Goal: Task Accomplishment & Management: Manage account settings

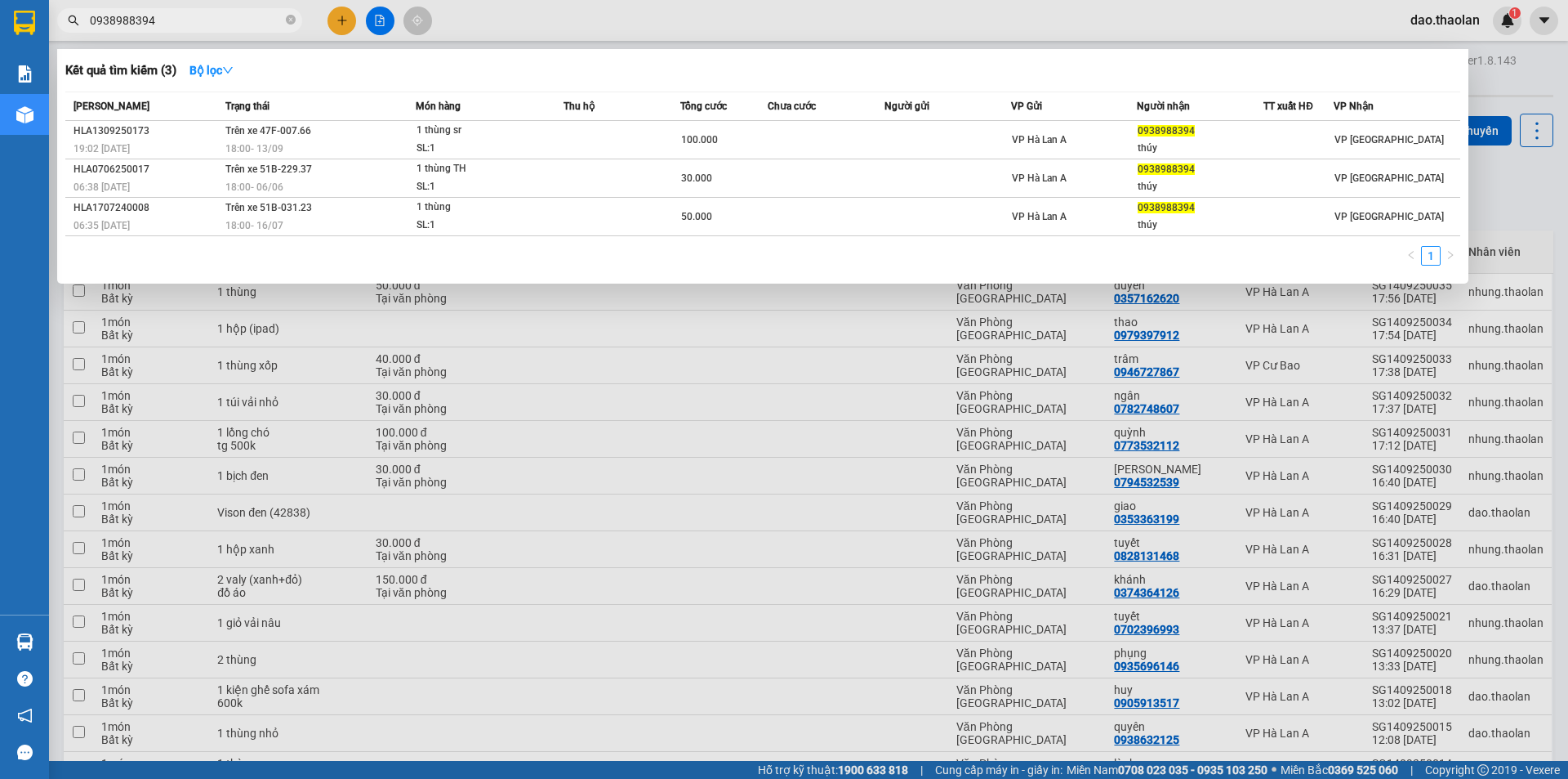
drag, startPoint x: 187, startPoint y: 20, endPoint x: 149, endPoint y: 14, distance: 38.5
click at [173, 18] on input "0938988394" at bounding box center [186, 20] width 192 height 18
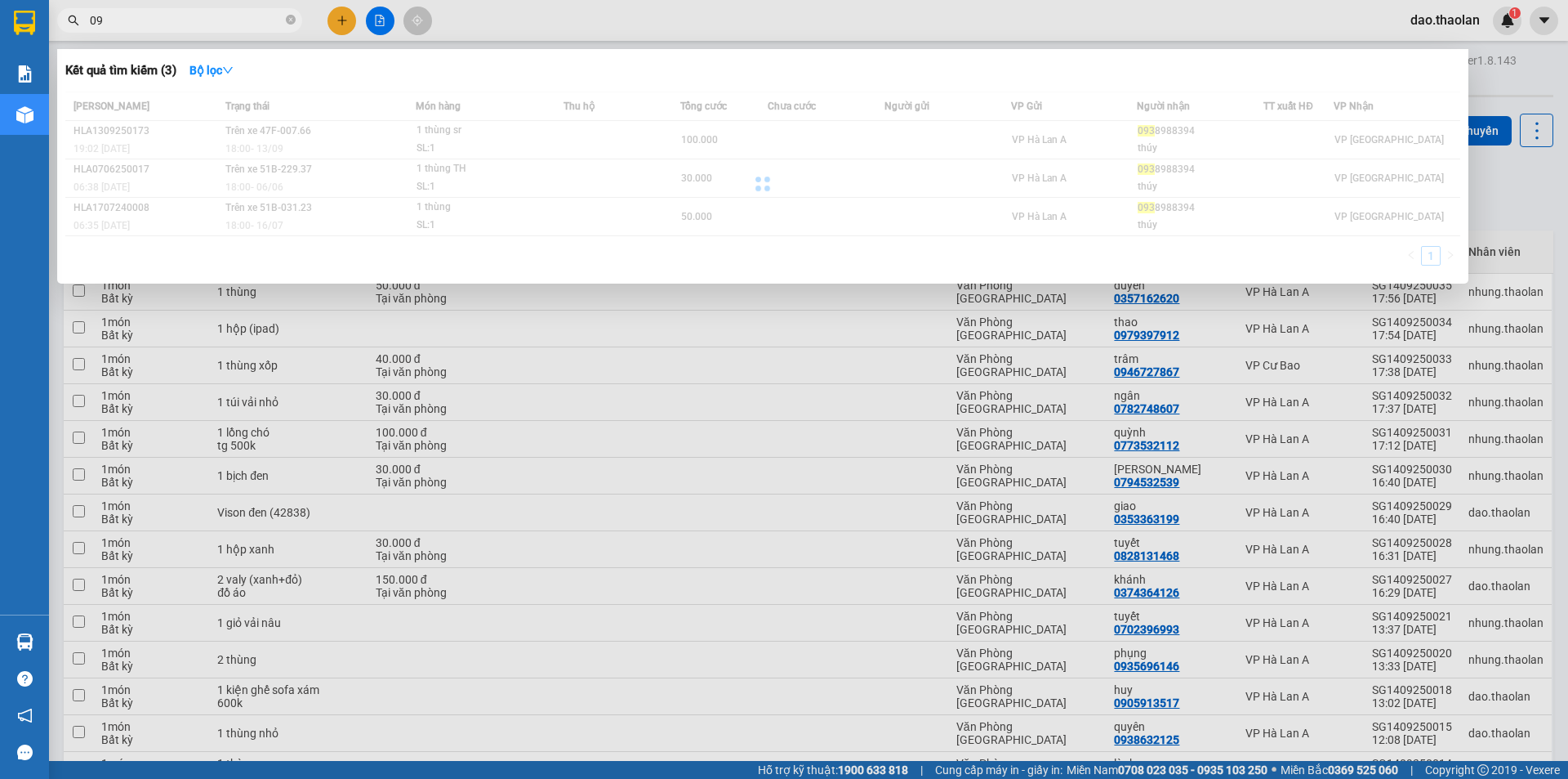
type input "0"
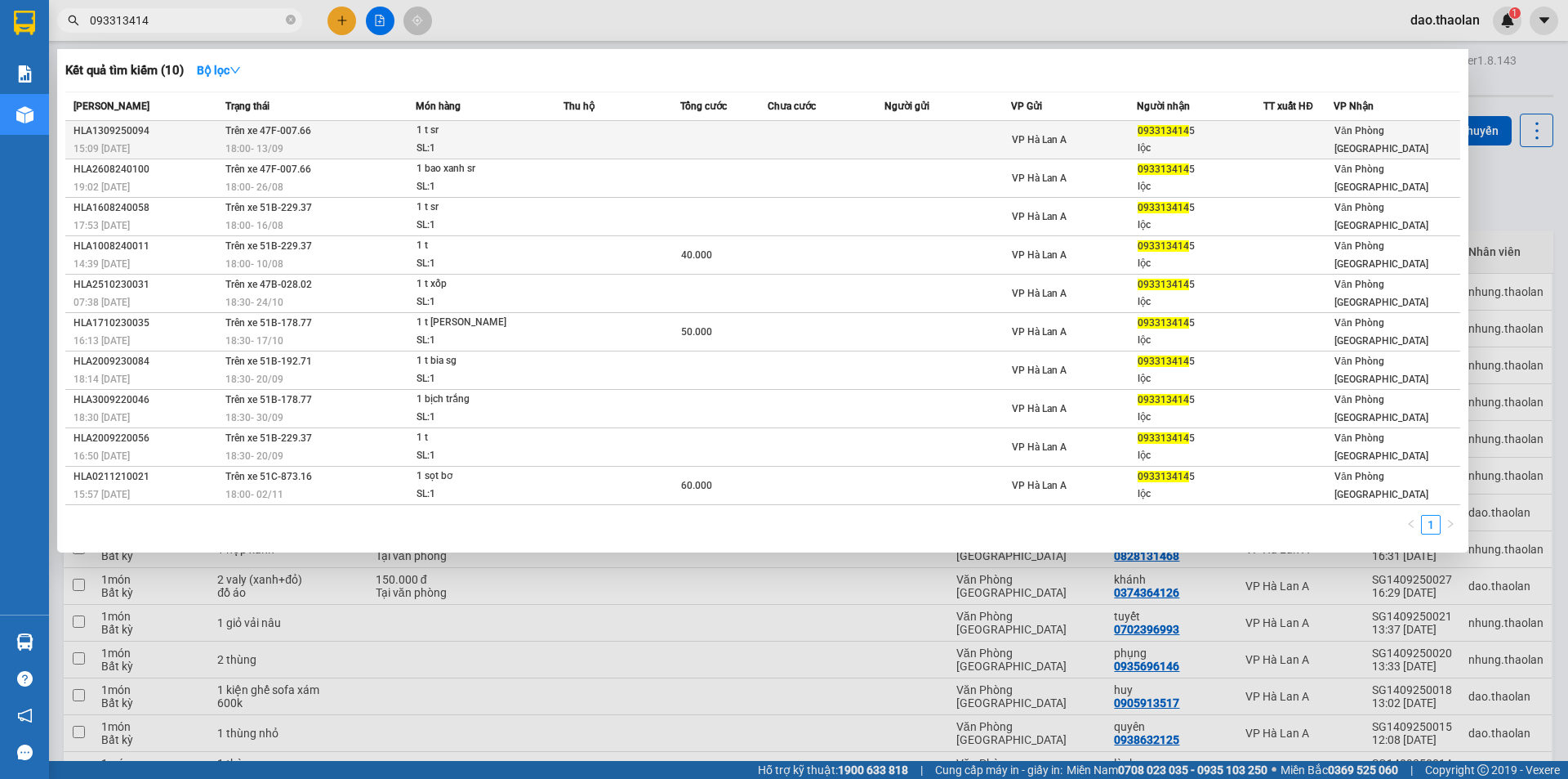
type input "093313414"
click at [871, 153] on td at bounding box center [826, 140] width 117 height 38
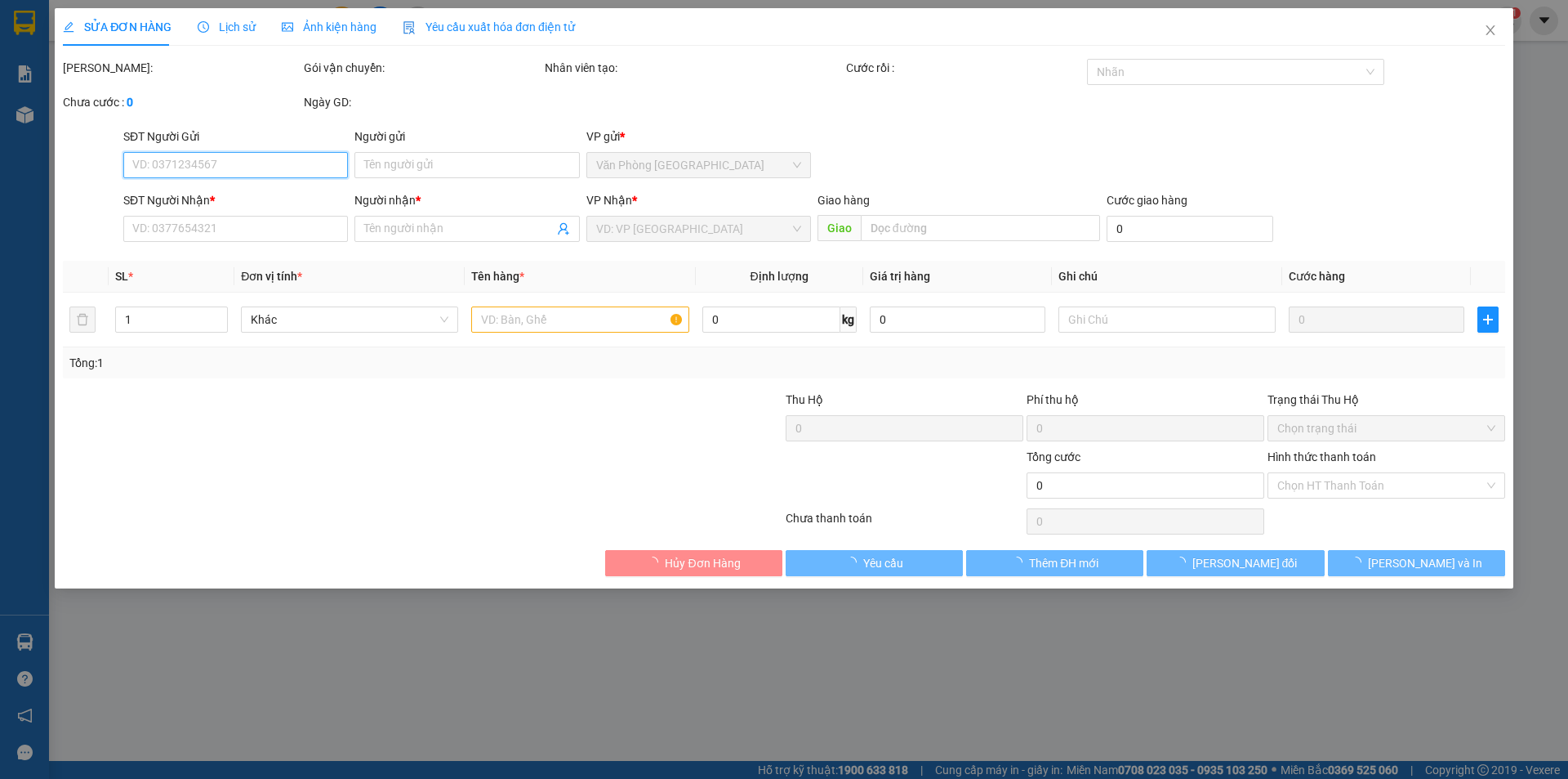
type input "0933134145"
type input "lộc"
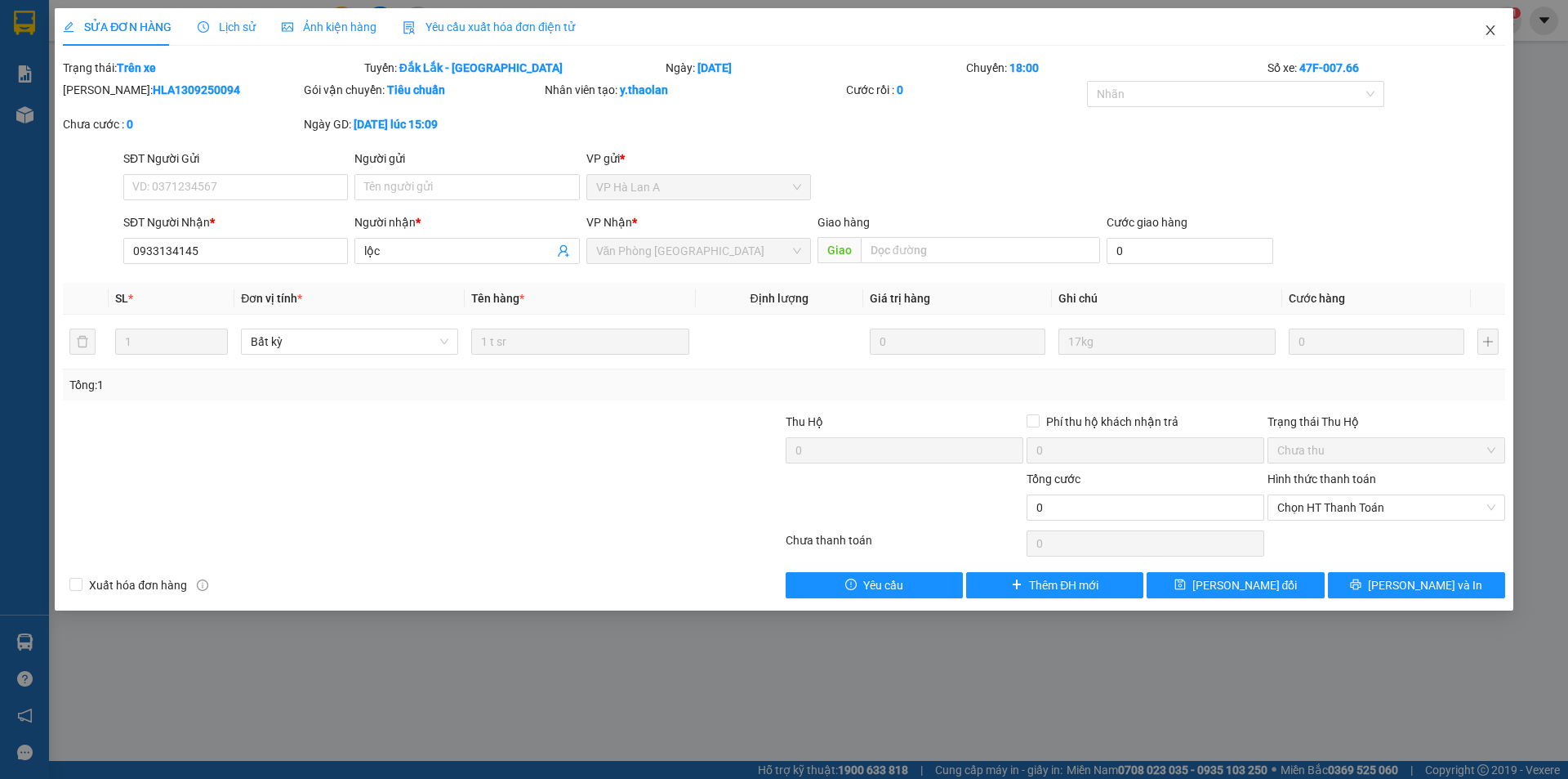
click at [1482, 26] on span "Close" at bounding box center [1491, 31] width 46 height 46
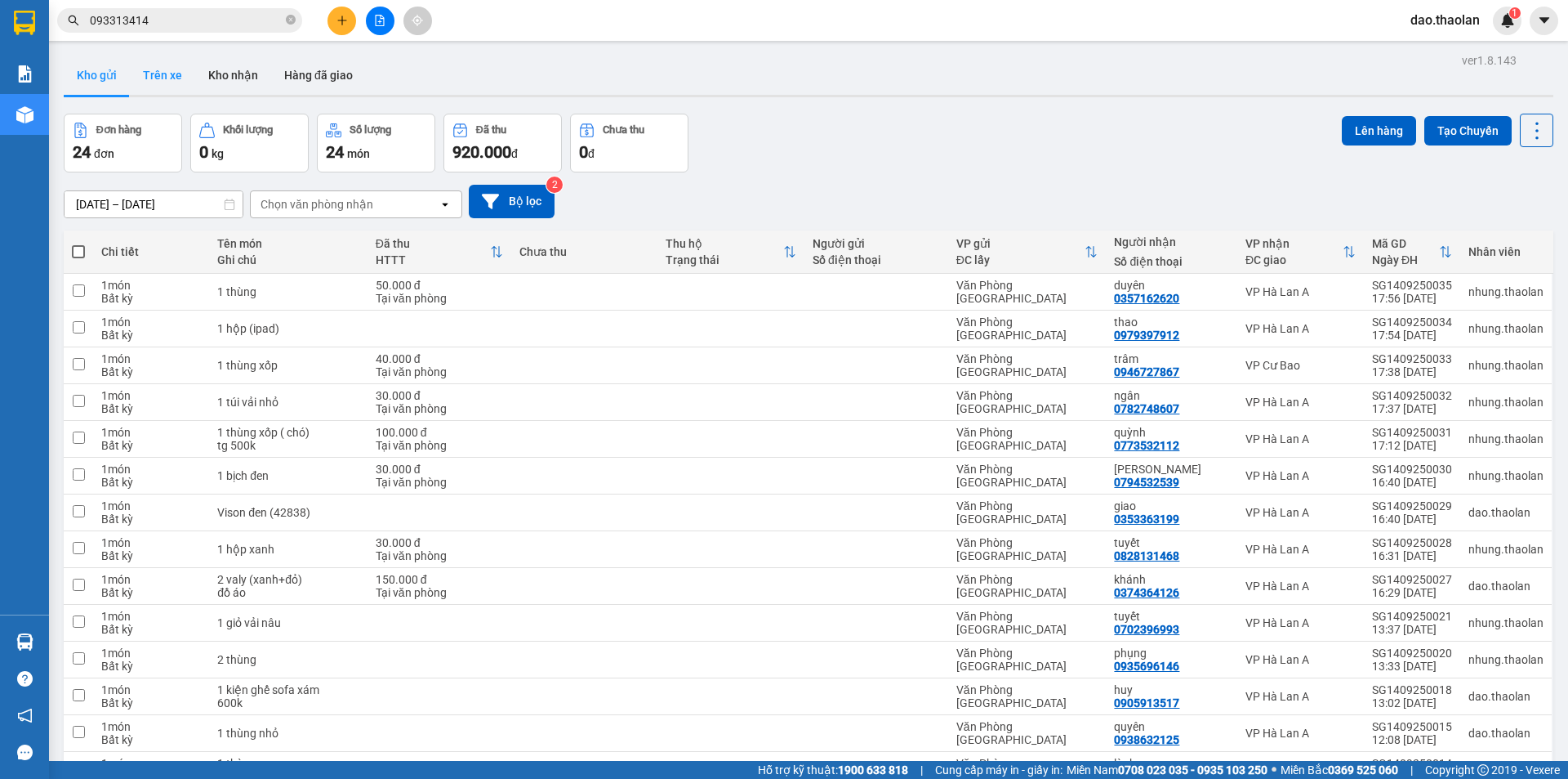
click at [157, 84] on button "Trên xe" at bounding box center [162, 74] width 66 height 39
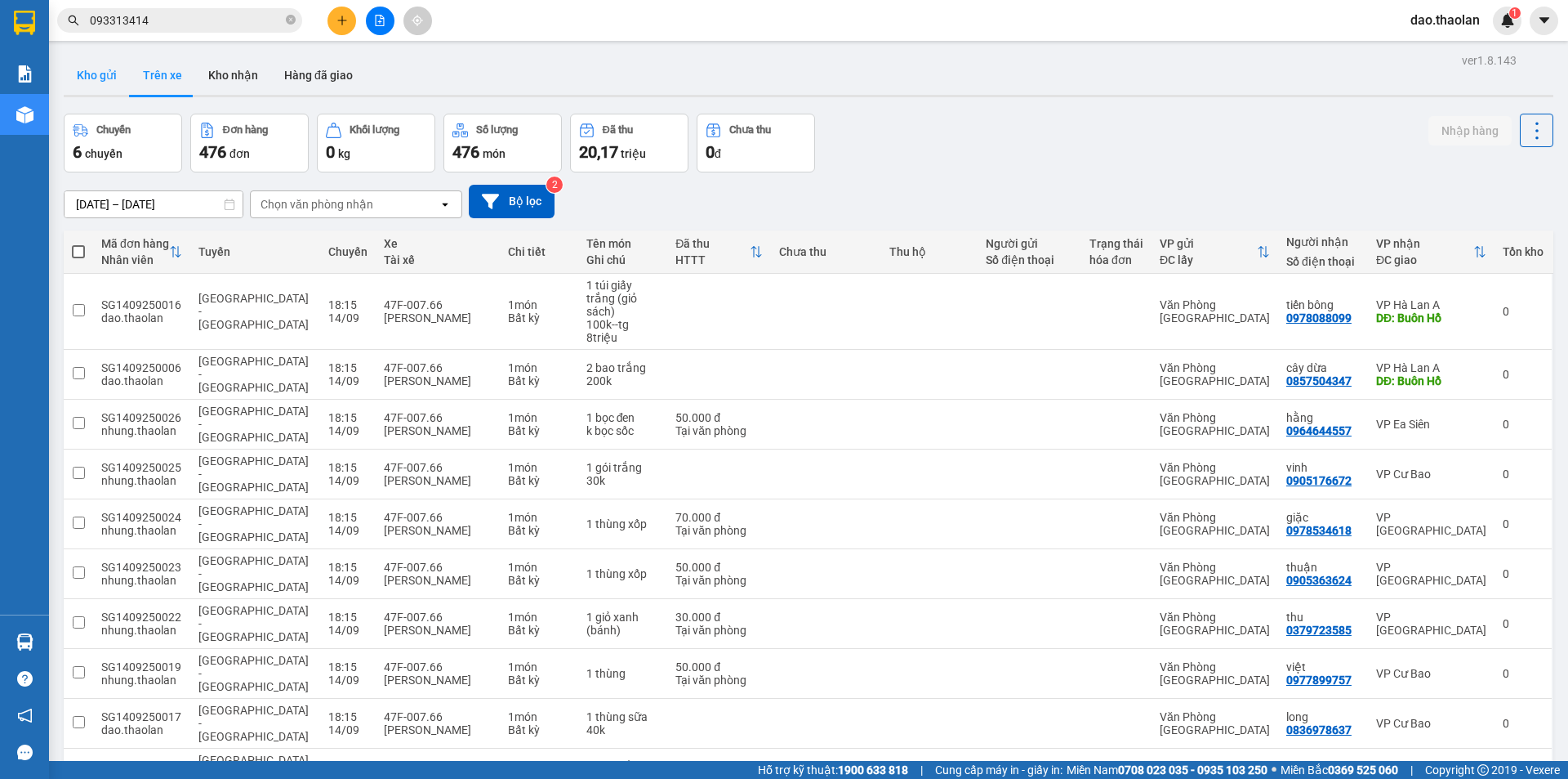
click at [112, 84] on button "Kho gửi" at bounding box center [96, 74] width 66 height 39
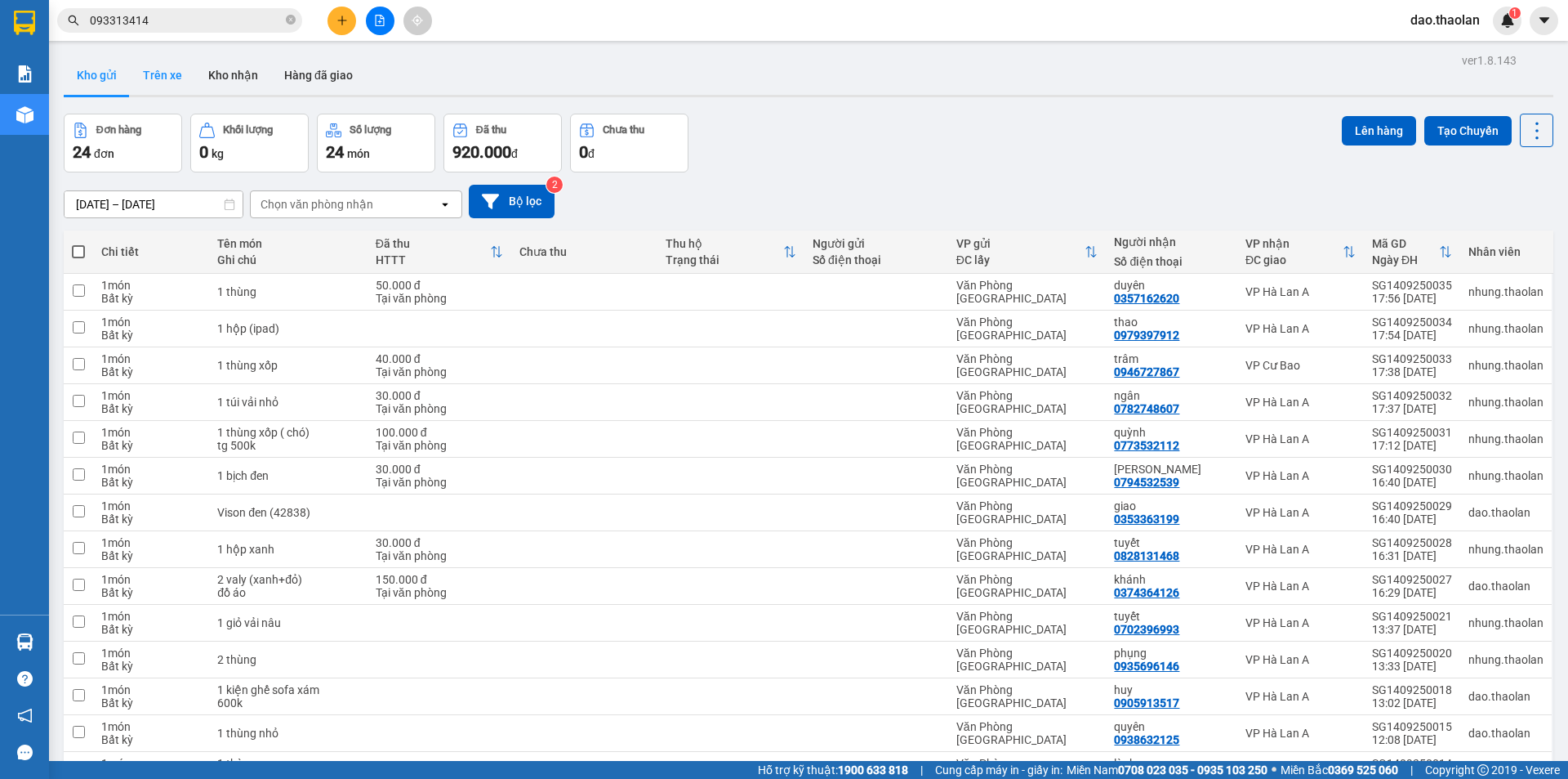
click at [163, 66] on button "Trên xe" at bounding box center [162, 74] width 66 height 39
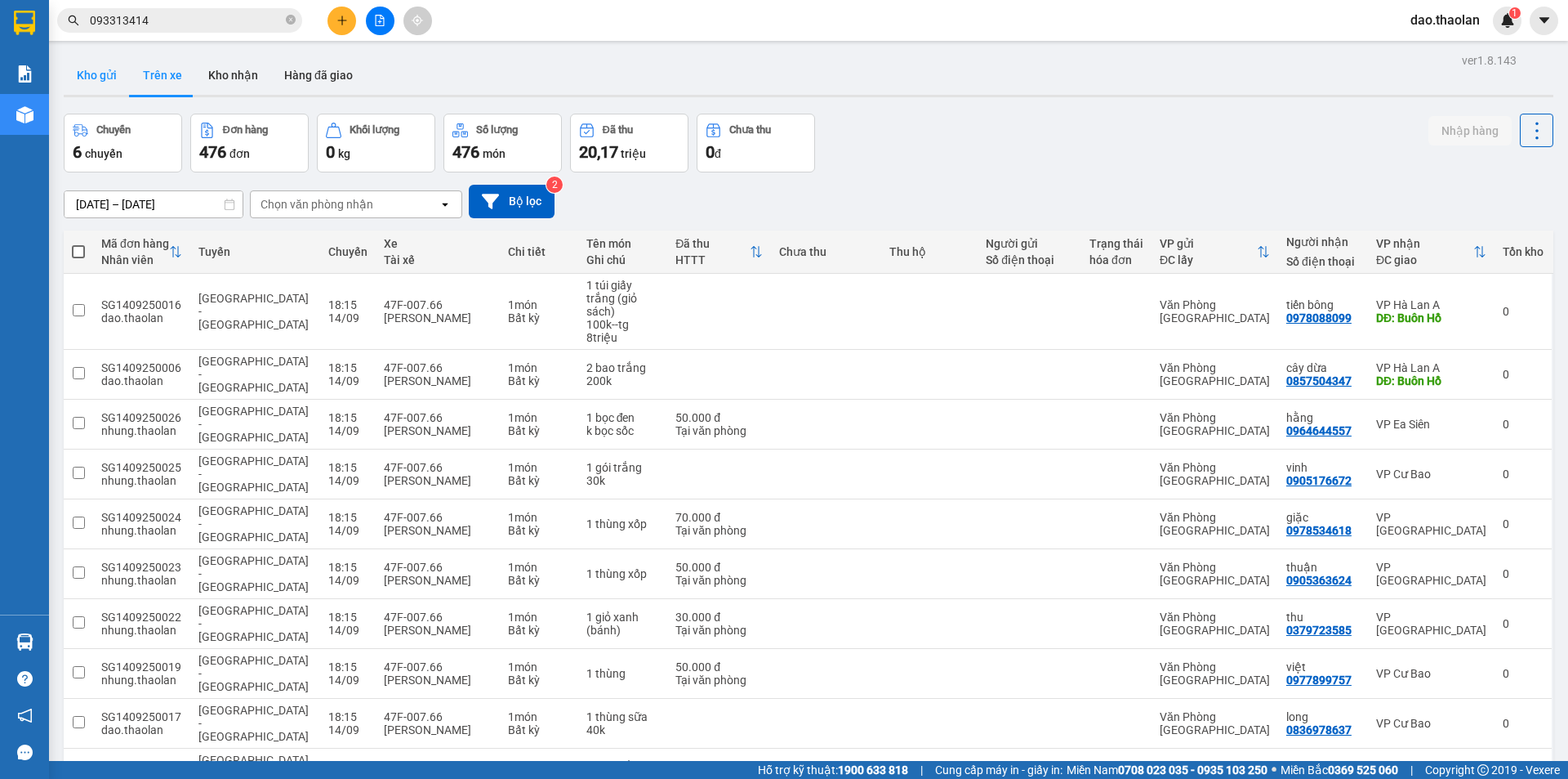
click at [85, 82] on button "Kho gửi" at bounding box center [96, 74] width 66 height 39
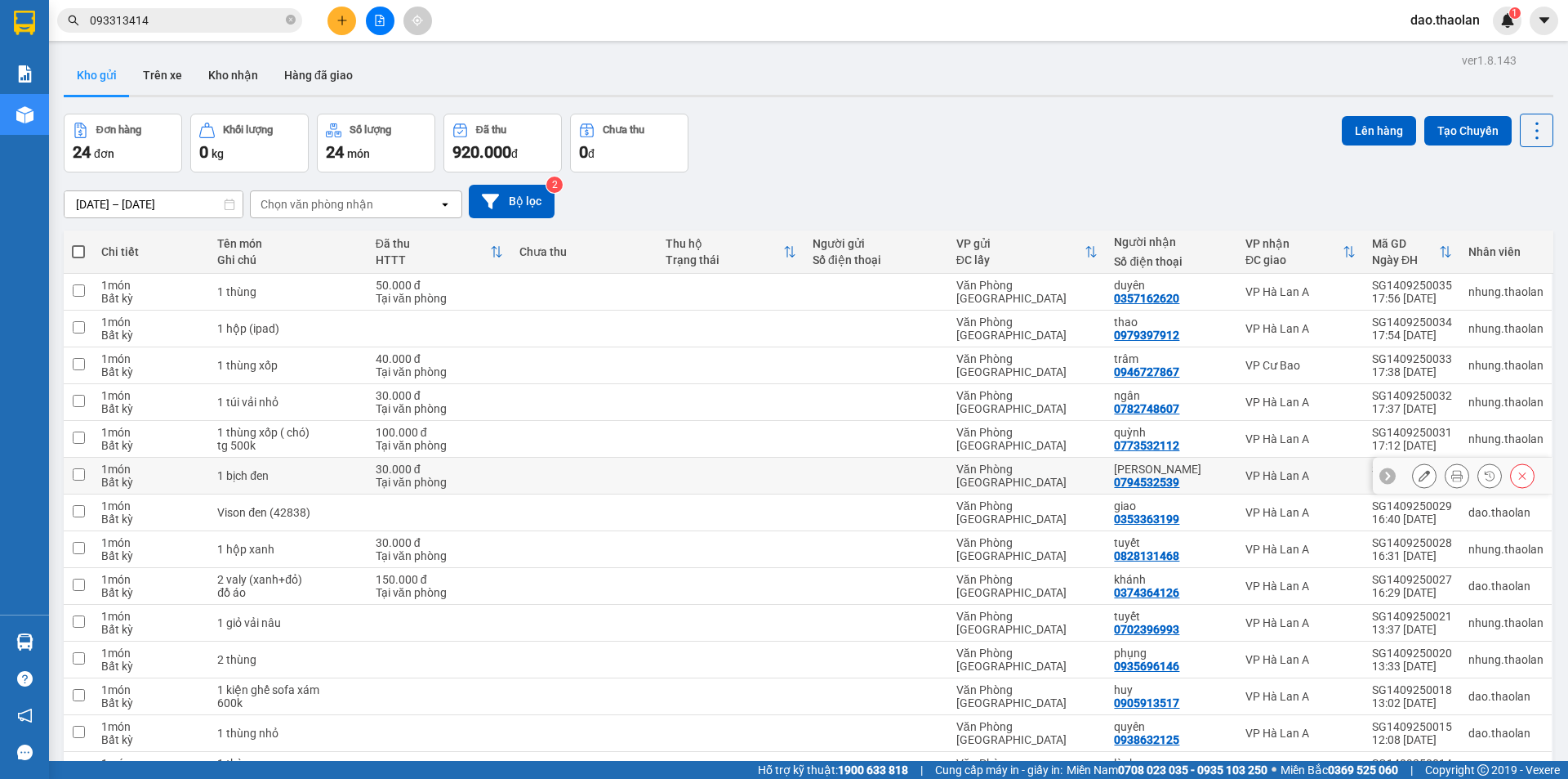
click at [558, 471] on td at bounding box center [585, 475] width 147 height 37
checkbox input "true"
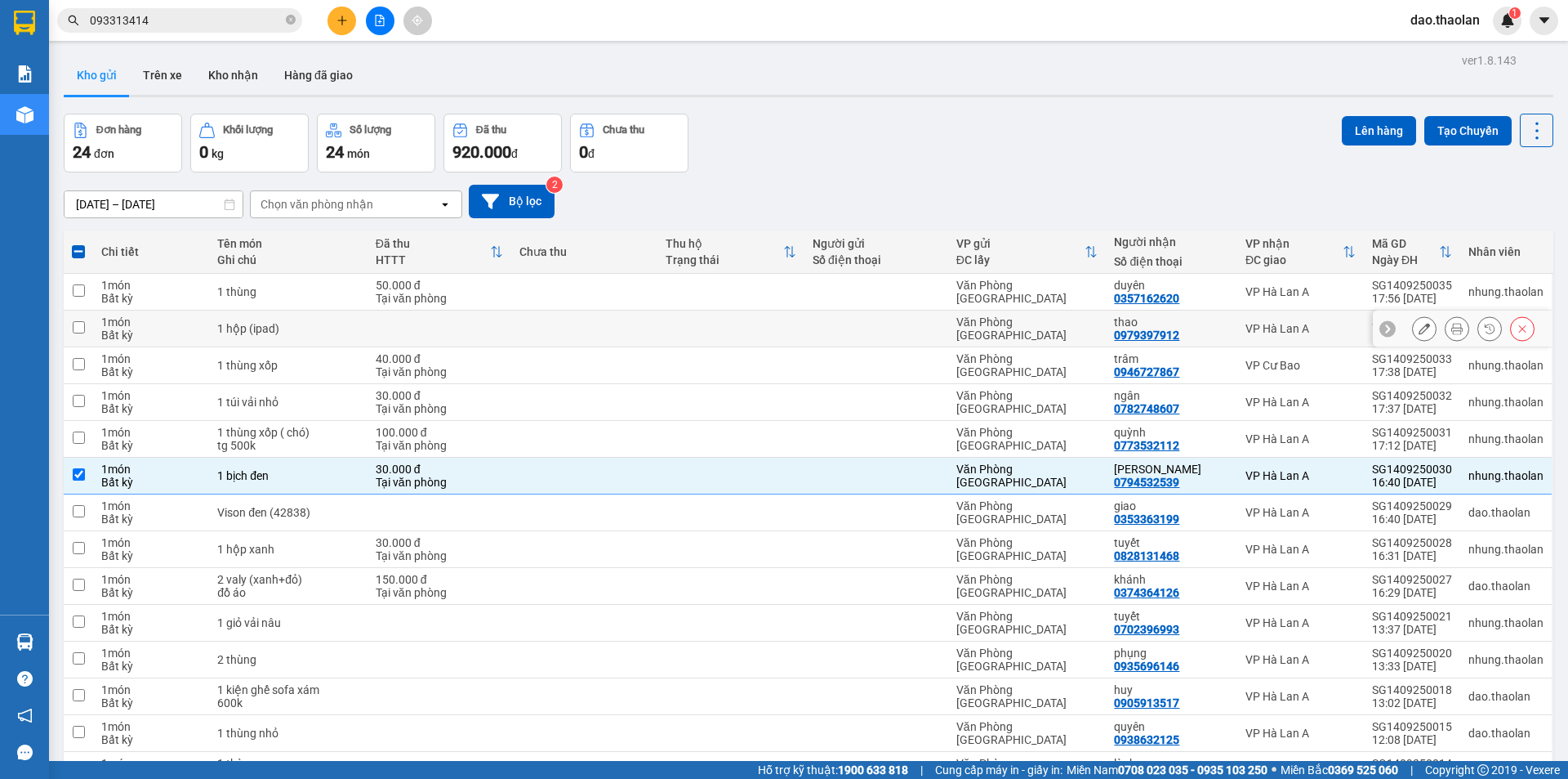
click at [625, 325] on td at bounding box center [585, 329] width 147 height 37
checkbox input "true"
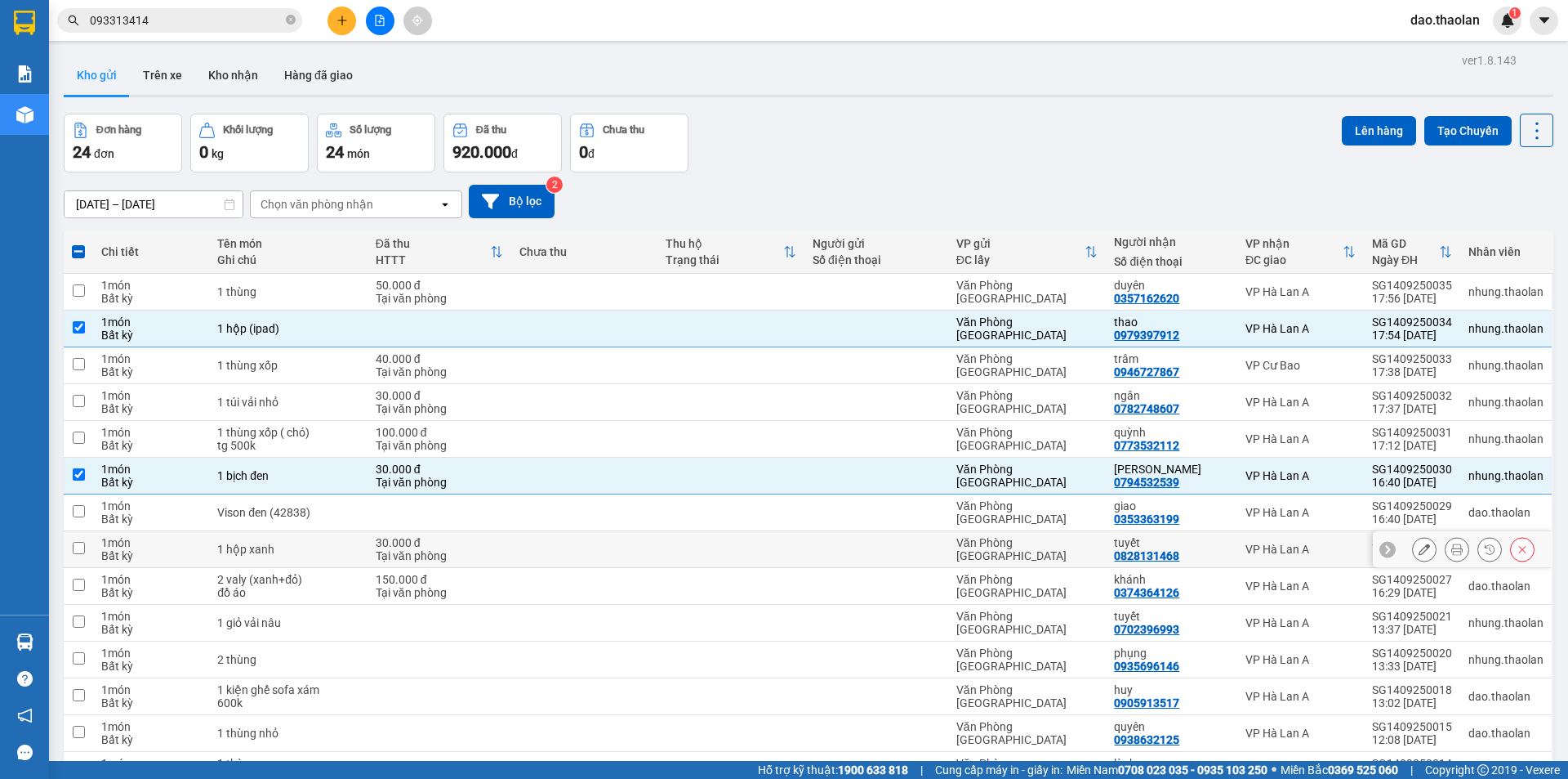
click at [1212, 545] on div "tuyết" at bounding box center [1171, 543] width 114 height 13
checkbox input "true"
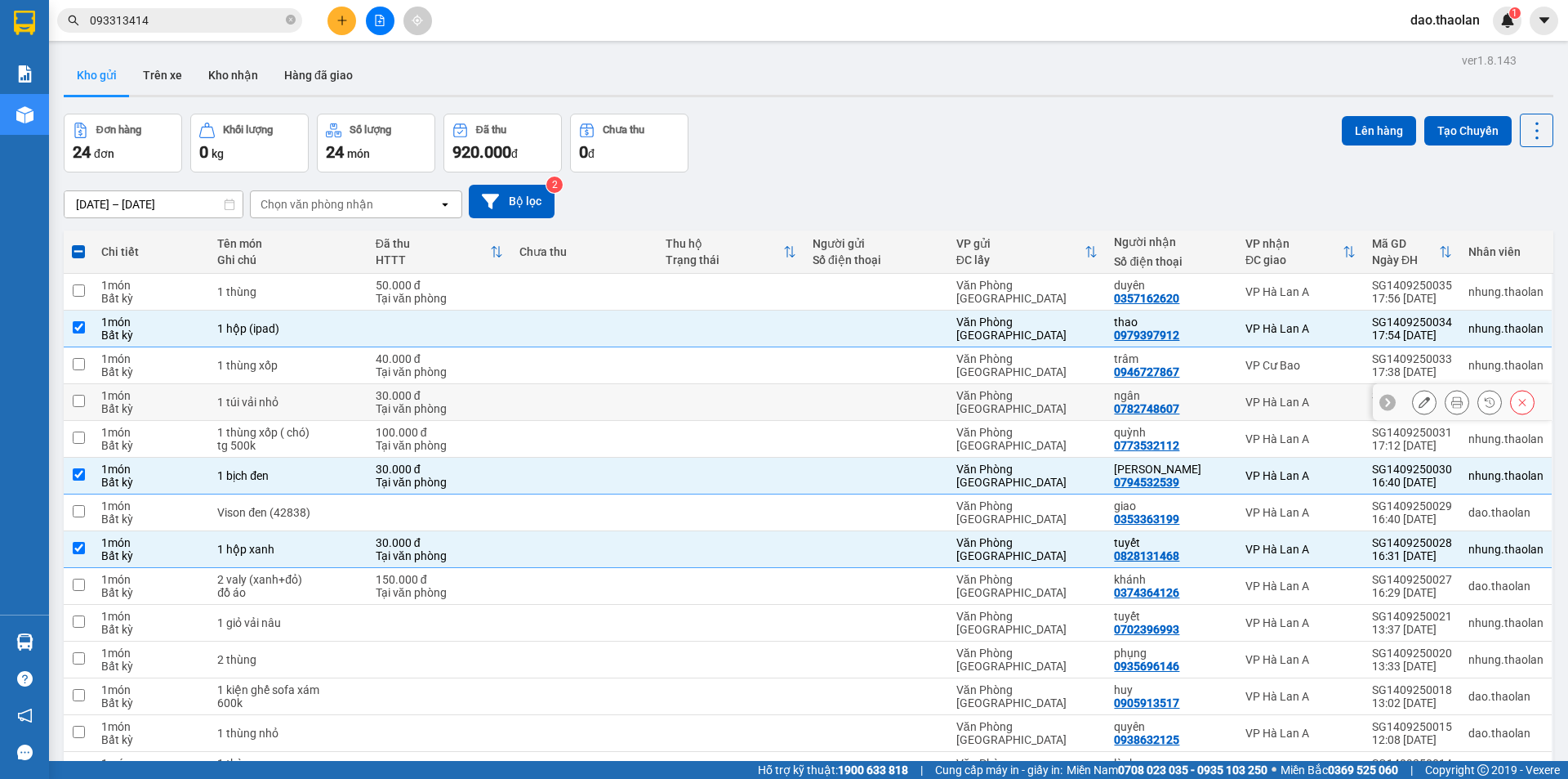
click at [609, 391] on td at bounding box center [585, 402] width 147 height 37
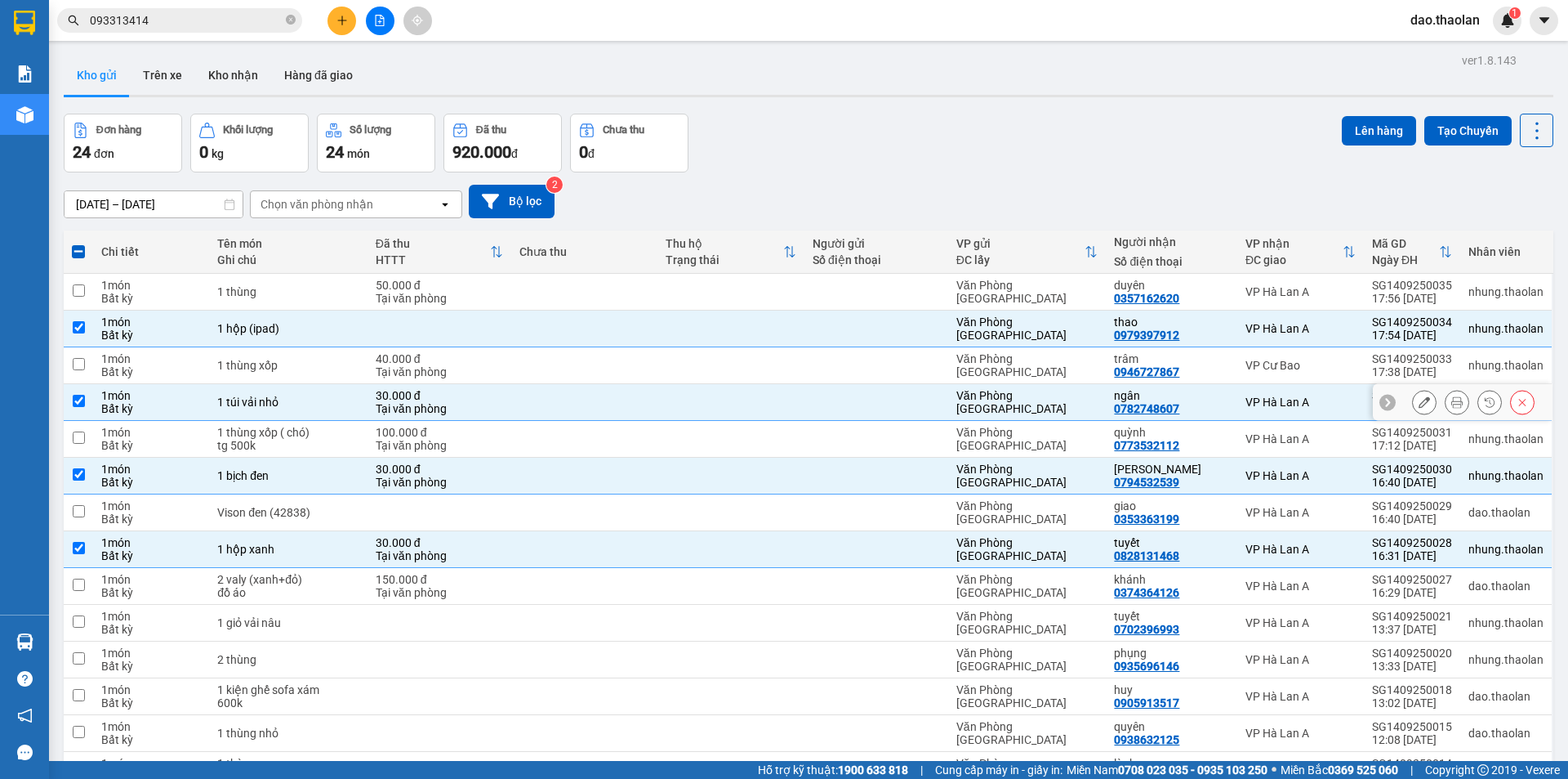
checkbox input "true"
click at [1204, 617] on div "tuyết" at bounding box center [1171, 616] width 114 height 13
checkbox input "true"
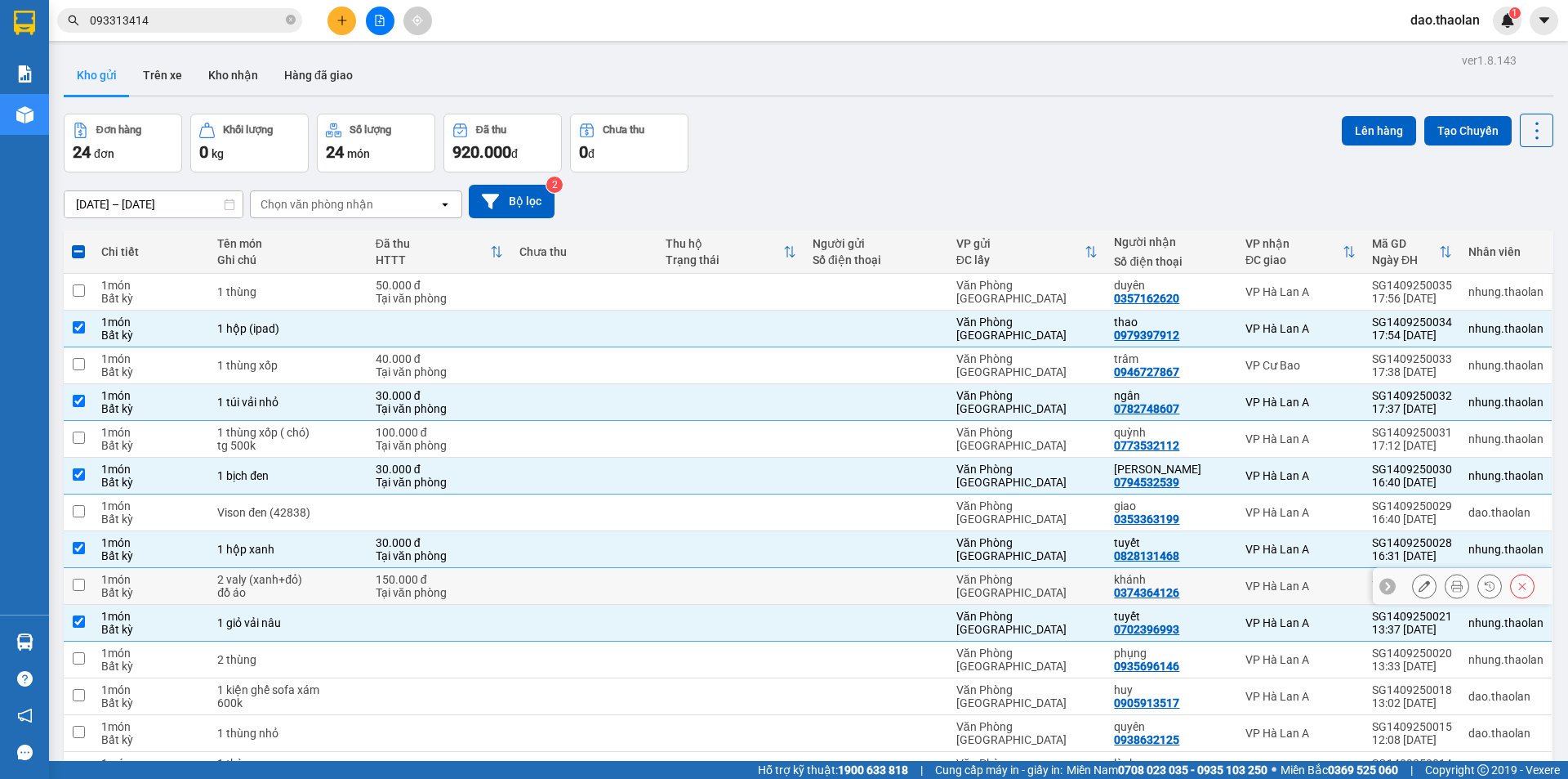
click at [820, 586] on div at bounding box center [877, 586] width 128 height 13
checkbox input "true"
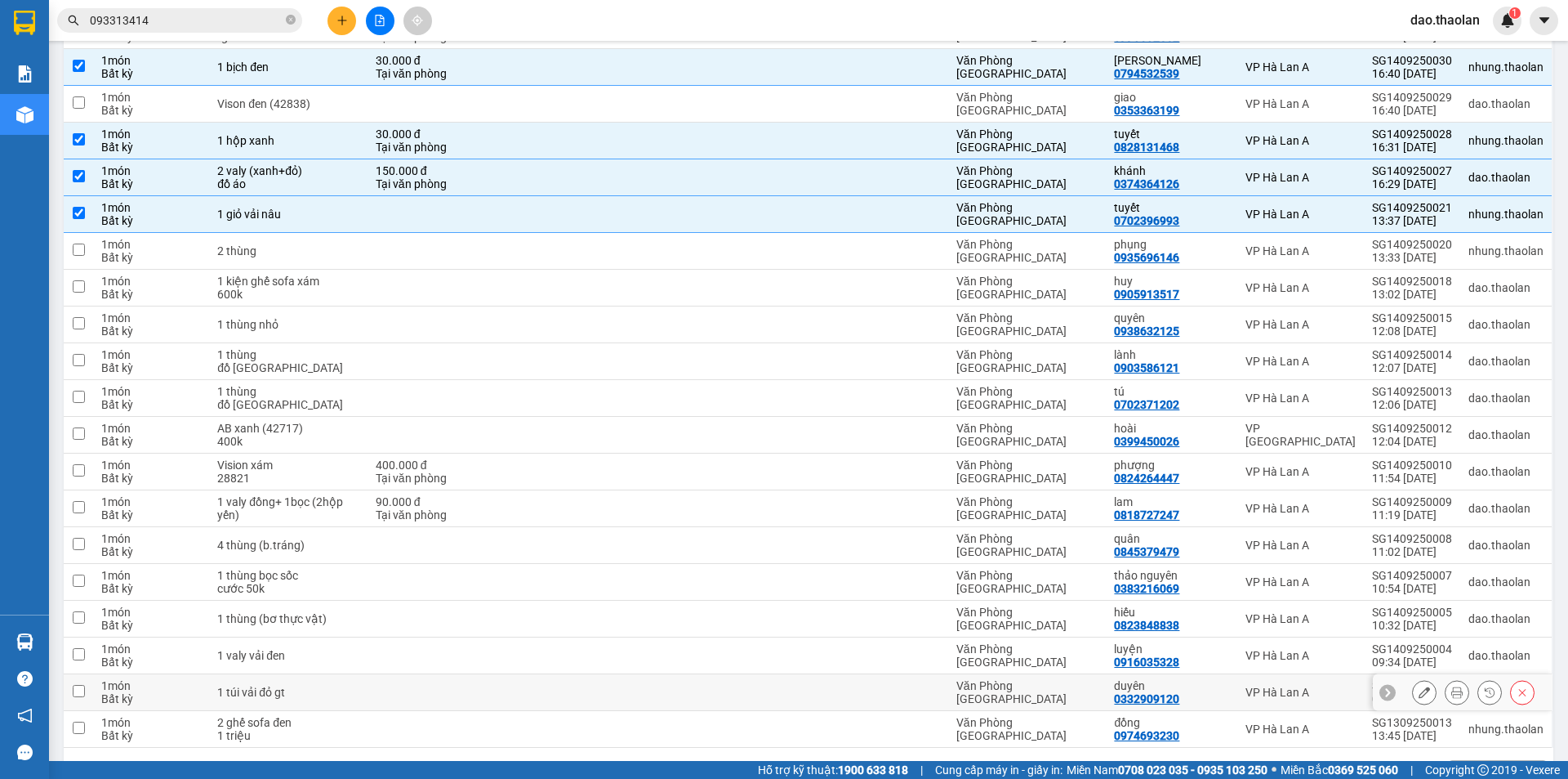
scroll to position [463, 0]
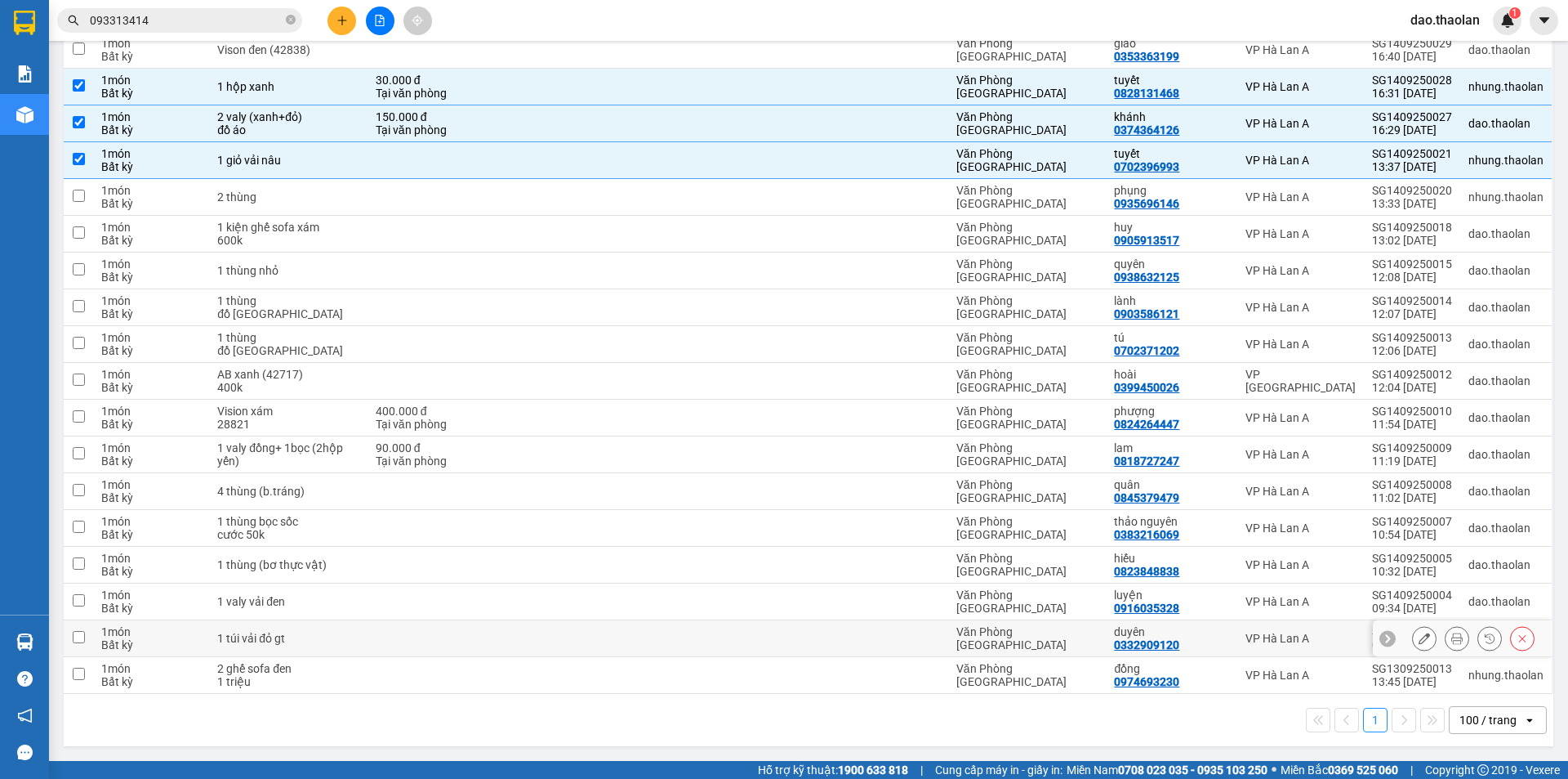
click at [588, 641] on td at bounding box center [585, 638] width 147 height 37
checkbox input "true"
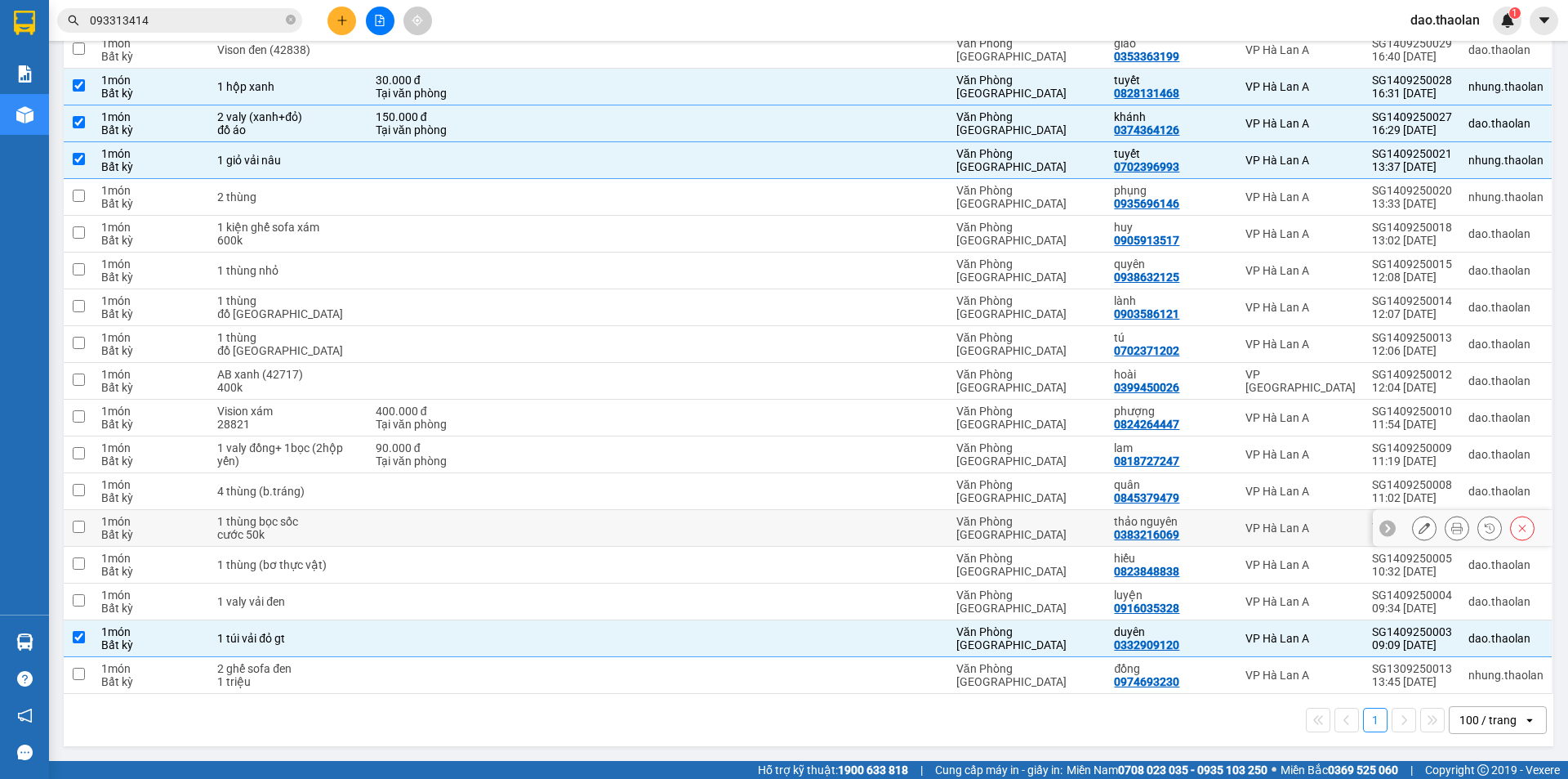
click at [623, 515] on td at bounding box center [585, 528] width 147 height 37
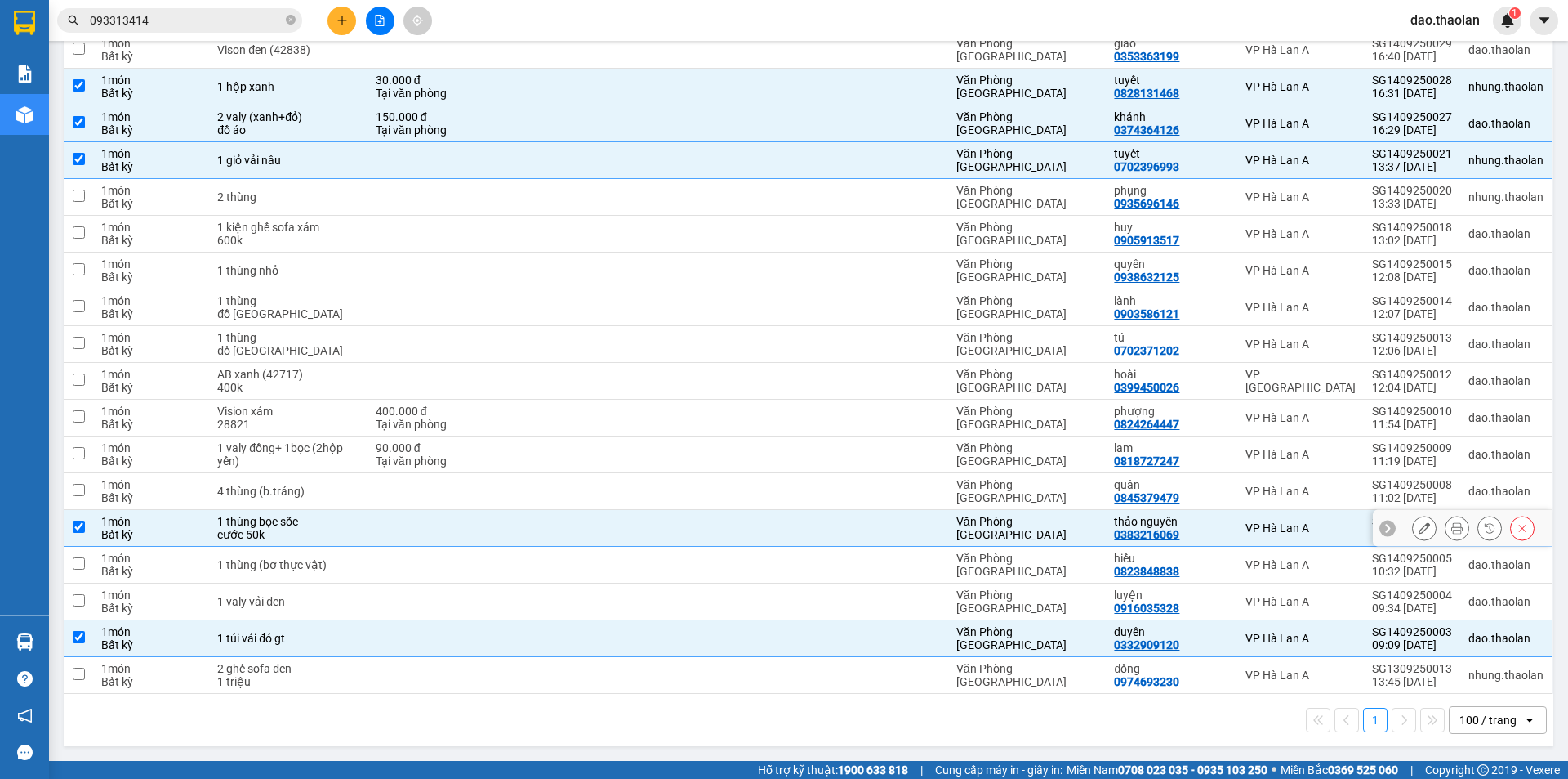
click at [624, 515] on td at bounding box center [585, 528] width 147 height 37
checkbox input "false"
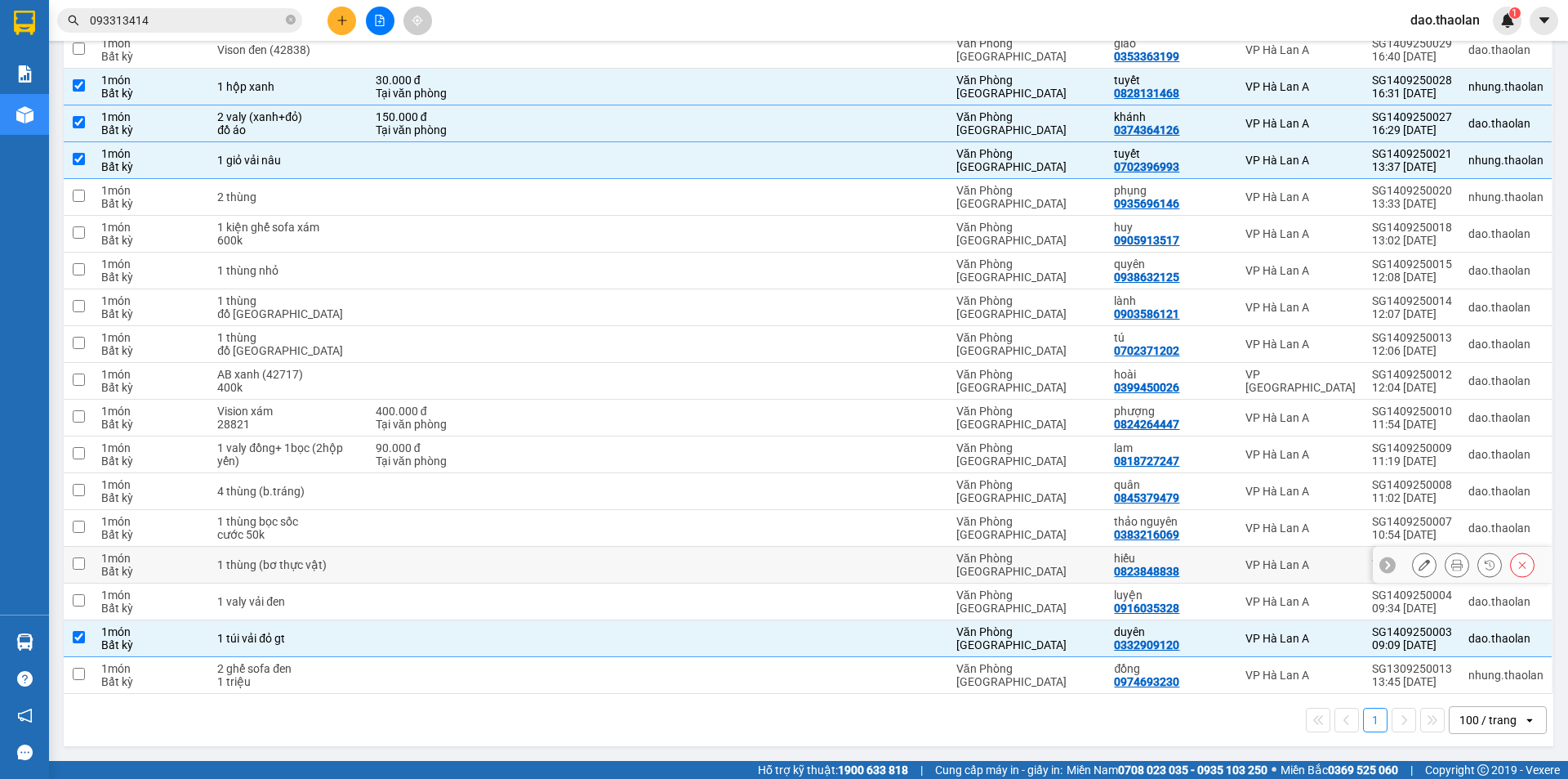
click at [619, 553] on td at bounding box center [585, 565] width 147 height 37
checkbox input "true"
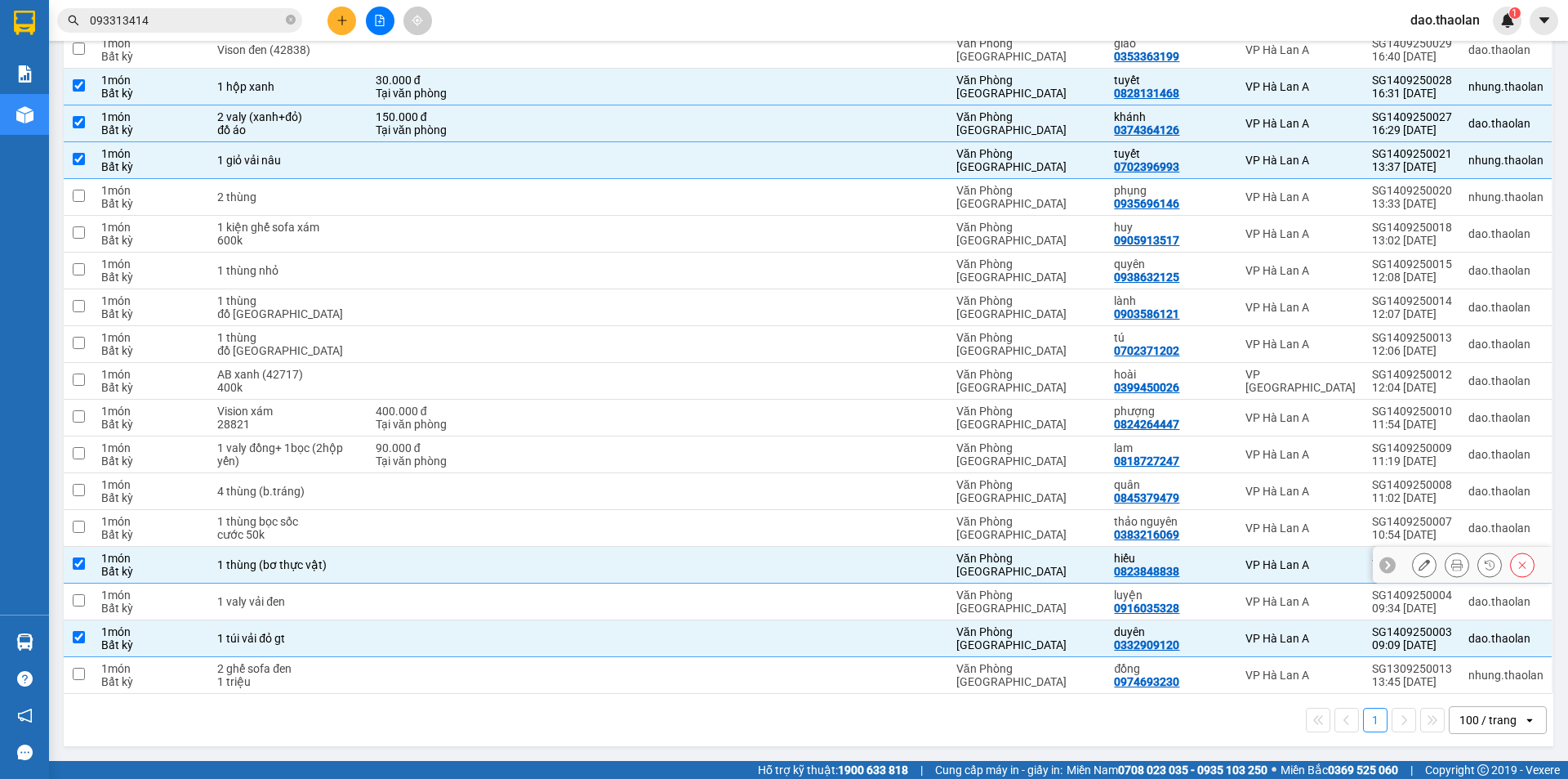
scroll to position [135, 0]
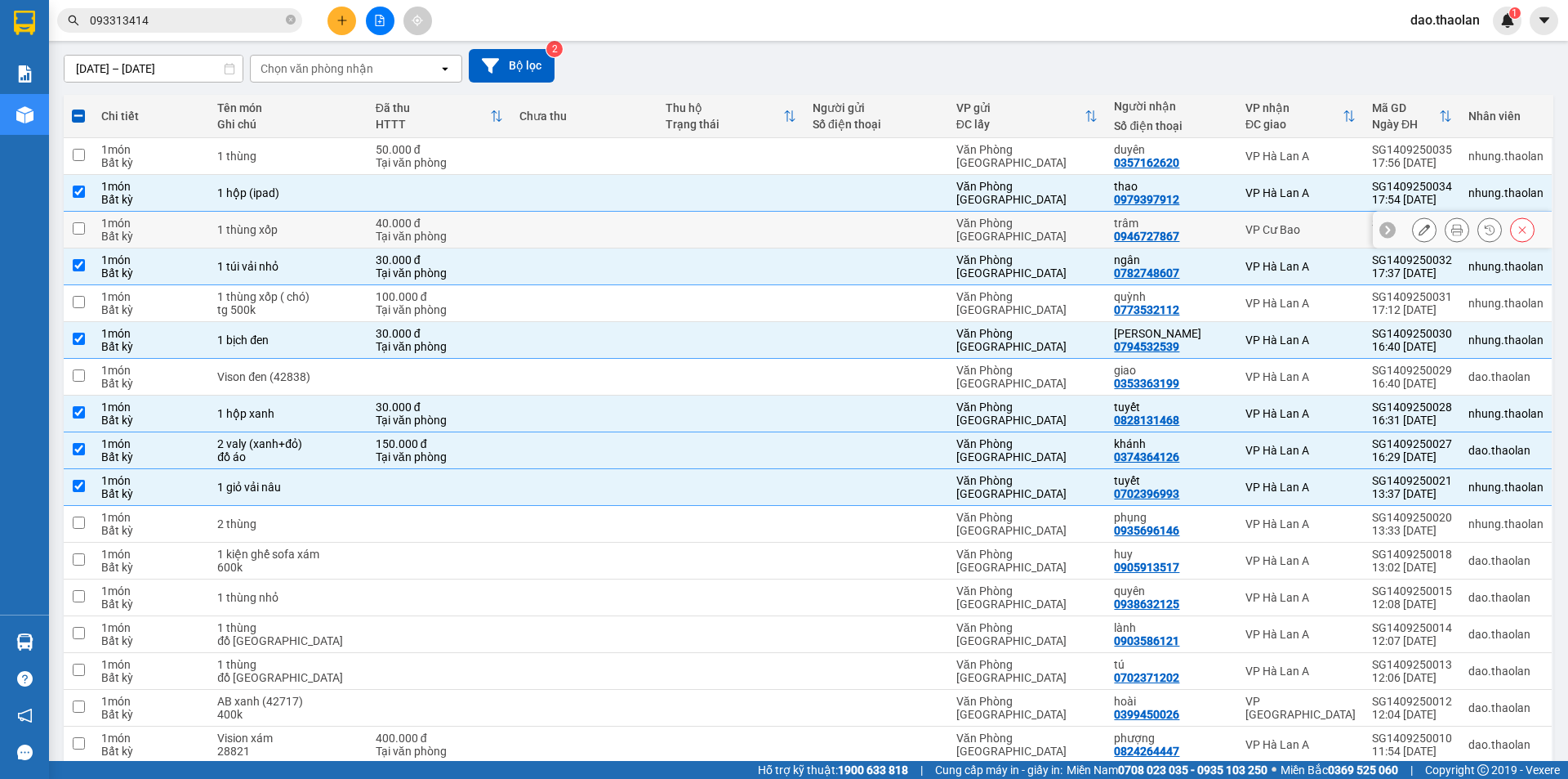
click at [1186, 222] on div "trâm" at bounding box center [1171, 223] width 114 height 13
checkbox input "true"
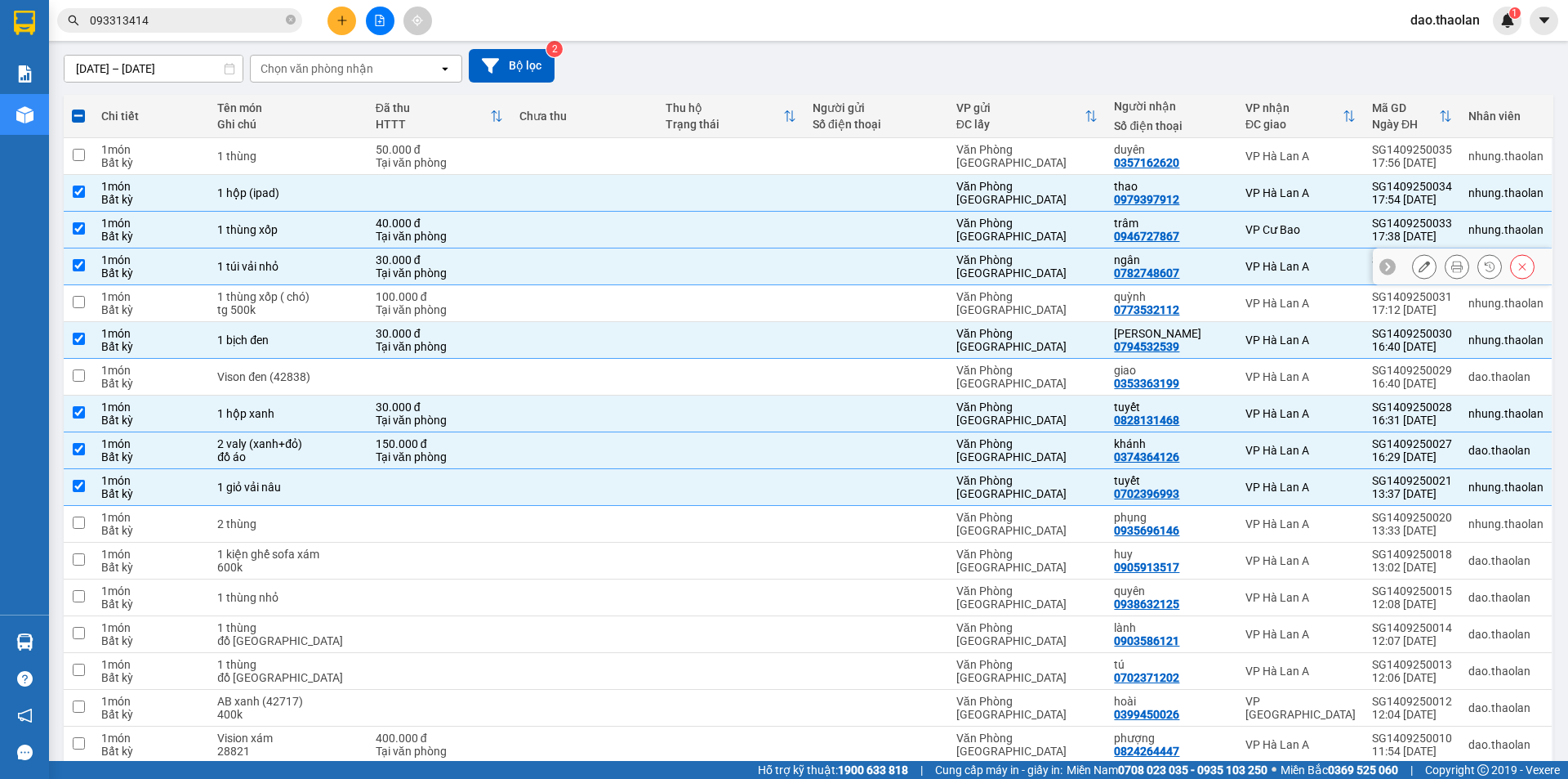
scroll to position [463, 0]
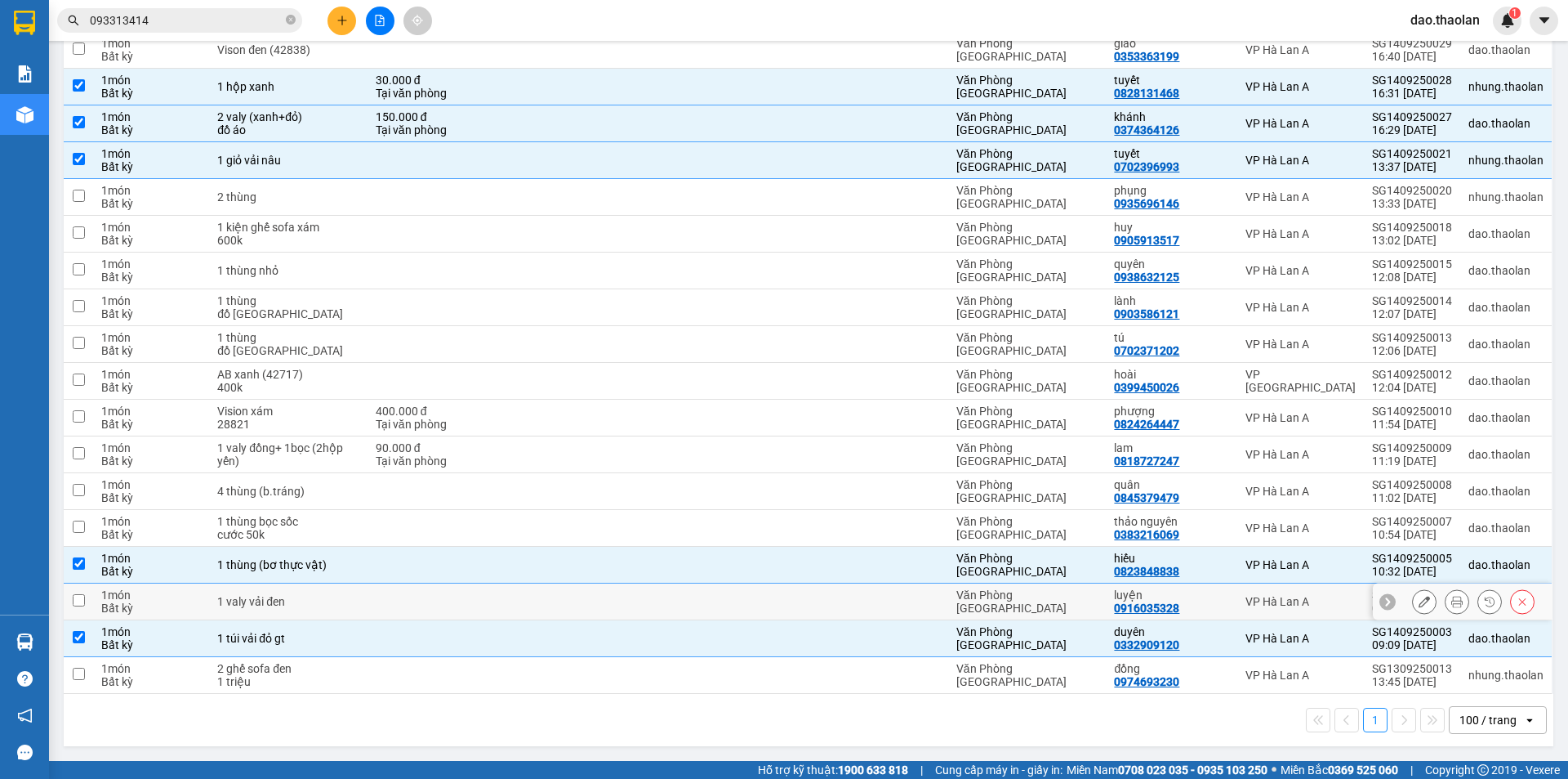
click at [333, 607] on div "1 valy vải đen" at bounding box center [288, 602] width 142 height 13
checkbox input "true"
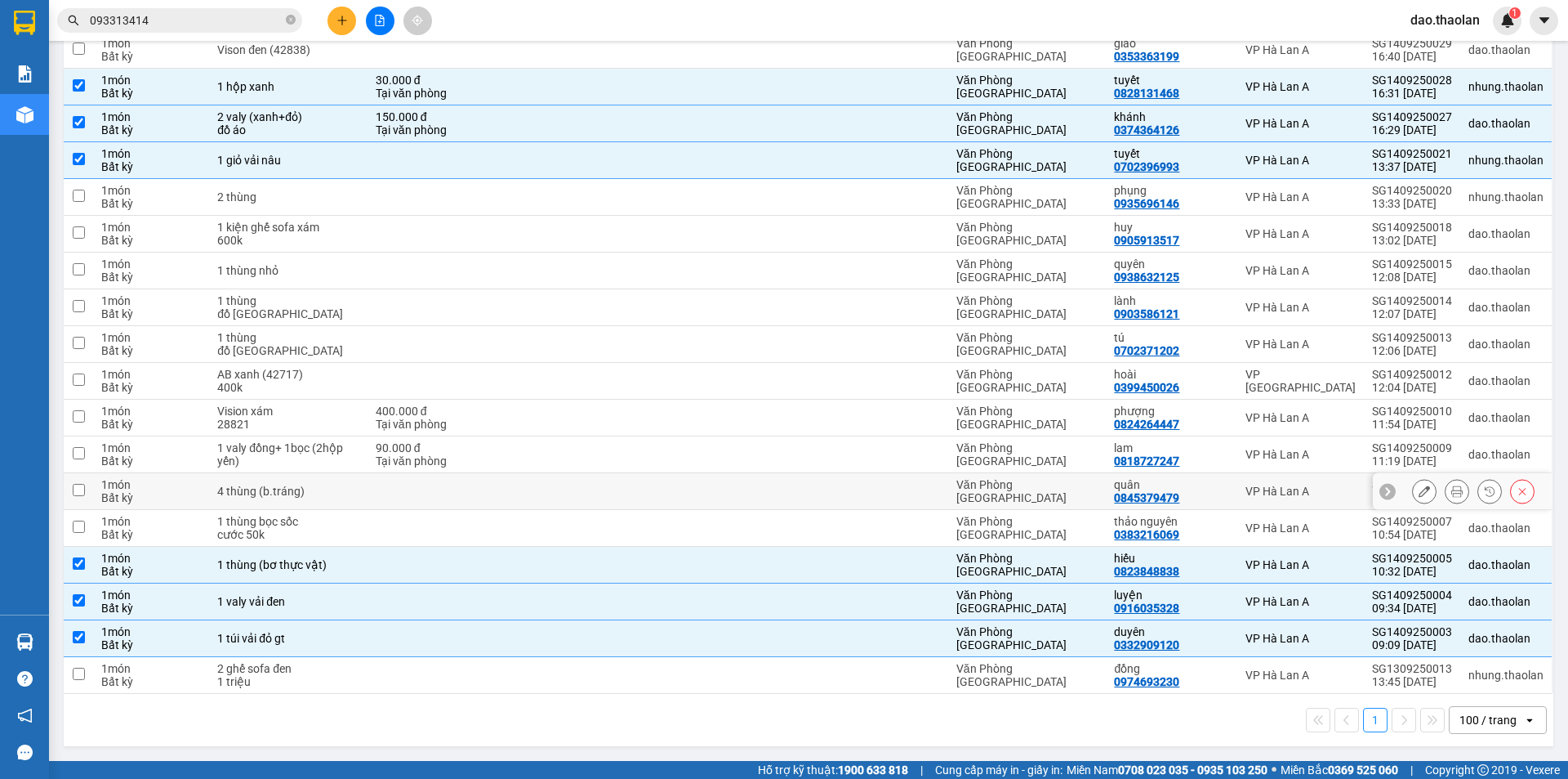
click at [351, 492] on td "4 thùng (b.tráng)" at bounding box center [288, 491] width 158 height 37
checkbox input "true"
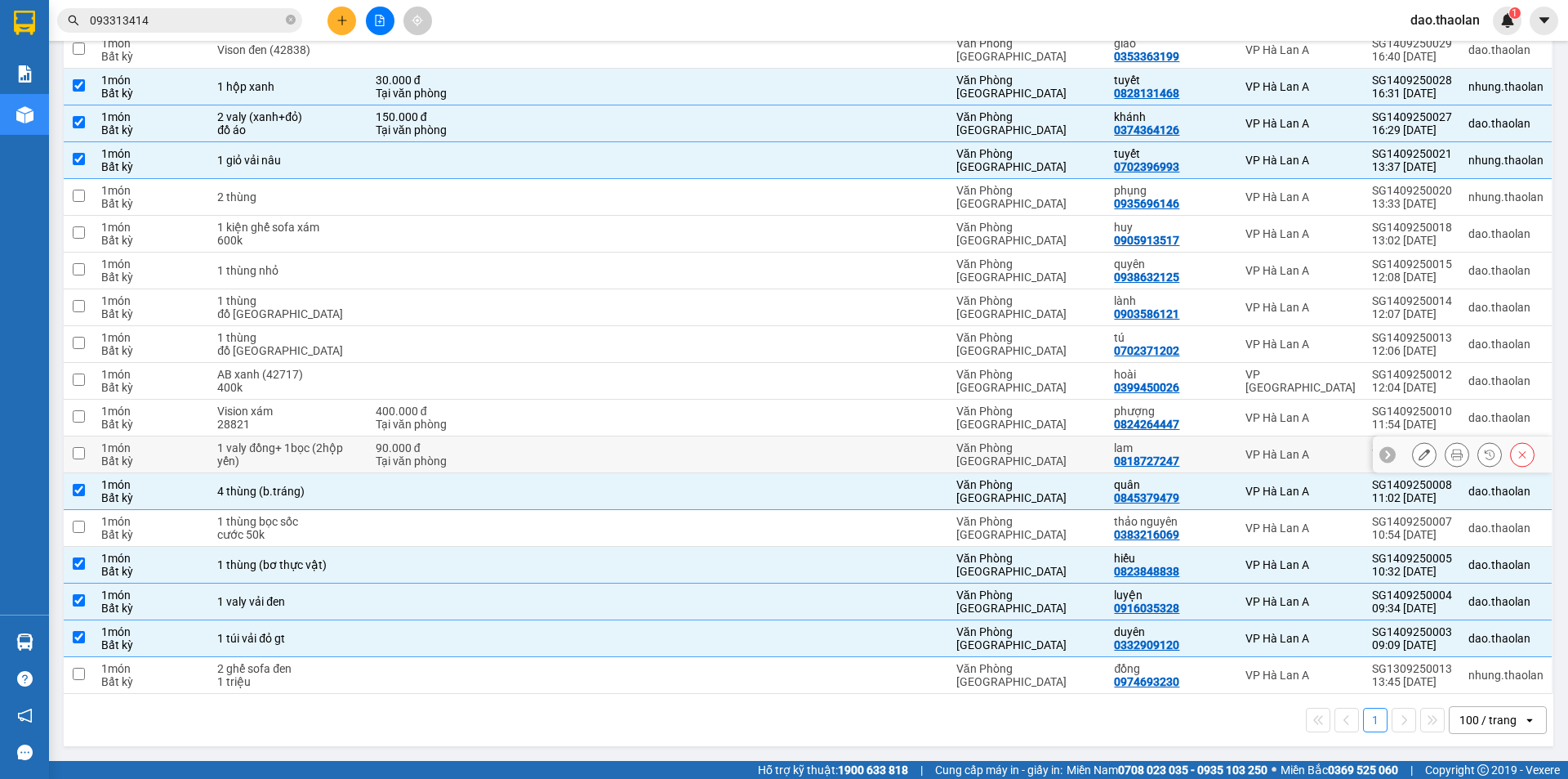
click at [311, 449] on div "1 valy đồng+ 1bọc (2hộp yến)" at bounding box center [288, 453] width 142 height 26
checkbox input "true"
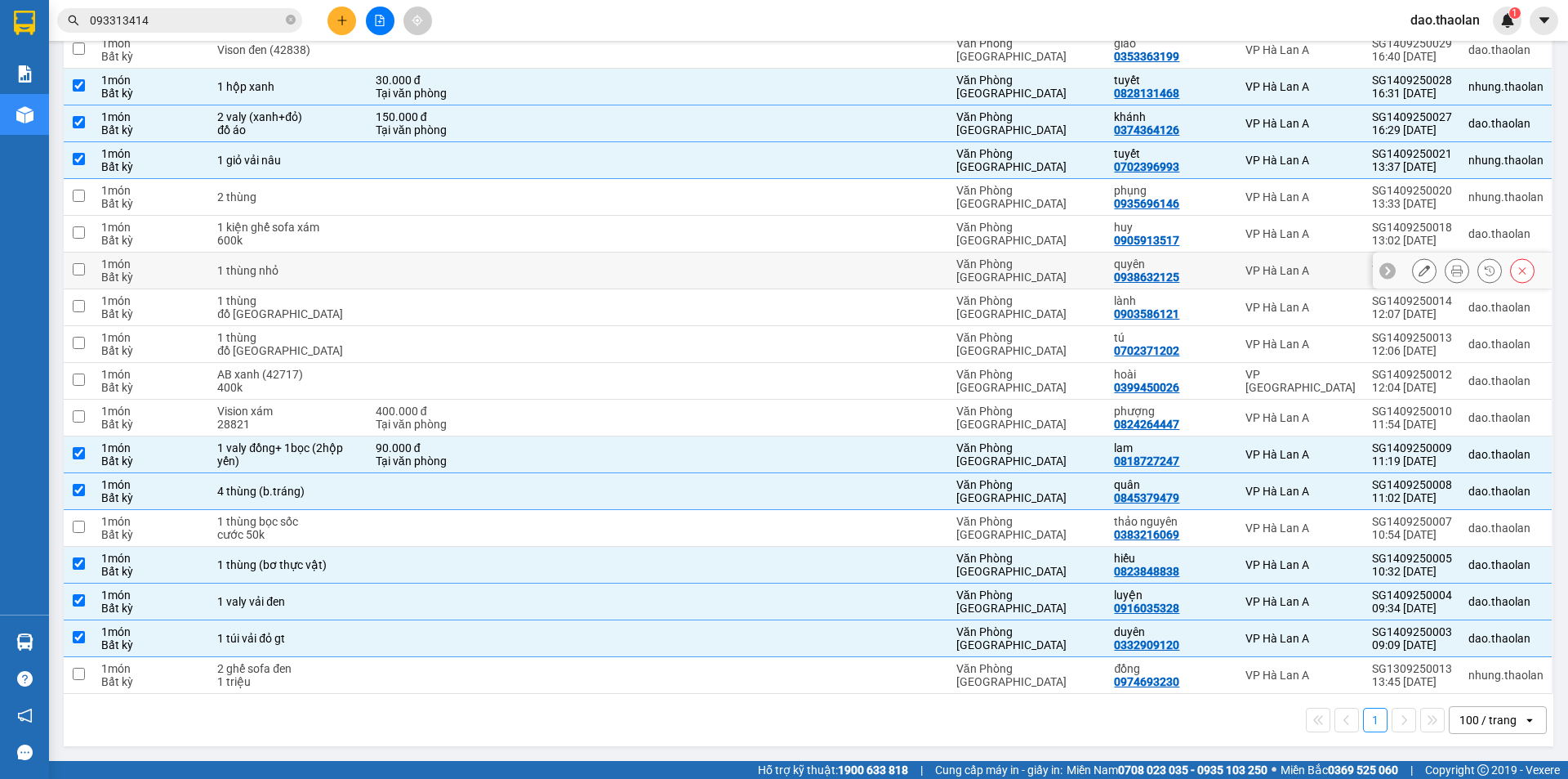
click at [367, 273] on td at bounding box center [439, 270] width 144 height 37
checkbox input "true"
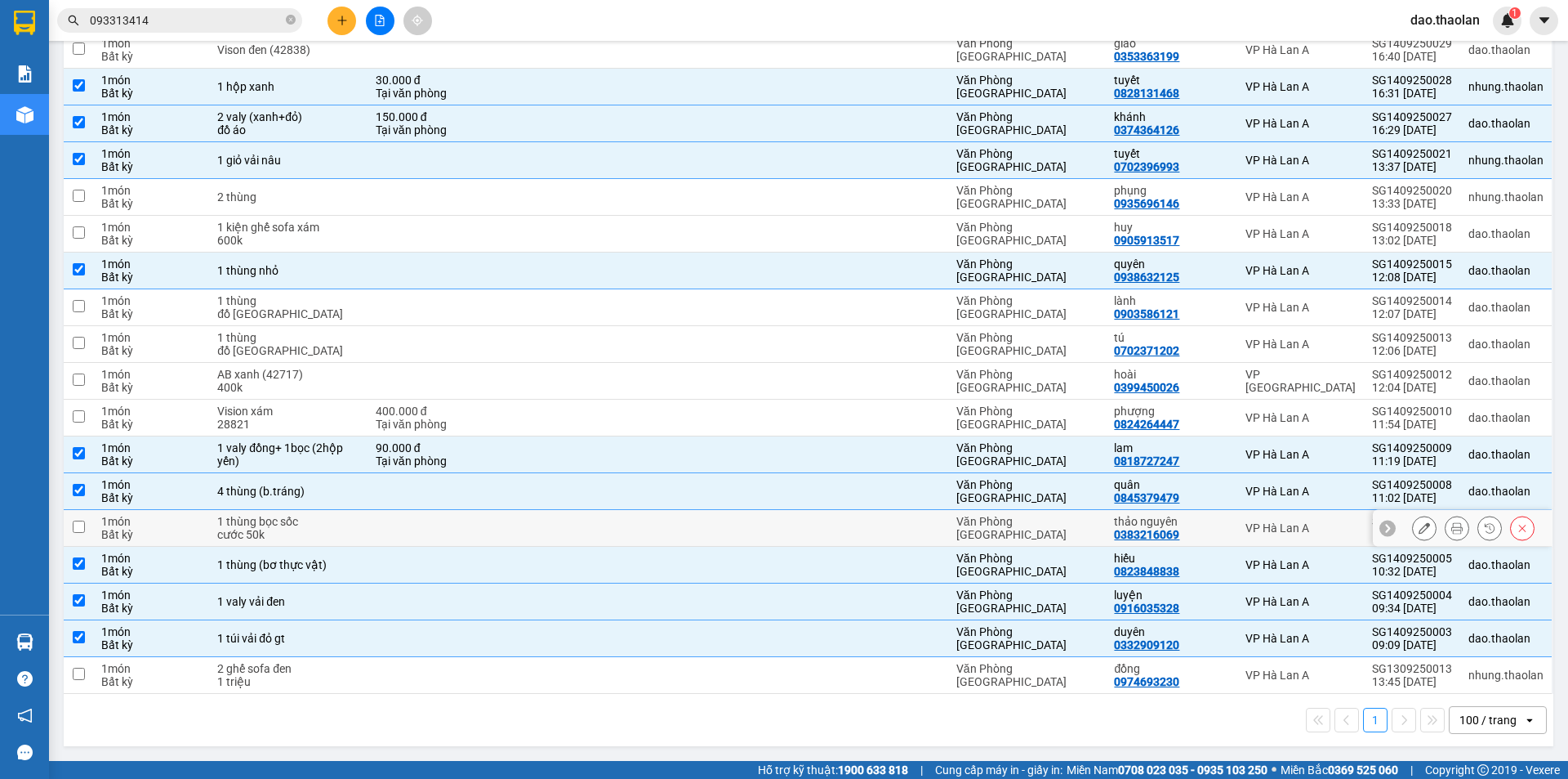
click at [313, 526] on div "1 thùng bọc sốc" at bounding box center [288, 522] width 142 height 13
checkbox input "true"
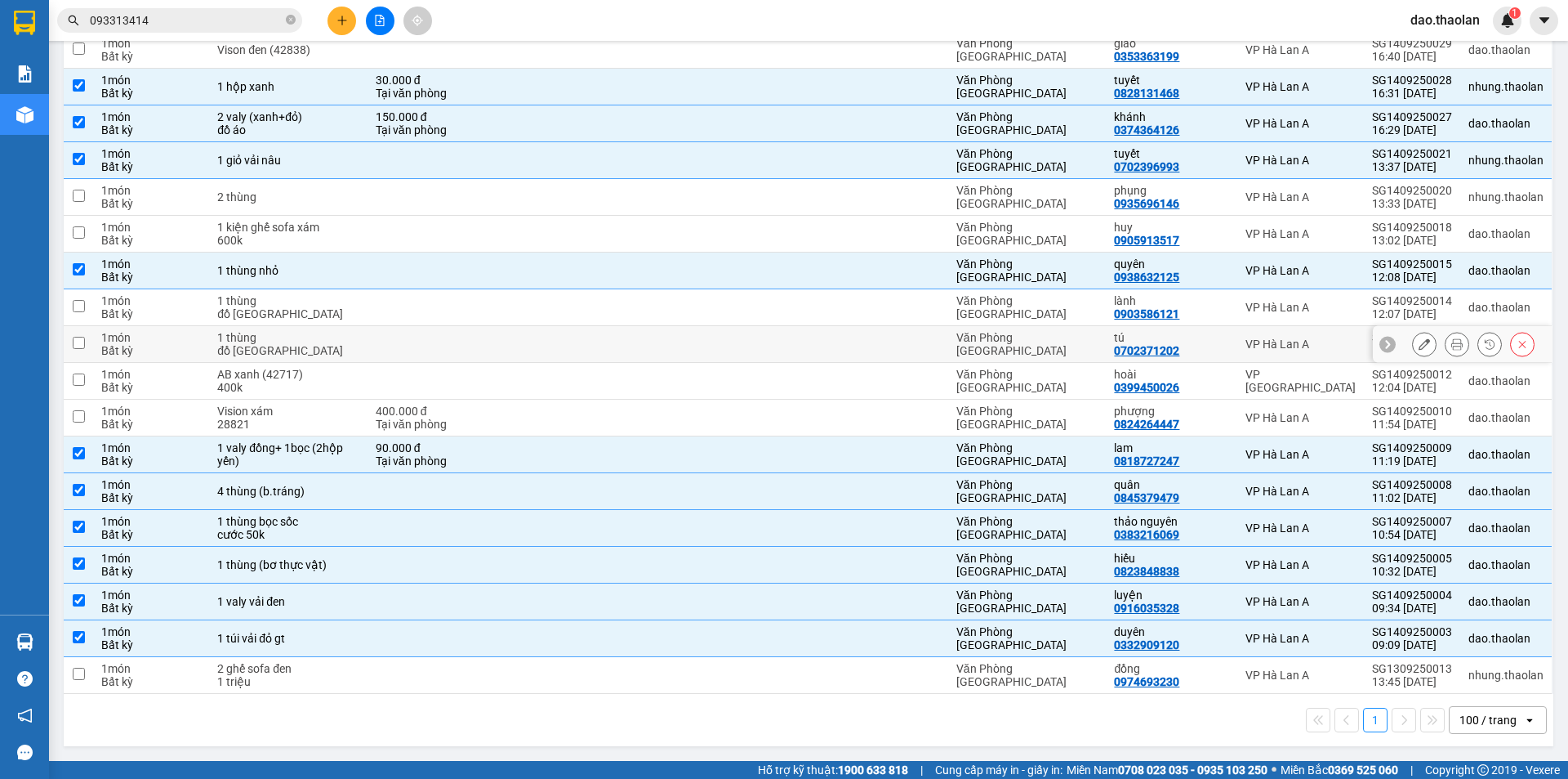
click at [341, 341] on div "1 thùng" at bounding box center [288, 337] width 142 height 13
checkbox input "true"
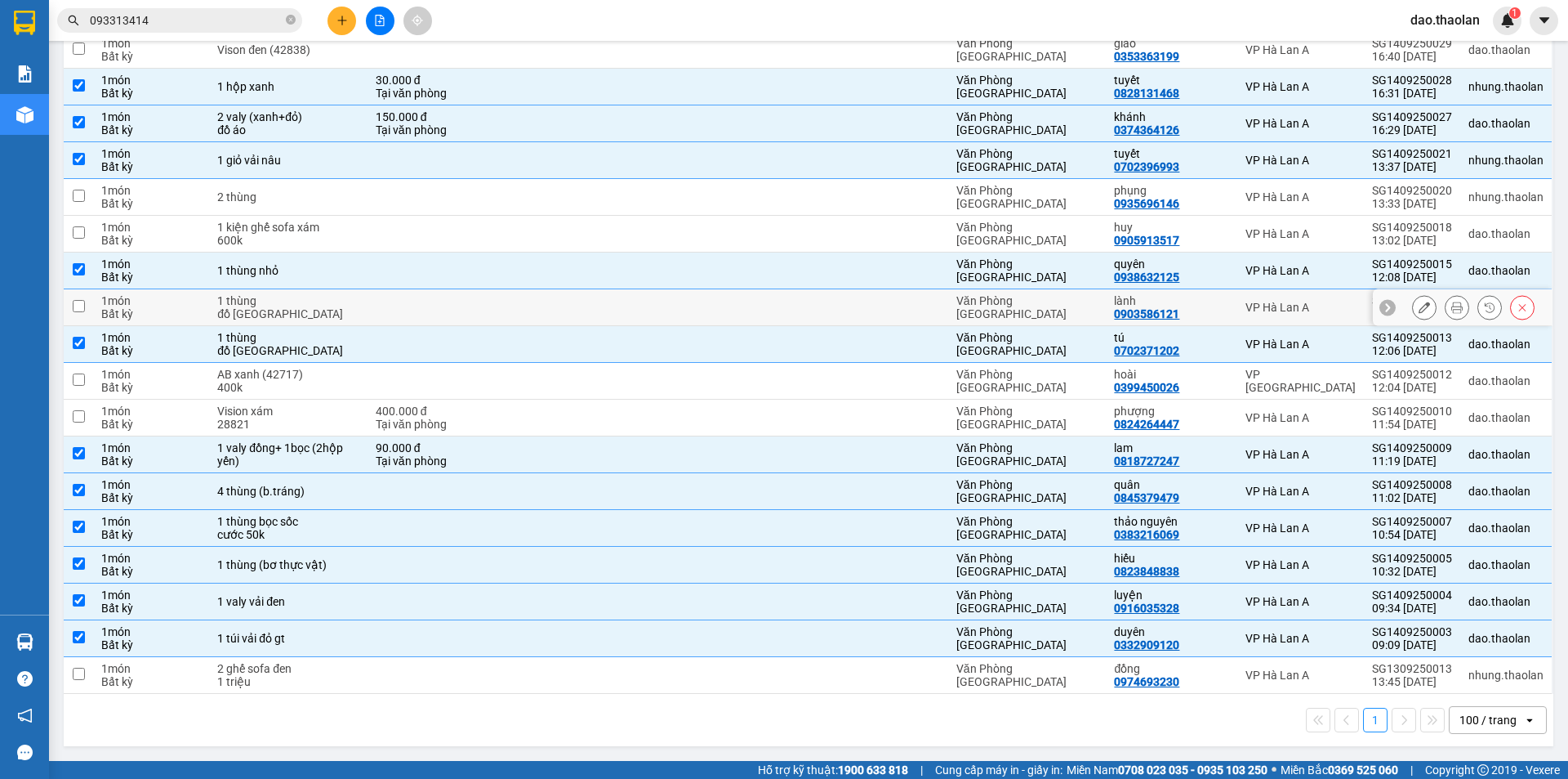
click at [342, 298] on div "1 thùng" at bounding box center [288, 301] width 142 height 13
checkbox input "true"
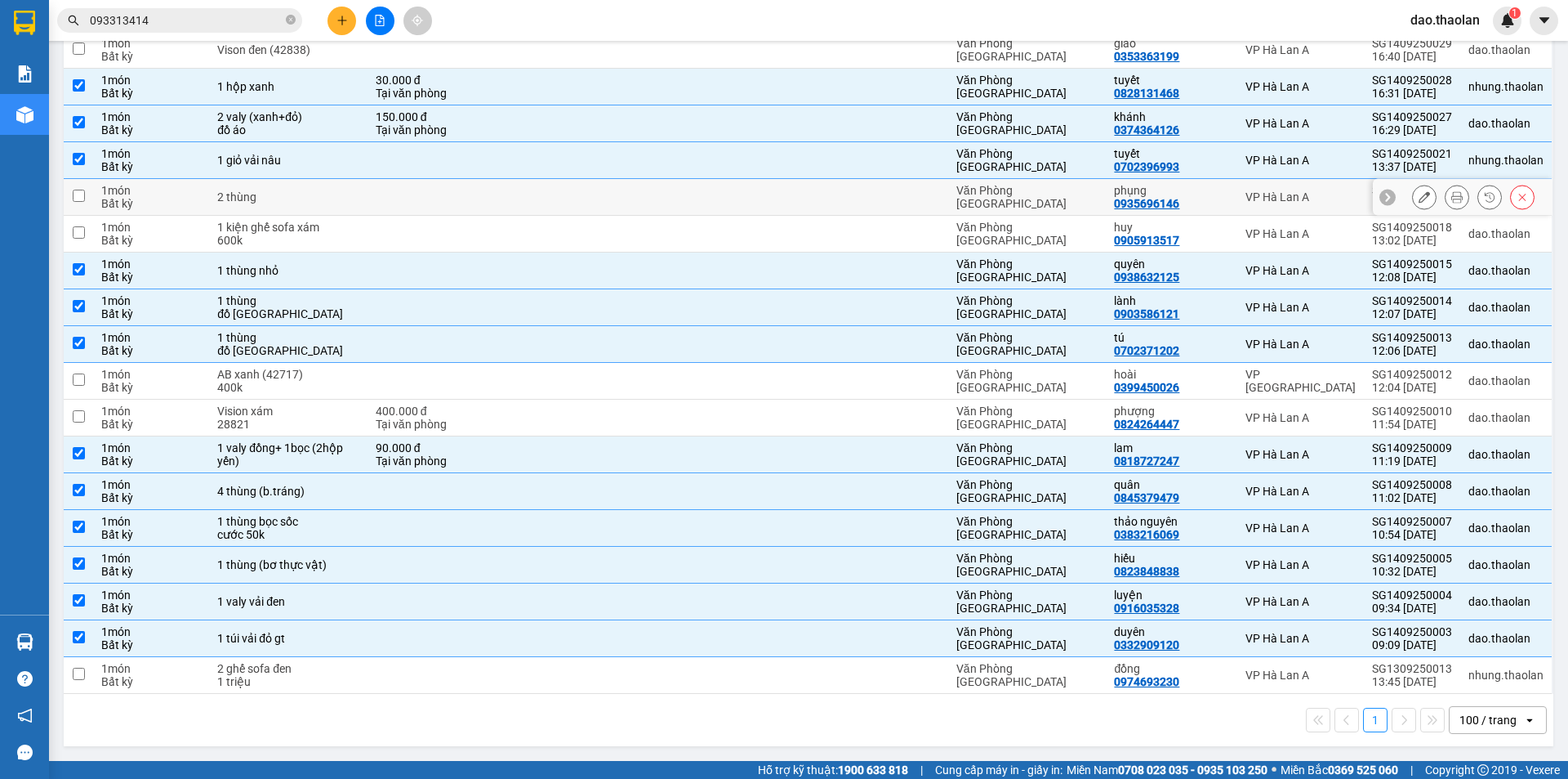
click at [430, 190] on td at bounding box center [439, 197] width 144 height 37
checkbox input "true"
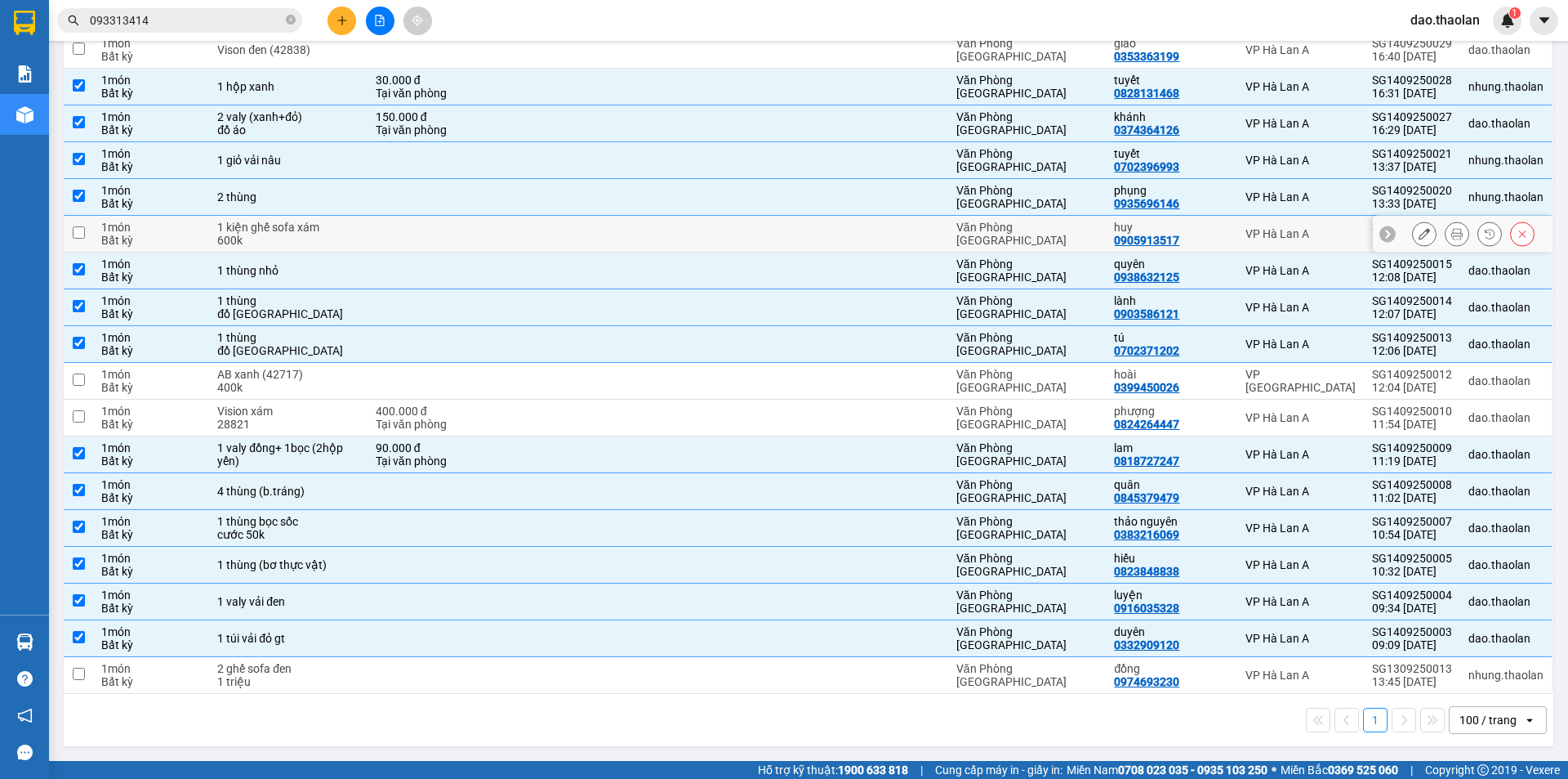
click at [384, 217] on td at bounding box center [439, 234] width 144 height 37
checkbox input "true"
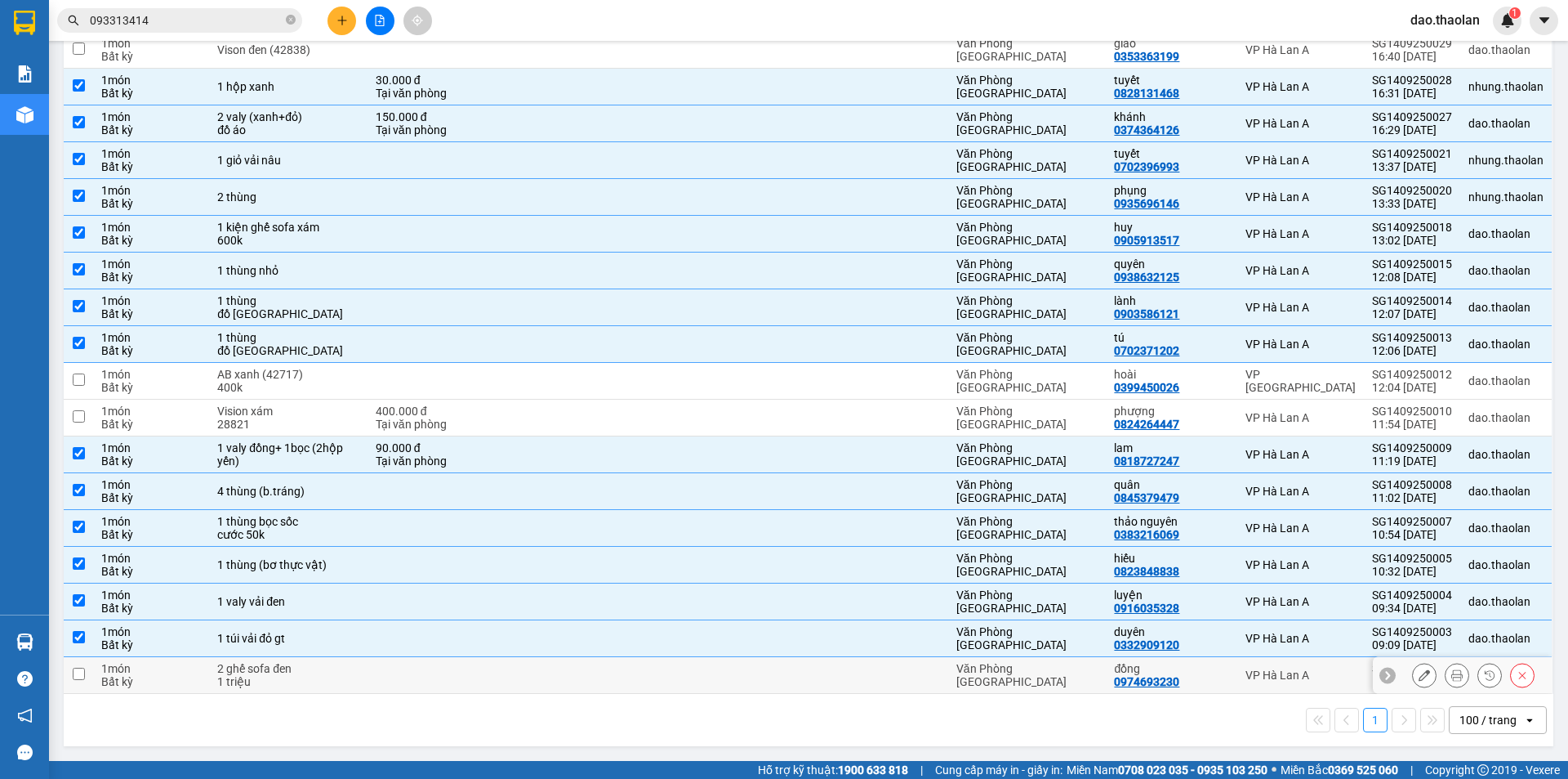
click at [300, 675] on div "1 triệu" at bounding box center [288, 682] width 142 height 13
checkbox input "true"
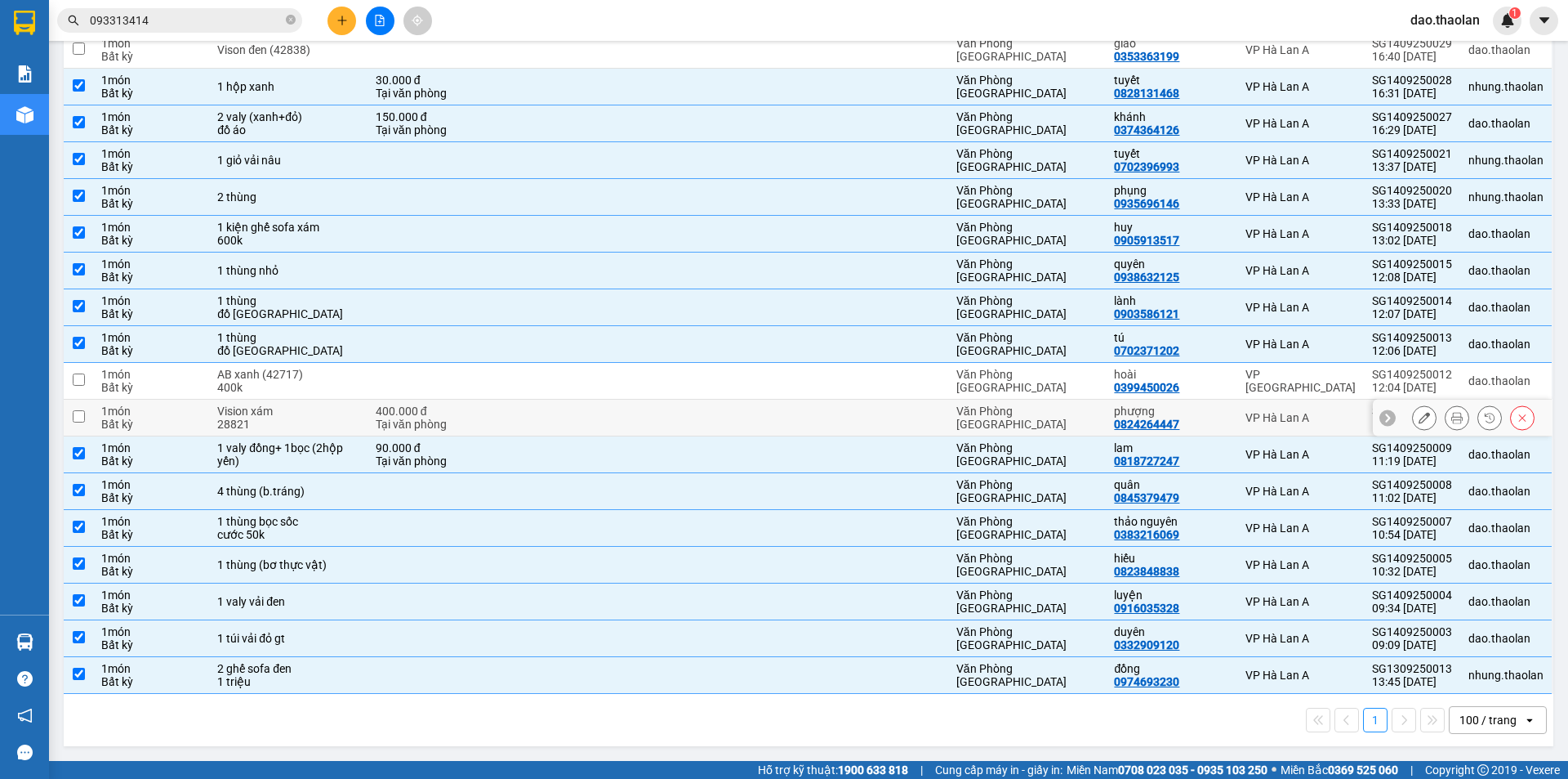
click at [310, 413] on div "Vision xám" at bounding box center [288, 411] width 142 height 13
checkbox input "true"
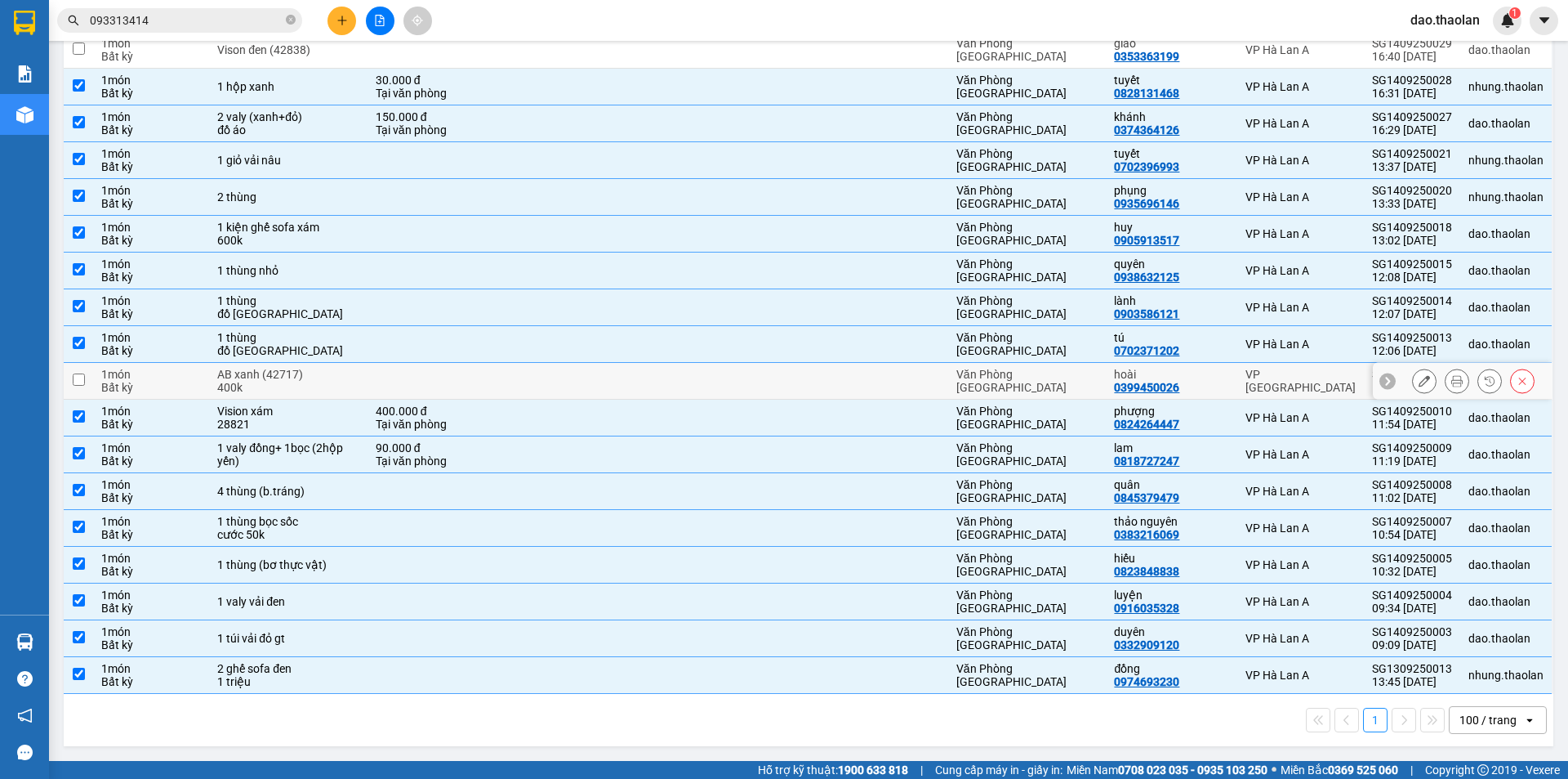
click at [314, 381] on div "400k" at bounding box center [288, 388] width 142 height 13
checkbox input "true"
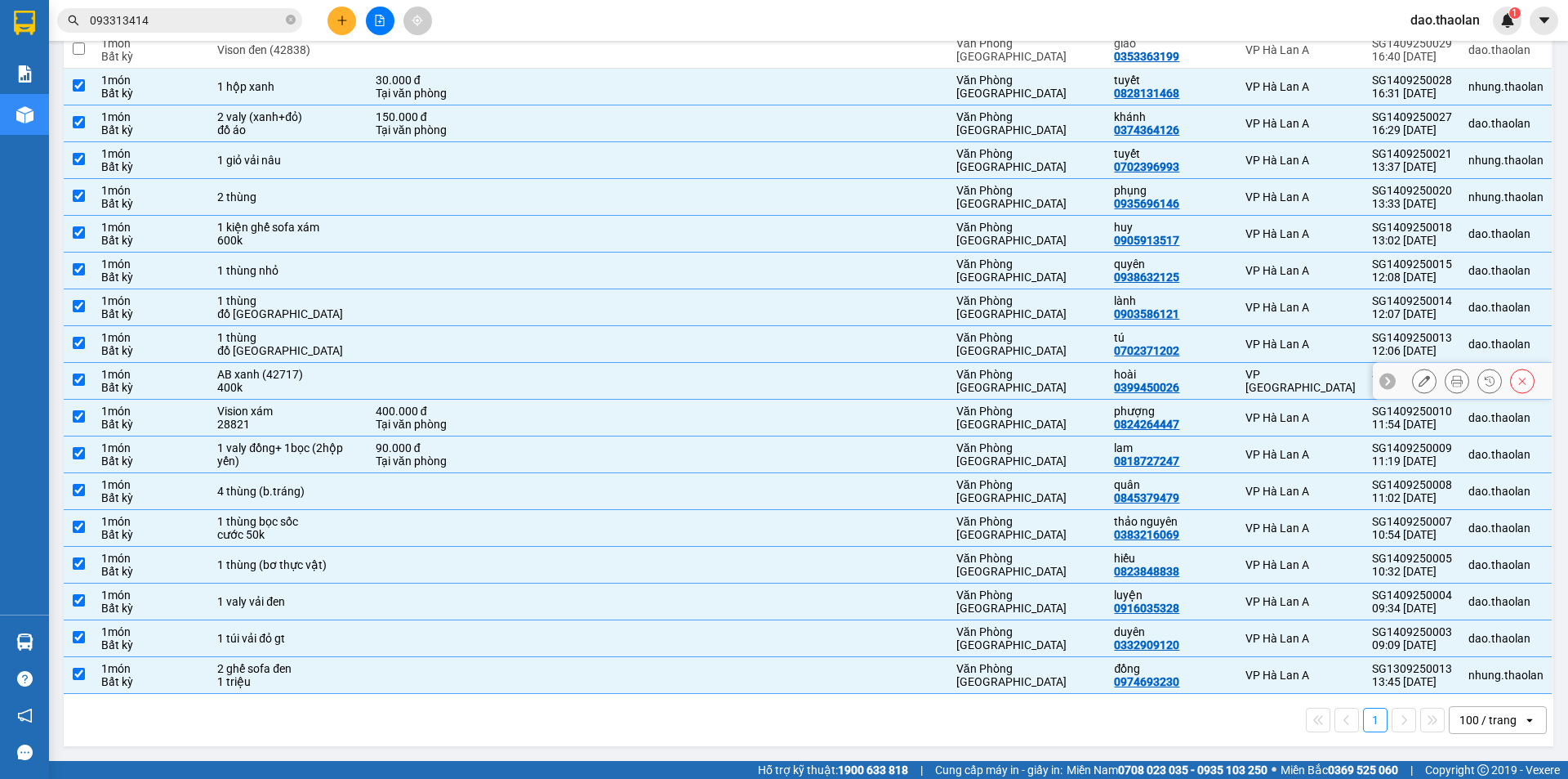
scroll to position [299, 0]
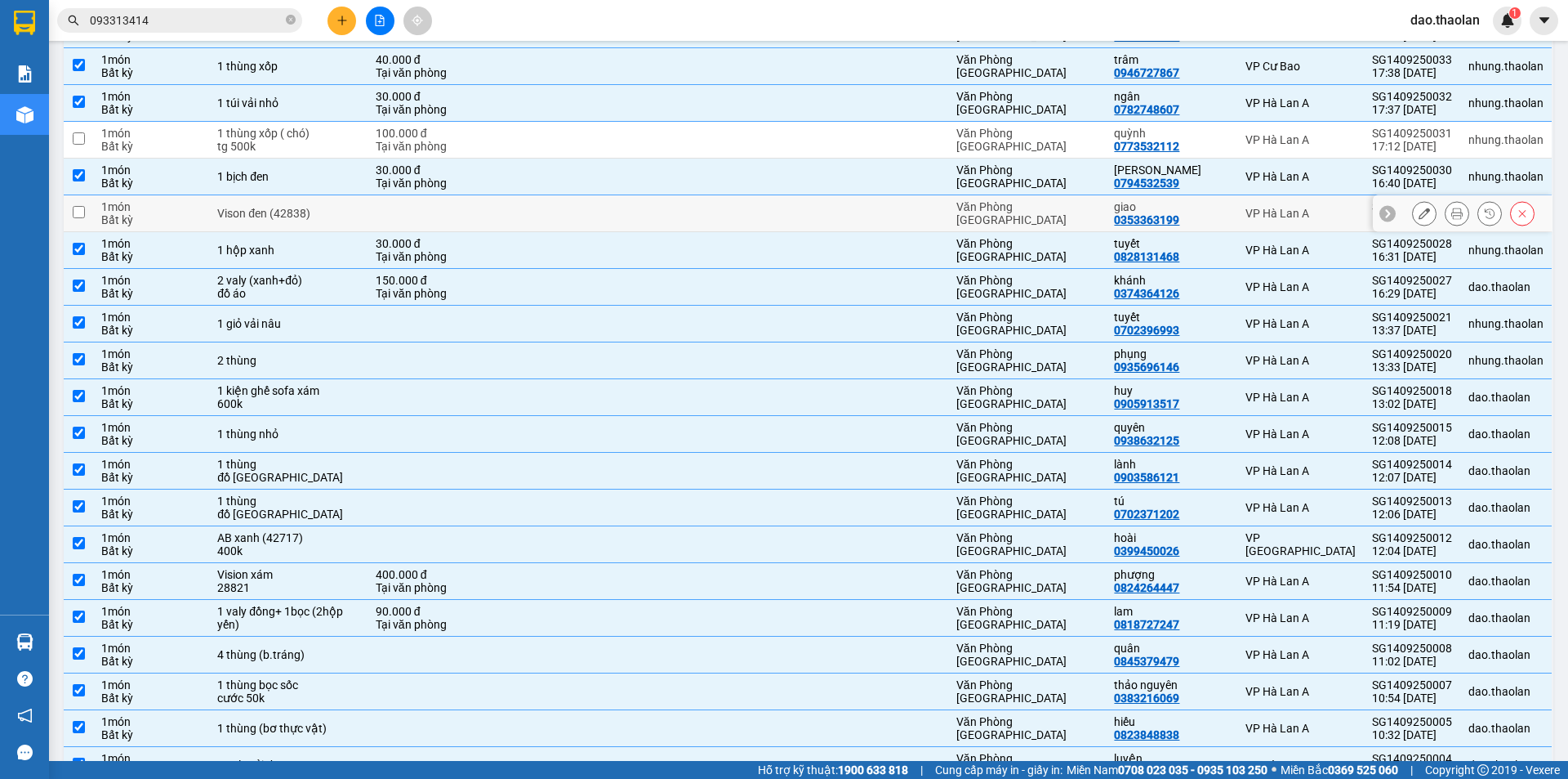
click at [372, 210] on td at bounding box center [439, 213] width 144 height 37
checkbox input "true"
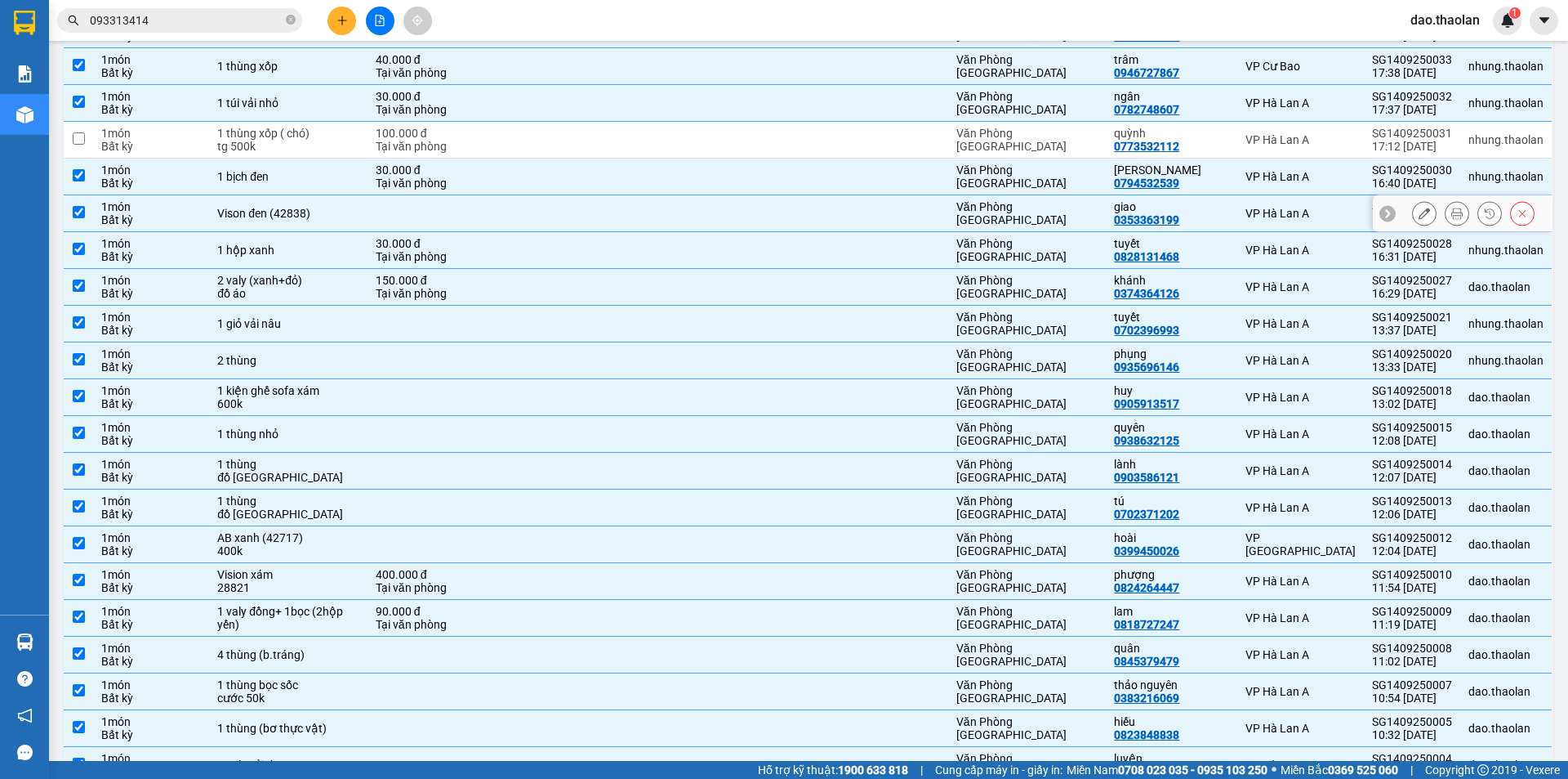
scroll to position [217, 0]
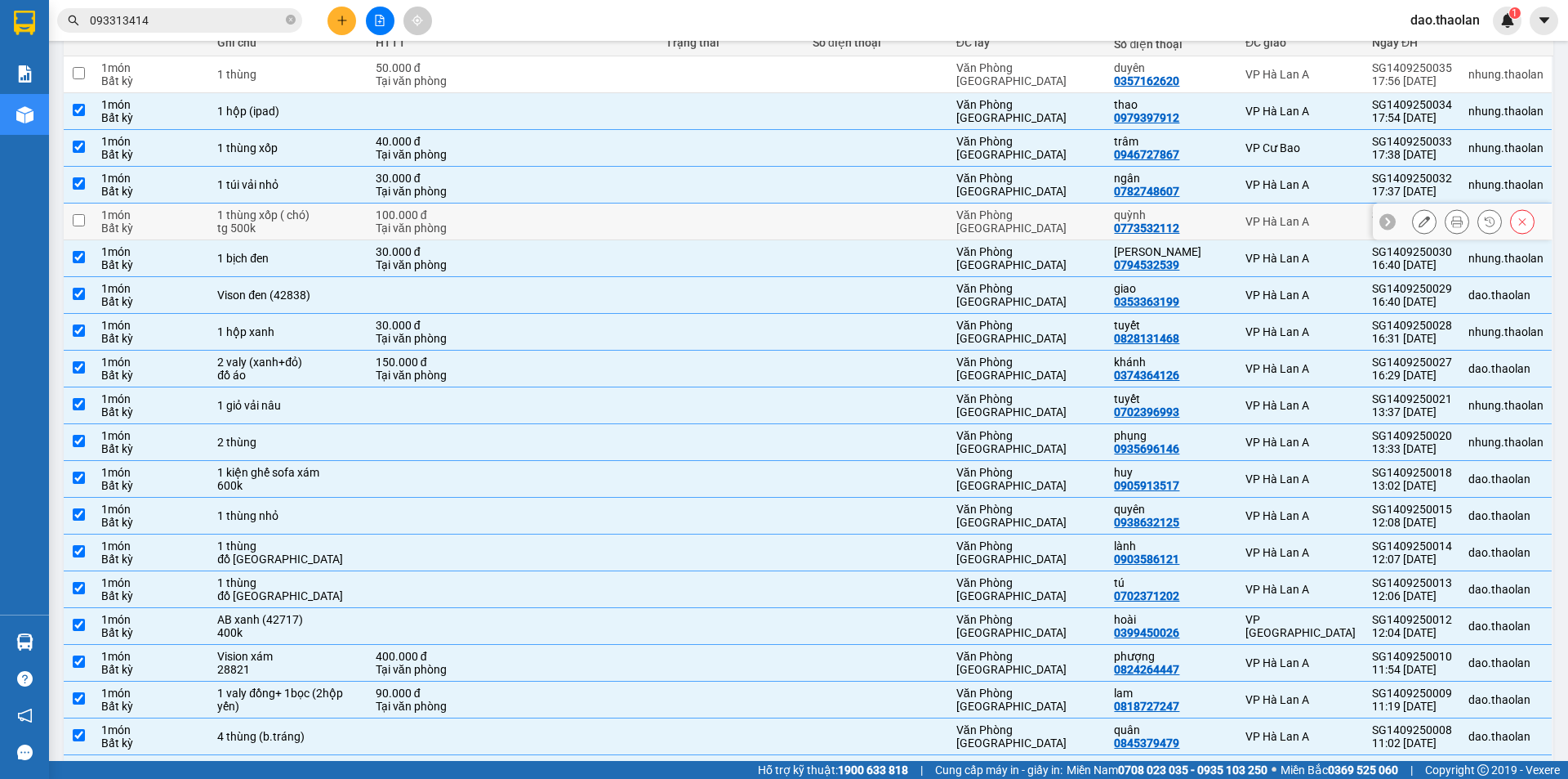
click at [515, 215] on td at bounding box center [585, 222] width 147 height 37
checkbox input "true"
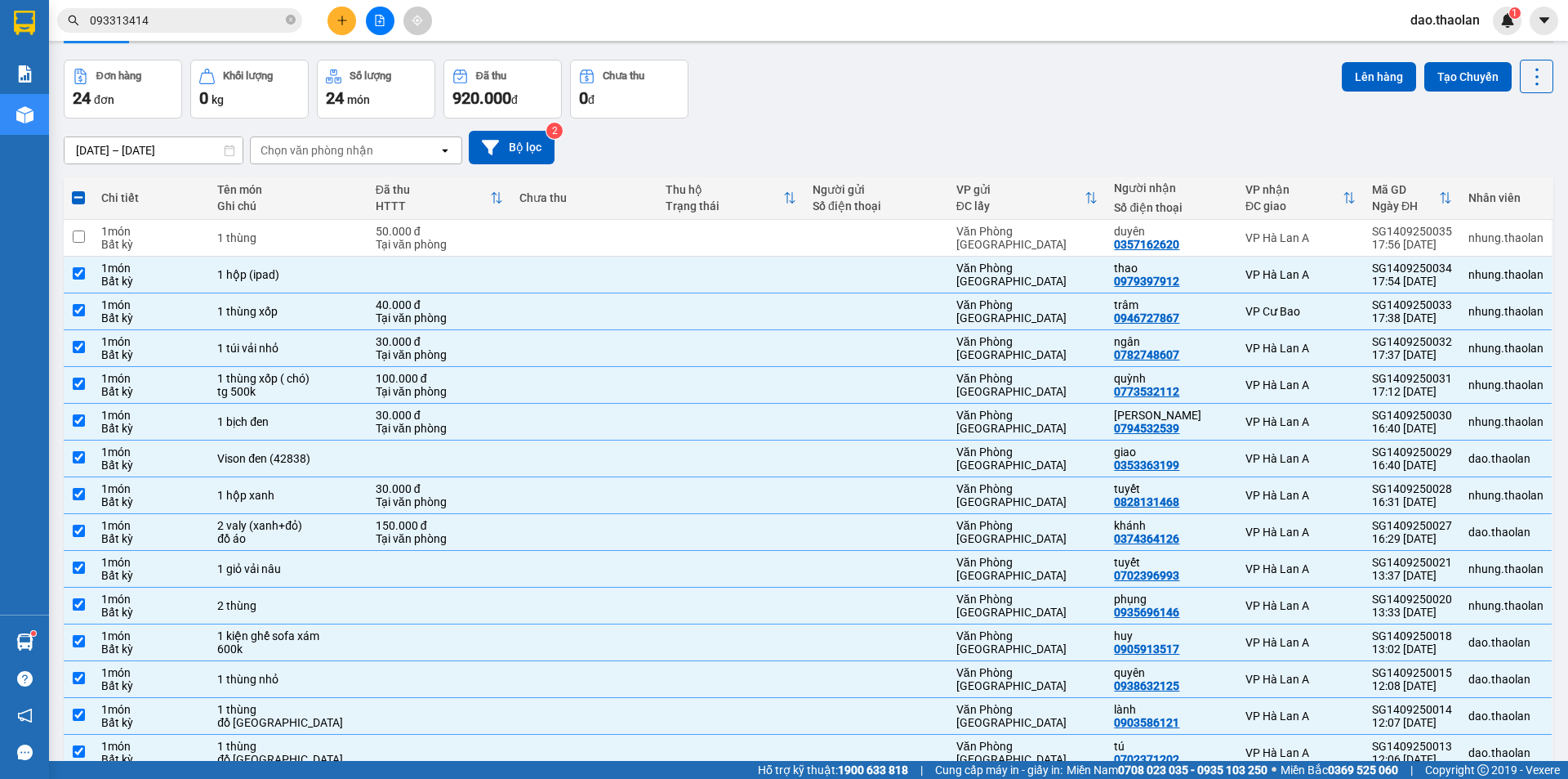
scroll to position [0, 0]
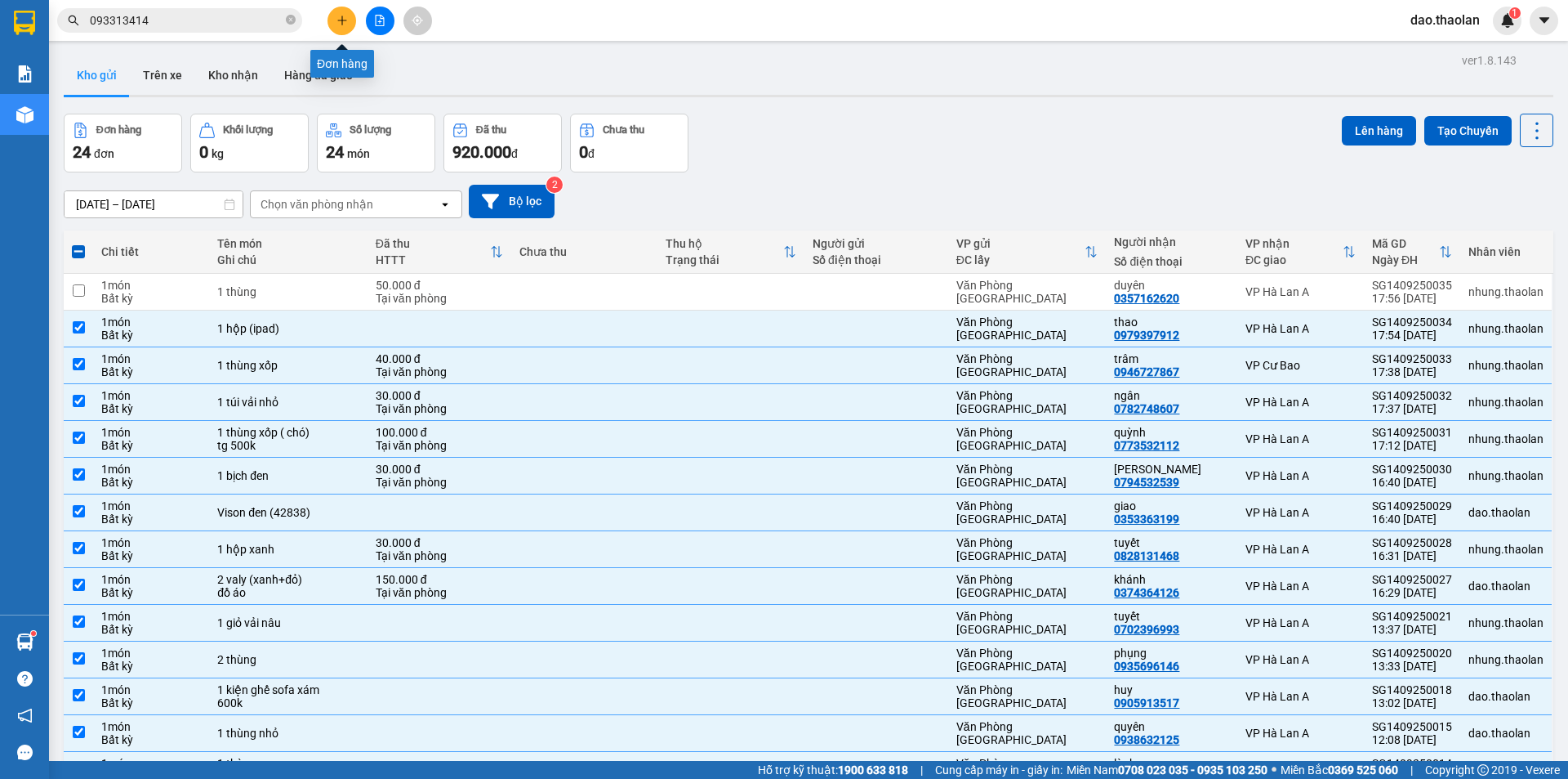
click at [342, 25] on icon "plus" at bounding box center [342, 20] width 11 height 11
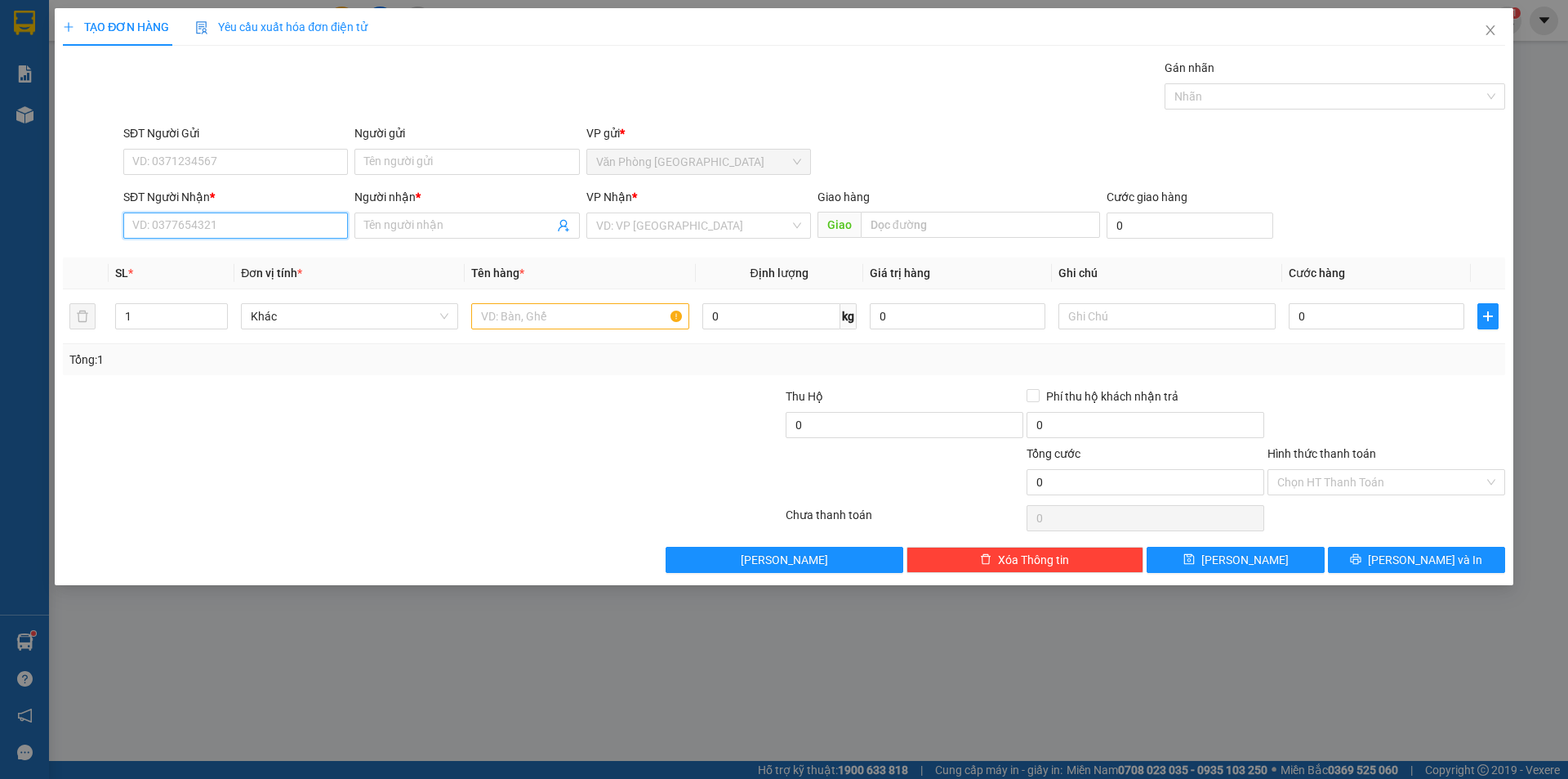
click at [218, 235] on input "SĐT Người Nhận *" at bounding box center [236, 225] width 225 height 26
type input "0375612633"
click at [416, 228] on input "Người nhận *" at bounding box center [459, 225] width 189 height 18
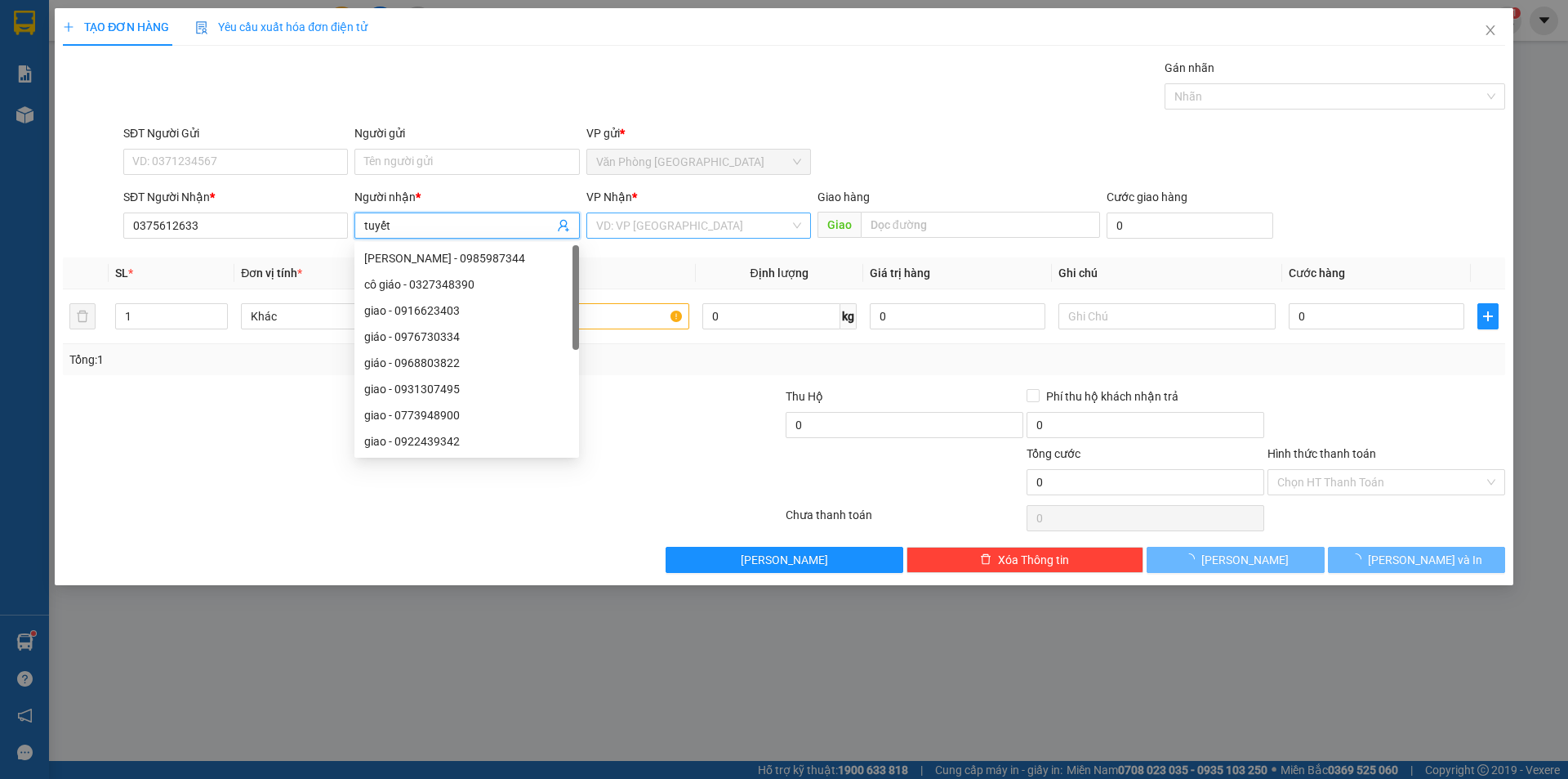
type input "tuyết"
click at [707, 232] on input "search" at bounding box center [692, 226] width 193 height 25
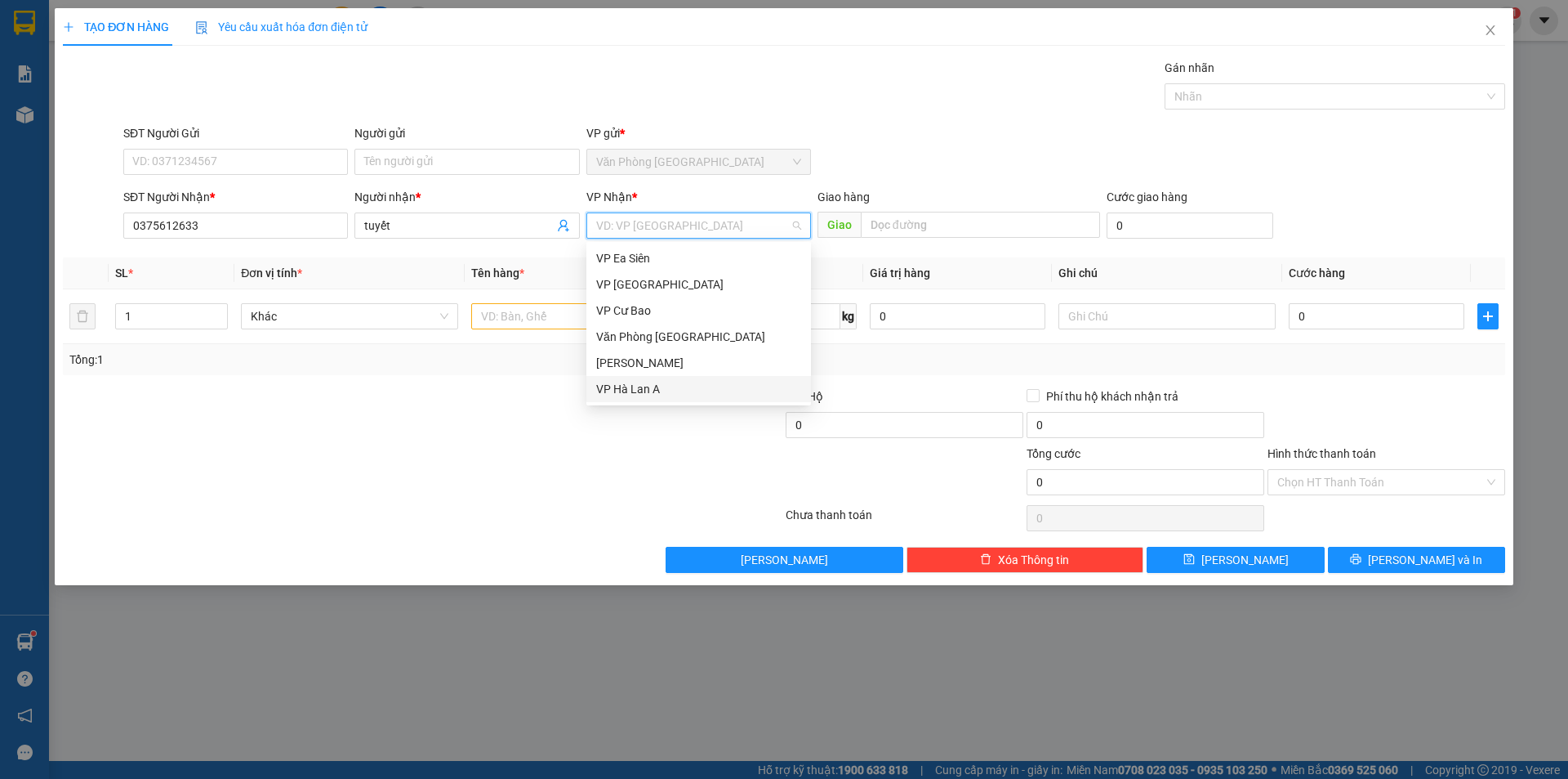
click at [644, 390] on div "VP Hà Lan A" at bounding box center [698, 389] width 205 height 18
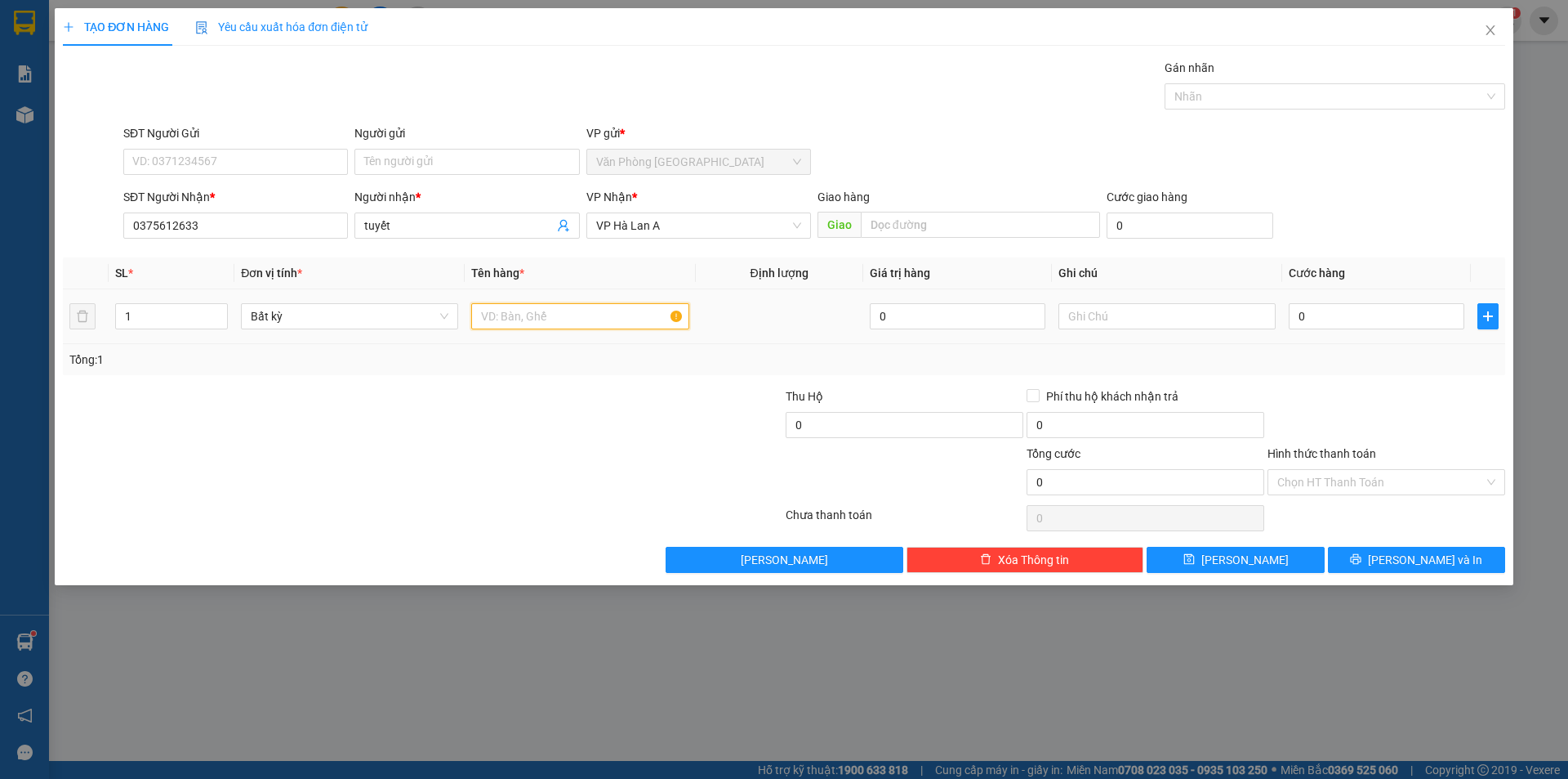
click at [548, 319] on input "text" at bounding box center [580, 315] width 217 height 26
type input "1 thùng xốp ghép"
click at [1317, 317] on input "0" at bounding box center [1377, 315] width 175 height 26
type input "4"
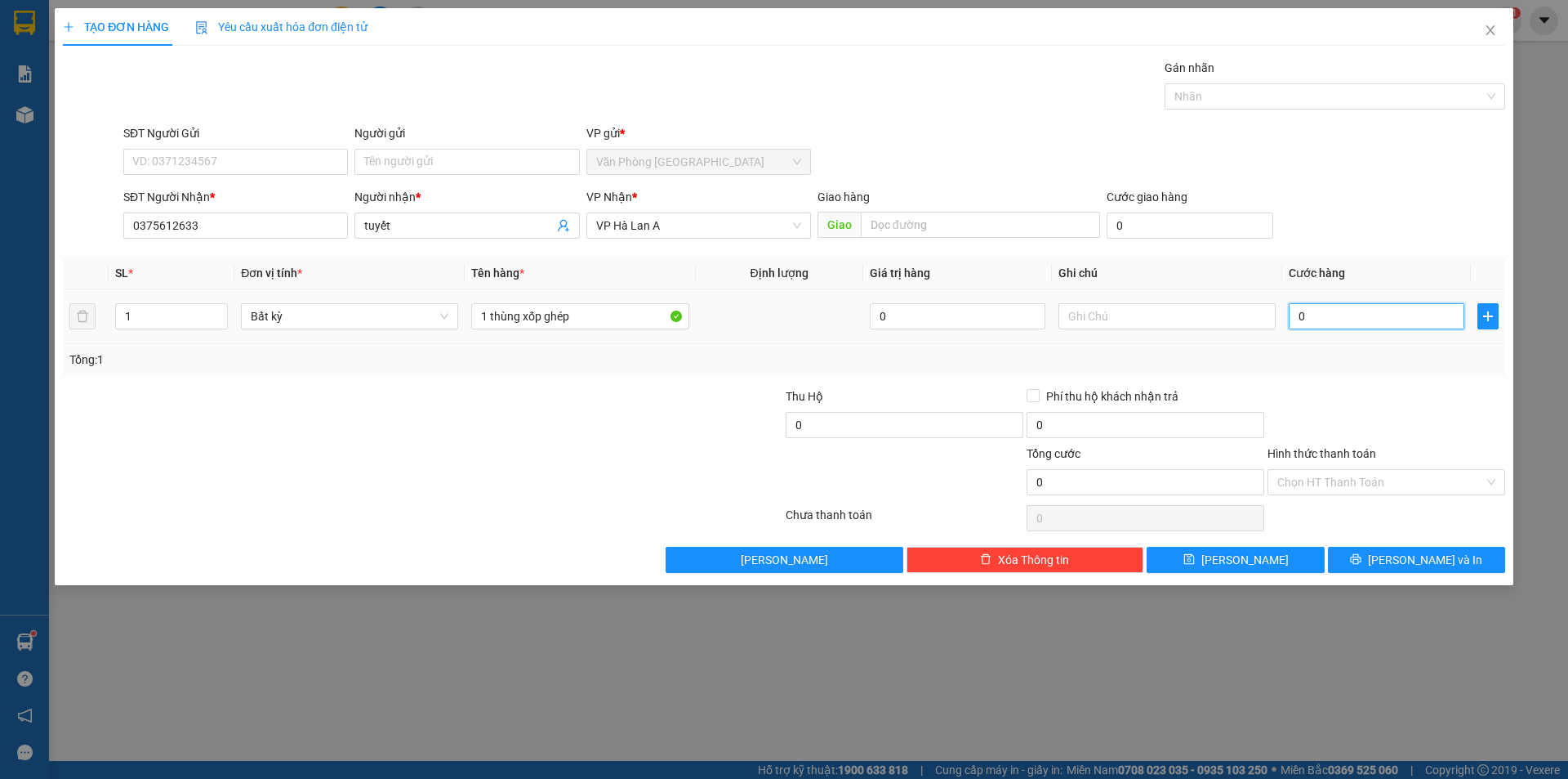
type input "4"
type input "0"
type input "05"
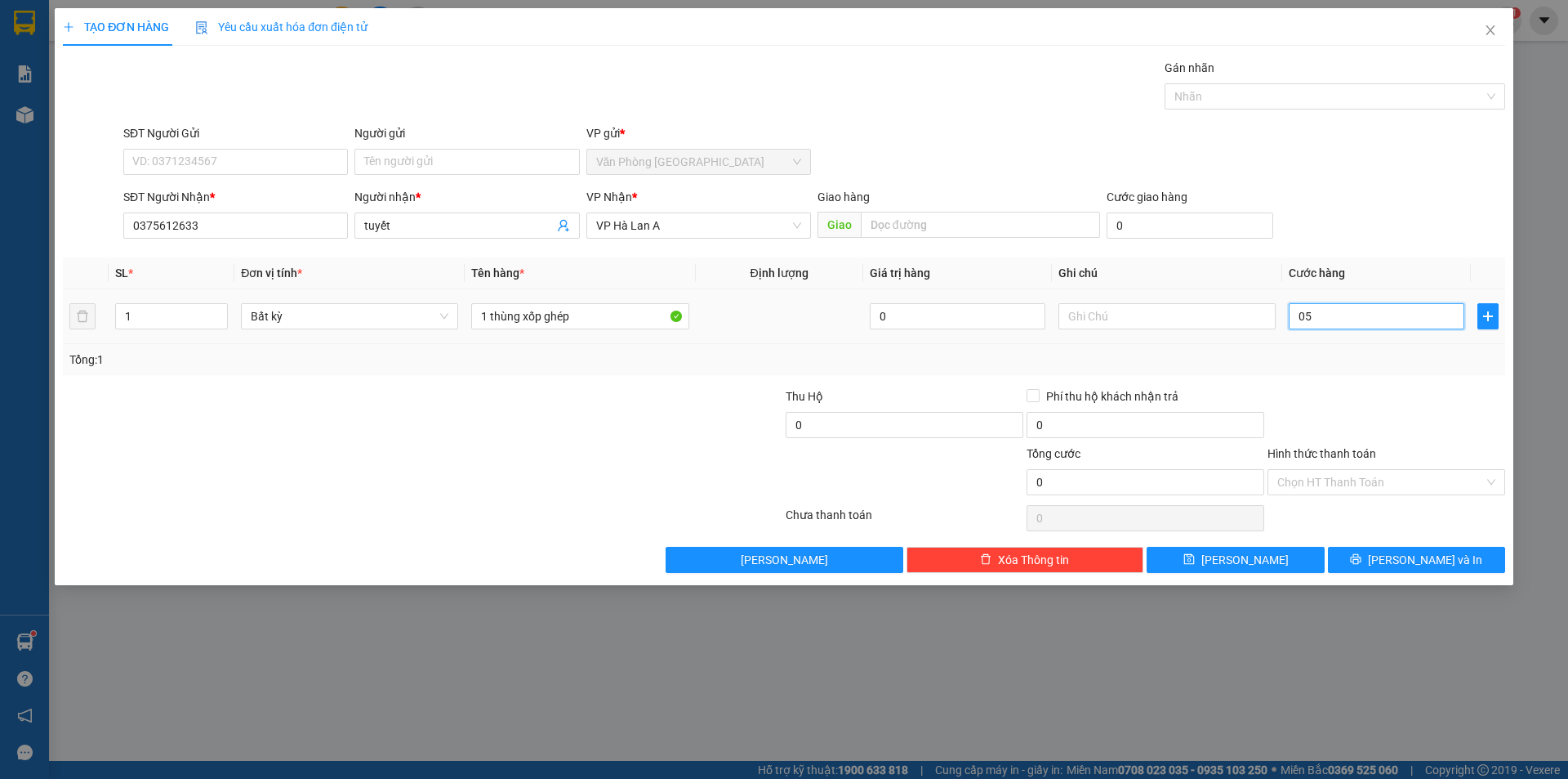
type input "5"
type input "050"
type input "50"
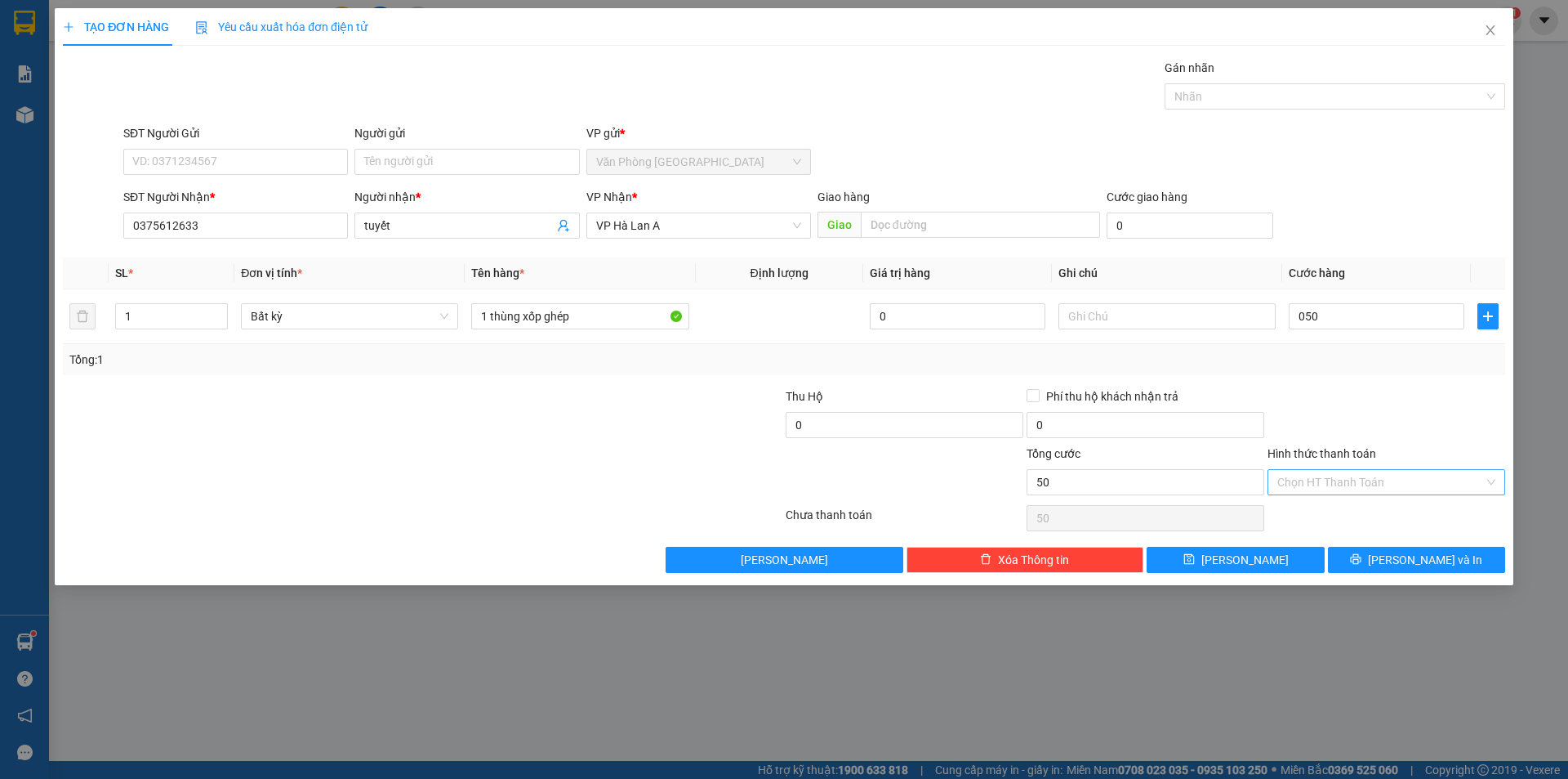
type input "50.000"
click at [1342, 492] on input "Hình thức thanh toán" at bounding box center [1380, 482] width 207 height 25
click at [1339, 519] on div "Tại văn phòng" at bounding box center [1386, 514] width 218 height 18
type input "0"
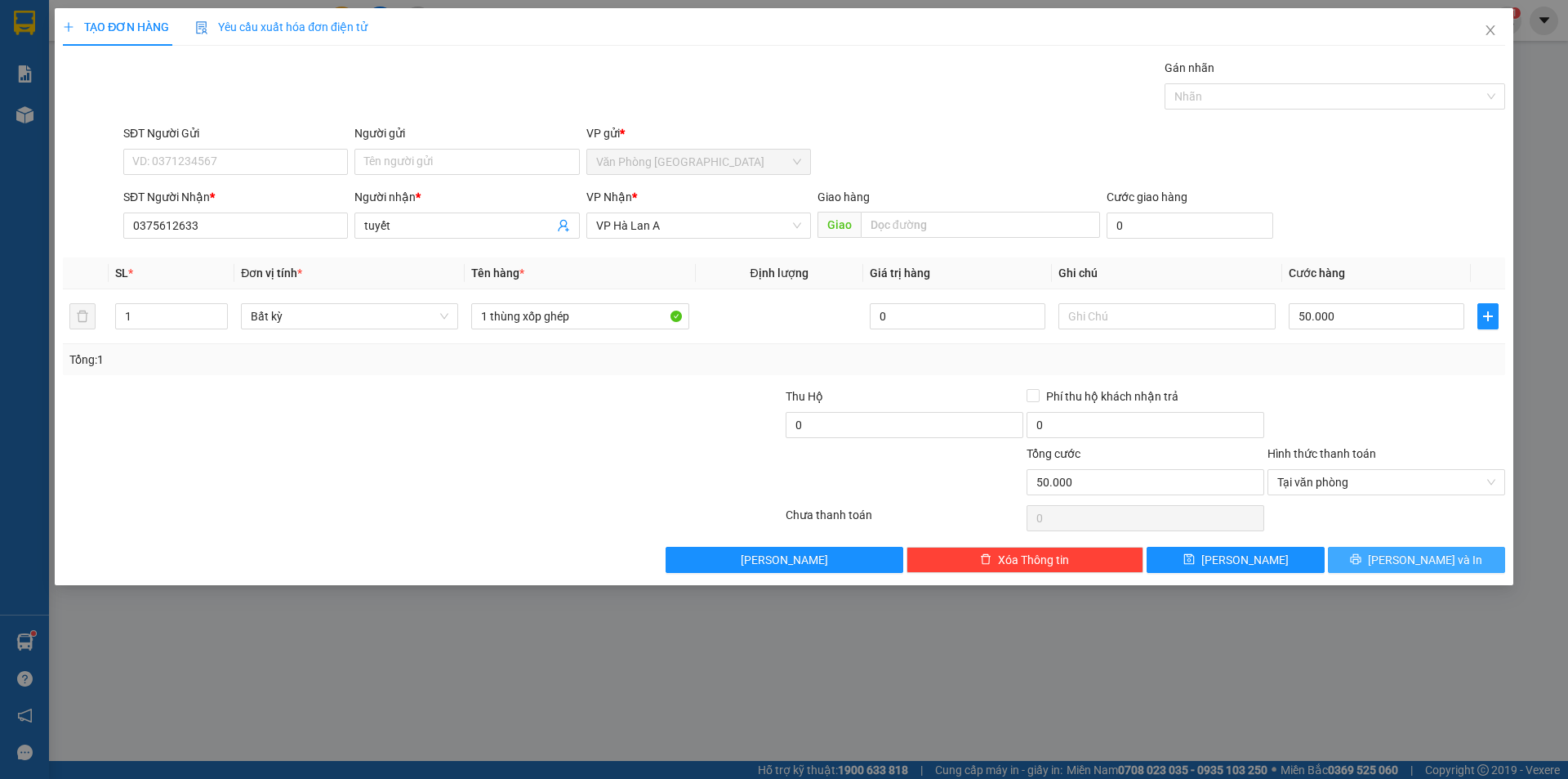
click at [1378, 555] on button "[PERSON_NAME] và In" at bounding box center [1417, 559] width 177 height 26
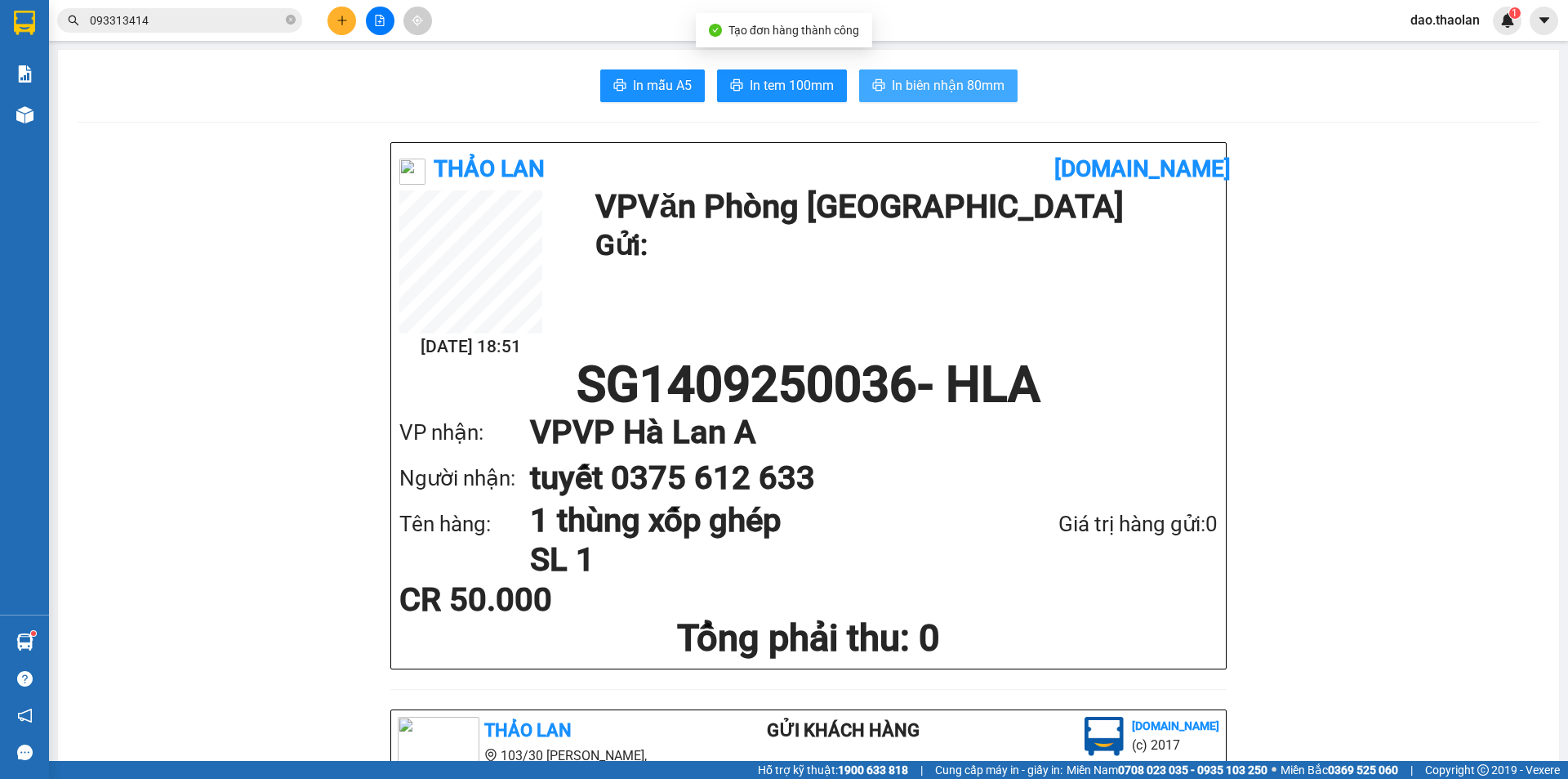
click at [922, 94] on span "In biên nhận 80mm" at bounding box center [948, 85] width 112 height 20
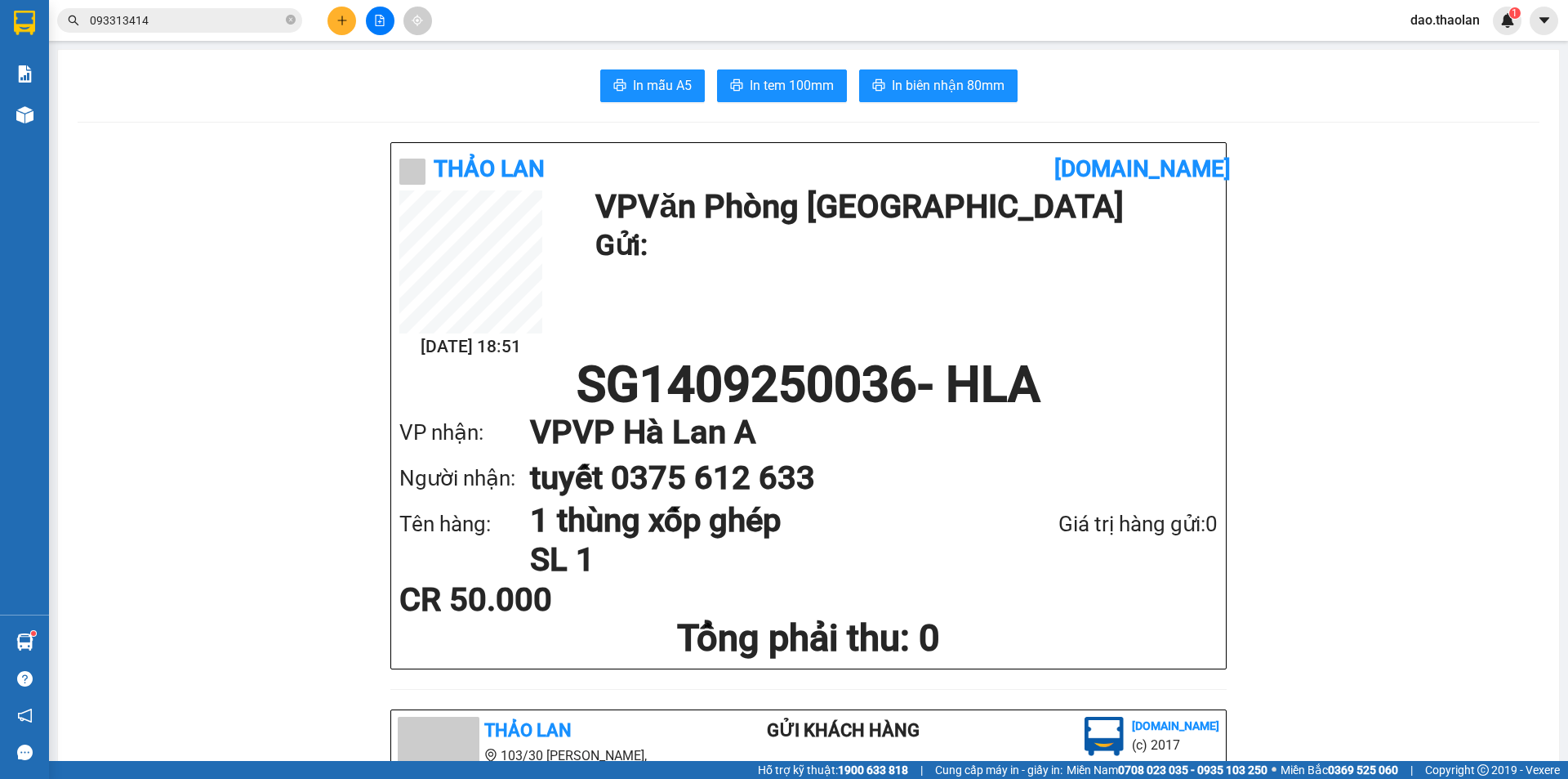
click at [181, 31] on span "093313414" at bounding box center [179, 21] width 245 height 25
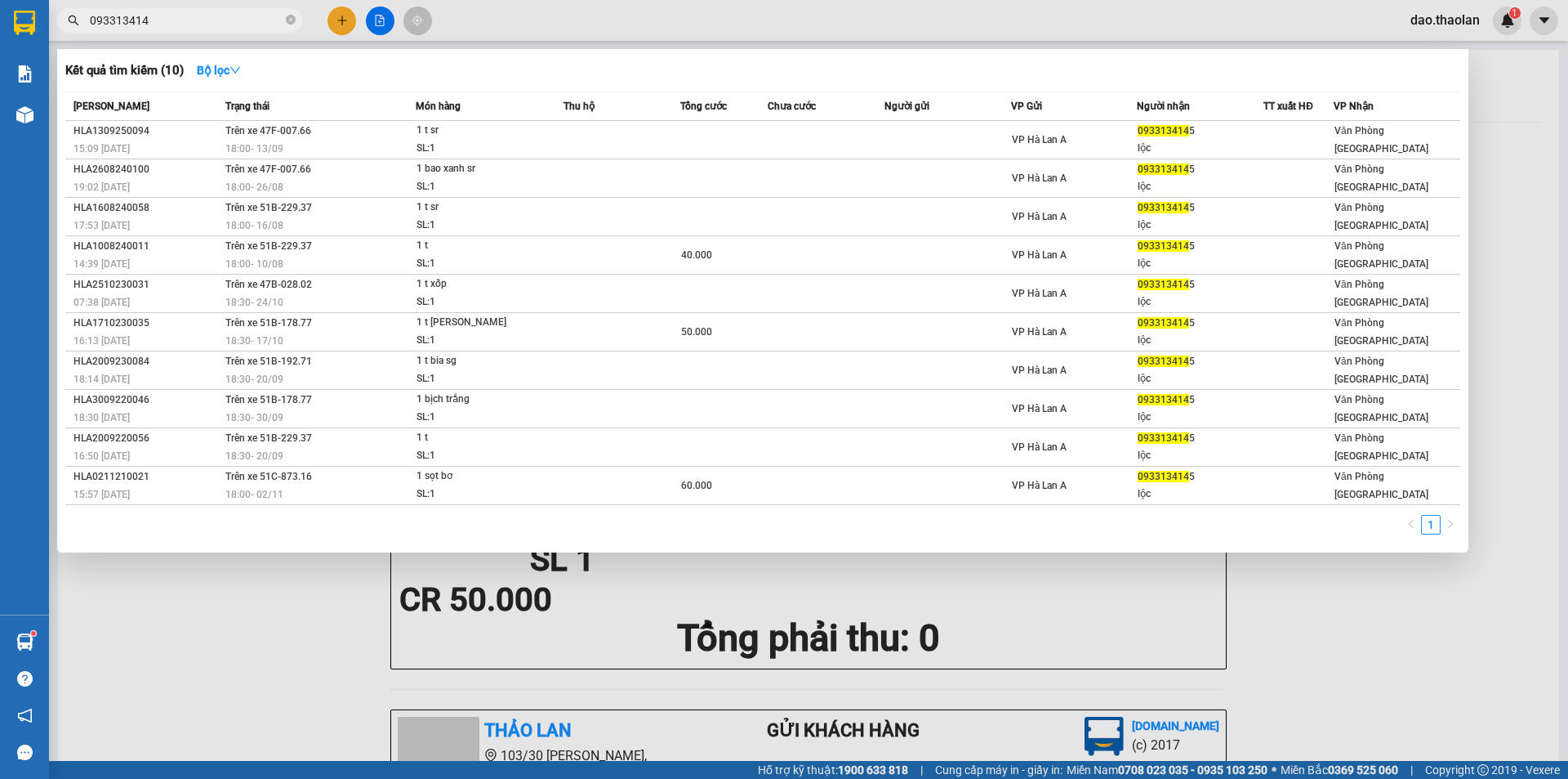
drag, startPoint x: 166, startPoint y: 20, endPoint x: 0, endPoint y: -16, distance: 169.9
click at [0, 0] on html "Kết quả tìm kiếm ( 10 ) Bộ lọc Mã ĐH Trạng thái Món hàng Thu hộ Tổng cước Chưa …" at bounding box center [784, 390] width 1568 height 779
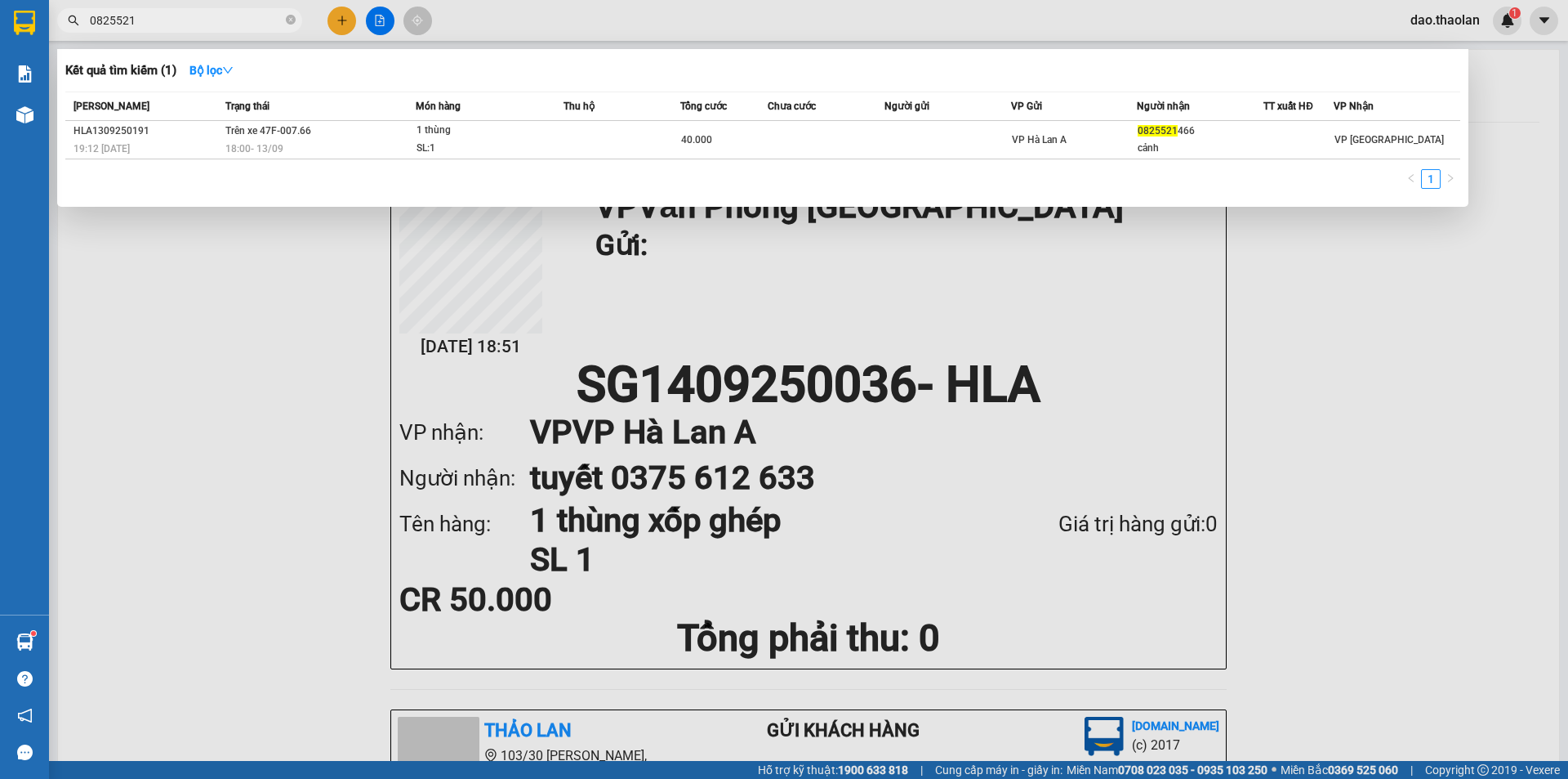
click at [551, 17] on div at bounding box center [784, 390] width 1568 height 779
drag, startPoint x: 158, startPoint y: 14, endPoint x: 40, endPoint y: 0, distance: 118.8
click at [48, 4] on section "Kết quả tìm kiếm ( 1 ) Bộ lọc Mã ĐH Trạng thái Món hàng Thu hộ Tổng cước Chưa c…" at bounding box center [784, 390] width 1568 height 779
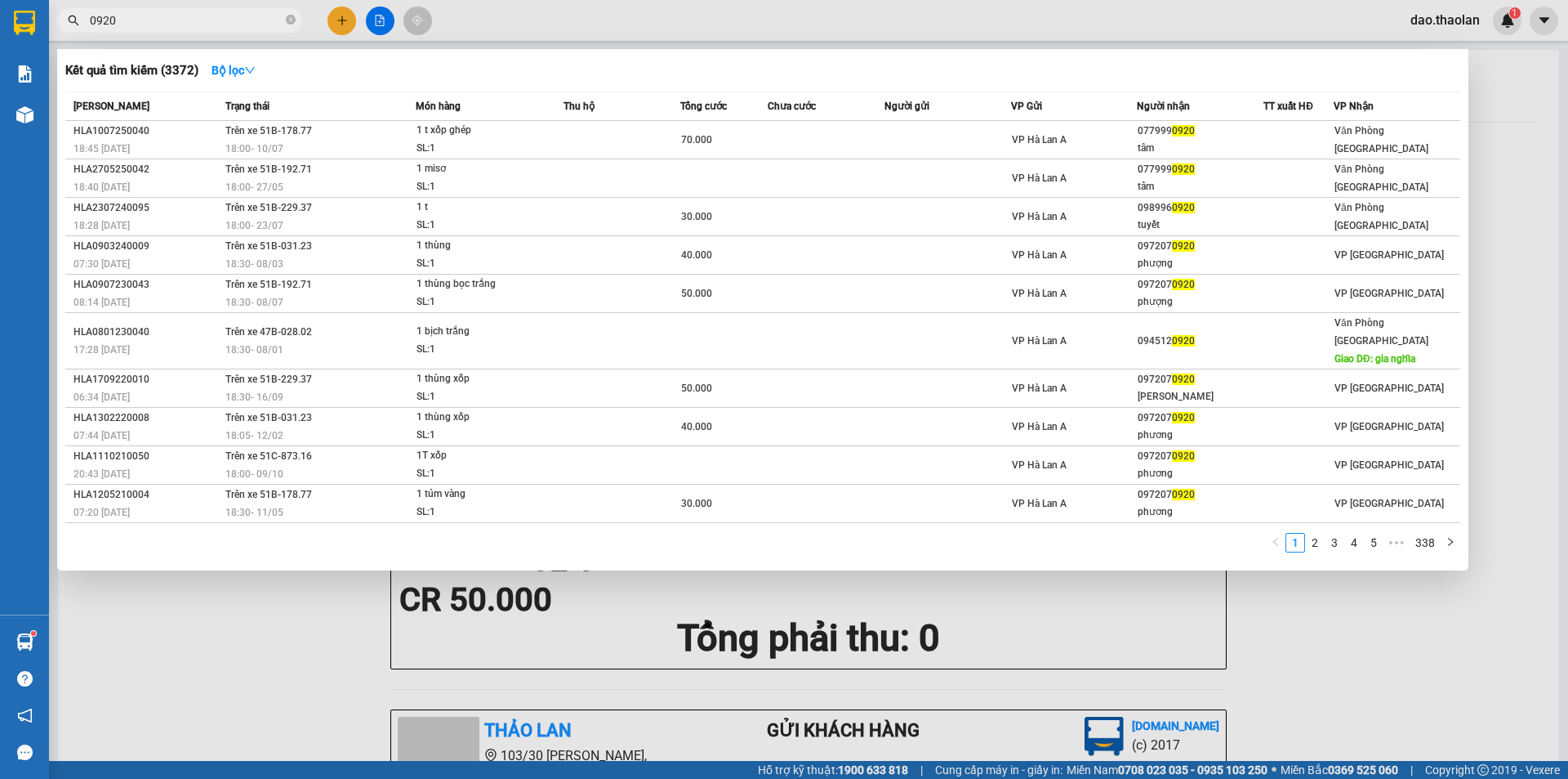
type input "0920"
click at [1464, 31] on div at bounding box center [784, 390] width 1568 height 779
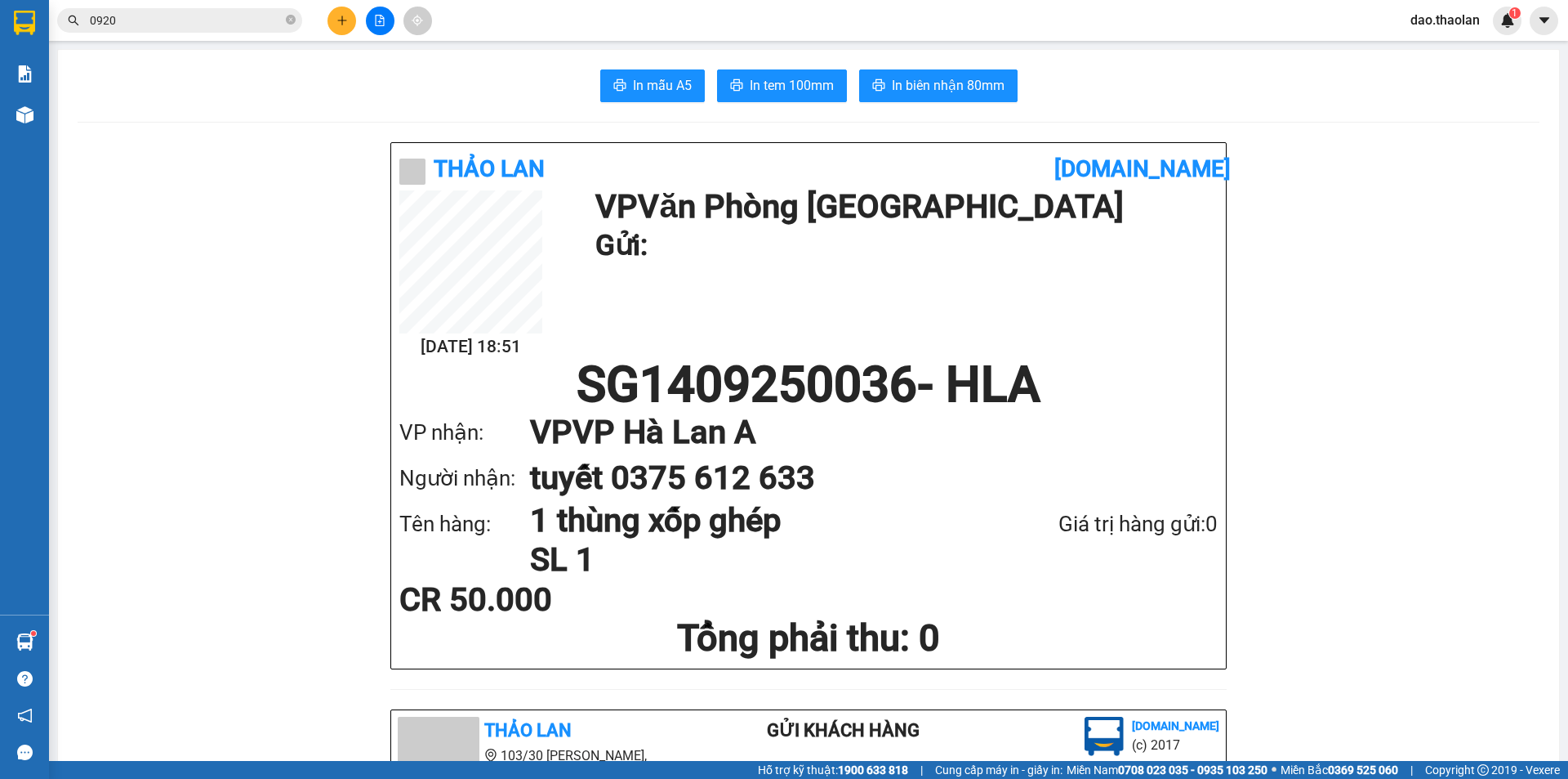
click at [1461, 26] on span "dao.thaolan" at bounding box center [1445, 19] width 95 height 20
click at [1456, 60] on li "Đăng xuất" at bounding box center [1449, 50] width 105 height 26
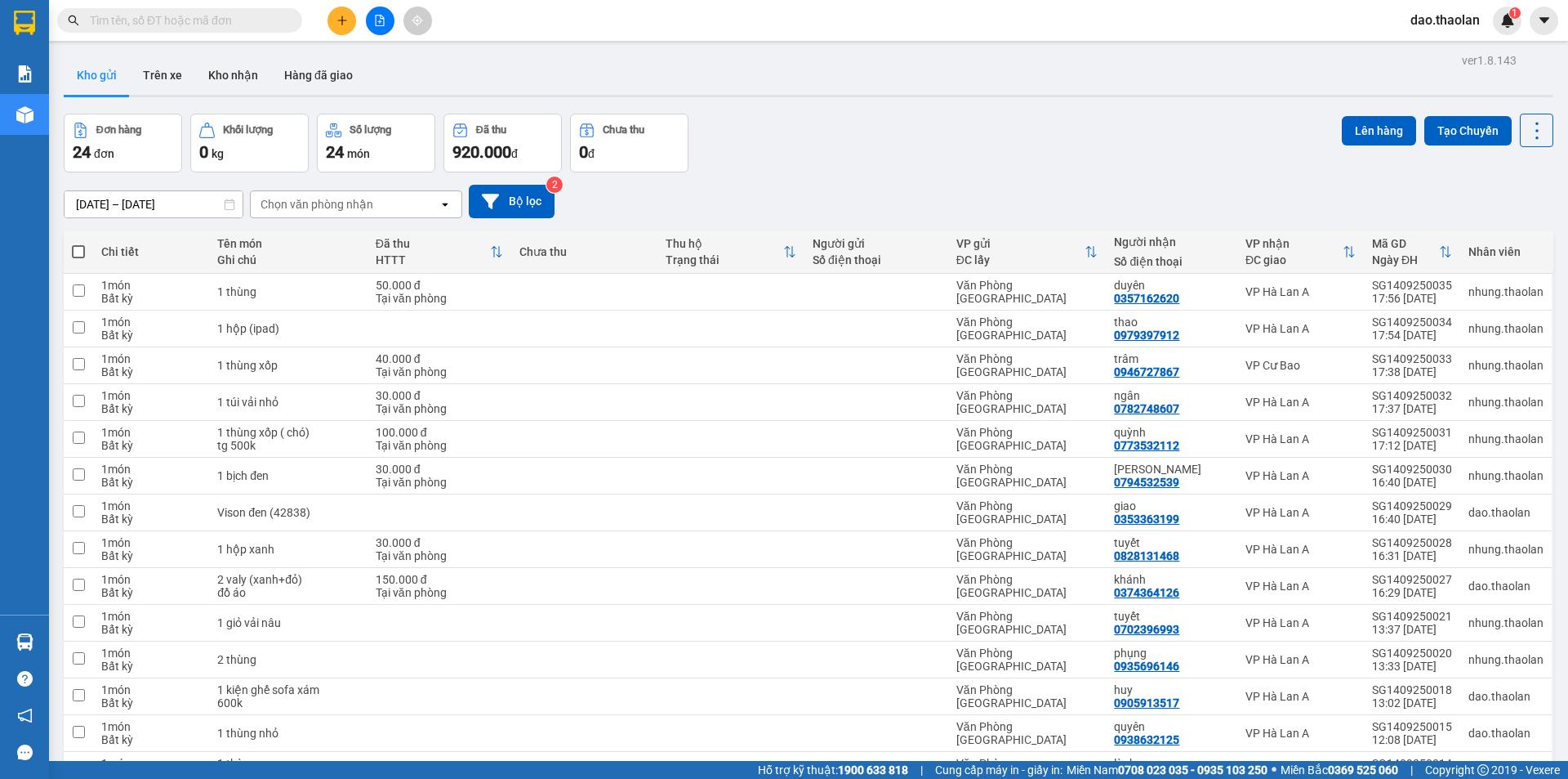
click at [360, 32] on div at bounding box center [380, 21] width 123 height 29
click at [366, 24] on div at bounding box center [380, 21] width 123 height 29
click at [386, 24] on button at bounding box center [380, 21] width 29 height 29
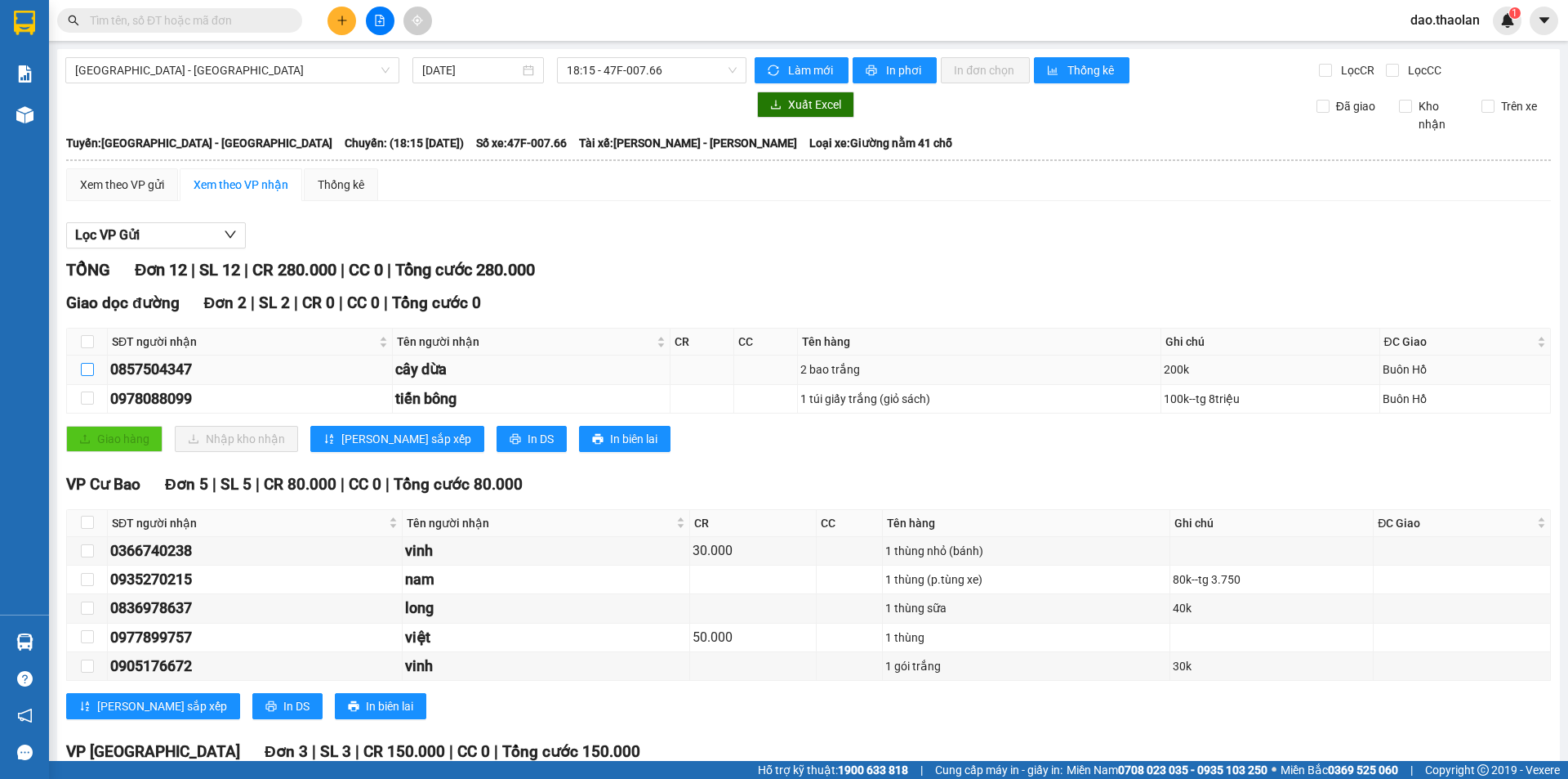
click at [92, 366] on input "checkbox" at bounding box center [88, 370] width 13 height 13
checkbox input "true"
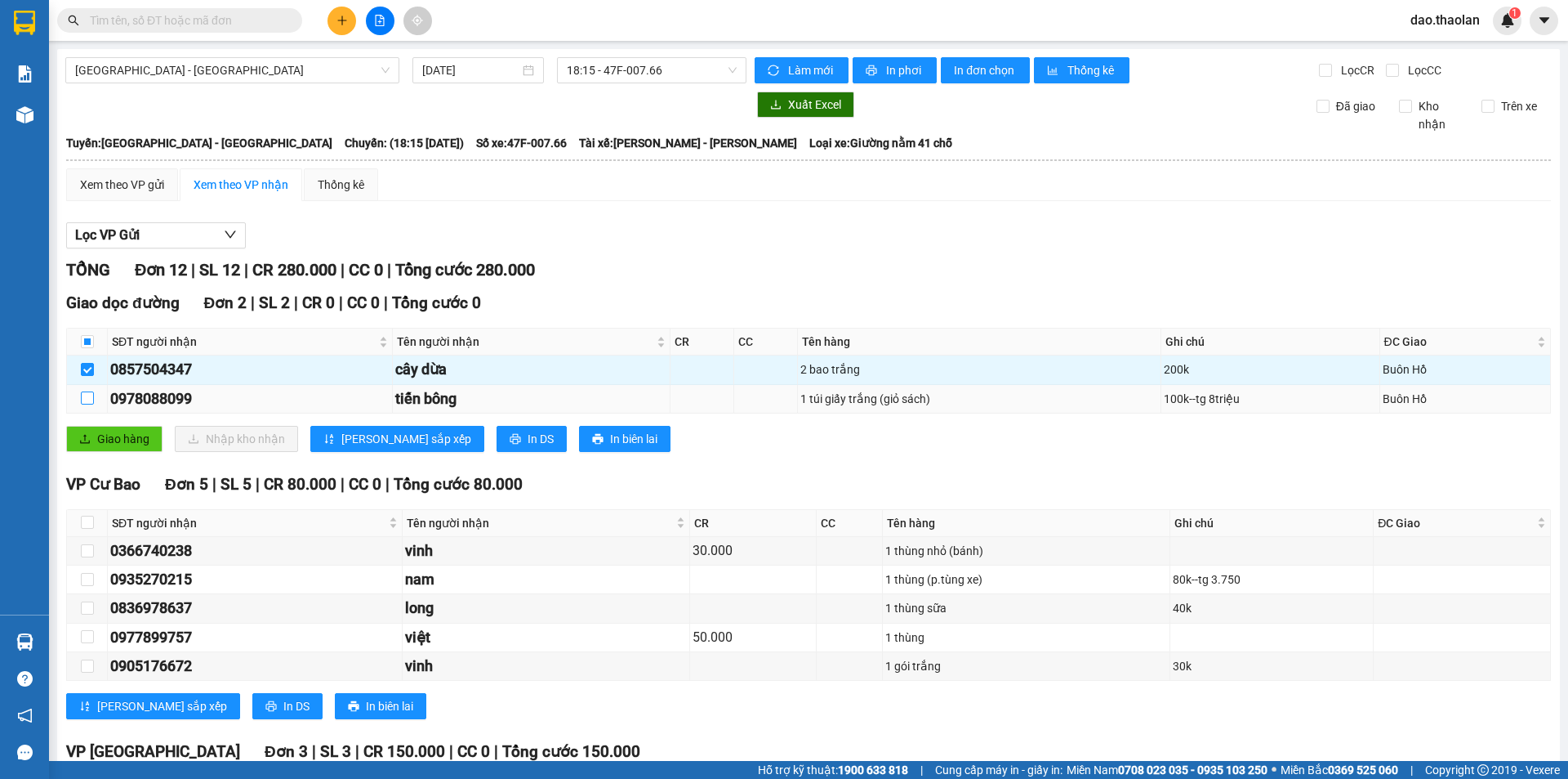
click at [92, 393] on input "checkbox" at bounding box center [88, 398] width 13 height 13
checkbox input "true"
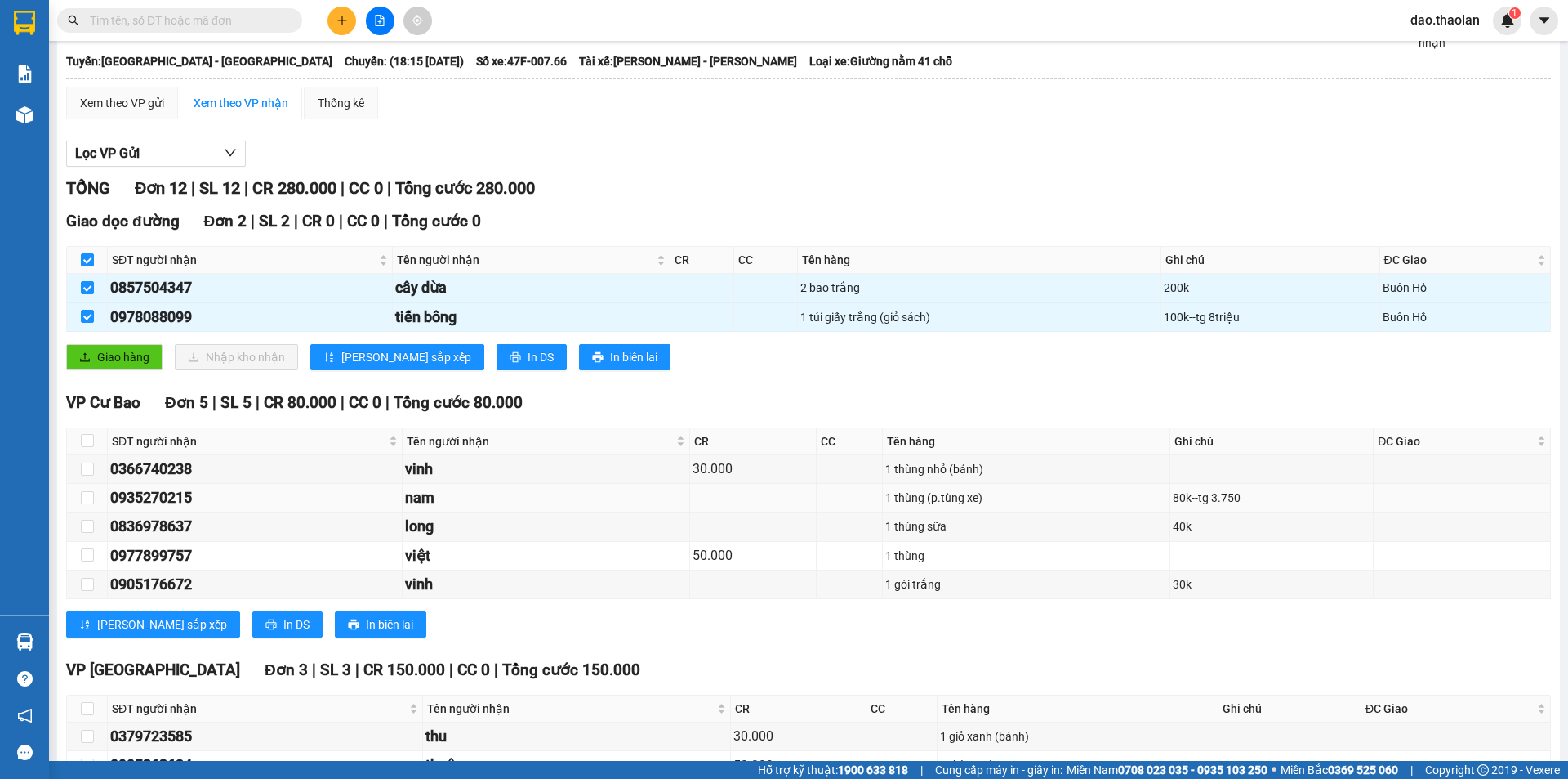
scroll to position [164, 0]
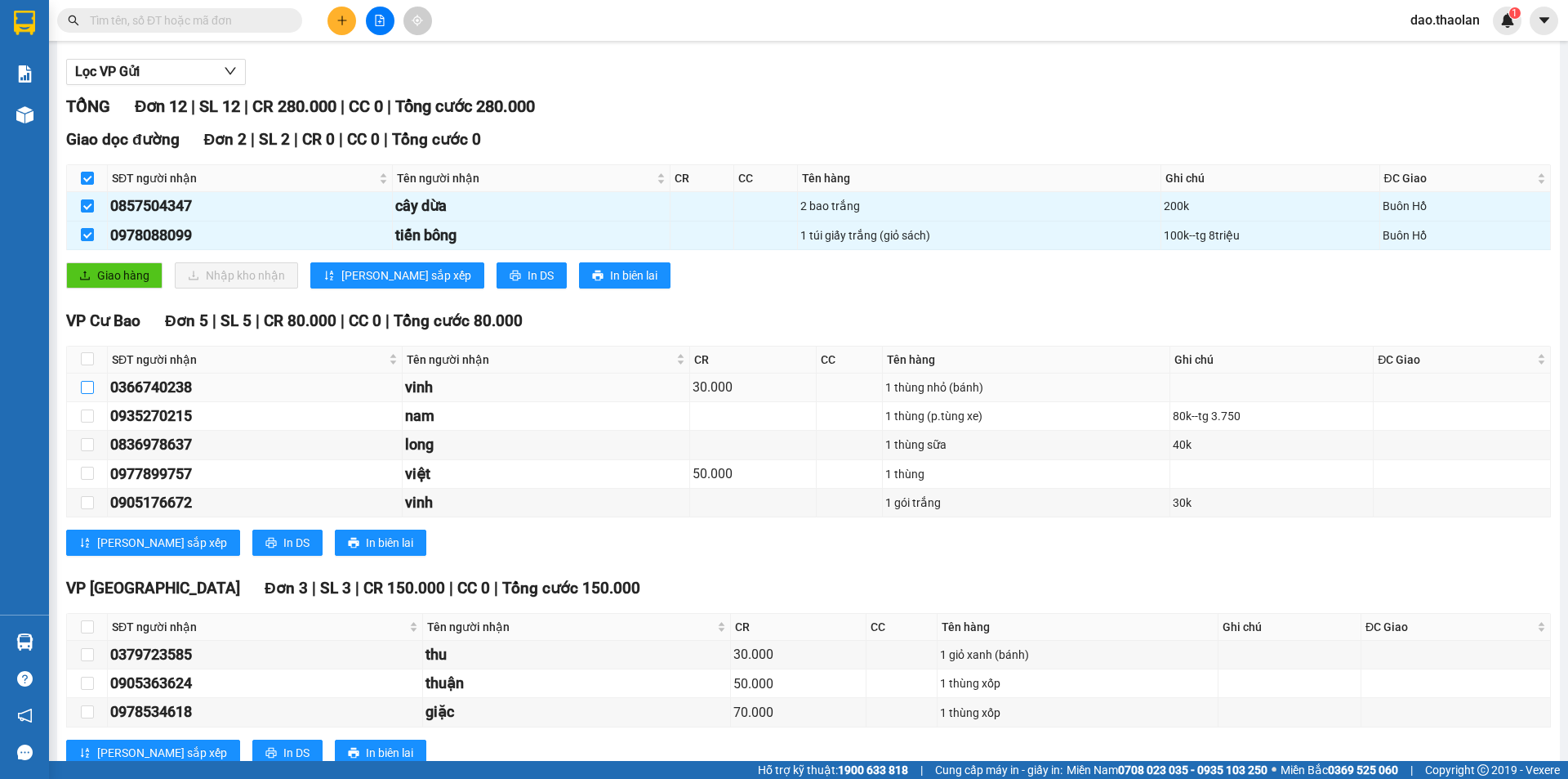
click at [90, 389] on input "checkbox" at bounding box center [88, 388] width 13 height 13
checkbox input "true"
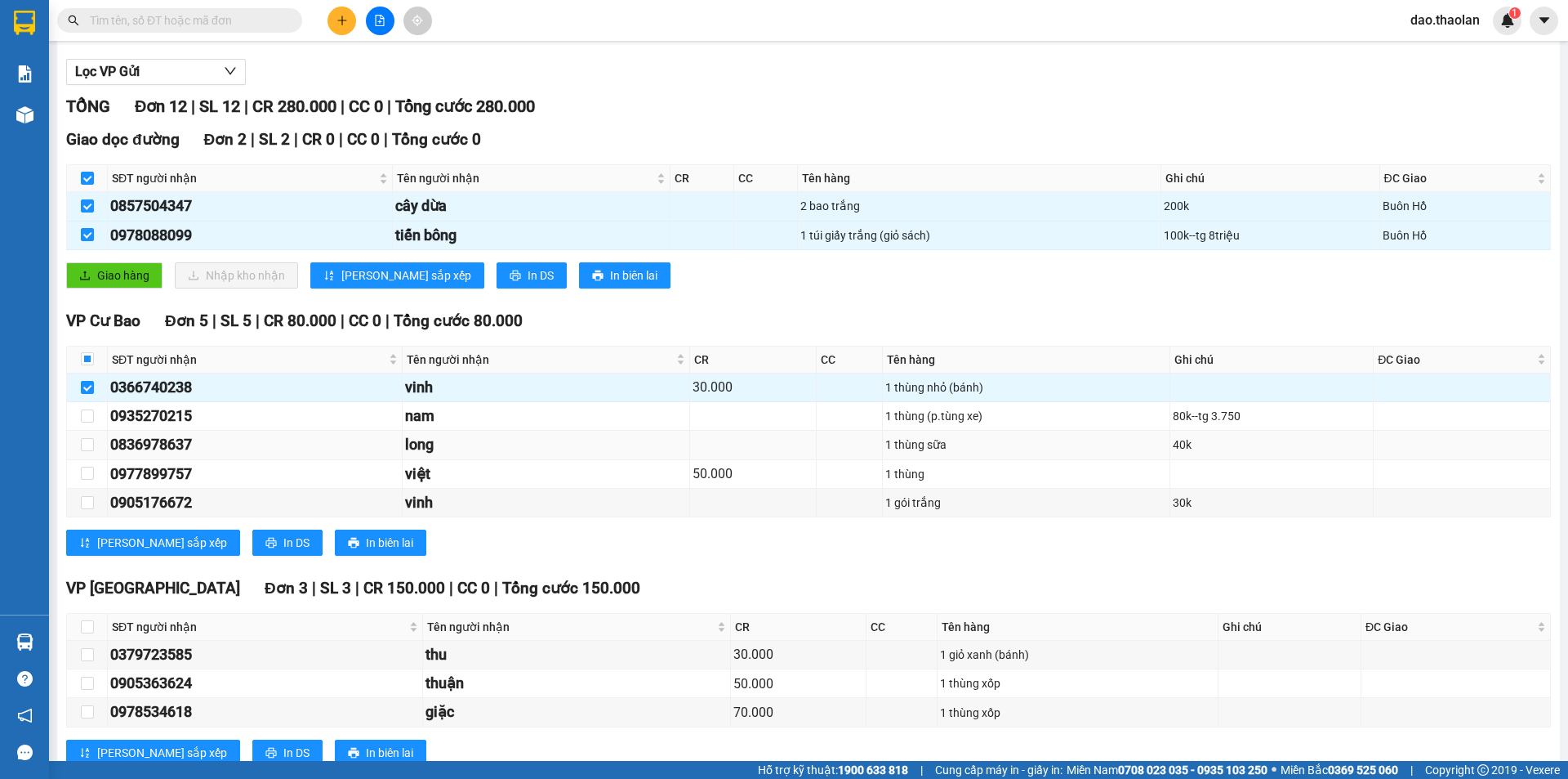
click at [93, 434] on td at bounding box center [87, 445] width 41 height 29
click at [91, 419] on input "checkbox" at bounding box center [88, 416] width 13 height 13
checkbox input "true"
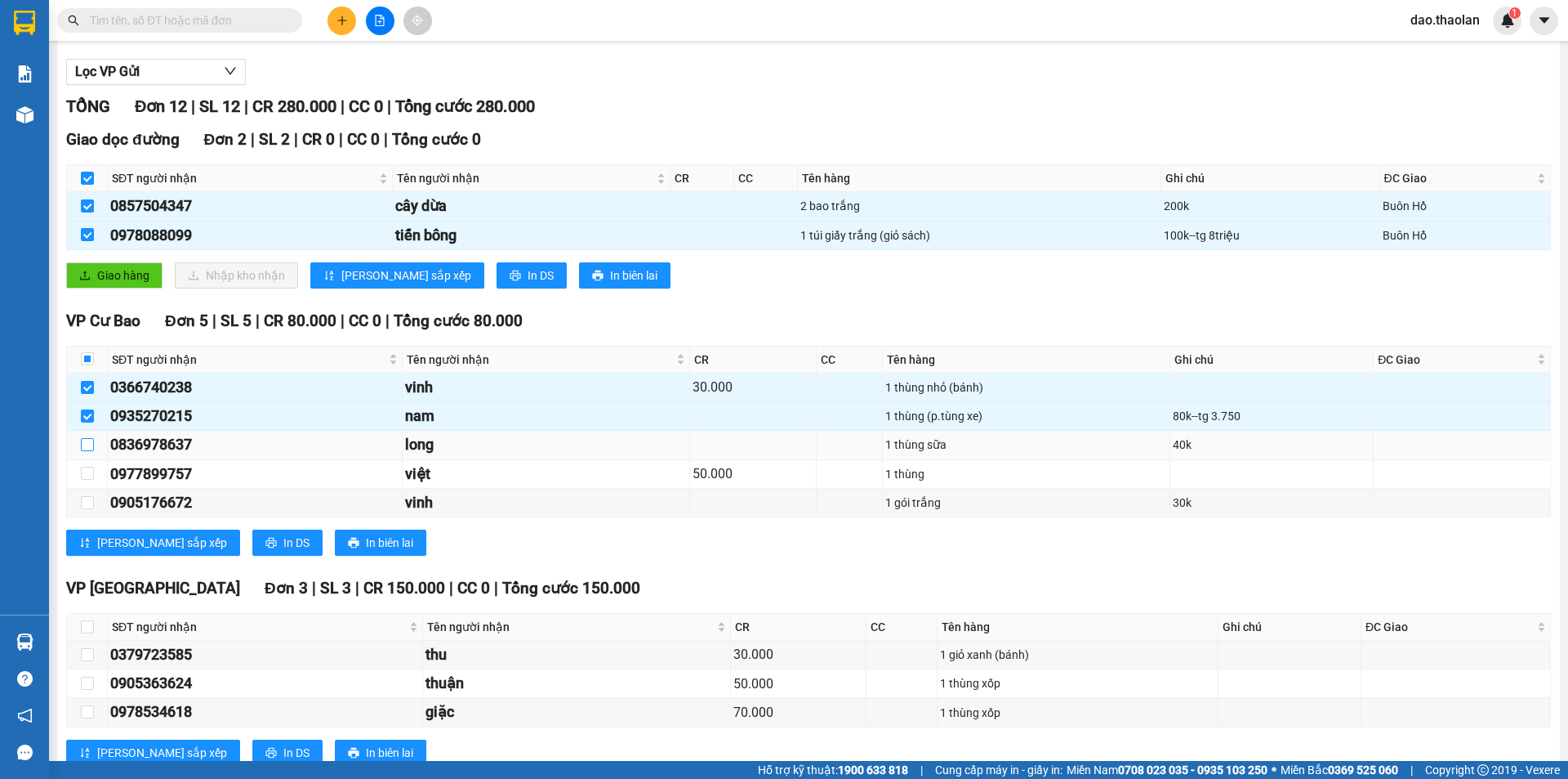
click at [89, 445] on input "checkbox" at bounding box center [88, 445] width 13 height 13
checkbox input "true"
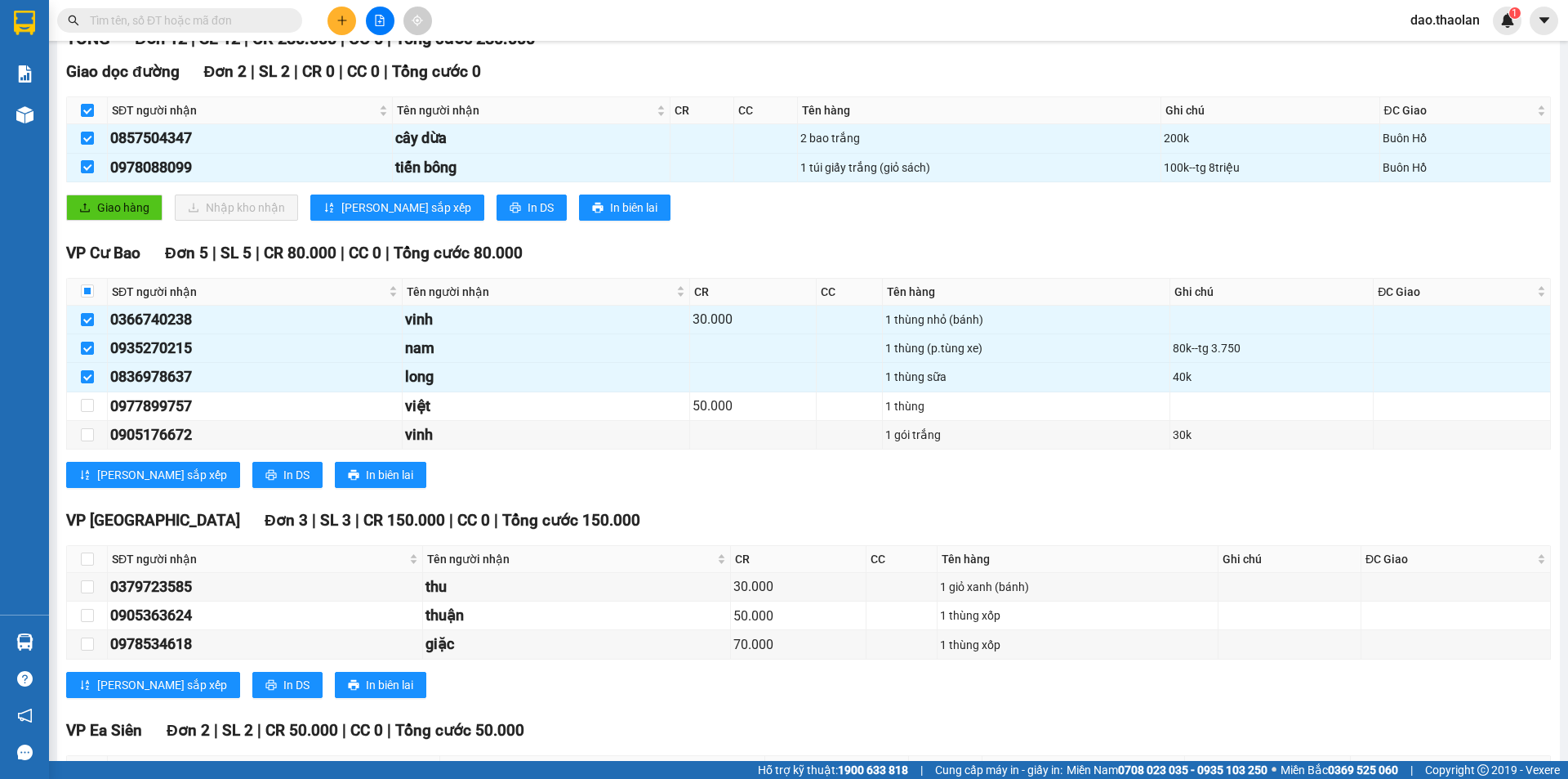
scroll to position [394, 0]
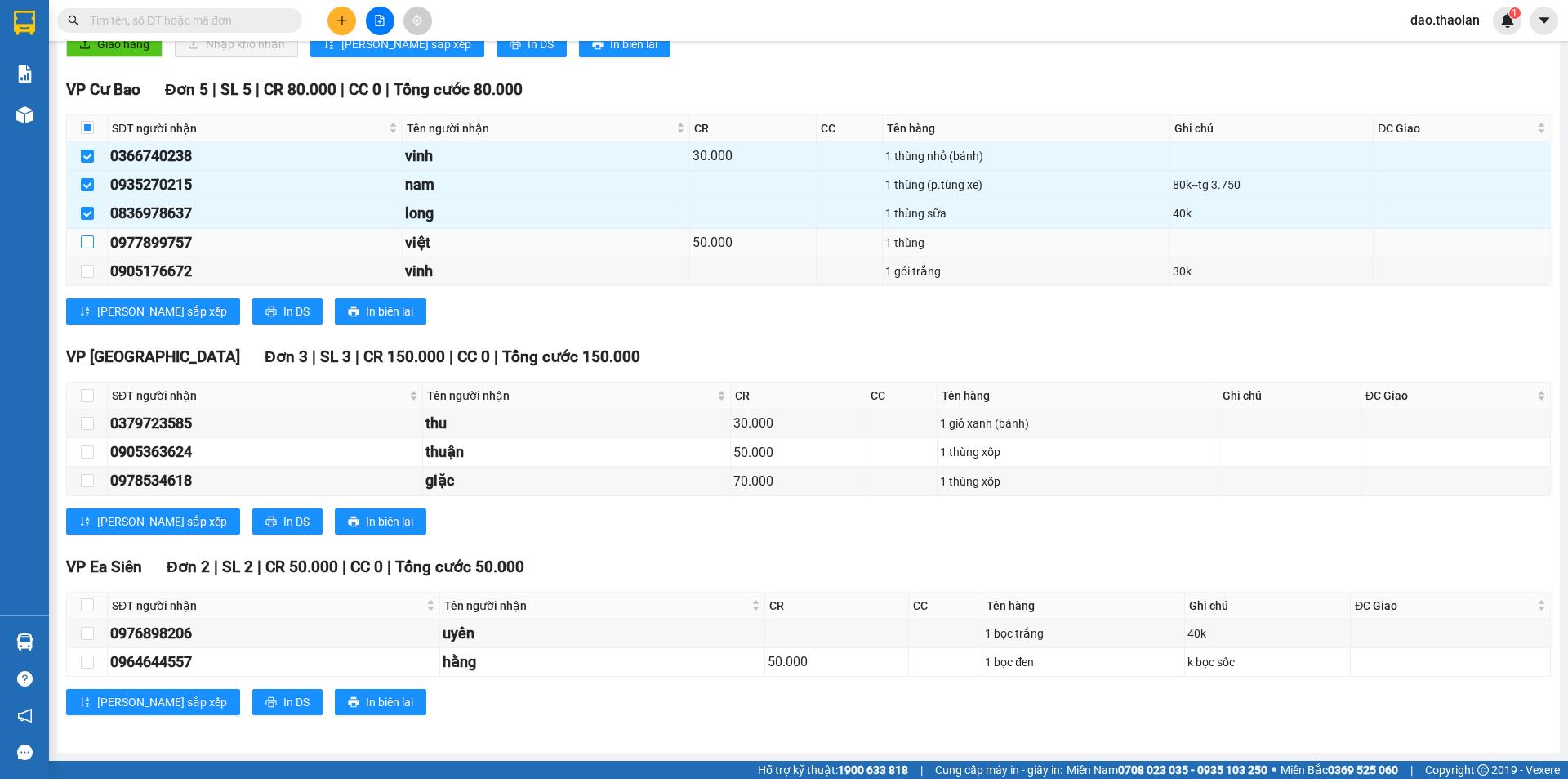
click at [89, 245] on input "checkbox" at bounding box center [88, 242] width 13 height 13
checkbox input "true"
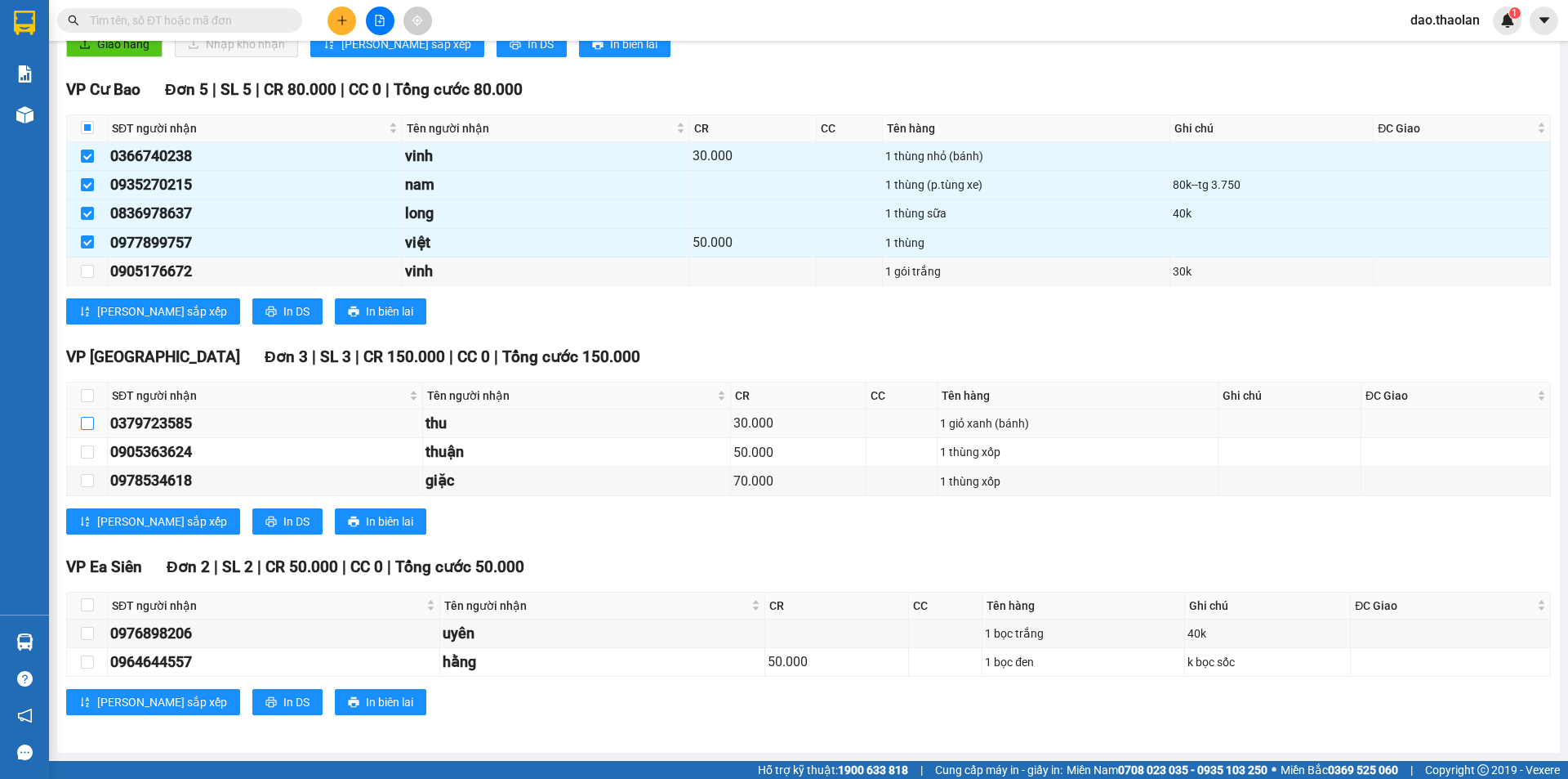
click at [89, 428] on input "checkbox" at bounding box center [88, 424] width 13 height 13
checkbox input "true"
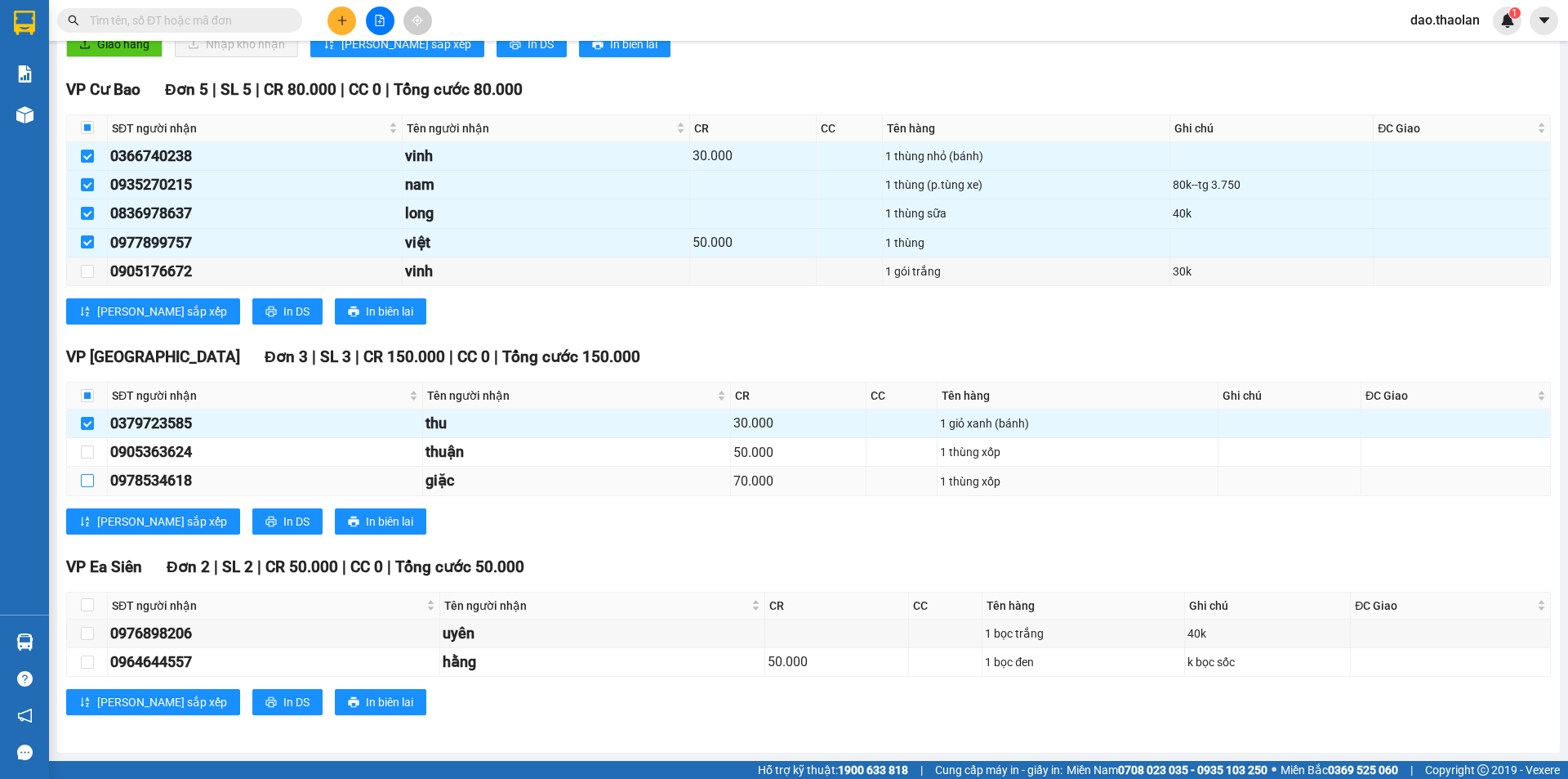
click at [90, 479] on input "checkbox" at bounding box center [88, 481] width 13 height 13
checkbox input "true"
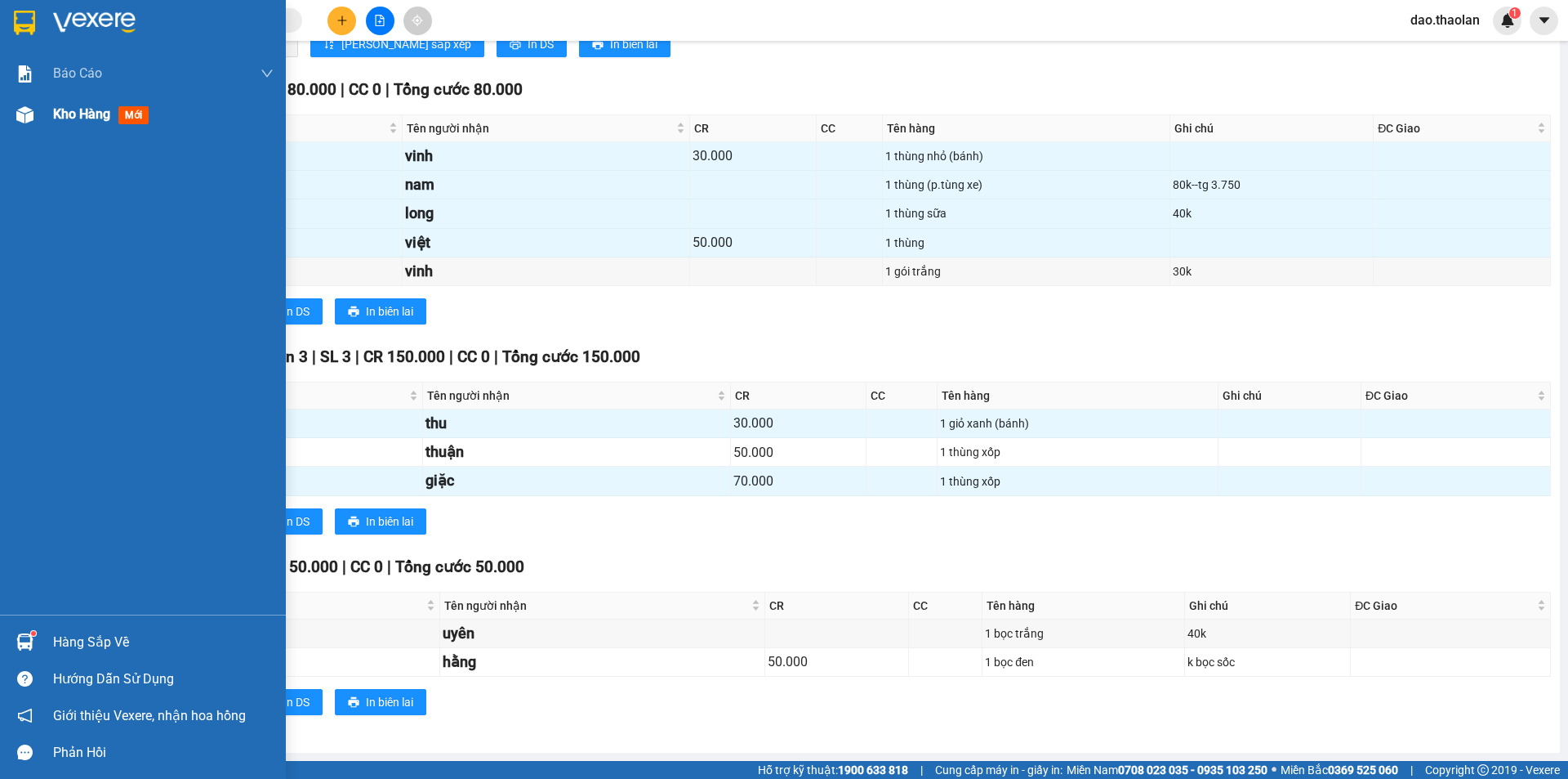
click at [61, 126] on div "Kho hàng mới" at bounding box center [164, 114] width 221 height 41
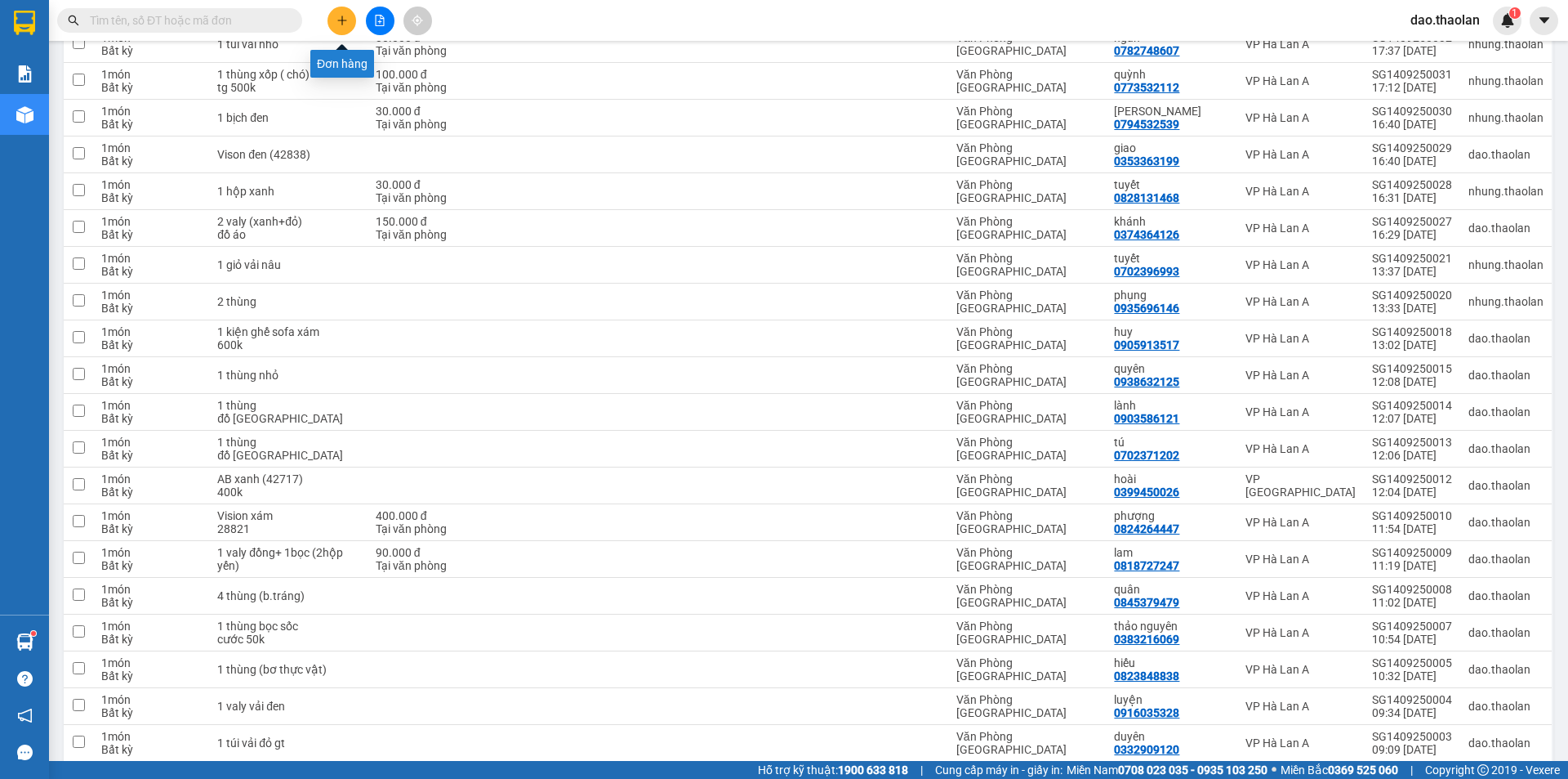
click at [336, 18] on icon "plus" at bounding box center [342, 20] width 11 height 11
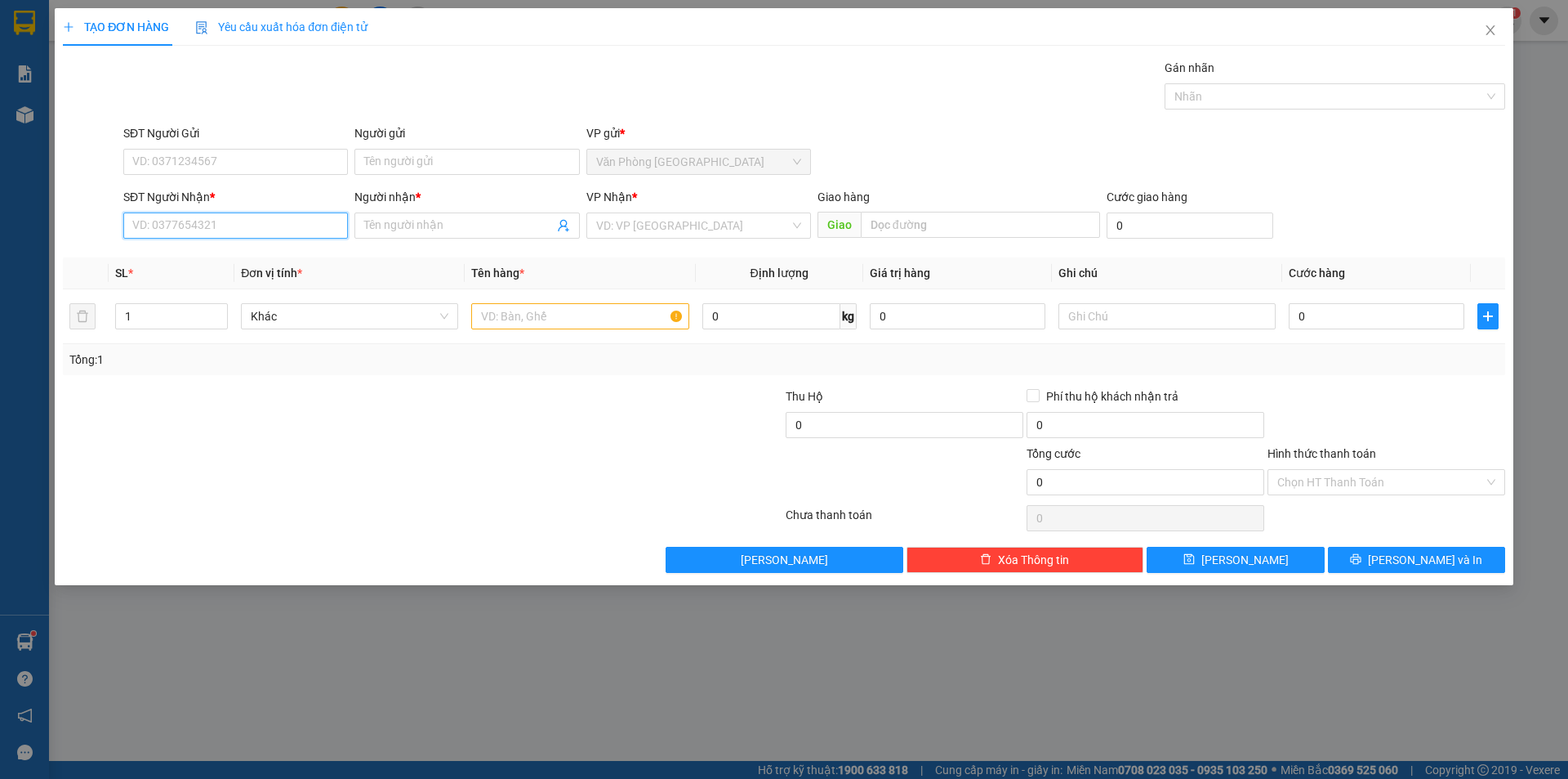
click at [243, 238] on input "SĐT Người Nhận *" at bounding box center [236, 225] width 225 height 26
type input "0905205593"
click at [241, 248] on div "0905205593 - thanh" at bounding box center [236, 257] width 225 height 26
type input "thanh"
type input "0905205593"
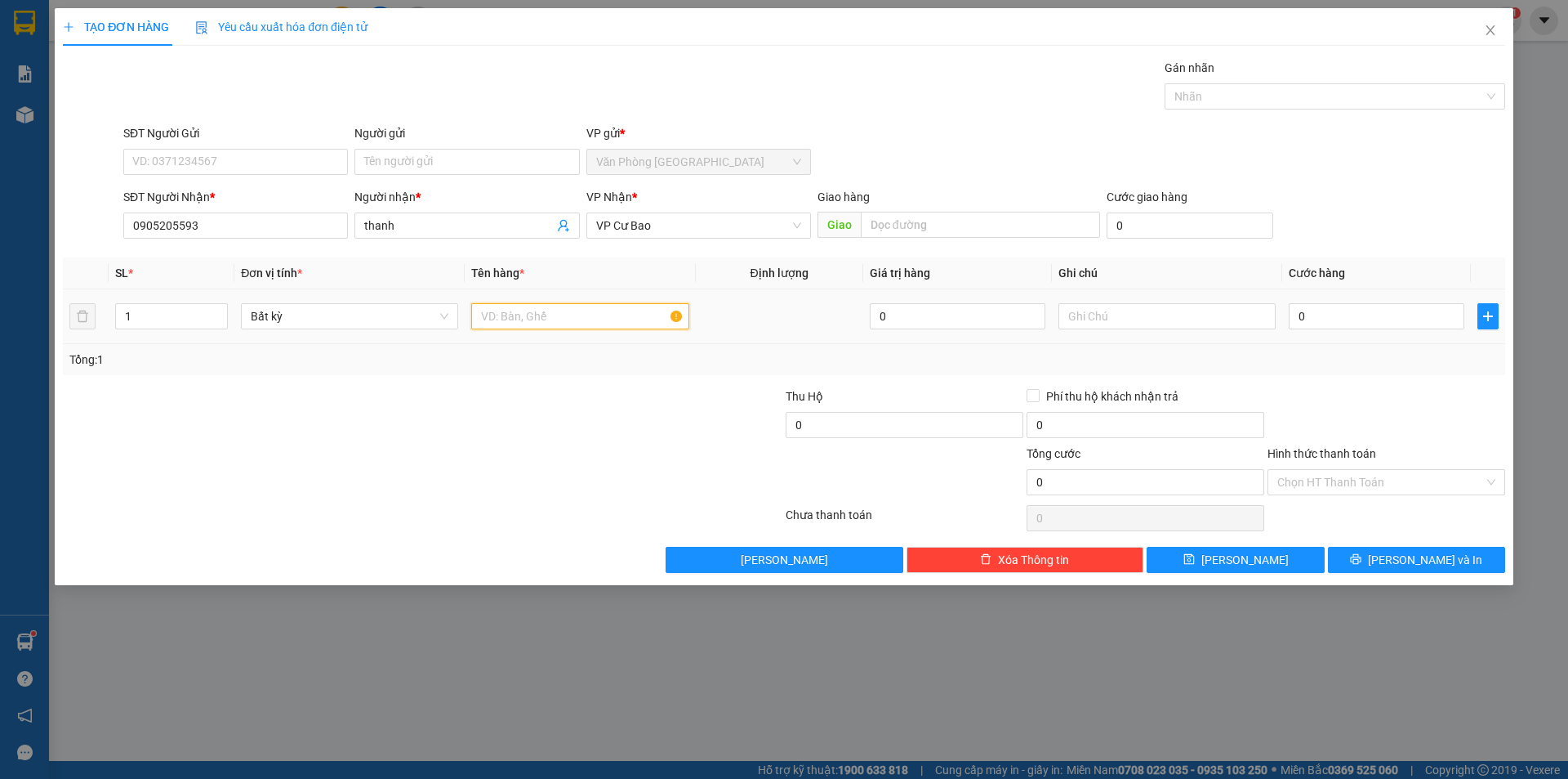
click at [608, 321] on input "text" at bounding box center [580, 315] width 217 height 26
type input "1 thùng"
click at [1087, 321] on input "text" at bounding box center [1167, 315] width 217 height 26
type input "0976634898"
click at [549, 312] on input "1 thùng" at bounding box center [580, 315] width 217 height 26
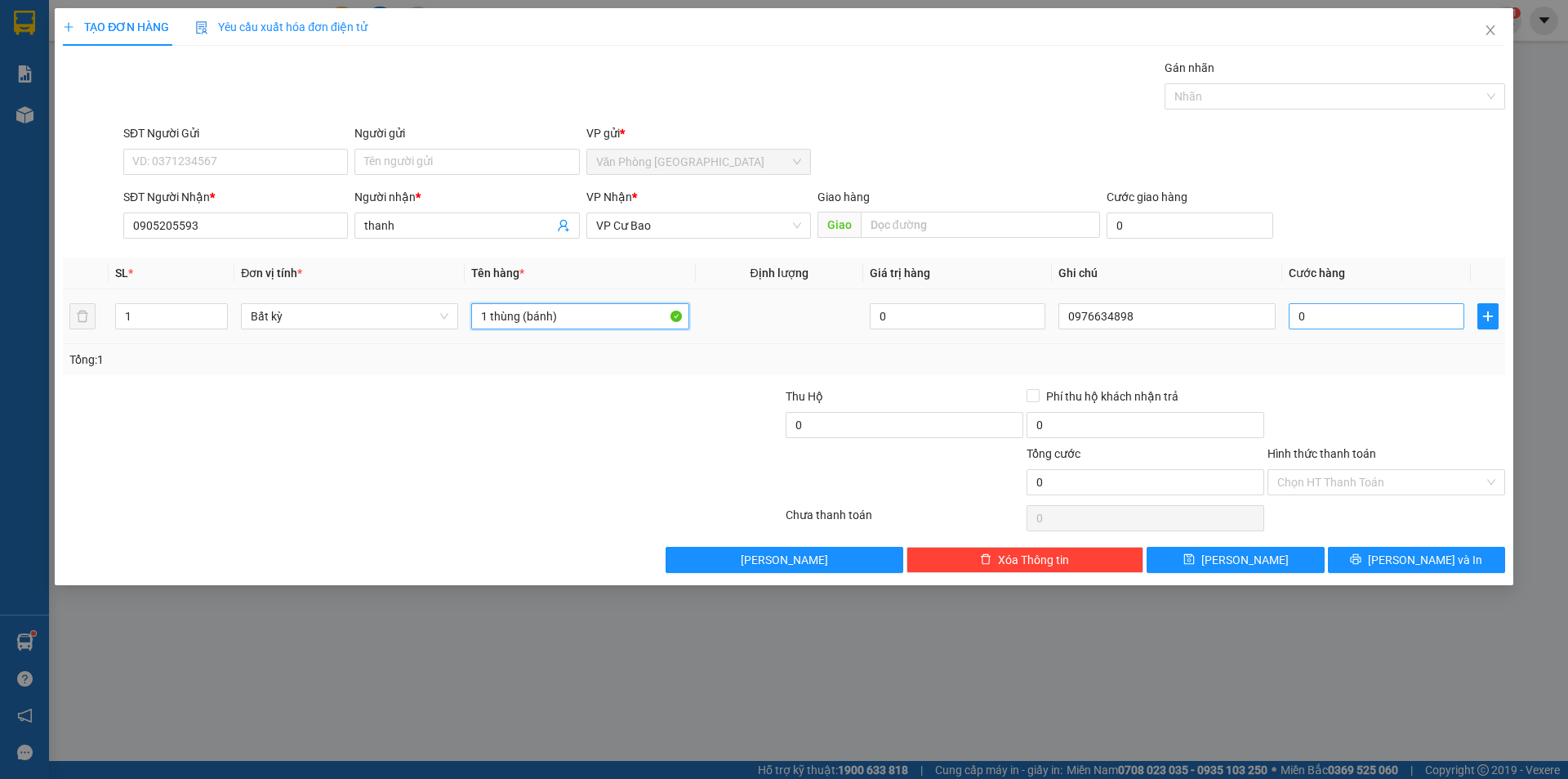
type input "1 thùng (bánh)"
click at [1383, 311] on input "0" at bounding box center [1377, 315] width 175 height 26
type input "5"
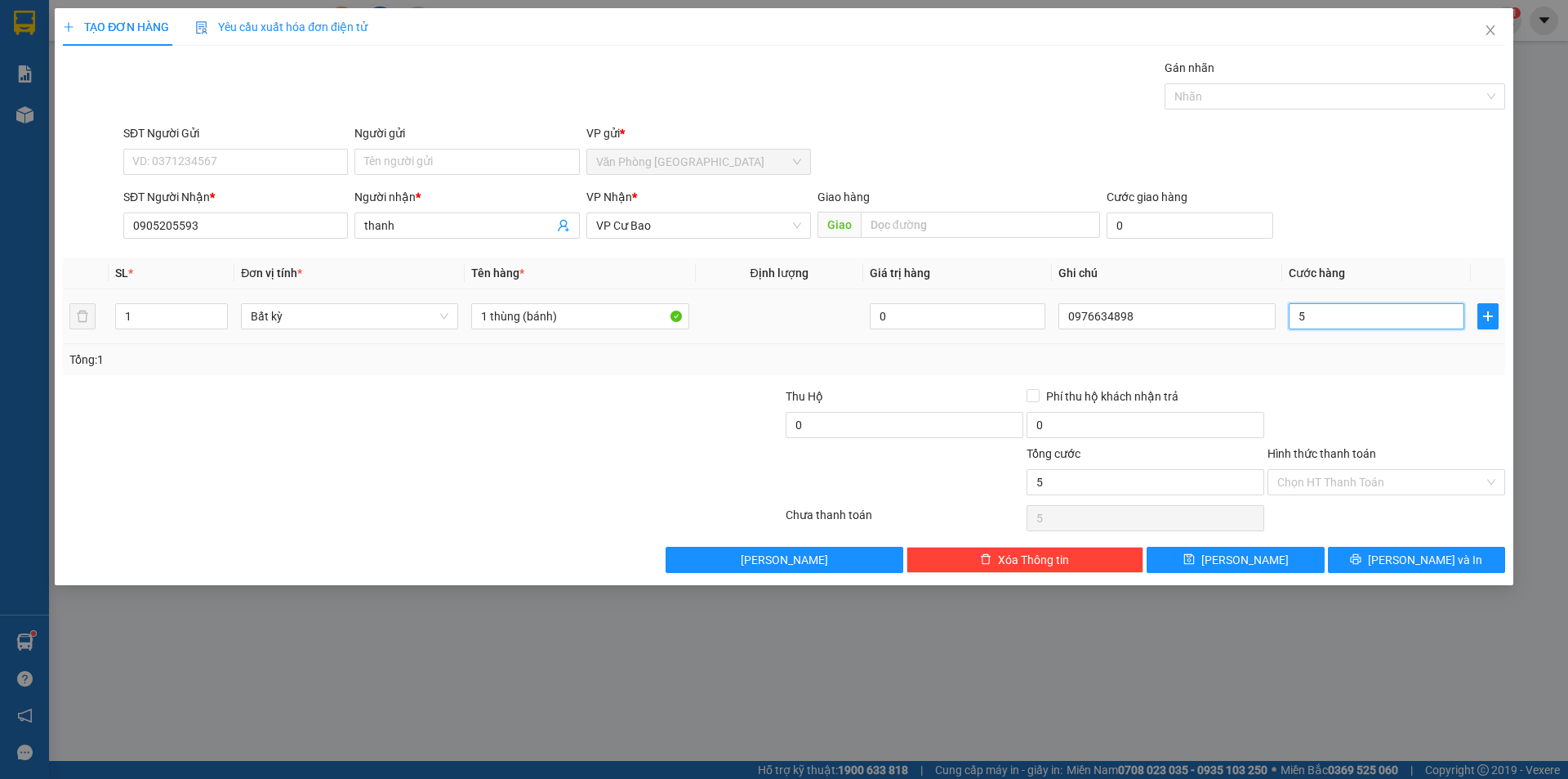
type input "50"
type input "50.000"
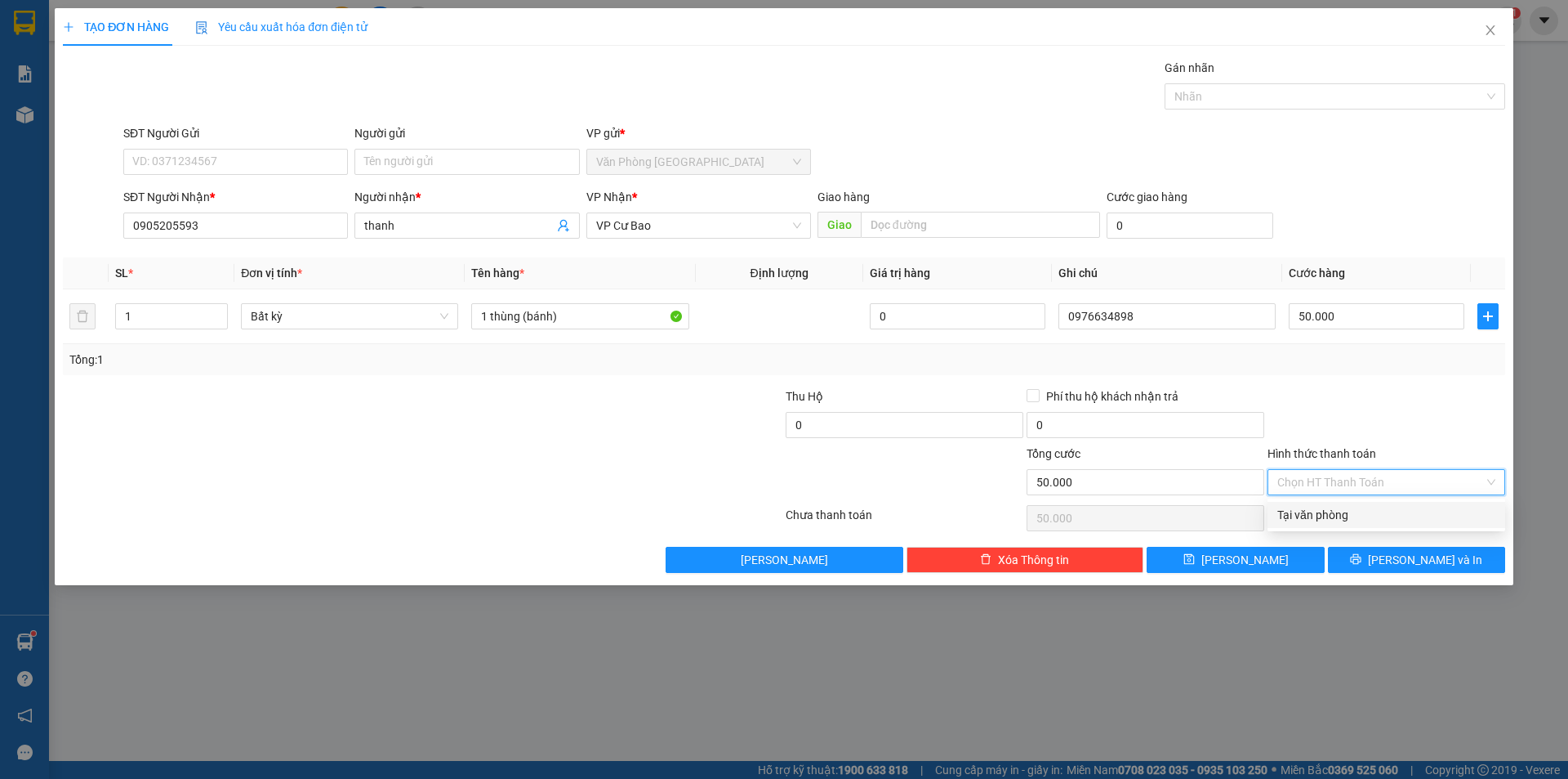
drag, startPoint x: 1330, startPoint y: 469, endPoint x: 1334, endPoint y: 487, distance: 18.4
click at [1332, 472] on input "Hình thức thanh toán" at bounding box center [1380, 482] width 207 height 25
drag, startPoint x: 1339, startPoint y: 509, endPoint x: 1365, endPoint y: 521, distance: 28.6
click at [1339, 509] on div "Tại văn phòng" at bounding box center [1386, 514] width 218 height 18
type input "0"
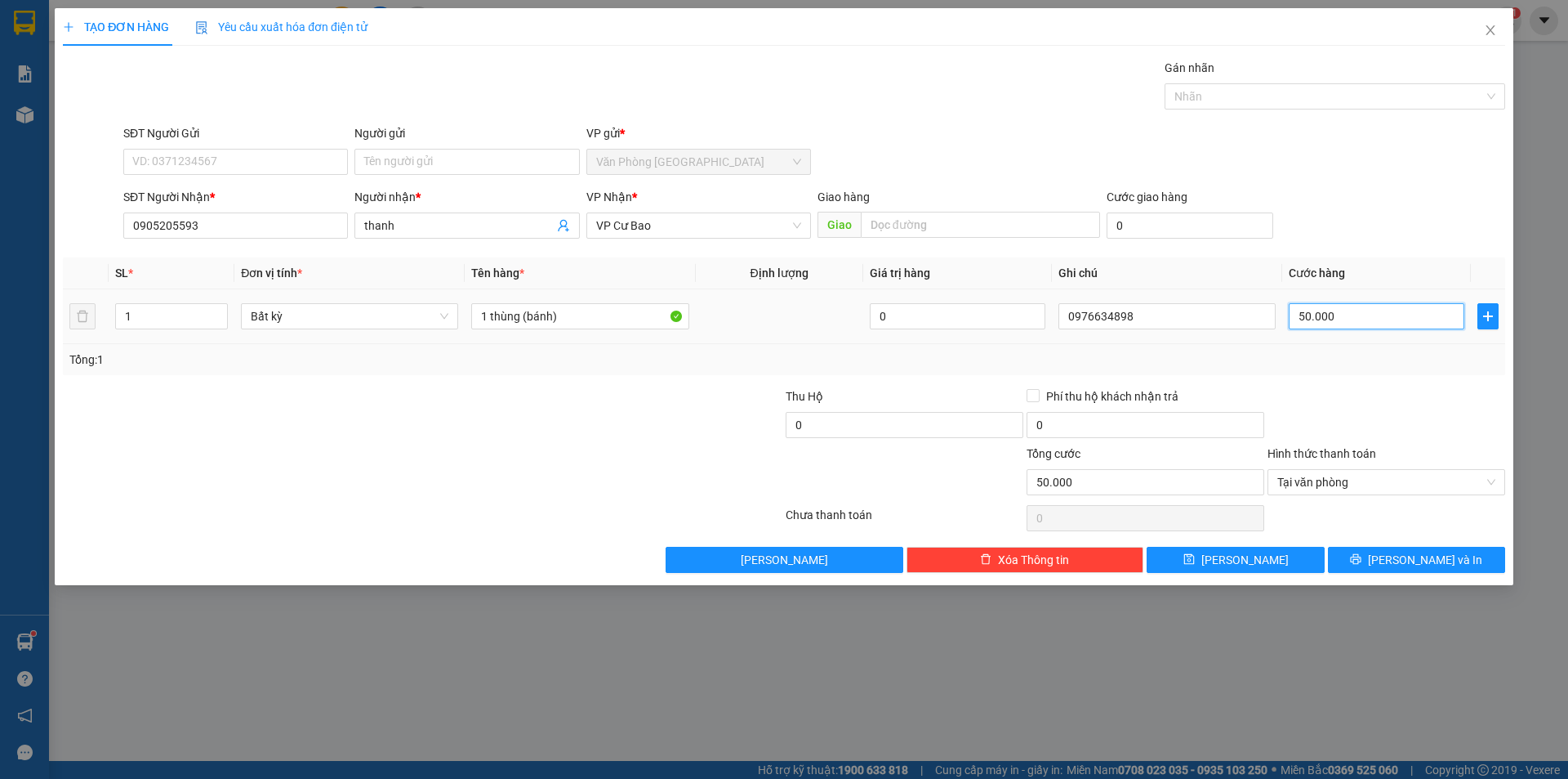
click at [1354, 323] on input "50.000" at bounding box center [1377, 315] width 175 height 26
type input "4"
type input "40"
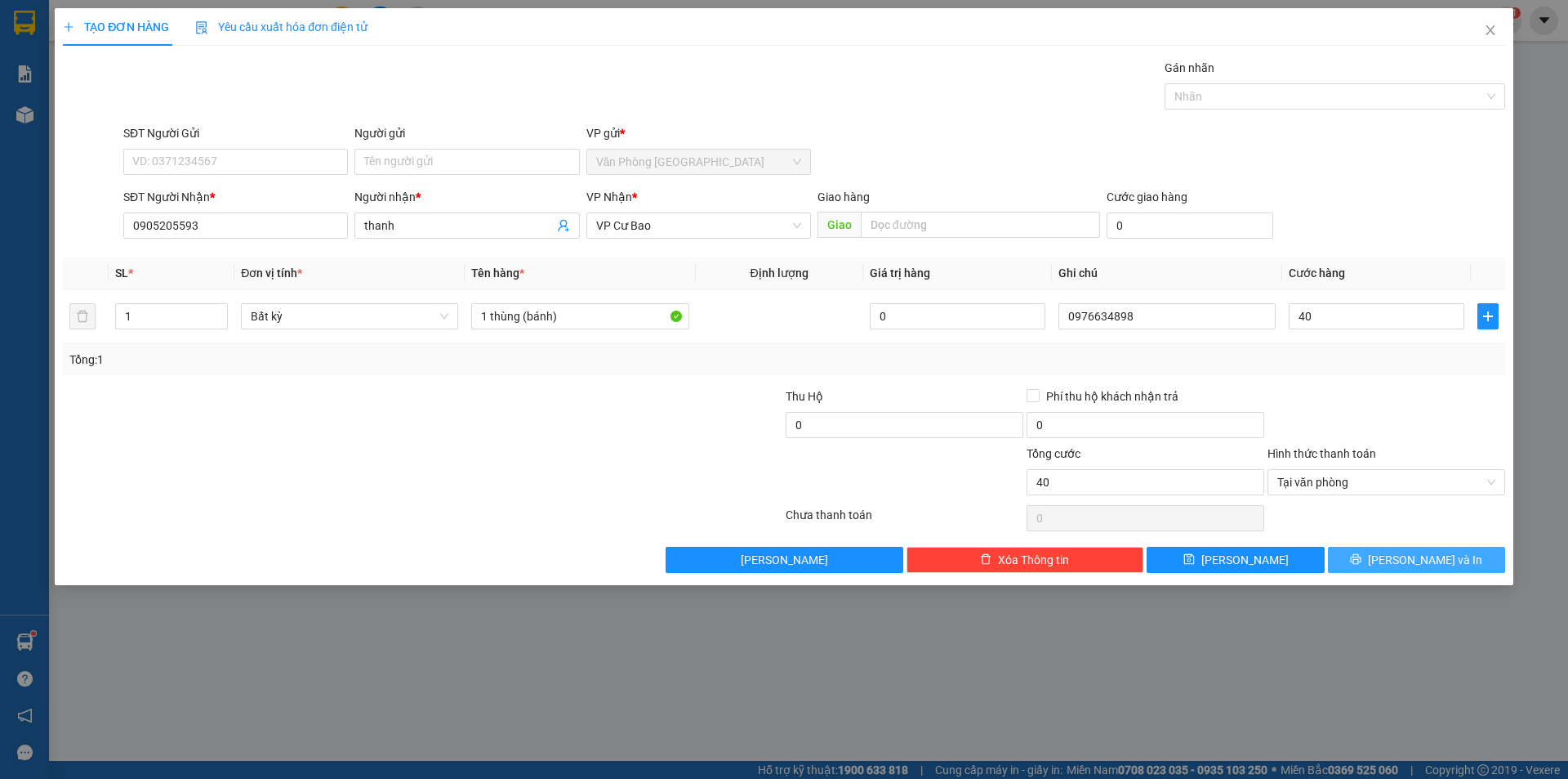
type input "40.000"
drag, startPoint x: 1428, startPoint y: 561, endPoint x: 1406, endPoint y: 544, distance: 27.8
click at [1429, 561] on span "[PERSON_NAME] và In" at bounding box center [1425, 559] width 114 height 18
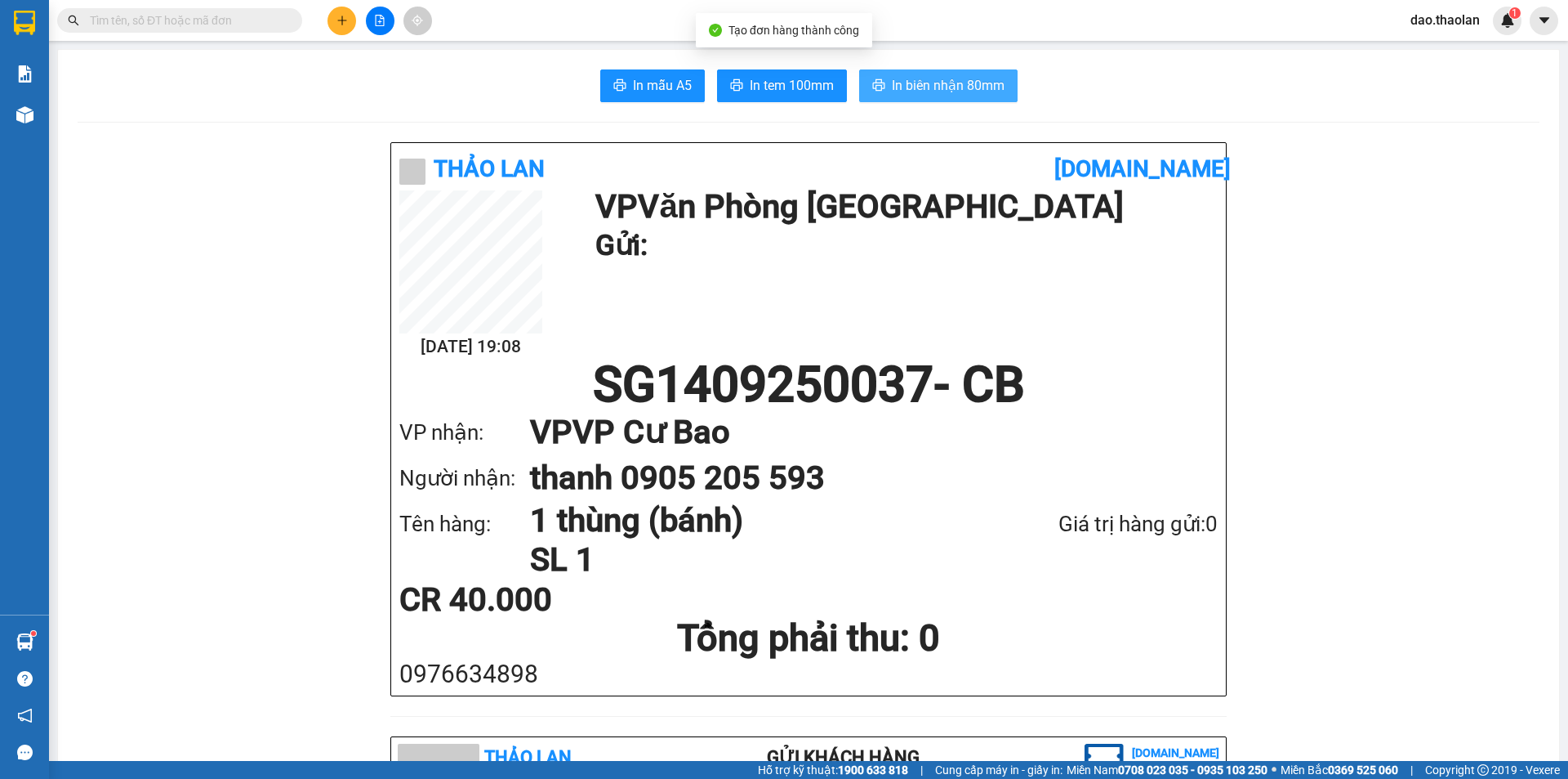
click at [969, 93] on span "In biên nhận 80mm" at bounding box center [948, 85] width 112 height 20
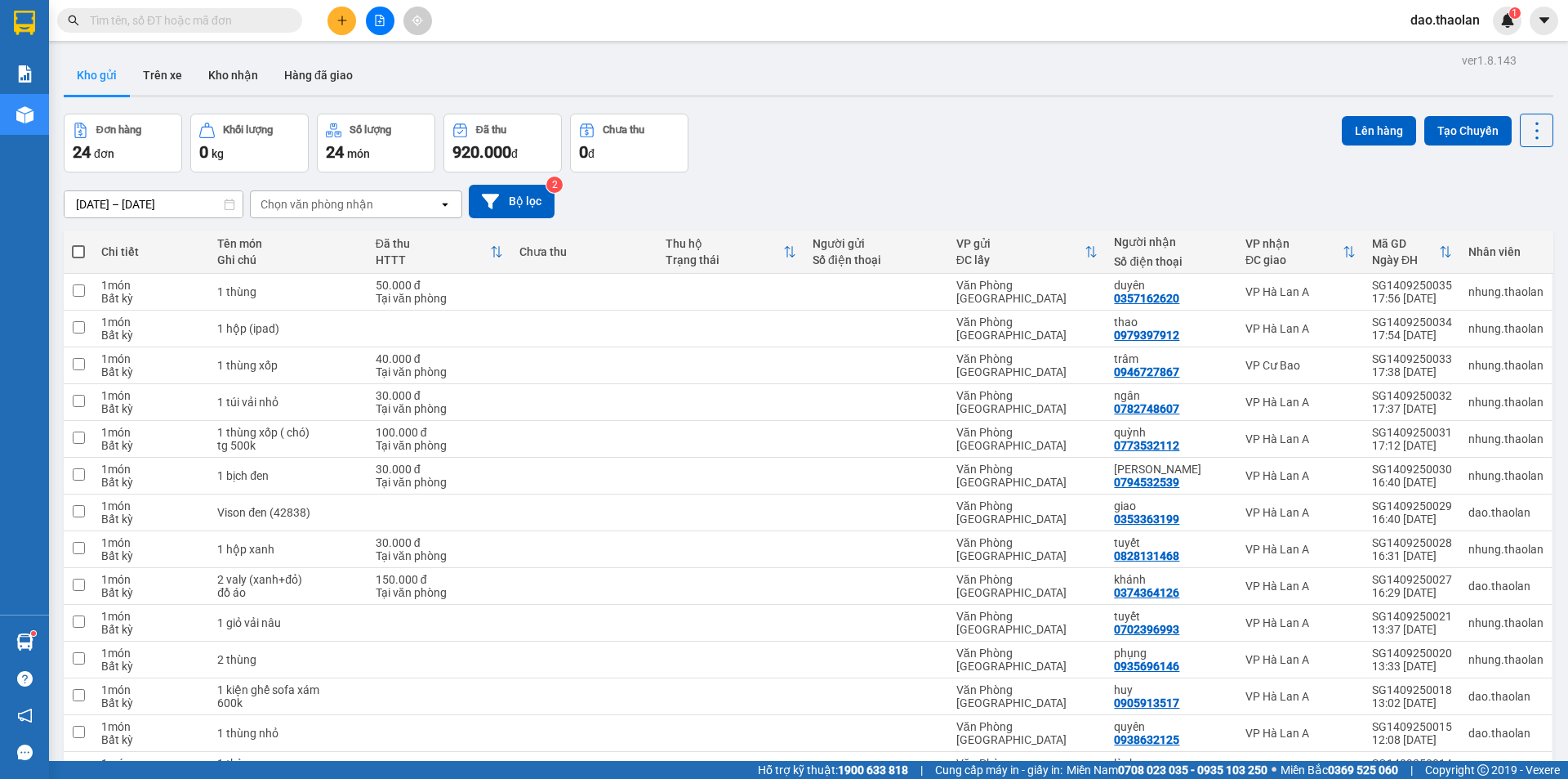
click at [345, 19] on icon "plus" at bounding box center [342, 20] width 11 height 11
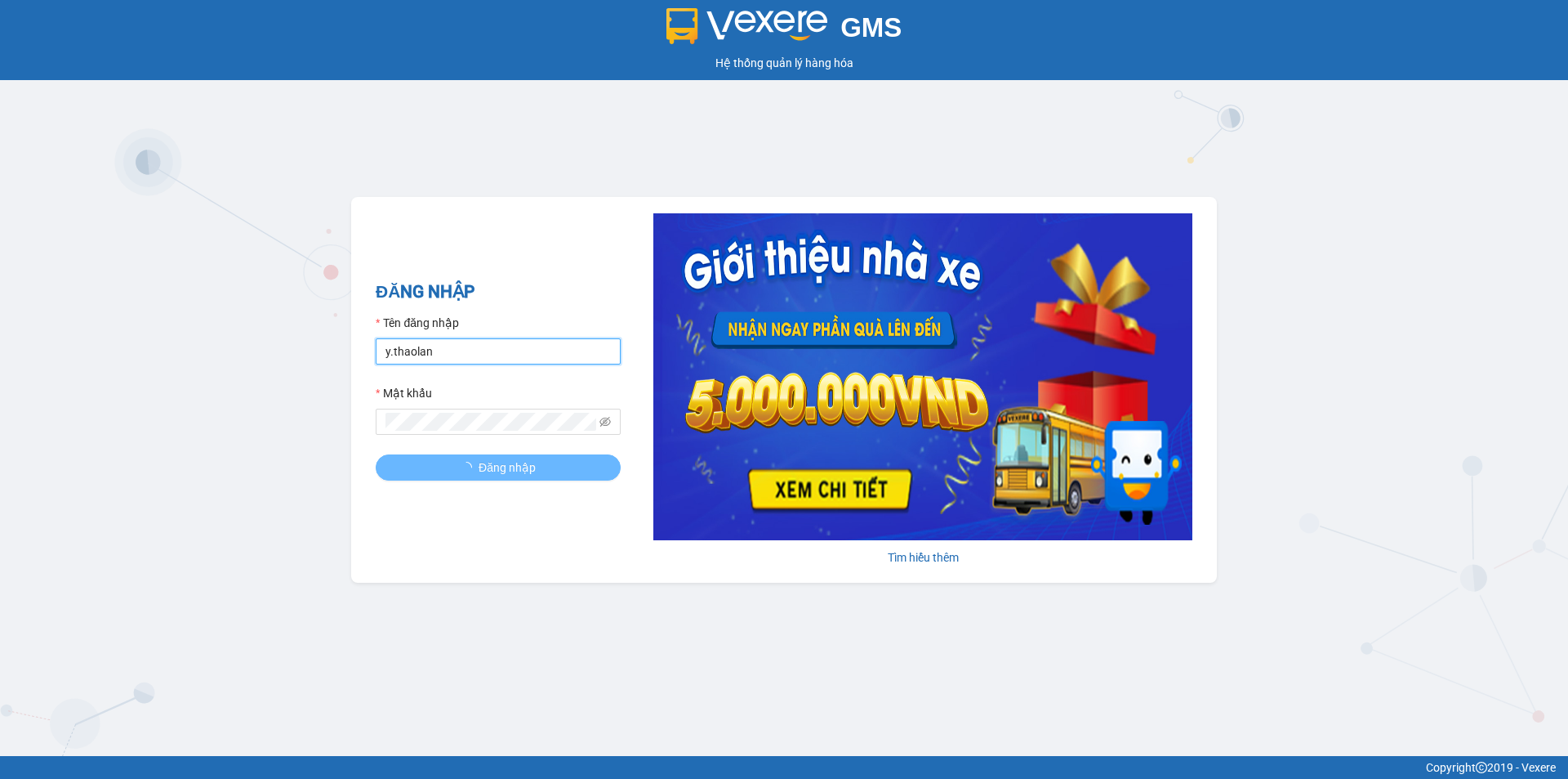
type input "dao.thaolan"
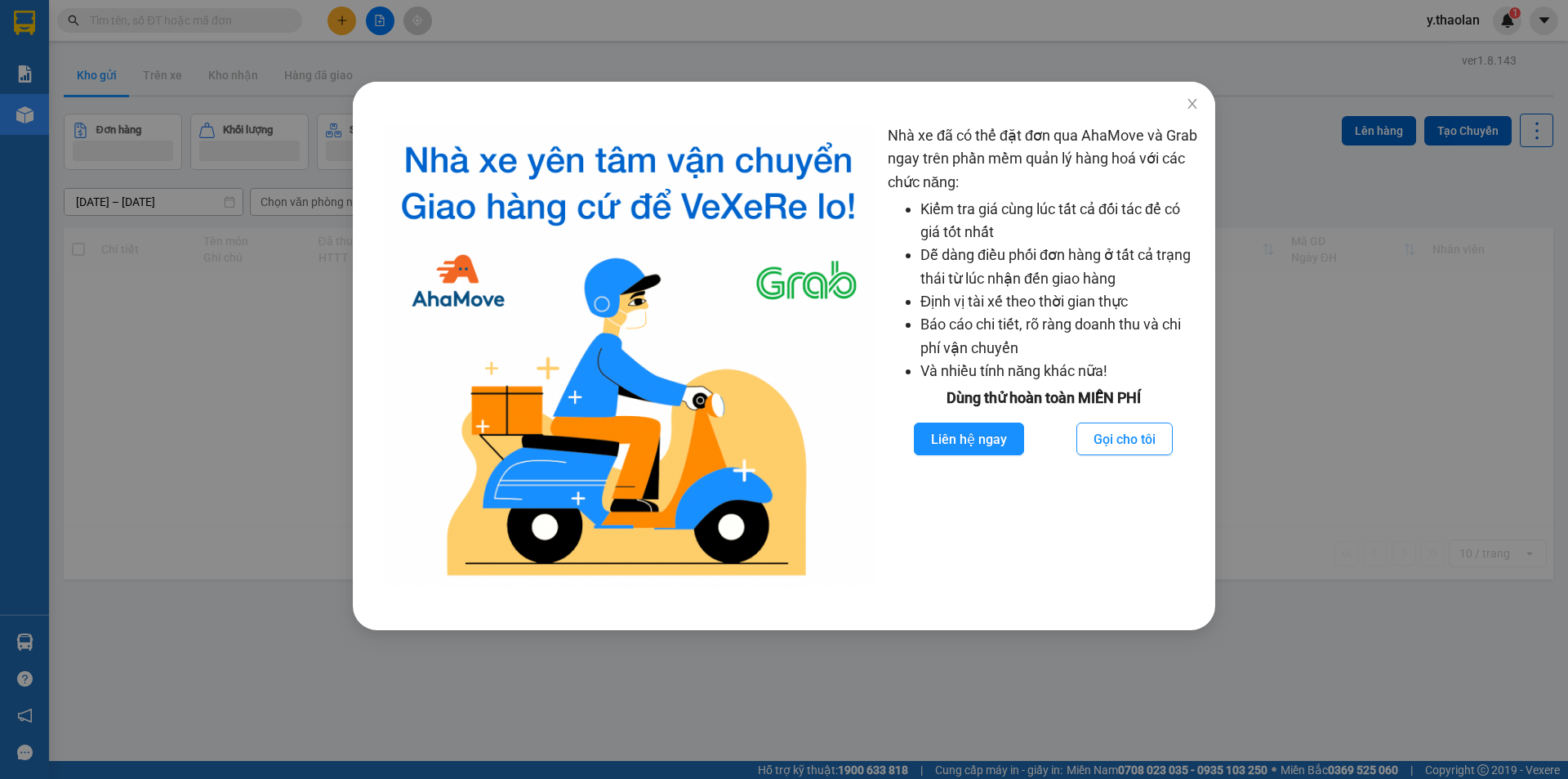
click at [210, 371] on div "Nhà xe đã có thể đặt đơn qua AhaMove và Grab ngay trên phần mềm quản lý hàng ho…" at bounding box center [784, 390] width 1568 height 779
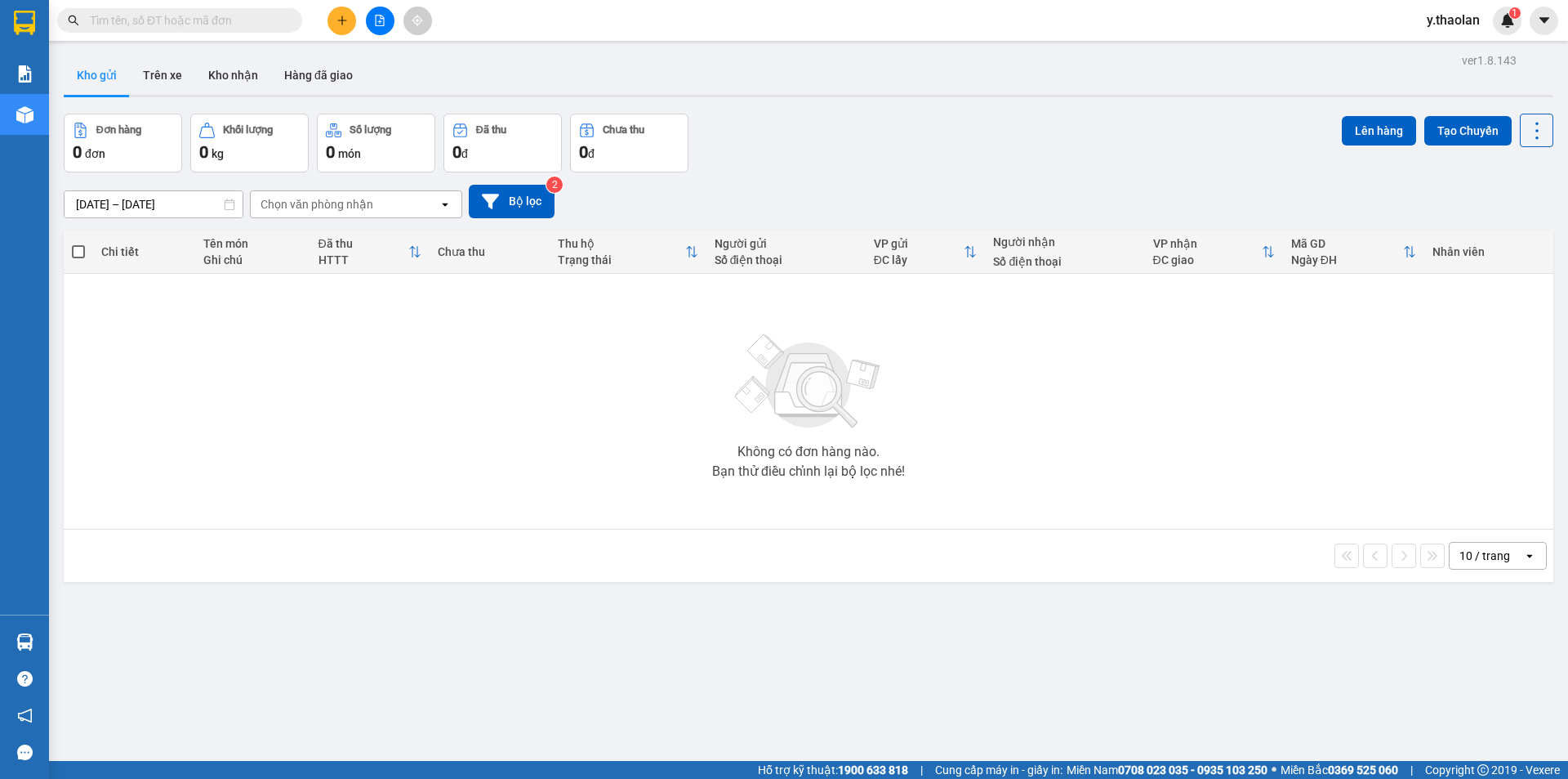
click at [375, 17] on icon "file-add" at bounding box center [380, 20] width 11 height 11
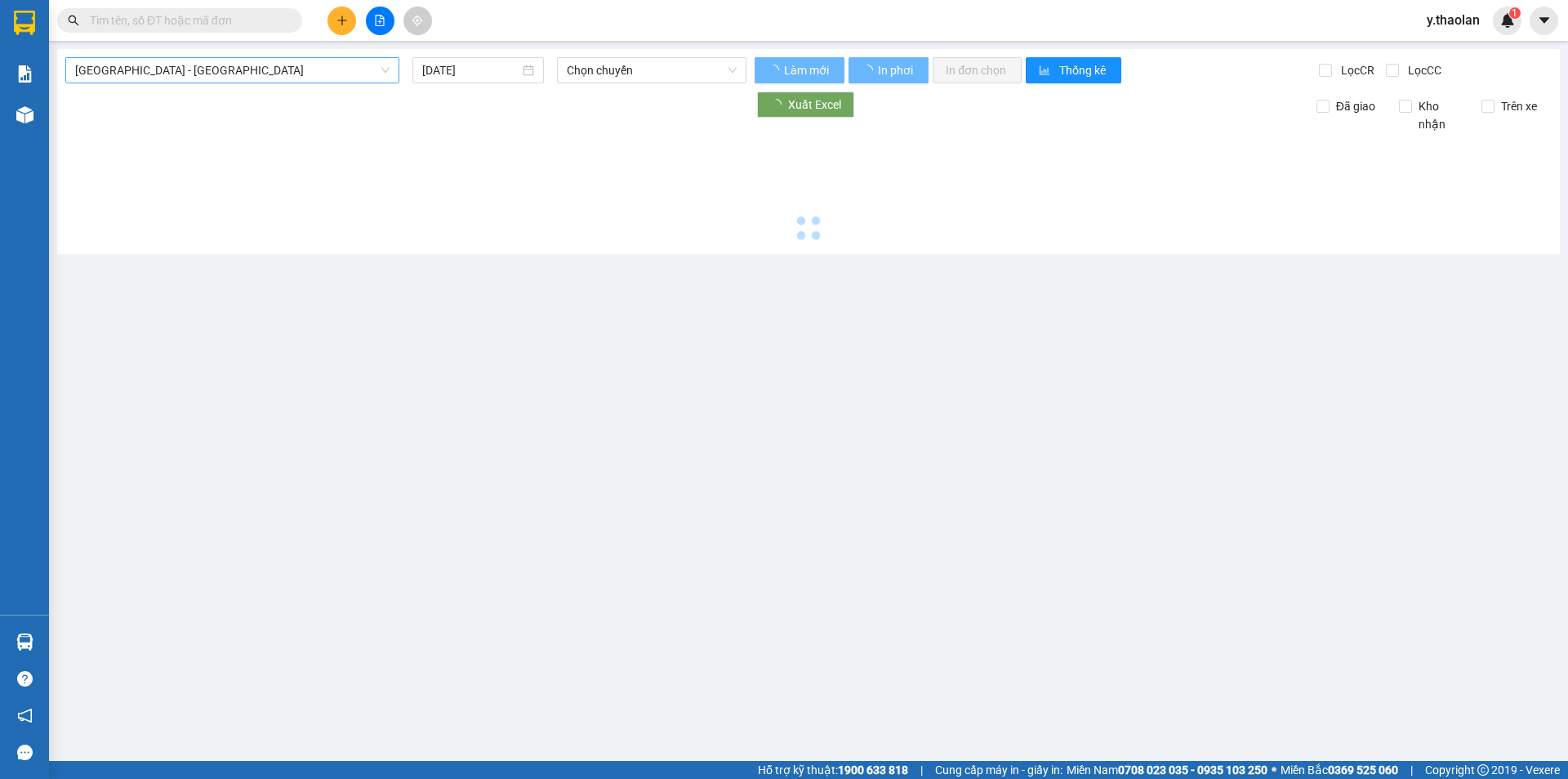
click at [204, 81] on span "[GEOGRAPHIC_DATA] - [GEOGRAPHIC_DATA]" at bounding box center [232, 70] width 314 height 25
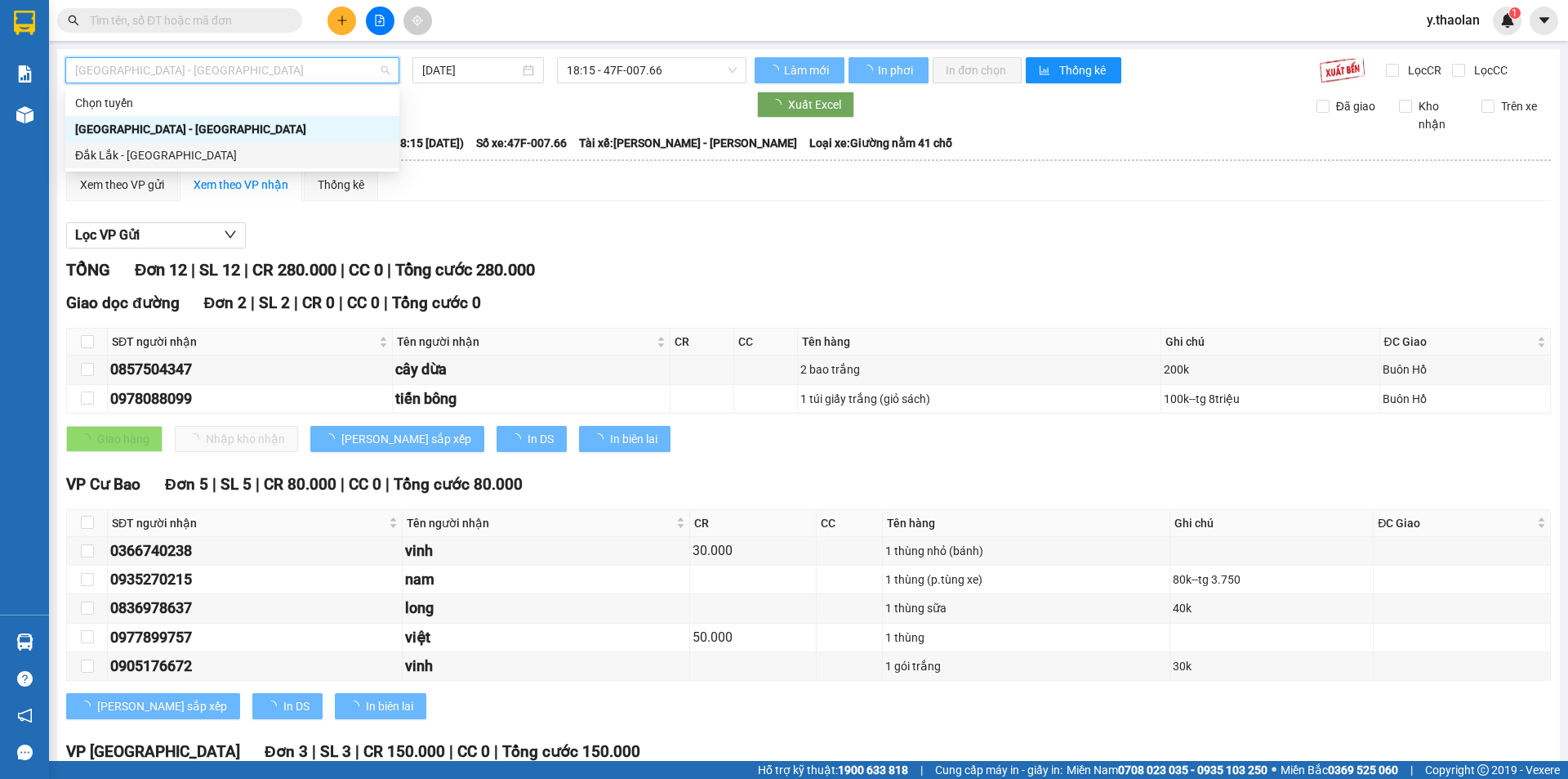
click at [185, 152] on div "Đắk Lắk - [GEOGRAPHIC_DATA]" at bounding box center [232, 155] width 314 height 18
type input "[DATE]"
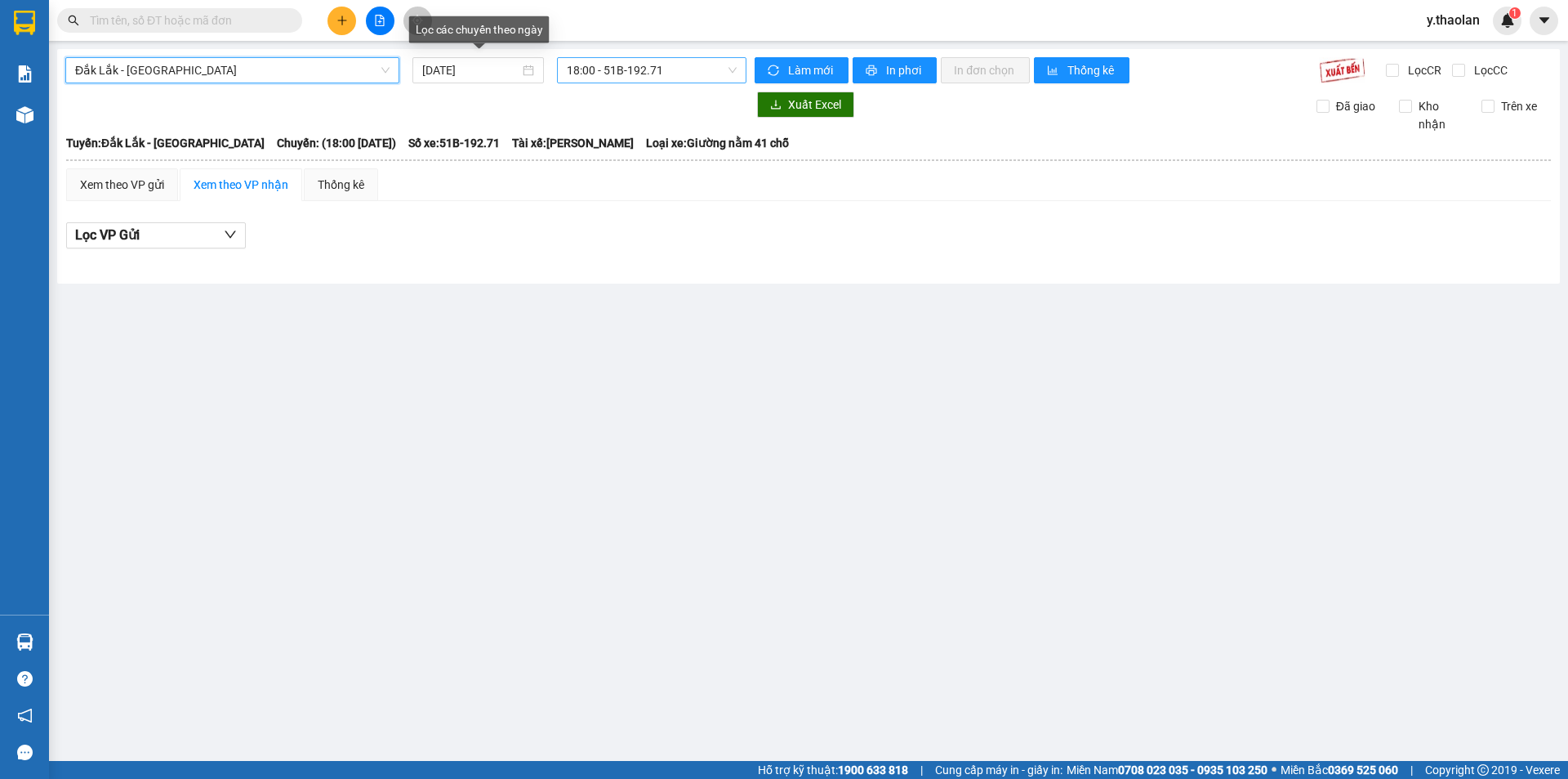
drag, startPoint x: 605, startPoint y: 68, endPoint x: 613, endPoint y: 78, distance: 12.8
click at [606, 68] on span "18:00 - 51B-192.71" at bounding box center [651, 70] width 169 height 25
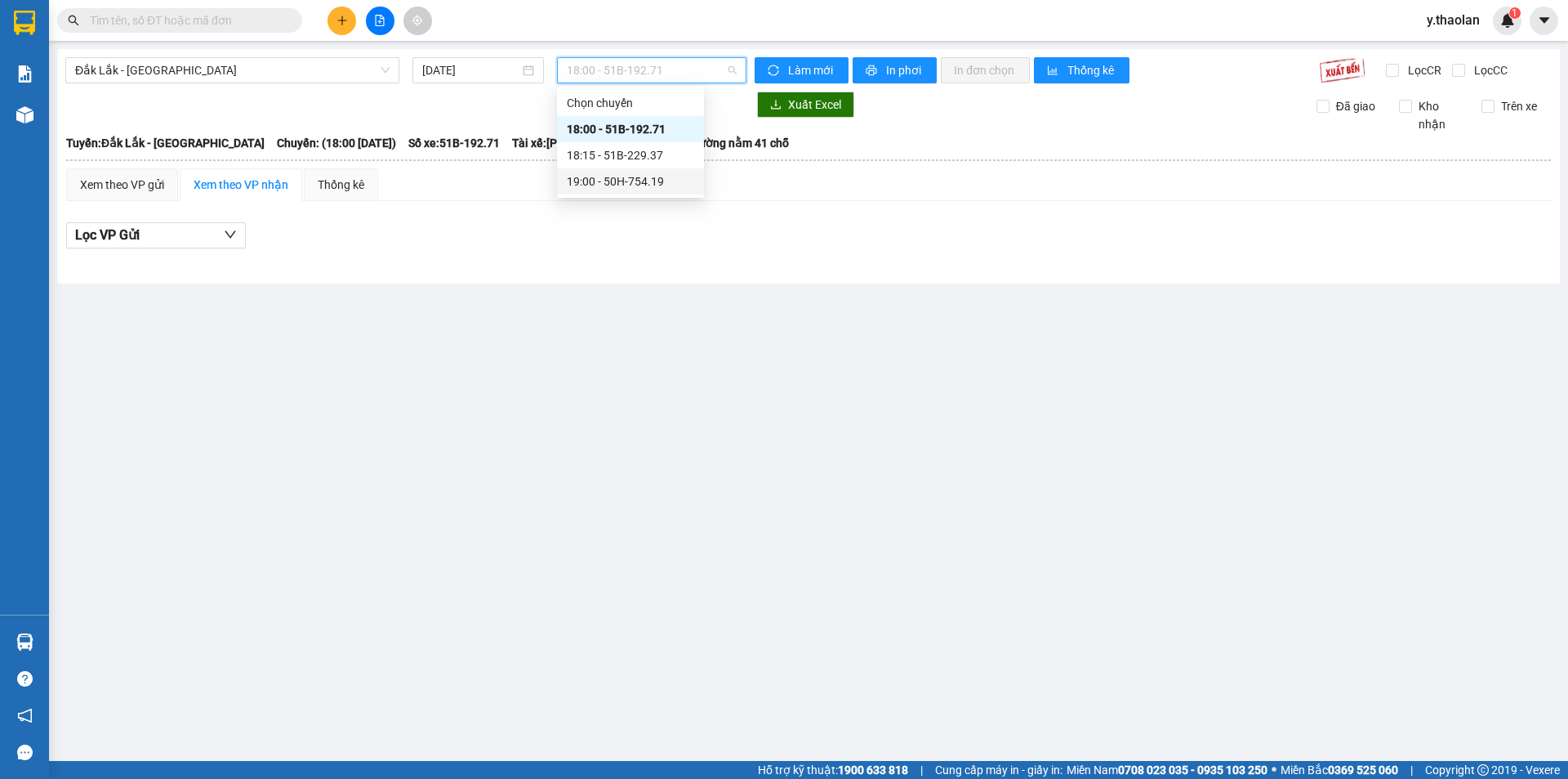
click at [637, 179] on div "19:00 - 50H-754.19" at bounding box center [630, 181] width 128 height 18
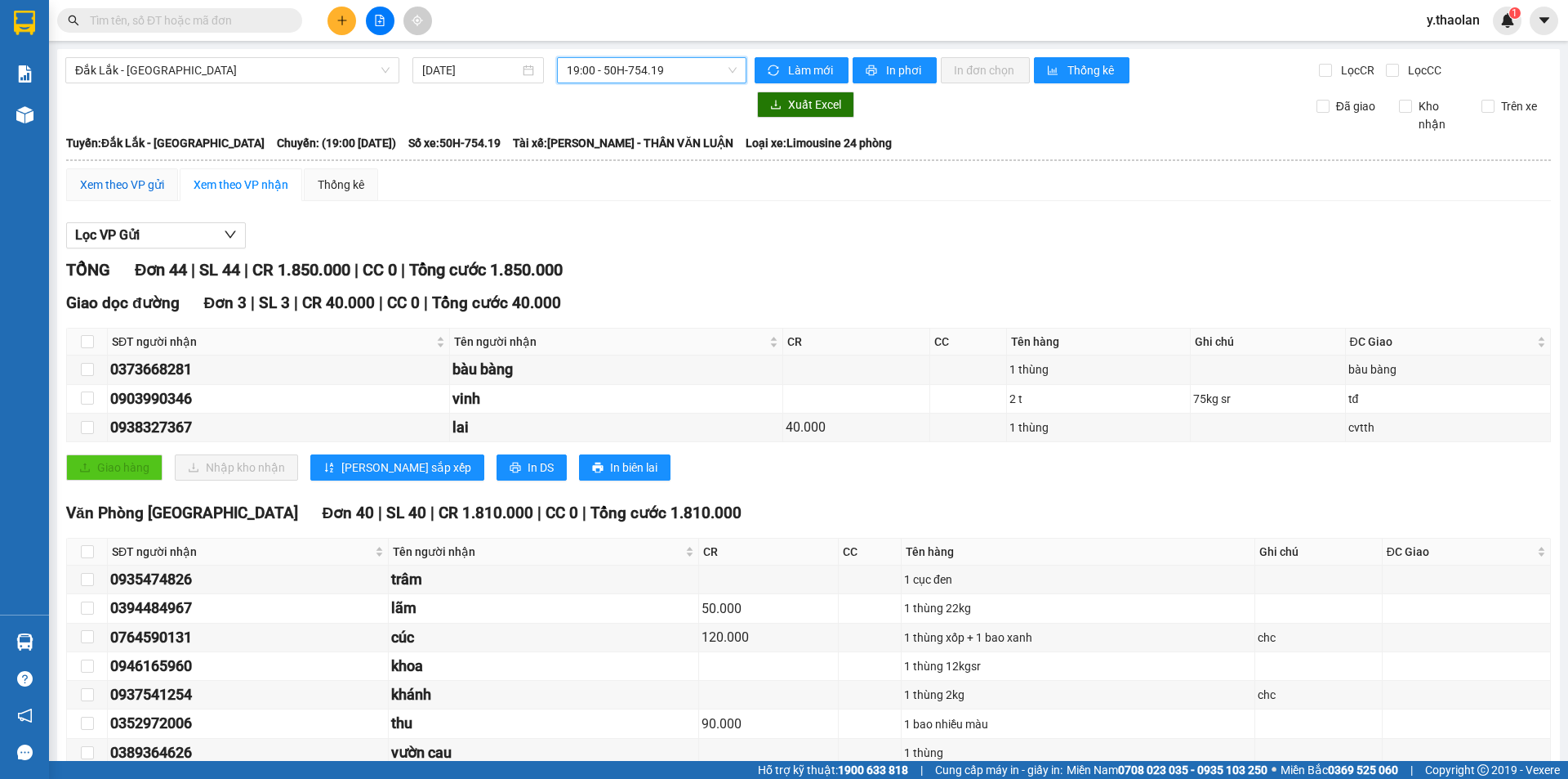
click at [147, 188] on div "Xem theo VP gửi" at bounding box center [122, 184] width 84 height 18
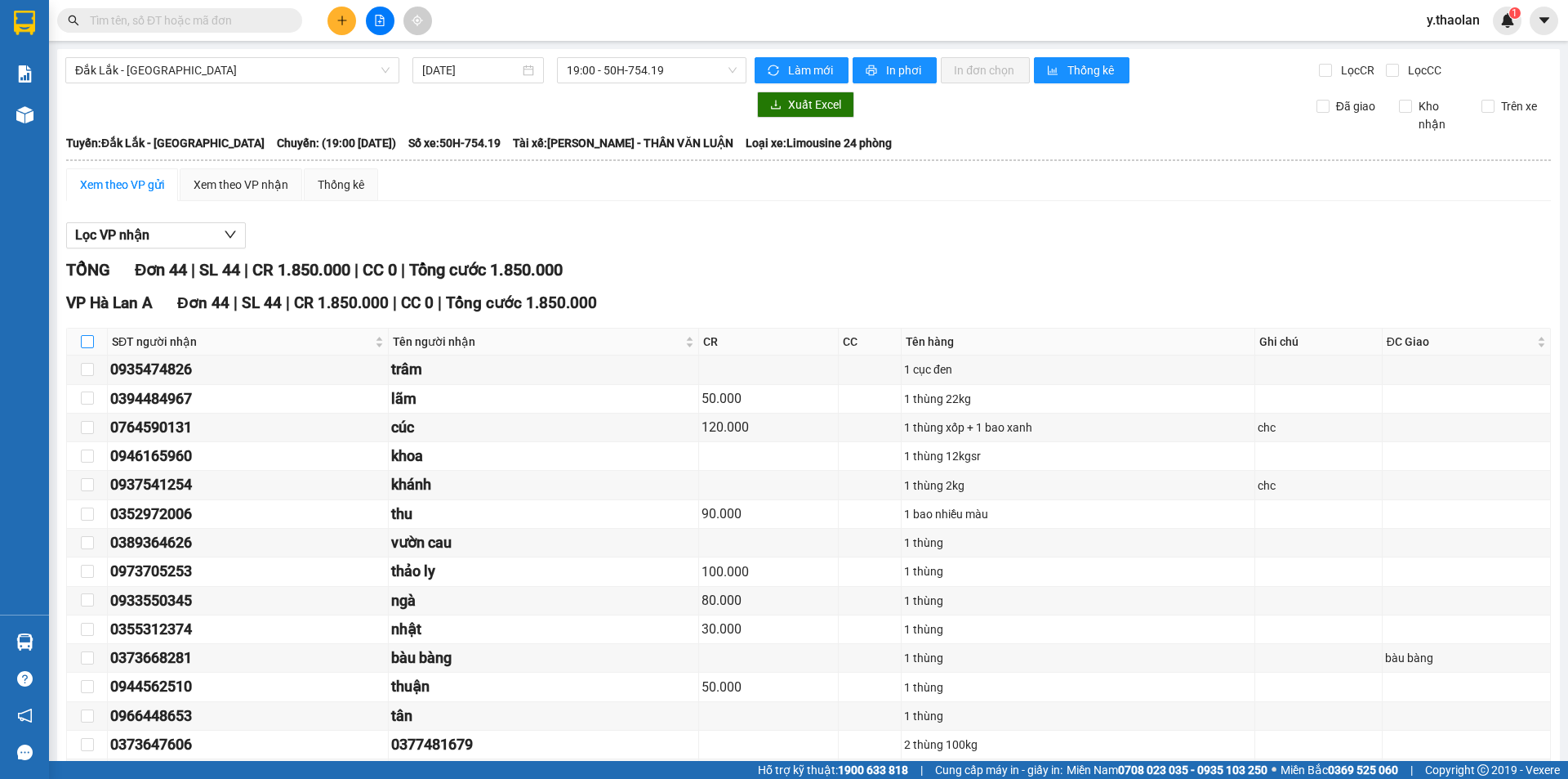
click at [91, 340] on input "checkbox" at bounding box center [88, 342] width 13 height 13
checkbox input "true"
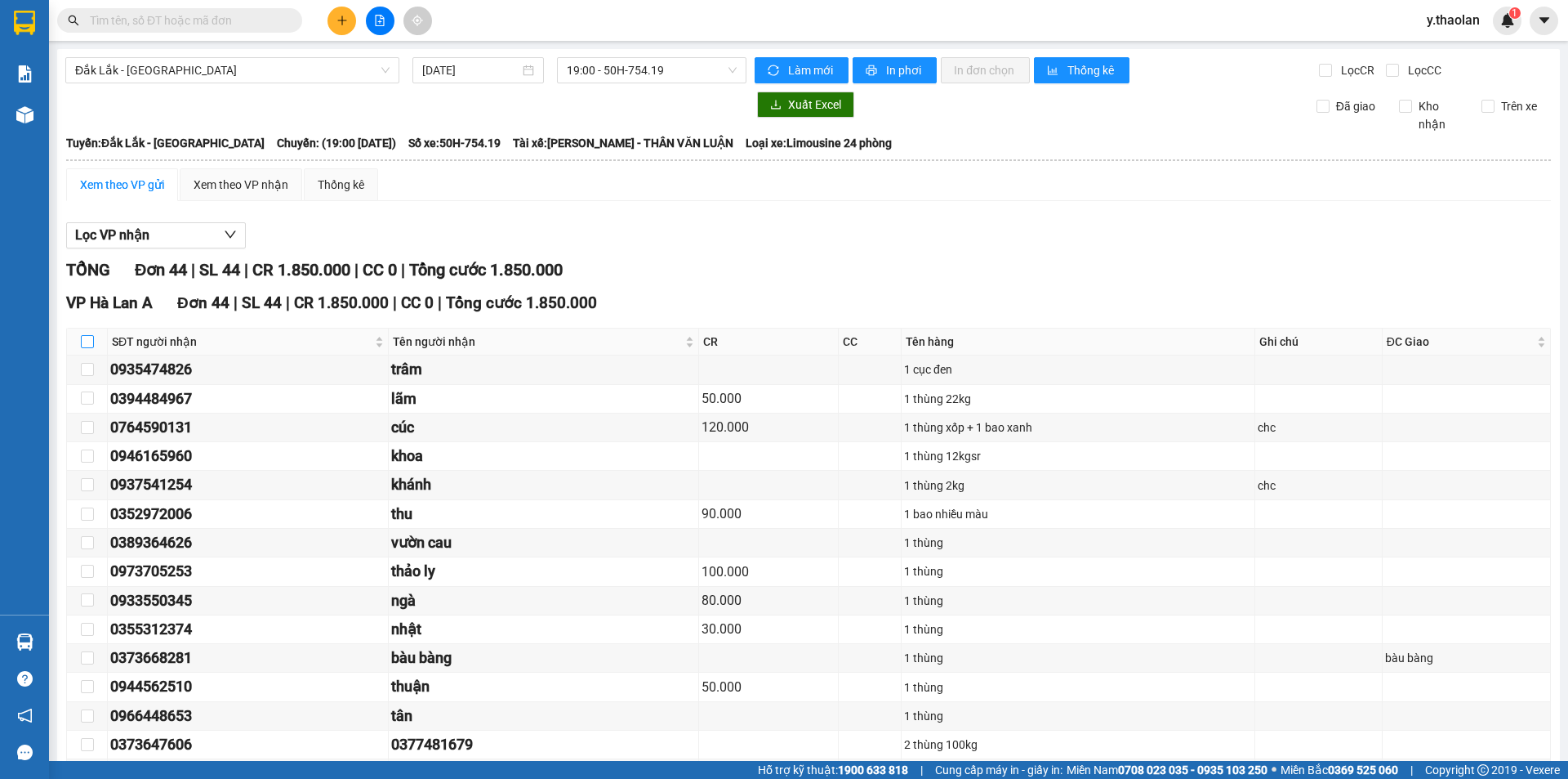
checkbox input "true"
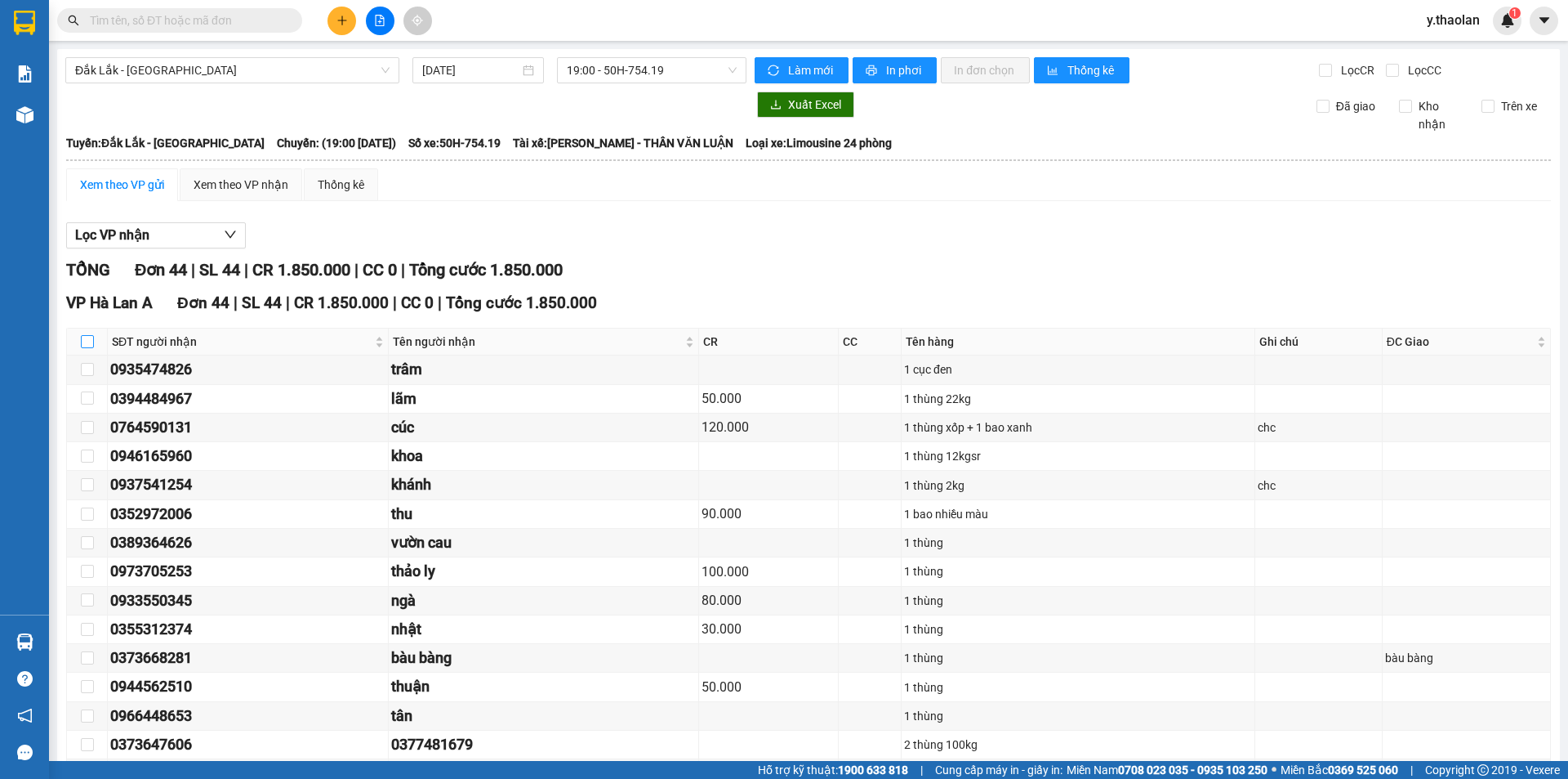
checkbox input "true"
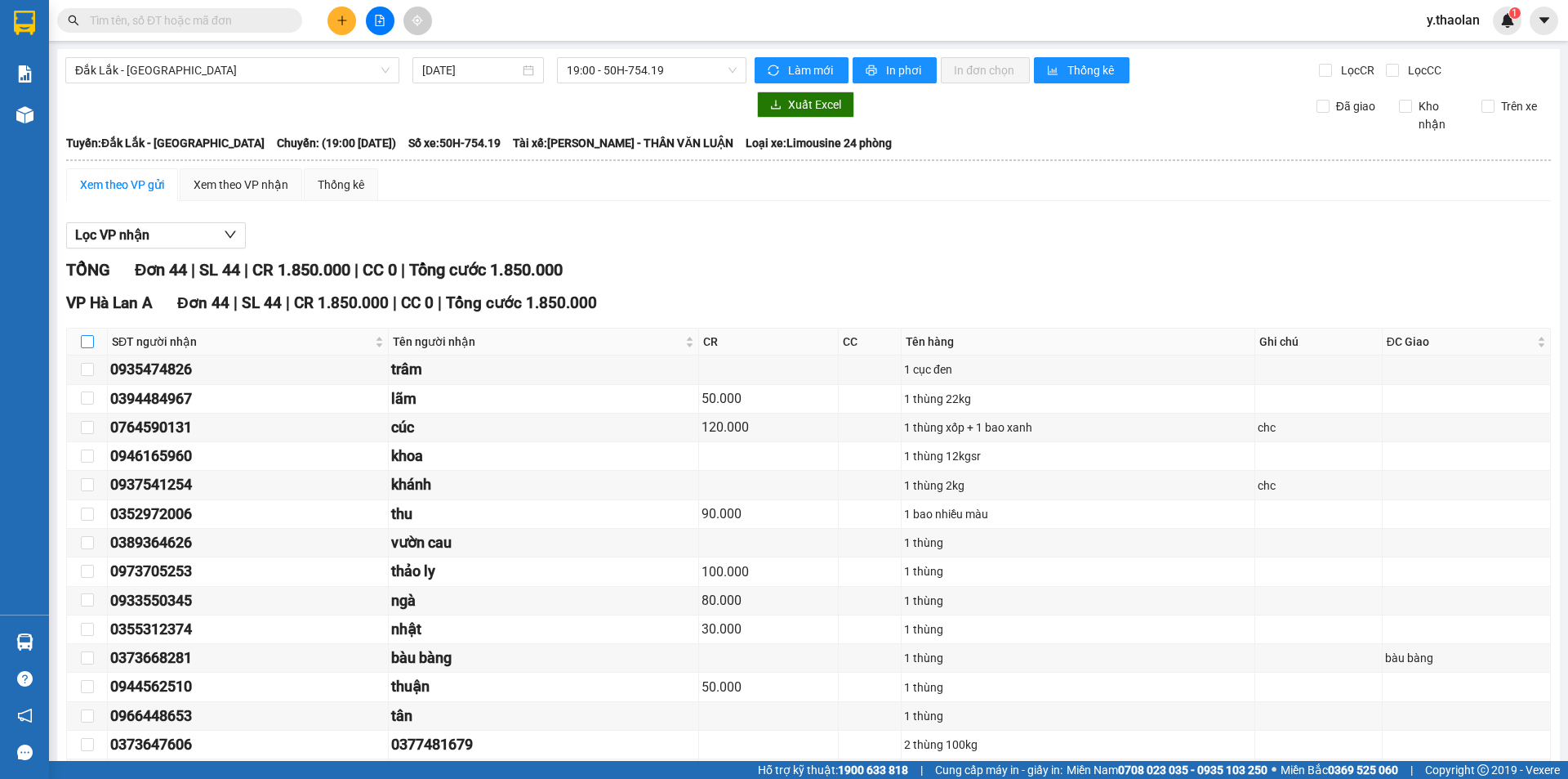
checkbox input "true"
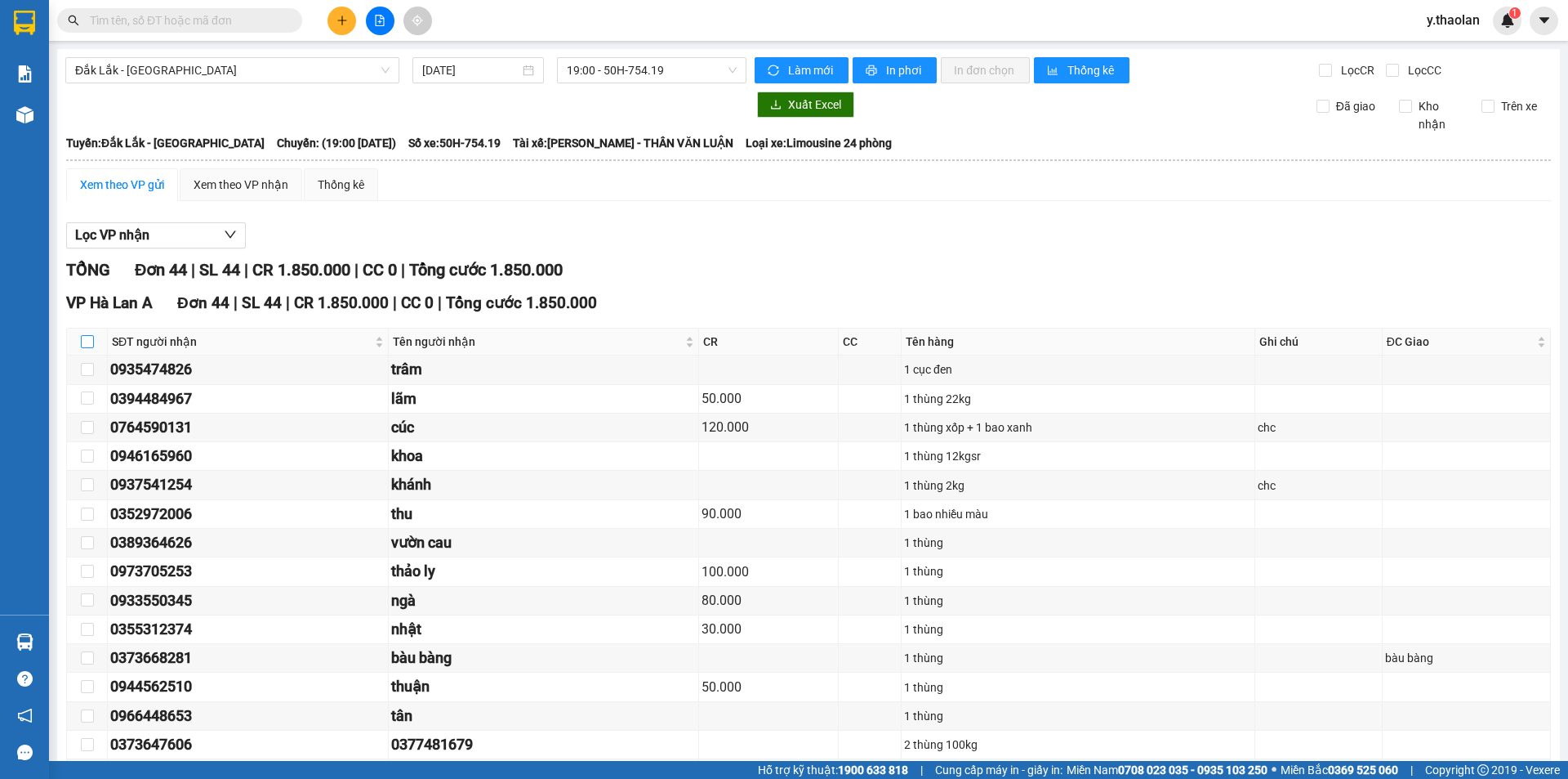
checkbox input "true"
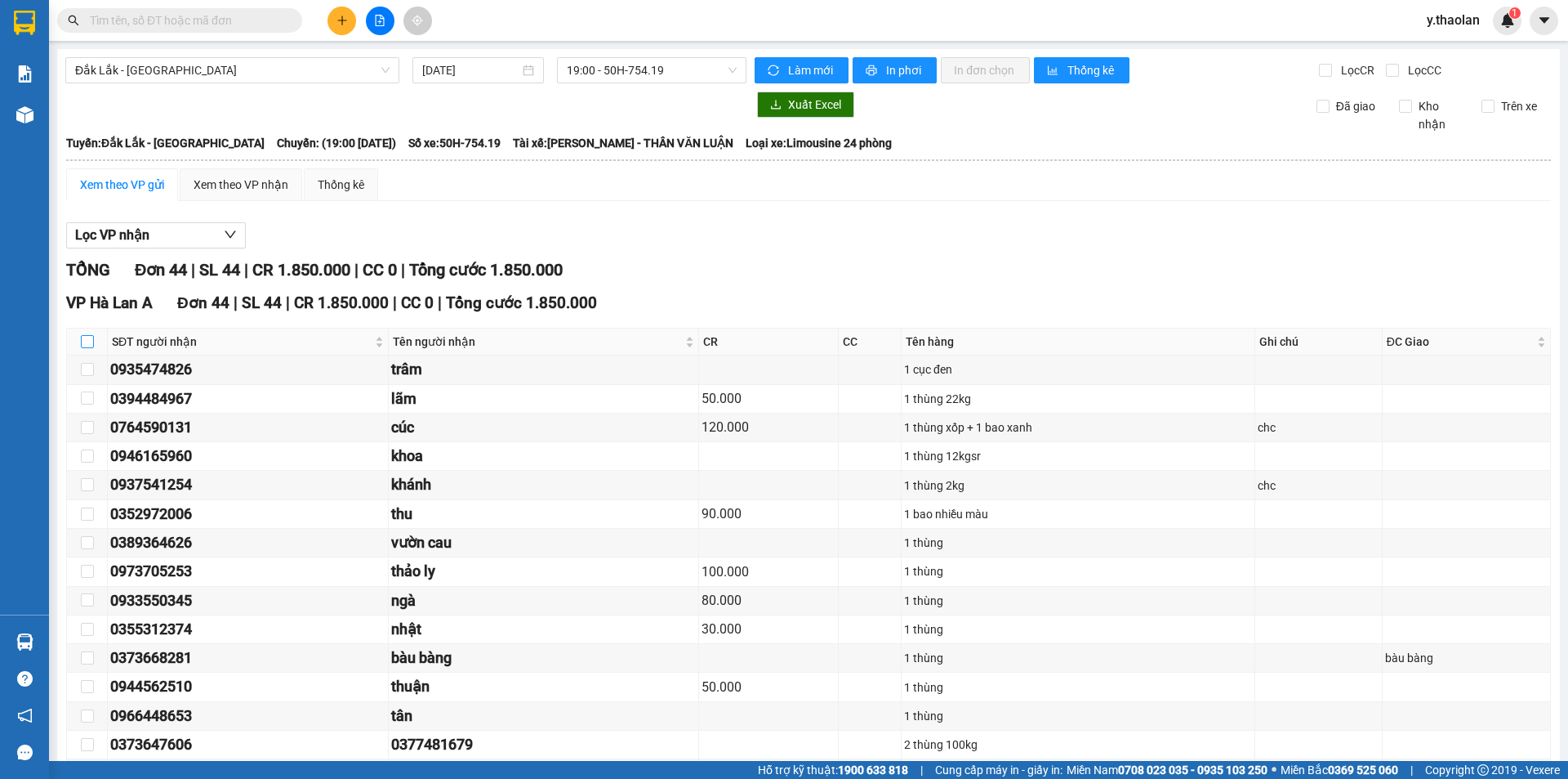
checkbox input "true"
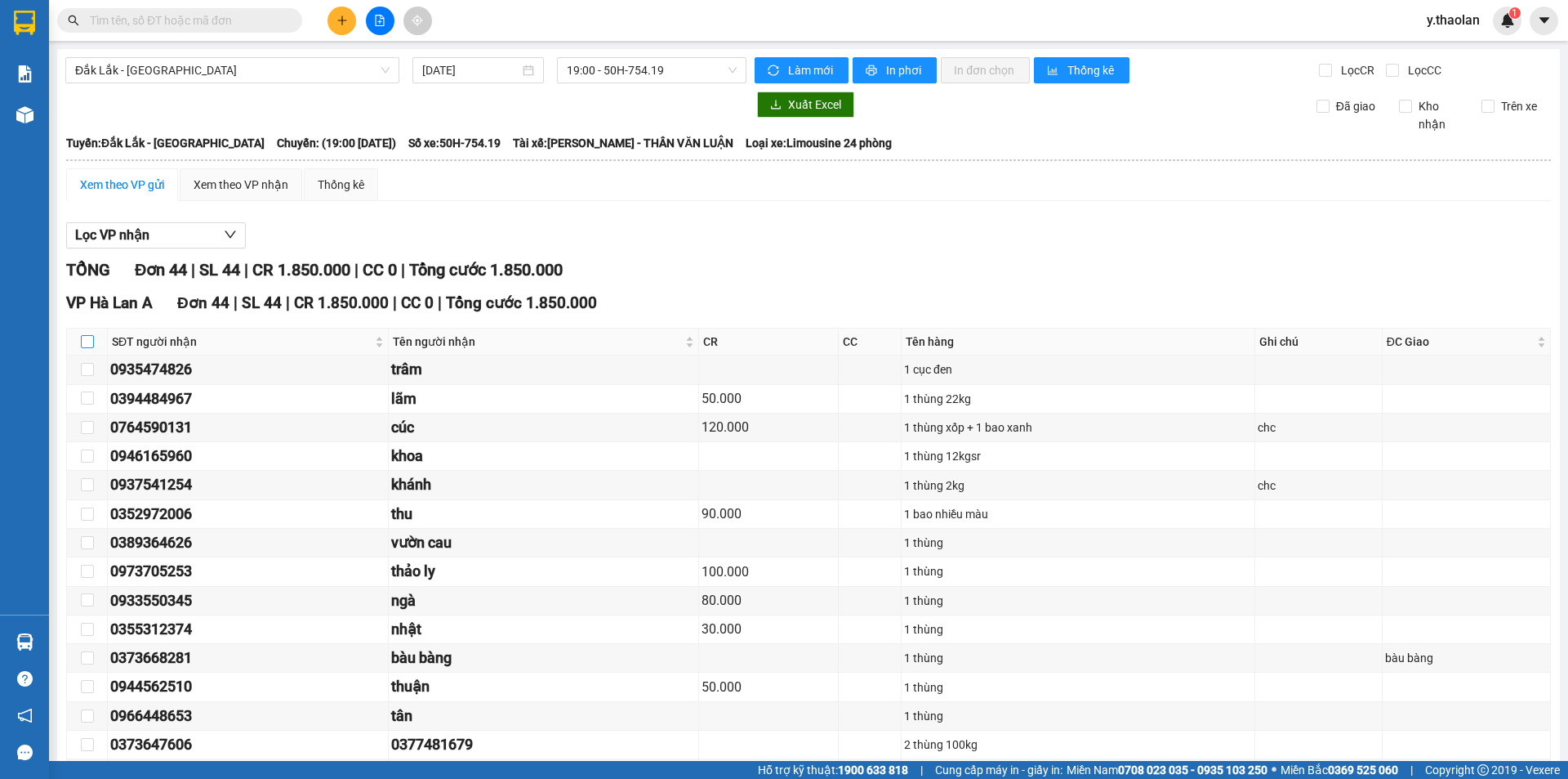
checkbox input "true"
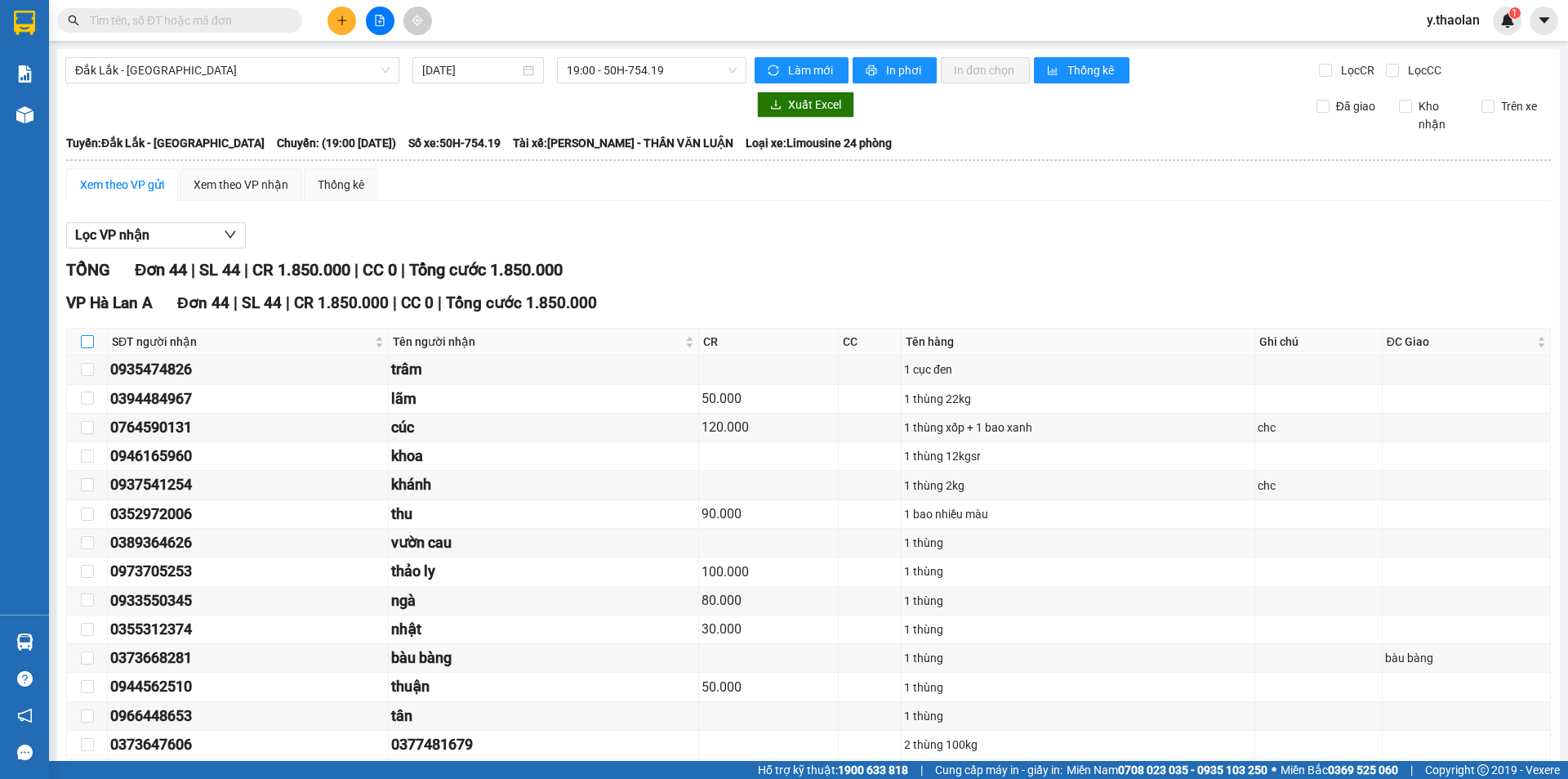
checkbox input "true"
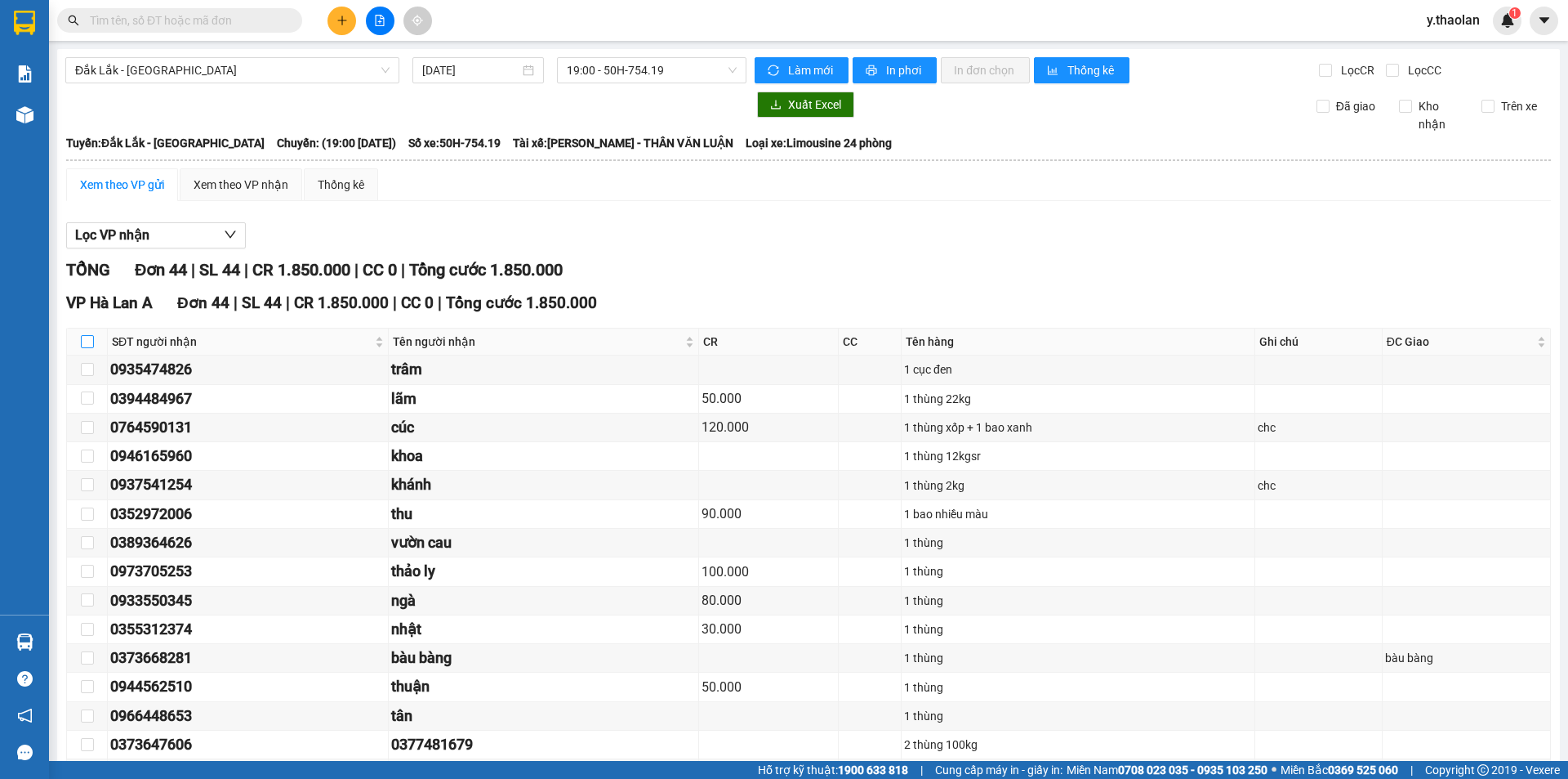
checkbox input "true"
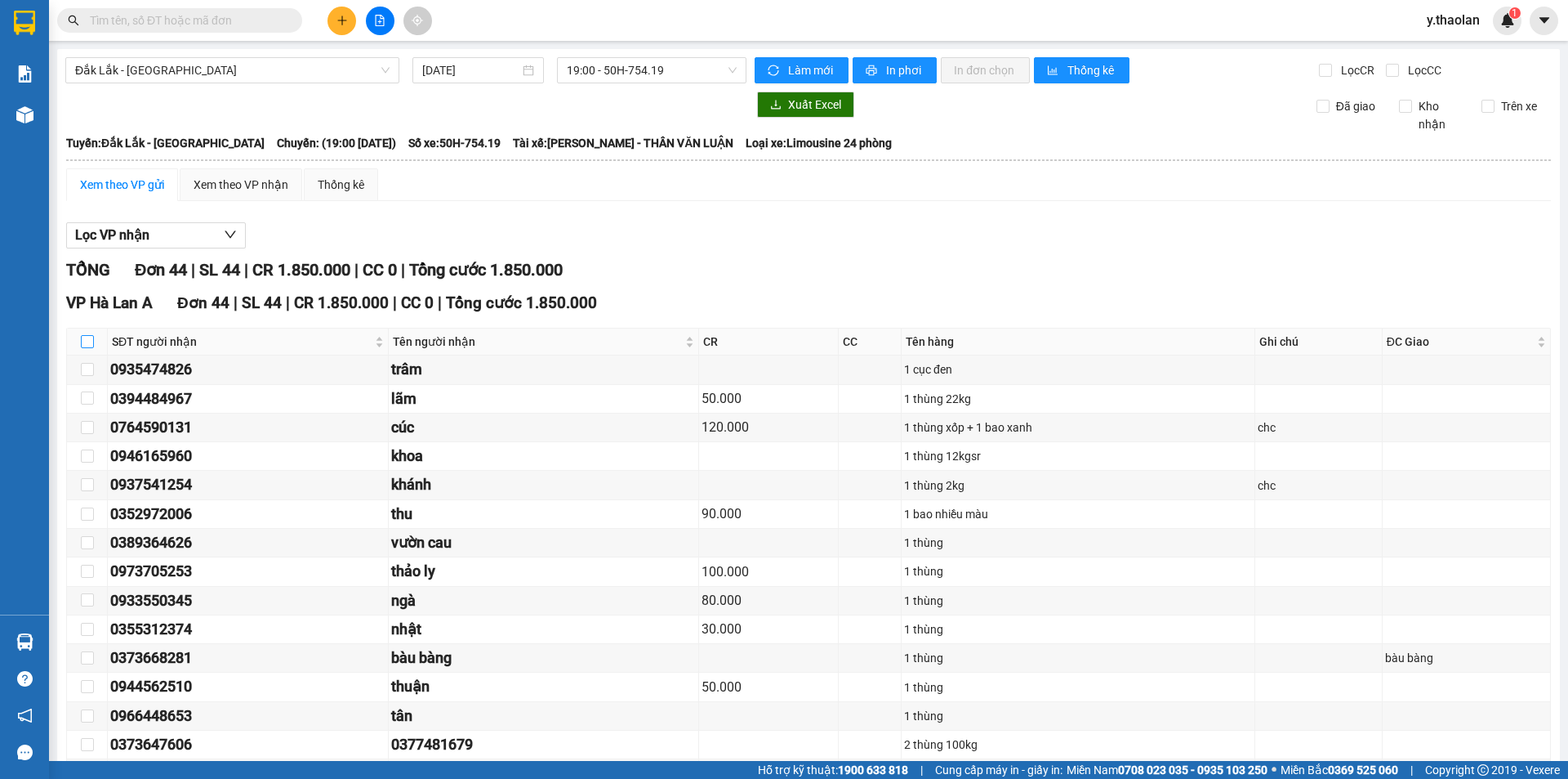
checkbox input "true"
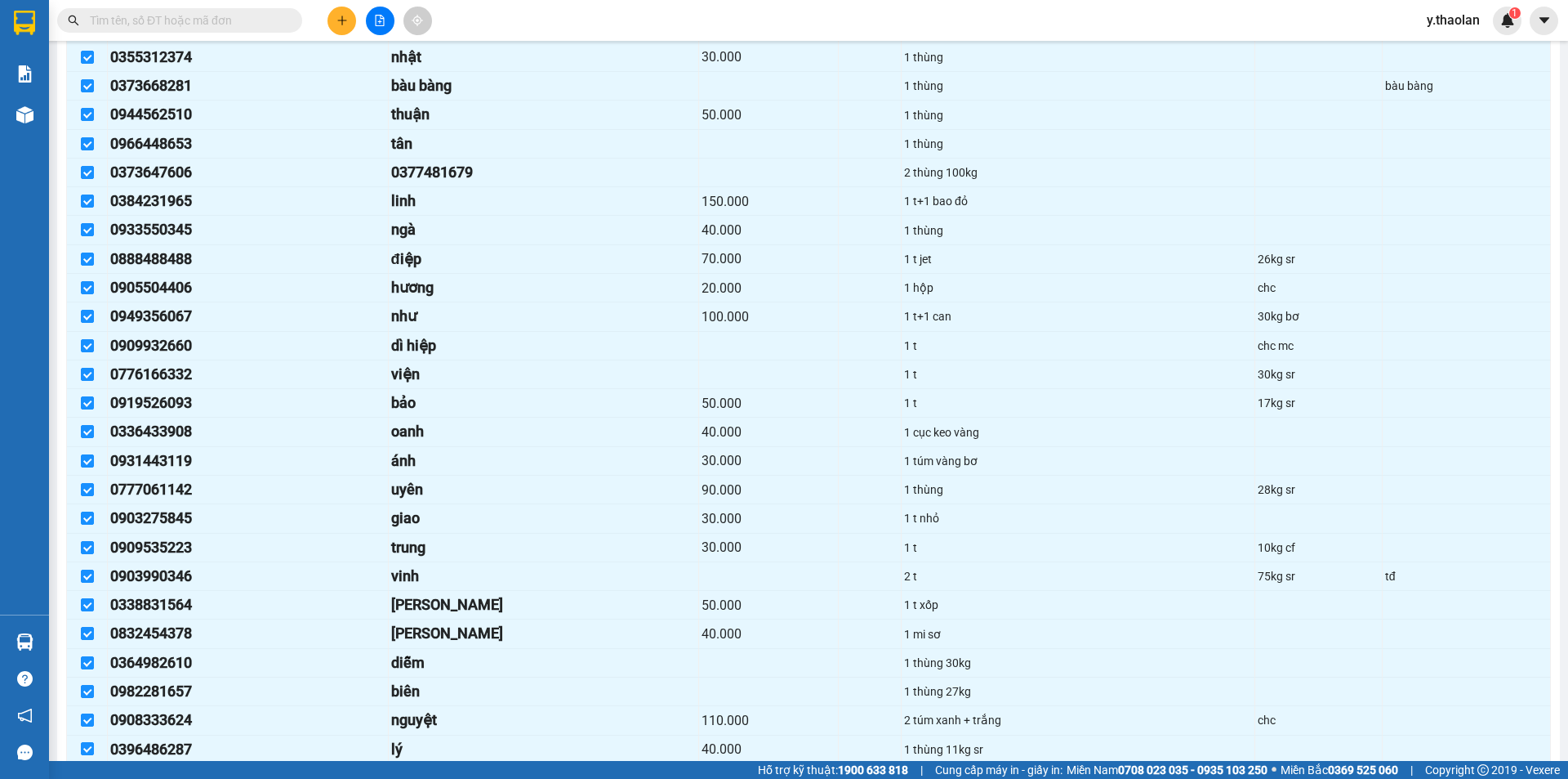
scroll to position [948, 0]
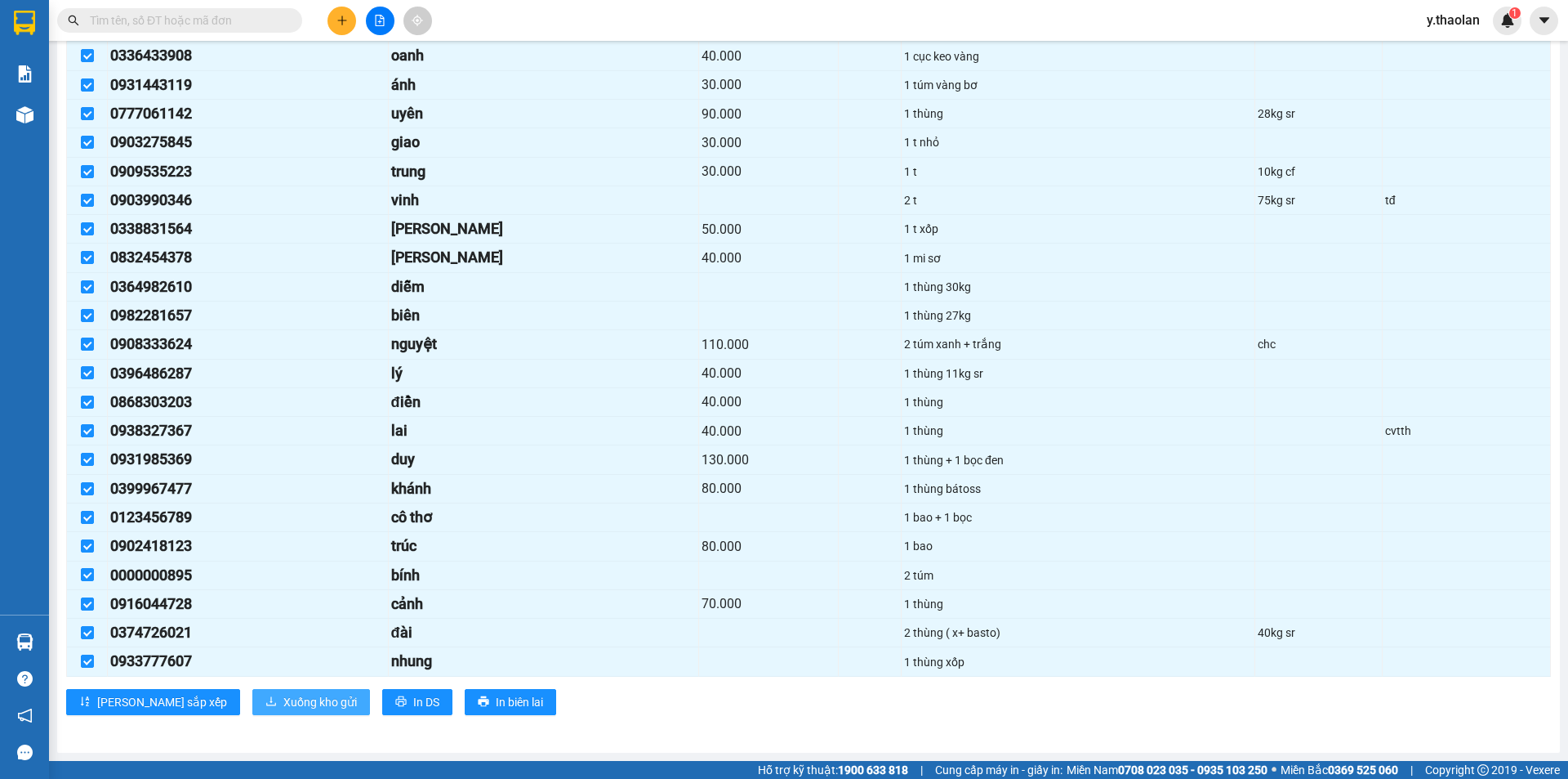
click at [284, 702] on span "Xuống kho gửi" at bounding box center [320, 702] width 73 height 18
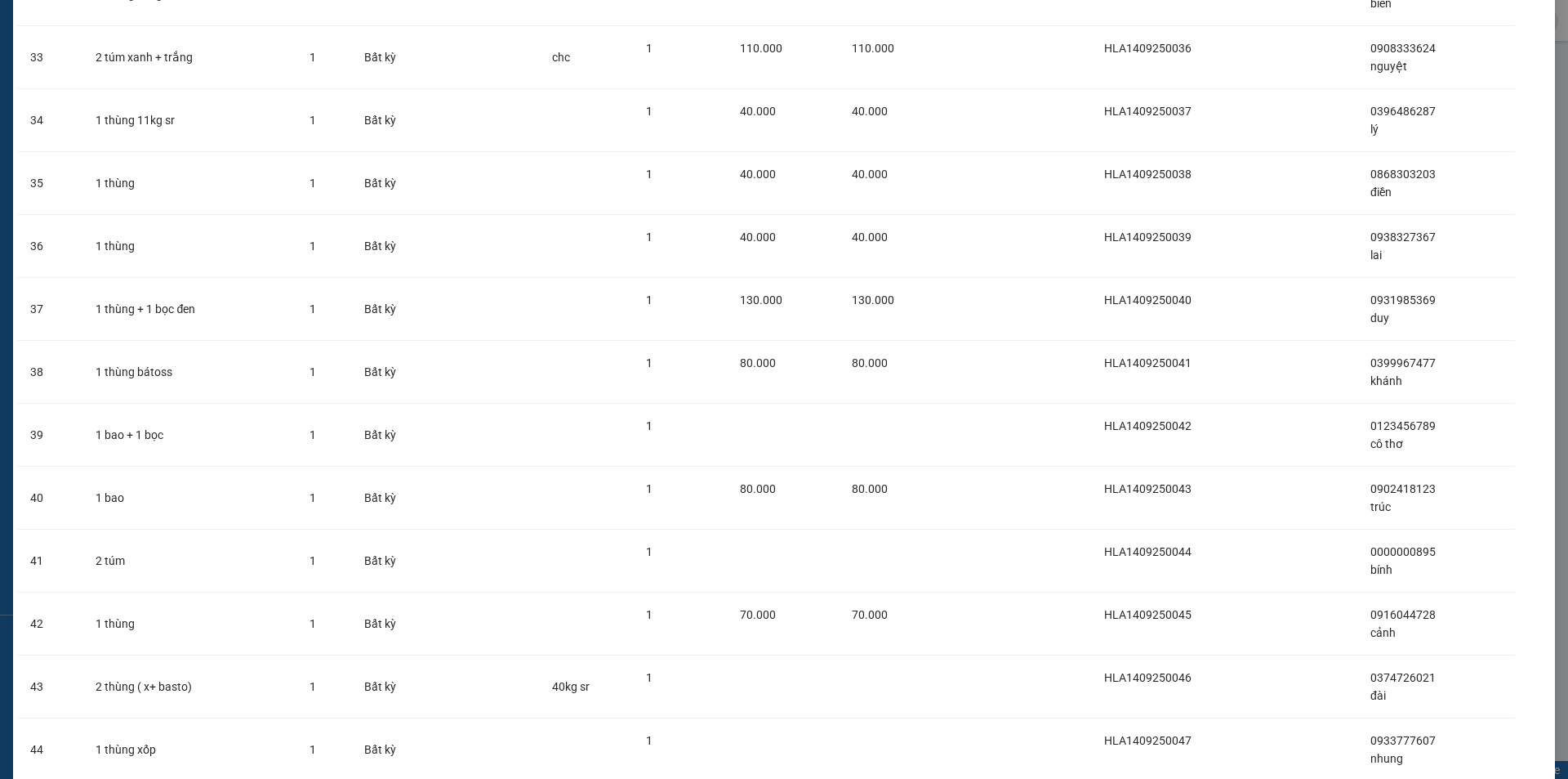
scroll to position [2247, 0]
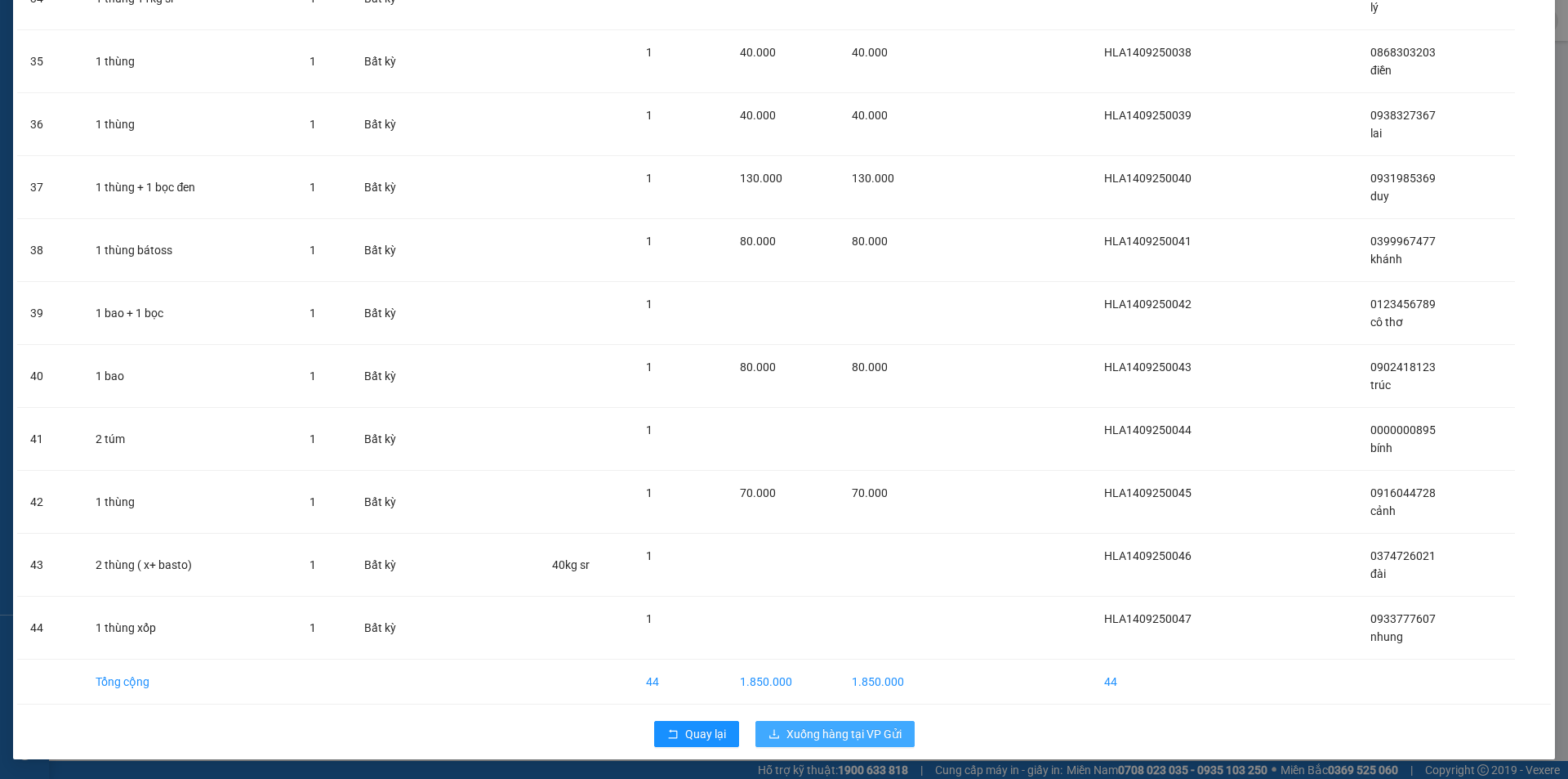
click at [808, 731] on span "Xuống hàng tại VP Gửi" at bounding box center [844, 733] width 115 height 18
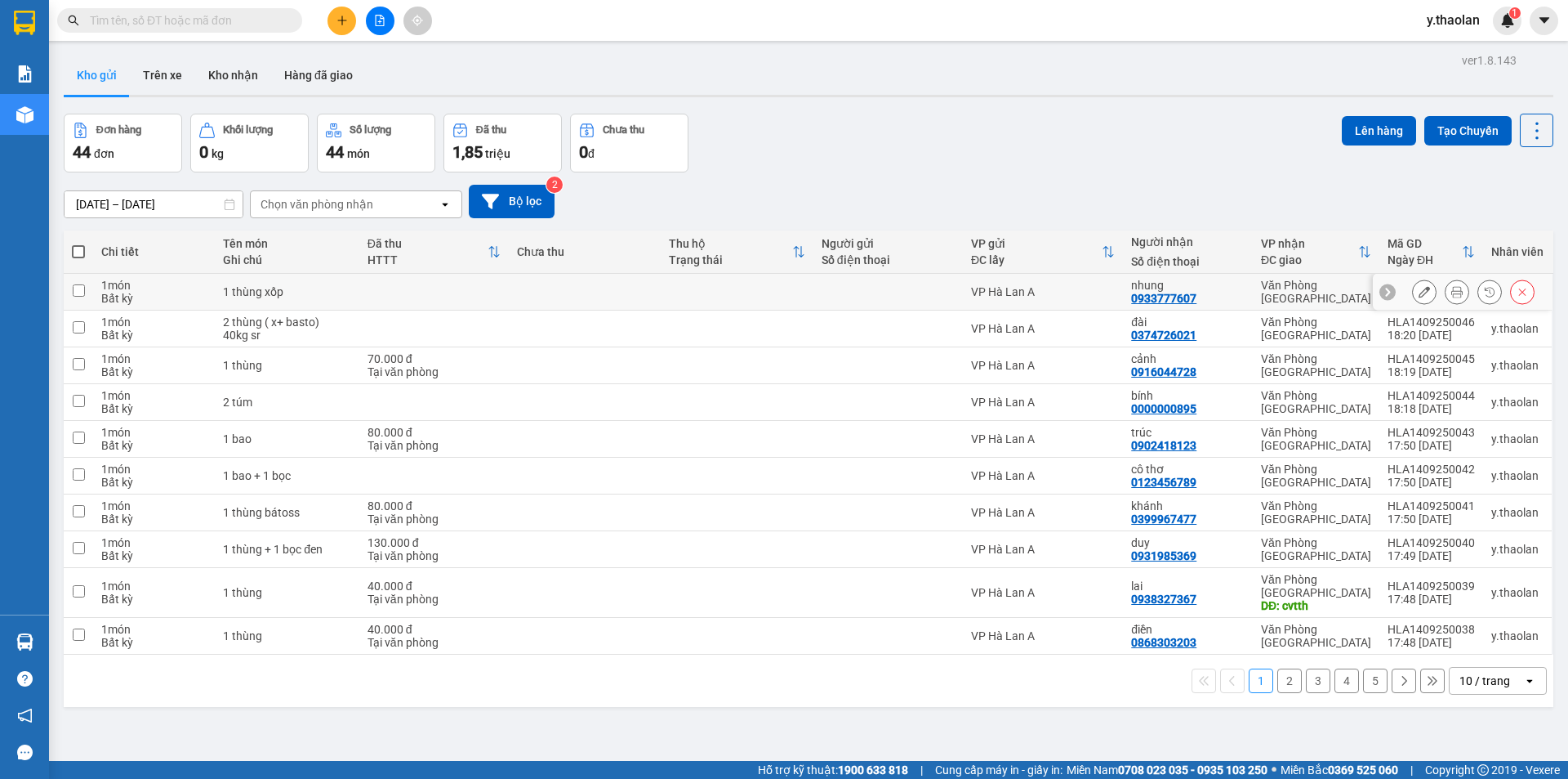
click at [1413, 293] on button at bounding box center [1424, 292] width 23 height 29
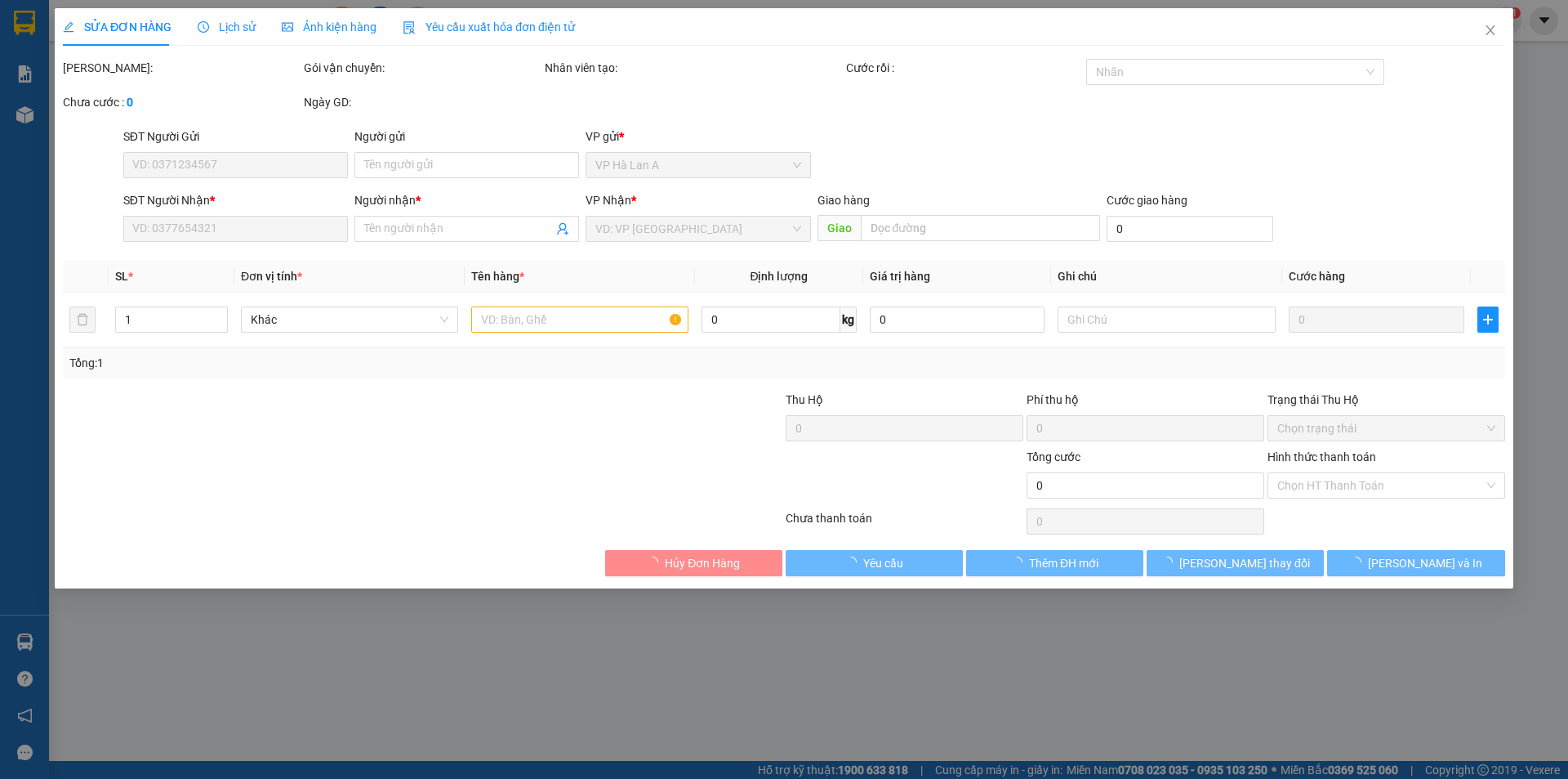
type input "0933777607"
type input "nhung"
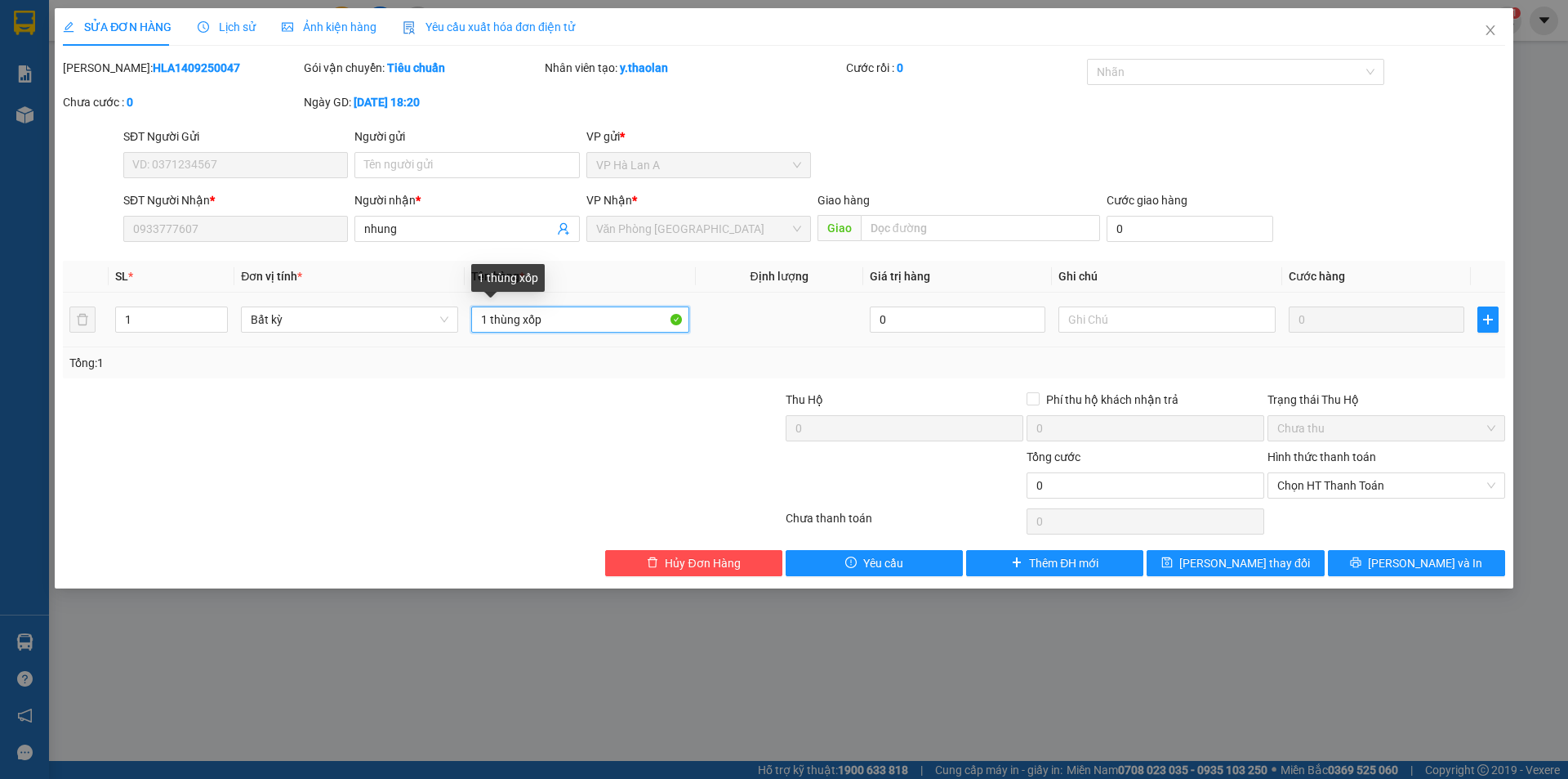
click at [521, 313] on input "1 thùng xốp" at bounding box center [580, 319] width 217 height 26
type input "1 t xốp"
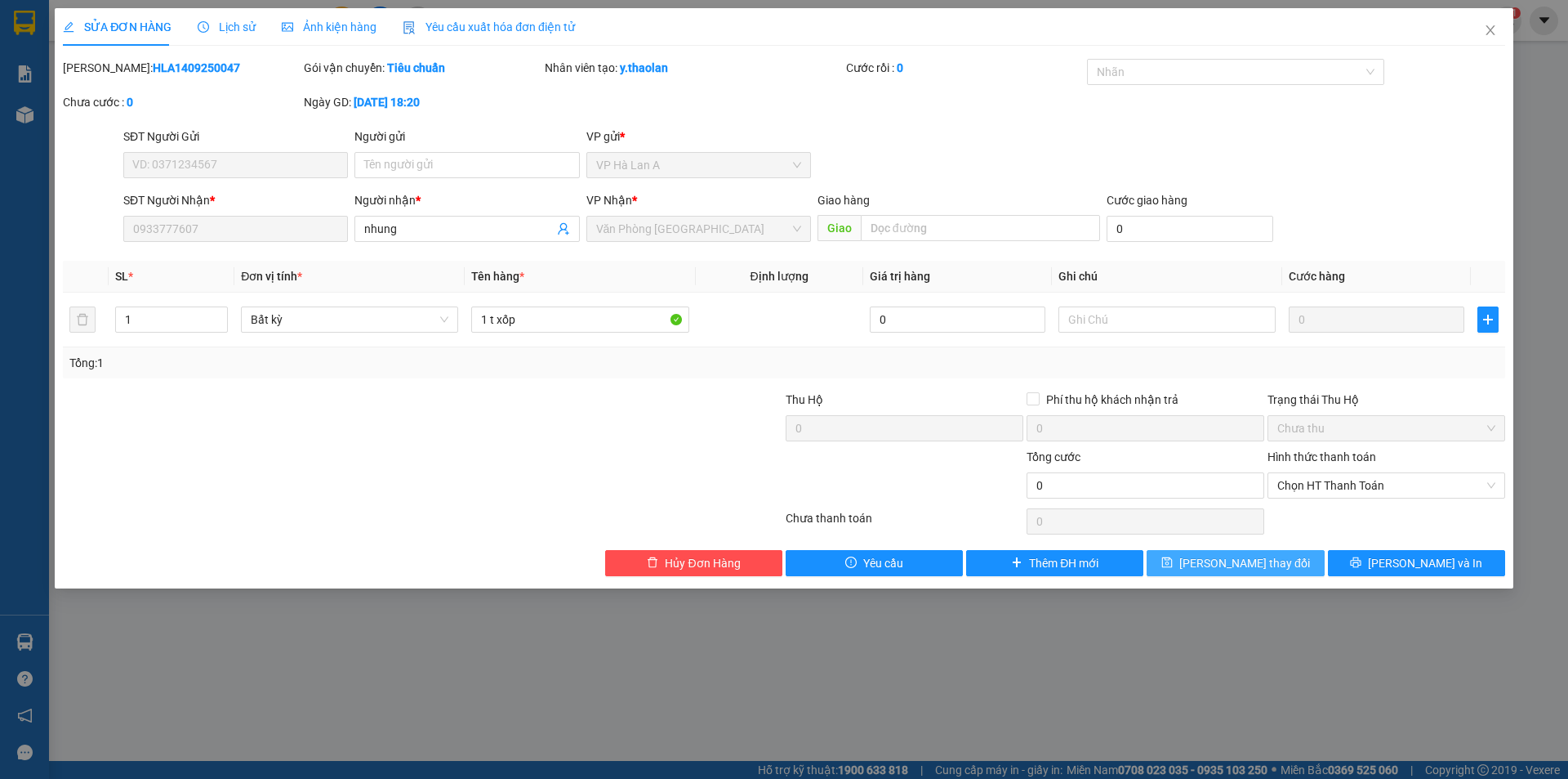
click at [1274, 572] on button "[PERSON_NAME] thay đổi" at bounding box center [1236, 562] width 177 height 26
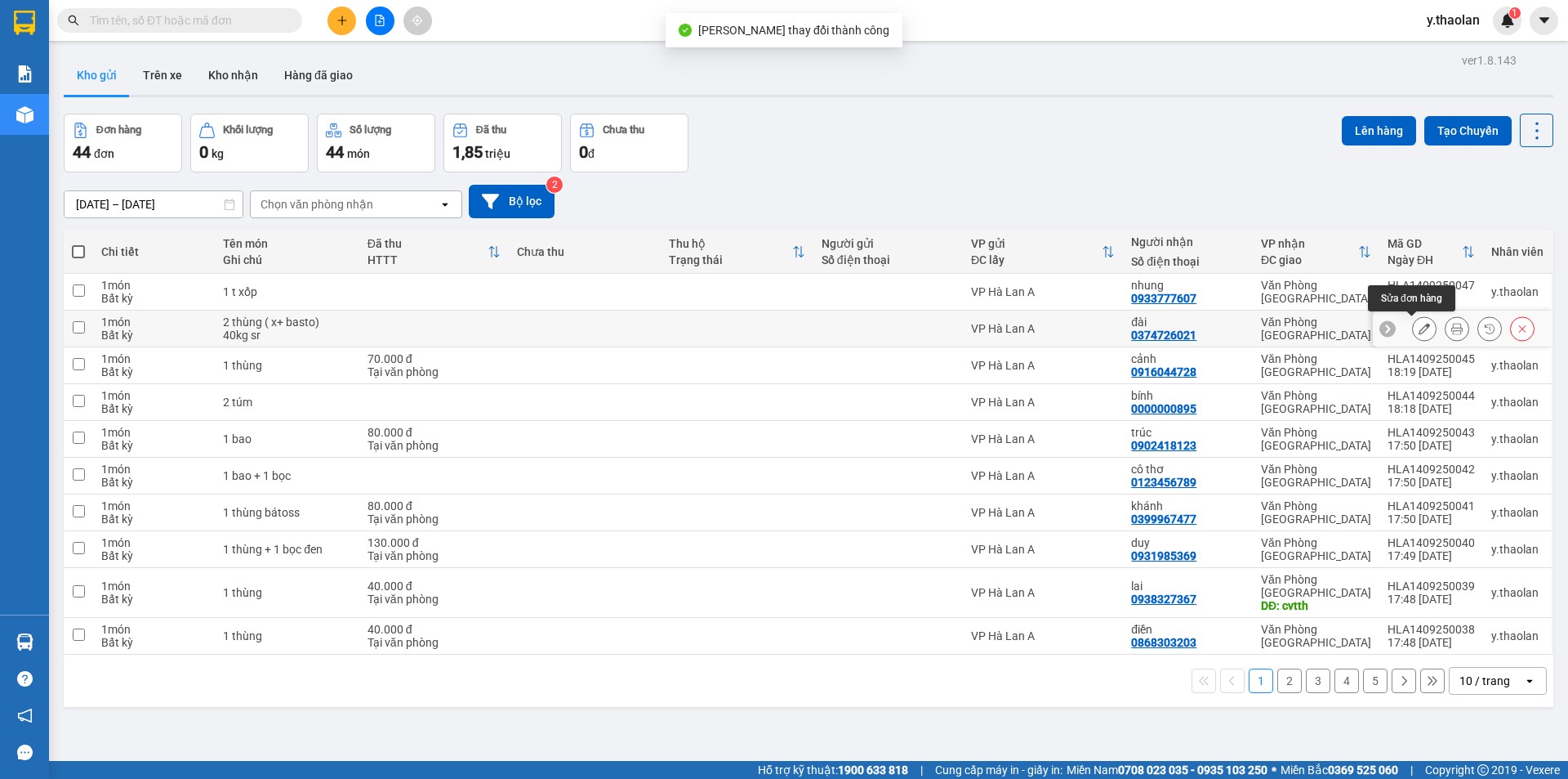
click at [1419, 323] on icon at bounding box center [1424, 329] width 11 height 11
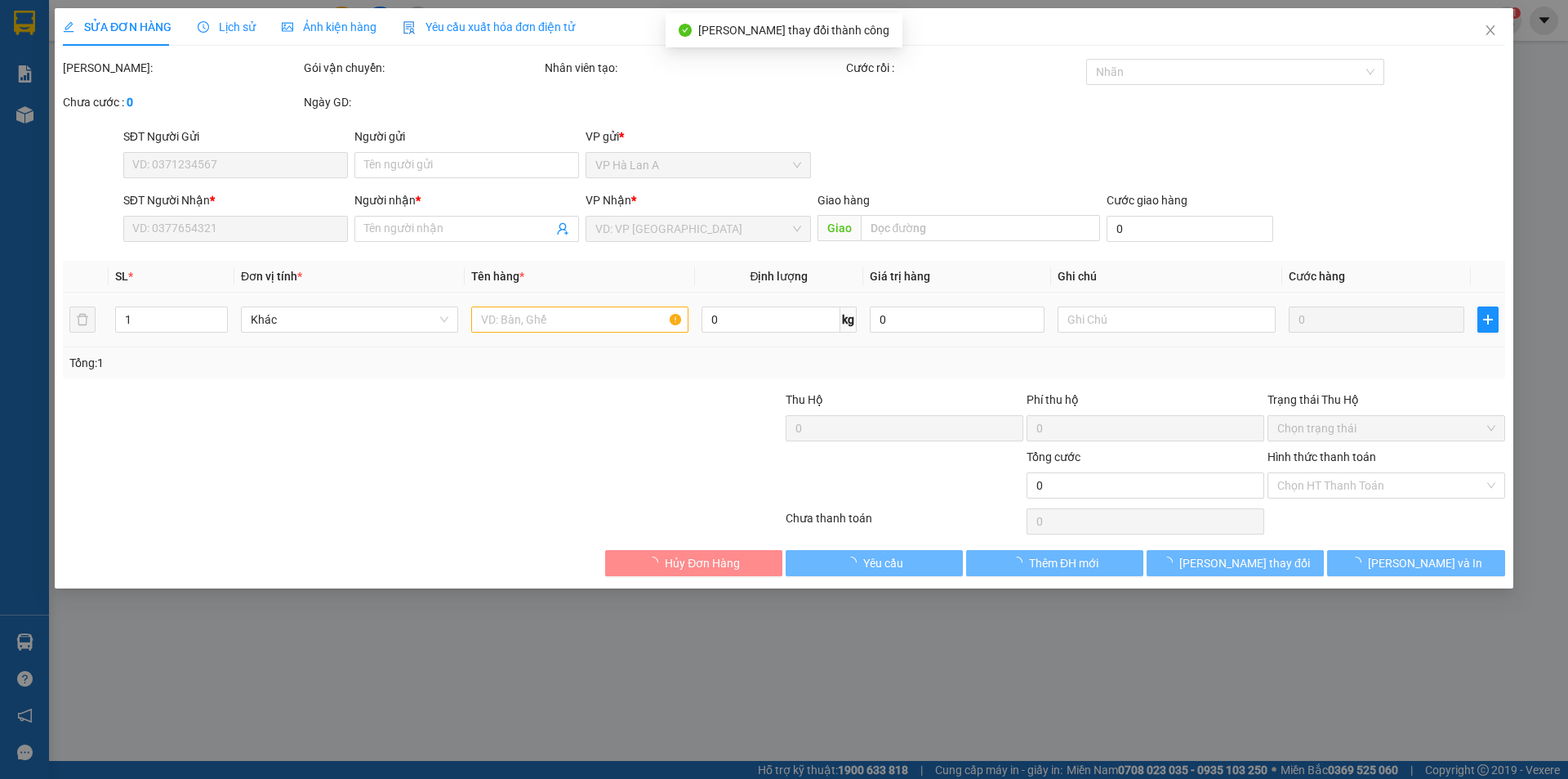
type input "0374726021"
type input "đài"
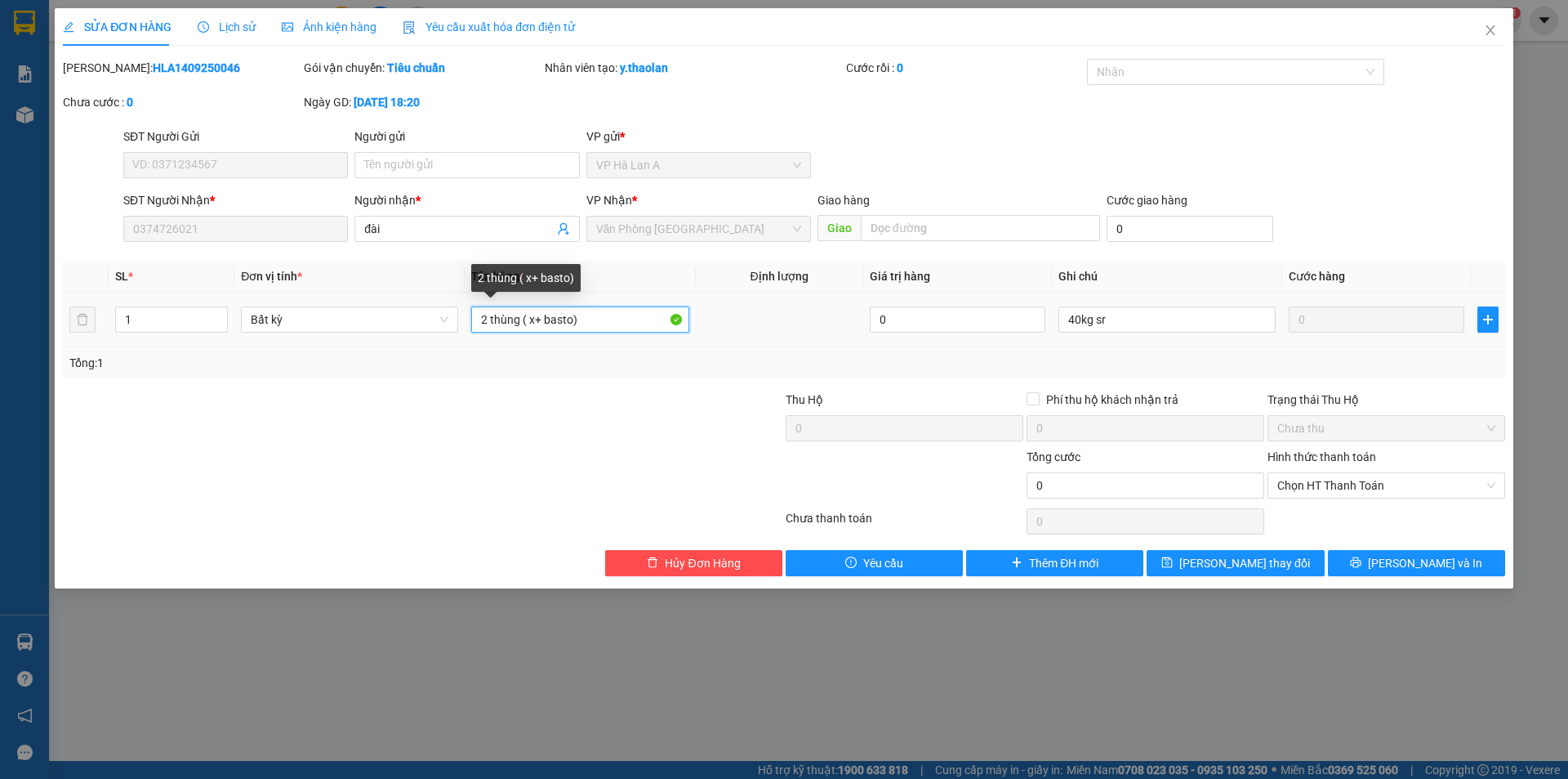
click at [517, 317] on input "2 thùng ( x+ basto)" at bounding box center [580, 319] width 217 height 26
click at [506, 312] on input "2 t ( x+ basto)" at bounding box center [580, 319] width 217 height 26
click at [509, 309] on input "2 t (x+ basto)" at bounding box center [580, 319] width 217 height 26
click at [532, 310] on input "2 t (xốp+ basto)" at bounding box center [580, 319] width 217 height 26
type input "2 t (xốp+basto)"
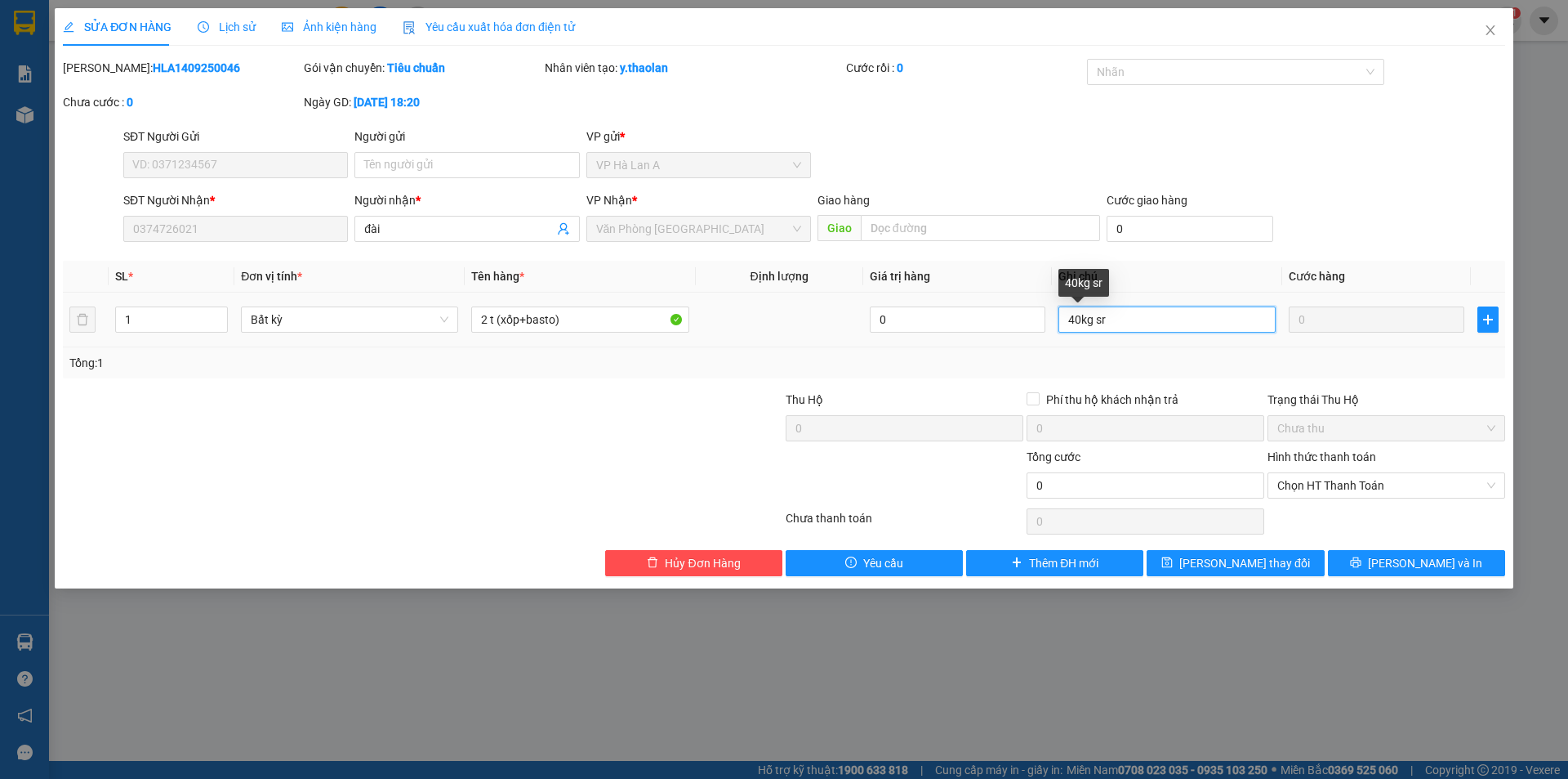
click at [1072, 310] on input "40kg sr" at bounding box center [1167, 319] width 217 height 26
drag, startPoint x: 1094, startPoint y: 319, endPoint x: 1177, endPoint y: 312, distance: 83.3
click at [1177, 312] on input "40kg sr" at bounding box center [1167, 319] width 217 height 26
type input "40kg"
type input "2 t (xốp+basto) sr"
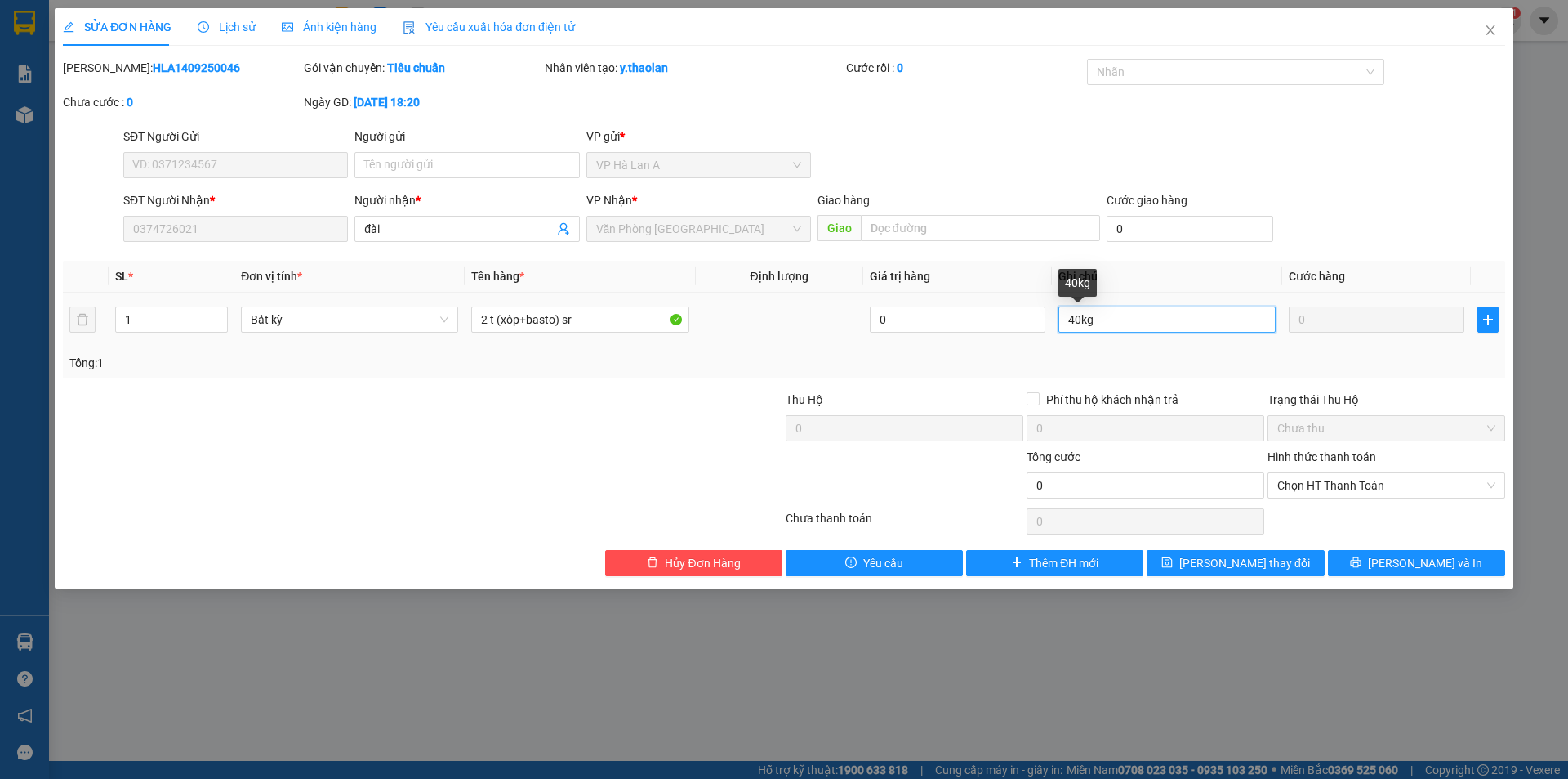
click at [1063, 320] on input "40kg" at bounding box center [1167, 319] width 217 height 26
click at [1162, 328] on input "+40kg" at bounding box center [1167, 319] width 217 height 26
type input "+40k"
click at [1246, 554] on span "[PERSON_NAME] thay đổi" at bounding box center [1244, 563] width 130 height 18
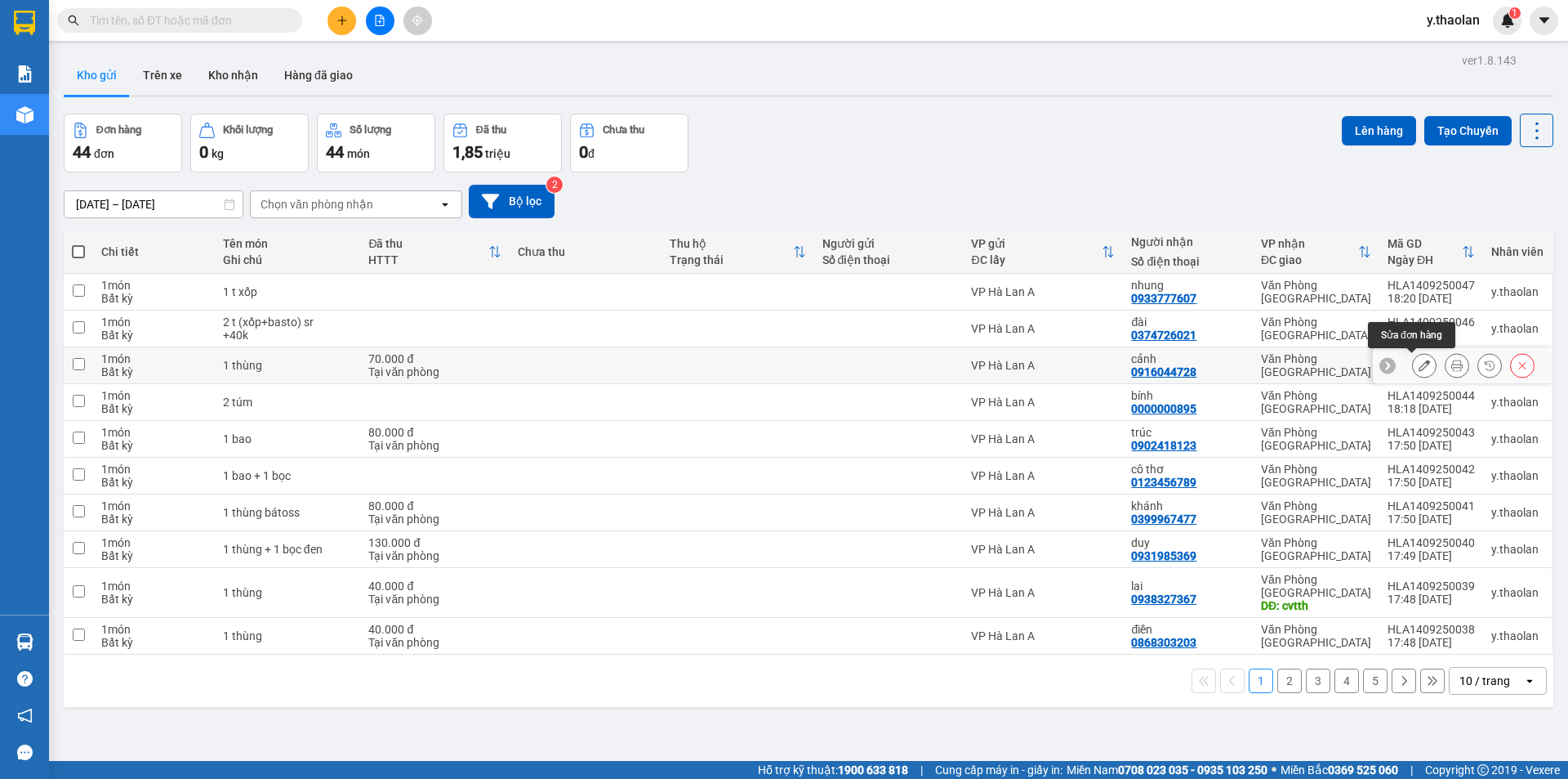
click at [1415, 363] on button at bounding box center [1424, 366] width 23 height 29
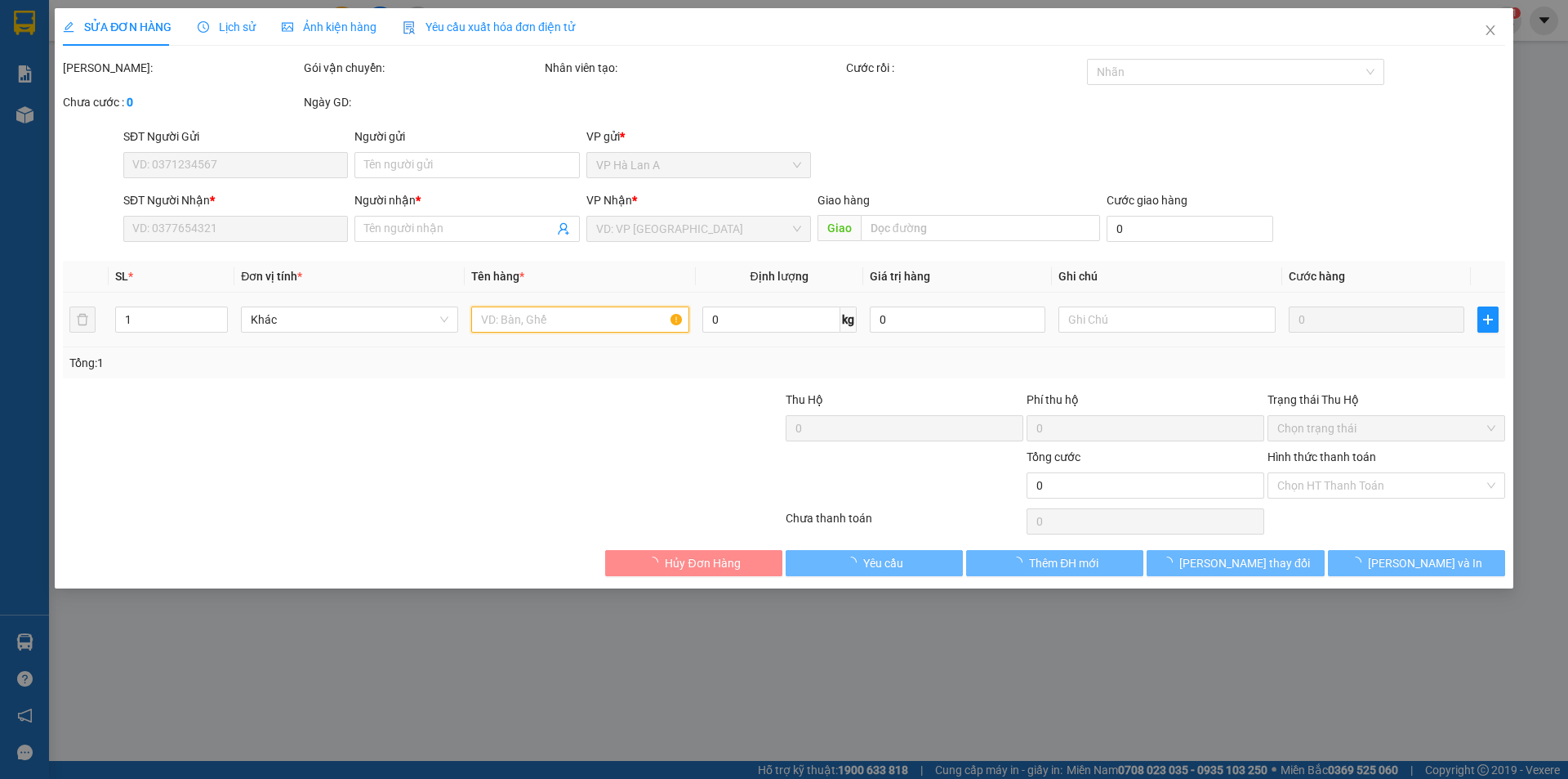
click at [564, 311] on input "text" at bounding box center [580, 319] width 217 height 26
type input "0916044728"
type input "cảnh"
type input "70.000"
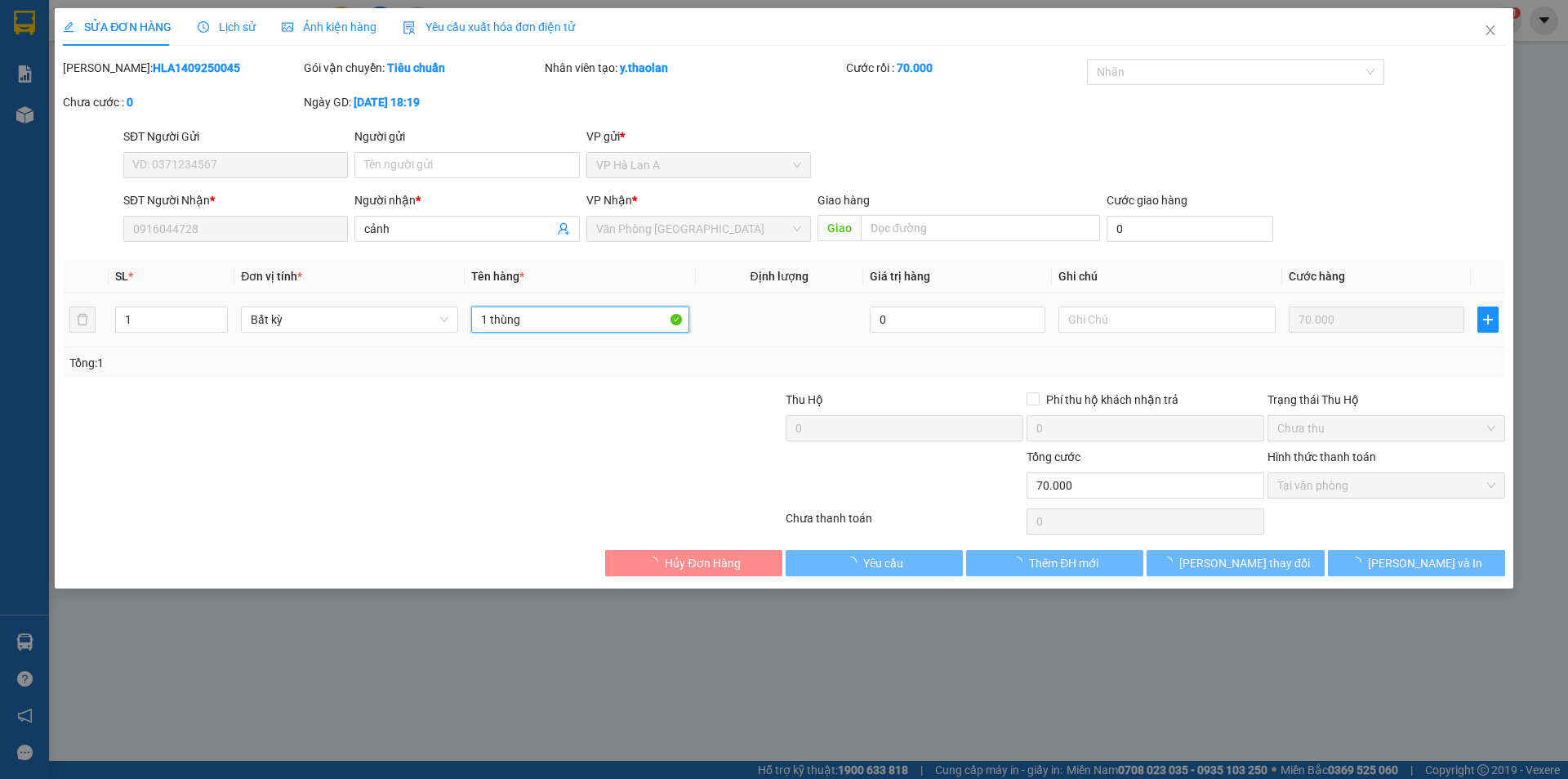
click at [564, 318] on input "1 thùng" at bounding box center [580, 319] width 217 height 26
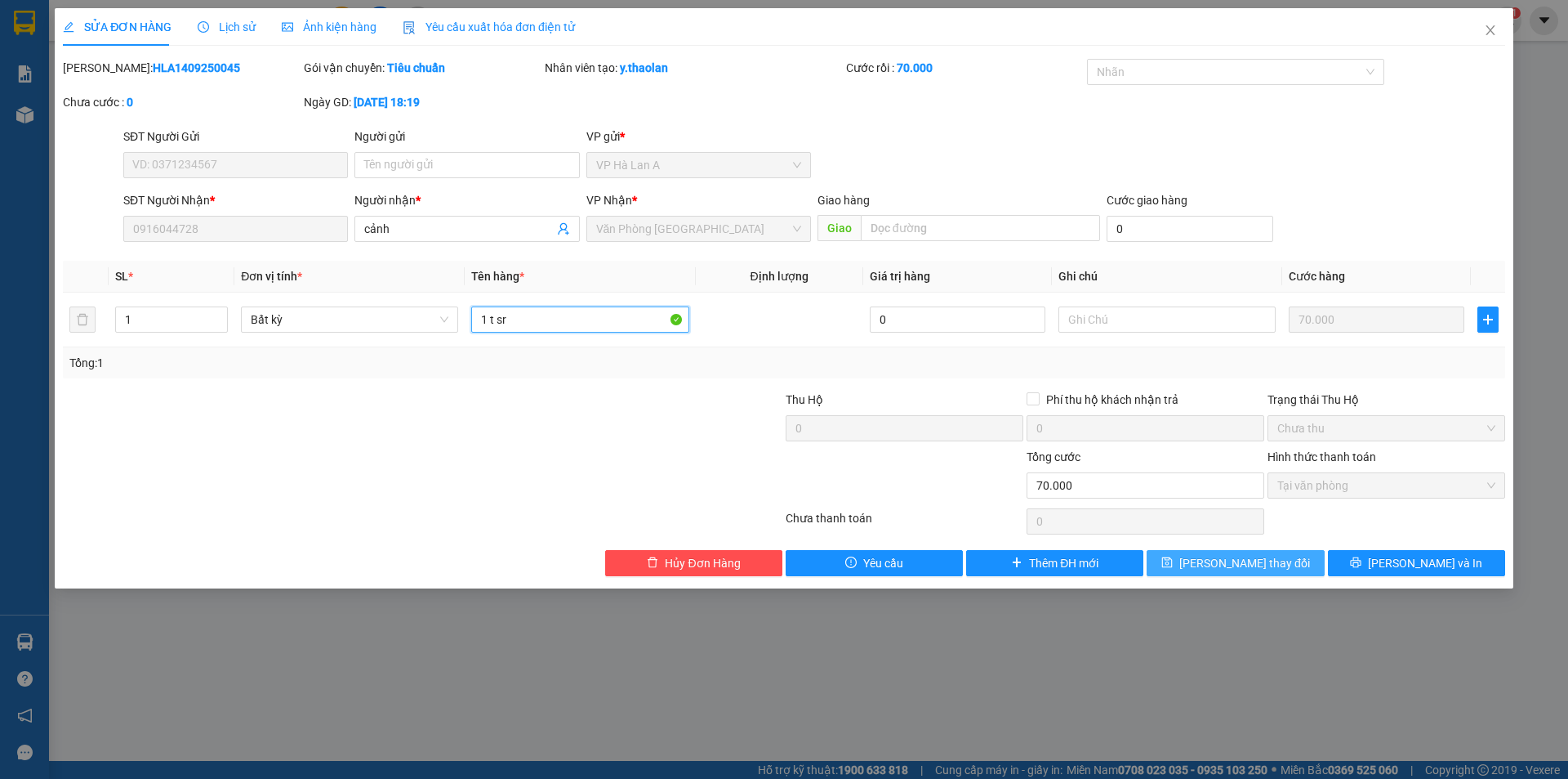
type input "1 t sr"
click at [1223, 571] on span "[PERSON_NAME] thay đổi" at bounding box center [1244, 563] width 130 height 18
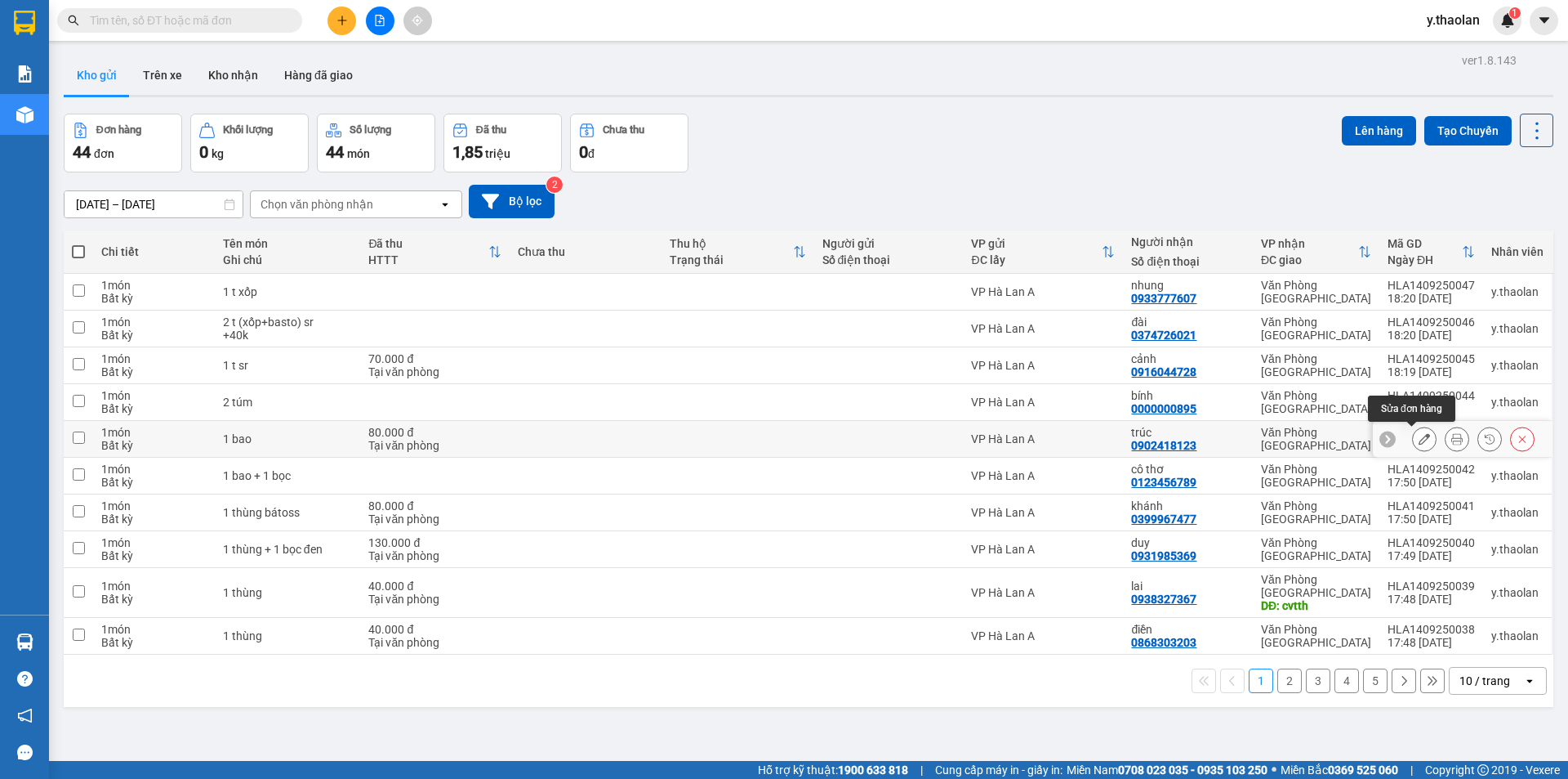
click at [1413, 443] on button at bounding box center [1424, 439] width 23 height 29
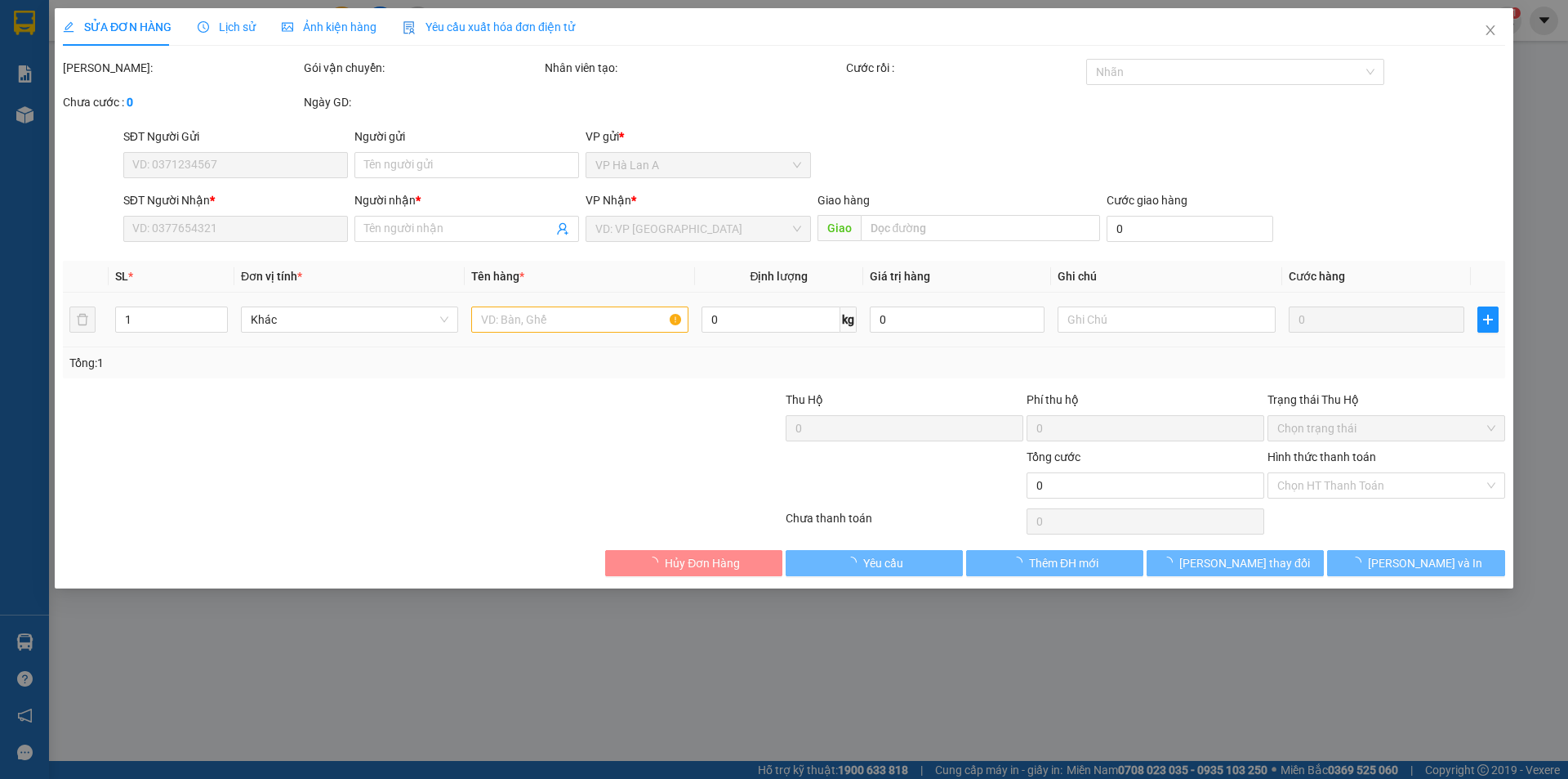
type input "0902418123"
type input "trúc"
type input "80.000"
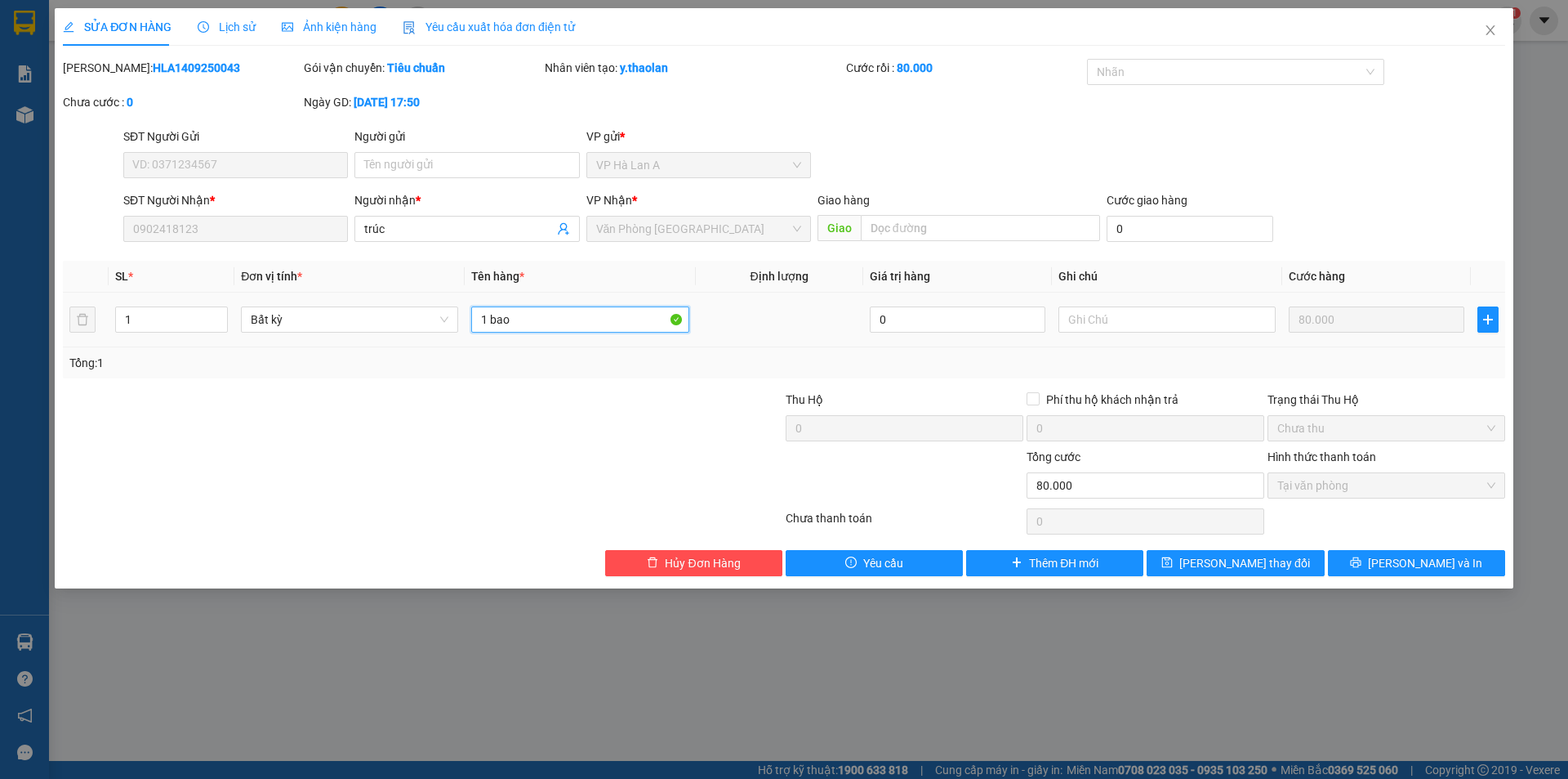
click at [600, 316] on input "1 bao" at bounding box center [580, 319] width 217 height 26
type input "1 bao vải"
click at [1228, 570] on span "[PERSON_NAME] thay đổi" at bounding box center [1244, 563] width 130 height 18
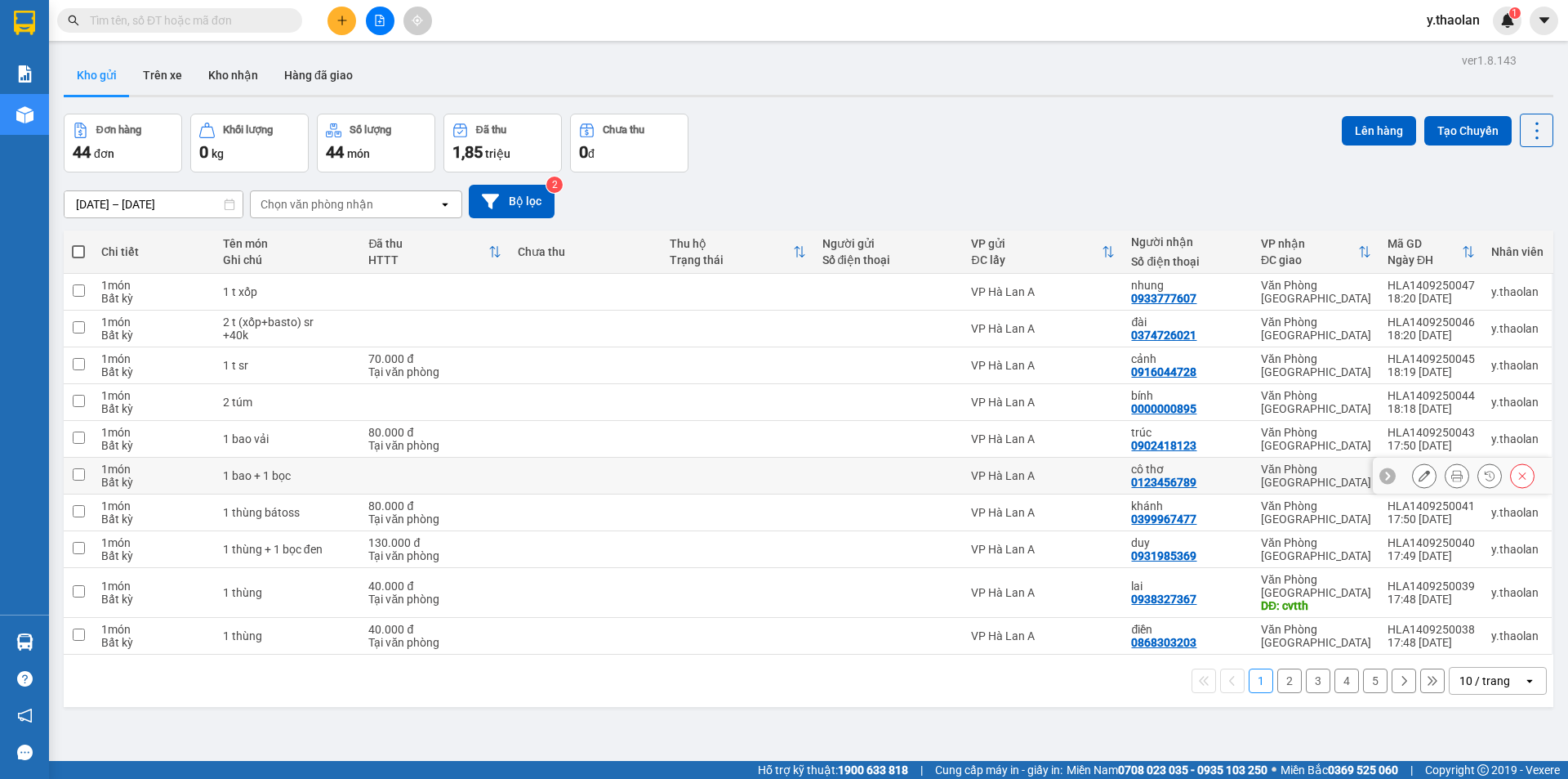
click at [1417, 483] on button at bounding box center [1424, 476] width 23 height 29
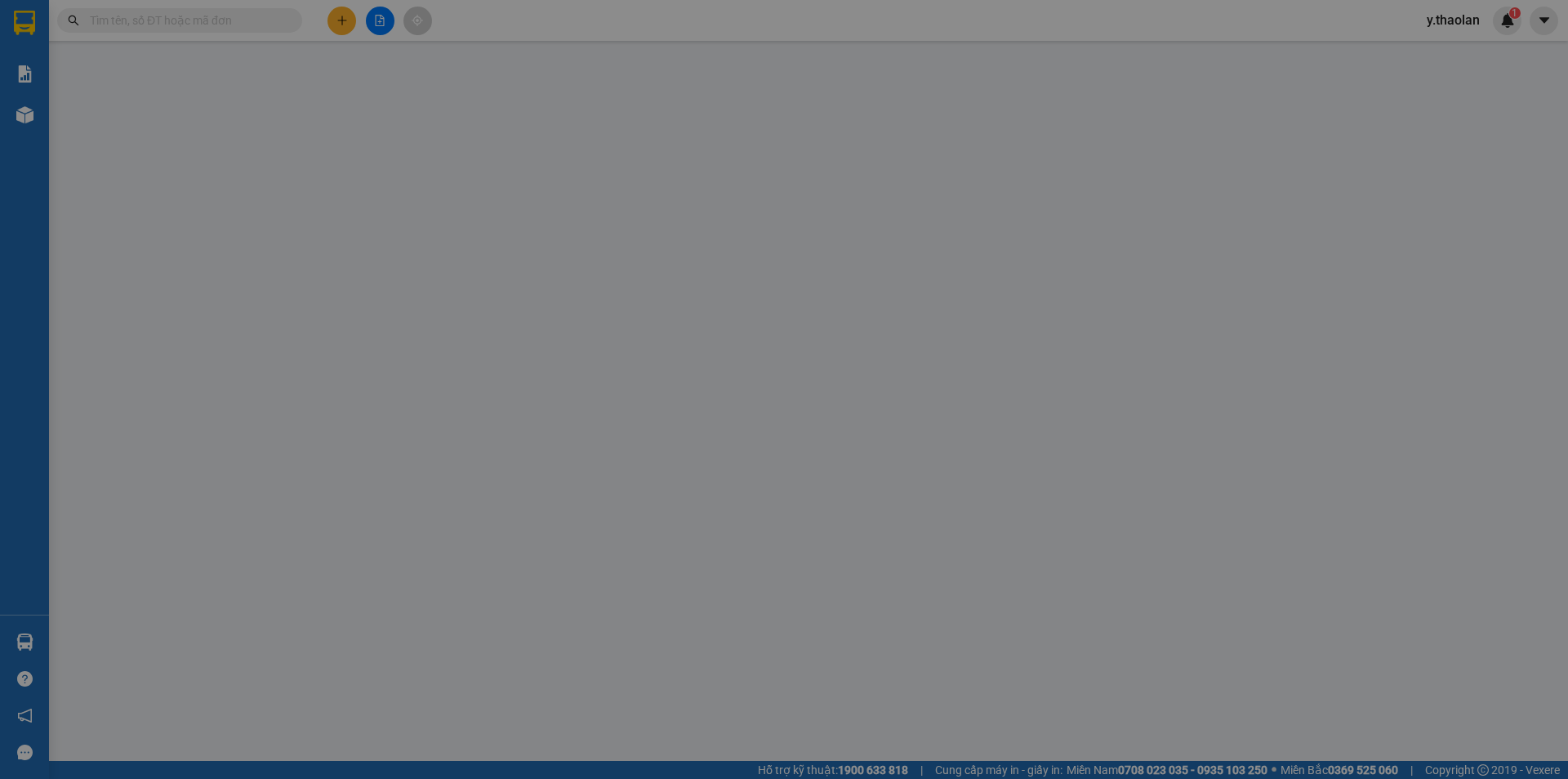
type input "0123456789"
type input "cô thơ"
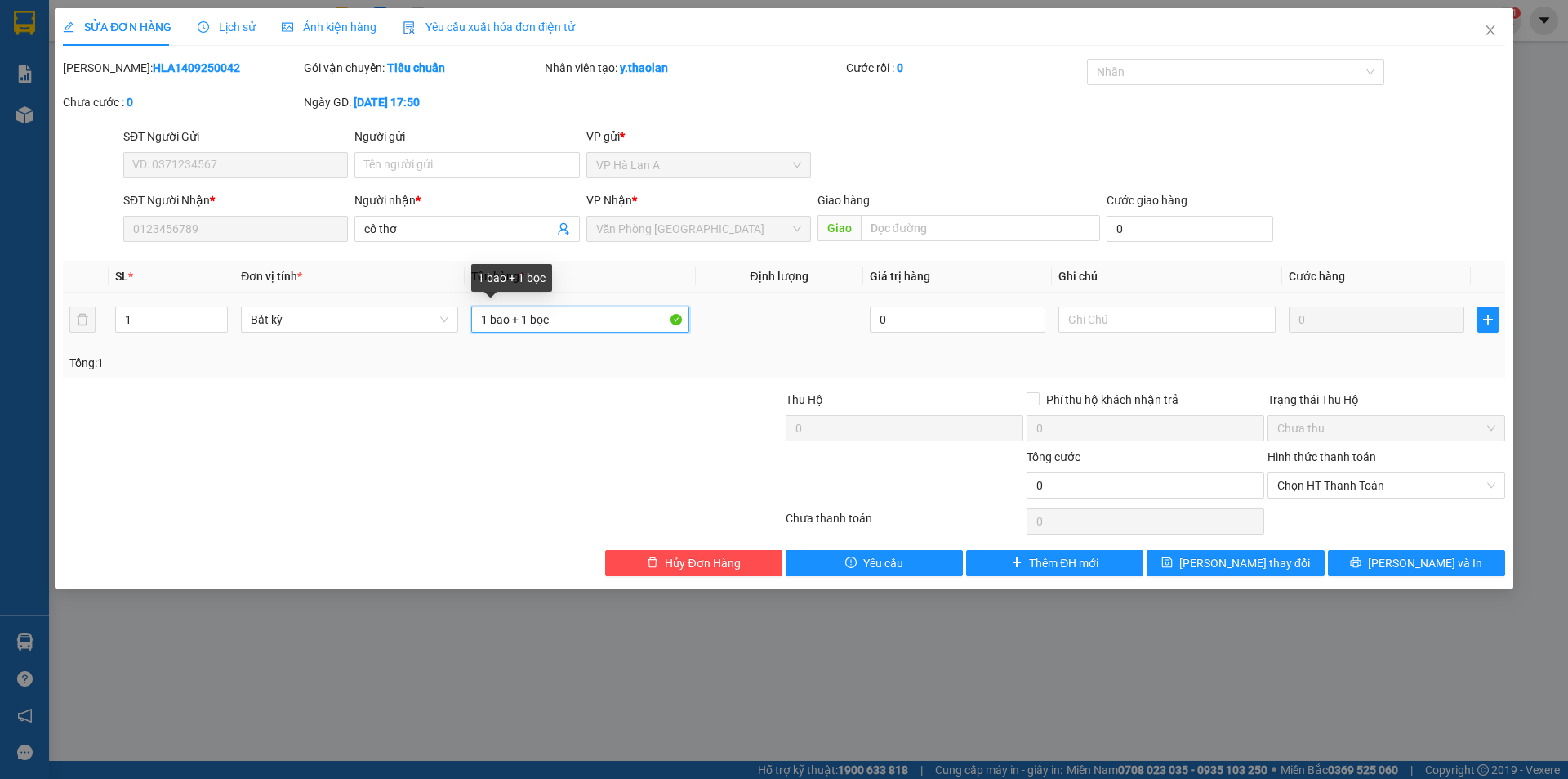
click at [534, 313] on input "1 bao + 1 bọc" at bounding box center [580, 319] width 217 height 26
click at [514, 324] on input "1 bao + 1bọc" at bounding box center [580, 319] width 217 height 26
type input "1 bao+ 1bọc"
click at [1222, 561] on span "[PERSON_NAME] thay đổi" at bounding box center [1244, 563] width 130 height 18
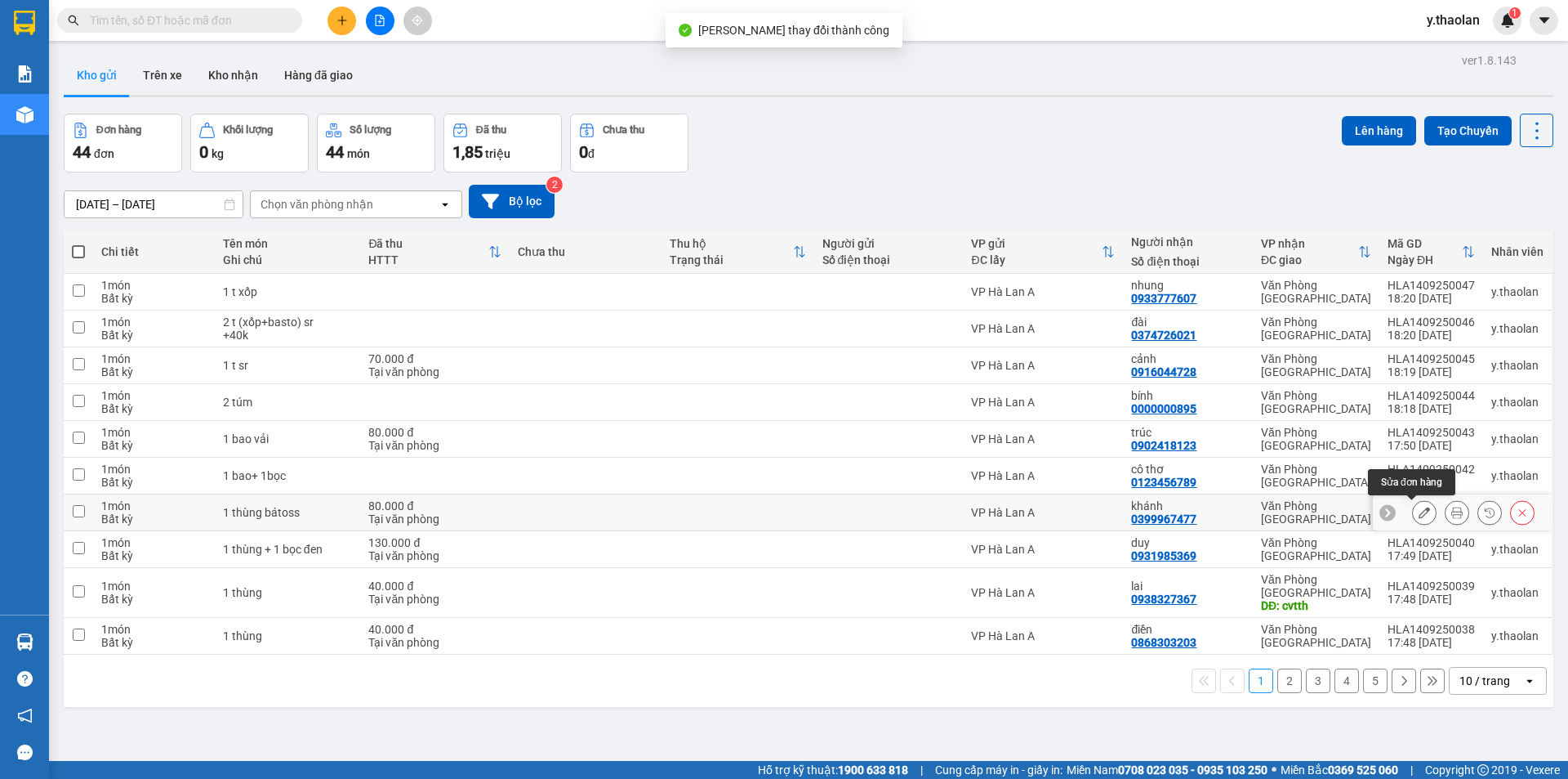
click at [1419, 513] on icon at bounding box center [1424, 512] width 11 height 11
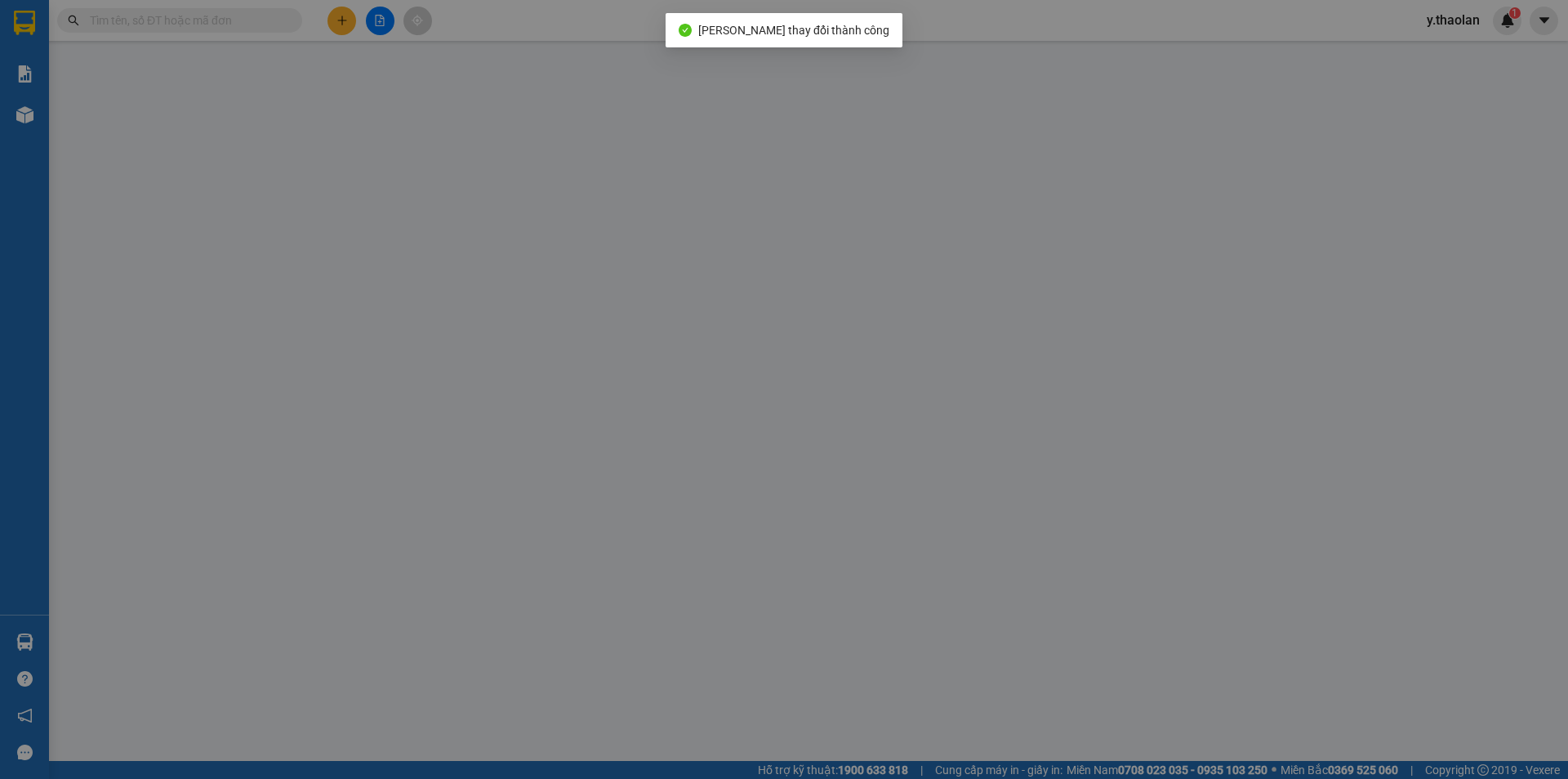
type input "0399967477"
type input "khánh"
type input "80.000"
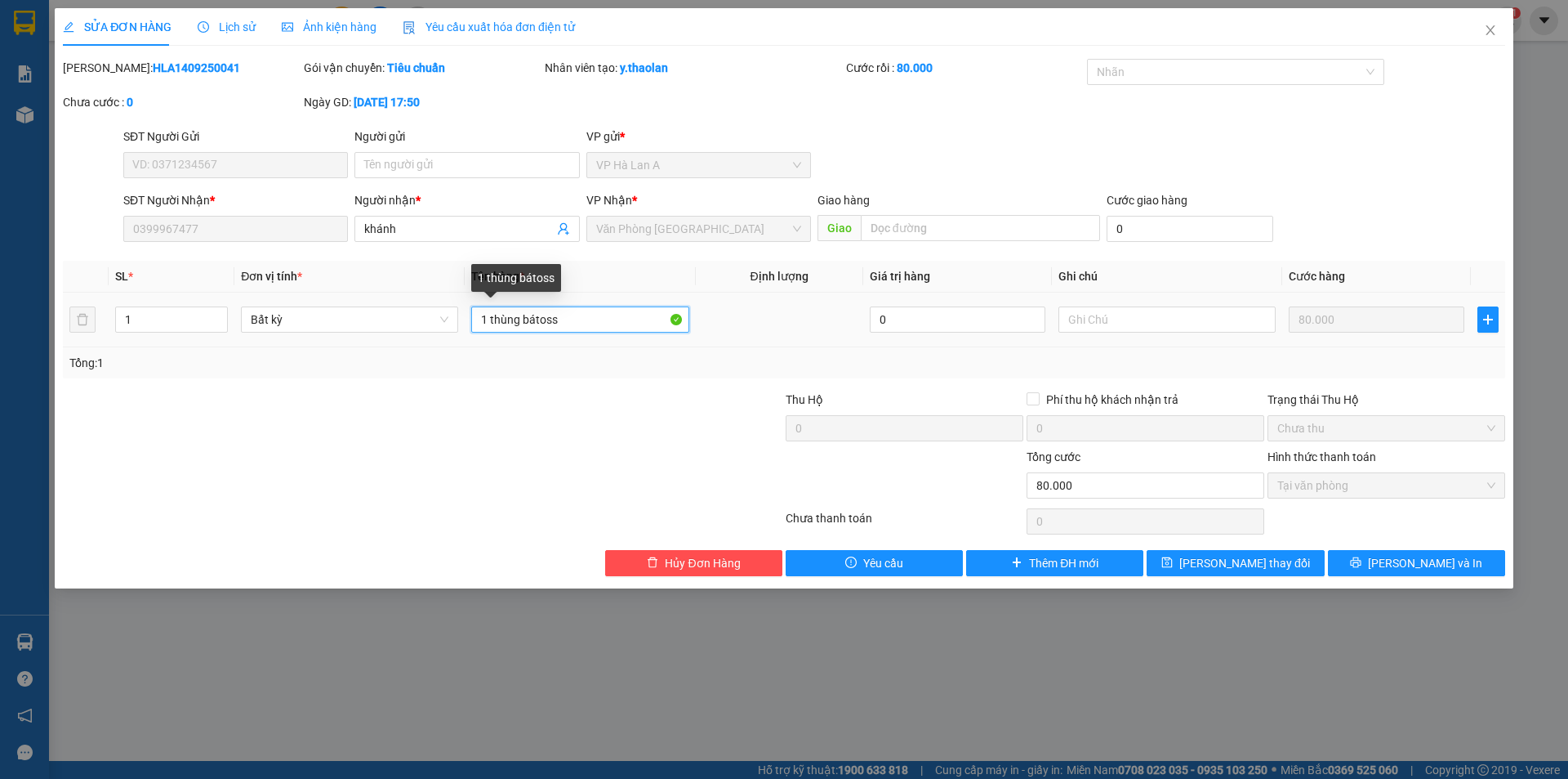
click at [527, 318] on input "1 thùng bátoss" at bounding box center [580, 319] width 217 height 26
click at [511, 320] on input "1 t bátoss" at bounding box center [580, 319] width 217 height 26
drag, startPoint x: 588, startPoint y: 325, endPoint x: 583, endPoint y: 315, distance: 11.2
click at [584, 318] on input "1 t batoss" at bounding box center [580, 319] width 217 height 26
click at [526, 316] on input "1 t batos sr" at bounding box center [580, 319] width 217 height 26
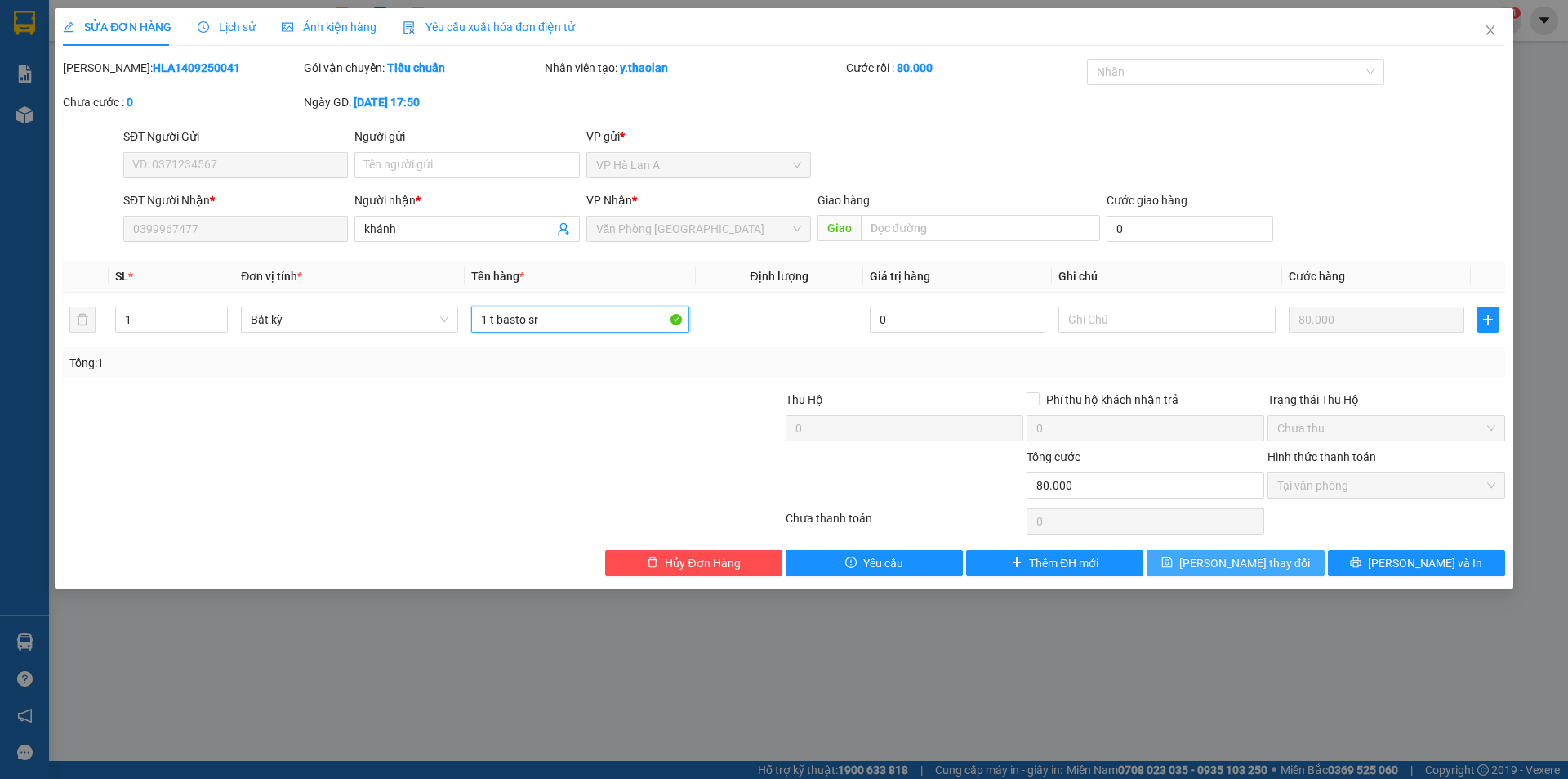
type input "1 t basto sr"
click at [1199, 572] on button "[PERSON_NAME] thay đổi" at bounding box center [1236, 562] width 177 height 26
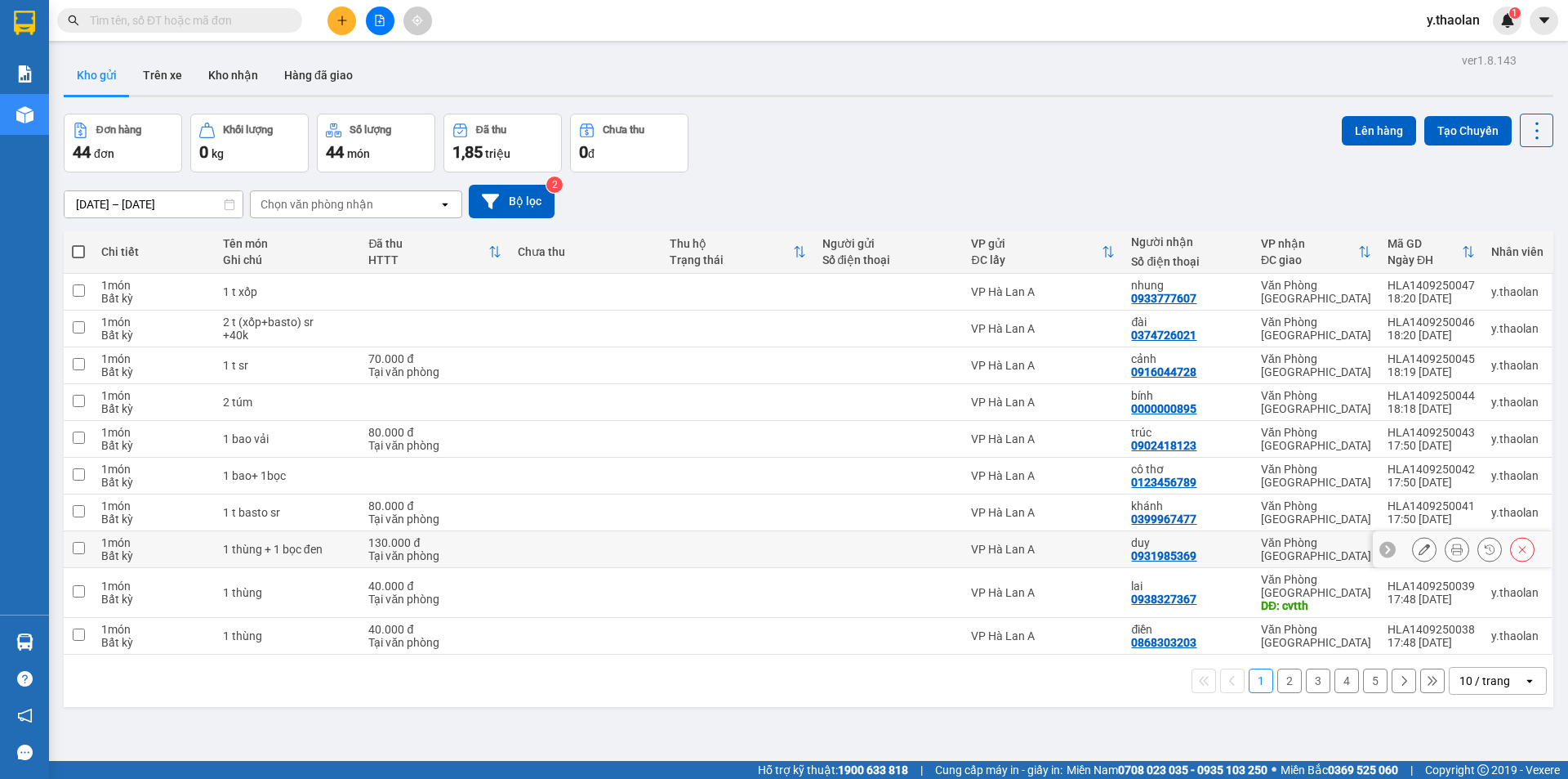
click at [1452, 547] on icon at bounding box center [1458, 549] width 11 height 11
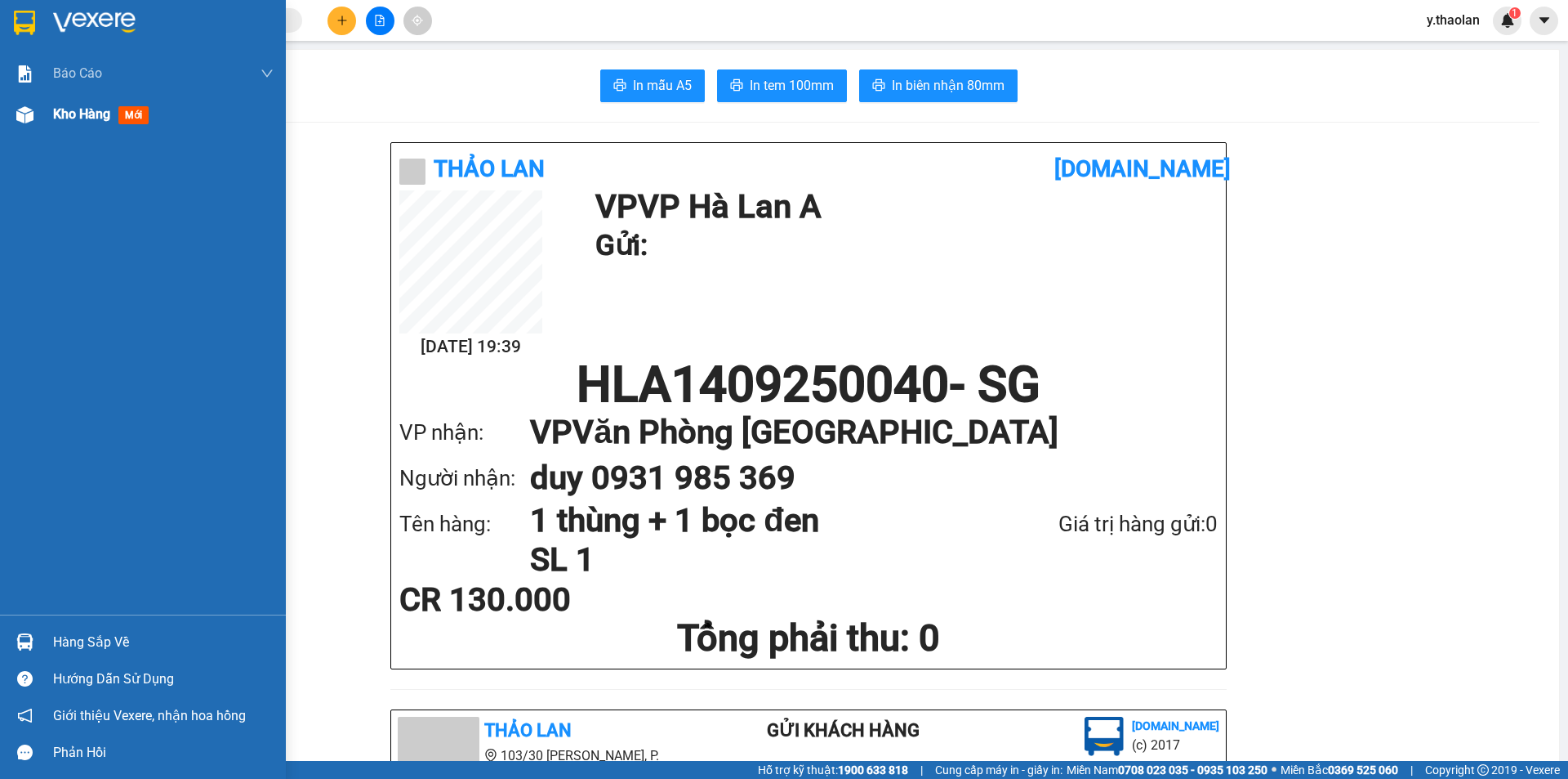
click at [43, 112] on div "Kho hàng mới" at bounding box center [143, 114] width 286 height 41
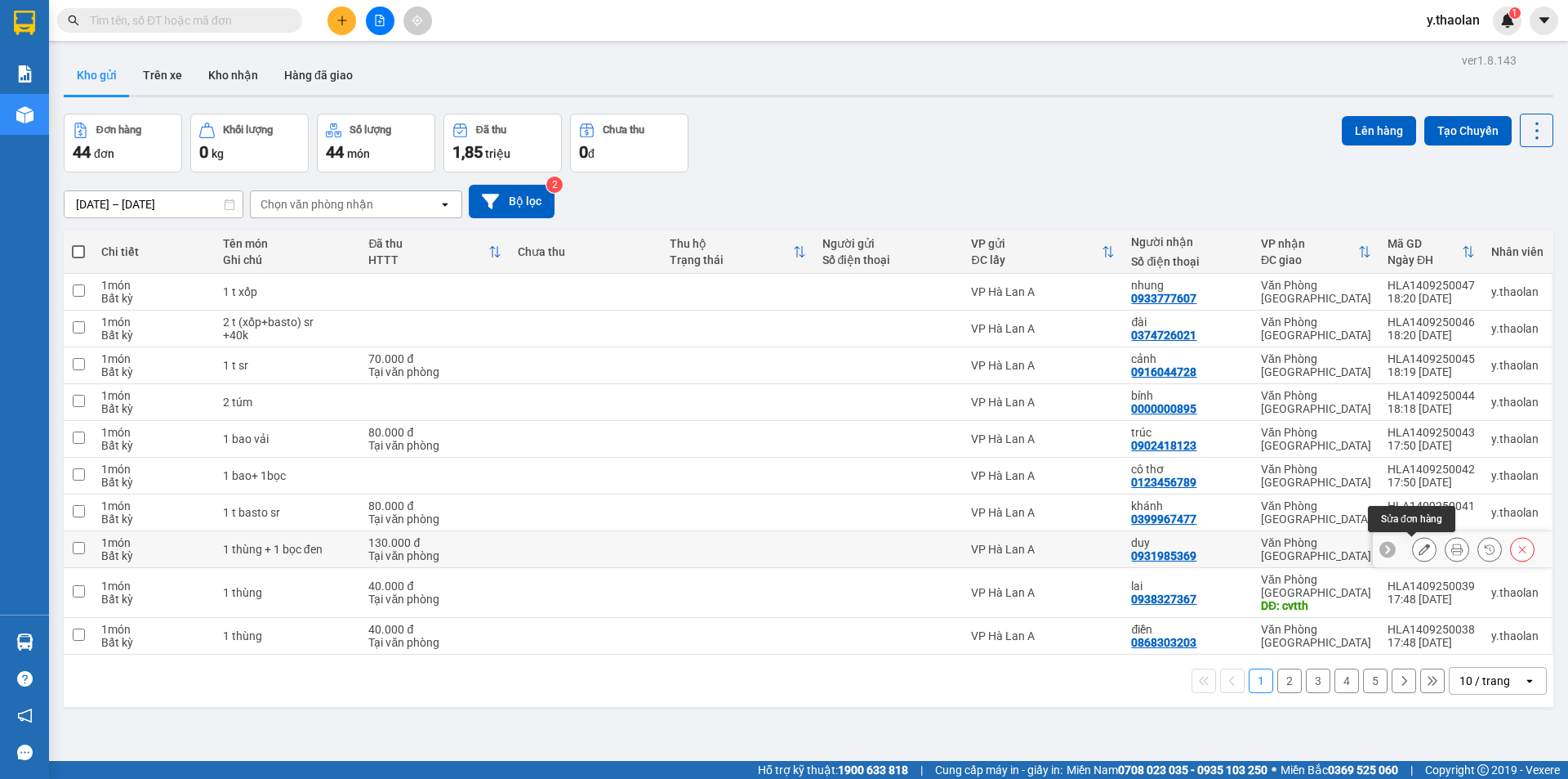
click at [1419, 551] on icon at bounding box center [1424, 549] width 11 height 11
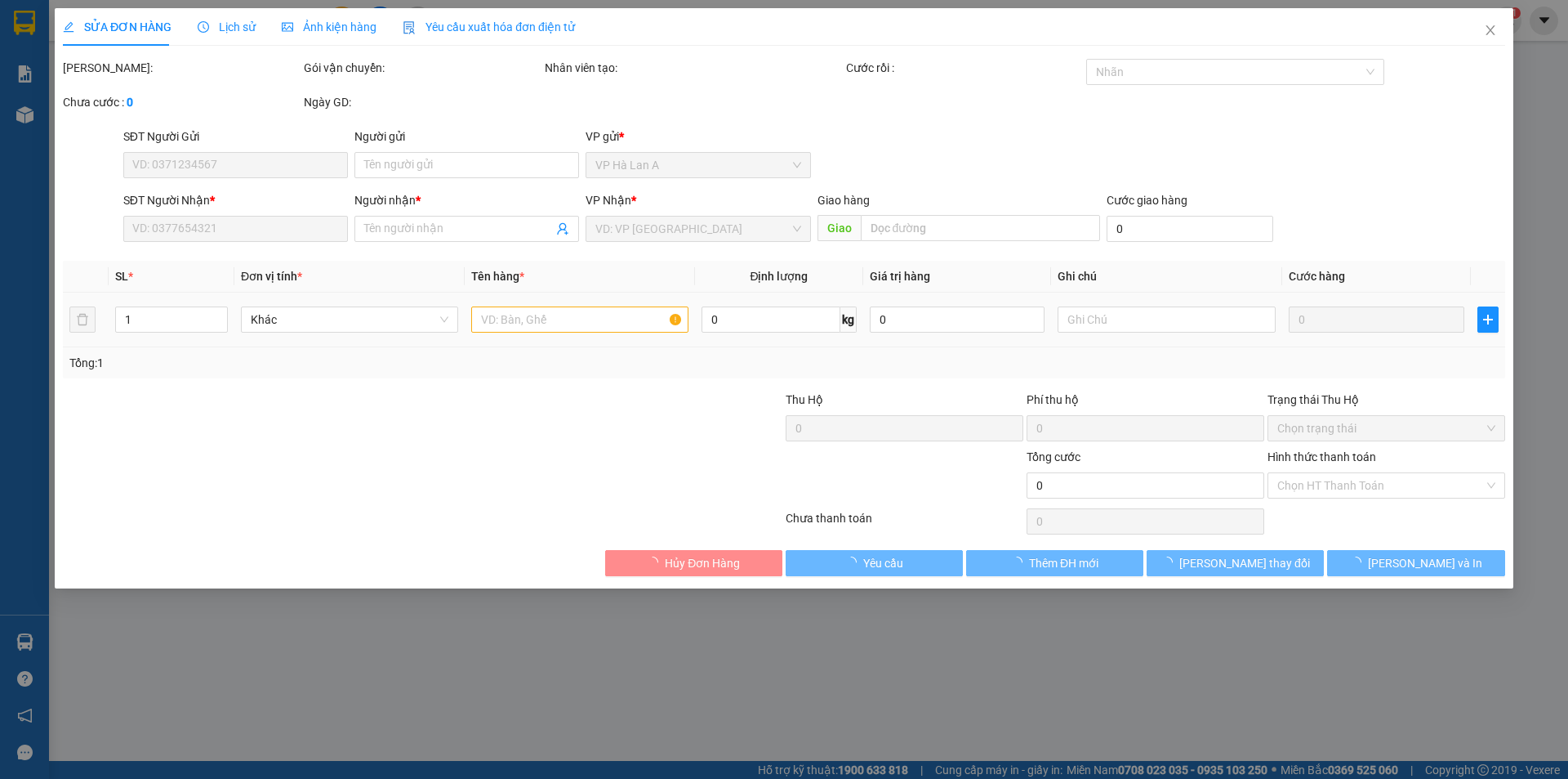
type input "0931985369"
type input "duy"
type input "130.000"
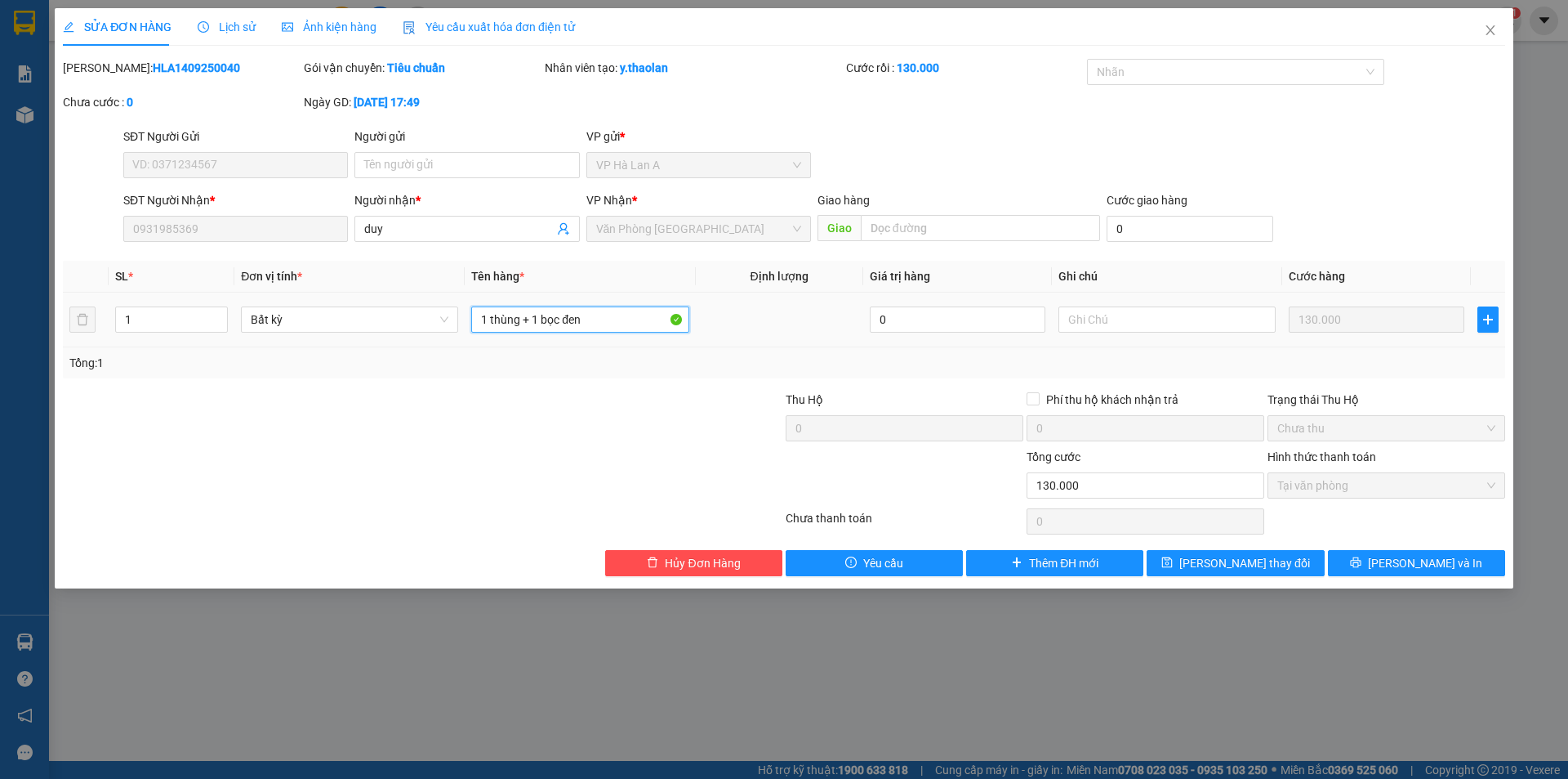
click at [548, 311] on input "1 thùng + 1 bọc đen" at bounding box center [580, 319] width 217 height 26
click at [548, 325] on input "1 thùng + 1 bọc đen" at bounding box center [580, 319] width 217 height 26
click at [523, 313] on input "1 thùng + 1bọc đen" at bounding box center [580, 319] width 217 height 26
type input "1 t+ 1bọc đen"
drag, startPoint x: 1130, startPoint y: 538, endPoint x: 1193, endPoint y: 556, distance: 65.5
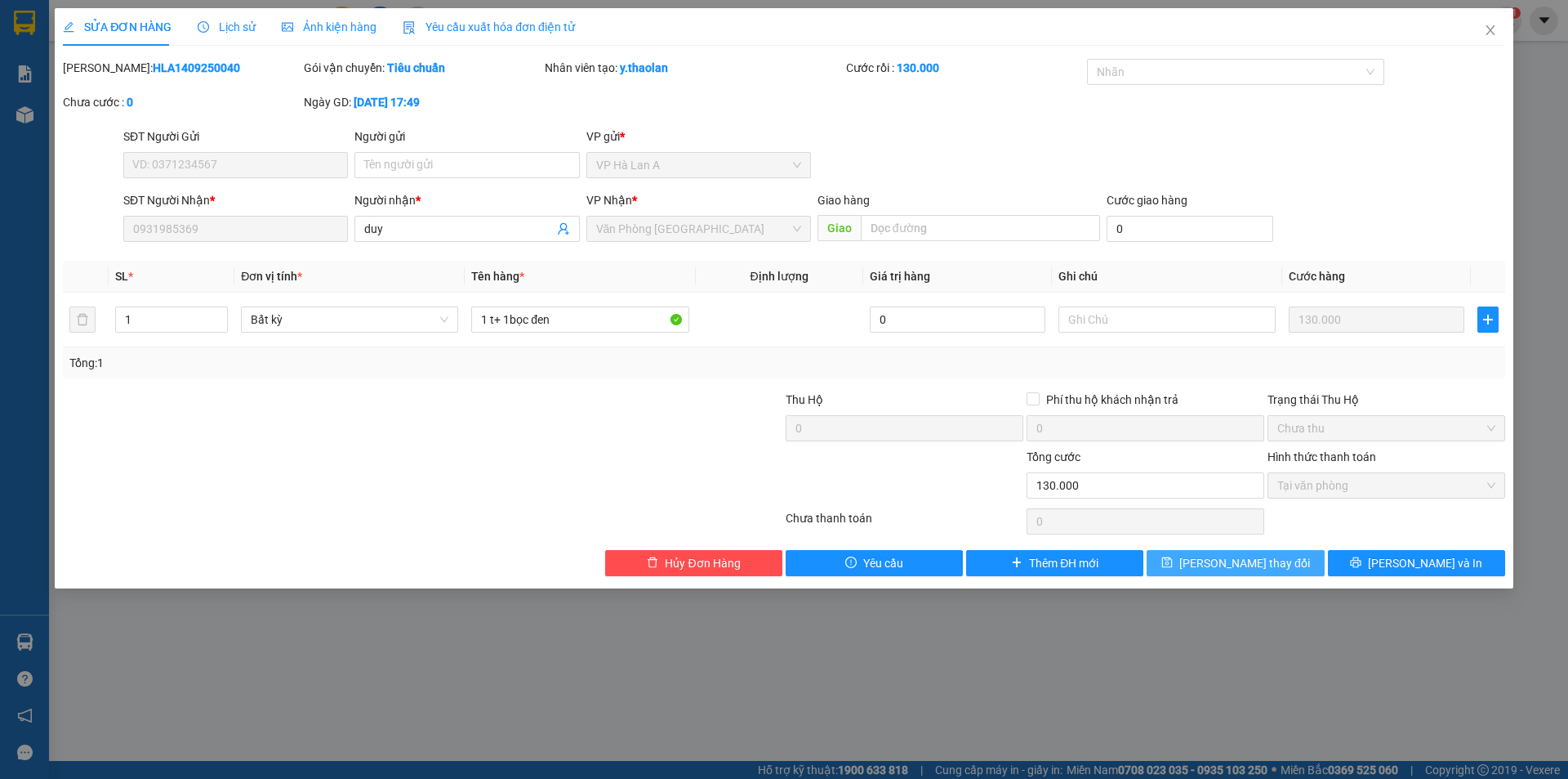
click at [1191, 557] on div "Total Paid Fee 130.000 Total UnPaid Fee 0 Cash Collection Total Fee Mã ĐH: HLA1…" at bounding box center [784, 317] width 1442 height 517
click at [1194, 555] on button "[PERSON_NAME] thay đổi" at bounding box center [1236, 562] width 177 height 26
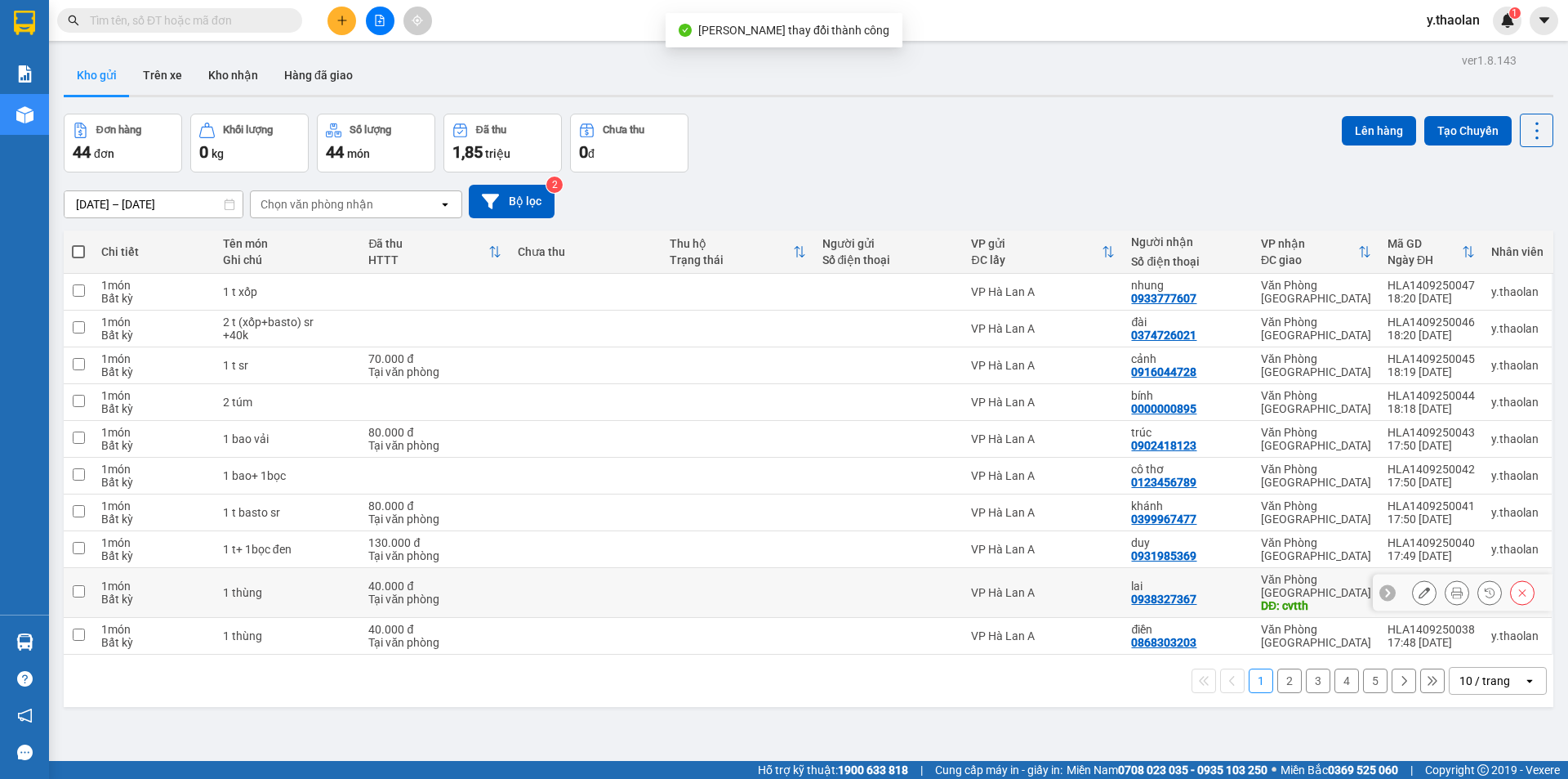
click at [1397, 585] on div at bounding box center [1462, 592] width 180 height 37
click at [1413, 584] on button at bounding box center [1424, 592] width 23 height 29
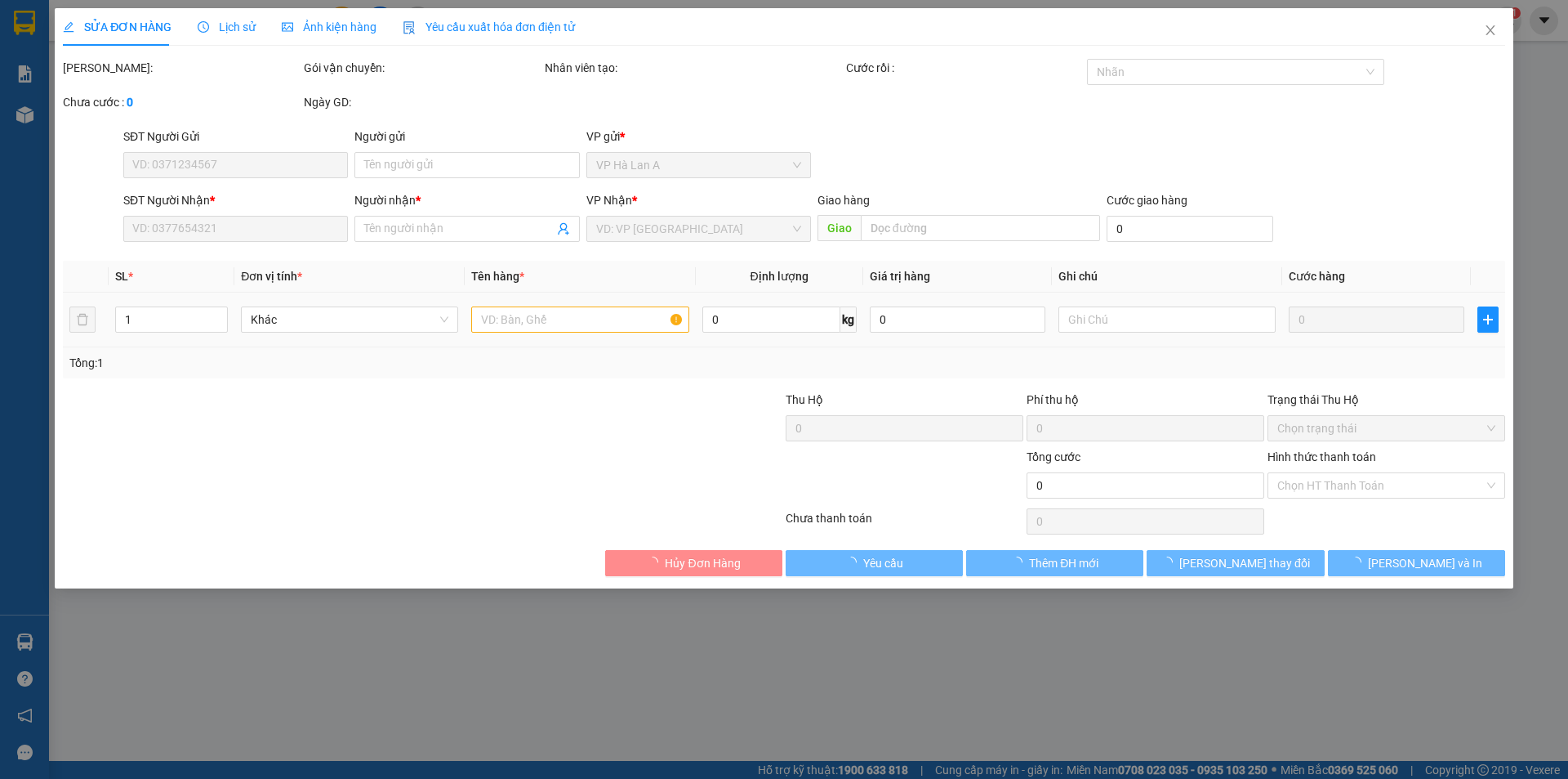
type input "0938327367"
type input "lai"
type input "cvtth"
type input "40.000"
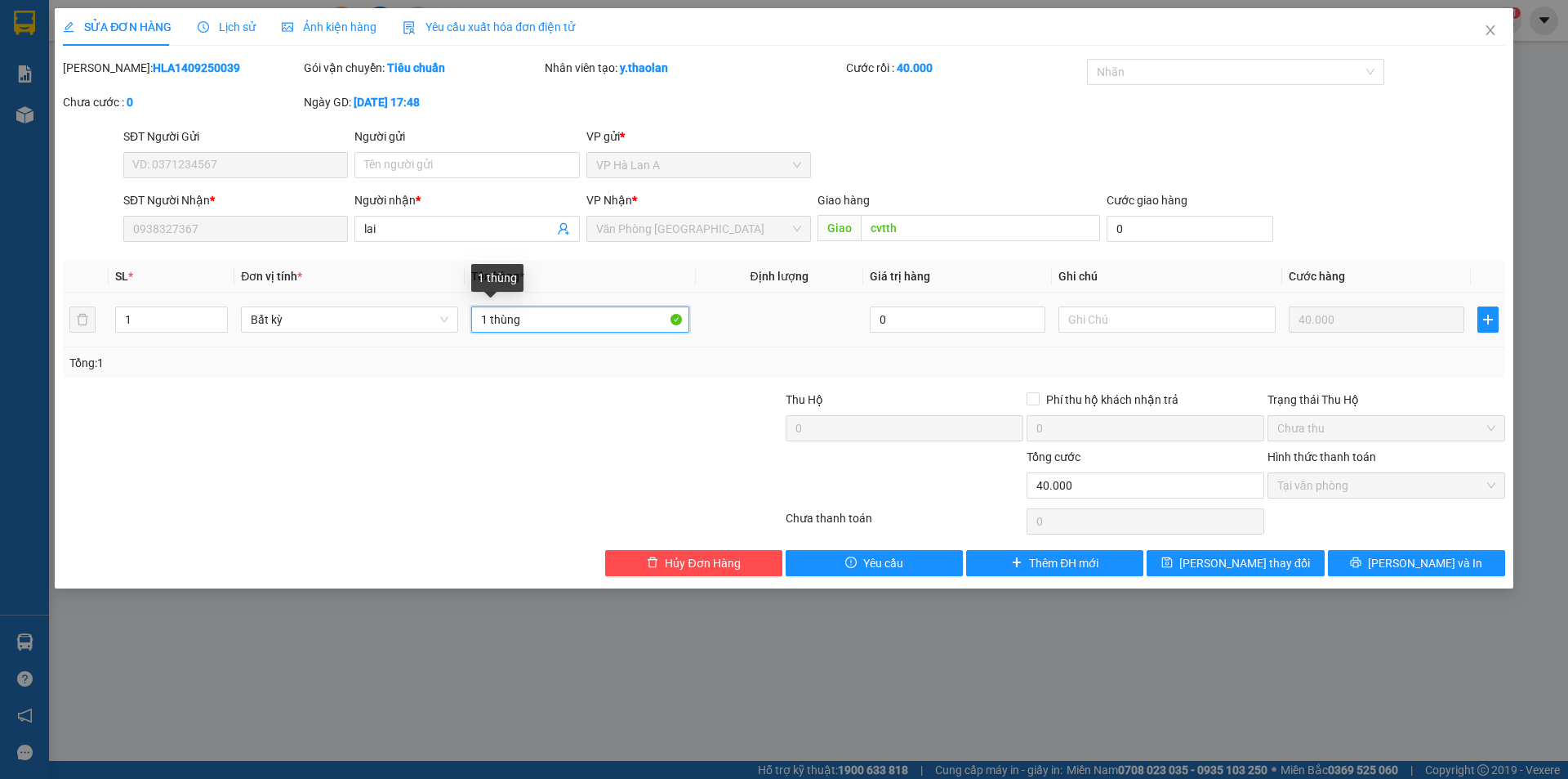
drag, startPoint x: 492, startPoint y: 313, endPoint x: 552, endPoint y: 317, distance: 60.1
click at [552, 317] on input "1 thùng" at bounding box center [580, 319] width 217 height 26
type input "1 t"
click at [1188, 564] on button "[PERSON_NAME] thay đổi" at bounding box center [1236, 562] width 177 height 26
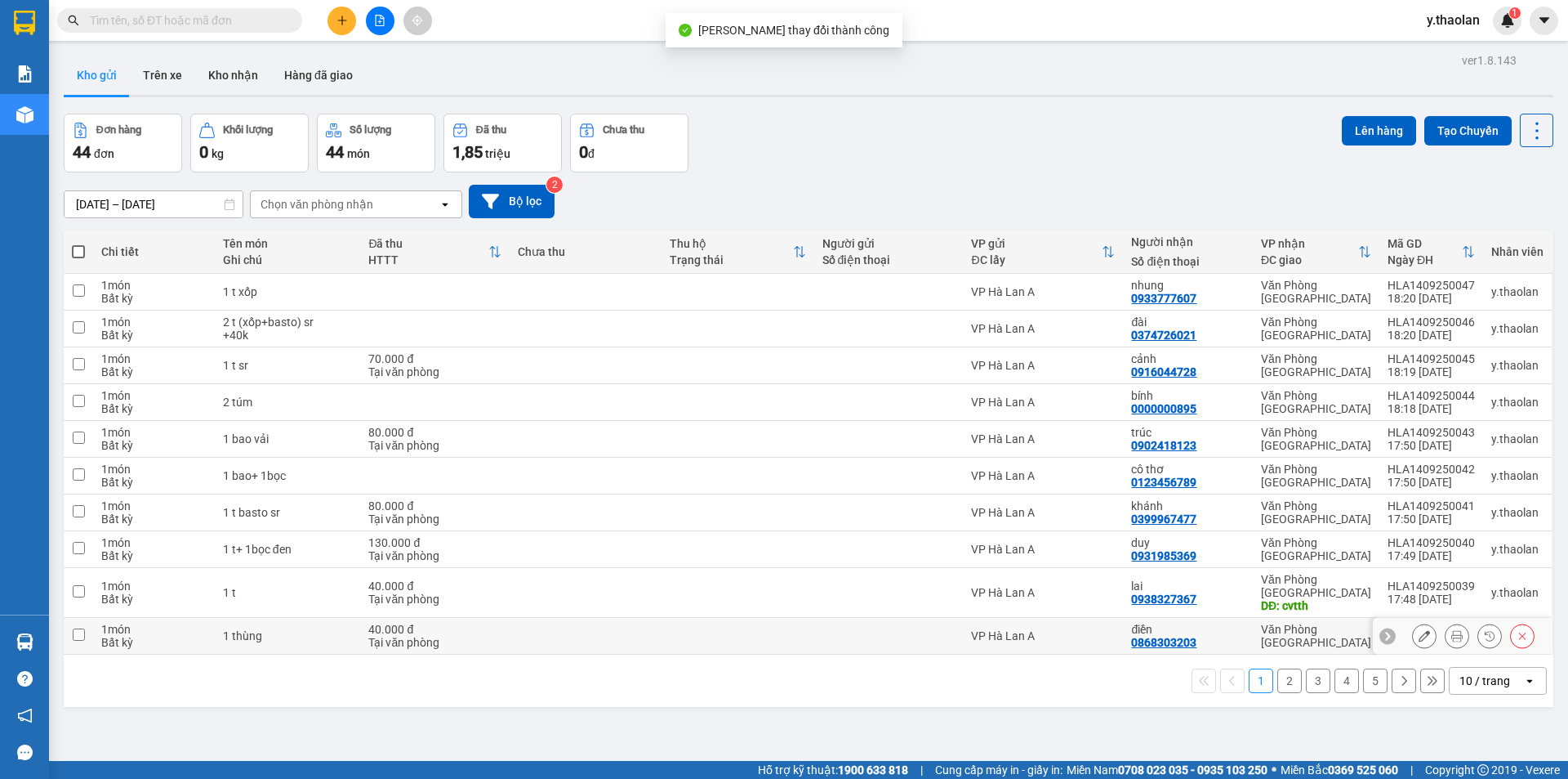
click at [1398, 620] on div at bounding box center [1462, 636] width 180 height 37
click at [1419, 630] on icon at bounding box center [1424, 636] width 11 height 11
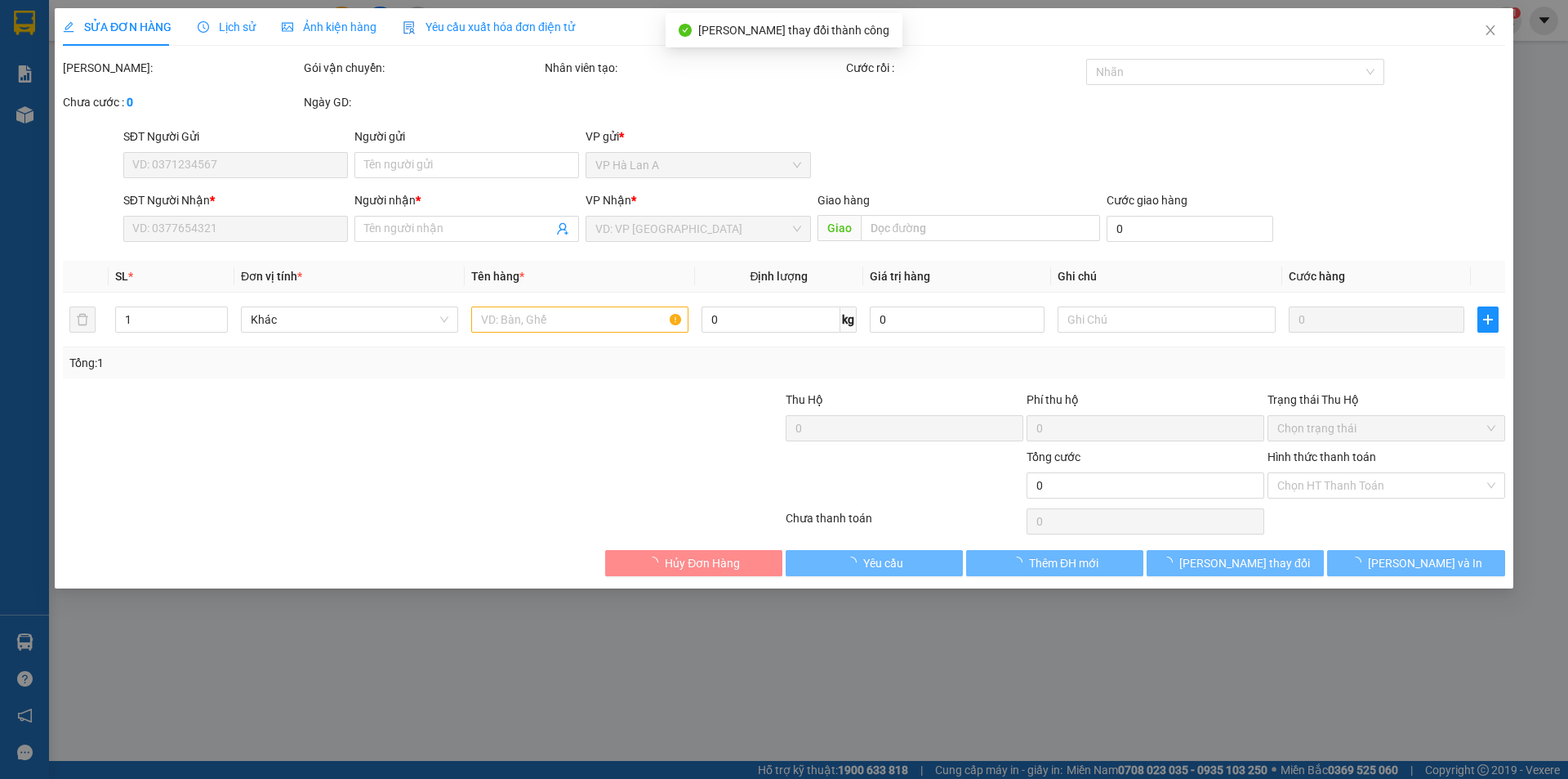
type input "0868303203"
type input "điền"
type input "40.000"
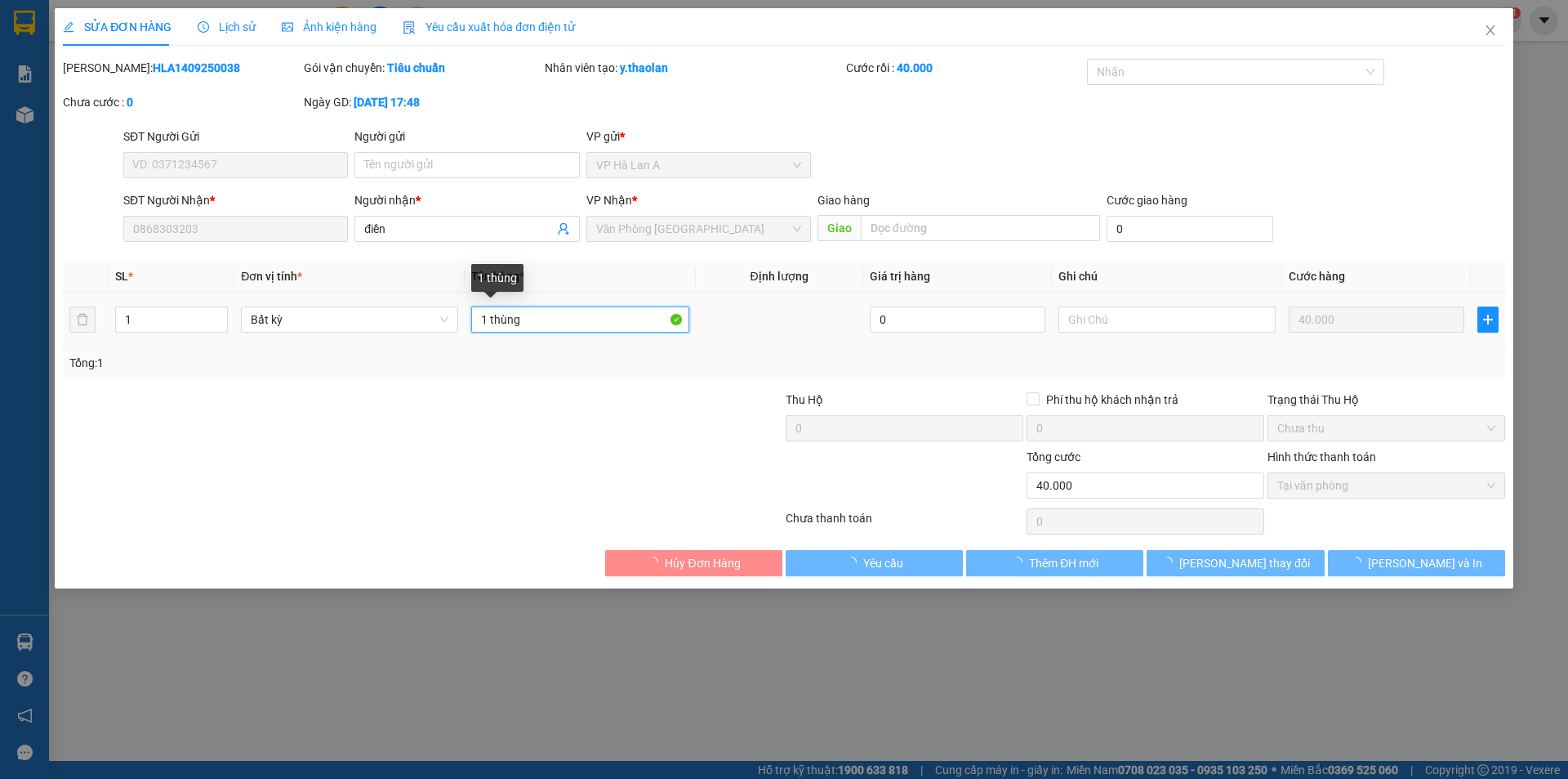
drag, startPoint x: 487, startPoint y: 317, endPoint x: 609, endPoint y: 303, distance: 122.8
click at [609, 303] on div "1 thùng" at bounding box center [580, 319] width 217 height 32
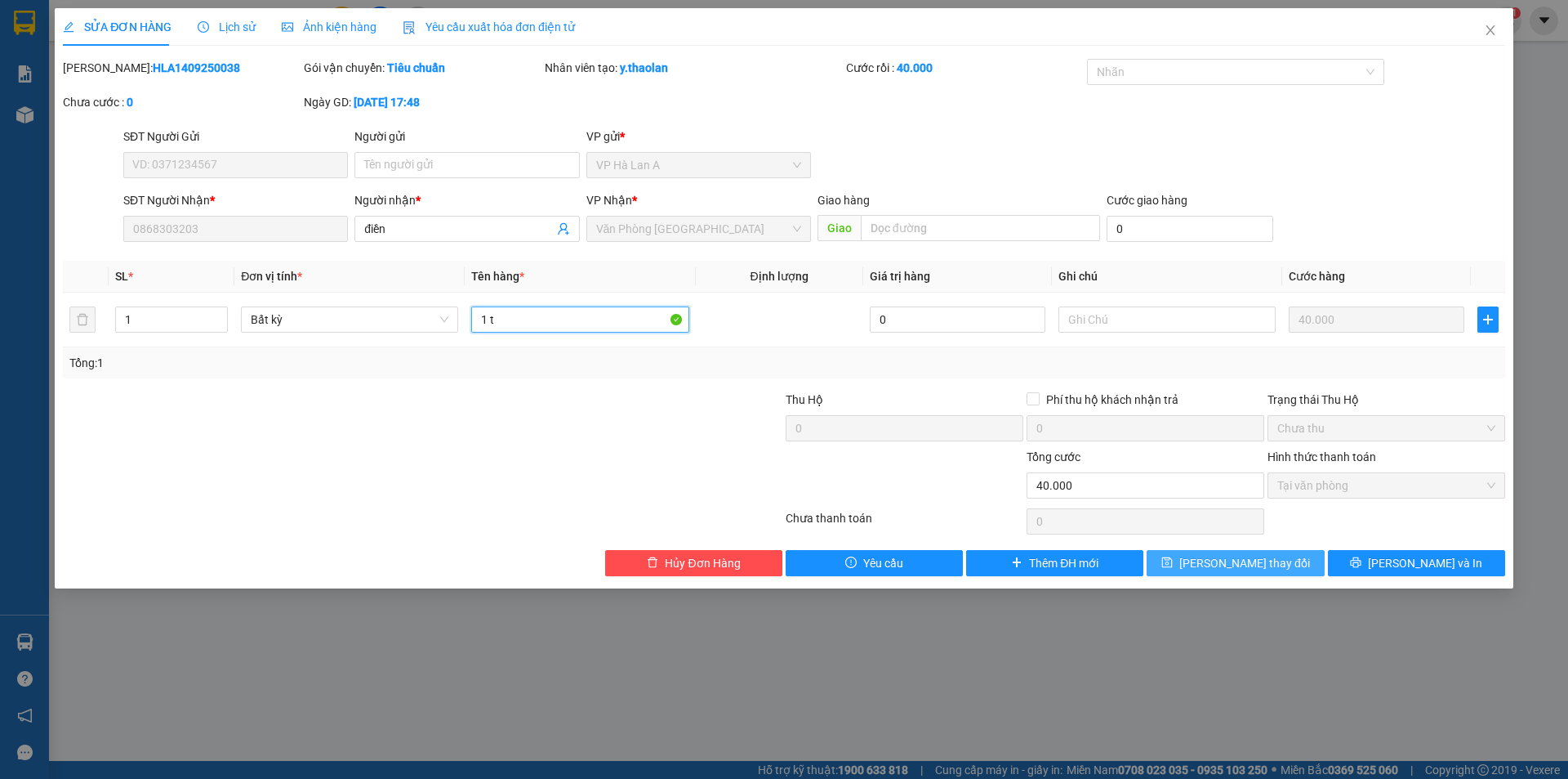
type input "1 t"
click at [1169, 552] on button "[PERSON_NAME] thay đổi" at bounding box center [1236, 562] width 177 height 26
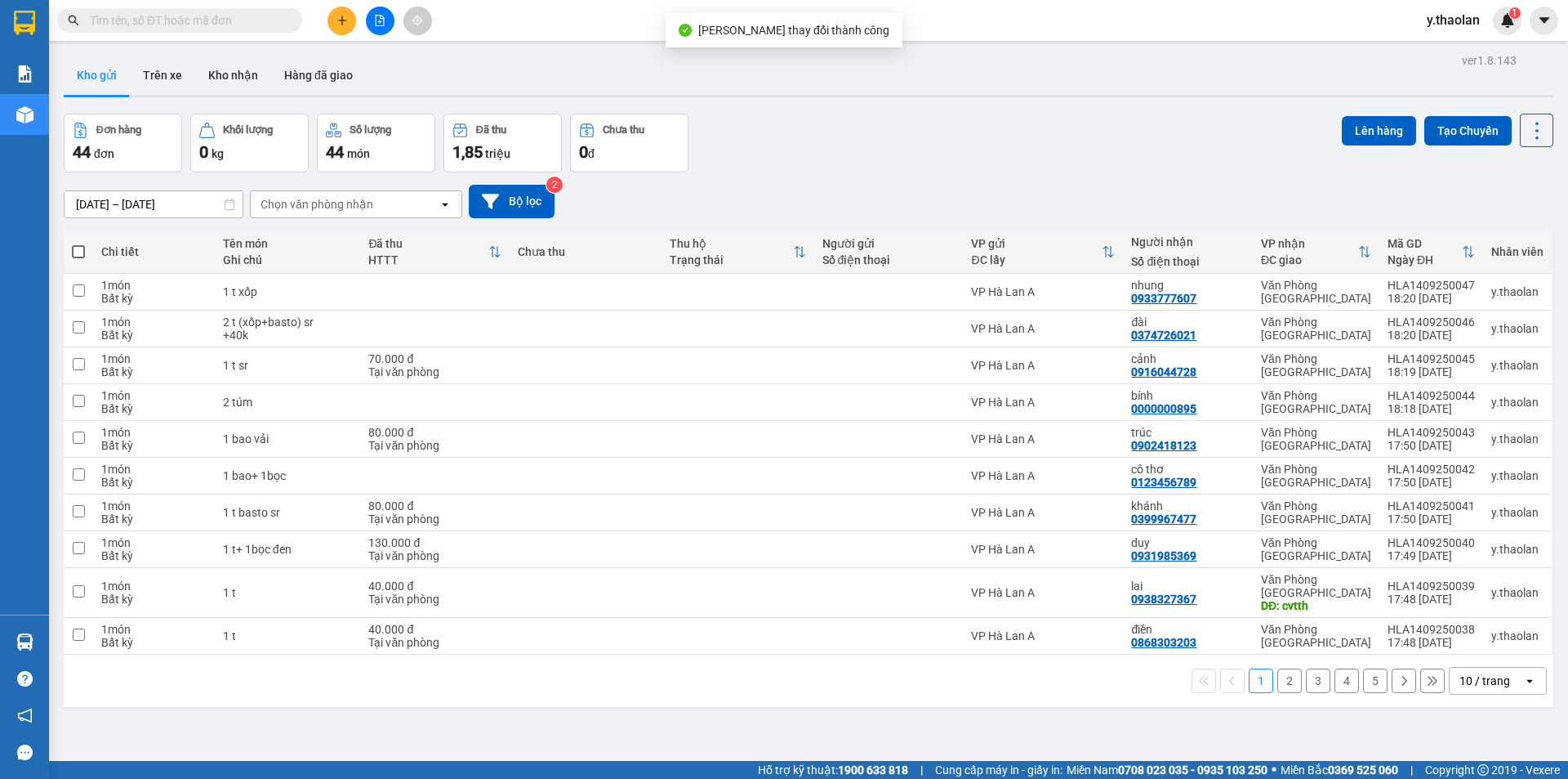
click at [1281, 669] on button "2" at bounding box center [1290, 681] width 25 height 25
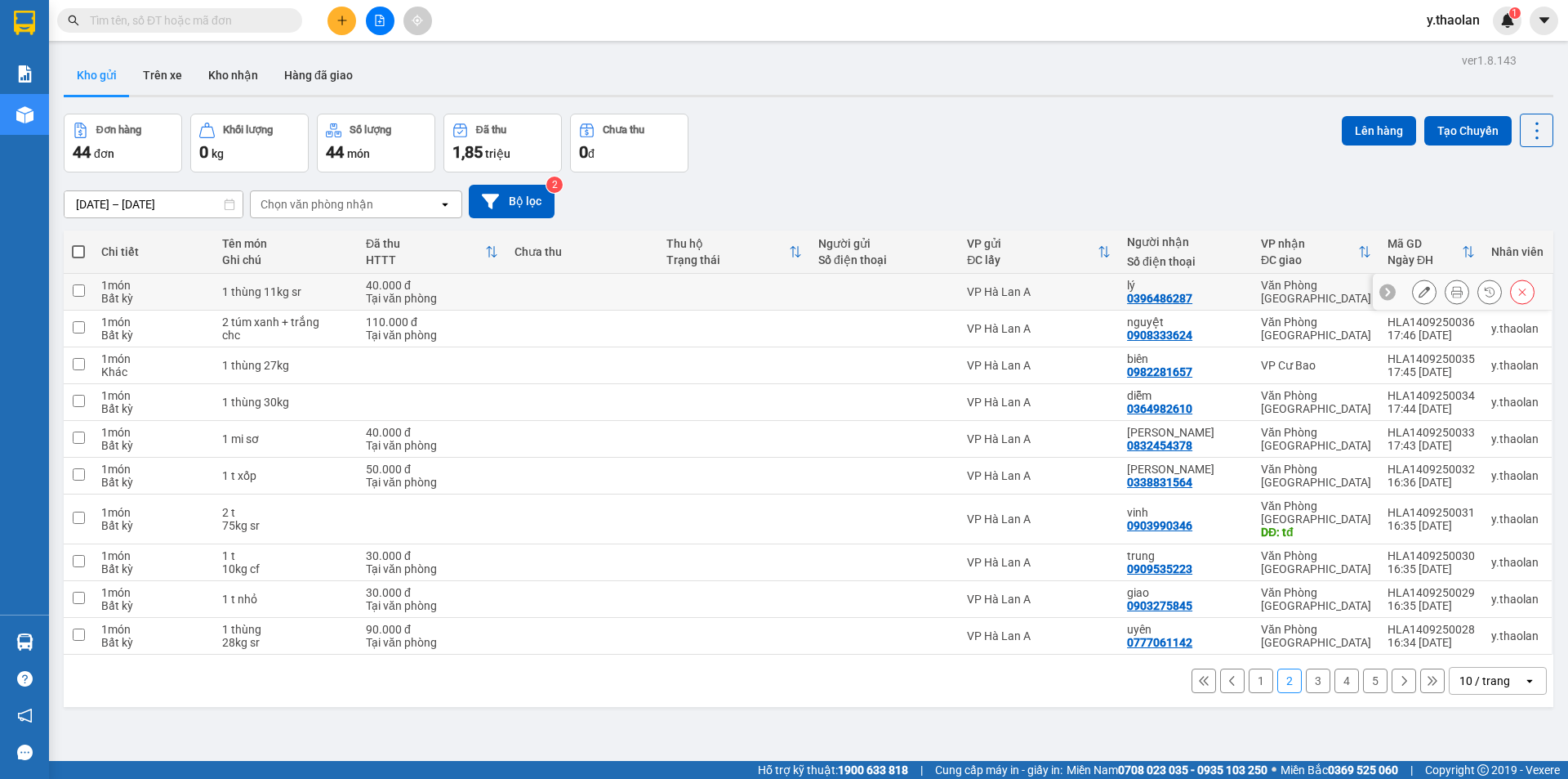
click at [1413, 284] on button at bounding box center [1424, 292] width 23 height 29
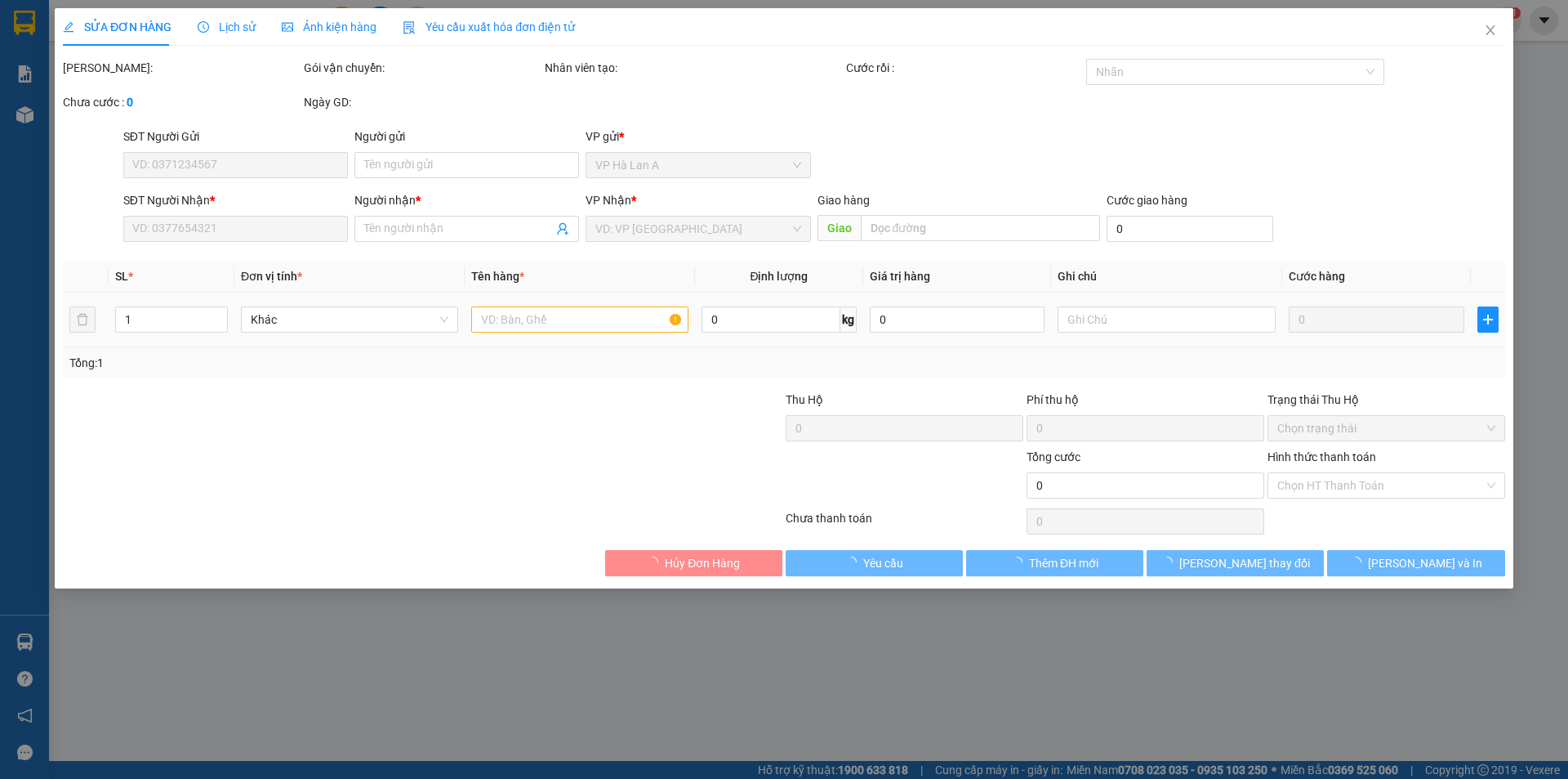
type input "0396486287"
type input "lý"
type input "40.000"
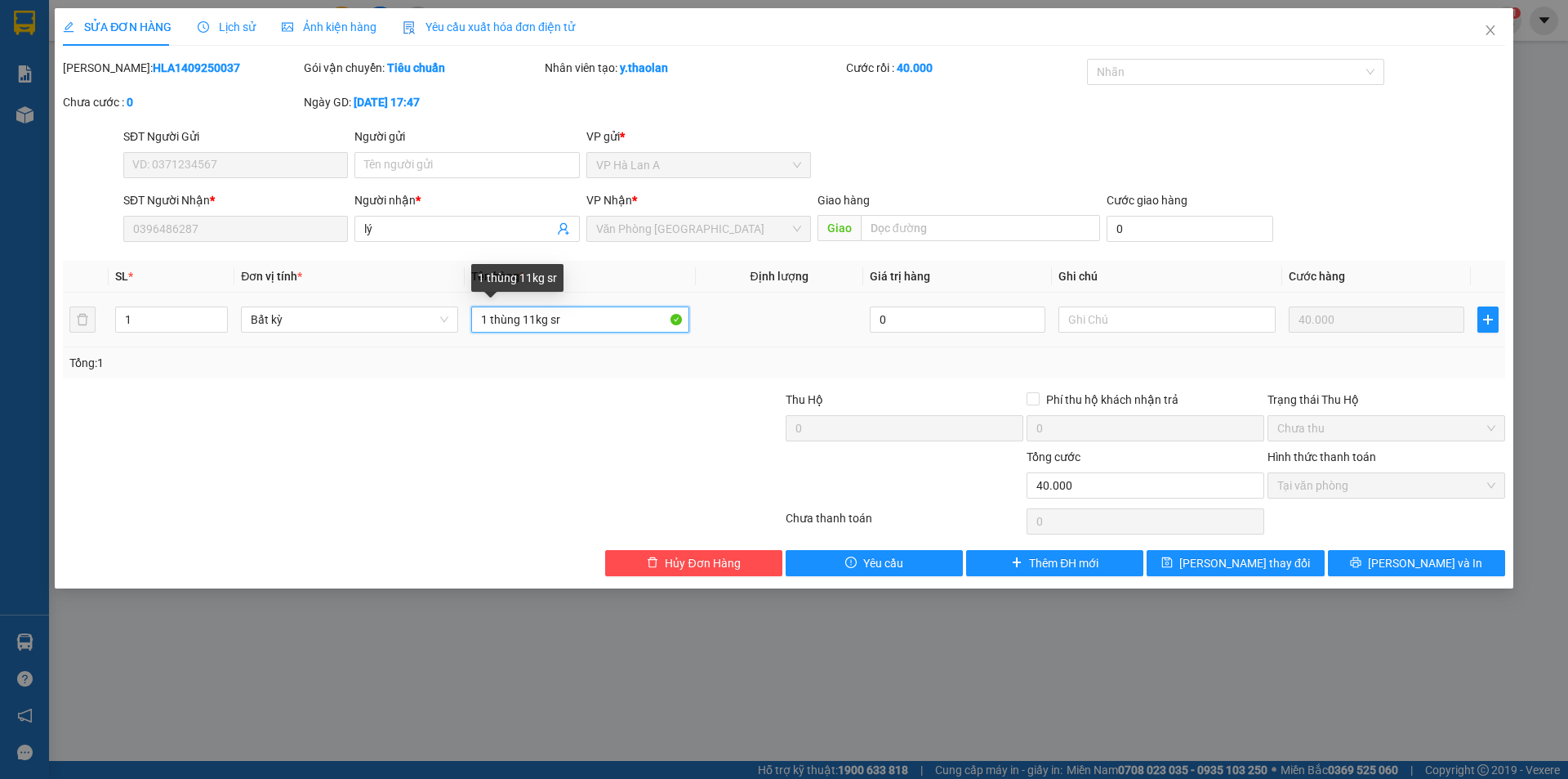
drag, startPoint x: 548, startPoint y: 320, endPoint x: 497, endPoint y: 325, distance: 51.2
click at [497, 325] on input "1 thùng 11kg sr" at bounding box center [580, 319] width 217 height 26
type input "1 t sr"
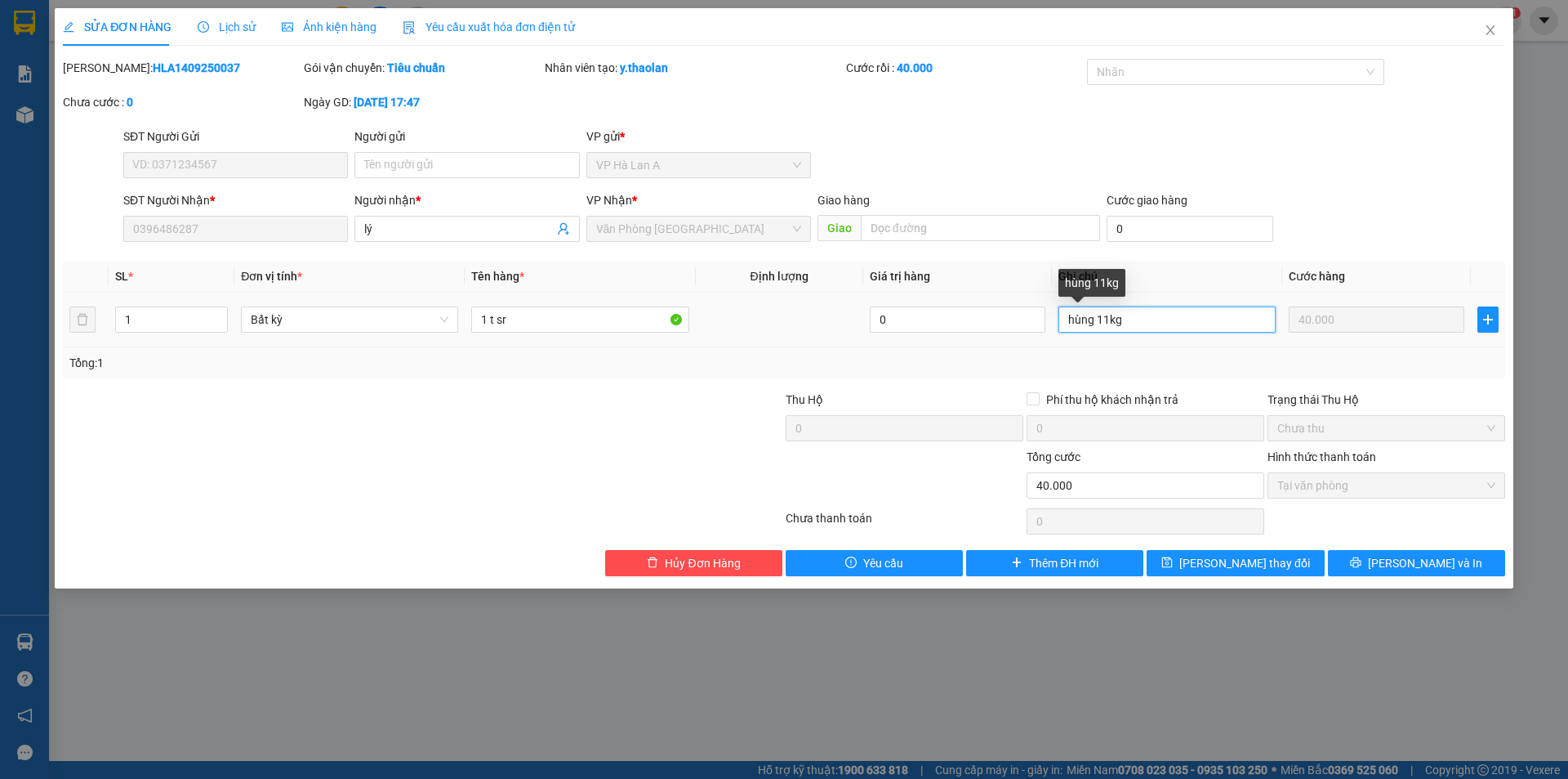
click at [1102, 310] on input "hùng 11kg" at bounding box center [1167, 319] width 217 height 26
drag, startPoint x: 1097, startPoint y: 319, endPoint x: 997, endPoint y: 308, distance: 100.6
click at [997, 308] on tr "1 Bất kỳ 1 t sr 0 hùng 11kg 40.000" at bounding box center [784, 319] width 1442 height 54
type input "11kg"
click at [616, 320] on input "1 t sr" at bounding box center [580, 319] width 217 height 26
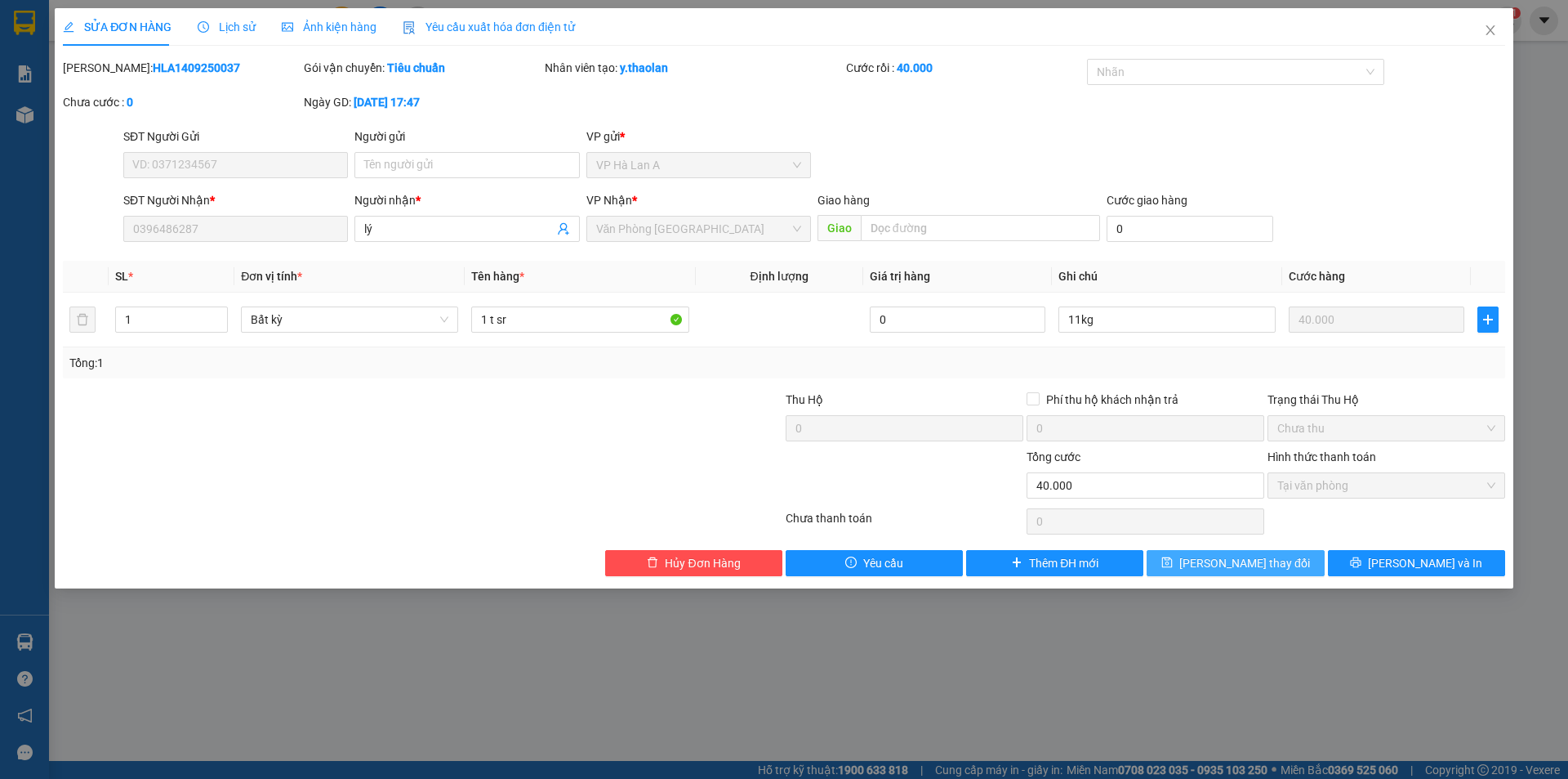
click at [1257, 563] on span "[PERSON_NAME] thay đổi" at bounding box center [1244, 563] width 130 height 18
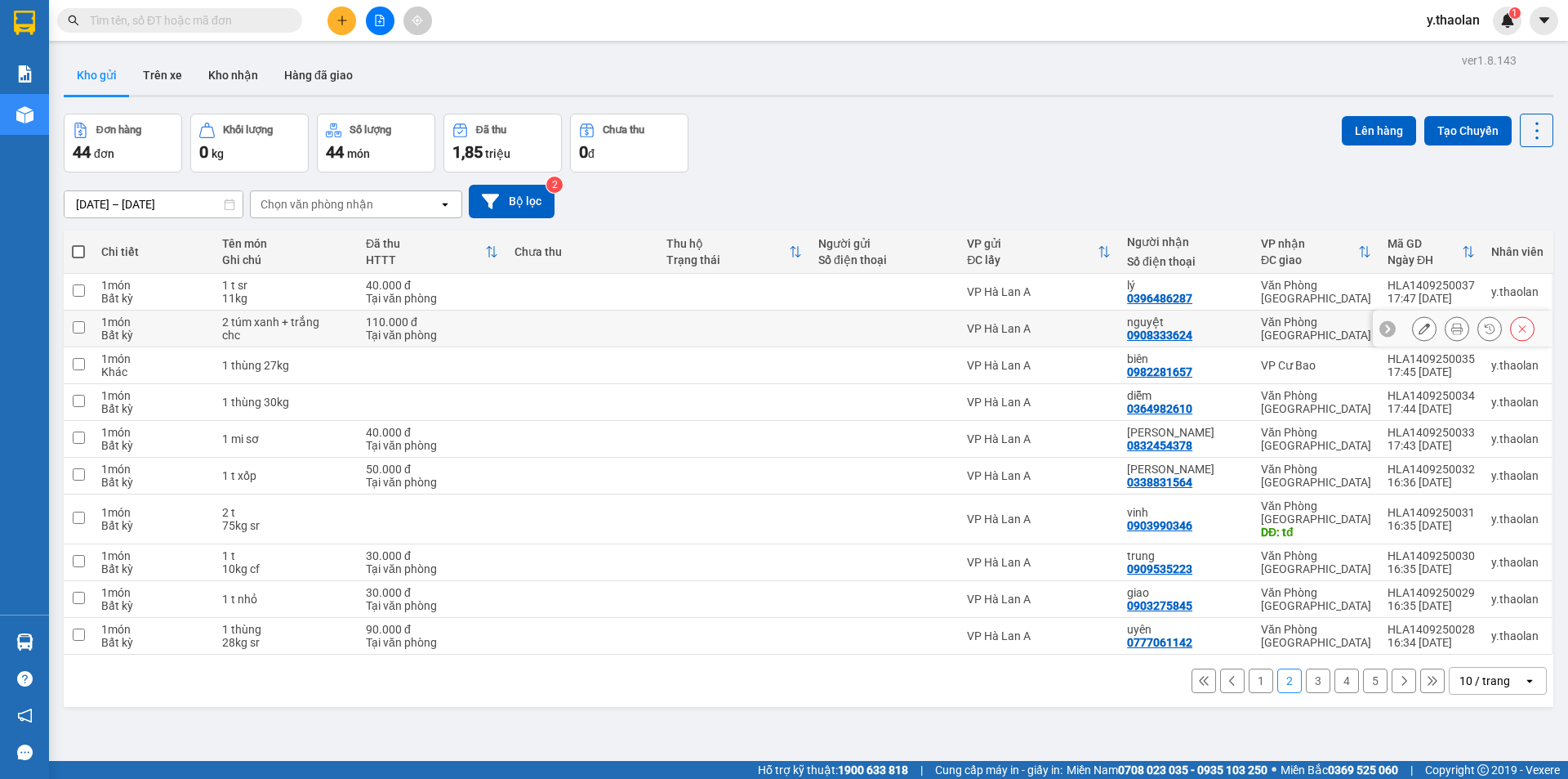
click at [1413, 327] on button at bounding box center [1424, 329] width 23 height 29
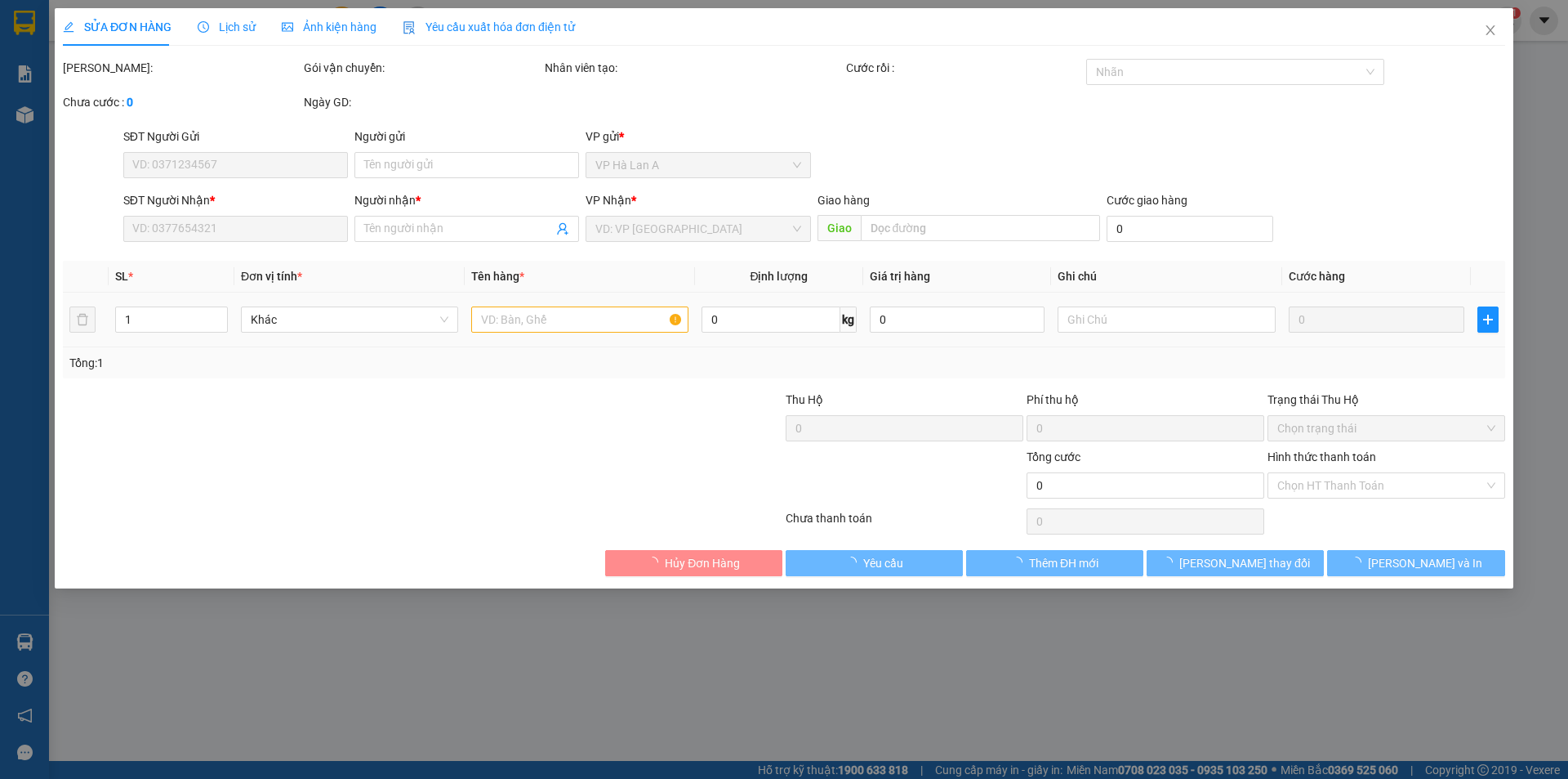
type input "0908333624"
type input "nguyệt"
type input "110.000"
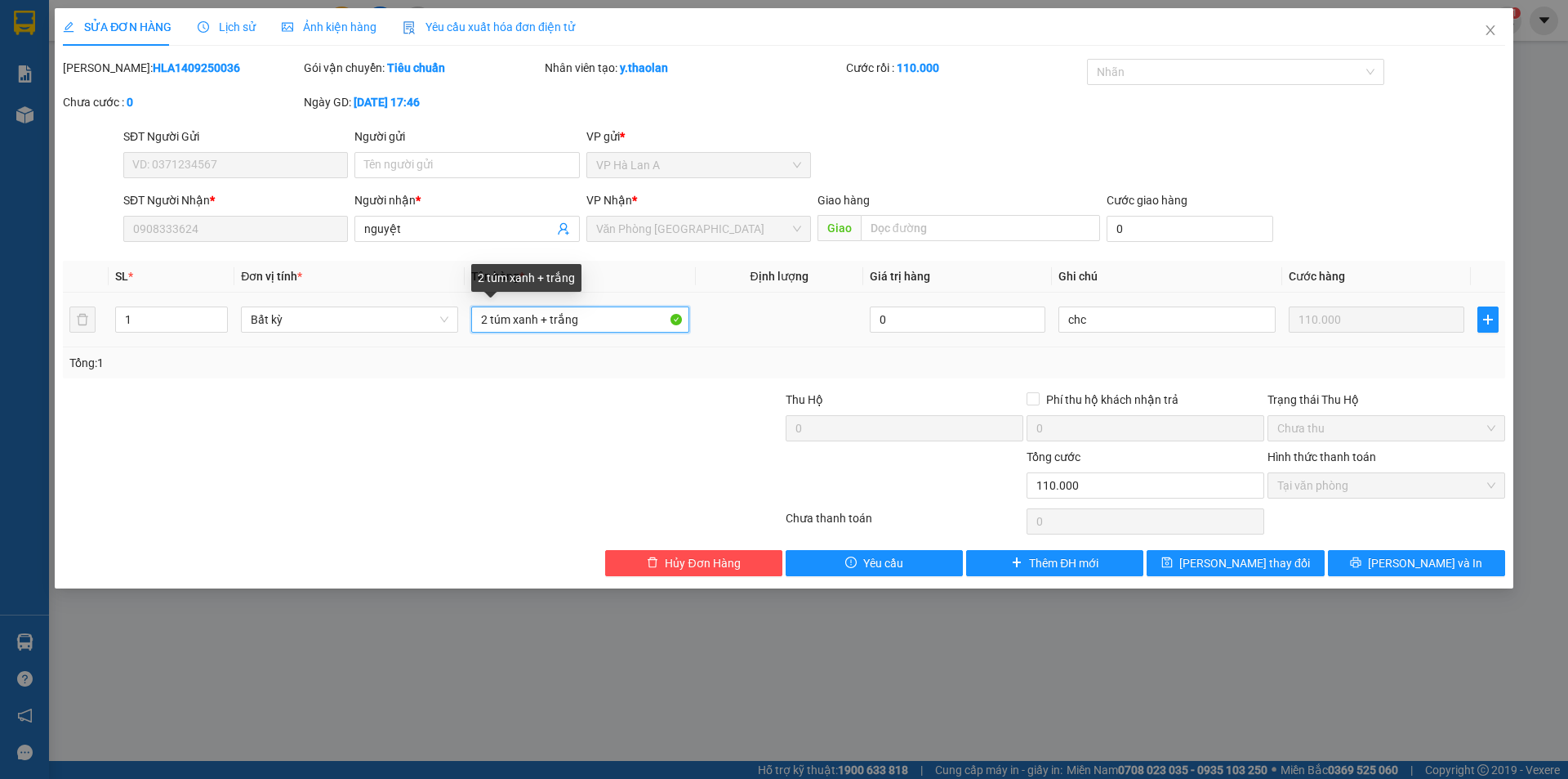
click at [552, 325] on input "2 túm xanh + trắng" at bounding box center [580, 319] width 217 height 26
click at [542, 326] on input "2 túm xanh +trắng" at bounding box center [580, 319] width 217 height 26
click at [577, 318] on input "2 túm xanh+trắng" at bounding box center [580, 319] width 217 height 26
type input "2 túm (xanh+trắng)"
click at [1268, 548] on div "Total Paid Fee 110.000 Total UnPaid Fee 0 Cash Collection Total Fee Mã ĐH: HLA1…" at bounding box center [784, 317] width 1442 height 517
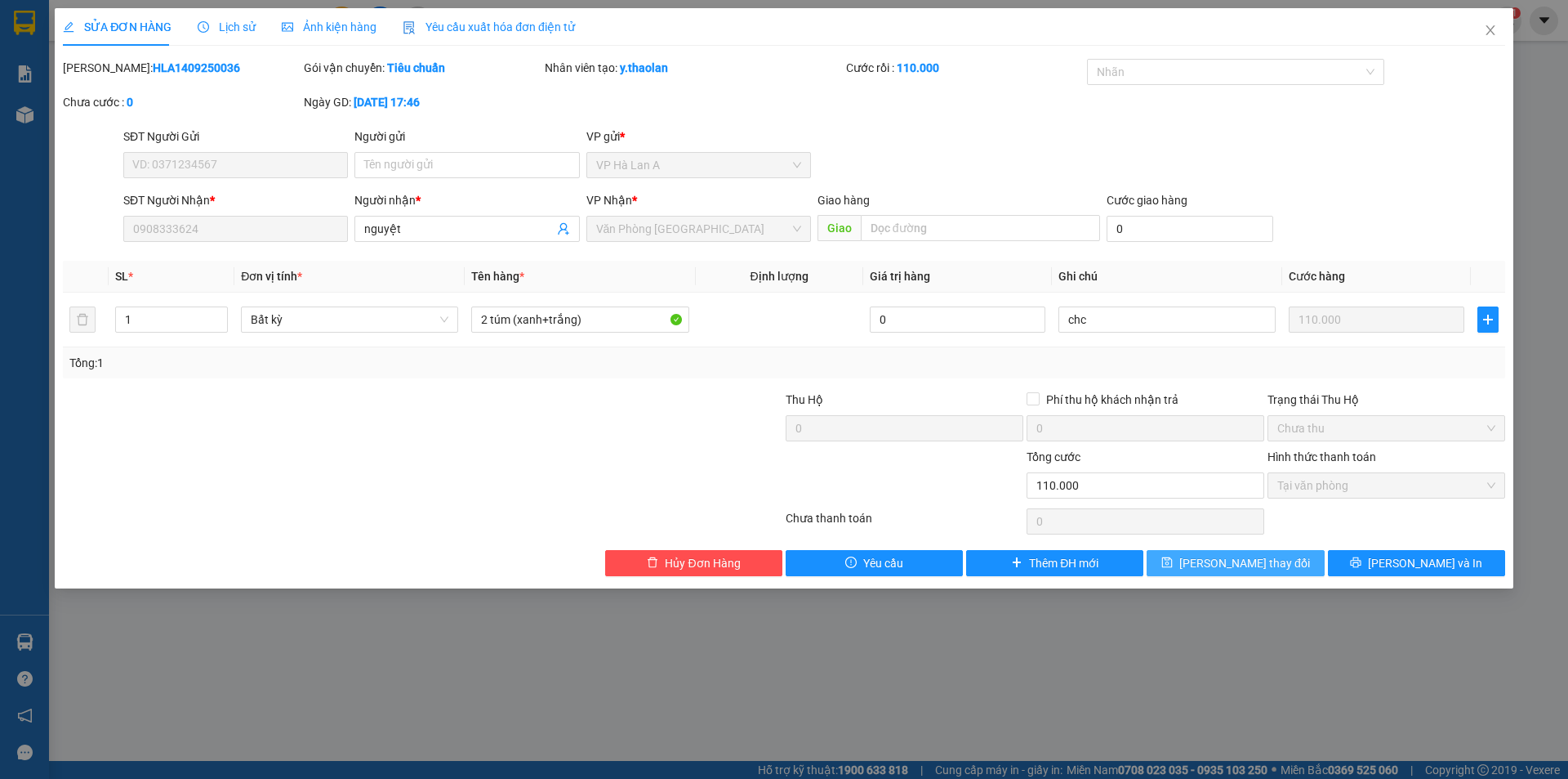
click at [1268, 561] on span "[PERSON_NAME] thay đổi" at bounding box center [1244, 563] width 130 height 18
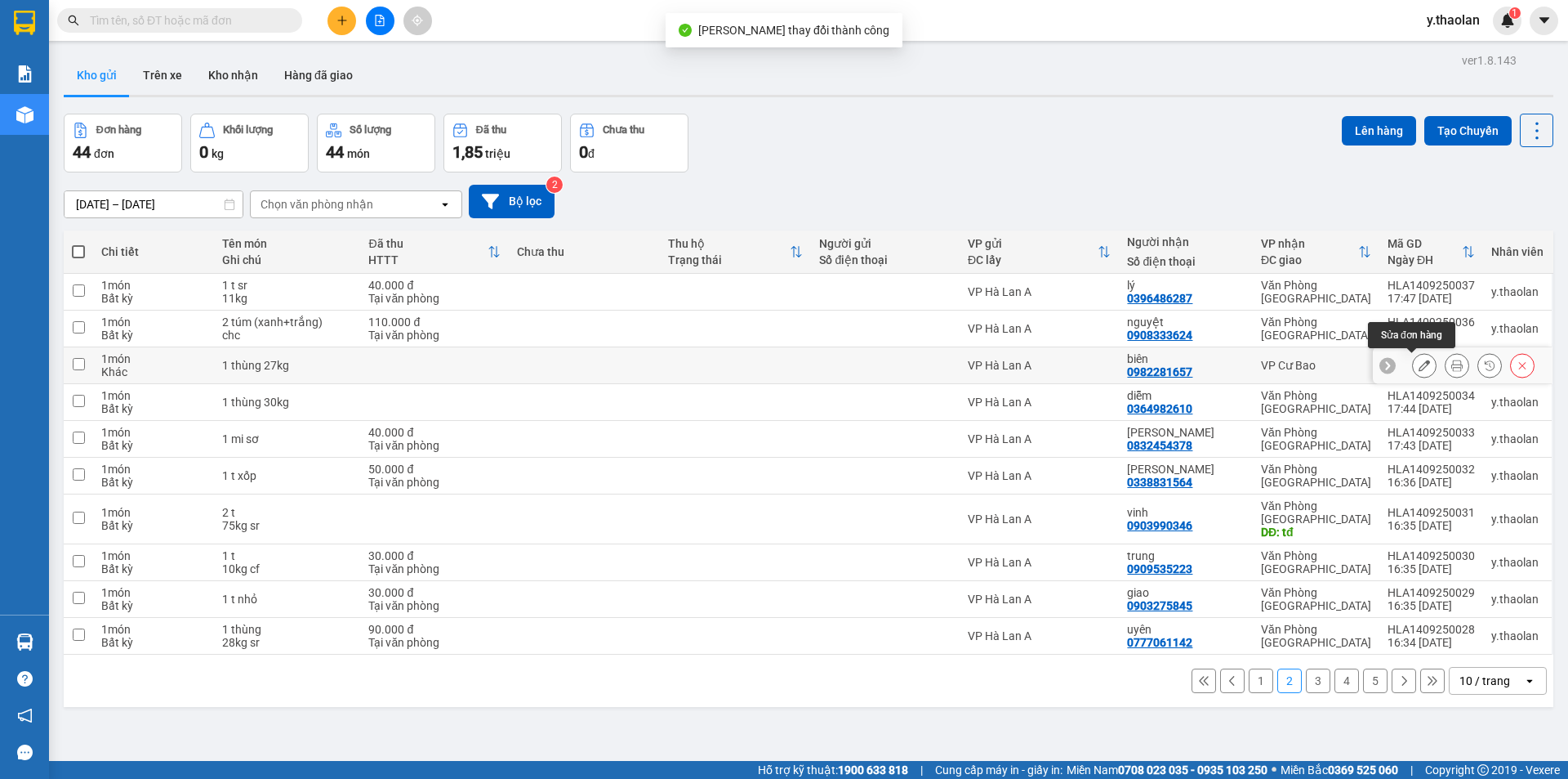
click at [1419, 369] on icon at bounding box center [1424, 366] width 11 height 11
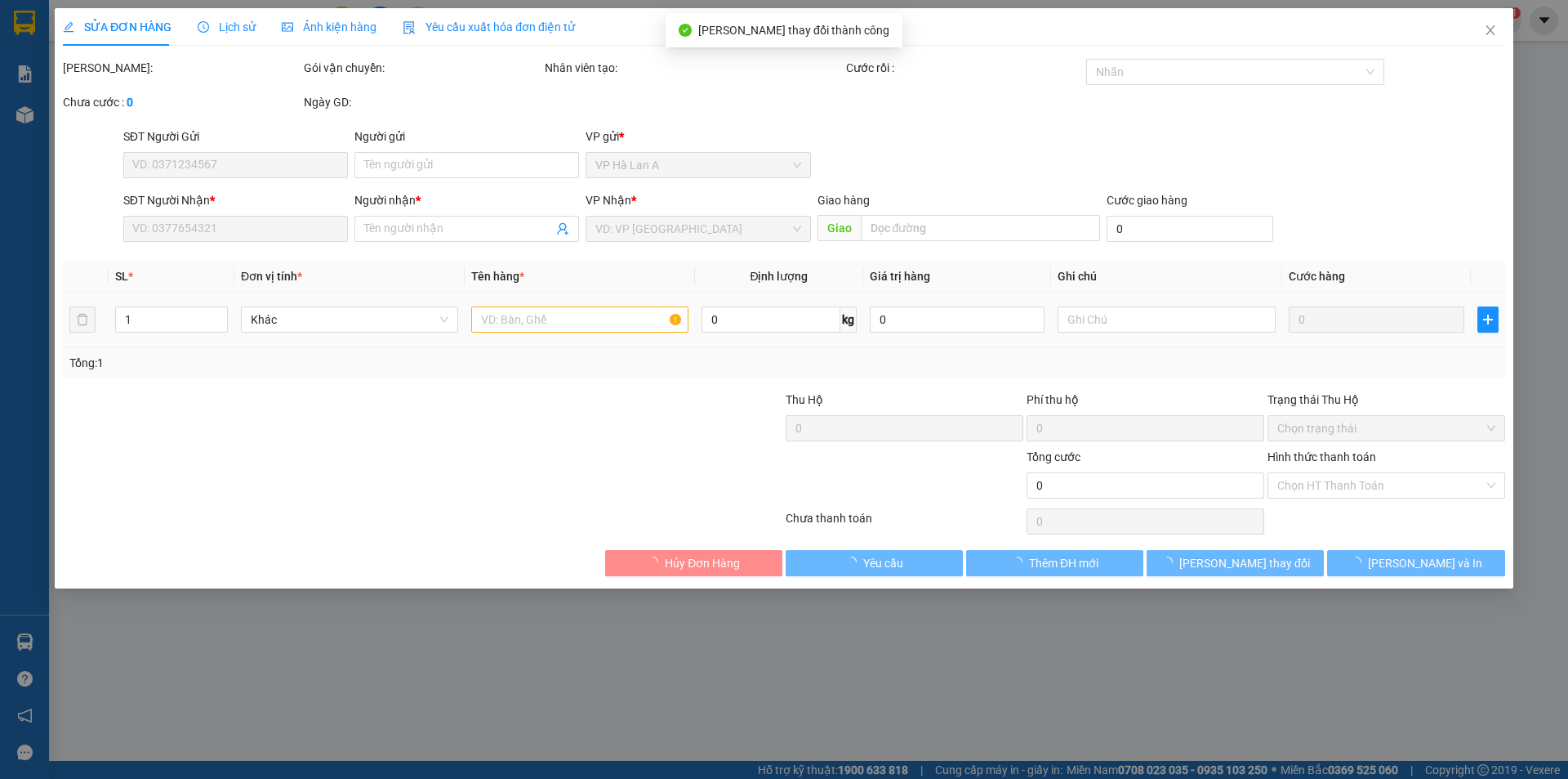
type input "0982281657"
type input "biên"
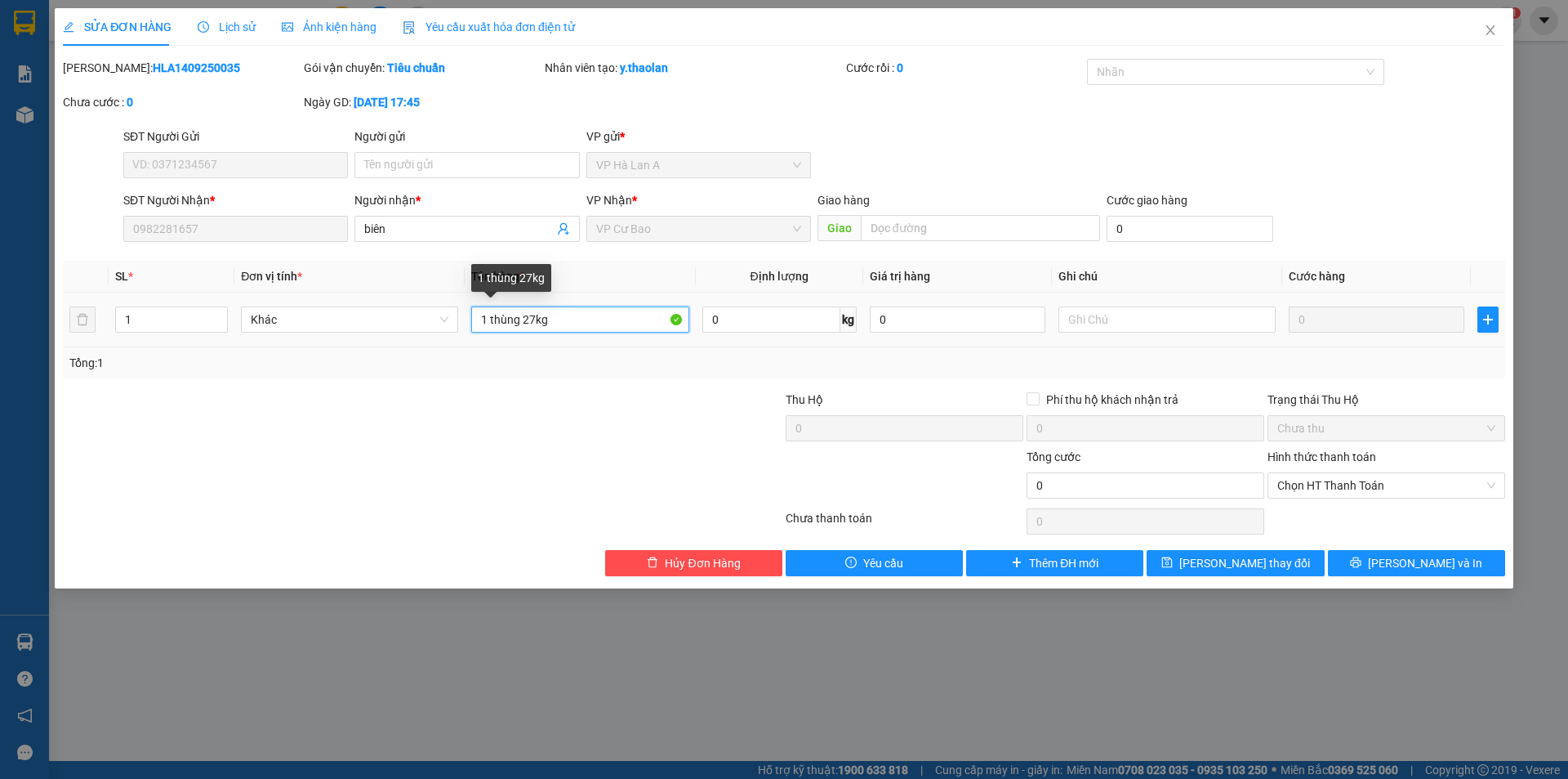
drag, startPoint x: 492, startPoint y: 318, endPoint x: 573, endPoint y: 313, distance: 81.2
click at [573, 313] on input "1 thùng 27kg" at bounding box center [580, 319] width 217 height 26
type input "1"
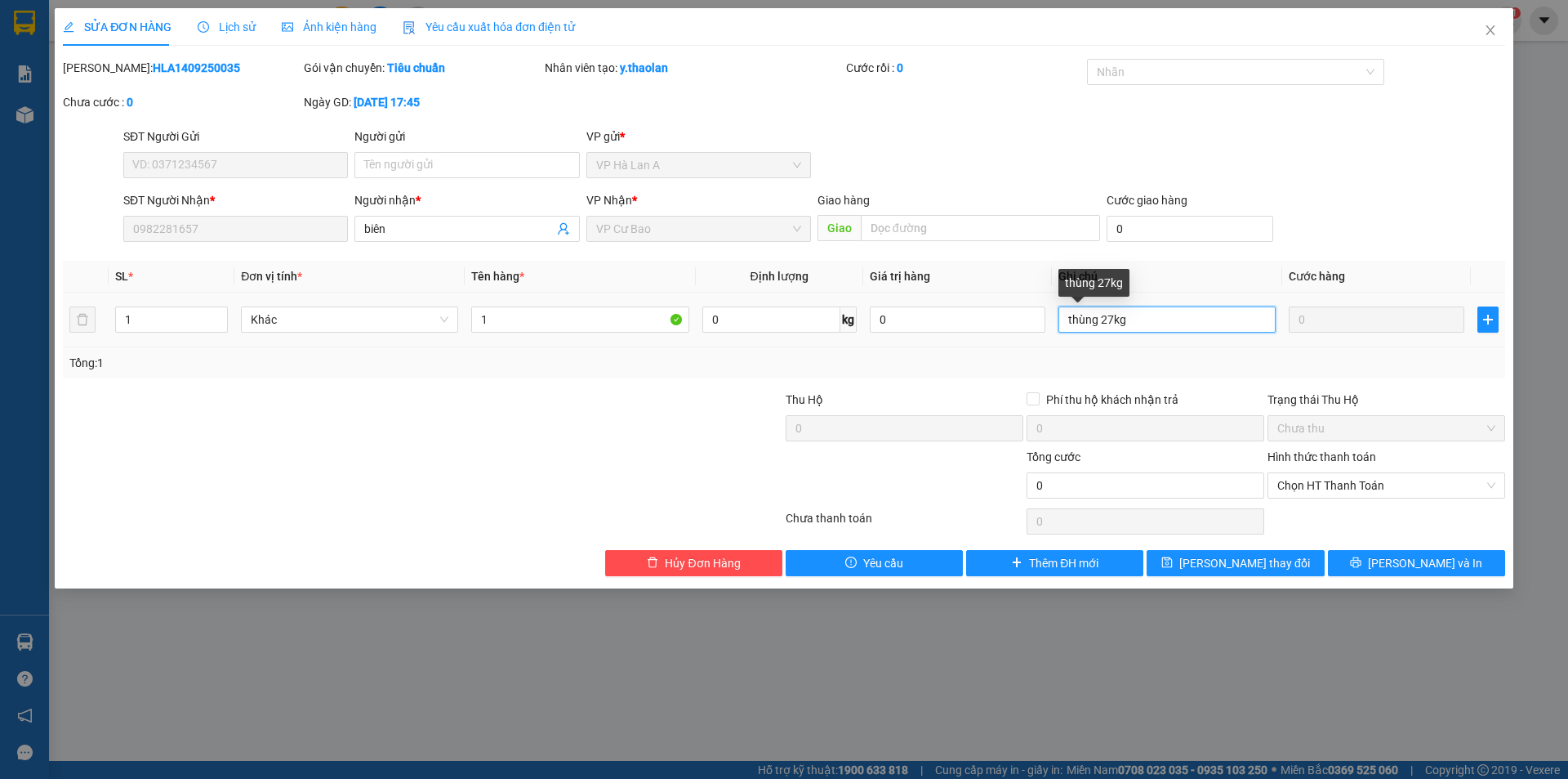
click at [1101, 310] on input "thùng 27kg" at bounding box center [1167, 319] width 217 height 26
type input "27kg"
click at [574, 324] on input "1" at bounding box center [580, 319] width 217 height 26
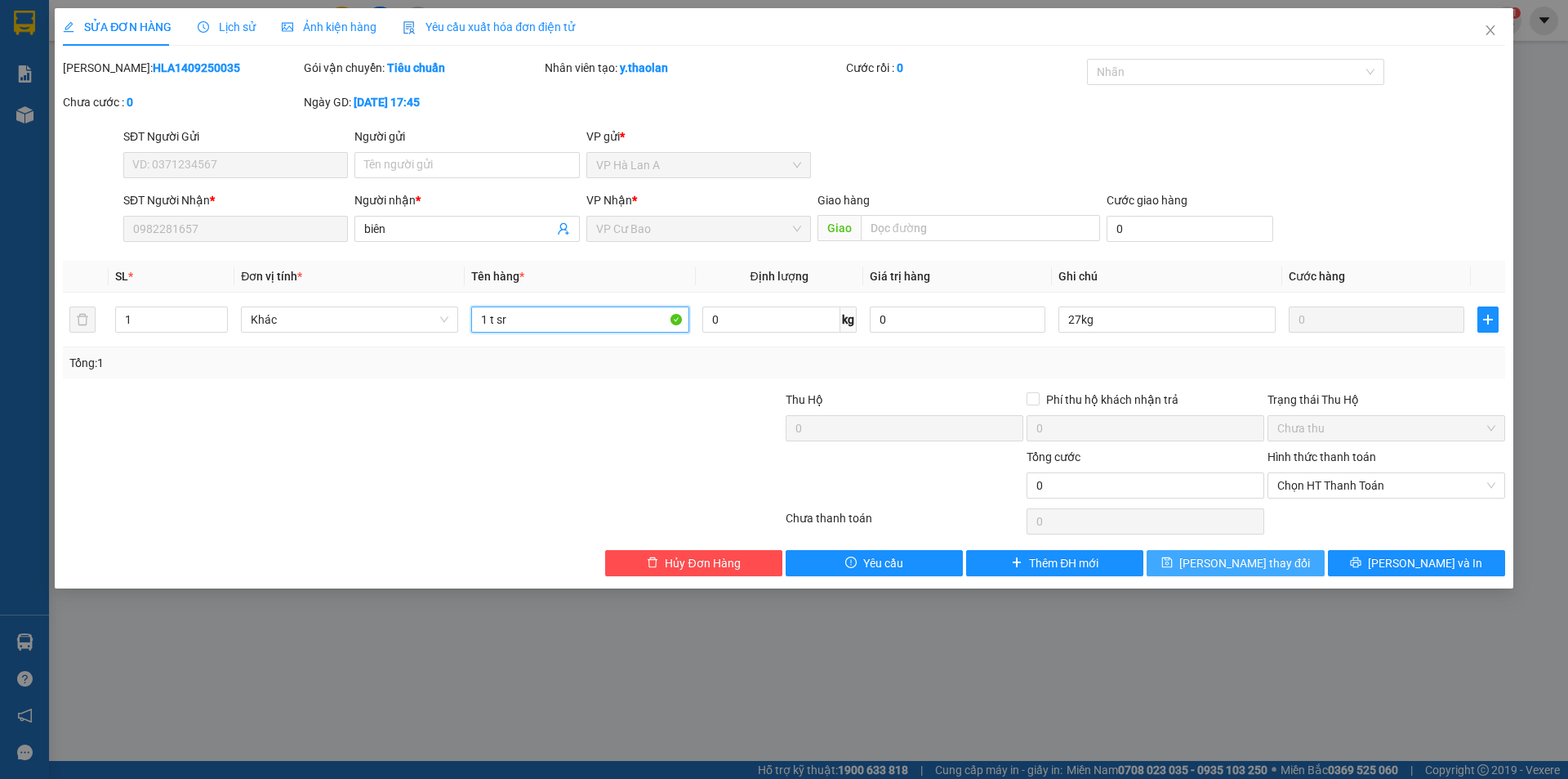
type input "1 t sr"
drag, startPoint x: 1215, startPoint y: 564, endPoint x: 1082, endPoint y: 407, distance: 205.8
click at [1215, 565] on span "[PERSON_NAME] thay đổi" at bounding box center [1244, 563] width 130 height 18
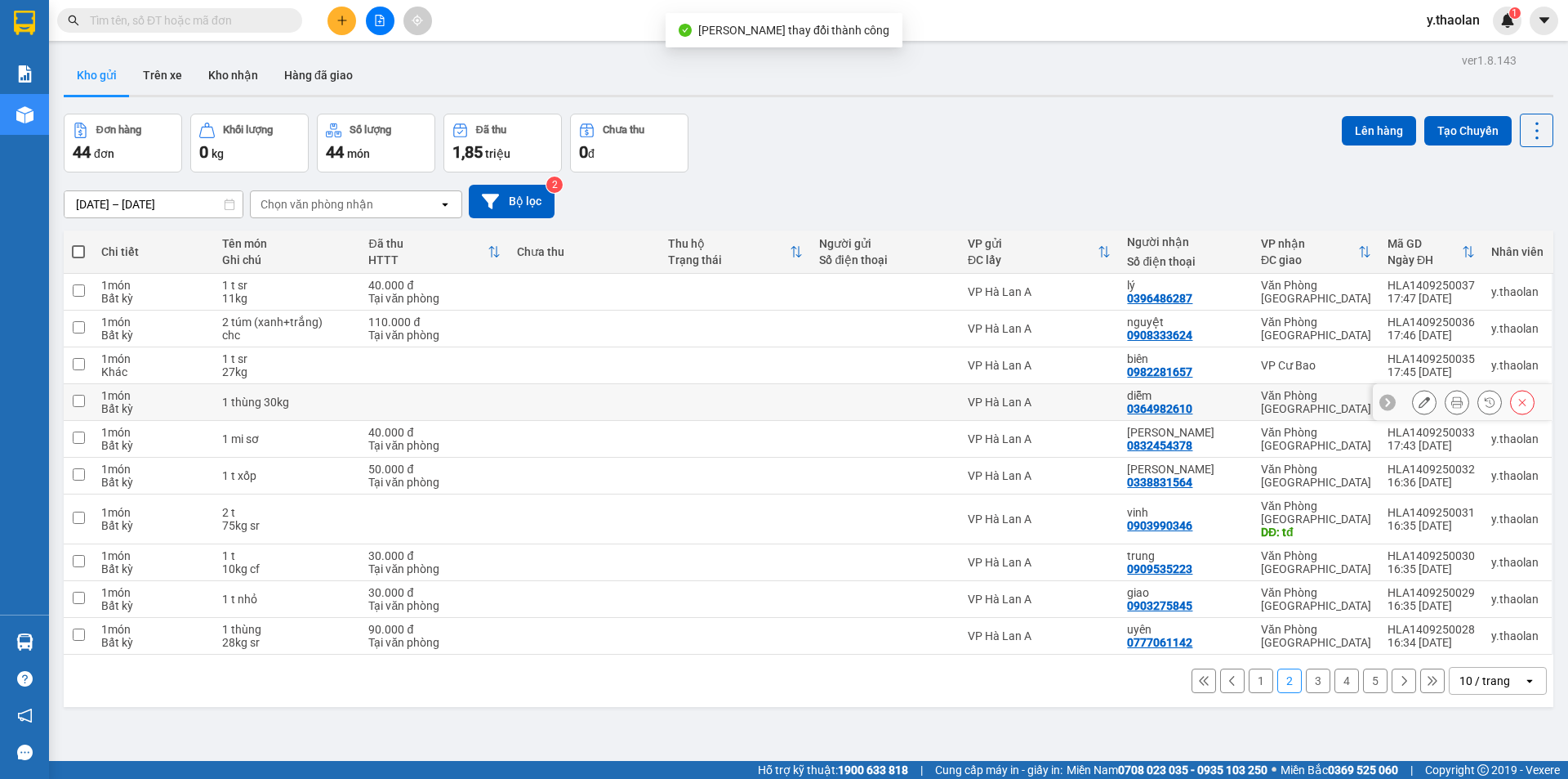
click at [1419, 402] on icon at bounding box center [1424, 402] width 11 height 11
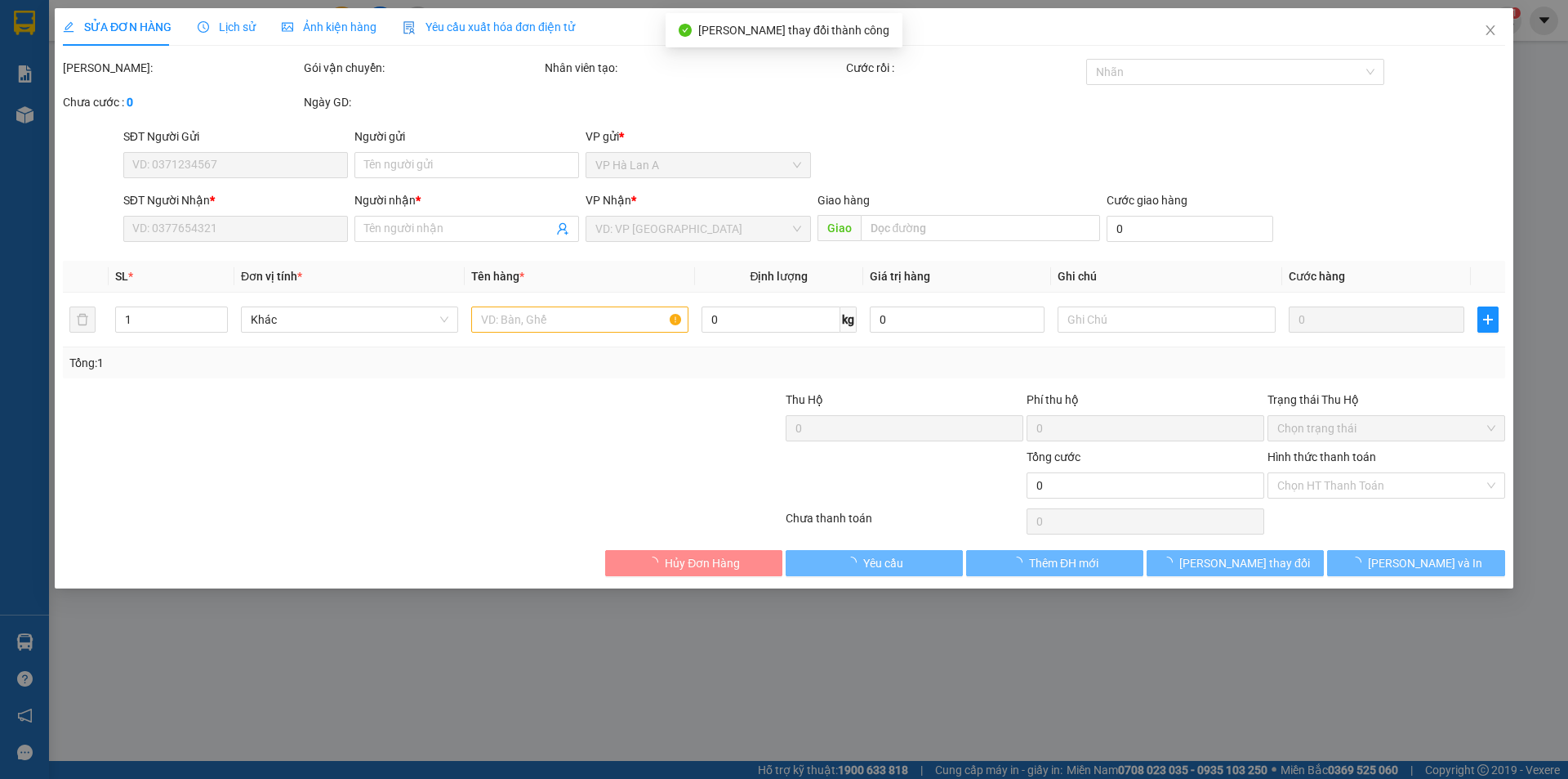
type input "0364982610"
type input "diễm"
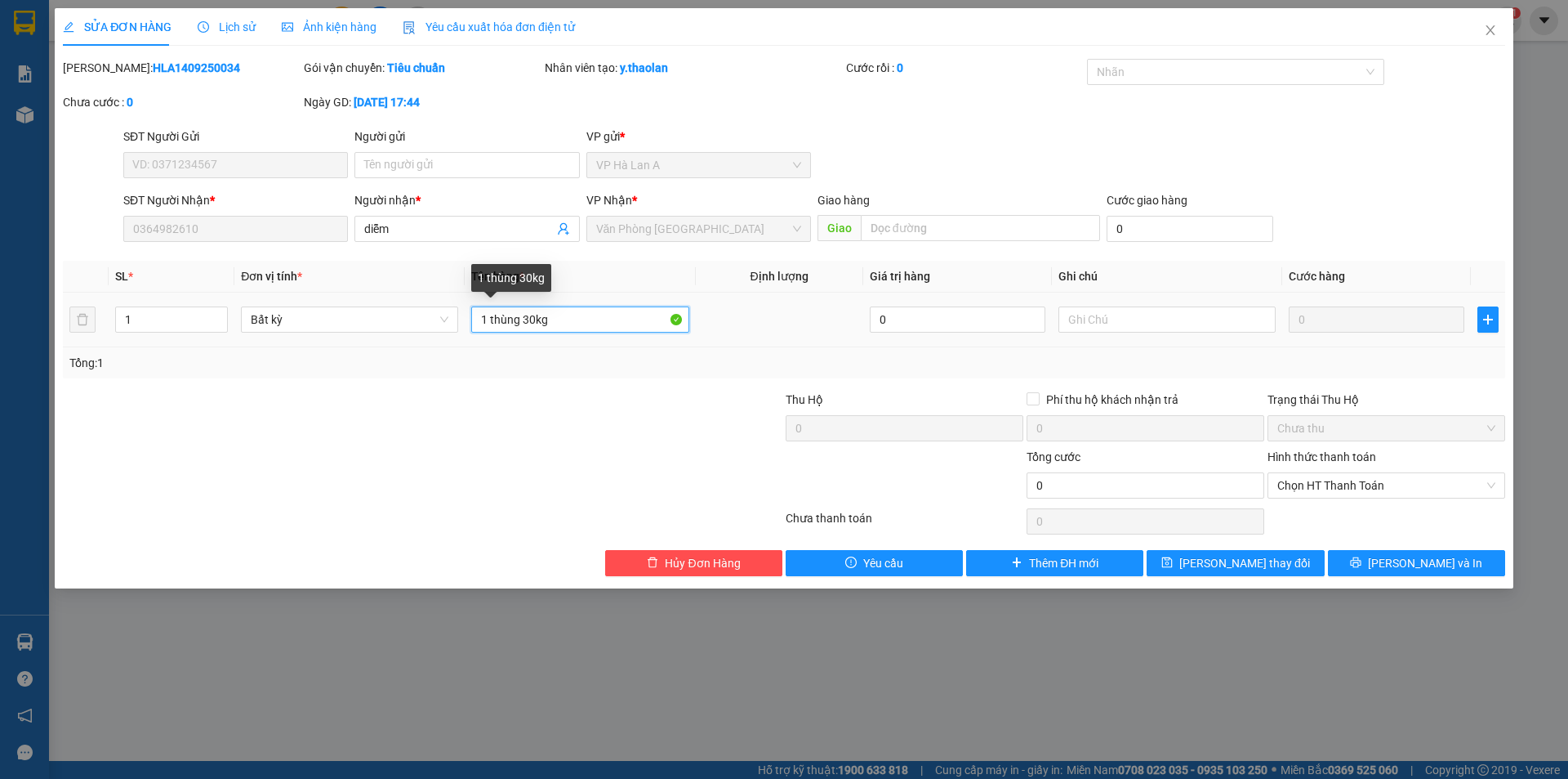
drag, startPoint x: 526, startPoint y: 315, endPoint x: 679, endPoint y: 313, distance: 153.0
click at [687, 308] on input "1 thùng 30kg" at bounding box center [580, 319] width 217 height 26
type input "1 thùng"
type input "30kg"
drag, startPoint x: 493, startPoint y: 309, endPoint x: 830, endPoint y: 283, distance: 338.0
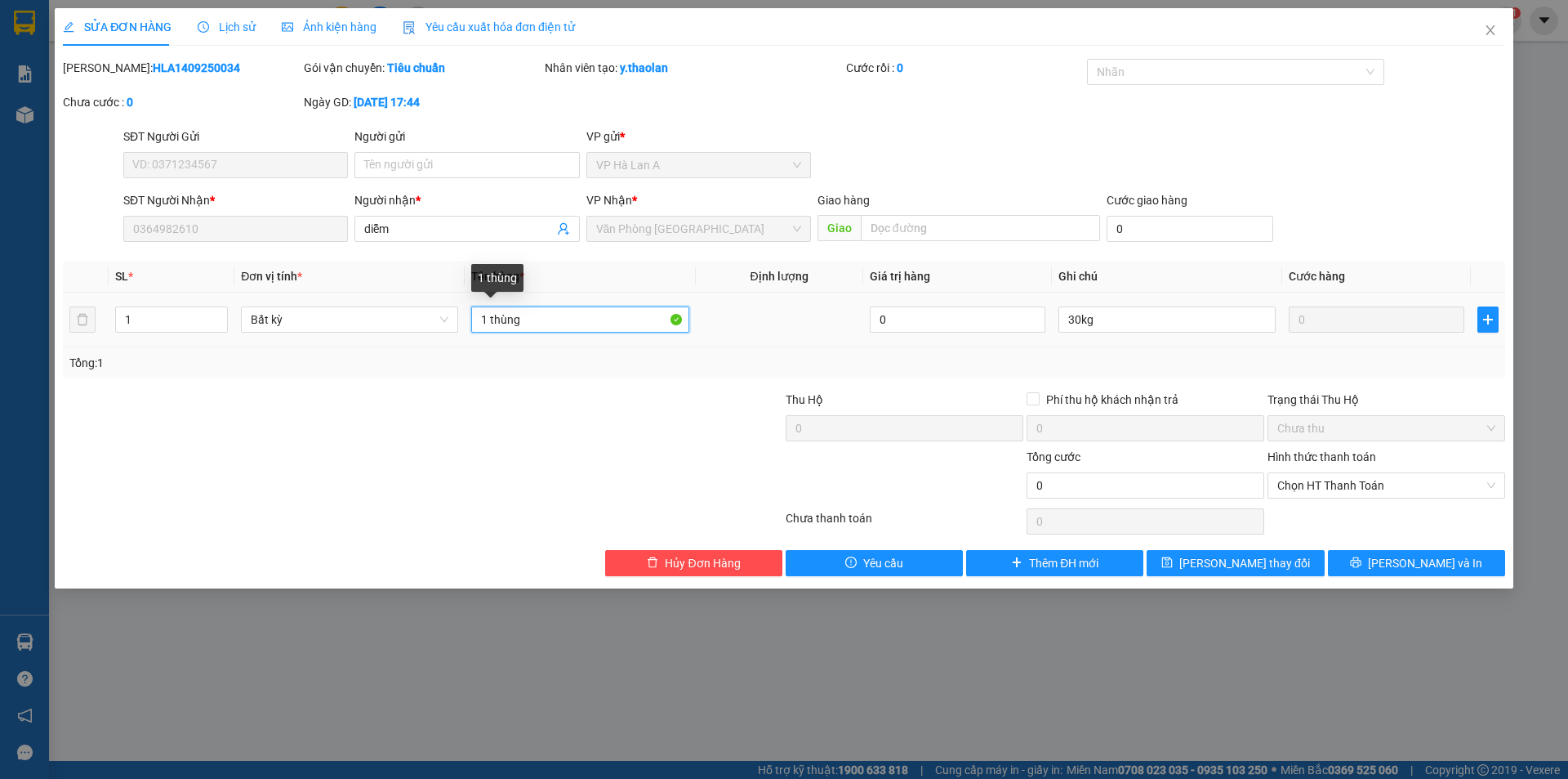
click at [824, 284] on table "SL * Đơn vị tính * Tên hàng * Định lượng Giá trị hàng Ghi chú Cước hàng 1 Bất k…" at bounding box center [784, 304] width 1442 height 87
type input "1 t sr"
click at [1231, 554] on span "[PERSON_NAME] thay đổi" at bounding box center [1244, 563] width 130 height 18
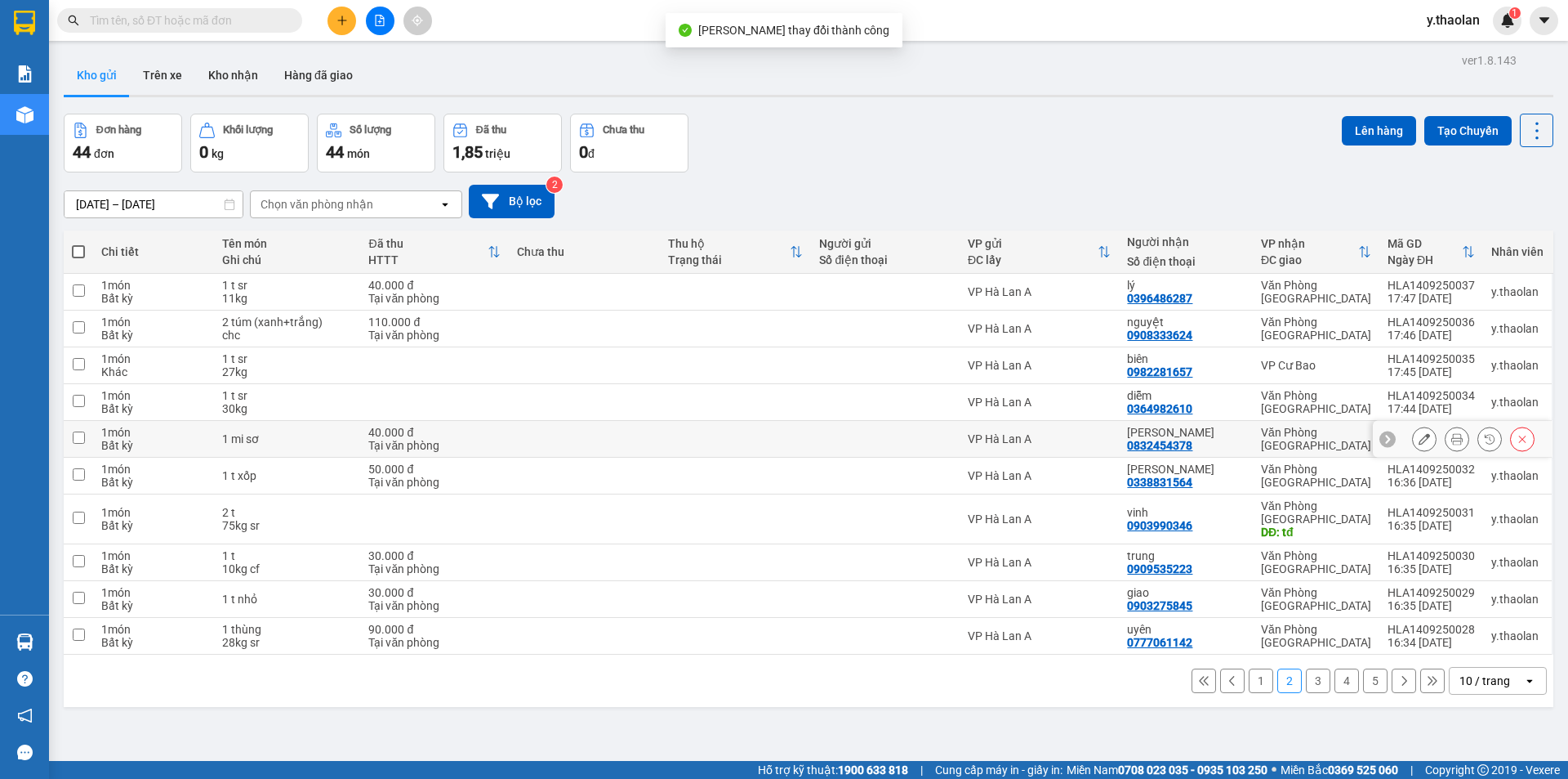
click at [1412, 436] on div at bounding box center [1424, 439] width 25 height 25
click at [1413, 436] on button at bounding box center [1424, 439] width 23 height 29
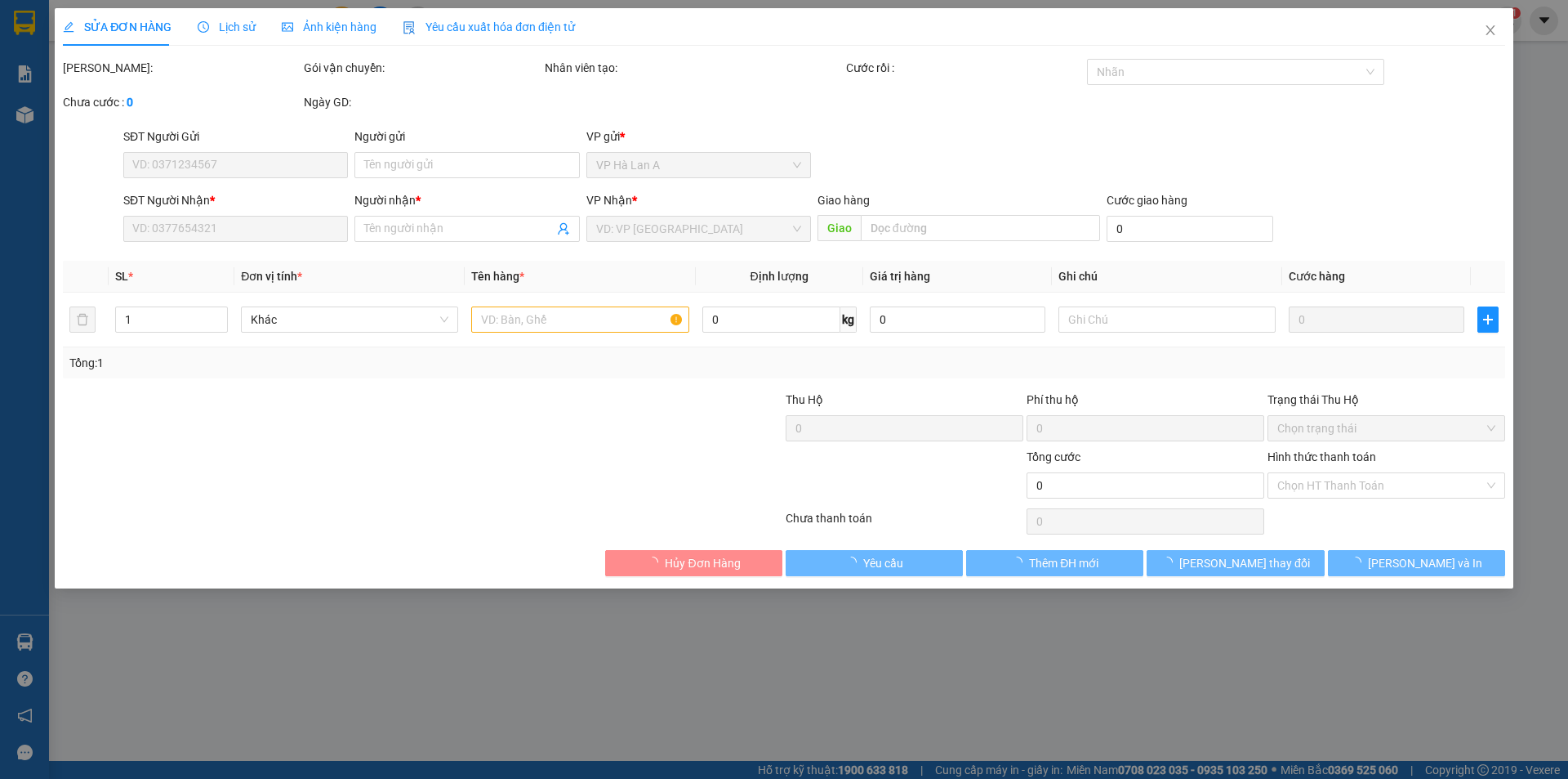
type input "0832454378"
type input "kelly"
type input "40.000"
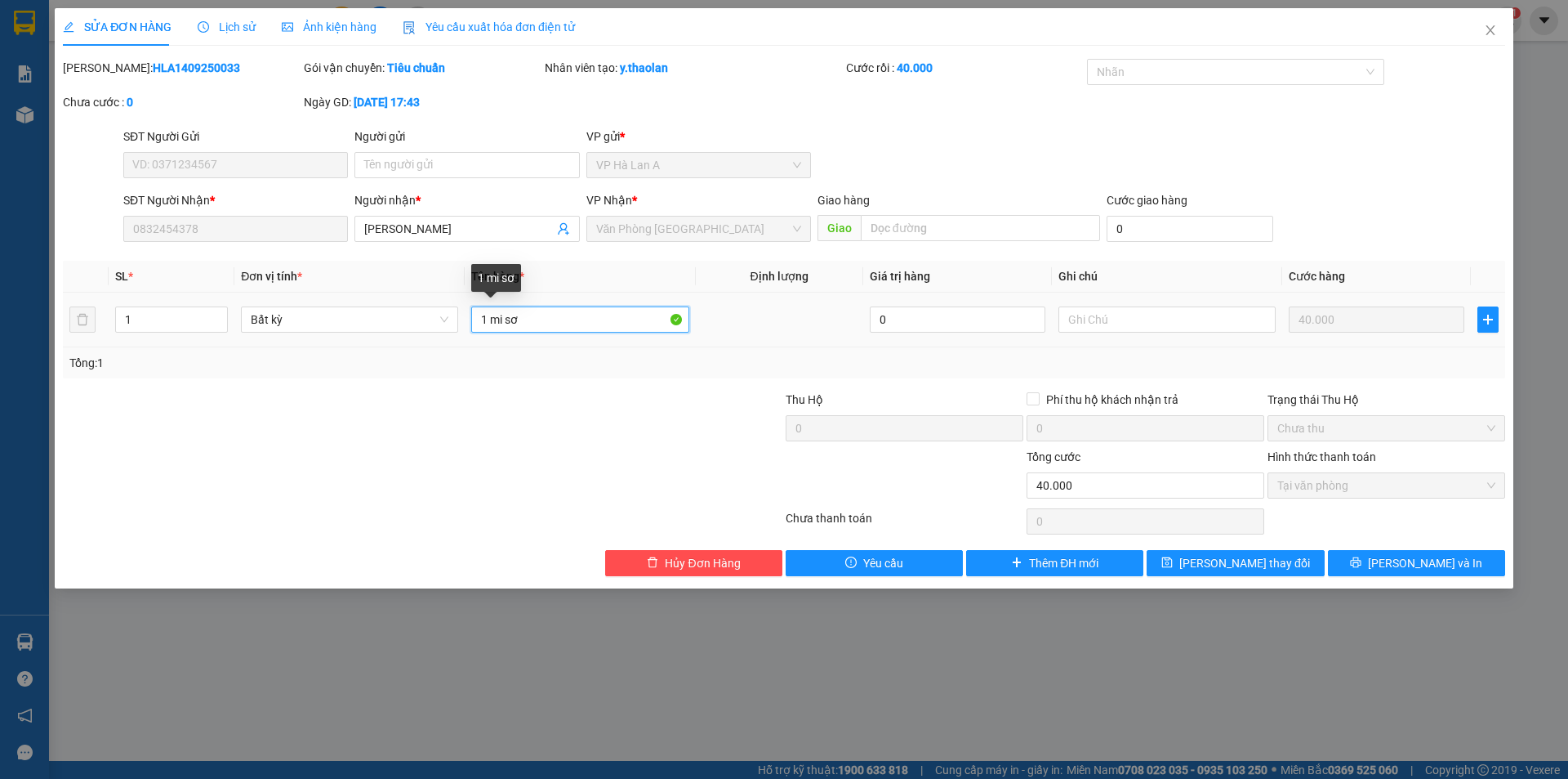
click at [506, 325] on input "1 mi sơ" at bounding box center [580, 319] width 217 height 26
type input "1 misơ"
drag, startPoint x: 1225, startPoint y: 560, endPoint x: 916, endPoint y: 68, distance: 581.0
click at [1225, 559] on span "Lưu thay đổi" at bounding box center [1244, 563] width 130 height 18
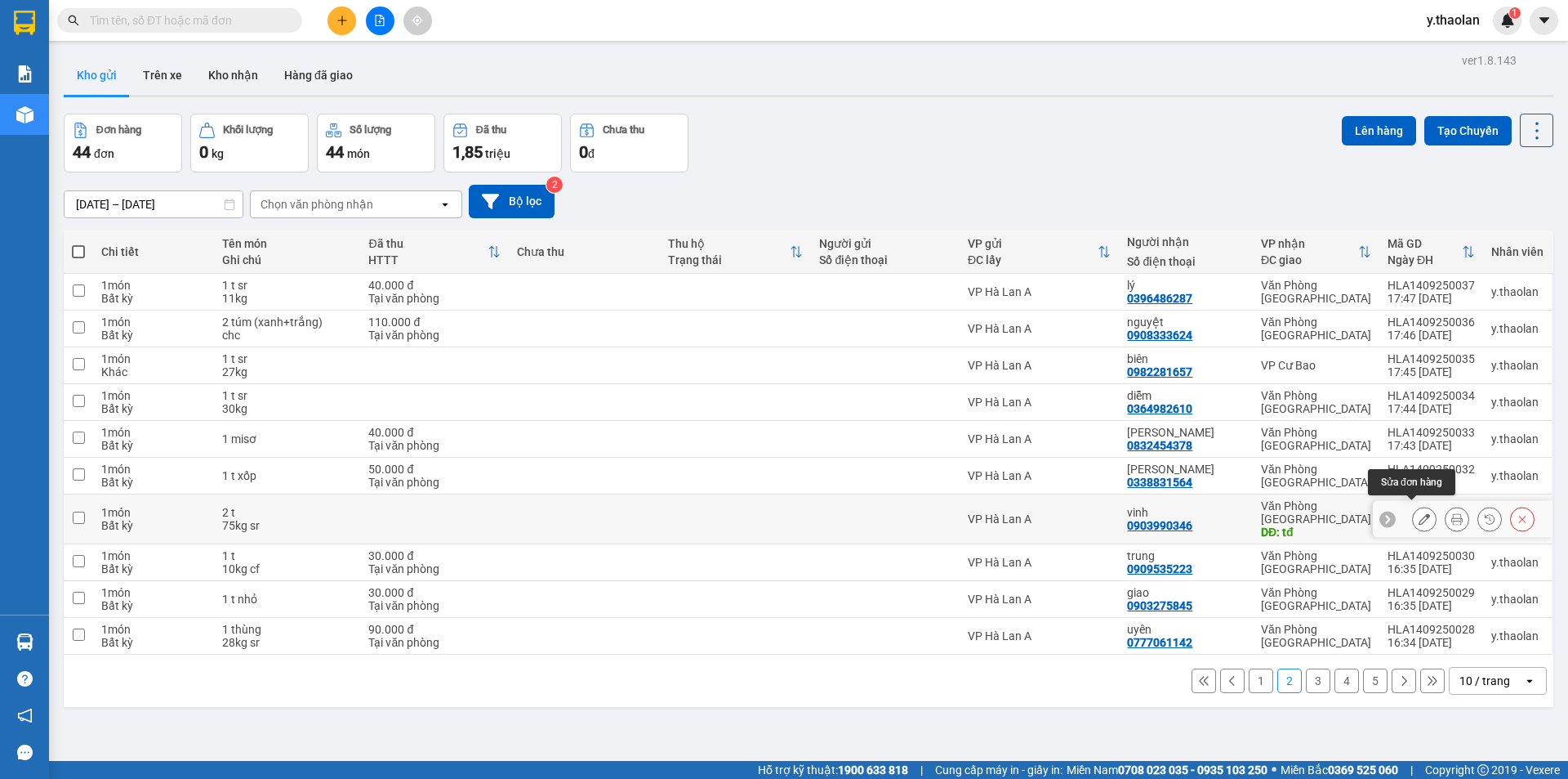
click at [1420, 515] on button at bounding box center [1424, 519] width 23 height 29
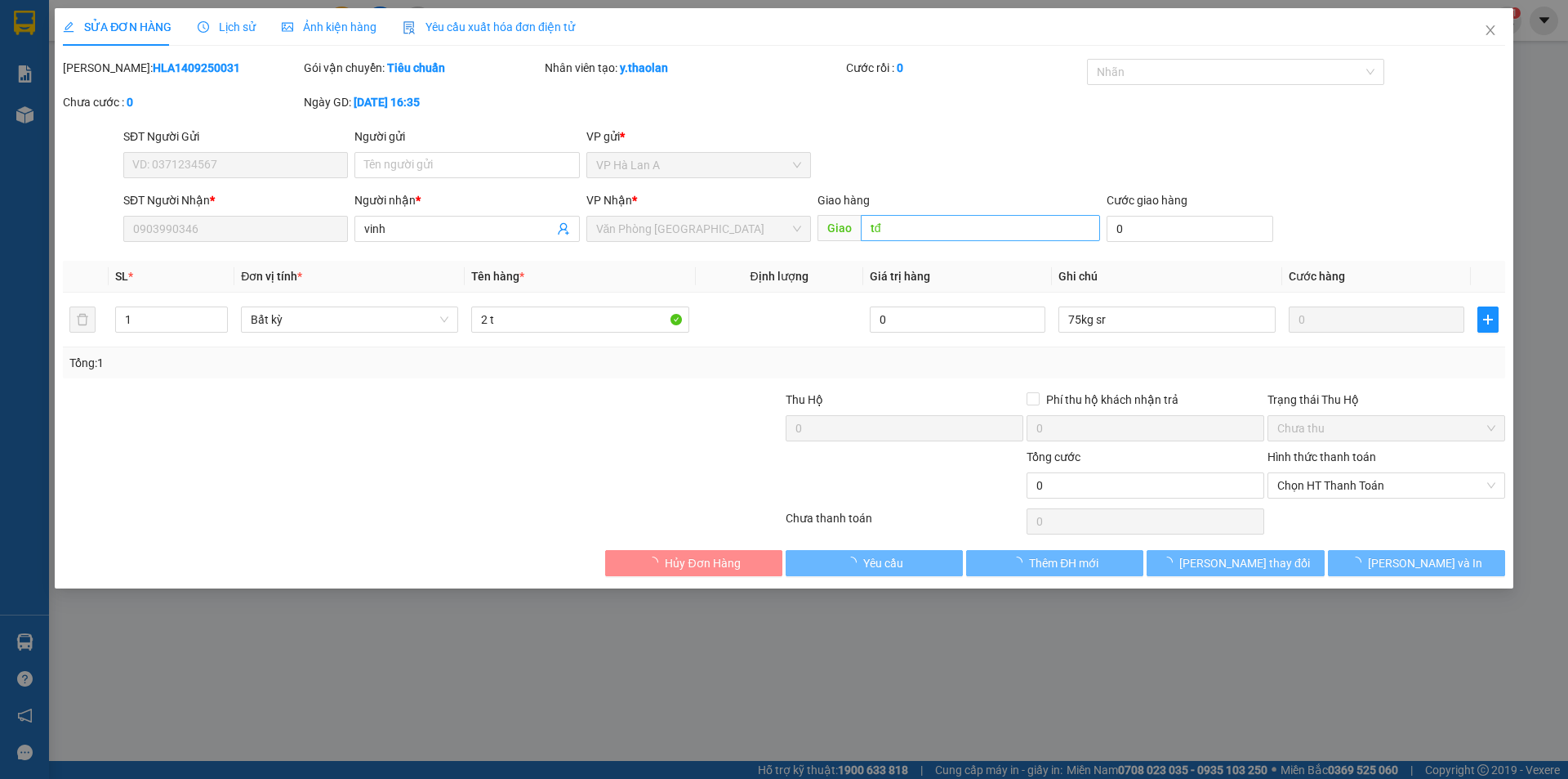
type input "0903990346"
type input "vinh"
type input "tđ"
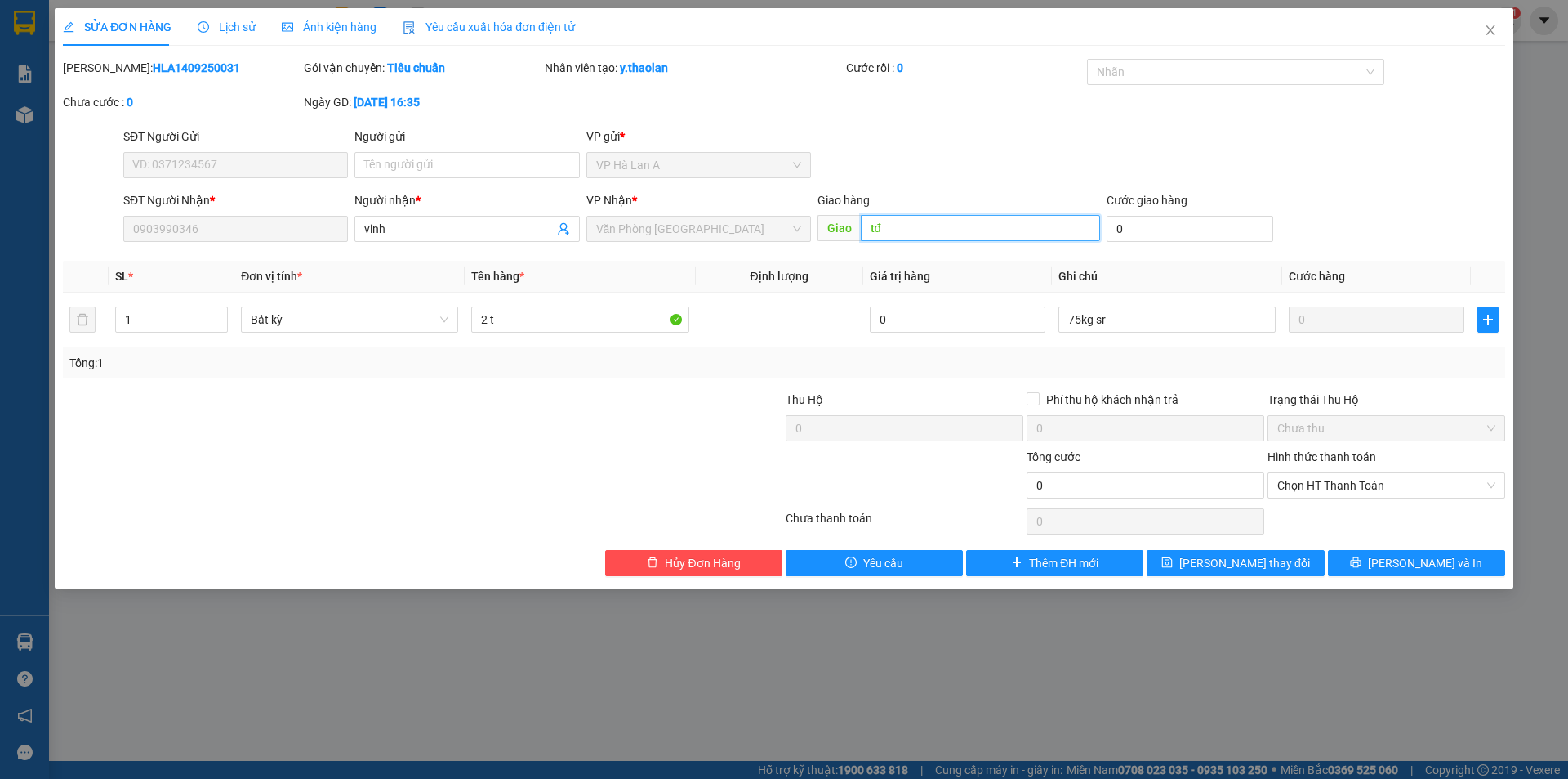
click at [897, 221] on input "tđ" at bounding box center [980, 228] width 239 height 26
drag, startPoint x: 1091, startPoint y: 316, endPoint x: 1153, endPoint y: 309, distance: 62.4
click at [1153, 309] on input "75kg sr" at bounding box center [1167, 319] width 217 height 26
type input "75kg"
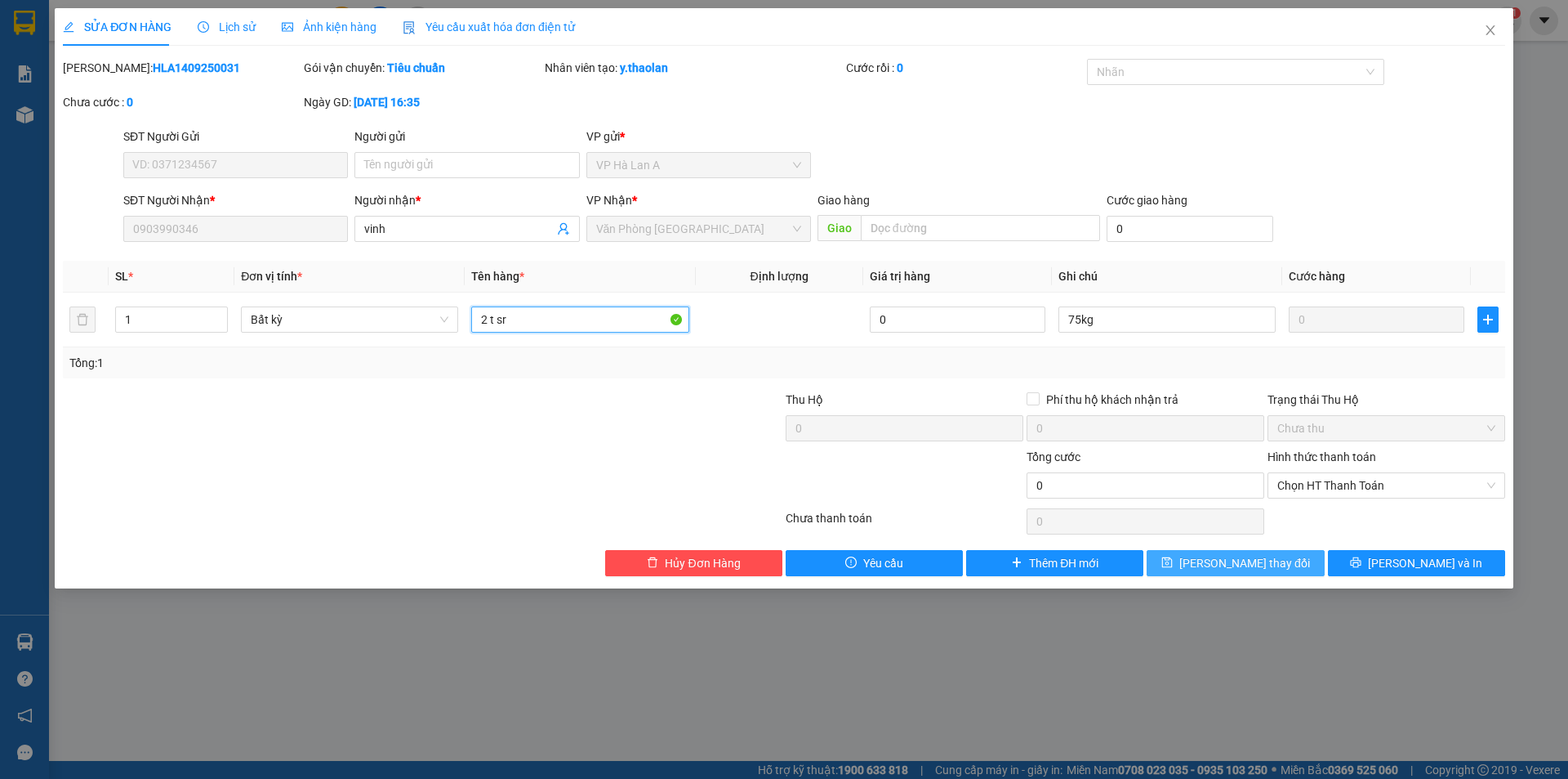
type input "2 t sr"
drag, startPoint x: 1186, startPoint y: 561, endPoint x: 1050, endPoint y: 140, distance: 442.4
click at [1188, 561] on button "Lưu thay đổi" at bounding box center [1236, 562] width 177 height 26
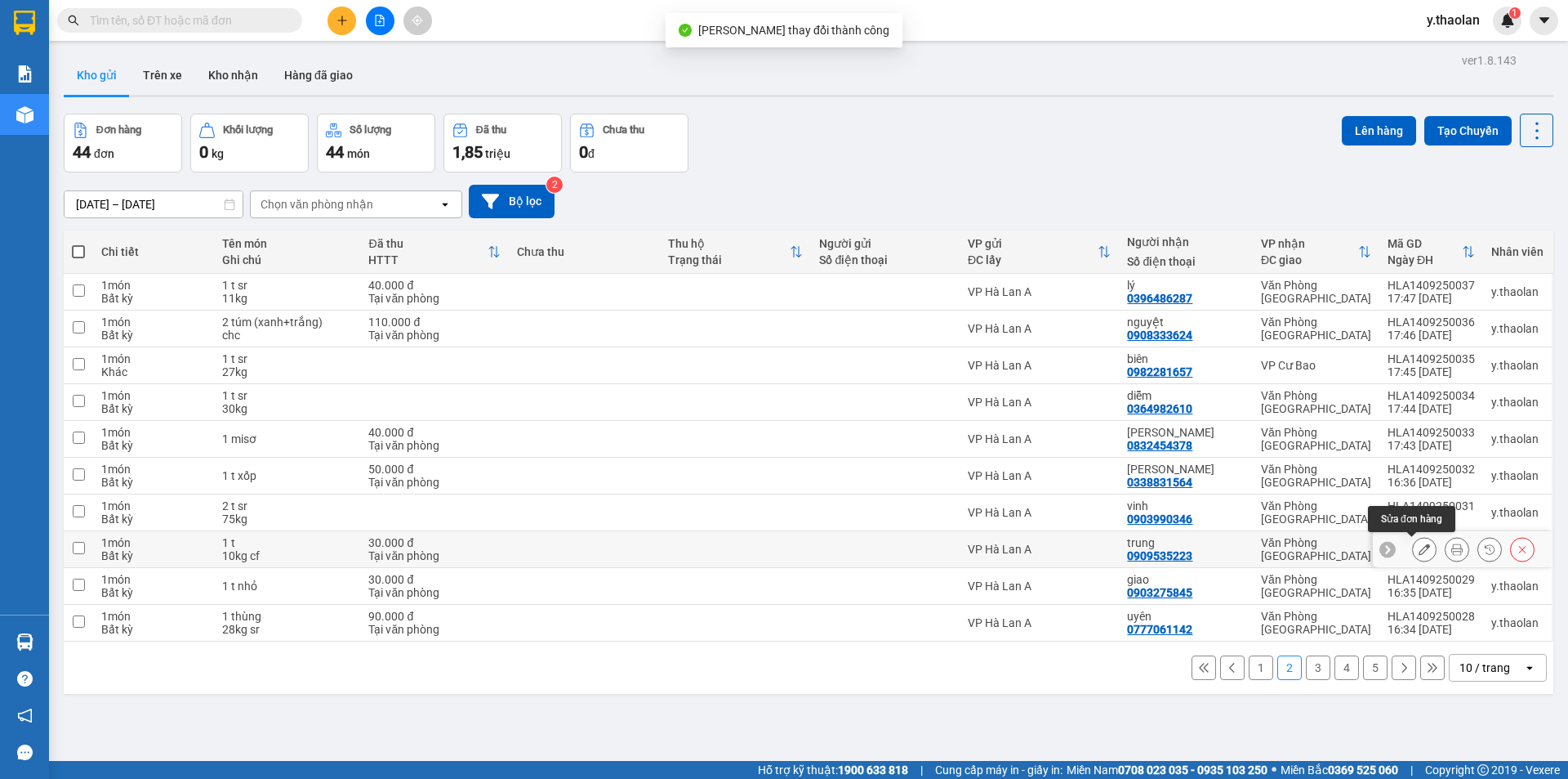
click at [1419, 555] on icon at bounding box center [1424, 549] width 11 height 11
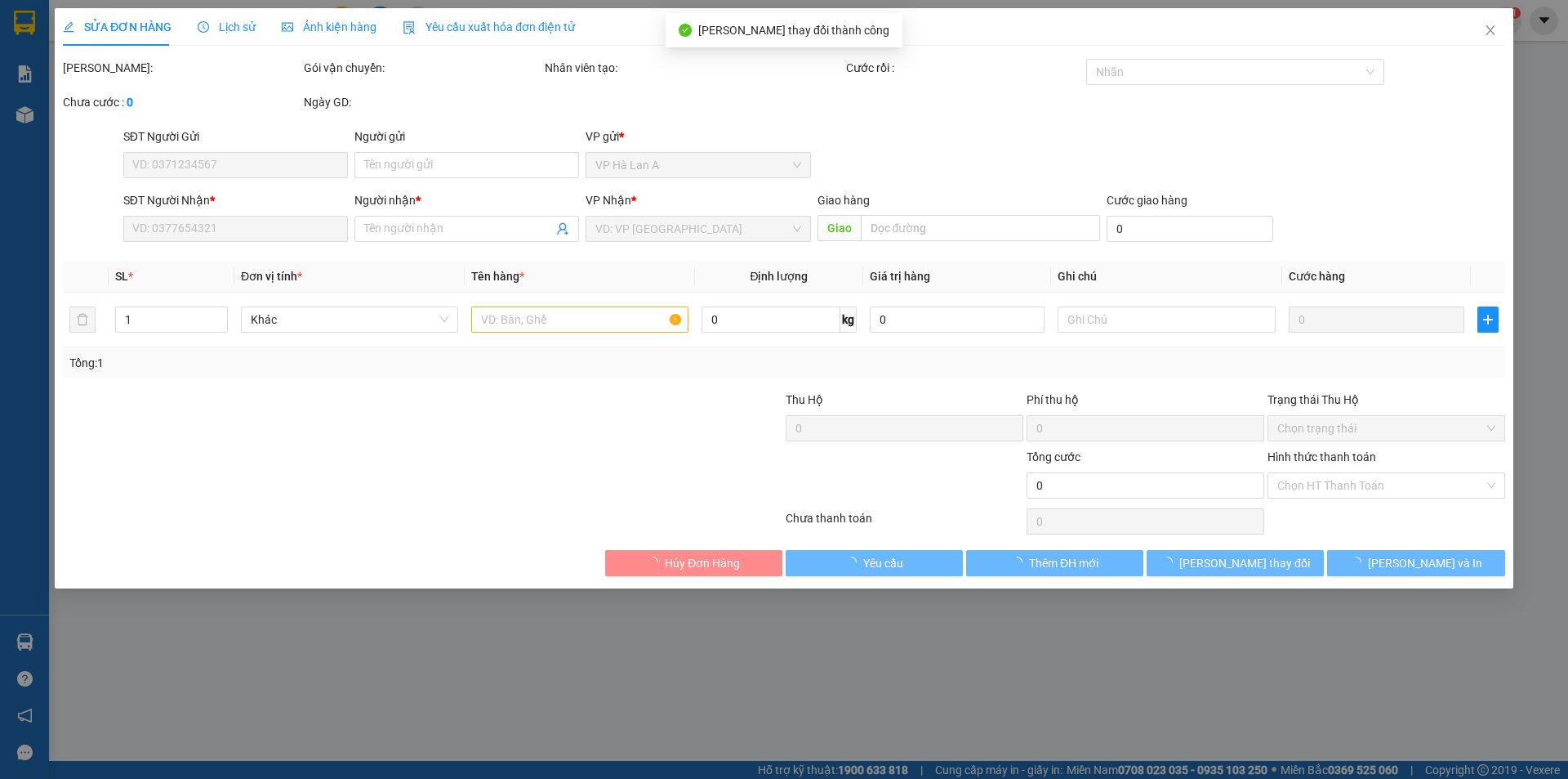
type input "0909535223"
type input "trung"
type input "30.000"
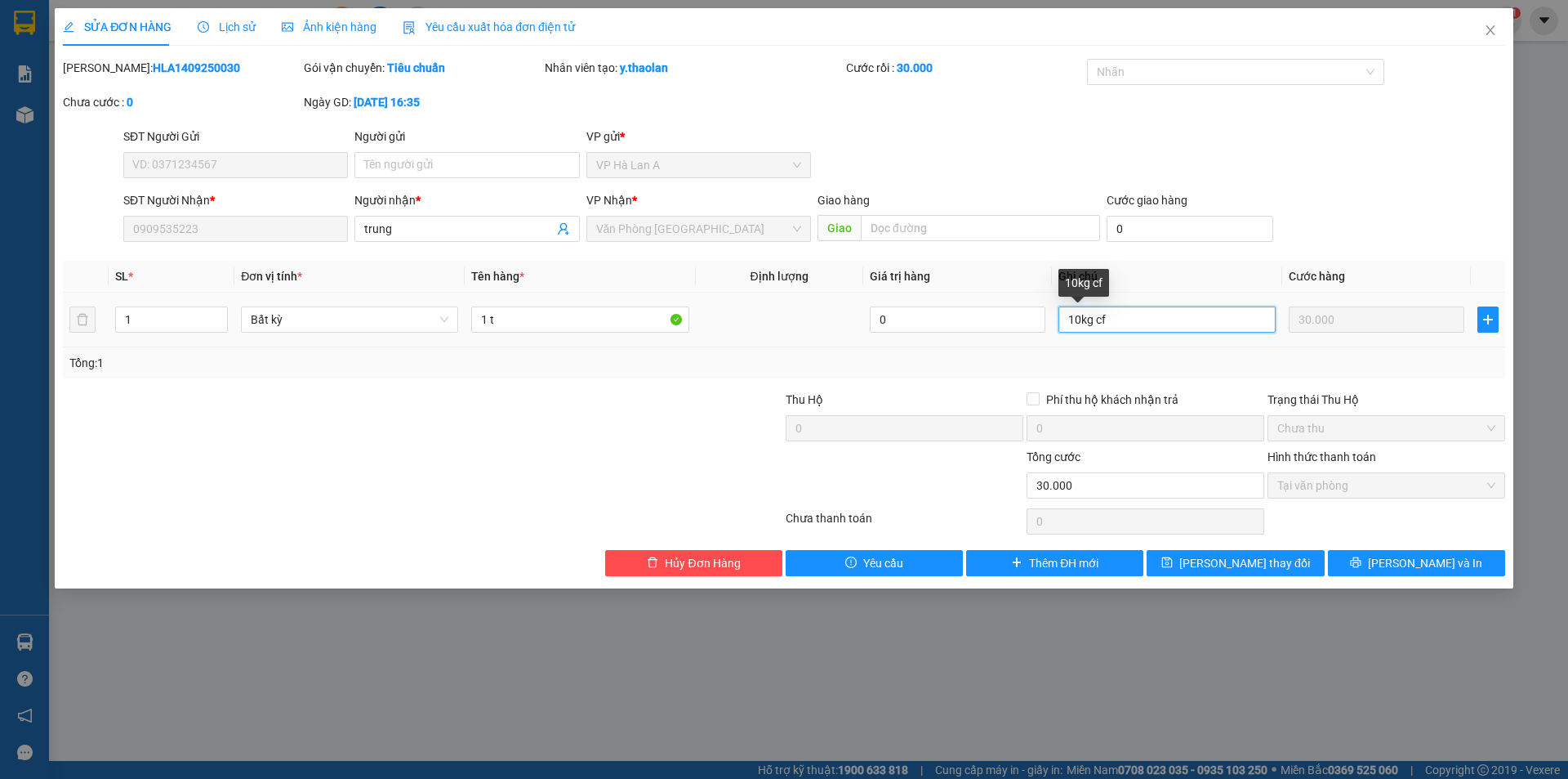
drag, startPoint x: 1091, startPoint y: 317, endPoint x: 1157, endPoint y: 316, distance: 66.0
click at [1157, 316] on input "10kg cf" at bounding box center [1167, 319] width 217 height 26
type input "10kg"
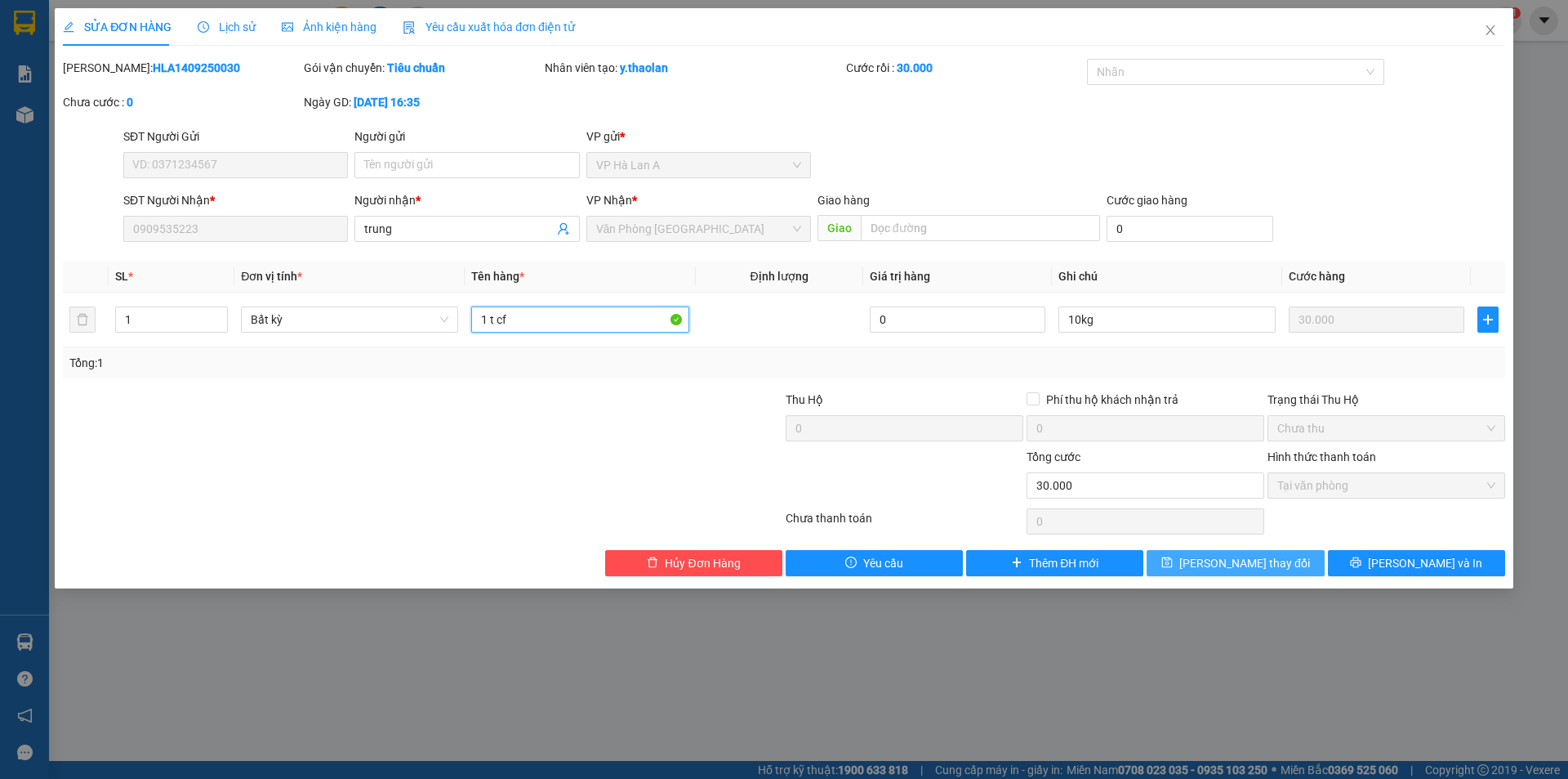
type input "1 t cf"
click at [1237, 573] on button "Lưu thay đổi" at bounding box center [1236, 562] width 177 height 26
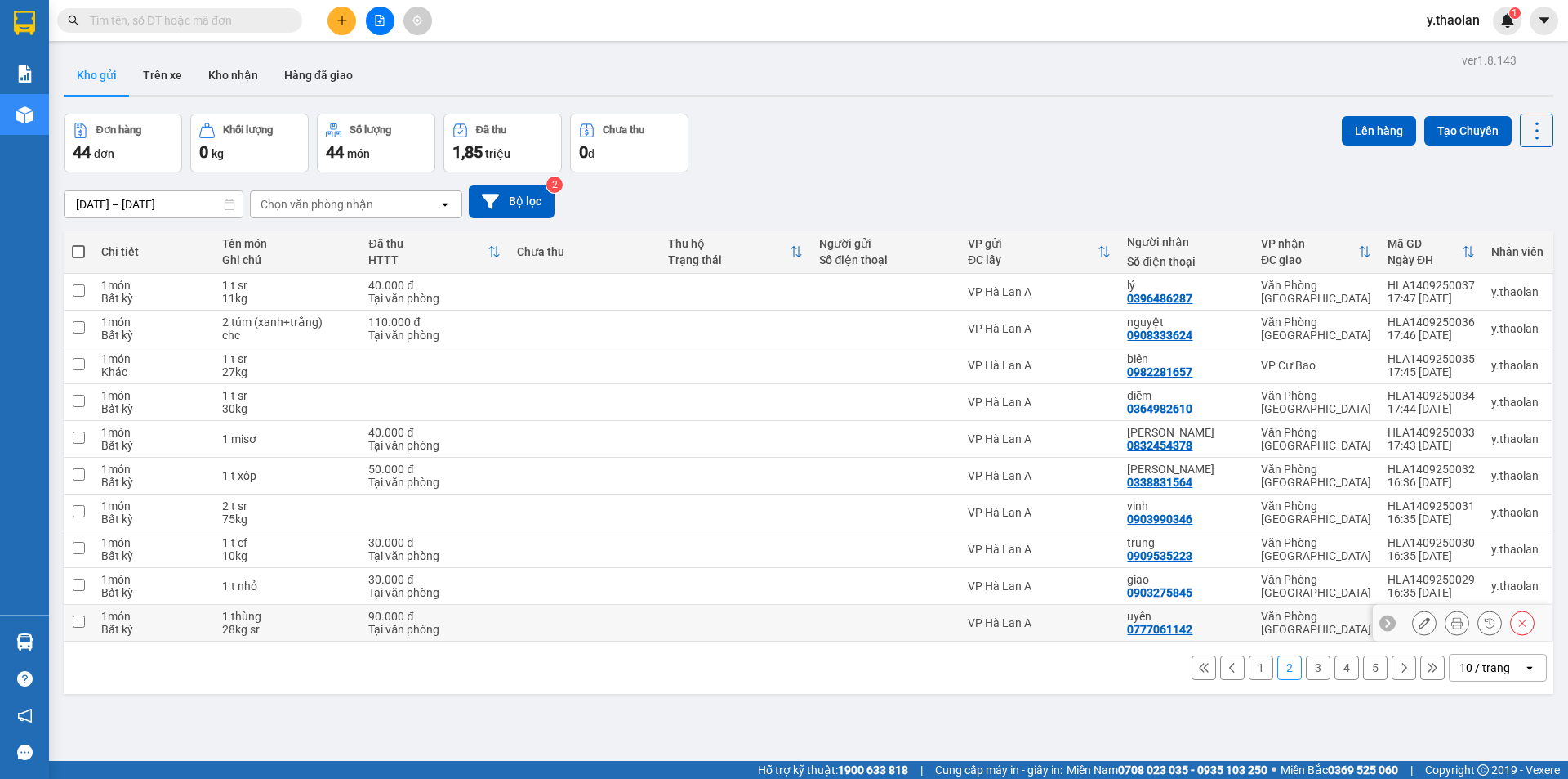
click at [1419, 624] on icon at bounding box center [1424, 623] width 11 height 11
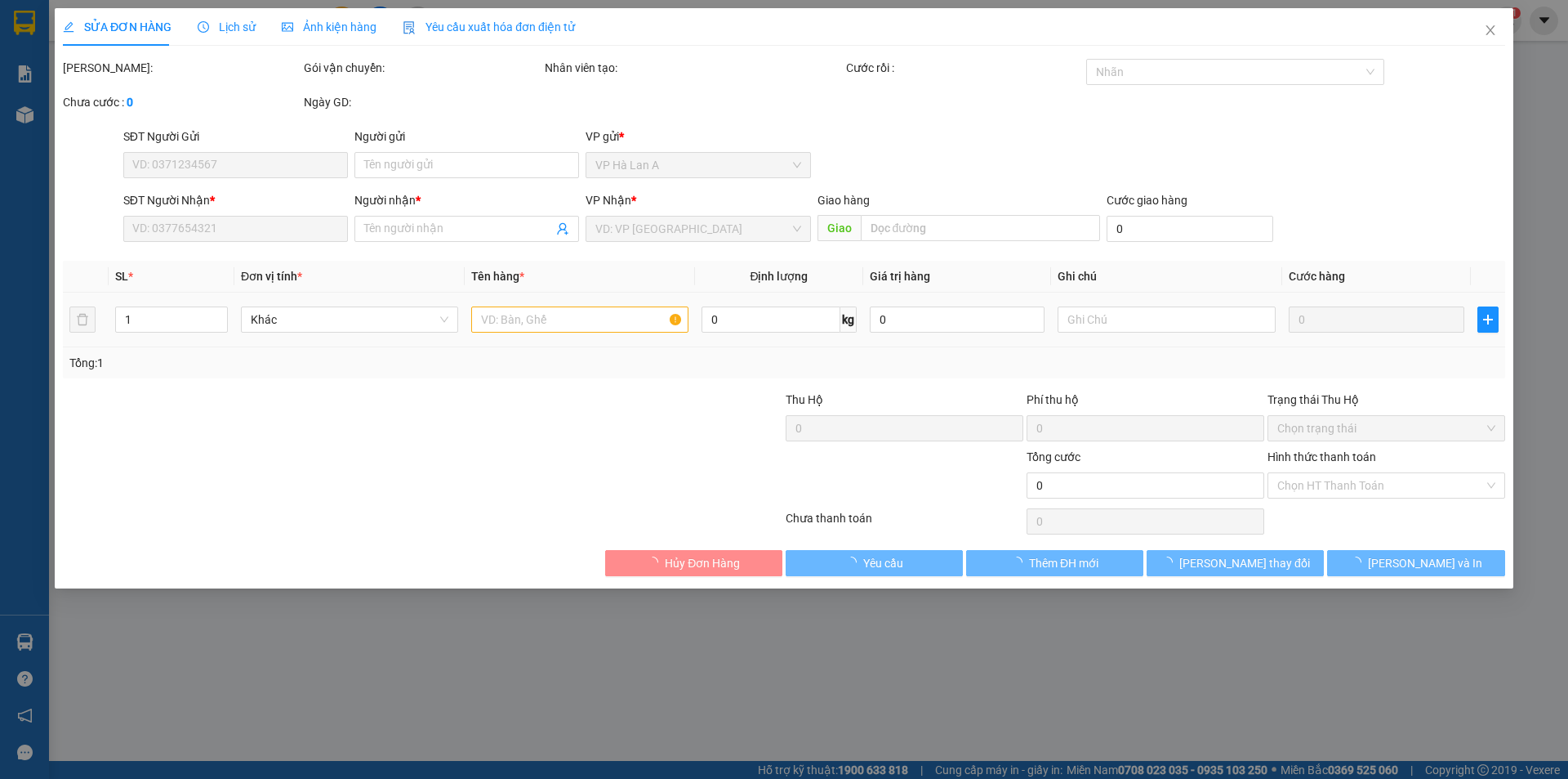
type input "0777061142"
type input "uyên"
type input "90.000"
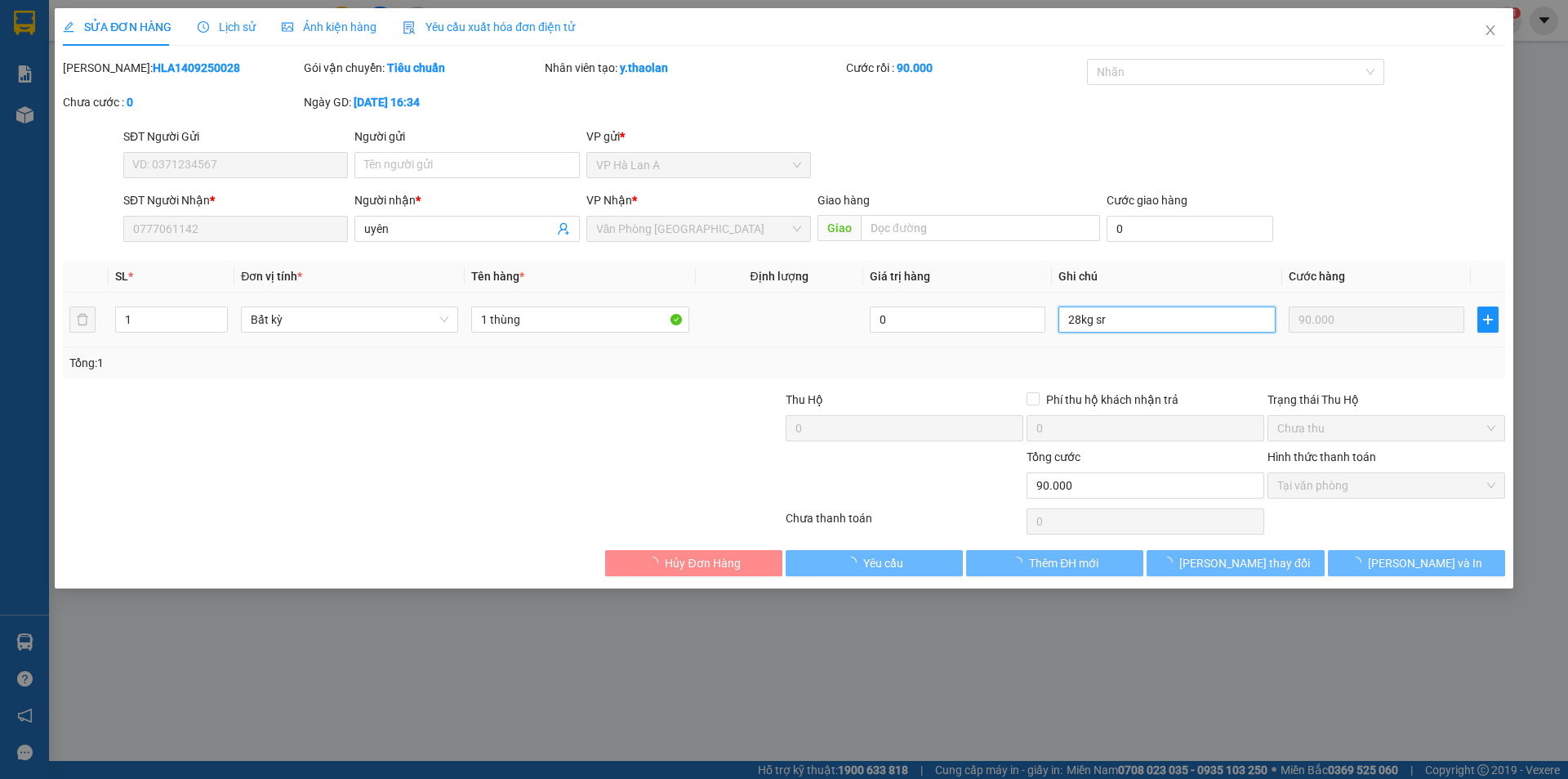
drag, startPoint x: 1093, startPoint y: 315, endPoint x: 1138, endPoint y: 316, distance: 45.0
click at [1173, 311] on input "28kg sr" at bounding box center [1167, 319] width 217 height 26
type input "28kg"
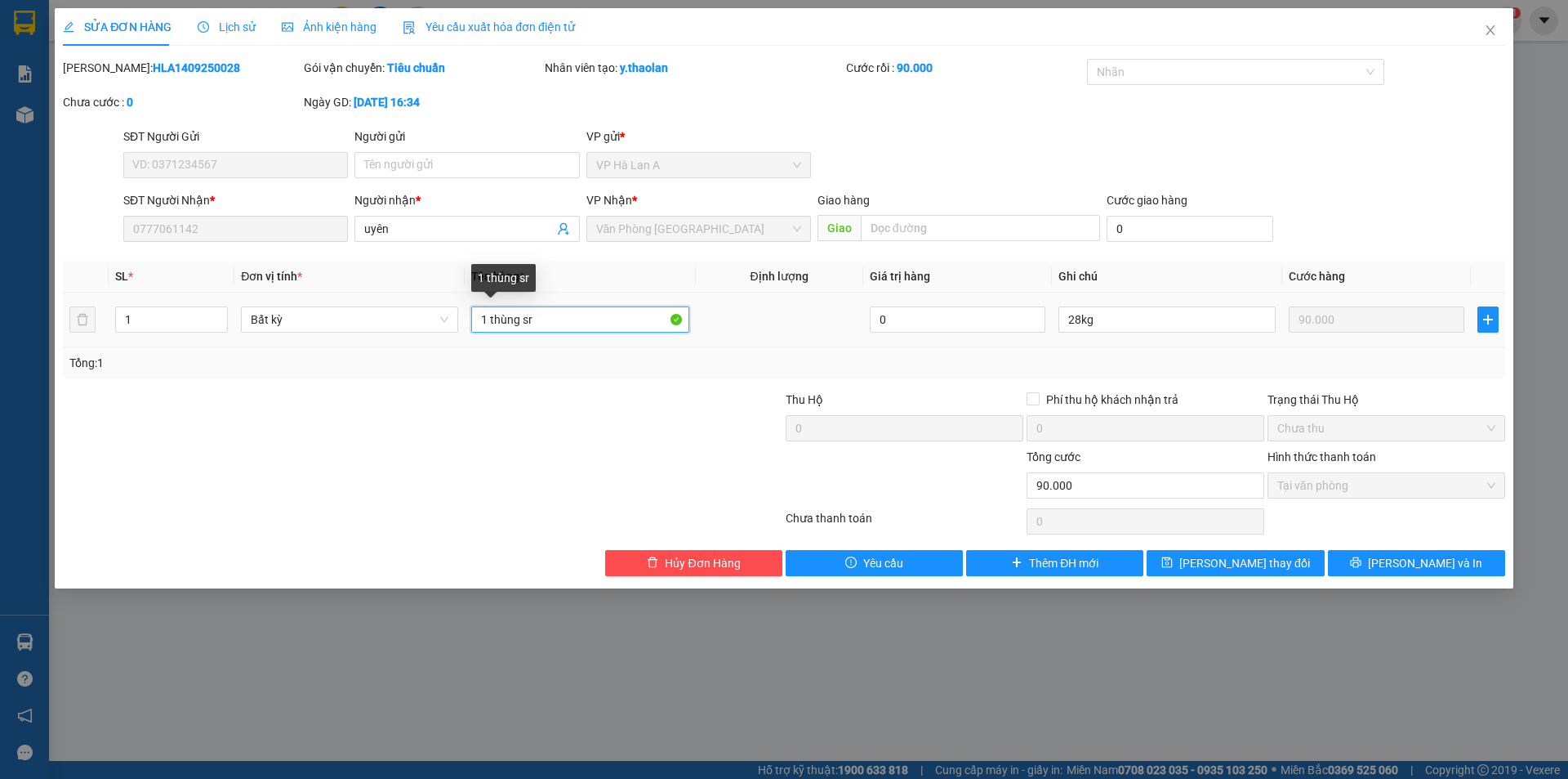
click at [526, 314] on input "1 thùng sr" at bounding box center [580, 319] width 217 height 26
click at [520, 315] on input "1 thùng sr" at bounding box center [580, 319] width 217 height 26
type input "1 t sr"
click at [1240, 586] on div "SỬA ĐƠN HÀNG Lịch sử Ảnh kiện hàng Yêu cầu xuất hóa đơn điện tử Total Paid Fee …" at bounding box center [784, 298] width 1459 height 580
click at [1240, 567] on span "Lưu thay đổi" at bounding box center [1244, 563] width 130 height 18
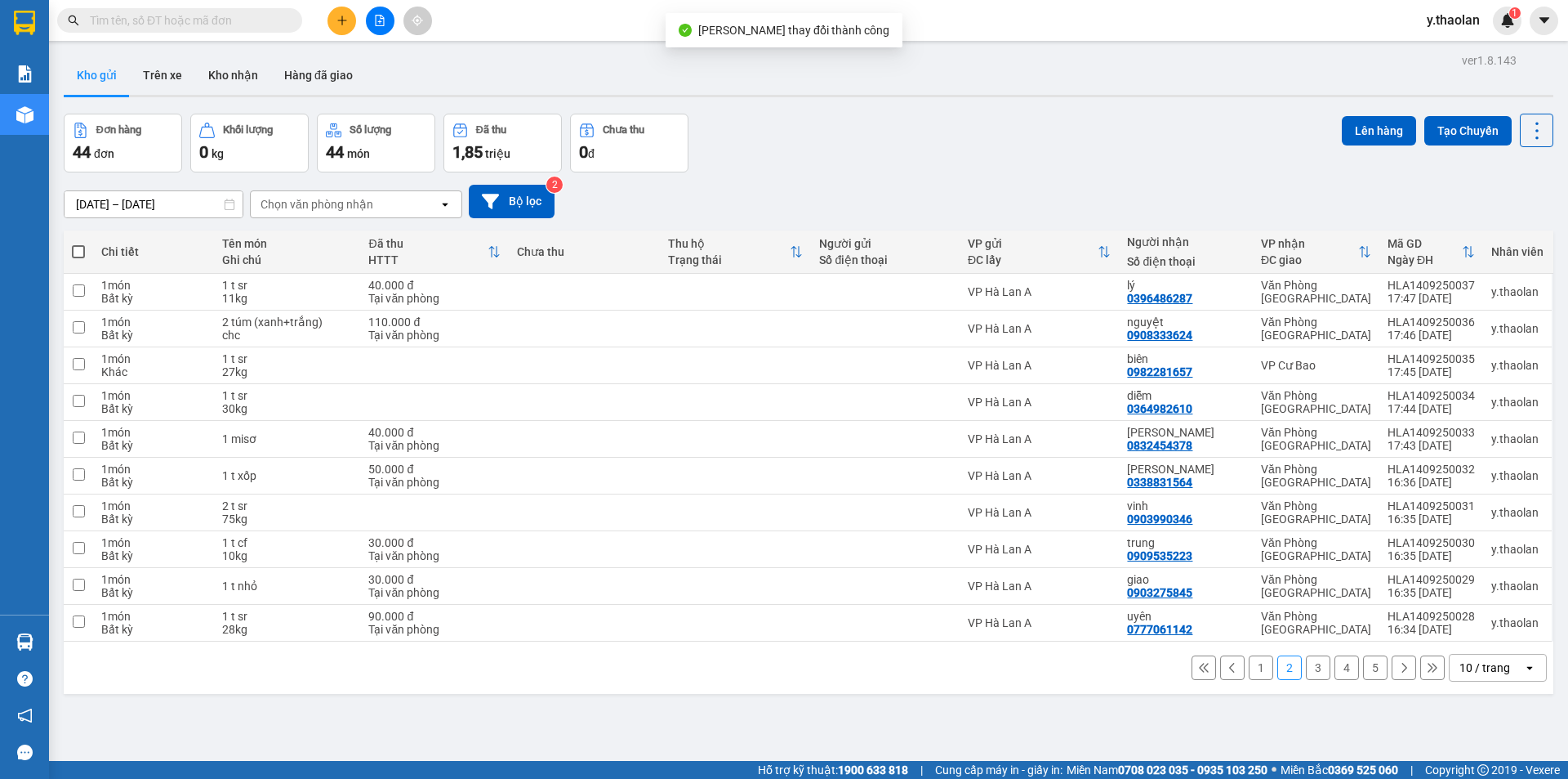
click at [1308, 664] on button "3" at bounding box center [1319, 668] width 25 height 25
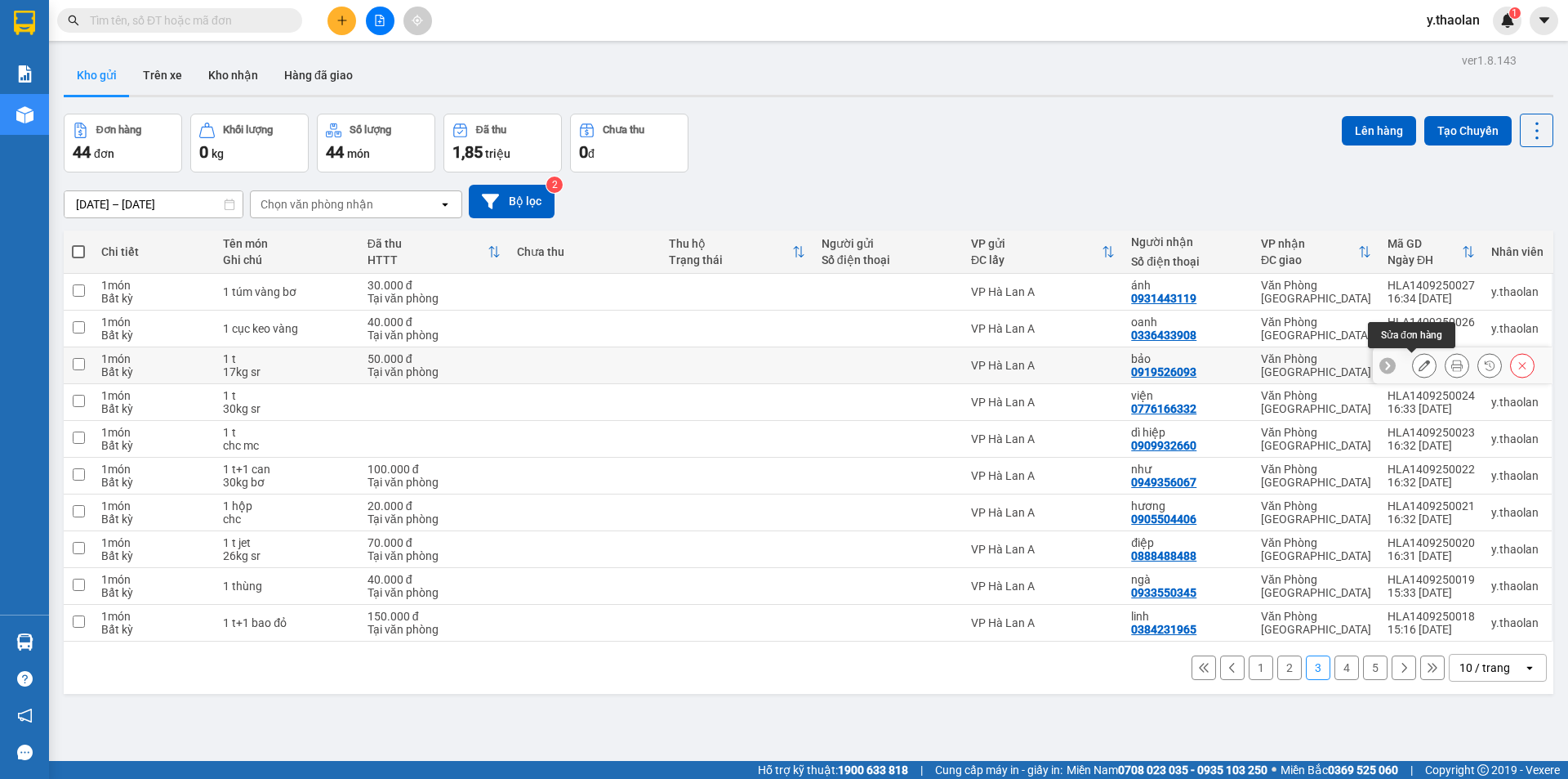
click at [1419, 362] on icon at bounding box center [1424, 366] width 11 height 11
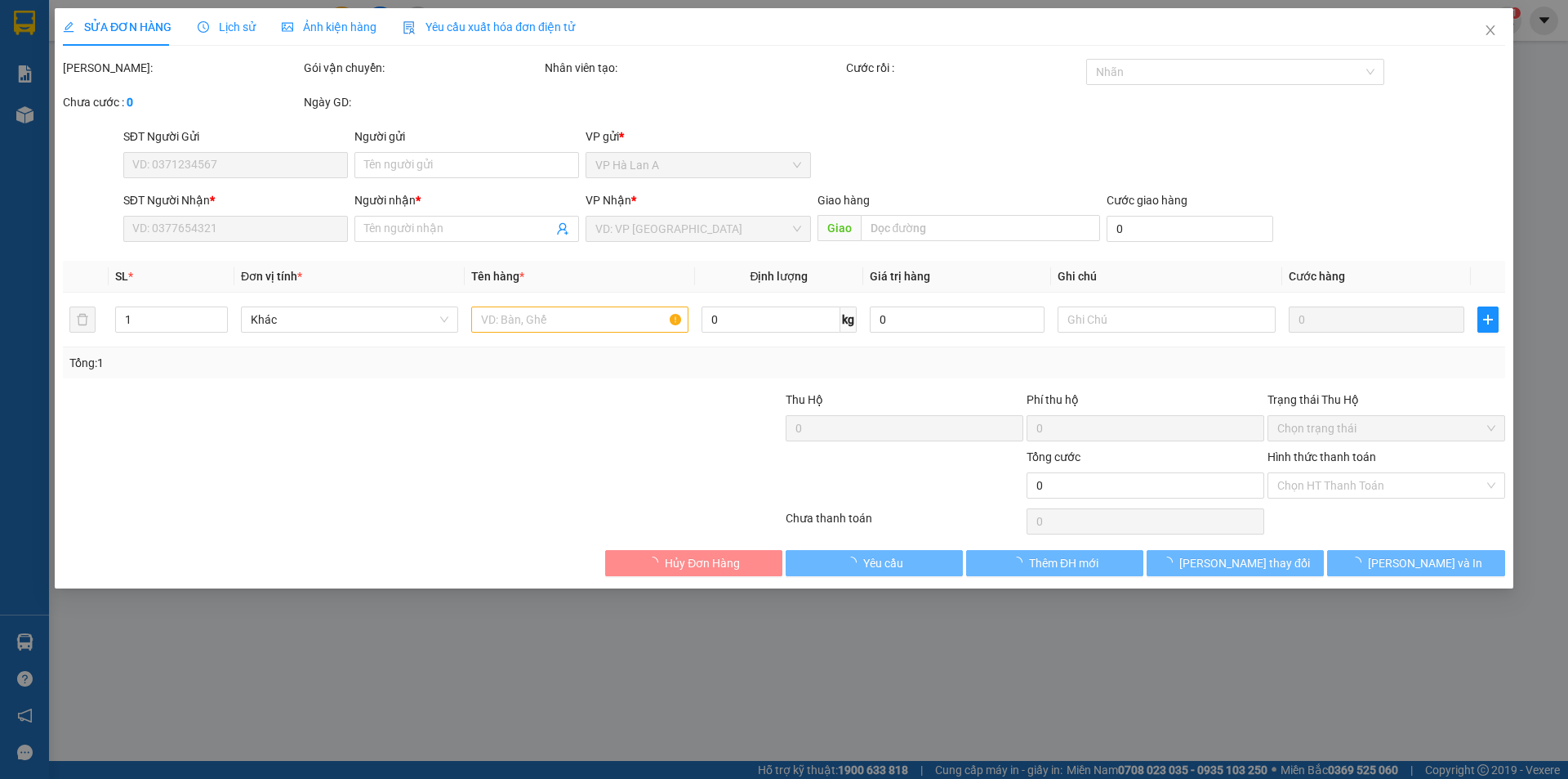
type input "0919526093"
type input "bảo"
type input "50.000"
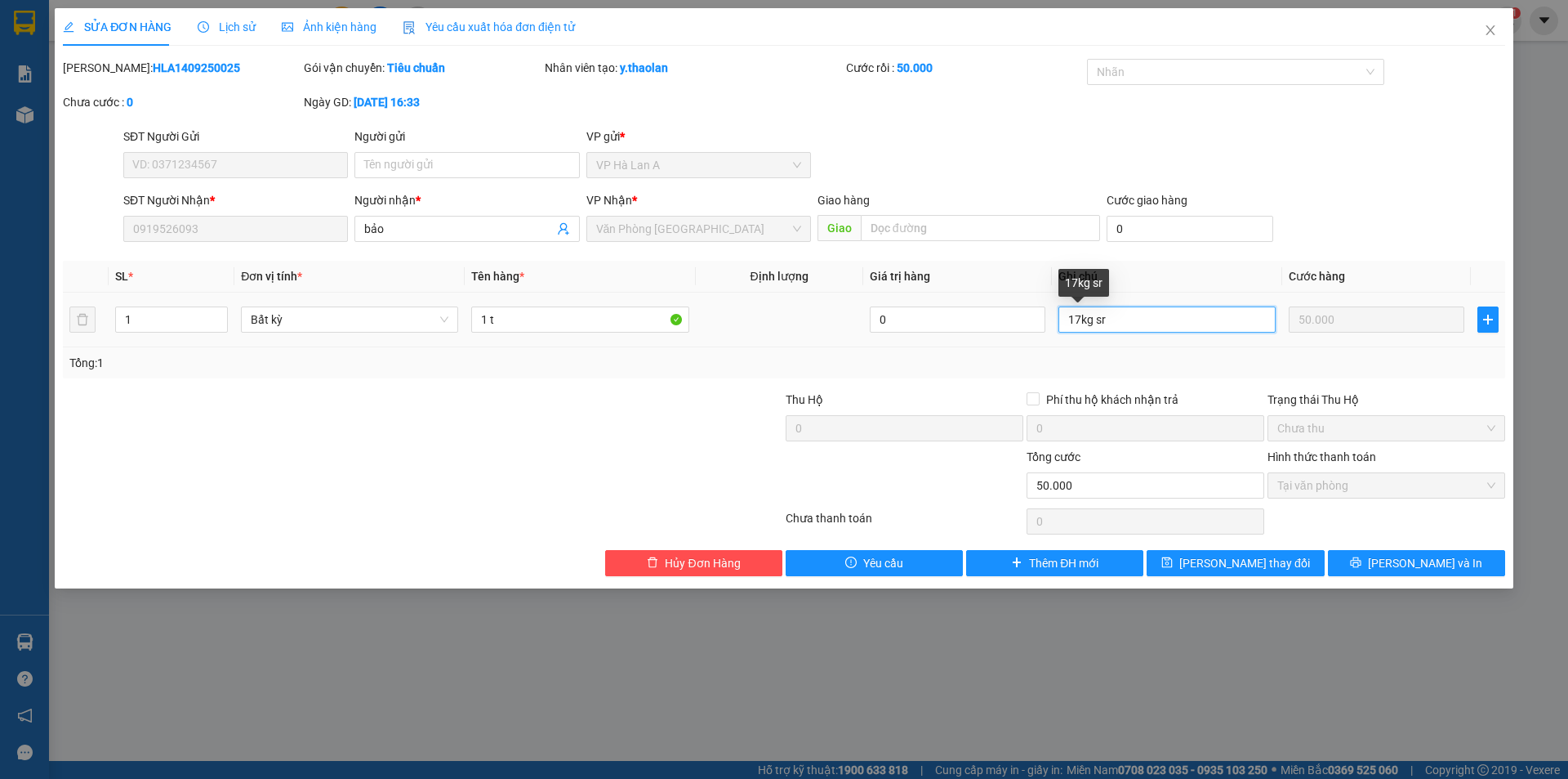
drag, startPoint x: 1094, startPoint y: 320, endPoint x: 1161, endPoint y: 314, distance: 67.3
click at [1161, 314] on input "17kg sr" at bounding box center [1167, 319] width 217 height 26
type input "17kg"
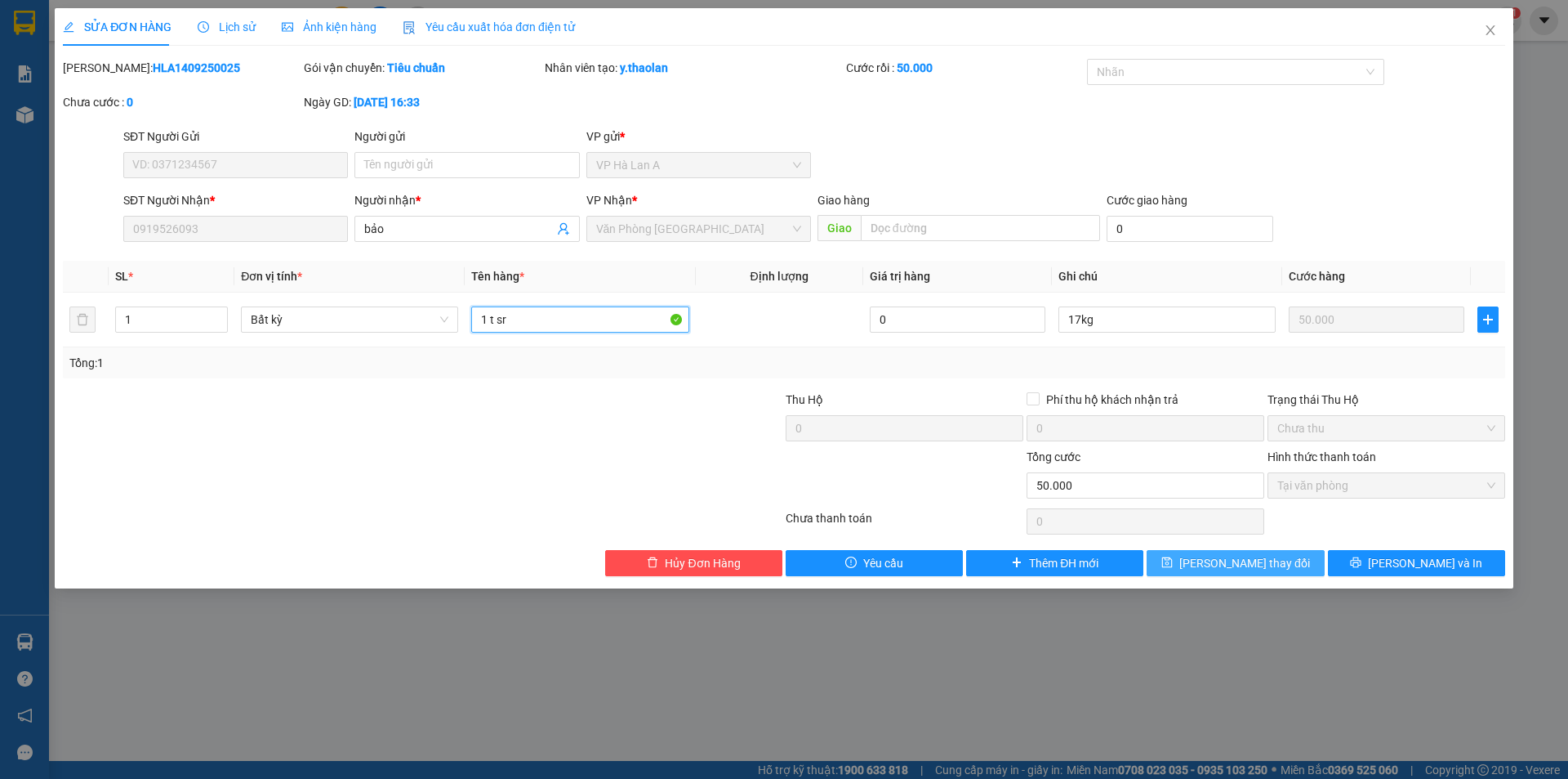
type input "1 t sr"
drag, startPoint x: 1207, startPoint y: 556, endPoint x: 1200, endPoint y: 491, distance: 65.4
click at [1209, 556] on button "Lưu thay đổi" at bounding box center [1236, 562] width 177 height 26
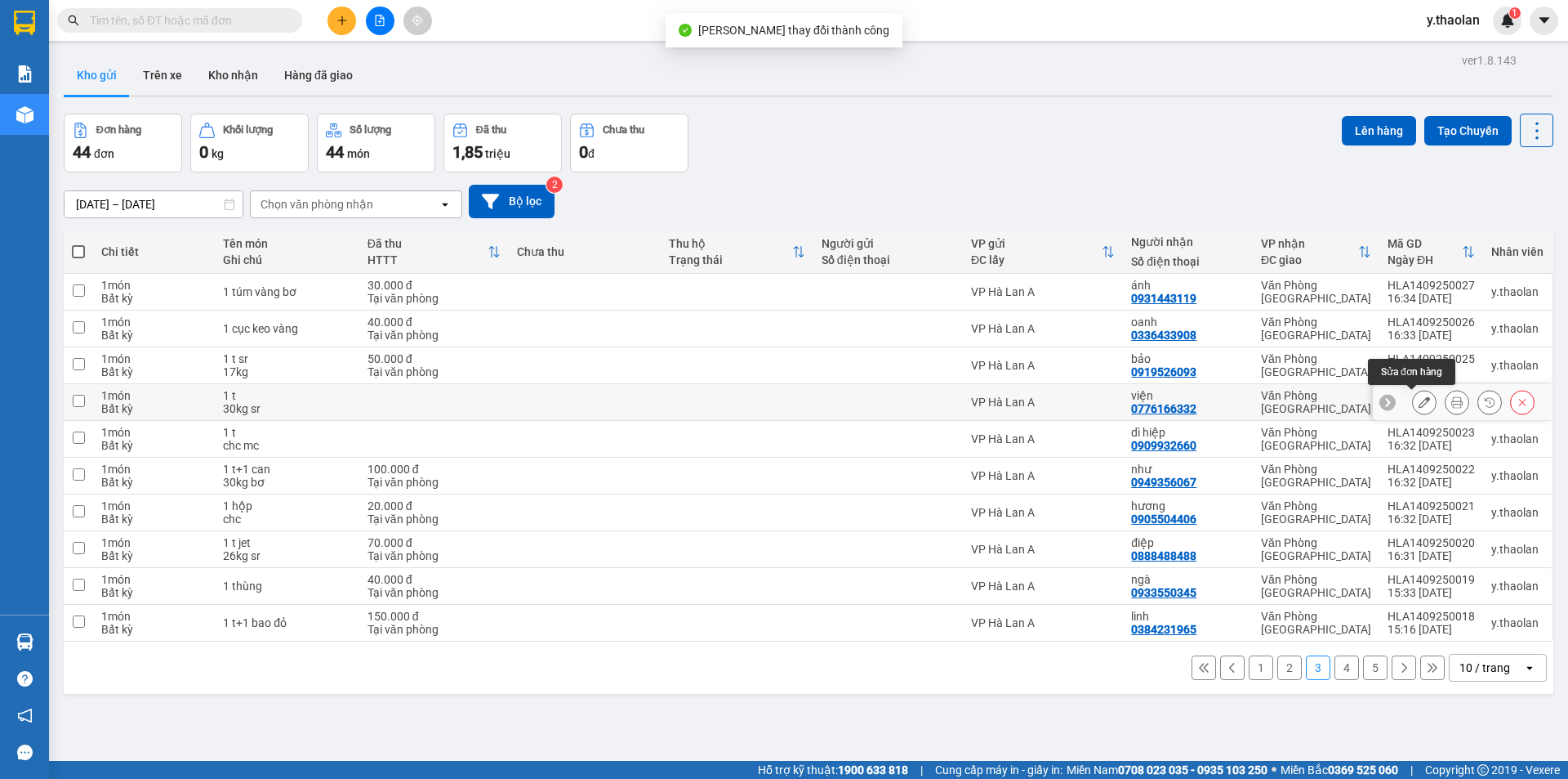
click at [1419, 406] on icon at bounding box center [1424, 402] width 11 height 11
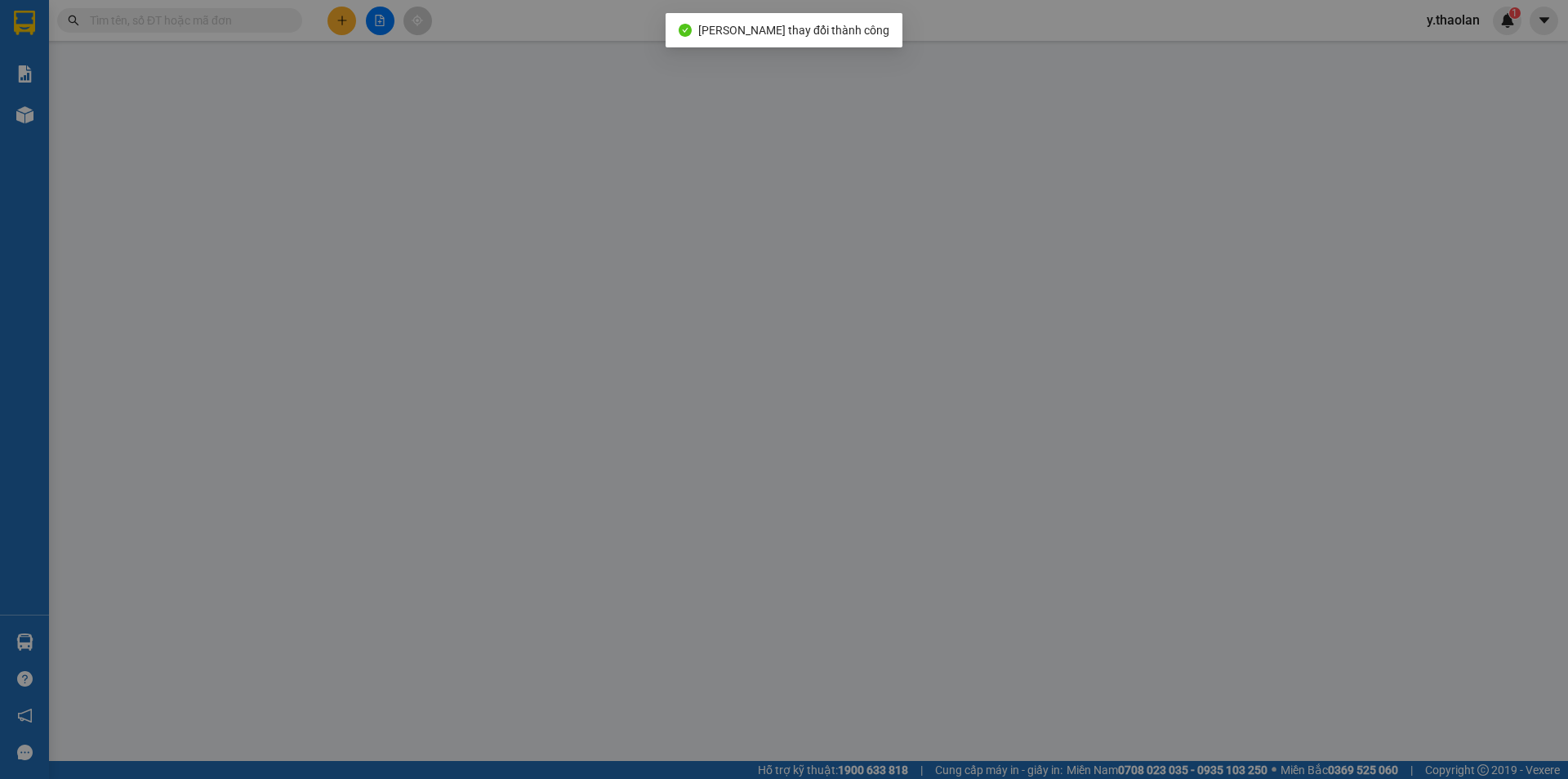
type input "0776166332"
type input "viện"
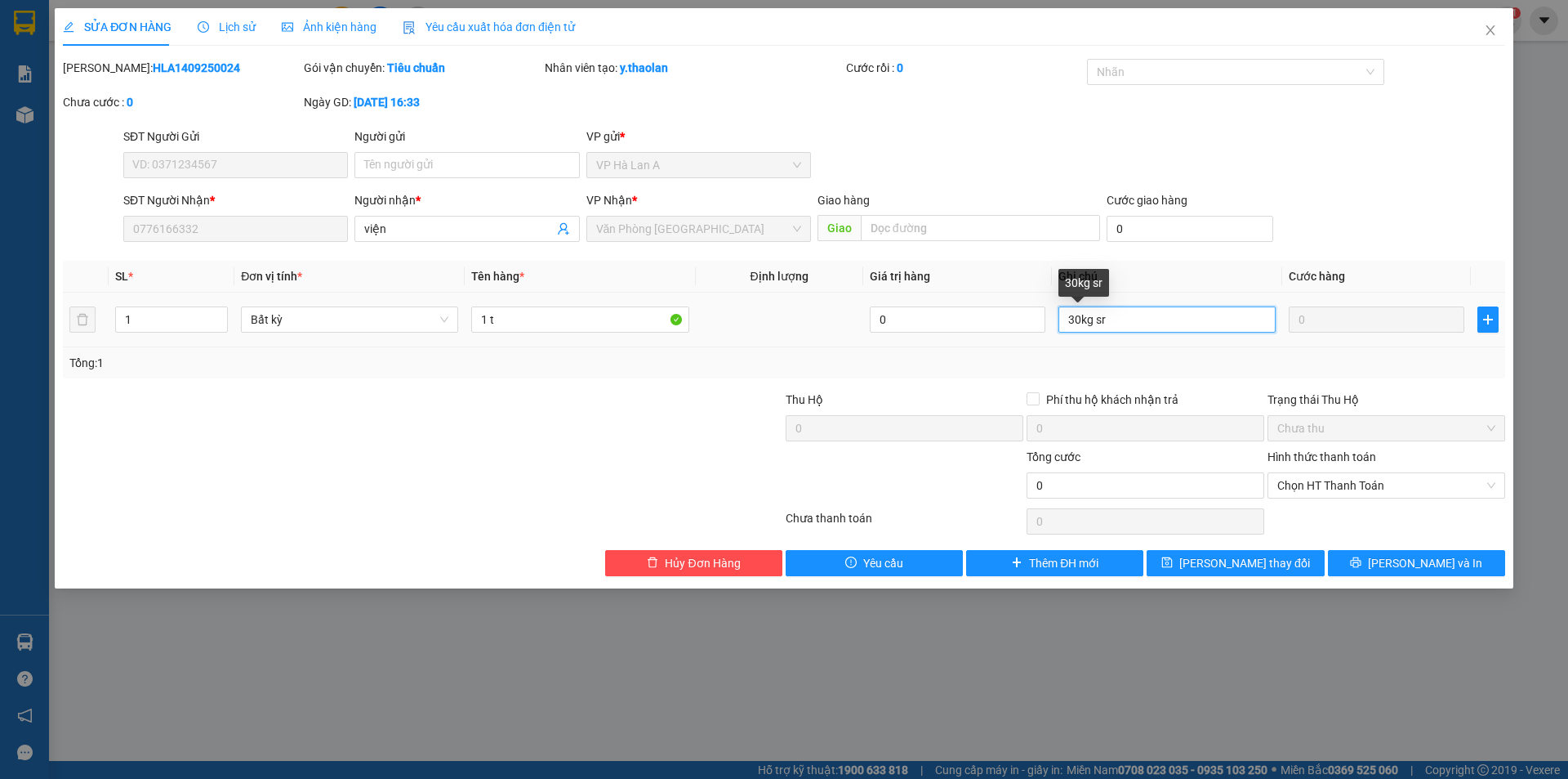
drag, startPoint x: 1093, startPoint y: 318, endPoint x: 1141, endPoint y: 318, distance: 48.0
click at [1141, 318] on input "30kg sr" at bounding box center [1167, 319] width 217 height 26
type input "30kg"
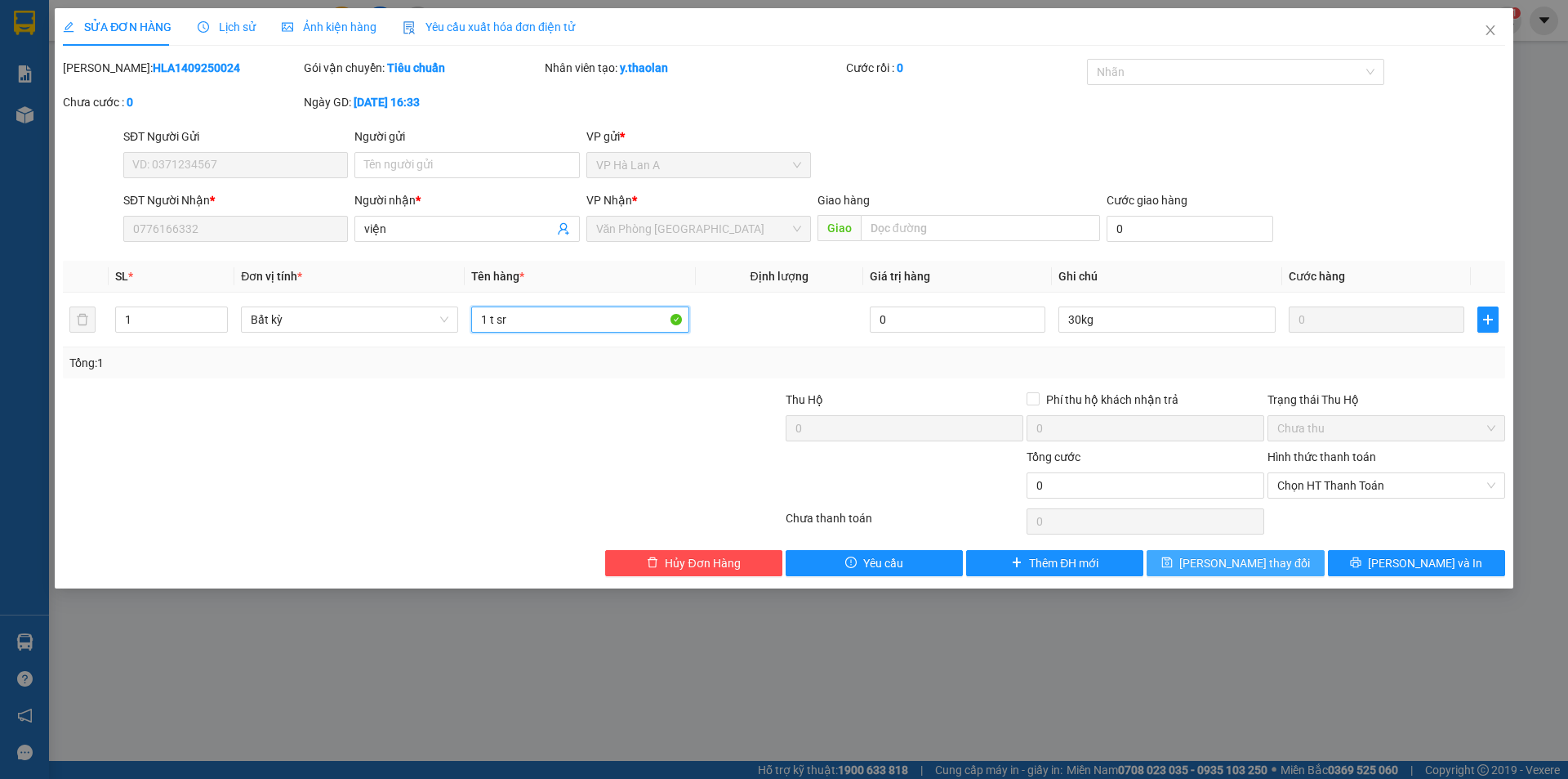
type input "1 t sr"
click at [1221, 565] on span "Lưu thay đổi" at bounding box center [1244, 563] width 130 height 18
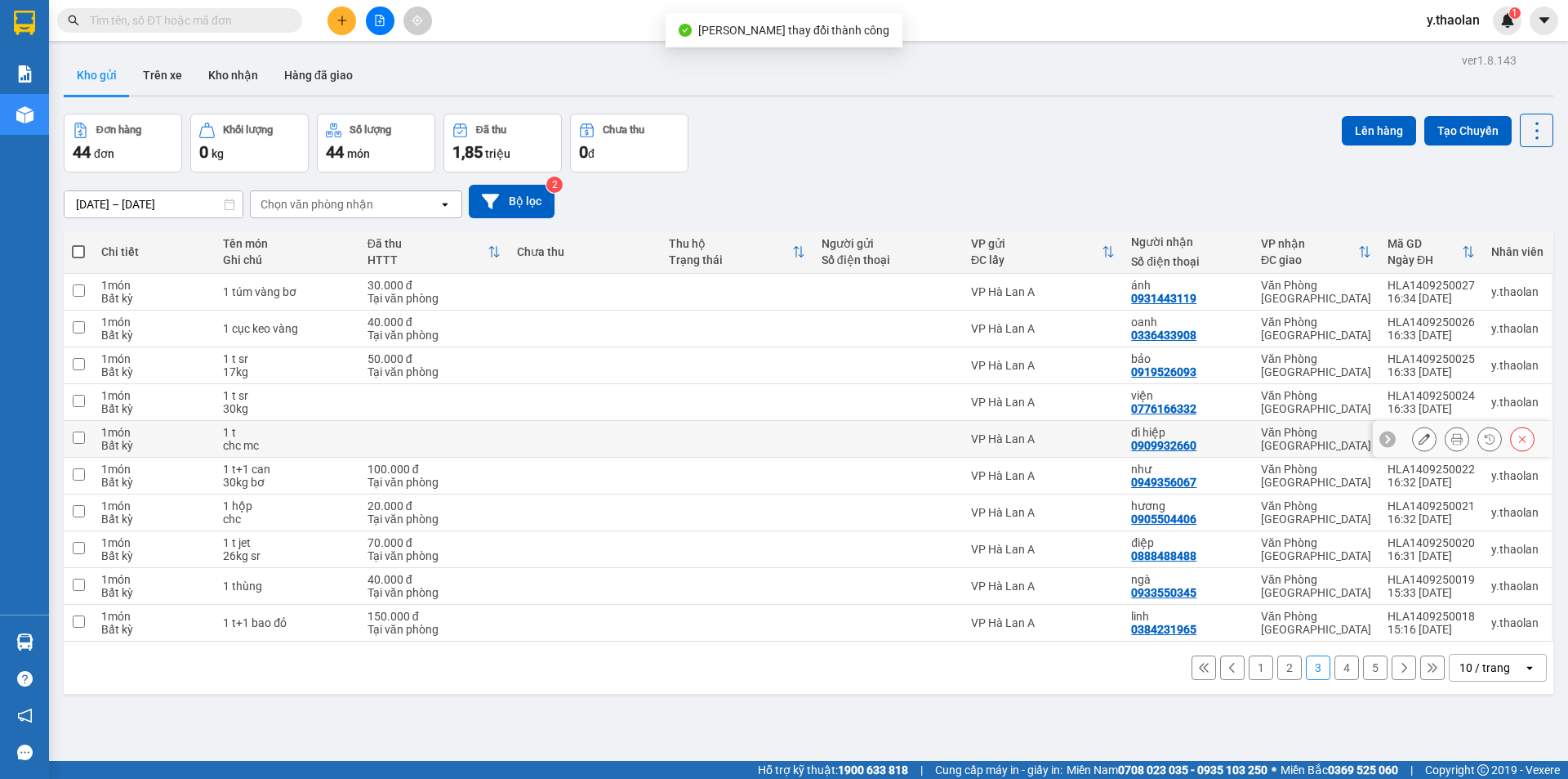
click at [1413, 437] on button at bounding box center [1424, 439] width 23 height 29
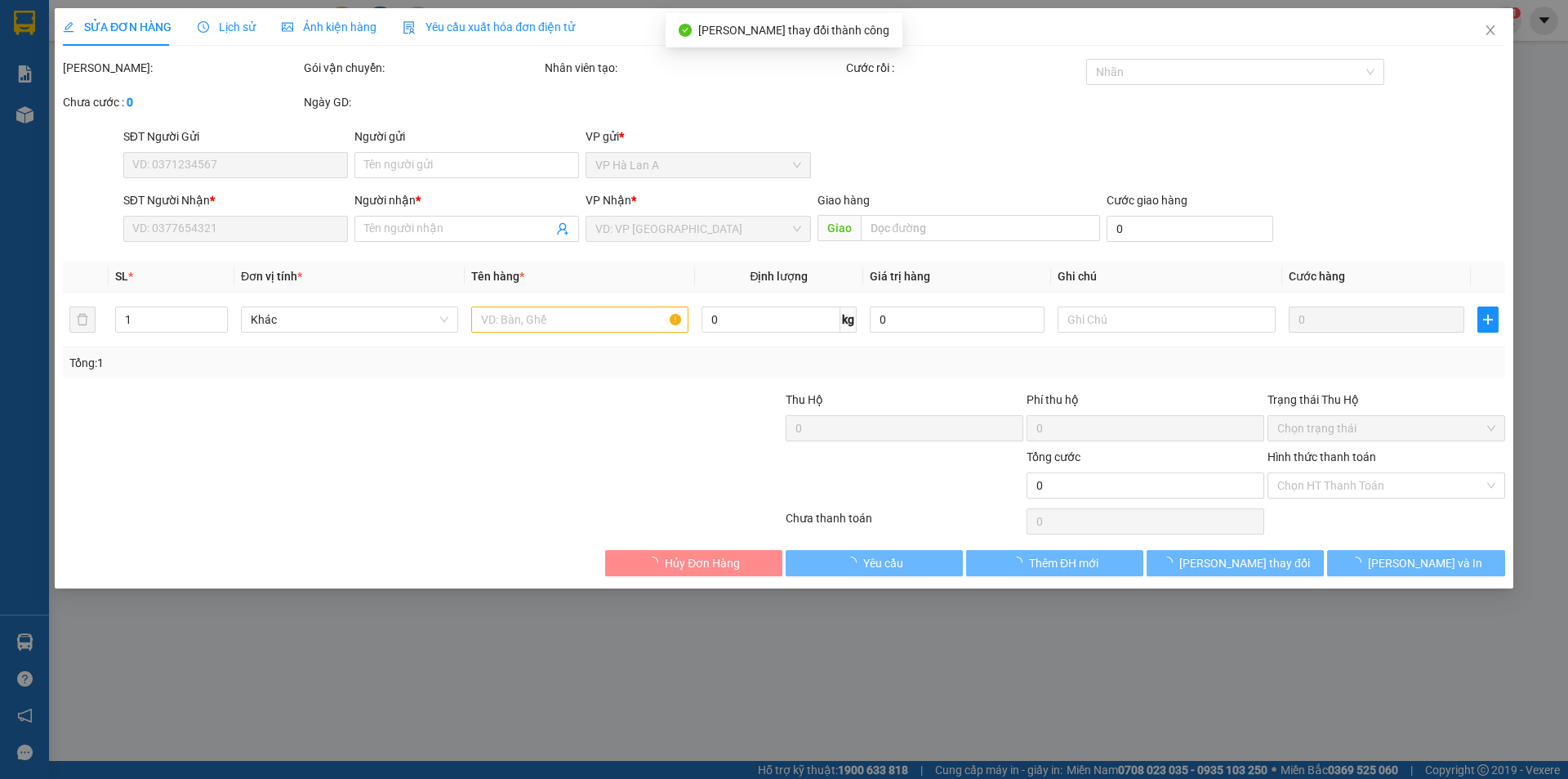
type input "0909932660"
type input "dì hiệp"
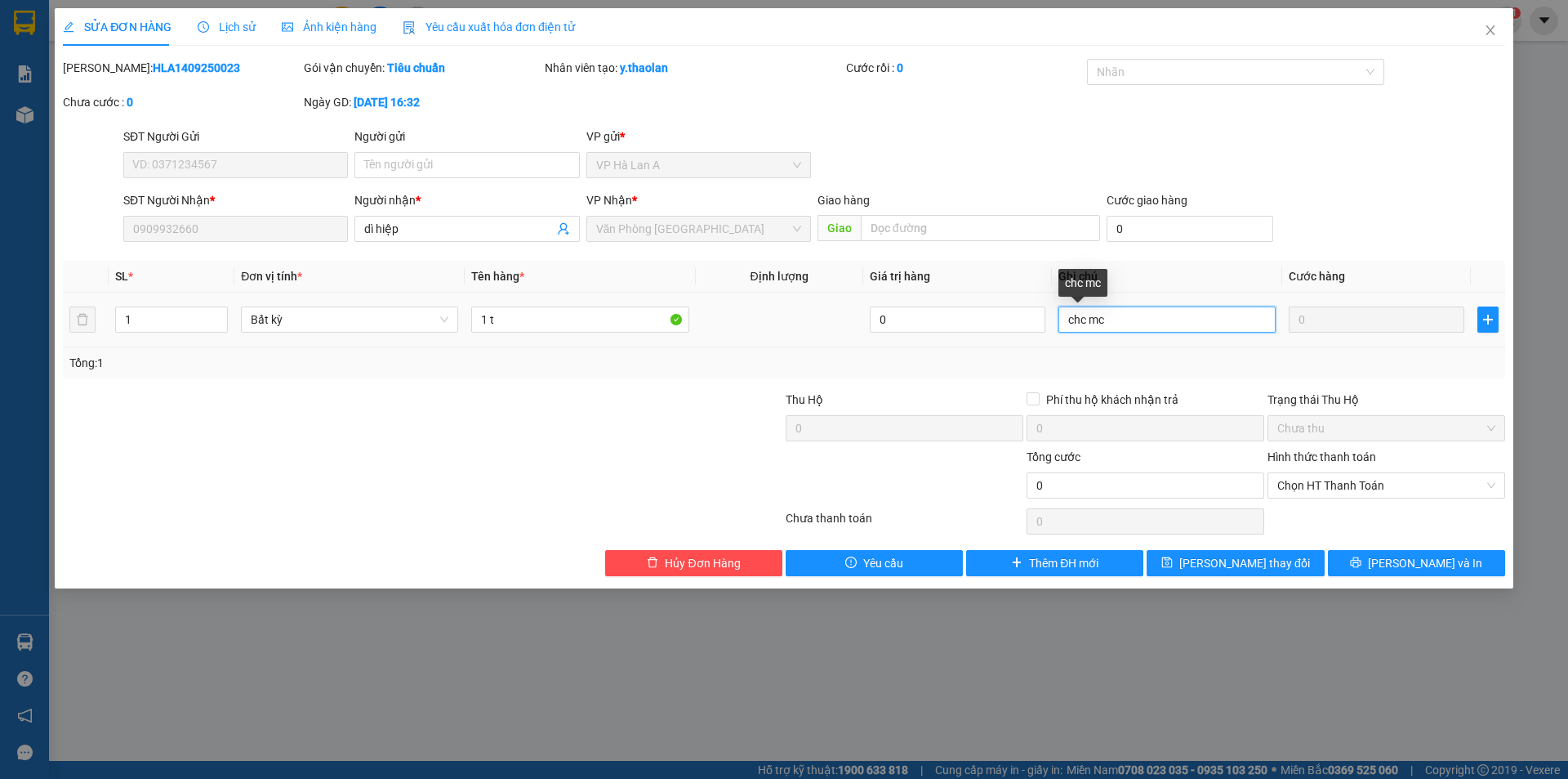
drag, startPoint x: 1091, startPoint y: 321, endPoint x: 964, endPoint y: 306, distance: 127.9
click at [964, 306] on tr "1 Bất kỳ 1 t 0 chc mc 0" at bounding box center [784, 319] width 1442 height 54
click at [1106, 310] on input "mc" at bounding box center [1167, 319] width 217 height 26
type input "mc--ship"
drag, startPoint x: 1218, startPoint y: 541, endPoint x: 1218, endPoint y: 554, distance: 13.0
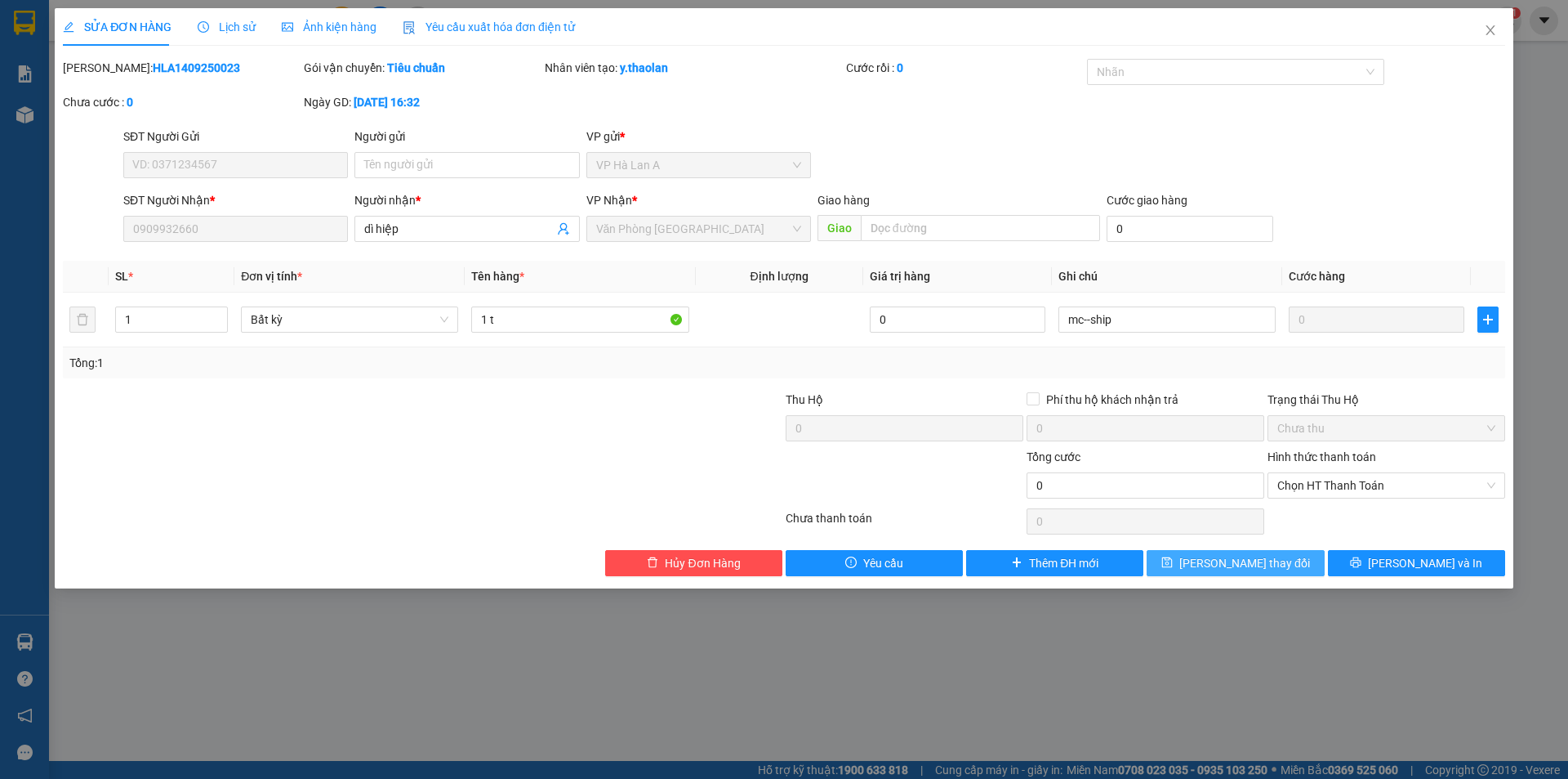
click at [1218, 543] on div "Total Paid Fee 0 Total UnPaid Fee 0 Cash Collection Total Fee Mã ĐH: HLA1409250…" at bounding box center [784, 317] width 1442 height 517
click at [1218, 567] on span "Lưu thay đổi" at bounding box center [1244, 563] width 130 height 18
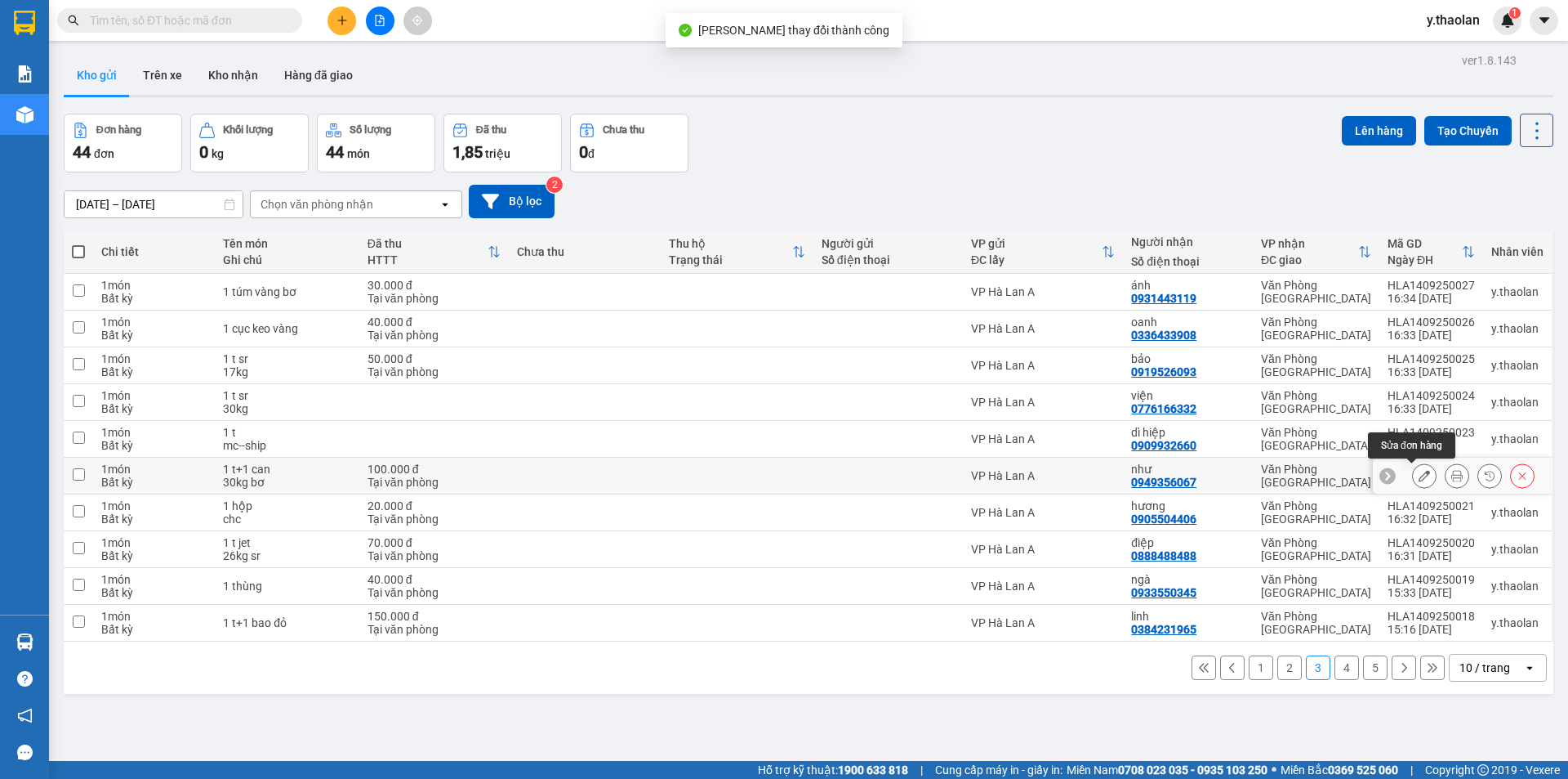
click at [1419, 478] on icon at bounding box center [1424, 475] width 11 height 11
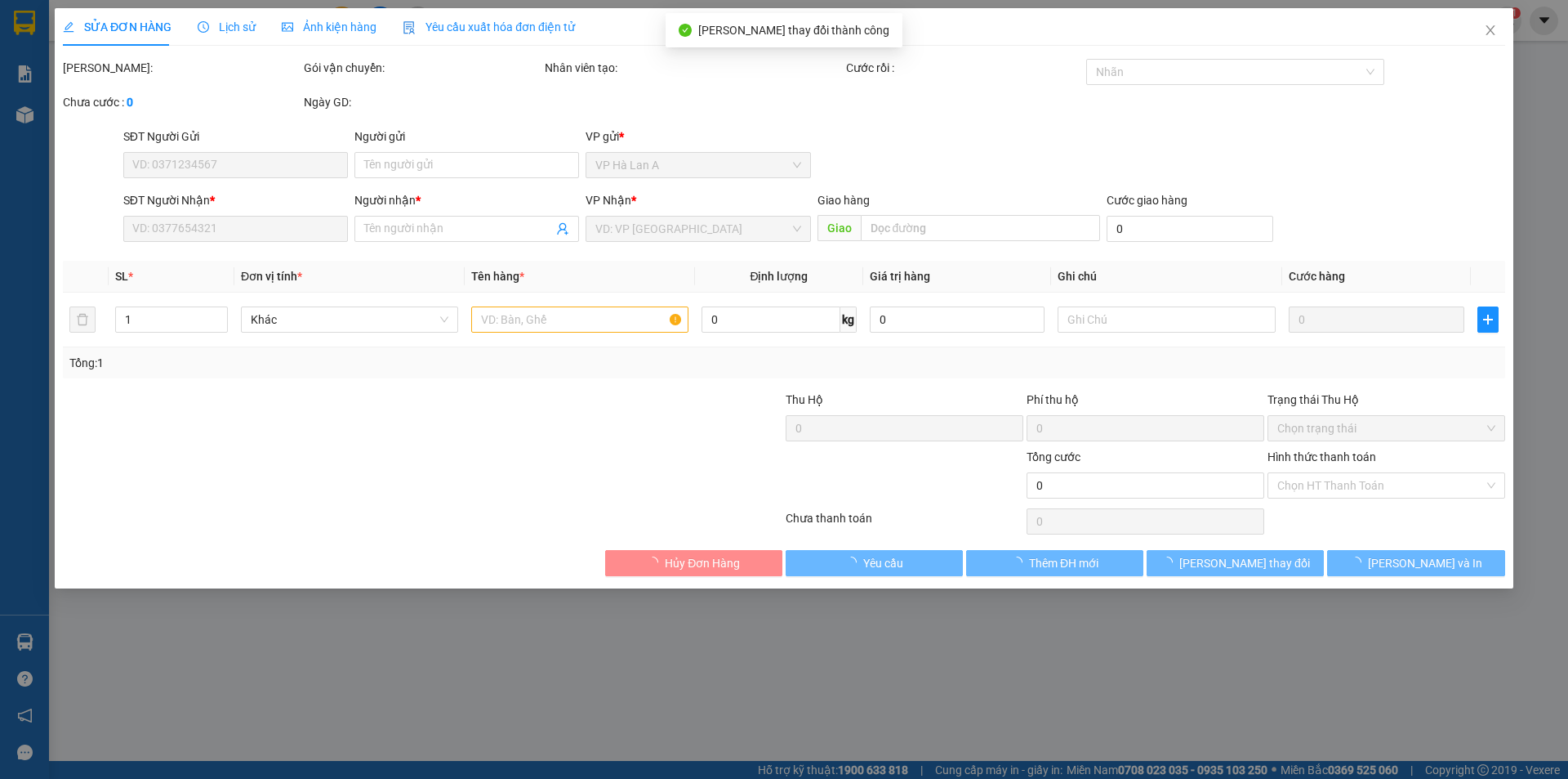
type input "0949356067"
type input "như"
type input "100.000"
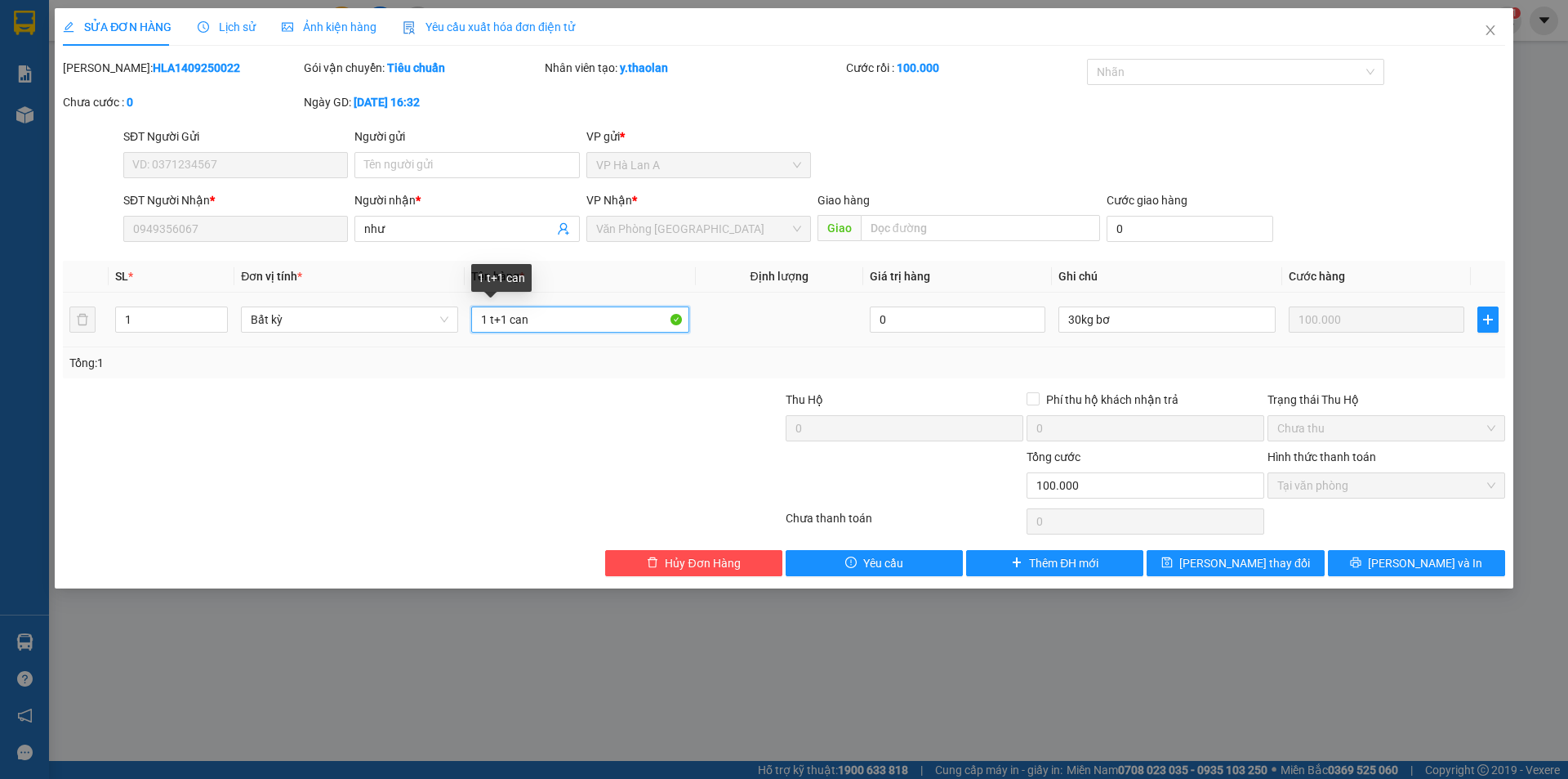
click at [506, 327] on input "1 t+1 can" at bounding box center [580, 319] width 217 height 26
click at [504, 323] on input "1 t+1 can" at bounding box center [580, 319] width 217 height 26
click at [515, 328] on input "1 t+ 1 can" at bounding box center [580, 319] width 217 height 26
type input "1 t+ 1can"
drag, startPoint x: 1091, startPoint y: 319, endPoint x: 1124, endPoint y: 320, distance: 33.0
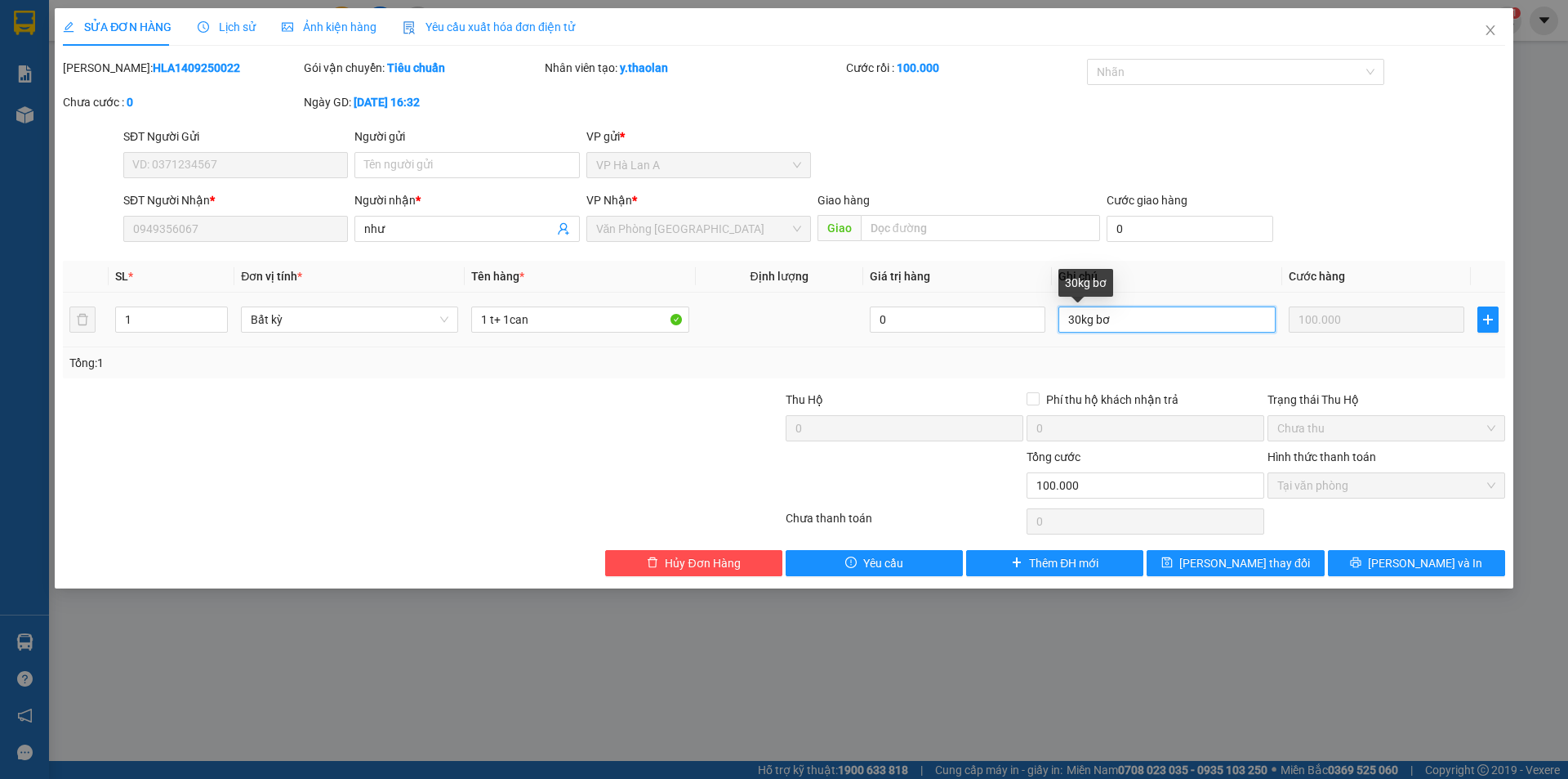
click at [1200, 318] on input "30kg bơ" at bounding box center [1167, 319] width 217 height 26
type input "30kg"
type input "1 t bơ+ 1can"
click at [1108, 316] on input "30kg" at bounding box center [1167, 319] width 217 height 26
type input "30k+"
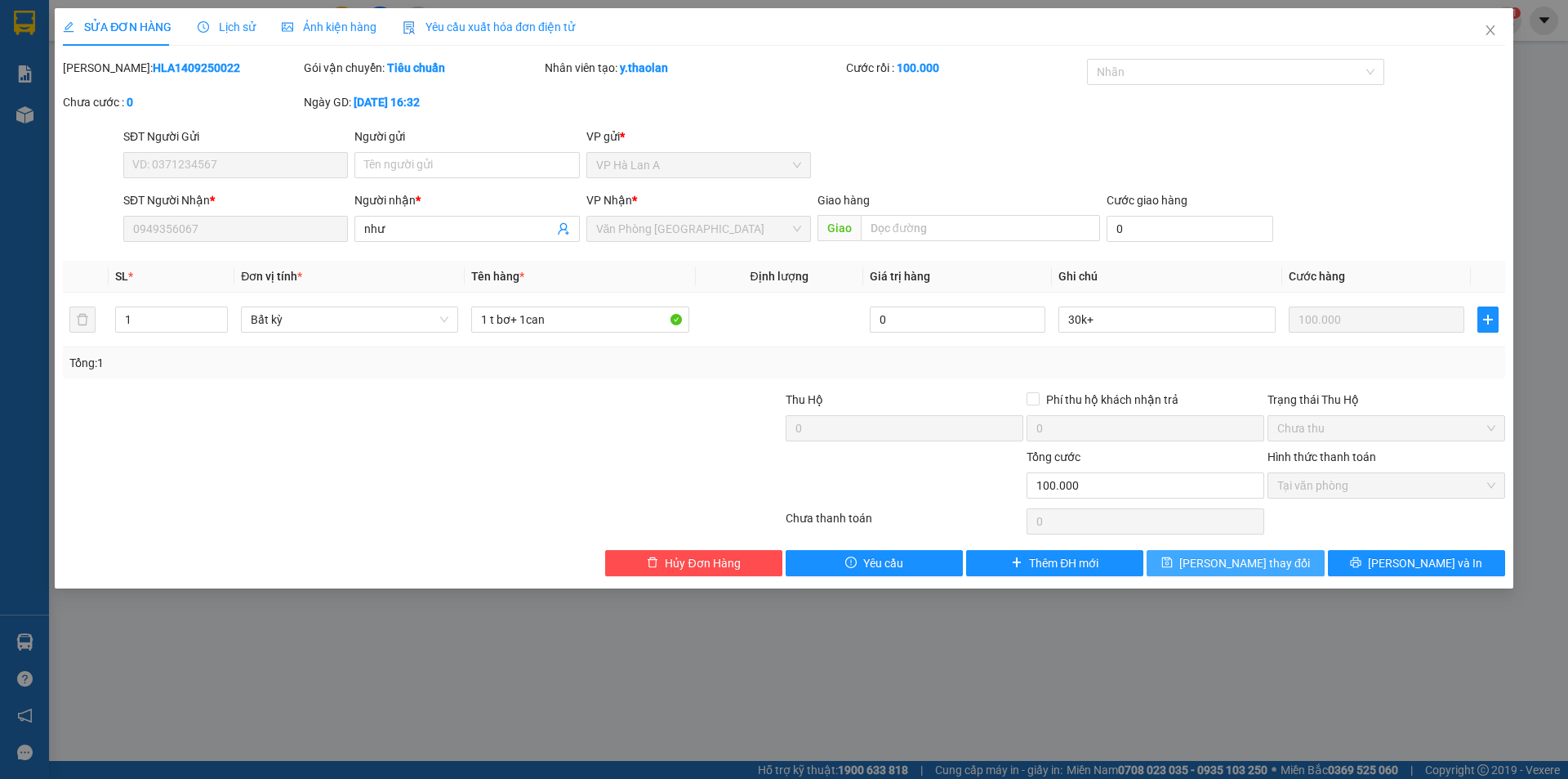
click at [1240, 567] on span "Lưu thay đổi" at bounding box center [1244, 563] width 130 height 18
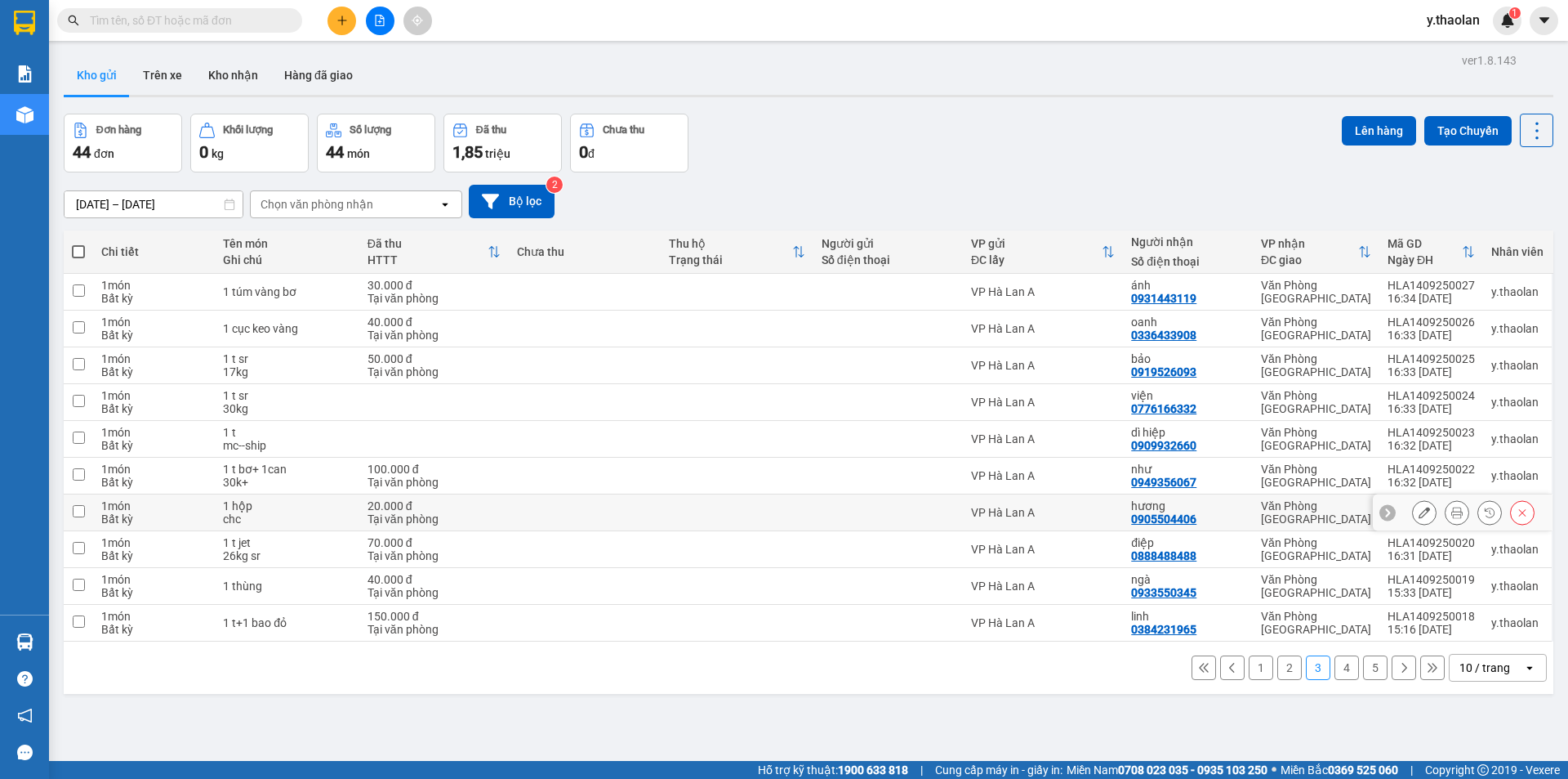
click at [1413, 515] on button at bounding box center [1424, 512] width 23 height 29
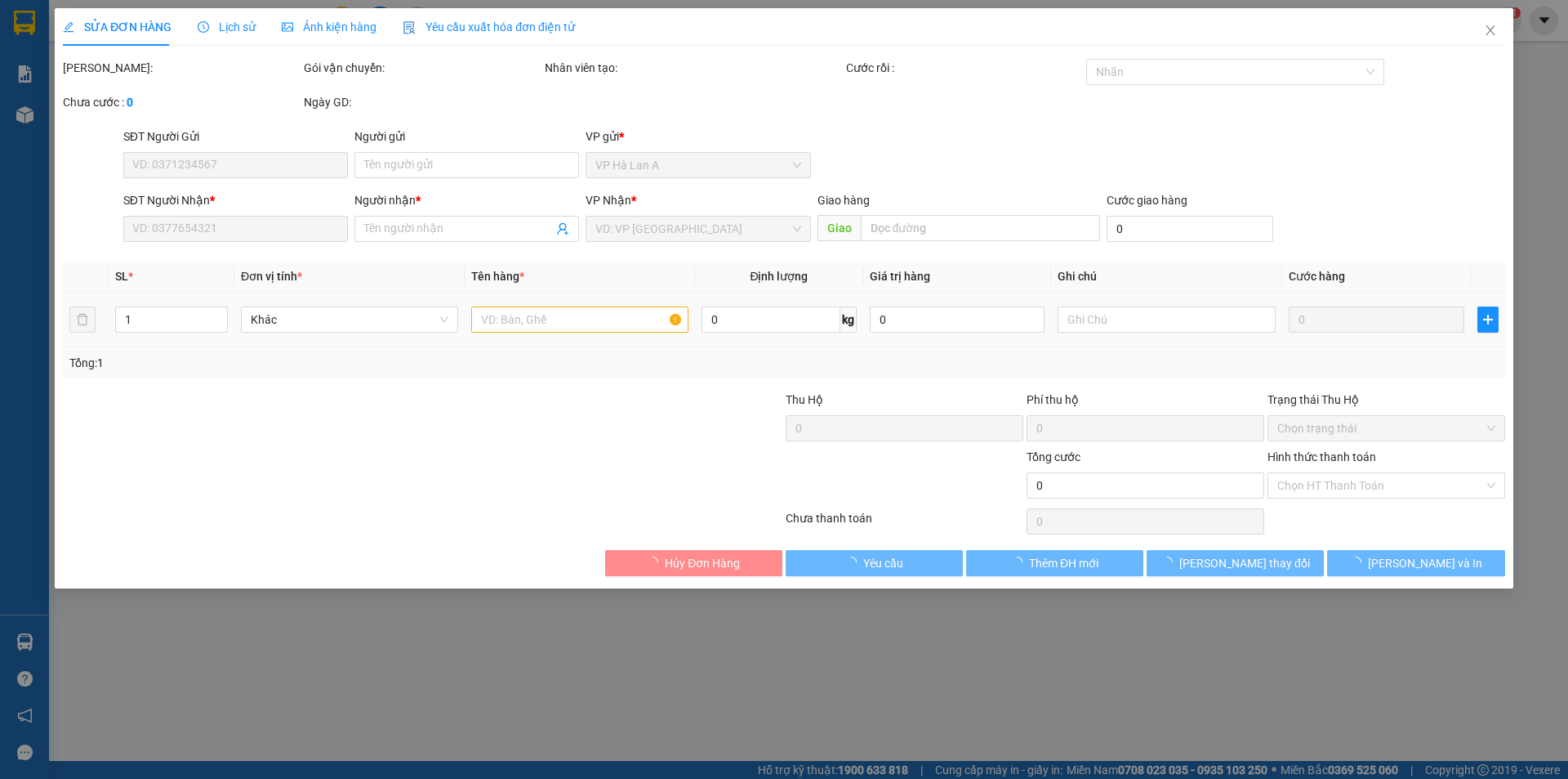
type input "0905504406"
type input "hương"
type input "20.000"
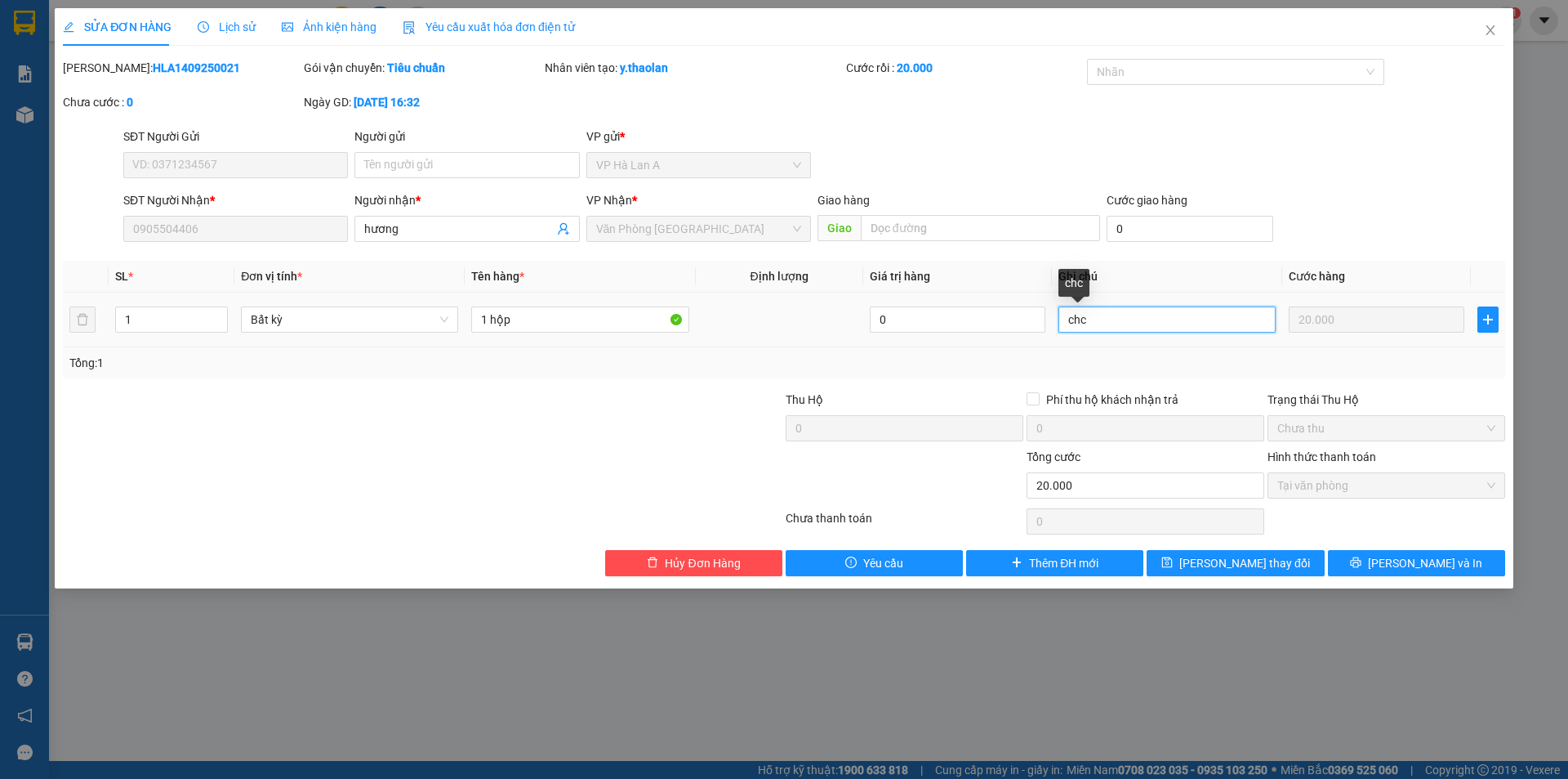
drag, startPoint x: 1113, startPoint y: 321, endPoint x: 815, endPoint y: 301, distance: 298.7
click at [837, 302] on tr "1 Bất kỳ 1 hộp 0 chc 20.000" at bounding box center [784, 319] width 1442 height 54
type input "ship"
click at [1220, 564] on span "Lưu thay đổi" at bounding box center [1244, 563] width 130 height 18
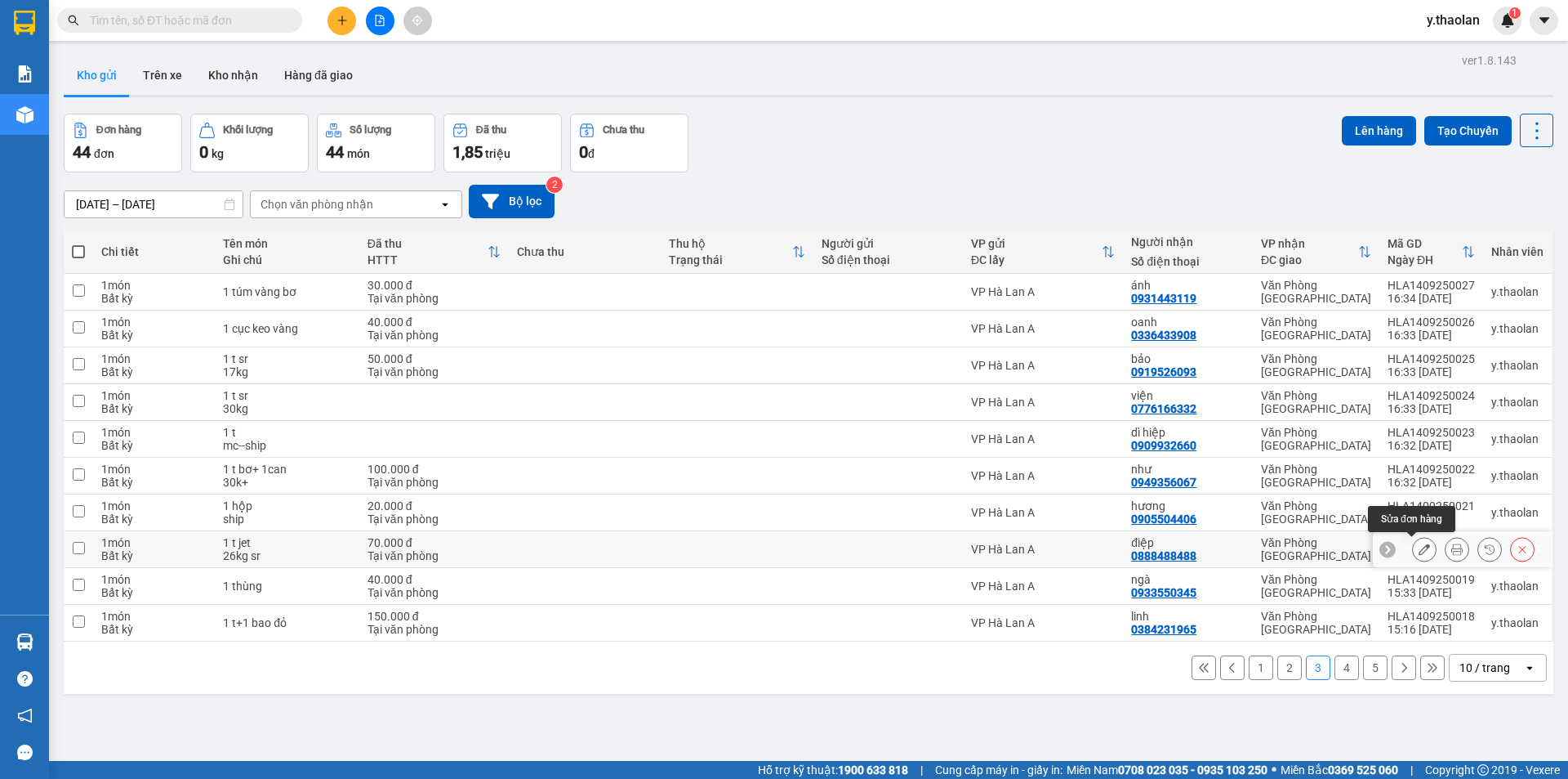
click at [1413, 551] on button at bounding box center [1424, 549] width 23 height 29
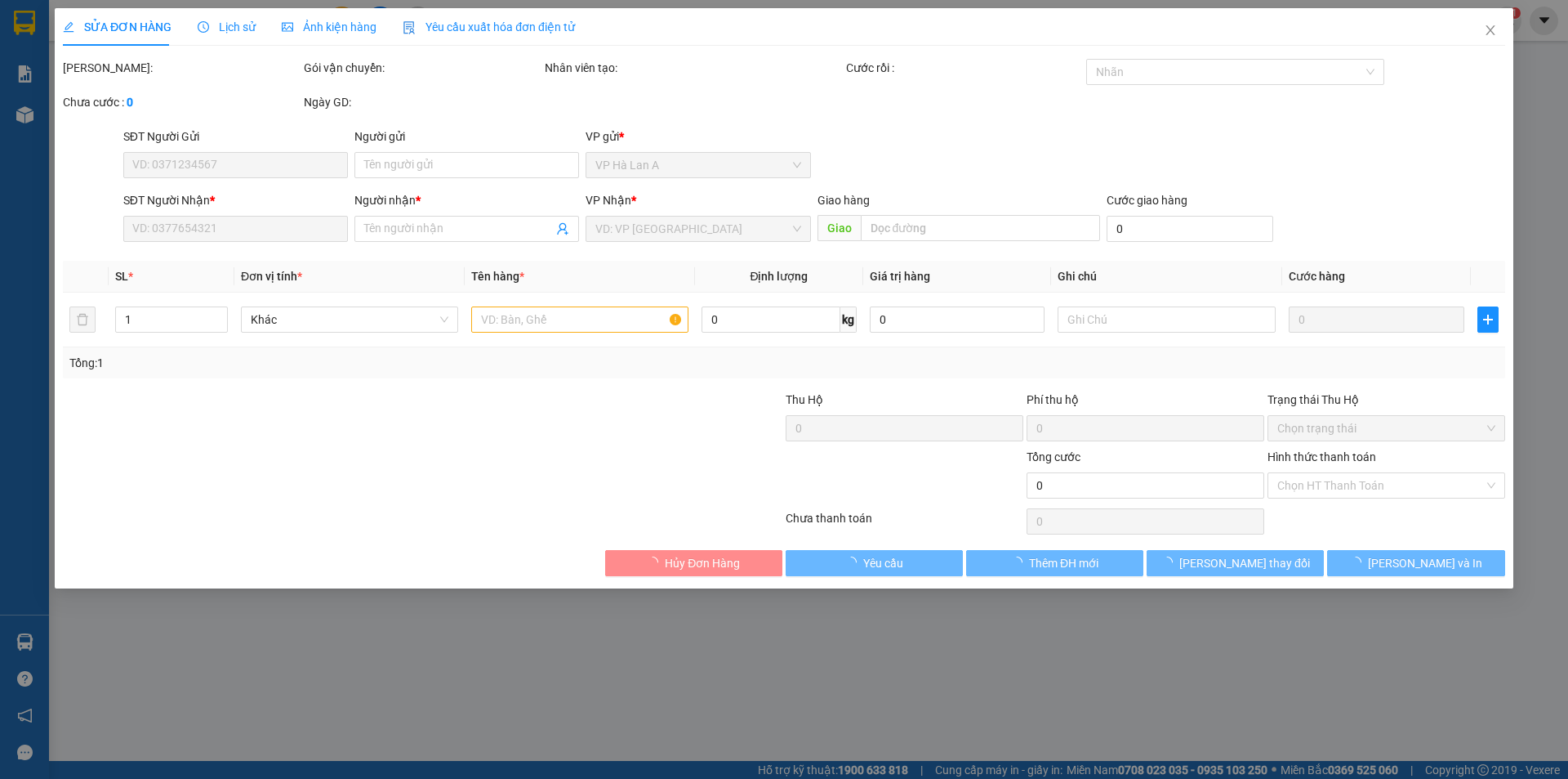
type input "0888488488"
type input "điệp"
type input "70.000"
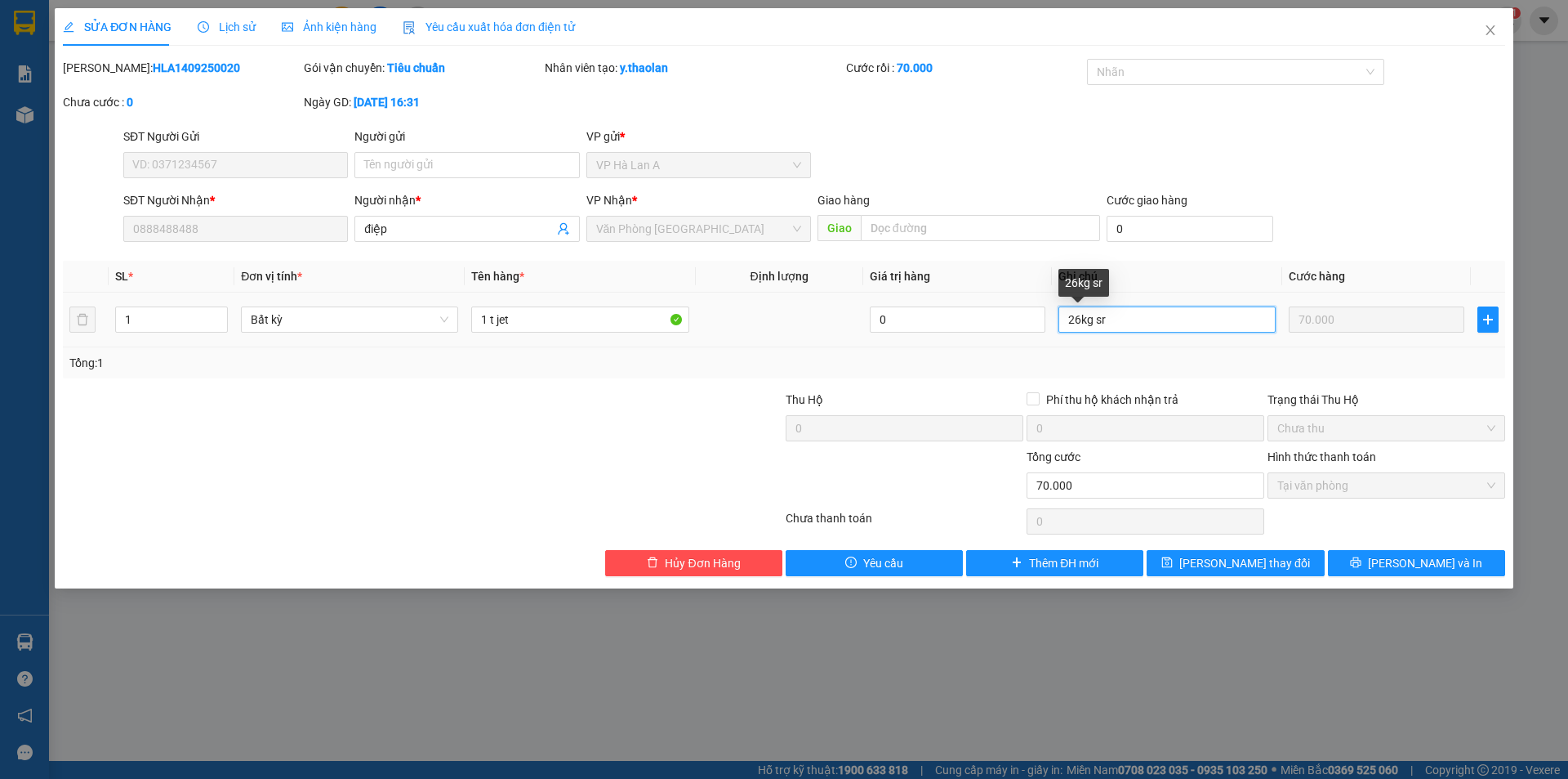
drag, startPoint x: 1091, startPoint y: 317, endPoint x: 1133, endPoint y: 317, distance: 42.0
click at [1133, 317] on input "26kg sr" at bounding box center [1167, 319] width 217 height 26
type input "26kg"
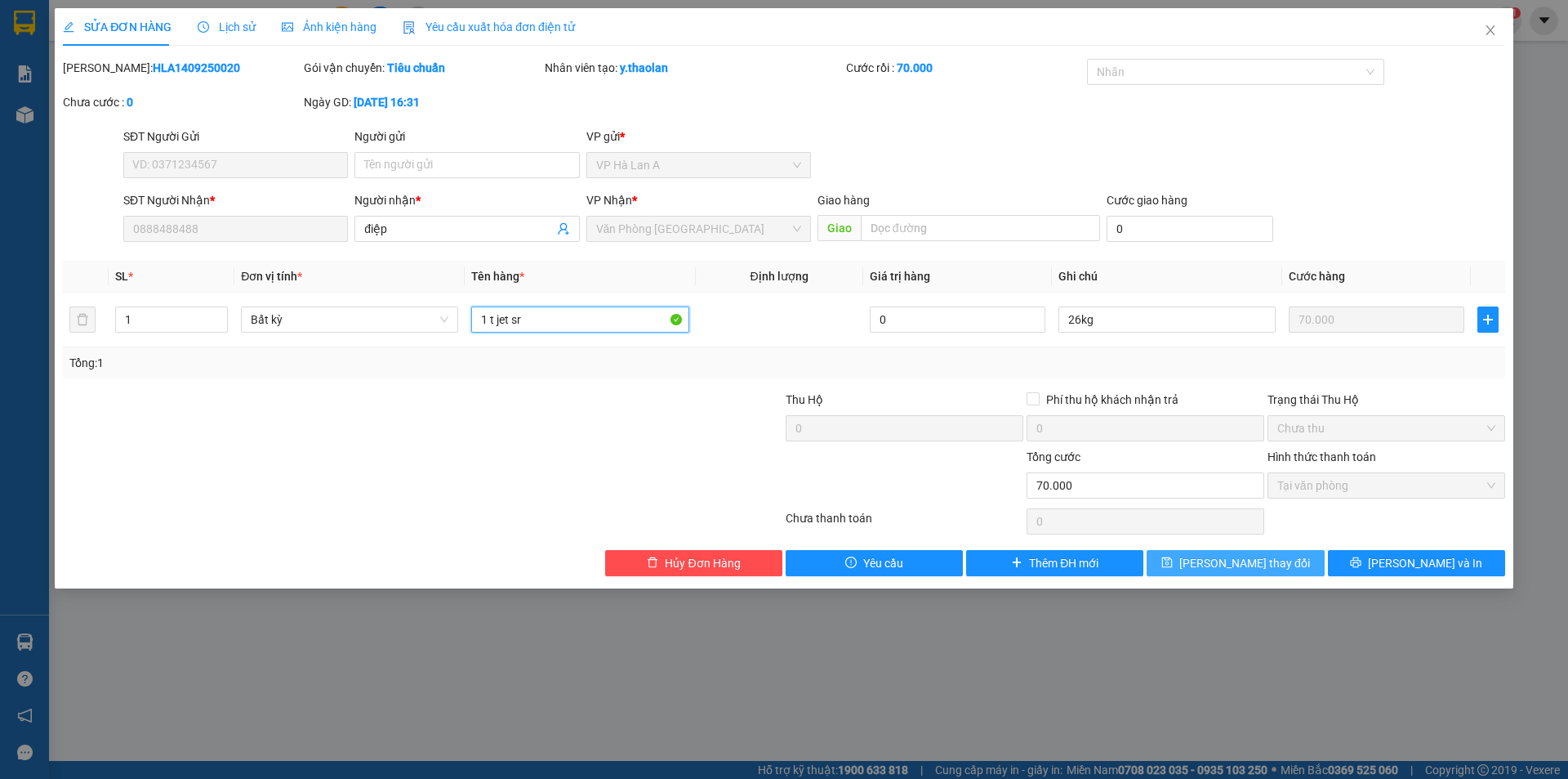
type input "1 t jet sr"
click at [1195, 555] on button "Lưu thay đổi" at bounding box center [1236, 562] width 177 height 26
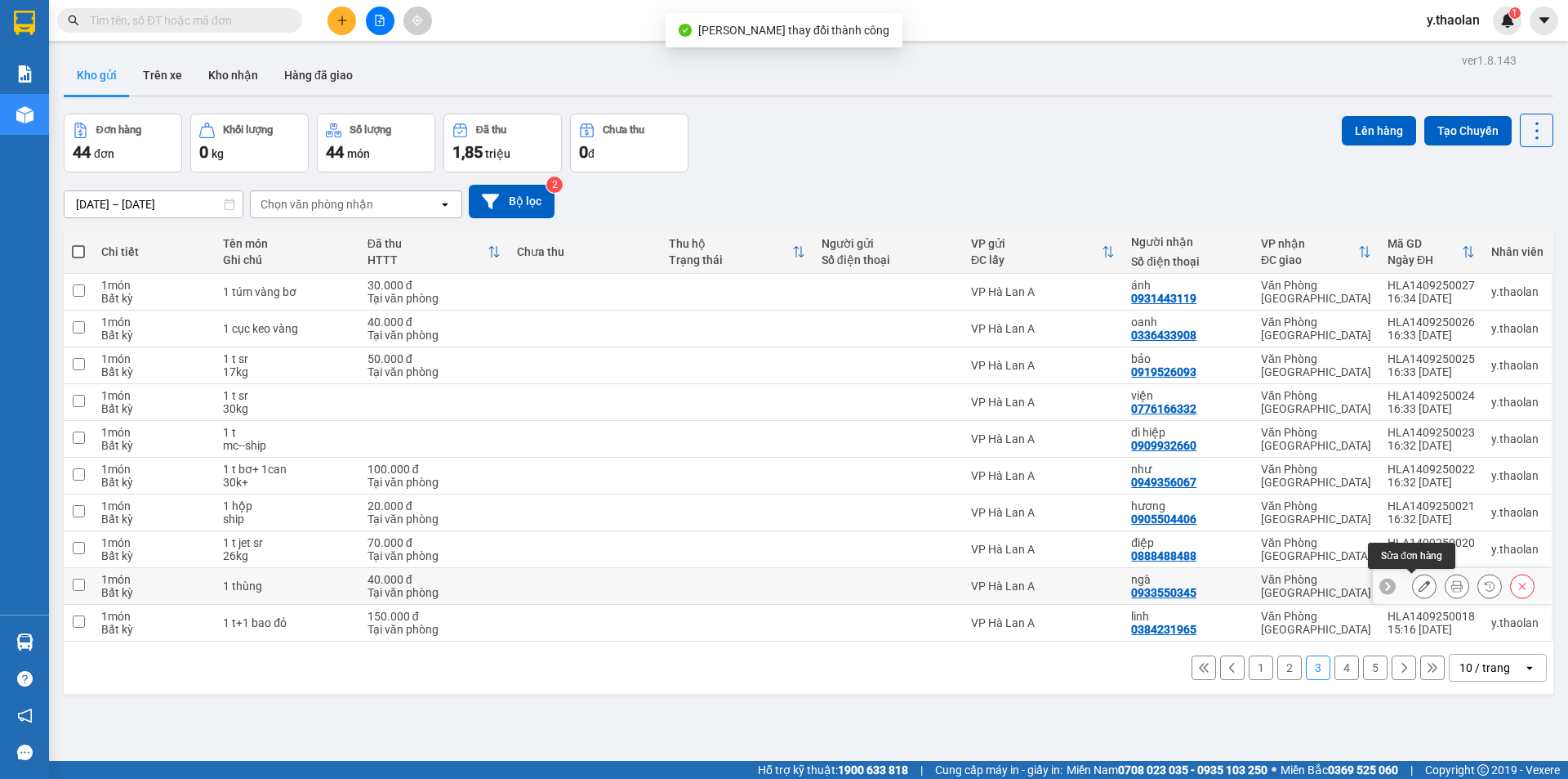
click at [1418, 584] on button at bounding box center [1424, 587] width 23 height 29
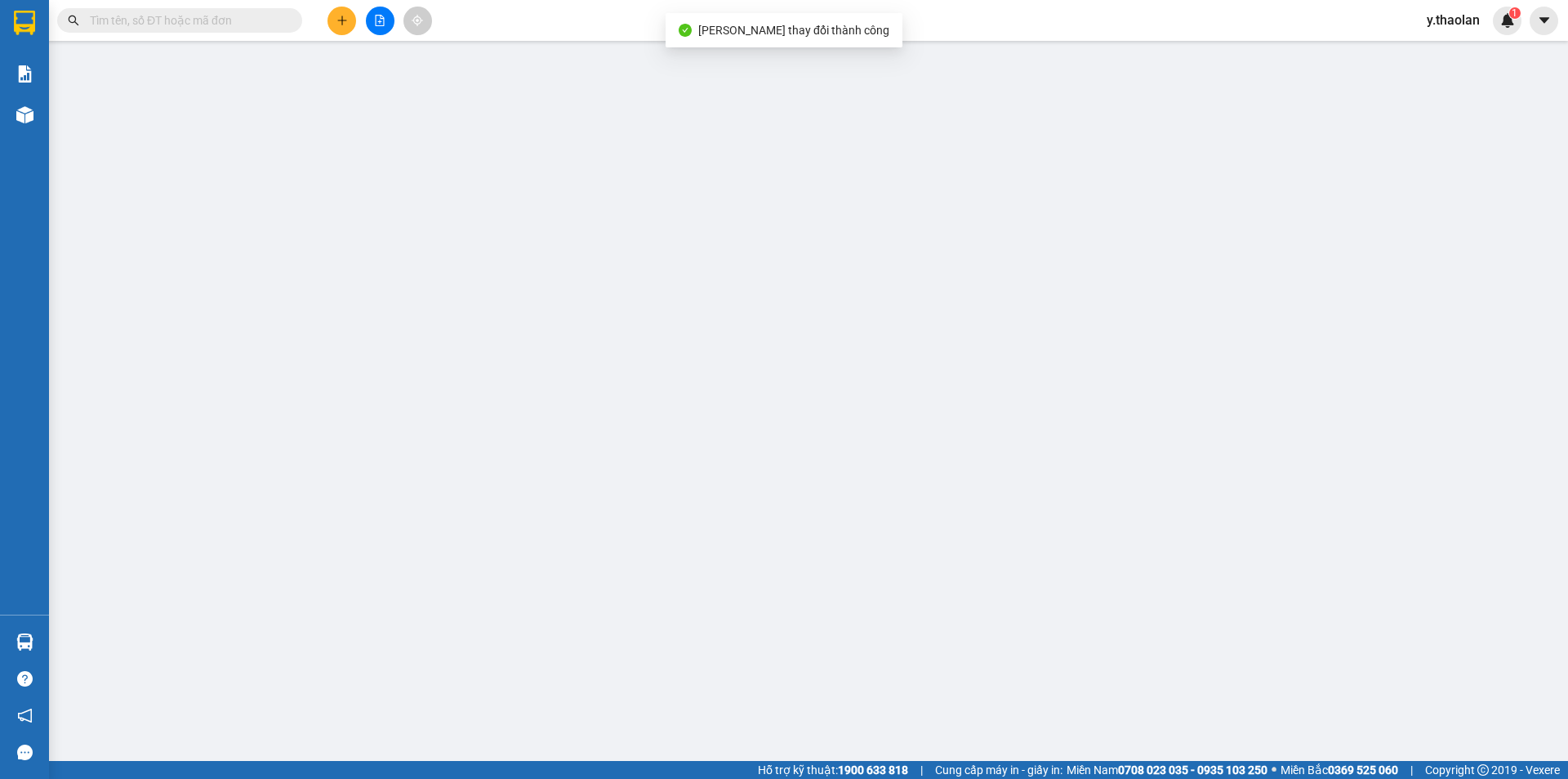
type input "0933550345"
type input "ngà"
type input "40.000"
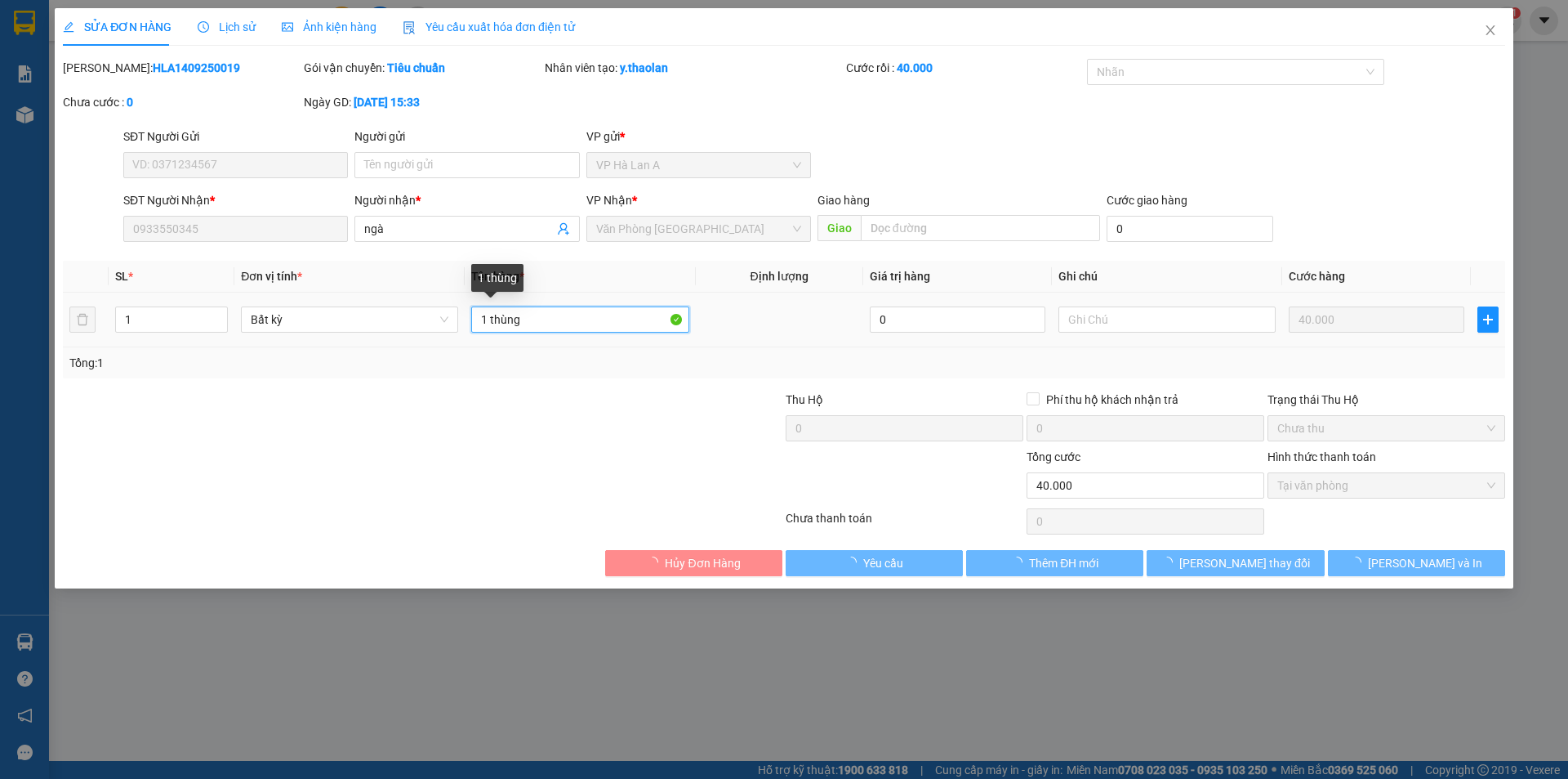
click at [561, 313] on input "1 thùng" at bounding box center [580, 319] width 217 height 26
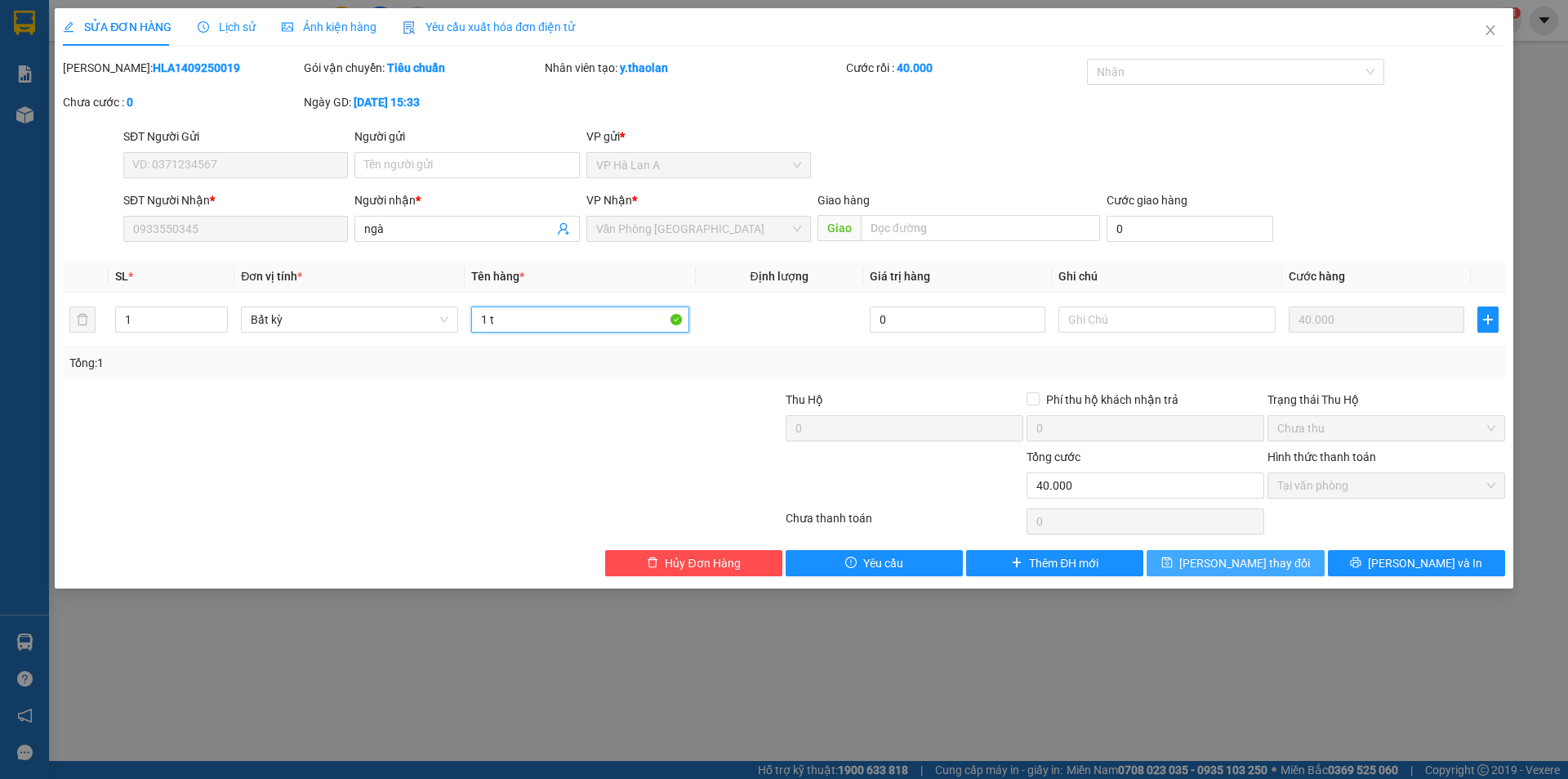
type input "1 t"
drag, startPoint x: 1189, startPoint y: 563, endPoint x: 1200, endPoint y: 504, distance: 60.0
click at [1190, 563] on button "Lưu thay đổi" at bounding box center [1236, 562] width 177 height 26
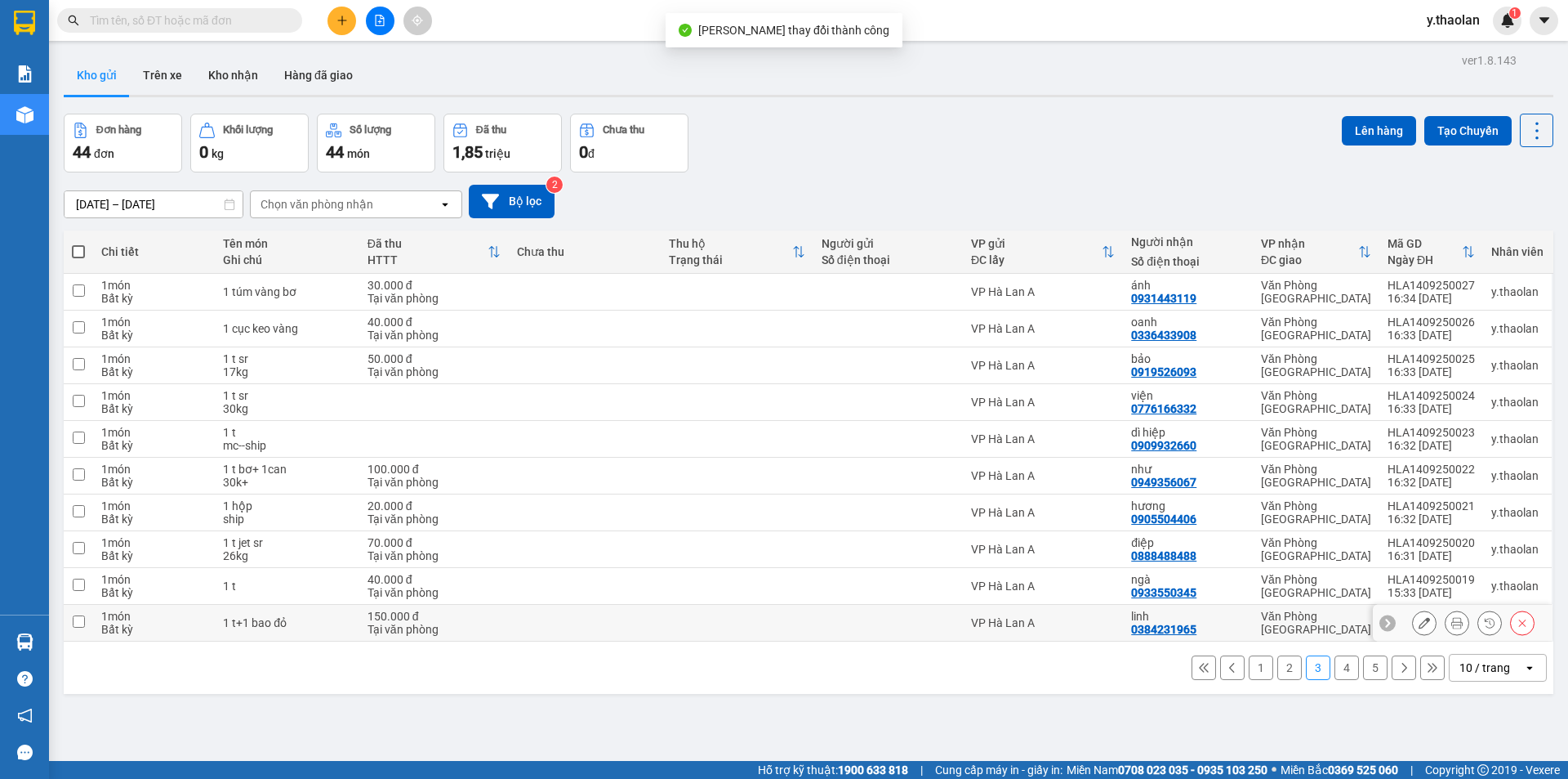
click at [1419, 625] on icon at bounding box center [1424, 623] width 11 height 11
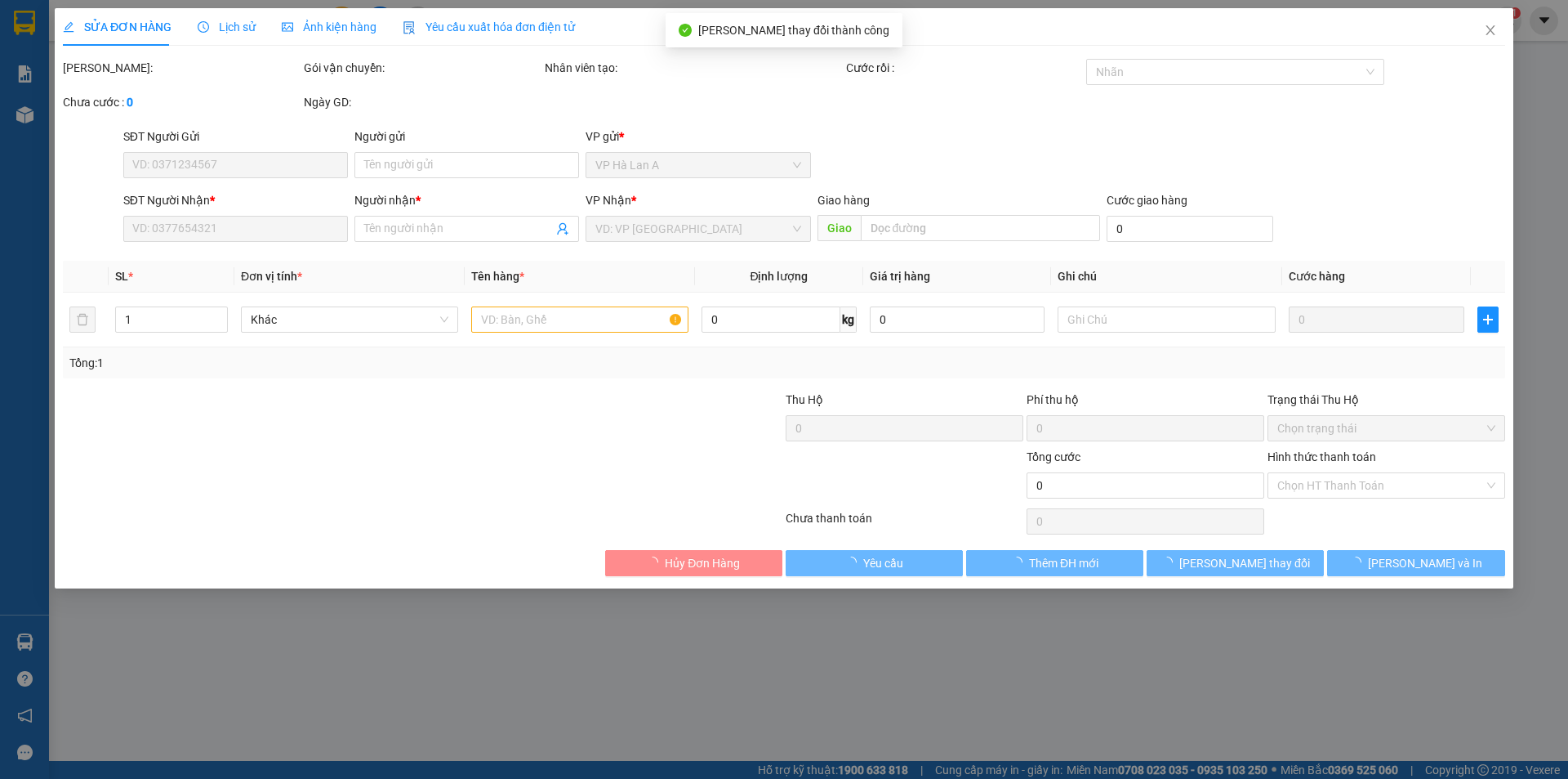
type input "0384231965"
type input "linh"
type input "150.000"
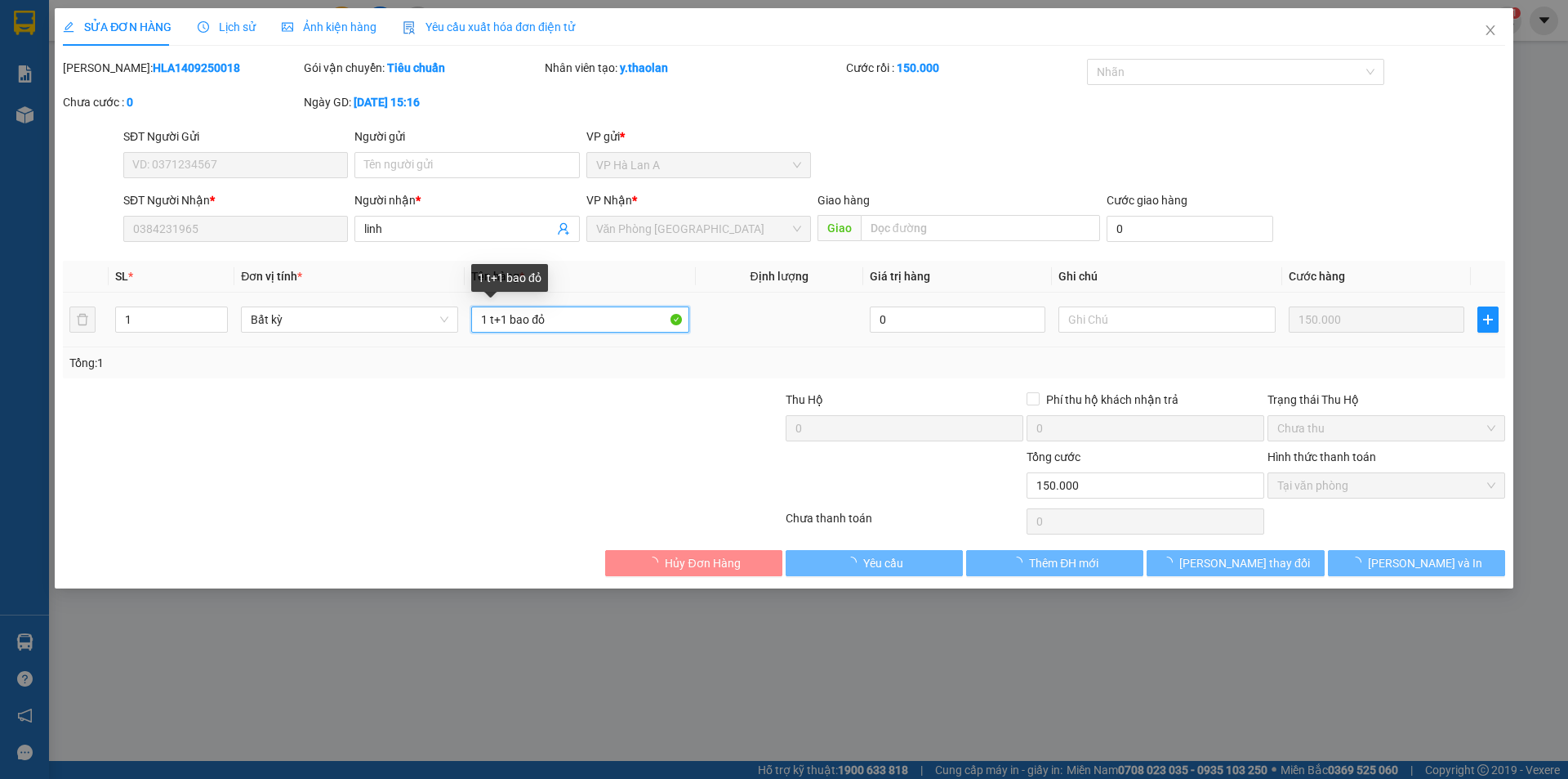
click at [501, 311] on input "1 t+1 bao đỏ" at bounding box center [580, 319] width 217 height 26
click at [515, 310] on input "1 t+ 1 bao đỏ" at bounding box center [580, 319] width 217 height 26
type input "1 t+ 1bao đỏ"
click at [1234, 566] on span "Lưu thay đổi" at bounding box center [1244, 563] width 130 height 18
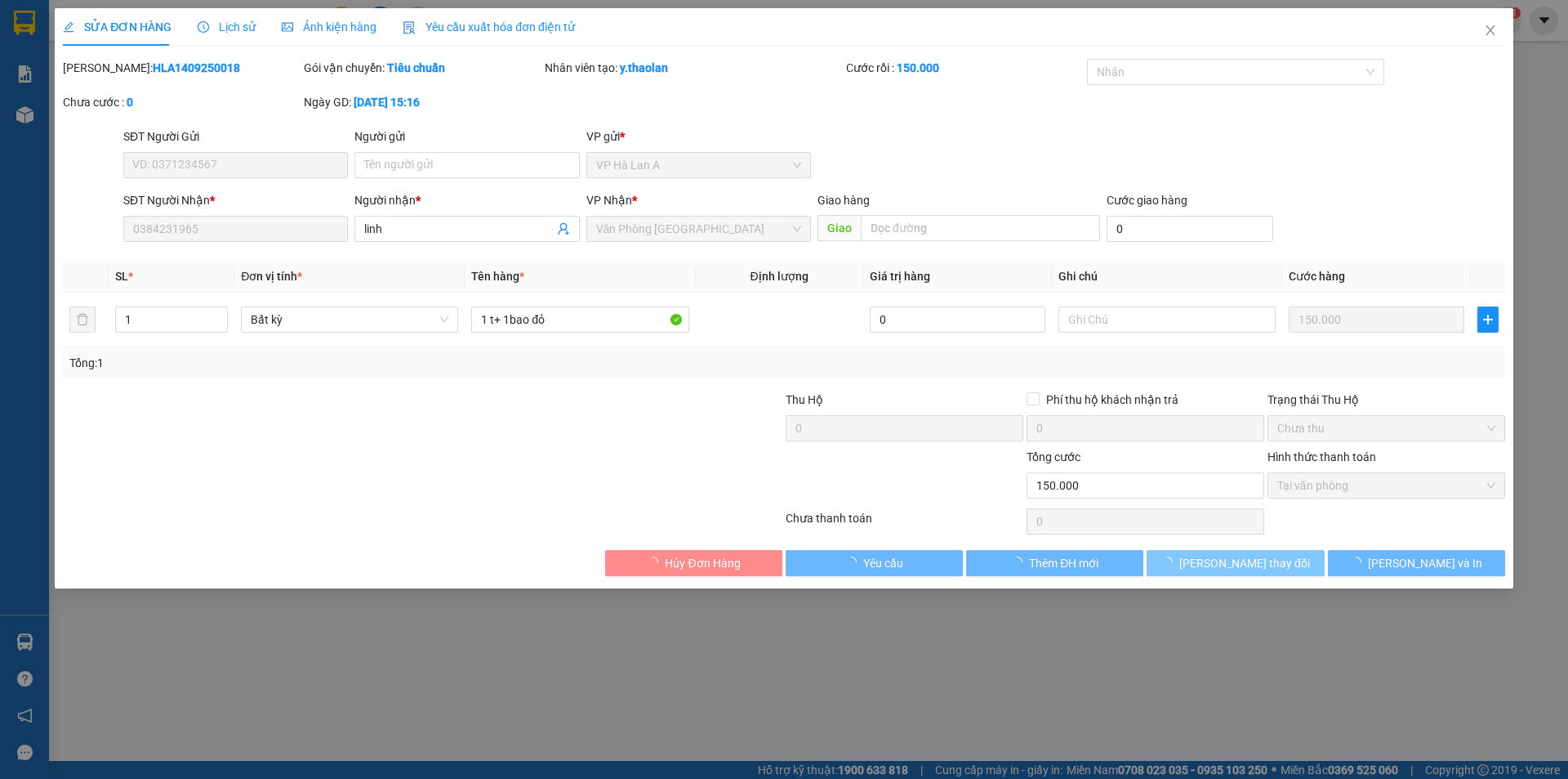
click at [1237, 561] on span "Lưu thay đổi" at bounding box center [1244, 563] width 130 height 18
click at [1243, 567] on span "Lưu thay đổi" at bounding box center [1244, 563] width 130 height 18
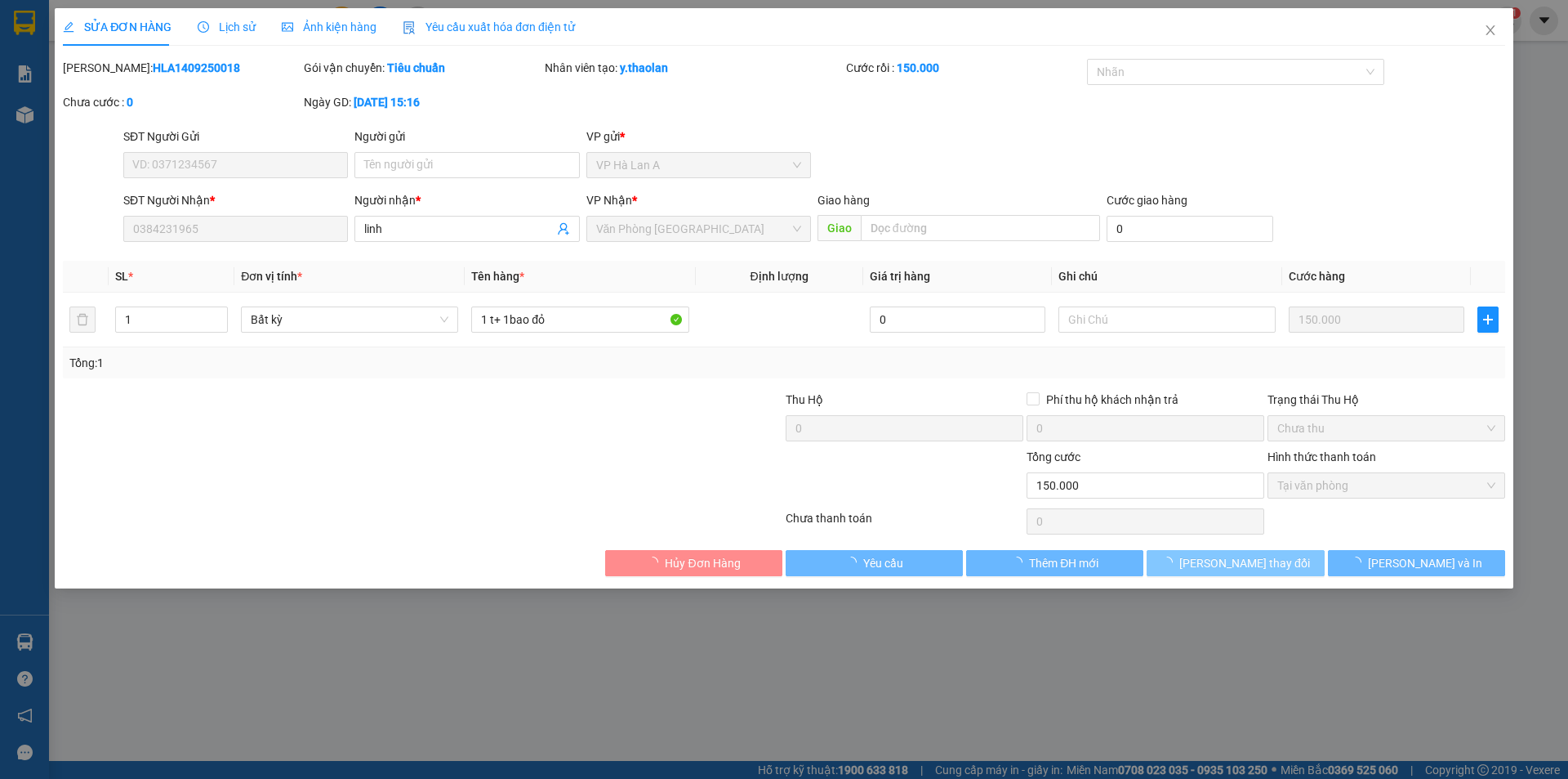
click at [1243, 567] on span "Lưu thay đổi" at bounding box center [1244, 563] width 130 height 18
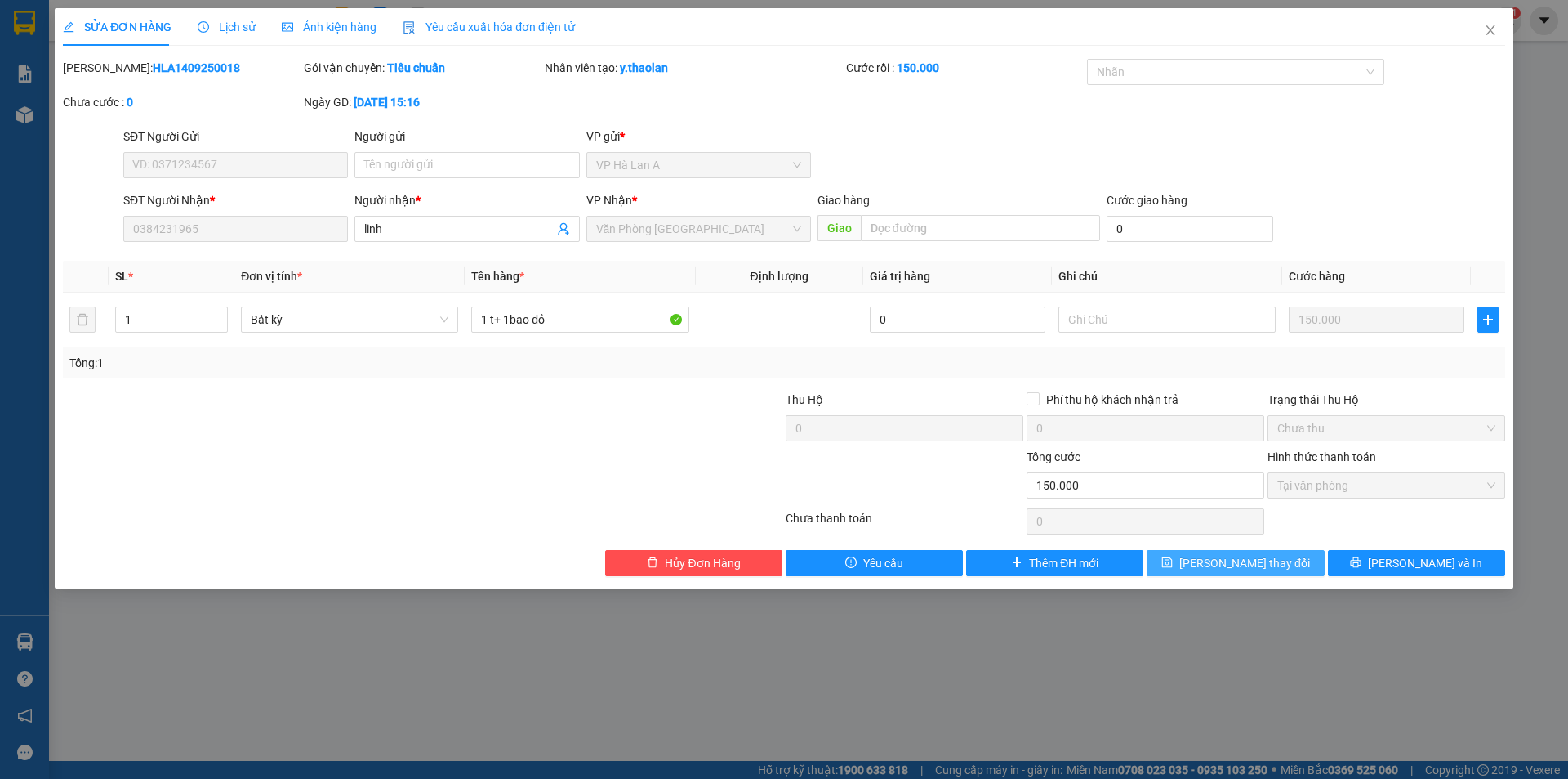
click at [1226, 560] on span "Lưu thay đổi" at bounding box center [1244, 563] width 130 height 18
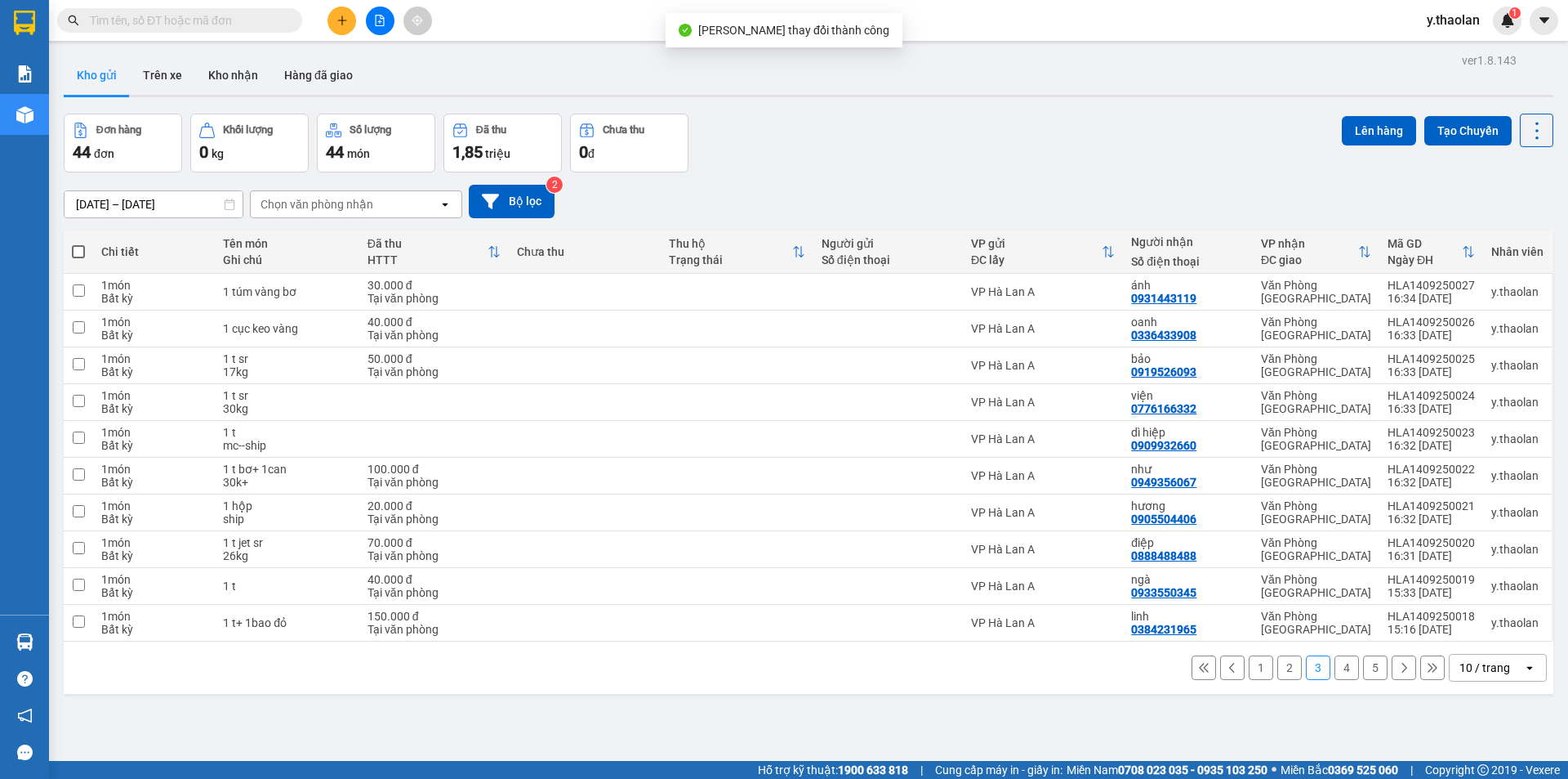
click at [1335, 665] on button "4" at bounding box center [1347, 668] width 25 height 25
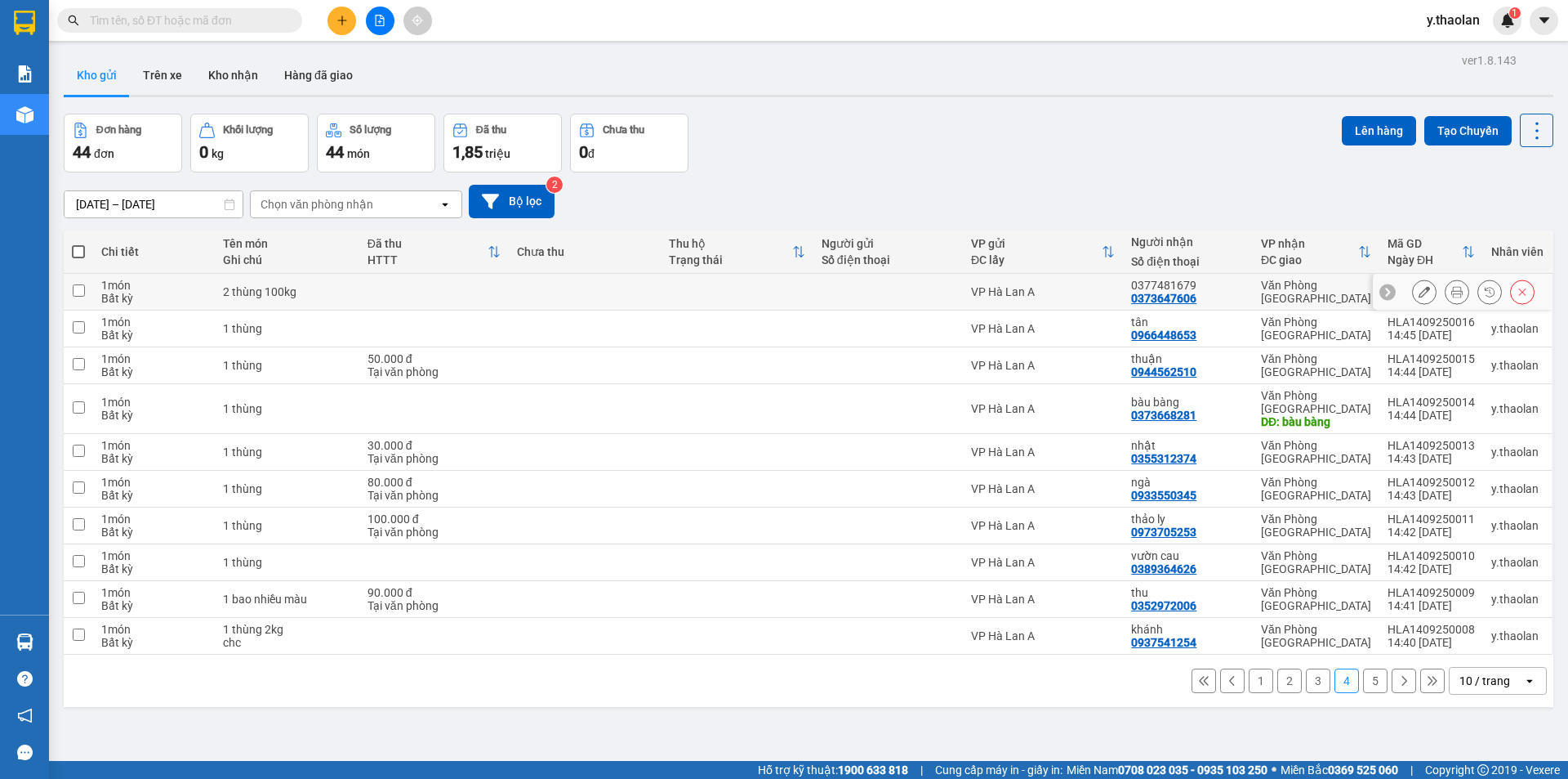
click at [1413, 293] on button at bounding box center [1424, 292] width 23 height 29
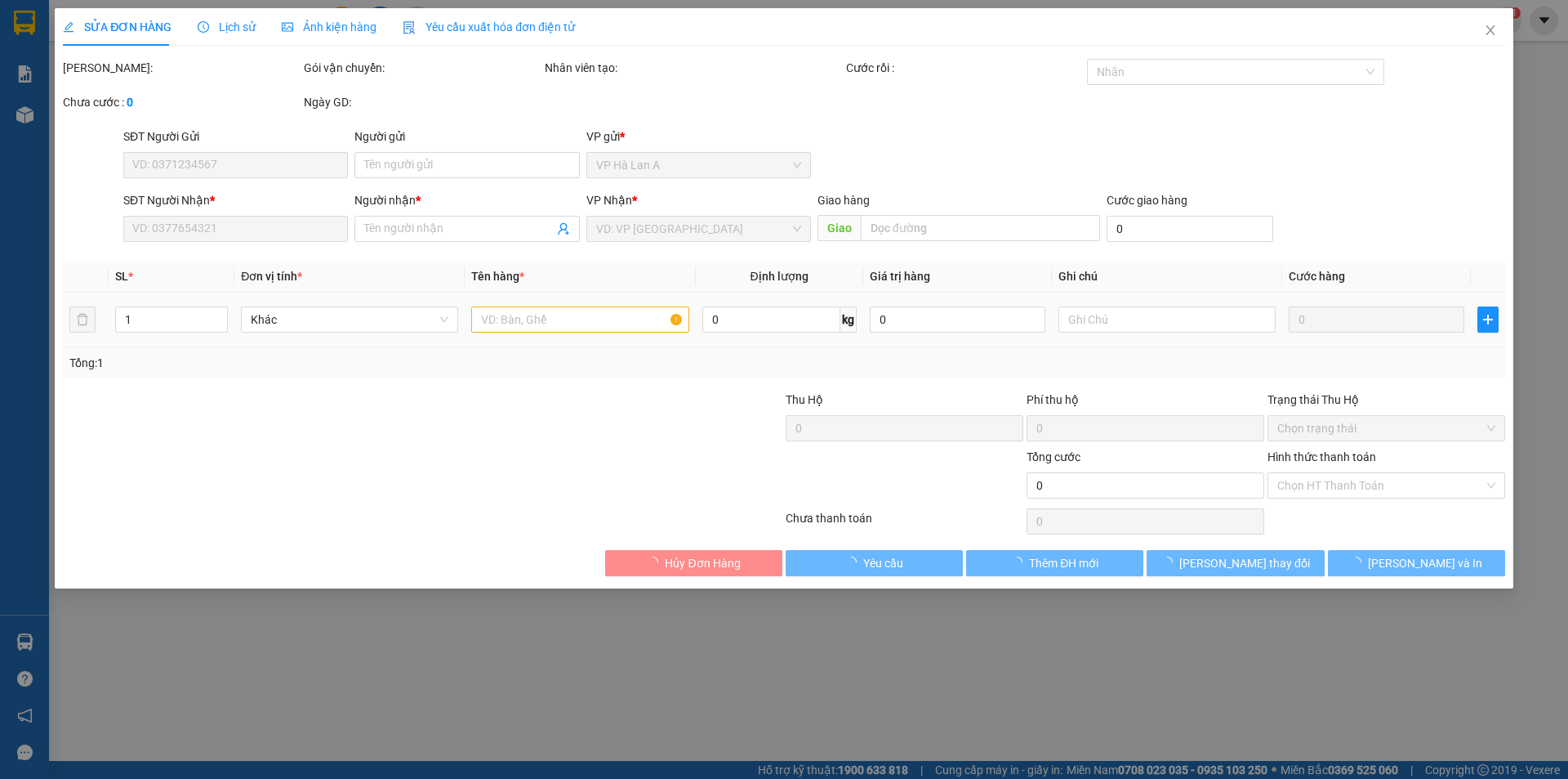
type input "0373647606"
type input "0377481679"
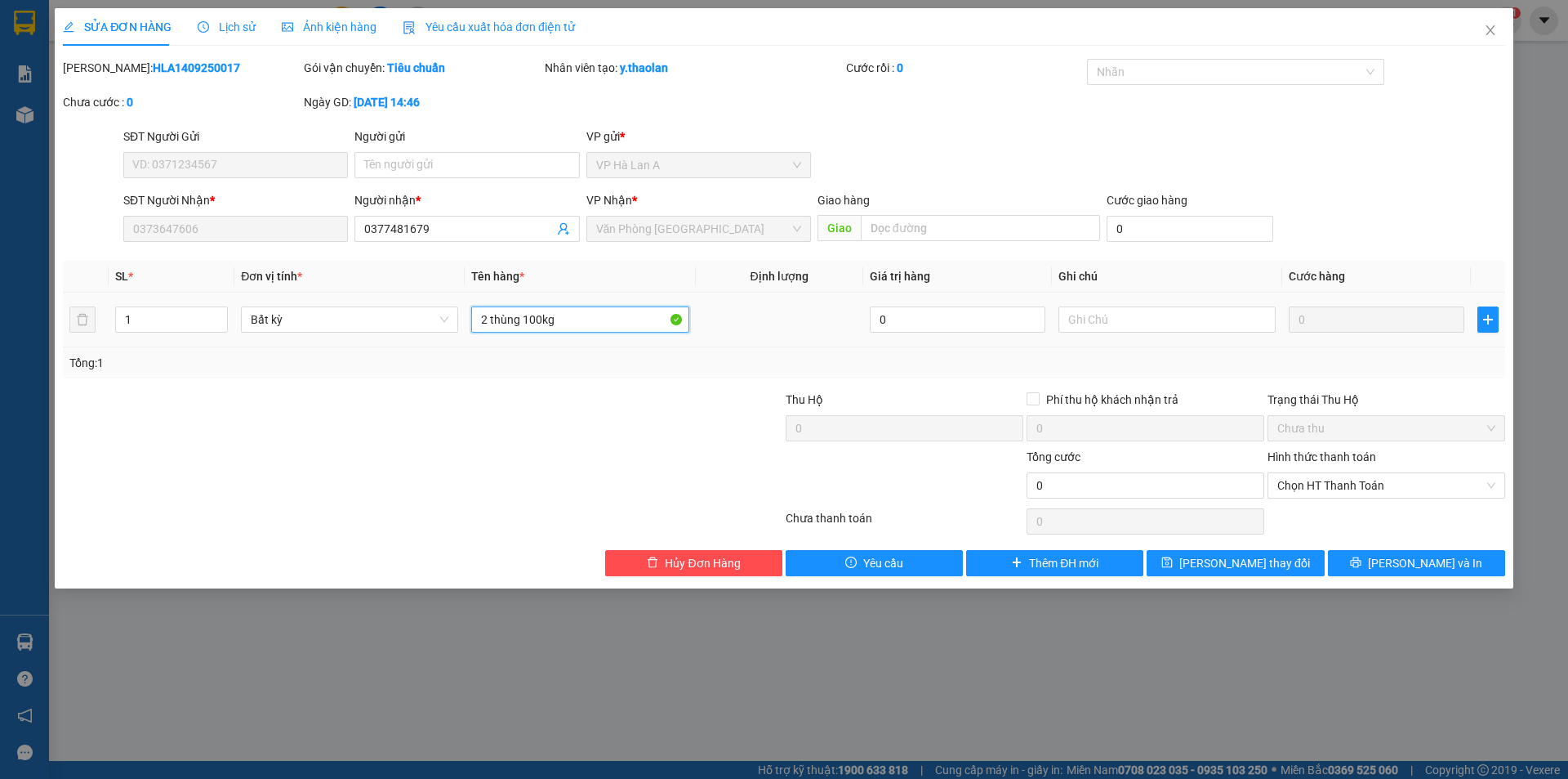
drag, startPoint x: 493, startPoint y: 315, endPoint x: 668, endPoint y: 299, distance: 175.7
click at [677, 299] on td "2 thùng 100kg" at bounding box center [580, 319] width 230 height 54
type input "2 t"
click at [1096, 325] on input "hùng 100kg" at bounding box center [1167, 319] width 217 height 26
click at [1103, 321] on input "hùng 100kg" at bounding box center [1167, 319] width 217 height 26
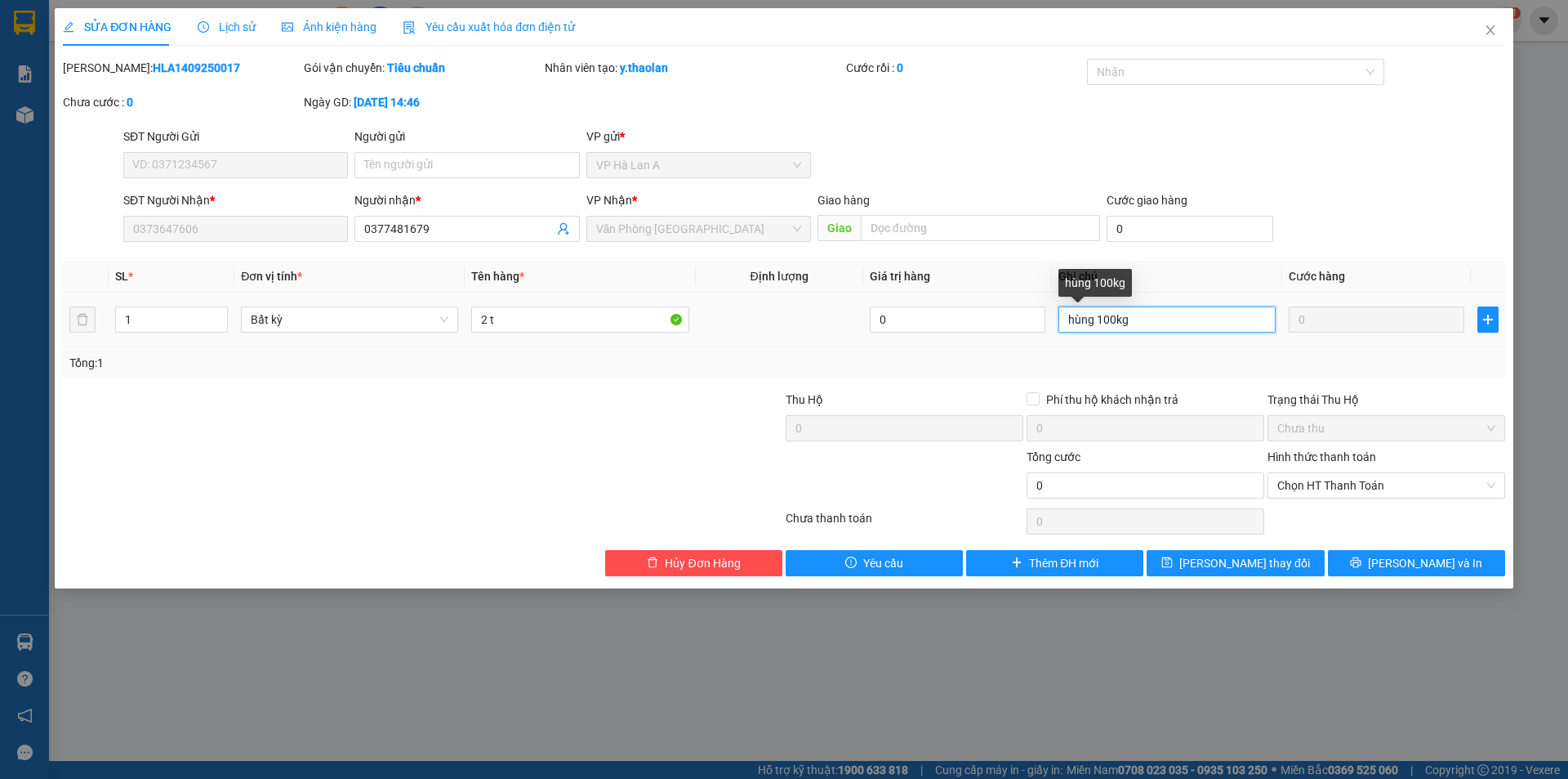
click at [1100, 317] on input "hùng 100kg" at bounding box center [1167, 319] width 217 height 26
type input "100kg"
click at [537, 326] on input "2 t" at bounding box center [580, 319] width 217 height 26
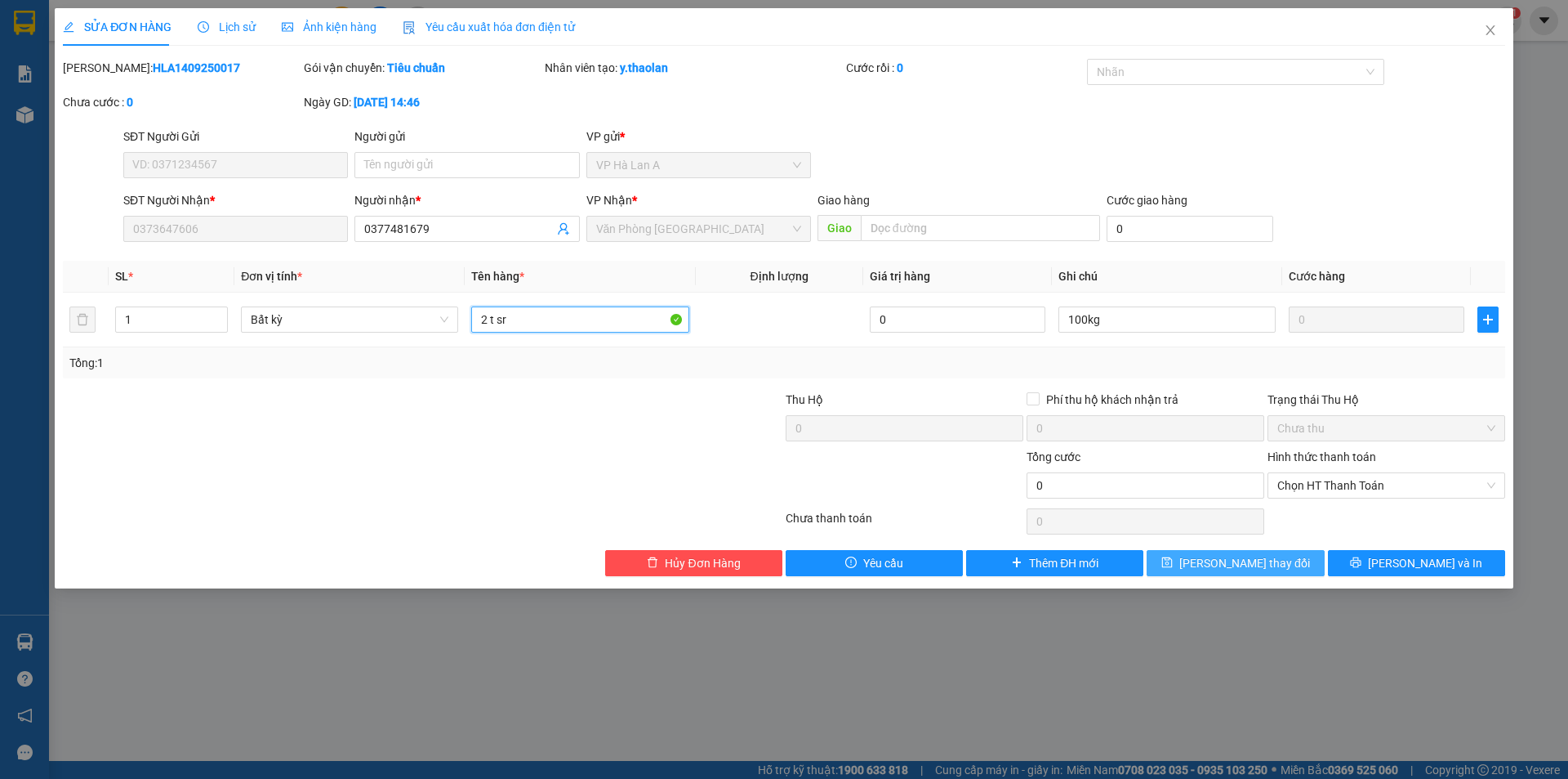
type input "2 t sr"
click at [1204, 553] on button "Lưu thay đổi" at bounding box center [1236, 562] width 177 height 26
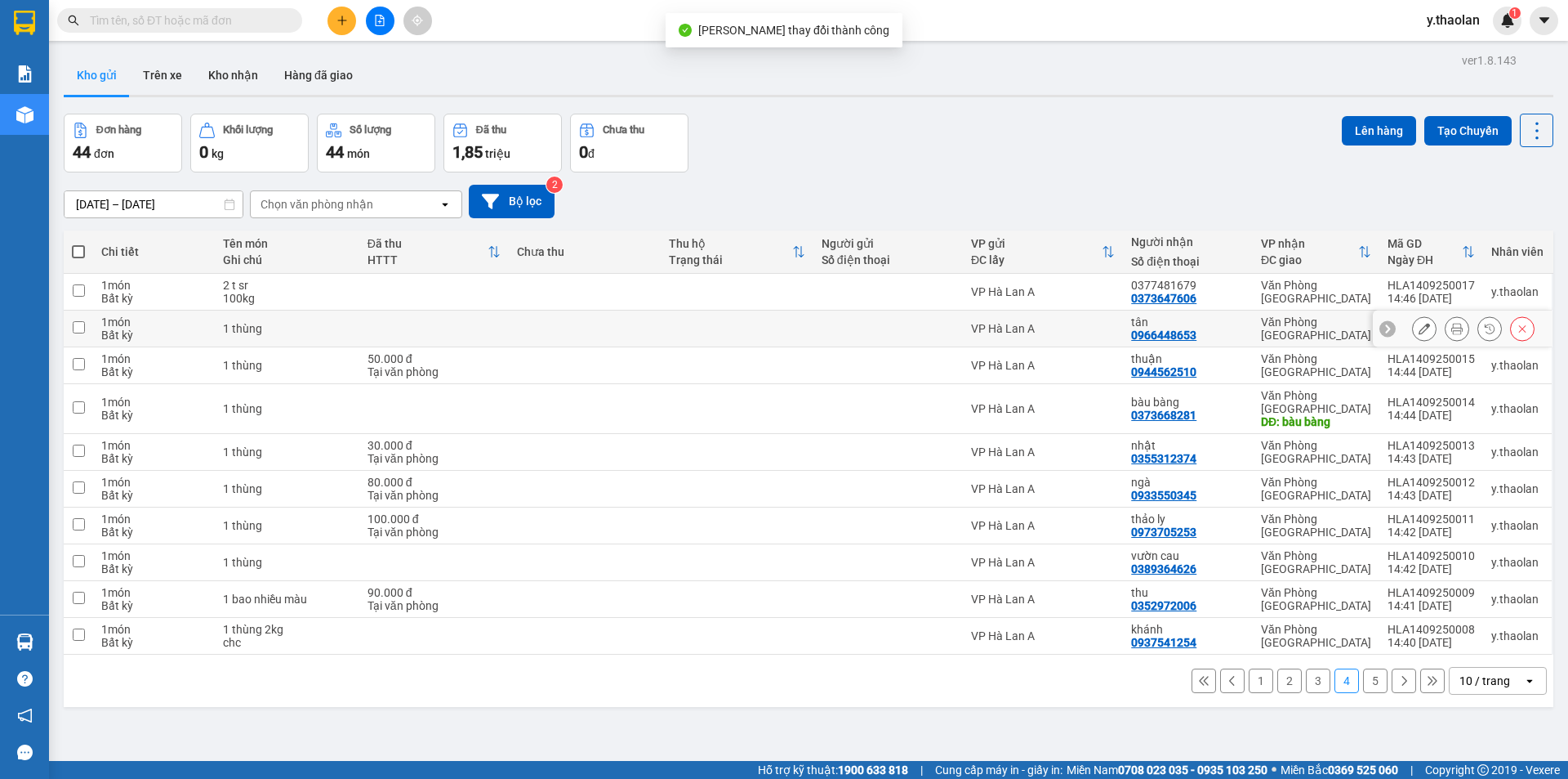
click at [1419, 330] on icon at bounding box center [1424, 329] width 11 height 11
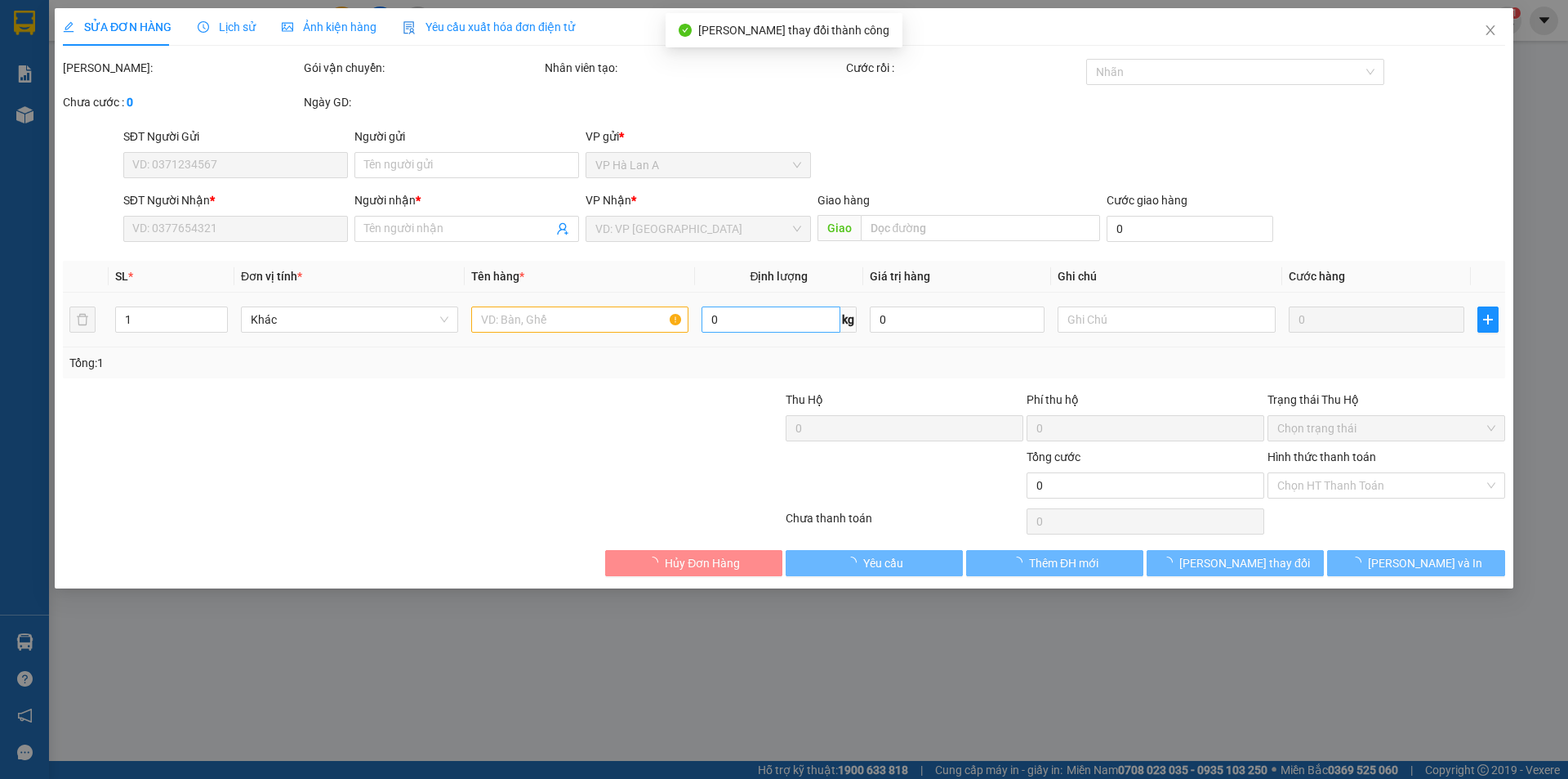
type input "0966448653"
type input "tân"
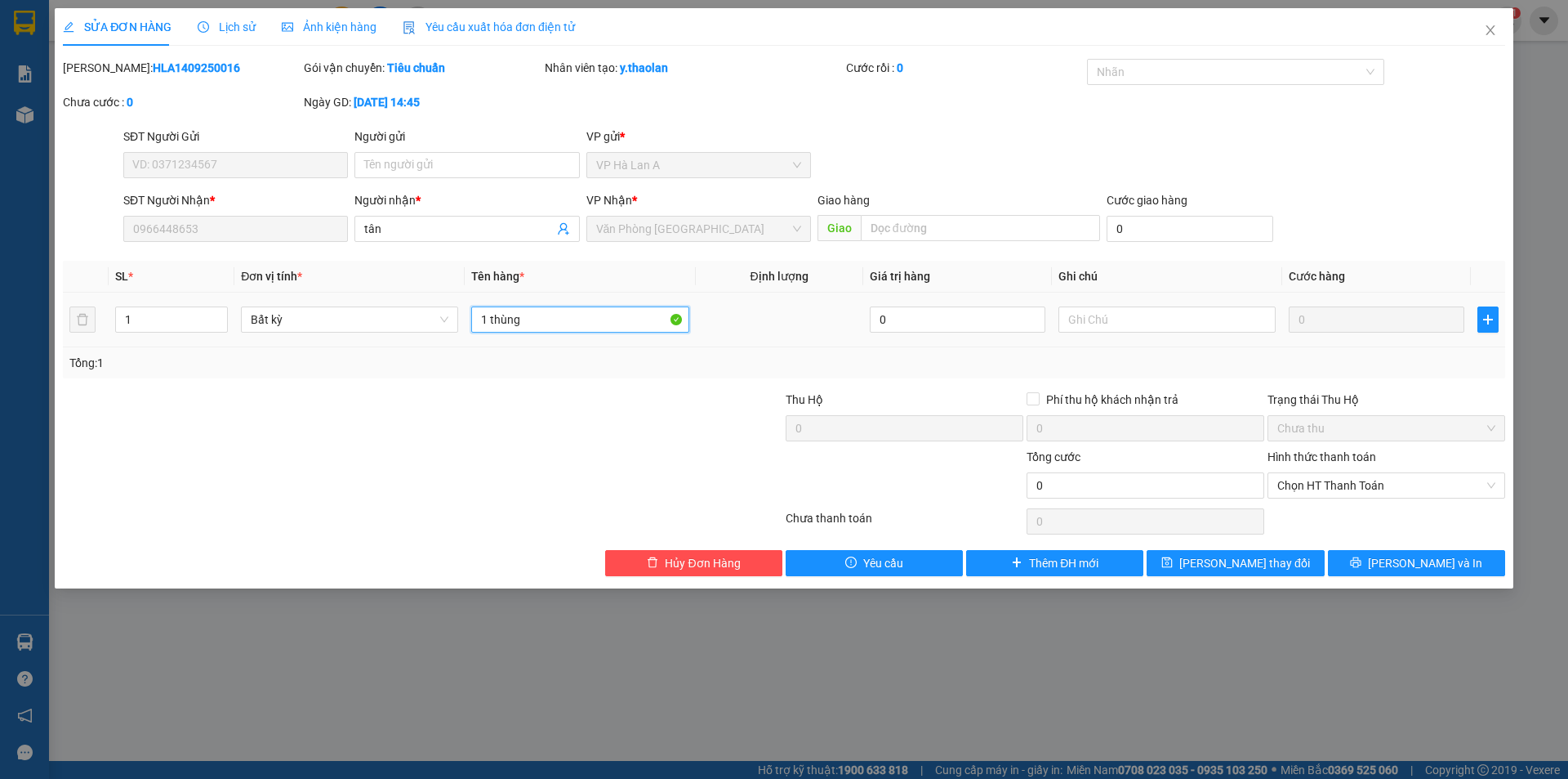
drag, startPoint x: 495, startPoint y: 320, endPoint x: 604, endPoint y: 316, distance: 109.1
click at [595, 316] on input "1 thùng" at bounding box center [580, 319] width 217 height 26
type input "1 t"
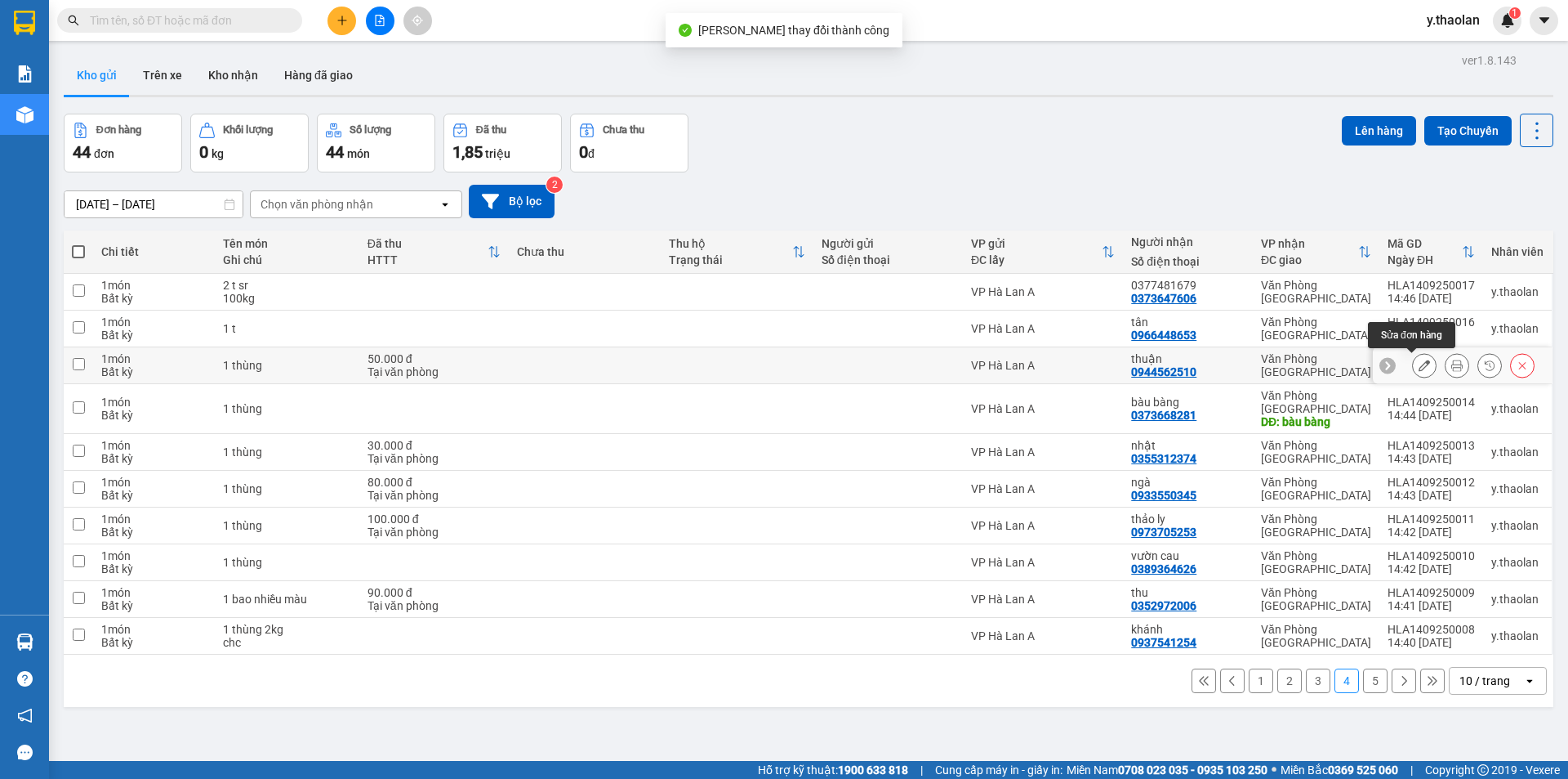
click at [1419, 366] on icon at bounding box center [1424, 366] width 11 height 11
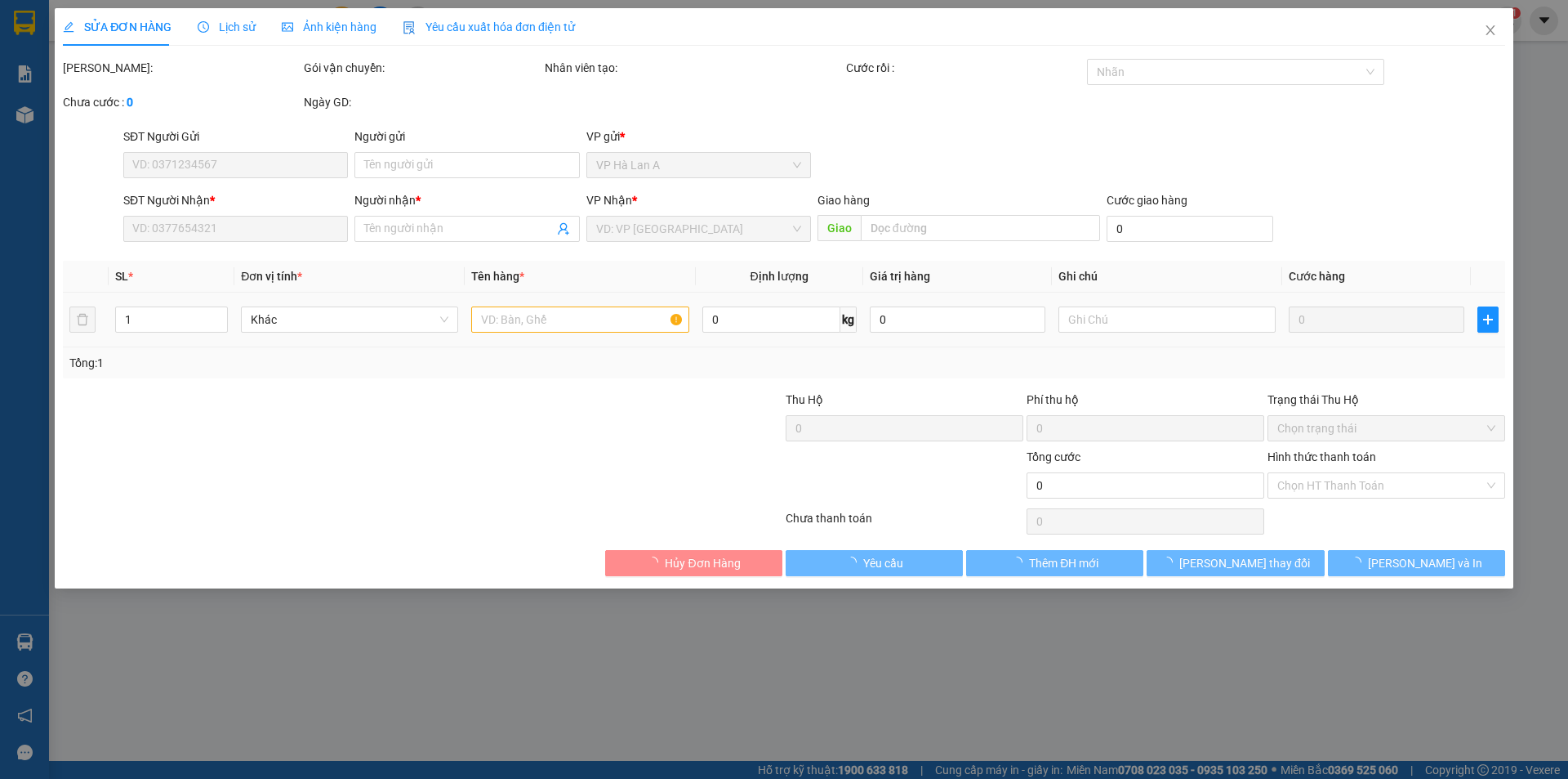
type input "0944562510"
type input "thuận"
type input "50.000"
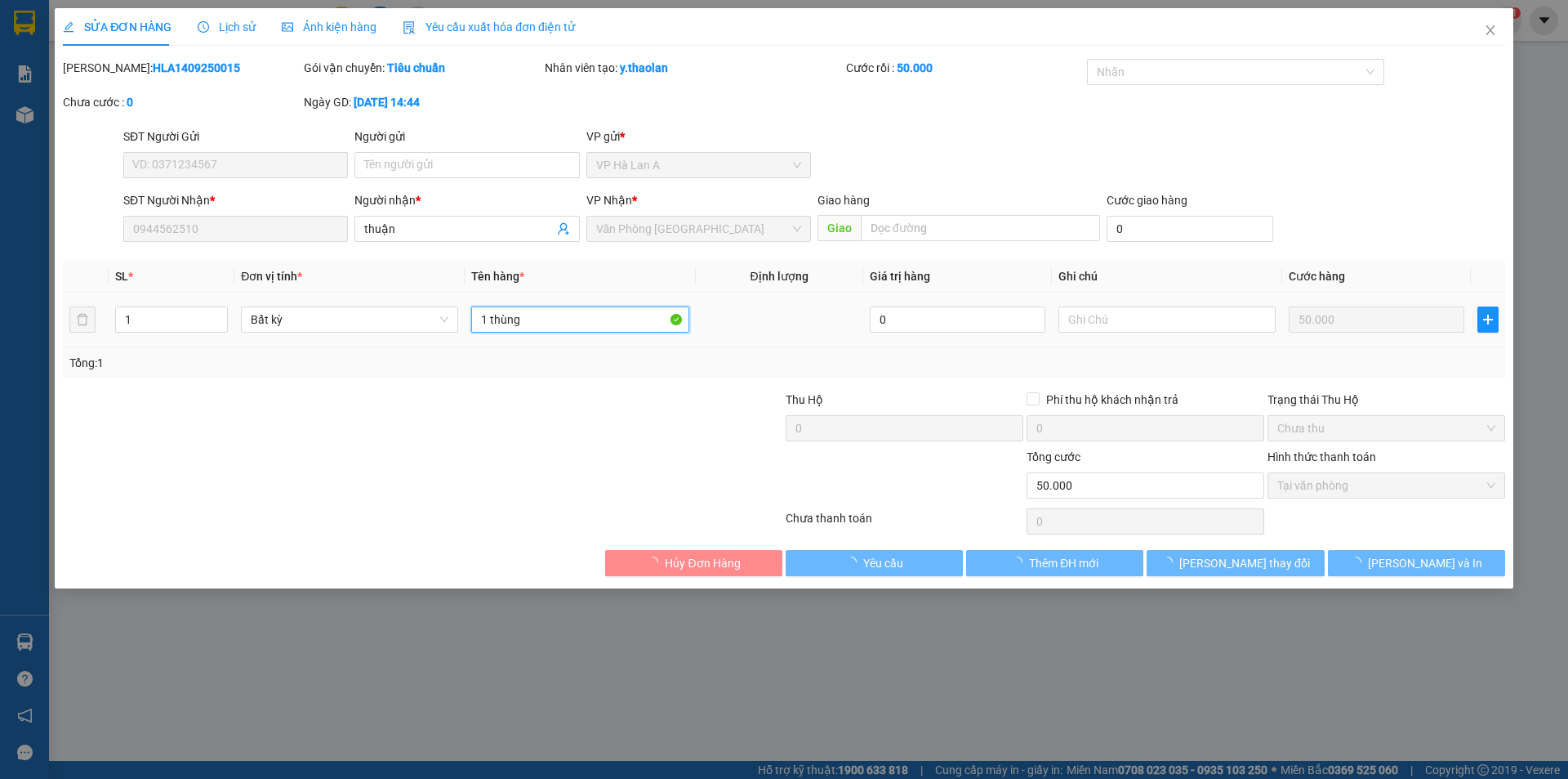
drag, startPoint x: 490, startPoint y: 315, endPoint x: 610, endPoint y: 308, distance: 120.2
click at [610, 308] on input "1 thùng" at bounding box center [580, 319] width 217 height 26
type input "1 t"
click at [1309, 567] on button "[PERSON_NAME] thay đổi" at bounding box center [1236, 562] width 177 height 26
click at [1306, 567] on button "[PERSON_NAME] thay đổi" at bounding box center [1236, 562] width 177 height 26
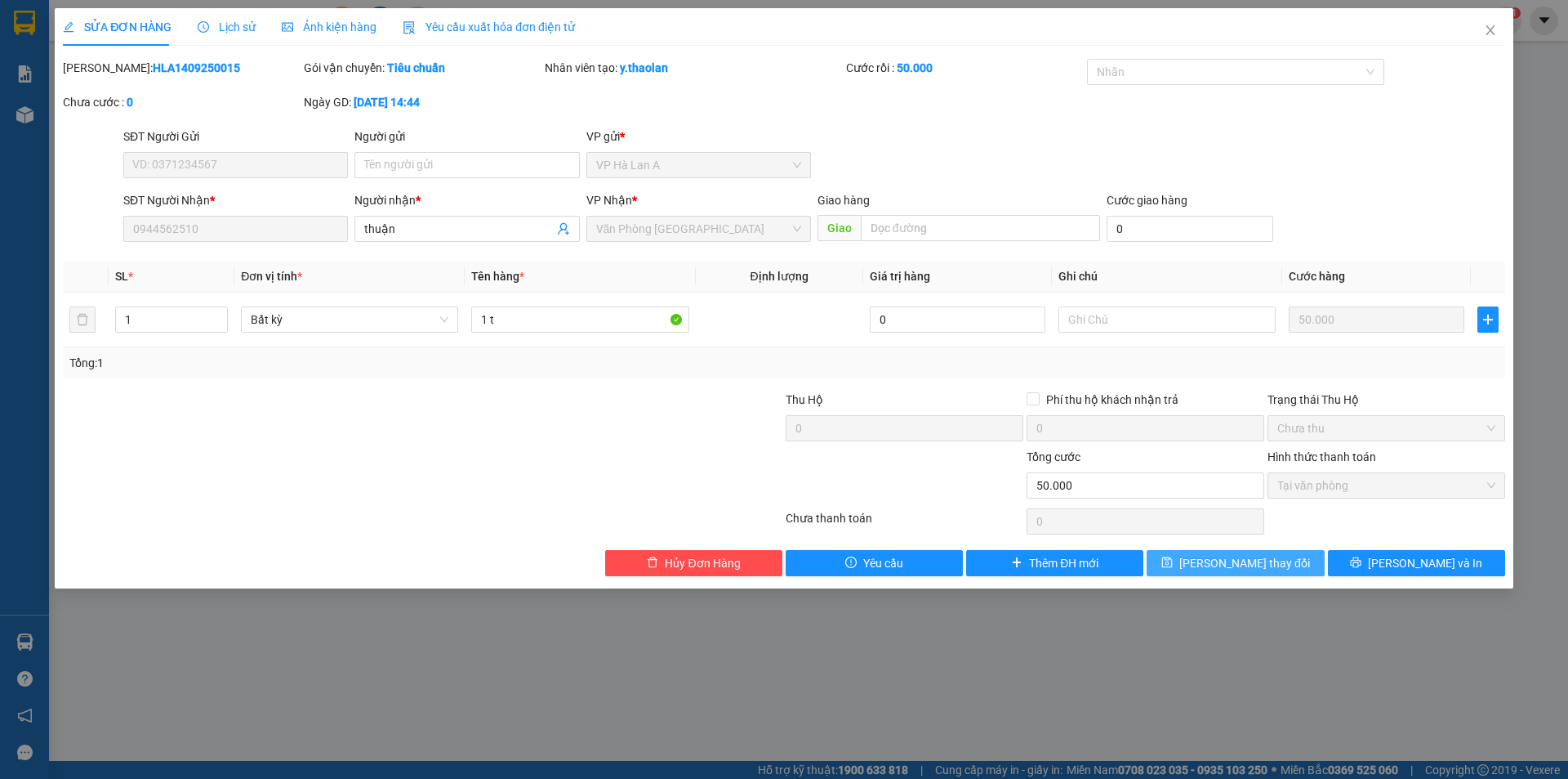
click at [1306, 567] on button "[PERSON_NAME] thay đổi" at bounding box center [1236, 562] width 177 height 26
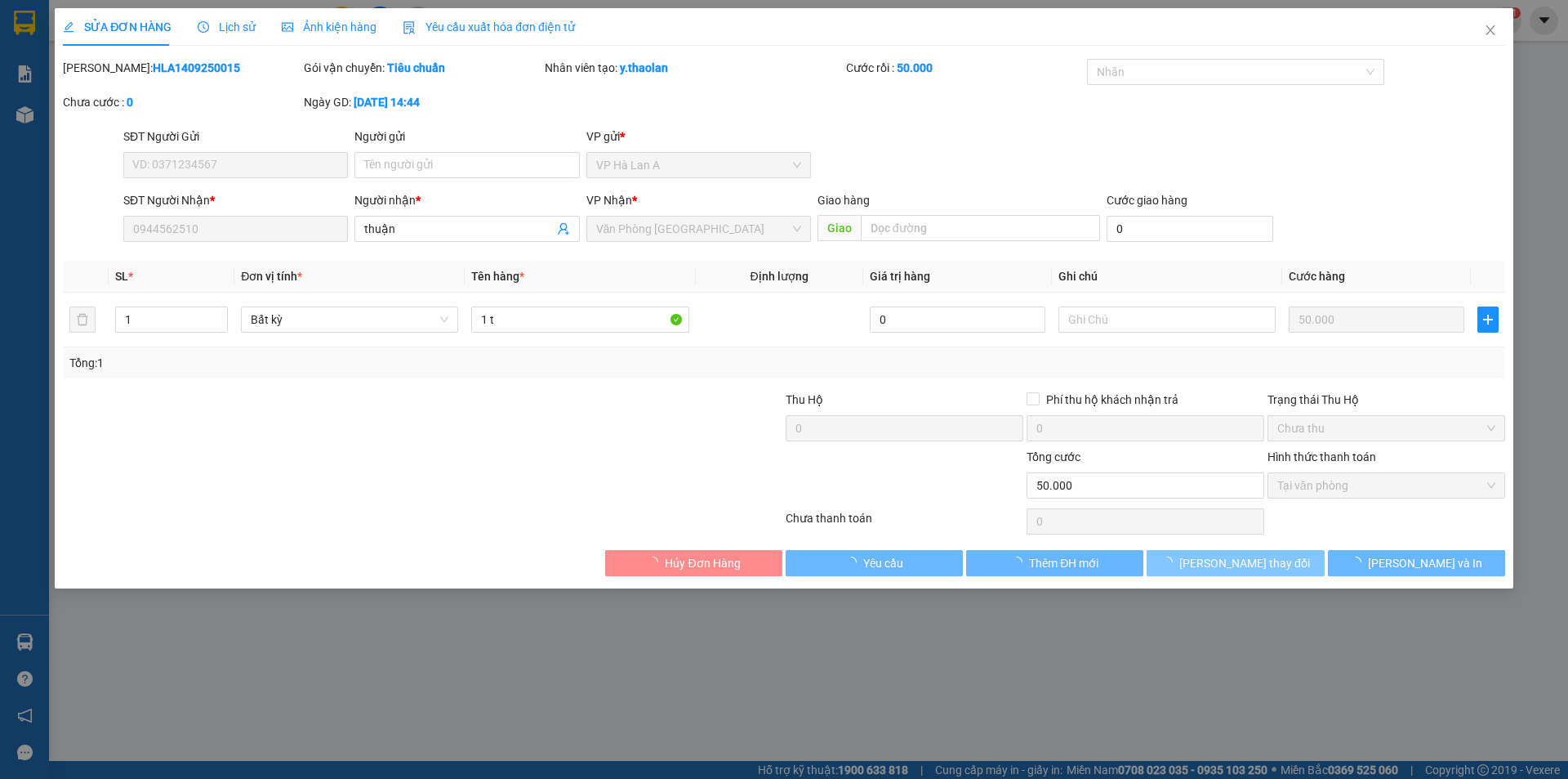
click at [1306, 567] on button "[PERSON_NAME] thay đổi" at bounding box center [1236, 562] width 177 height 26
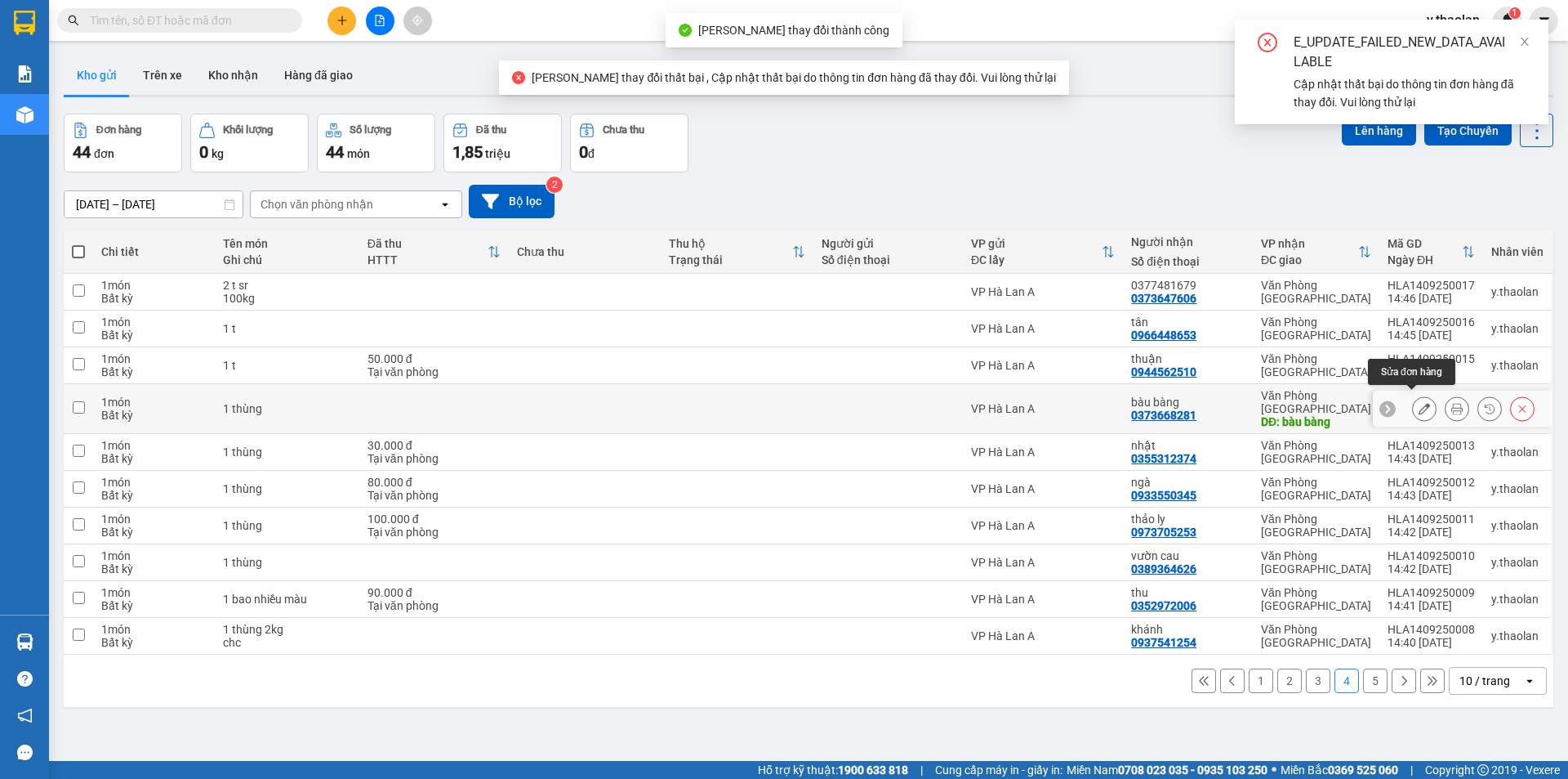
click at [1421, 400] on button at bounding box center [1424, 409] width 23 height 29
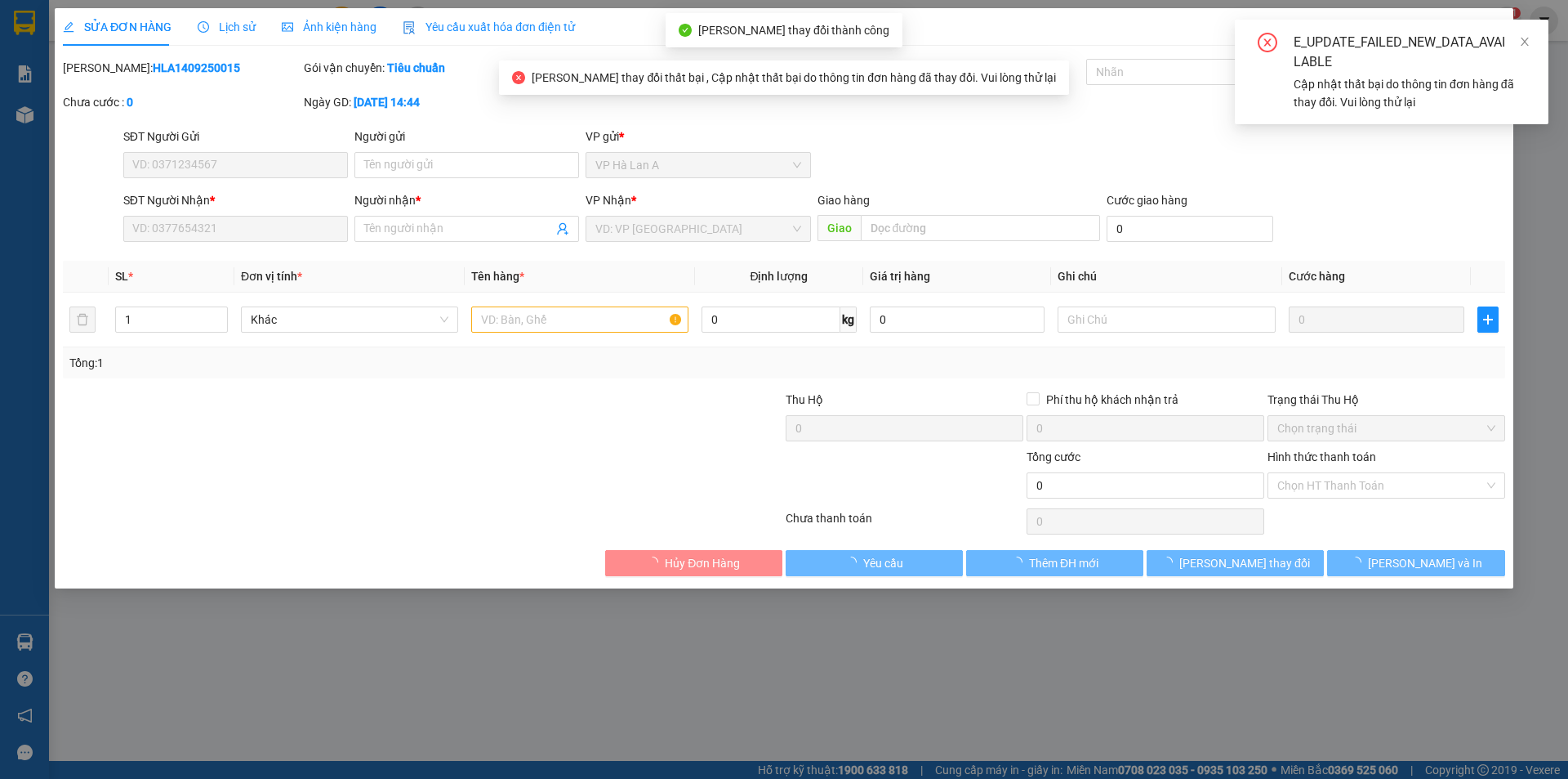
type input "0373668281"
type input "bàu bàng"
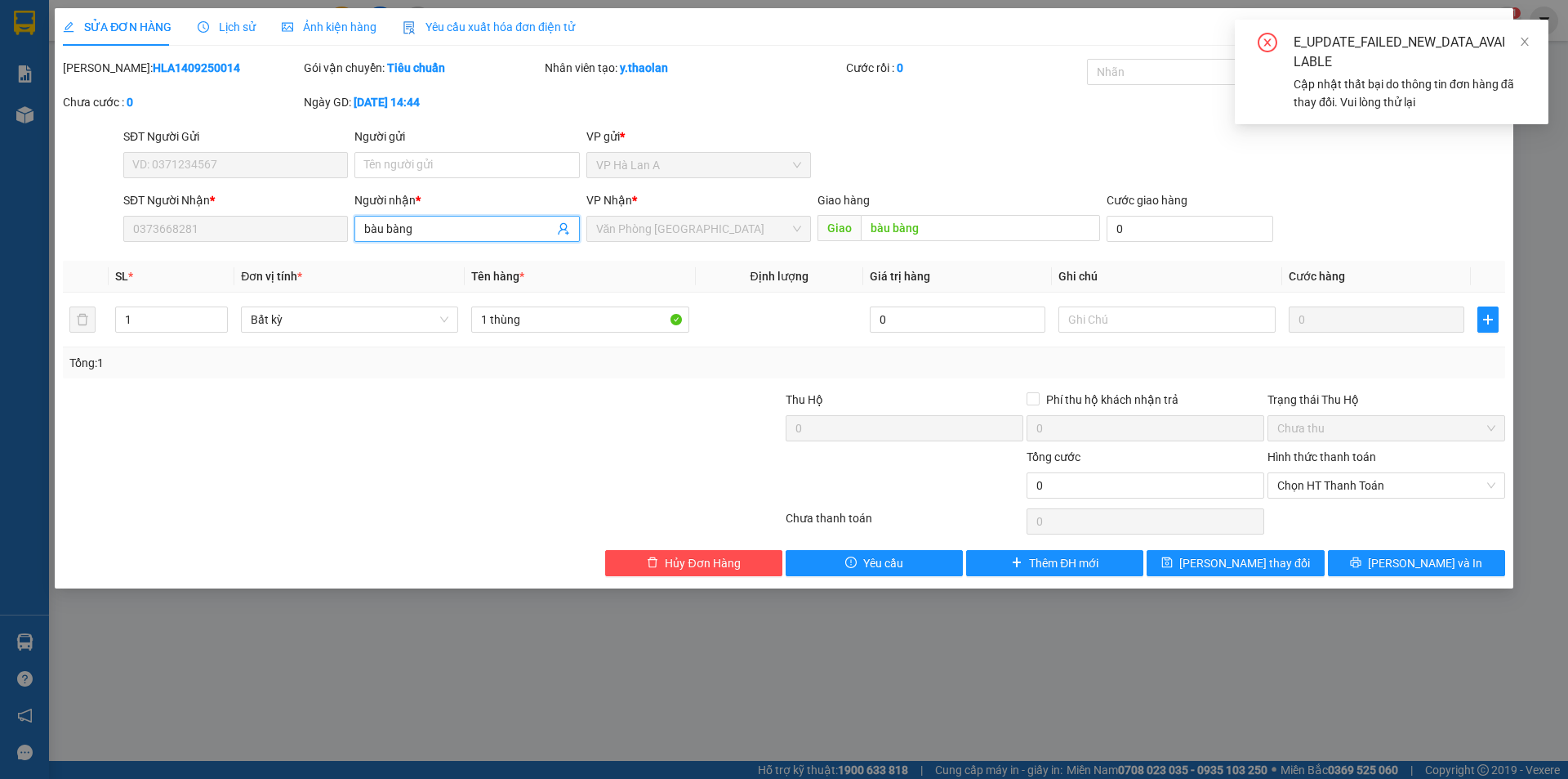
click at [262, 229] on div "SĐT Người Nhận * 0373668281 Người nhận * bàu bàng bàu bàng VP Nhận * Văn Phòng …" at bounding box center [814, 220] width 1389 height 57
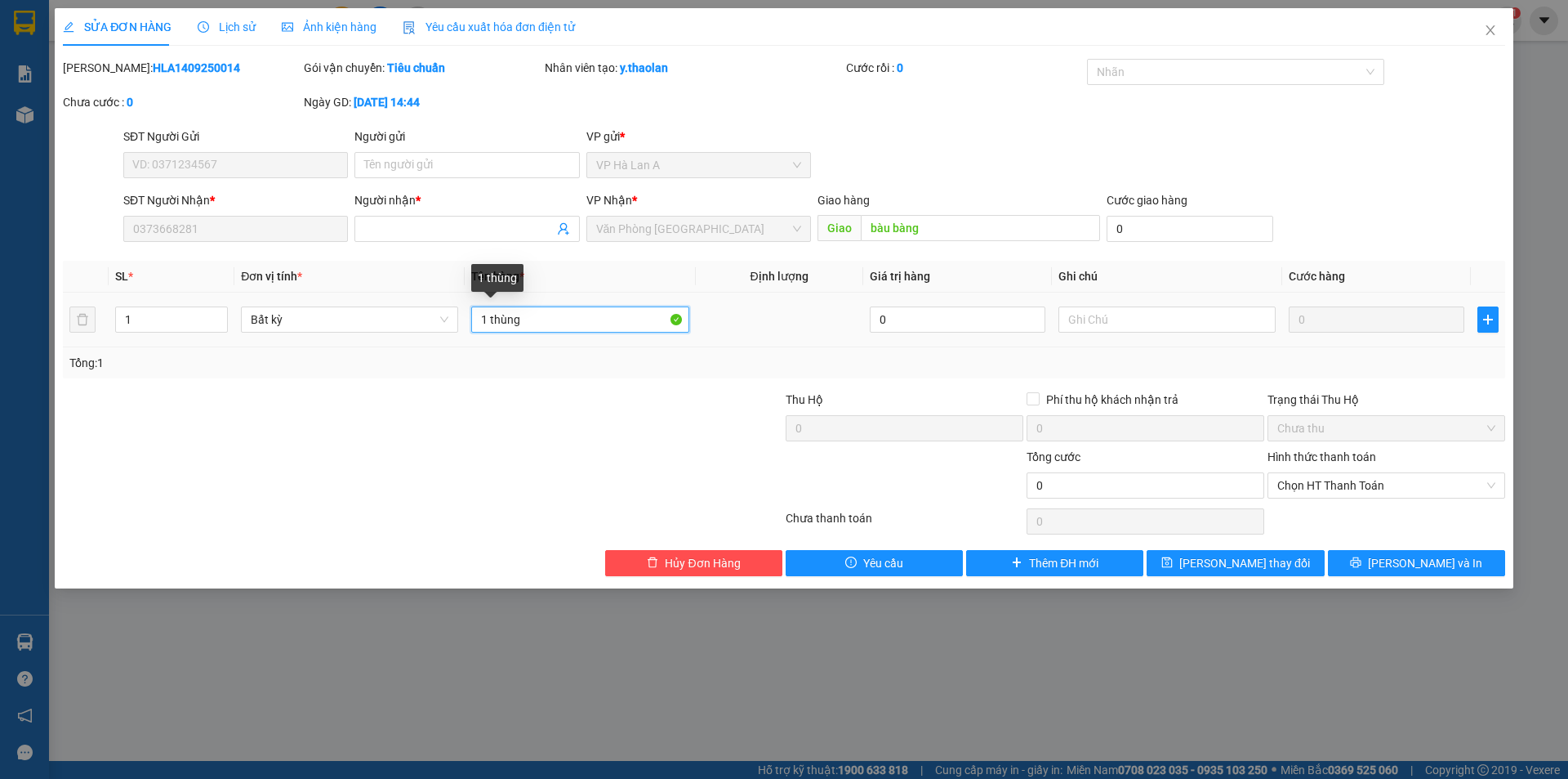
drag, startPoint x: 492, startPoint y: 321, endPoint x: 662, endPoint y: 307, distance: 170.6
click at [625, 309] on input "1 thùng" at bounding box center [580, 319] width 217 height 26
type input "1 t"
click at [118, 229] on div "SĐT Người Nhận * 0373668281 Người nhận * VP Nhận * Văn Phòng [GEOGRAPHIC_DATA] …" at bounding box center [784, 220] width 1446 height 57
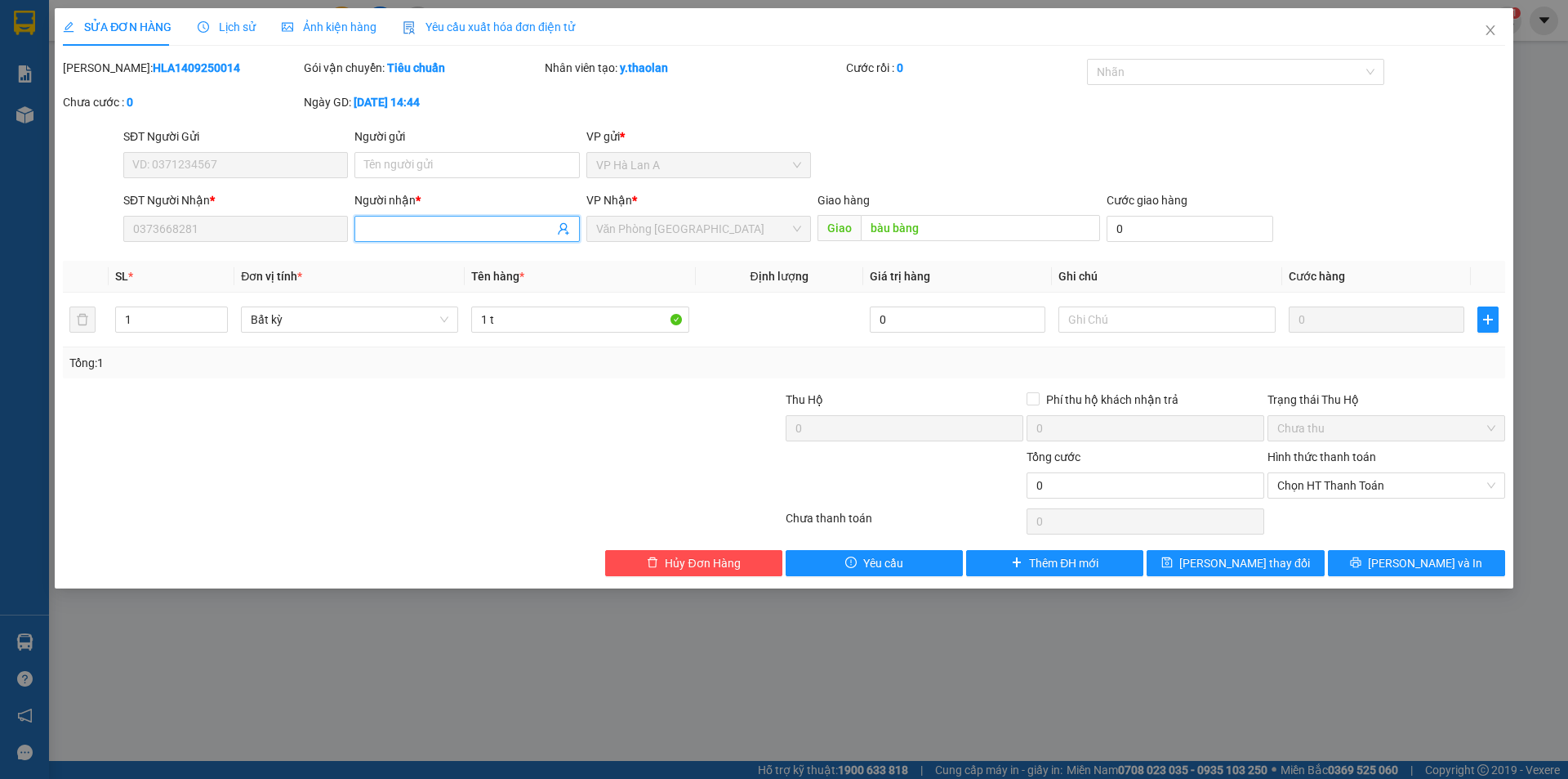
drag, startPoint x: 377, startPoint y: 231, endPoint x: 173, endPoint y: 204, distance: 205.8
click at [173, 204] on div "SĐT Người Nhận * 0373668281 Người nhận * VP Nhận * Văn Phòng [GEOGRAPHIC_DATA] …" at bounding box center [814, 220] width 1389 height 57
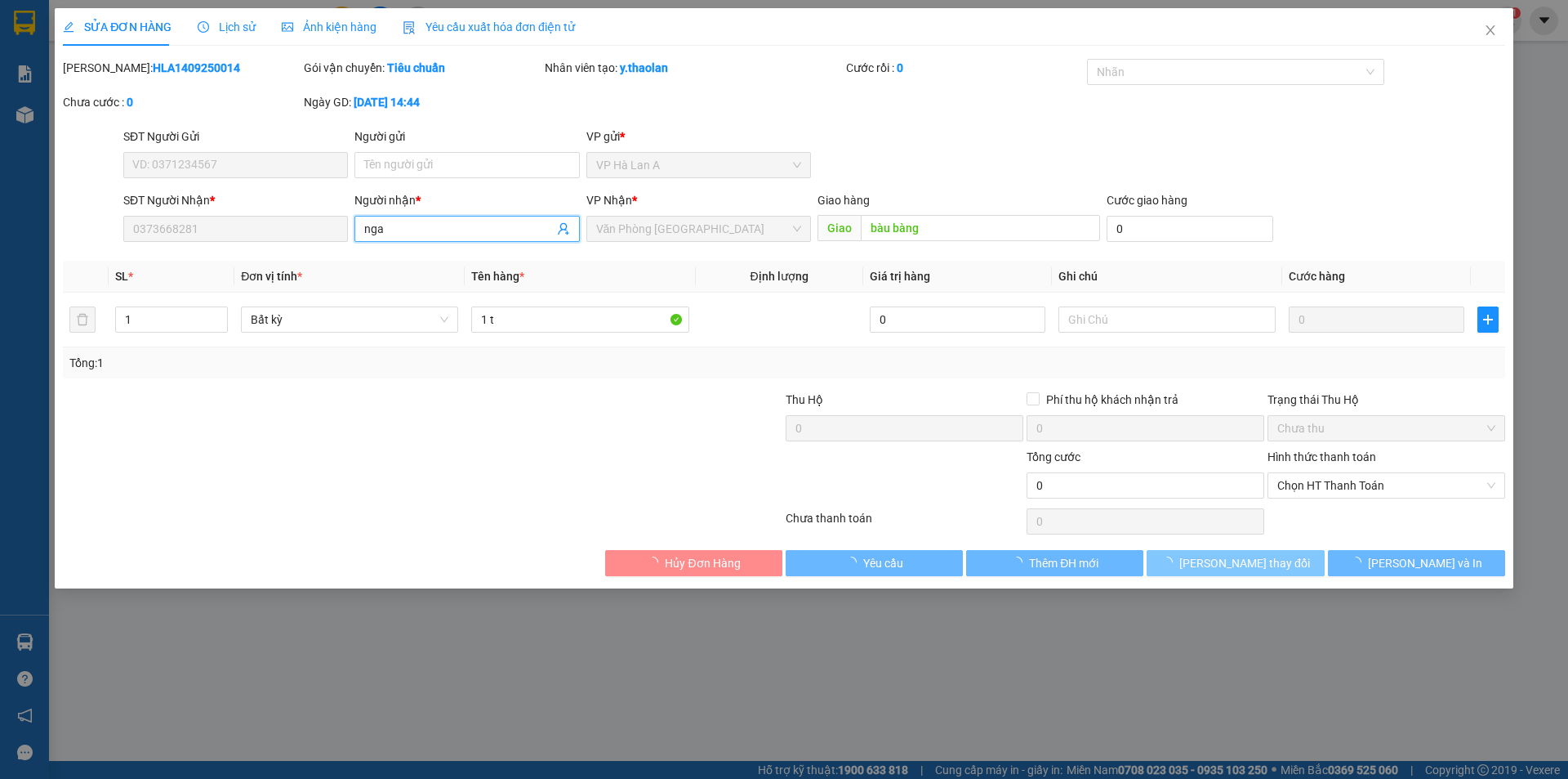
type input "nga"
click at [1180, 561] on span "loading" at bounding box center [1170, 562] width 18 height 11
click at [1173, 563] on icon "loading" at bounding box center [1166, 562] width 12 height 12
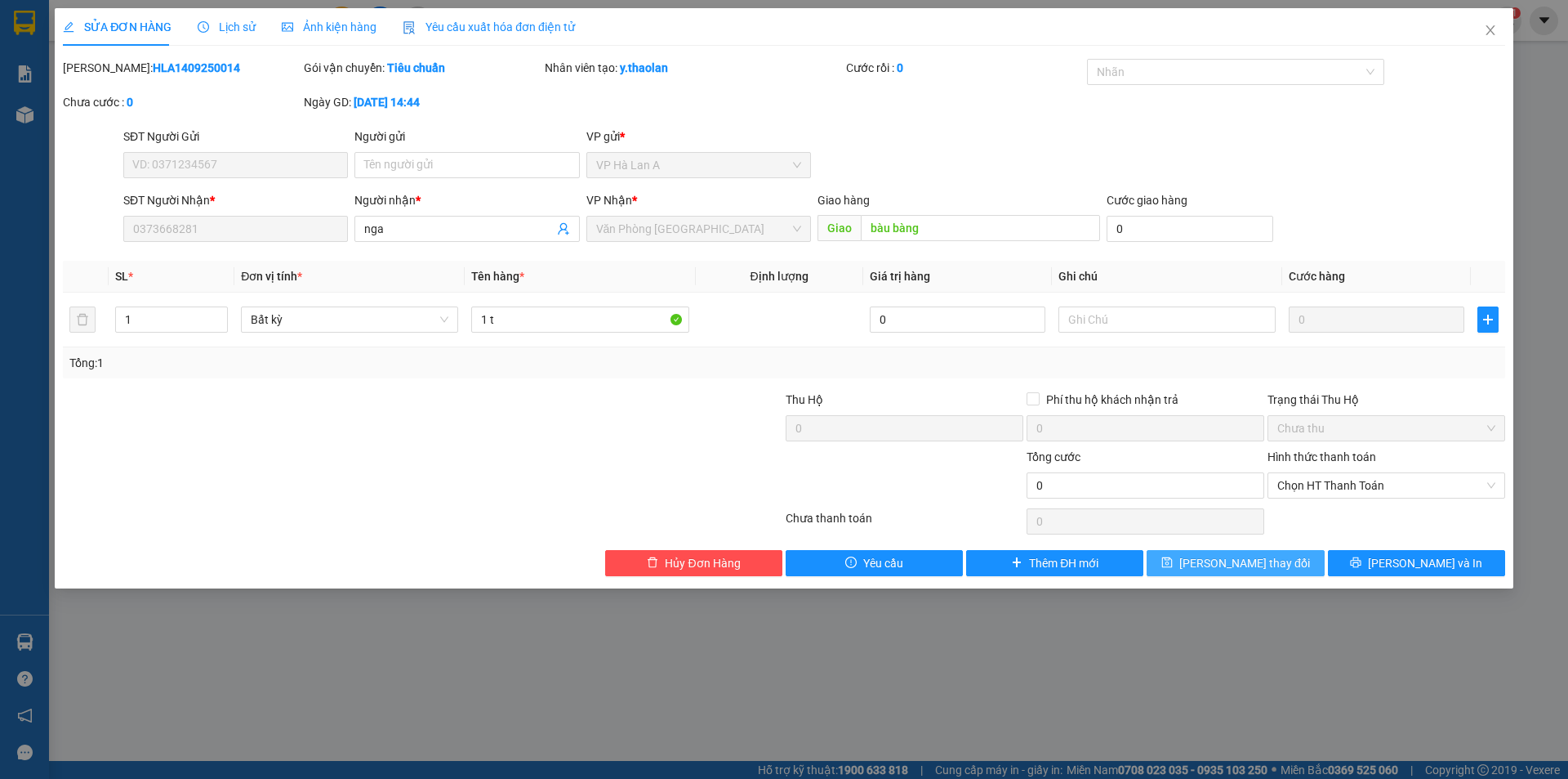
click at [1229, 569] on span "[PERSON_NAME] thay đổi" at bounding box center [1244, 563] width 130 height 18
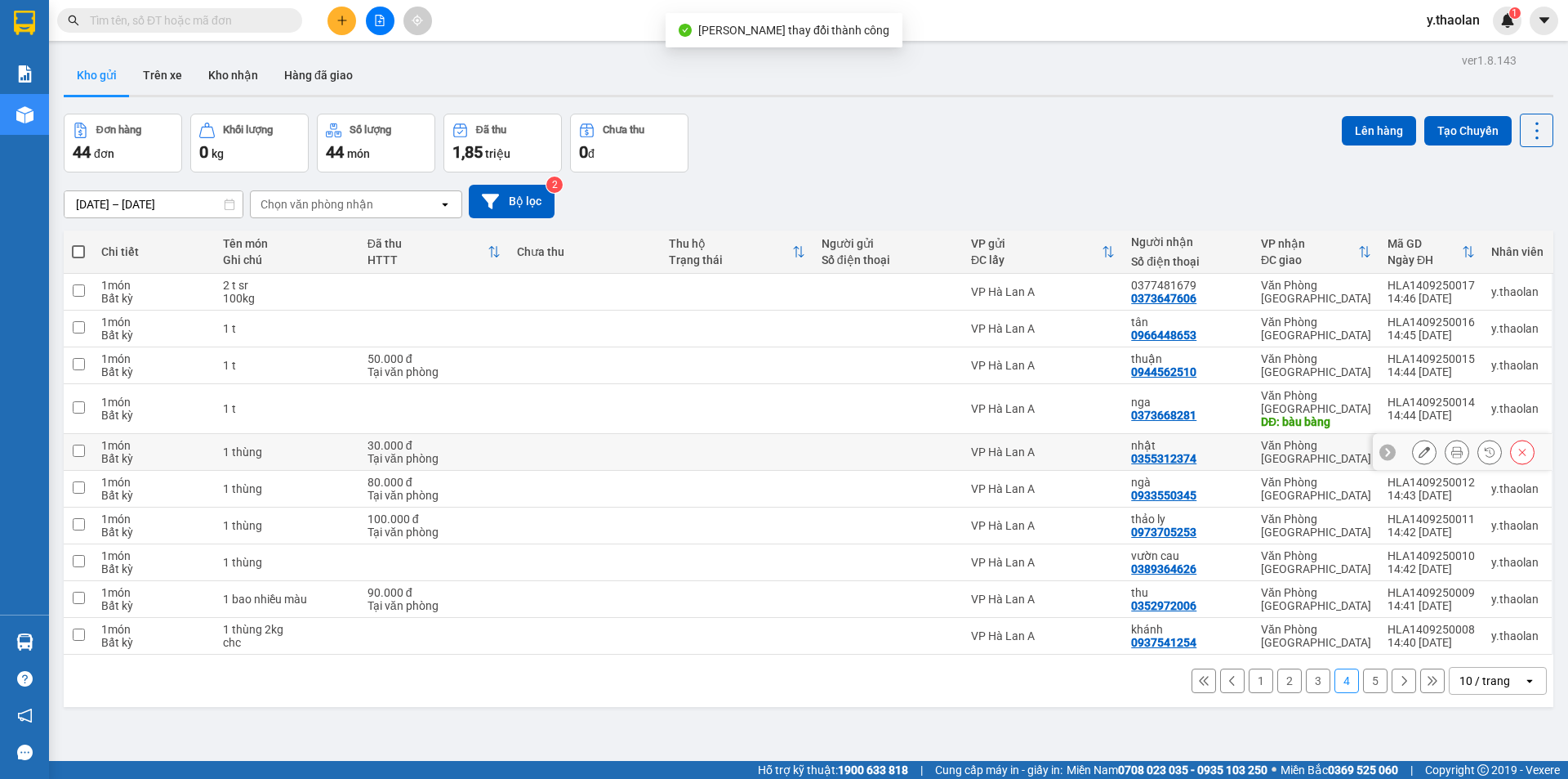
click at [1413, 444] on button at bounding box center [1424, 452] width 23 height 29
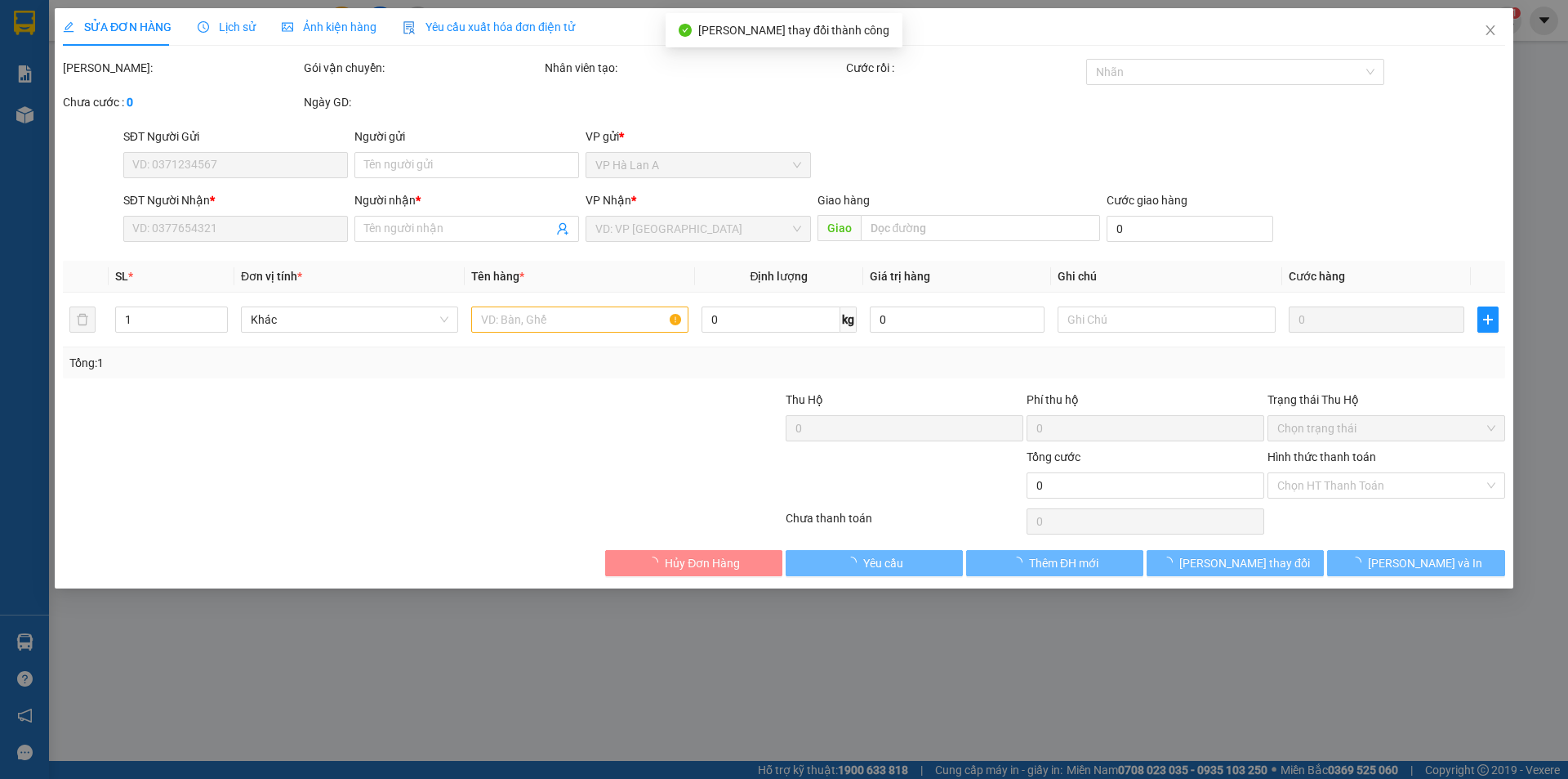
type input "0355312374"
type input "nhật"
type input "30.000"
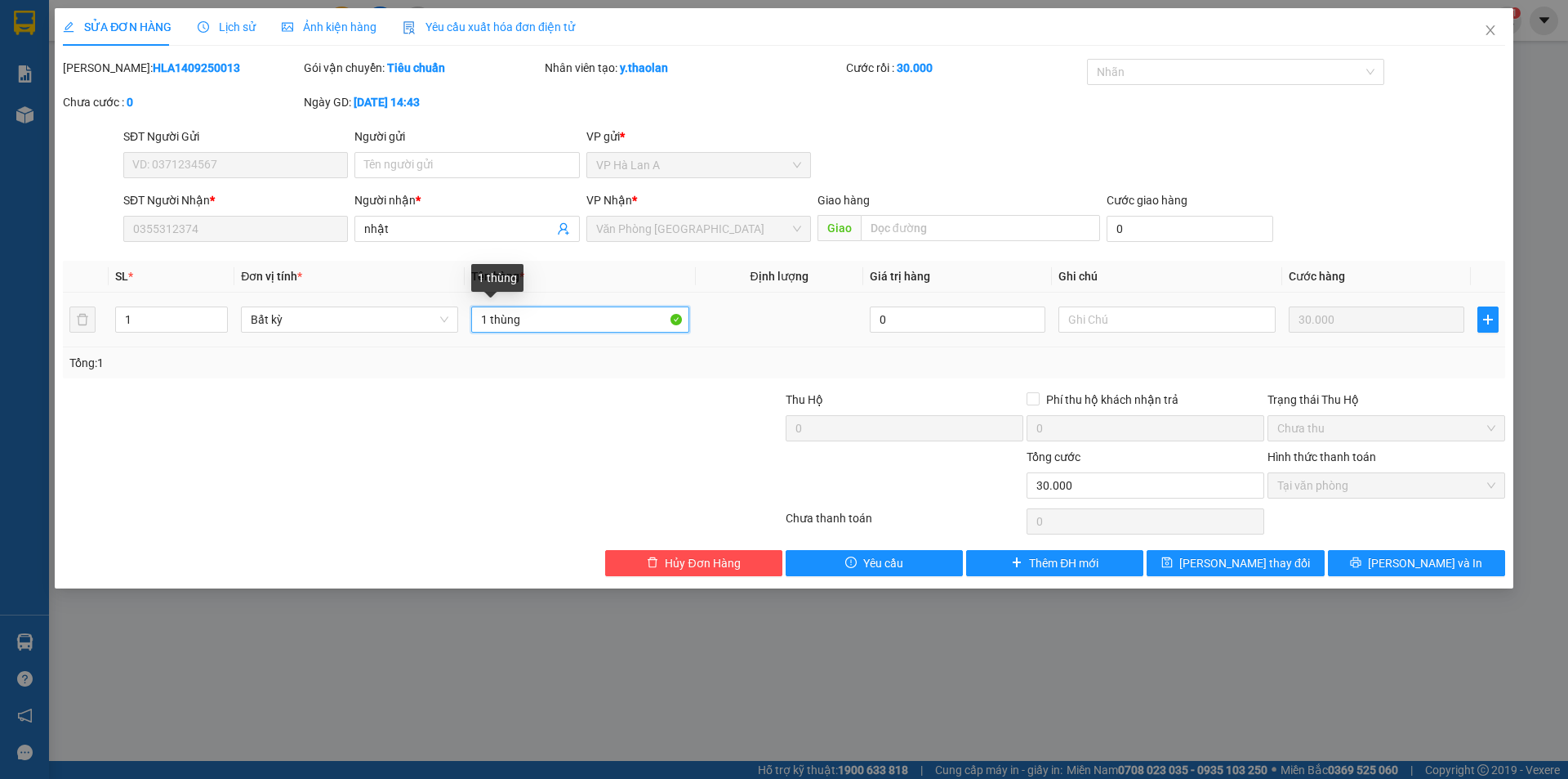
drag, startPoint x: 489, startPoint y: 312, endPoint x: 686, endPoint y: 314, distance: 197.0
click at [644, 312] on input "1 thùng" at bounding box center [580, 319] width 217 height 26
type input "1 t"
drag, startPoint x: 1268, startPoint y: 589, endPoint x: 1258, endPoint y: 578, distance: 14.9
click at [1267, 586] on div "SỬA ĐƠN HÀNG Lịch sử Ảnh kiện hàng Yêu cầu xuất hóa đơn điện tử Total Paid Fee …" at bounding box center [784, 390] width 1568 height 779
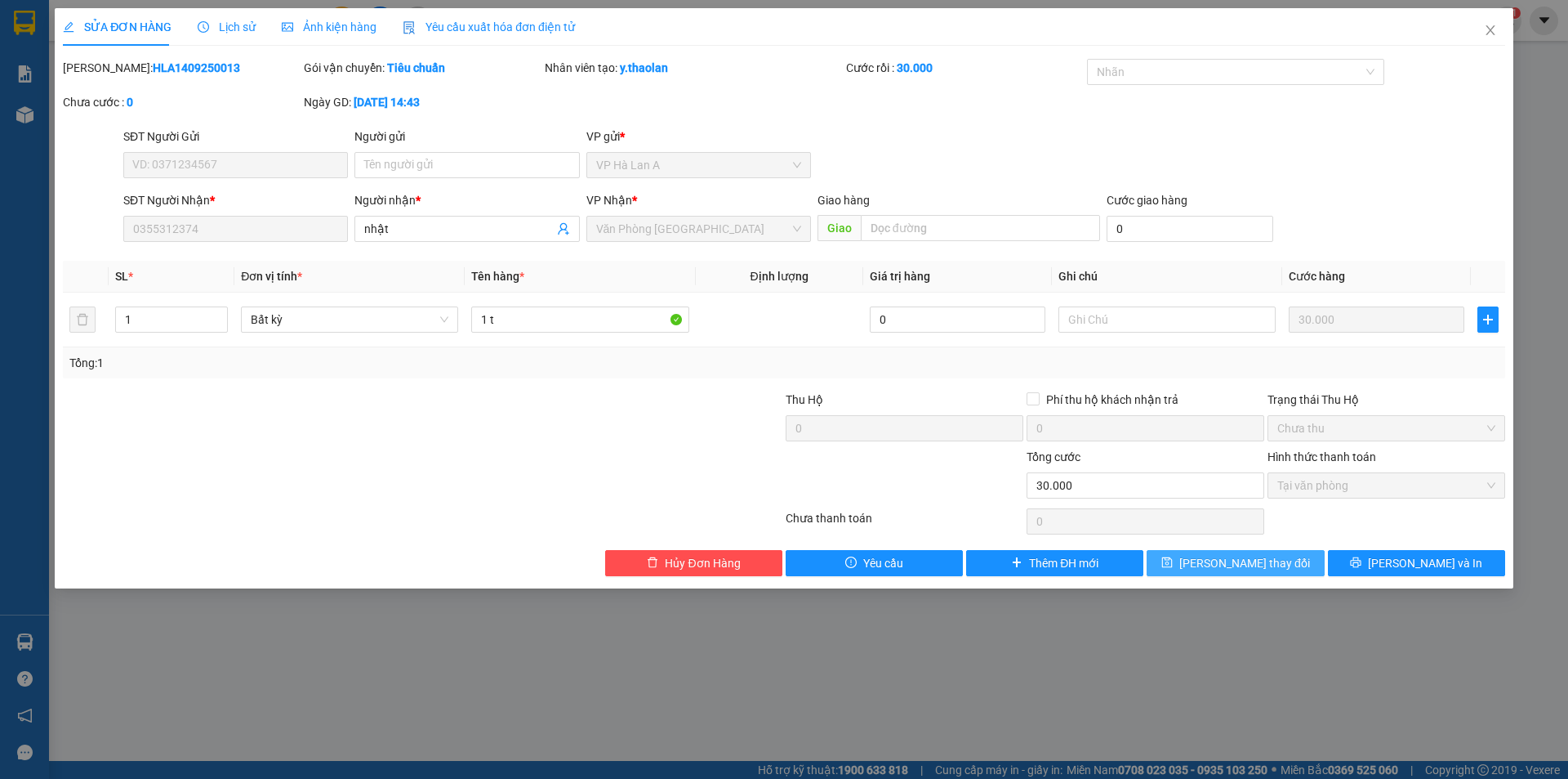
click at [1250, 564] on span "[PERSON_NAME] thay đổi" at bounding box center [1244, 563] width 130 height 18
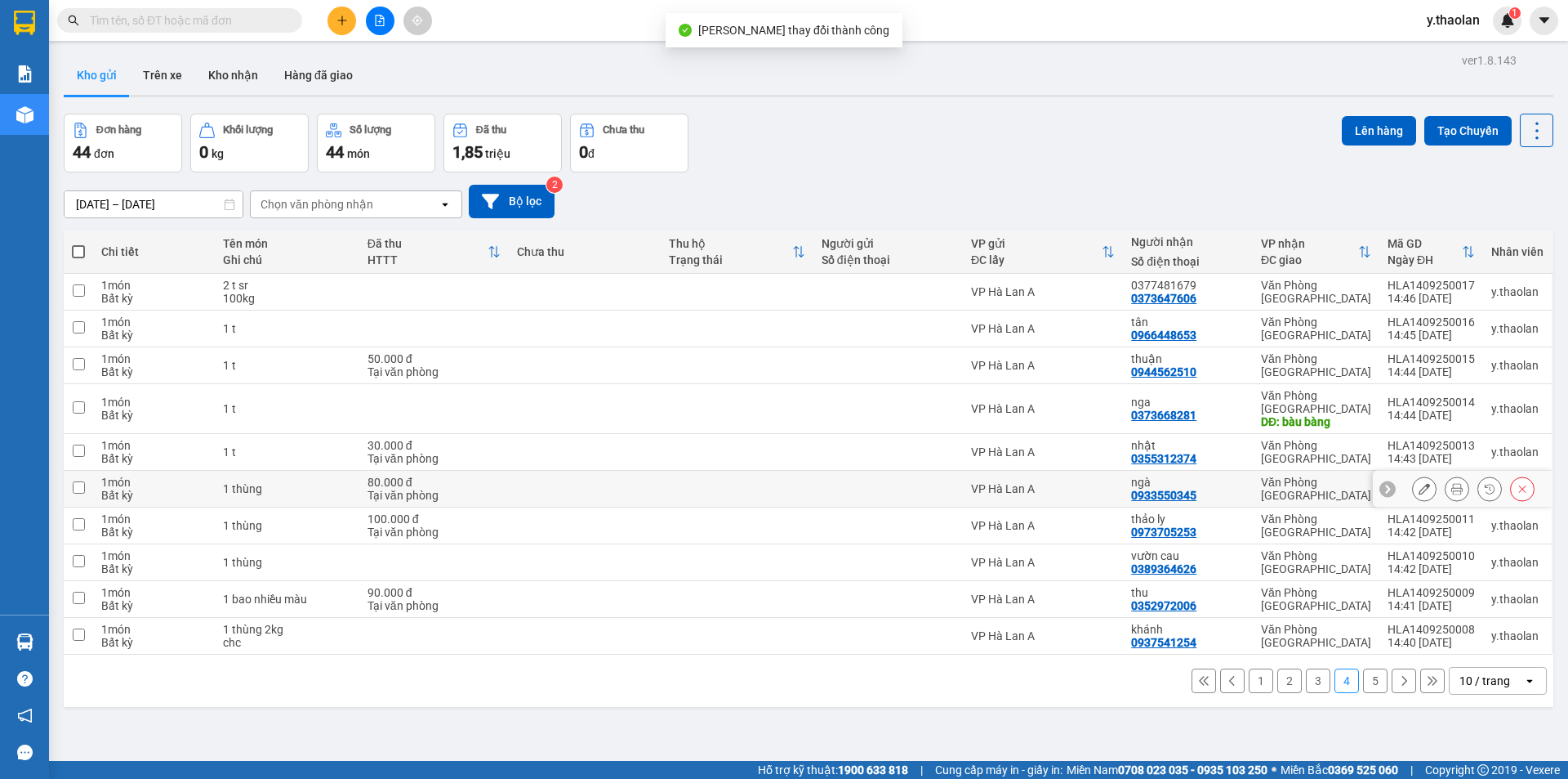
click at [1419, 483] on icon at bounding box center [1424, 489] width 11 height 11
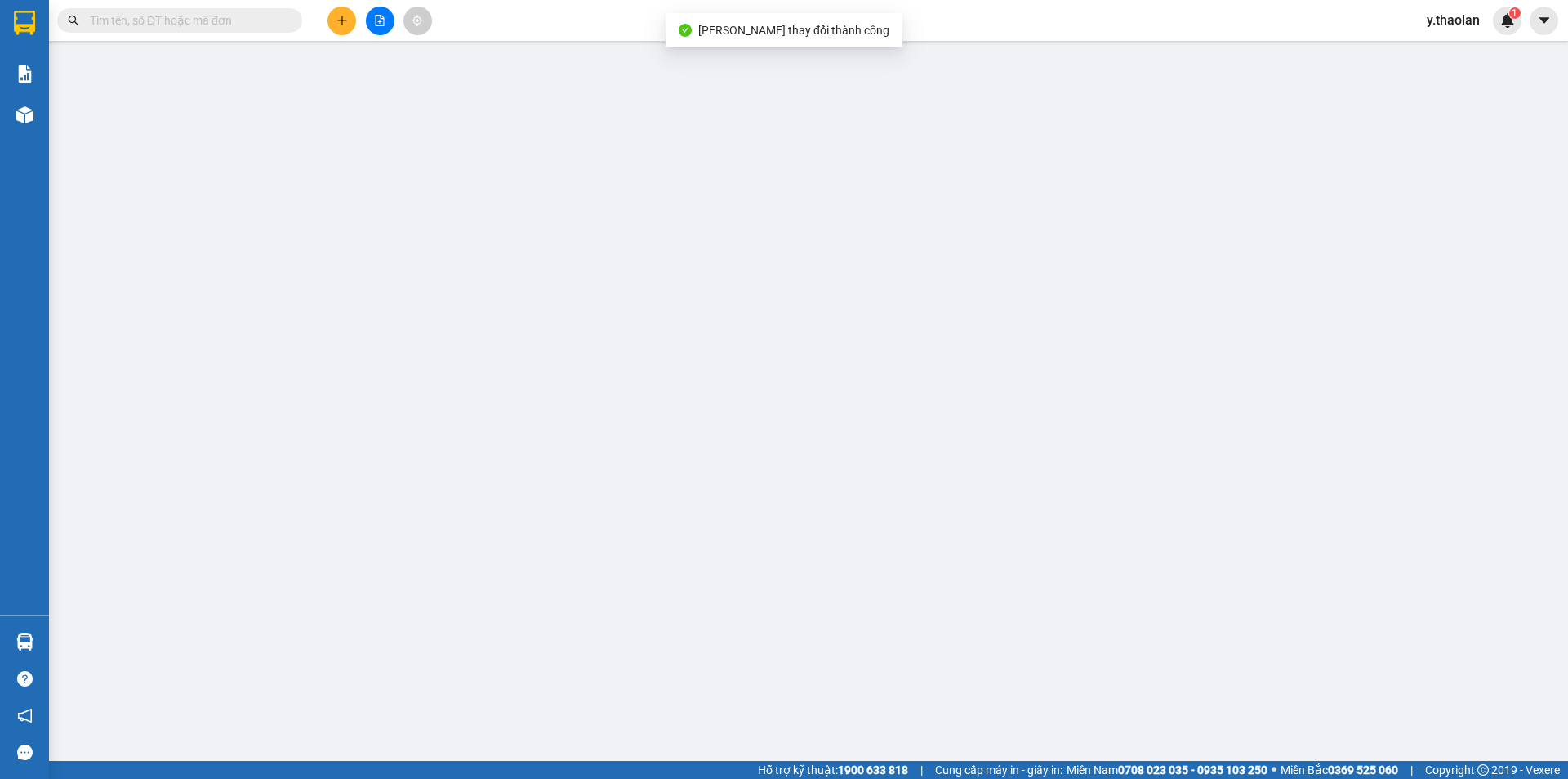
type input "0933550345"
type input "ngà"
type input "80.000"
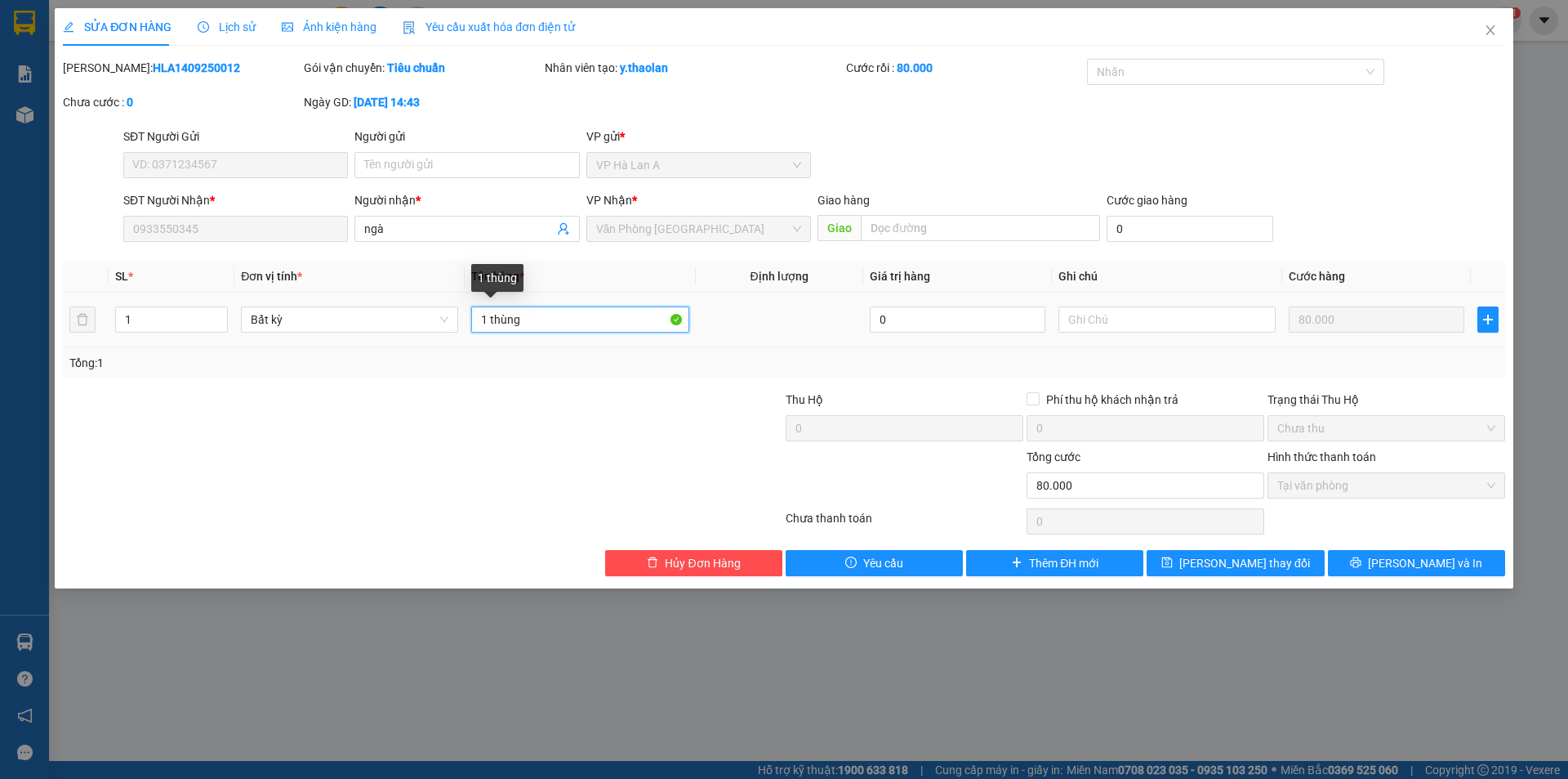
drag, startPoint x: 490, startPoint y: 314, endPoint x: 954, endPoint y: 448, distance: 483.0
click at [704, 330] on tr "1 Bất kỳ 1 thùng 0 80.000" at bounding box center [784, 319] width 1442 height 54
type input "1 t"
click at [1234, 578] on div "SỬA ĐƠN HÀNG Lịch sử Ảnh kiện hàng Yêu cầu xuất hóa đơn điện tử Total Paid Fee …" at bounding box center [784, 298] width 1459 height 580
click at [1240, 577] on div "SỬA ĐƠN HÀNG Lịch sử Ảnh kiện hàng Yêu cầu xuất hóa đơn điện tử Total Paid Fee …" at bounding box center [784, 298] width 1459 height 580
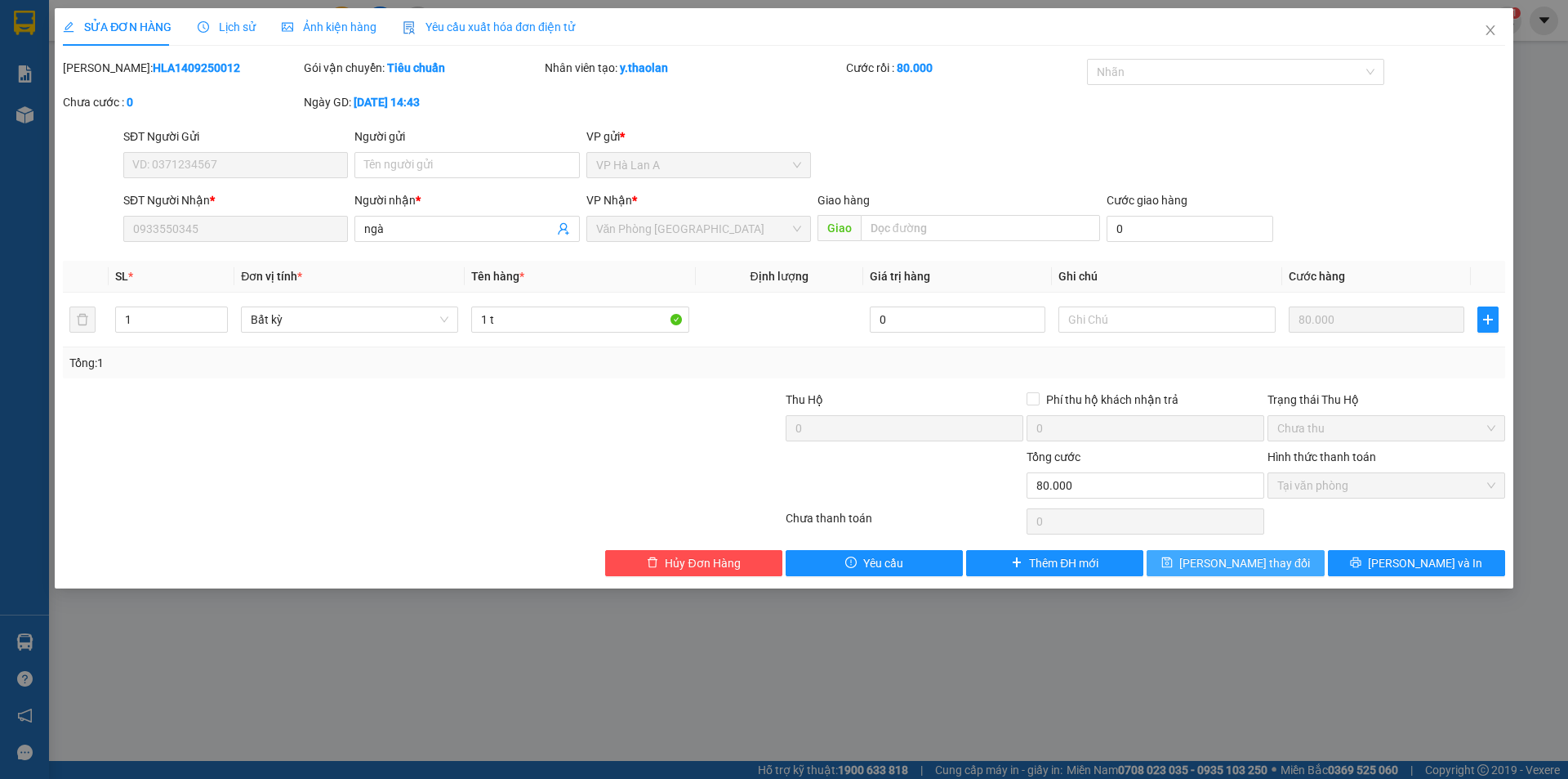
click at [1260, 562] on span "[PERSON_NAME] thay đổi" at bounding box center [1244, 563] width 130 height 18
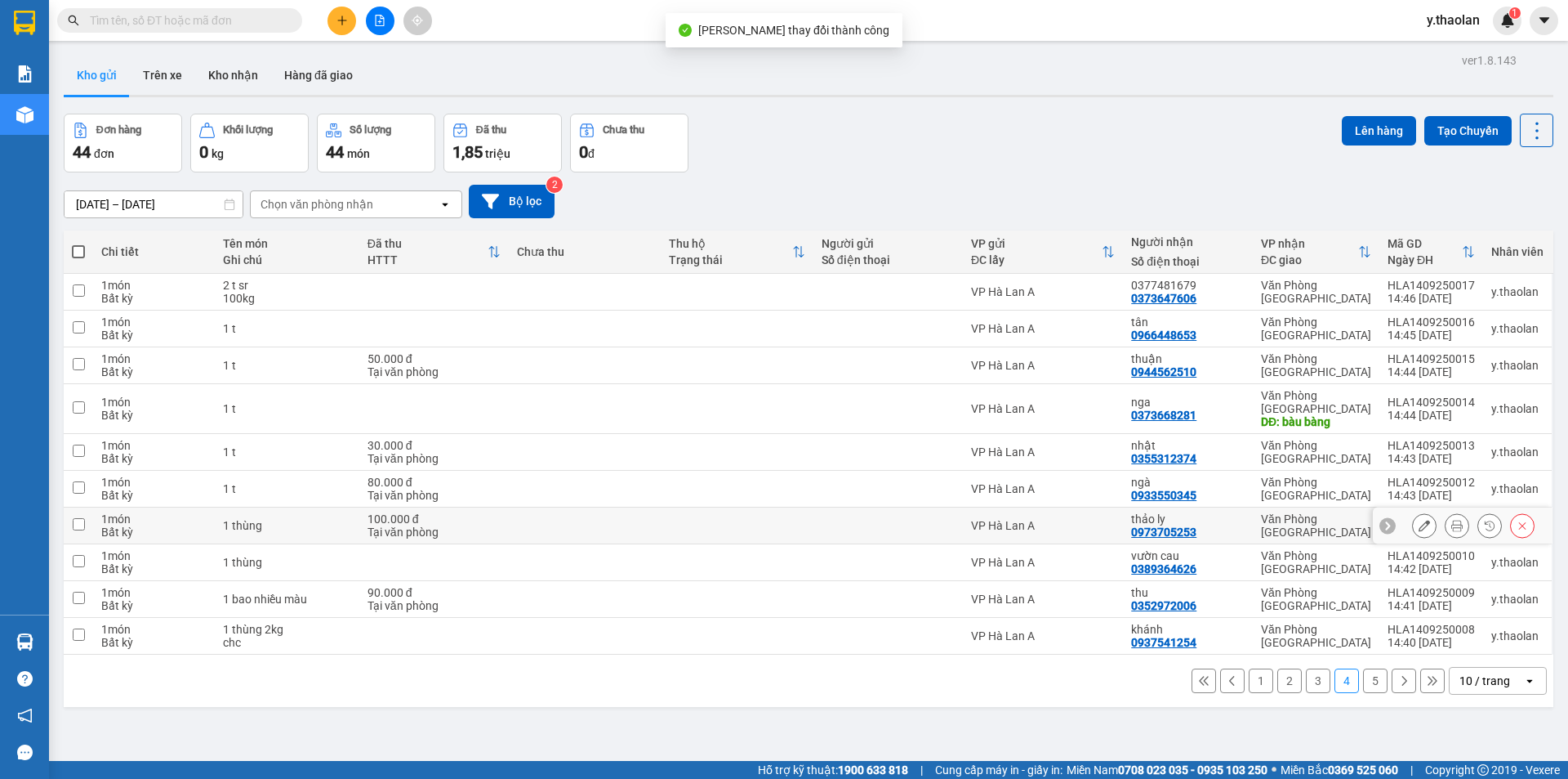
click at [1413, 512] on button at bounding box center [1424, 526] width 23 height 29
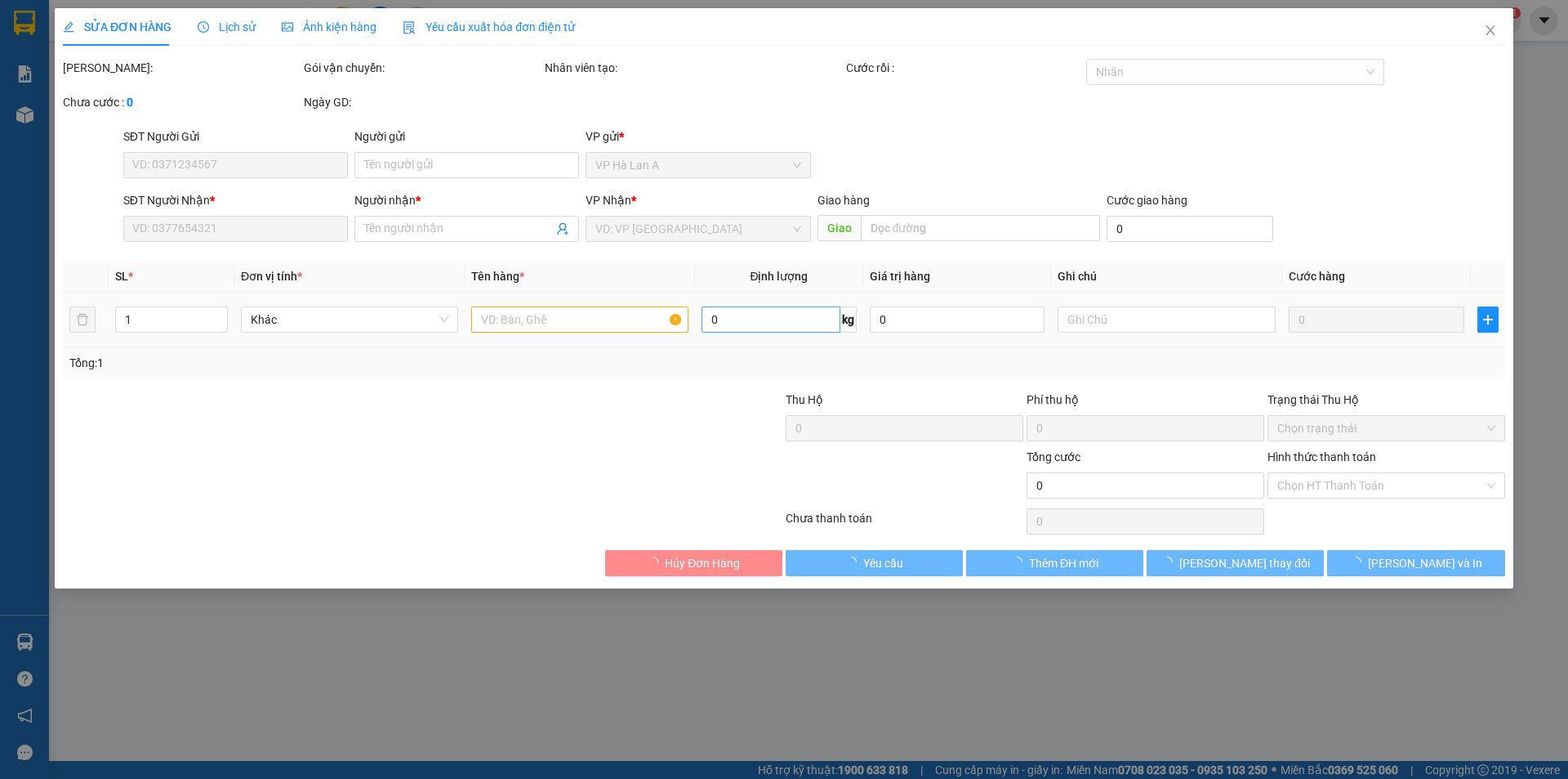
type input "0973705253"
type input "thảo ly"
type input "100.000"
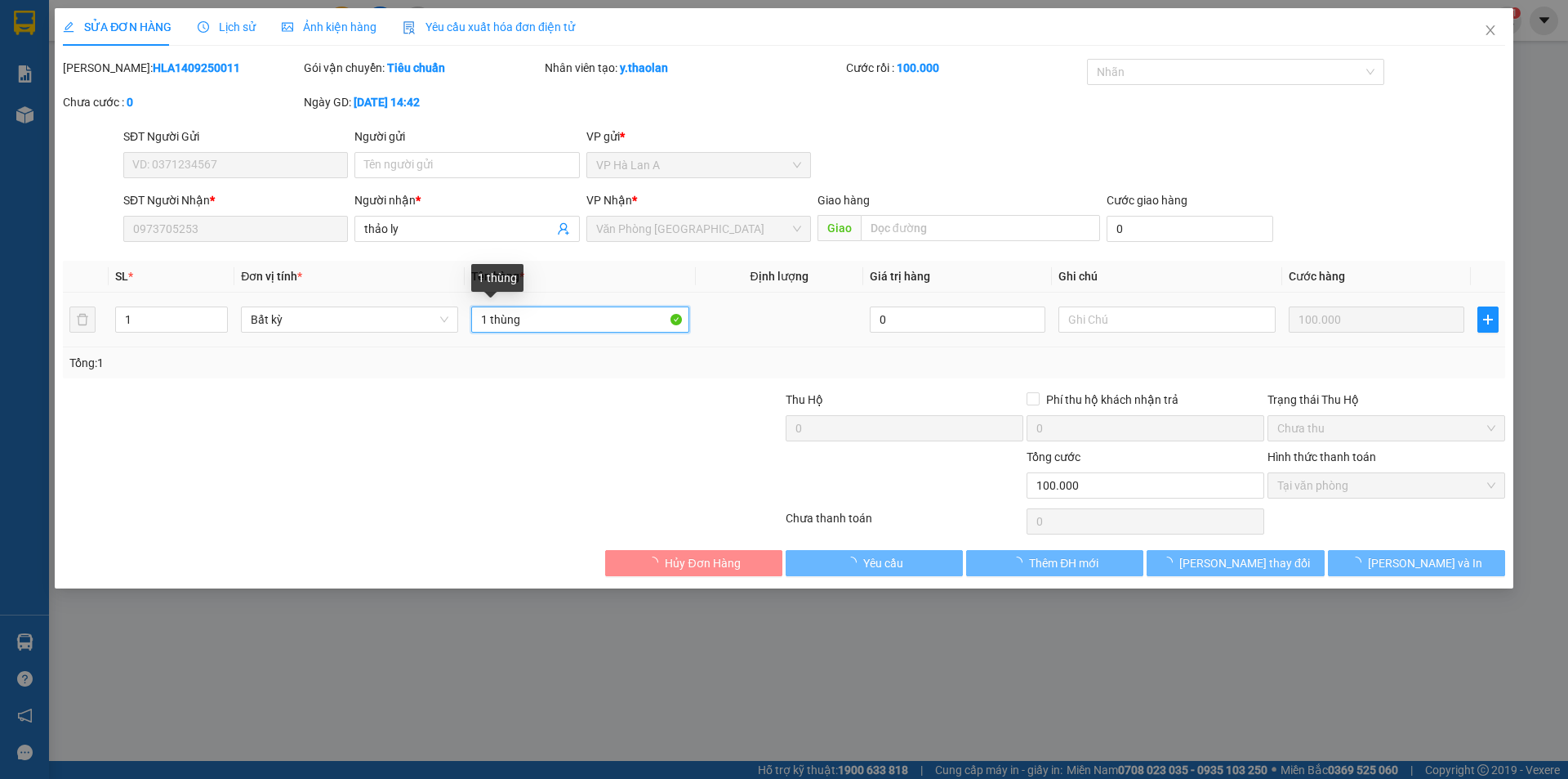
drag, startPoint x: 486, startPoint y: 314, endPoint x: 612, endPoint y: 310, distance: 126.1
click at [612, 310] on input "1 thùng" at bounding box center [580, 319] width 217 height 26
type input "1 t sr"
click at [1234, 561] on span "[PERSON_NAME] thay đổi" at bounding box center [1244, 563] width 130 height 18
click at [1216, 549] on button "[PERSON_NAME] thay đổi" at bounding box center [1236, 562] width 177 height 26
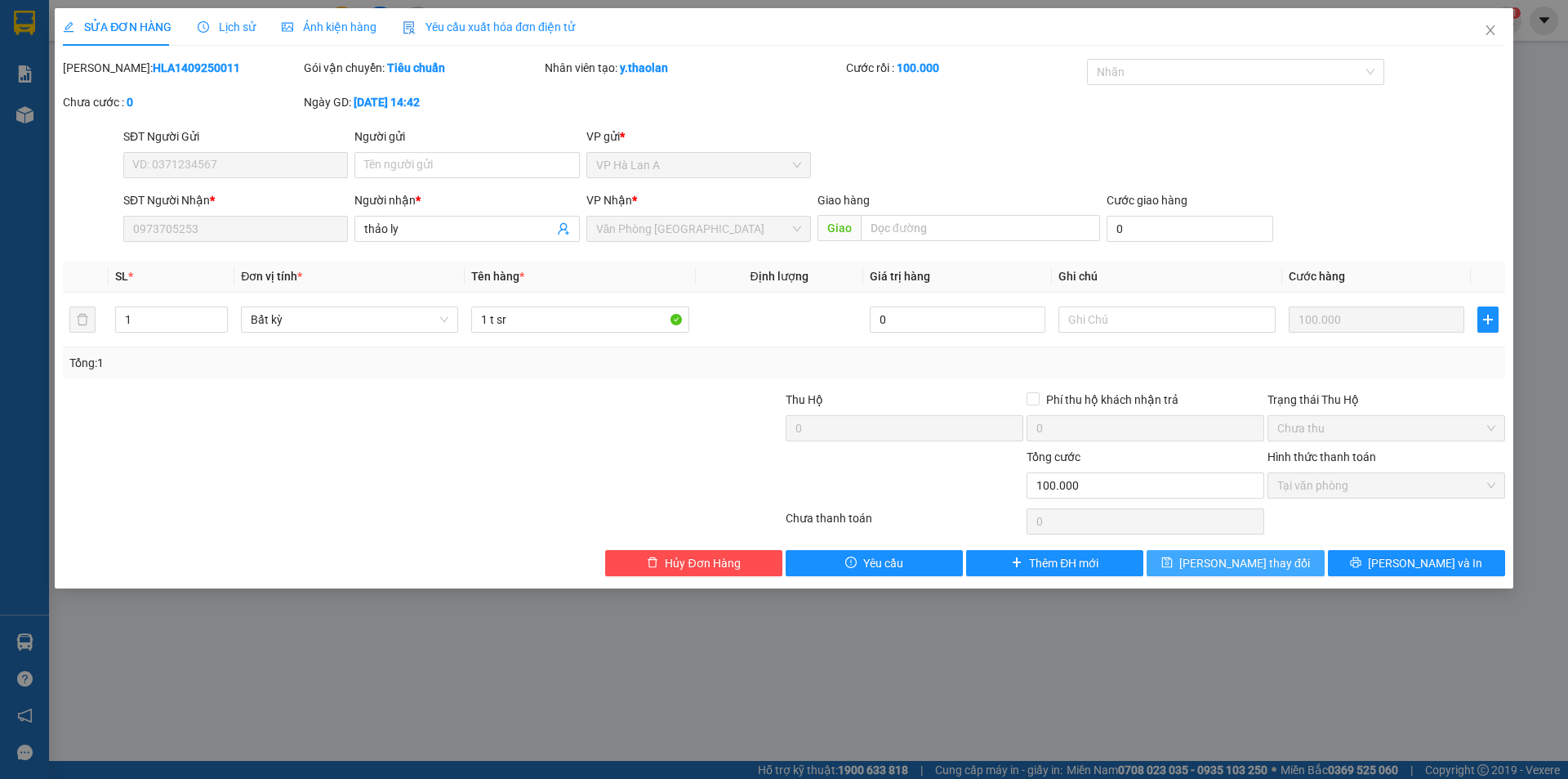
click at [1214, 566] on span "[PERSON_NAME] thay đổi" at bounding box center [1244, 563] width 130 height 18
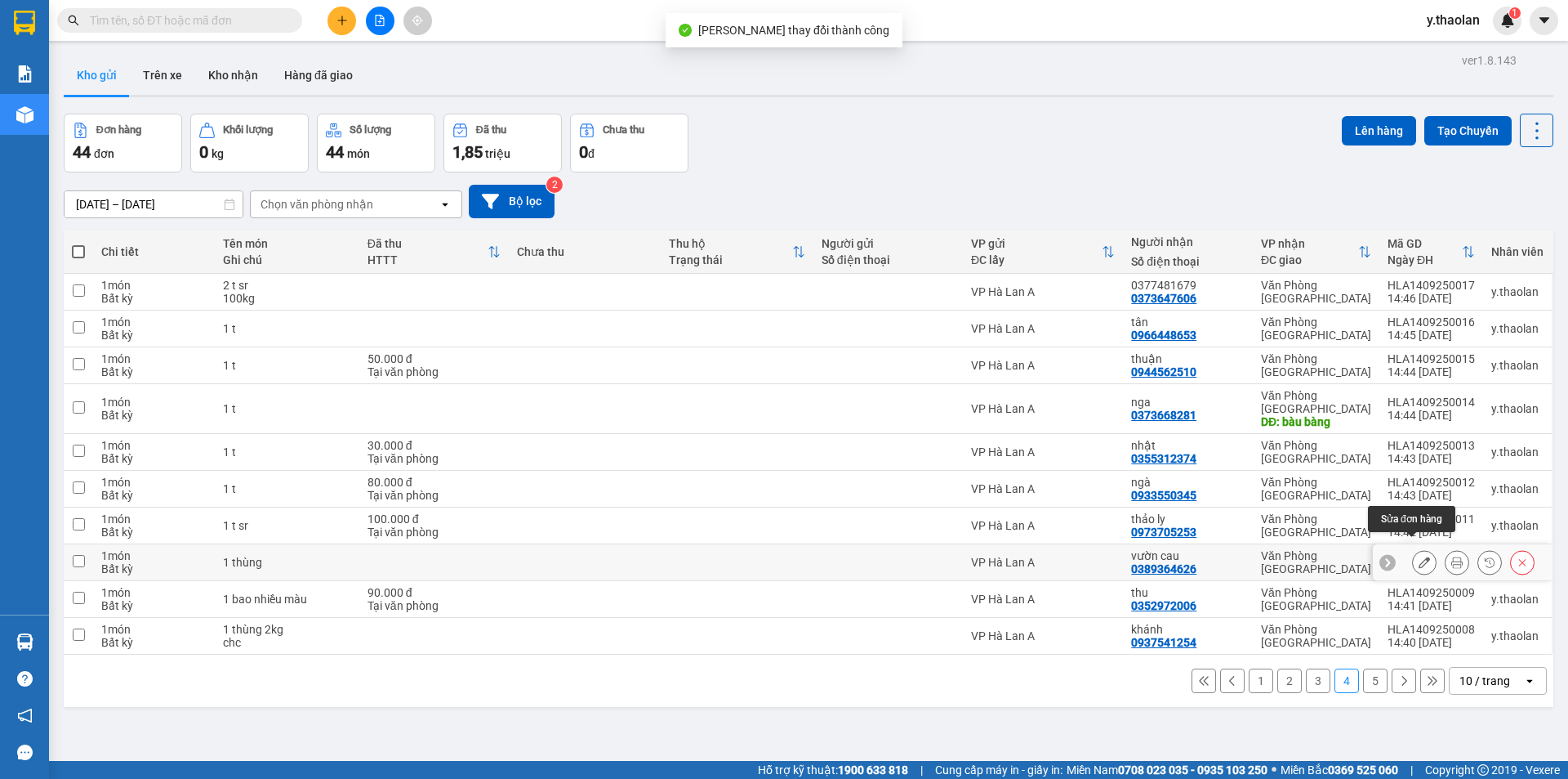
click at [1419, 556] on icon at bounding box center [1424, 562] width 11 height 11
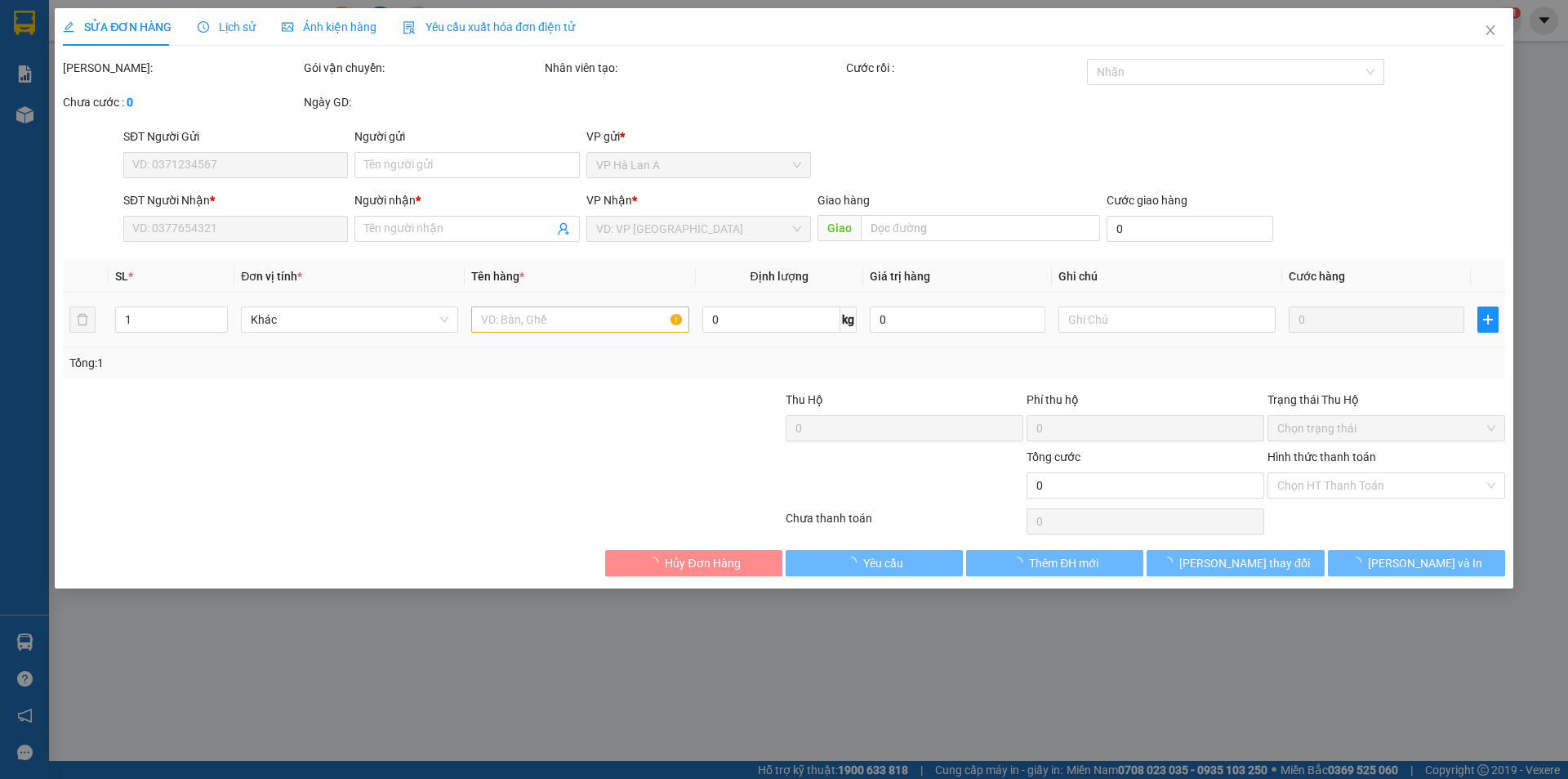
type input "0389364626"
type input "vườn cau"
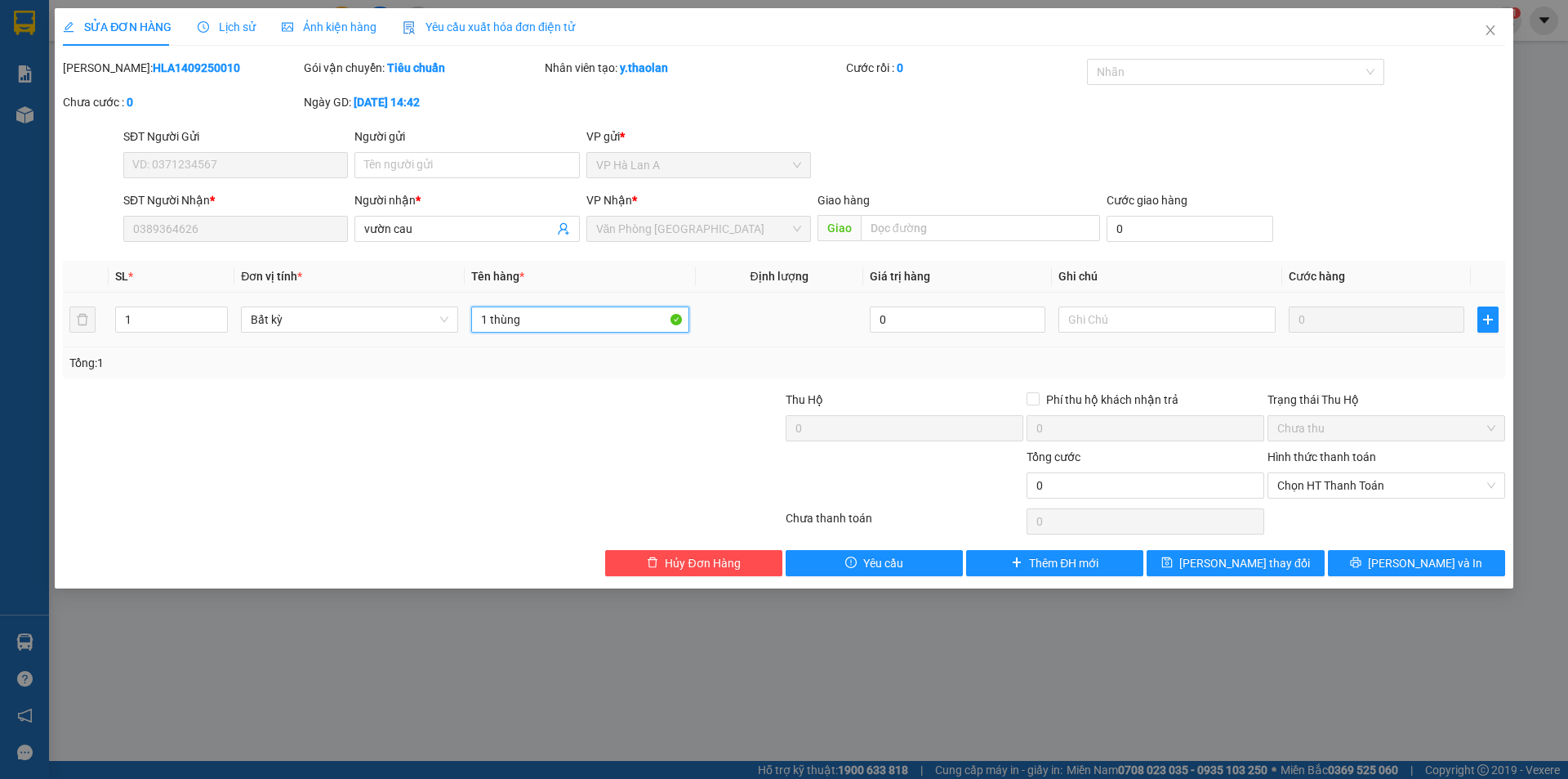
drag, startPoint x: 492, startPoint y: 313, endPoint x: 736, endPoint y: 313, distance: 244.0
click at [734, 313] on tr "1 Bất kỳ 1 thùng 0 0" at bounding box center [784, 319] width 1442 height 54
type input "1 t sr"
drag, startPoint x: 1193, startPoint y: 564, endPoint x: 1093, endPoint y: 399, distance: 192.9
click at [1198, 558] on button "[PERSON_NAME] thay đổi" at bounding box center [1236, 562] width 177 height 26
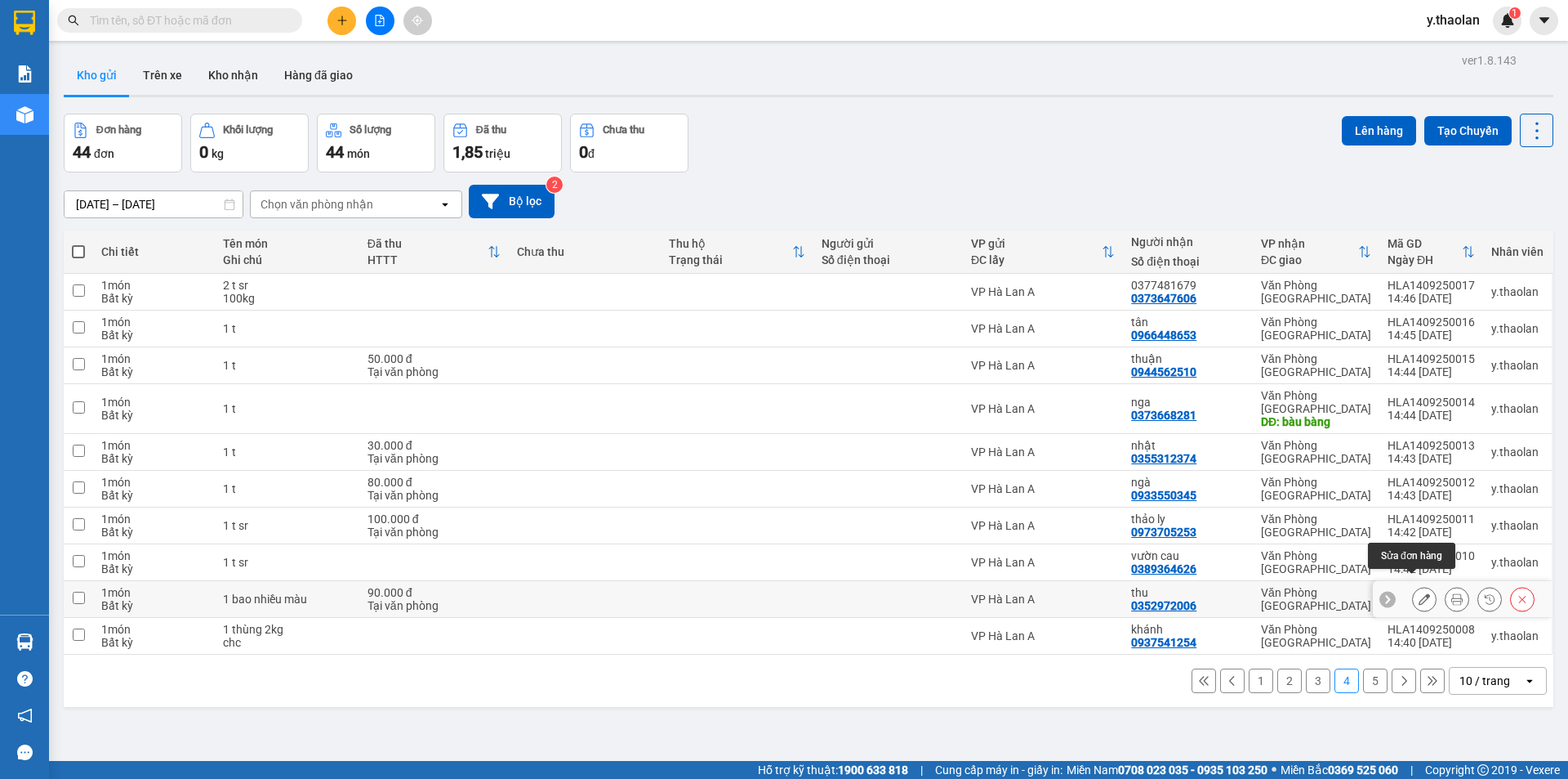
click at [1419, 593] on icon at bounding box center [1424, 599] width 11 height 11
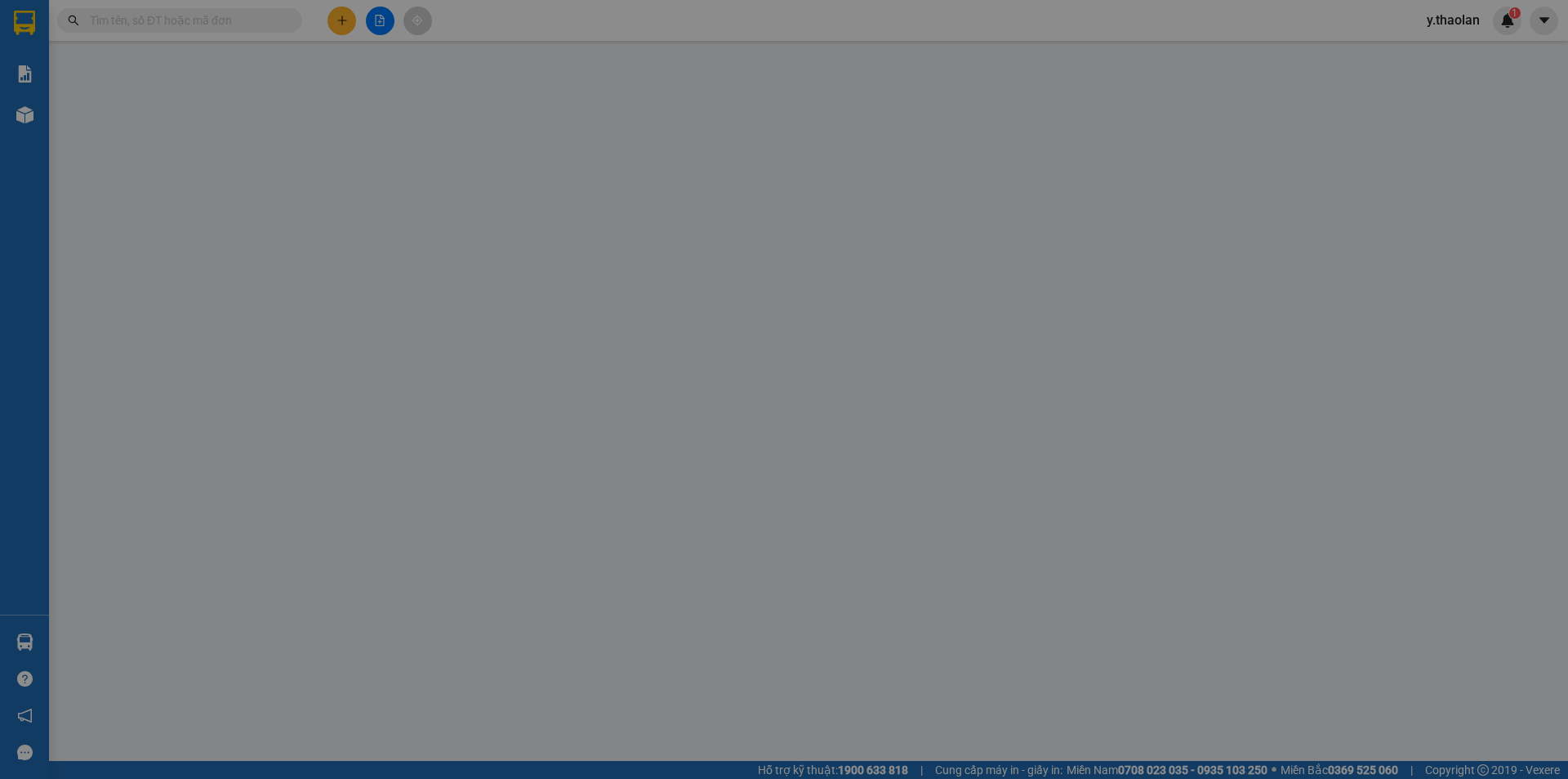
type input "0352972006"
type input "thu"
type input "90.000"
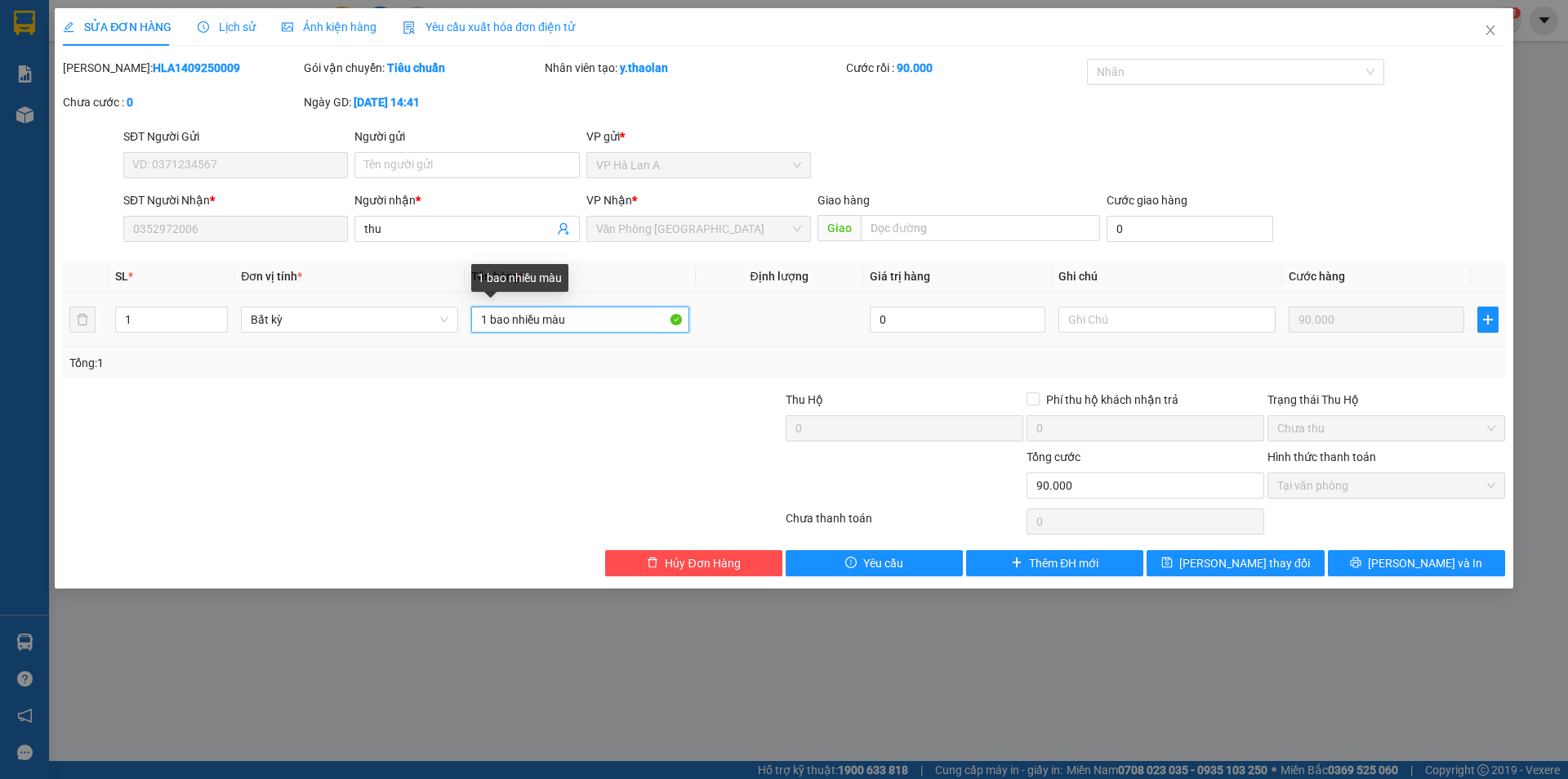
drag, startPoint x: 538, startPoint y: 320, endPoint x: 510, endPoint y: 324, distance: 28.3
click at [510, 324] on input "1 bao nhiều màu" at bounding box center [580, 319] width 217 height 26
type input "1 bao màu"
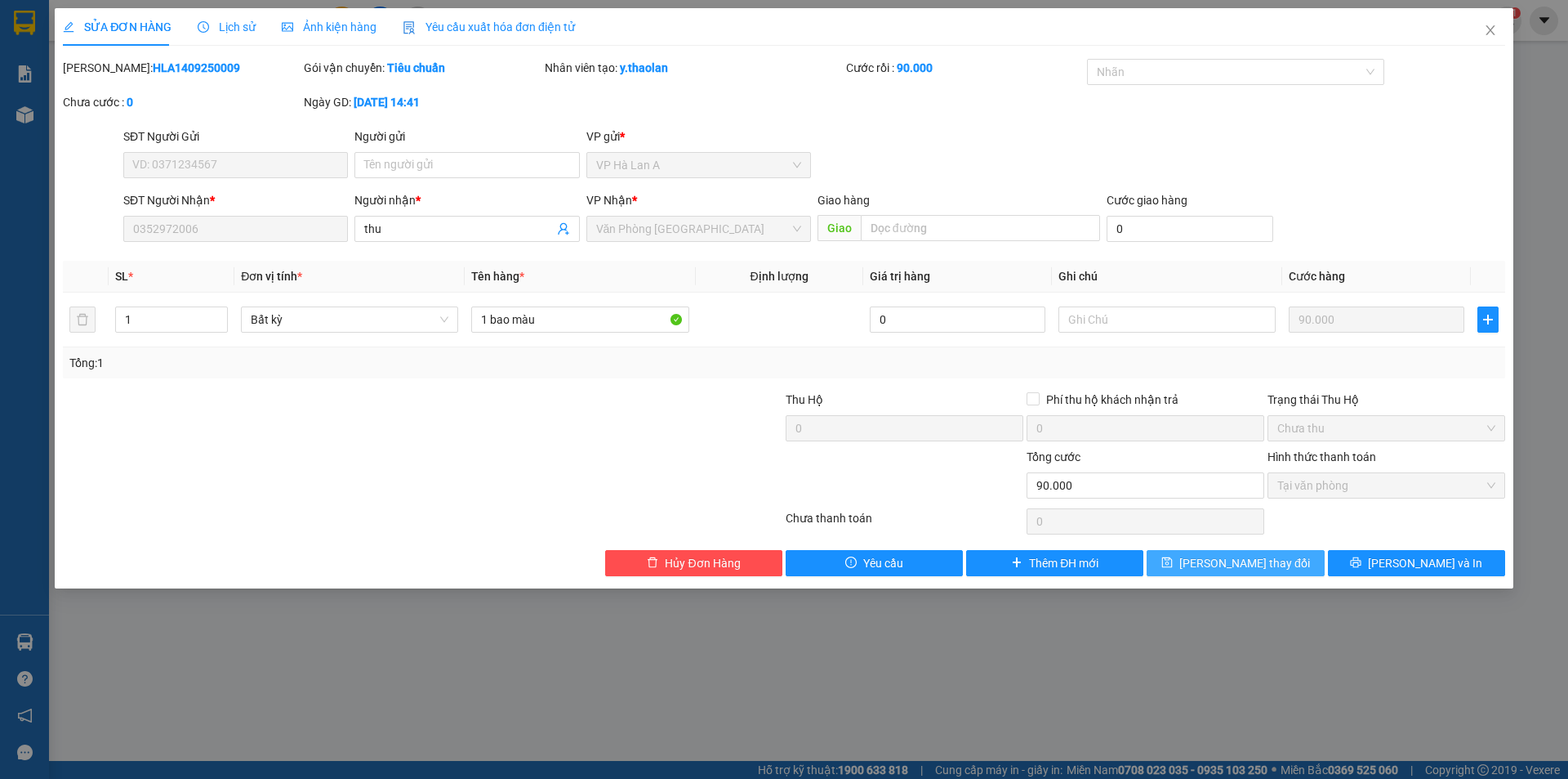
click at [1236, 567] on span "[PERSON_NAME] thay đổi" at bounding box center [1244, 563] width 130 height 18
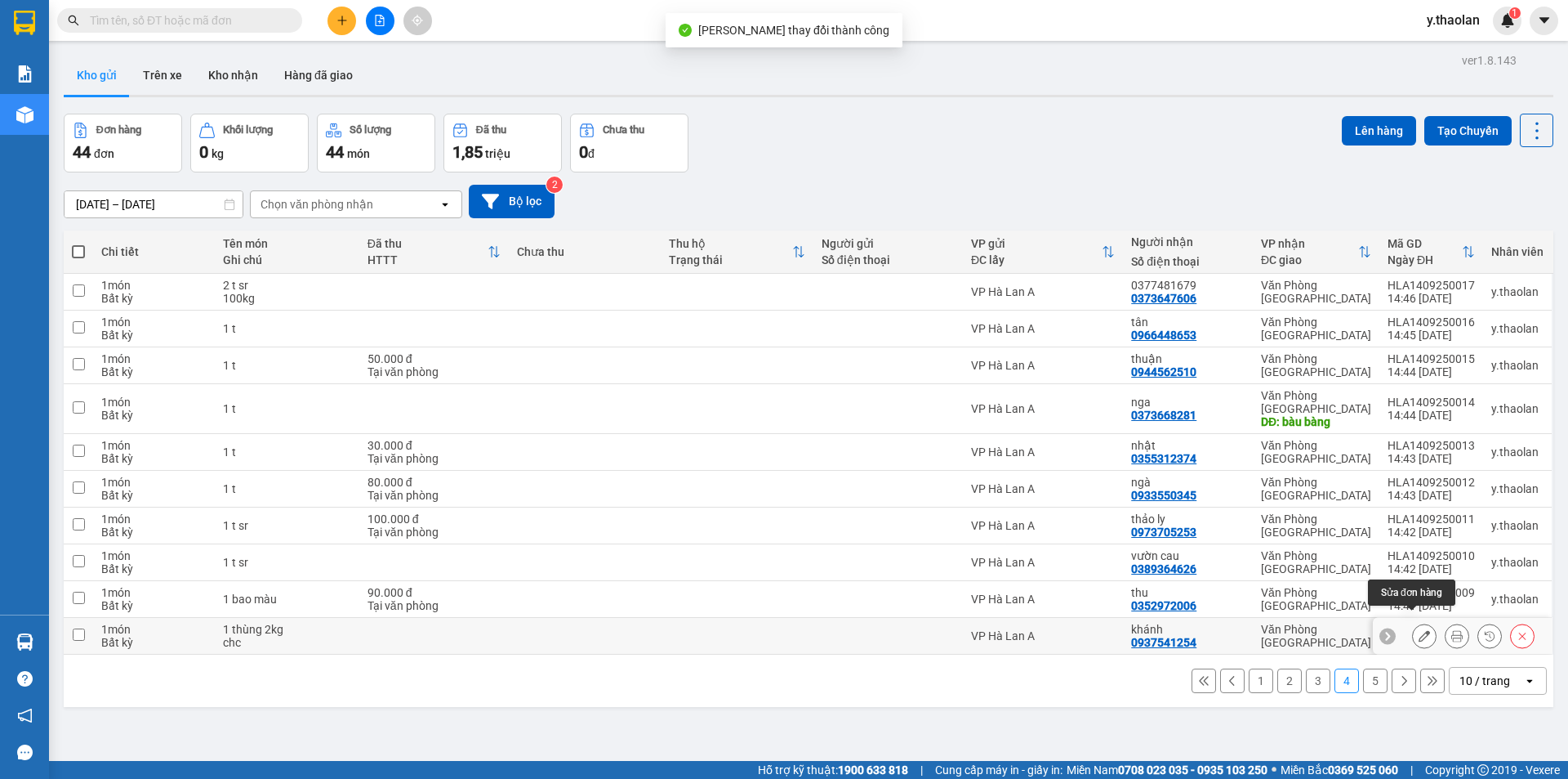
click at [1419, 630] on icon at bounding box center [1424, 636] width 11 height 11
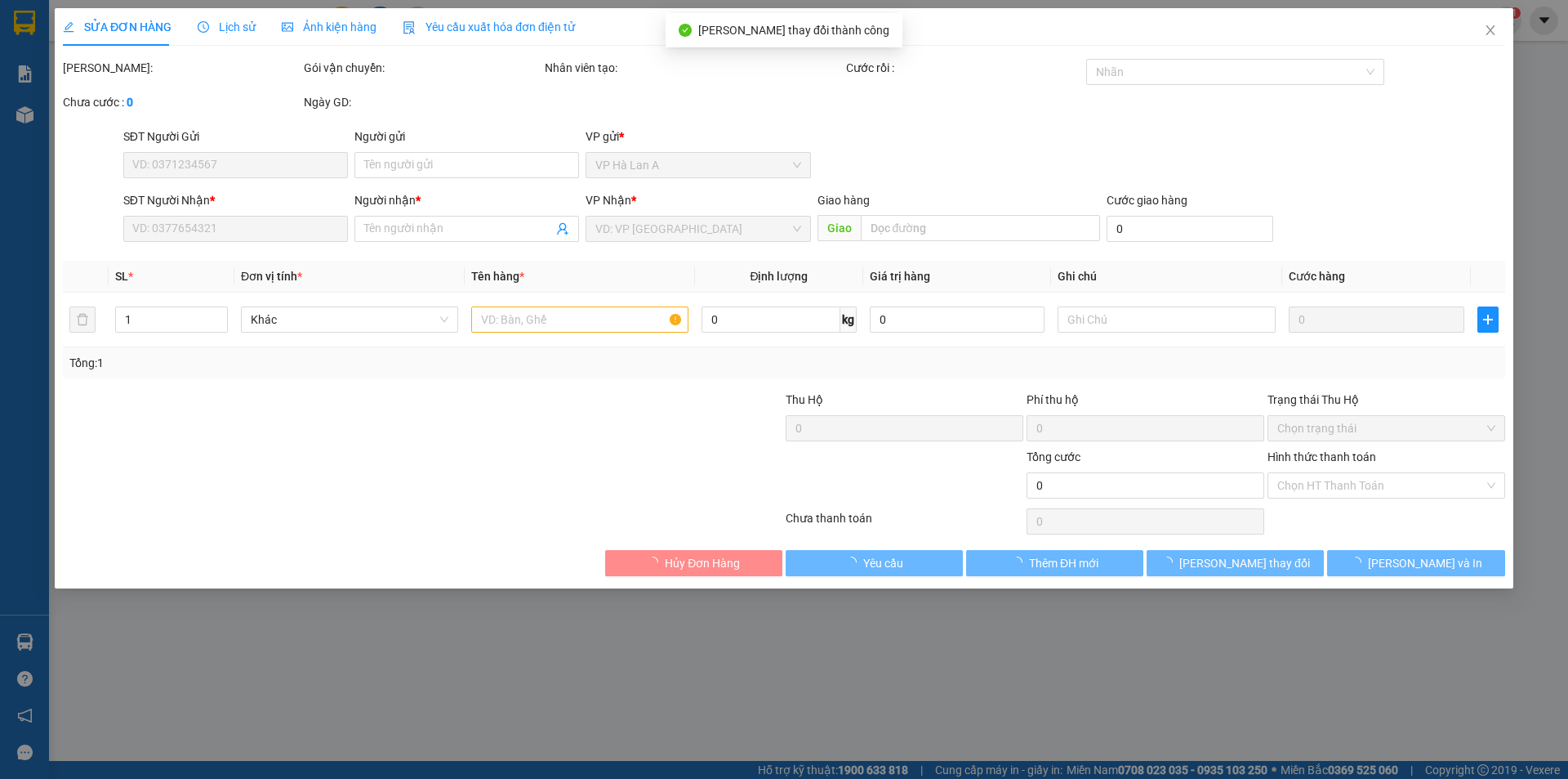
type input "0937541254"
type input "khánh"
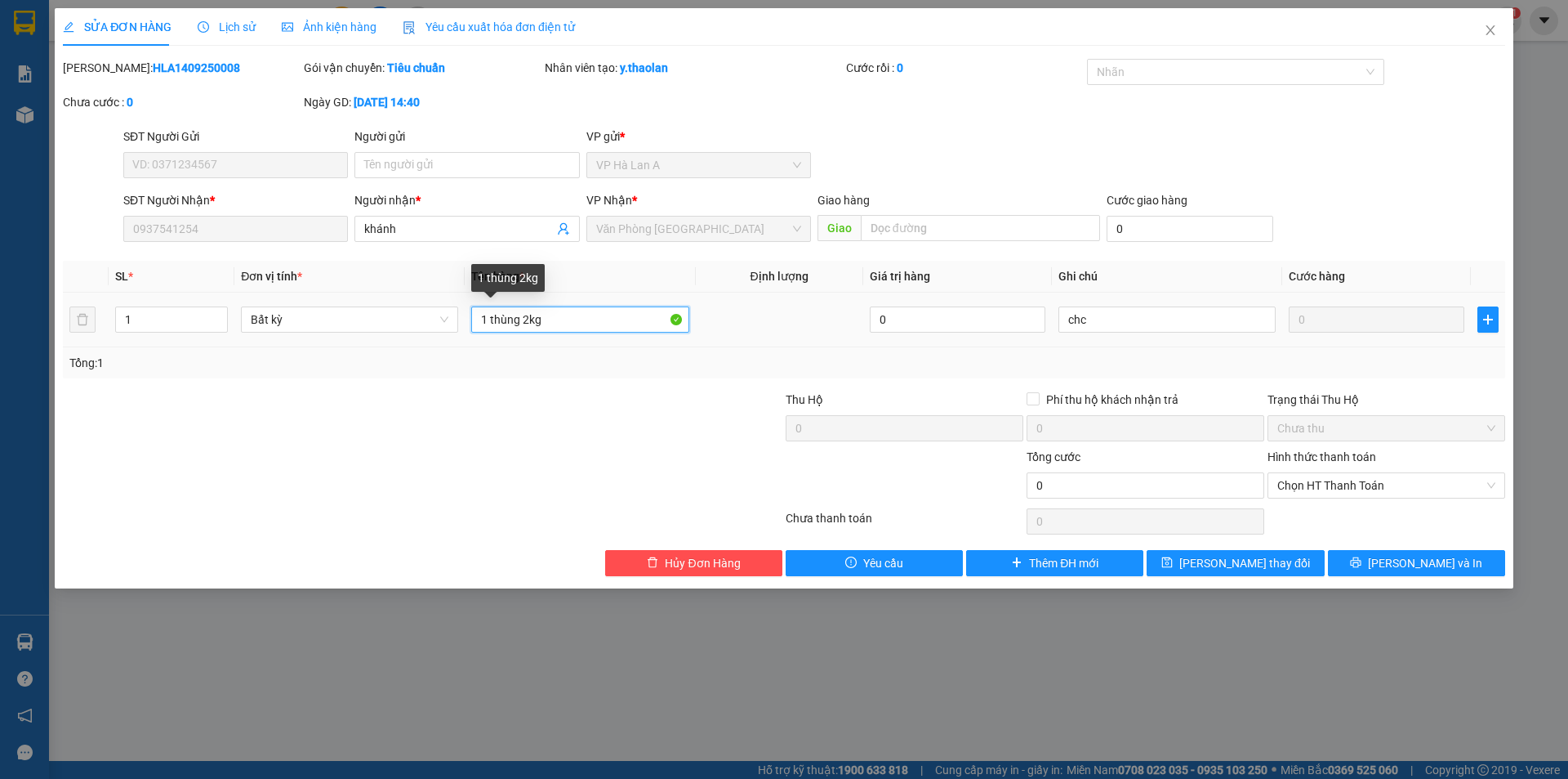
drag, startPoint x: 497, startPoint y: 320, endPoint x: 686, endPoint y: 313, distance: 189.1
click at [685, 313] on input "1 thùng 2kg" at bounding box center [580, 319] width 217 height 26
type input "1 t sr"
drag, startPoint x: 1106, startPoint y: 325, endPoint x: 851, endPoint y: 305, distance: 255.8
click at [856, 305] on tr "1 Bất kỳ 1 t sr 0 chc 0" at bounding box center [784, 319] width 1442 height 54
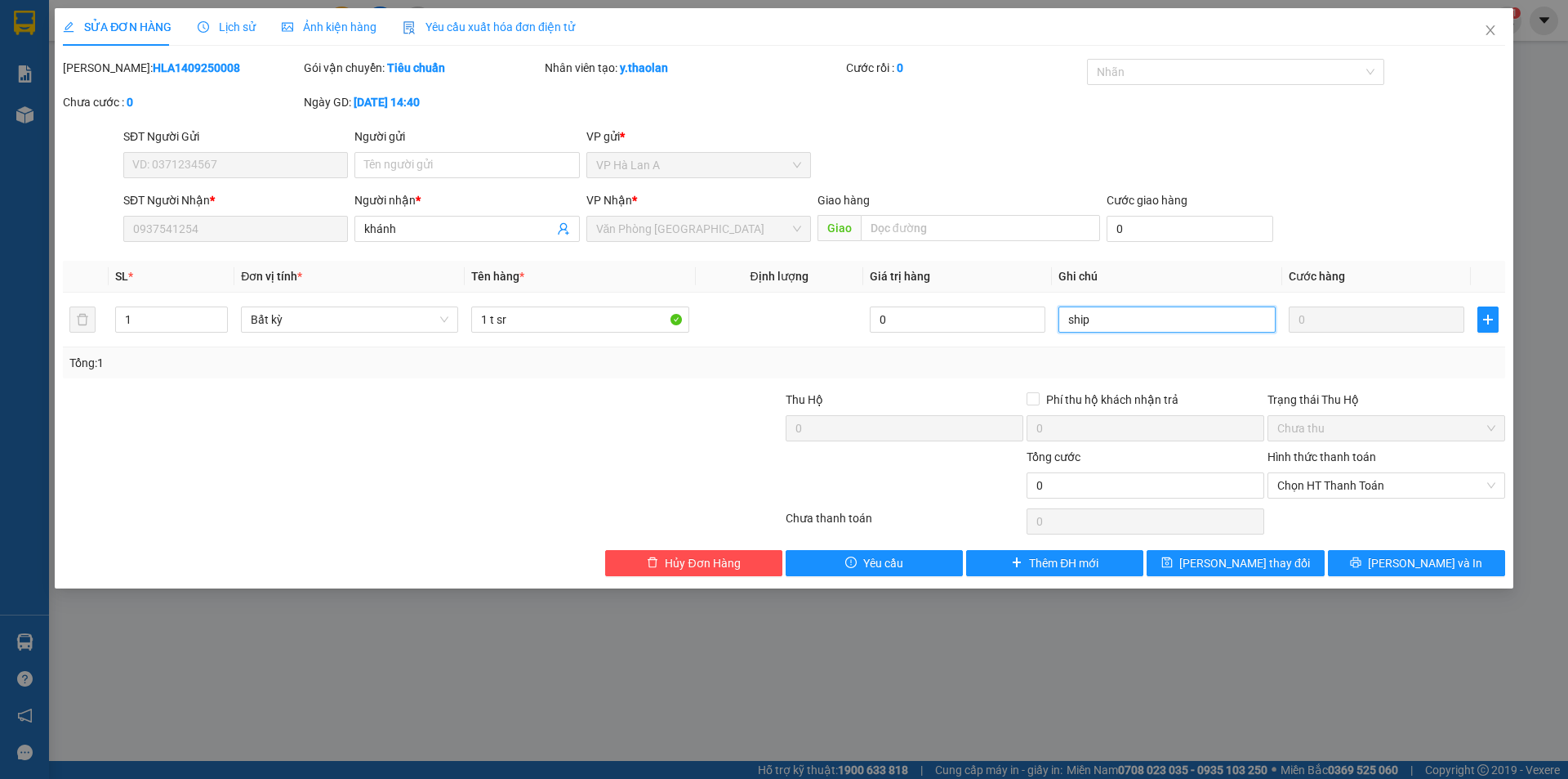
type input "ship"
click at [1234, 577] on div "SỬA ĐƠN HÀNG Lịch sử Ảnh kiện hàng Yêu cầu xuất hóa đơn điện tử Total Paid Fee …" at bounding box center [784, 298] width 1459 height 580
click at [1231, 566] on span "[PERSON_NAME] thay đổi" at bounding box center [1244, 563] width 130 height 18
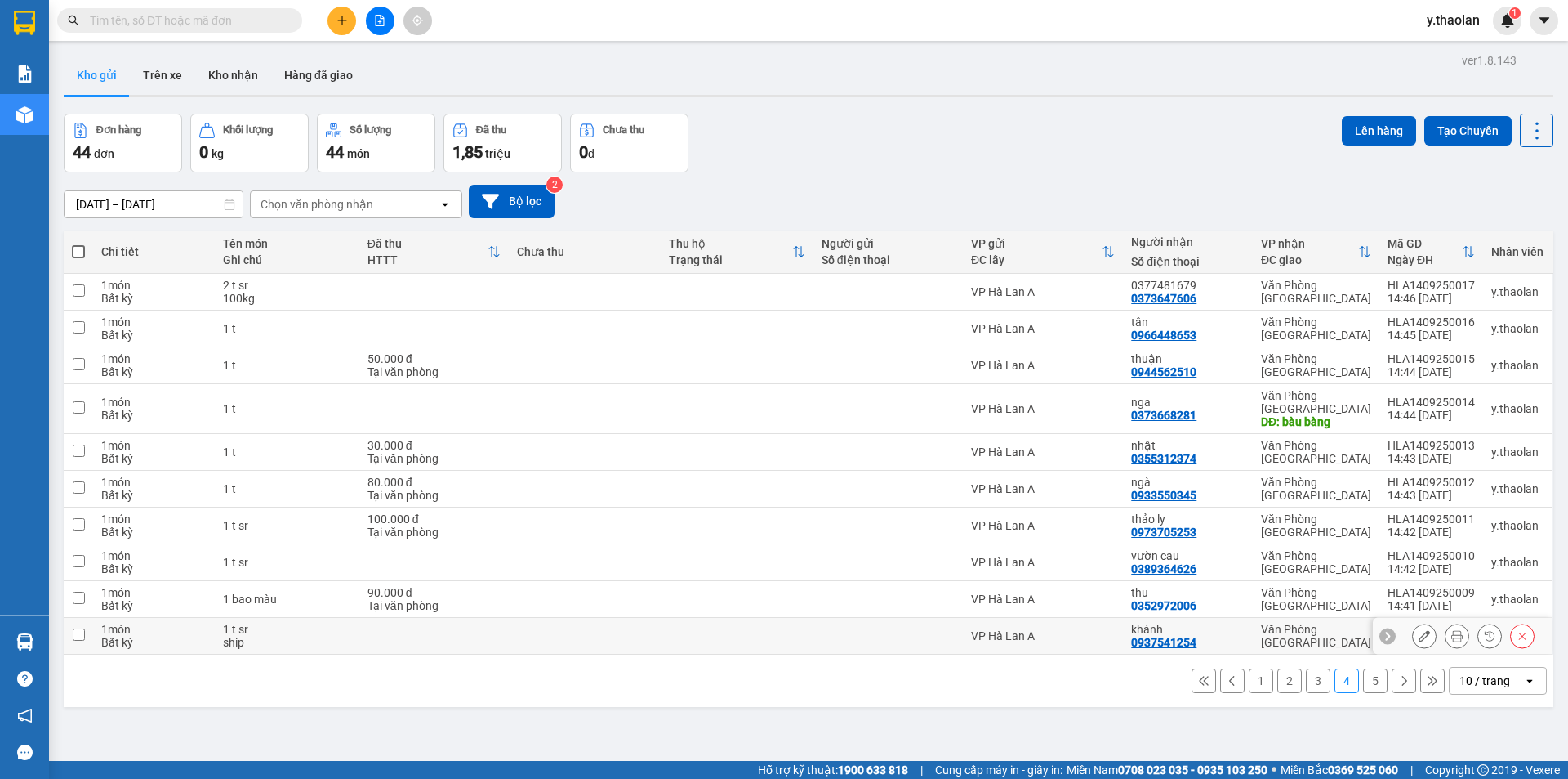
click at [1413, 625] on button at bounding box center [1424, 636] width 23 height 29
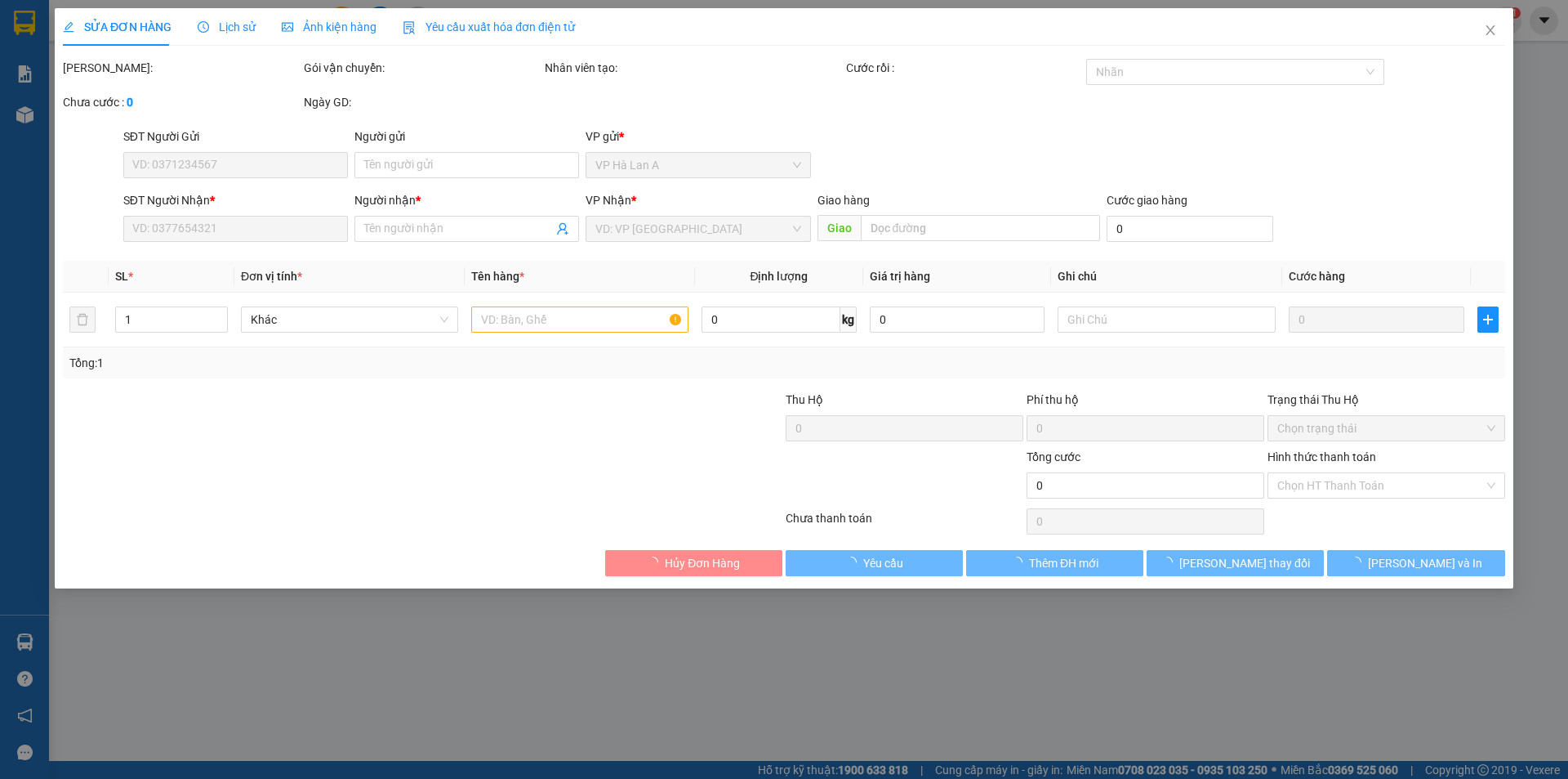
type input "0937541254"
type input "khánh"
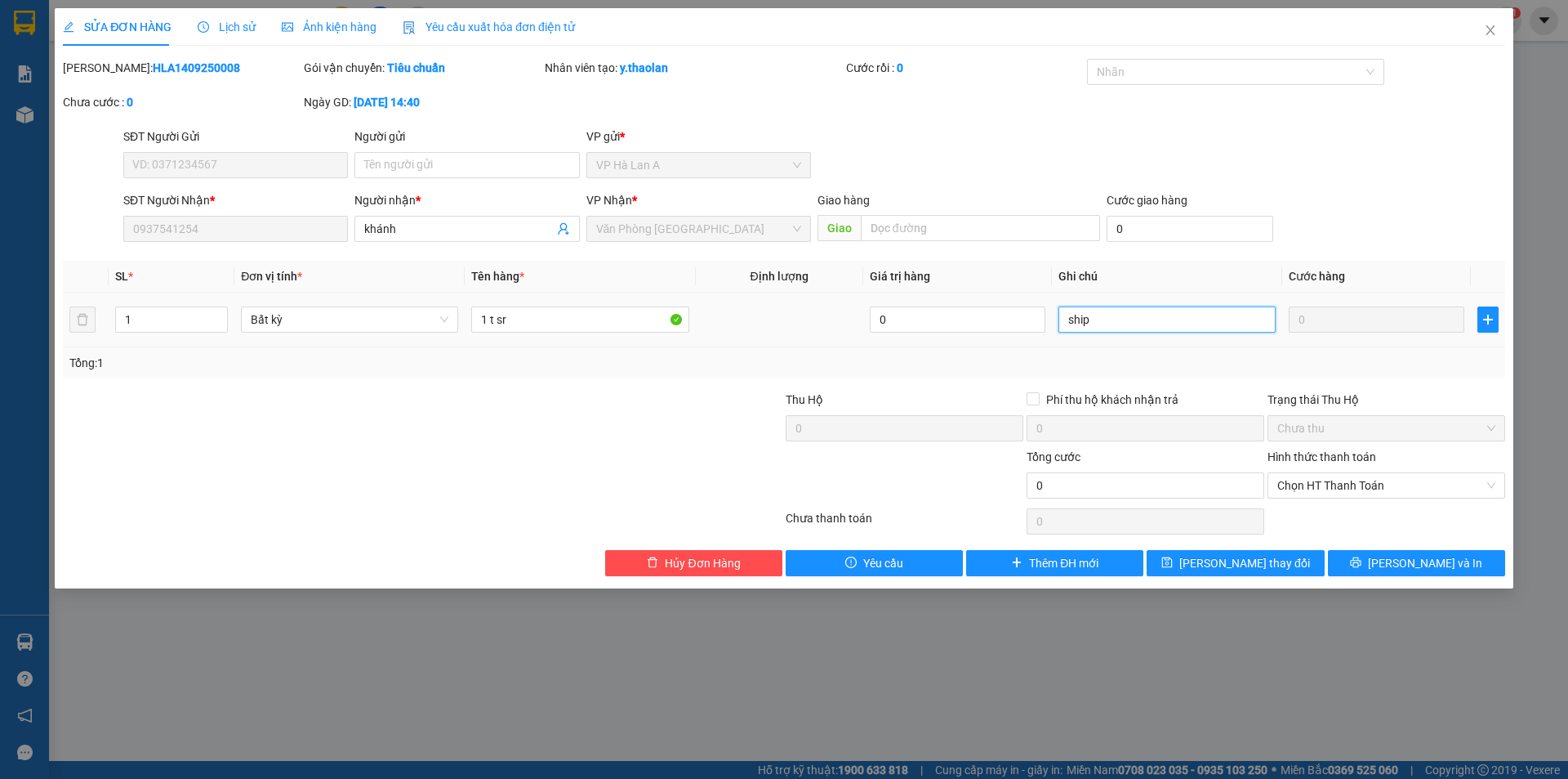
click at [1068, 330] on input "ship" at bounding box center [1167, 319] width 217 height 26
type input "12kg--ship"
click at [1279, 572] on button "[PERSON_NAME] thay đổi" at bounding box center [1236, 562] width 177 height 26
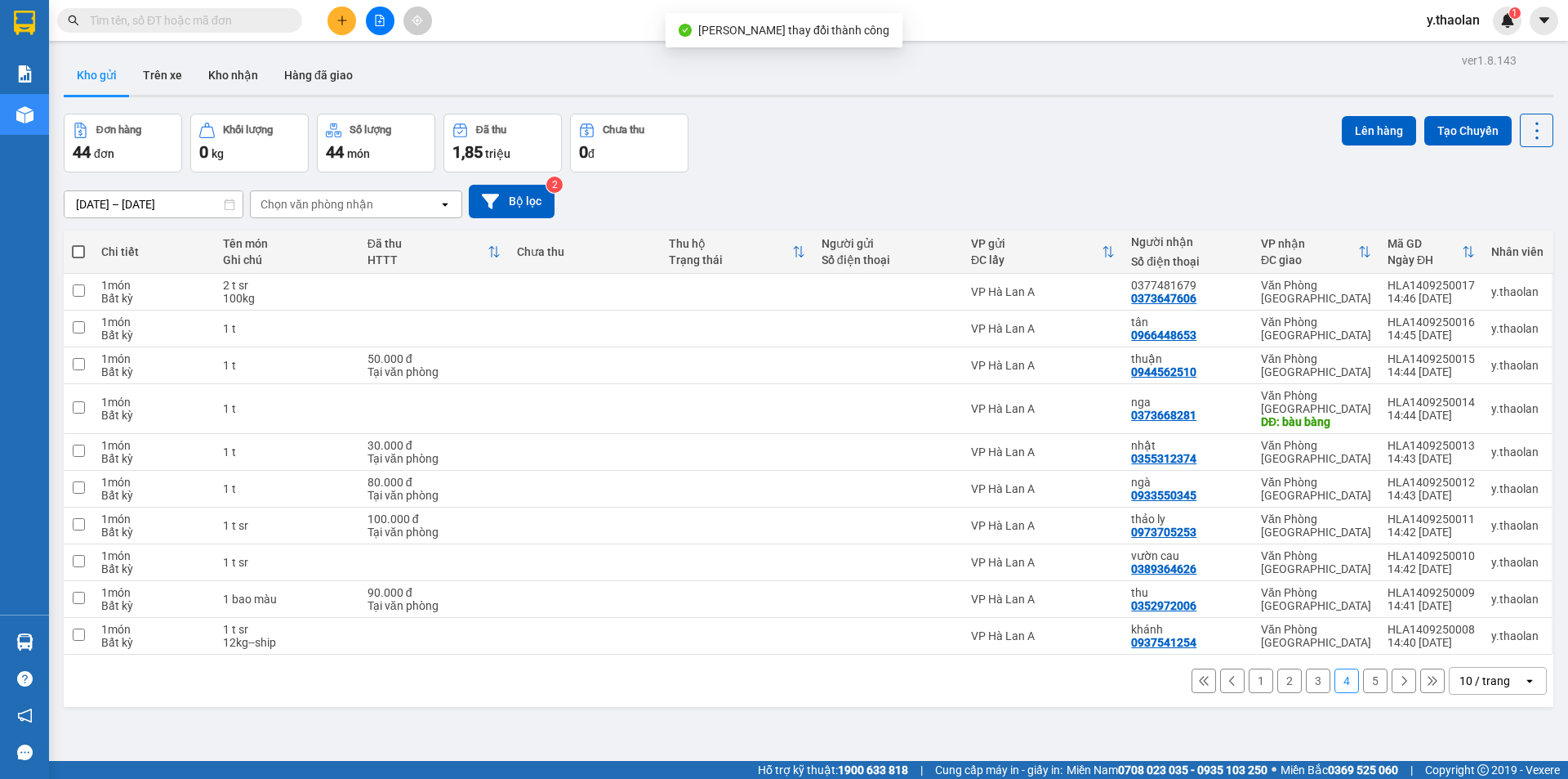
click at [1366, 669] on button "5" at bounding box center [1376, 681] width 25 height 25
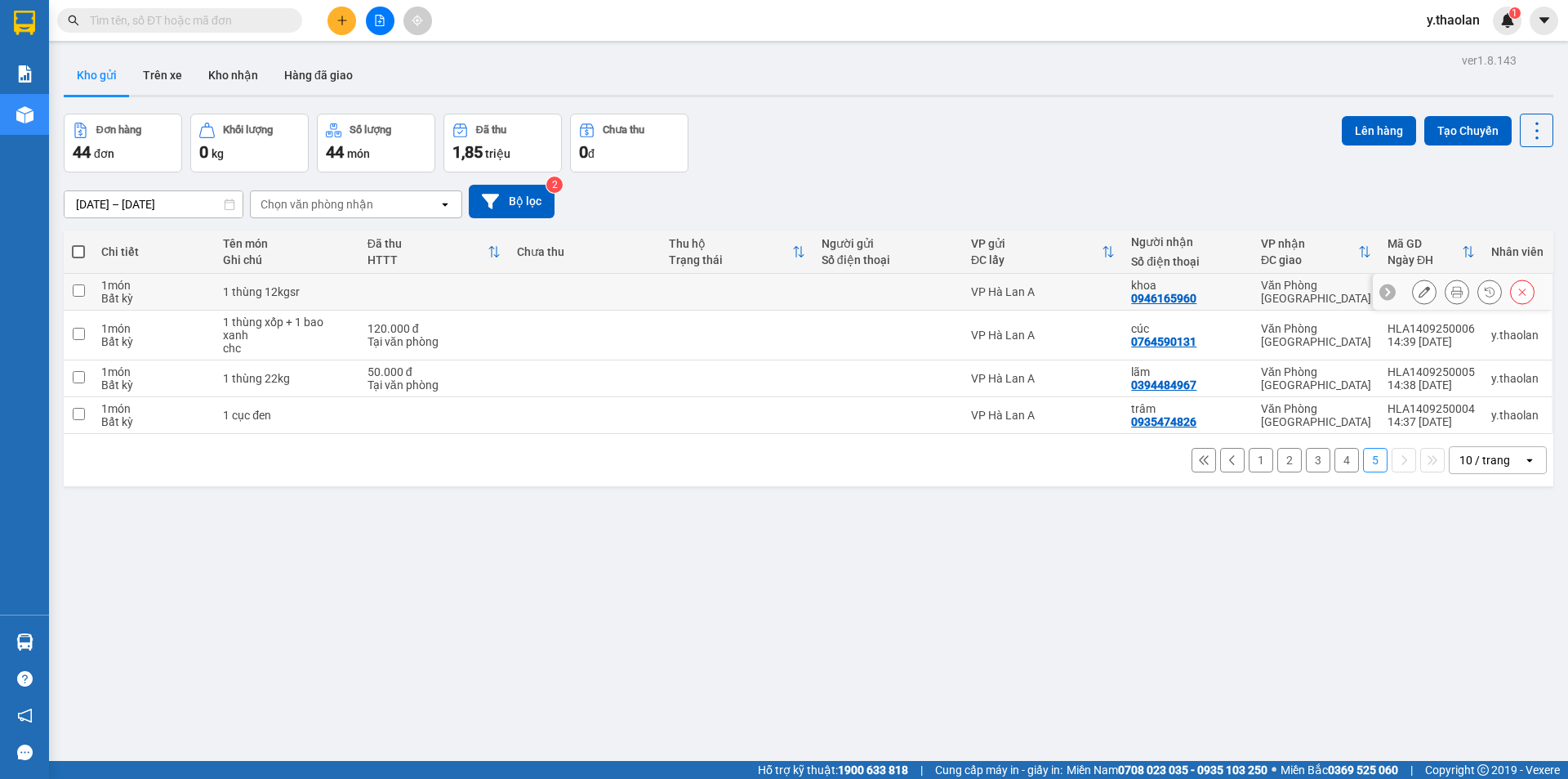
click at [1396, 290] on div at bounding box center [1462, 291] width 180 height 37
click at [1419, 290] on icon at bounding box center [1424, 291] width 11 height 11
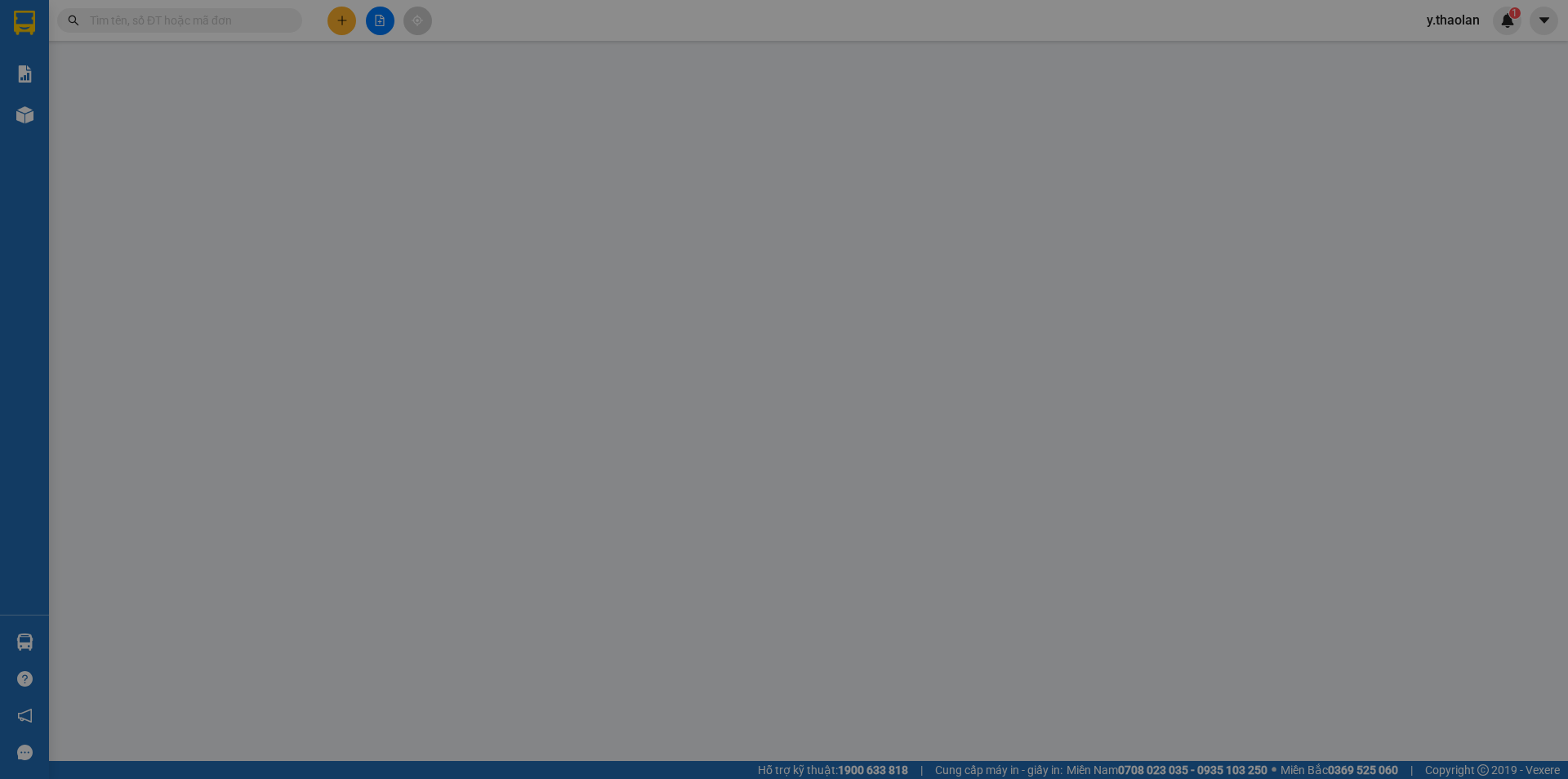
type input "0946165960"
type input "khoa"
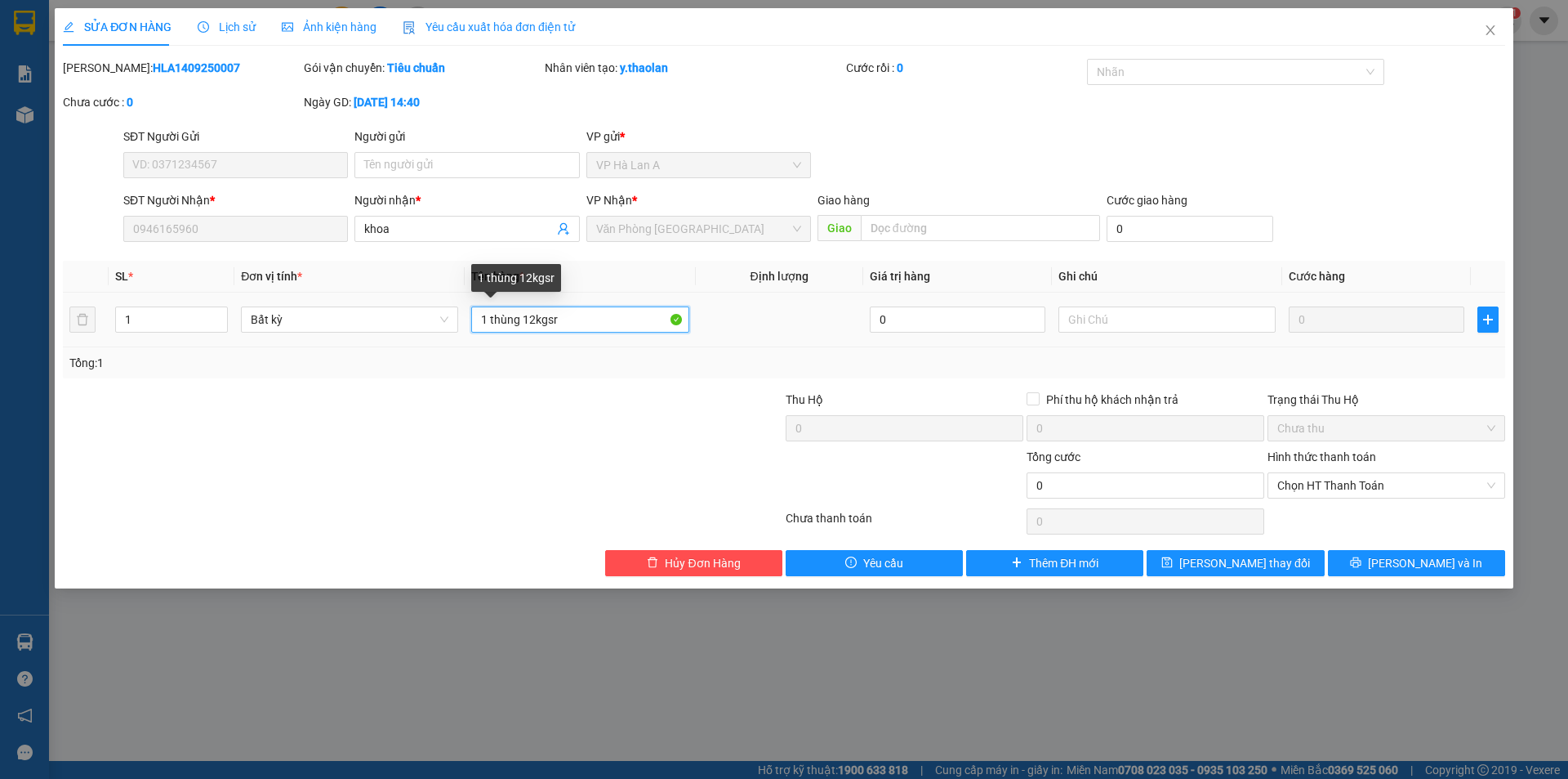
drag, startPoint x: 547, startPoint y: 317, endPoint x: 501, endPoint y: 325, distance: 46.7
click at [490, 332] on div "1 thùng 12kgsr" at bounding box center [580, 319] width 217 height 32
type input "1 sr"
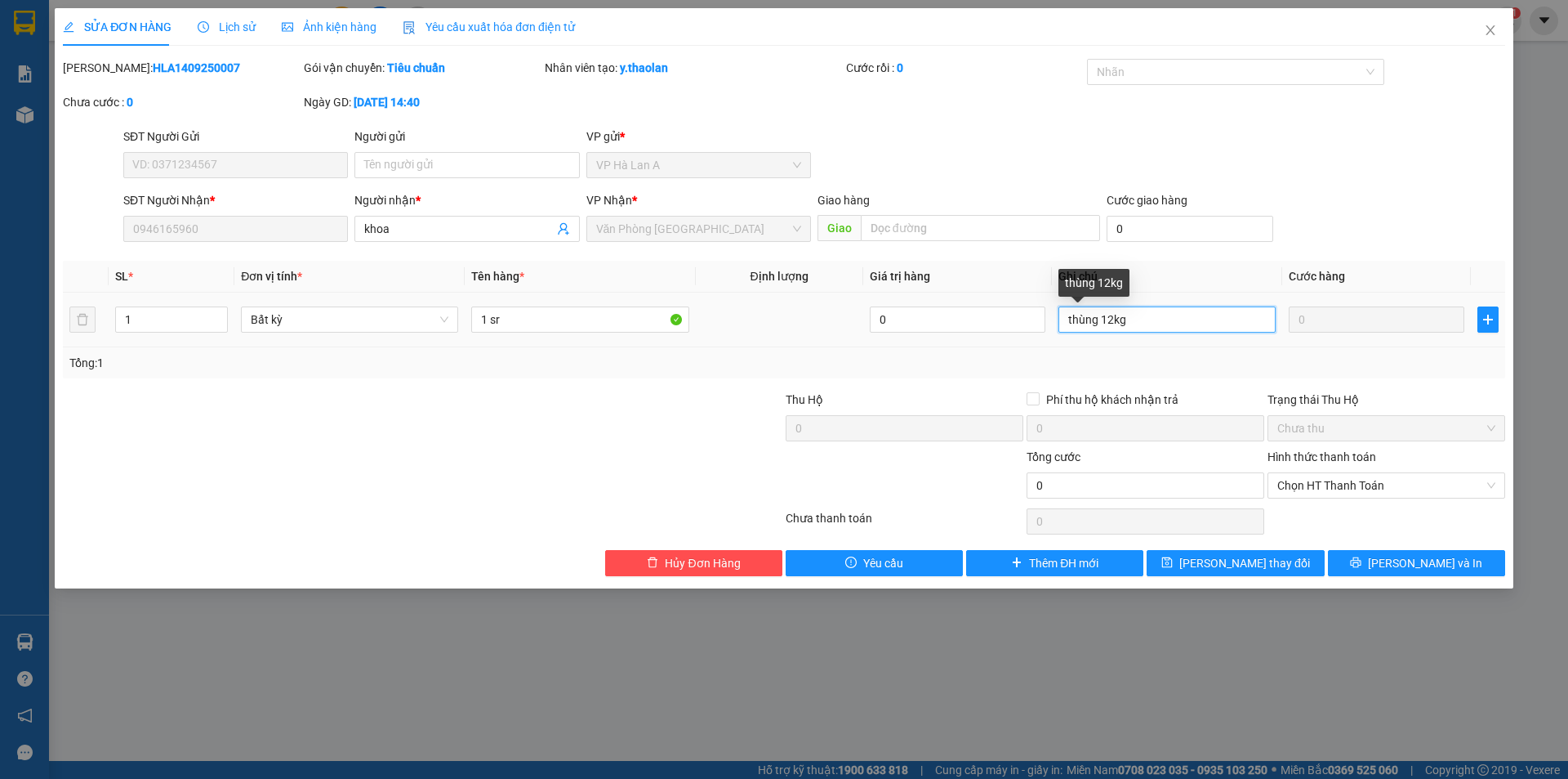
click at [1103, 313] on input "thùng 12kg" at bounding box center [1167, 319] width 217 height 26
type input "12kg"
click at [490, 317] on input "1 sr" at bounding box center [580, 319] width 217 height 26
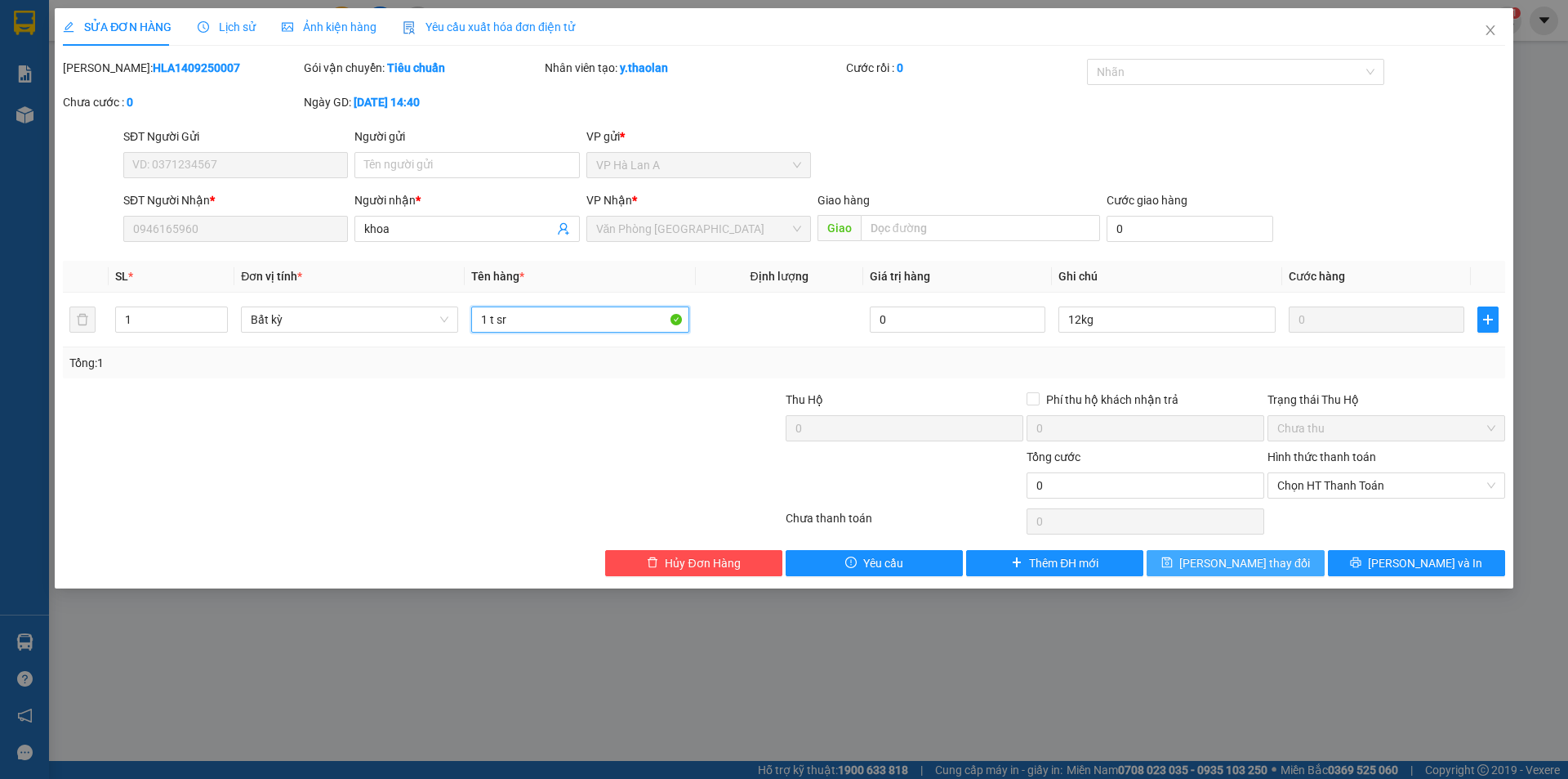
type input "1 t sr"
click at [1293, 557] on button "[PERSON_NAME] thay đổi" at bounding box center [1236, 562] width 177 height 26
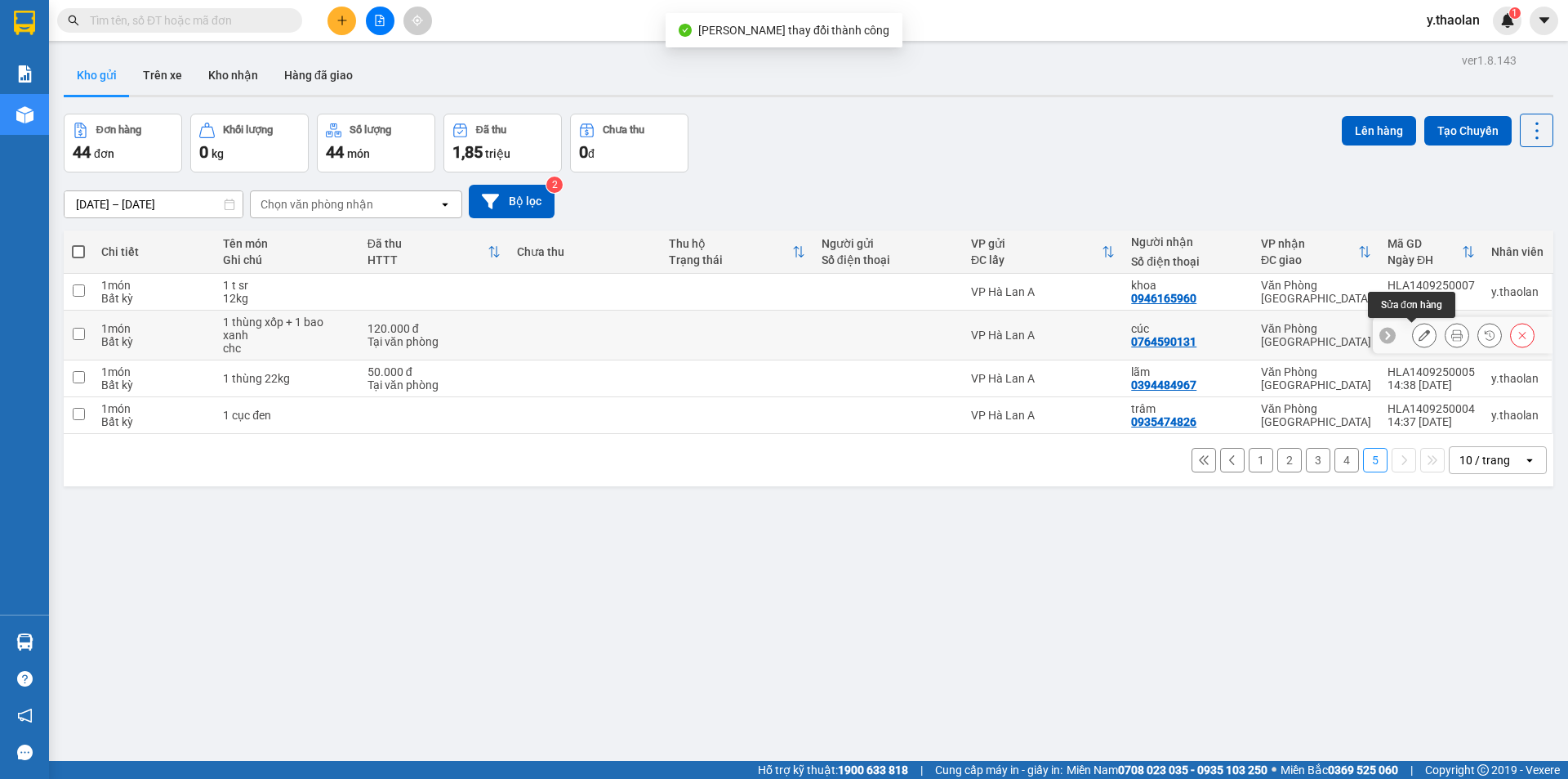
click at [1413, 344] on button at bounding box center [1424, 335] width 23 height 29
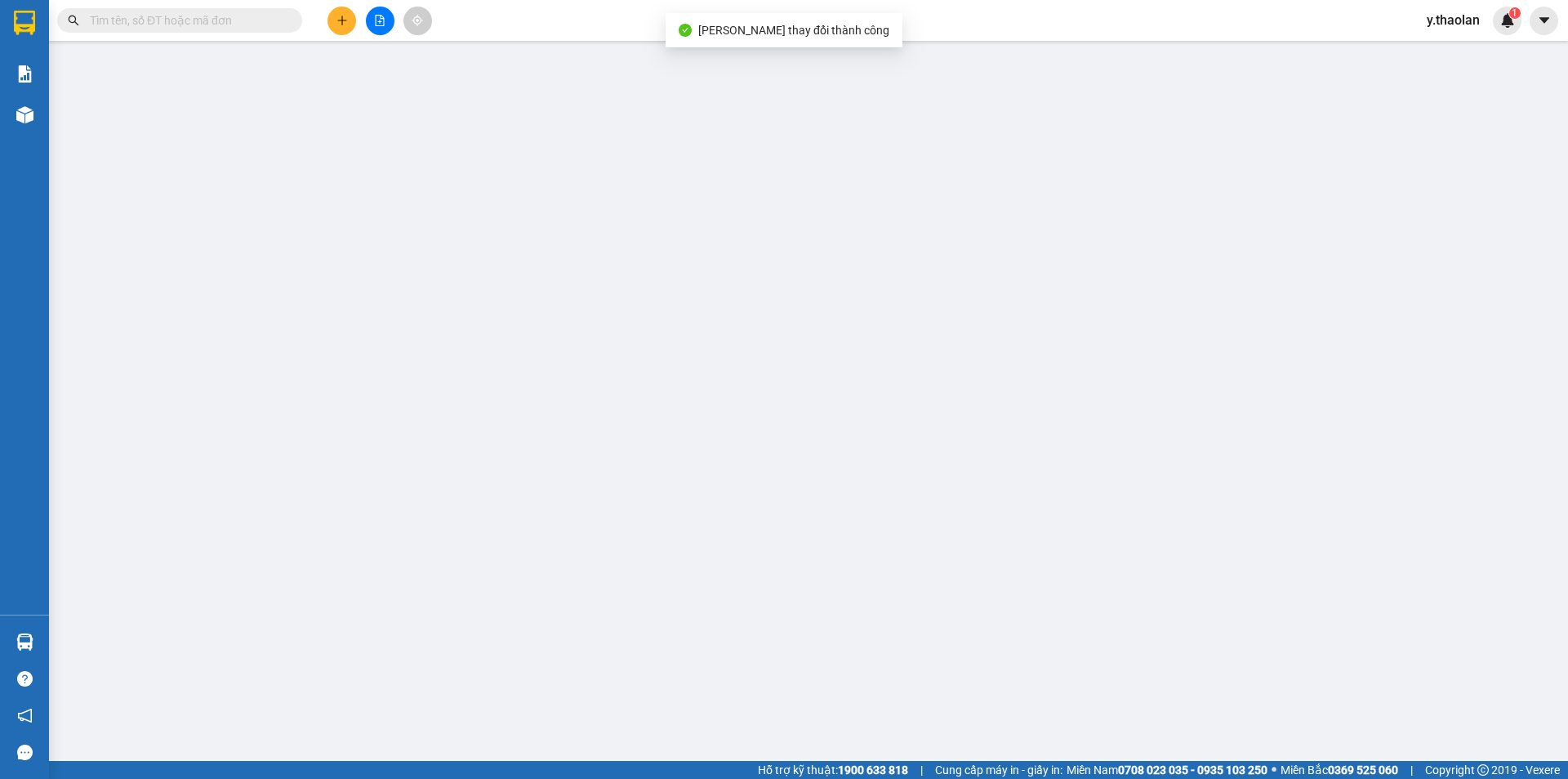
type input "0764590131"
type input "cúc"
type input "120.000"
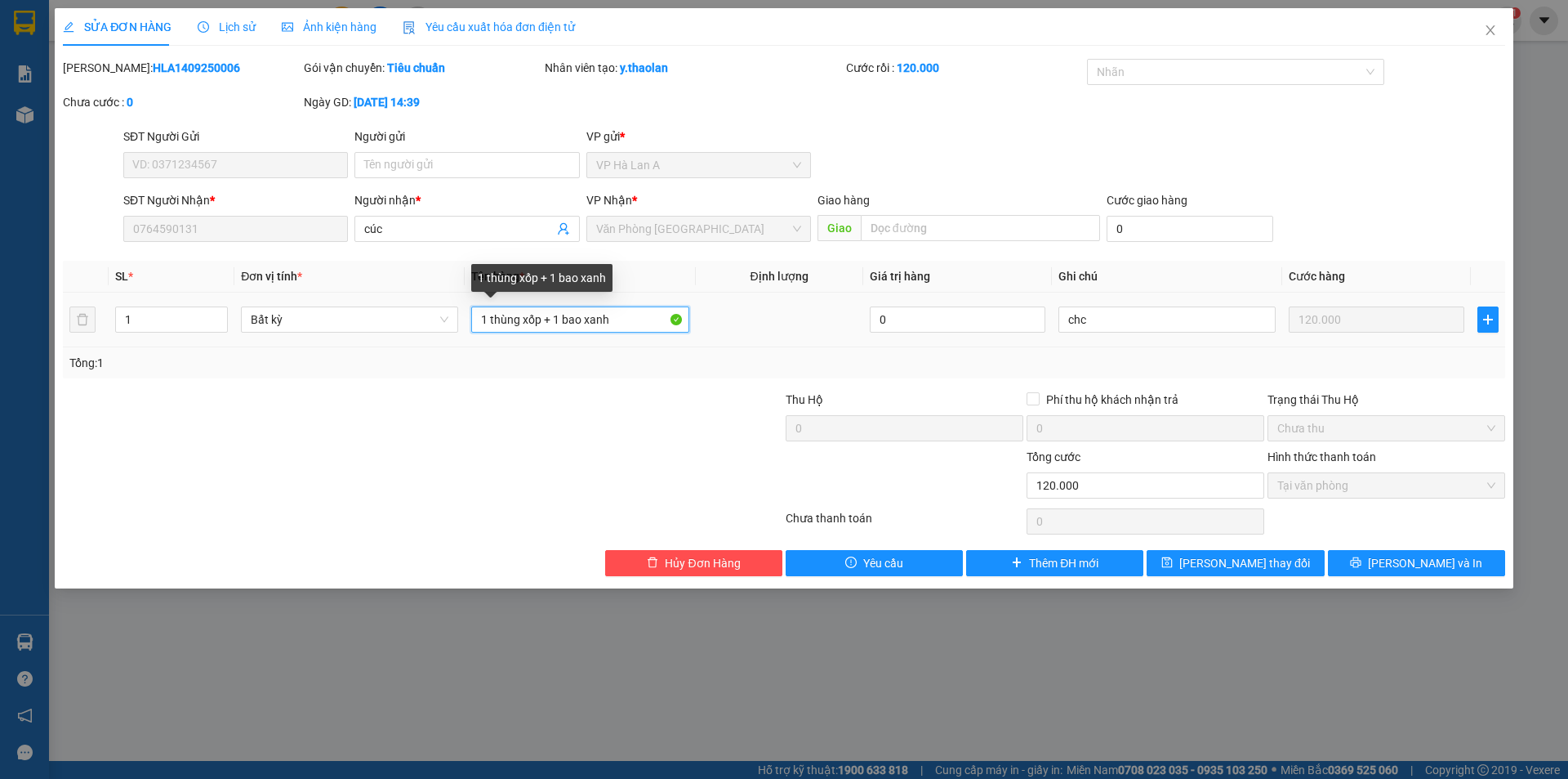
click at [520, 310] on input "1 thùng xốp + 1 bao xanh" at bounding box center [580, 319] width 217 height 26
click at [520, 319] on input "1 t xốp + 1 bao xanh" at bounding box center [580, 319] width 217 height 26
click at [536, 308] on input "1 t xốp+ 1 bao xanh" at bounding box center [580, 319] width 217 height 26
type input "1 t xốp+ 1bao xanh"
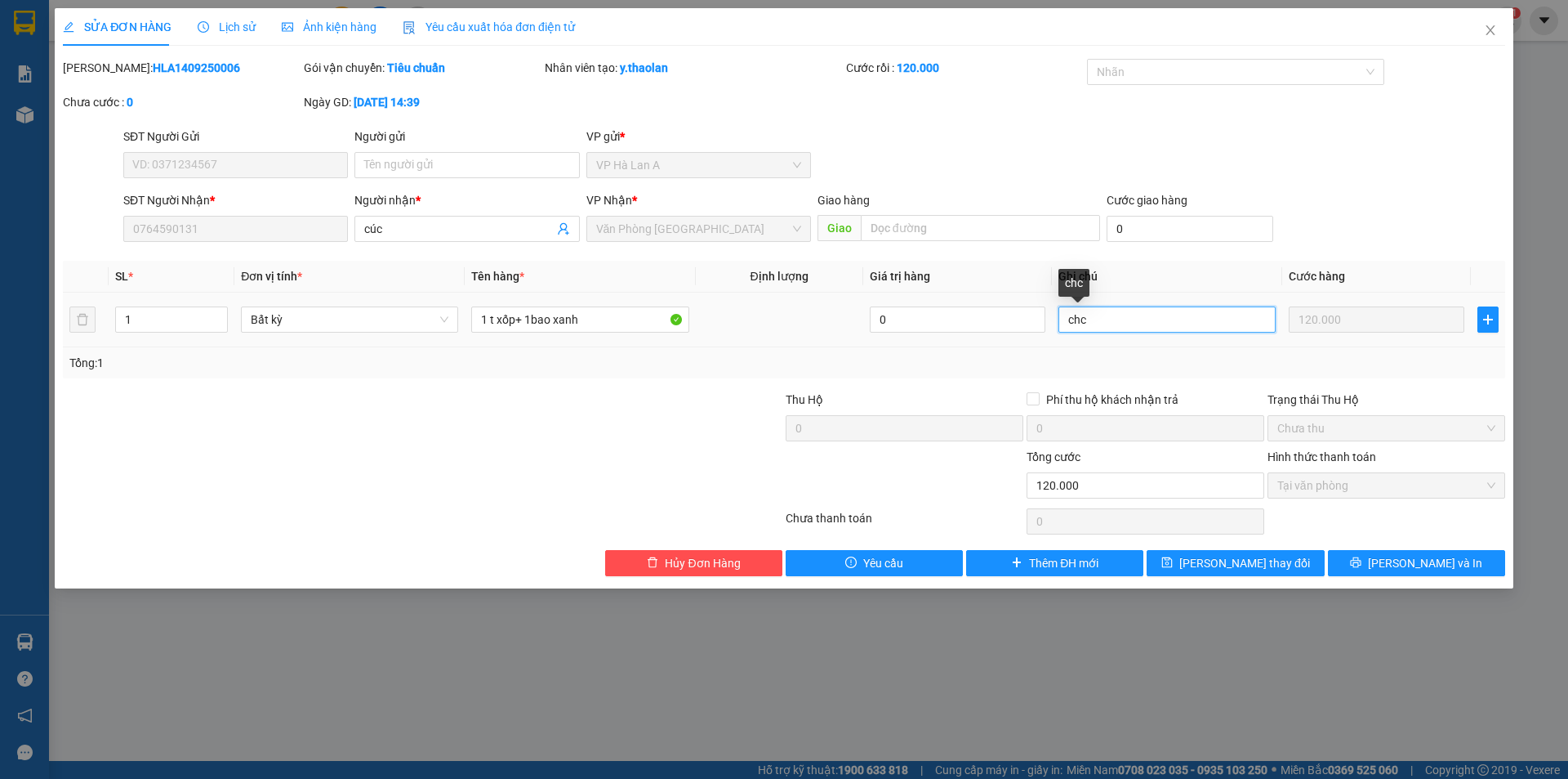
drag, startPoint x: 1108, startPoint y: 326, endPoint x: 800, endPoint y: 278, distance: 311.7
click at [803, 279] on table "SL * Đơn vị tính * Tên hàng * Định lượng Giá trị hàng Ghi chú Cước hàng 1 Bất k…" at bounding box center [784, 304] width 1442 height 87
type input "ship"
drag, startPoint x: 1308, startPoint y: 583, endPoint x: 1291, endPoint y: 572, distance: 20.2
click at [1305, 582] on div "SỬA ĐƠN HÀNG Lịch sử Ảnh kiện hàng Yêu cầu xuất hóa đơn điện tử Total Paid Fee …" at bounding box center [784, 298] width 1459 height 580
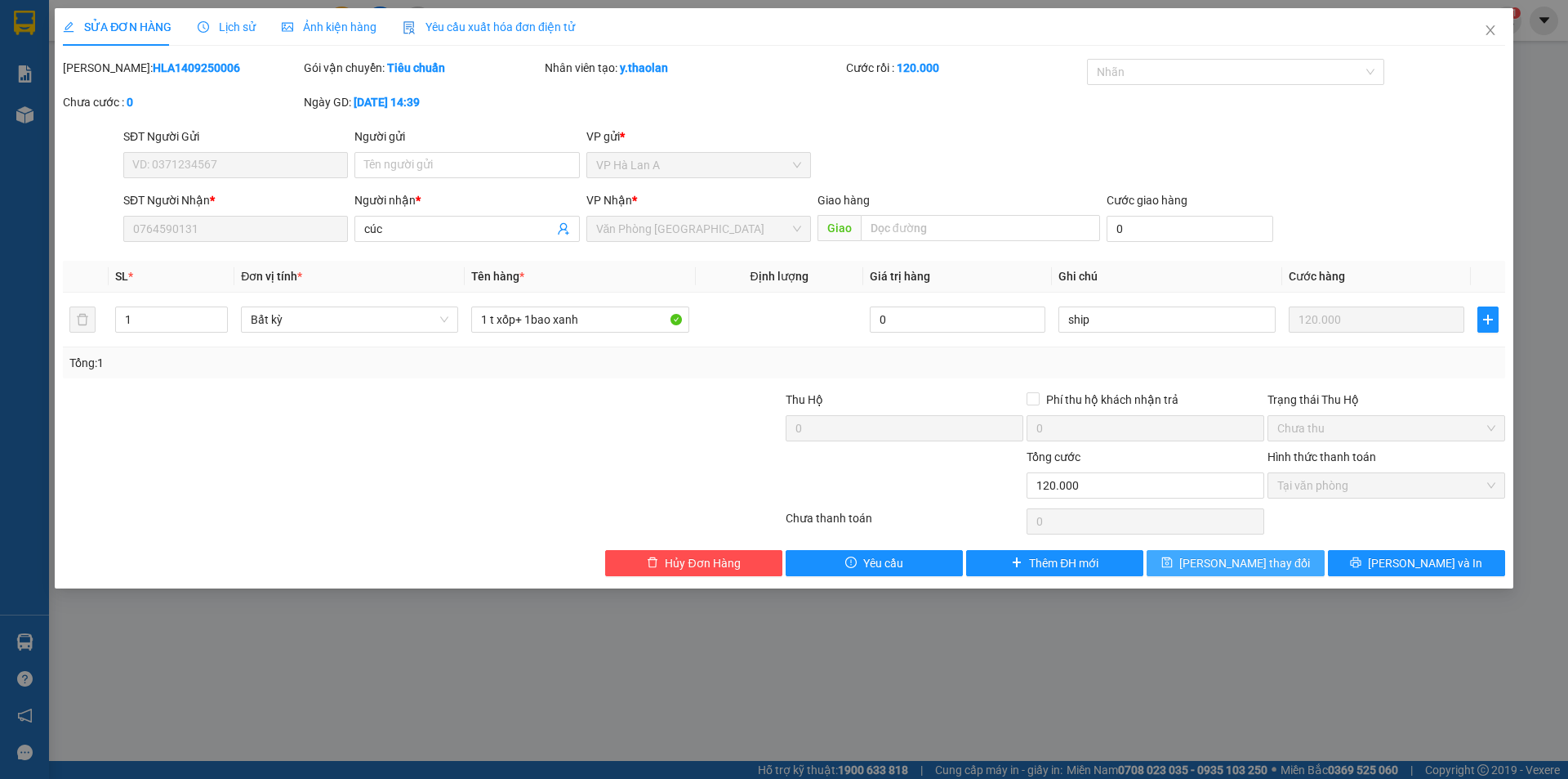
drag, startPoint x: 1280, startPoint y: 562, endPoint x: 1270, endPoint y: 556, distance: 11.7
click at [1277, 561] on button "Lưu thay đổi" at bounding box center [1236, 562] width 177 height 26
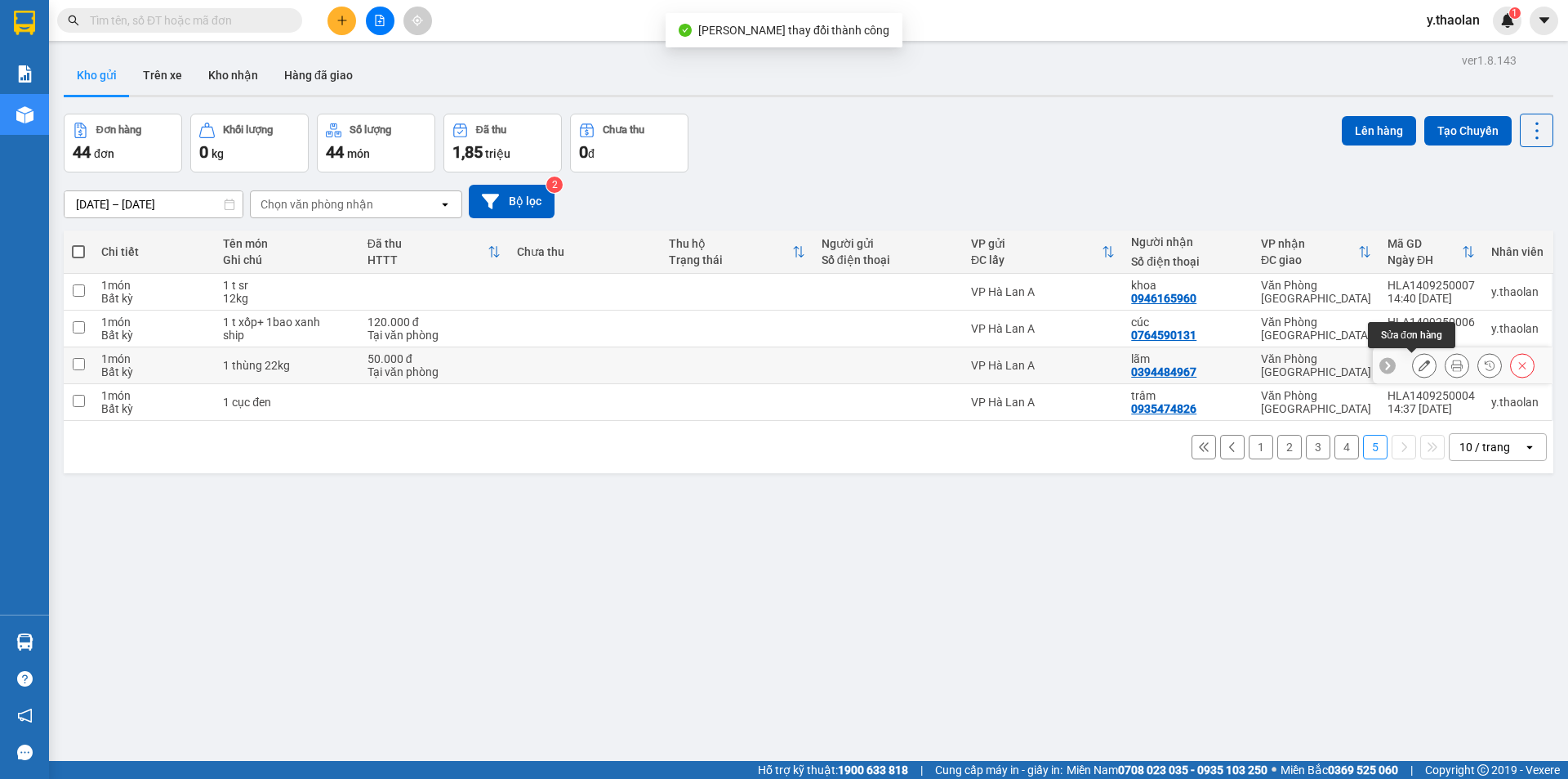
click at [1413, 372] on button at bounding box center [1424, 366] width 23 height 29
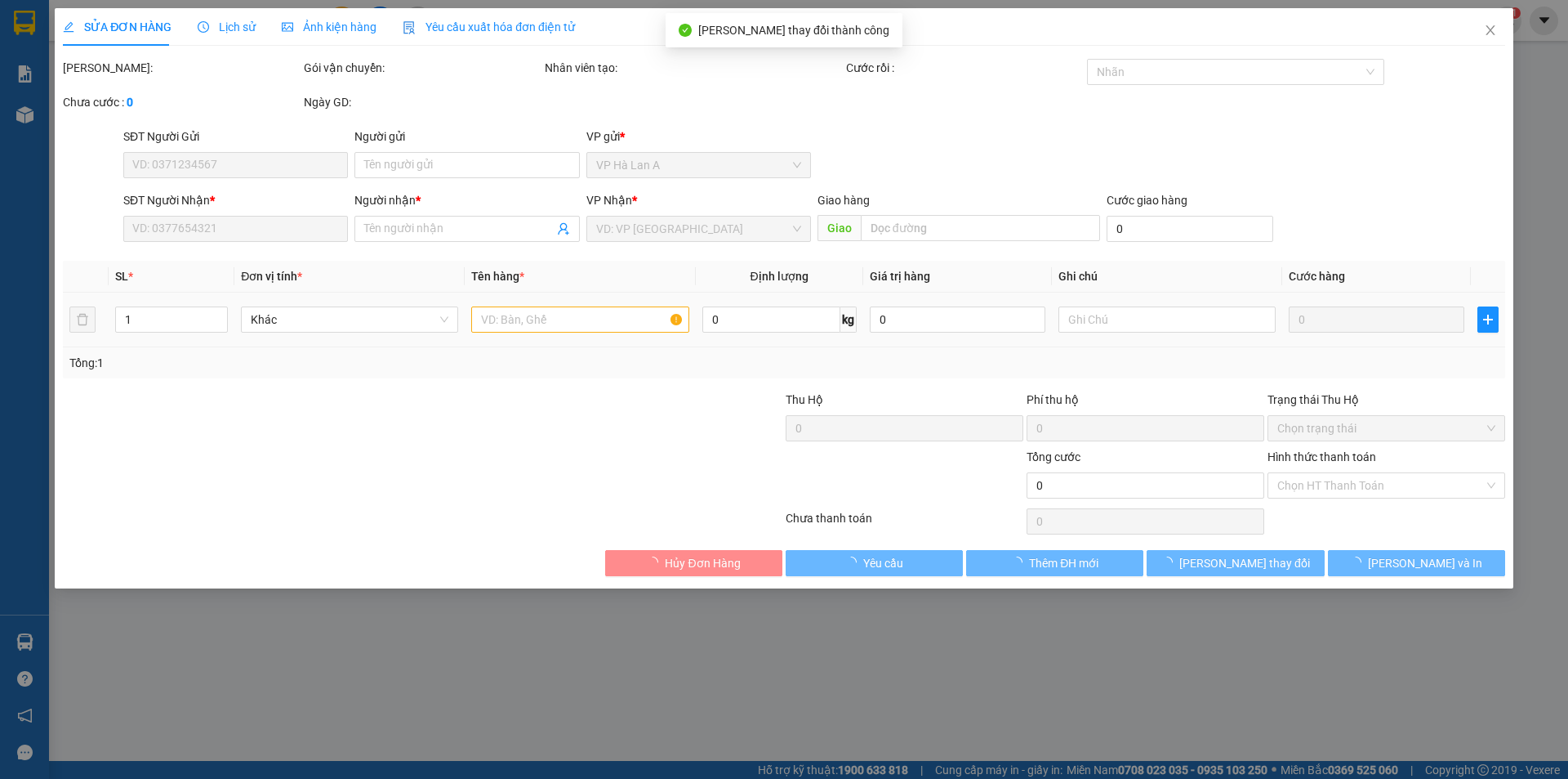
type input "0394484967"
type input "lãm"
type input "50.000"
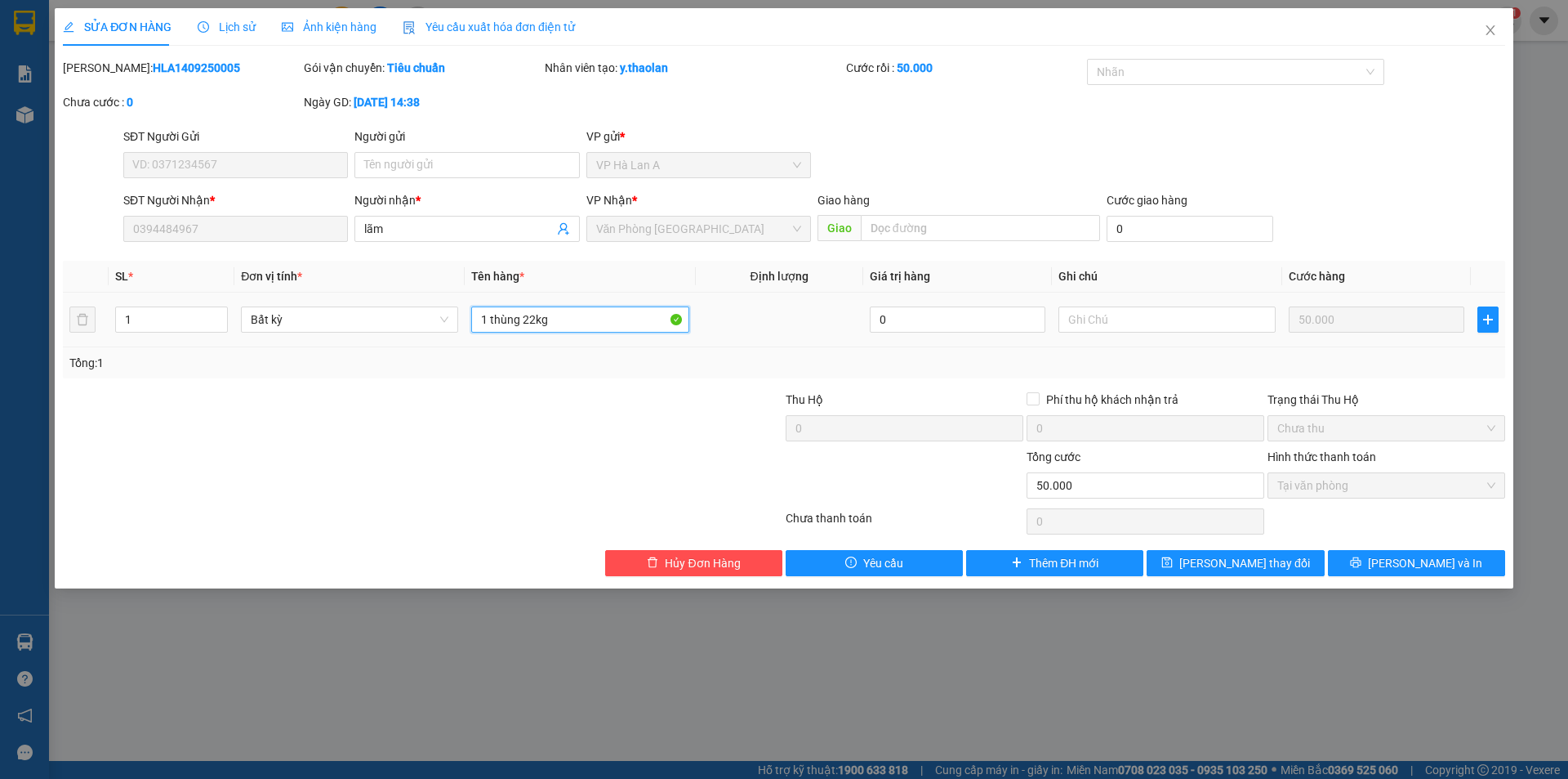
drag, startPoint x: 499, startPoint y: 313, endPoint x: 587, endPoint y: 316, distance: 88.1
click at [591, 311] on input "1 thùng 22kg" at bounding box center [580, 319] width 217 height 26
type input "1 th"
click at [1143, 330] on input "ùng 22kg" at bounding box center [1167, 319] width 217 height 26
drag, startPoint x: 1090, startPoint y: 313, endPoint x: 965, endPoint y: 303, distance: 125.4
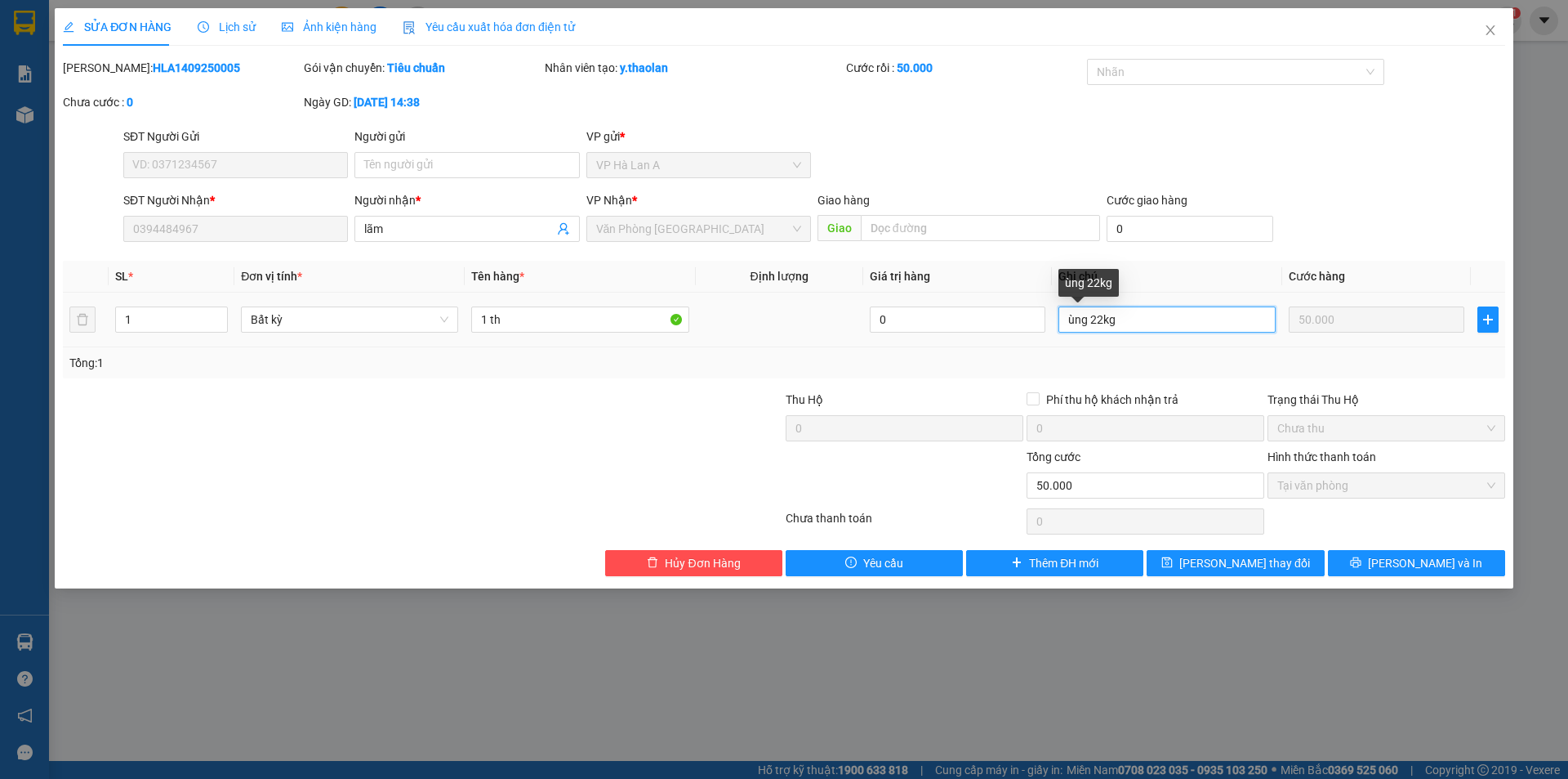
click at [981, 302] on tr "1 Bất kỳ 1 th 0 ùng 22kg 50.000" at bounding box center [784, 319] width 1442 height 54
type input "22kg"
click at [620, 324] on input "1 th" at bounding box center [580, 319] width 217 height 26
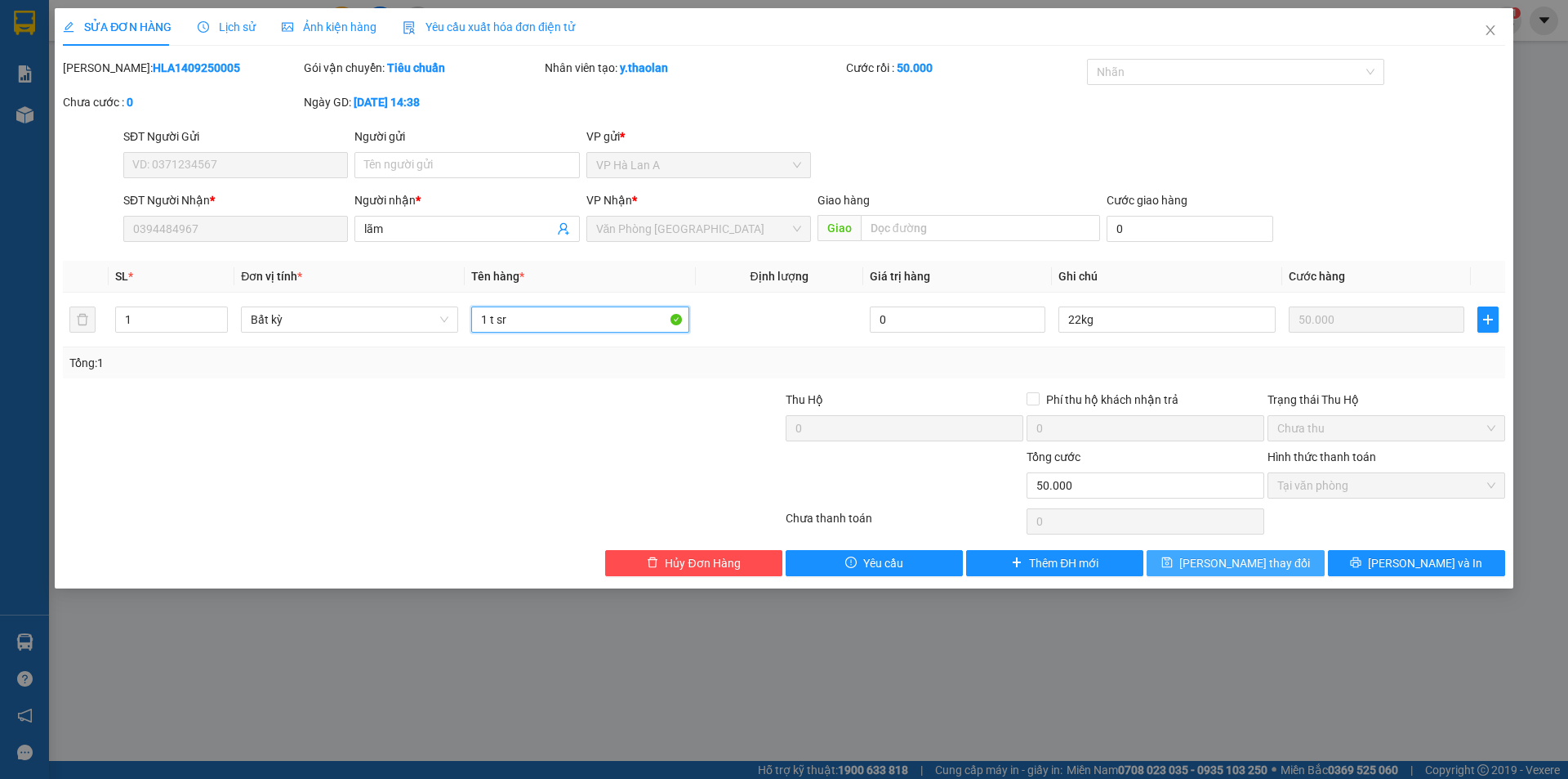
type input "1 t sr"
click at [1262, 567] on span "Lưu thay đổi" at bounding box center [1244, 563] width 130 height 18
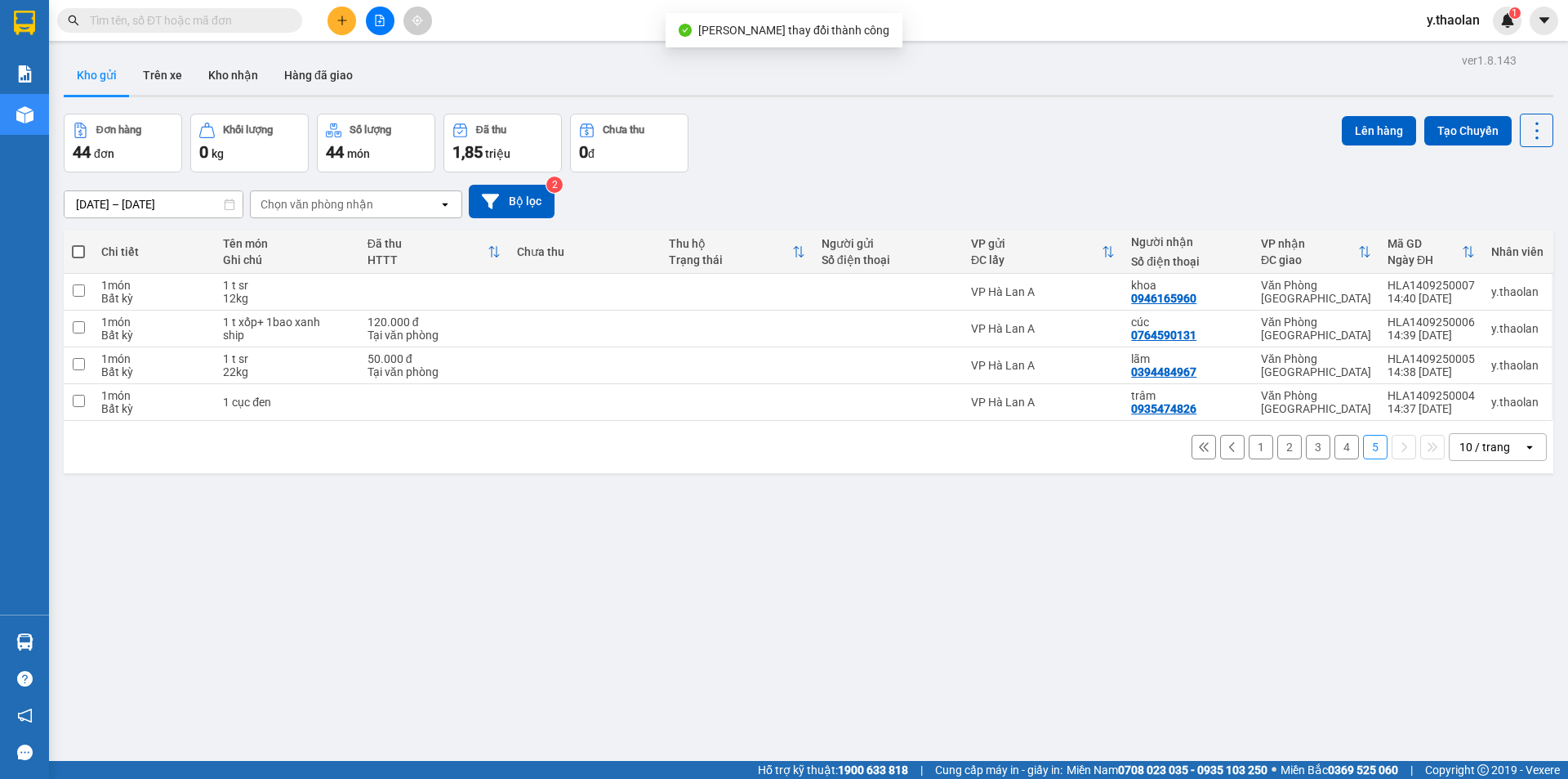
click at [1478, 450] on div "10 / trang" at bounding box center [1484, 447] width 50 height 16
click at [1479, 631] on span "100 / trang" at bounding box center [1479, 628] width 59 height 16
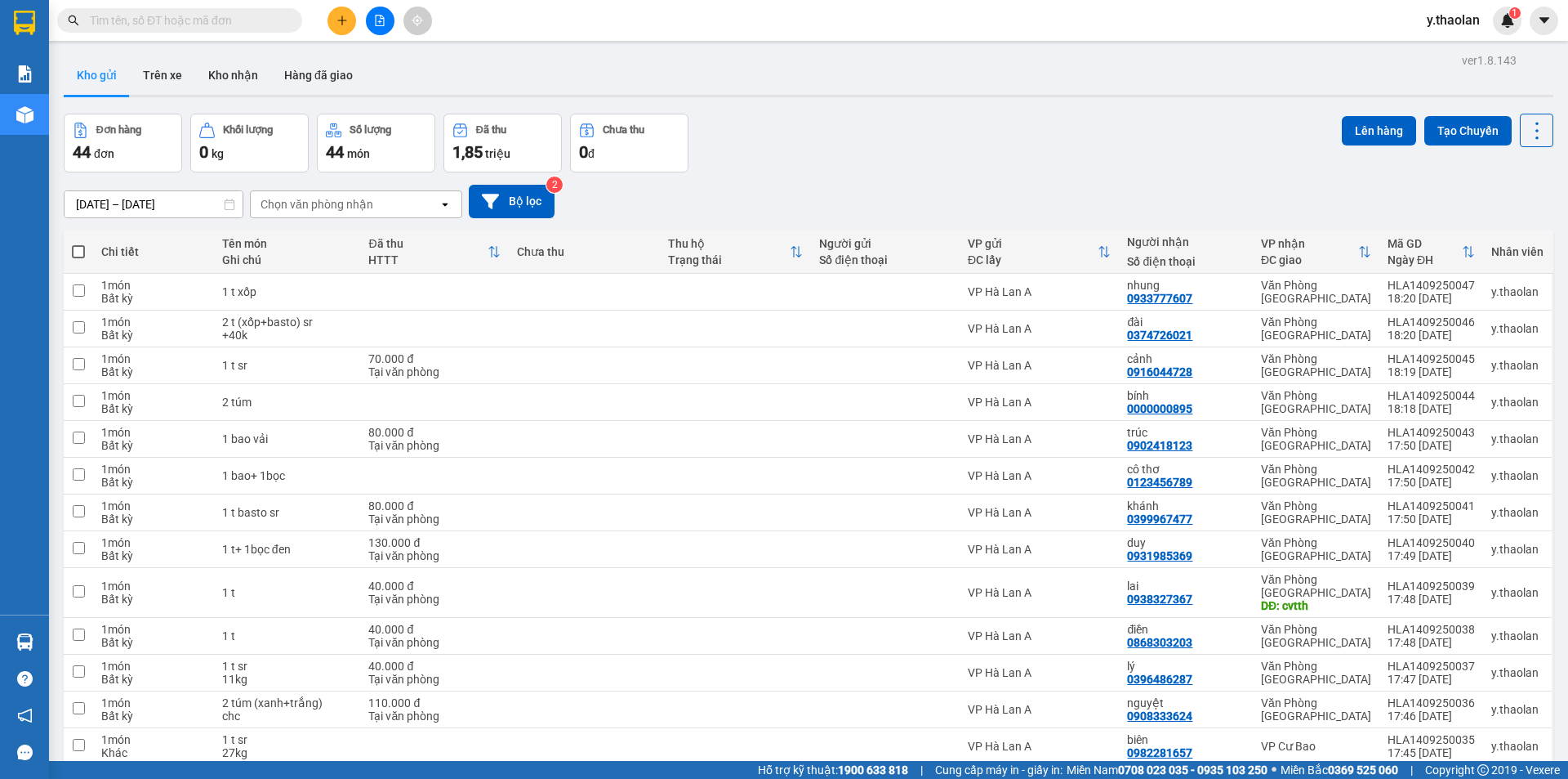
click at [82, 250] on span at bounding box center [79, 251] width 13 height 13
click at [78, 244] on input "checkbox" at bounding box center [78, 244] width 0 height 0
checkbox input "true"
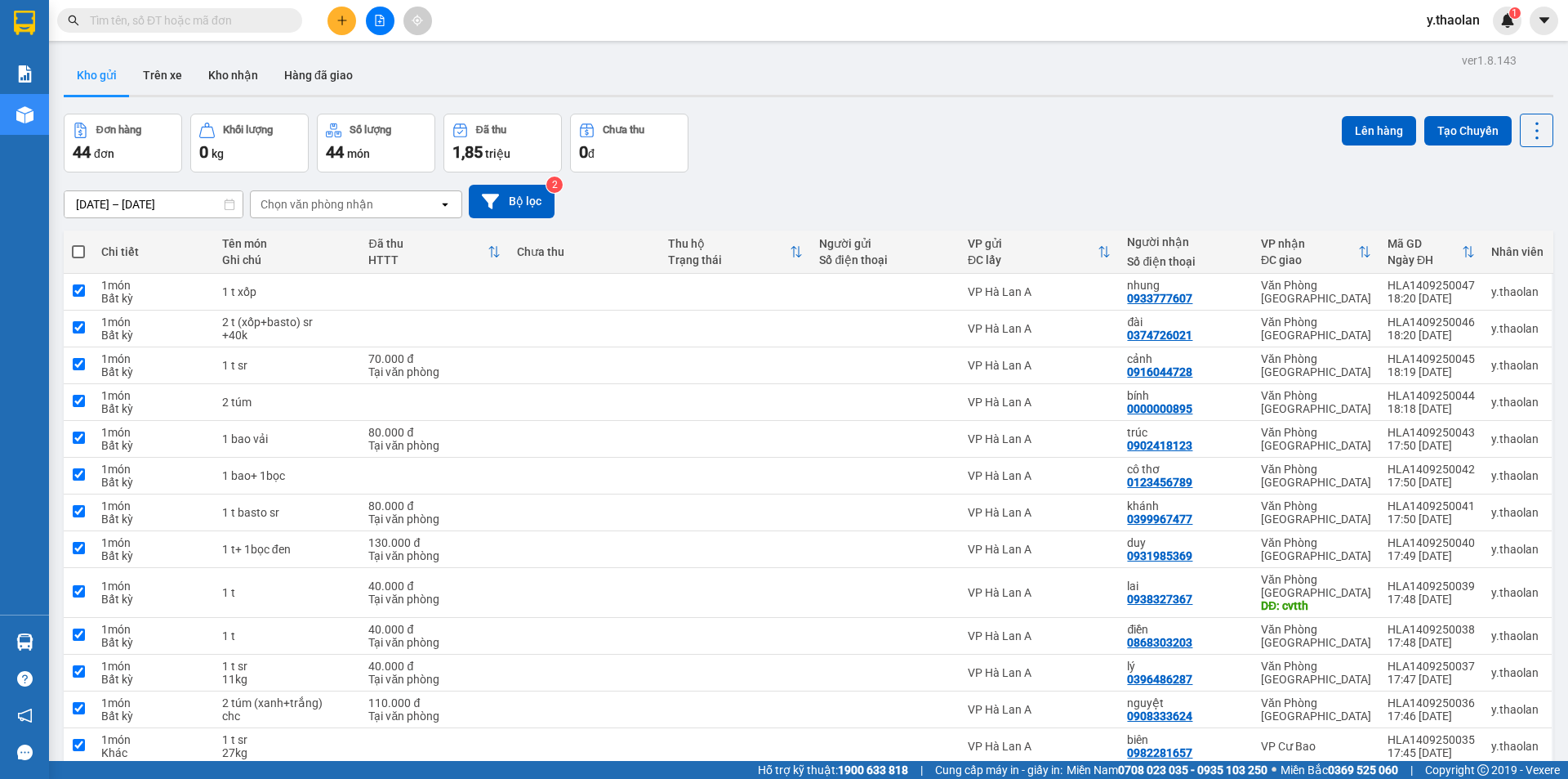
checkbox input "true"
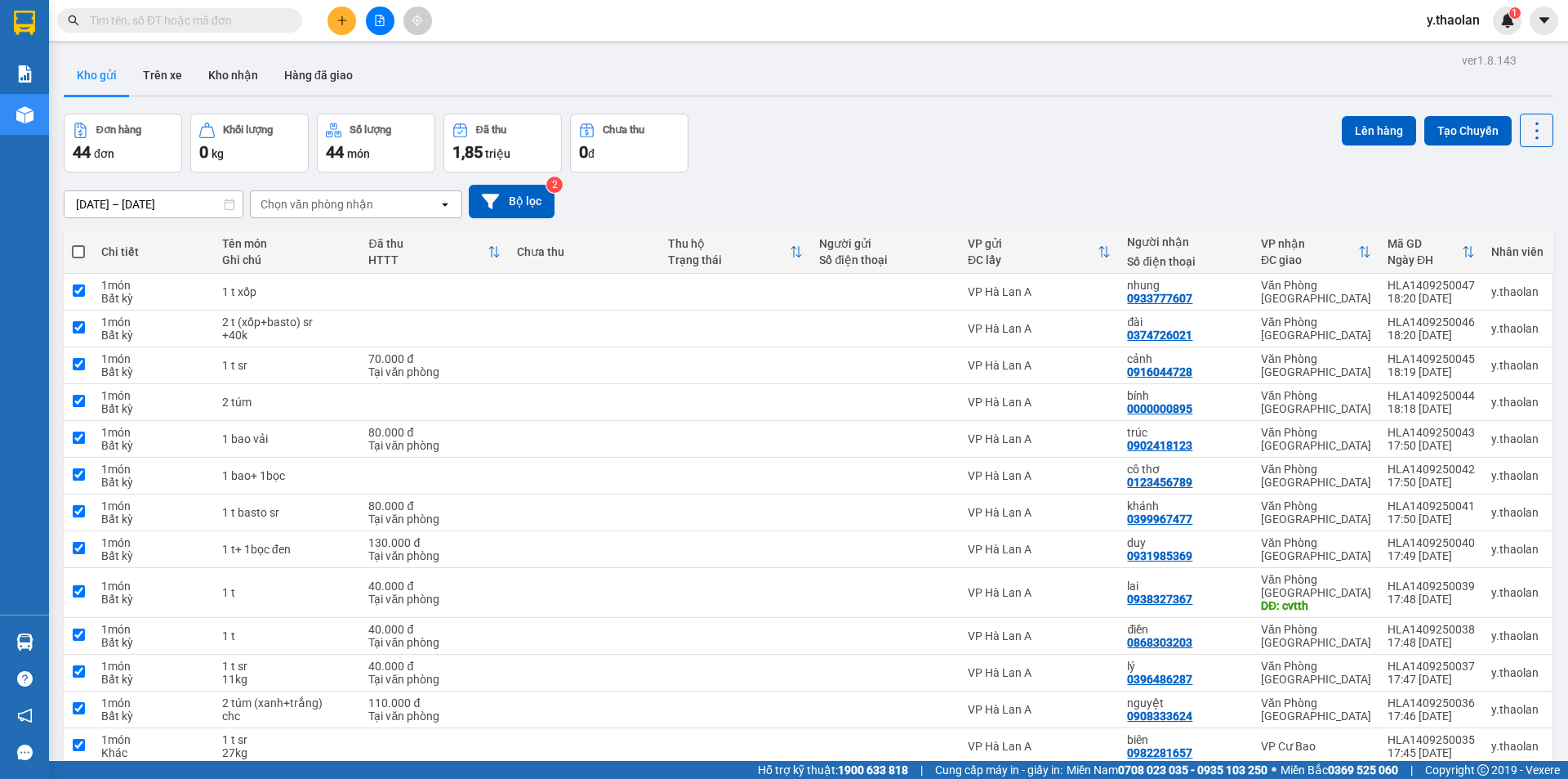
checkbox input "true"
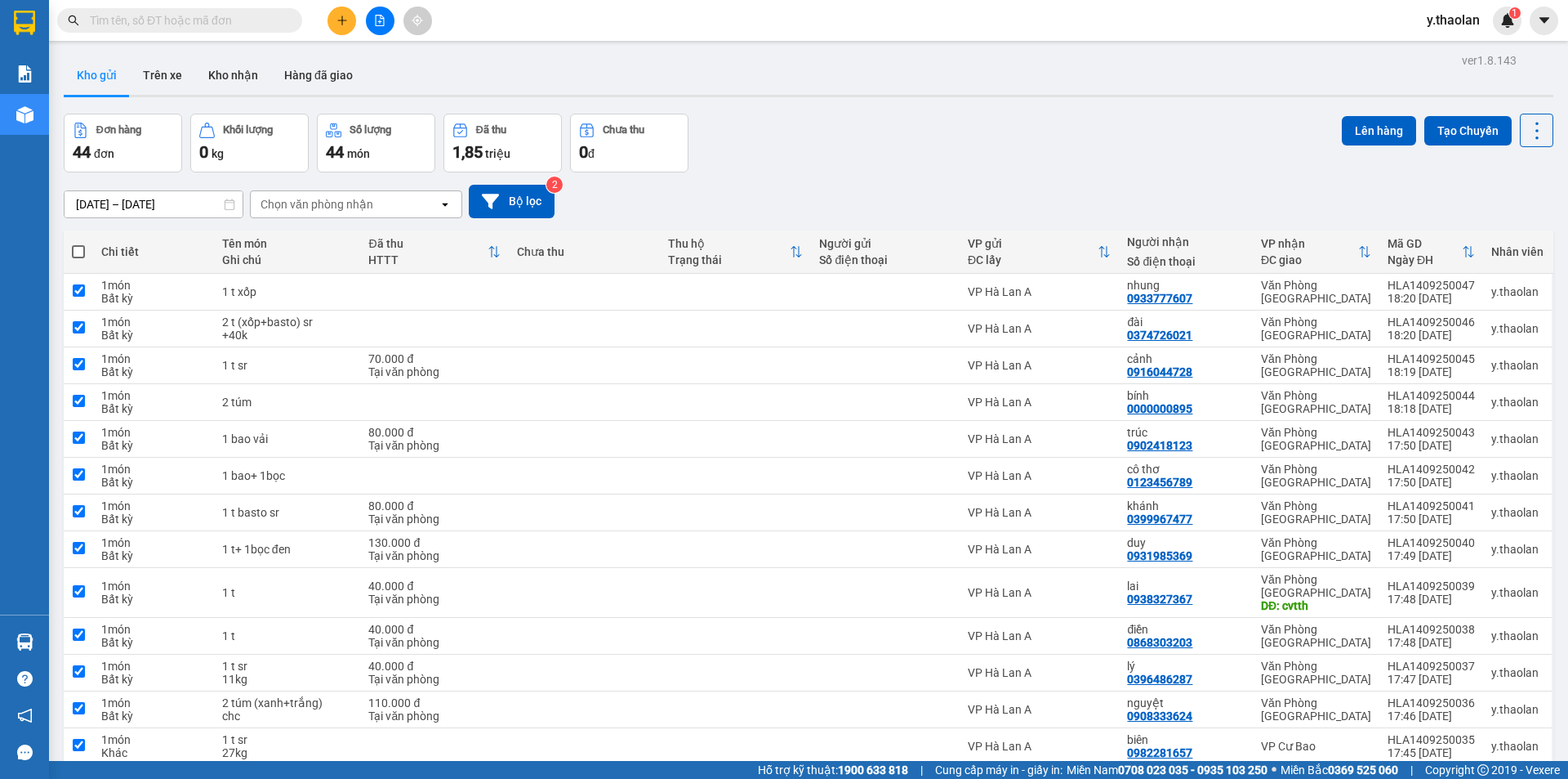
checkbox input "true"
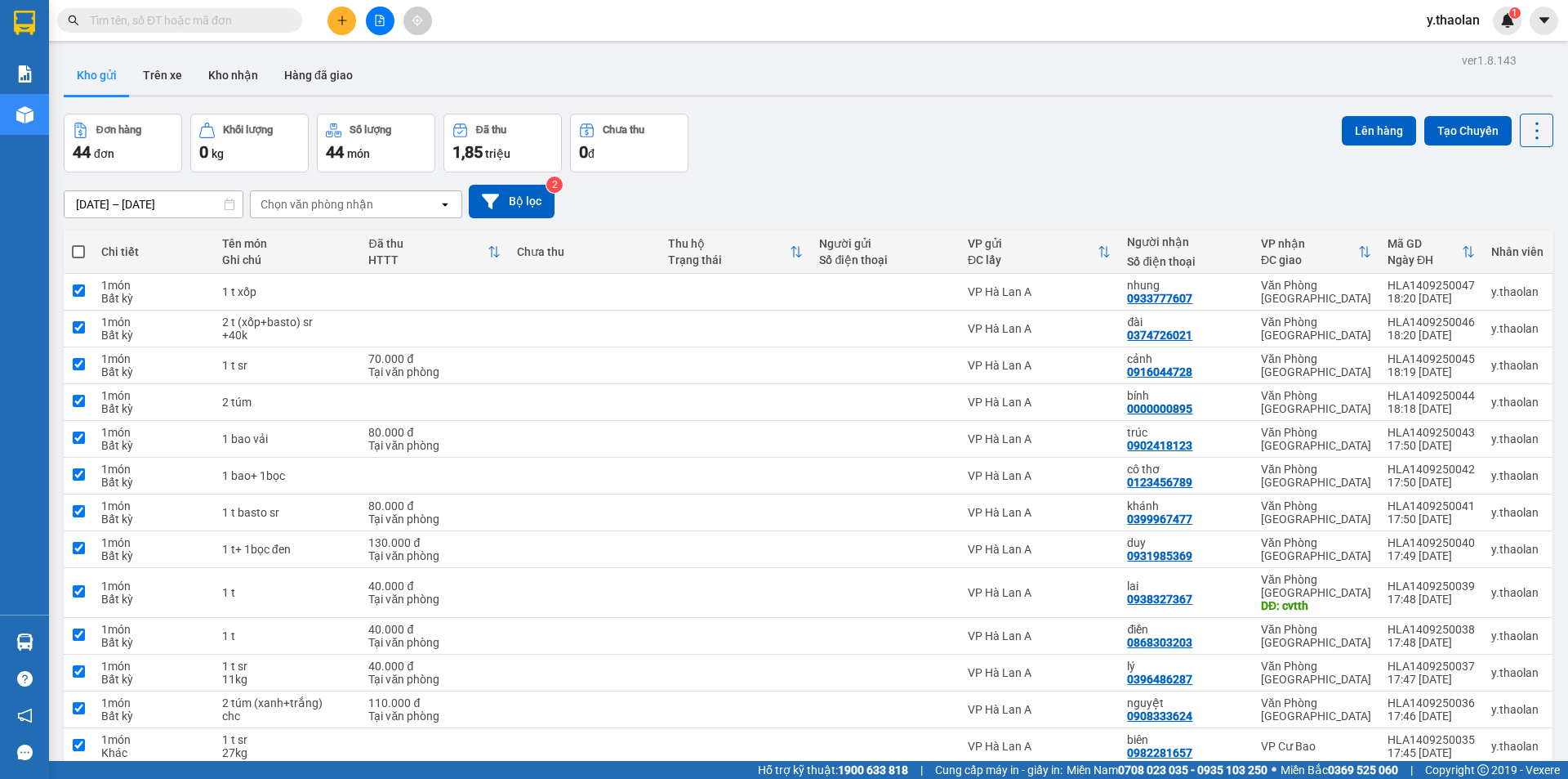
checkbox input "true"
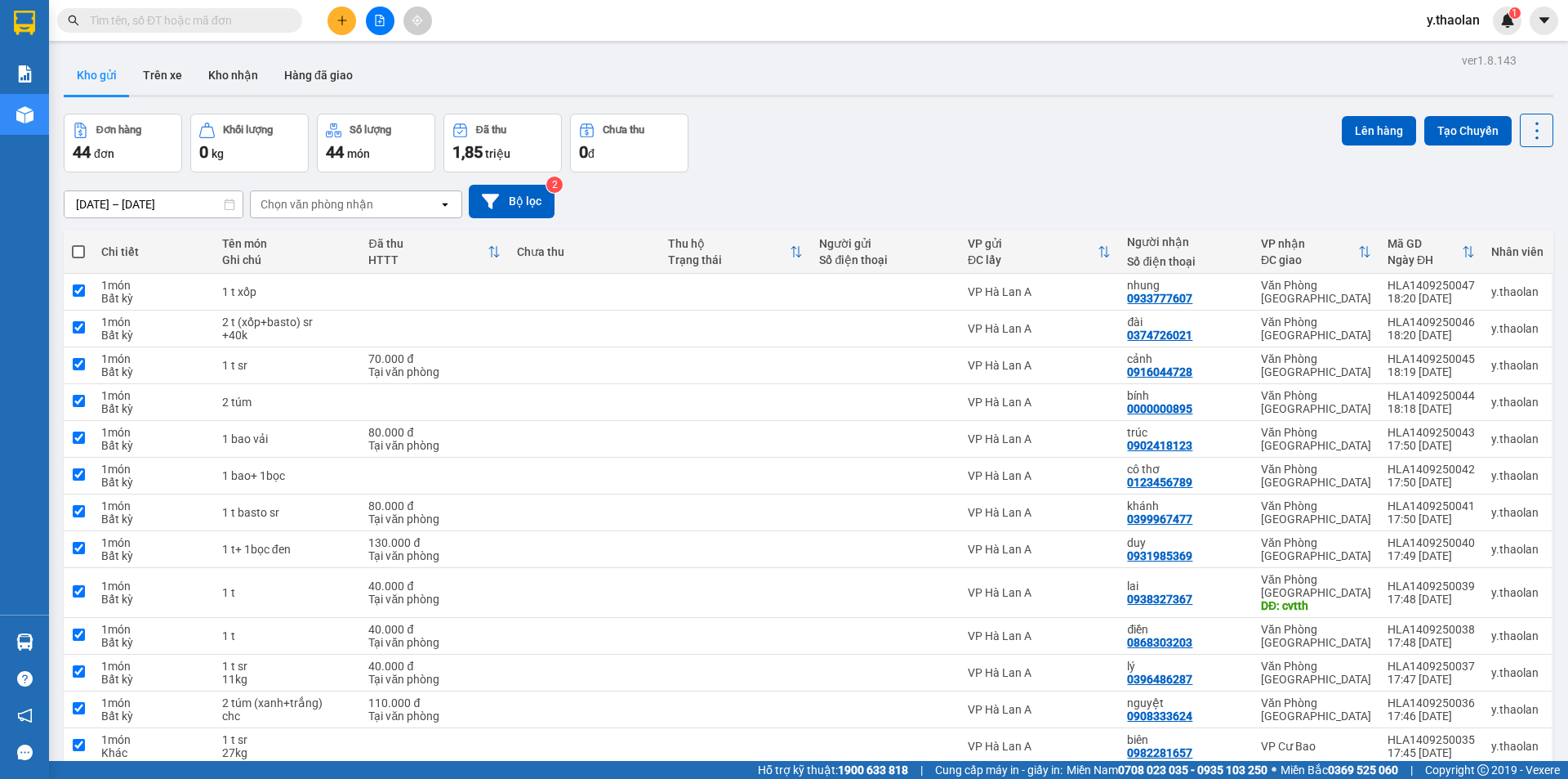
checkbox input "true"
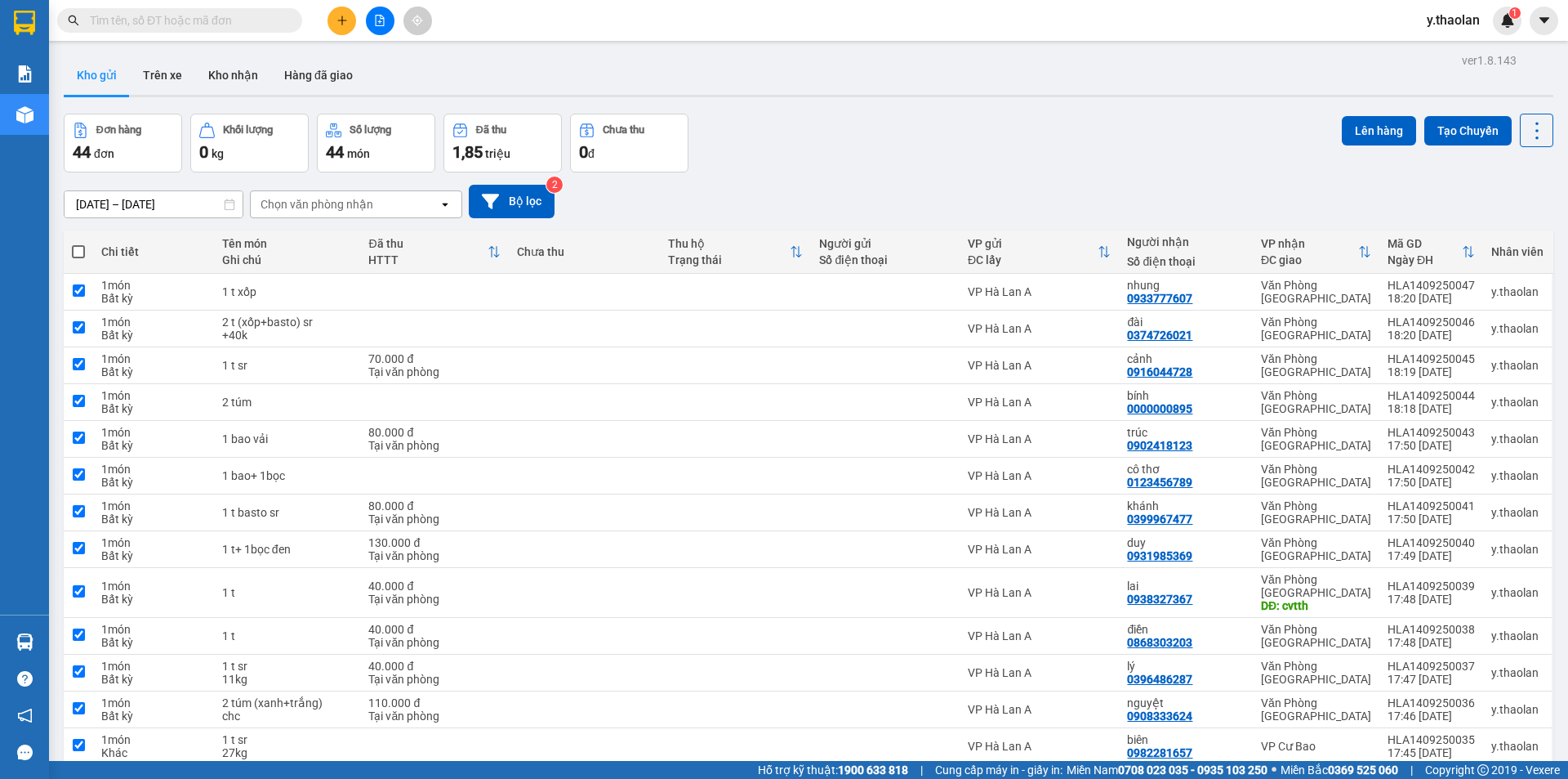
checkbox input "true"
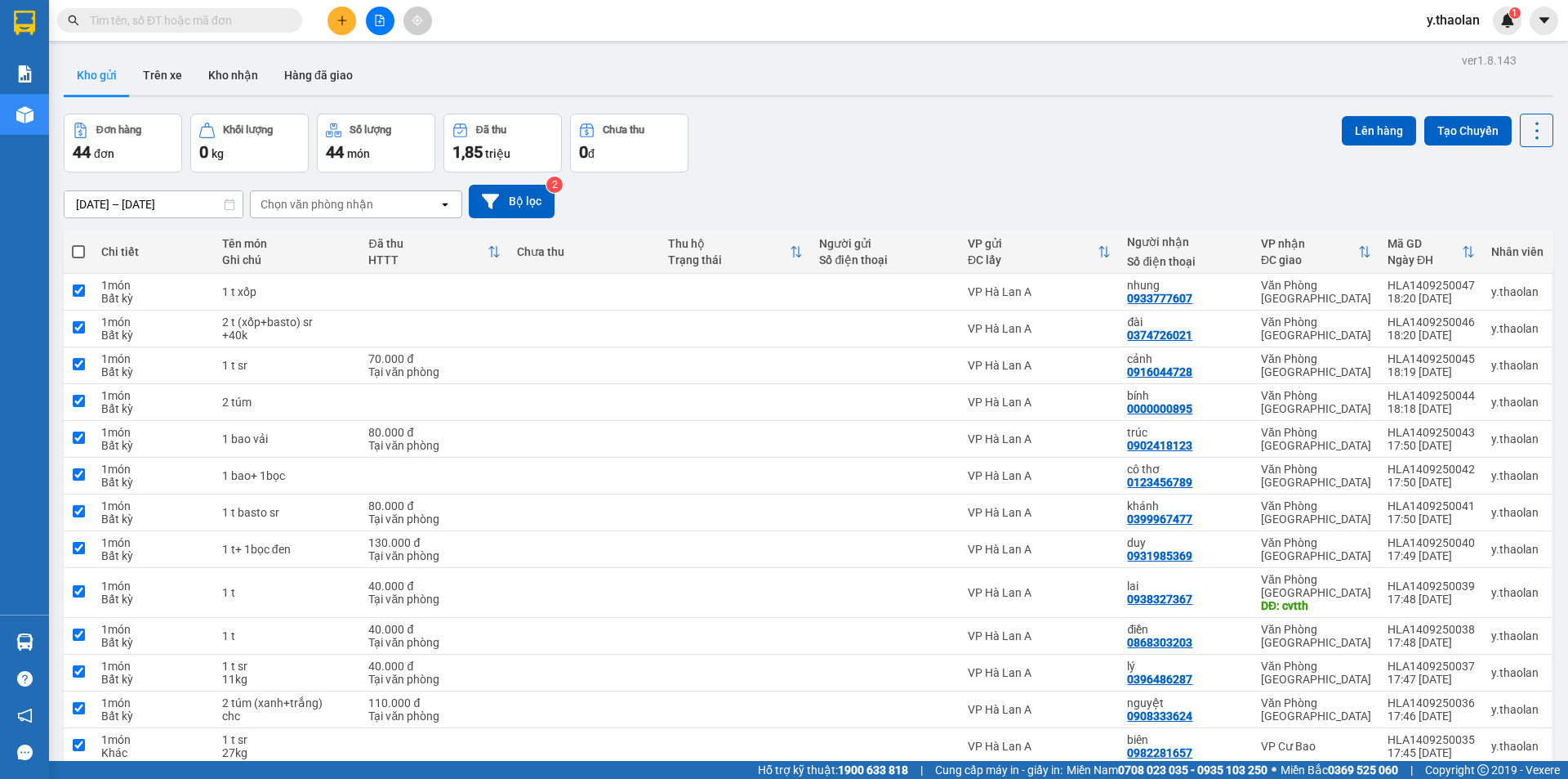
checkbox input "true"
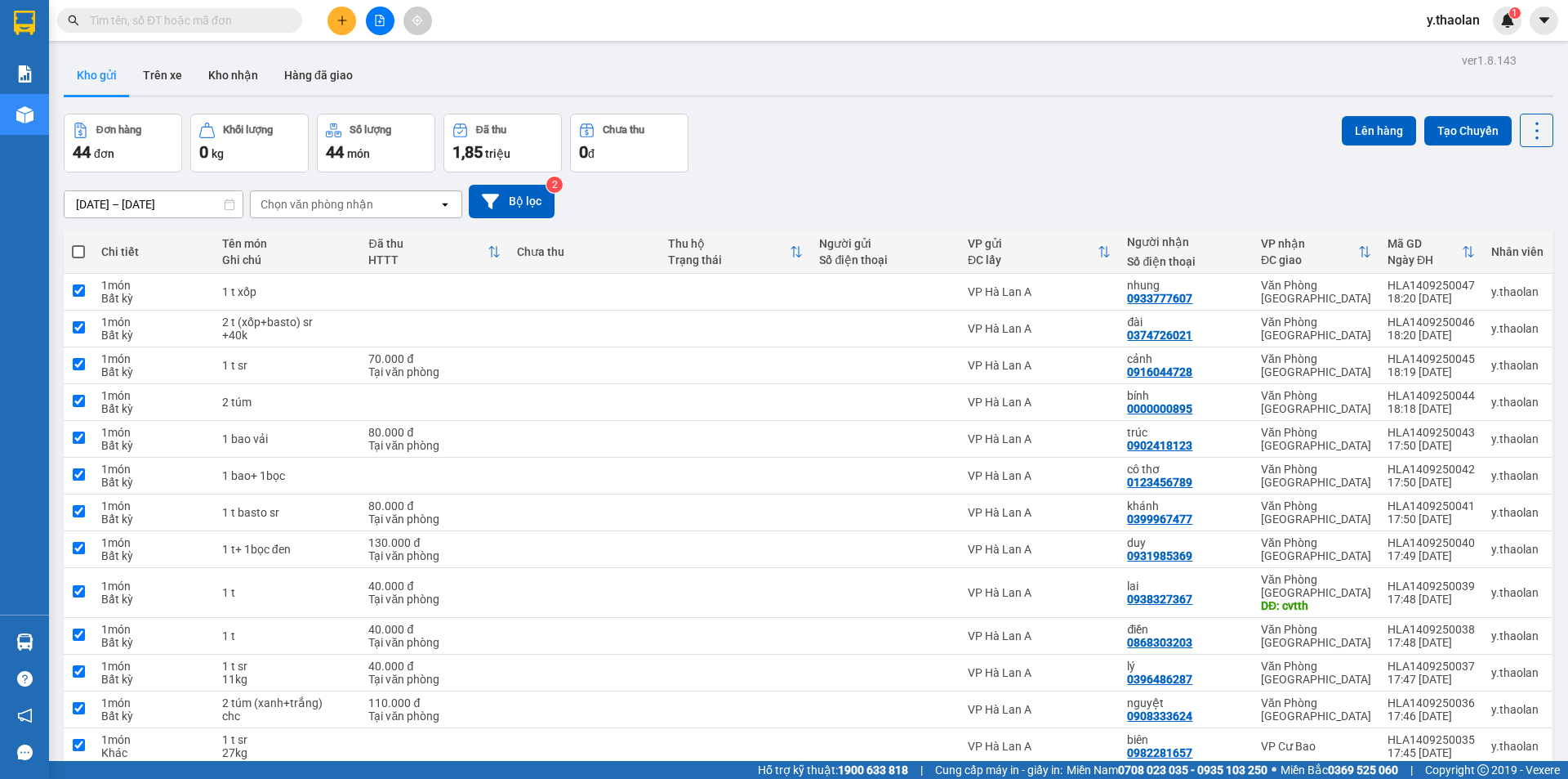
checkbox input "true"
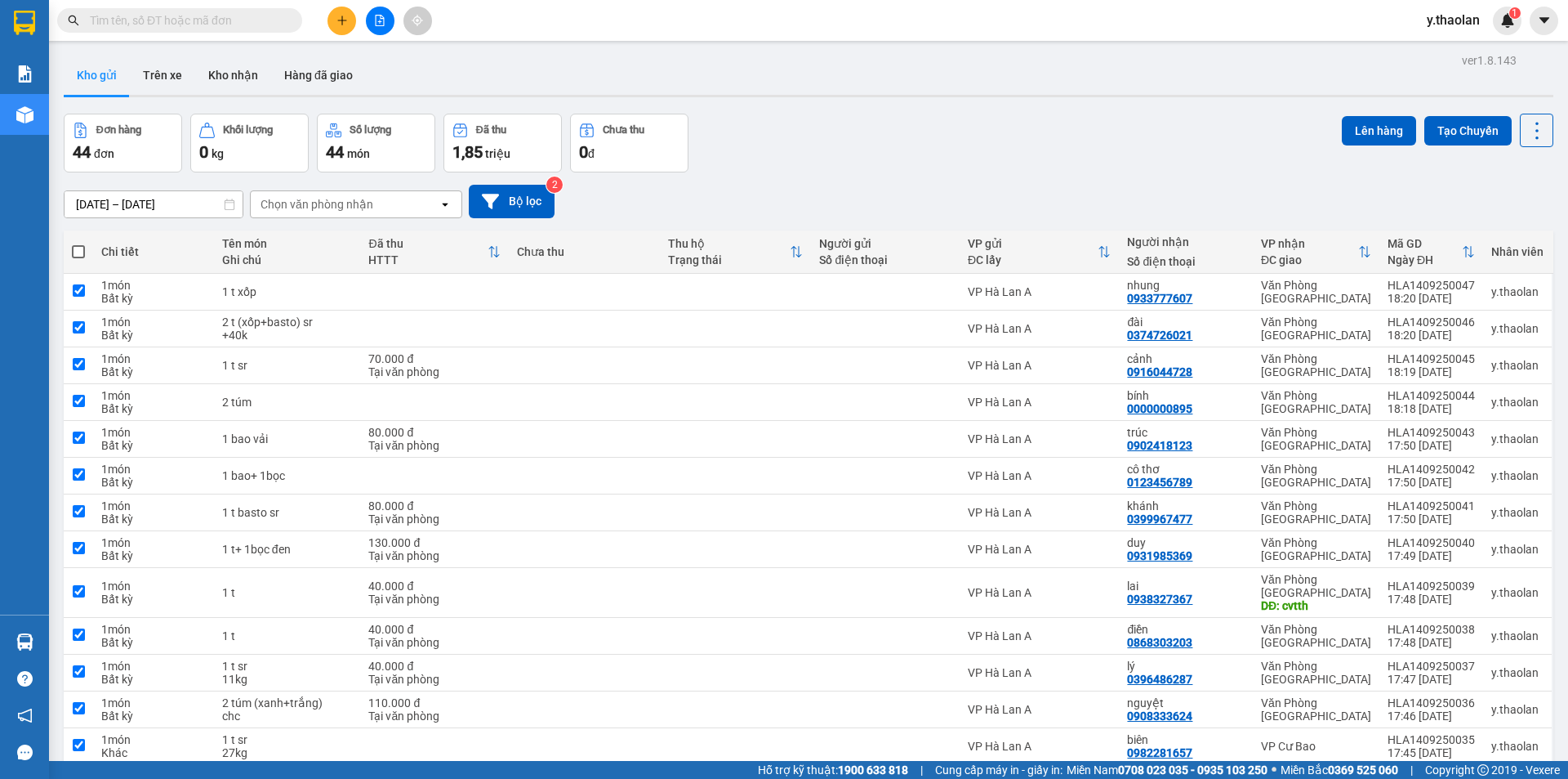
checkbox input "true"
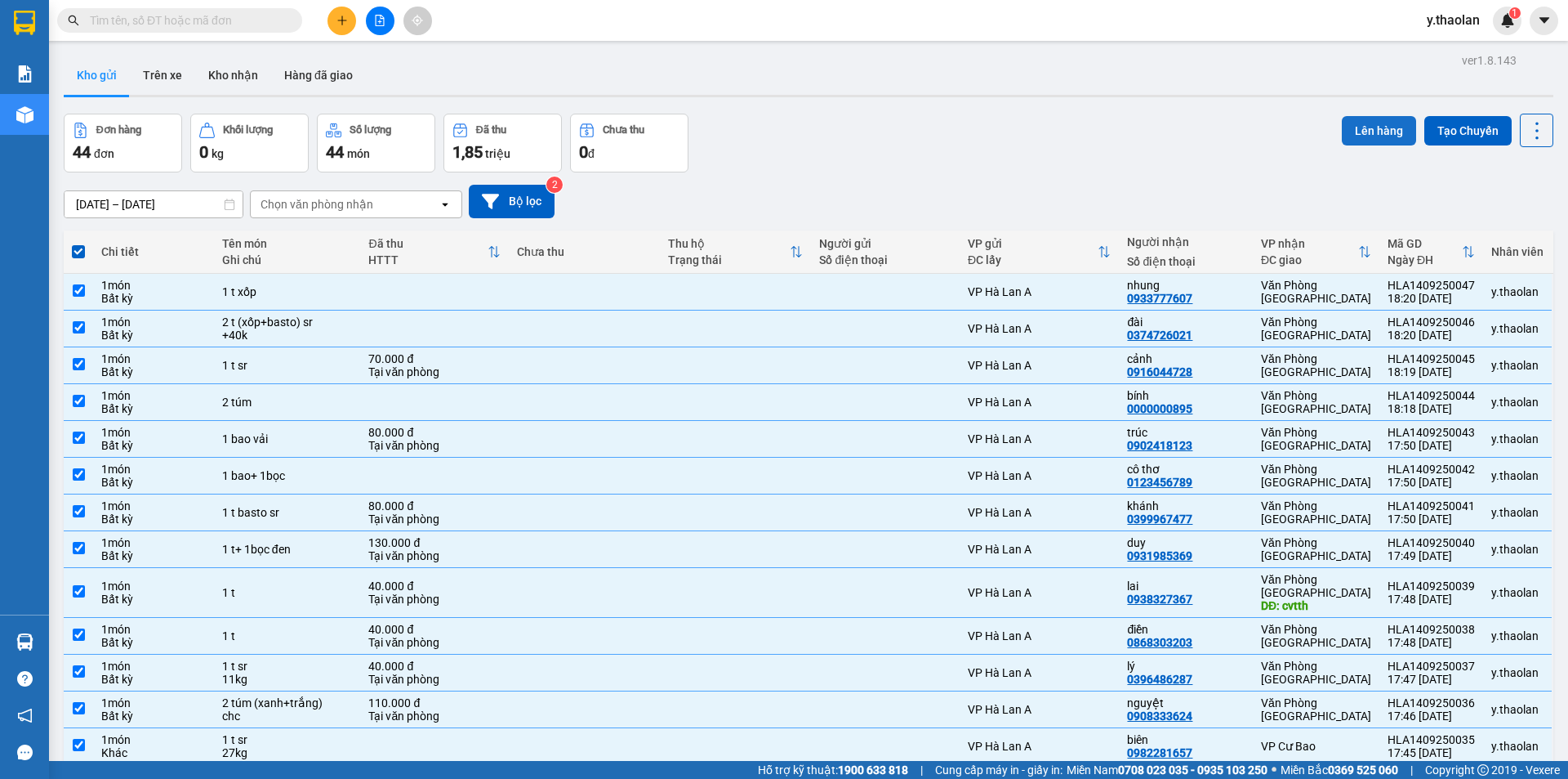
click at [1362, 123] on button "Lên hàng" at bounding box center [1379, 130] width 74 height 30
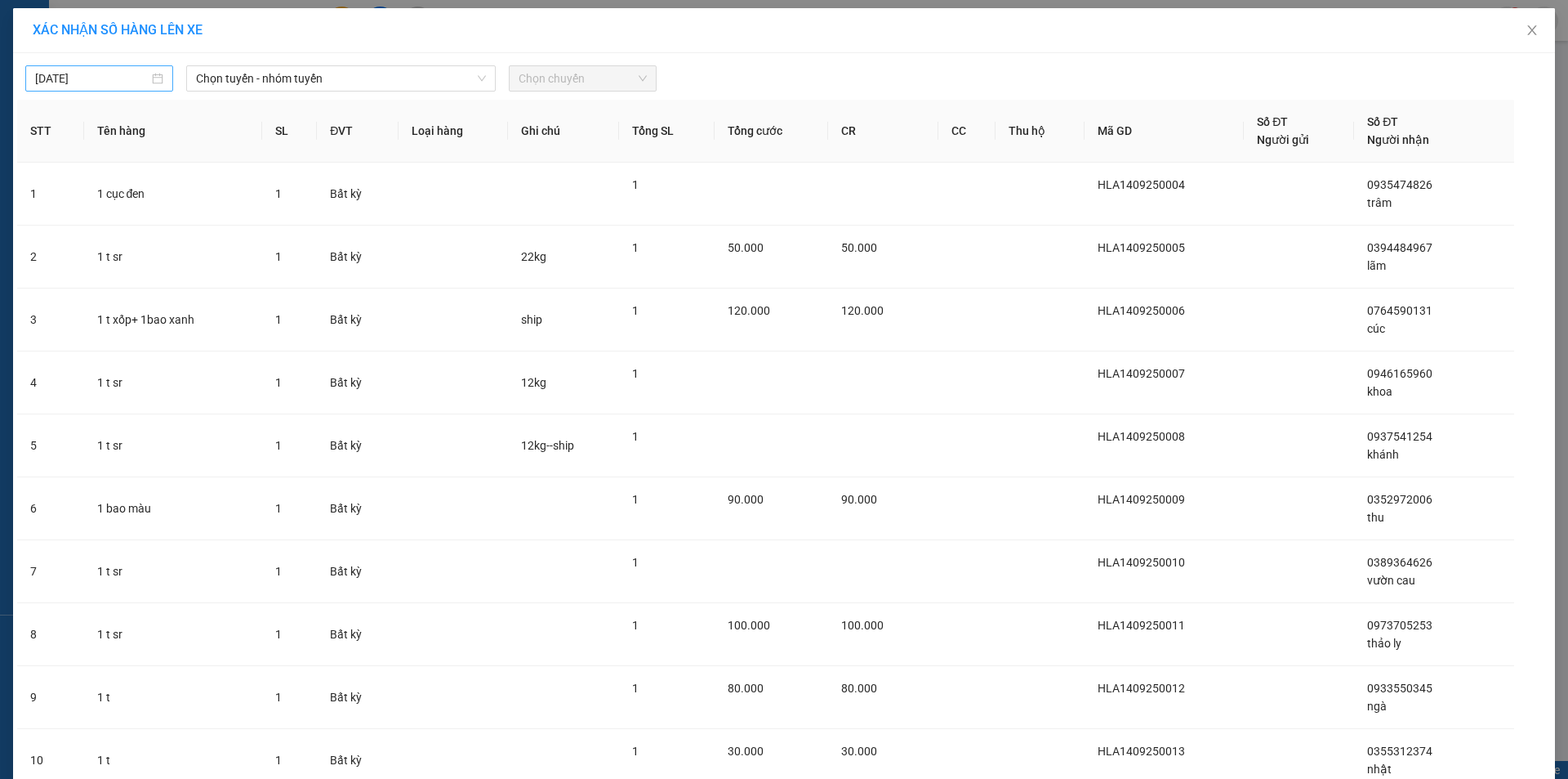
drag, startPoint x: 150, startPoint y: 74, endPoint x: 134, endPoint y: 90, distance: 22.6
click at [147, 74] on div "14/09/2025" at bounding box center [99, 78] width 129 height 18
type input "14/09/2025"
drag, startPoint x: 324, startPoint y: 78, endPoint x: 314, endPoint y: 92, distance: 17.2
click at [318, 87] on span "Chọn tuyến - nhóm tuyến" at bounding box center [341, 78] width 290 height 25
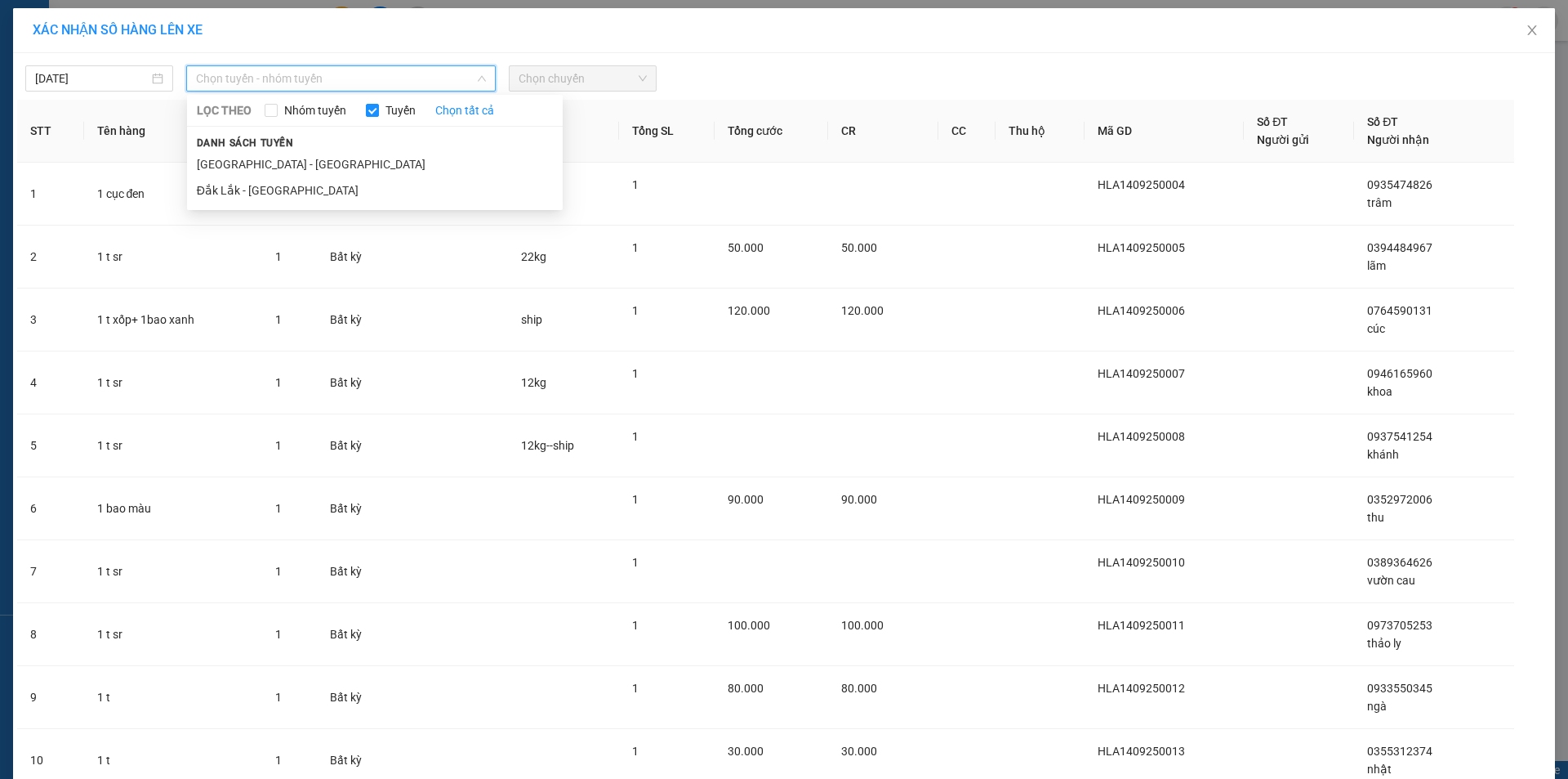
drag, startPoint x: 255, startPoint y: 189, endPoint x: 364, endPoint y: 147, distance: 116.8
click at [259, 187] on li "Đắk Lắk - Sài Gòn" at bounding box center [374, 190] width 376 height 26
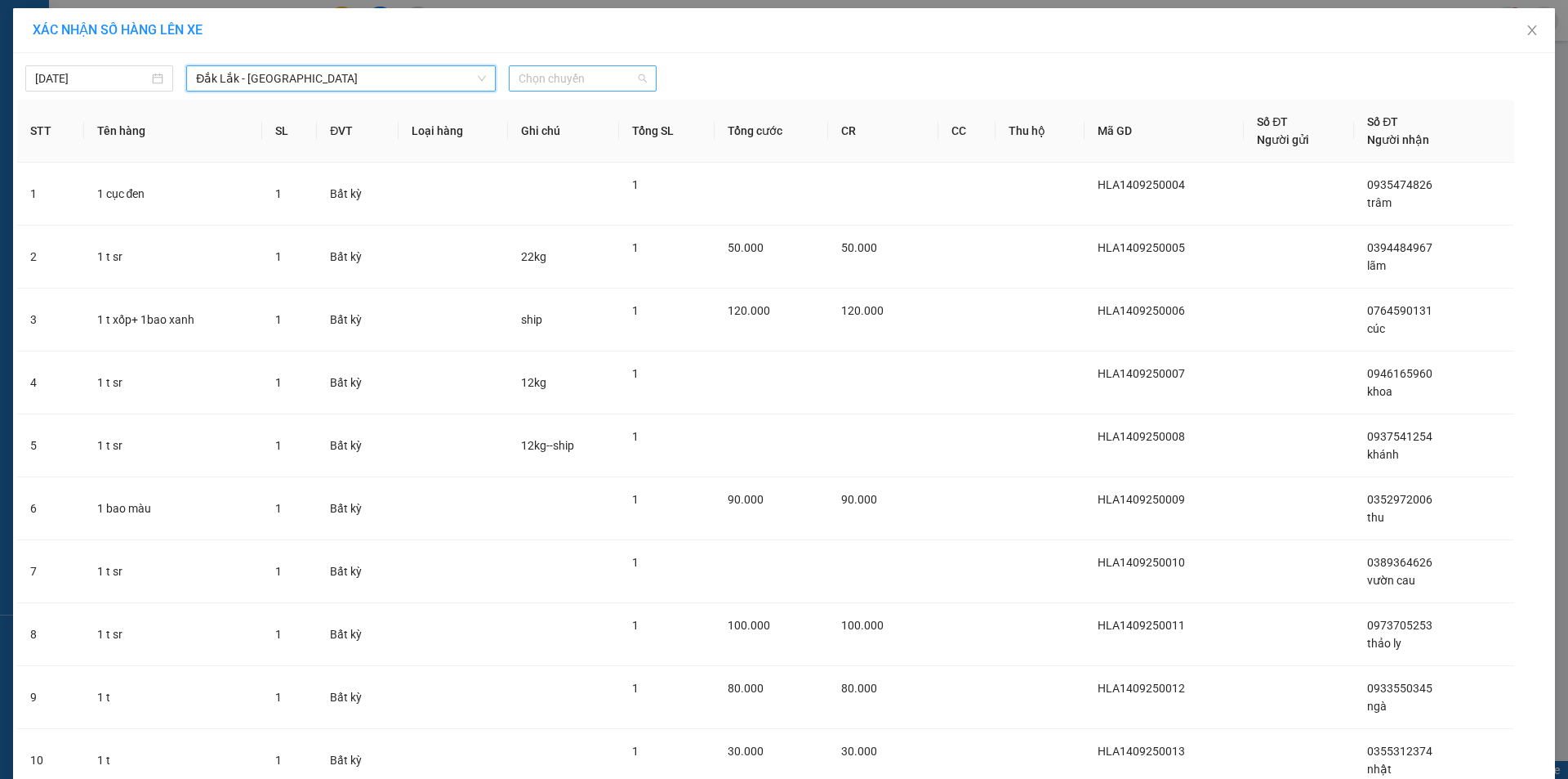
click at [556, 70] on span "Chọn chuyến" at bounding box center [583, 78] width 129 height 25
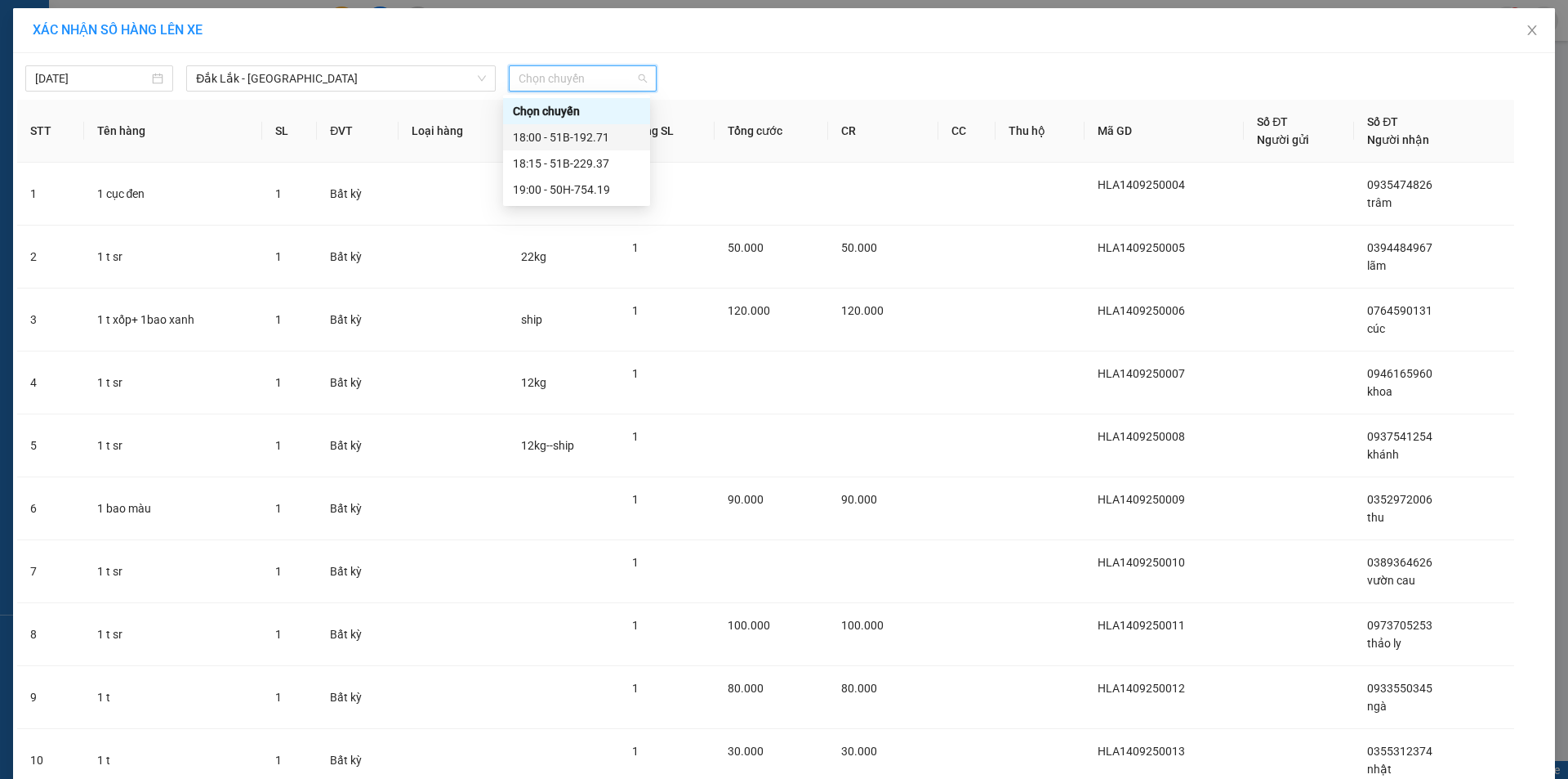
click at [556, 134] on div "18:00 - 51B-192.71" at bounding box center [577, 137] width 128 height 18
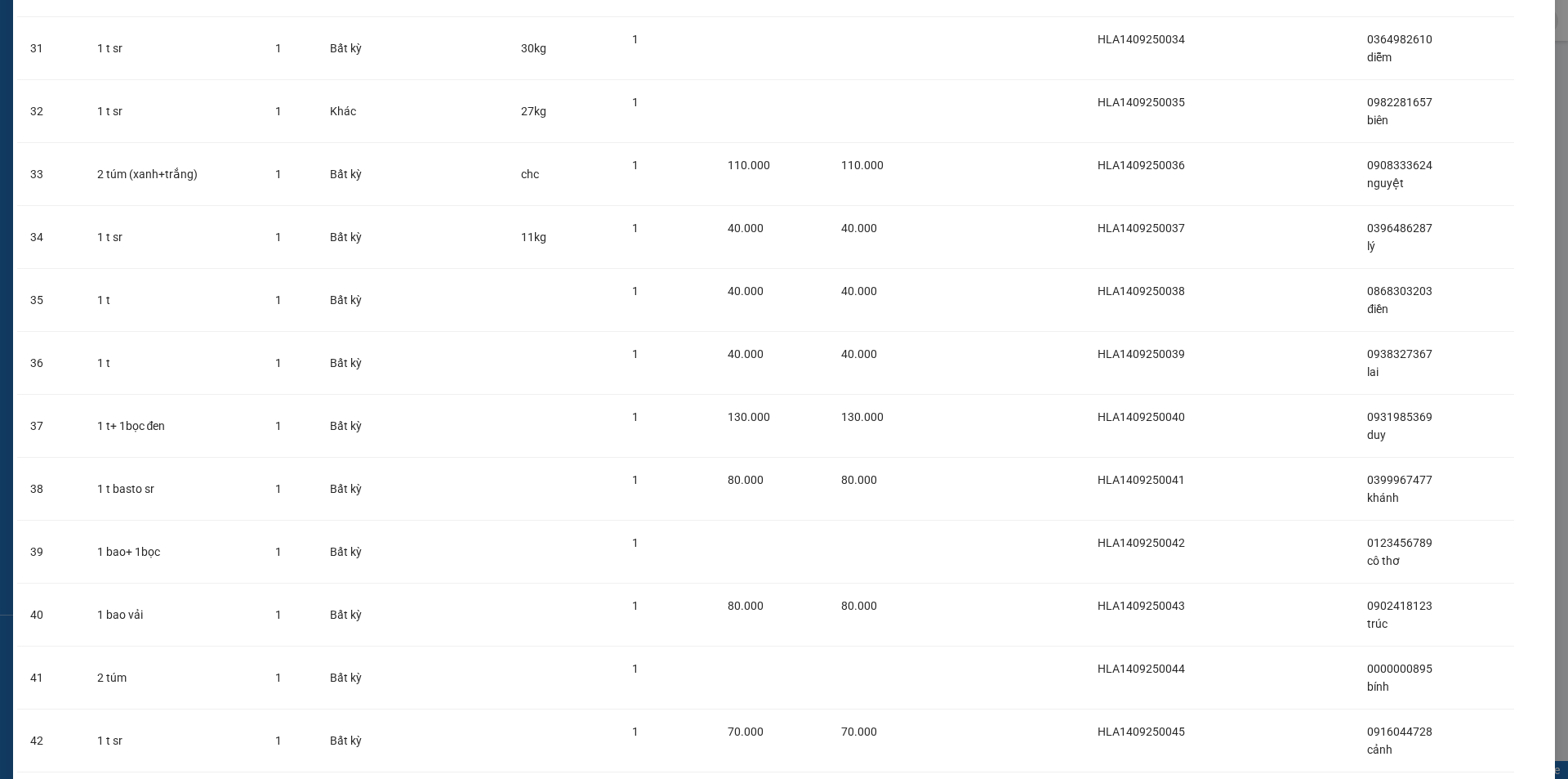
scroll to position [2282, 0]
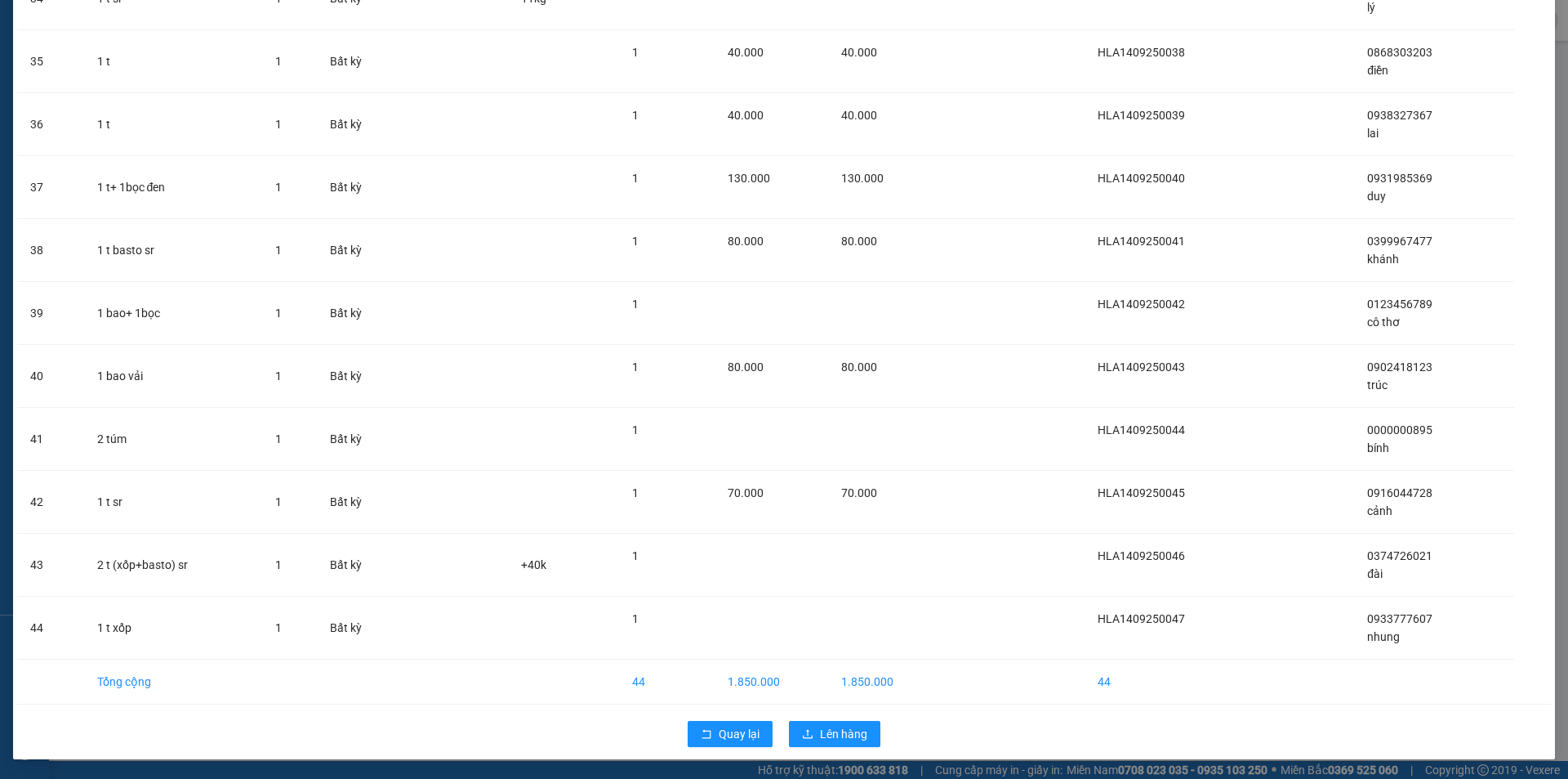
click at [824, 747] on div "Quay lại Lên hàng" at bounding box center [784, 733] width 1534 height 43
click at [831, 730] on span "Lên hàng" at bounding box center [844, 733] width 48 height 18
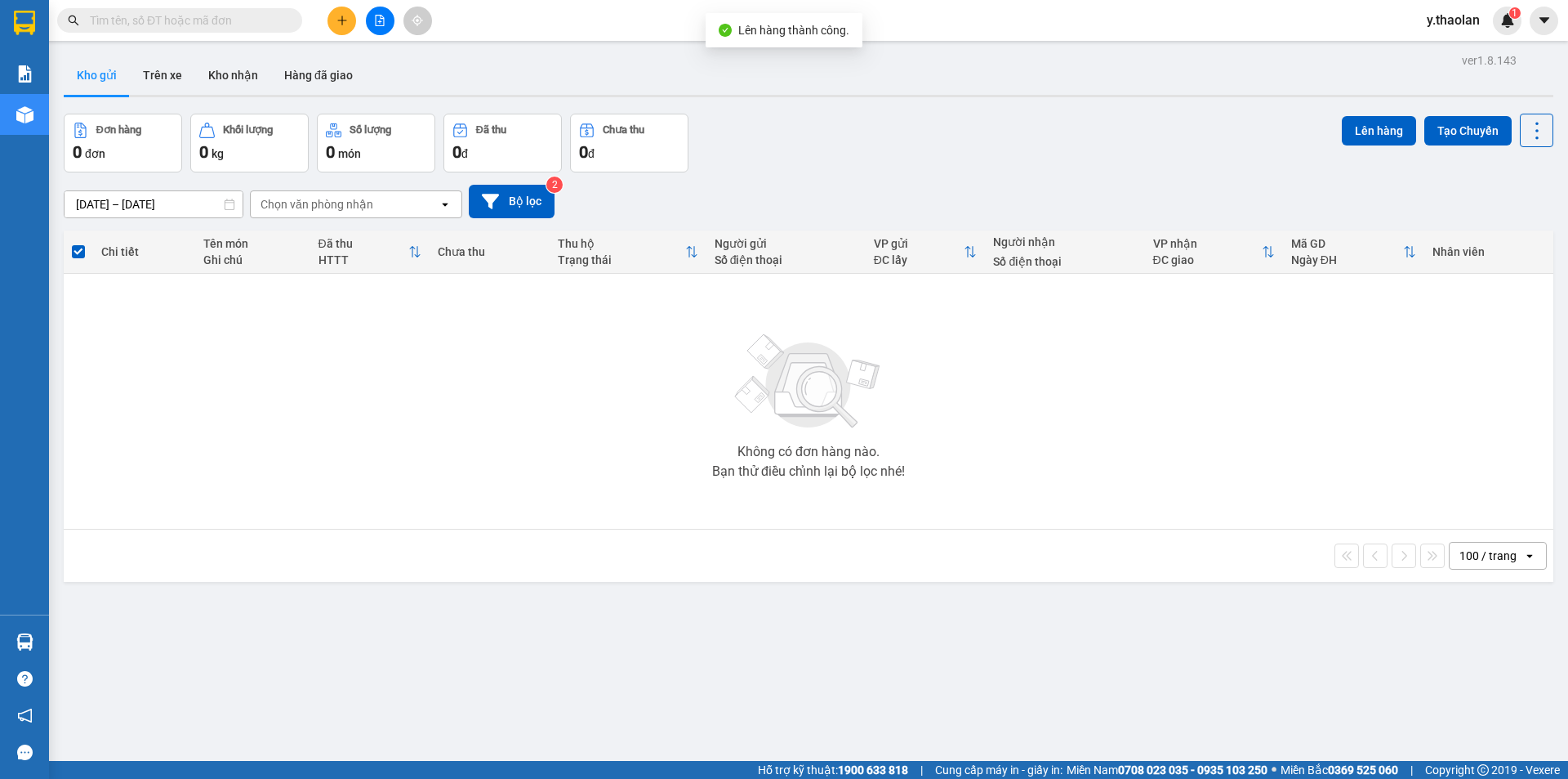
click at [381, 18] on icon "file-add" at bounding box center [380, 20] width 9 height 11
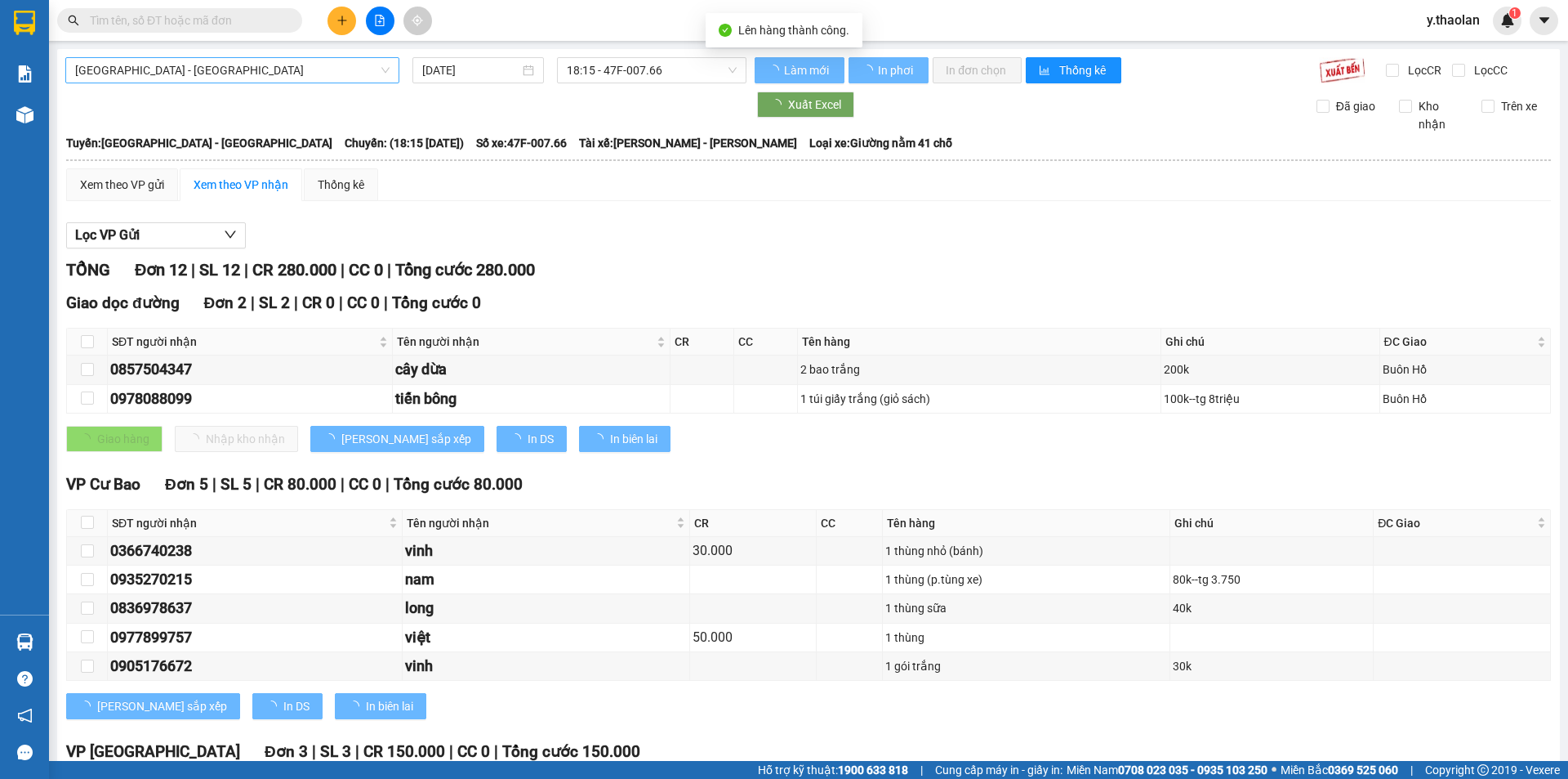
click at [245, 65] on span "Sài Gòn - Đắk Lắk" at bounding box center [232, 70] width 314 height 25
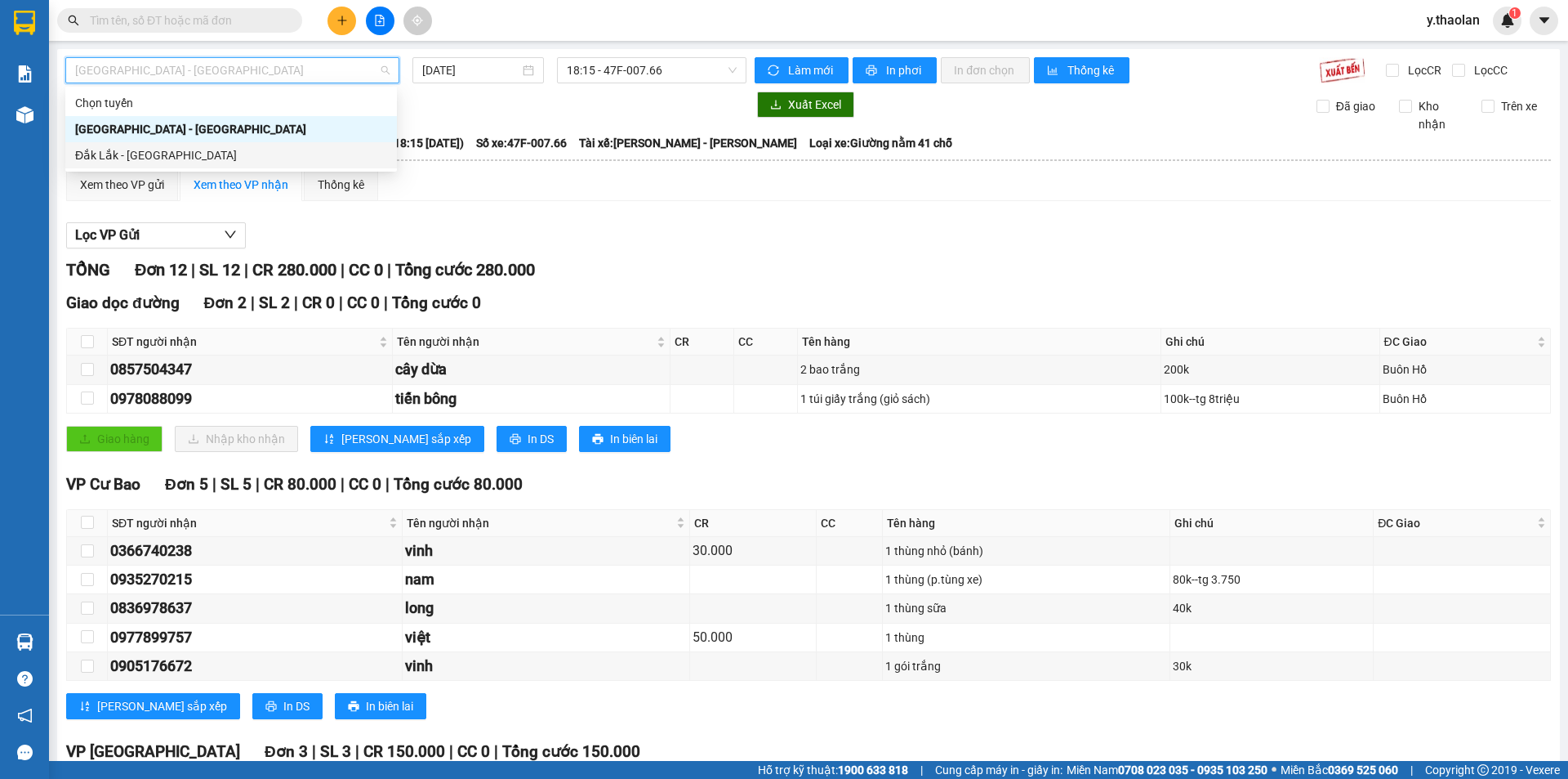
click at [222, 158] on div "Đắk Lắk - Sài Gòn" at bounding box center [231, 155] width 312 height 18
type input "14/09/2025"
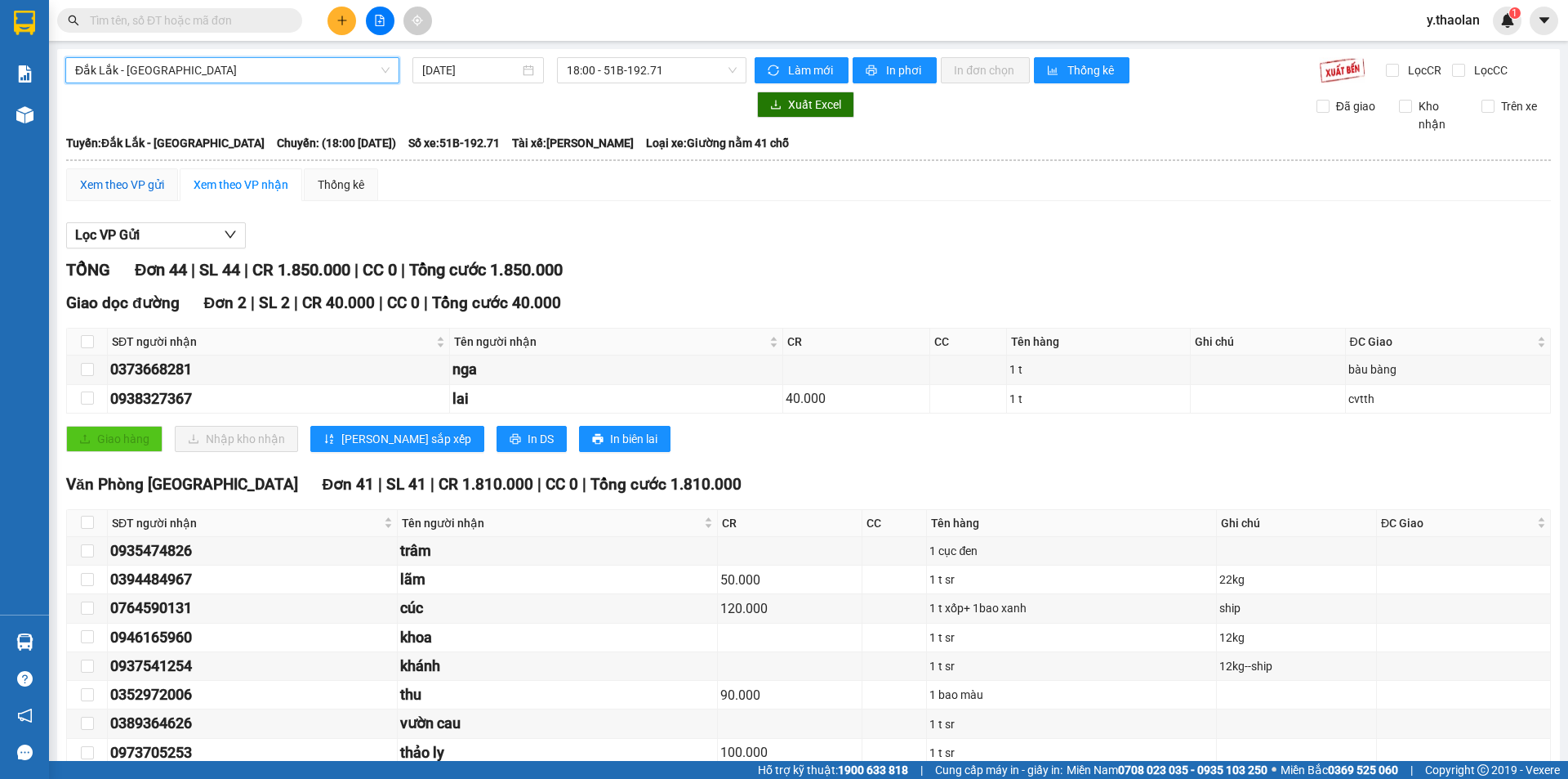
click at [109, 188] on div "Xem theo VP gửi" at bounding box center [122, 184] width 84 height 18
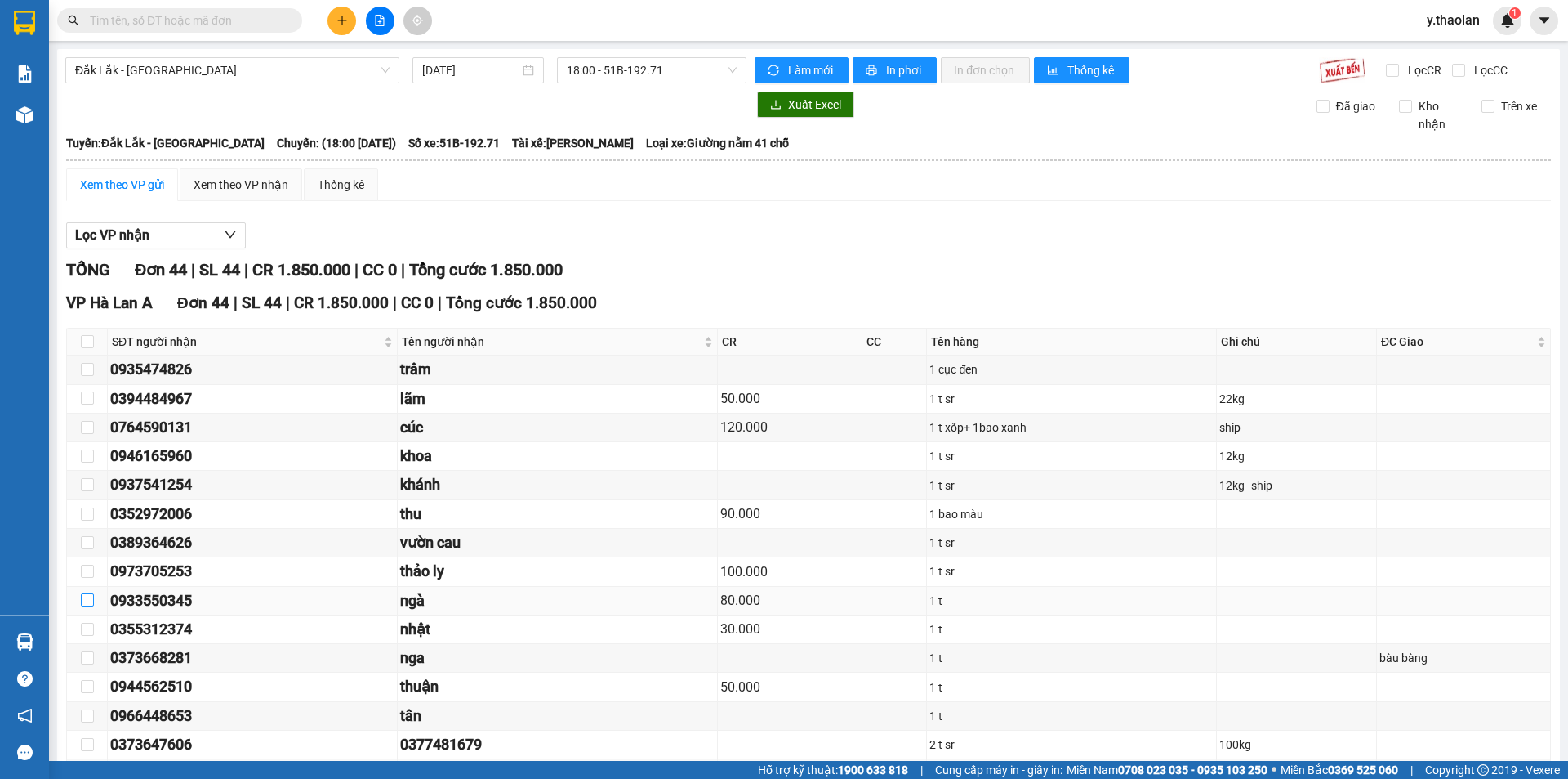
click at [85, 599] on input "checkbox" at bounding box center [88, 600] width 13 height 13
checkbox input "true"
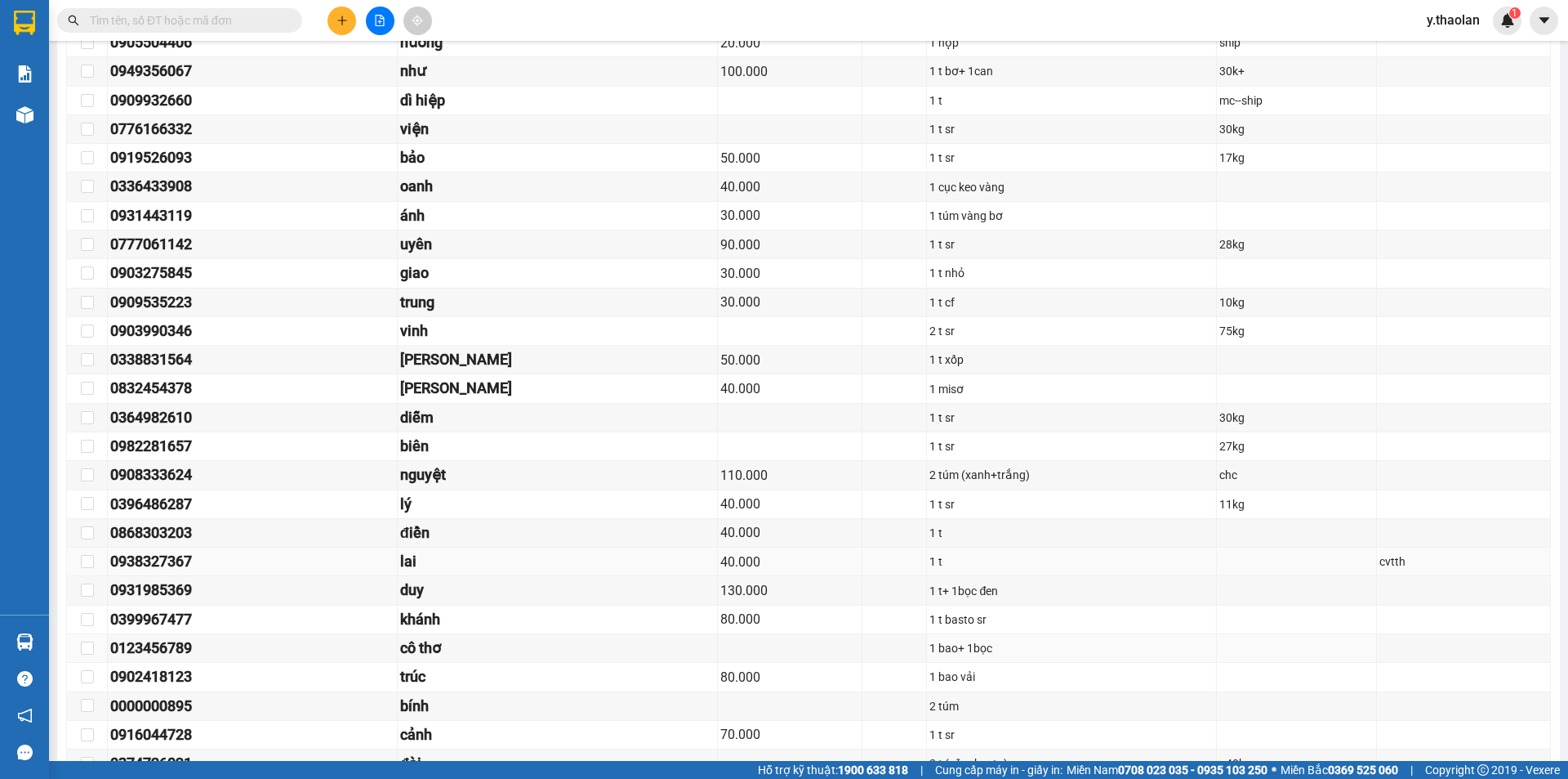
scroll to position [899, 0]
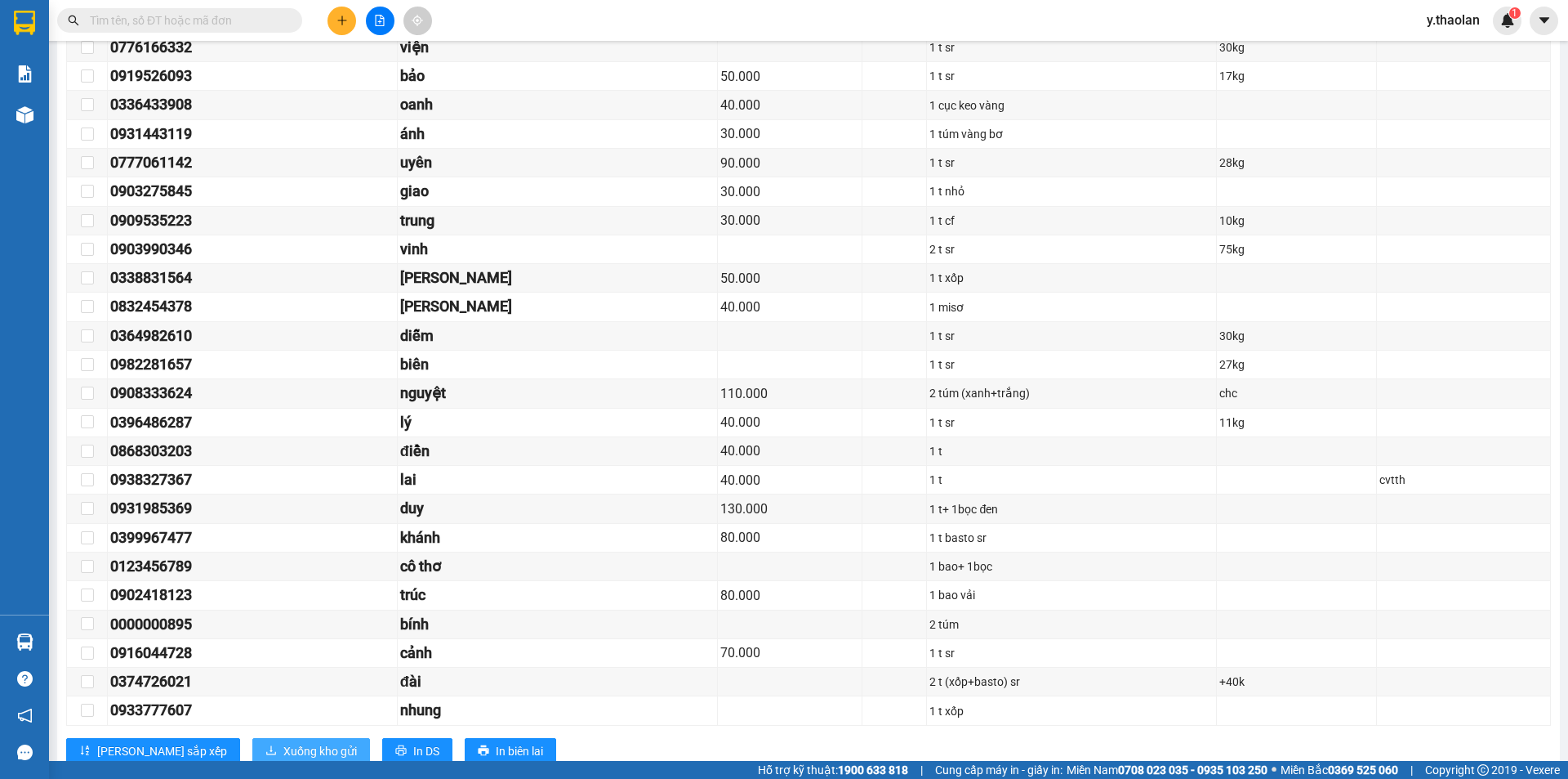
click at [294, 745] on button "Xuống kho gửi" at bounding box center [311, 750] width 118 height 26
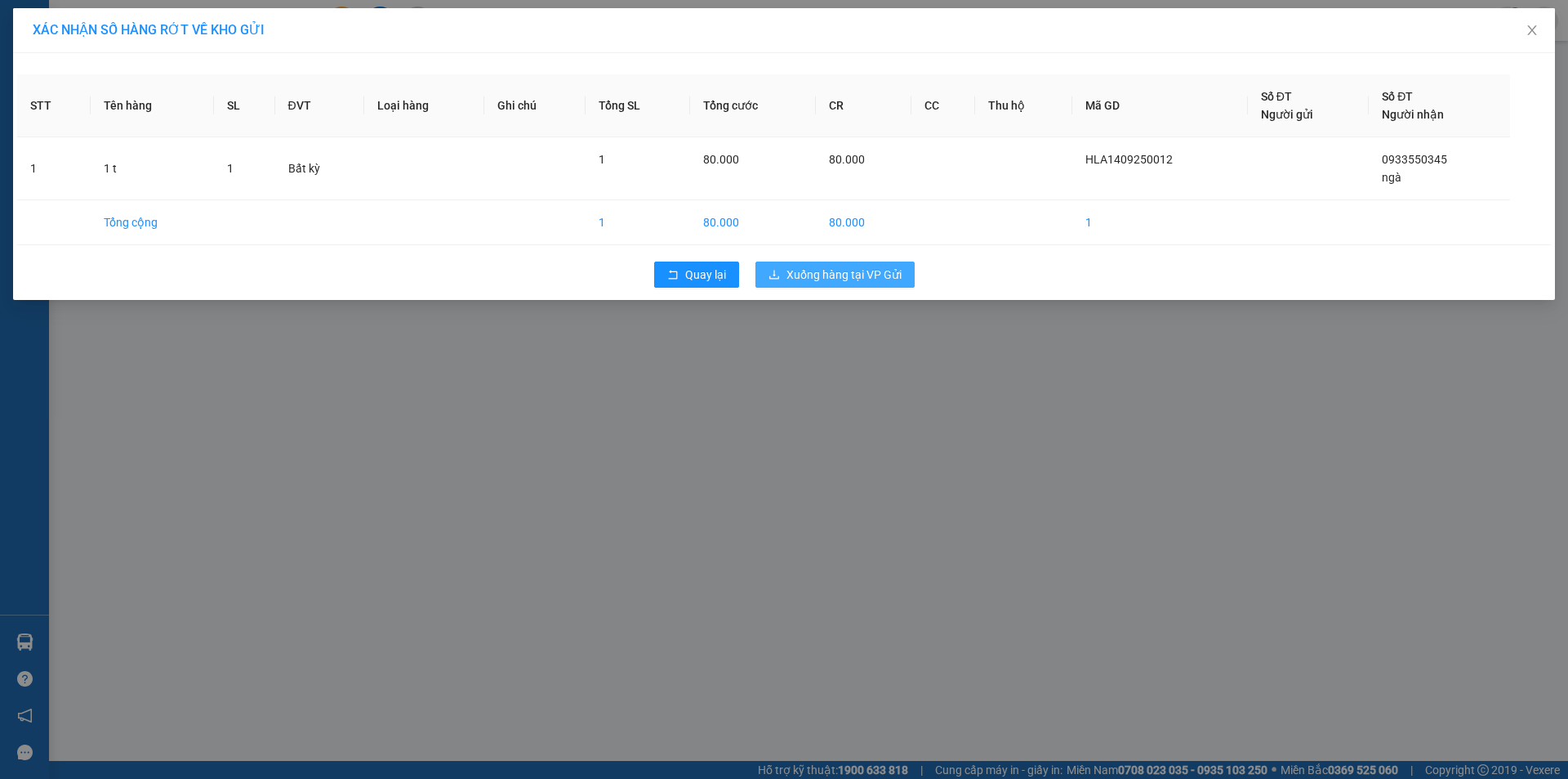
click at [806, 280] on span "Xuống hàng tại VP Gửi" at bounding box center [844, 274] width 115 height 18
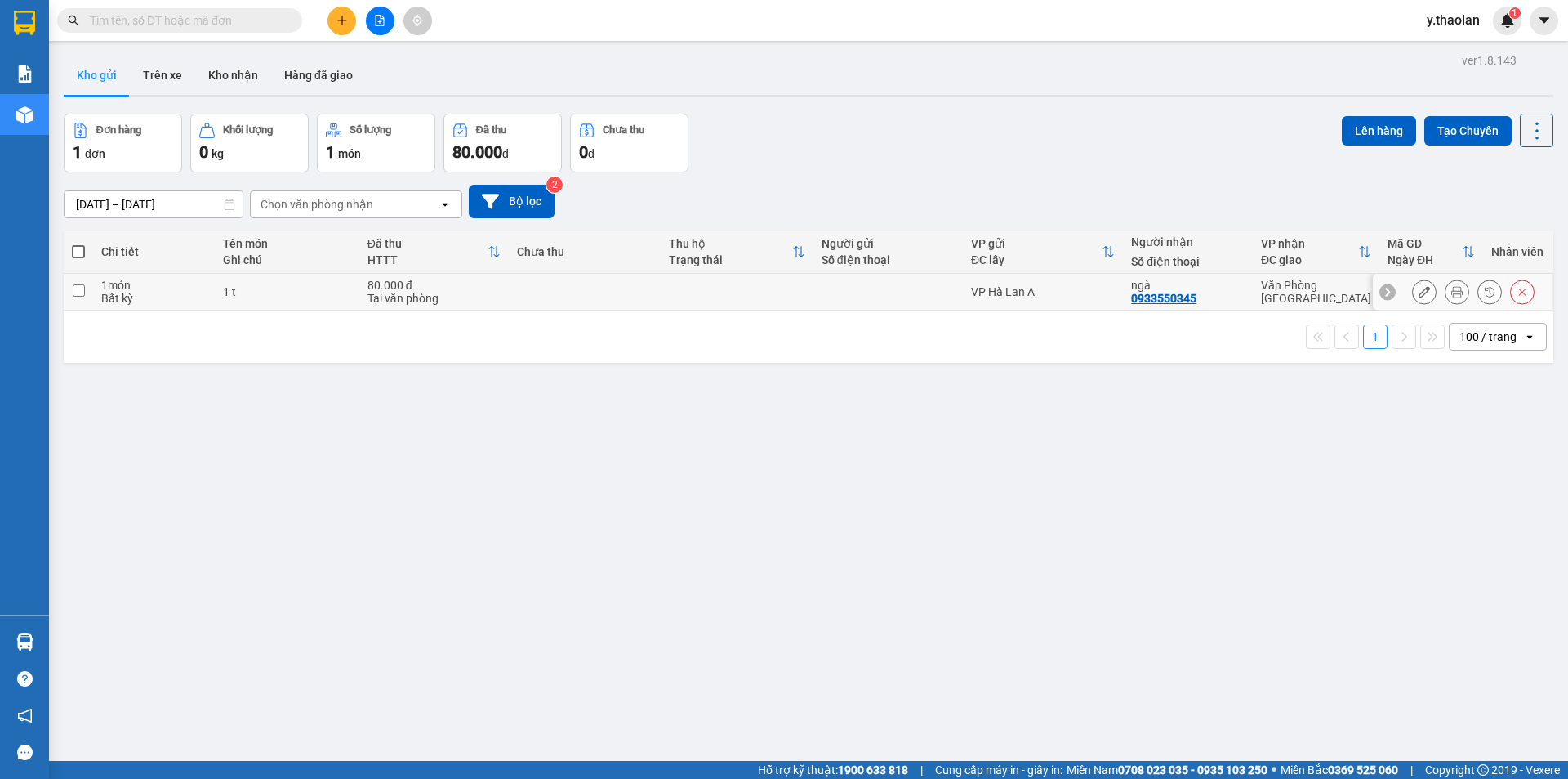
drag, startPoint x: 1395, startPoint y: 296, endPoint x: 1408, endPoint y: 291, distance: 13.9
click at [1399, 294] on div at bounding box center [1462, 291] width 180 height 37
click at [1419, 291] on icon at bounding box center [1424, 291] width 11 height 11
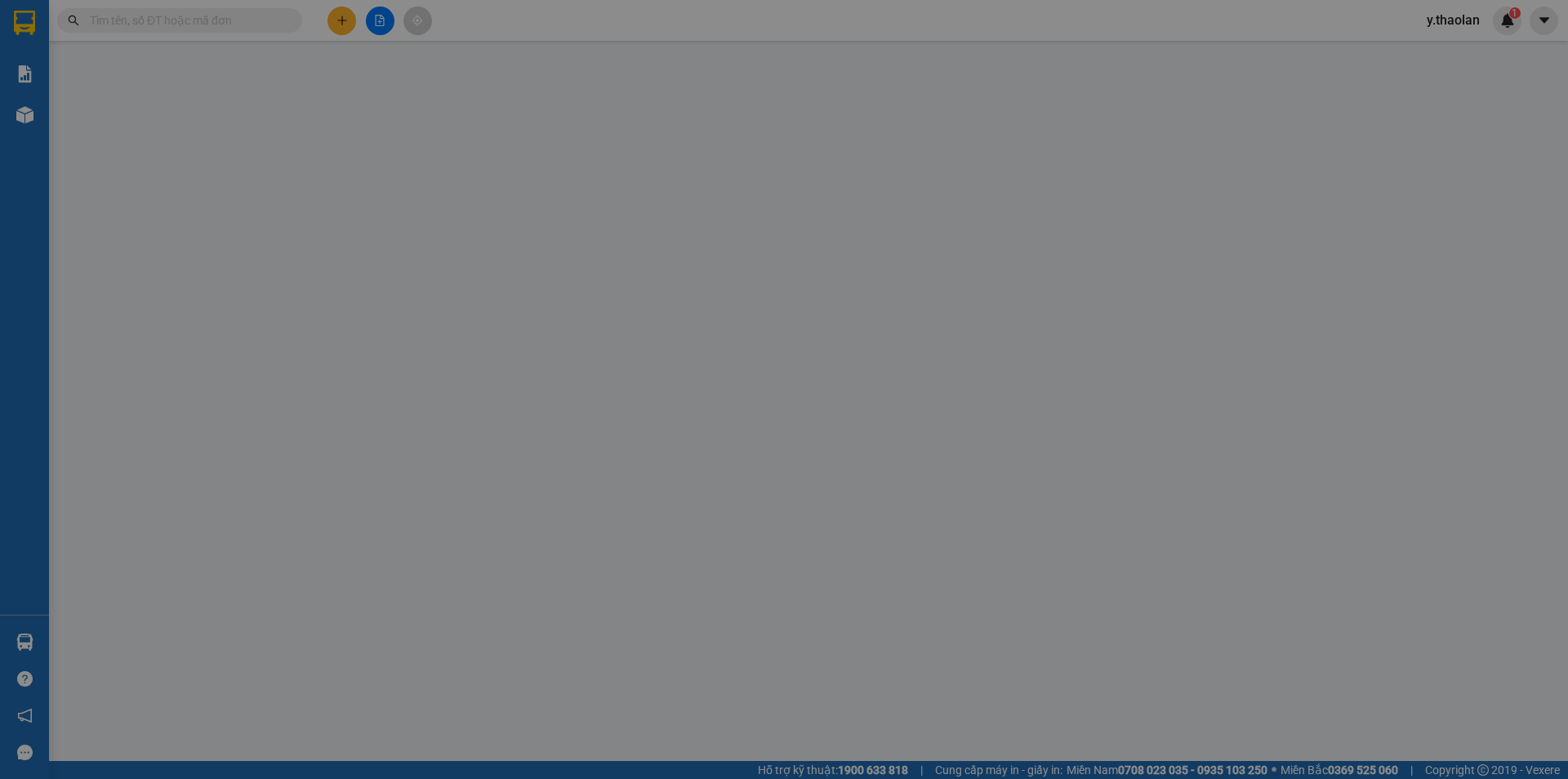
type input "0933550345"
type input "ngà"
type input "80.000"
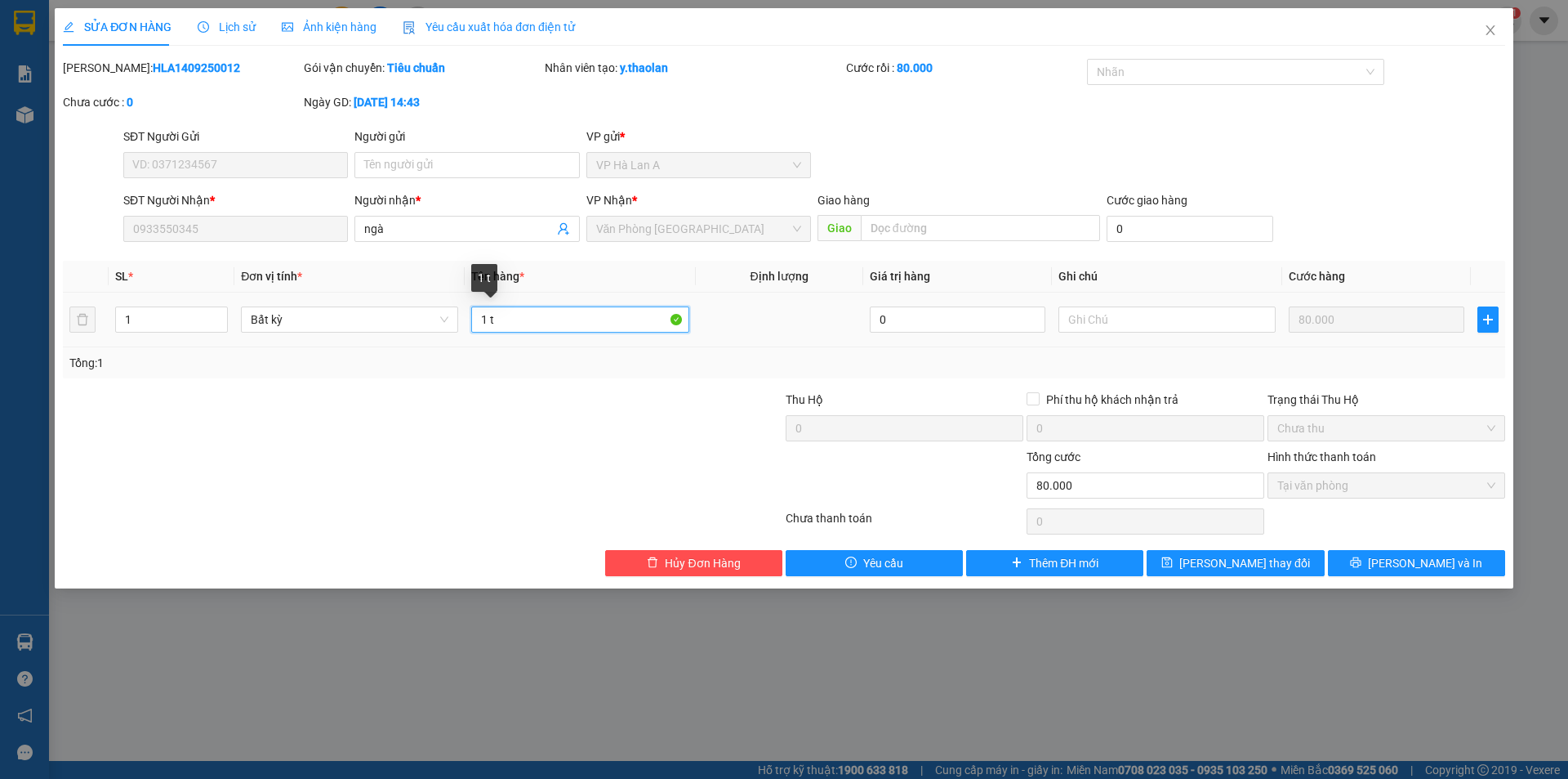
click at [522, 316] on input "1 t" at bounding box center [580, 319] width 217 height 26
type input "1 t sr"
click at [1273, 557] on span "Lưu thay đổi" at bounding box center [1244, 563] width 130 height 18
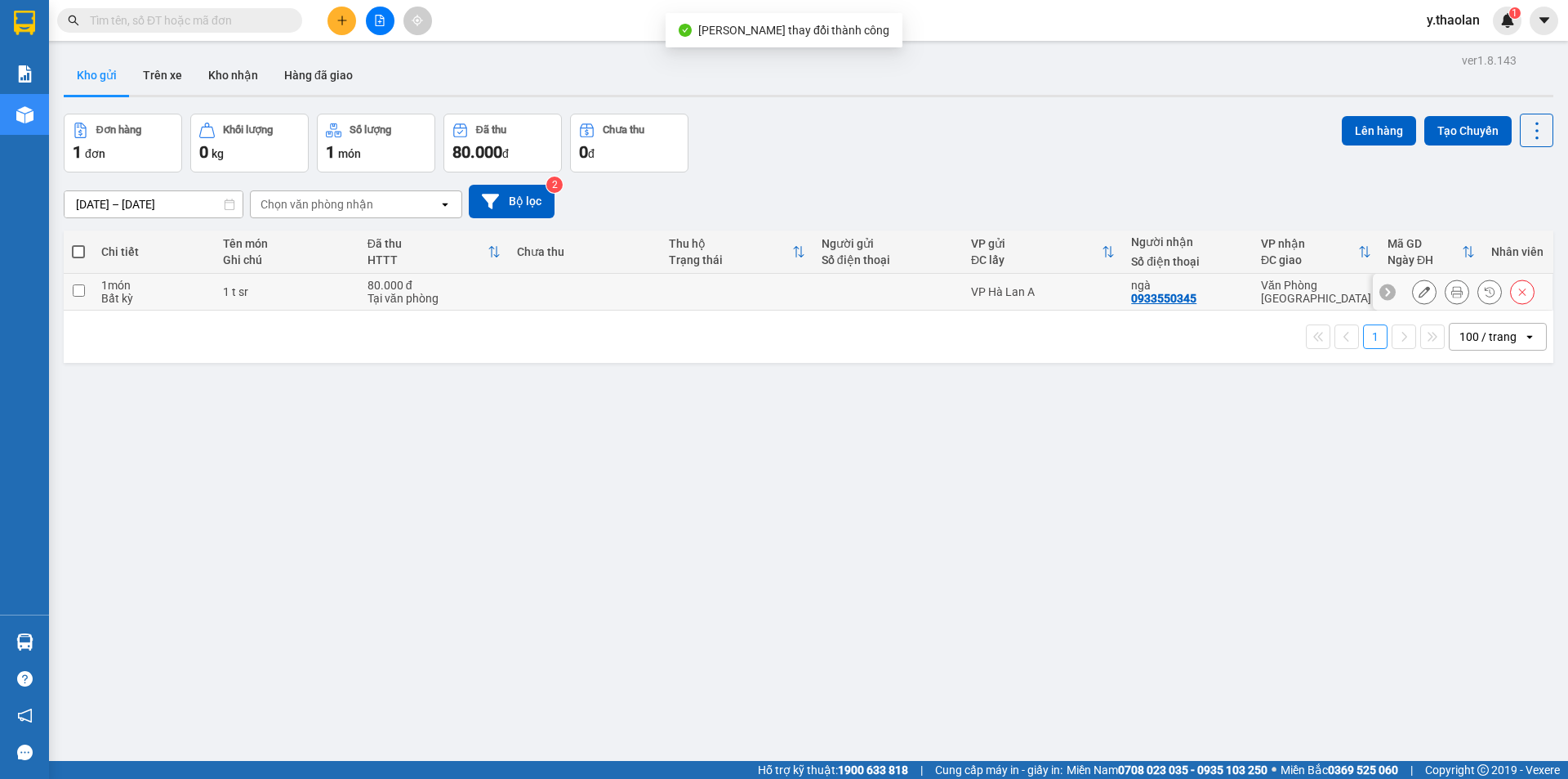
click at [1231, 293] on div "ngà 0933550345" at bounding box center [1187, 291] width 113 height 26
checkbox input "true"
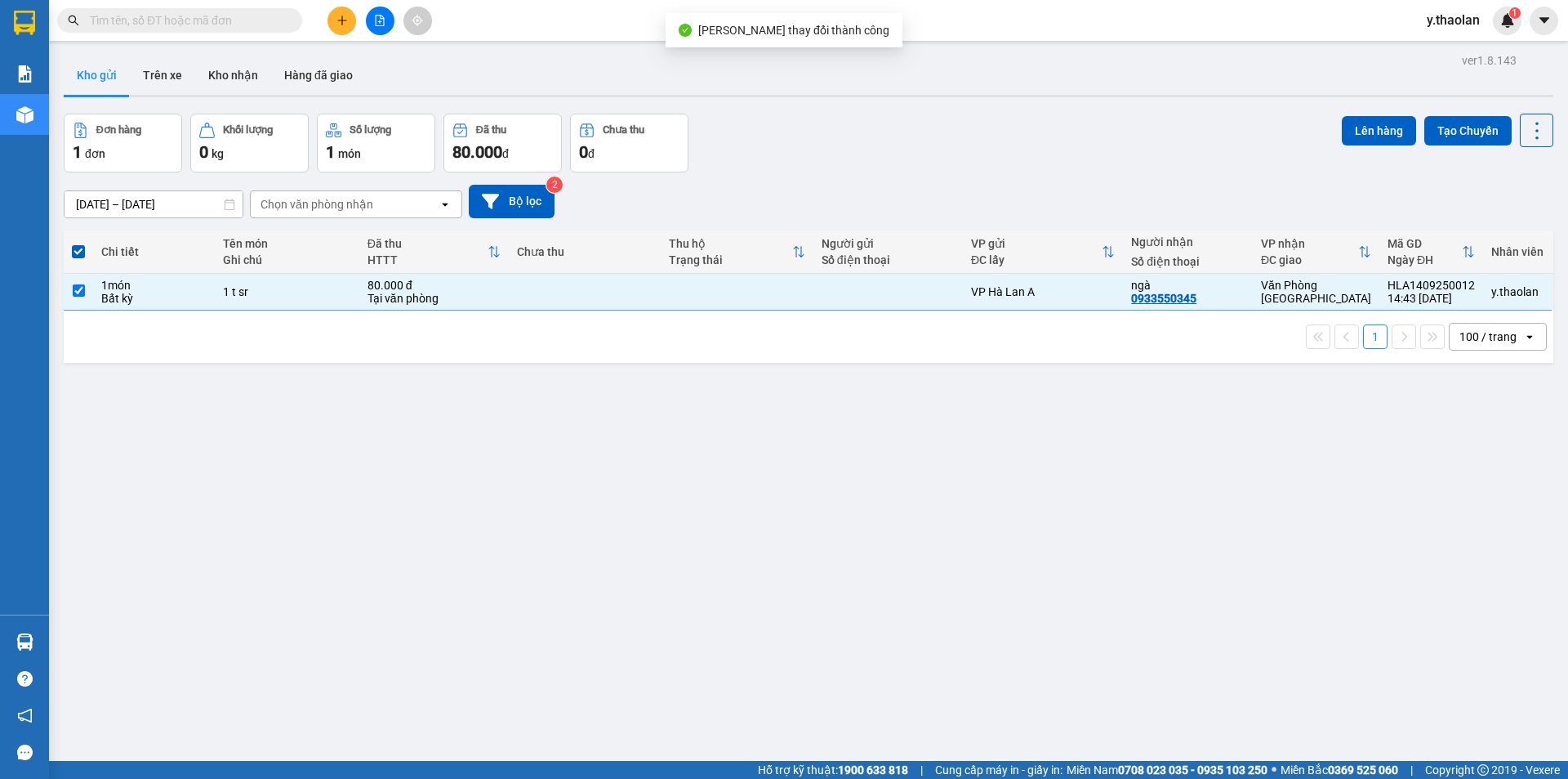
click at [1362, 113] on div "Lên hàng Tạo Chuyến" at bounding box center [1448, 130] width 211 height 33
click at [1360, 128] on button "Lên hàng" at bounding box center [1379, 130] width 74 height 30
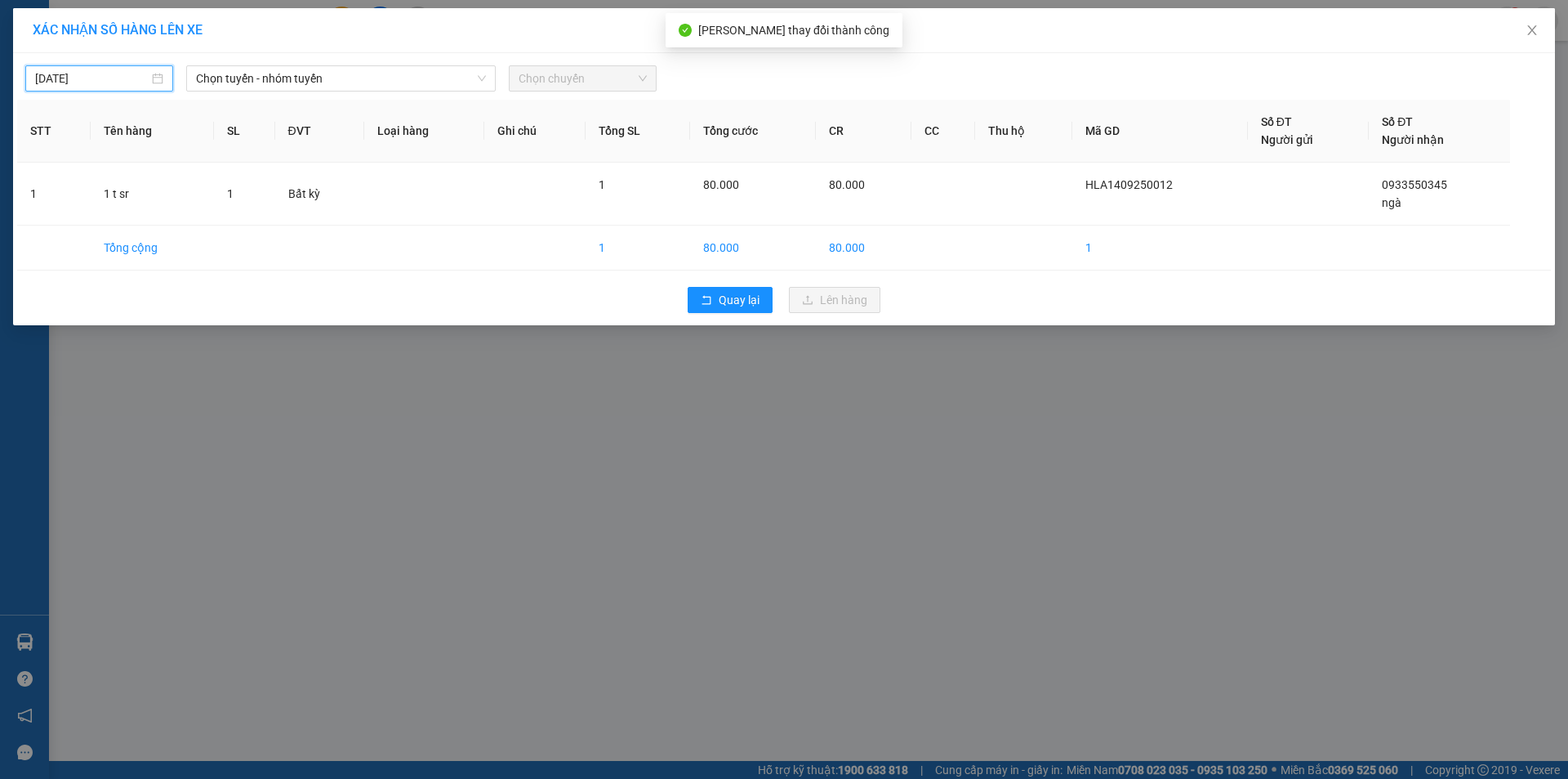
drag, startPoint x: 107, startPoint y: 77, endPoint x: 109, endPoint y: 130, distance: 53.0
click at [107, 83] on input "14/09/2025" at bounding box center [91, 78] width 113 height 18
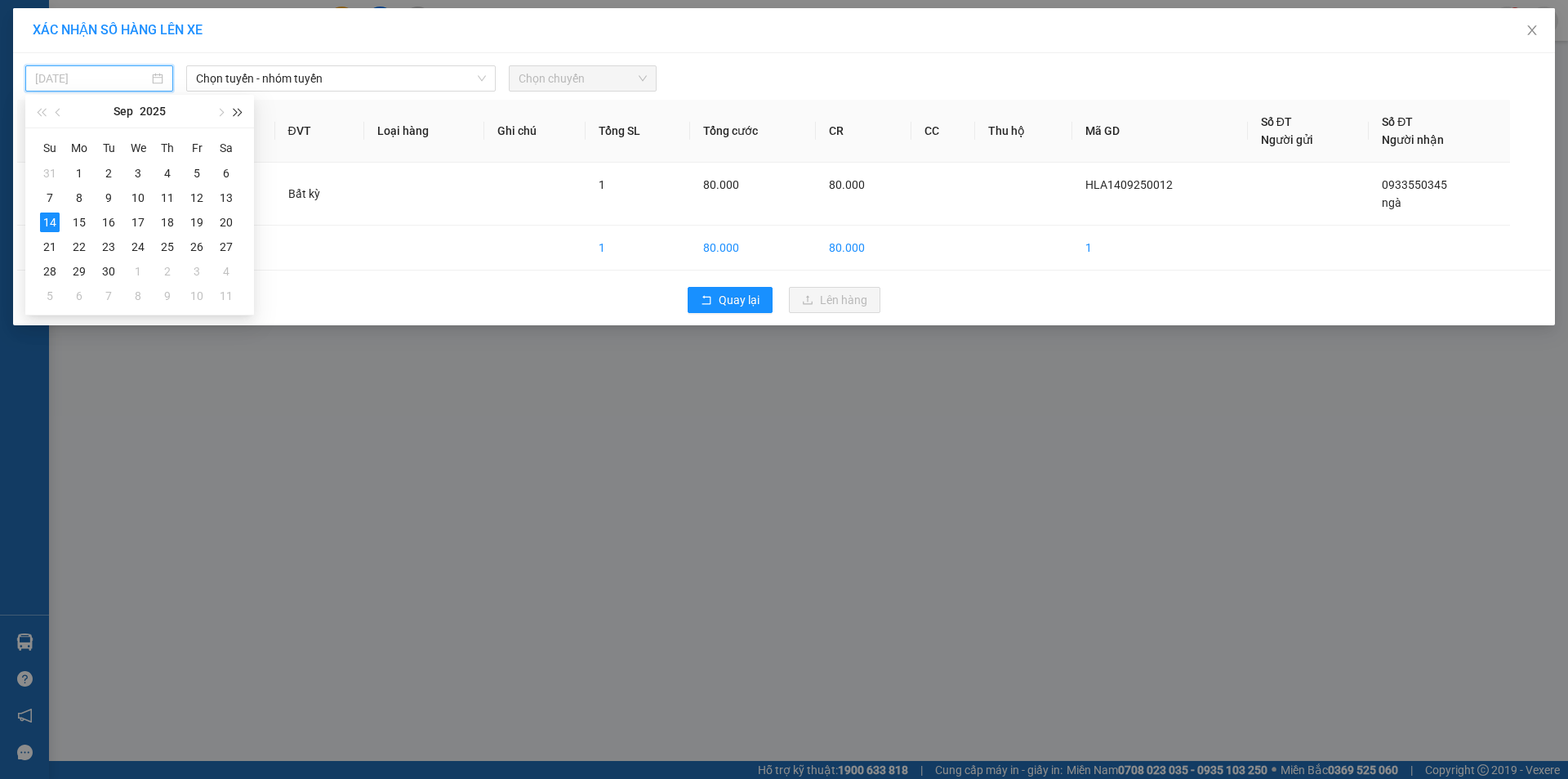
type input "14/09/2025"
drag, startPoint x: 304, startPoint y: 72, endPoint x: 283, endPoint y: 143, distance: 74.0
click at [304, 91] on div "14/09/2025 Chọn tuyến - nhóm tuyến LỌC THEO Nhóm tuyến Tuyến Chọn tất cả Danh s…" at bounding box center [784, 190] width 1542 height 272
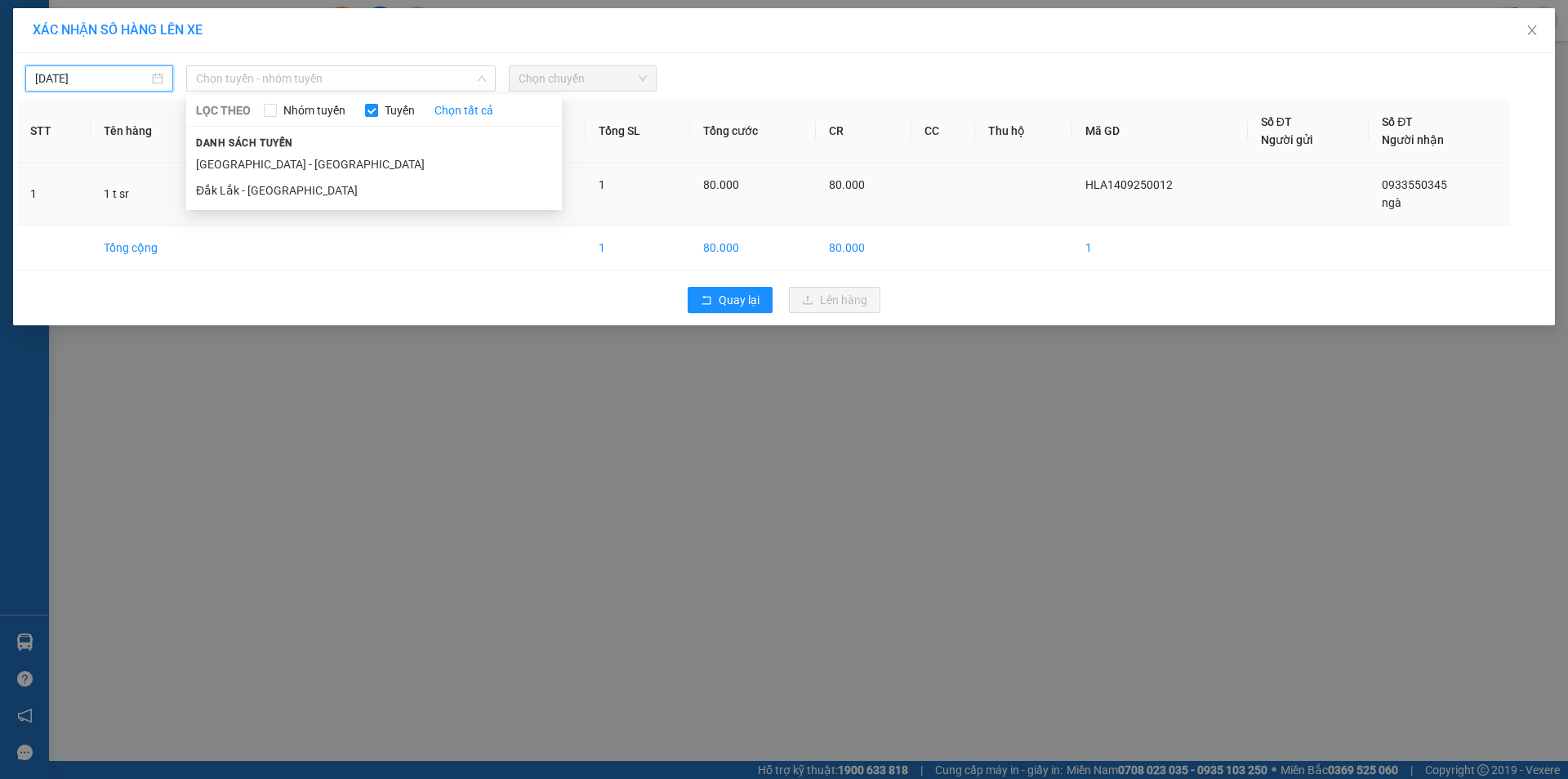
click at [279, 188] on li "Đắk Lắk - Sài Gòn" at bounding box center [374, 190] width 376 height 26
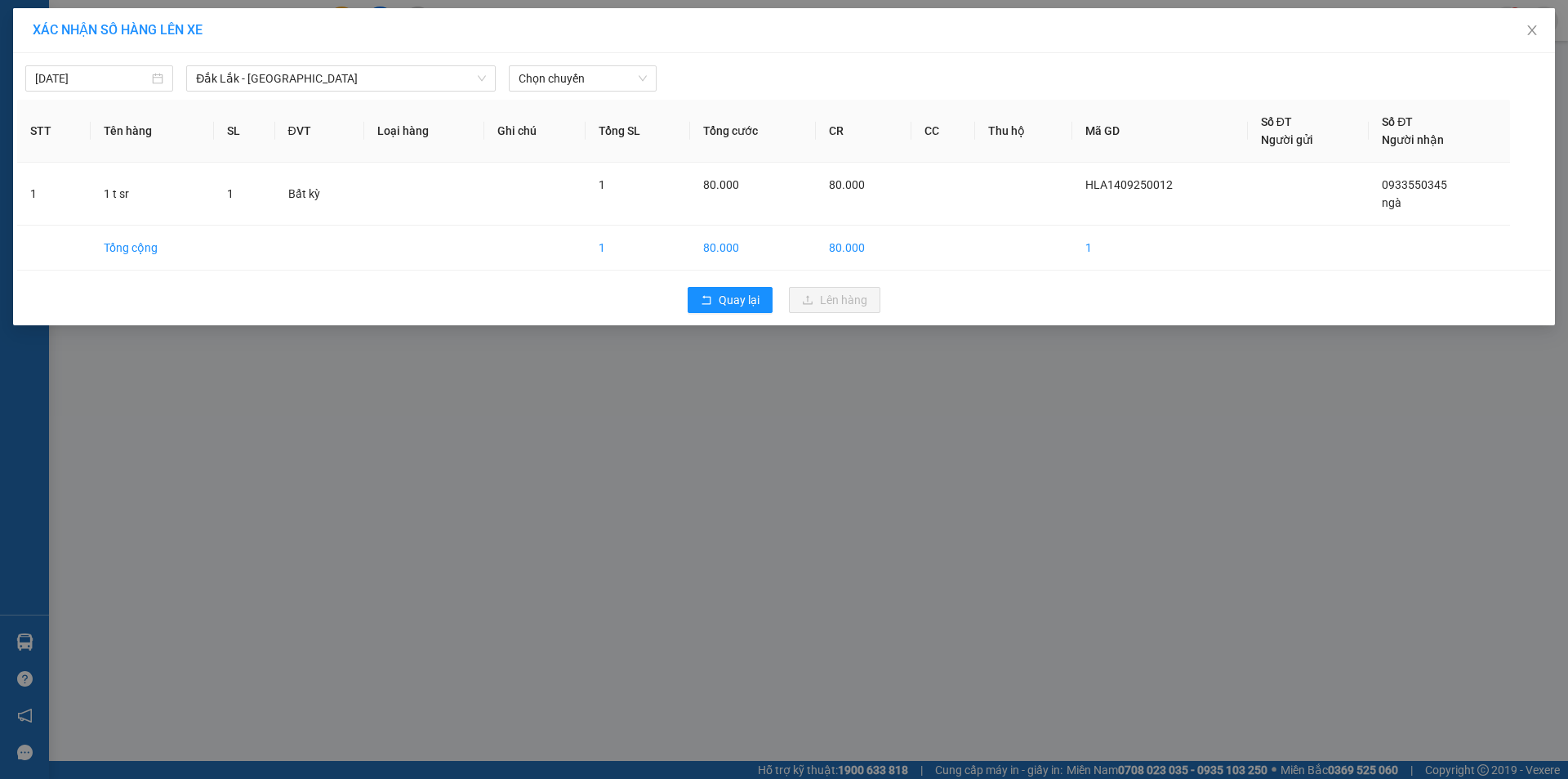
click at [519, 91] on div "14/09/2025 Đắk Lắk - Sài Gòn LỌC THEO Nhóm tuyến Tuyến Chọn tất cả Danh sách tu…" at bounding box center [784, 190] width 1542 height 272
drag, startPoint x: 556, startPoint y: 74, endPoint x: 561, endPoint y: 89, distance: 15.8
click at [559, 76] on span "Chọn chuyến" at bounding box center [583, 78] width 129 height 25
click at [561, 135] on div "18:00 - 51B-192.71" at bounding box center [583, 137] width 128 height 18
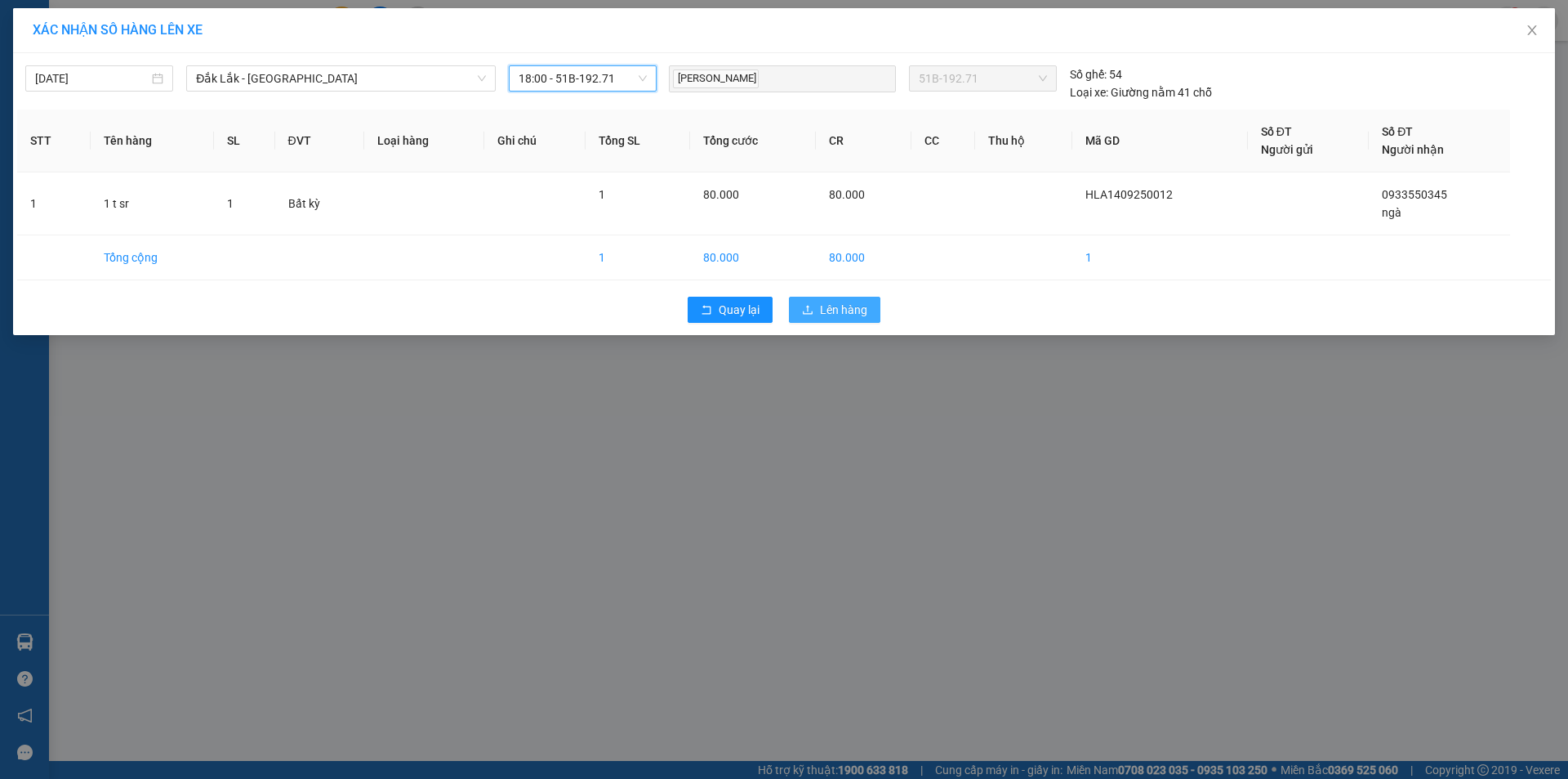
click at [806, 304] on icon "upload" at bounding box center [808, 310] width 11 height 11
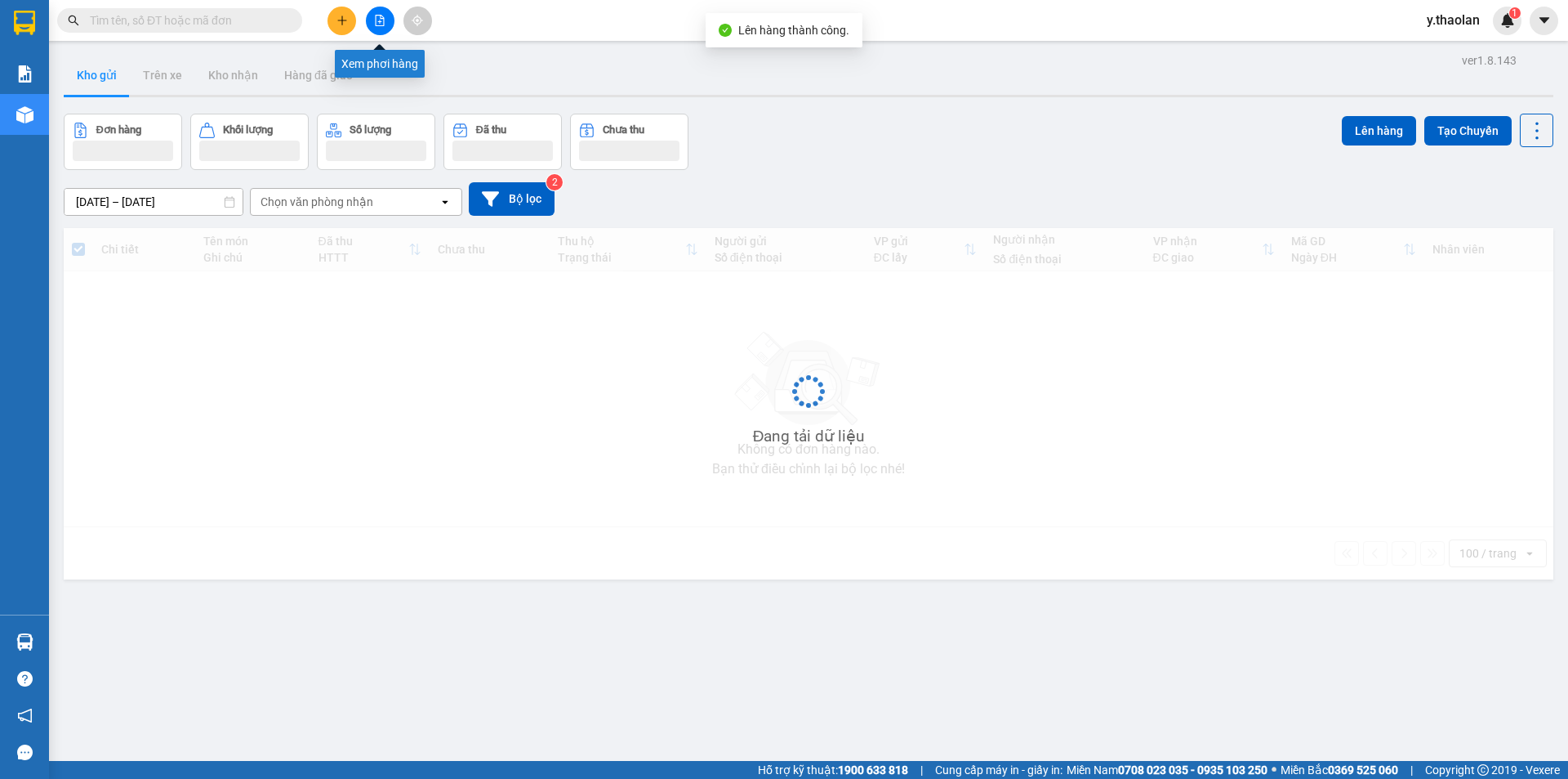
click at [382, 30] on button at bounding box center [380, 21] width 29 height 29
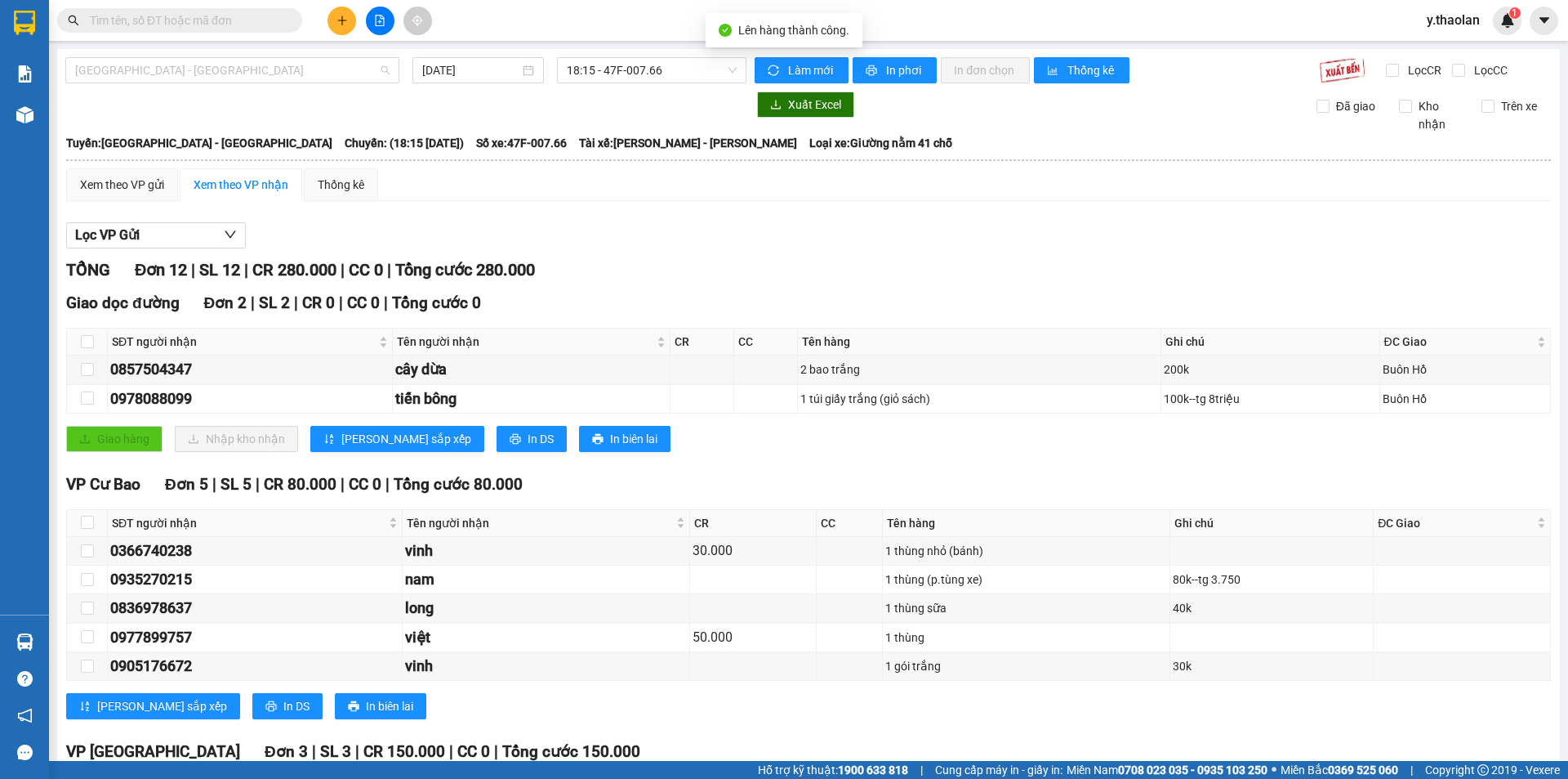
drag, startPoint x: 222, startPoint y: 61, endPoint x: 222, endPoint y: 106, distance: 45.0
click at [222, 66] on span "Sài Gòn - Đắk Lắk" at bounding box center [232, 70] width 314 height 25
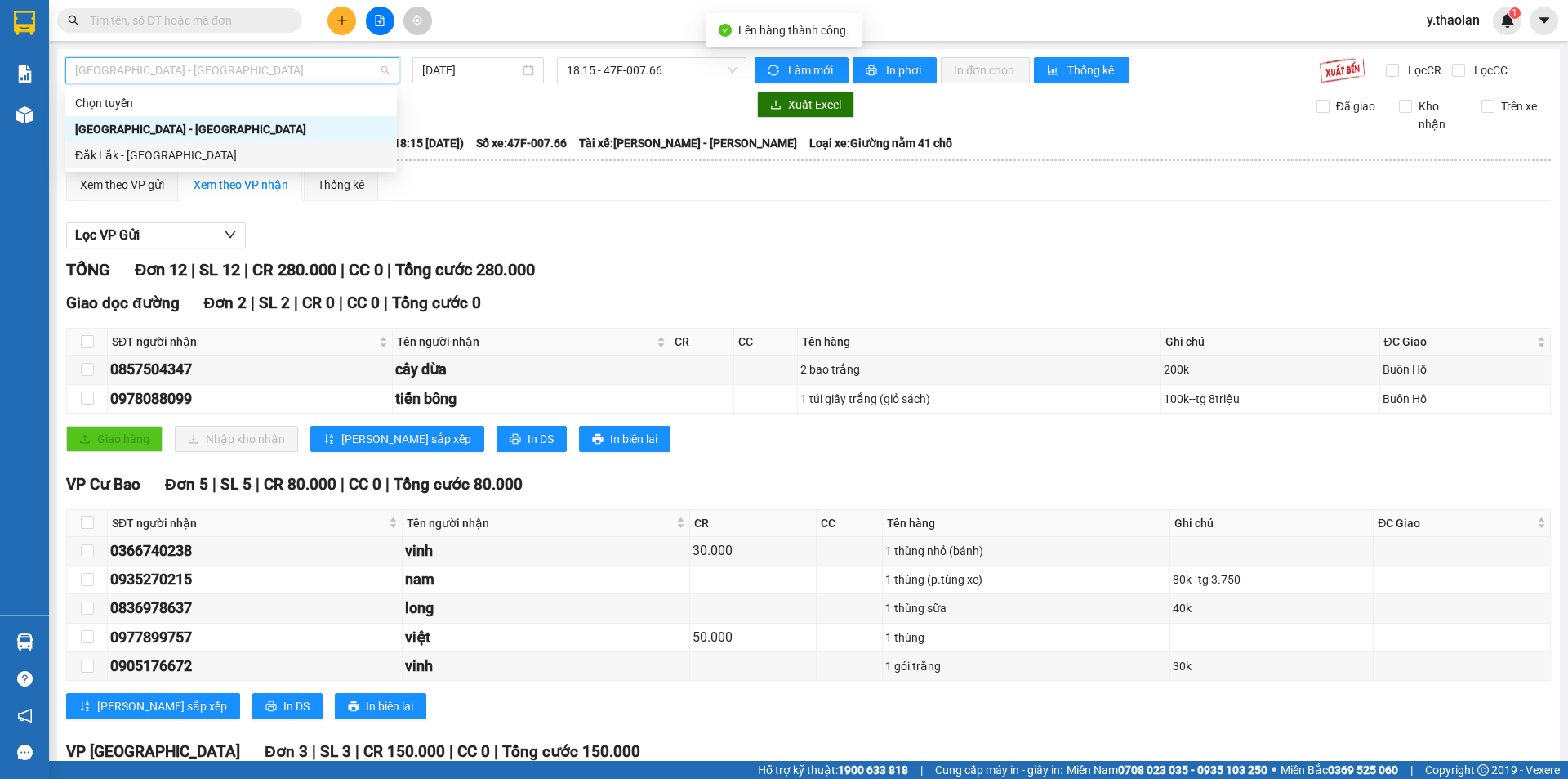
drag, startPoint x: 217, startPoint y: 163, endPoint x: 341, endPoint y: 118, distance: 131.9
click at [227, 164] on div "Đắk Lắk - Sài Gòn" at bounding box center [231, 155] width 312 height 18
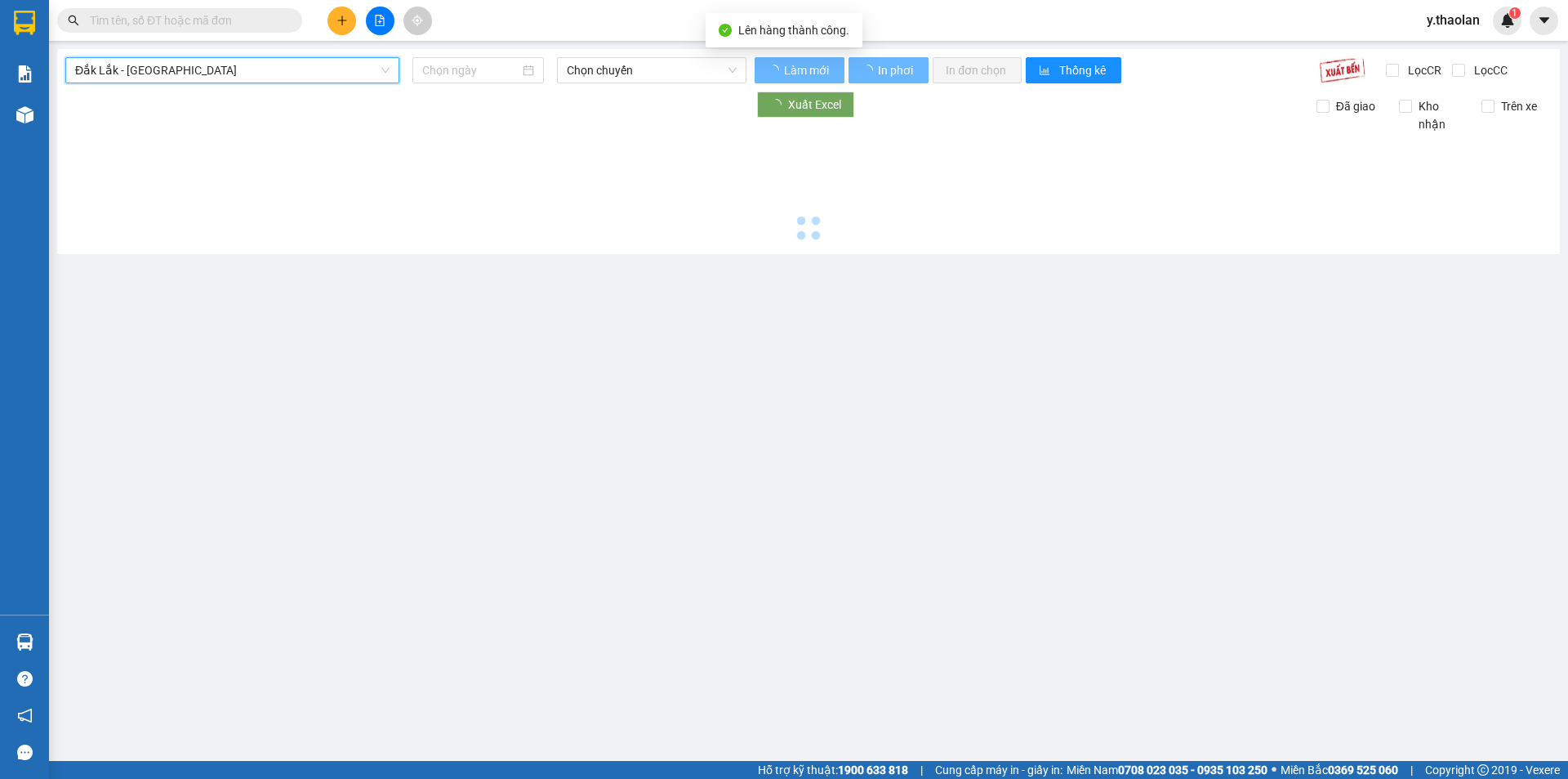
type input "14/09/2025"
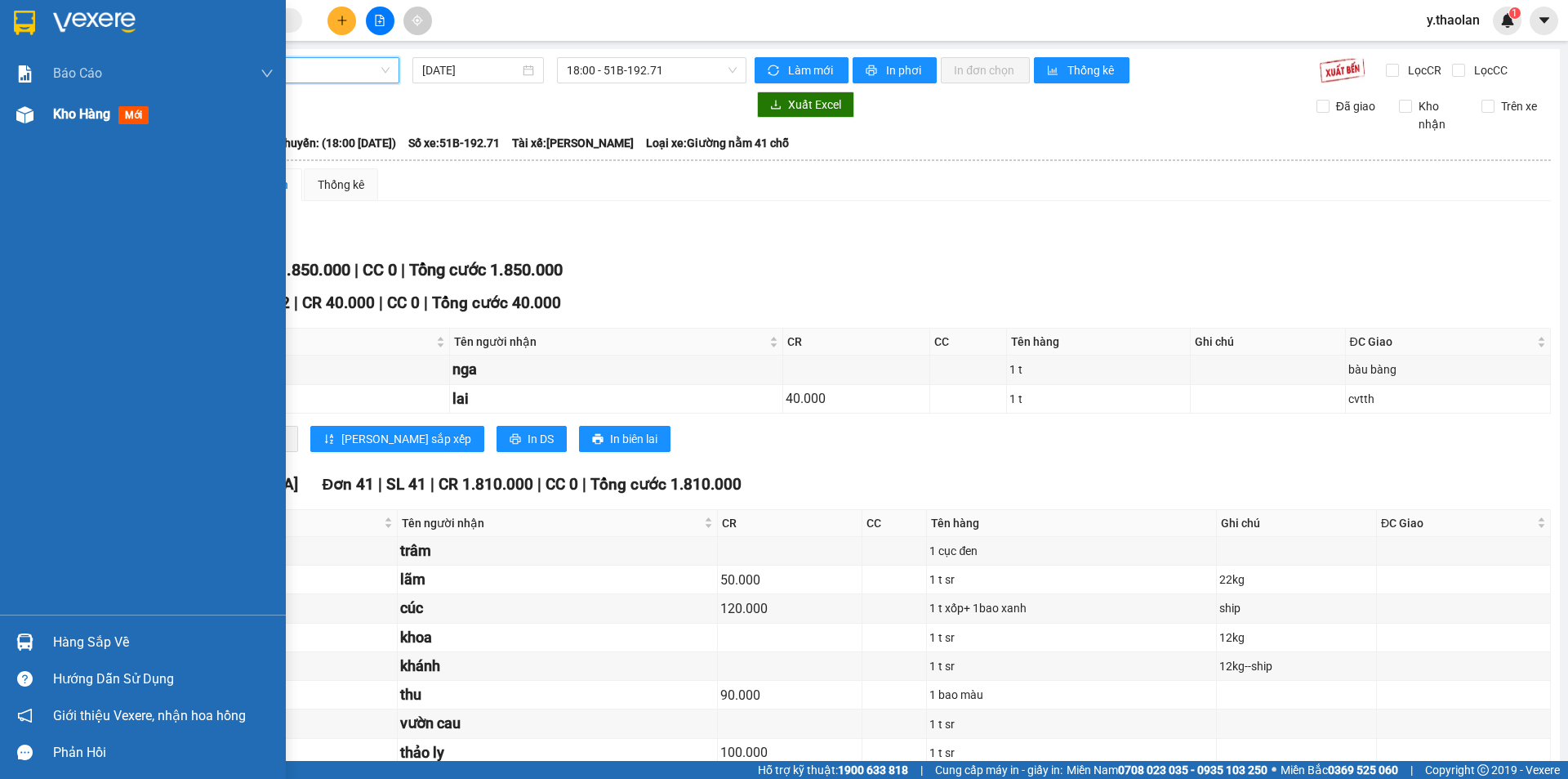
click at [77, 119] on span "Kho hàng" at bounding box center [82, 114] width 57 height 15
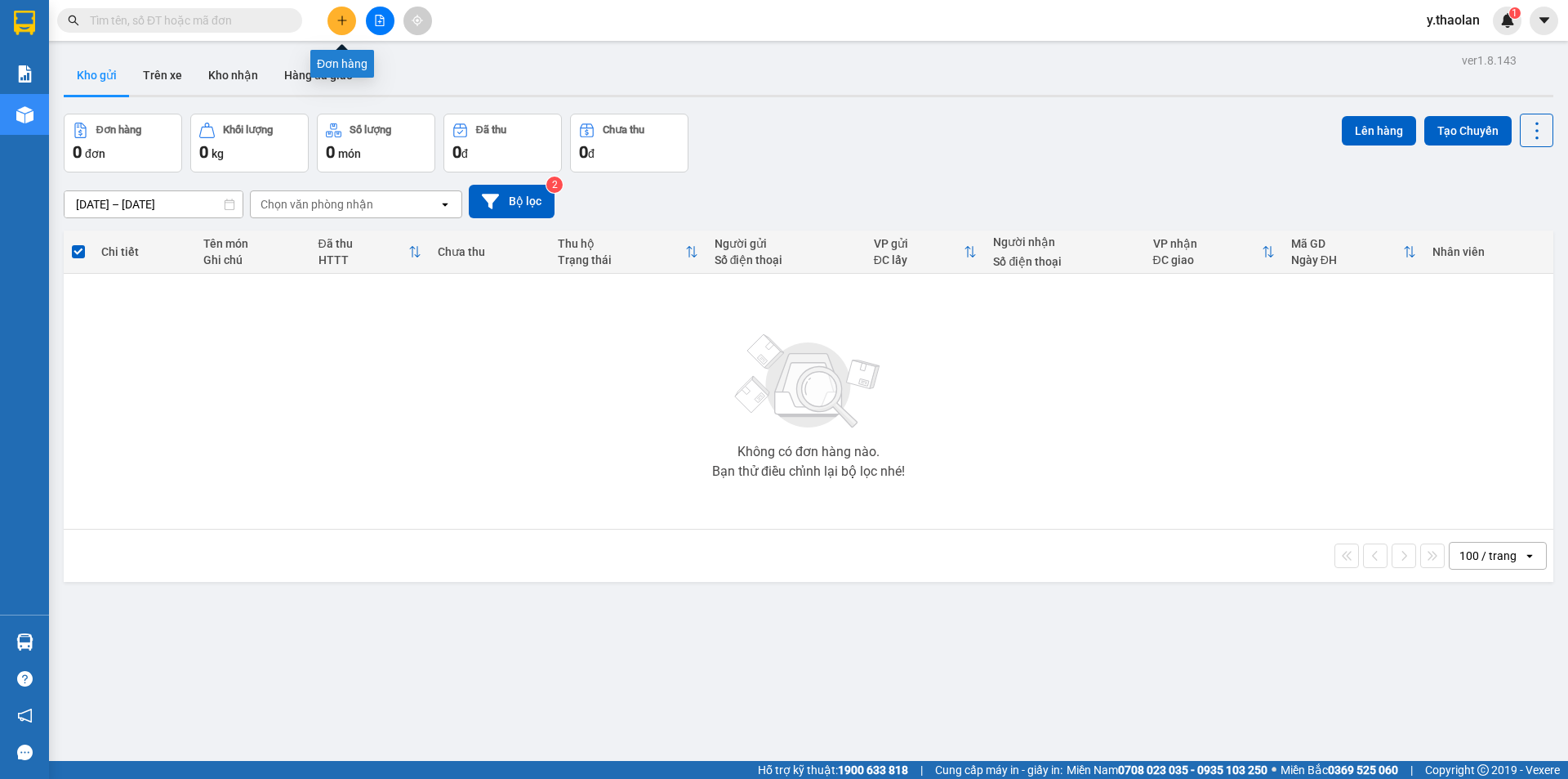
click at [348, 30] on button at bounding box center [342, 21] width 29 height 29
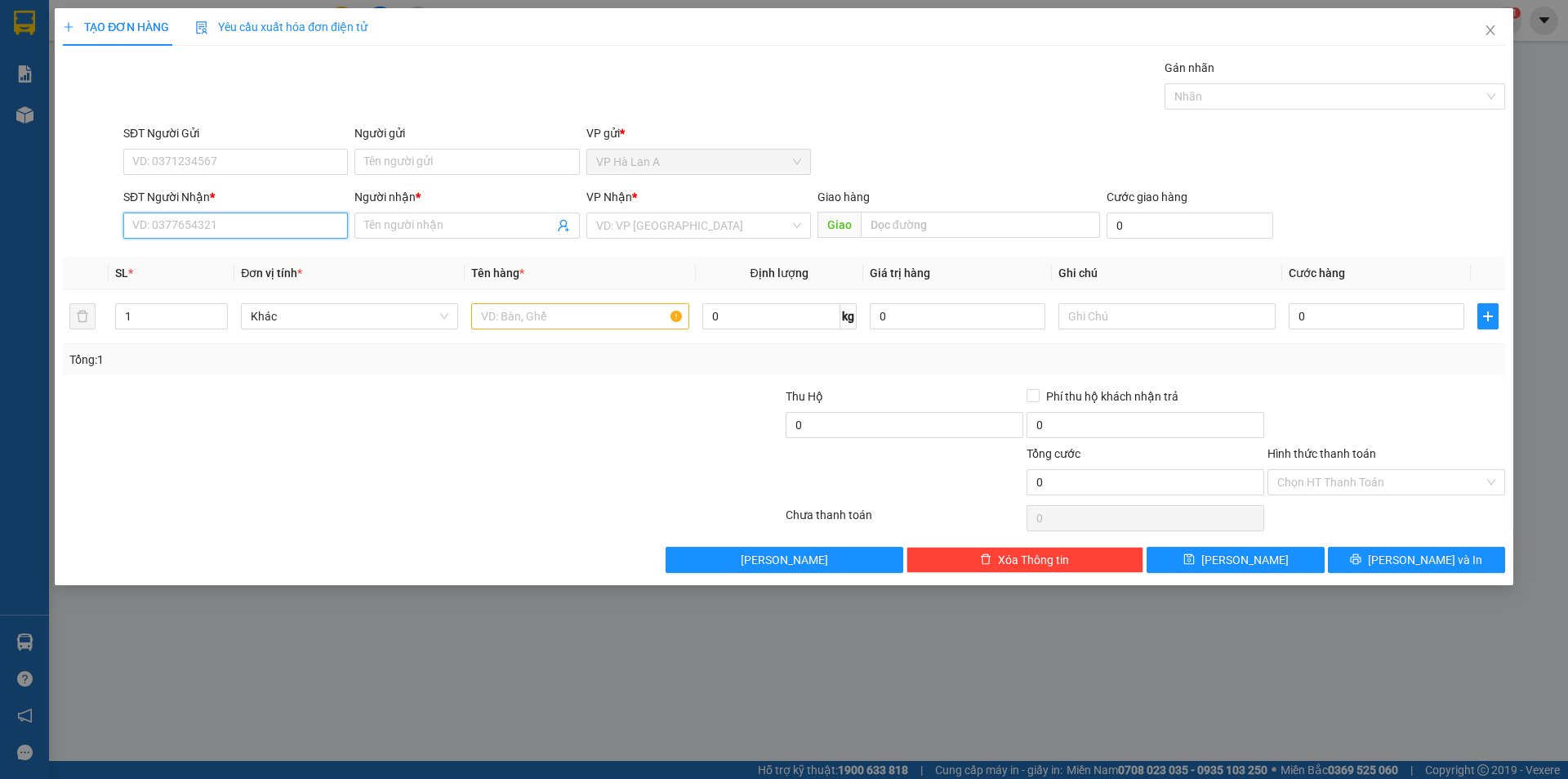
click at [248, 224] on input "SĐT Người Nhận *" at bounding box center [236, 225] width 225 height 26
type input "0898991228"
click at [219, 275] on div "SL *" at bounding box center [171, 272] width 112 height 18
click at [235, 256] on div "Transit Pickup Surcharge Ids Transit Deliver Surcharge Ids Transit Deliver Surc…" at bounding box center [784, 316] width 1442 height 514
click at [321, 232] on input "0898991228" at bounding box center [236, 225] width 225 height 26
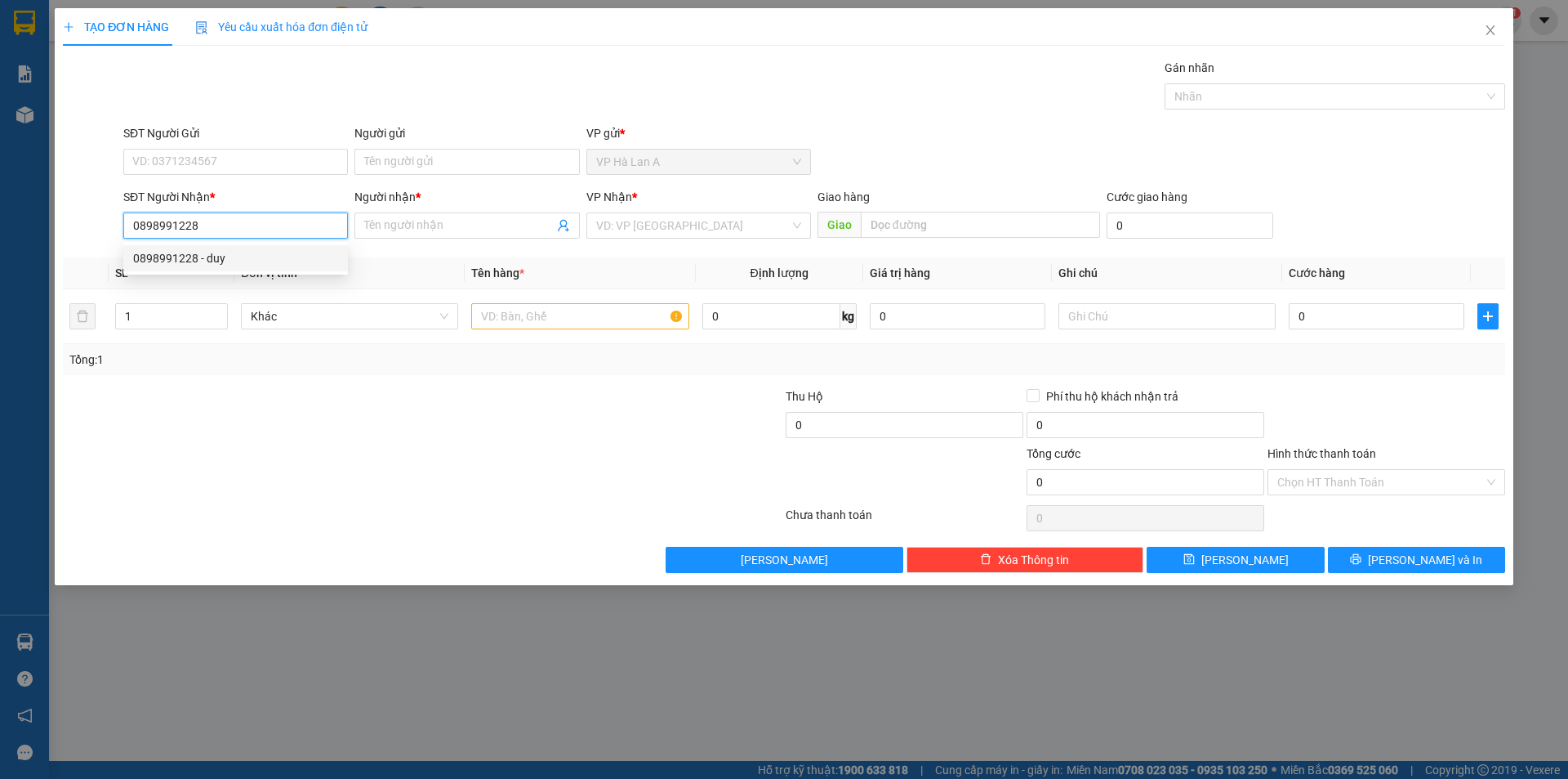
click at [259, 255] on div "0898991228 - duy" at bounding box center [235, 258] width 205 height 18
type input "duy"
click at [526, 293] on td at bounding box center [580, 316] width 230 height 54
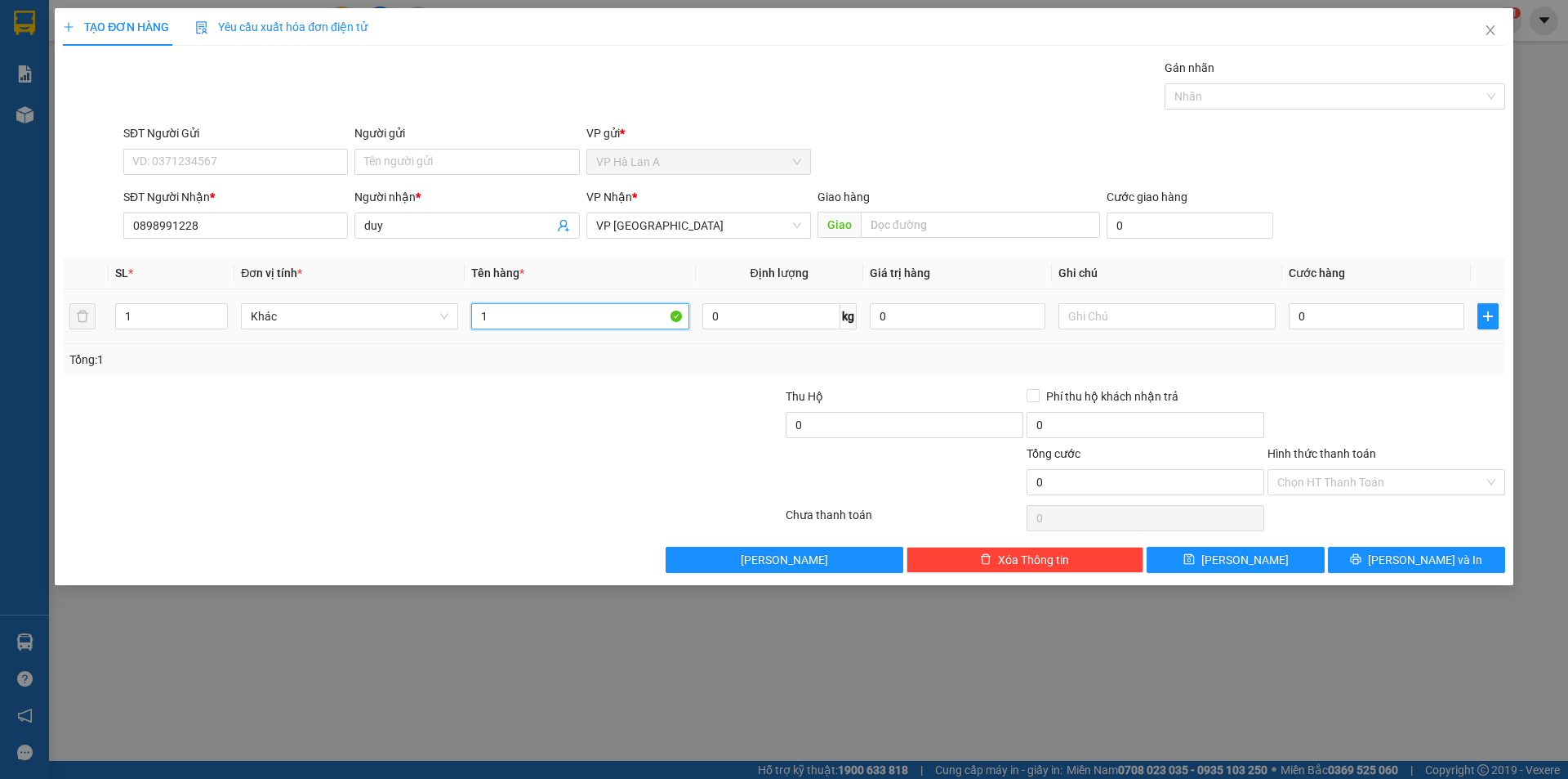
click at [526, 313] on input "1" at bounding box center [580, 315] width 217 height 26
type input "1 bao"
click at [1327, 323] on input "0" at bounding box center [1377, 315] width 175 height 26
type input "80"
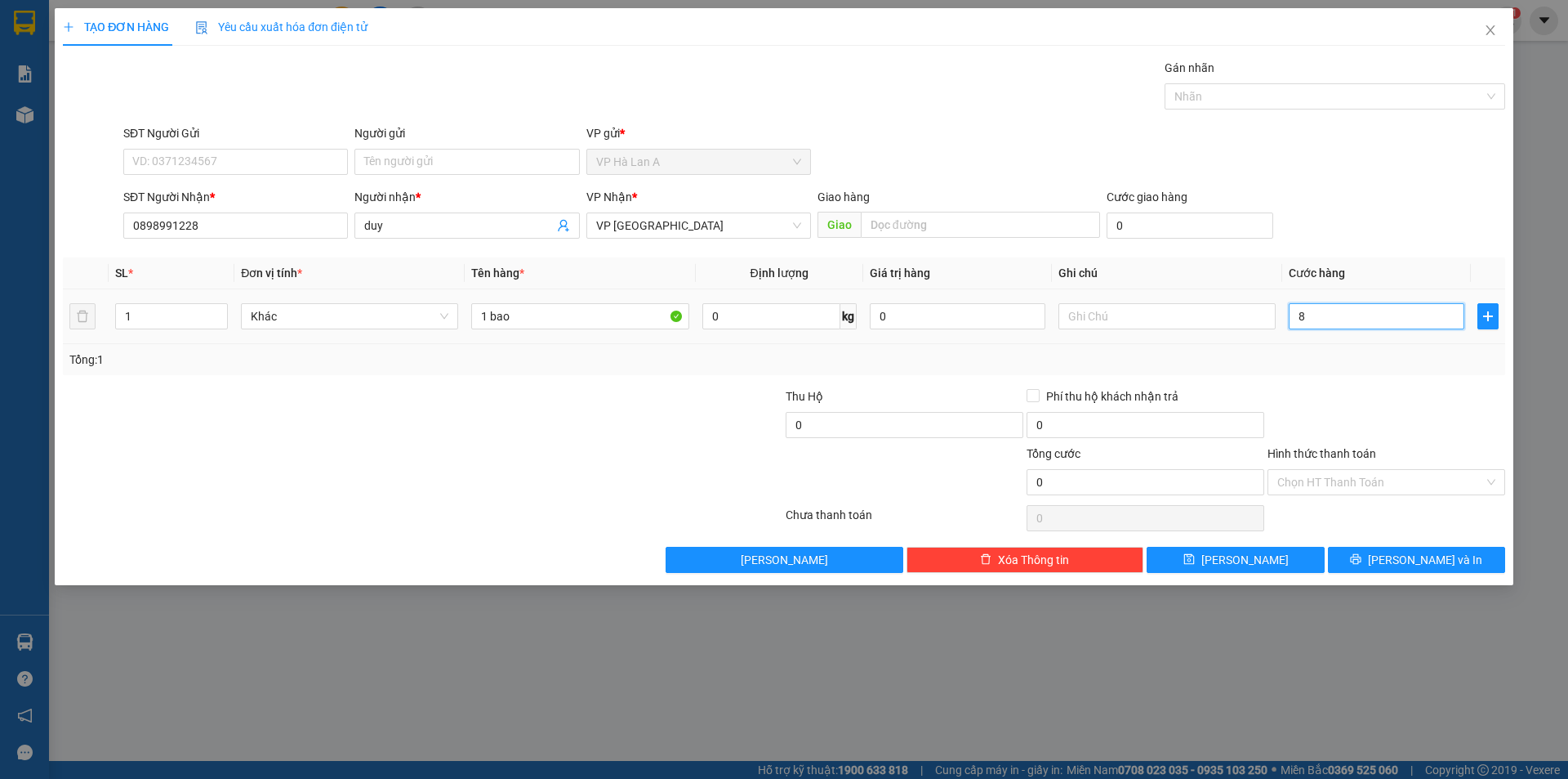
type input "80"
type input "80.000"
drag, startPoint x: 1315, startPoint y: 504, endPoint x: 1314, endPoint y: 485, distance: 19.0
click at [1314, 493] on div "Transit Pickup Surcharge Ids Transit Deliver Surcharge Ids Transit Deliver Surc…" at bounding box center [784, 316] width 1442 height 514
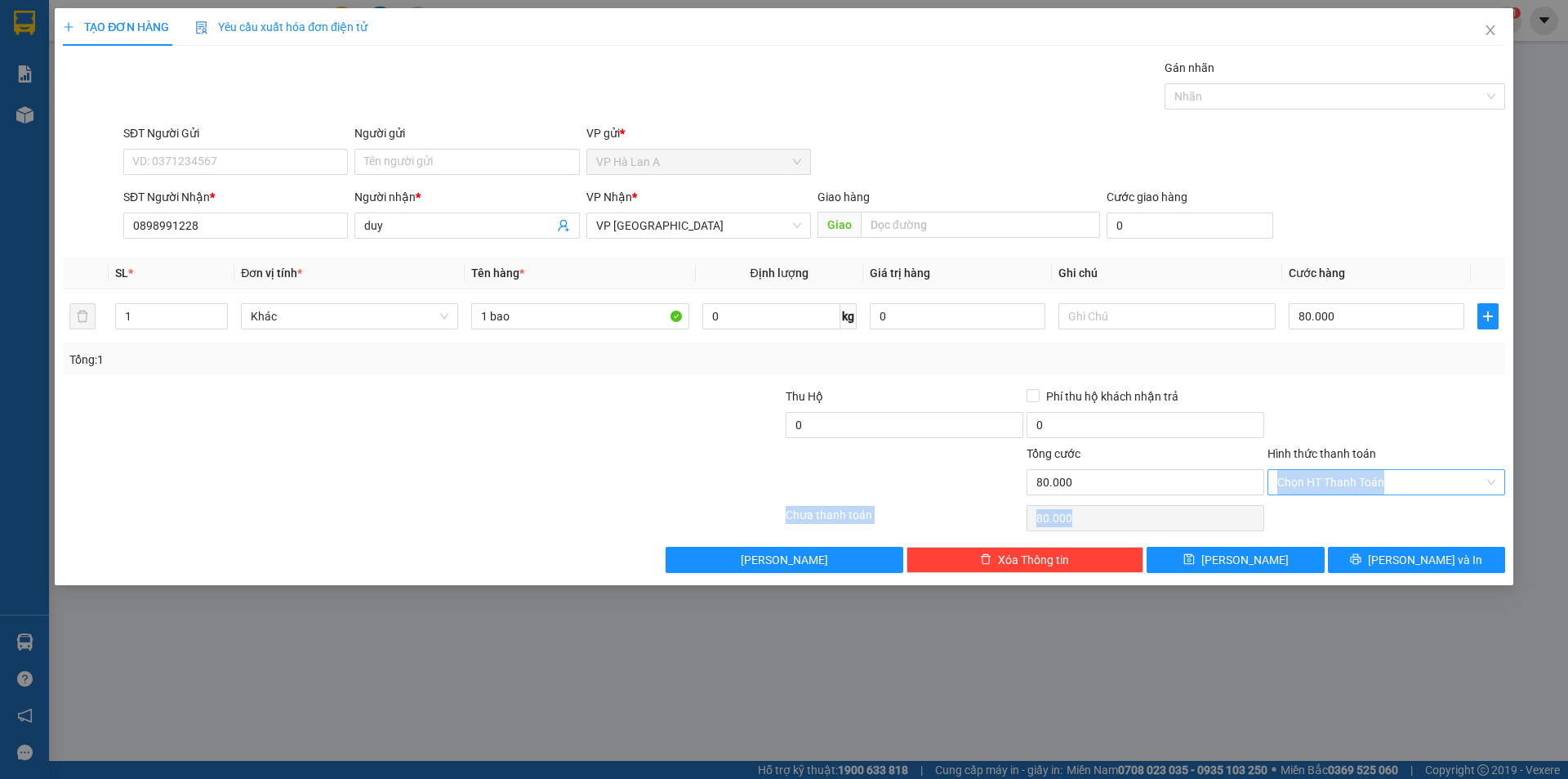
click at [1314, 484] on input "Hình thức thanh toán" at bounding box center [1380, 482] width 207 height 25
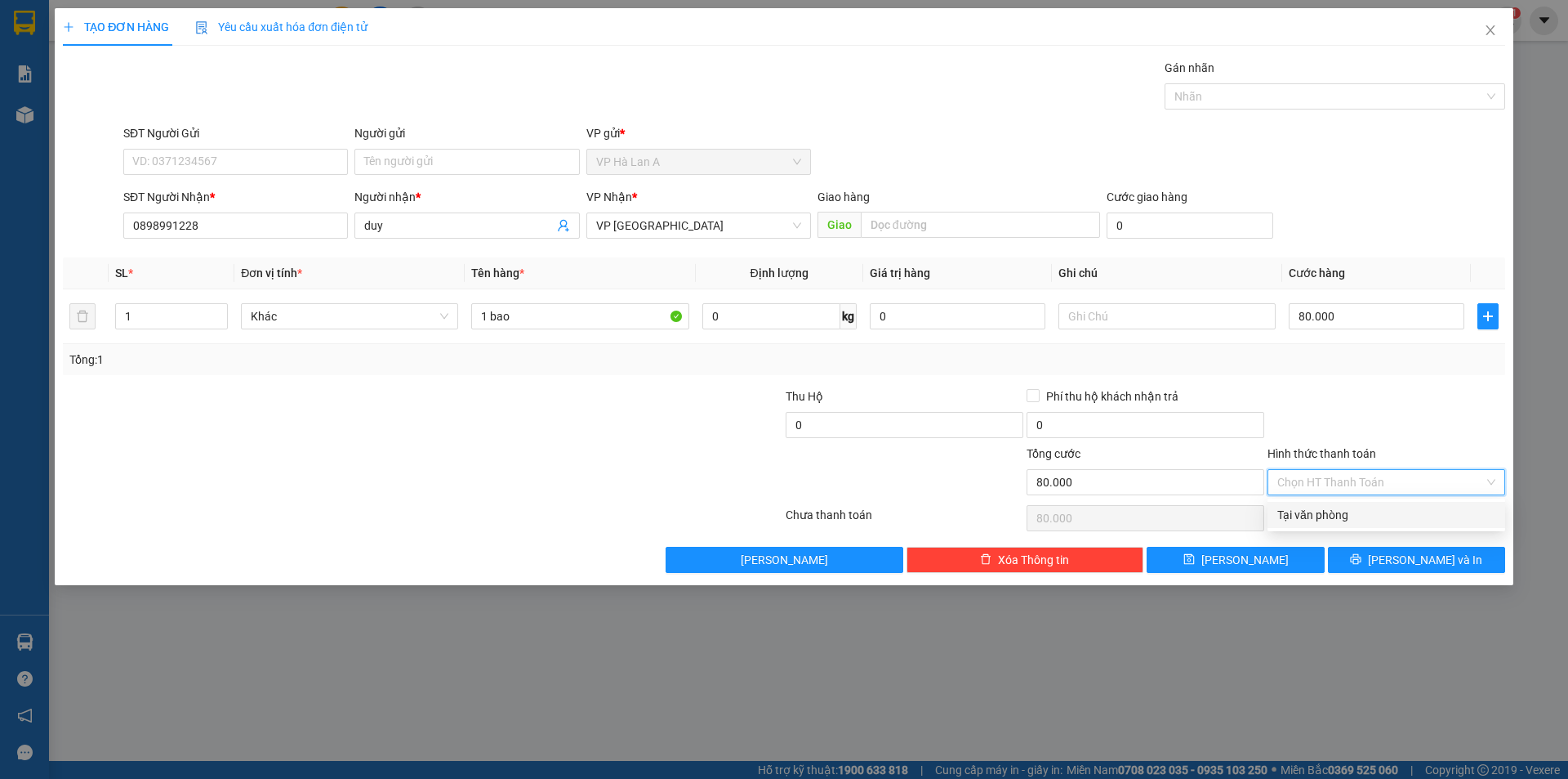
click at [1306, 513] on div "Tại văn phòng" at bounding box center [1386, 514] width 218 height 18
type input "0"
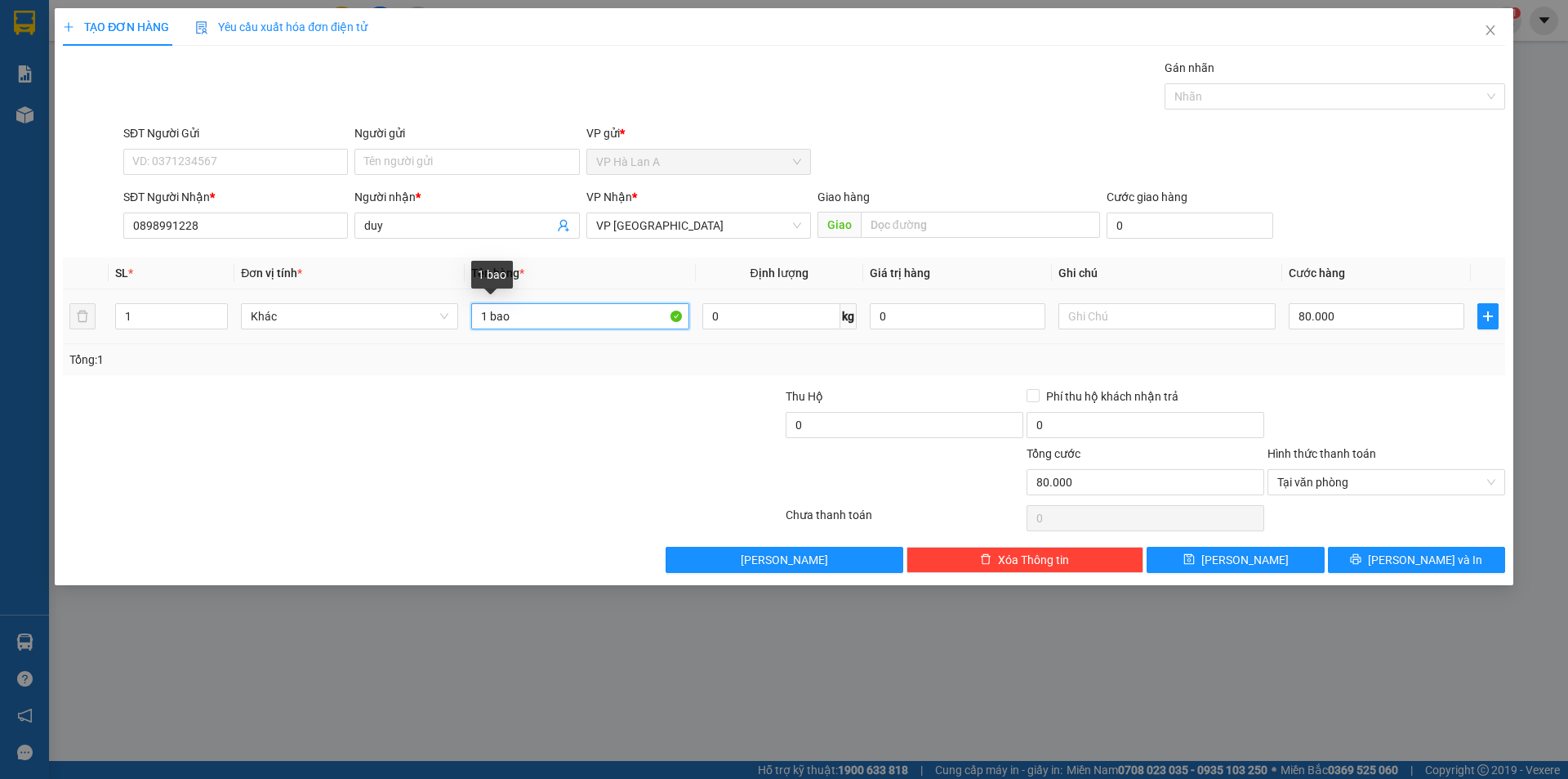
click at [576, 318] on input "1 bao" at bounding box center [580, 315] width 217 height 26
type input "1 bao sr"
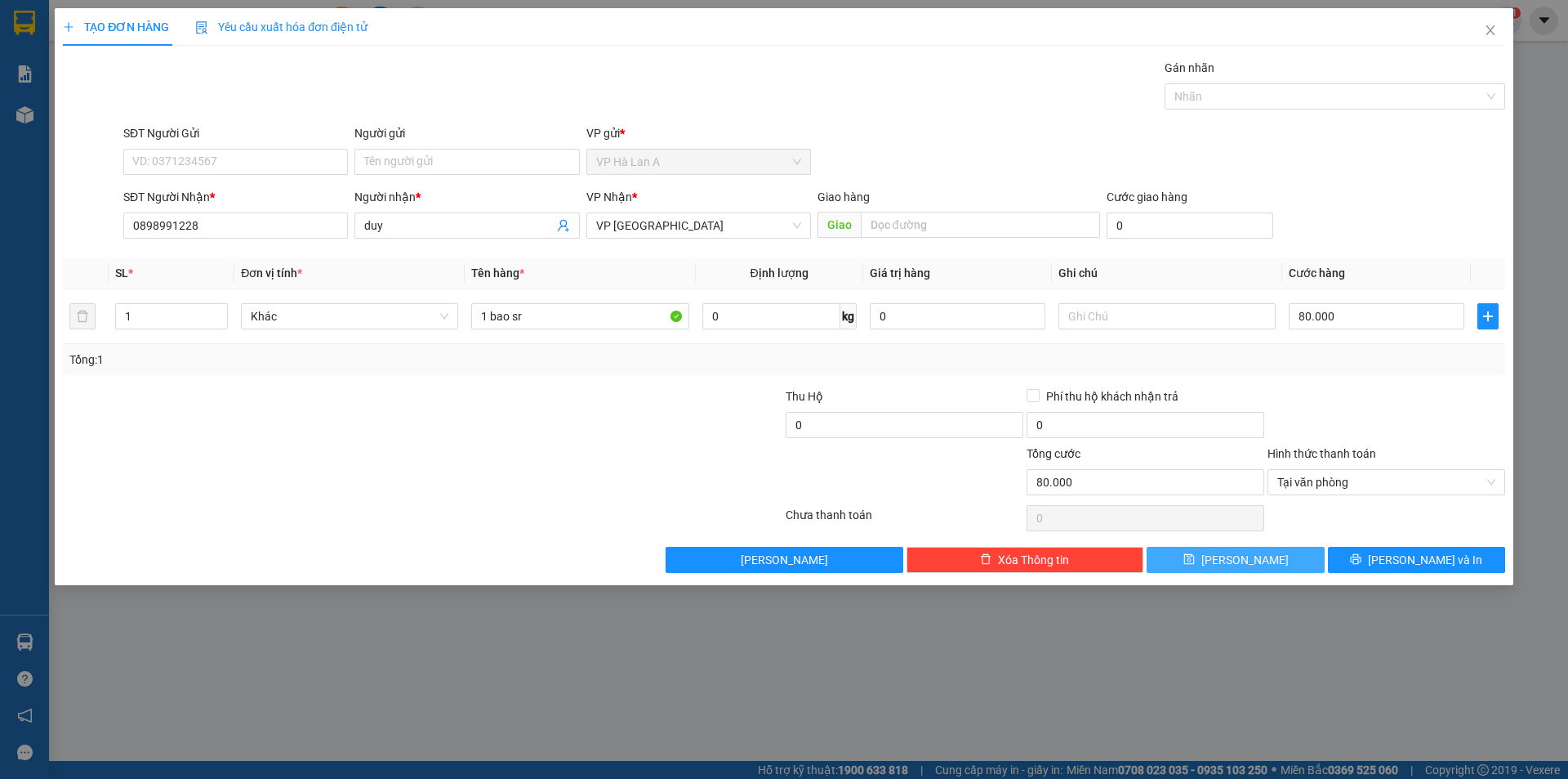
drag, startPoint x: 1269, startPoint y: 572, endPoint x: 1129, endPoint y: 538, distance: 144.1
click at [1269, 572] on button "Lưu" at bounding box center [1236, 559] width 177 height 26
type input "0"
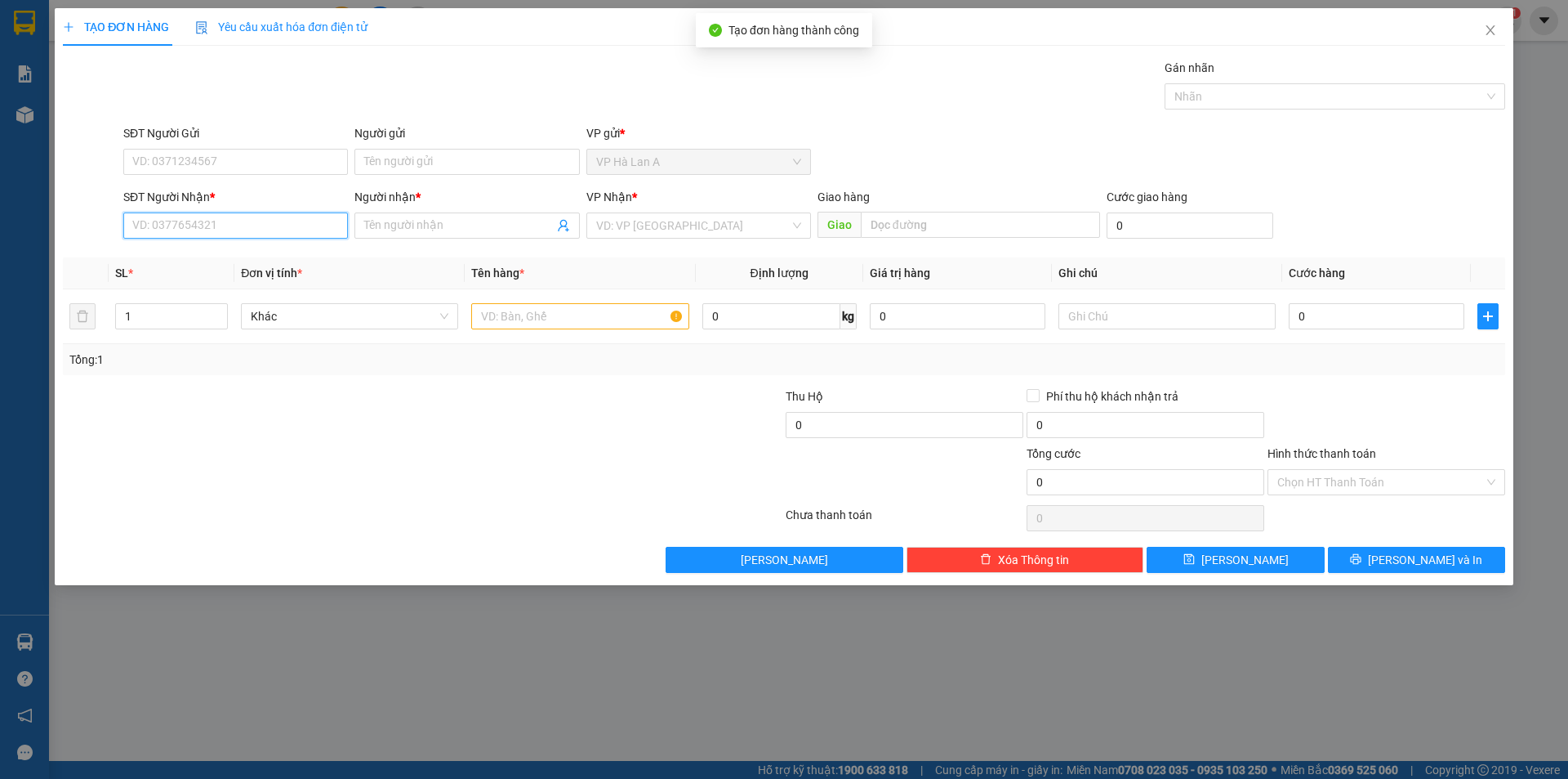
click at [313, 224] on input "SĐT Người Nhận *" at bounding box center [236, 225] width 225 height 26
drag, startPoint x: 229, startPoint y: 252, endPoint x: 237, endPoint y: 258, distance: 10.0
click at [230, 252] on div "0989704075 - hiền" at bounding box center [235, 258] width 205 height 18
type input "0989704075"
type input "hiền"
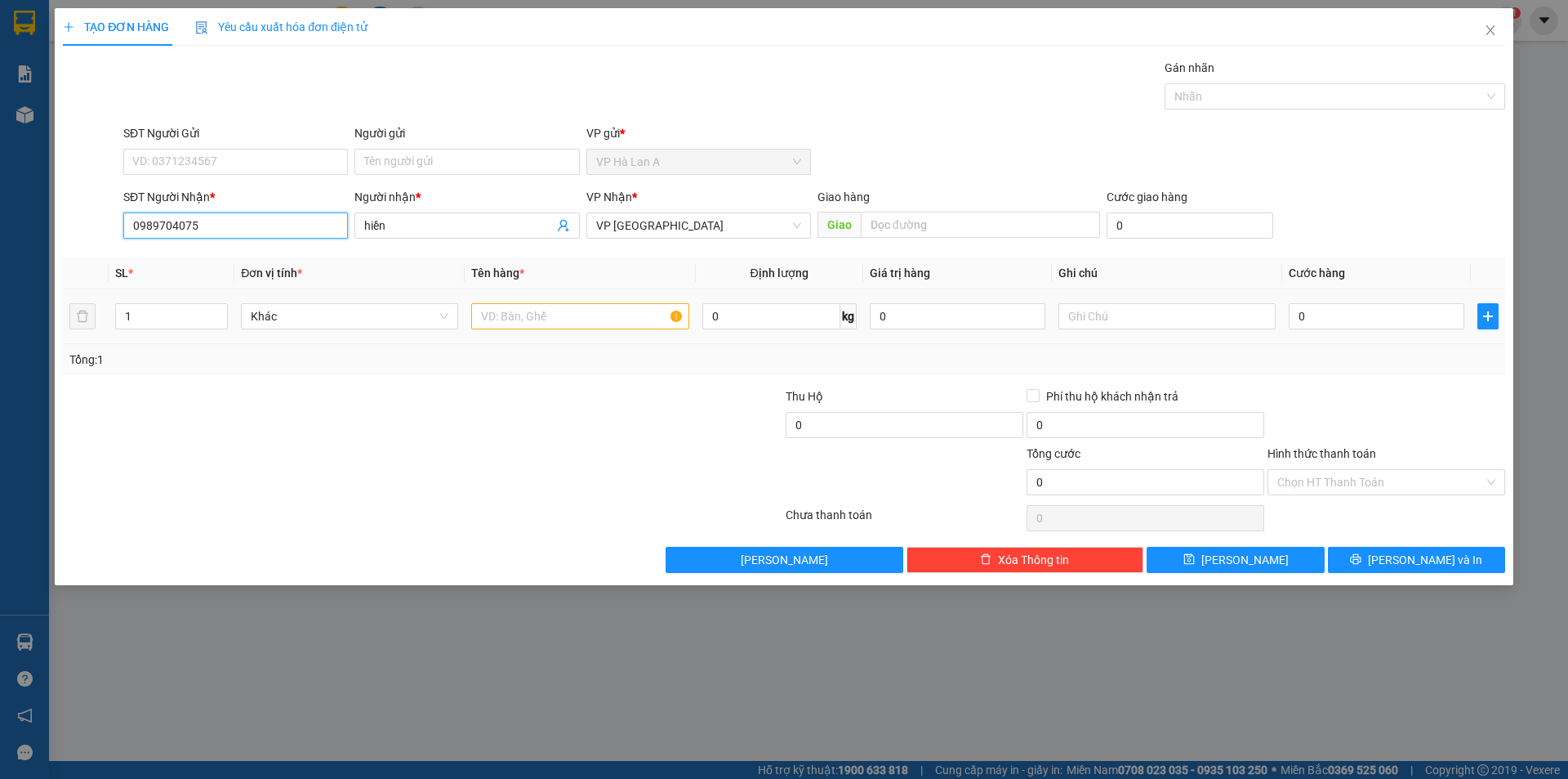
type input "0989704075"
click at [504, 324] on input "text" at bounding box center [580, 315] width 217 height 26
type input "1 thùng sr"
click at [1207, 325] on input "text" at bounding box center [1167, 315] width 217 height 26
type input "50kg"
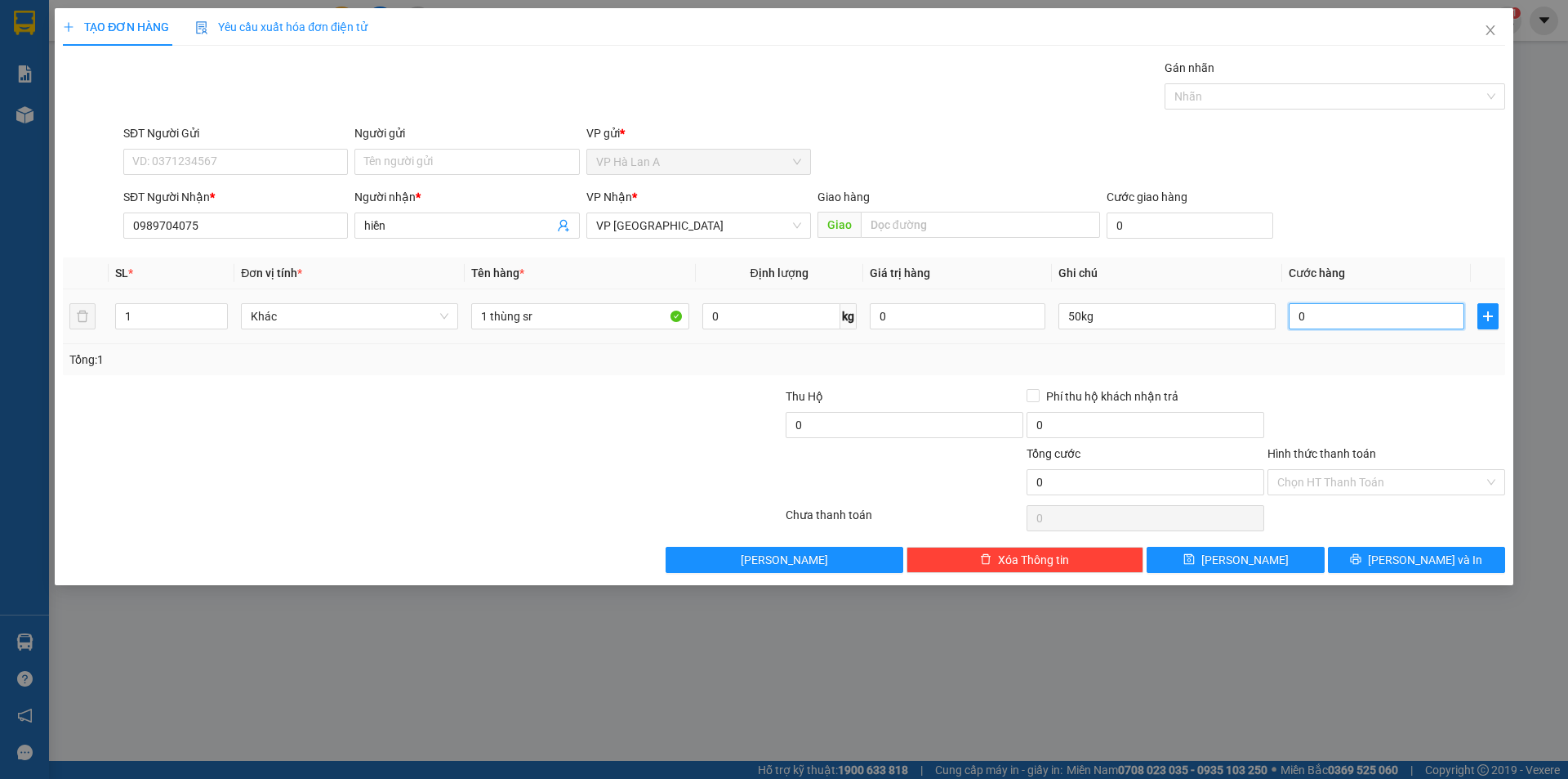
click at [1348, 321] on input "0" at bounding box center [1377, 315] width 175 height 26
type input "1"
type input "12"
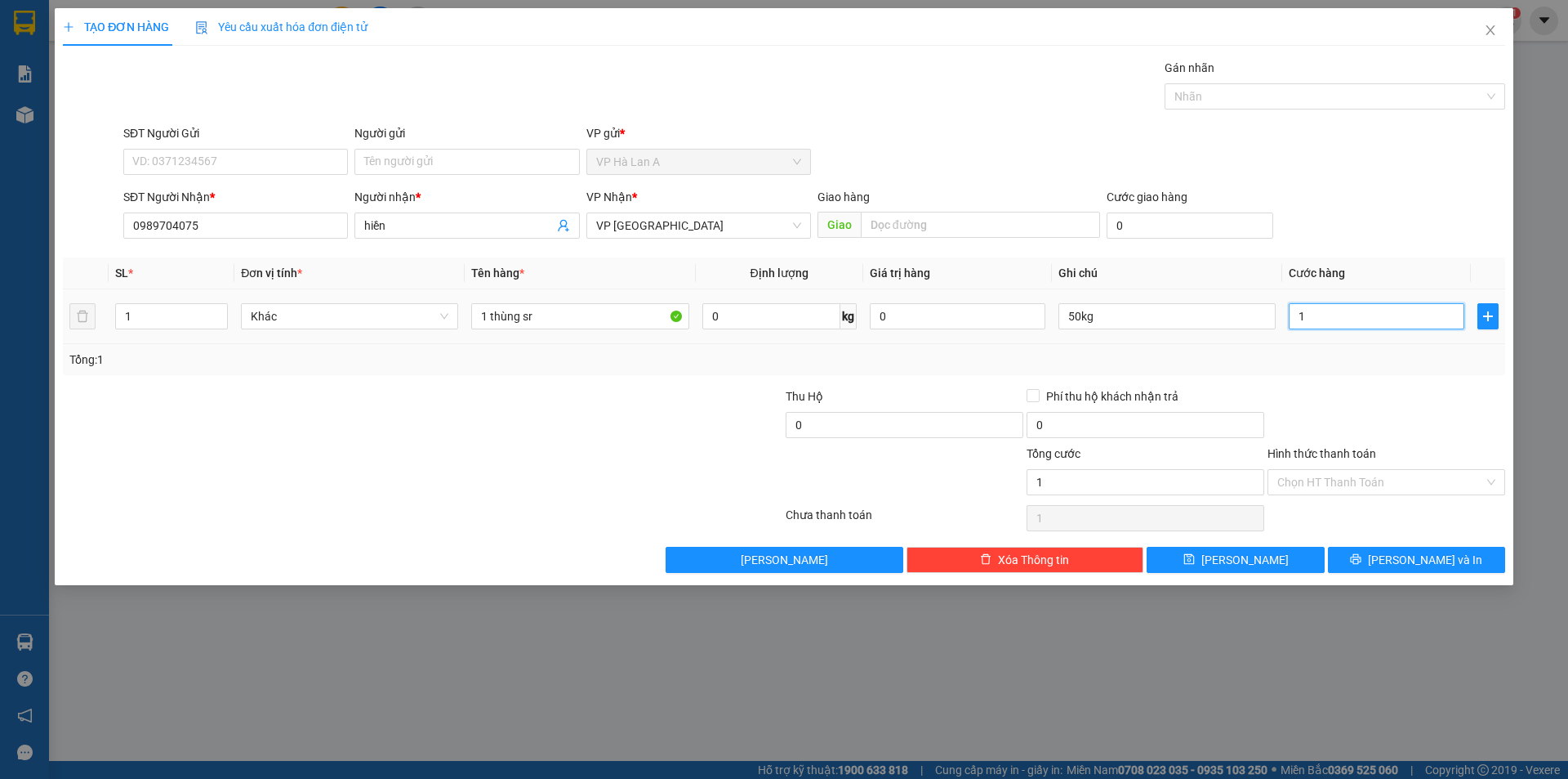
type input "12"
type input "120"
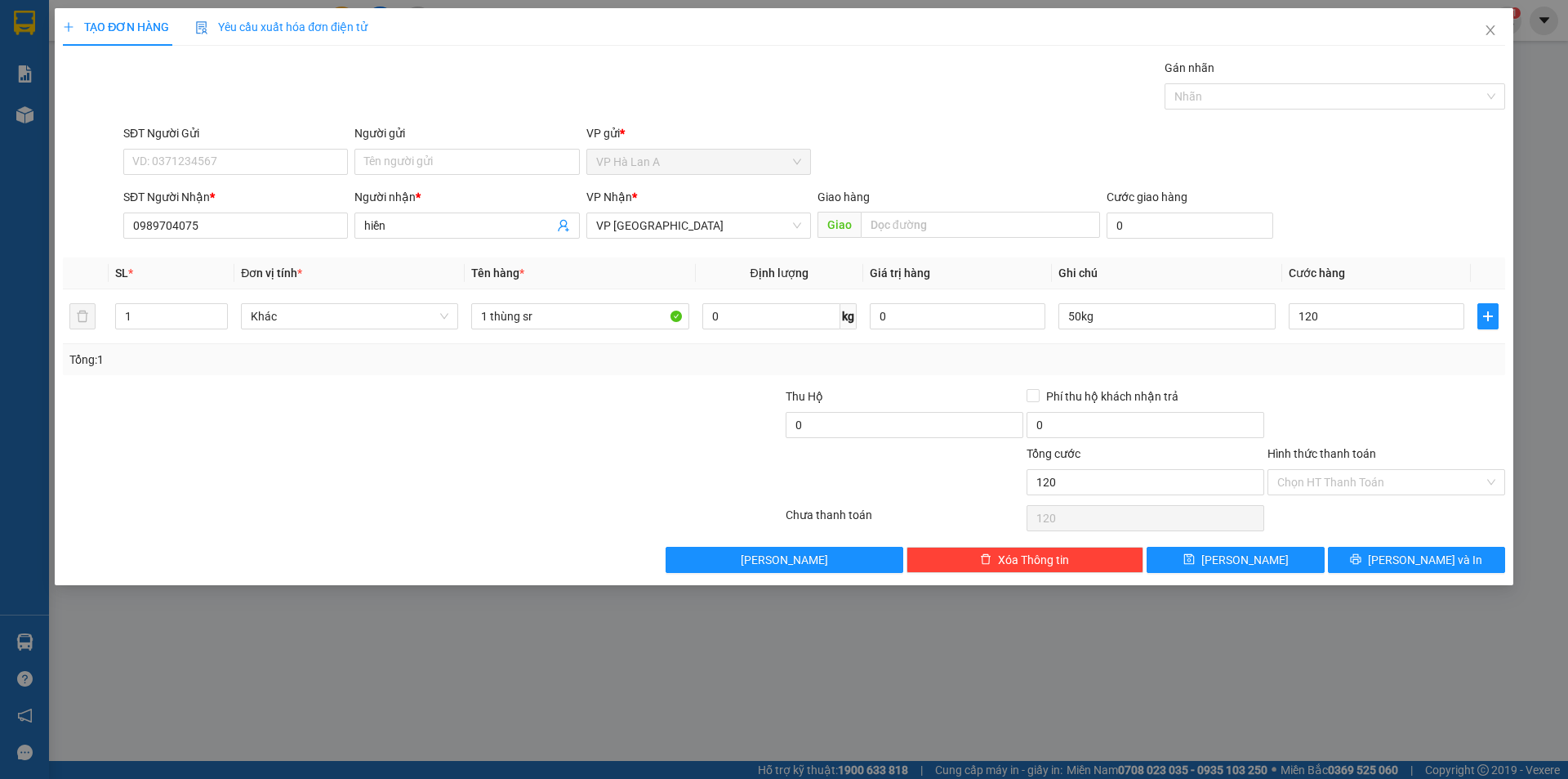
type input "120.000"
drag, startPoint x: 1335, startPoint y: 462, endPoint x: 1329, endPoint y: 498, distance: 36.5
click at [1330, 496] on div "Hình thức thanh toán Chọn HT Thanh Toán" at bounding box center [1387, 473] width 238 height 57
click at [1326, 502] on div "Chọn HT Thanh Toán" at bounding box center [1386, 518] width 241 height 32
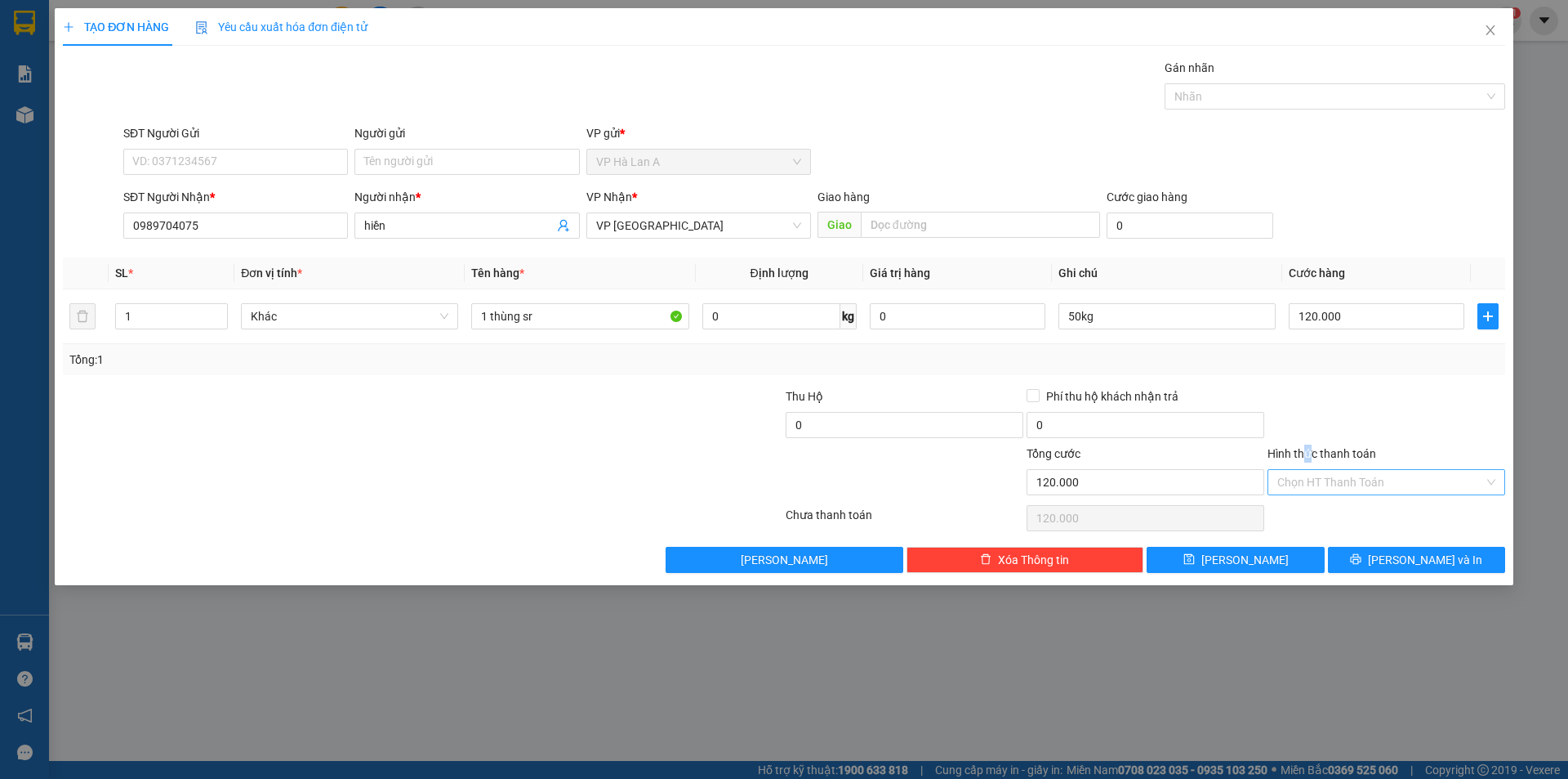
drag, startPoint x: 1309, startPoint y: 463, endPoint x: 1307, endPoint y: 480, distance: 17.1
click at [1307, 469] on div "Hình thức thanh toán Chọn HT Thanh Toán" at bounding box center [1387, 473] width 238 height 57
click at [1307, 485] on input "Hình thức thanh toán" at bounding box center [1380, 482] width 207 height 25
click at [1310, 509] on div "Tại văn phòng" at bounding box center [1386, 514] width 218 height 18
type input "0"
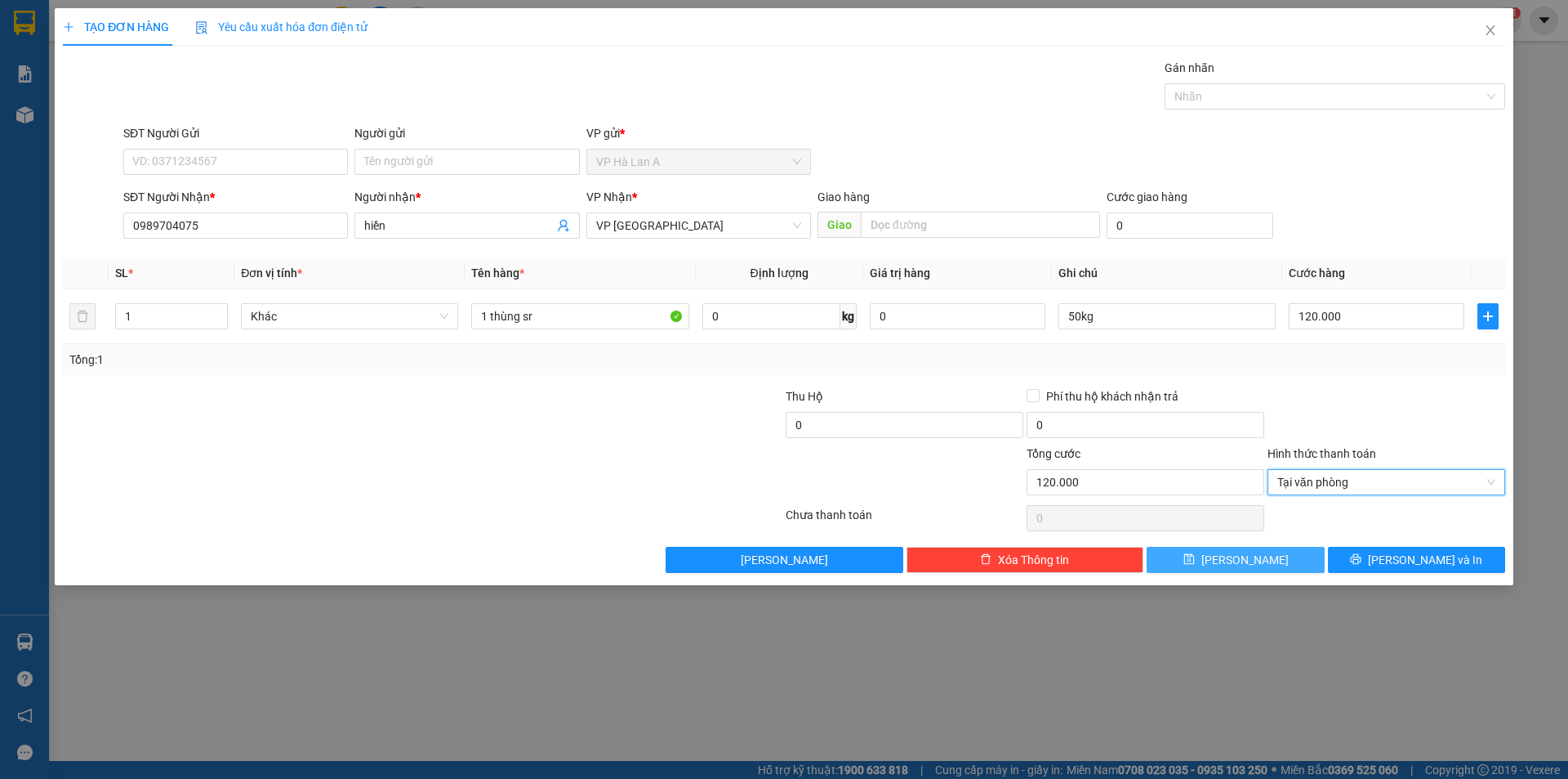
click at [1294, 557] on button "Lưu" at bounding box center [1236, 559] width 177 height 26
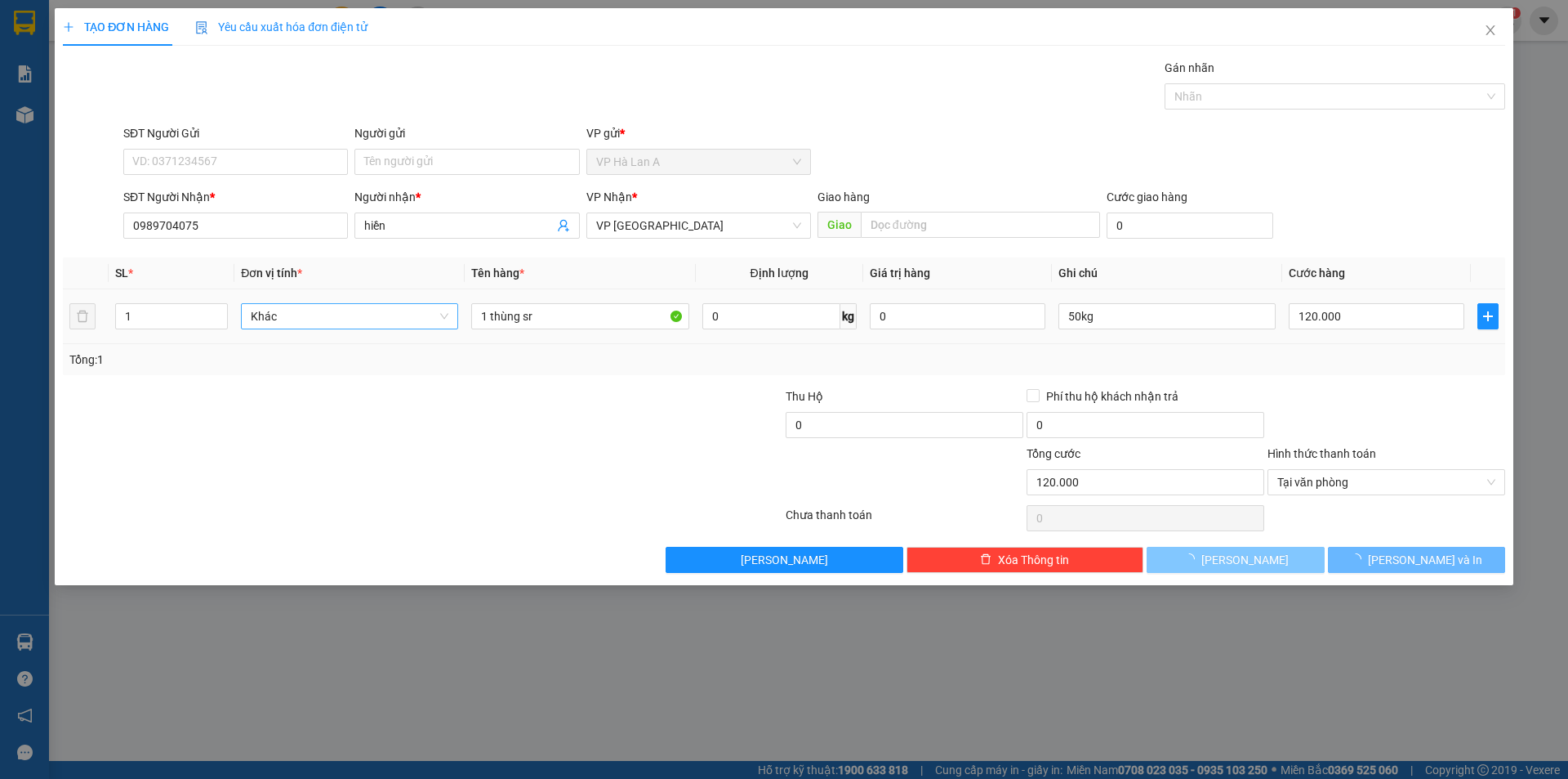
type input "0"
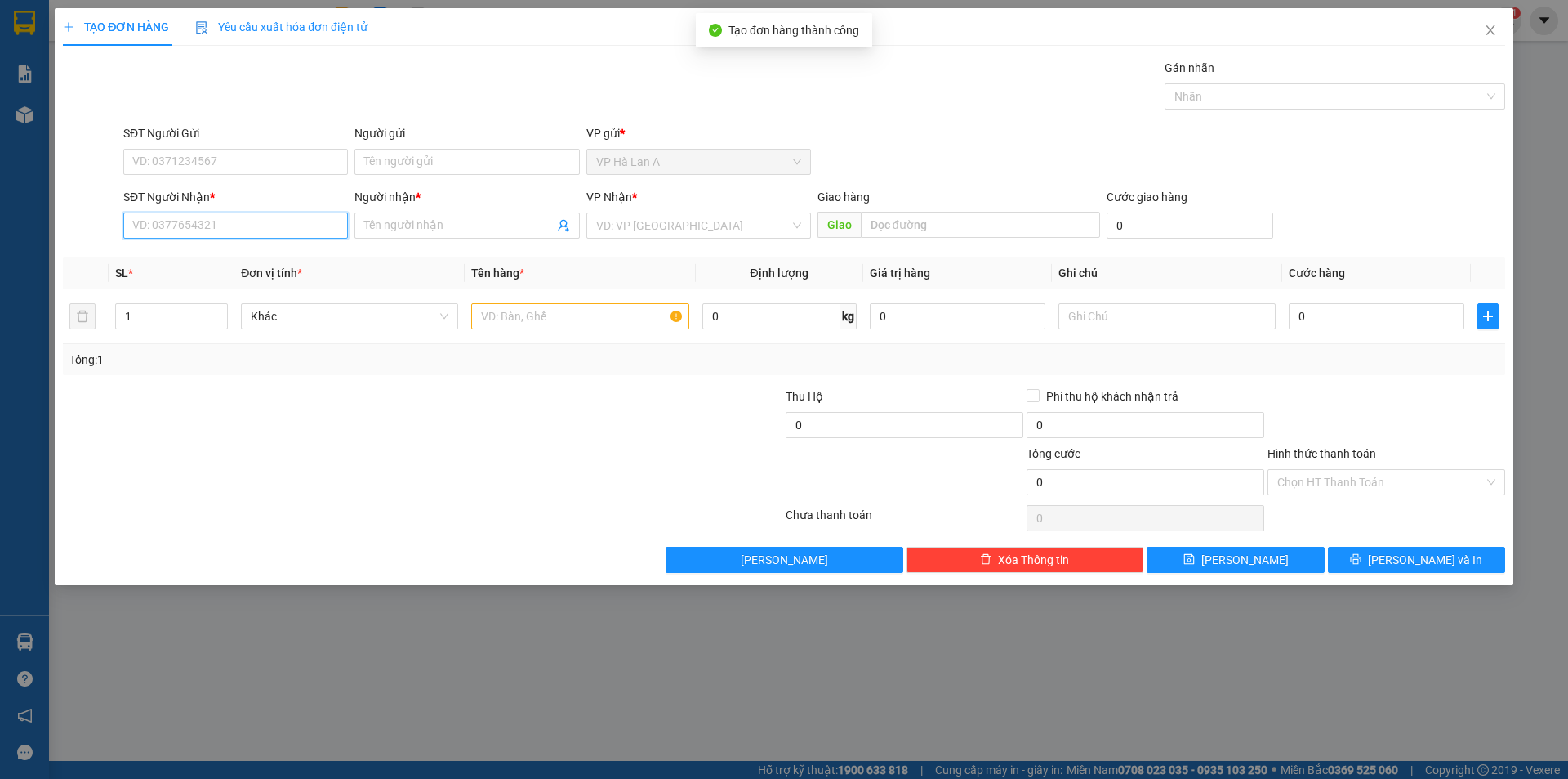
click at [233, 233] on input "SĐT Người Nhận *" at bounding box center [236, 225] width 225 height 26
type input "0339083289"
click at [232, 262] on div "0339083289 - vũ" at bounding box center [235, 258] width 205 height 18
type input "vũ"
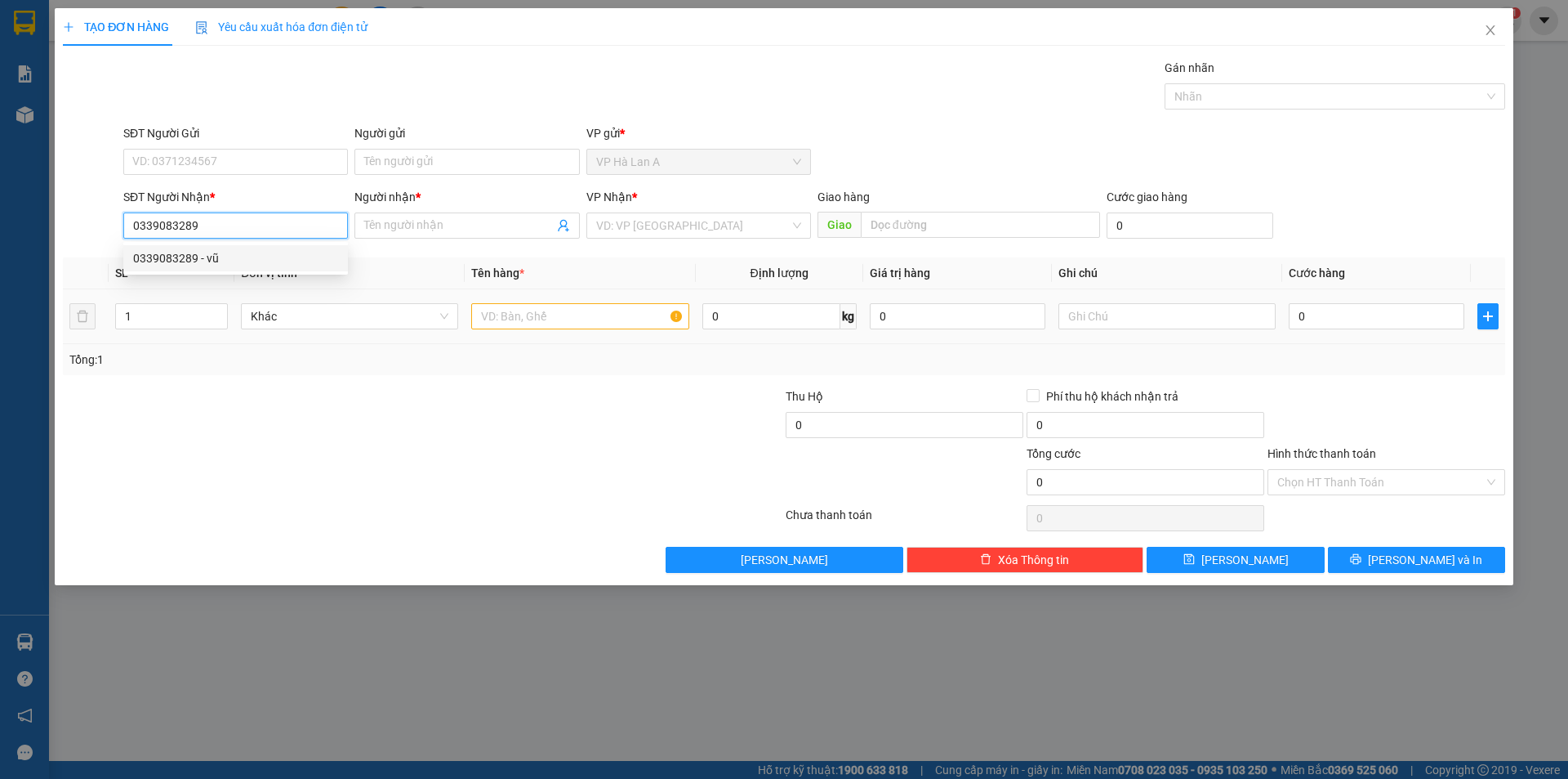
type input "MP"
type input "0339083289"
click at [540, 318] on input "text" at bounding box center [580, 315] width 217 height 26
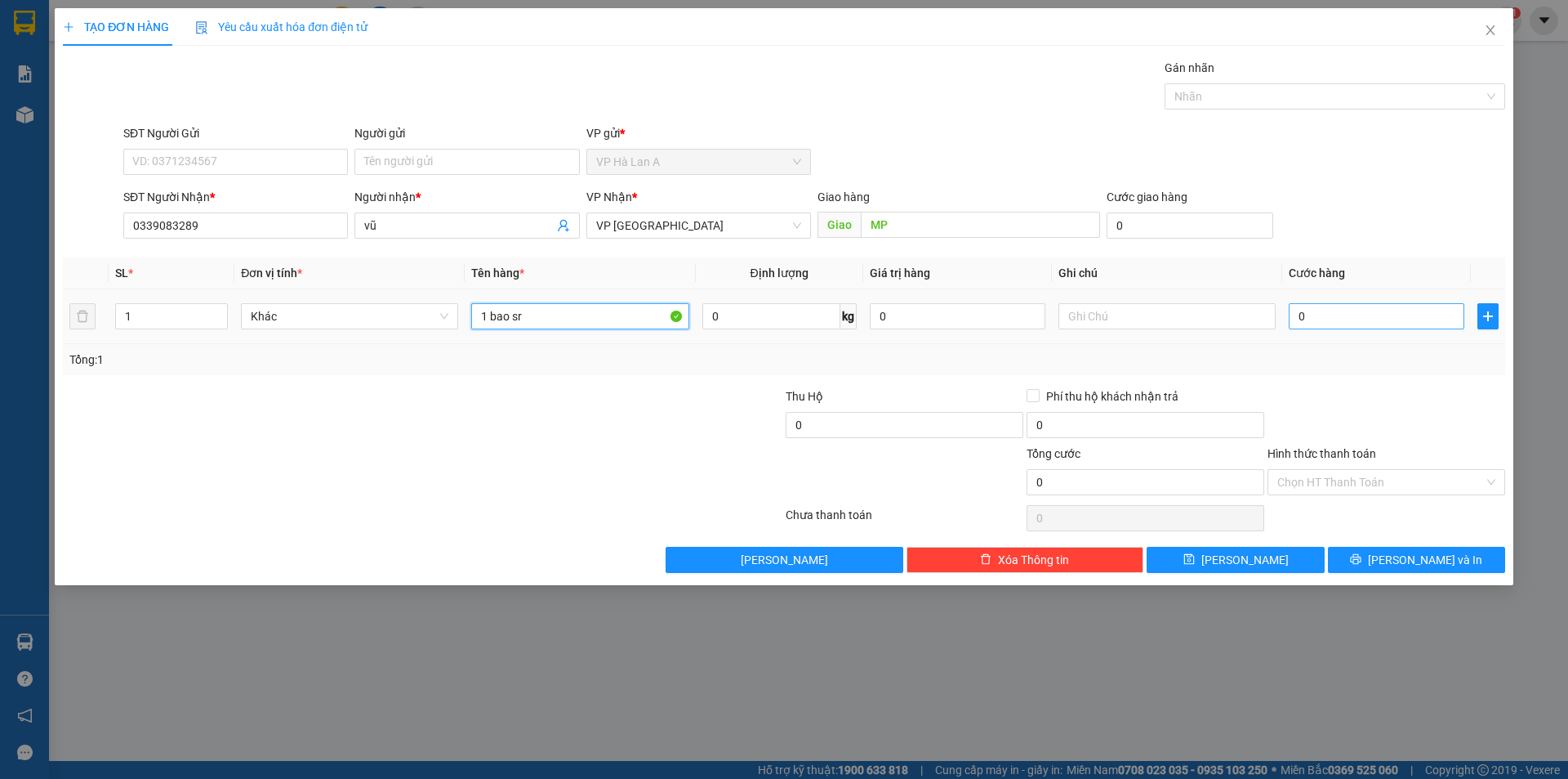
type input "1 bao sr"
click at [1336, 316] on input "0" at bounding box center [1377, 315] width 175 height 26
type input "1"
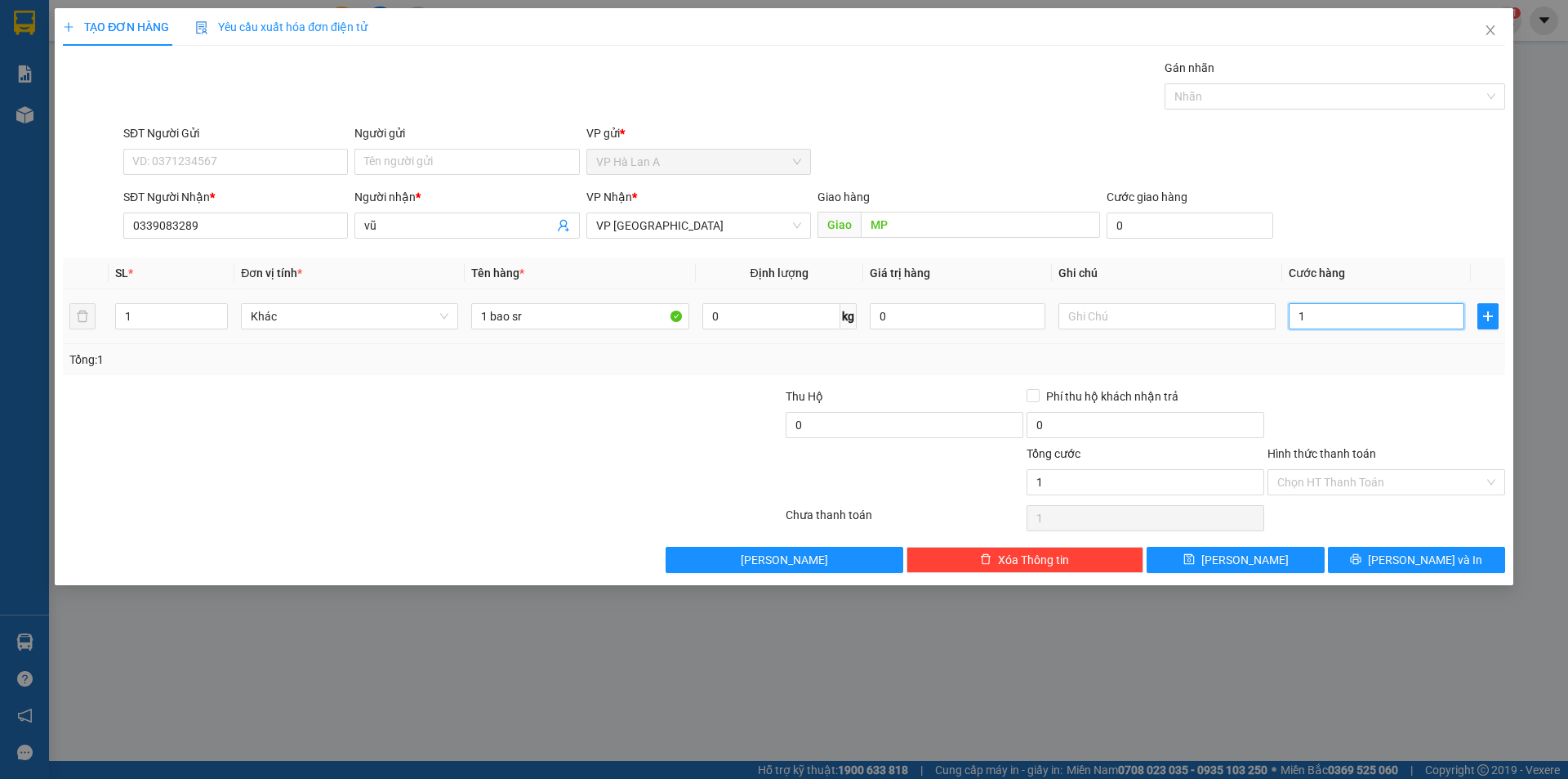
type input "10"
type input "100"
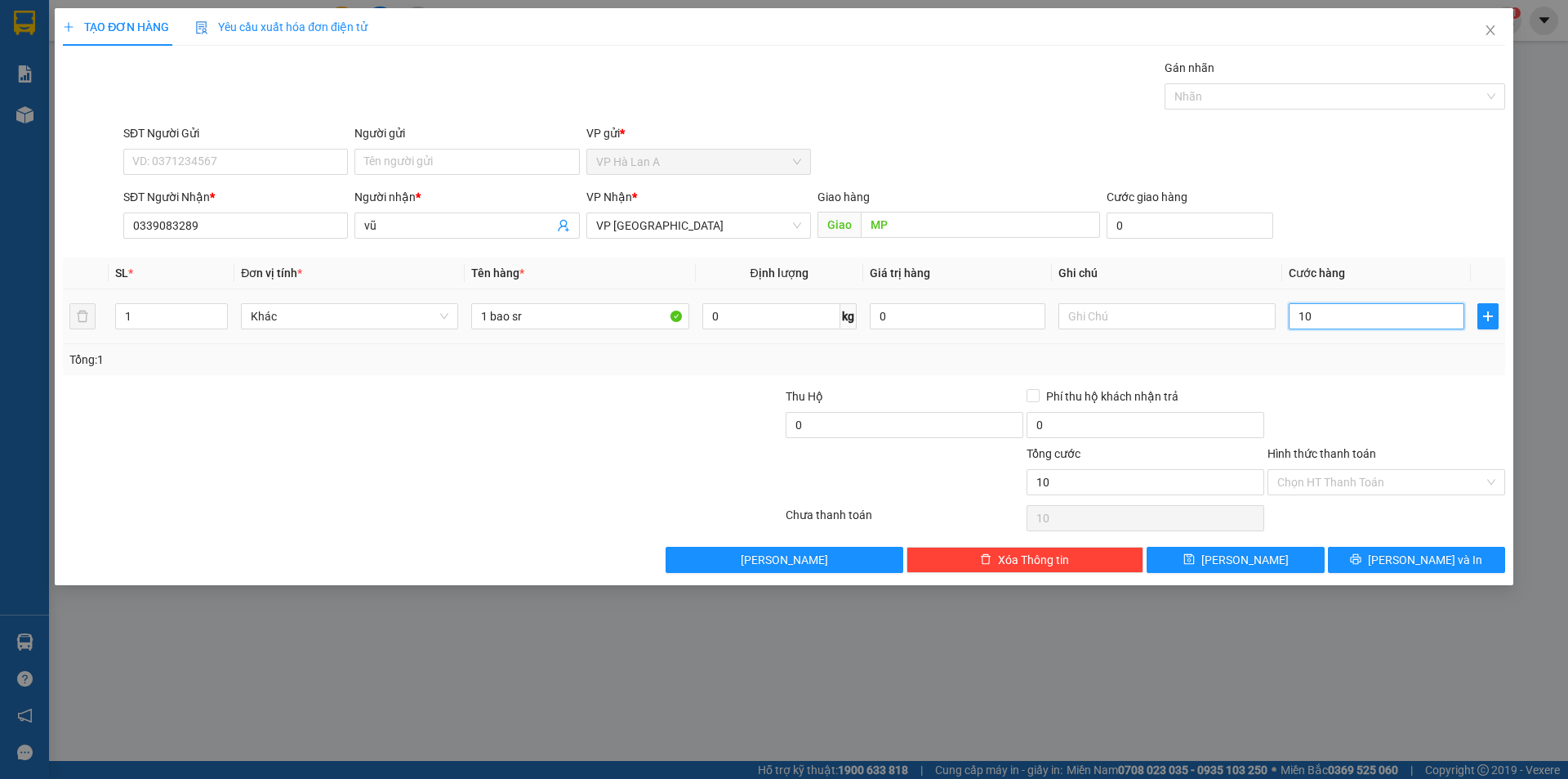
type input "100"
drag, startPoint x: 1062, startPoint y: 308, endPoint x: 1070, endPoint y: 308, distance: 8.0
click at [1061, 308] on input "text" at bounding box center [1167, 315] width 217 height 26
type input "100.000"
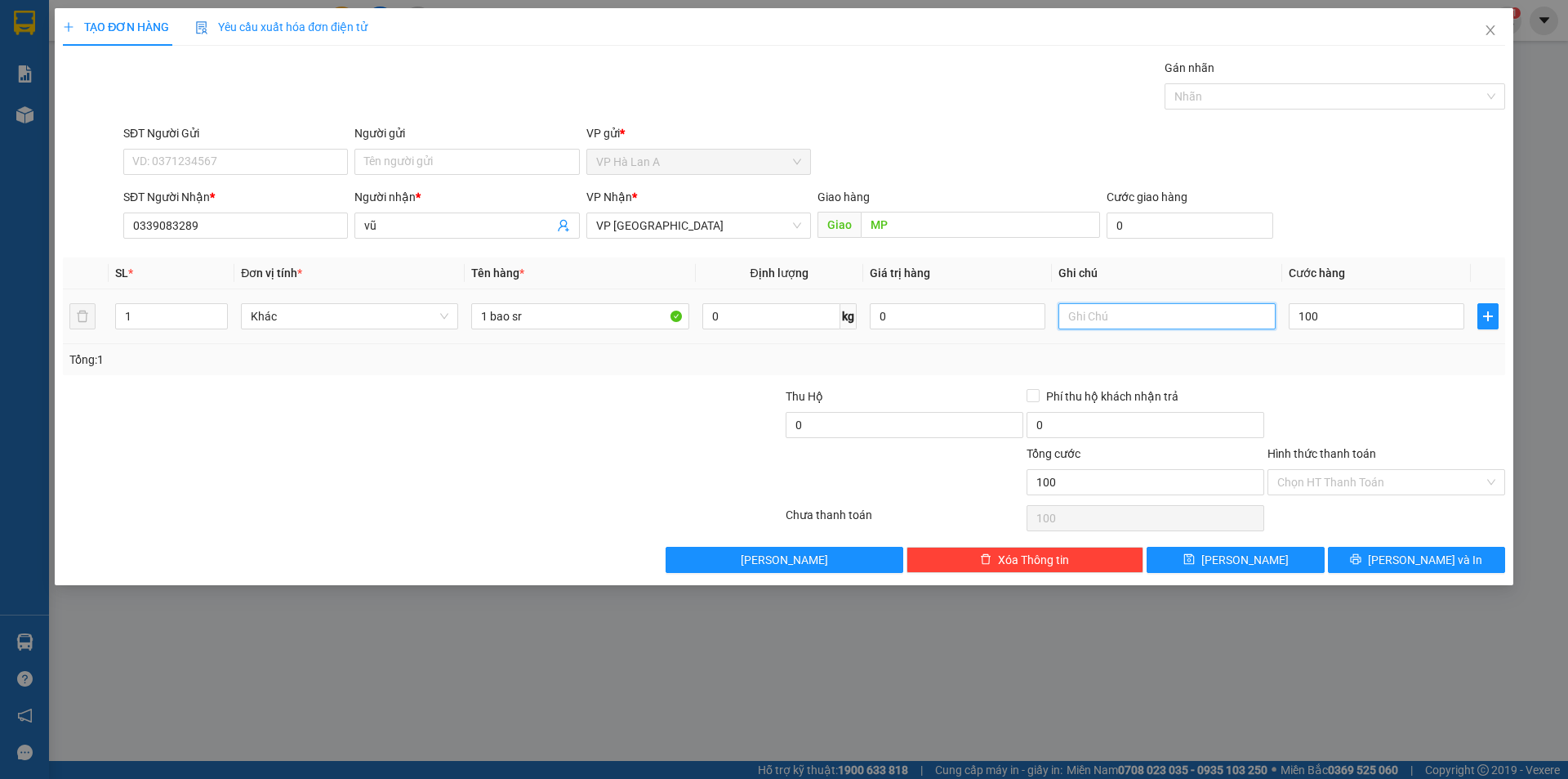
type input "100.000"
click at [1070, 308] on input "text" at bounding box center [1167, 315] width 217 height 26
type input "37kg"
click at [1342, 472] on div "Hình thức thanh toán Chọn HT Thanh Toán" at bounding box center [1387, 473] width 238 height 57
drag, startPoint x: 1340, startPoint y: 478, endPoint x: 1338, endPoint y: 492, distance: 14.1
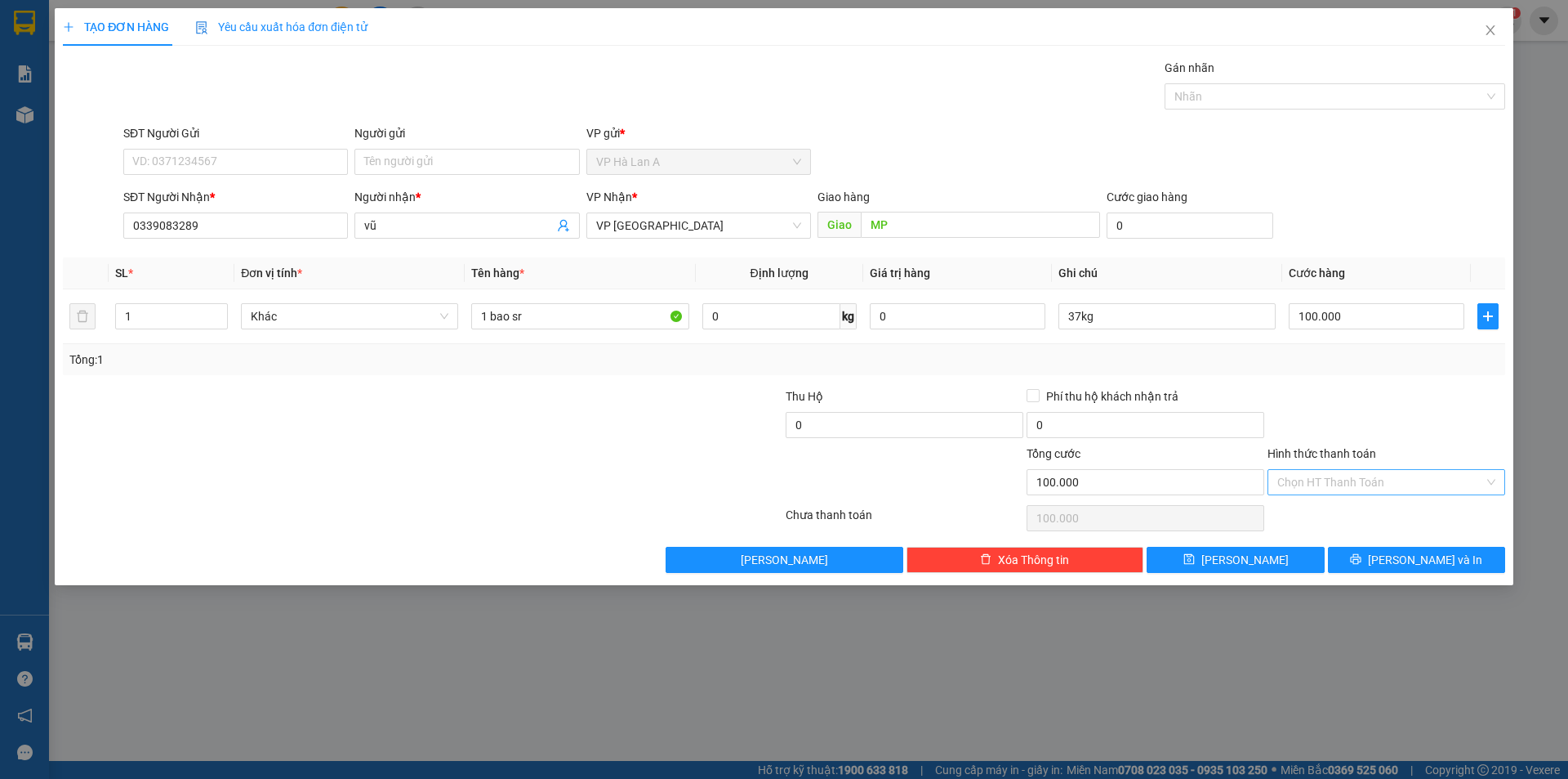
click at [1340, 487] on input "Hình thức thanh toán" at bounding box center [1380, 482] width 207 height 25
click at [1332, 505] on div "Tại văn phòng" at bounding box center [1387, 514] width 238 height 26
type input "0"
click at [1287, 569] on button "Lưu" at bounding box center [1236, 559] width 177 height 26
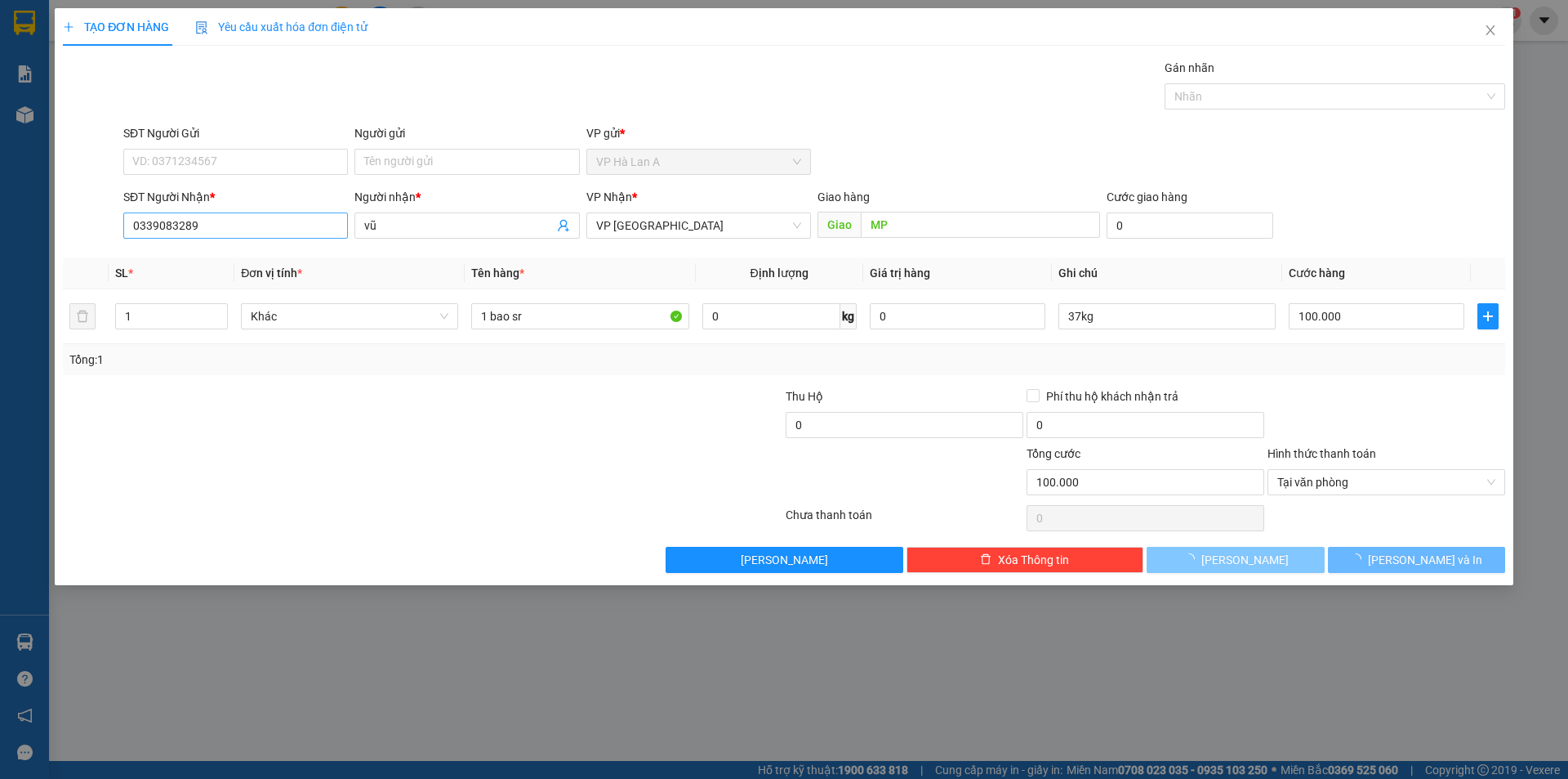
type input "0"
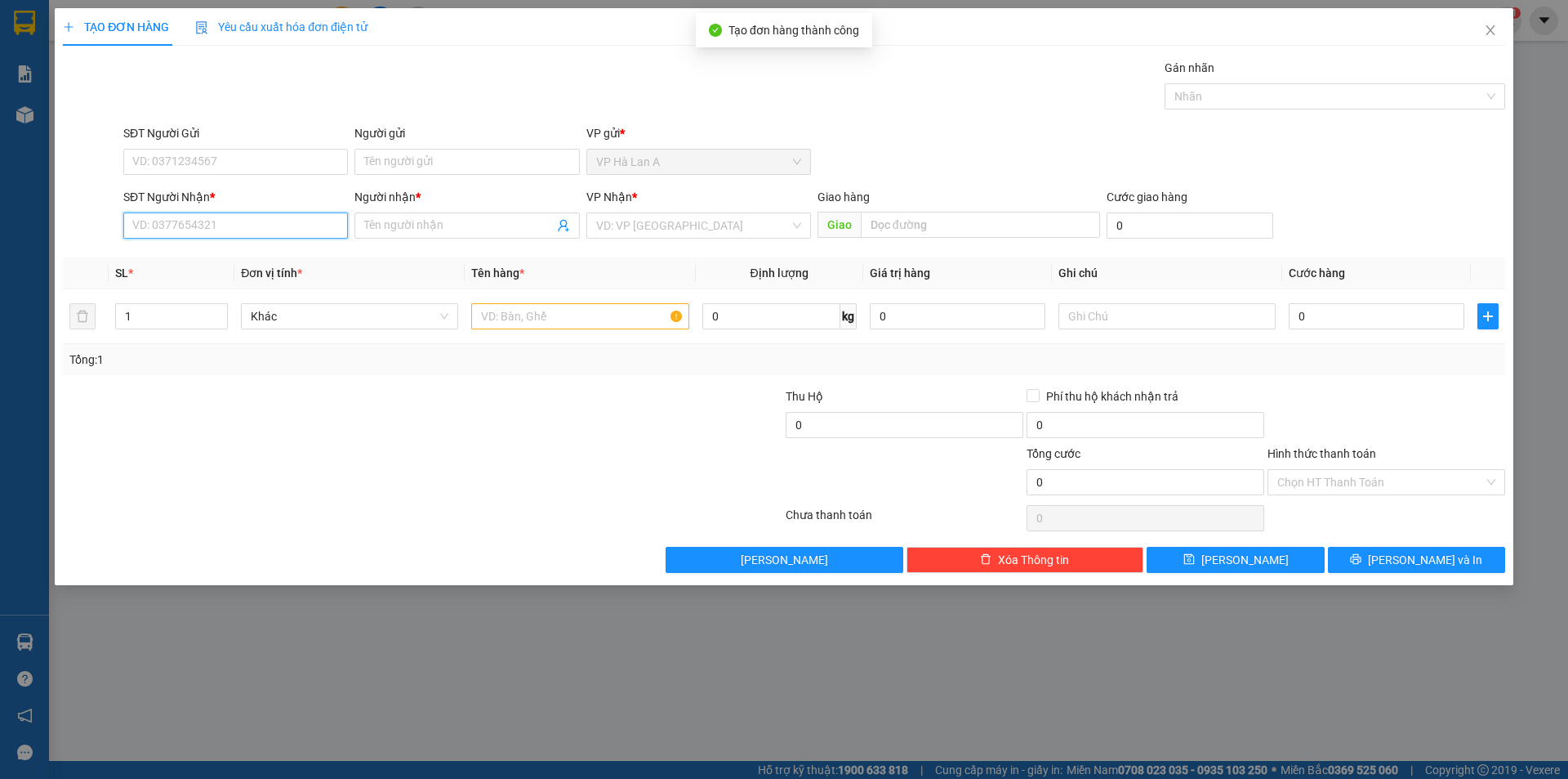
click at [286, 222] on input "SĐT Người Nhận *" at bounding box center [236, 225] width 225 height 26
type input "0938293479"
click at [216, 252] on div "0938293479 - tiền" at bounding box center [235, 258] width 205 height 18
type input "tiền"
type input "0938293479"
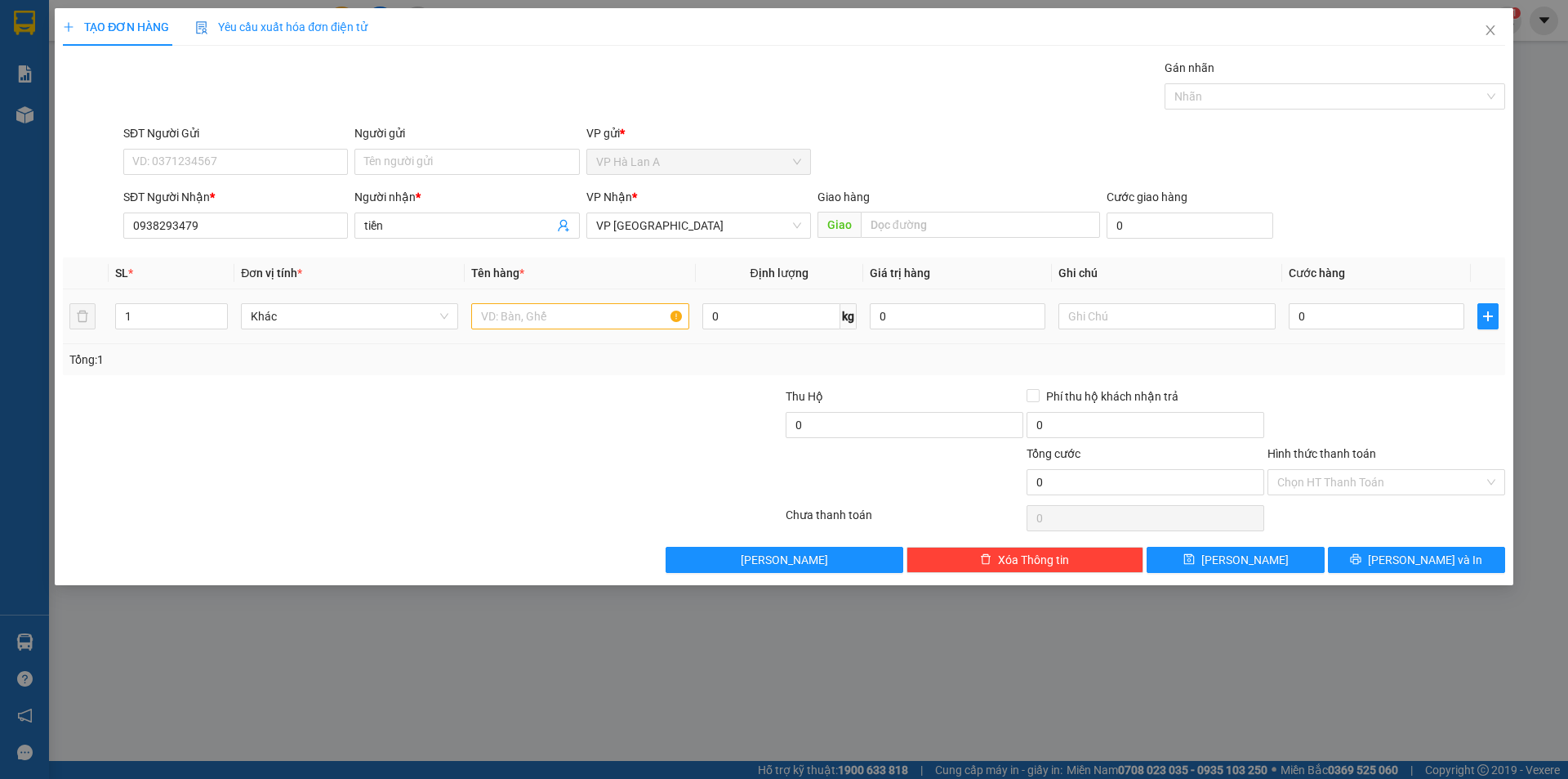
click at [578, 335] on td at bounding box center [580, 316] width 230 height 54
click at [583, 307] on input "text" at bounding box center [580, 315] width 217 height 26
type input "1 thùng sr"
click at [1160, 312] on input "text" at bounding box center [1167, 315] width 217 height 26
type input "25kg"
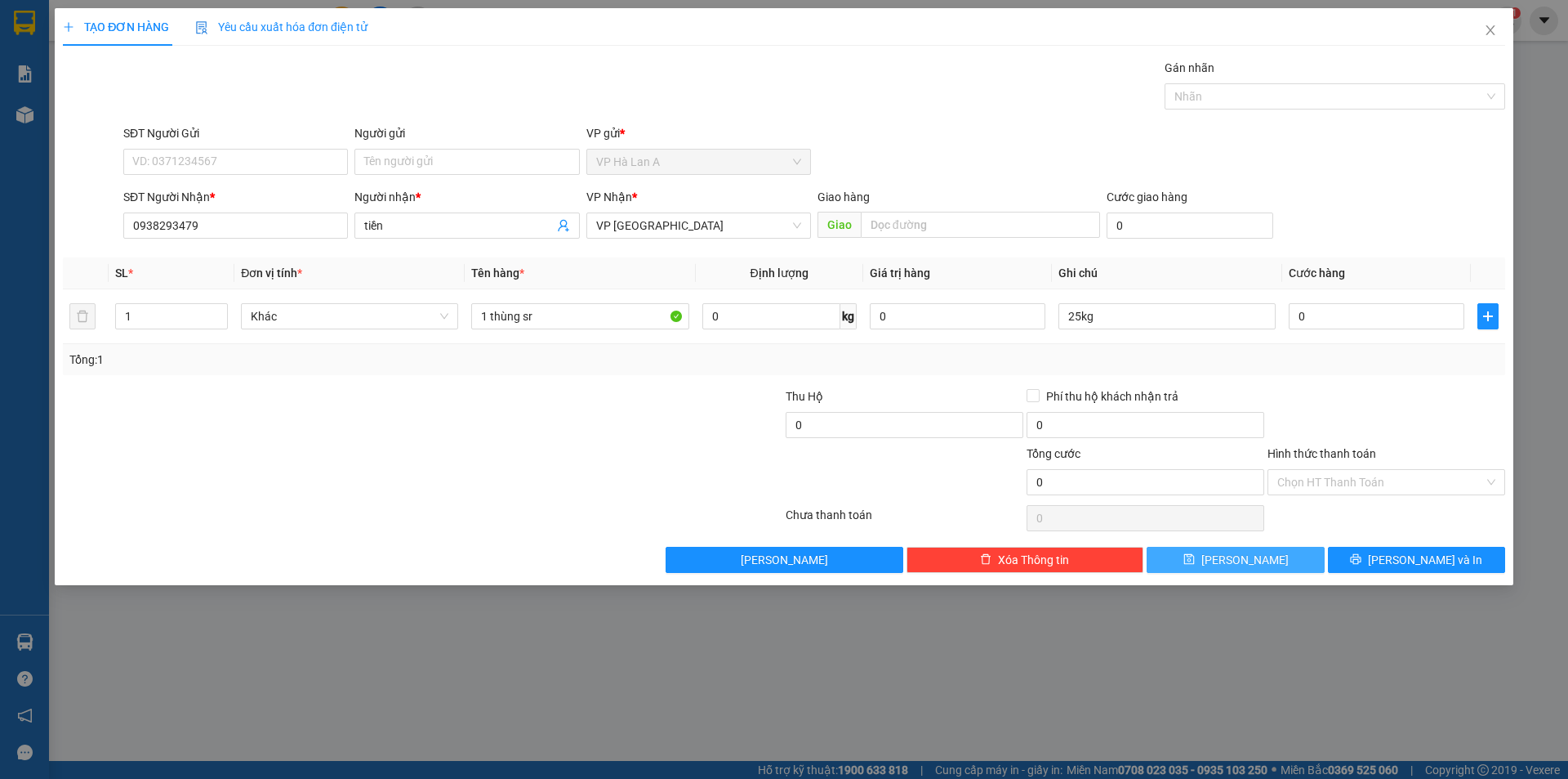
click at [1290, 566] on button "Lưu" at bounding box center [1236, 559] width 177 height 26
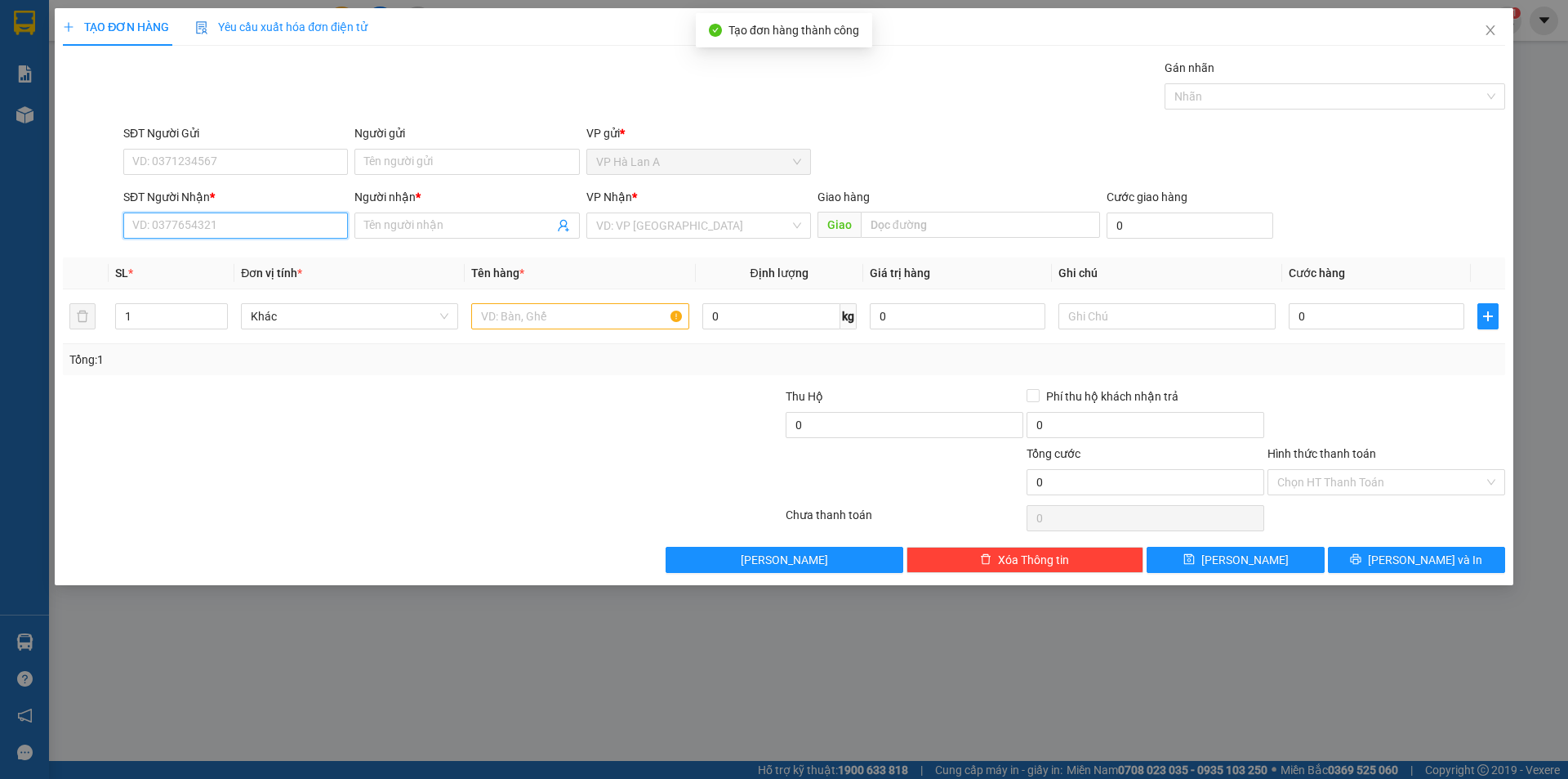
click at [285, 221] on input "SĐT Người Nhận *" at bounding box center [236, 225] width 225 height 26
drag, startPoint x: 197, startPoint y: 228, endPoint x: 0, endPoint y: 101, distance: 234.4
click at [0, 106] on div "TẠO ĐƠN HÀNG Yêu cầu xuất hóa đơn điện tử Transit Pickup Surcharge Ids Transit …" at bounding box center [784, 390] width 1568 height 779
click at [274, 222] on input "090261" at bounding box center [236, 225] width 225 height 26
type input "0902615548"
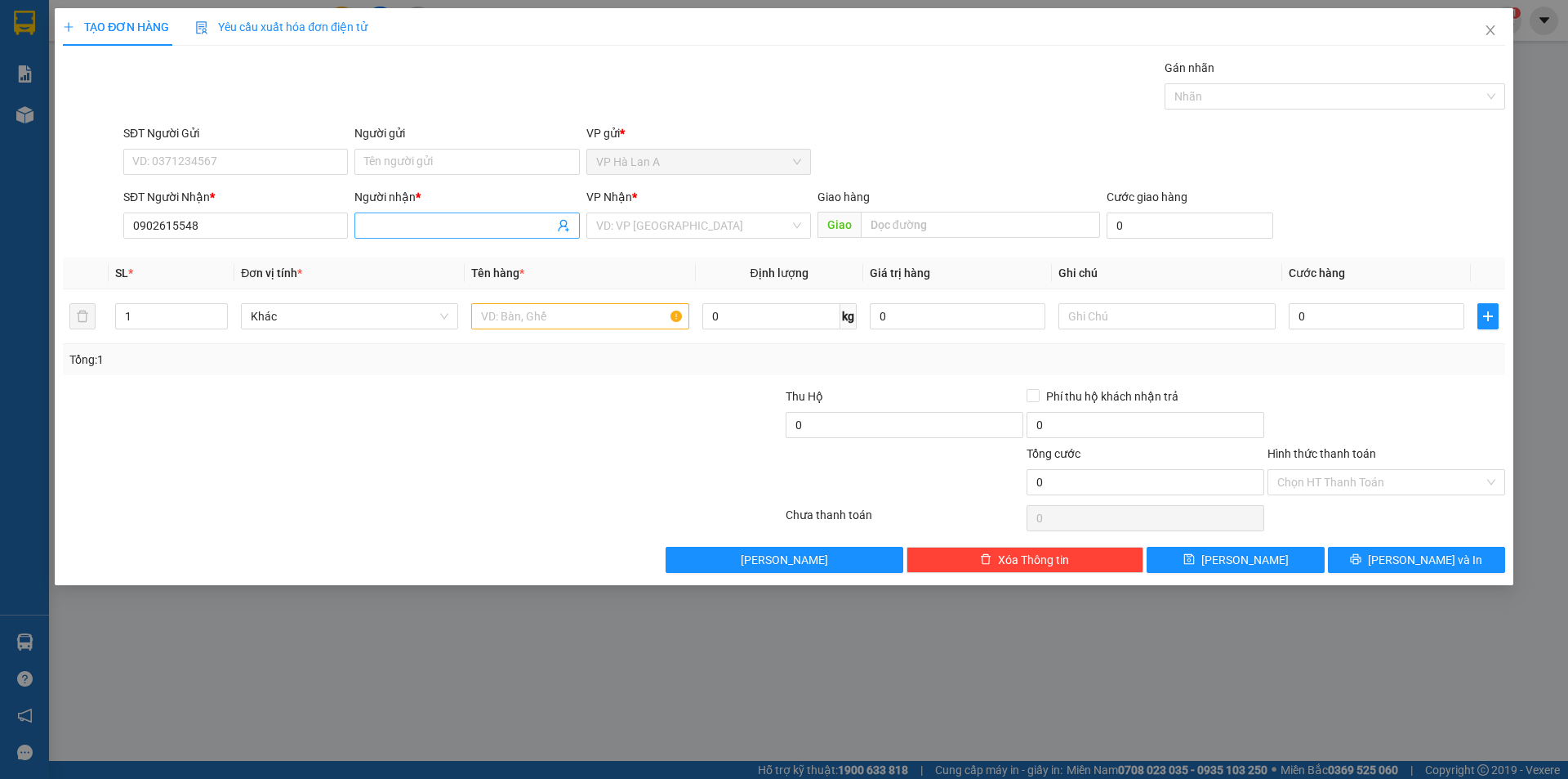
click at [462, 228] on input "Người nhận *" at bounding box center [459, 225] width 189 height 18
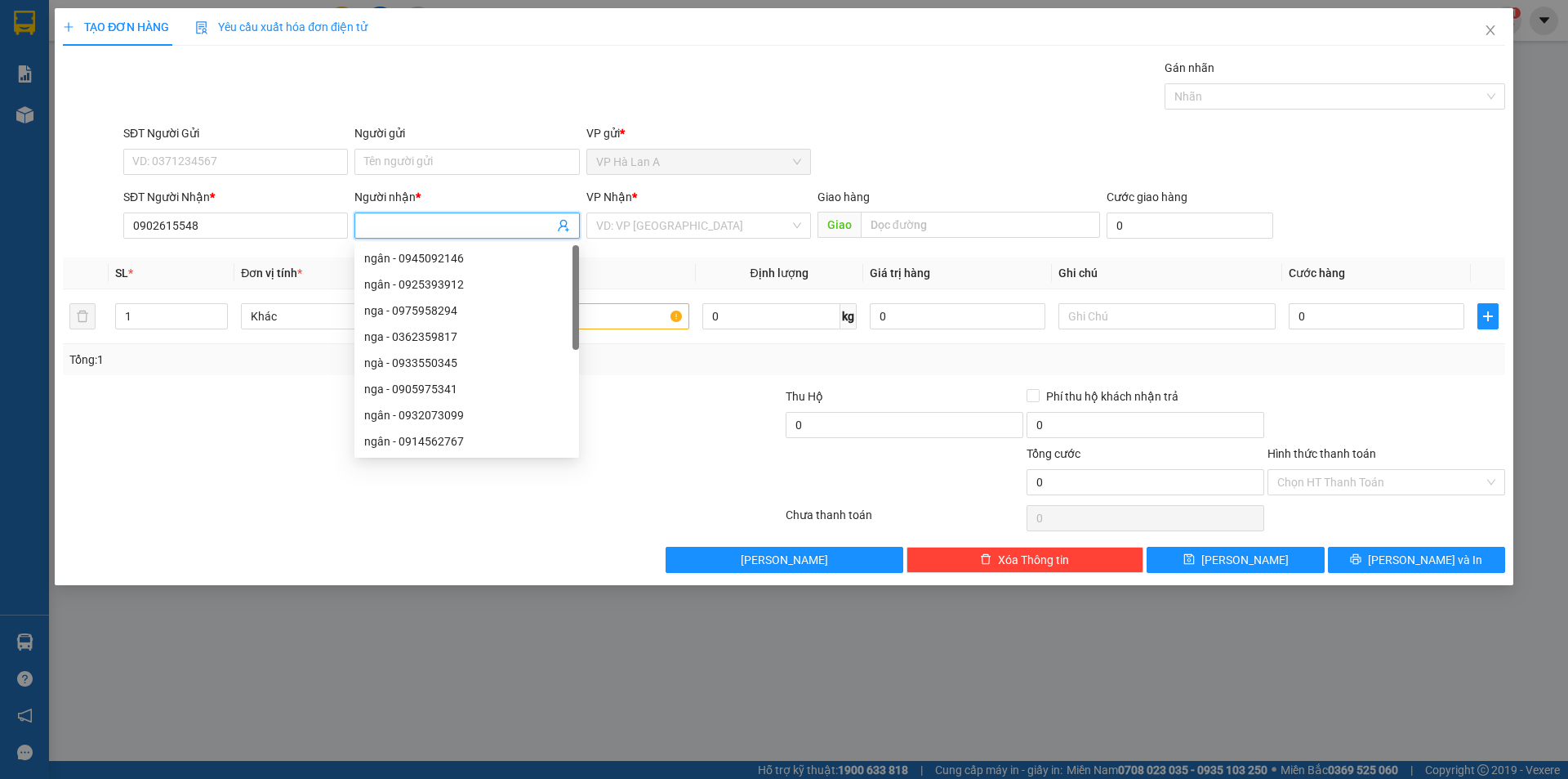
drag, startPoint x: 625, startPoint y: 219, endPoint x: 634, endPoint y: 239, distance: 21.9
click at [625, 219] on input "search" at bounding box center [692, 226] width 193 height 25
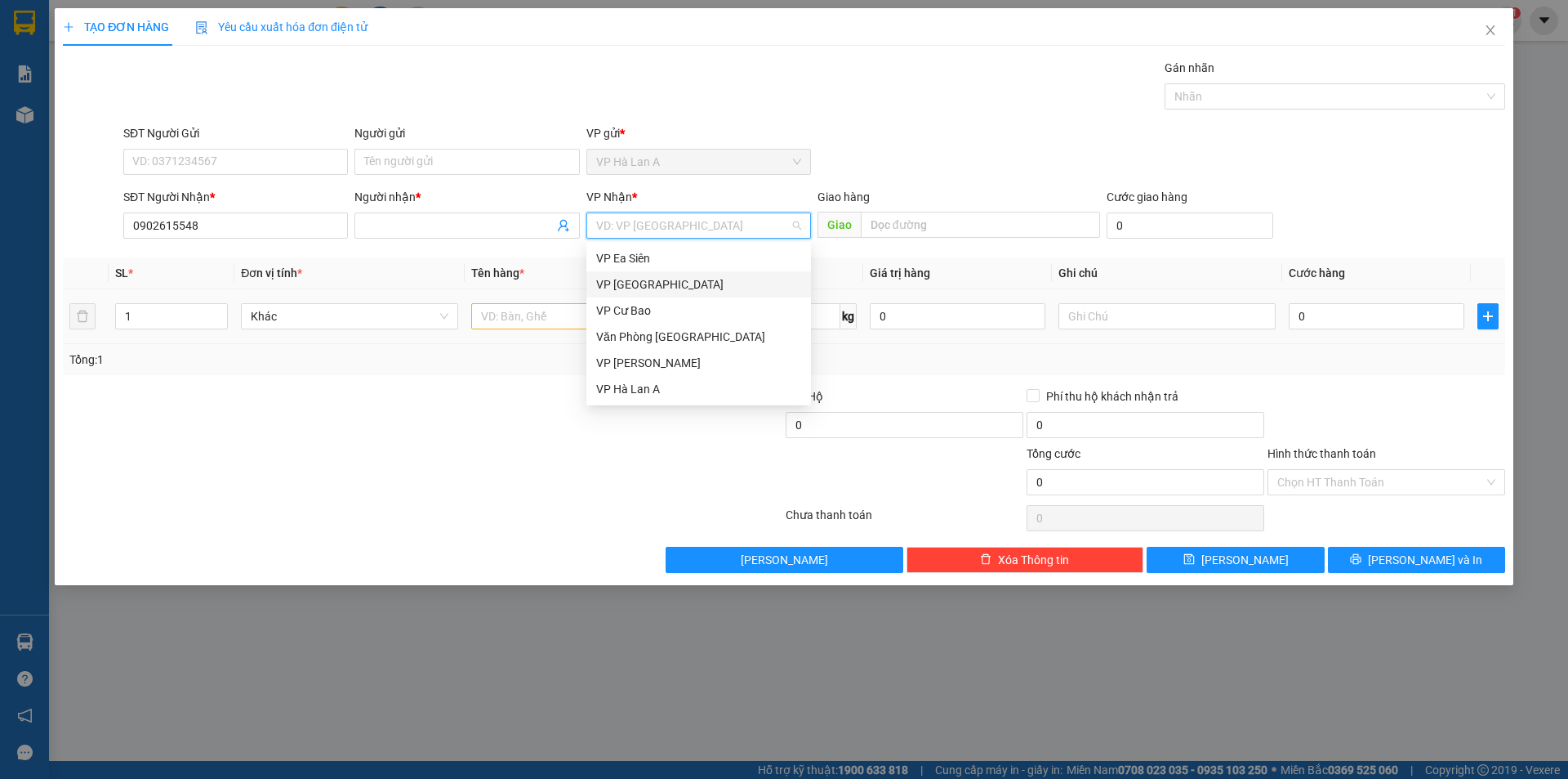
drag, startPoint x: 636, startPoint y: 285, endPoint x: 541, endPoint y: 310, distance: 98.2
click at [636, 285] on div "VP [GEOGRAPHIC_DATA]" at bounding box center [698, 284] width 205 height 18
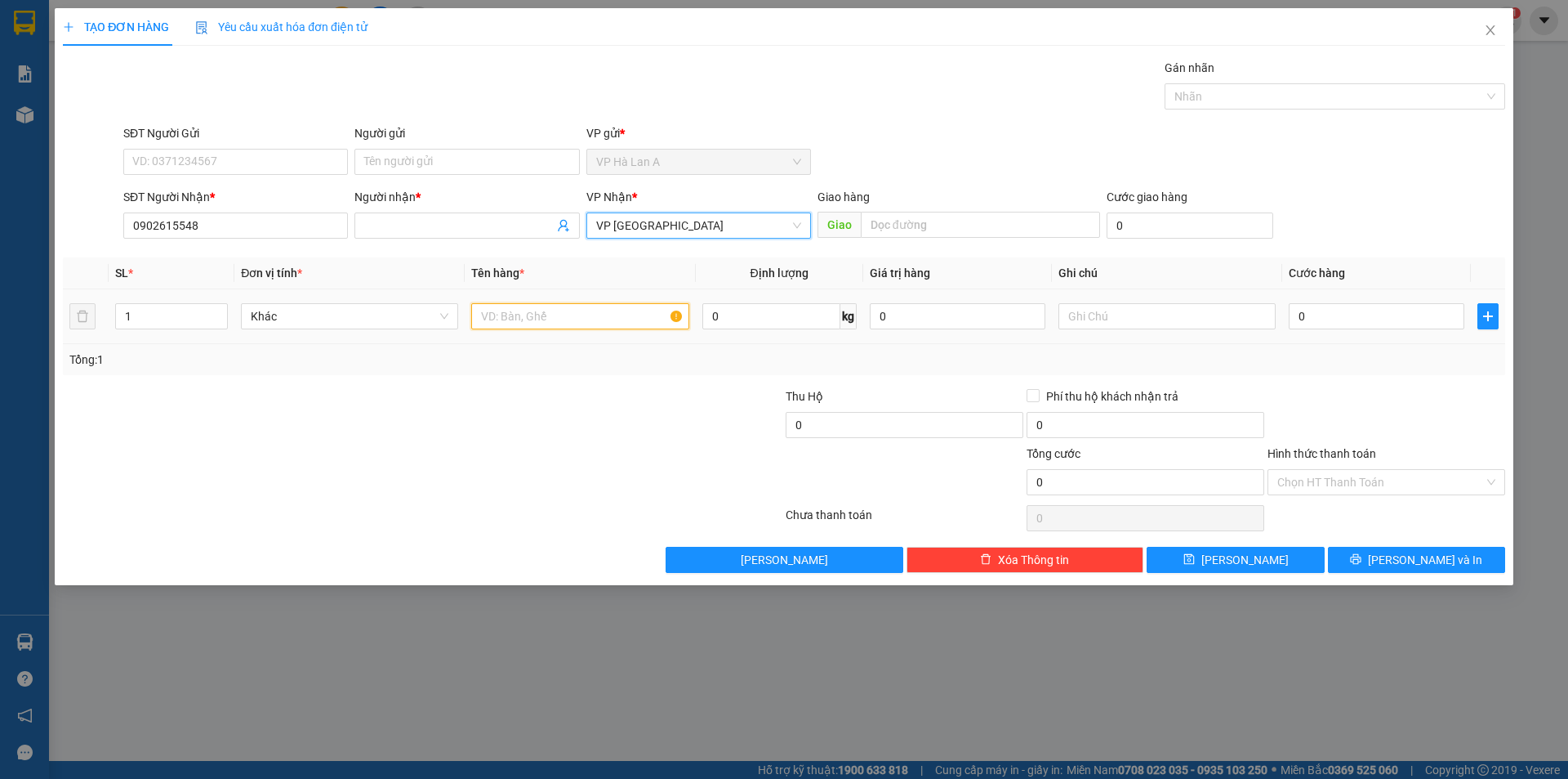
click at [540, 310] on input "text" at bounding box center [580, 315] width 217 height 26
type input "1 thùng sr"
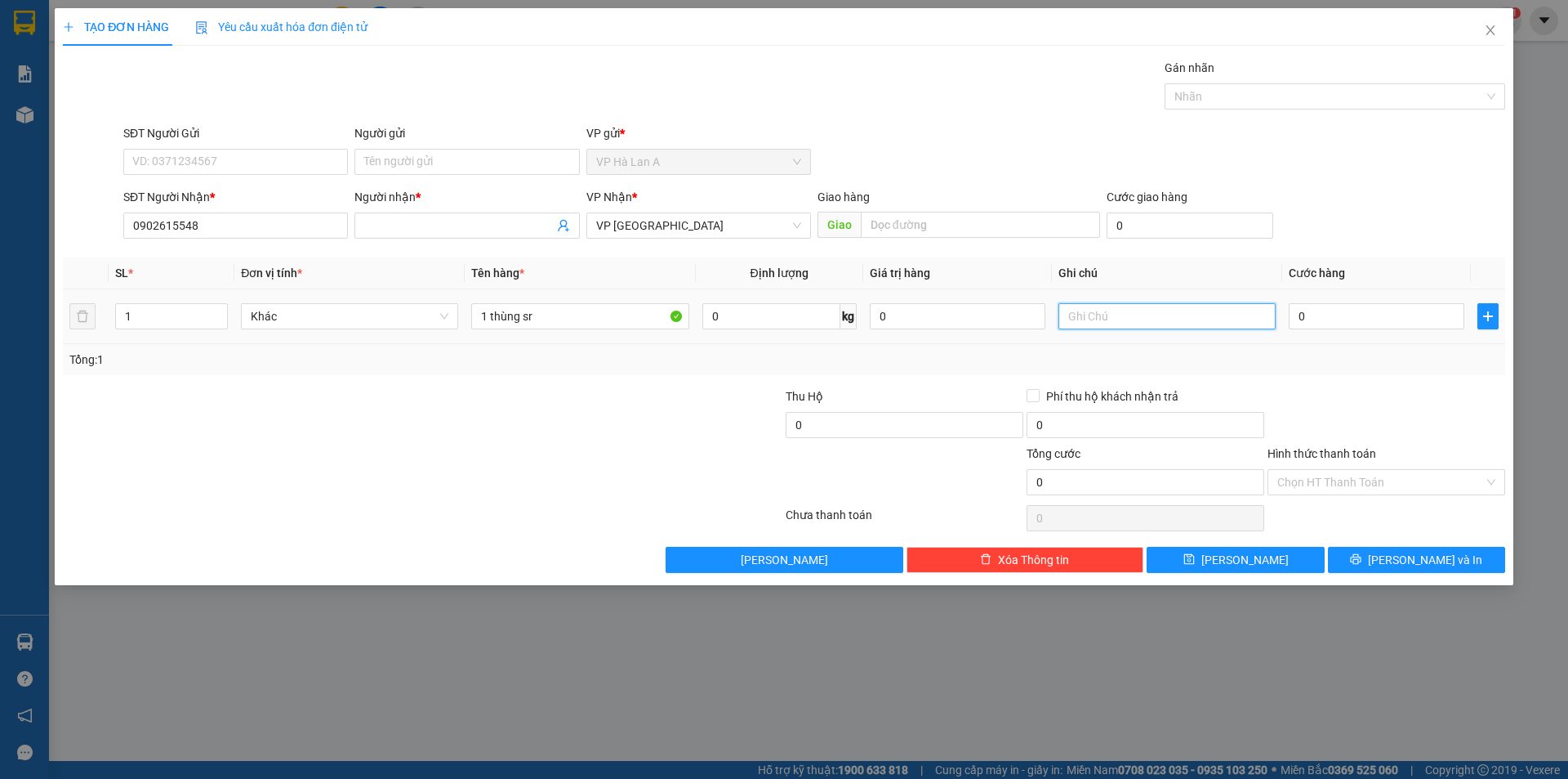
click at [1128, 308] on input "text" at bounding box center [1167, 315] width 217 height 26
type input "17kg"
click at [1291, 322] on input "0" at bounding box center [1377, 315] width 175 height 26
type input "4"
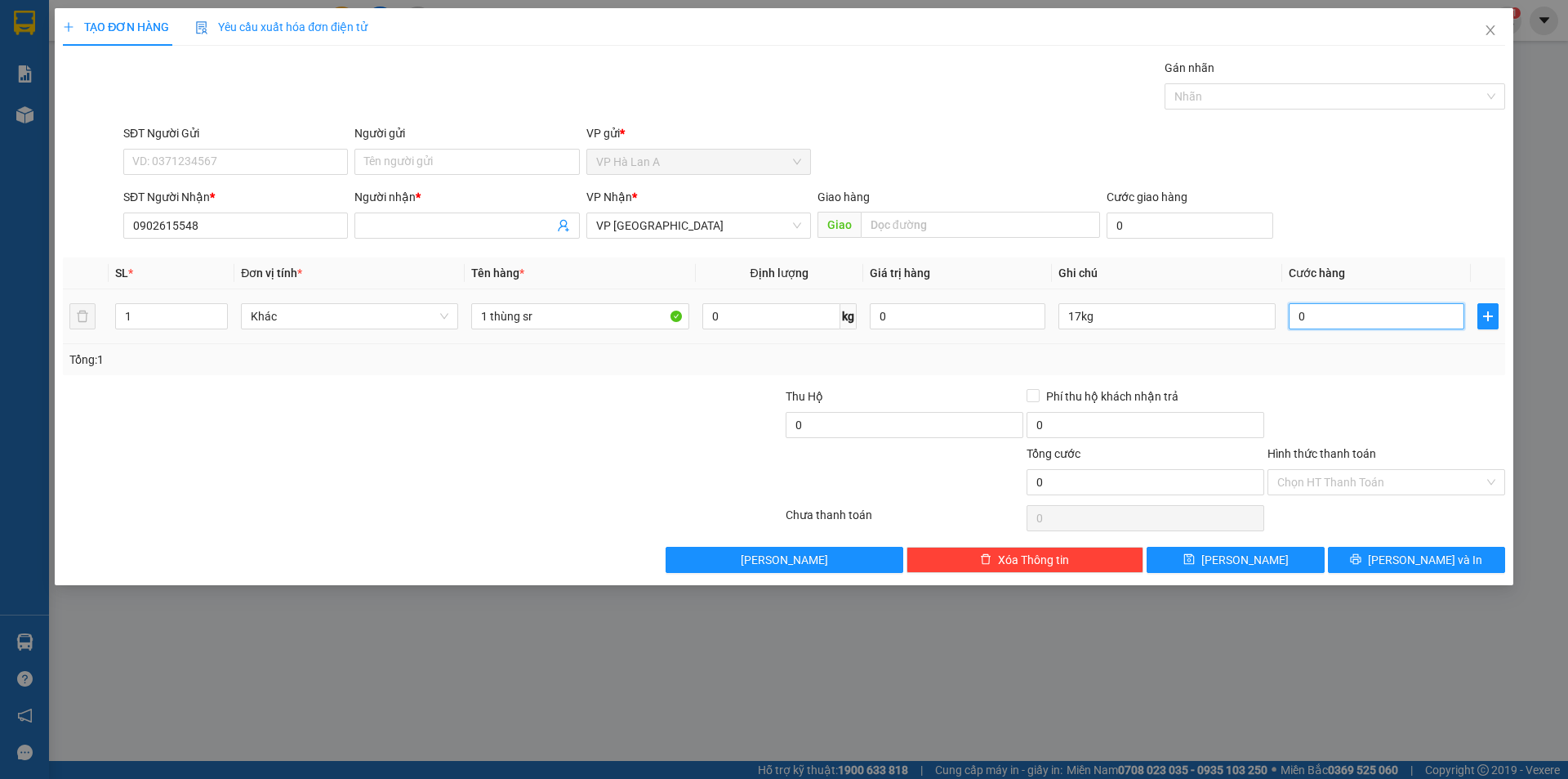
type input "4"
type input "40"
type input "40.000"
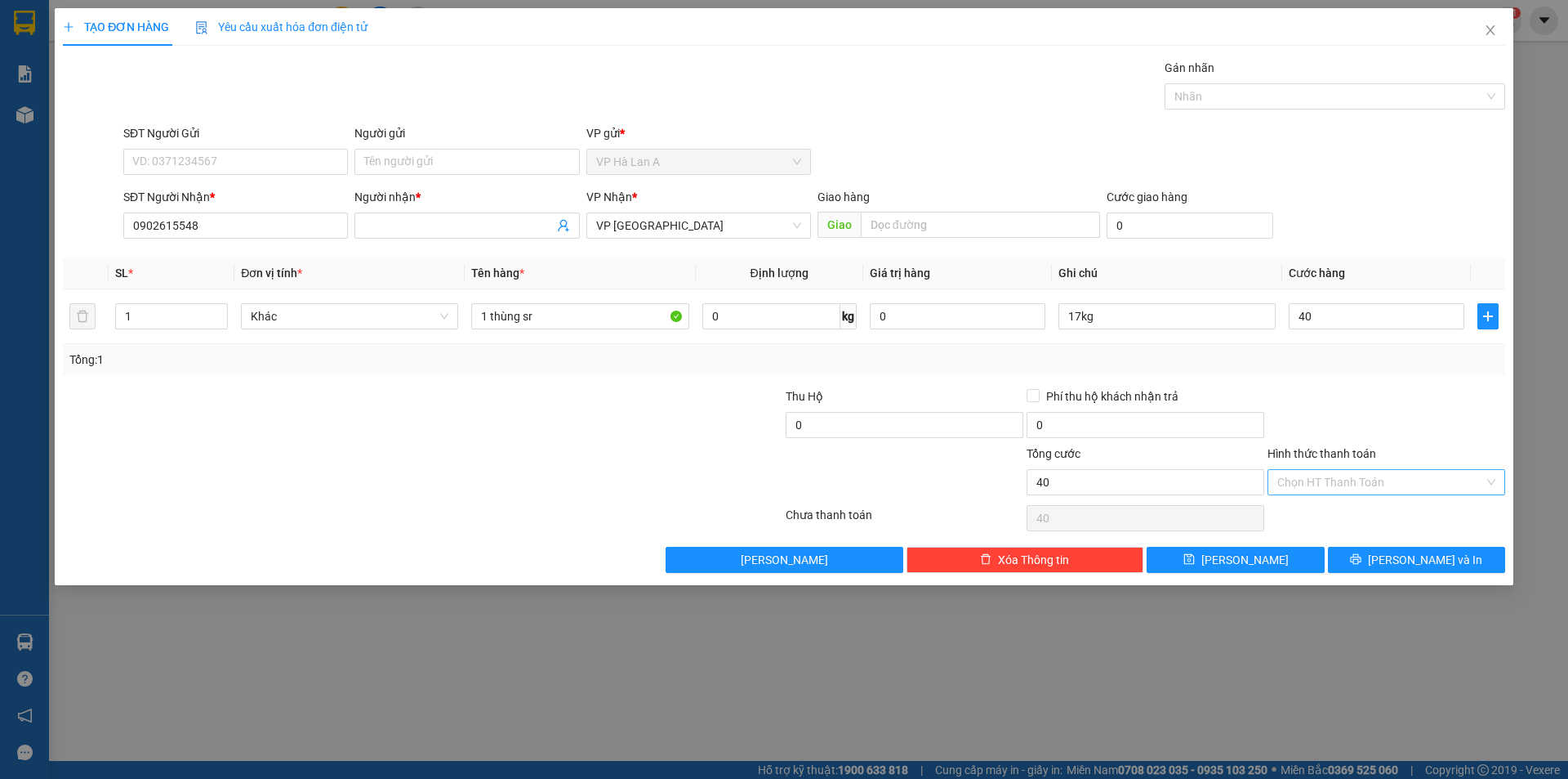
type input "40.000"
click at [1340, 486] on input "Hình thức thanh toán" at bounding box center [1380, 482] width 207 height 25
click at [1345, 513] on div "Tại văn phòng" at bounding box center [1386, 514] width 218 height 18
type input "0"
drag, startPoint x: 1272, startPoint y: 550, endPoint x: 1137, endPoint y: 504, distance: 142.6
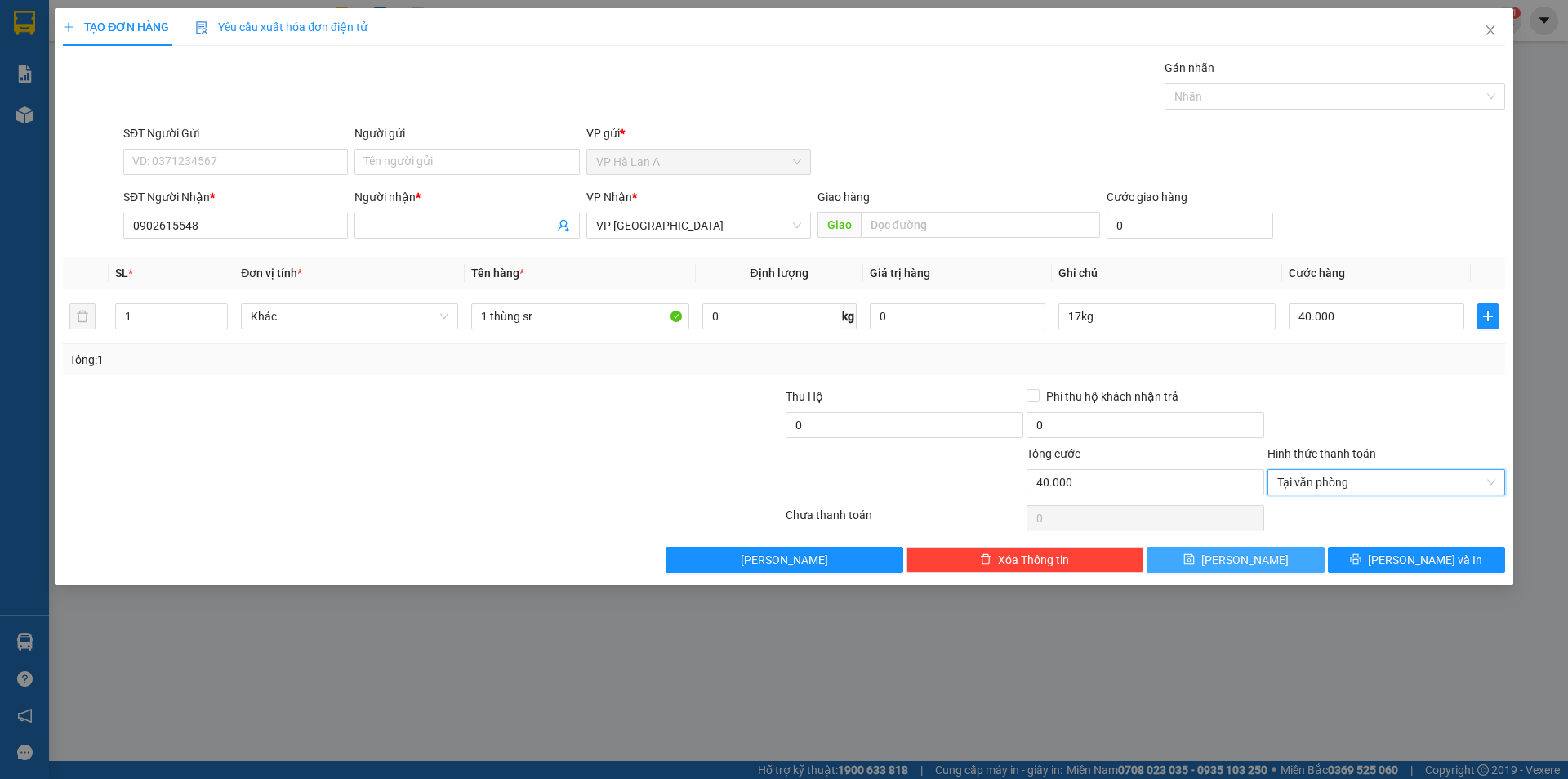
click at [1272, 551] on button "Lưu" at bounding box center [1236, 559] width 177 height 26
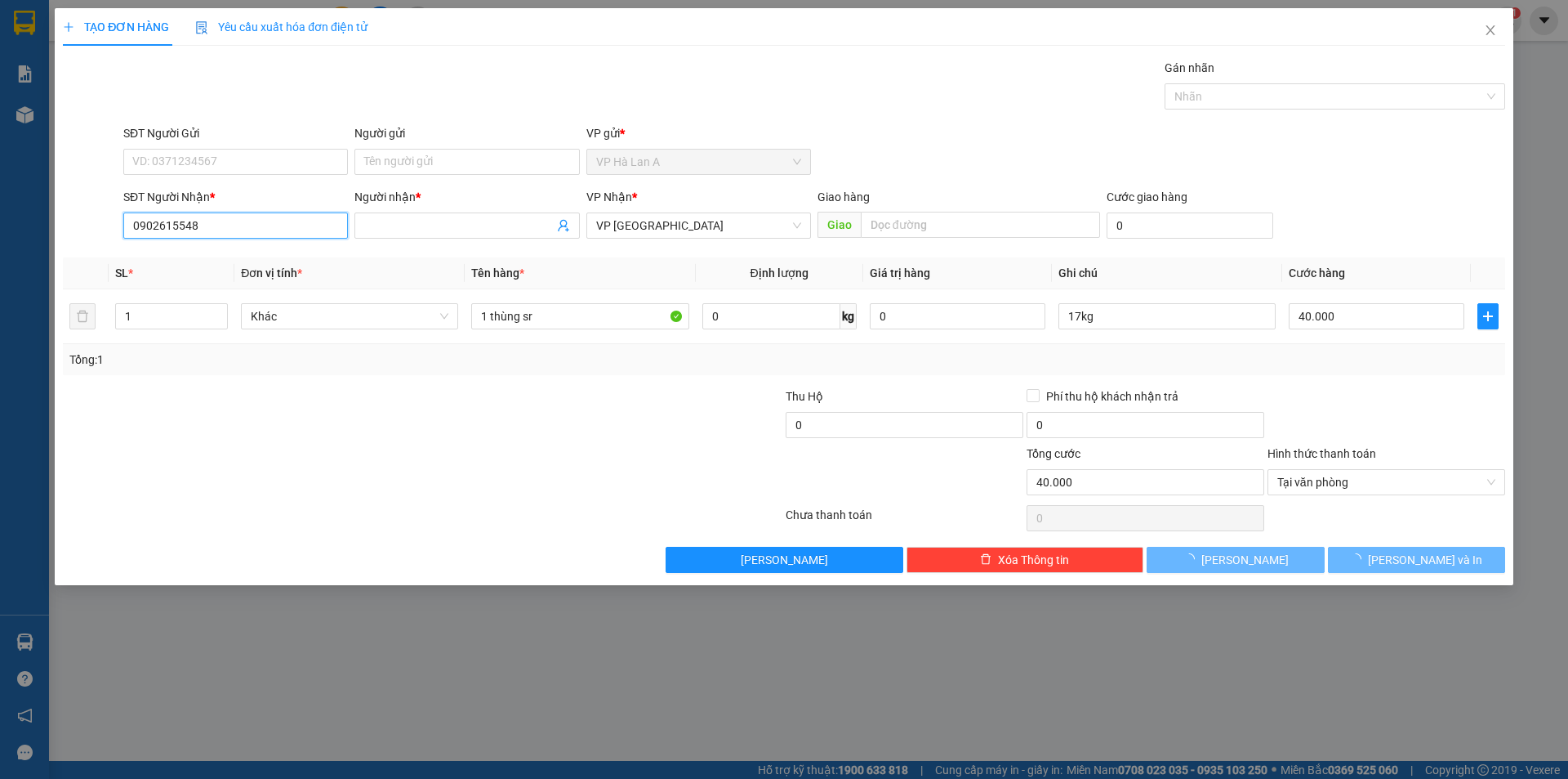
type input "0"
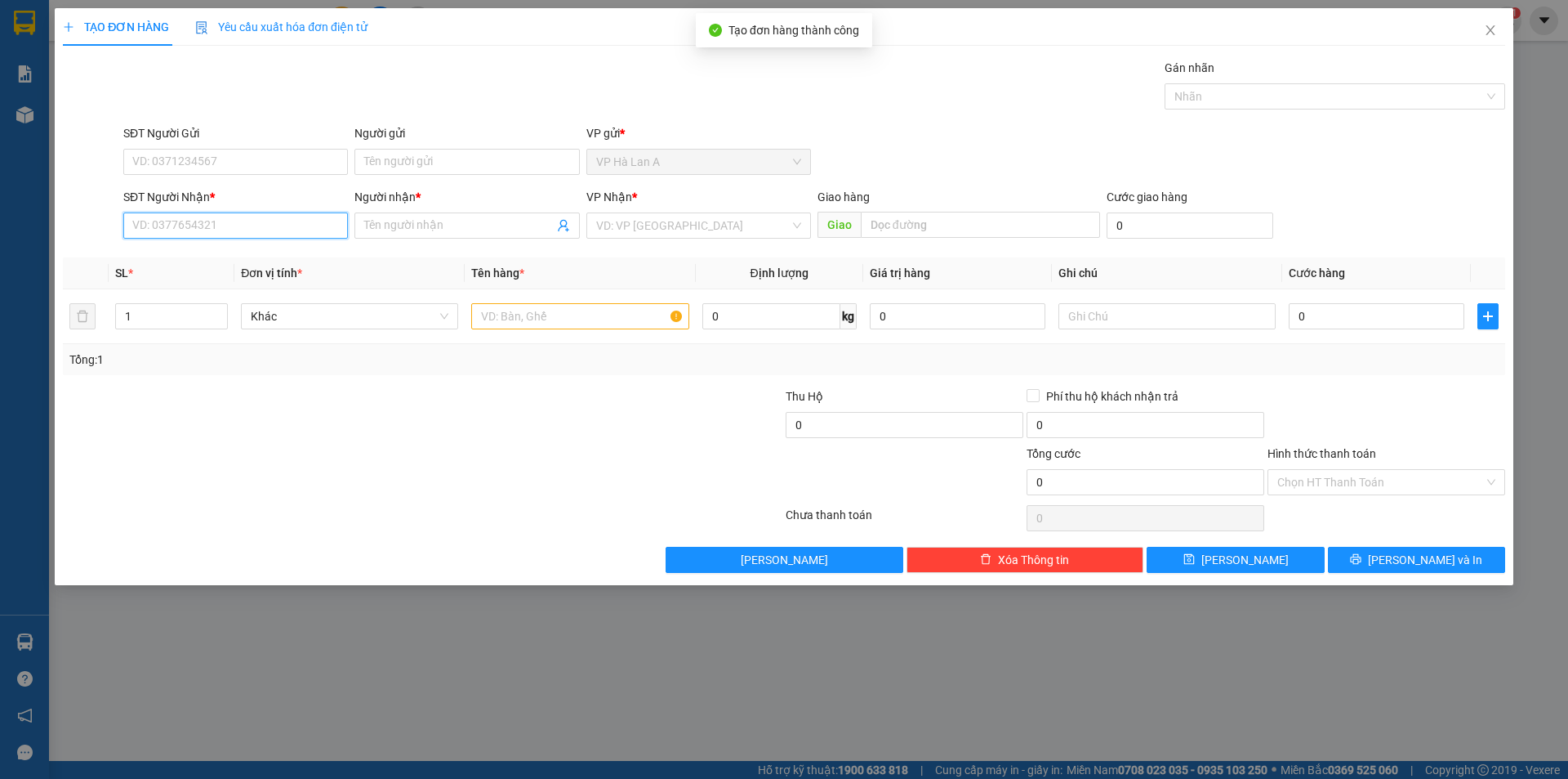
click at [270, 232] on input "SĐT Người Nhận *" at bounding box center [236, 225] width 225 height 26
type input "0903532552"
click at [220, 257] on div "0903532552 - ba" at bounding box center [235, 258] width 205 height 18
type input "ba"
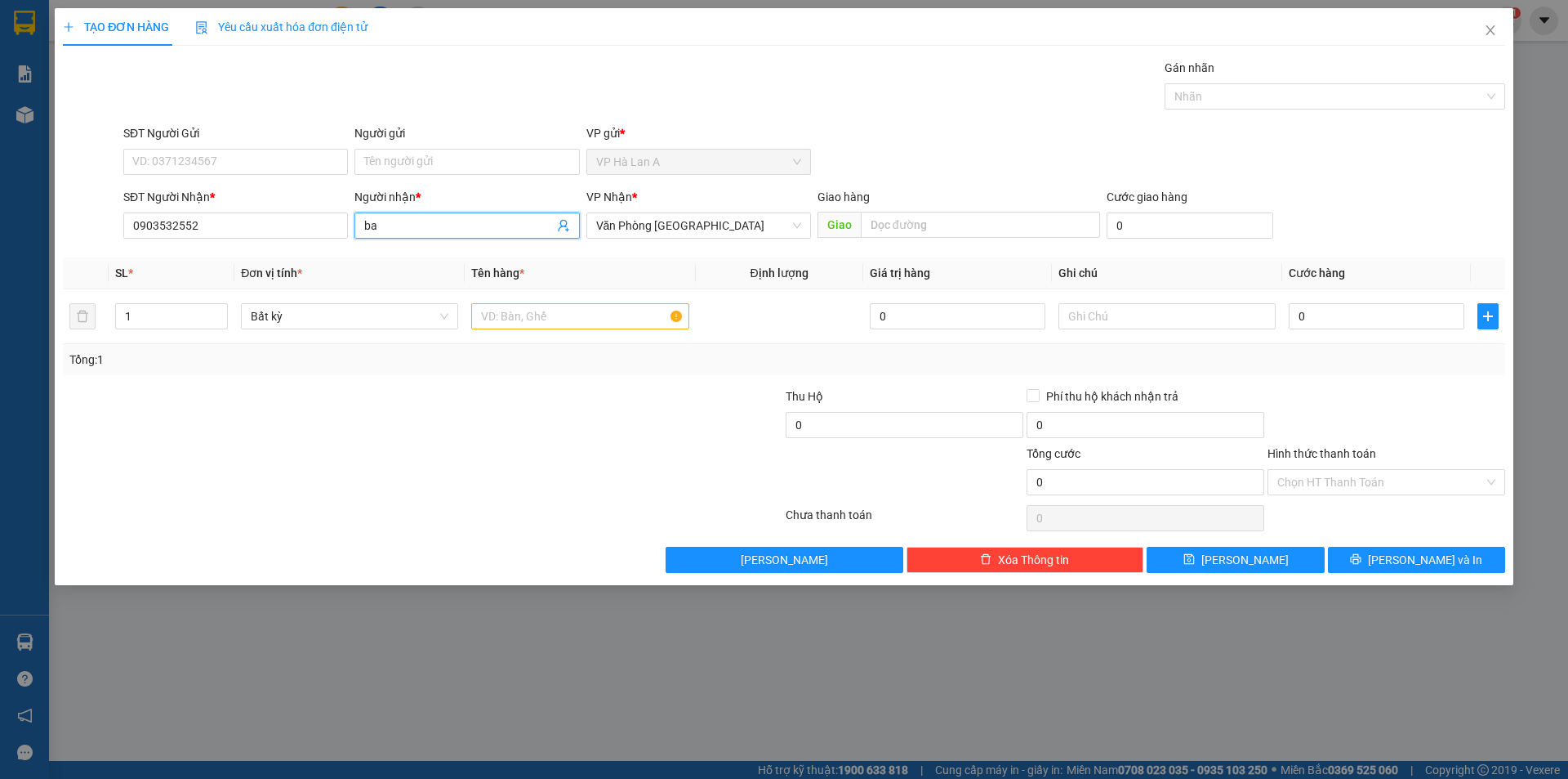
drag, startPoint x: 425, startPoint y: 228, endPoint x: 224, endPoint y: 197, distance: 203.4
click at [227, 197] on div "SĐT Người Nhận * 0903532552 Người nhận * ba ba VP Nhận * Văn Phòng Sài Gòn Giao…" at bounding box center [814, 216] width 1389 height 57
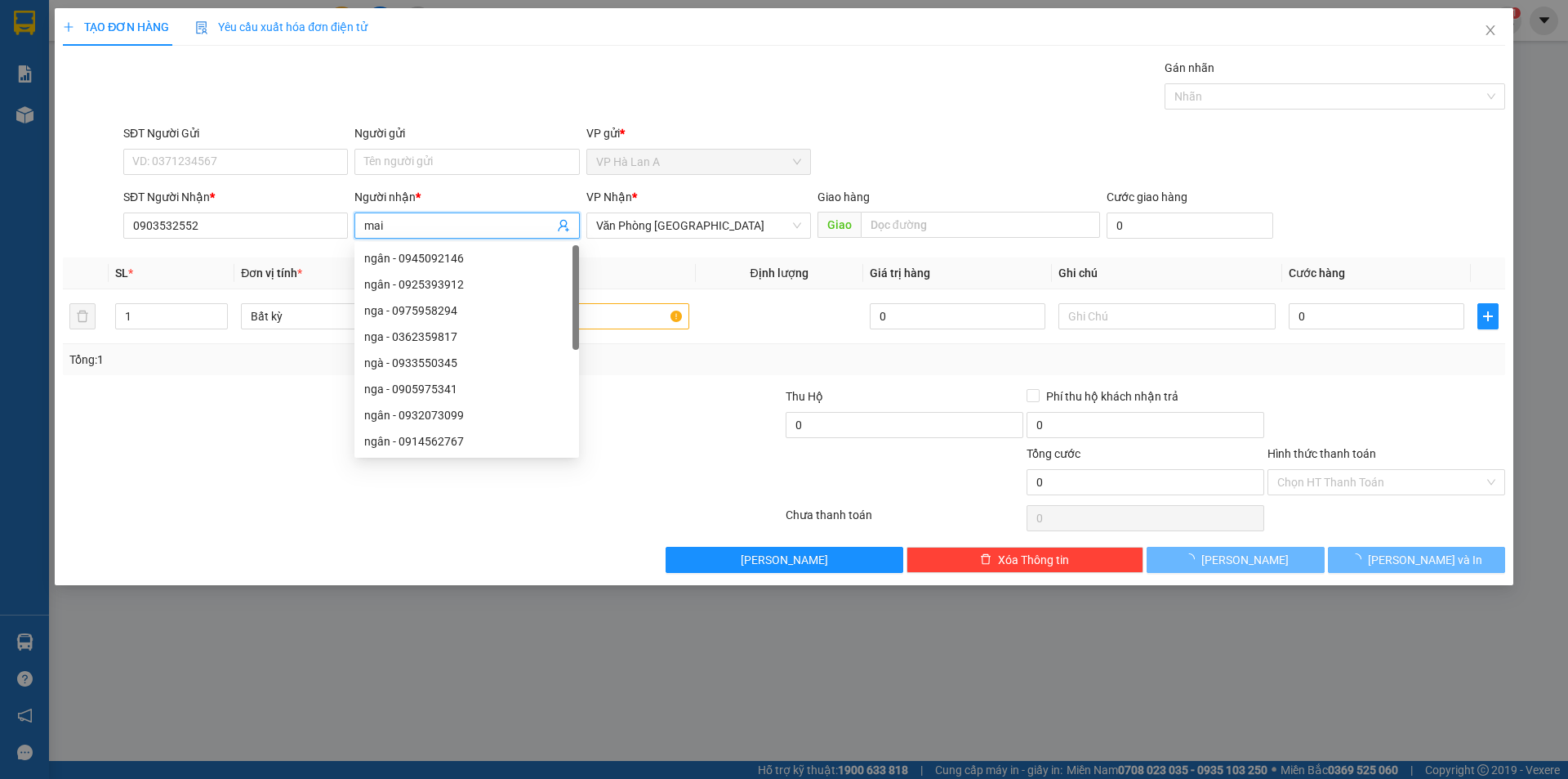
drag, startPoint x: 671, startPoint y: 222, endPoint x: 670, endPoint y: 253, distance: 31.0
click at [674, 226] on span "Văn Phòng [GEOGRAPHIC_DATA]" at bounding box center [698, 226] width 205 height 25
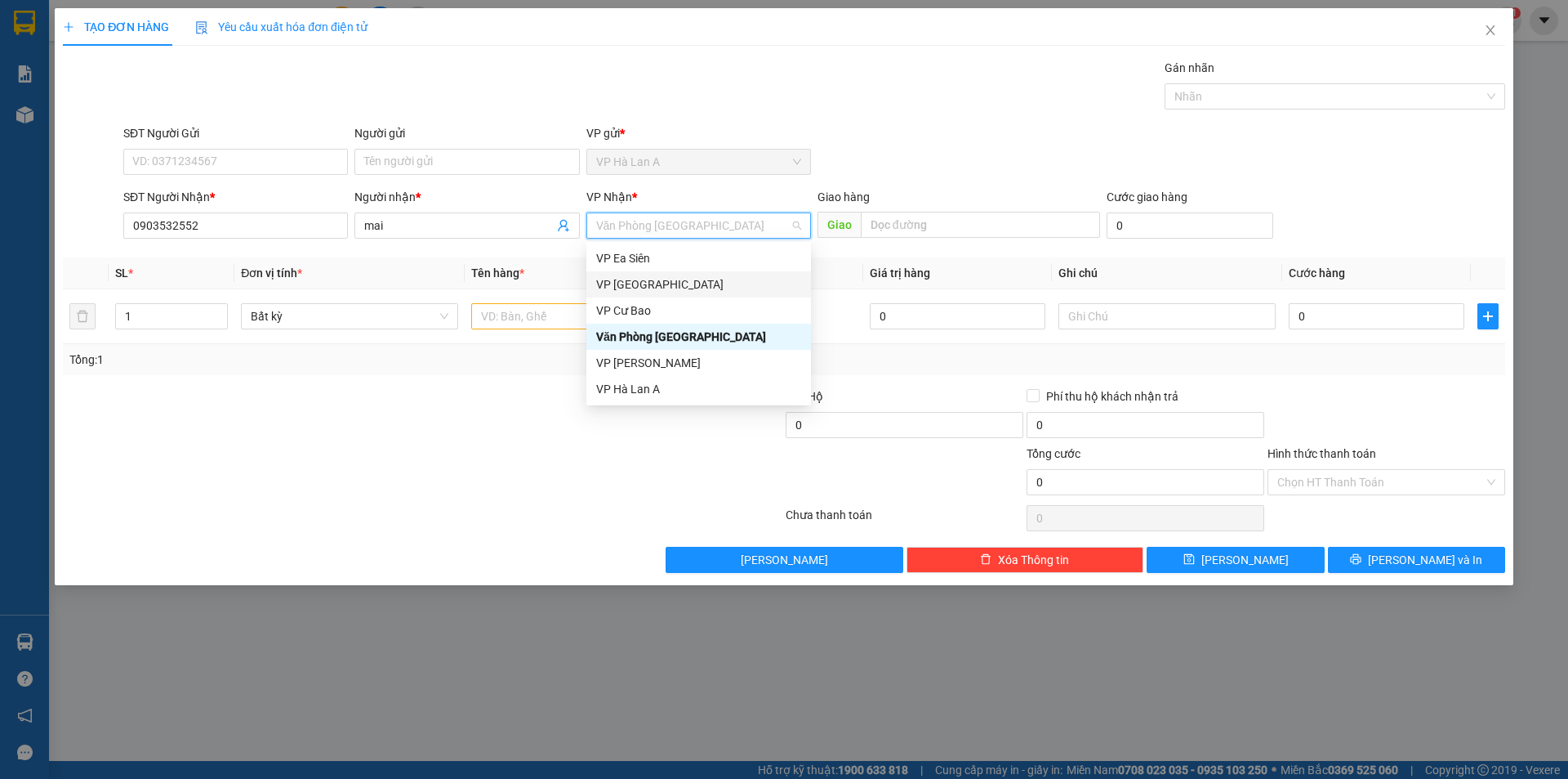
click at [647, 283] on div "VP [GEOGRAPHIC_DATA]" at bounding box center [698, 284] width 205 height 18
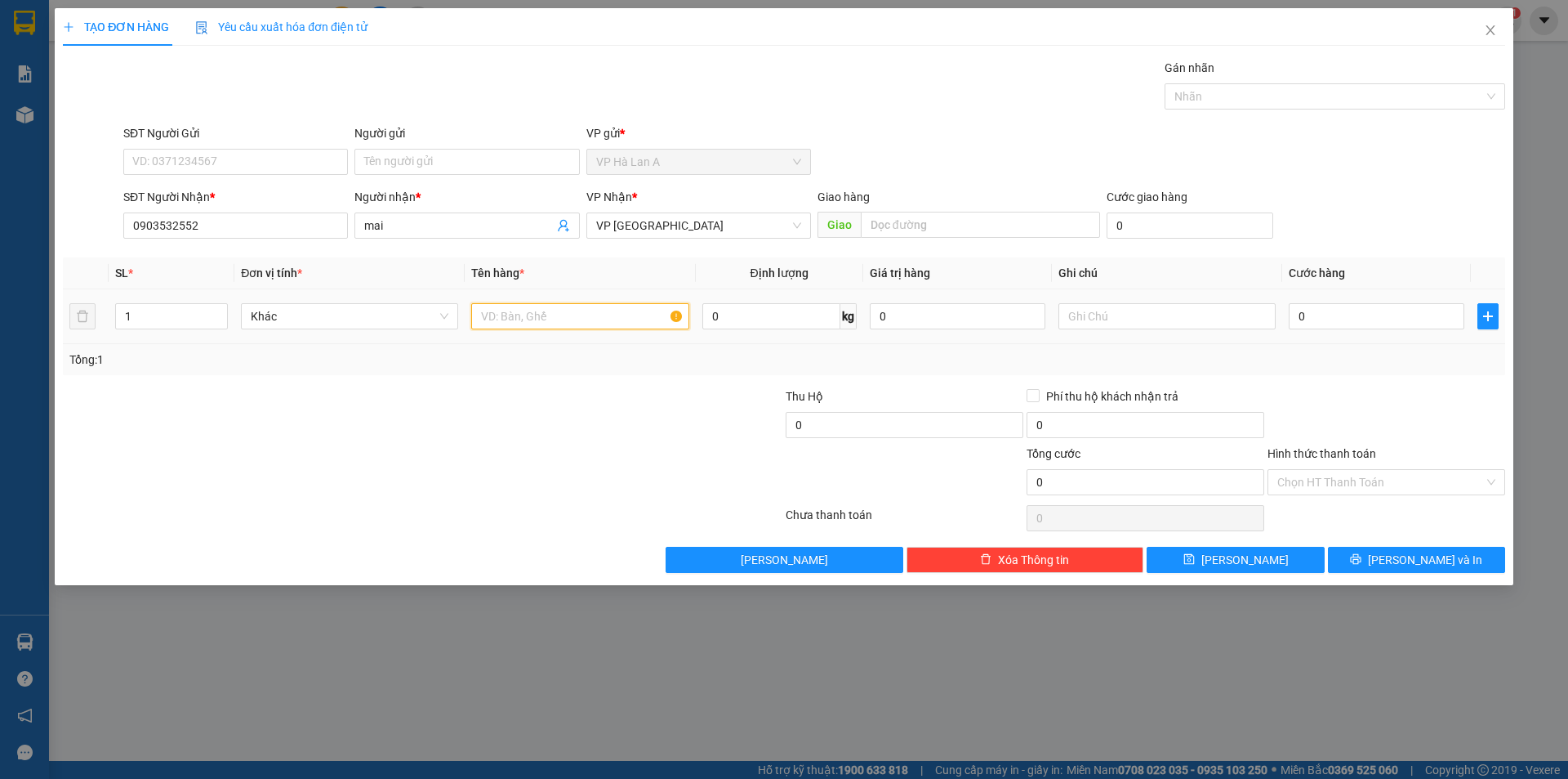
click at [572, 312] on input "text" at bounding box center [580, 315] width 217 height 26
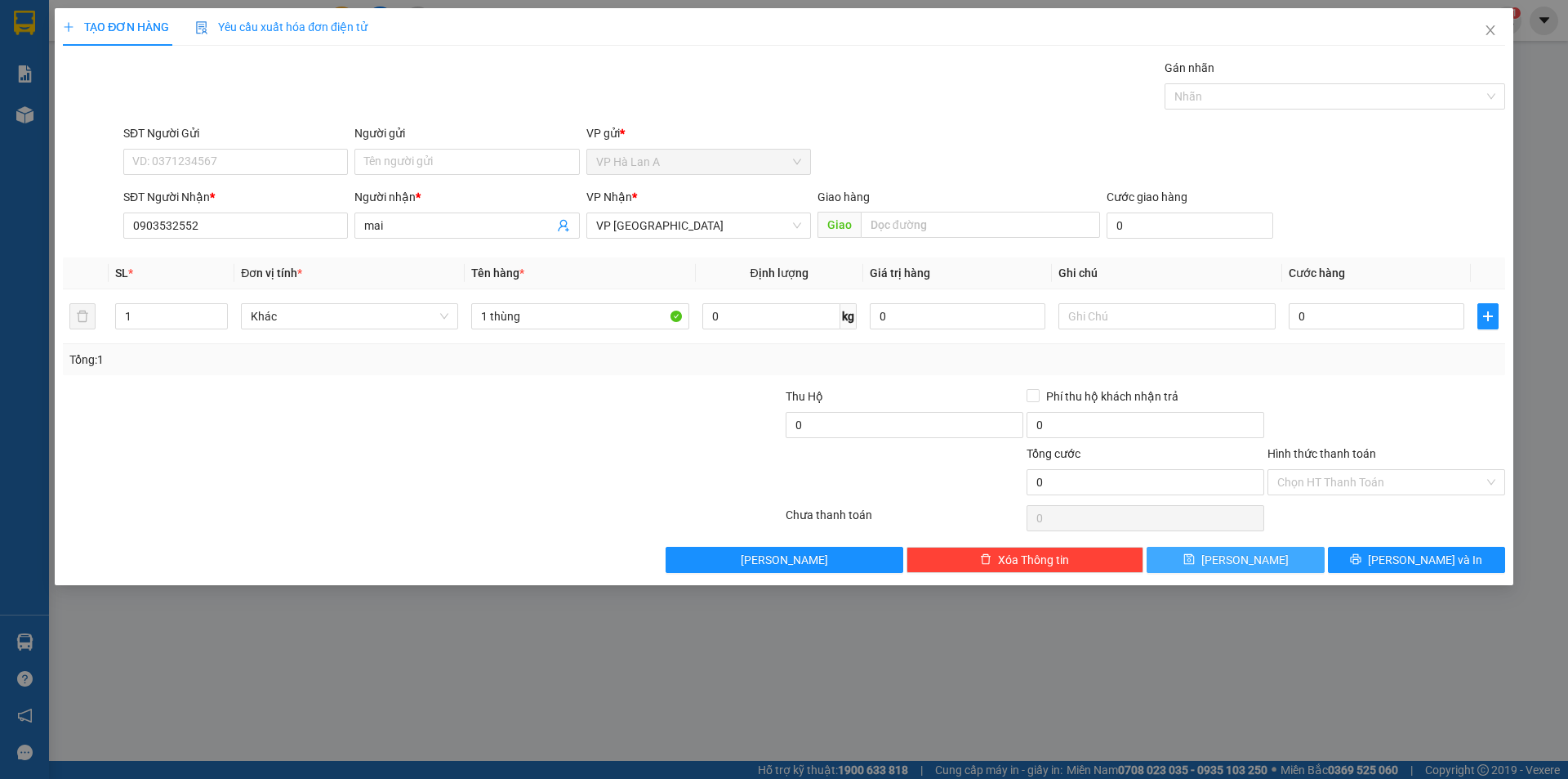
click at [1296, 565] on button "Lưu" at bounding box center [1236, 559] width 177 height 26
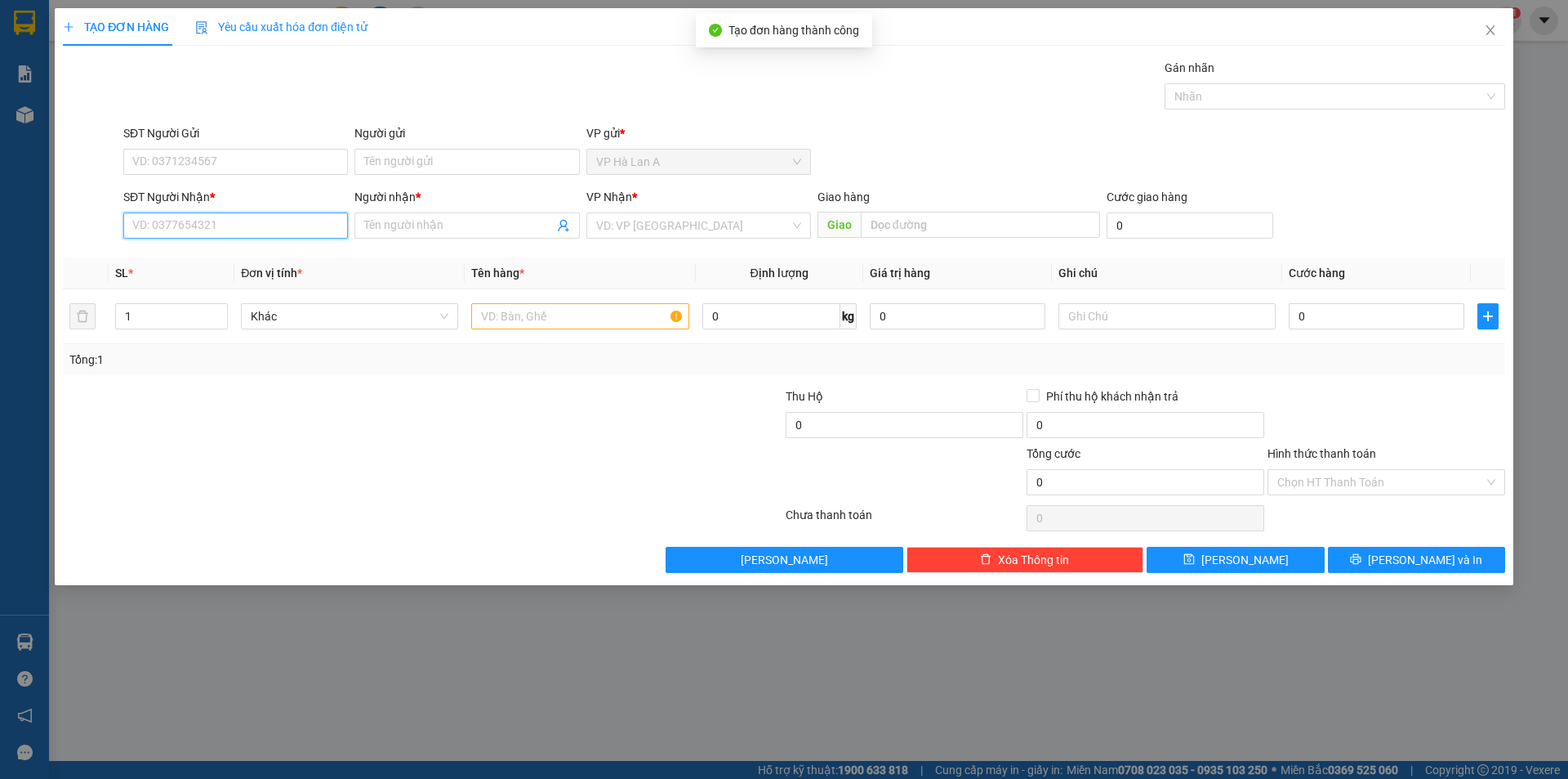
click at [325, 228] on input "SĐT Người Nhận *" at bounding box center [236, 225] width 225 height 26
drag, startPoint x: 187, startPoint y: 233, endPoint x: 10, endPoint y: 163, distance: 190.3
click at [23, 166] on div "TẠO ĐƠN HÀNG Yêu cầu xuất hóa đơn điện tử Transit Pickup Surcharge Ids Transit …" at bounding box center [784, 390] width 1568 height 779
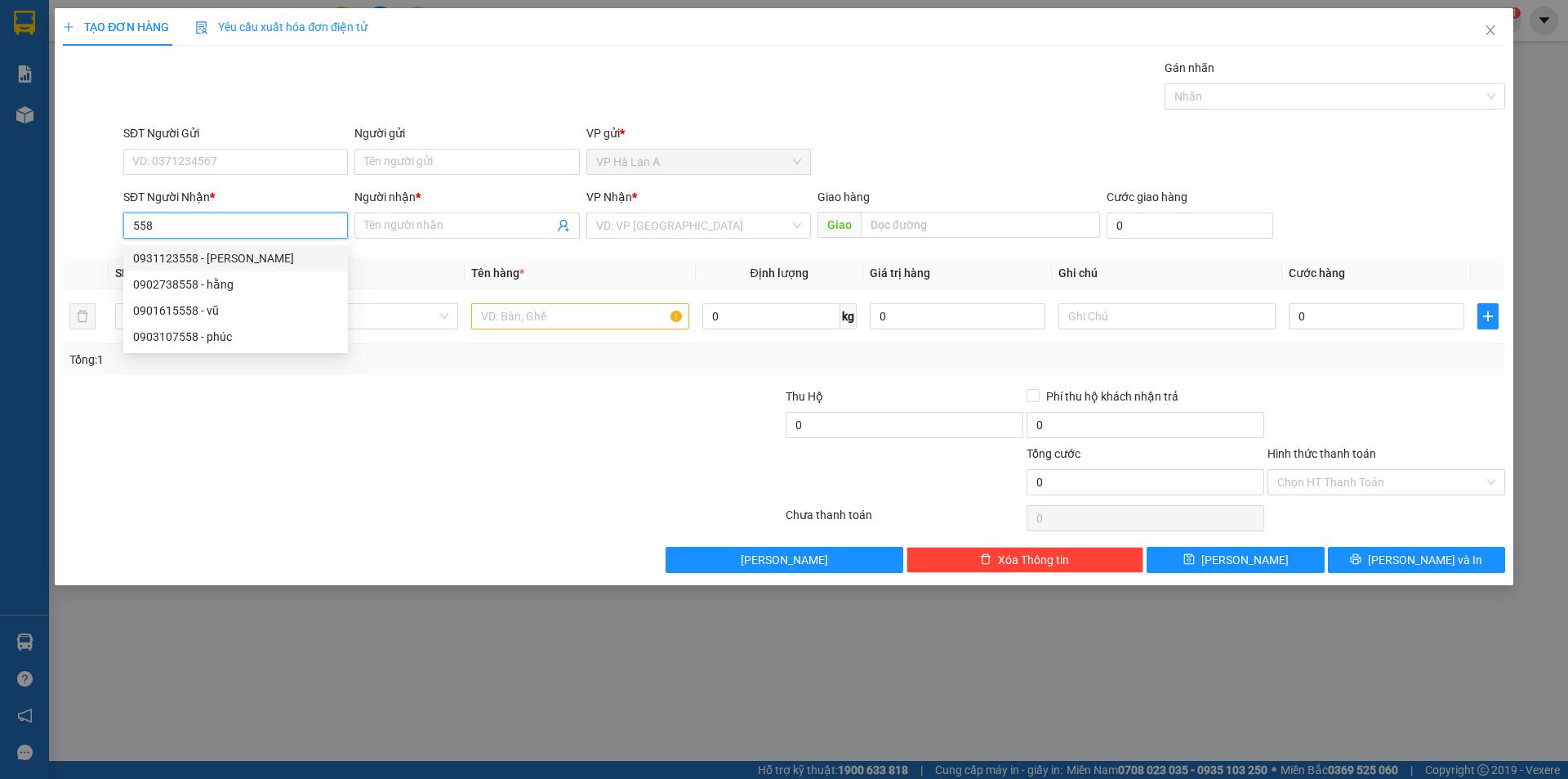
drag, startPoint x: 164, startPoint y: 226, endPoint x: 66, endPoint y: 190, distance: 104.4
click at [71, 191] on div "SĐT Người Nhận * 558 Người nhận * Tên người nhận VP Nhận * VD: VP Sài Gòn Giao …" at bounding box center [784, 216] width 1446 height 57
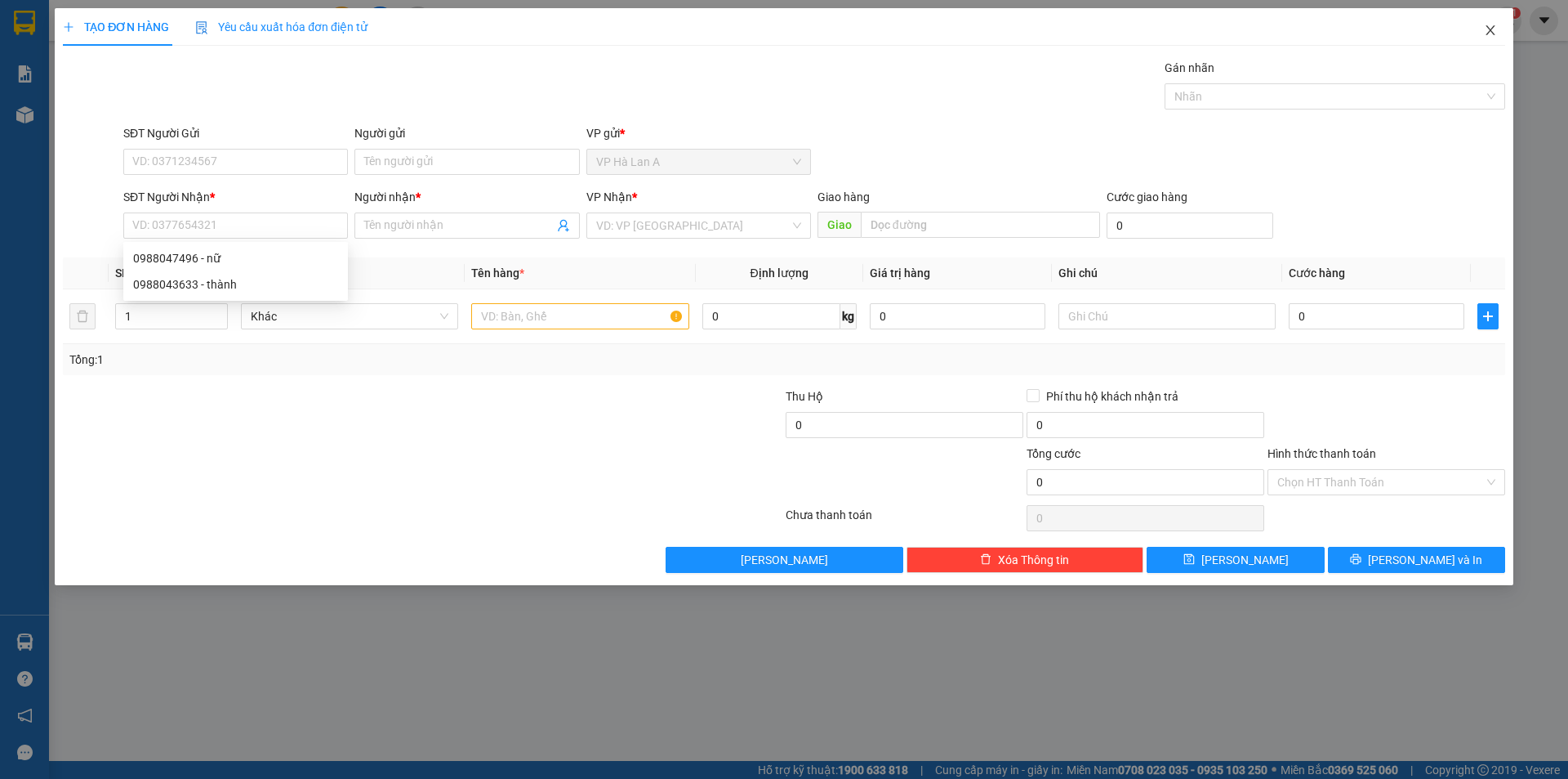
click at [1493, 33] on icon "close" at bounding box center [1490, 30] width 9 height 10
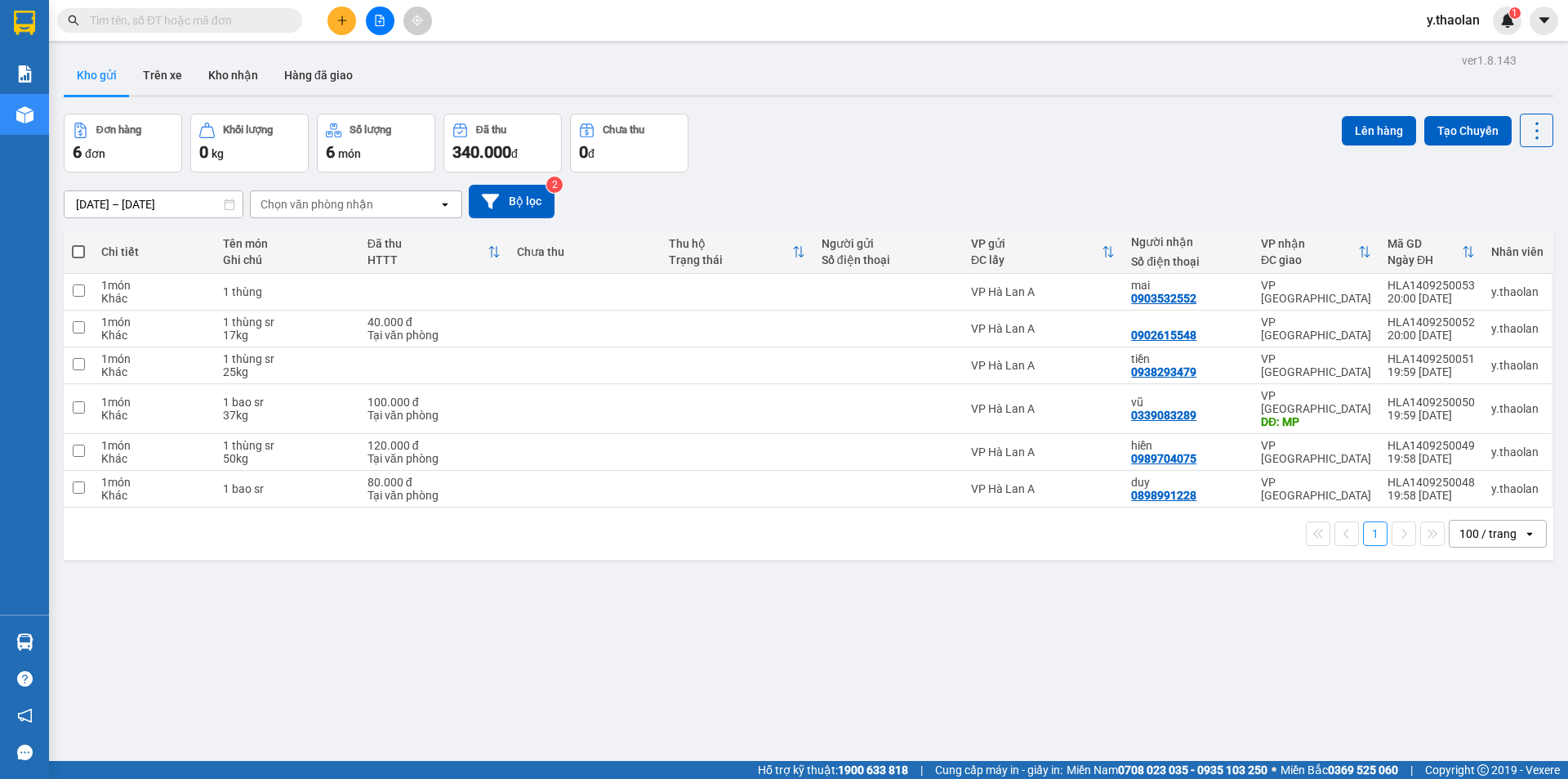
click at [256, 16] on input "text" at bounding box center [186, 20] width 192 height 18
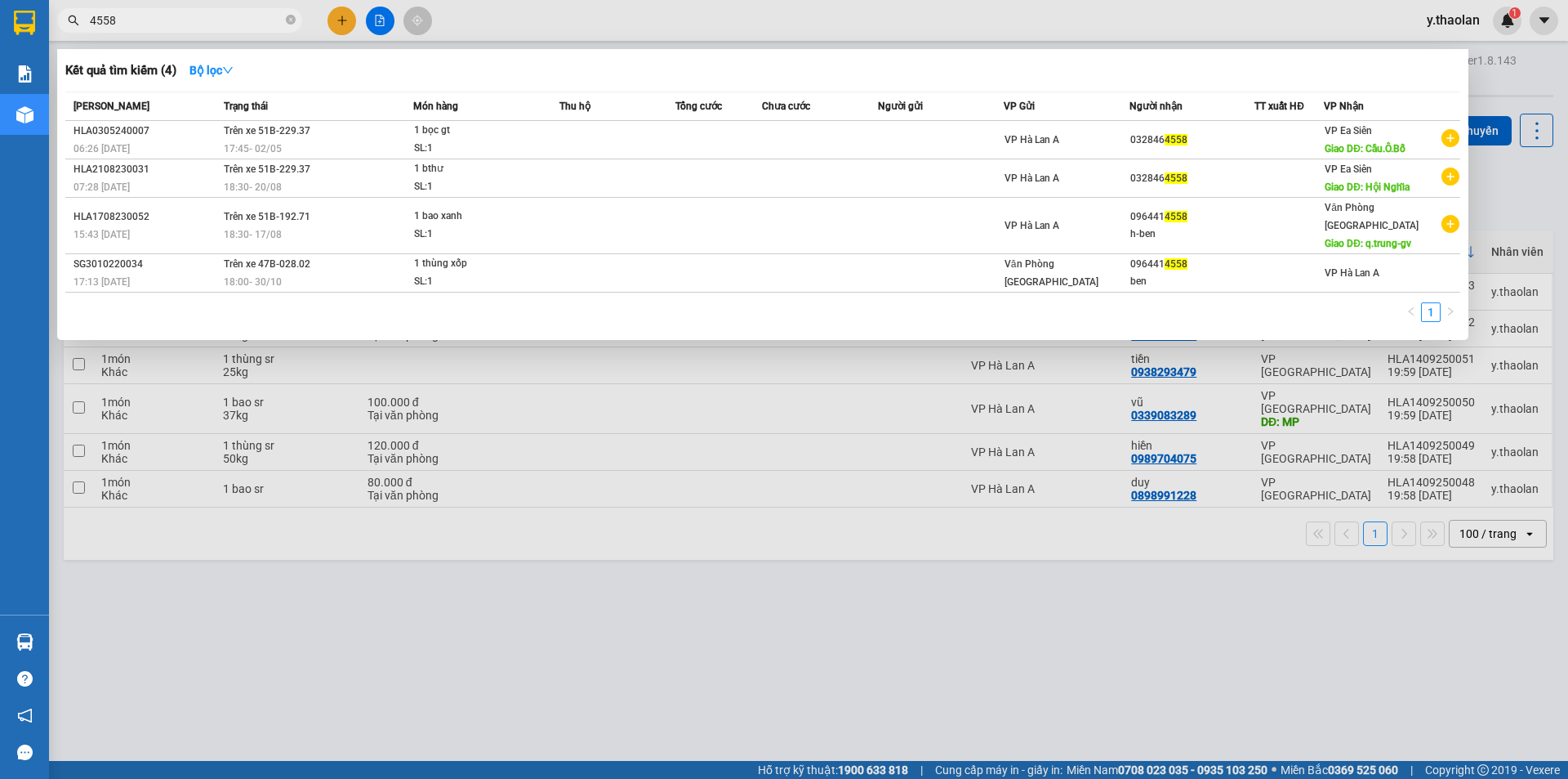
drag, startPoint x: 160, startPoint y: 25, endPoint x: 0, endPoint y: -12, distance: 164.2
click at [0, 0] on html "Kết quả tìm kiếm ( 4 ) Bộ lọc Mã ĐH Trạng thái Món hàng Thu hộ Tổng cước Chưa c…" at bounding box center [784, 390] width 1568 height 779
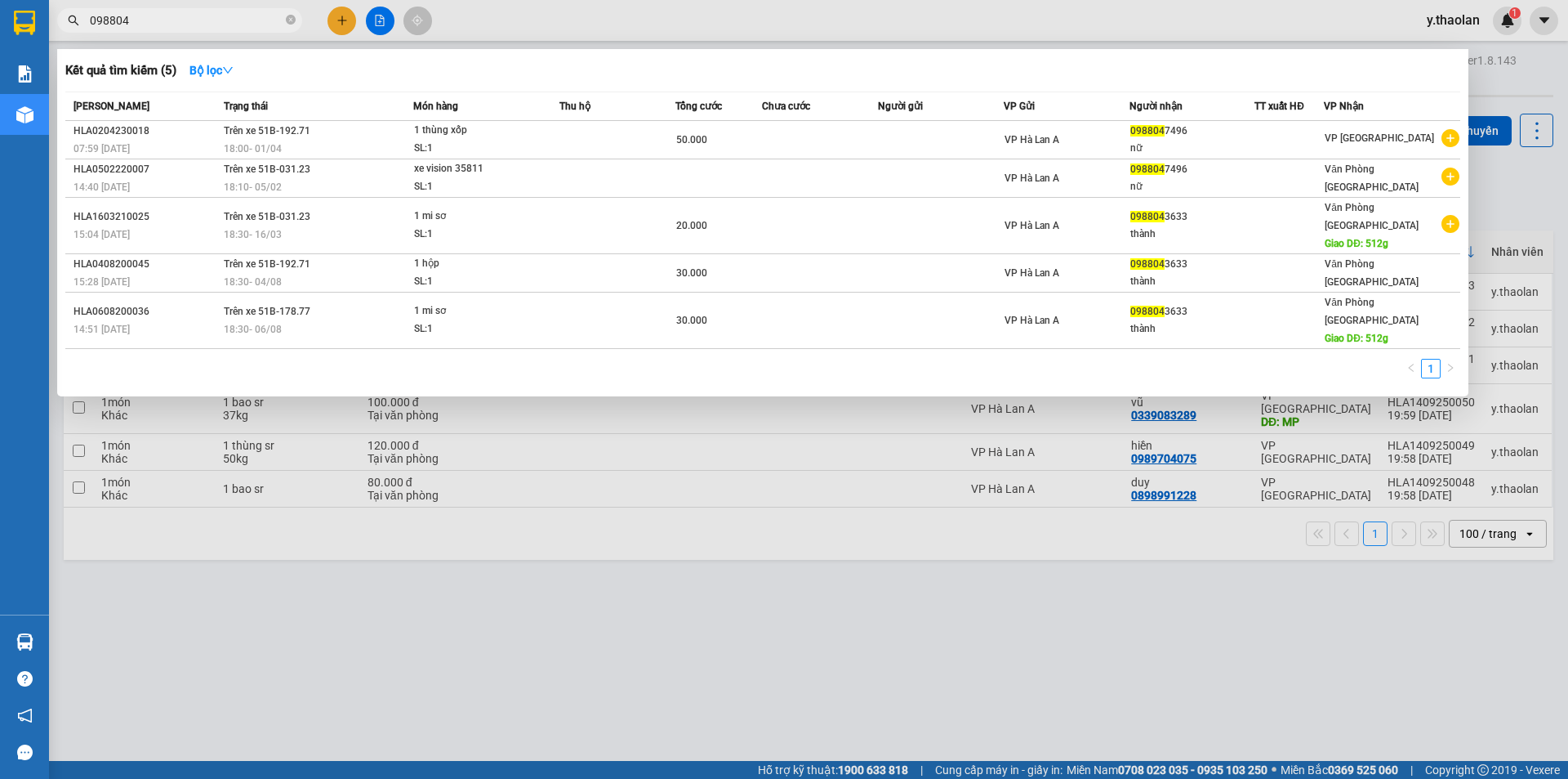
click at [990, 7] on div at bounding box center [784, 390] width 1568 height 779
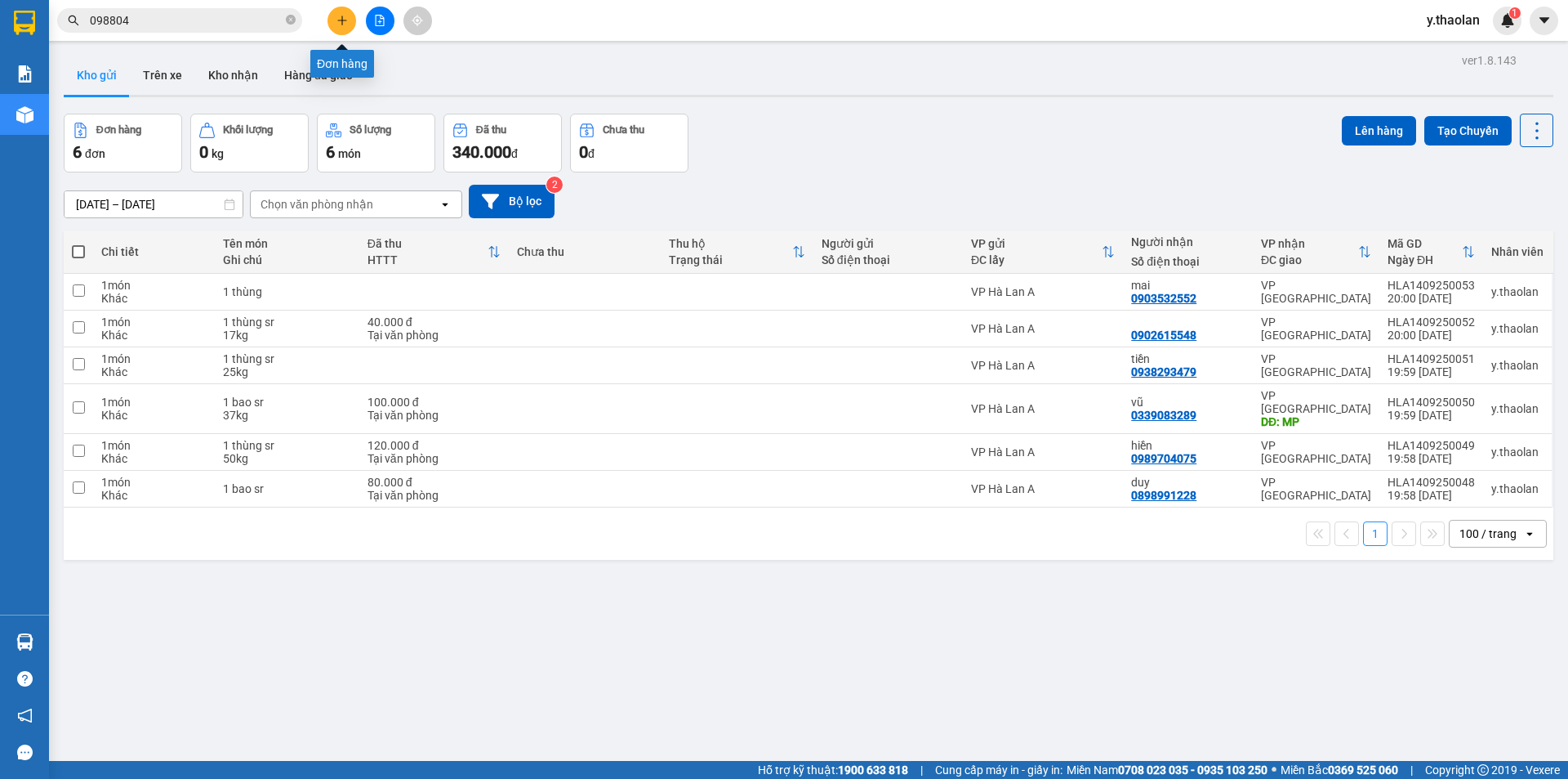
click at [341, 23] on icon "plus" at bounding box center [342, 20] width 11 height 11
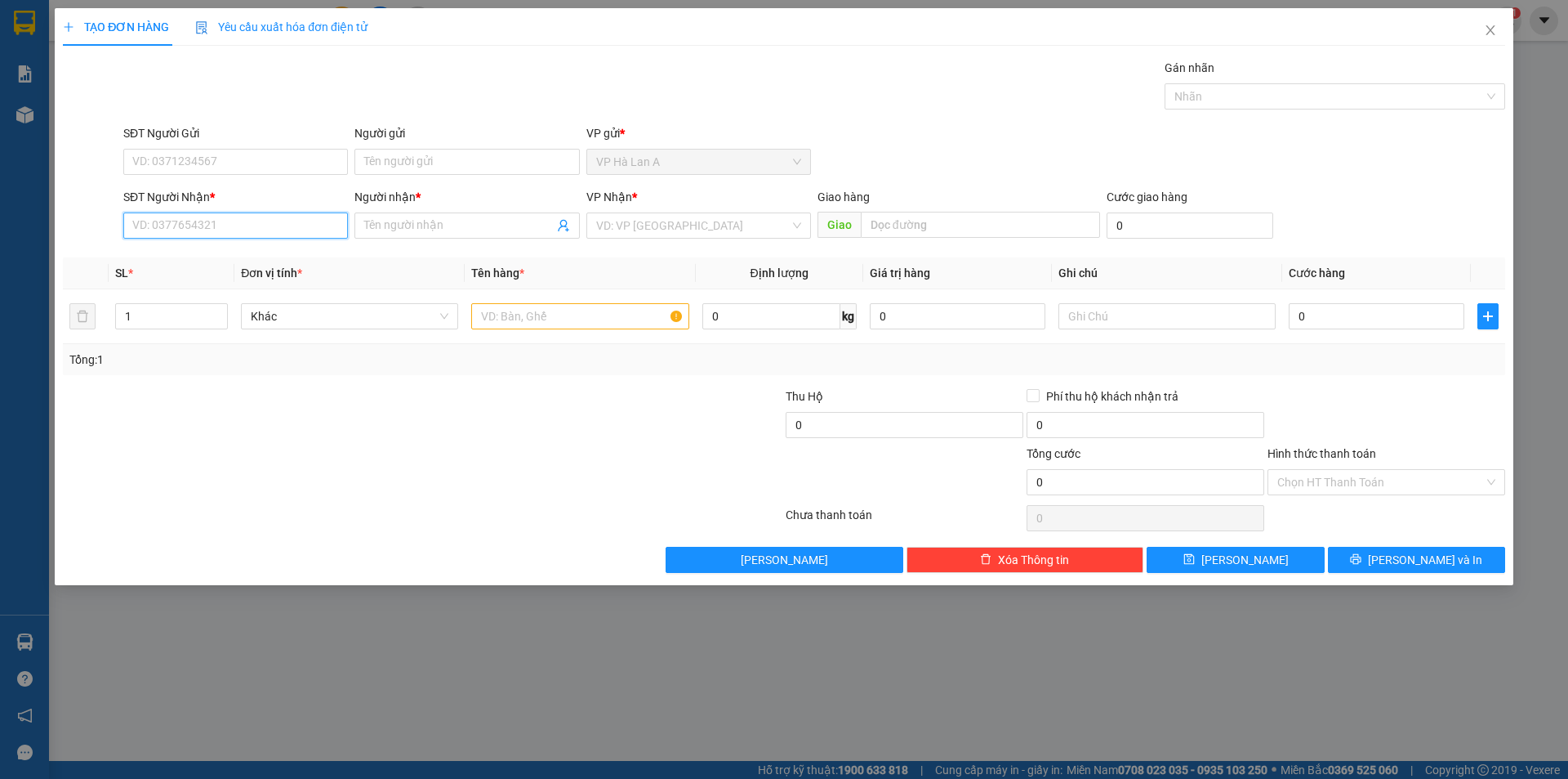
click at [248, 227] on input "SĐT Người Nhận *" at bounding box center [236, 225] width 225 height 26
drag, startPoint x: 210, startPoint y: 252, endPoint x: 461, endPoint y: 291, distance: 254.0
click at [213, 252] on div "0343558346 - hà" at bounding box center [235, 258] width 205 height 18
click at [532, 324] on input "text" at bounding box center [580, 315] width 217 height 26
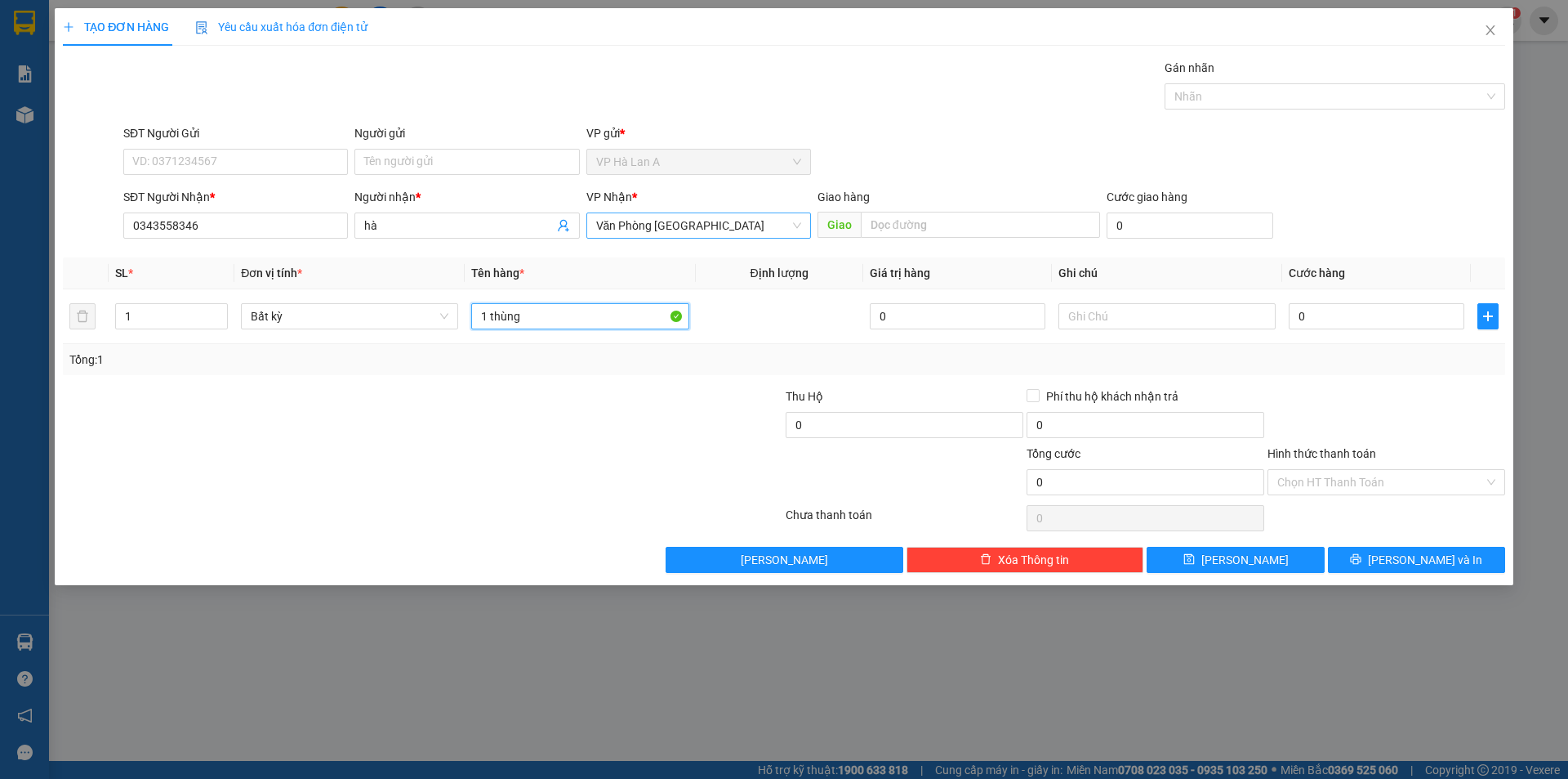
drag, startPoint x: 745, startPoint y: 225, endPoint x: 725, endPoint y: 238, distance: 23.9
click at [744, 228] on span "Văn Phòng [GEOGRAPHIC_DATA]" at bounding box center [698, 226] width 205 height 25
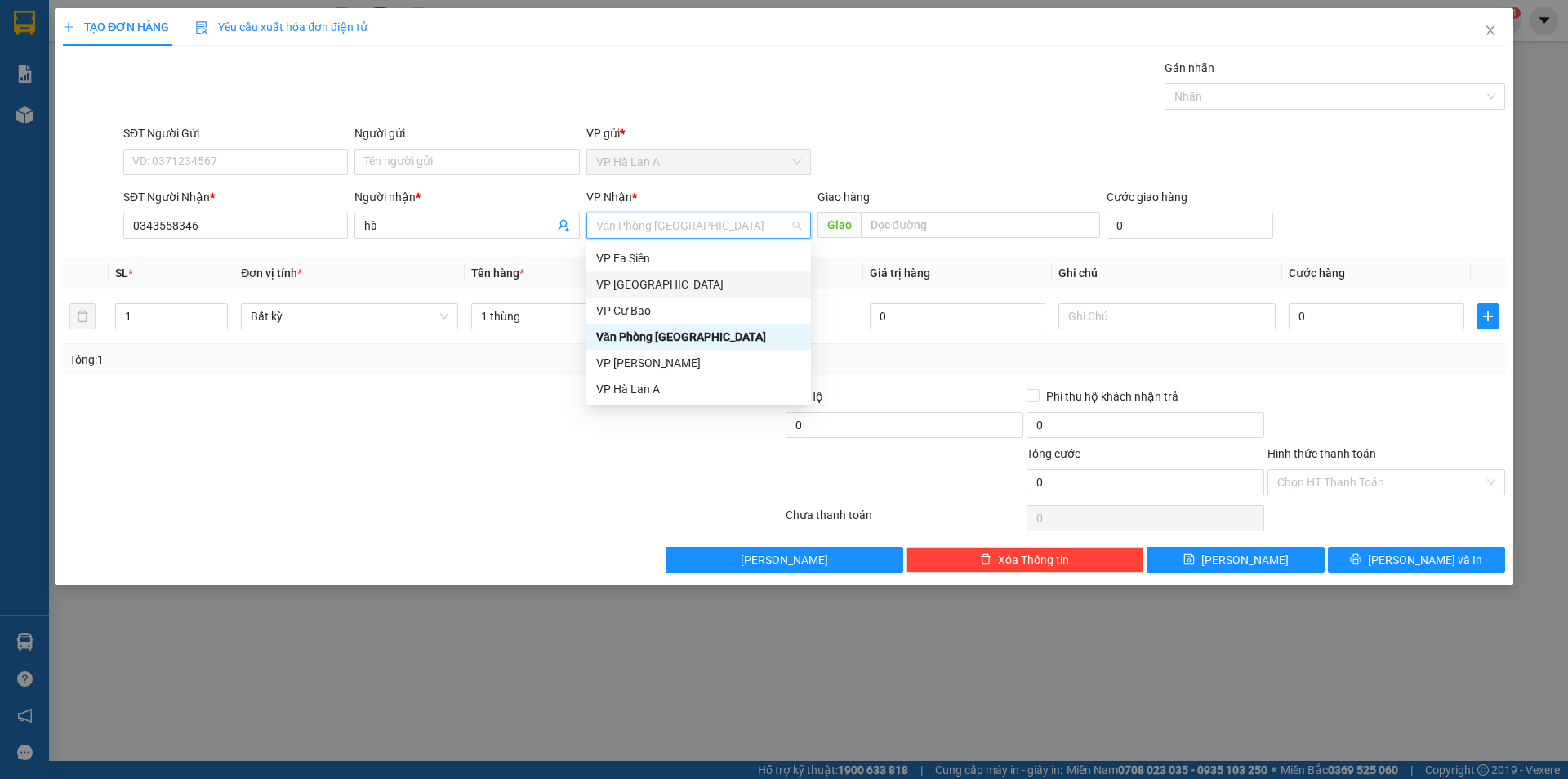
click at [669, 284] on div "VP [GEOGRAPHIC_DATA]" at bounding box center [698, 284] width 205 height 18
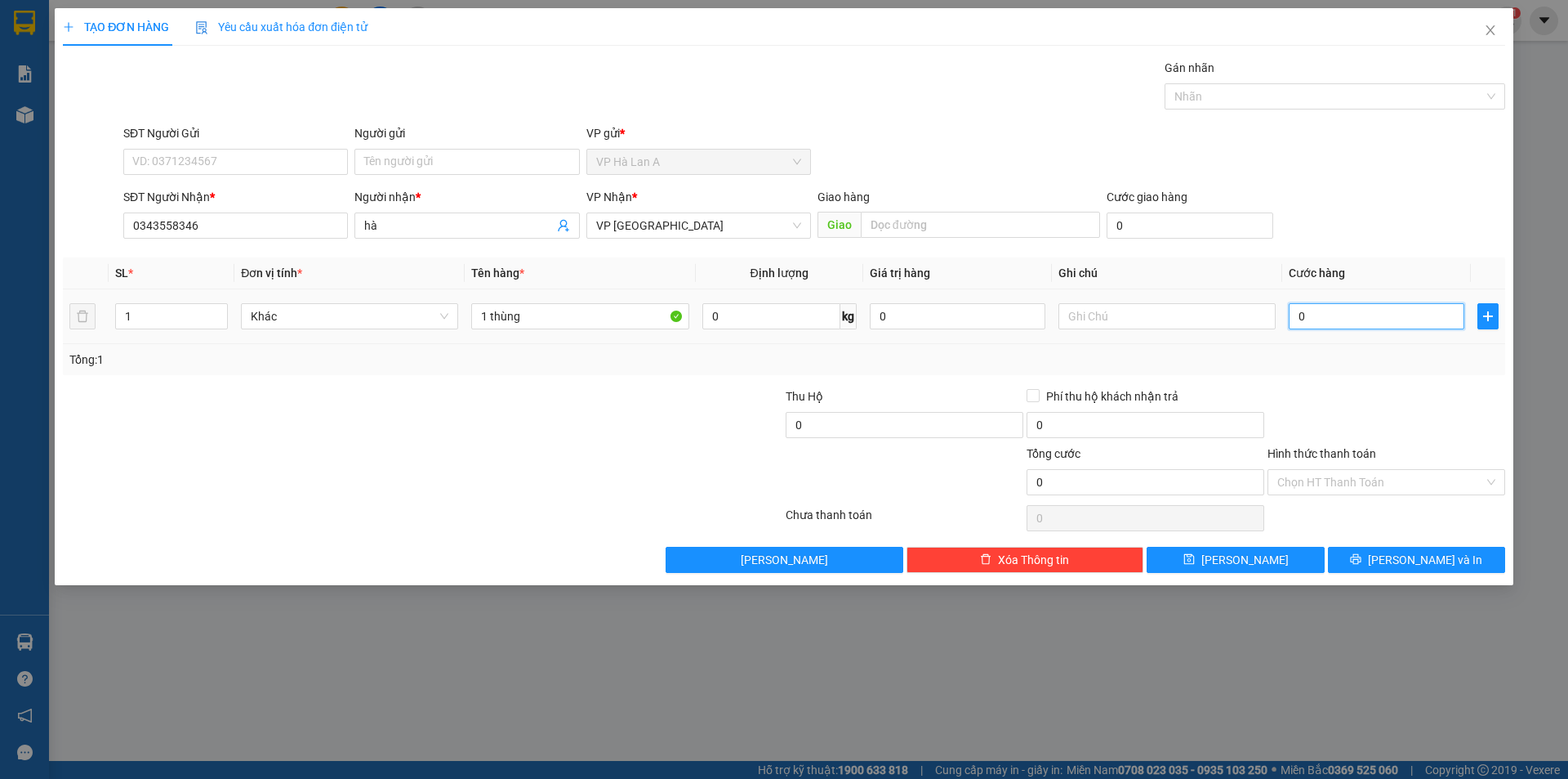
click at [1314, 319] on input "0" at bounding box center [1377, 315] width 175 height 26
click at [1342, 493] on input "Hình thức thanh toán" at bounding box center [1380, 482] width 207 height 25
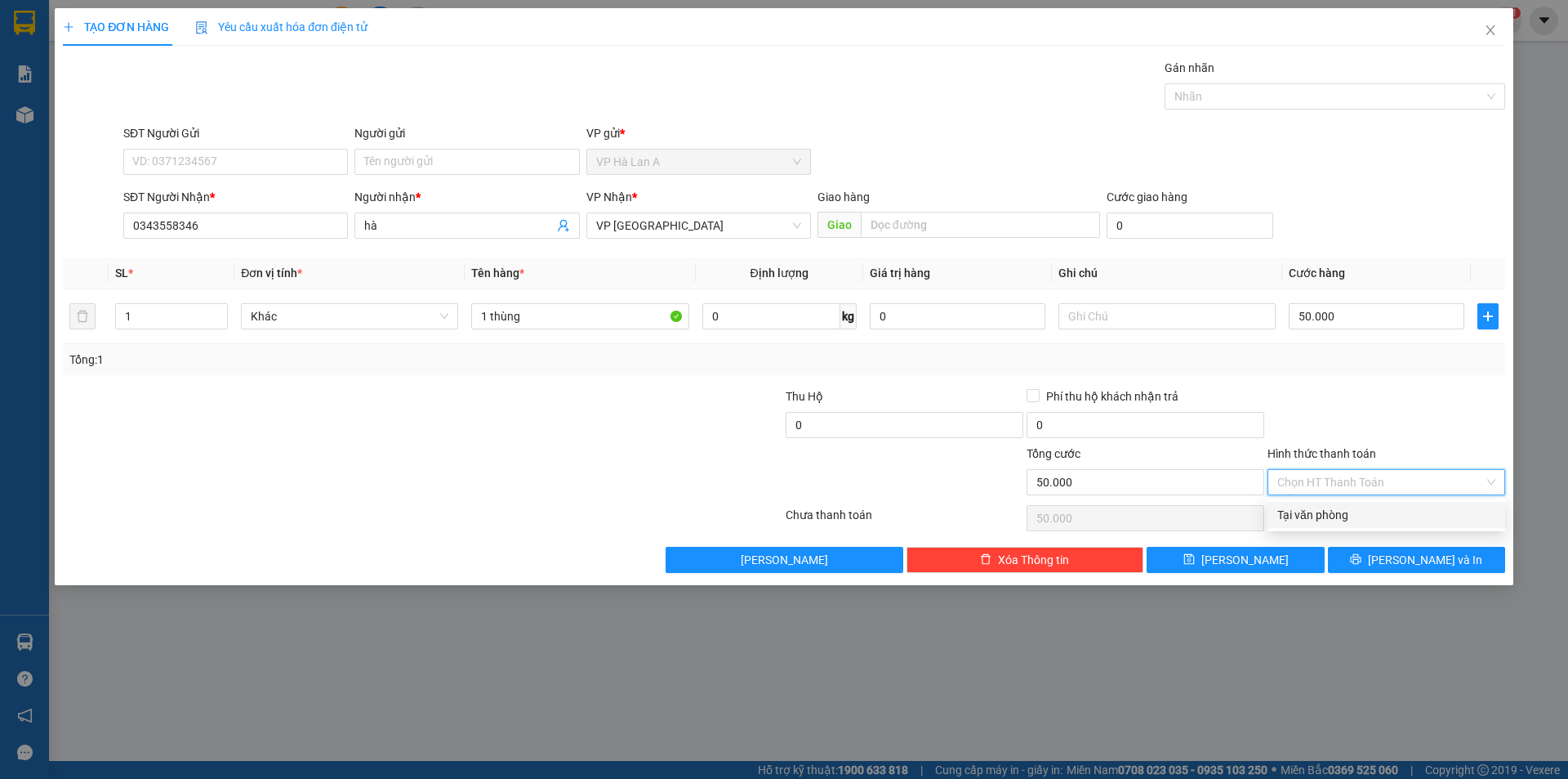
click at [1340, 516] on div "Tại văn phòng" at bounding box center [1386, 514] width 218 height 18
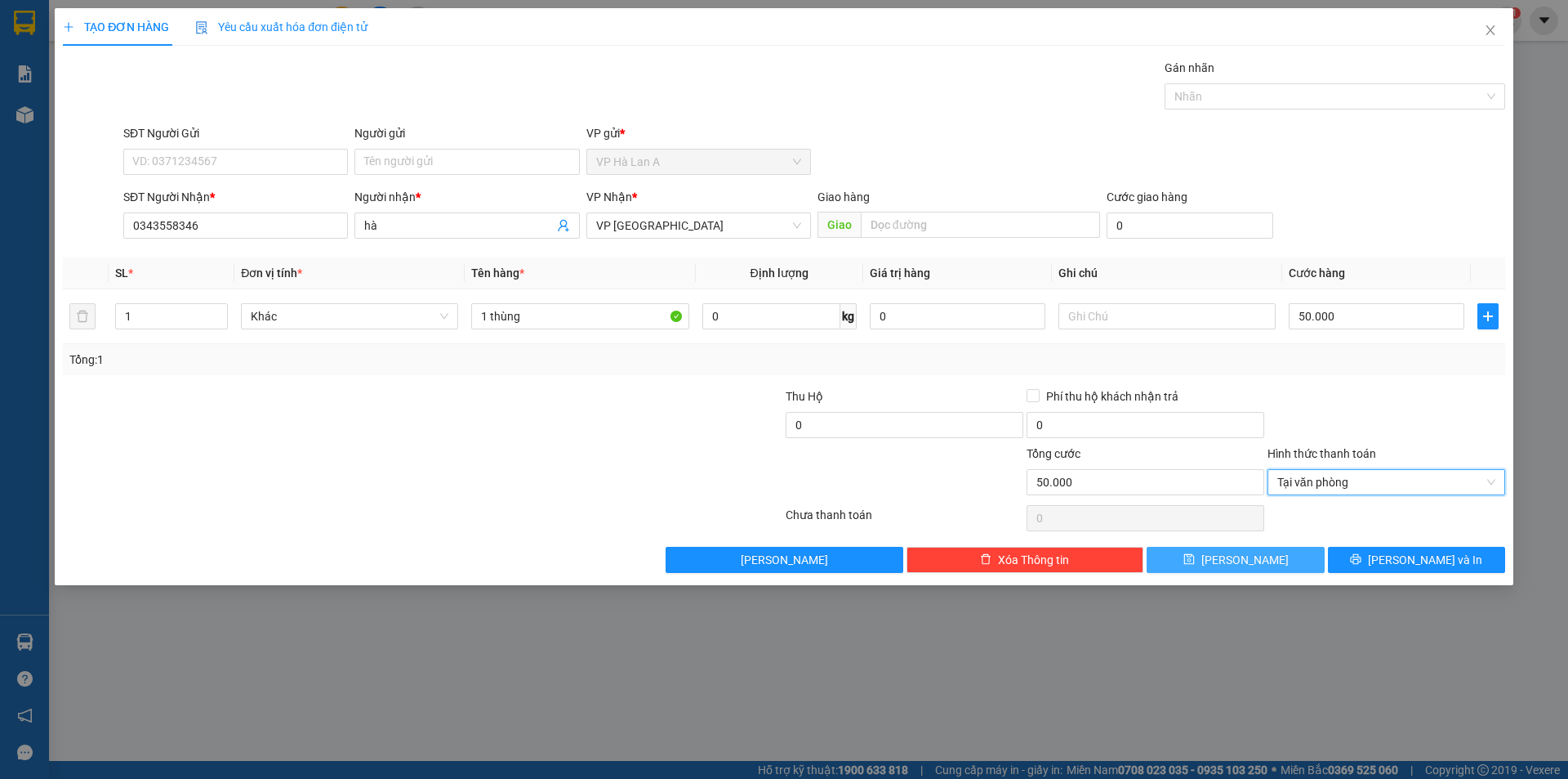
click at [1303, 568] on button "Lưu" at bounding box center [1236, 559] width 177 height 26
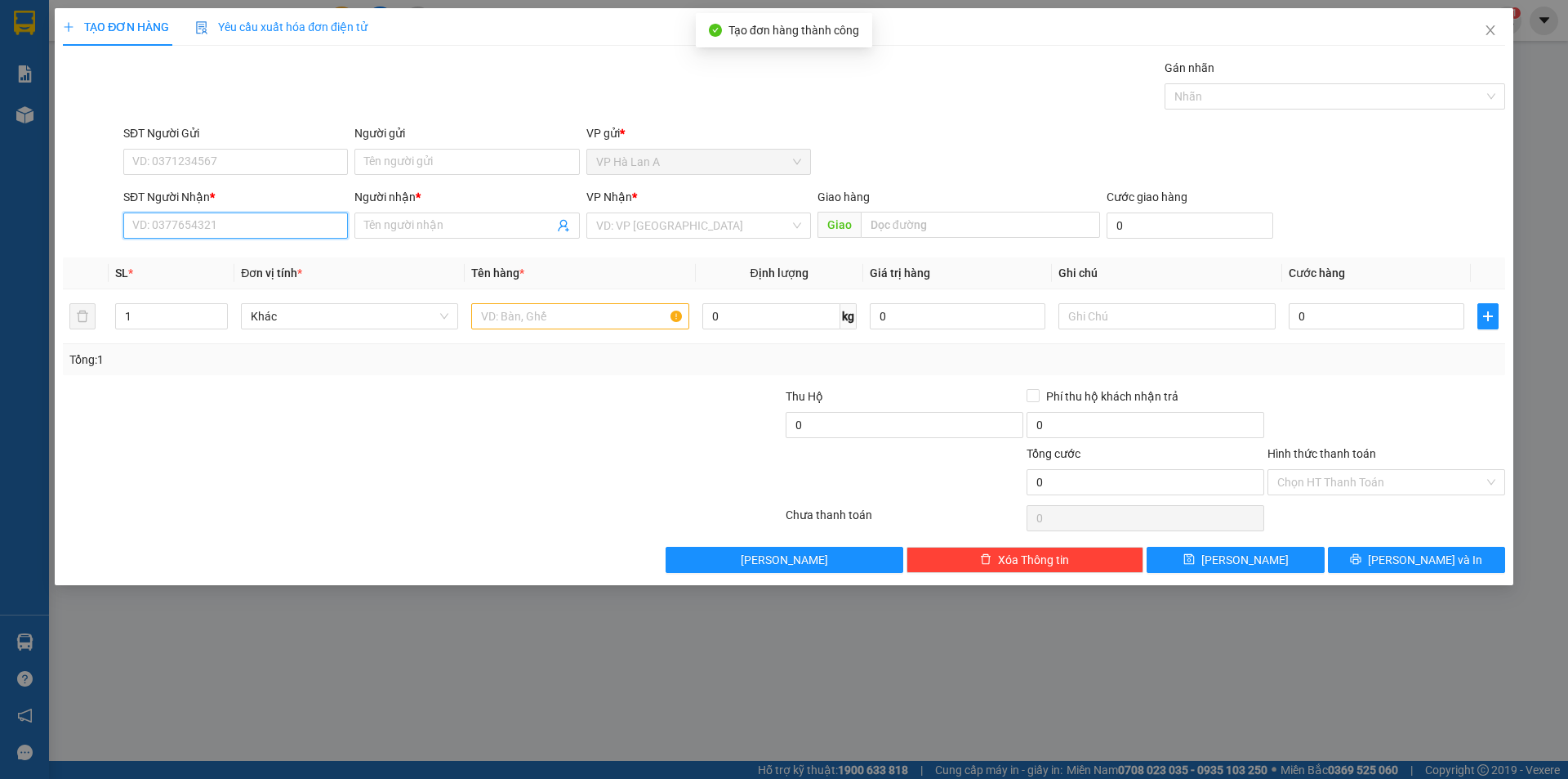
click at [213, 226] on input "SĐT Người Nhận *" at bounding box center [236, 225] width 225 height 26
drag, startPoint x: 180, startPoint y: 252, endPoint x: 294, endPoint y: 258, distance: 114.2
click at [181, 254] on div "0332678947 -" at bounding box center [235, 258] width 205 height 18
click at [503, 286] on th "Tên hàng *" at bounding box center [580, 272] width 230 height 31
click at [528, 319] on input "text" at bounding box center [580, 315] width 217 height 26
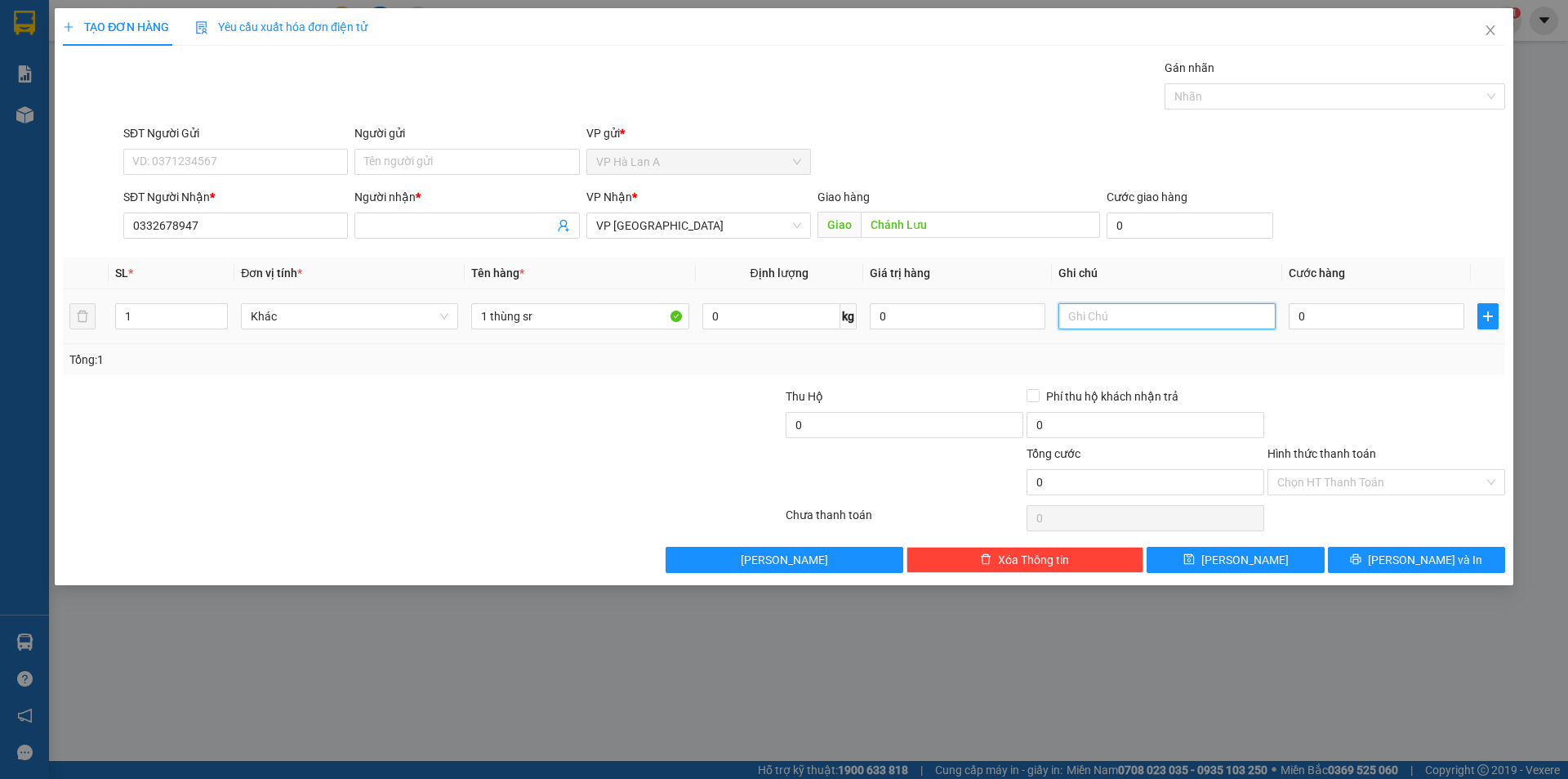
click at [1133, 319] on input "text" at bounding box center [1167, 315] width 217 height 26
click at [1432, 304] on input "0" at bounding box center [1377, 315] width 175 height 26
click at [1311, 484] on input "Hình thức thanh toán" at bounding box center [1380, 482] width 207 height 25
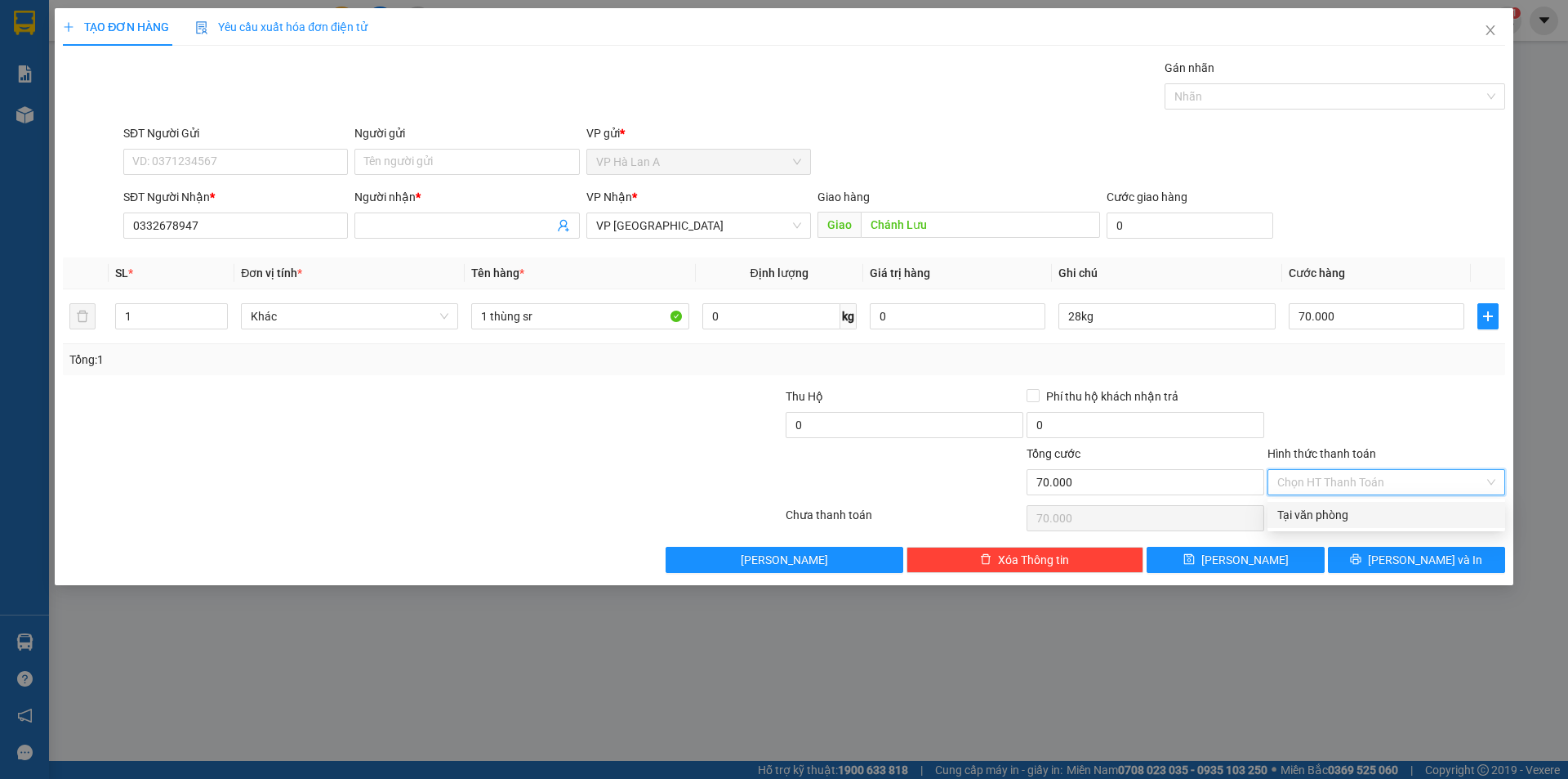
click at [1298, 520] on div "Tại văn phòng" at bounding box center [1386, 514] width 218 height 18
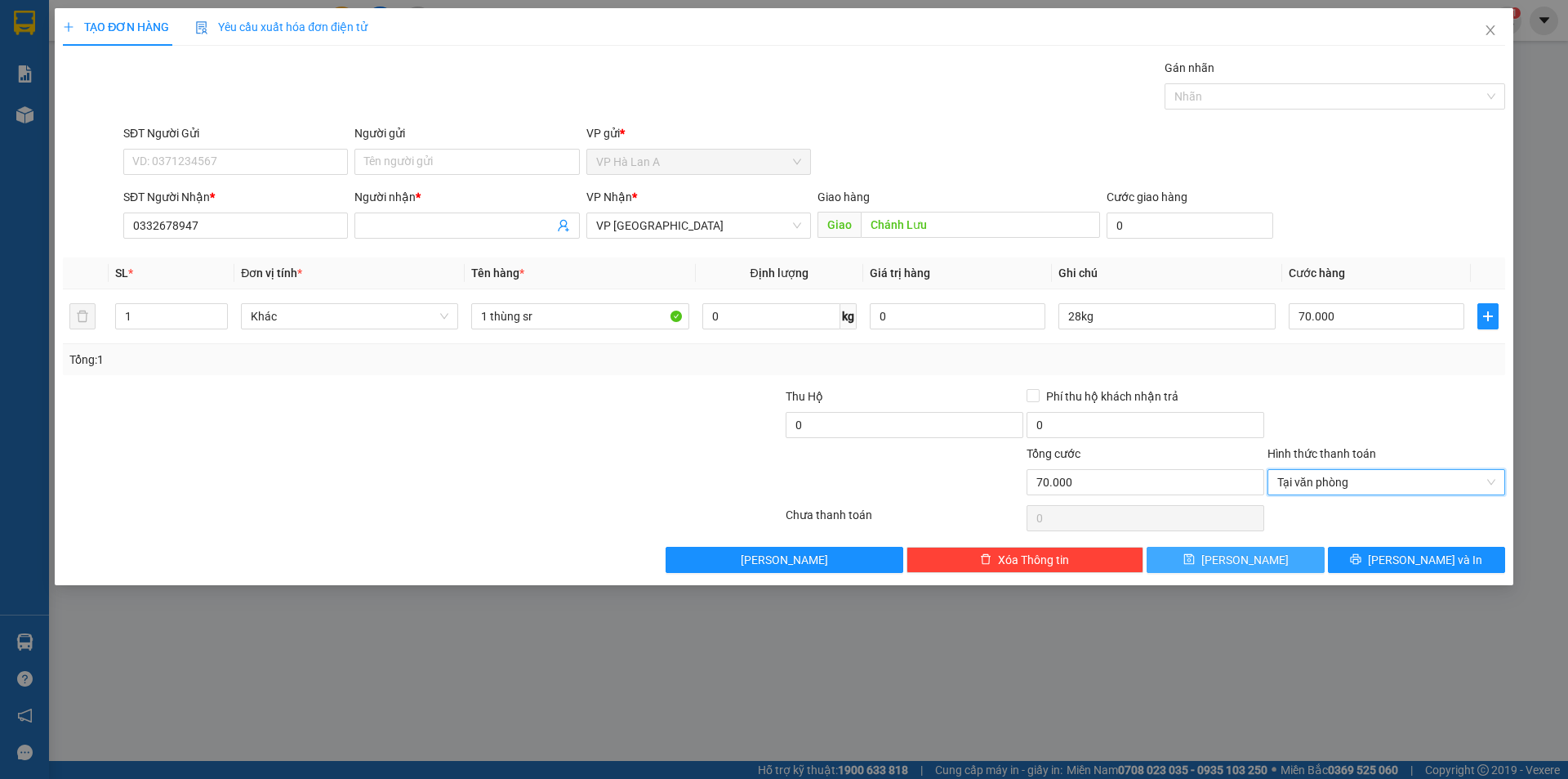
click at [1275, 569] on button "Lưu" at bounding box center [1236, 559] width 177 height 26
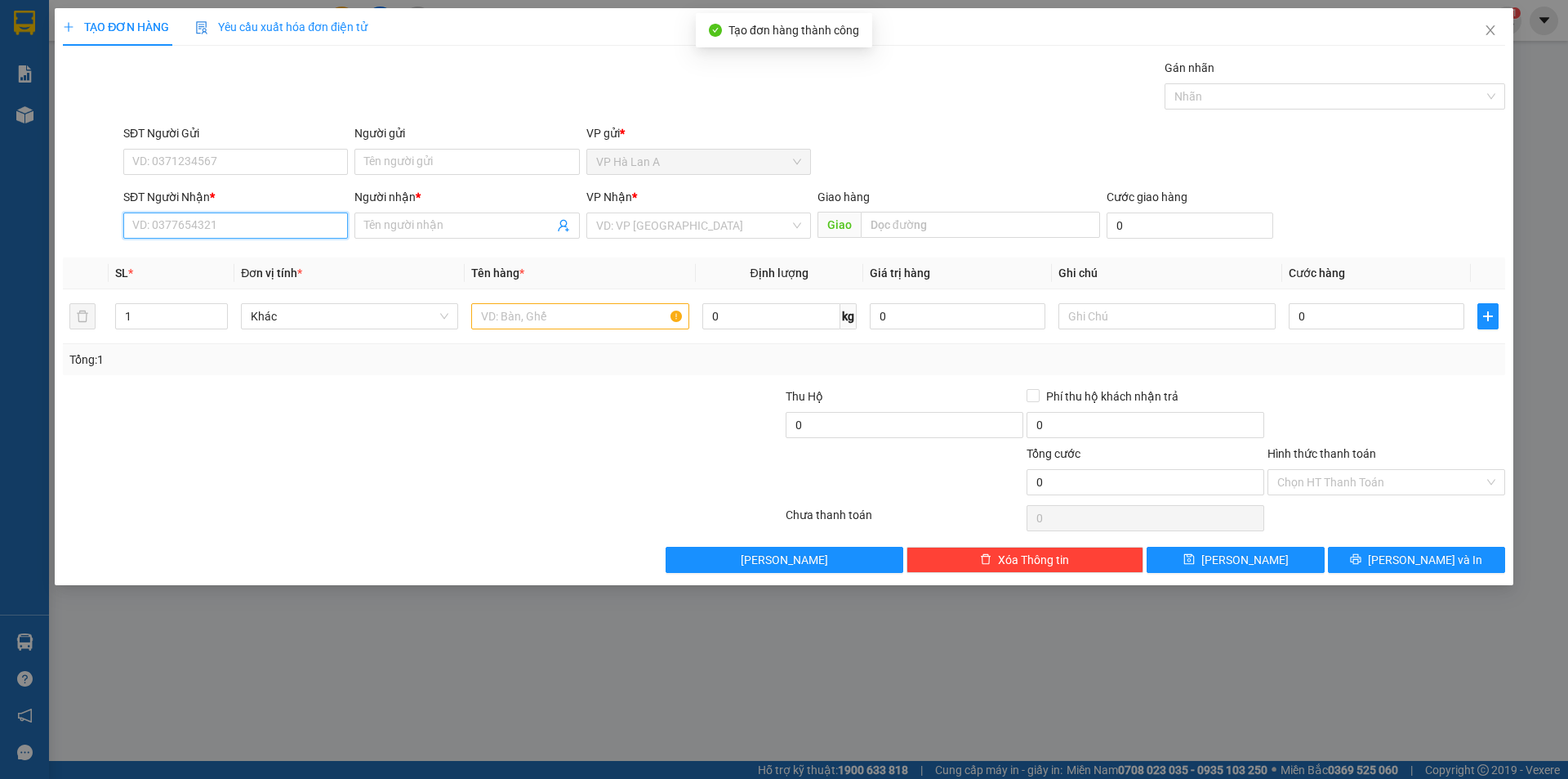
click at [216, 213] on input "SĐT Người Nhận *" at bounding box center [236, 225] width 225 height 26
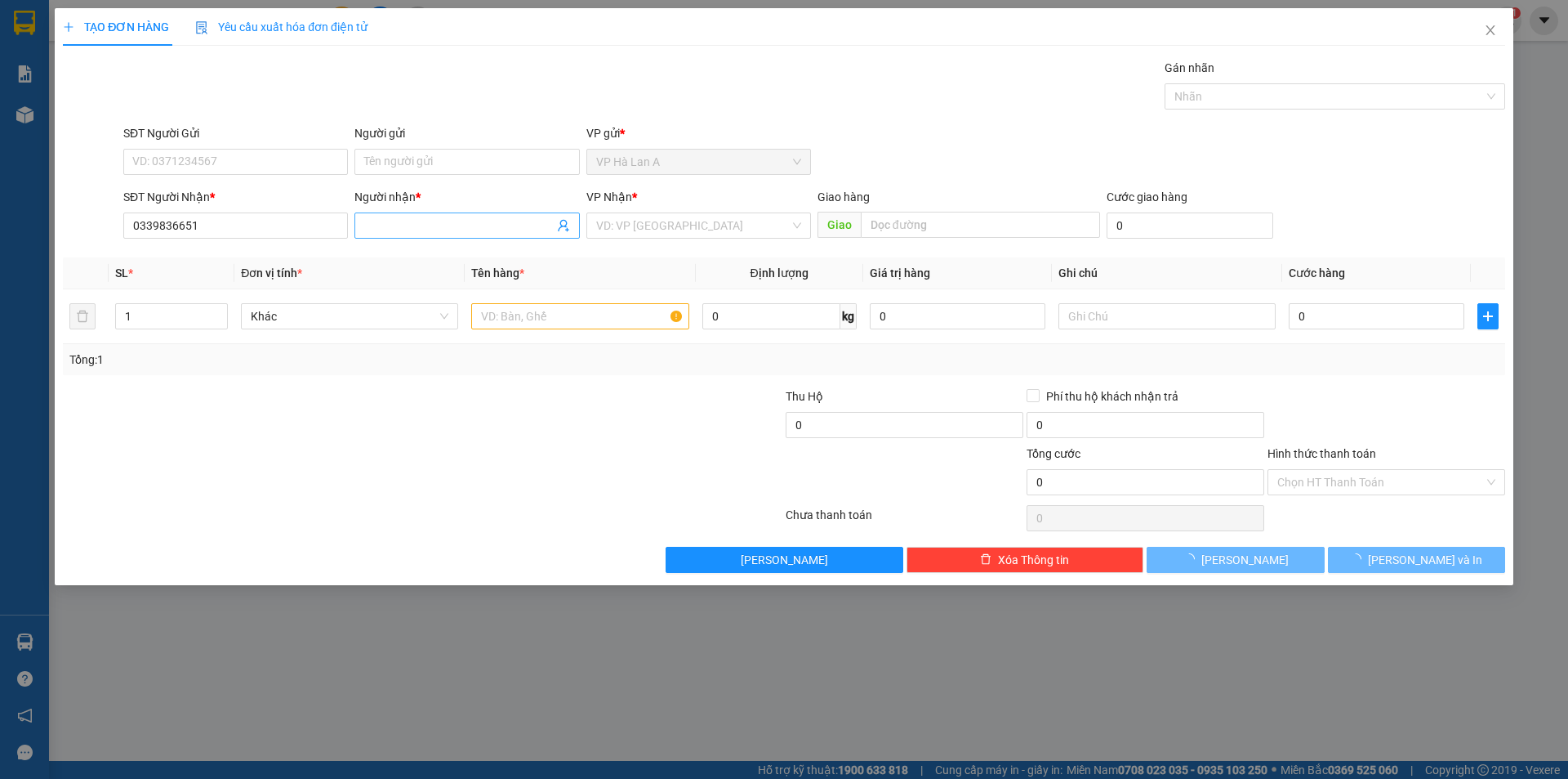
click at [382, 229] on input "Người nhận *" at bounding box center [459, 225] width 189 height 18
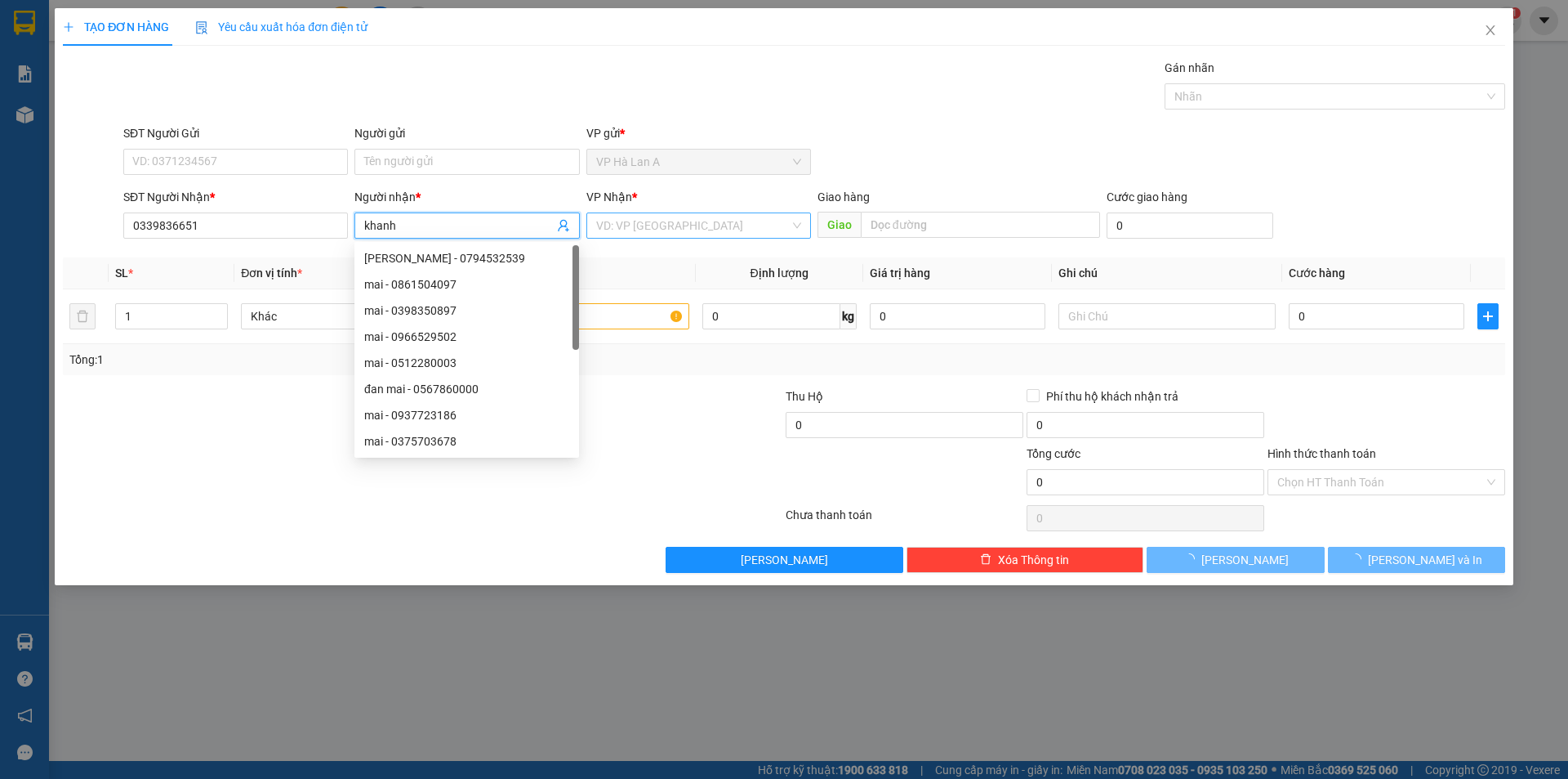
click at [610, 228] on input "search" at bounding box center [692, 226] width 193 height 25
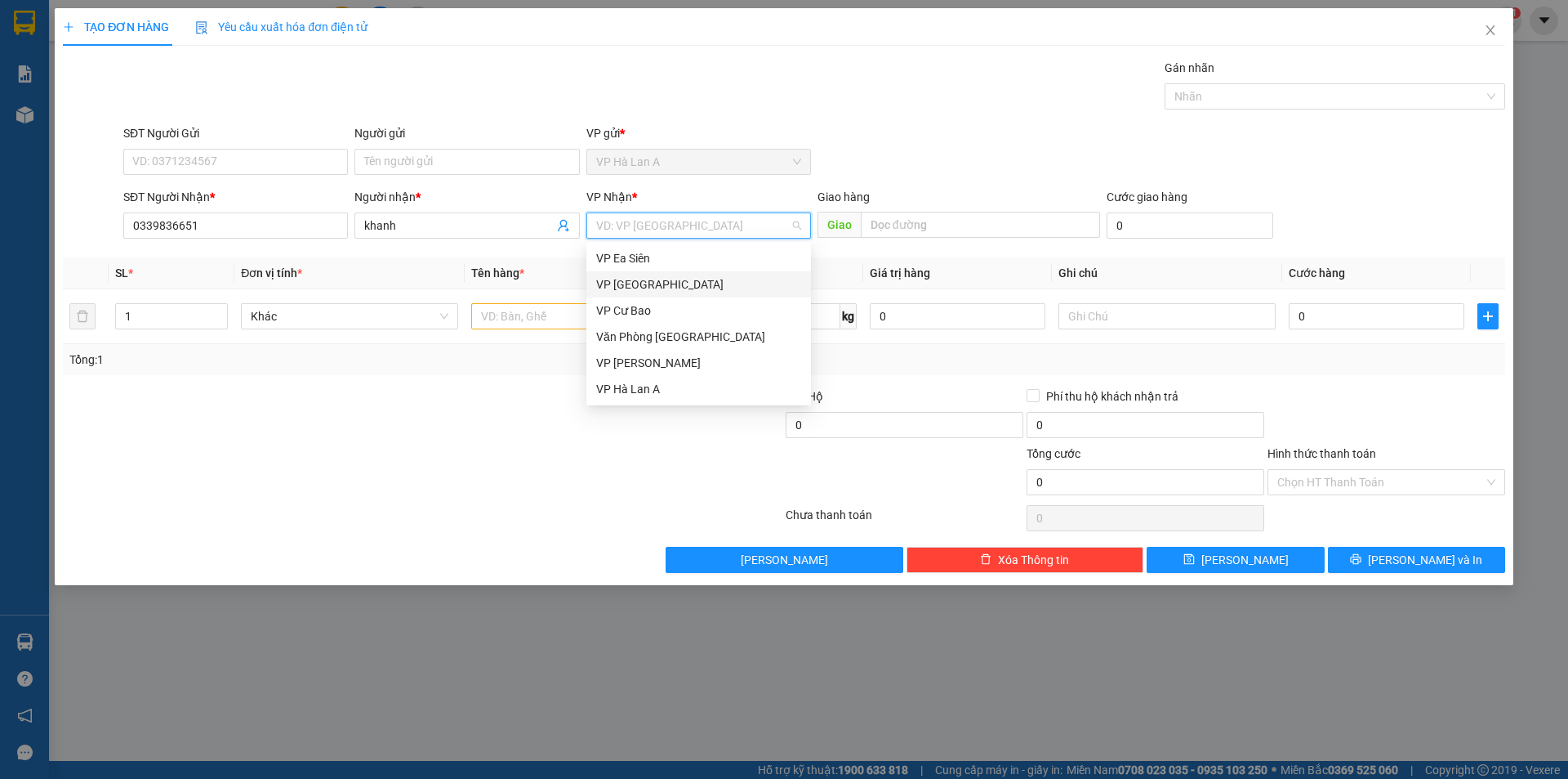
click at [627, 285] on div "VP [GEOGRAPHIC_DATA]" at bounding box center [698, 284] width 205 height 18
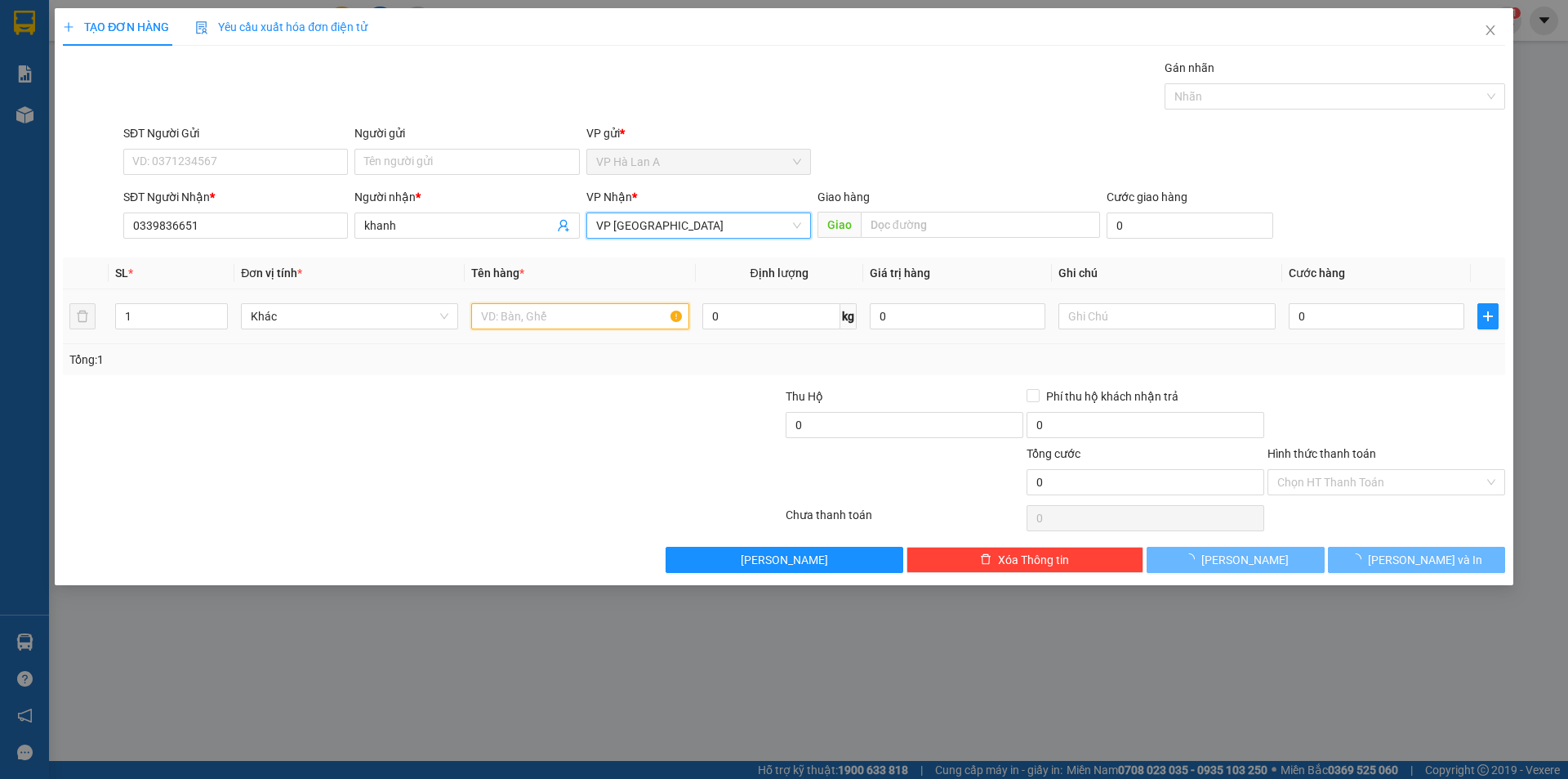
click at [561, 319] on input "text" at bounding box center [580, 315] width 217 height 26
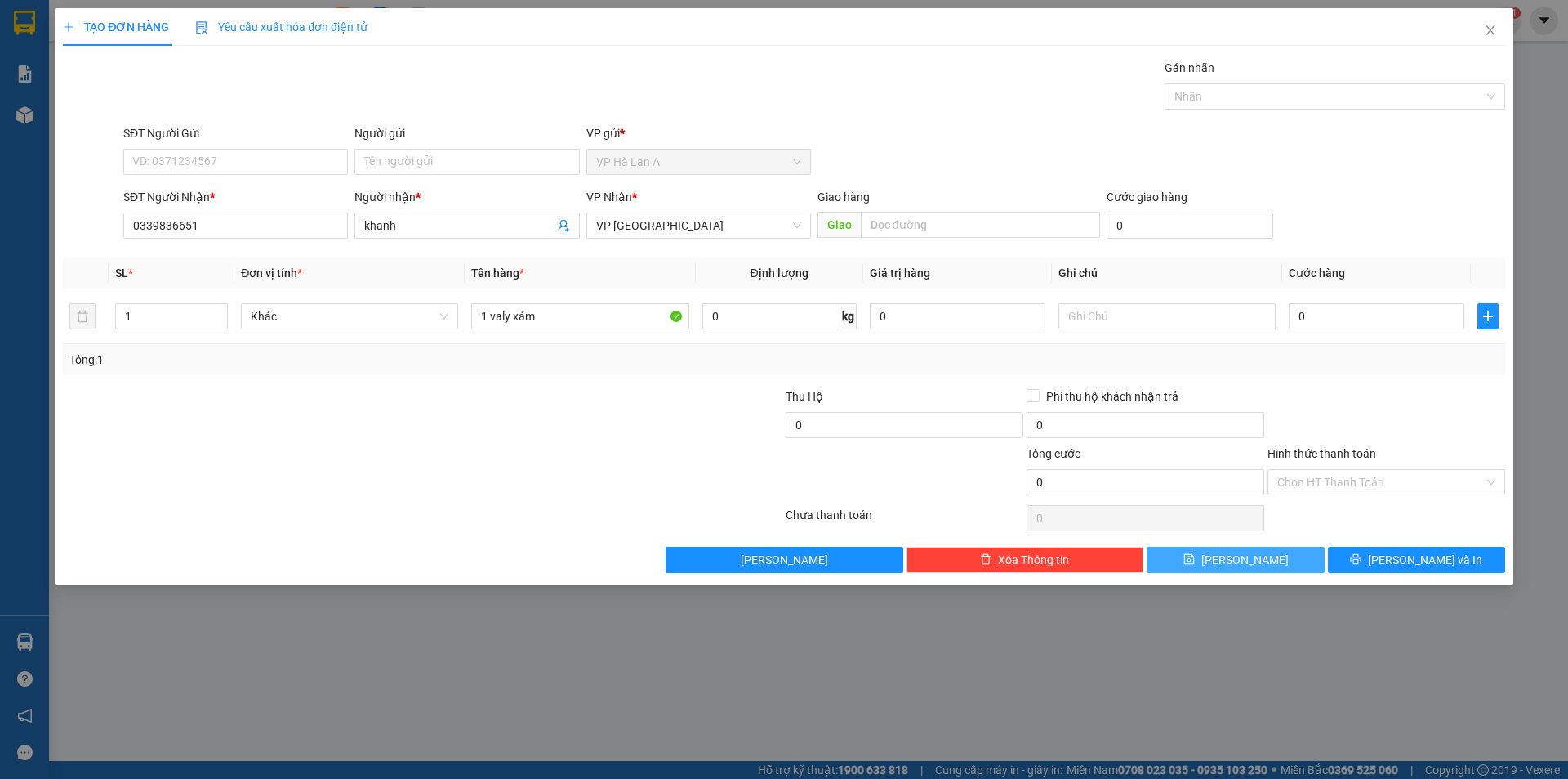
drag, startPoint x: 1232, startPoint y: 570, endPoint x: 1119, endPoint y: 521, distance: 123.2
click at [1232, 567] on button "Lưu" at bounding box center [1236, 559] width 177 height 26
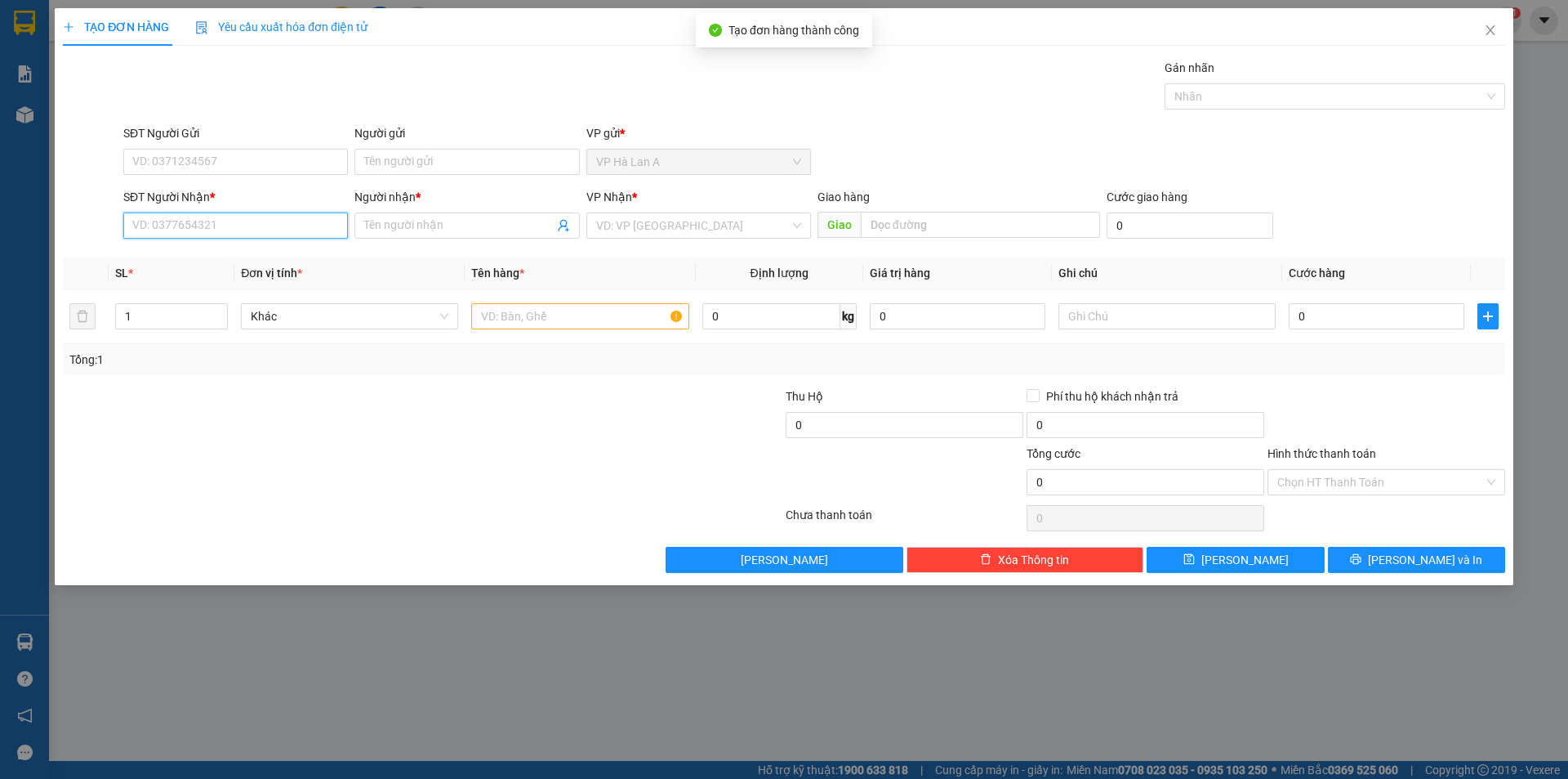
click at [275, 217] on input "SĐT Người Nhận *" at bounding box center [236, 225] width 225 height 26
click at [226, 268] on div "0909816348 - thành" at bounding box center [236, 257] width 225 height 26
click at [580, 317] on input "text" at bounding box center [580, 315] width 217 height 26
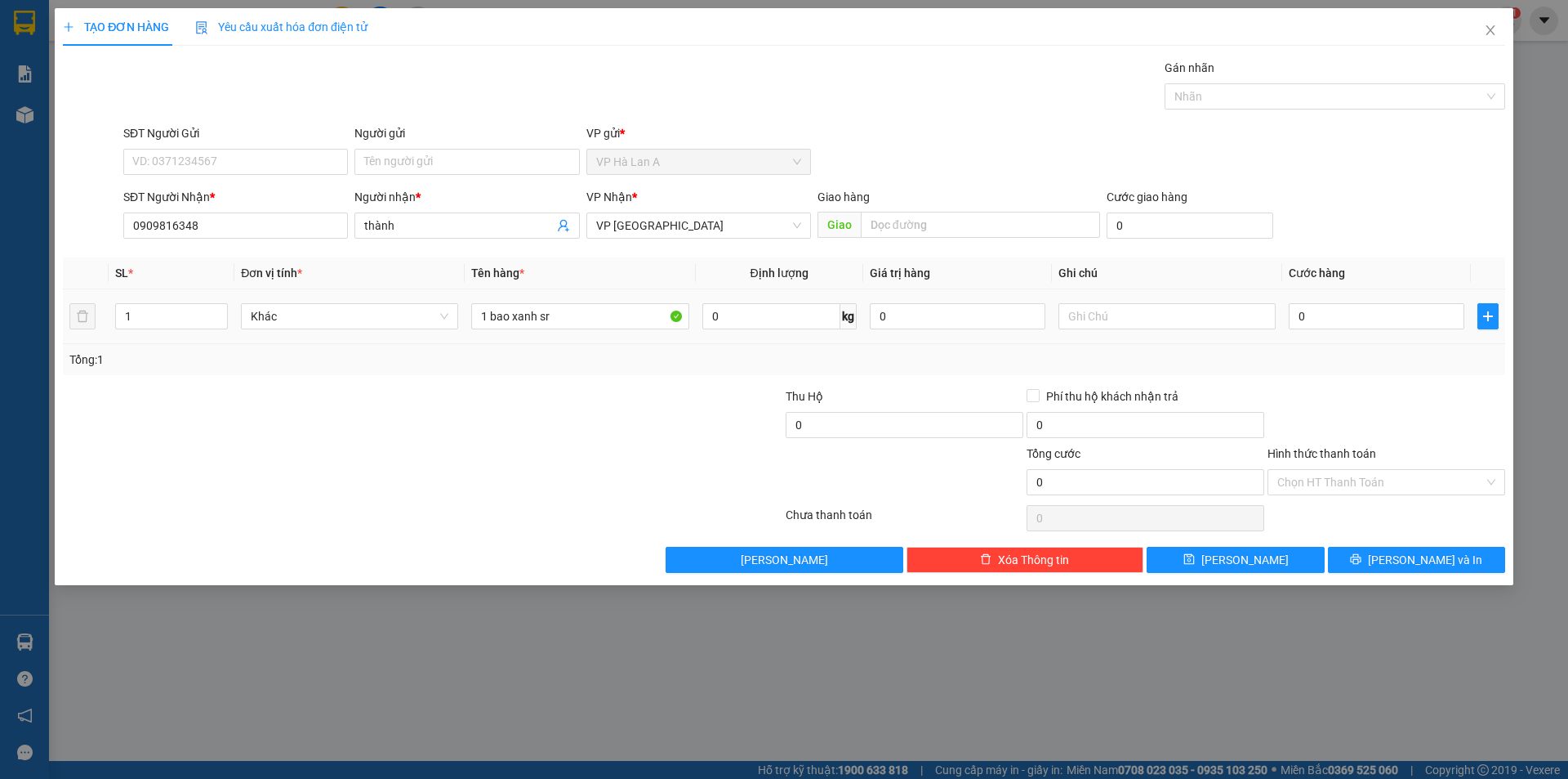
click at [1102, 300] on div at bounding box center [1167, 316] width 217 height 32
click at [1107, 308] on input "text" at bounding box center [1167, 315] width 217 height 26
click at [1320, 320] on input "0" at bounding box center [1377, 315] width 175 height 26
click at [1325, 481] on input "Hình thức thanh toán" at bounding box center [1380, 482] width 207 height 25
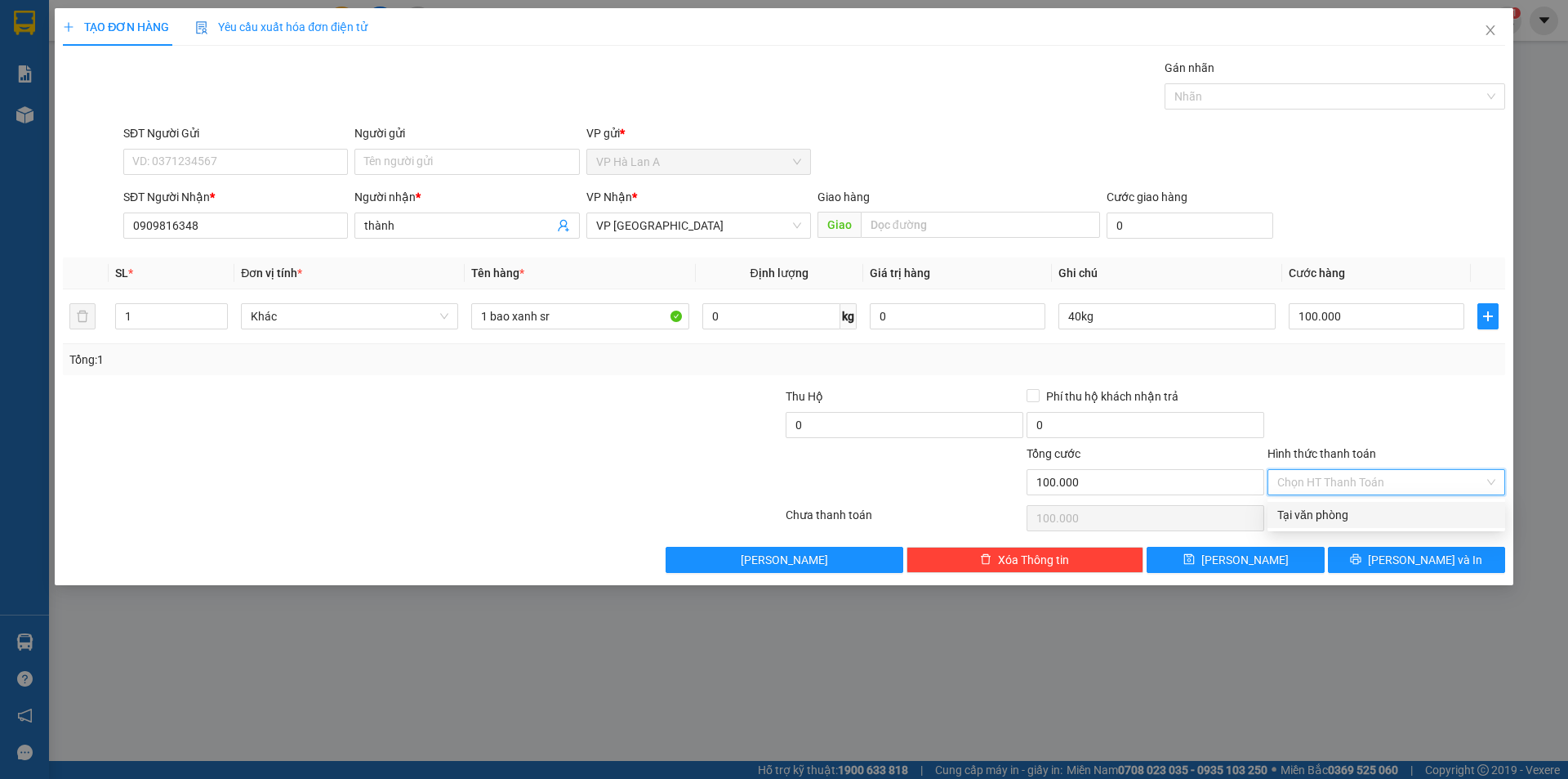
click at [1298, 518] on div "Tại văn phòng" at bounding box center [1386, 514] width 218 height 18
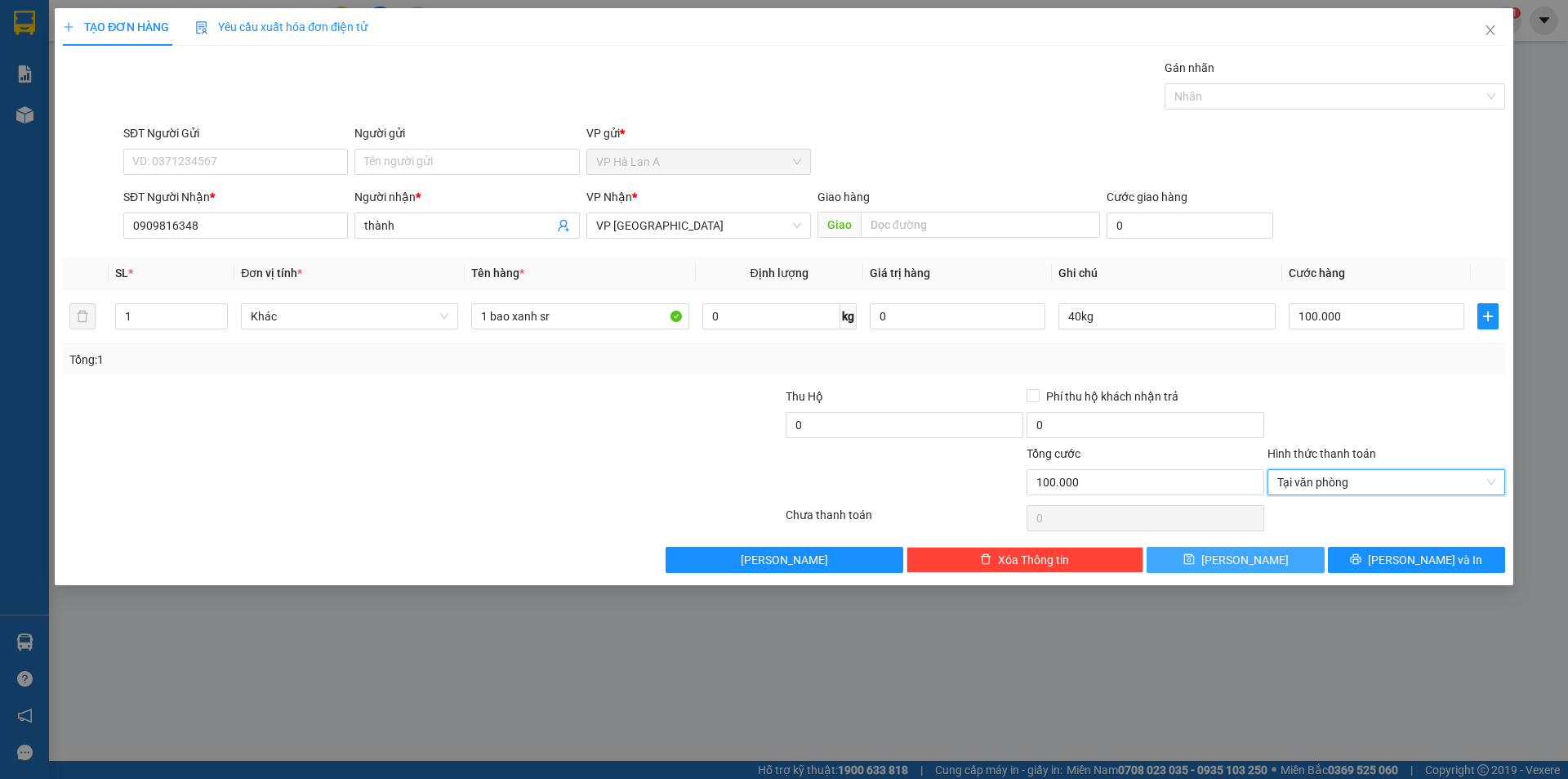
click at [1284, 556] on button "Lưu" at bounding box center [1236, 559] width 177 height 26
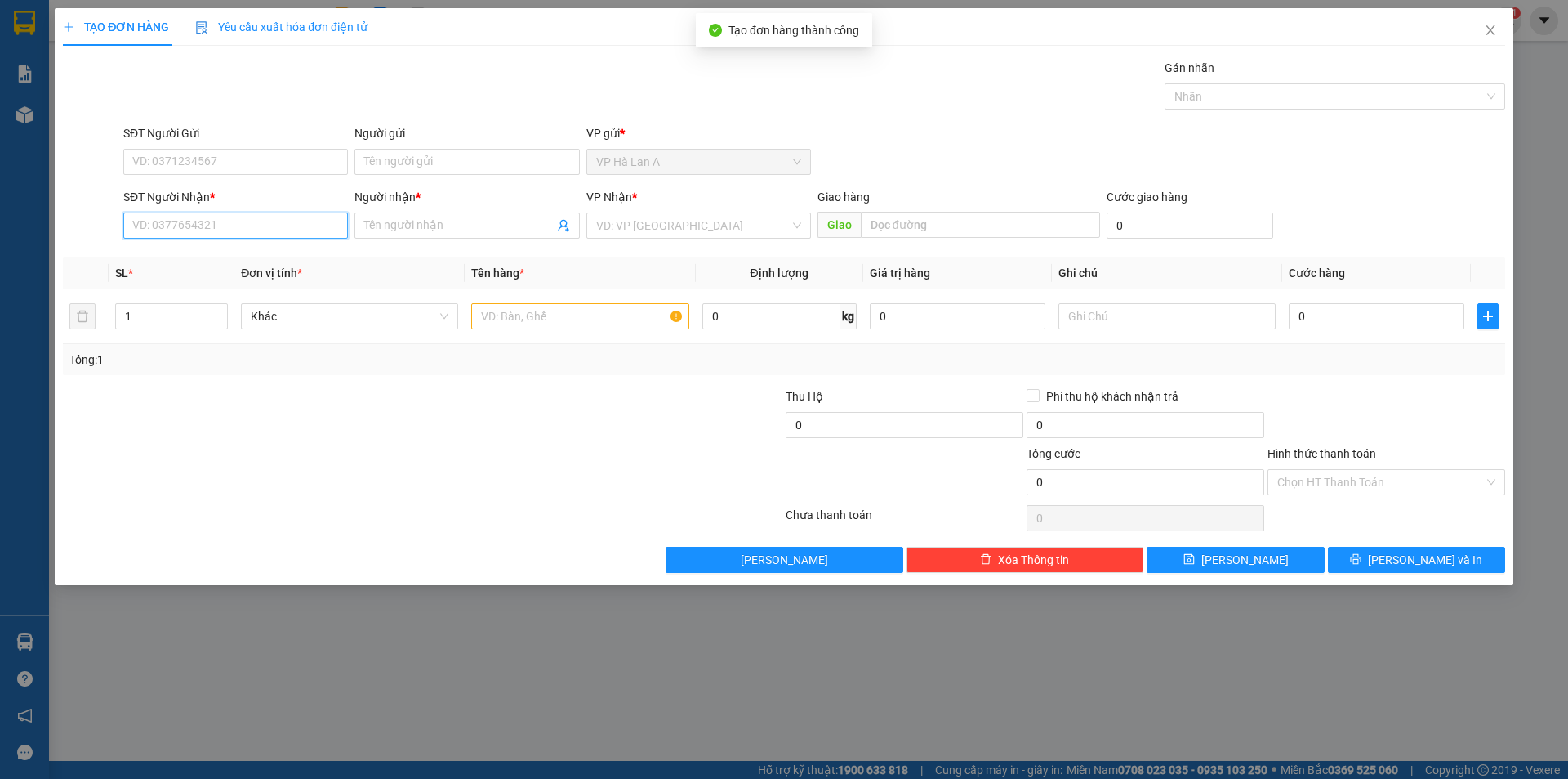
click at [279, 226] on input "SĐT Người Nhận *" at bounding box center [236, 225] width 225 height 26
drag, startPoint x: 169, startPoint y: 250, endPoint x: 358, endPoint y: 270, distance: 190.1
click at [171, 250] on div "0368471134 - hằng" at bounding box center [235, 258] width 205 height 18
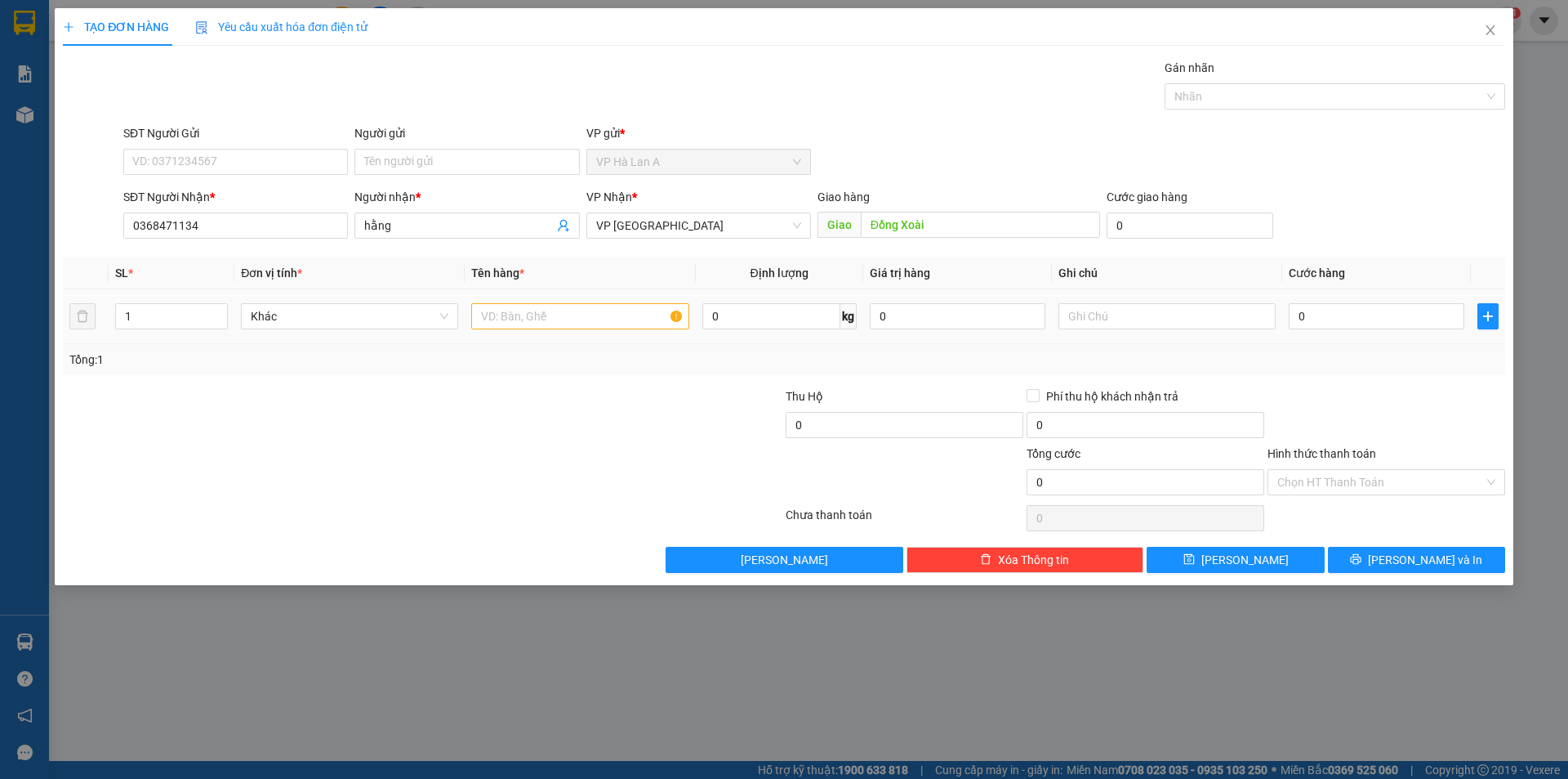
click at [521, 290] on td at bounding box center [580, 316] width 230 height 54
click at [528, 309] on input "text" at bounding box center [580, 315] width 217 height 26
click at [1103, 321] on input "text" at bounding box center [1167, 315] width 217 height 26
click at [1329, 324] on input "0" at bounding box center [1377, 315] width 175 height 26
click at [1302, 487] on input "Hình thức thanh toán" at bounding box center [1380, 482] width 207 height 25
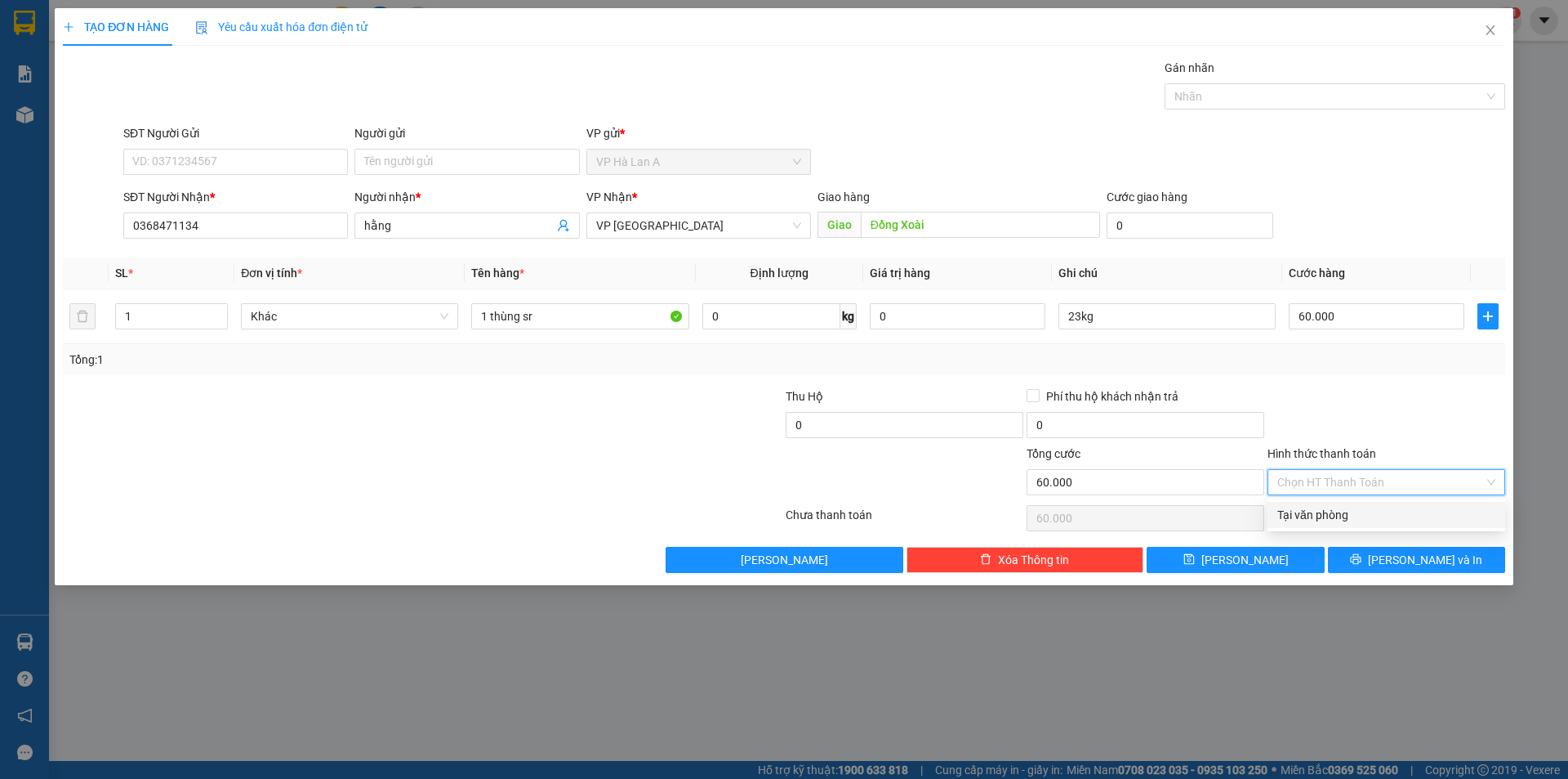
click at [1303, 515] on div "Tại văn phòng" at bounding box center [1386, 514] width 218 height 18
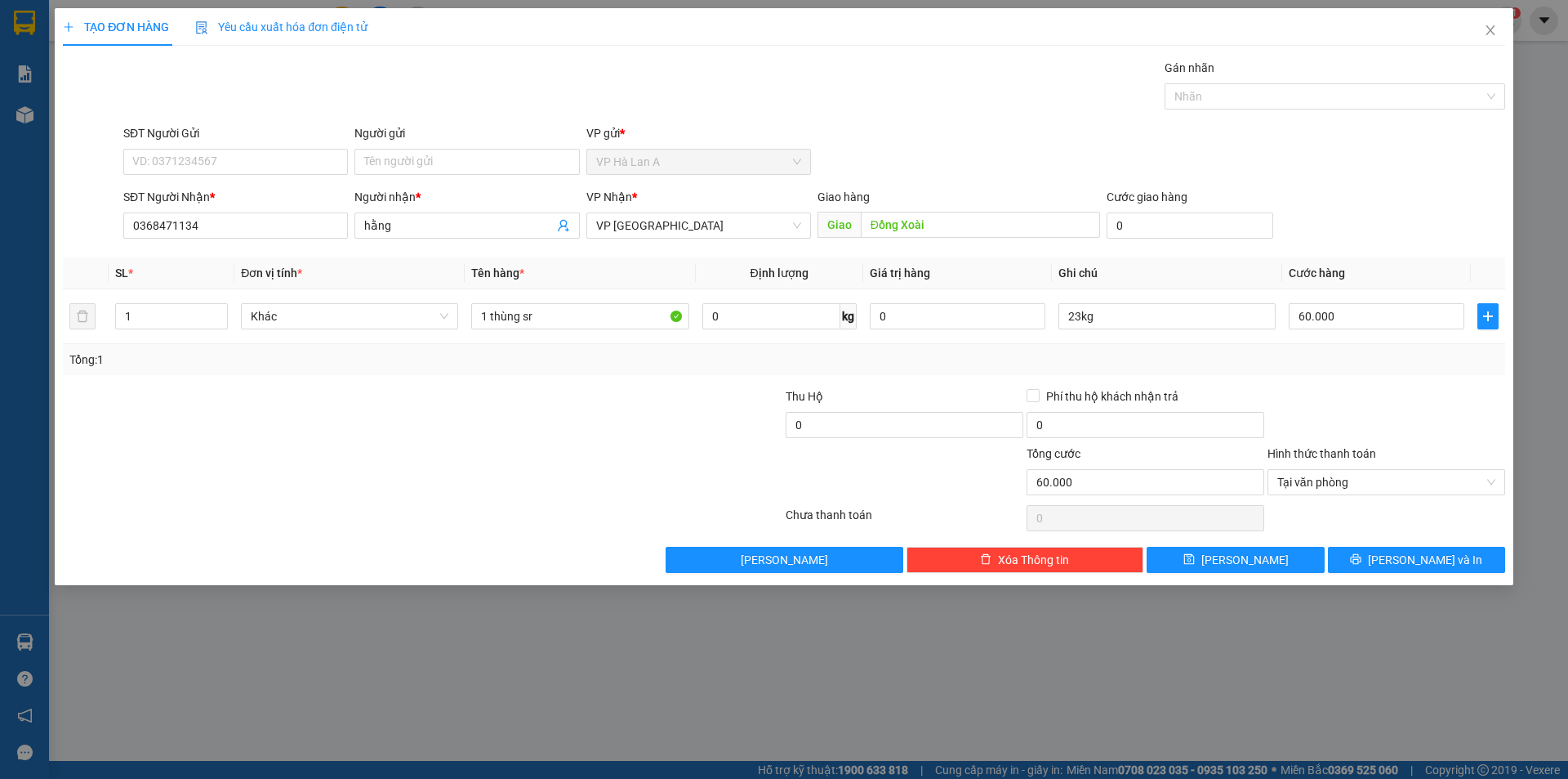
click at [1284, 544] on div "Transit Pickup Surcharge Ids Transit Deliver Surcharge Ids Transit Deliver Surc…" at bounding box center [784, 316] width 1442 height 514
drag, startPoint x: 1257, startPoint y: 561, endPoint x: 1067, endPoint y: 470, distance: 210.7
click at [1257, 561] on button "Lưu" at bounding box center [1236, 559] width 177 height 26
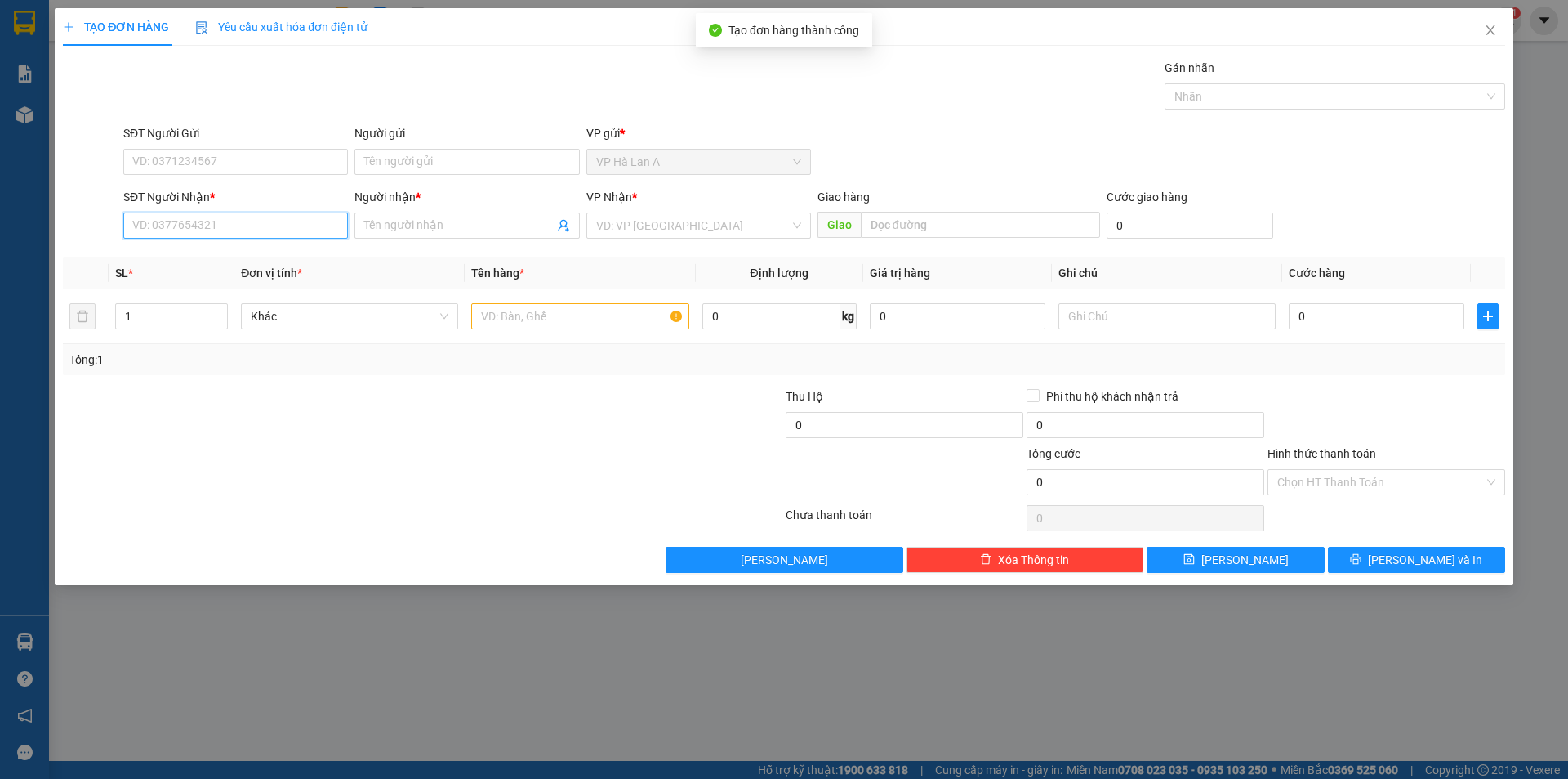
click at [281, 225] on input "SĐT Người Nhận *" at bounding box center [236, 225] width 225 height 26
drag, startPoint x: 234, startPoint y: 255, endPoint x: 538, endPoint y: 295, distance: 306.6
click at [238, 256] on div "0981772647 - quân" at bounding box center [235, 258] width 205 height 18
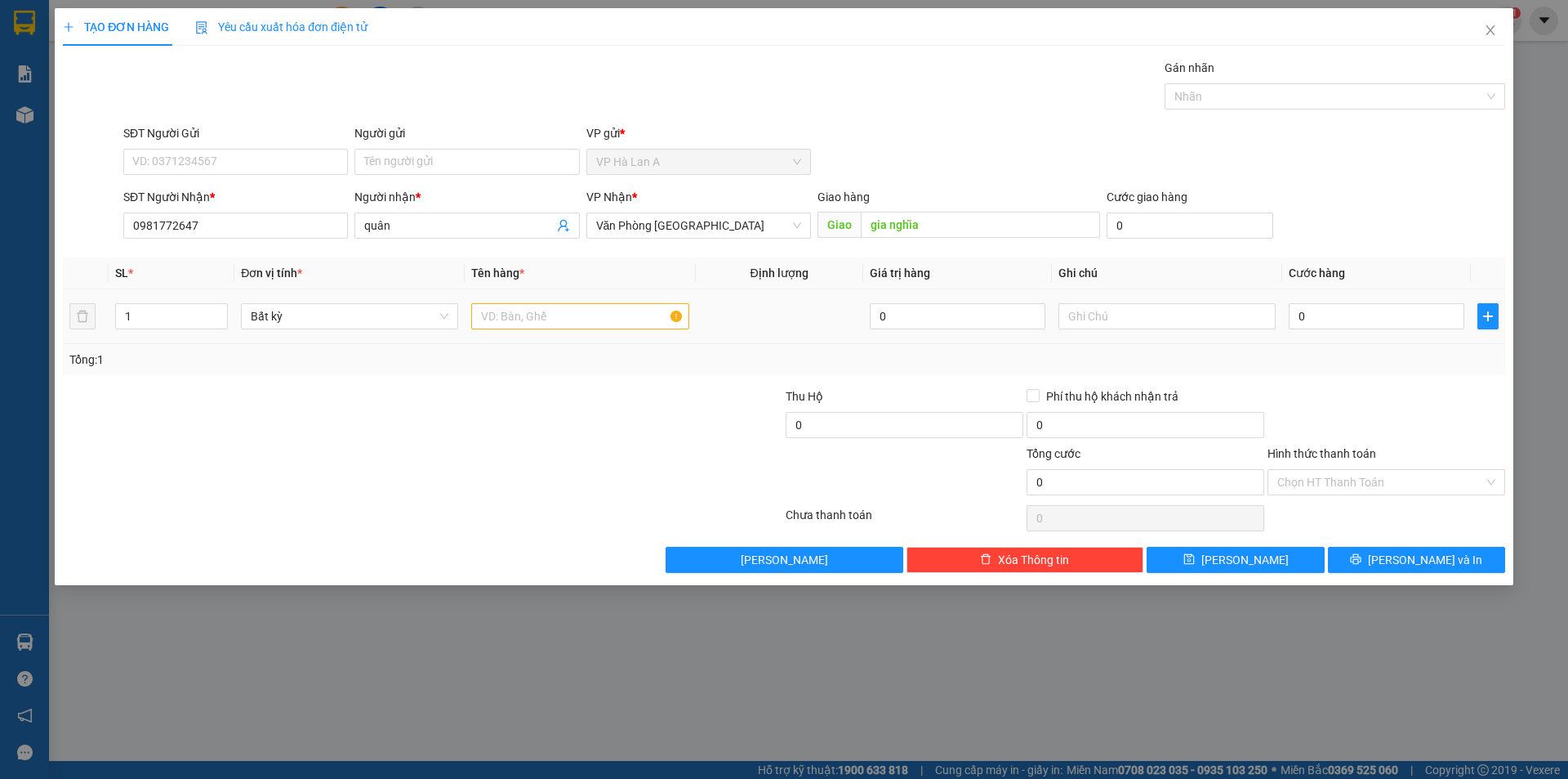
drag, startPoint x: 555, startPoint y: 294, endPoint x: 559, endPoint y: 304, distance: 10.8
click at [559, 298] on td at bounding box center [580, 316] width 230 height 54
click at [557, 313] on input "text" at bounding box center [580, 315] width 217 height 26
click at [642, 247] on div "Transit Pickup Surcharge Ids Transit Deliver Surcharge Ids Transit Deliver Surc…" at bounding box center [784, 316] width 1442 height 514
click at [645, 243] on div "VP Nhận * Văn Phòng Sài Gòn" at bounding box center [699, 216] width 225 height 57
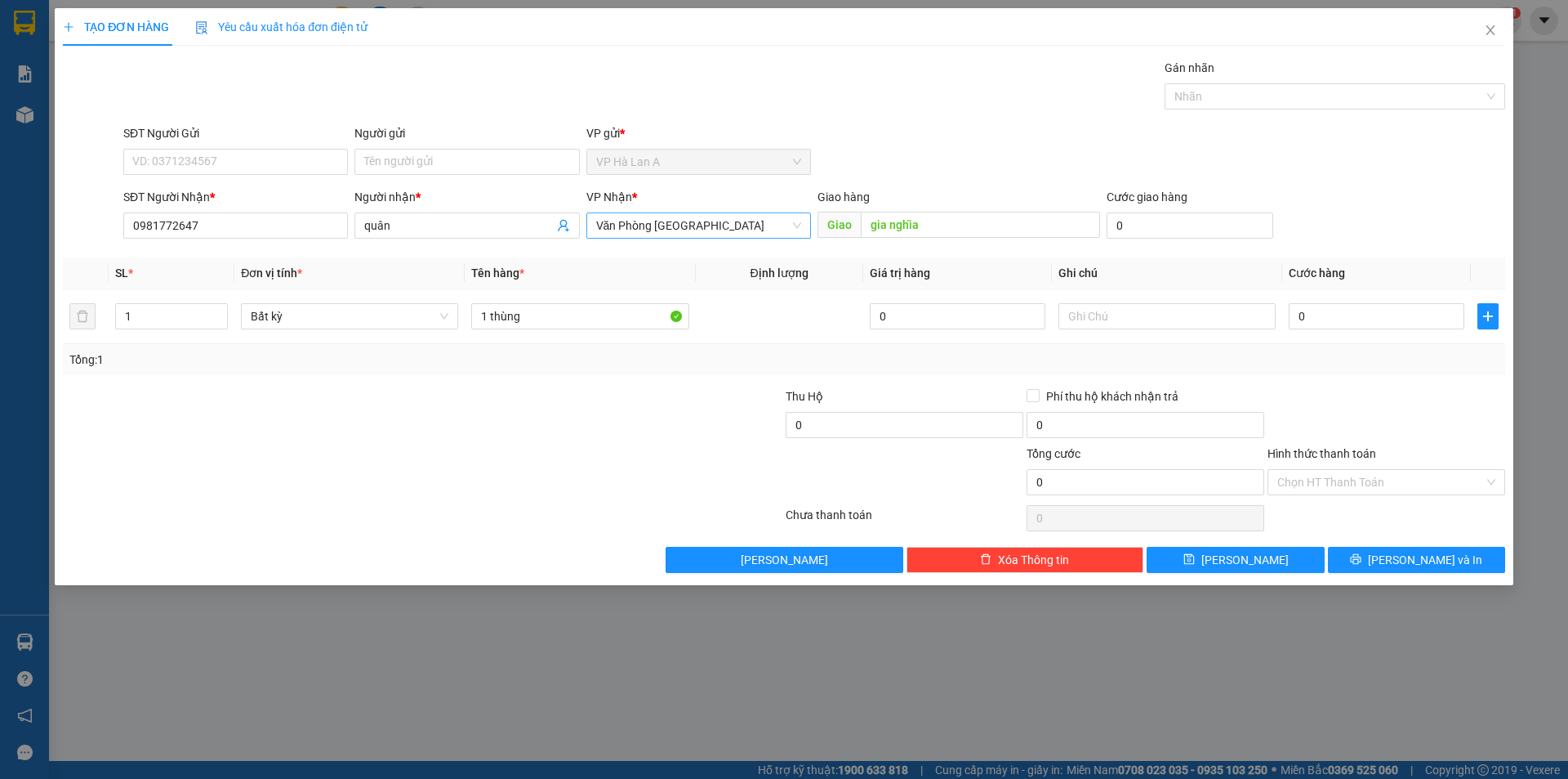
click at [653, 230] on span "Văn Phòng [GEOGRAPHIC_DATA]" at bounding box center [698, 226] width 205 height 25
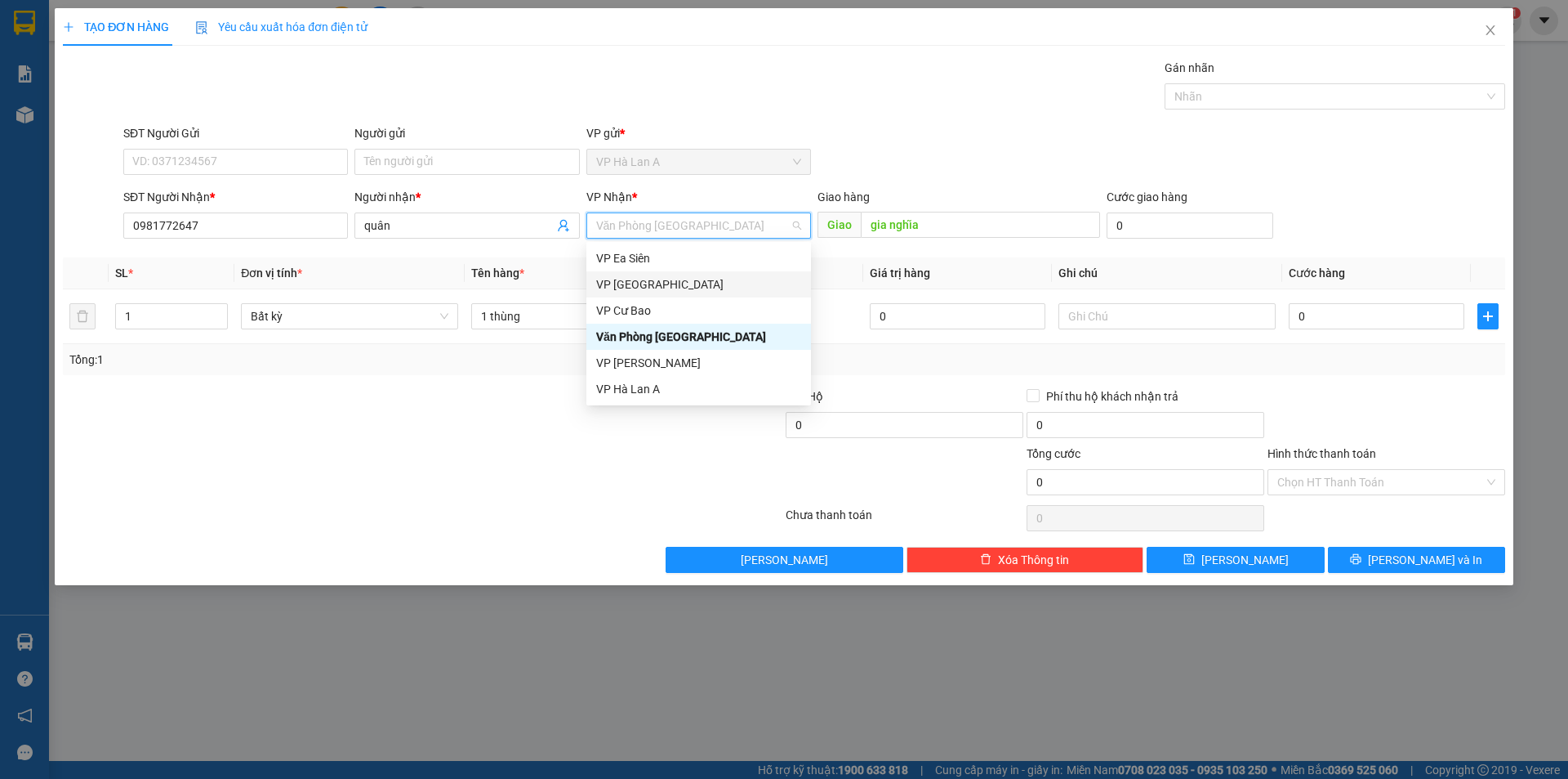
click at [643, 285] on div "VP [GEOGRAPHIC_DATA]" at bounding box center [698, 284] width 205 height 18
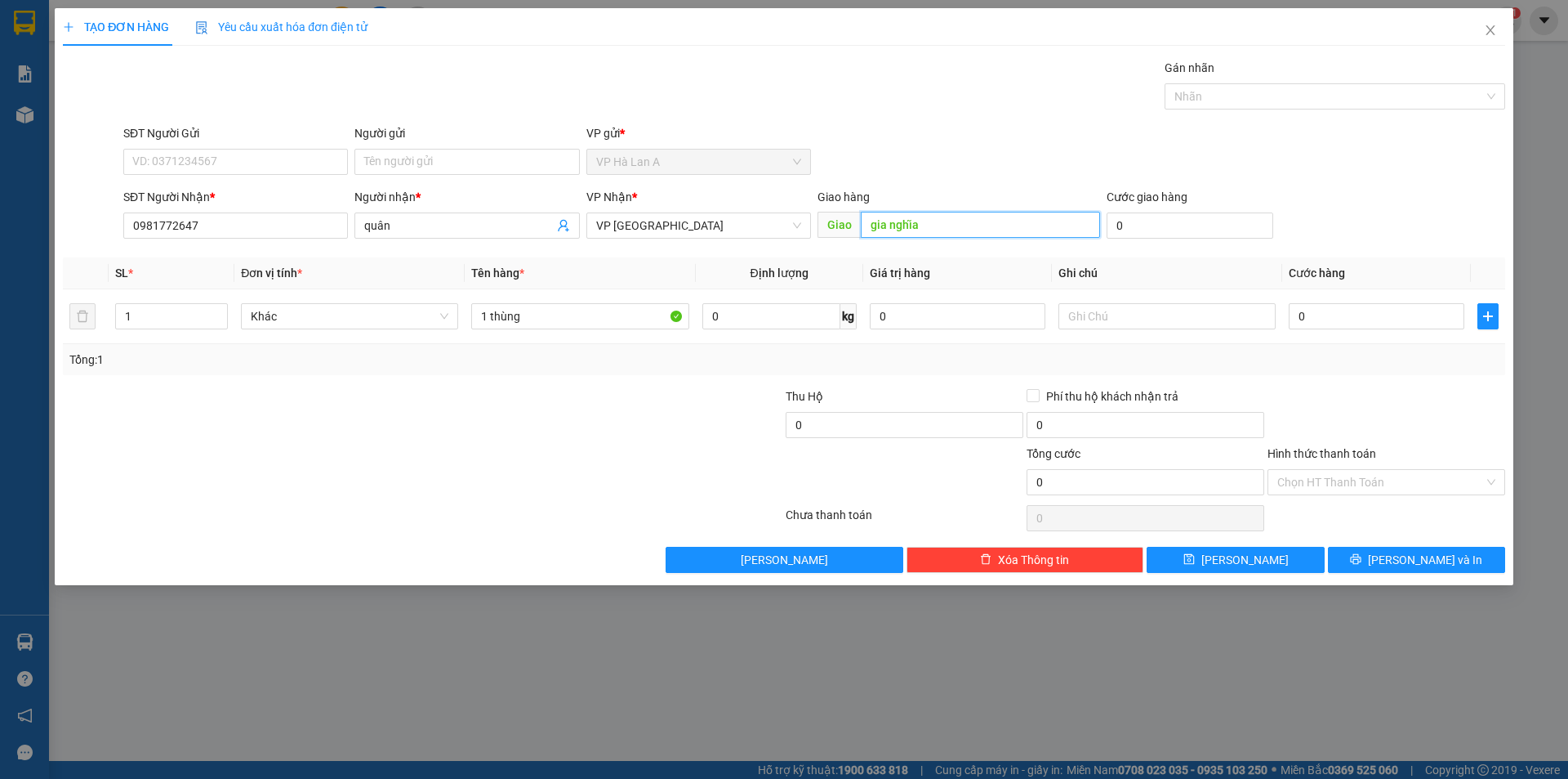
drag, startPoint x: 945, startPoint y: 227, endPoint x: 1119, endPoint y: 242, distance: 174.6
click at [945, 228] on input "gia nghĩa" at bounding box center [980, 224] width 239 height 26
click at [1368, 325] on input "0" at bounding box center [1377, 315] width 175 height 26
drag, startPoint x: 1317, startPoint y: 486, endPoint x: 1315, endPoint y: 509, distance: 23.1
click at [1317, 487] on input "Hình thức thanh toán" at bounding box center [1380, 482] width 207 height 25
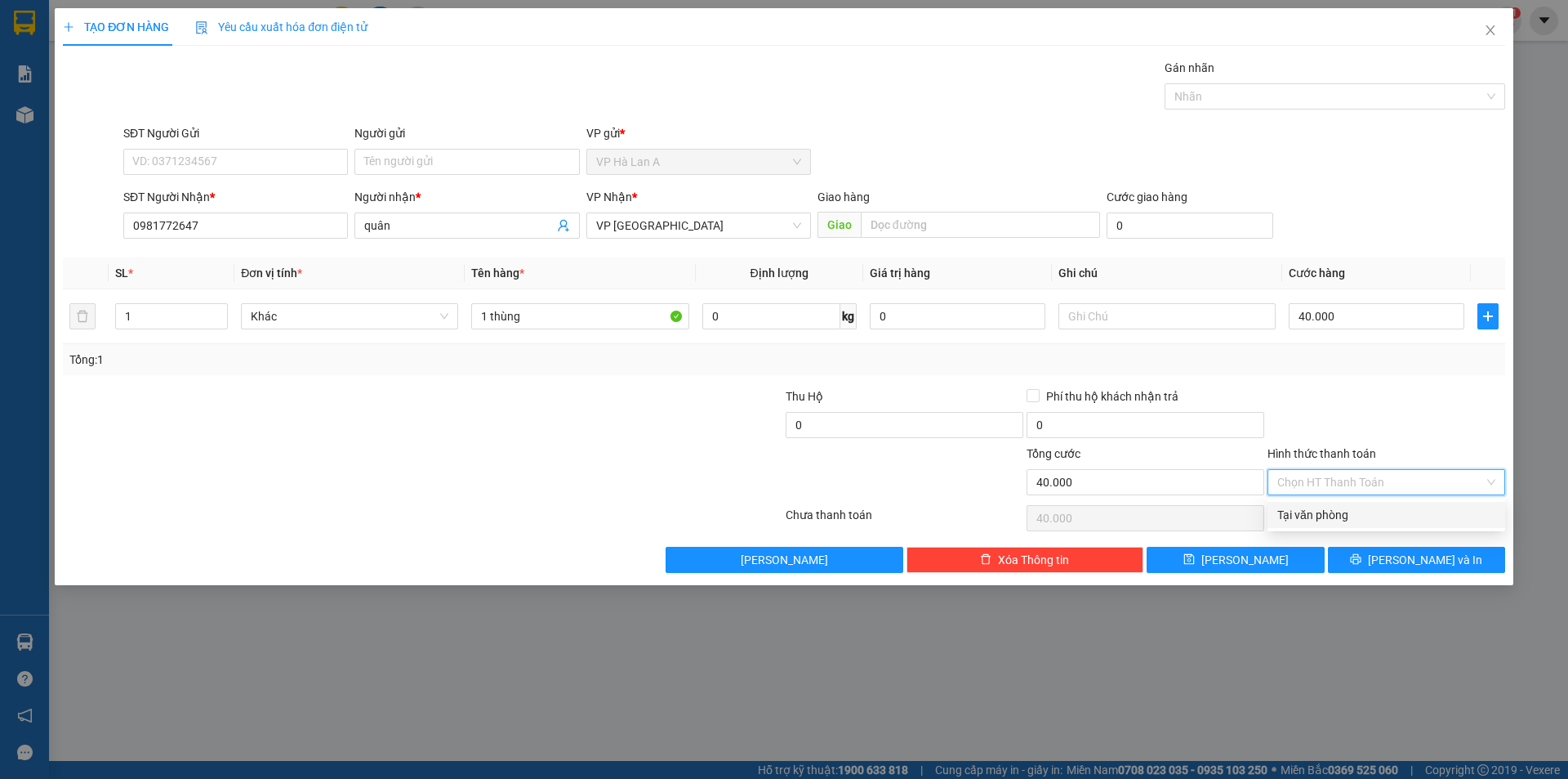
drag, startPoint x: 1315, startPoint y: 510, endPoint x: 1303, endPoint y: 525, distance: 19.2
click at [1315, 511] on div "Tại văn phòng" at bounding box center [1386, 514] width 218 height 18
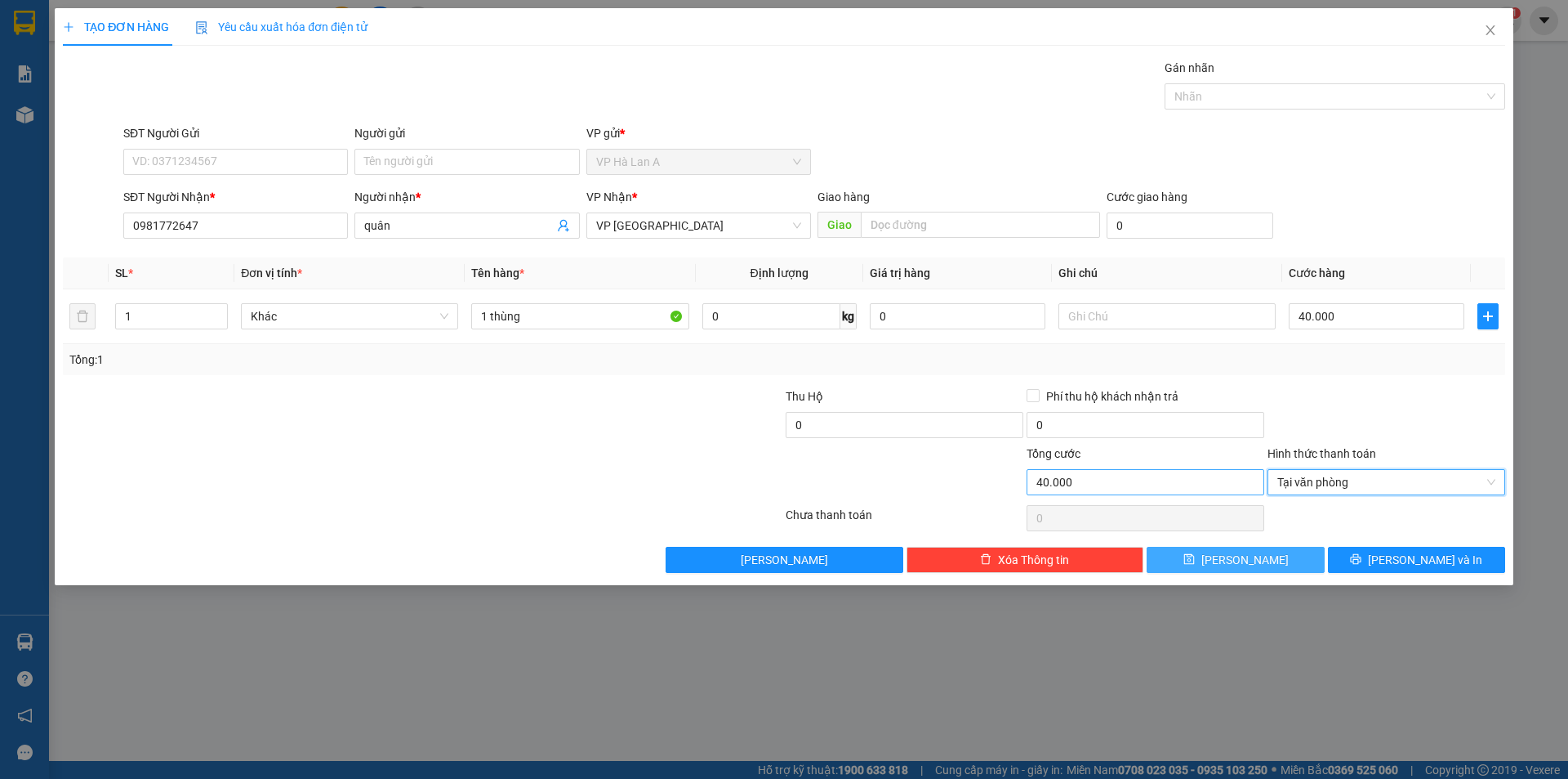
drag, startPoint x: 1280, startPoint y: 561, endPoint x: 1090, endPoint y: 473, distance: 209.4
click at [1280, 561] on button "Lưu" at bounding box center [1236, 559] width 177 height 26
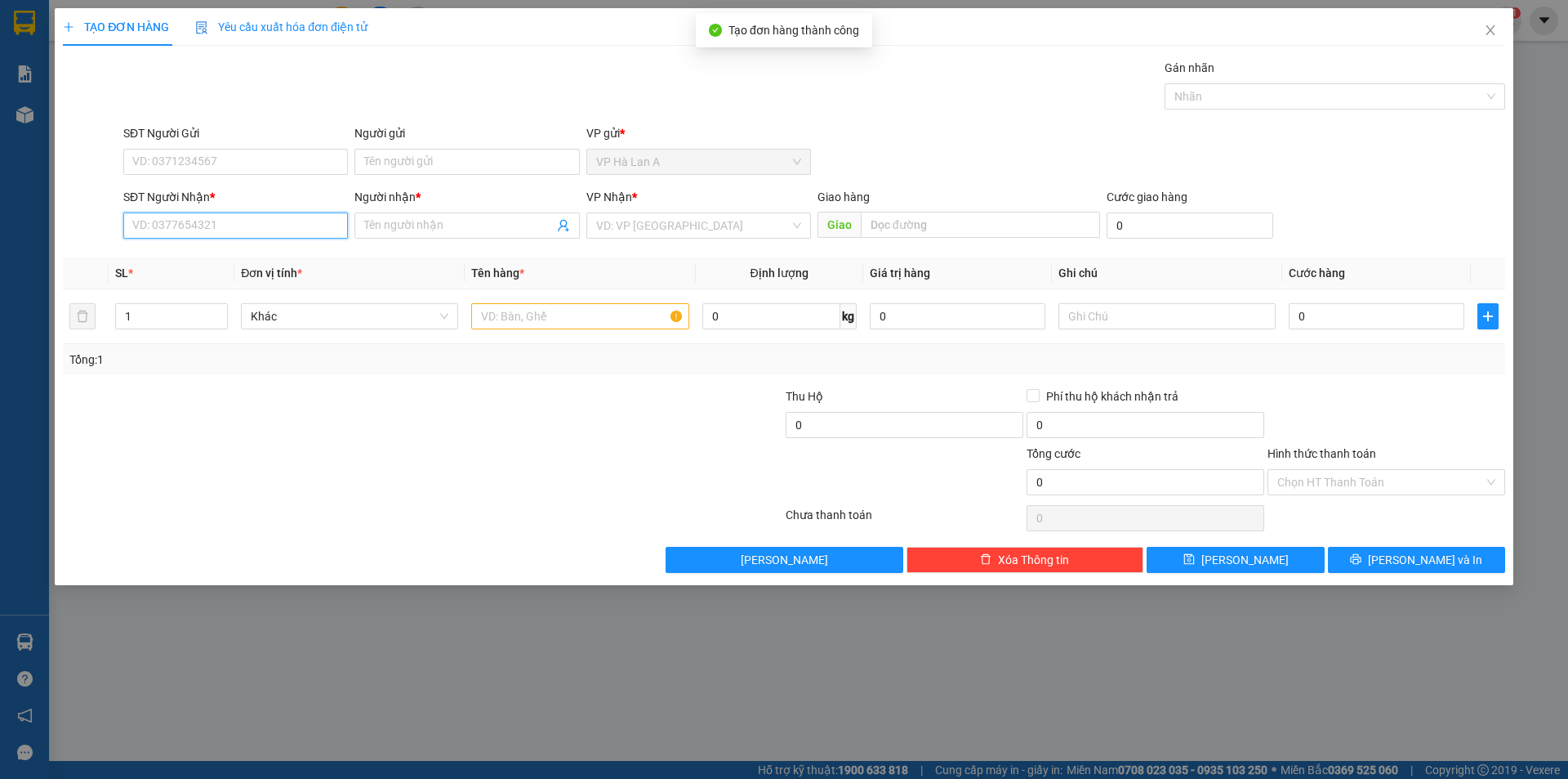
click at [275, 232] on input "SĐT Người Nhận *" at bounding box center [236, 225] width 225 height 26
drag, startPoint x: 188, startPoint y: 249, endPoint x: 284, endPoint y: 276, distance: 99.7
click at [194, 251] on div "0915905943" at bounding box center [236, 257] width 225 height 26
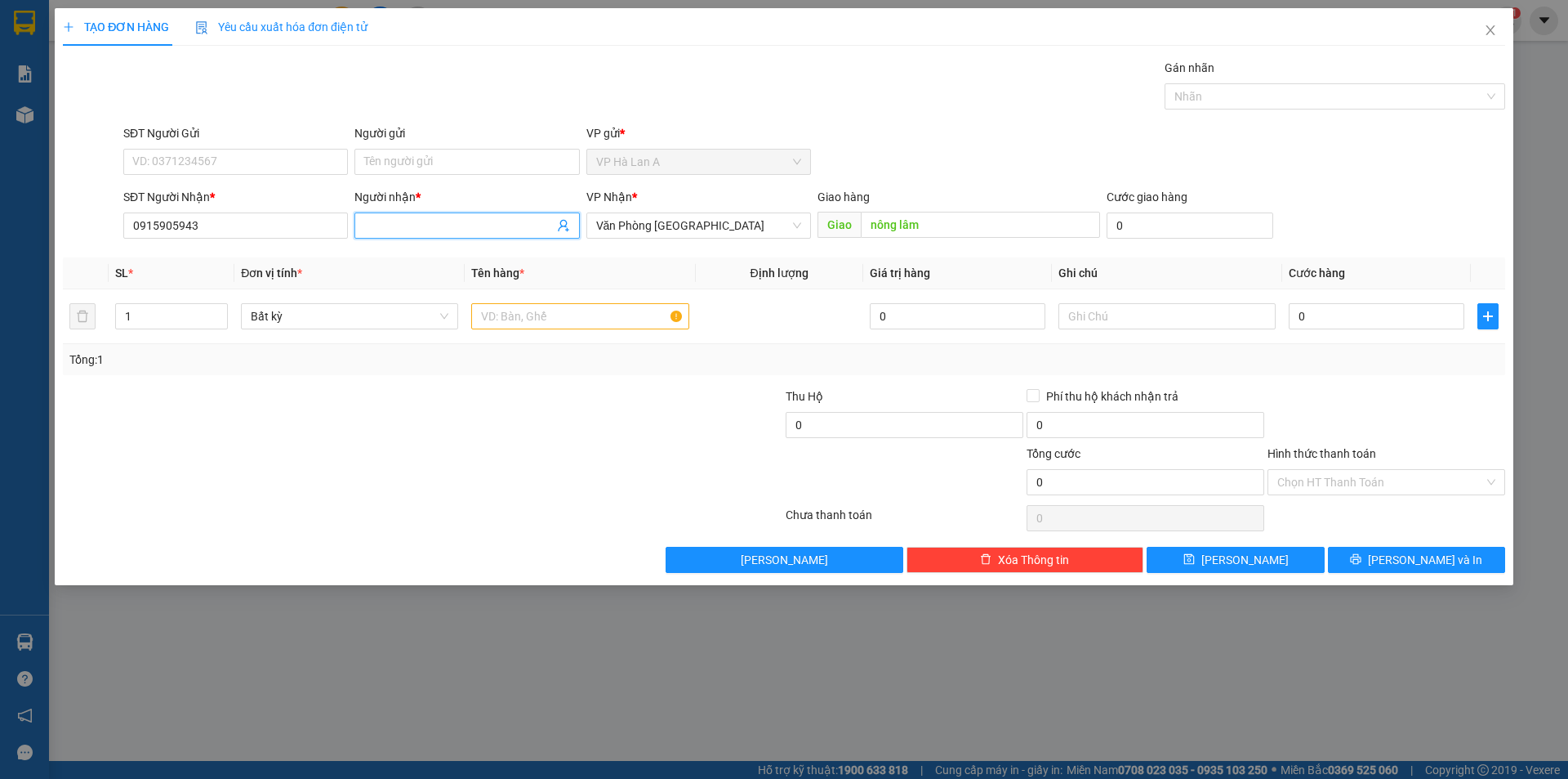
click at [440, 217] on input "Người nhận *" at bounding box center [459, 225] width 189 height 18
drag, startPoint x: 684, startPoint y: 221, endPoint x: 690, endPoint y: 229, distance: 10.0
click at [685, 221] on span "Văn Phòng [GEOGRAPHIC_DATA]" at bounding box center [698, 226] width 205 height 25
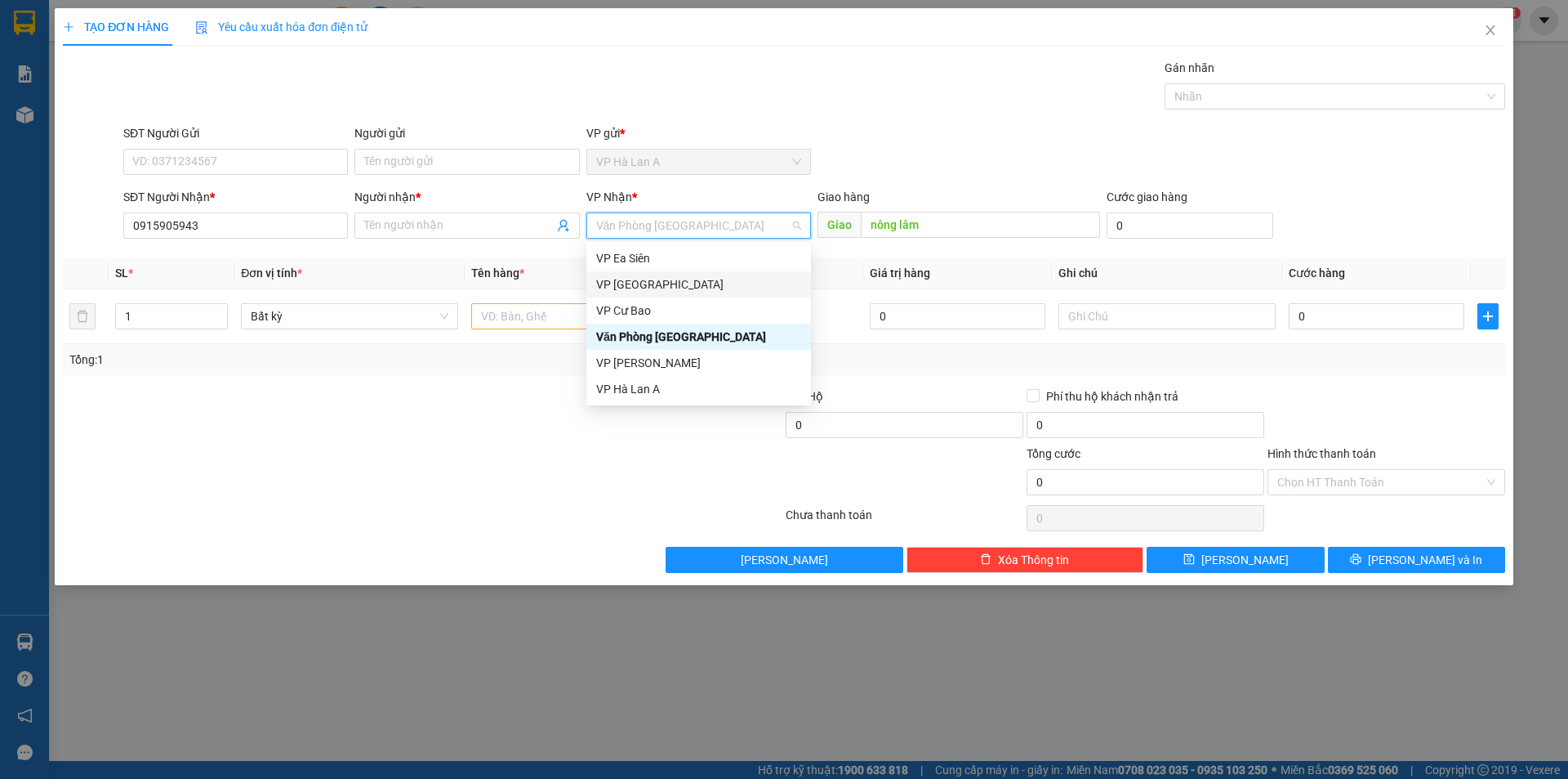
drag, startPoint x: 649, startPoint y: 279, endPoint x: 778, endPoint y: 251, distance: 132.0
click at [652, 280] on div "VP [GEOGRAPHIC_DATA]" at bounding box center [698, 284] width 205 height 18
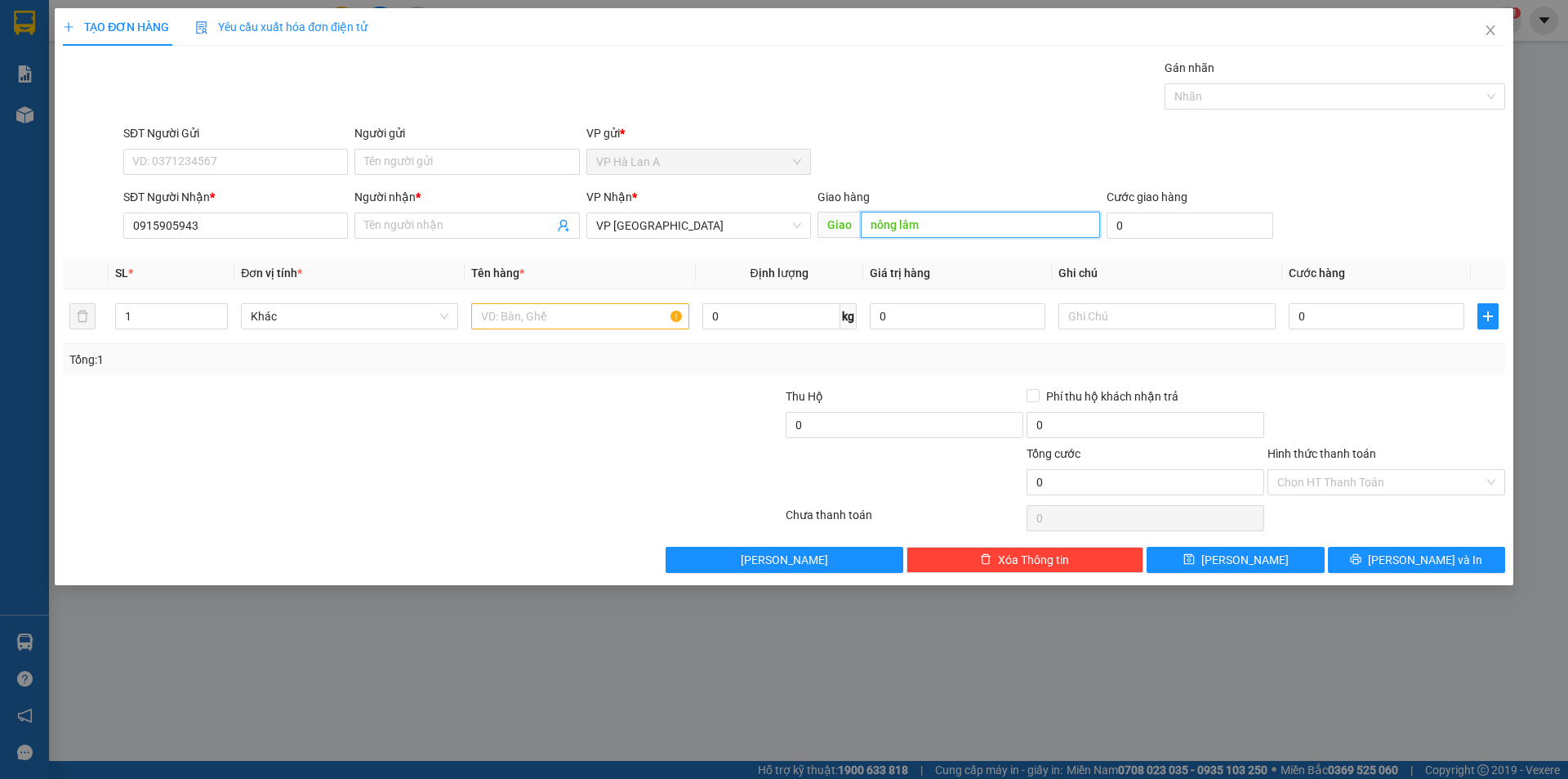
click at [963, 220] on input "nông lâm" at bounding box center [980, 224] width 239 height 26
click at [705, 324] on input "0" at bounding box center [771, 315] width 138 height 26
click at [580, 302] on div at bounding box center [580, 316] width 217 height 32
click at [580, 311] on input "text" at bounding box center [580, 315] width 217 height 26
click at [1148, 303] on div at bounding box center [1167, 316] width 217 height 32
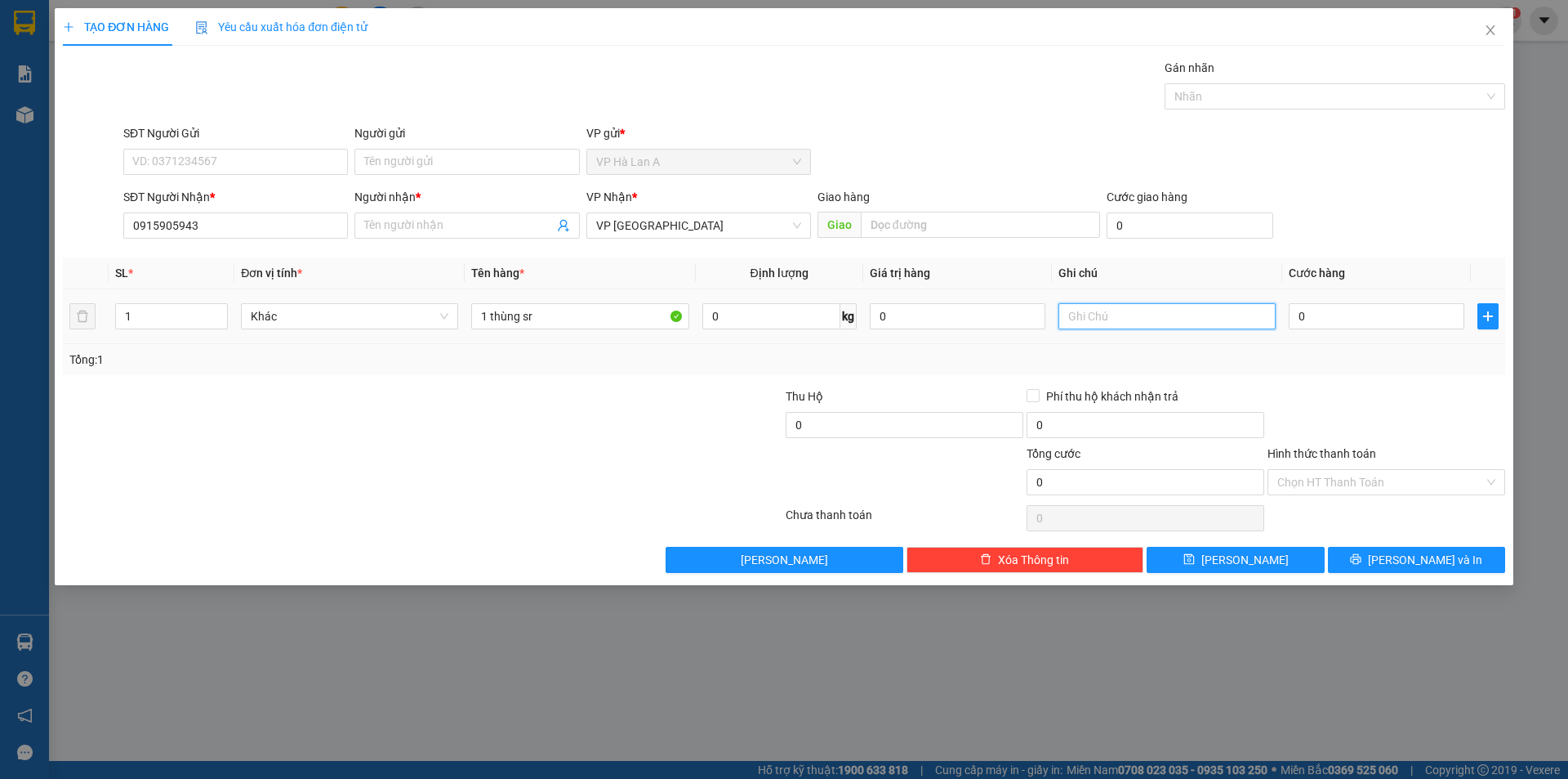
click at [1139, 321] on input "text" at bounding box center [1167, 315] width 217 height 26
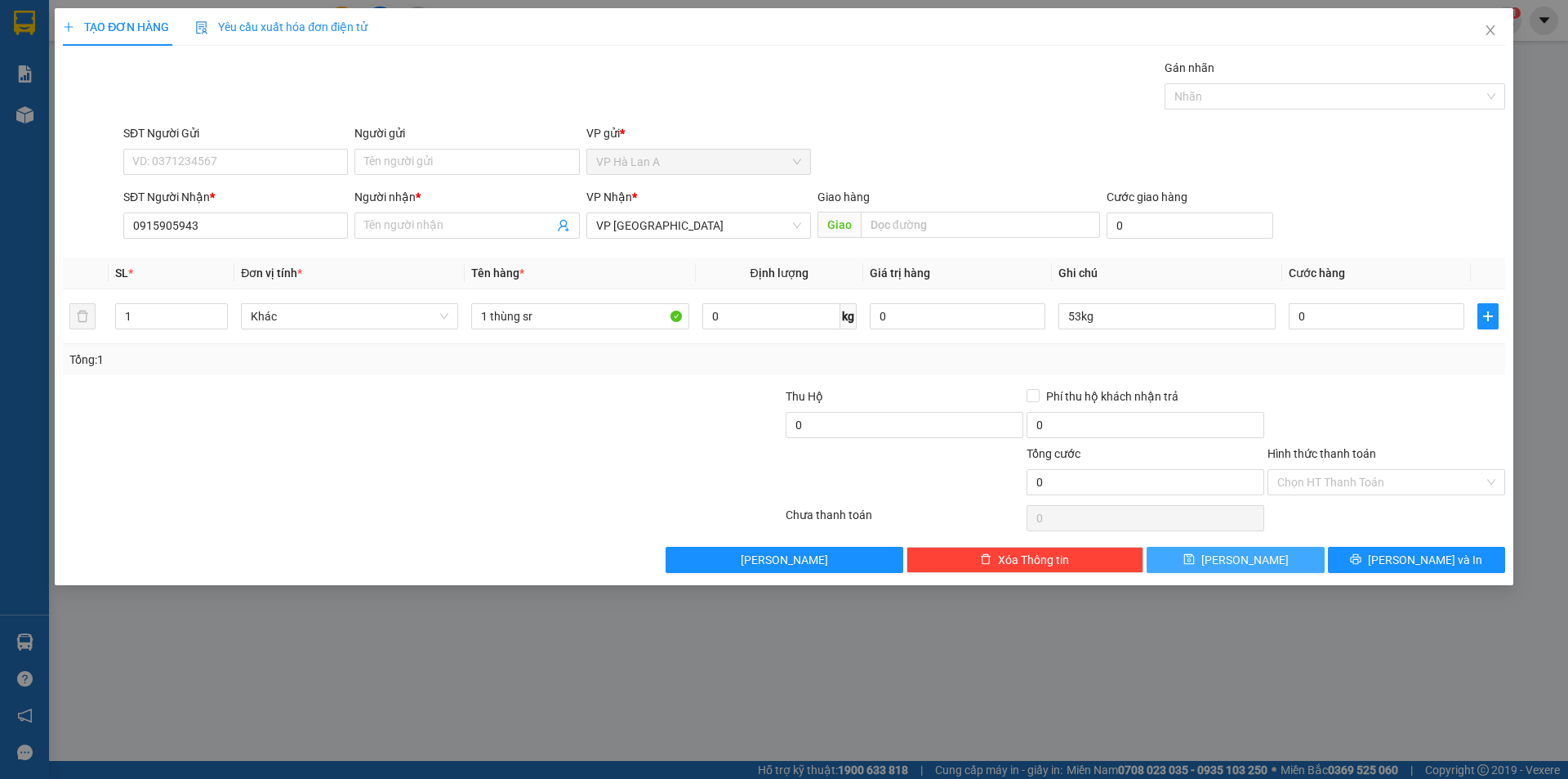
click at [1247, 564] on span "Lưu" at bounding box center [1245, 559] width 88 height 18
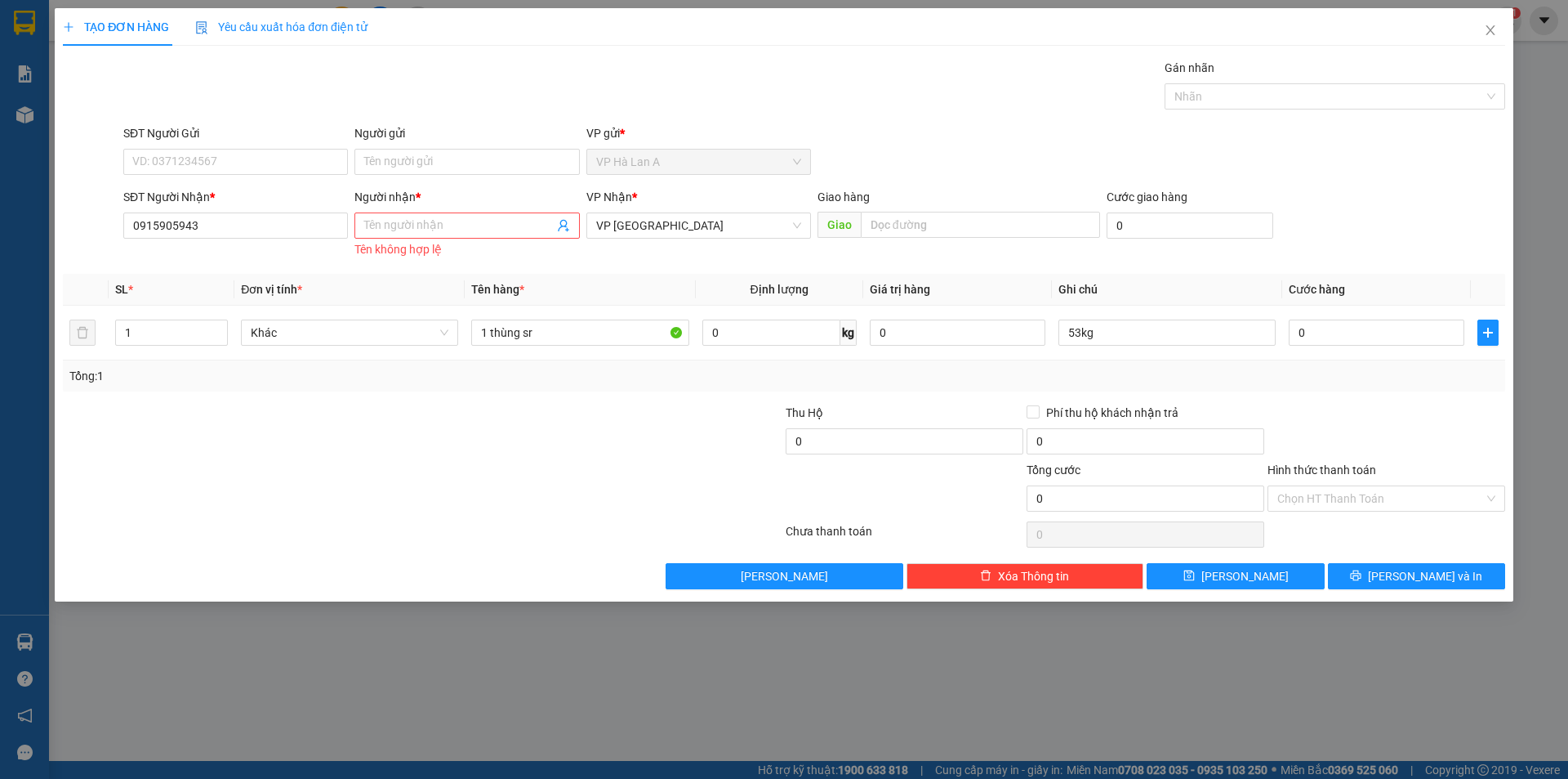
click at [434, 243] on div "Tên không hợp lệ" at bounding box center [466, 250] width 225 height 19
click at [433, 237] on span at bounding box center [466, 225] width 225 height 26
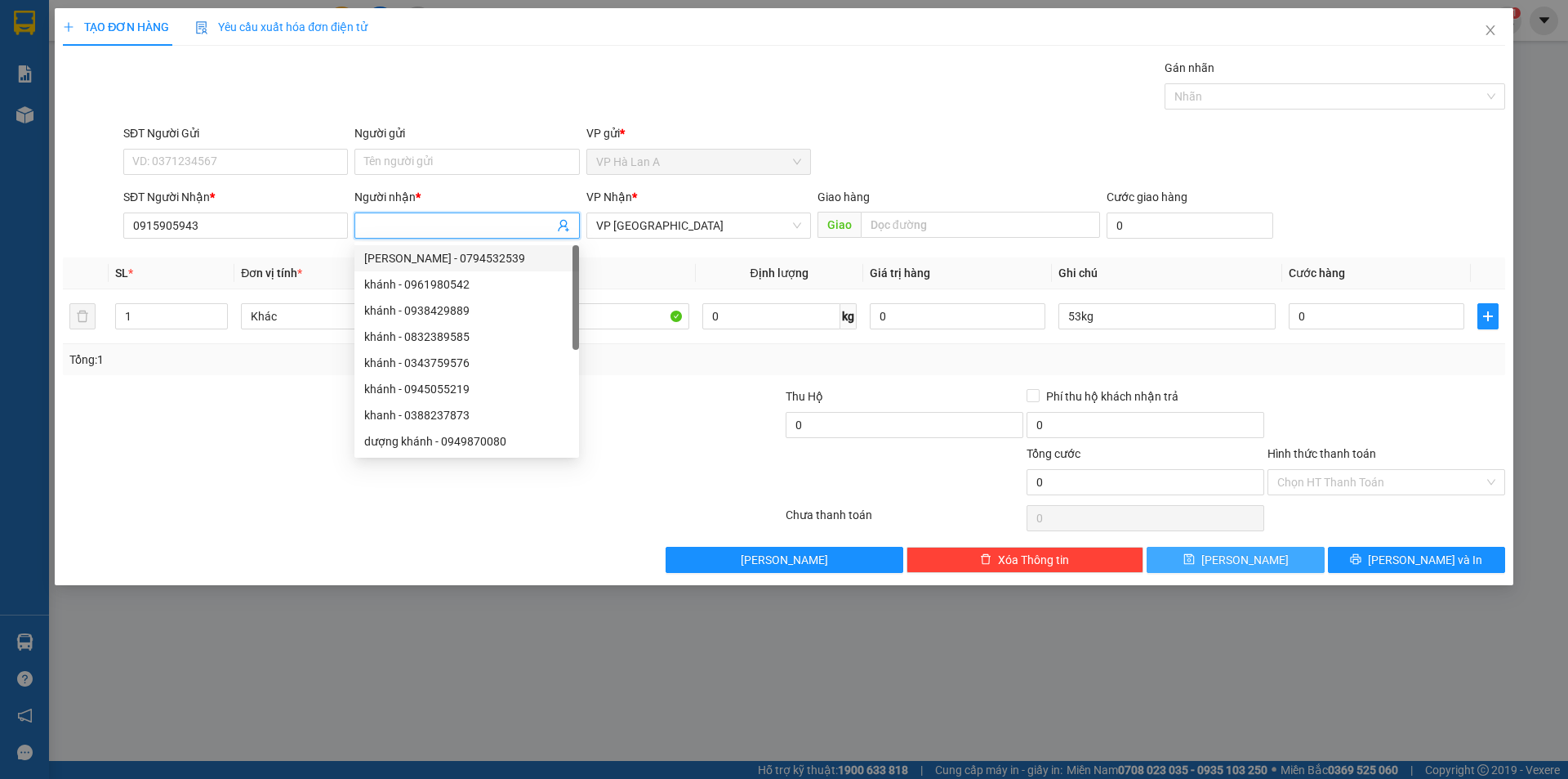
click at [1240, 546] on div "Transit Pickup Surcharge Ids Transit Deliver Surcharge Ids Transit Deliver Surc…" at bounding box center [784, 316] width 1442 height 514
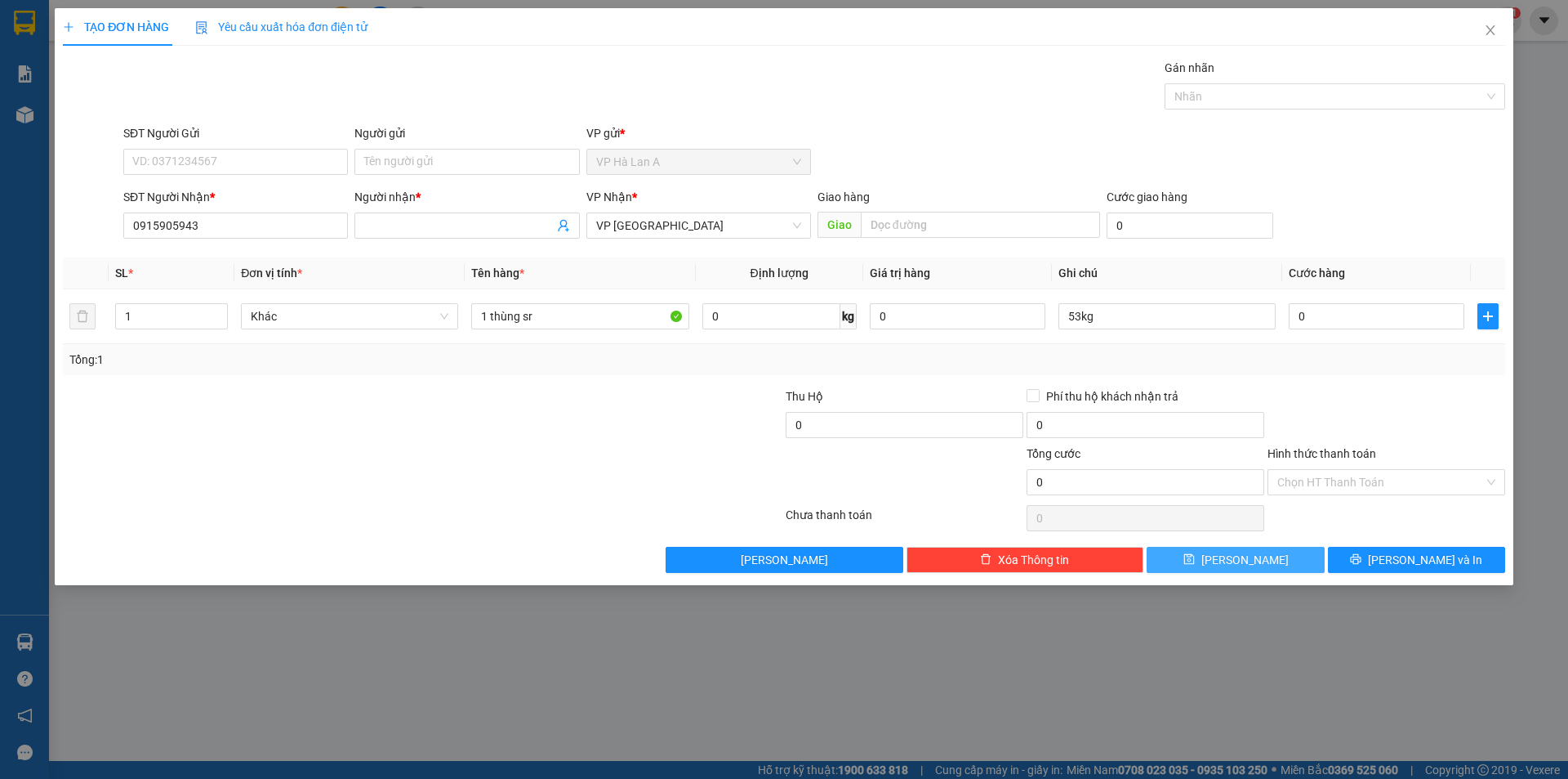
click at [1240, 556] on span "Lưu" at bounding box center [1245, 559] width 88 height 18
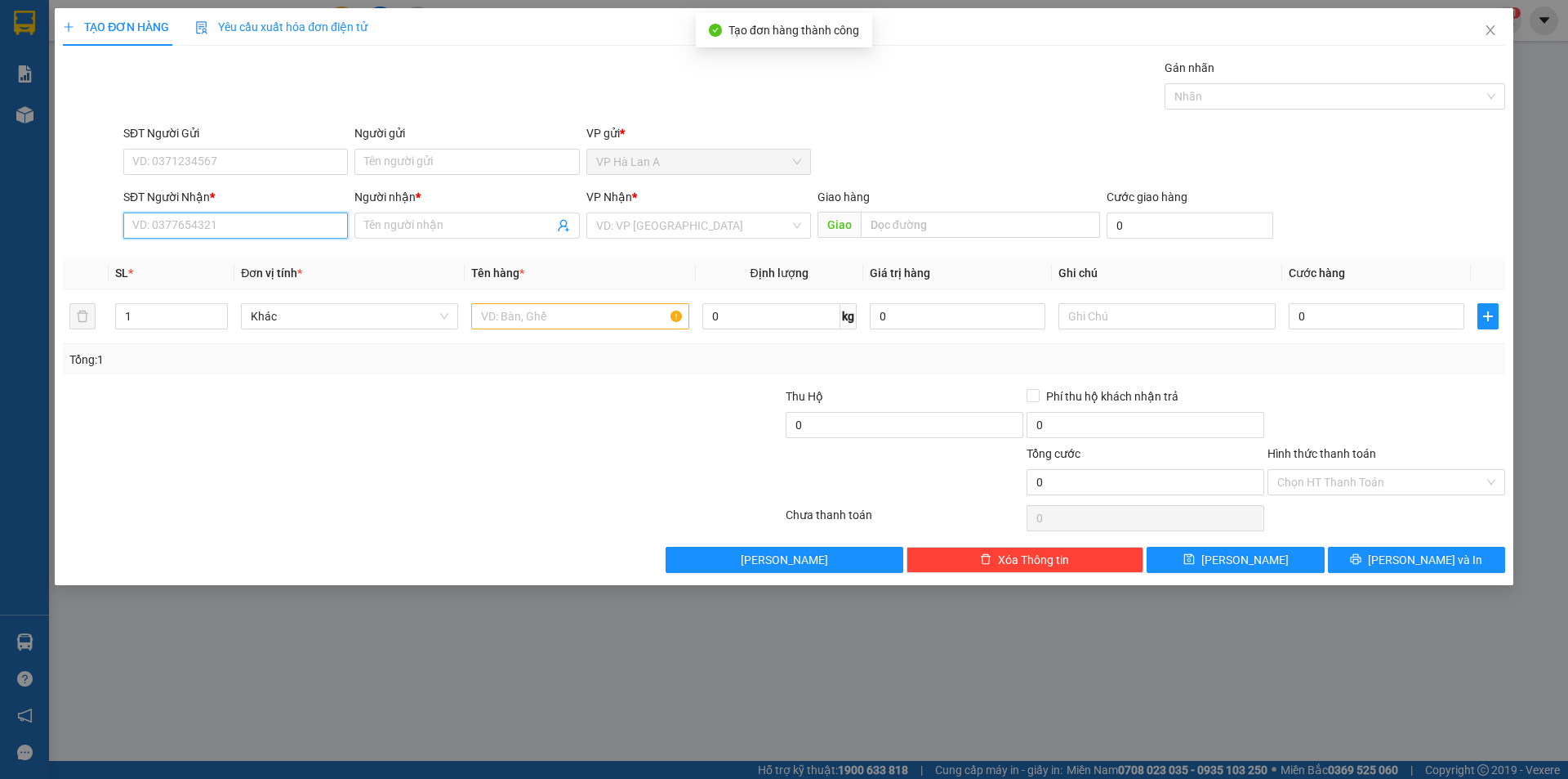
click at [187, 236] on input "SĐT Người Nhận *" at bounding box center [236, 225] width 225 height 26
click at [208, 256] on div "0984989075 - đạt" at bounding box center [235, 258] width 205 height 18
click at [569, 308] on input "text" at bounding box center [580, 315] width 217 height 26
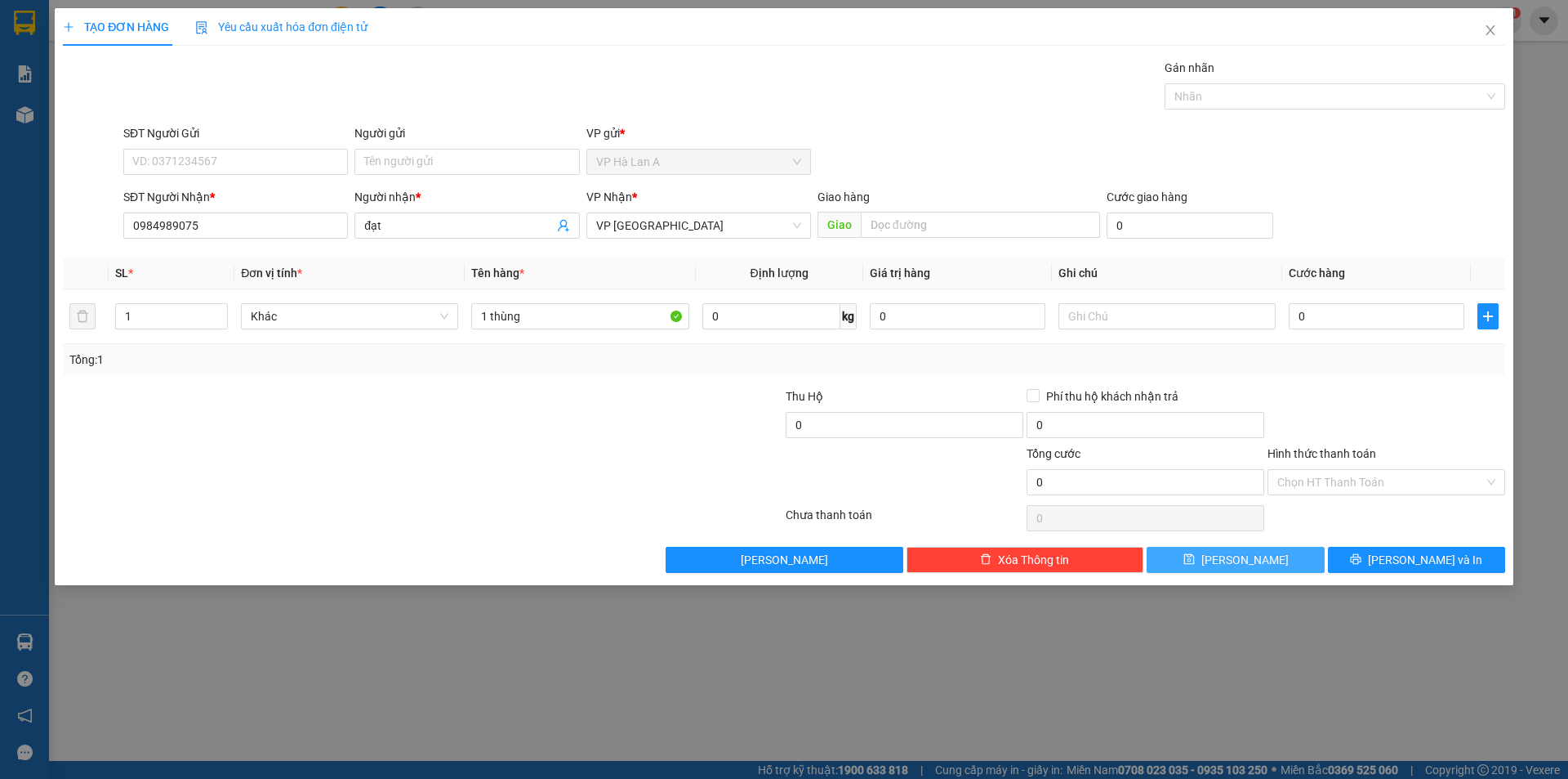
click at [1210, 553] on button "Lưu" at bounding box center [1236, 559] width 177 height 26
drag, startPoint x: 1188, startPoint y: 544, endPoint x: 874, endPoint y: 463, distance: 324.3
click at [1202, 559] on div "Transit Pickup Surcharge Ids Transit Deliver Surcharge Ids Transit Deliver Surc…" at bounding box center [784, 316] width 1442 height 514
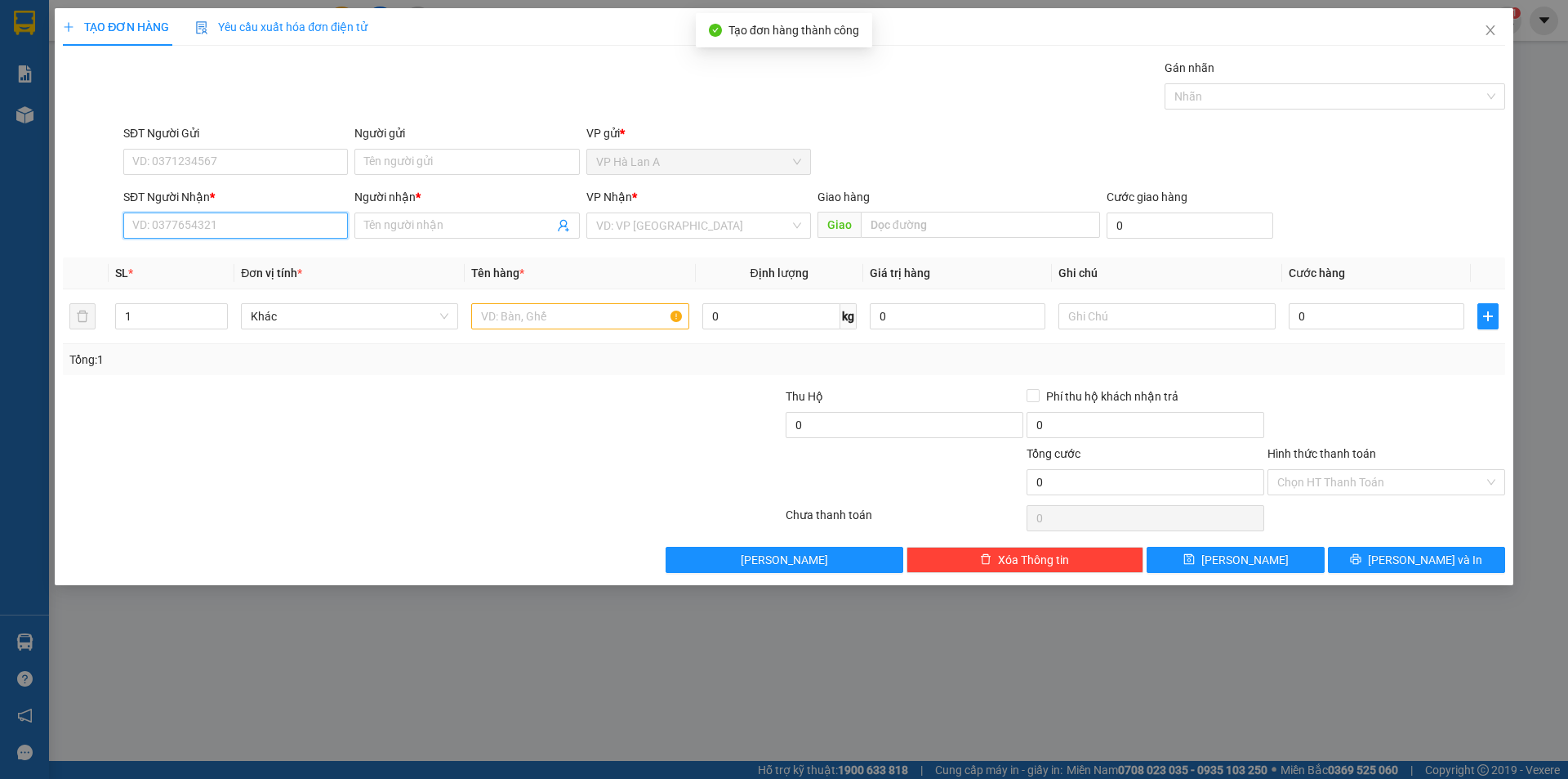
click at [269, 221] on input "SĐT Người Nhận *" at bounding box center [236, 225] width 225 height 26
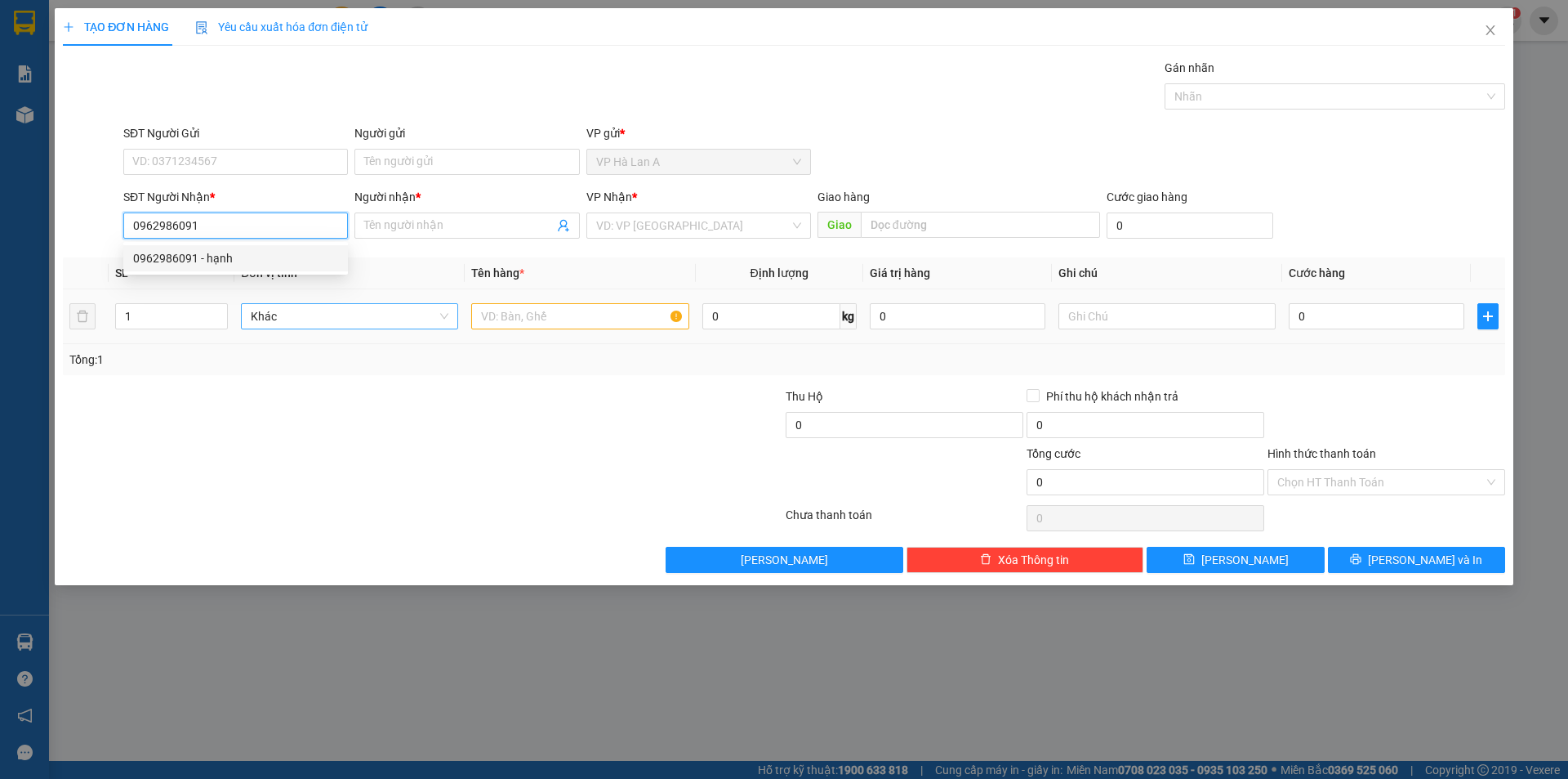
drag, startPoint x: 198, startPoint y: 261, endPoint x: 454, endPoint y: 320, distance: 262.7
click at [199, 262] on div "0962986091 - hạnh" at bounding box center [235, 258] width 205 height 18
click at [535, 325] on input "text" at bounding box center [580, 315] width 217 height 26
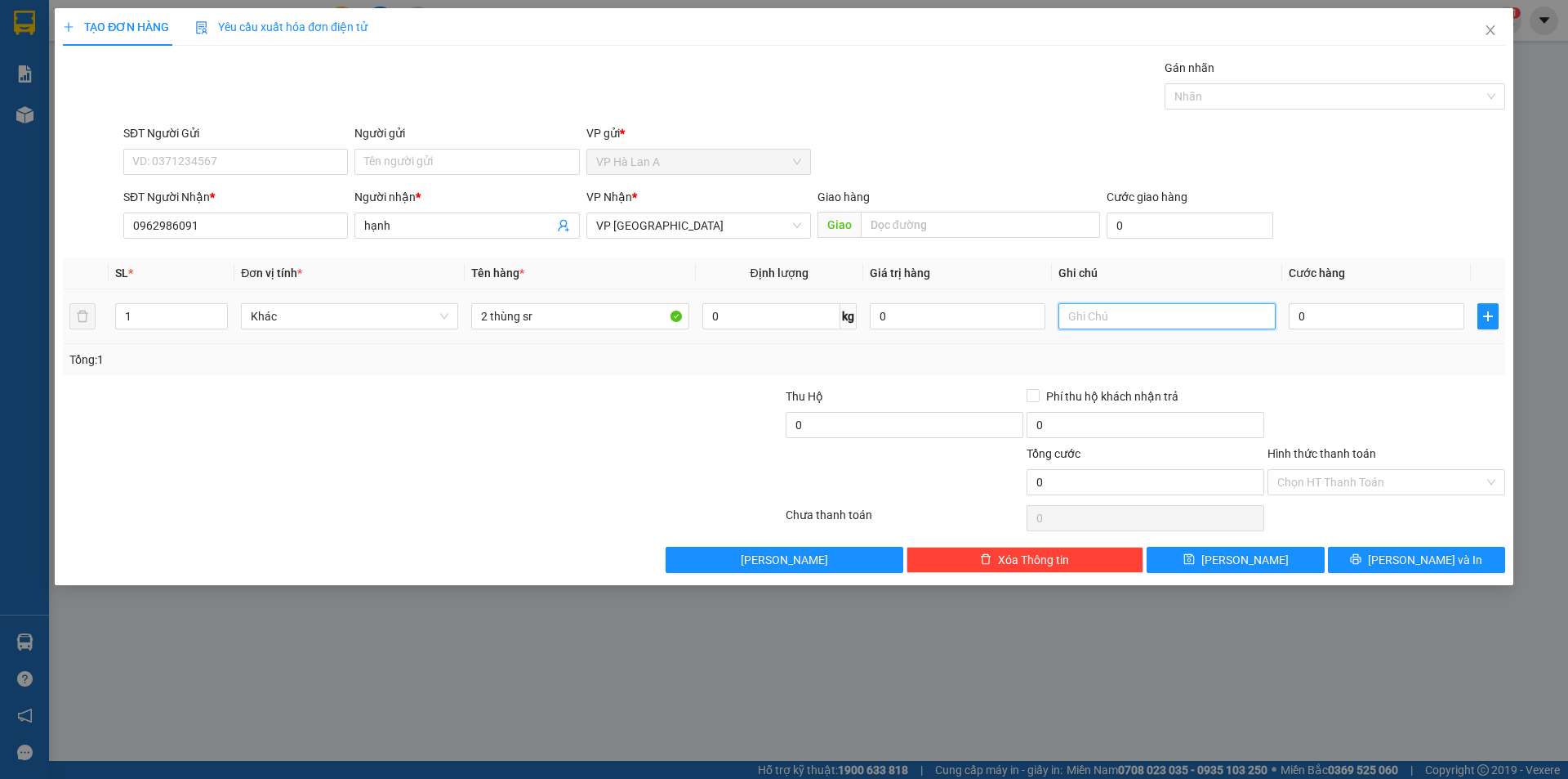
click at [1135, 317] on input "text" at bounding box center [1167, 315] width 217 height 26
click at [1320, 487] on input "Hình thức thanh toán" at bounding box center [1380, 482] width 207 height 25
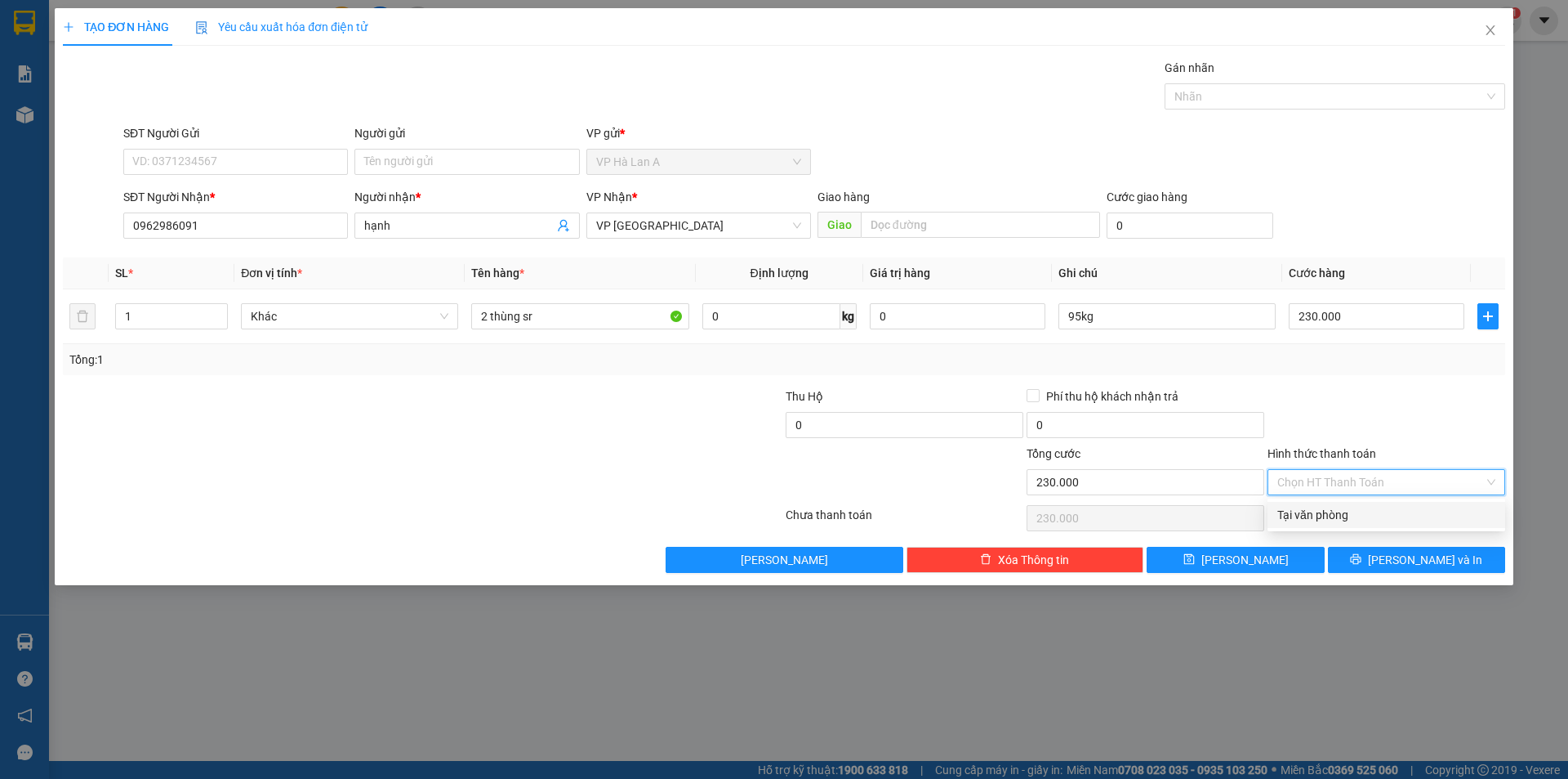
click at [1317, 514] on div "Tại văn phòng" at bounding box center [1386, 514] width 218 height 18
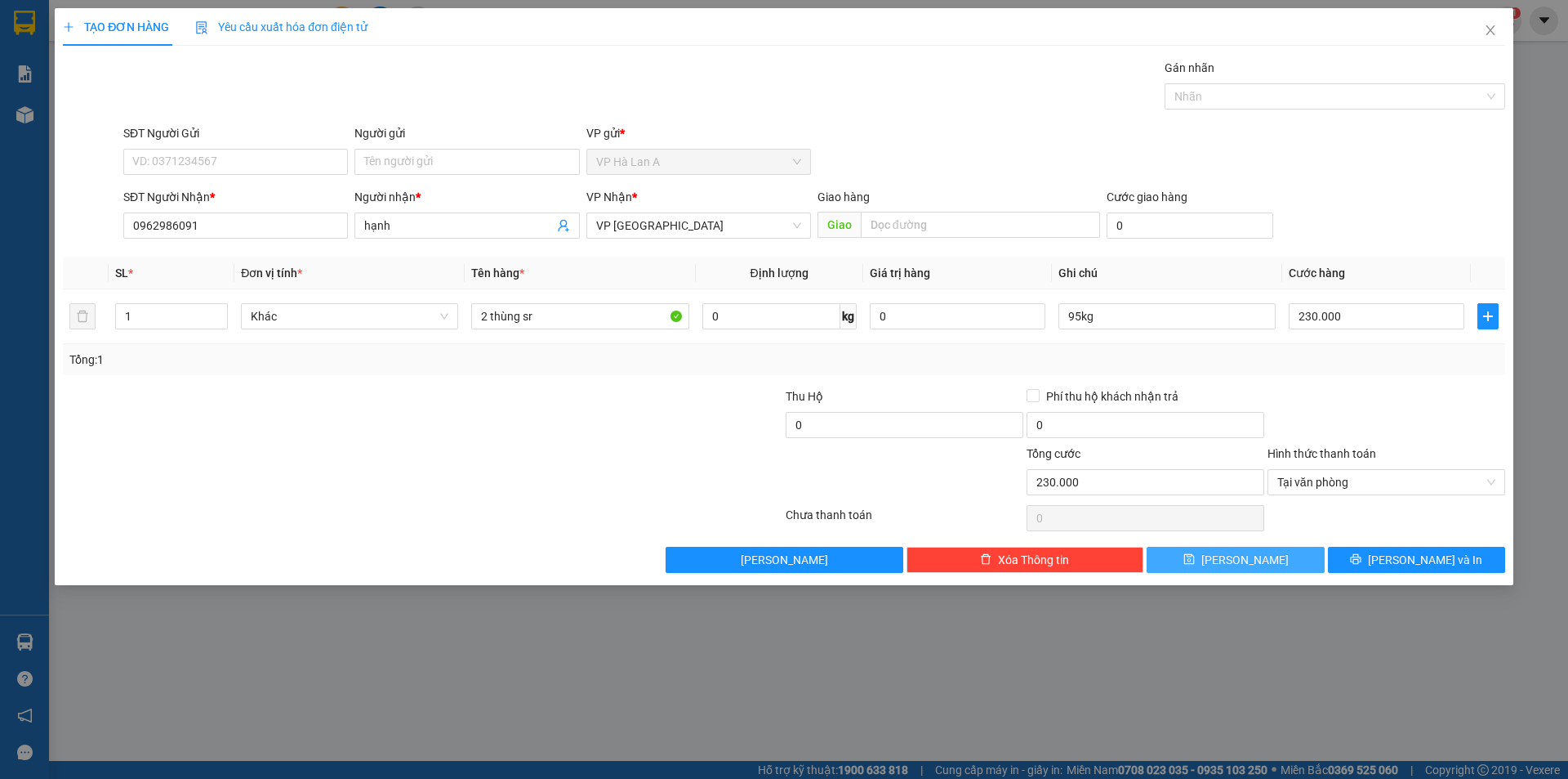
click at [1247, 555] on span "Lưu" at bounding box center [1245, 559] width 88 height 18
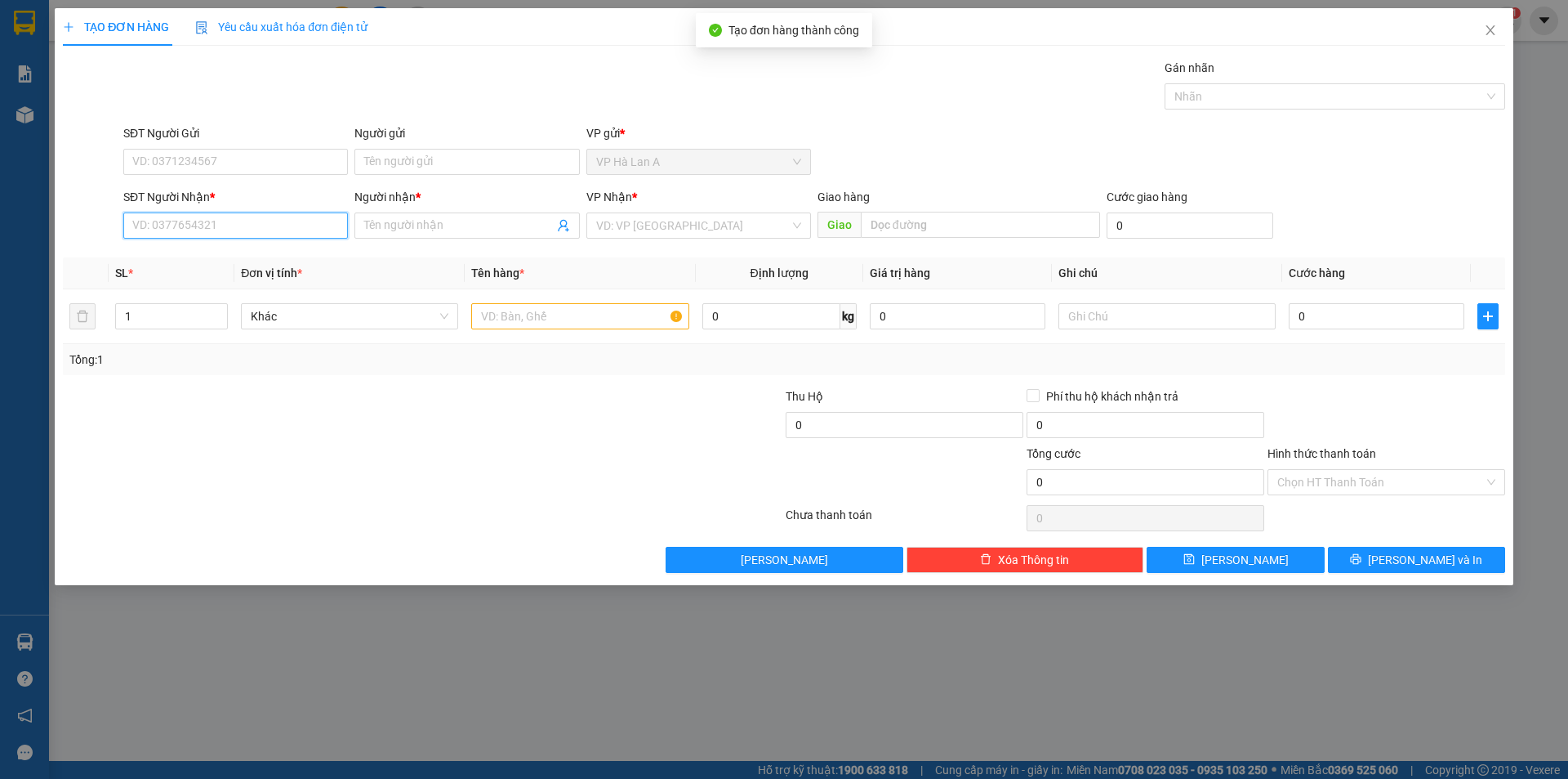
click at [253, 226] on input "SĐT Người Nhận *" at bounding box center [236, 225] width 225 height 26
click at [218, 261] on div "0369999756 -" at bounding box center [235, 258] width 205 height 18
drag, startPoint x: 206, startPoint y: 225, endPoint x: 95, endPoint y: 222, distance: 111.0
click at [80, 222] on div "SĐT Người Nhận * 0369999756 0369999756 Người nhận * VP Nhận * VP Bình Hòa Giao …" at bounding box center [784, 216] width 1446 height 57
click at [543, 308] on input "text" at bounding box center [580, 315] width 217 height 26
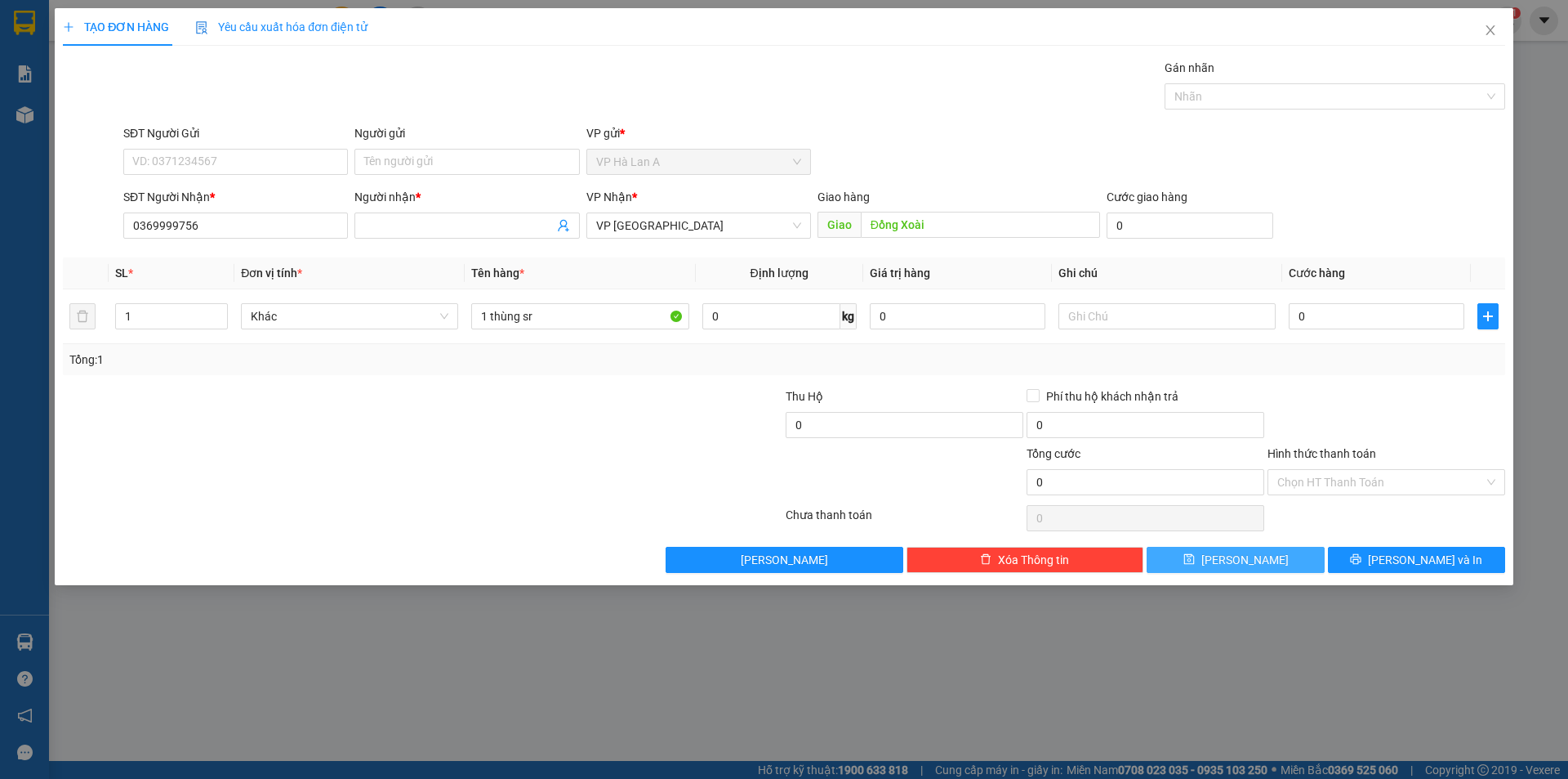
click at [1251, 551] on span "Lưu" at bounding box center [1245, 559] width 88 height 18
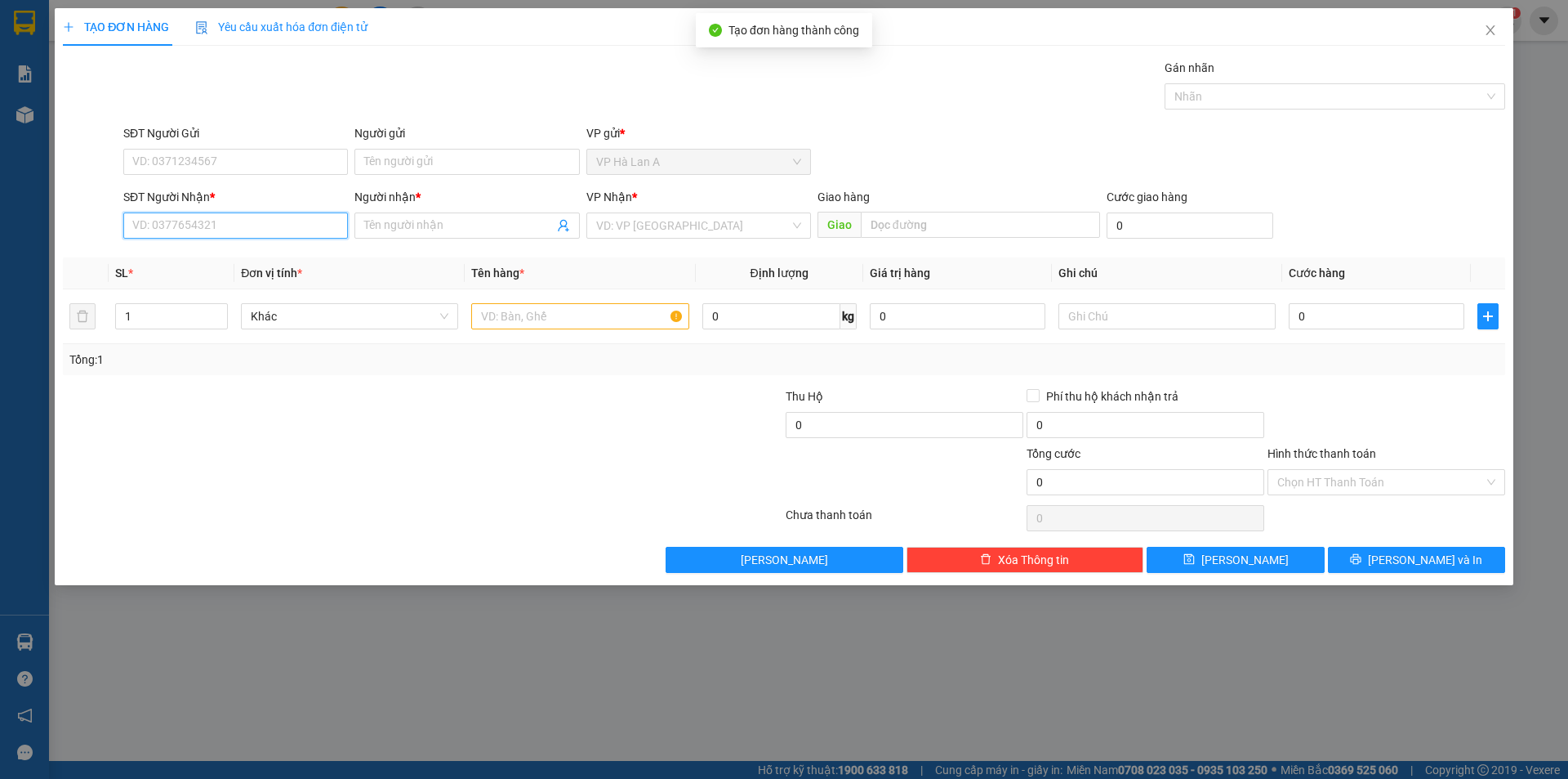
click at [284, 233] on input "SĐT Người Nhận *" at bounding box center [236, 225] width 225 height 26
drag, startPoint x: 246, startPoint y: 252, endPoint x: 442, endPoint y: 295, distance: 200.7
click at [250, 257] on div "0964608052 - uyên" at bounding box center [235, 258] width 205 height 18
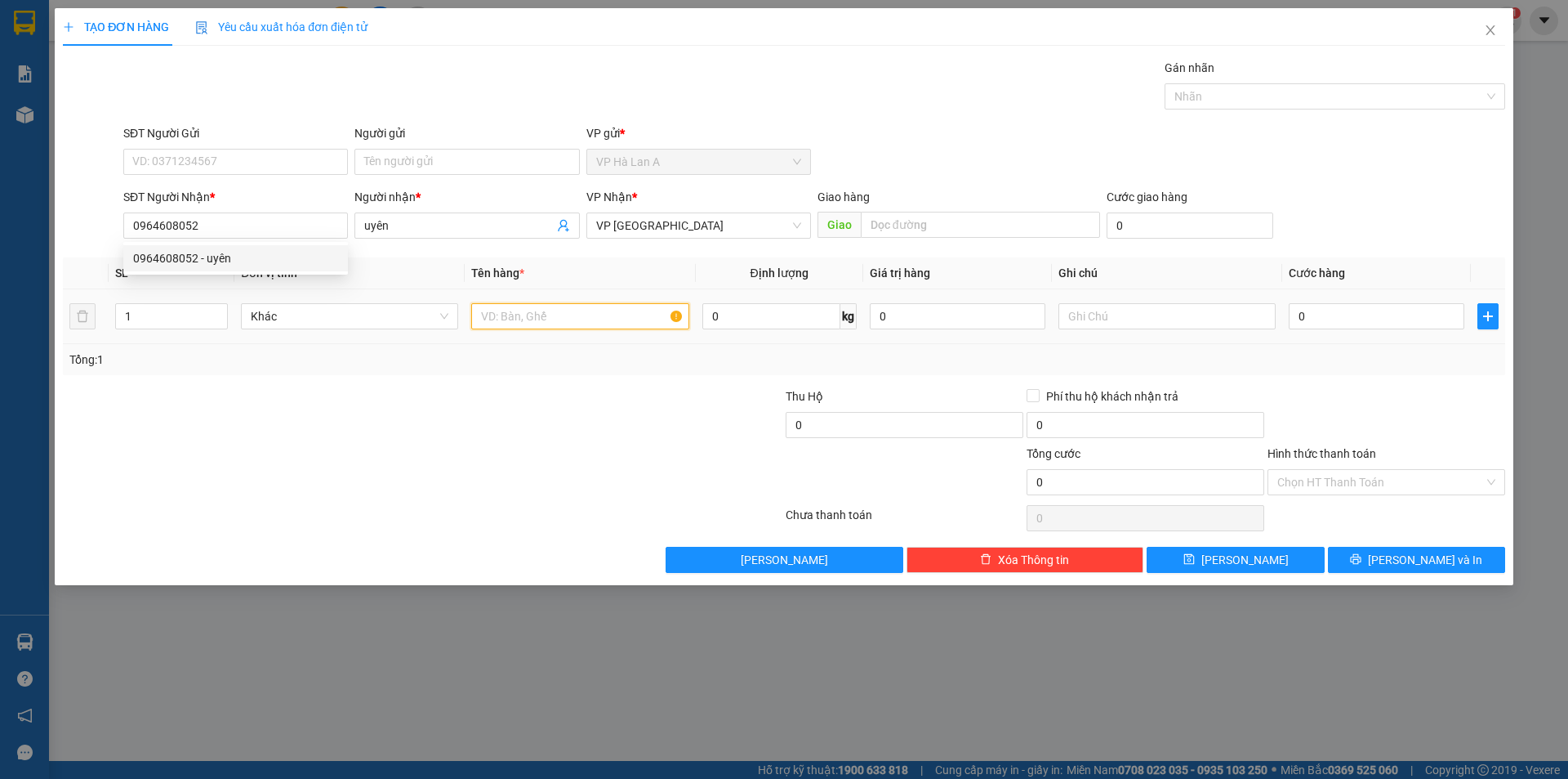
click at [565, 313] on input "text" at bounding box center [580, 315] width 217 height 26
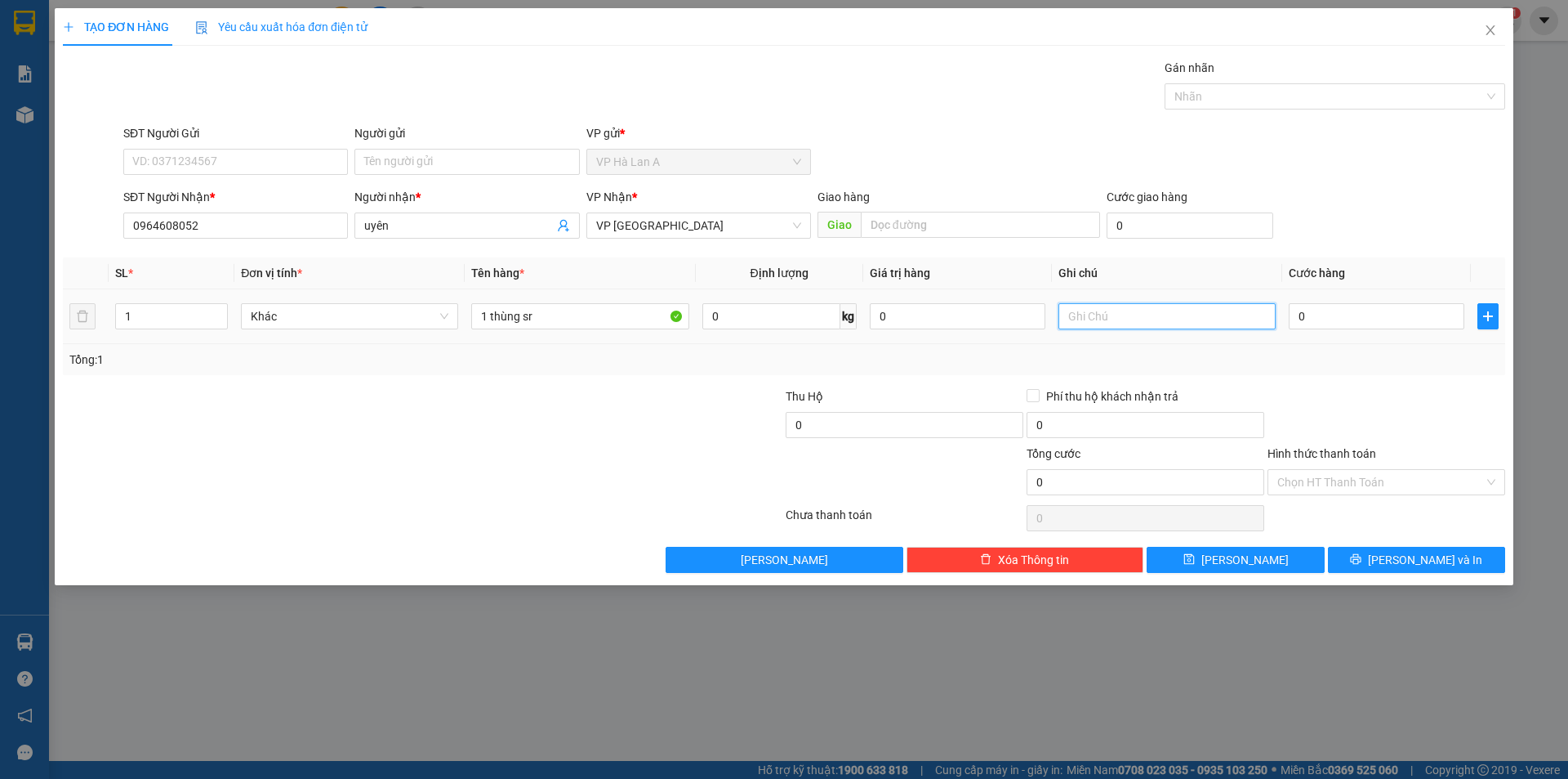
click at [1126, 310] on input "text" at bounding box center [1167, 315] width 217 height 26
click at [1334, 319] on input "0" at bounding box center [1377, 315] width 175 height 26
click at [1349, 485] on input "Hình thức thanh toán" at bounding box center [1380, 482] width 207 height 25
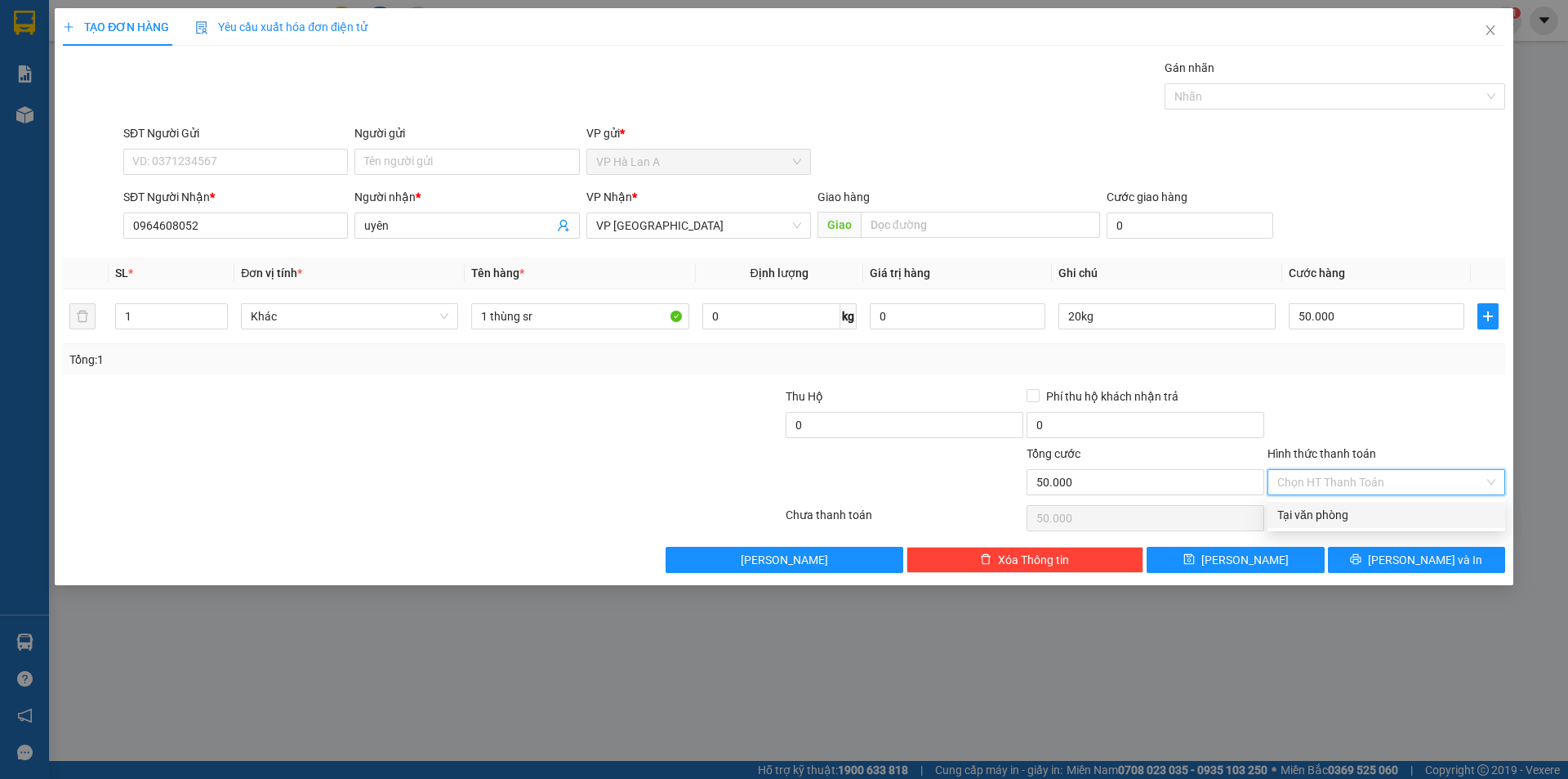
drag, startPoint x: 1313, startPoint y: 515, endPoint x: 1288, endPoint y: 528, distance: 28.2
click at [1314, 515] on div "Tại văn phòng" at bounding box center [1386, 514] width 218 height 18
click at [1273, 544] on div "Transit Pickup Surcharge Ids Transit Deliver Surcharge Ids Transit Deliver Surc…" at bounding box center [784, 316] width 1442 height 514
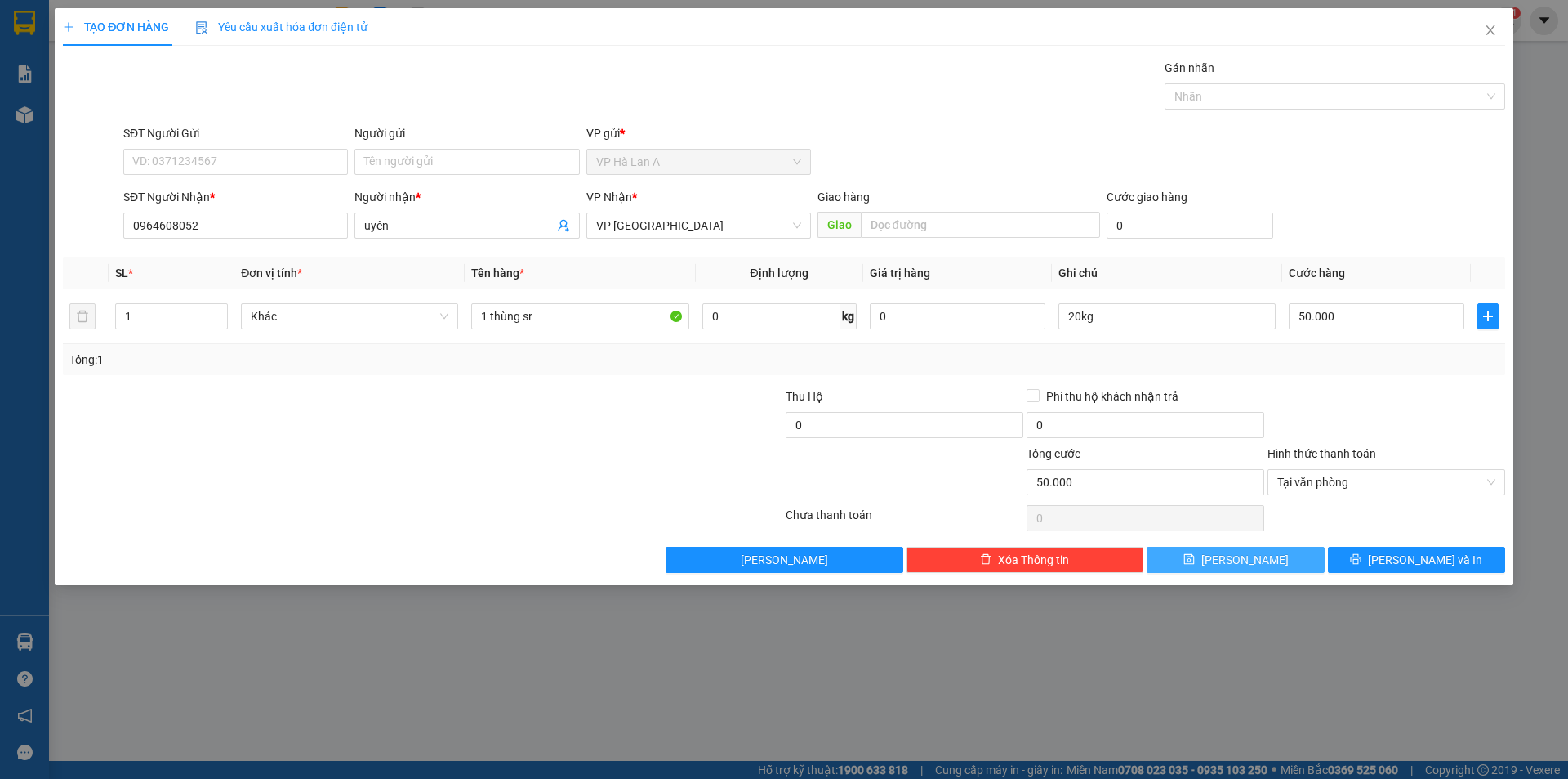
click at [1262, 552] on button "Lưu" at bounding box center [1236, 559] width 177 height 26
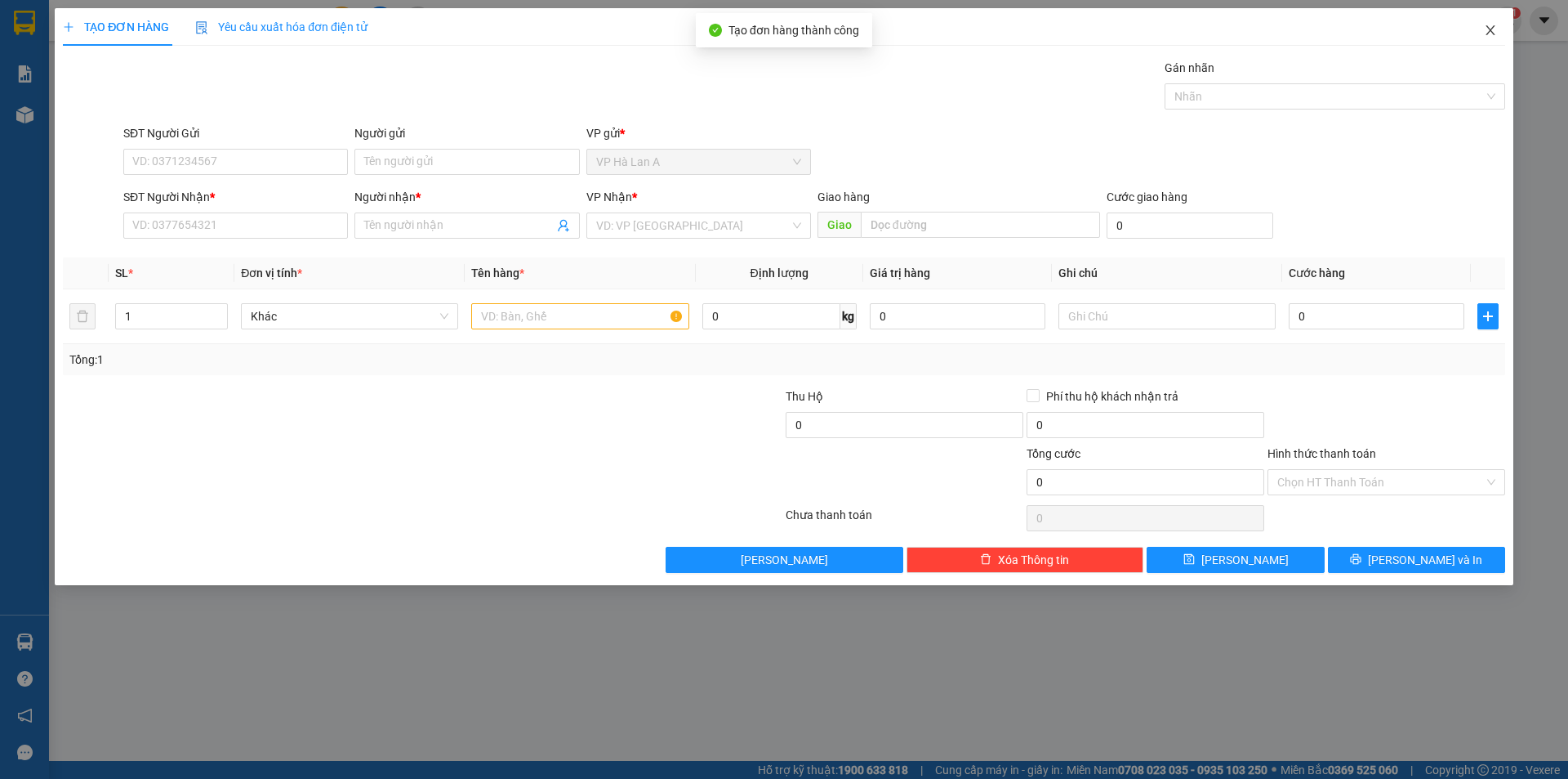
click at [1480, 38] on span "Close" at bounding box center [1491, 31] width 46 height 46
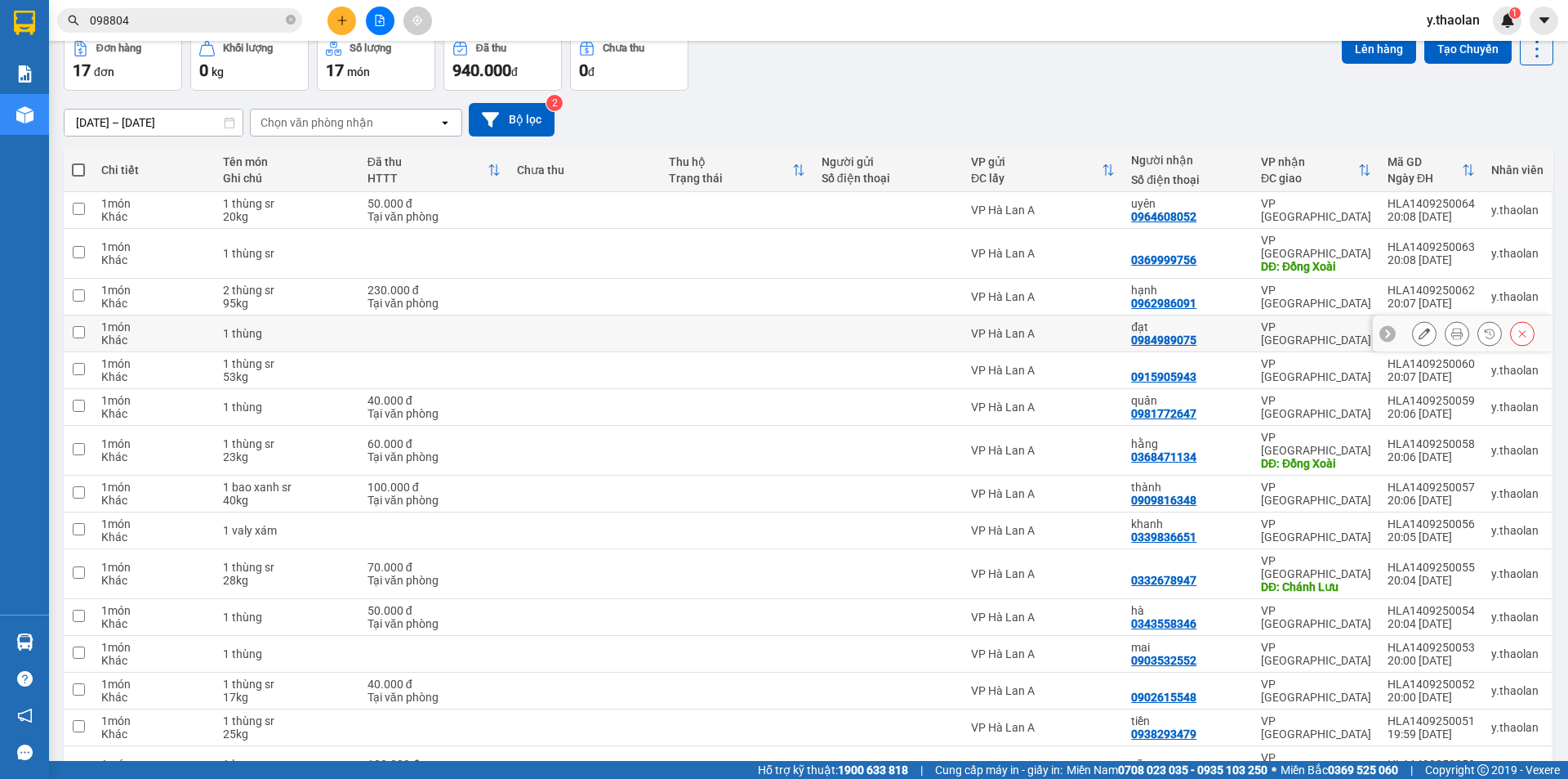
scroll to position [164, 0]
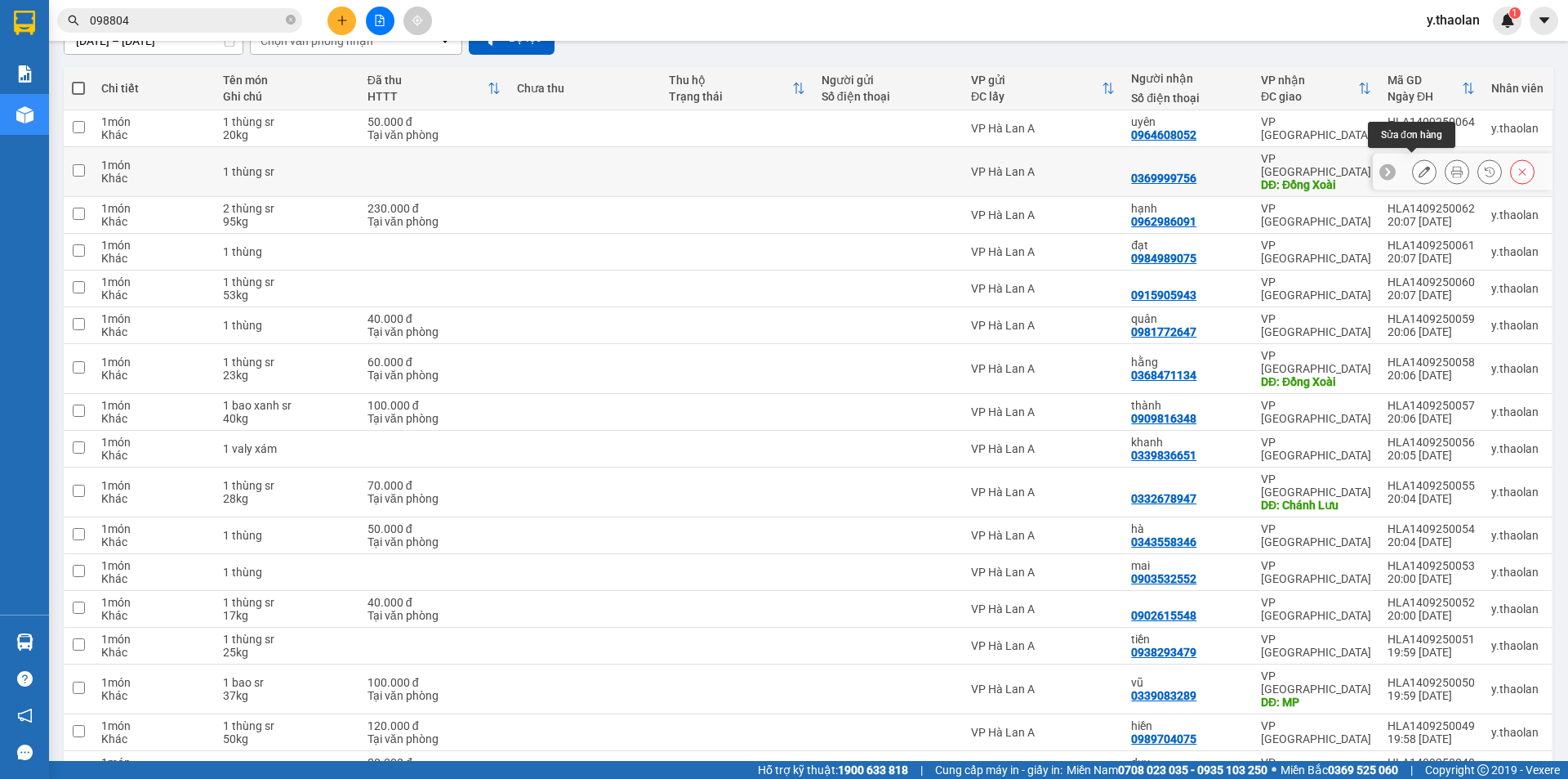
click at [1419, 169] on icon at bounding box center [1424, 171] width 11 height 11
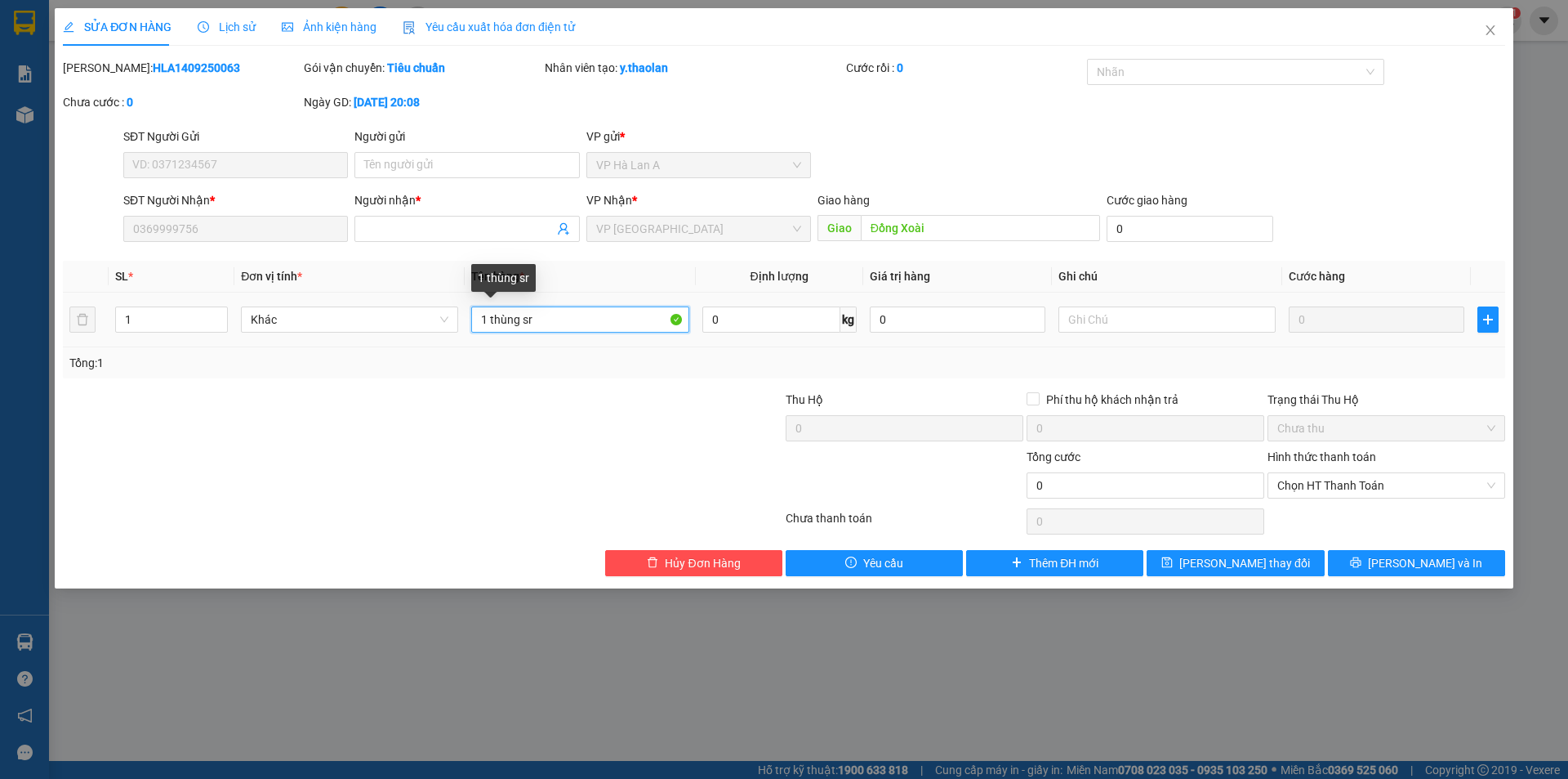
drag, startPoint x: 488, startPoint y: 315, endPoint x: 461, endPoint y: 299, distance: 31.4
click at [468, 303] on td "1 thùng sr" at bounding box center [580, 319] width 230 height 54
type input "2 thùng sr"
click at [1202, 548] on div "Total Paid Fee 0 Total UnPaid Fee 0 Cash Collection Total Fee Mã ĐH: HLA1409250…" at bounding box center [784, 317] width 1442 height 517
drag, startPoint x: 1218, startPoint y: 556, endPoint x: 1204, endPoint y: 544, distance: 18.4
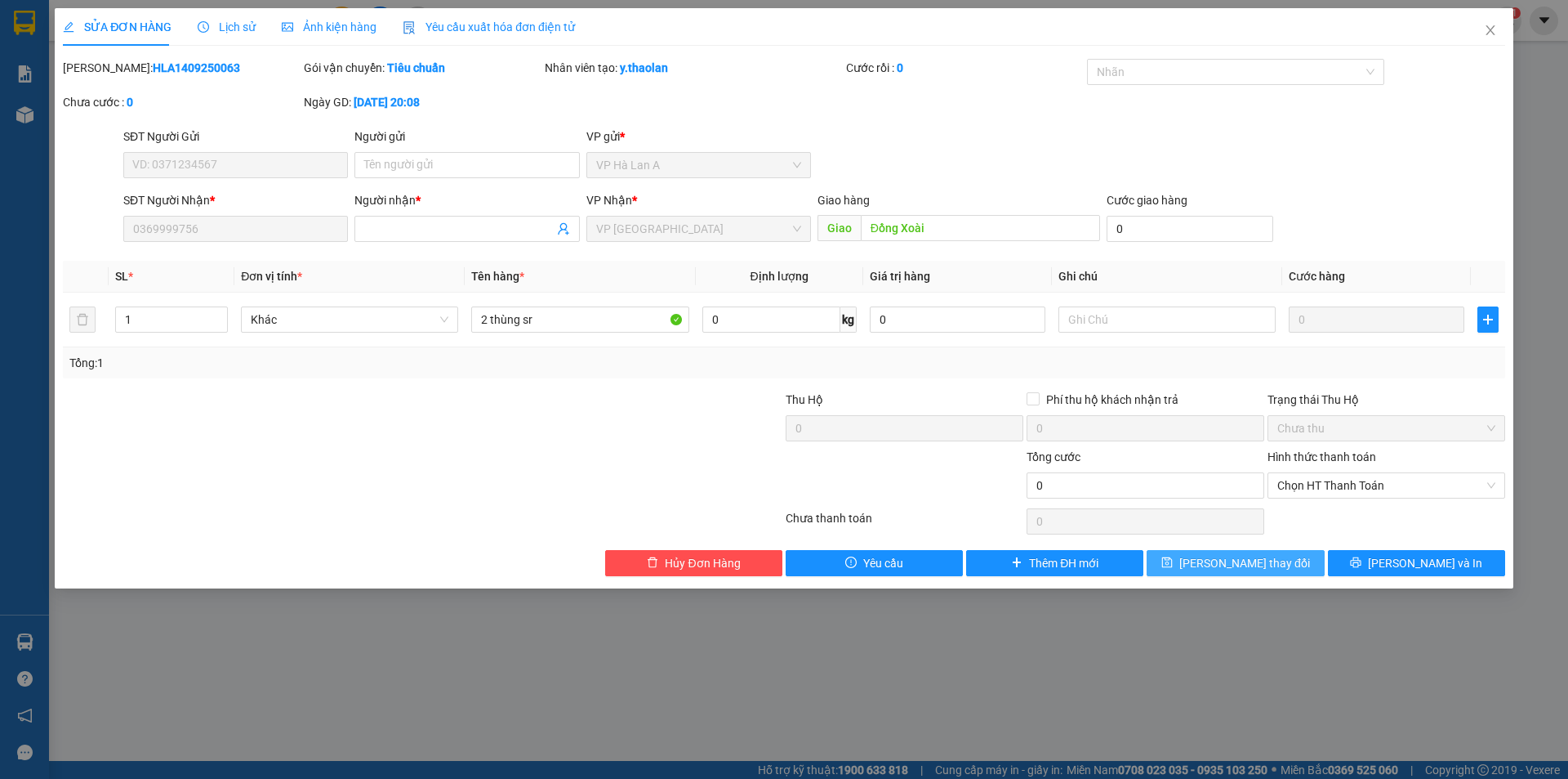
click at [1219, 561] on span "[PERSON_NAME] thay đổi" at bounding box center [1244, 563] width 130 height 18
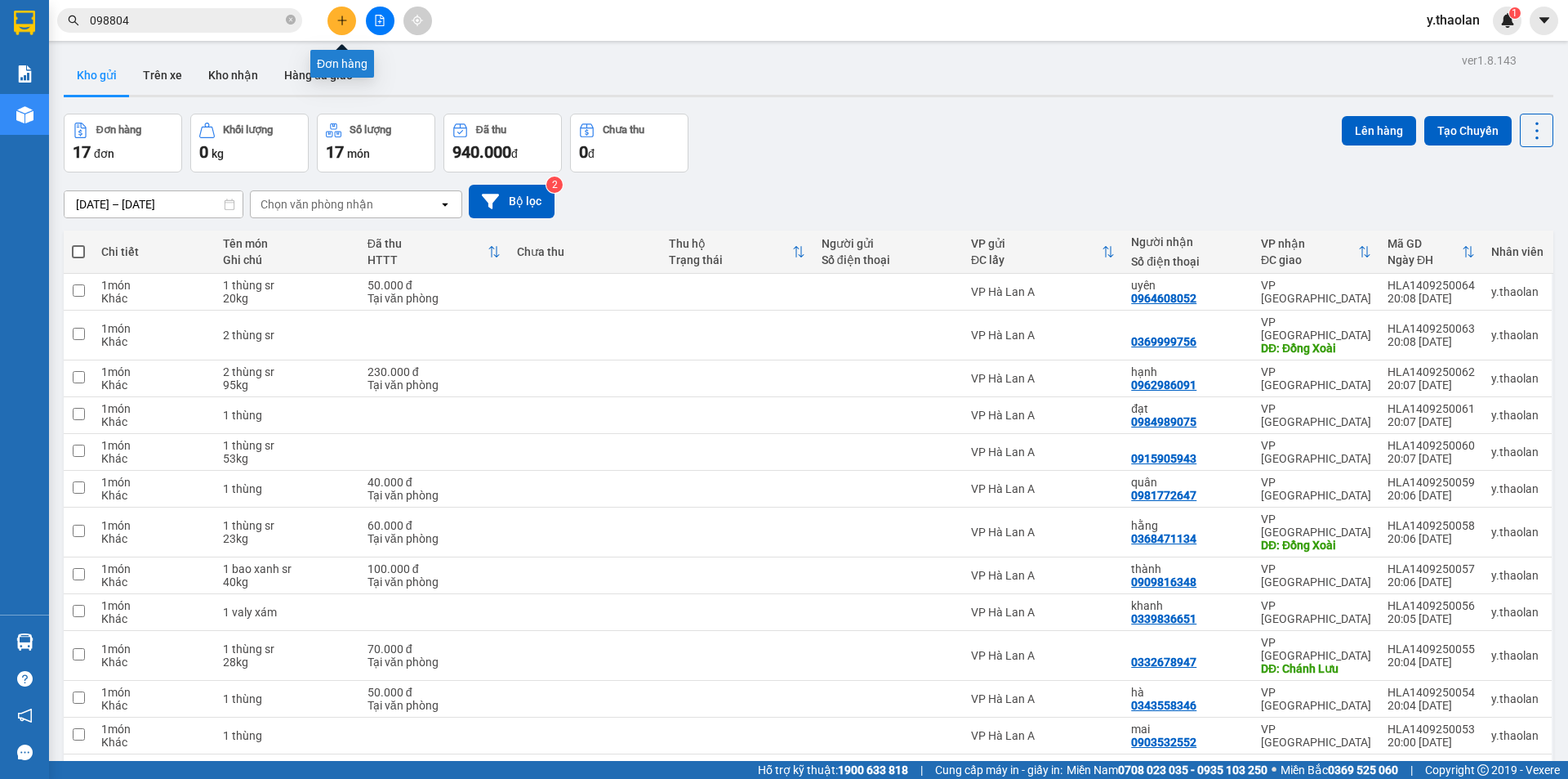
click at [344, 19] on icon "plus" at bounding box center [342, 20] width 11 height 11
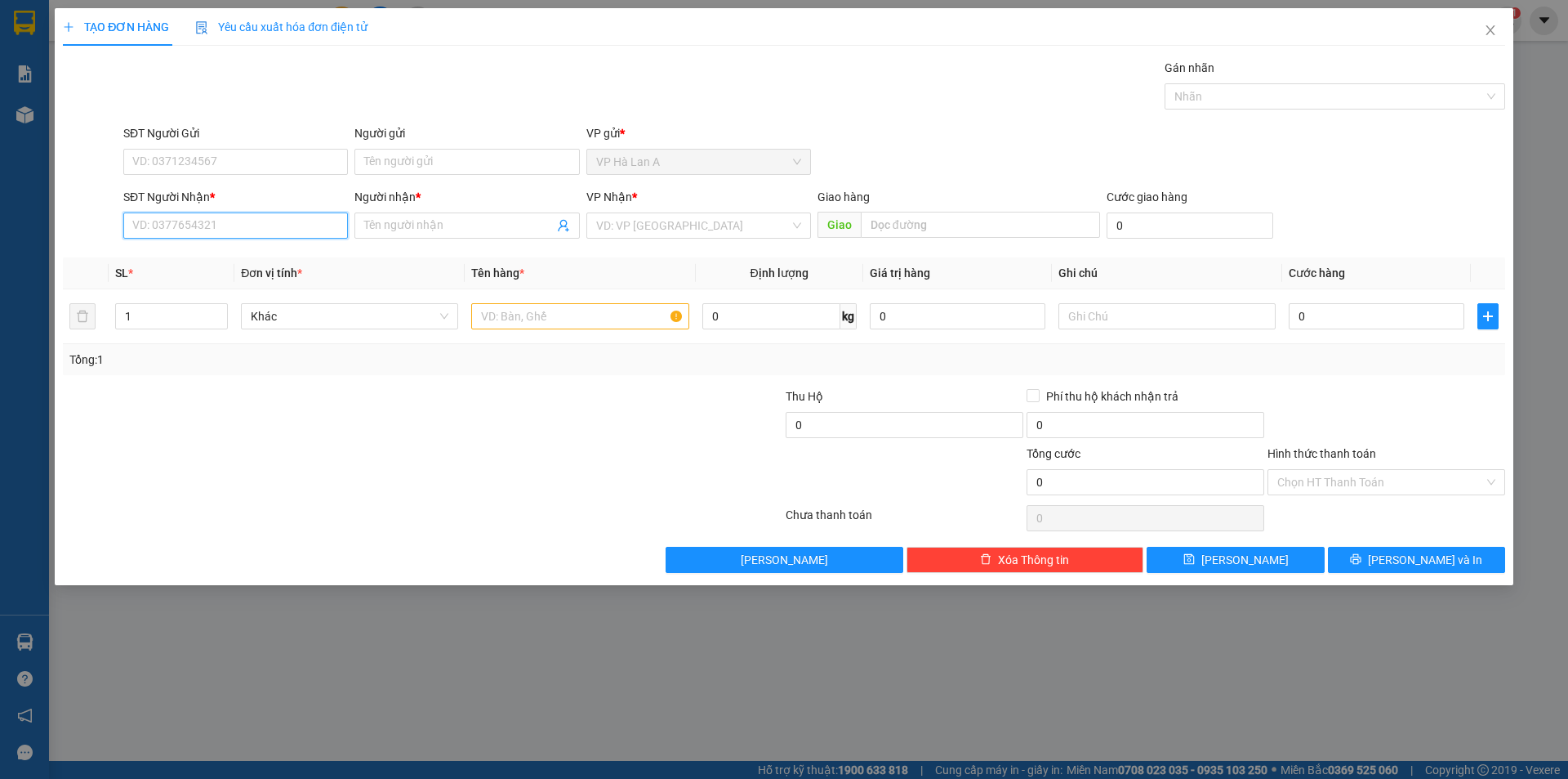
click at [172, 221] on input "SĐT Người Nhận *" at bounding box center [236, 225] width 225 height 26
type input "0382235481"
drag, startPoint x: 245, startPoint y: 231, endPoint x: 169, endPoint y: 228, distance: 76.1
click at [127, 228] on input "0382235481" at bounding box center [236, 225] width 225 height 26
click at [268, 252] on div "0382235481 - thuyên" at bounding box center [235, 258] width 205 height 18
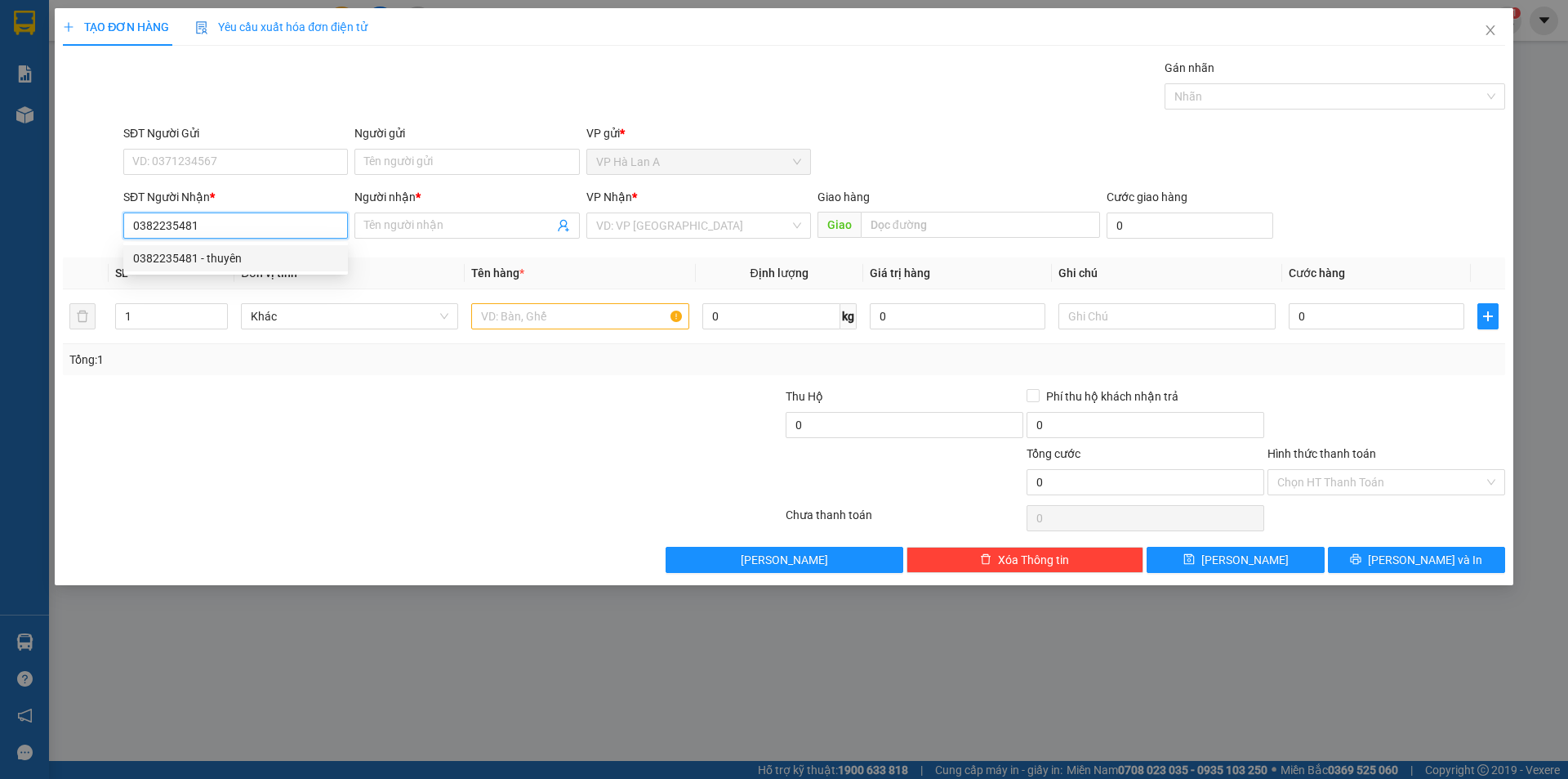
type input "thuyên"
click at [539, 325] on input "text" at bounding box center [580, 315] width 217 height 26
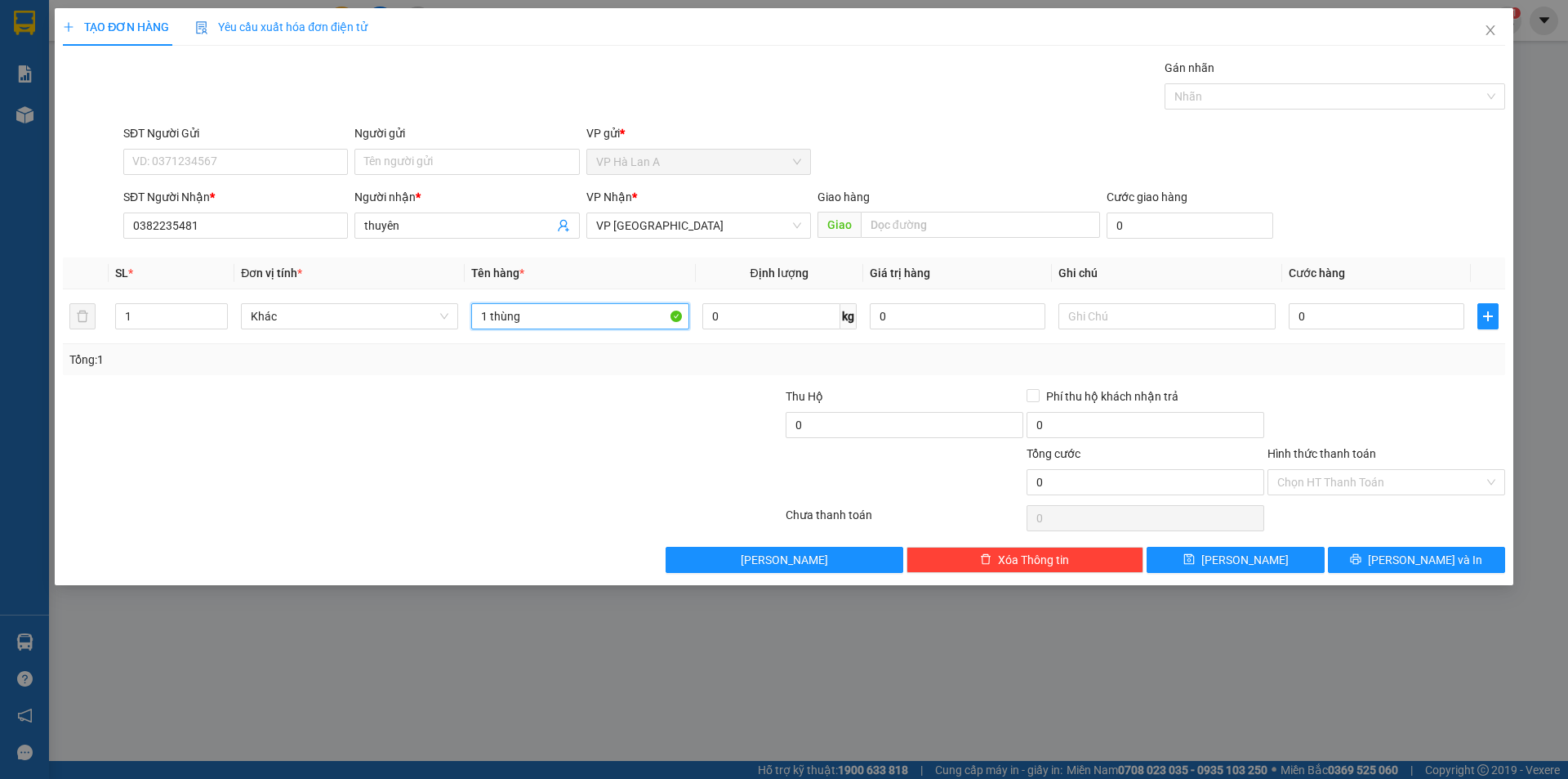
type input "1 thùng"
click at [377, 216] on input "thuyên" at bounding box center [459, 225] width 189 height 18
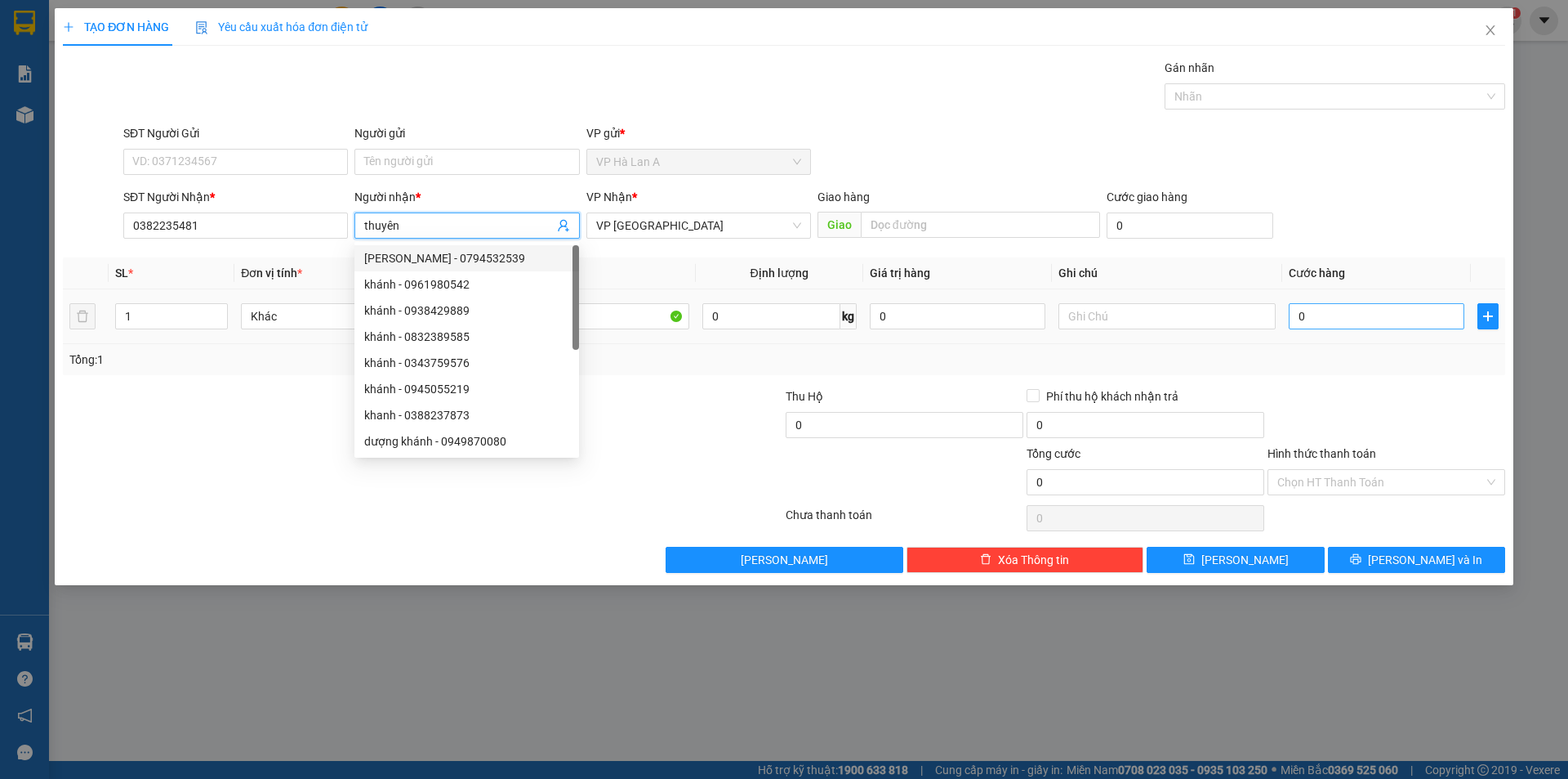
drag, startPoint x: 1304, startPoint y: 336, endPoint x: 1315, endPoint y: 322, distance: 17.8
click at [1309, 328] on td "0" at bounding box center [1377, 316] width 189 height 54
click at [1319, 315] on input "0" at bounding box center [1377, 315] width 175 height 26
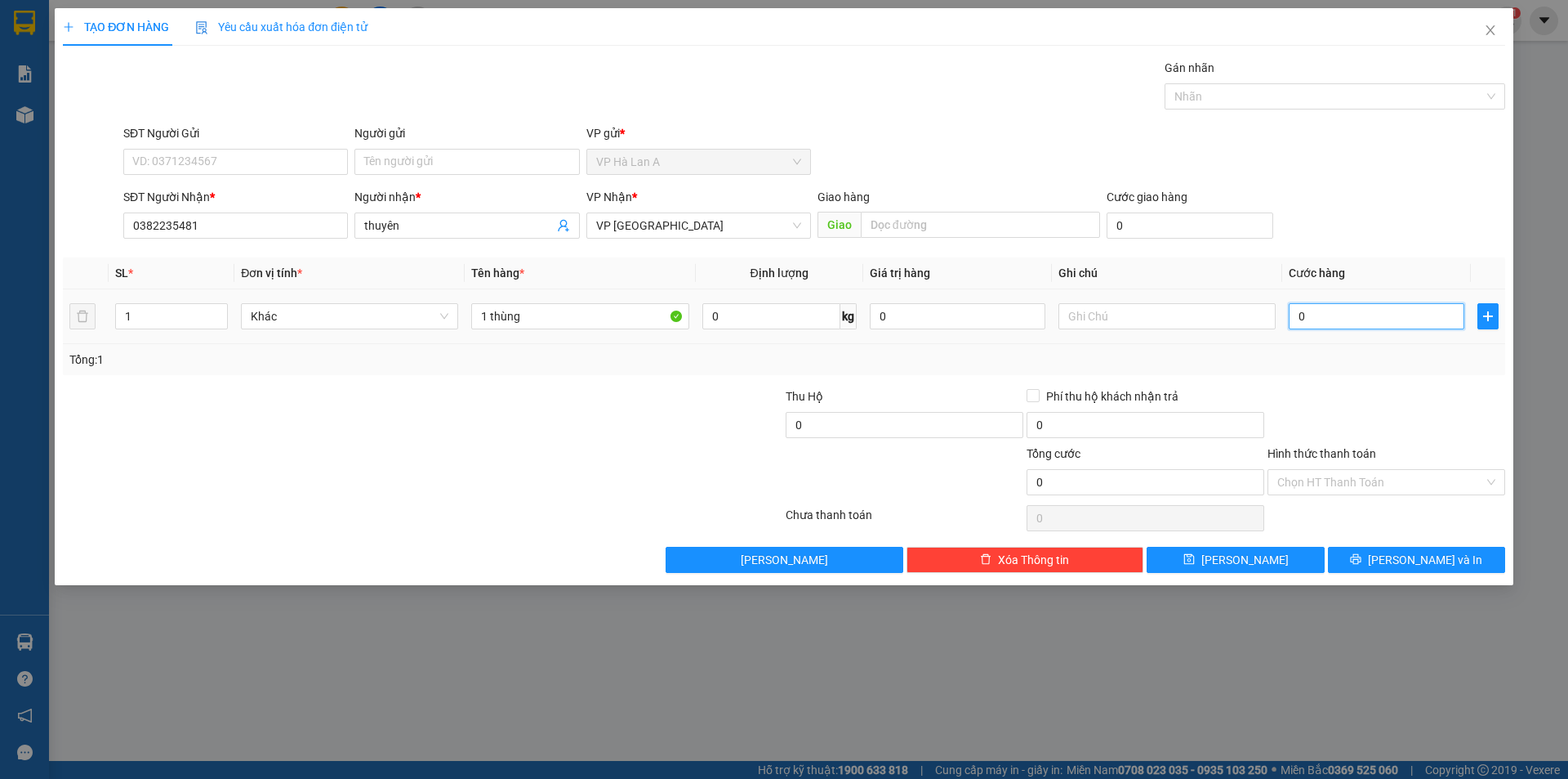
type input "4"
type input "40"
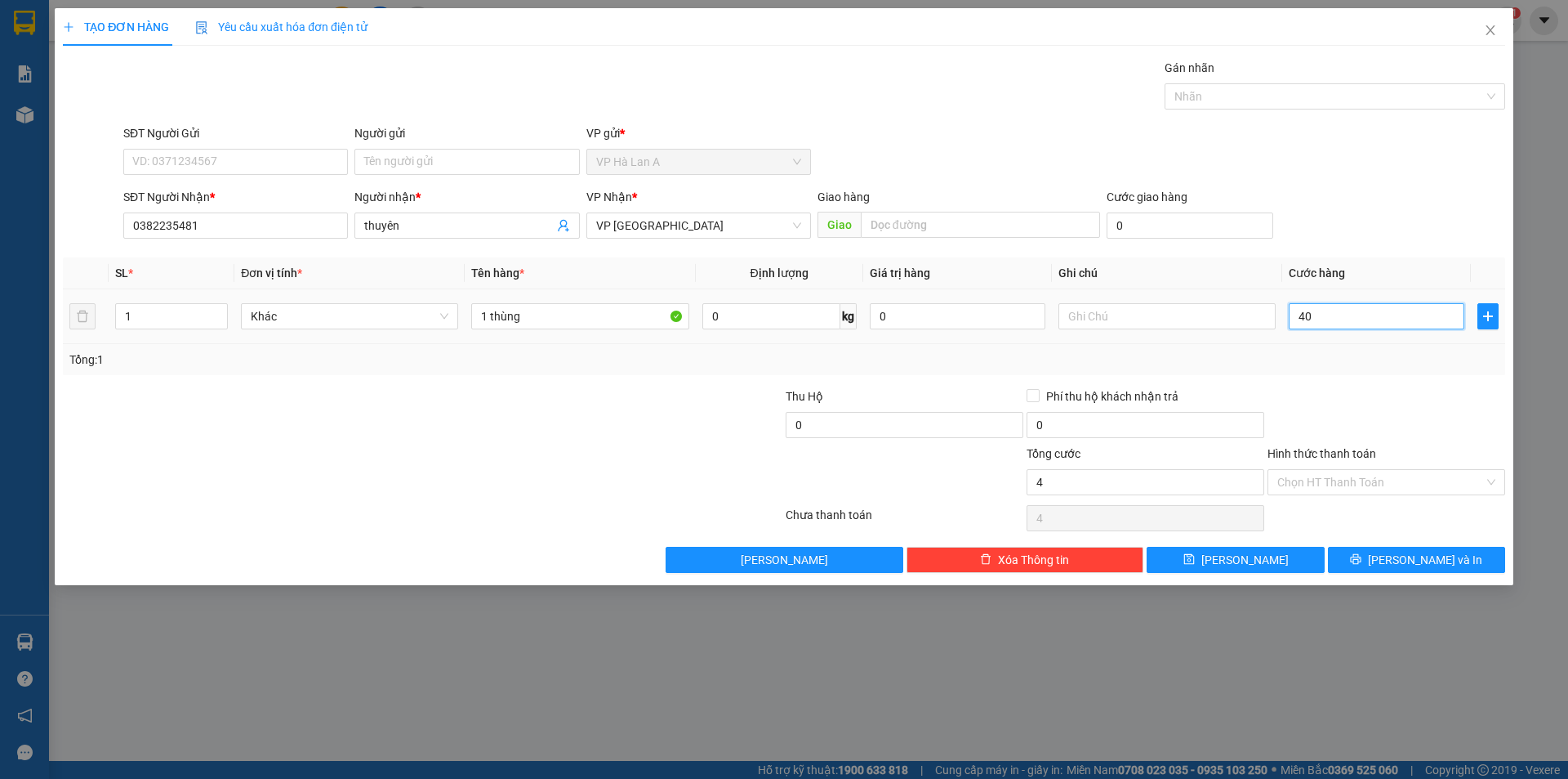
type input "40"
type input "40.000"
click at [1381, 481] on input "Hình thức thanh toán" at bounding box center [1380, 482] width 207 height 25
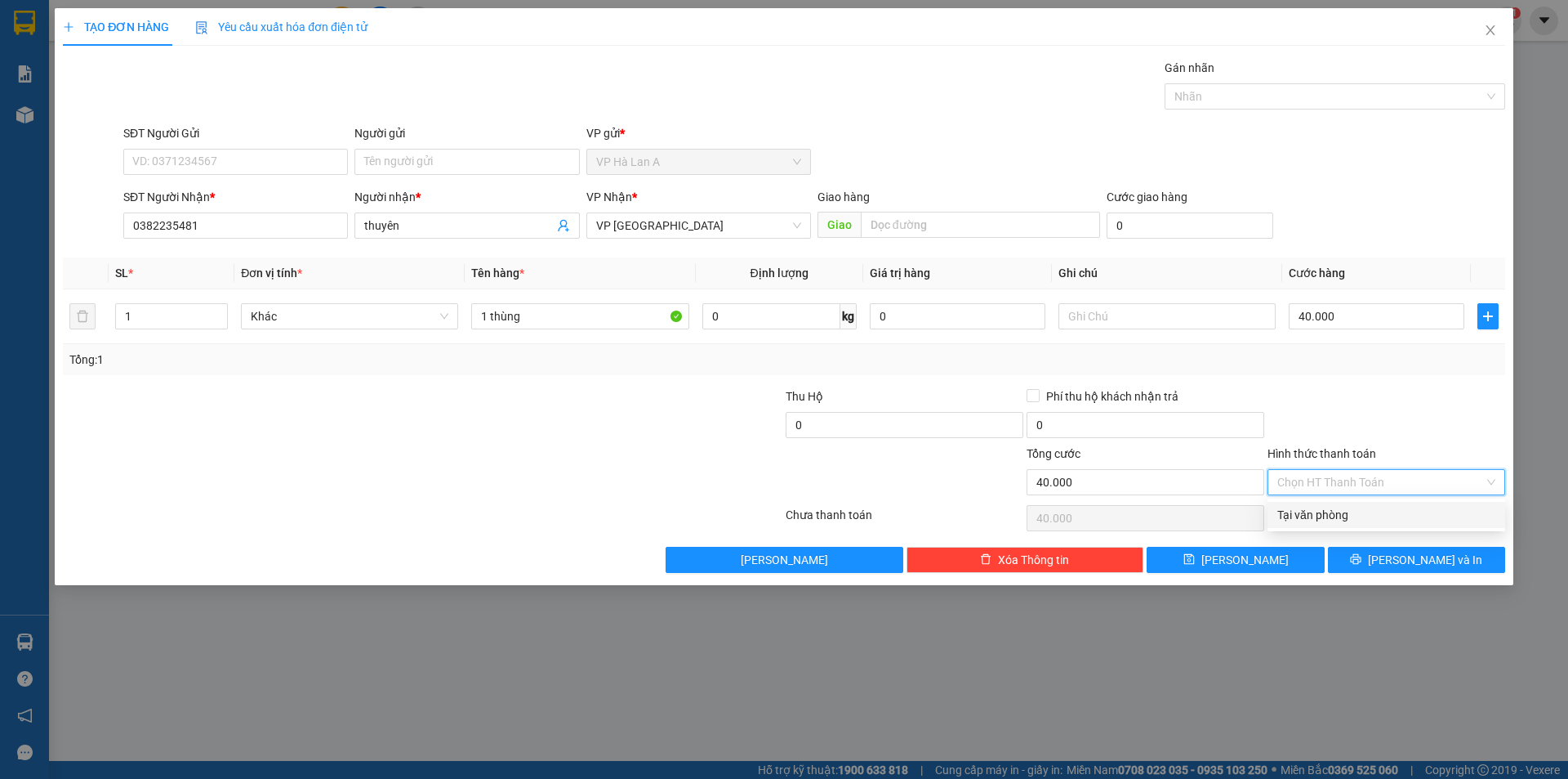
click at [1355, 509] on div "Tại văn phòng" at bounding box center [1387, 514] width 238 height 26
type input "0"
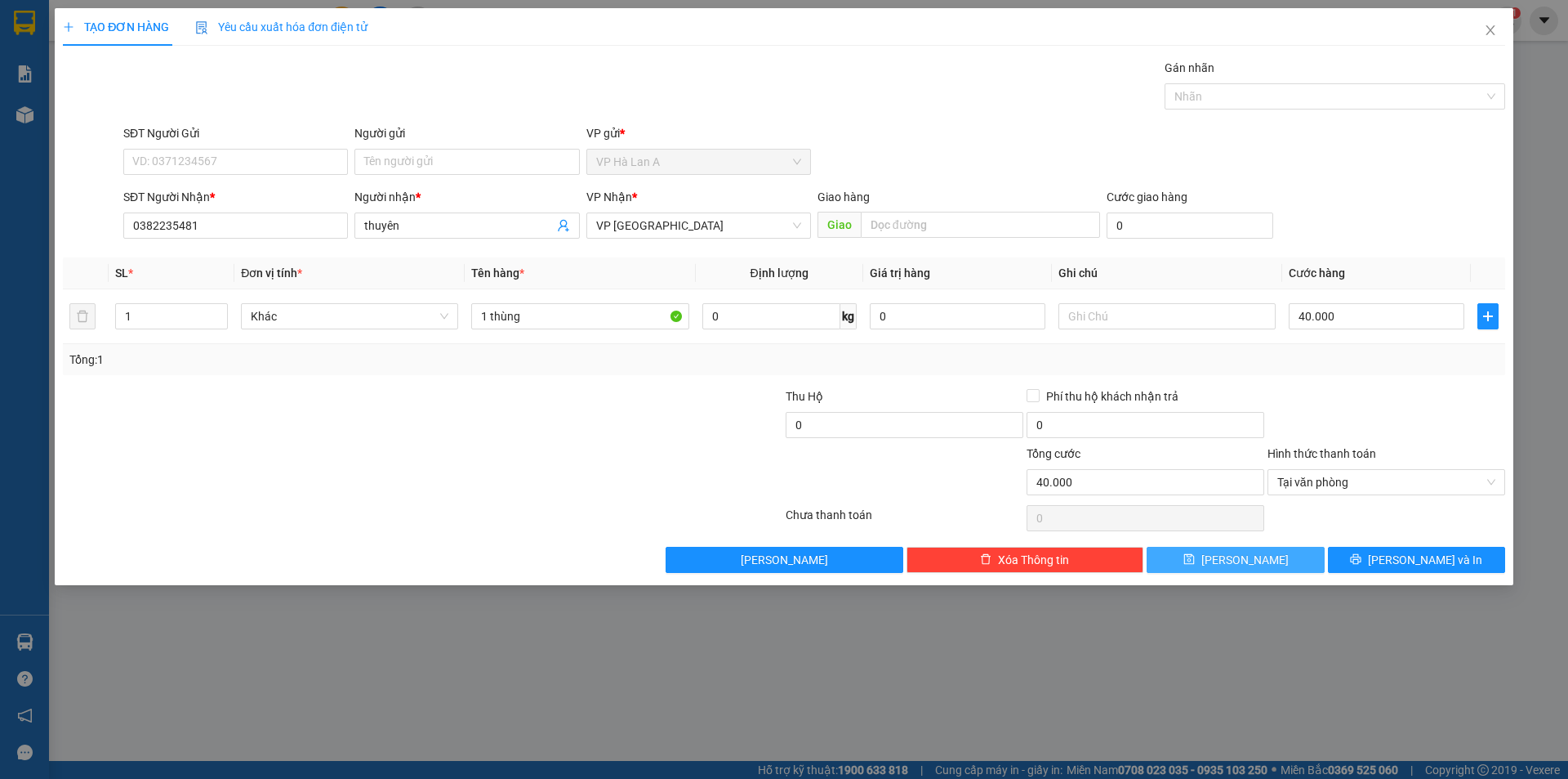
drag, startPoint x: 1320, startPoint y: 559, endPoint x: 1313, endPoint y: 561, distance: 7.3
click at [1313, 561] on button "[PERSON_NAME]" at bounding box center [1236, 559] width 177 height 26
type input "0"
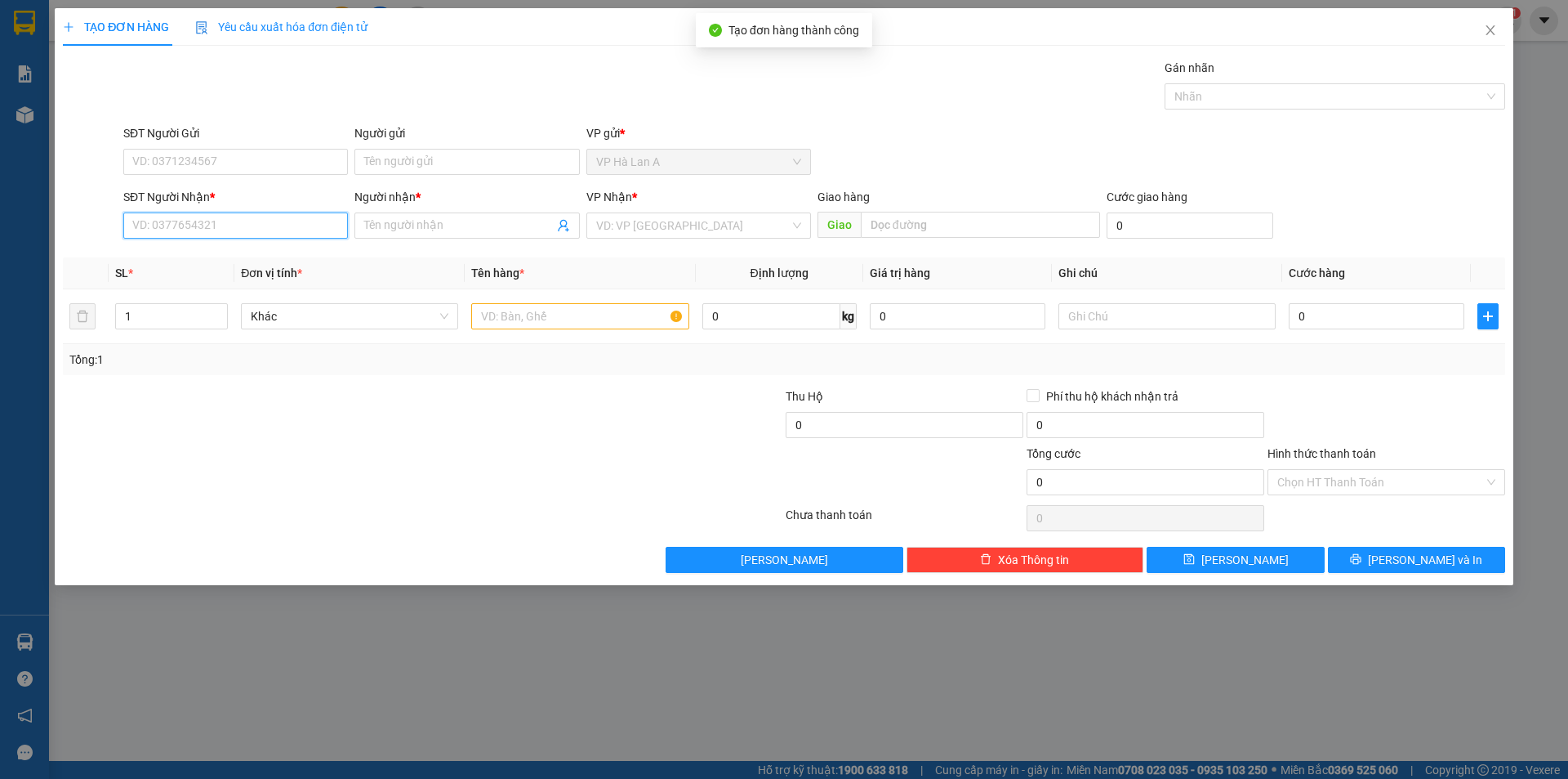
click at [218, 222] on input "SĐT Người Nhận *" at bounding box center [236, 225] width 225 height 26
type input "0913716934"
drag, startPoint x: 268, startPoint y: 264, endPoint x: 407, endPoint y: 283, distance: 140.3
click at [281, 267] on div "0913716934 - [PERSON_NAME]" at bounding box center [235, 258] width 205 height 18
type input "vũ"
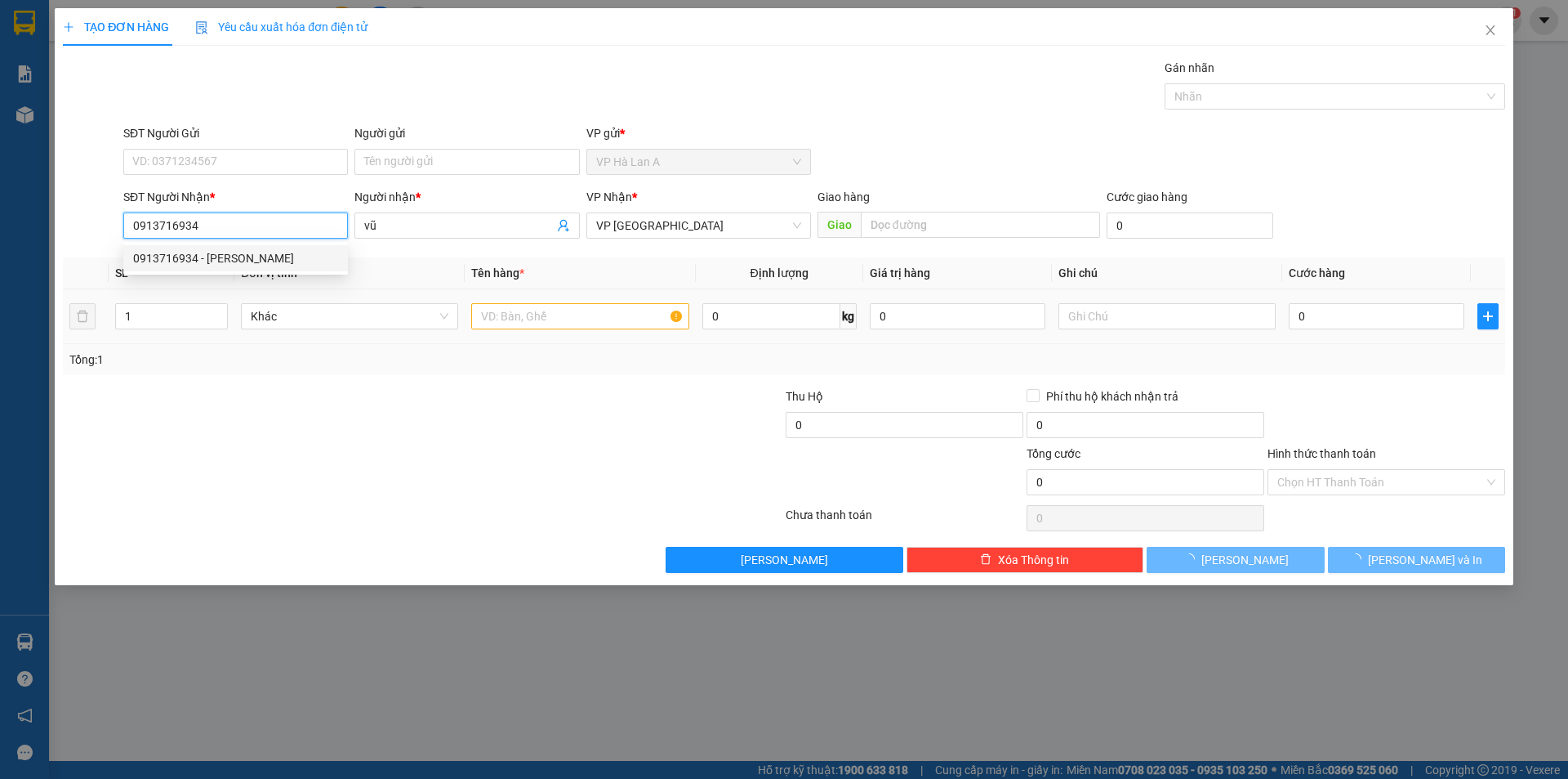
type input "0913716934"
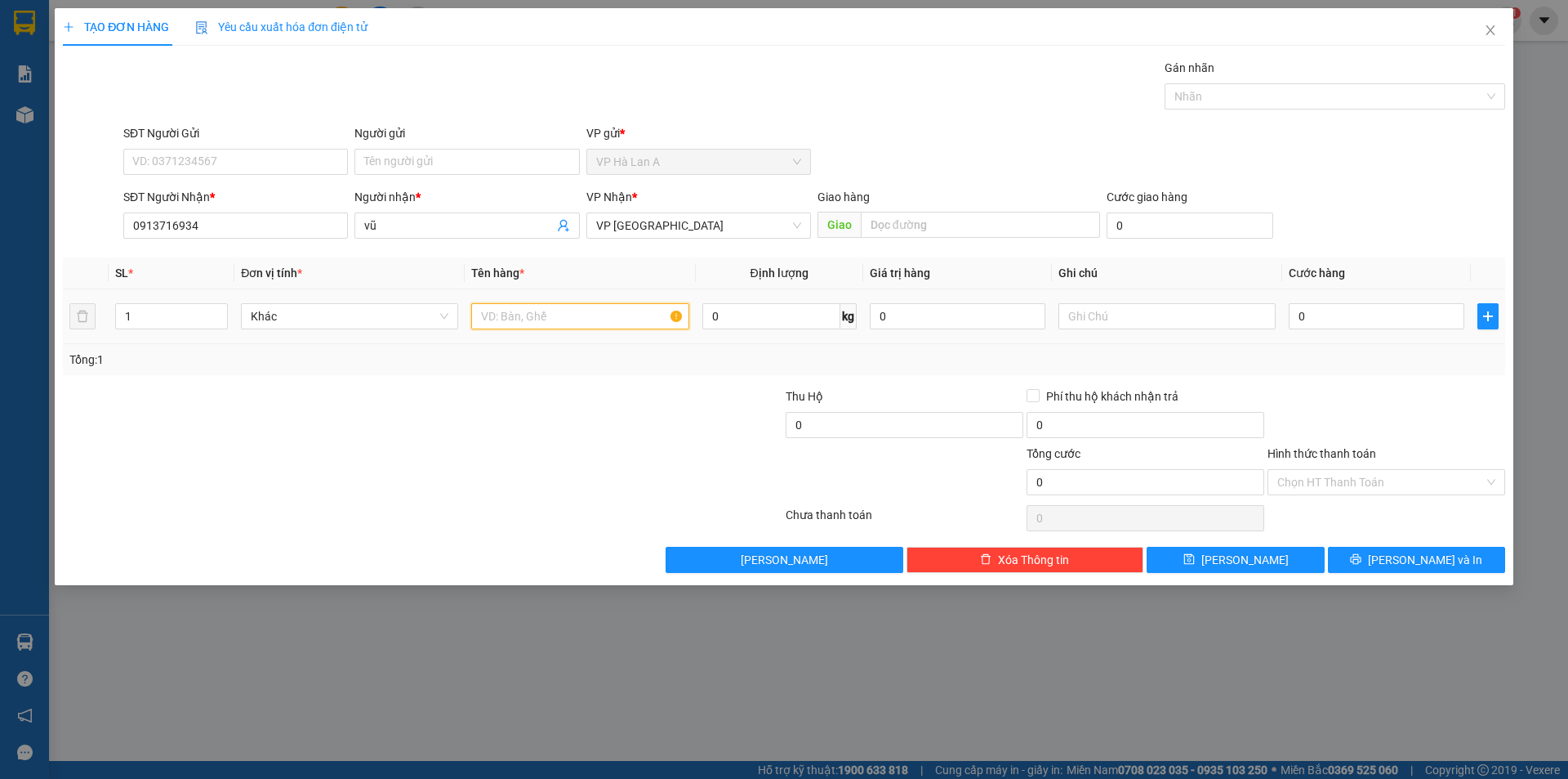
click at [526, 303] on input "text" at bounding box center [580, 315] width 217 height 26
type input "1 thùng"
click at [1327, 318] on input "0" at bounding box center [1377, 315] width 175 height 26
type input "4"
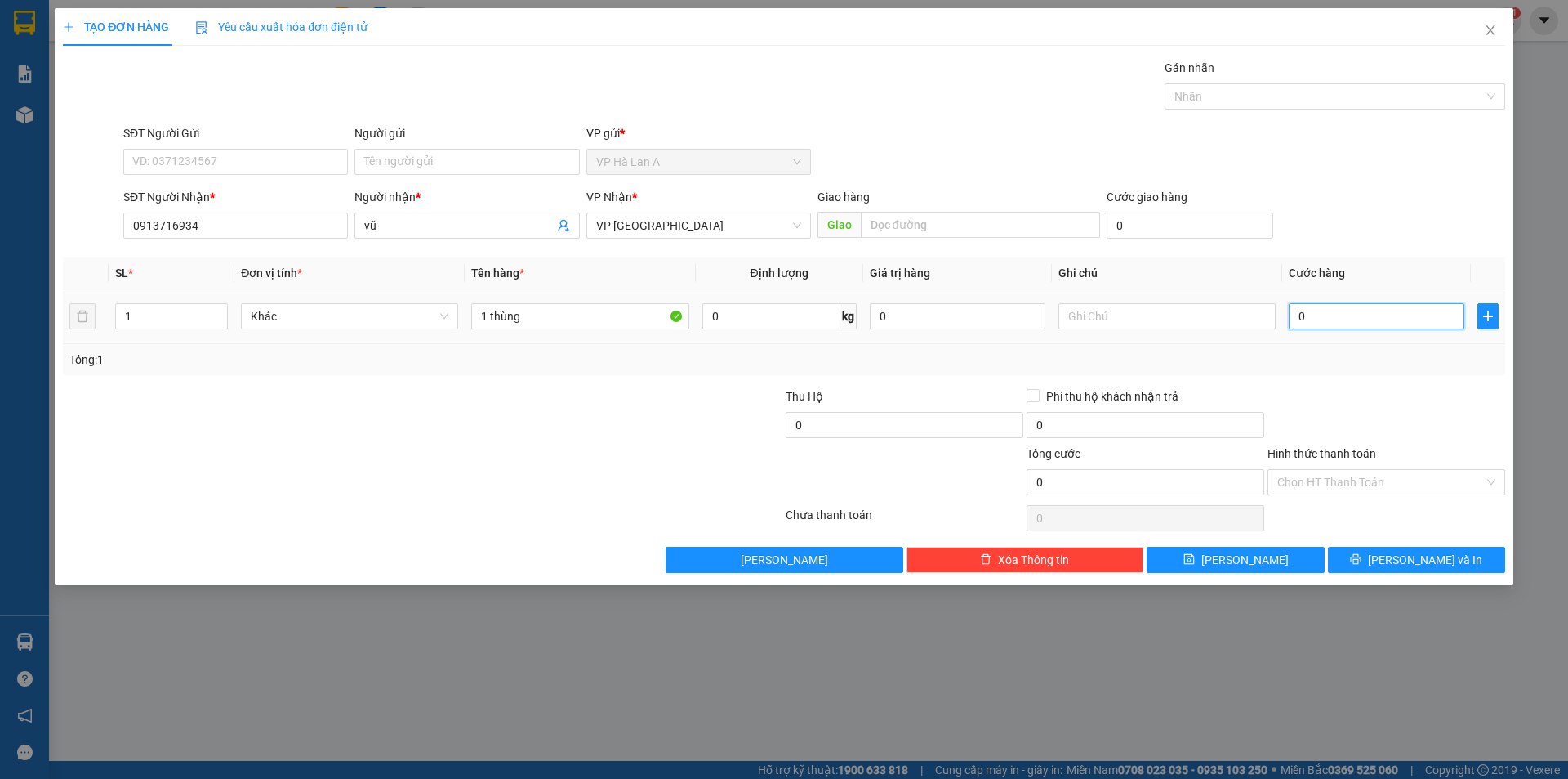
type input "4"
type input "40"
type input "40.000"
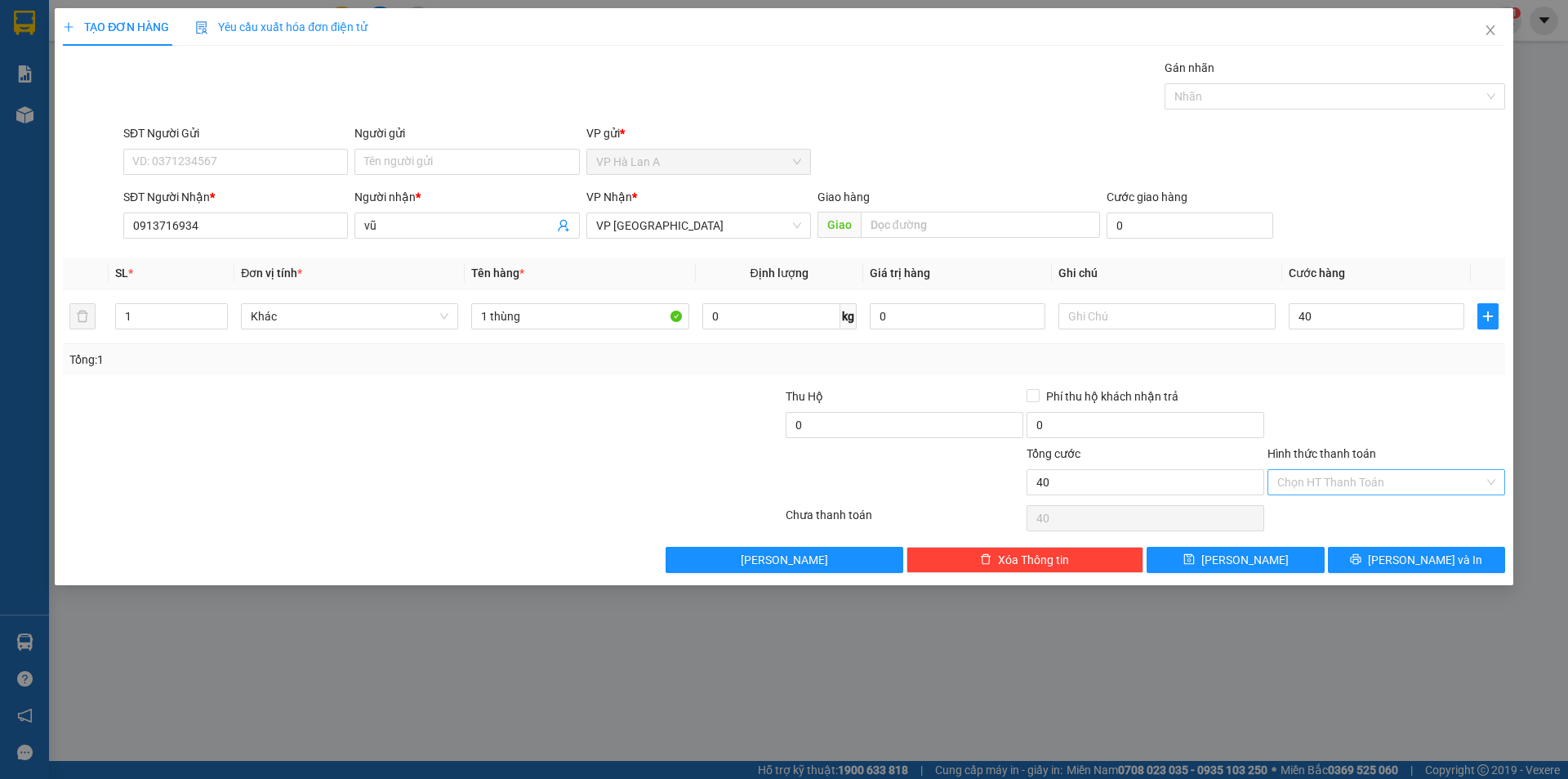
type input "40.000"
click at [1340, 480] on input "Hình thức thanh toán" at bounding box center [1380, 482] width 207 height 25
click at [1332, 513] on div "Tại văn phòng" at bounding box center [1386, 514] width 218 height 18
type input "0"
click at [1268, 563] on button "[PERSON_NAME]" at bounding box center [1236, 559] width 177 height 26
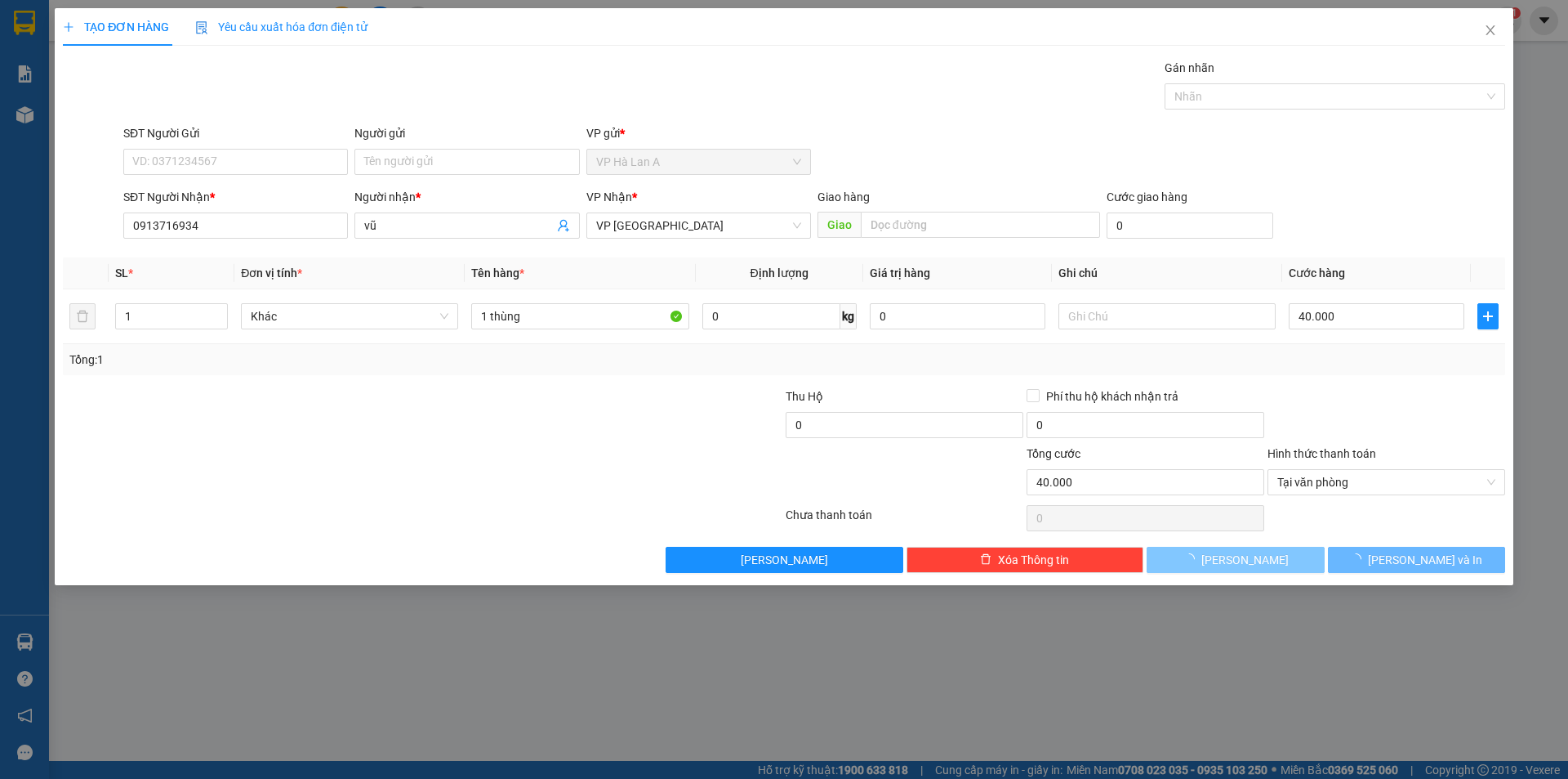
type input "0"
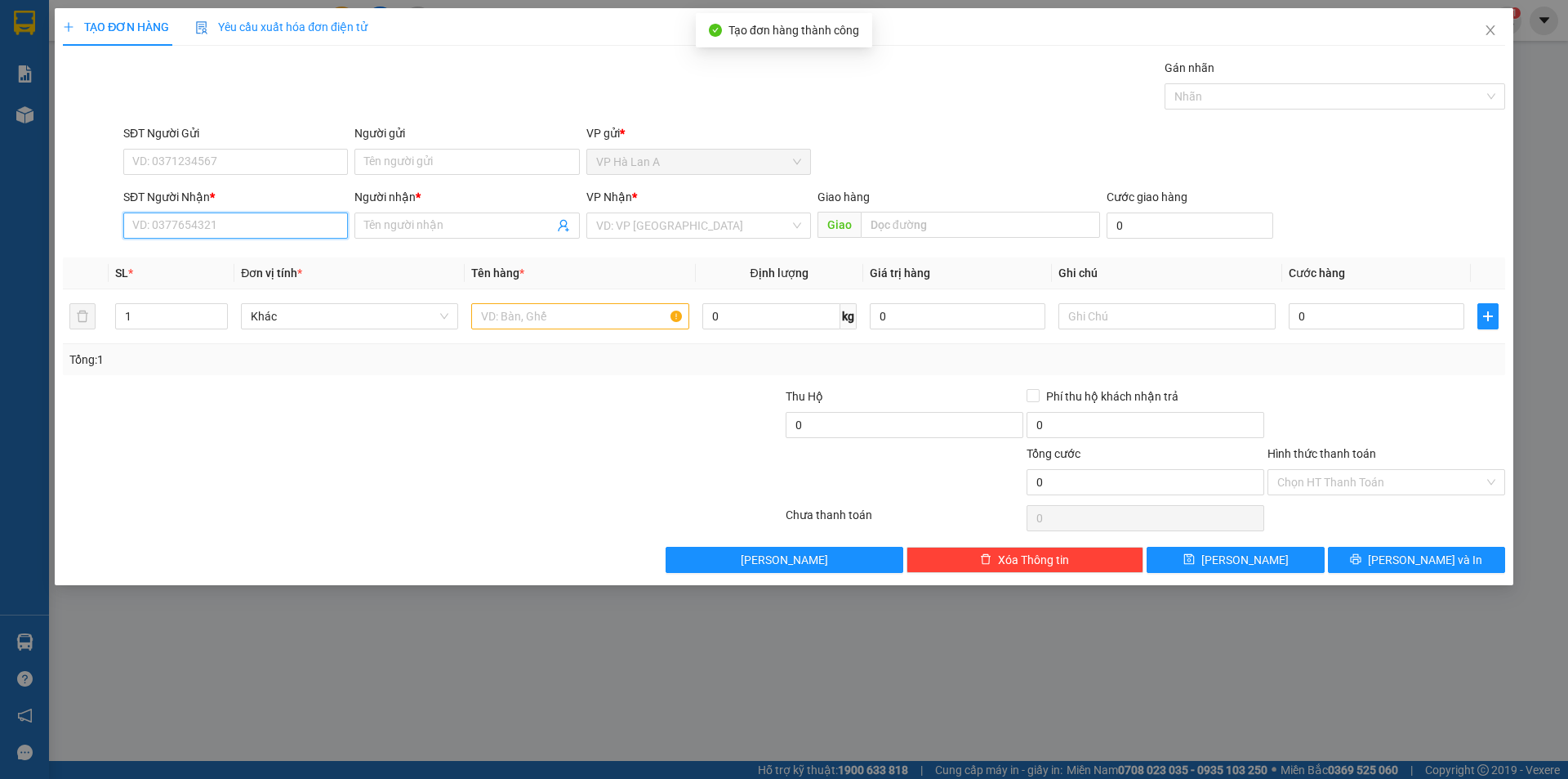
click at [294, 216] on input "SĐT Người Nhận *" at bounding box center [236, 225] width 225 height 26
drag, startPoint x: 211, startPoint y: 228, endPoint x: 31, endPoint y: 166, distance: 190.4
click at [31, 166] on div "TẠO ĐƠN HÀNG Yêu cầu xuất hóa đơn điện tử Transit Pickup Surcharge Ids Transit …" at bounding box center [784, 390] width 1568 height 779
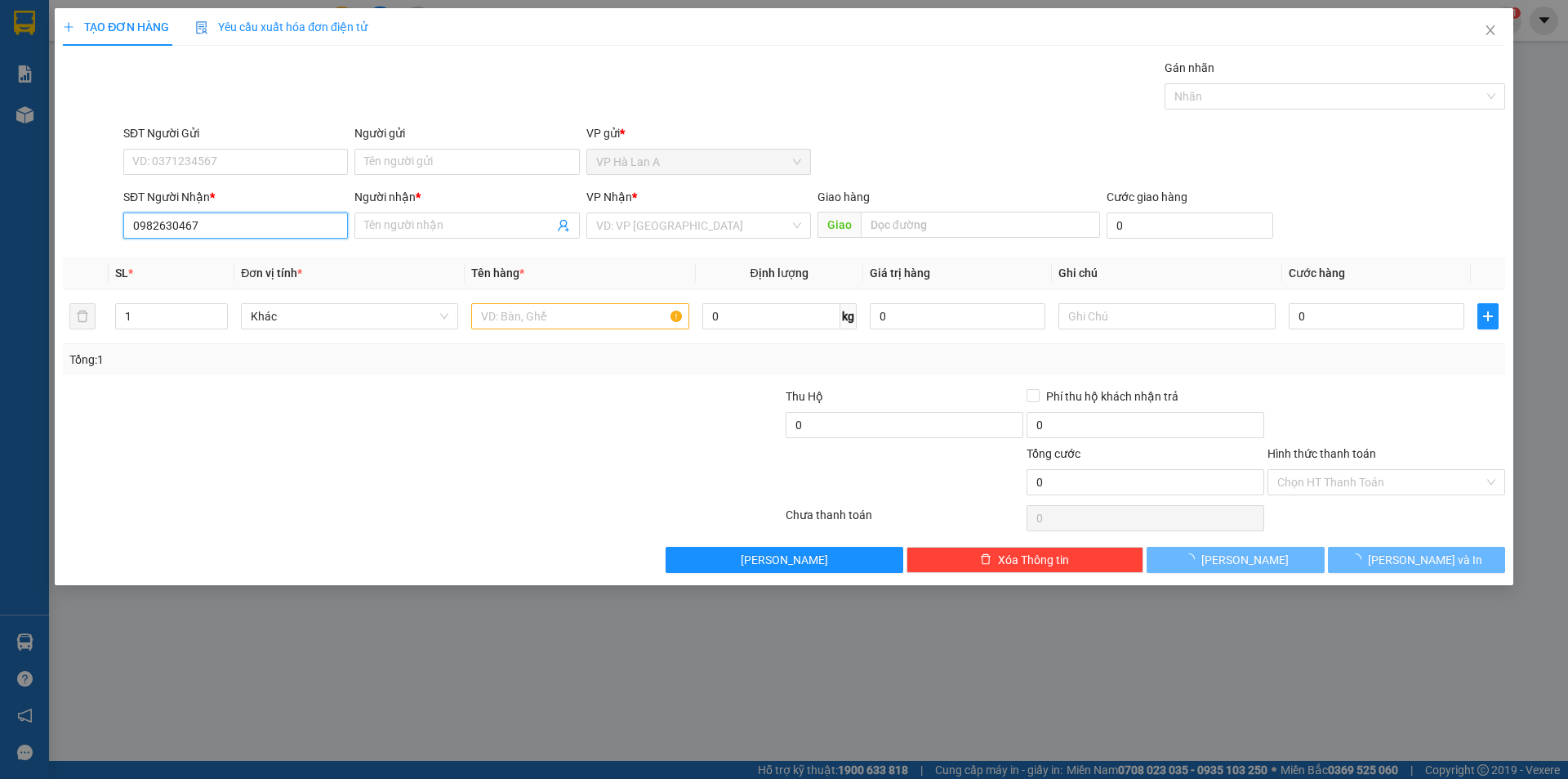
type input "0982630467"
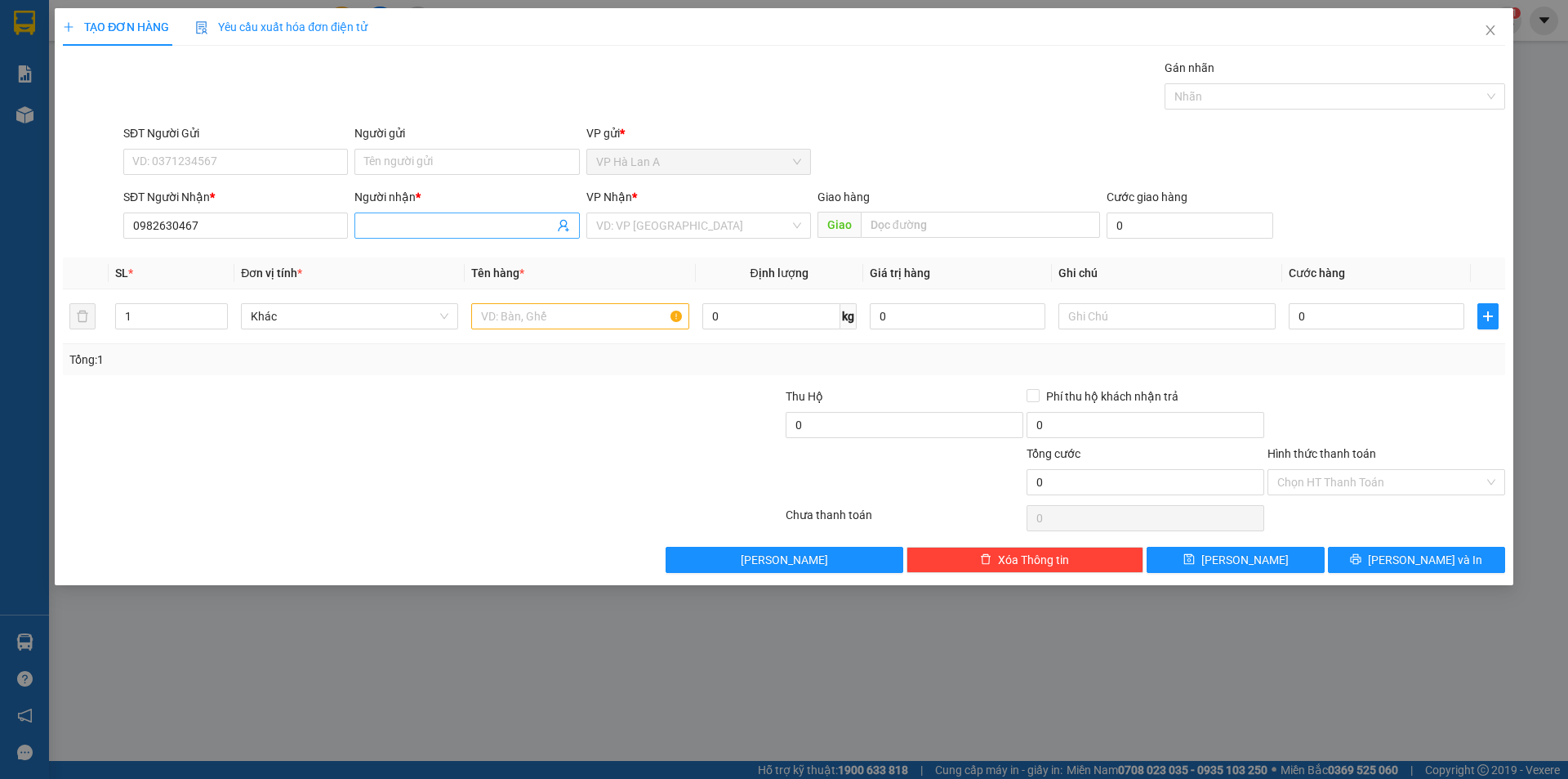
click at [429, 217] on input "Người nhận *" at bounding box center [459, 225] width 189 height 18
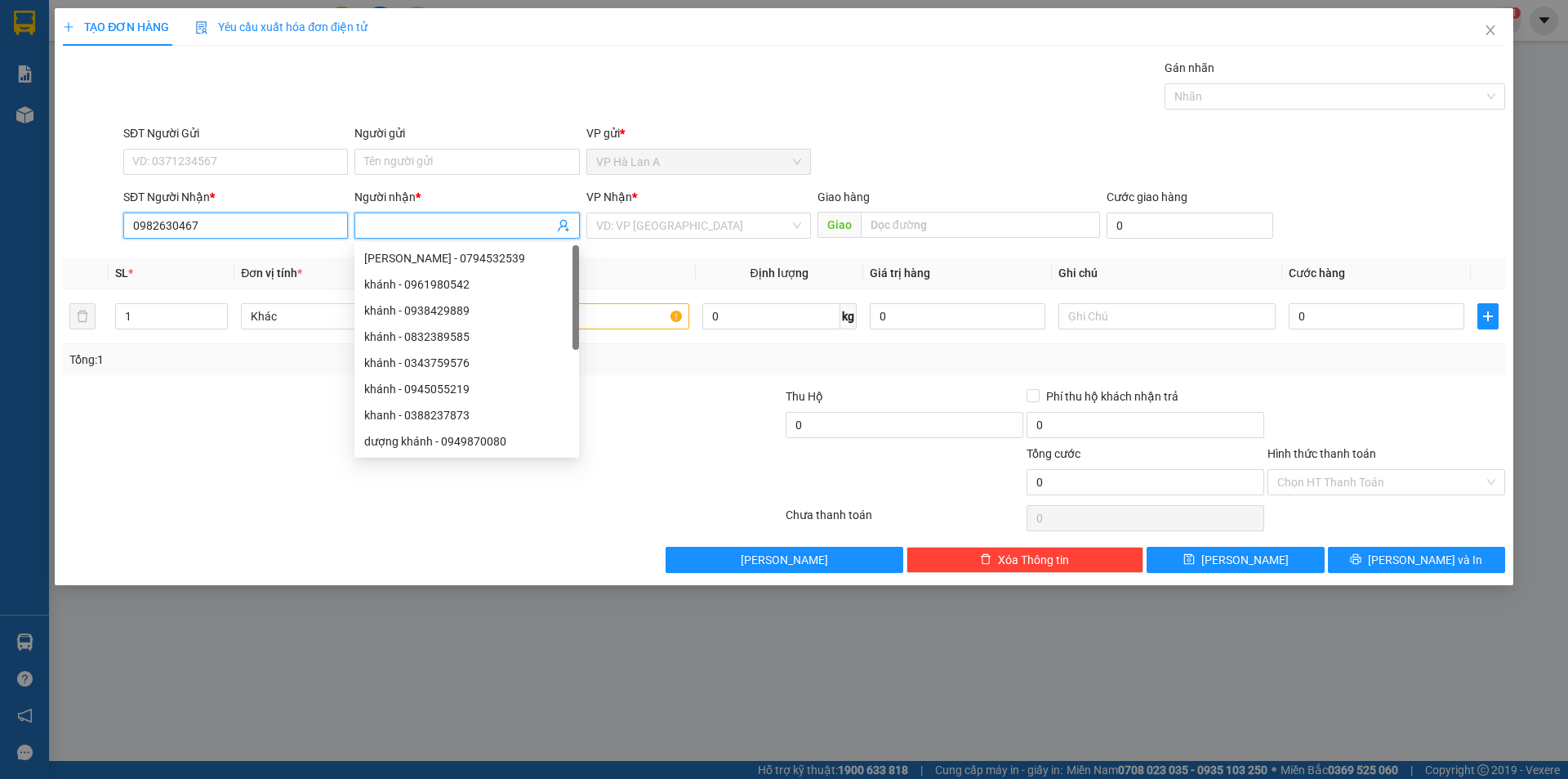
click at [248, 226] on input "0982630467" at bounding box center [236, 225] width 225 height 26
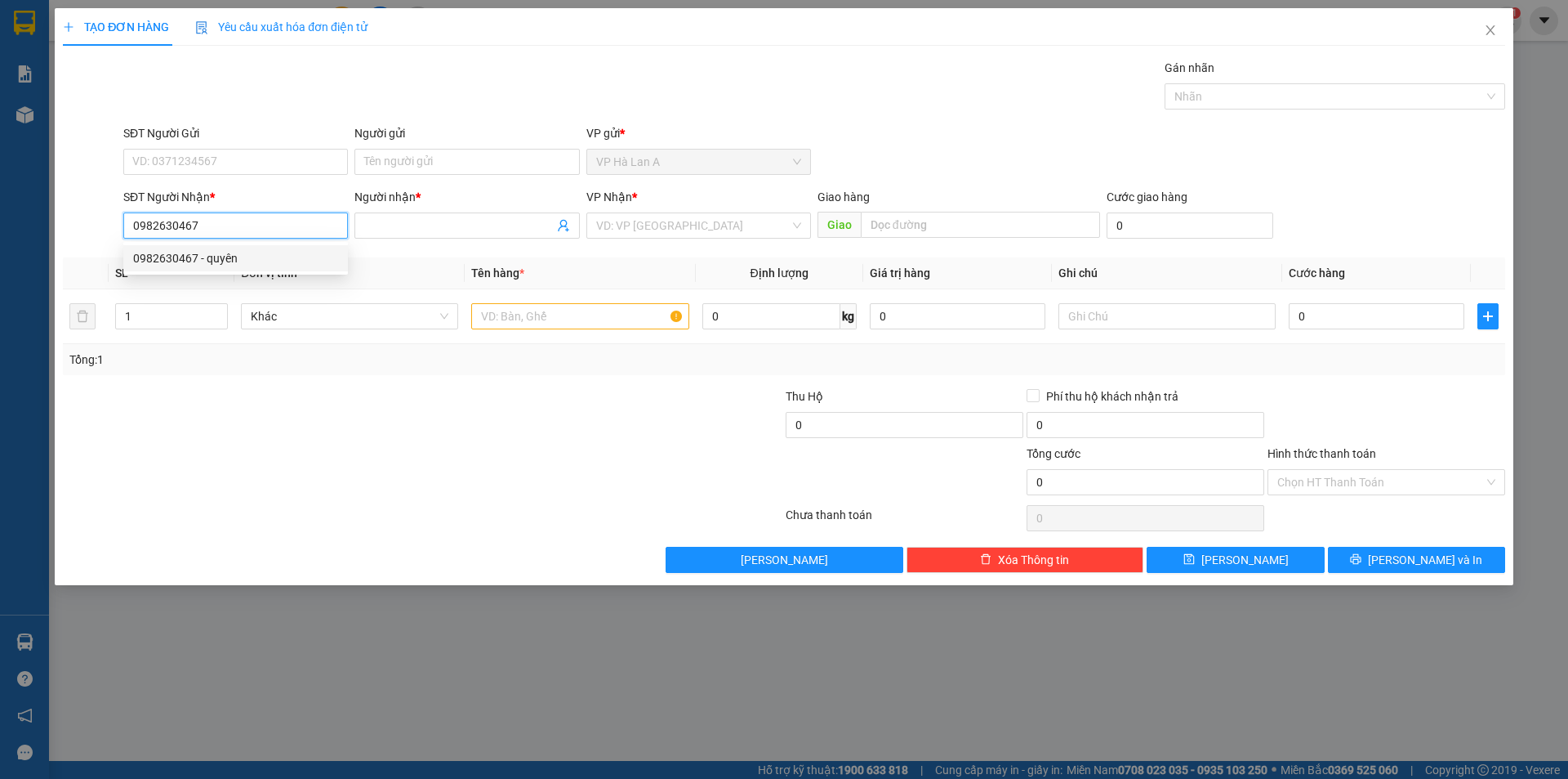
click at [233, 262] on div "0982630467 - quyên" at bounding box center [235, 258] width 205 height 18
type input "quyên"
click at [536, 313] on input "text" at bounding box center [580, 315] width 217 height 26
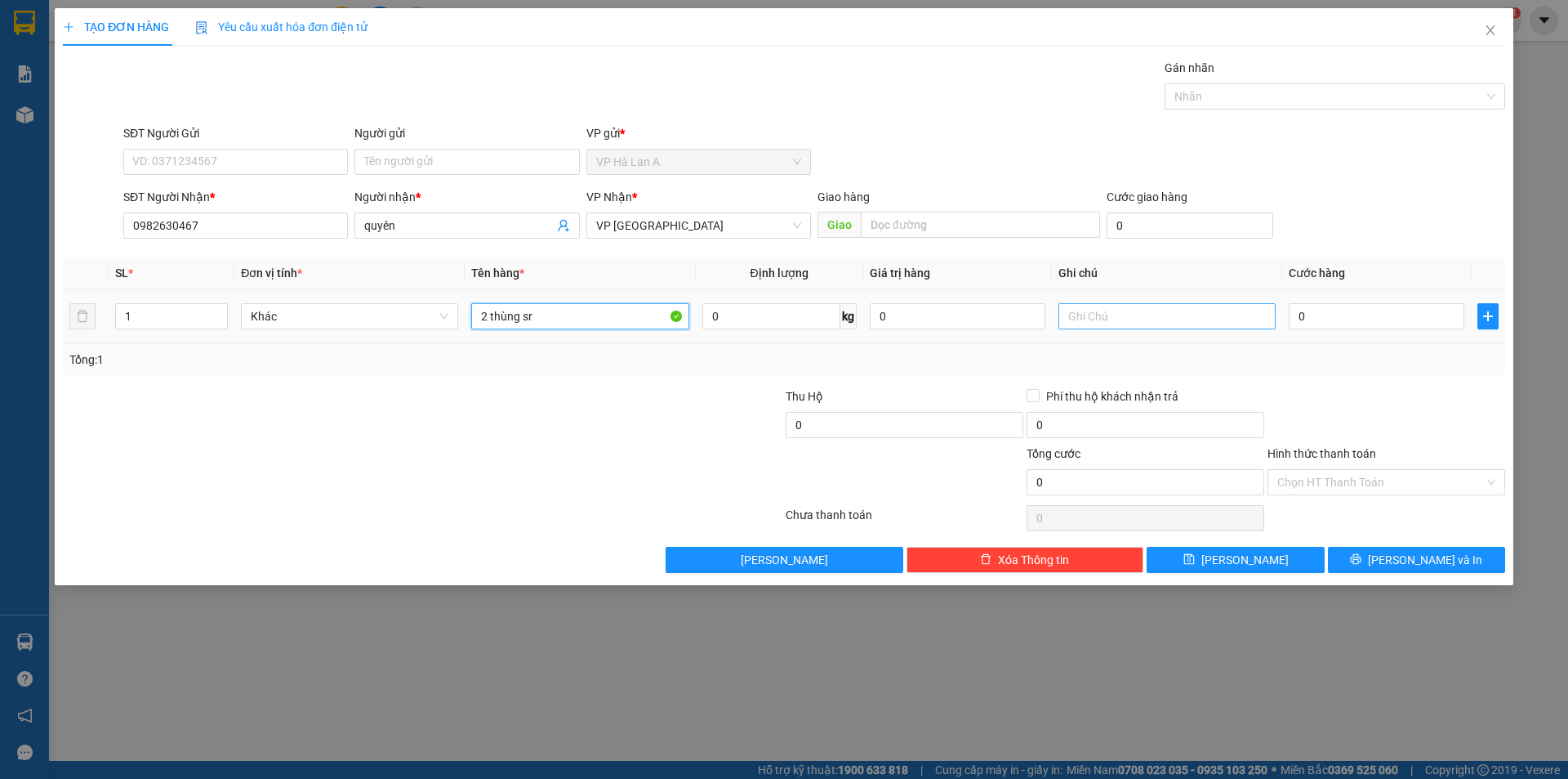
type input "2 thùng sr"
click at [1167, 315] on input "text" at bounding box center [1167, 315] width 217 height 26
type input "50kg"
click at [1376, 327] on input "0" at bounding box center [1377, 315] width 175 height 26
type input "1"
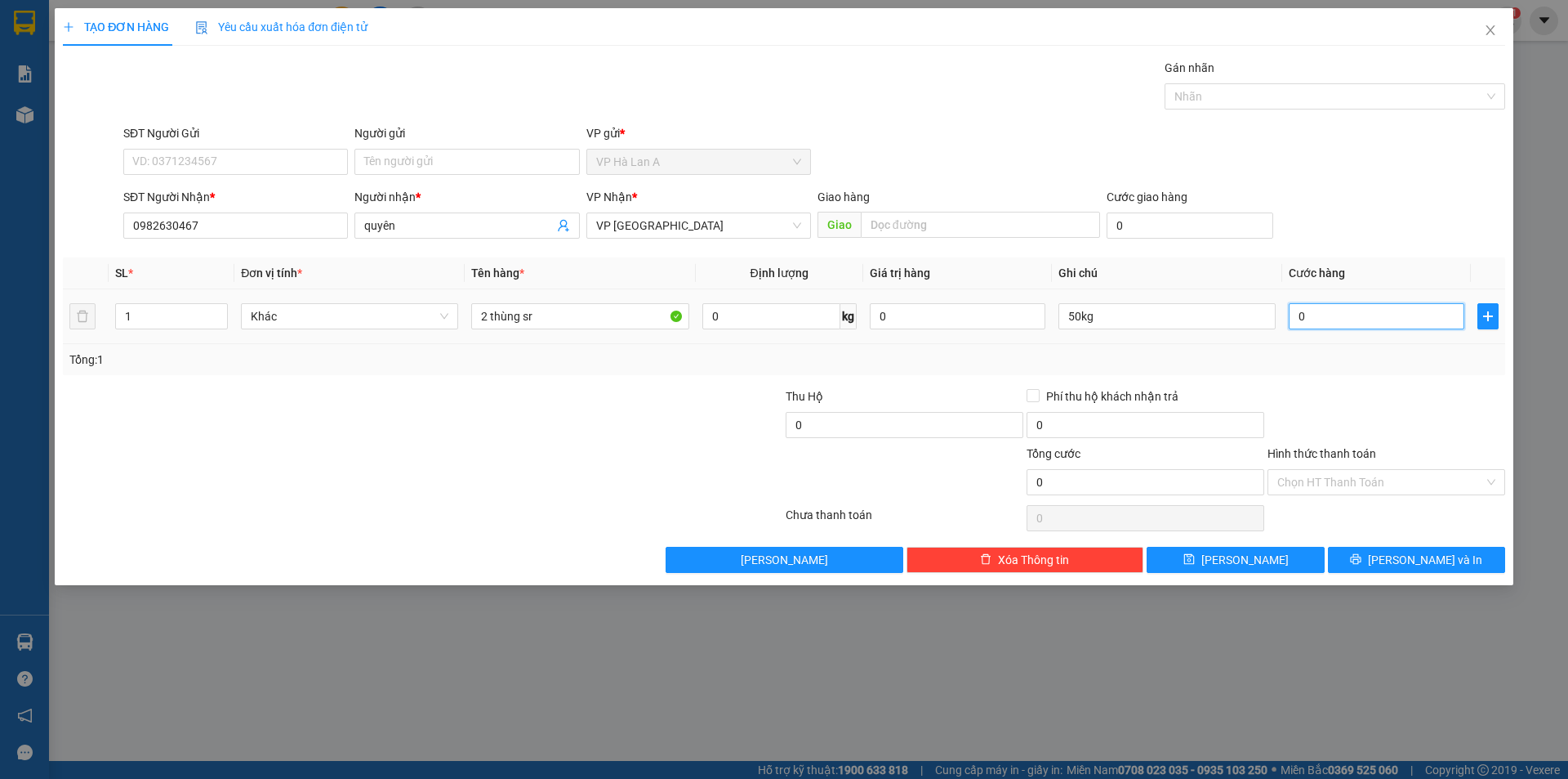
type input "1"
type input "12"
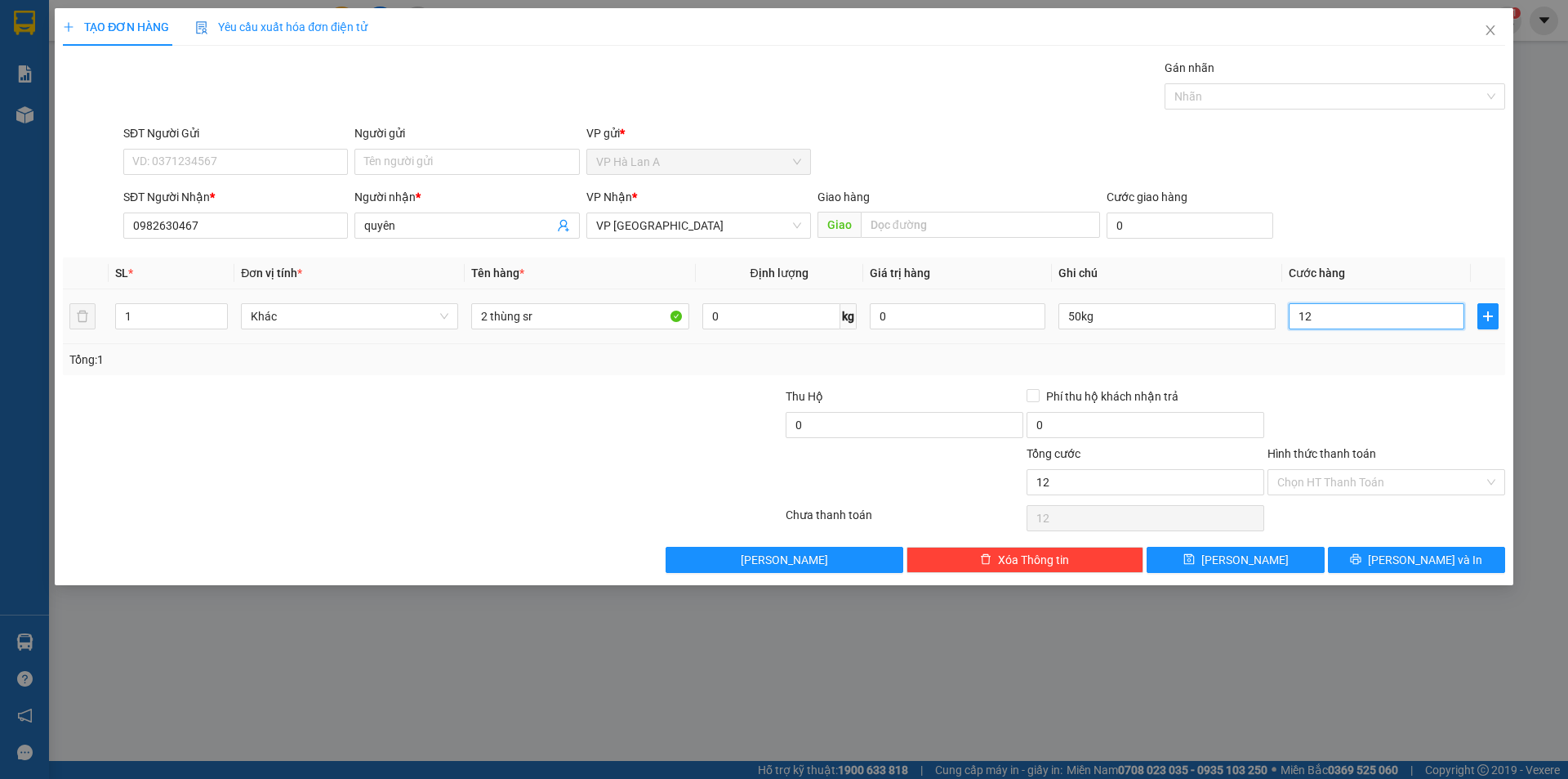
type input "120"
type input "120.000"
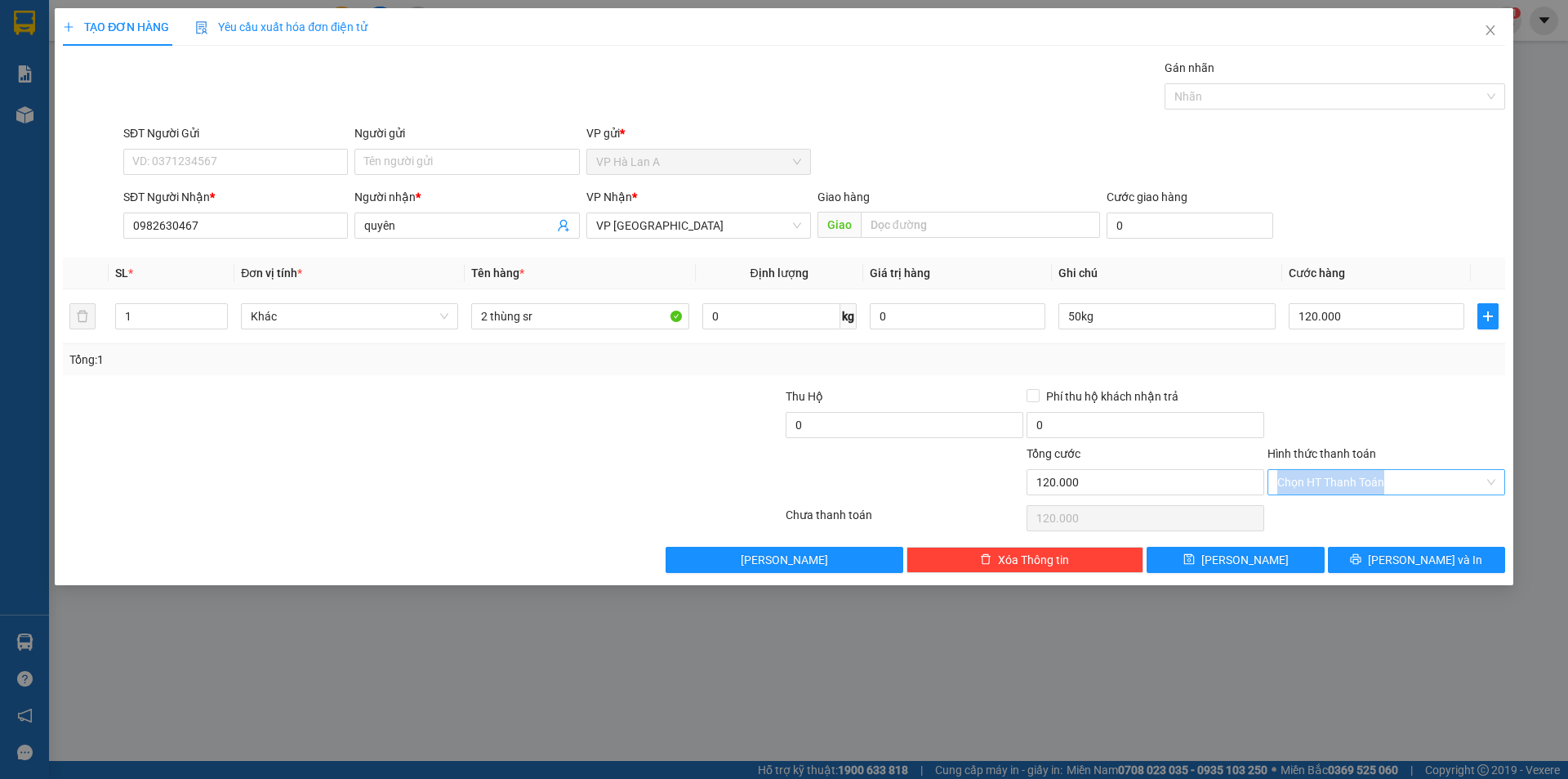
drag, startPoint x: 1307, startPoint y: 498, endPoint x: 1307, endPoint y: 488, distance: 10.0
click at [1307, 491] on div "Hình thức thanh toán Chọn HT Thanh Toán" at bounding box center [1387, 473] width 238 height 57
click at [1307, 488] on input "Hình thức thanh toán" at bounding box center [1380, 482] width 207 height 25
click at [1308, 514] on div "Tại văn phòng" at bounding box center [1386, 514] width 218 height 18
type input "0"
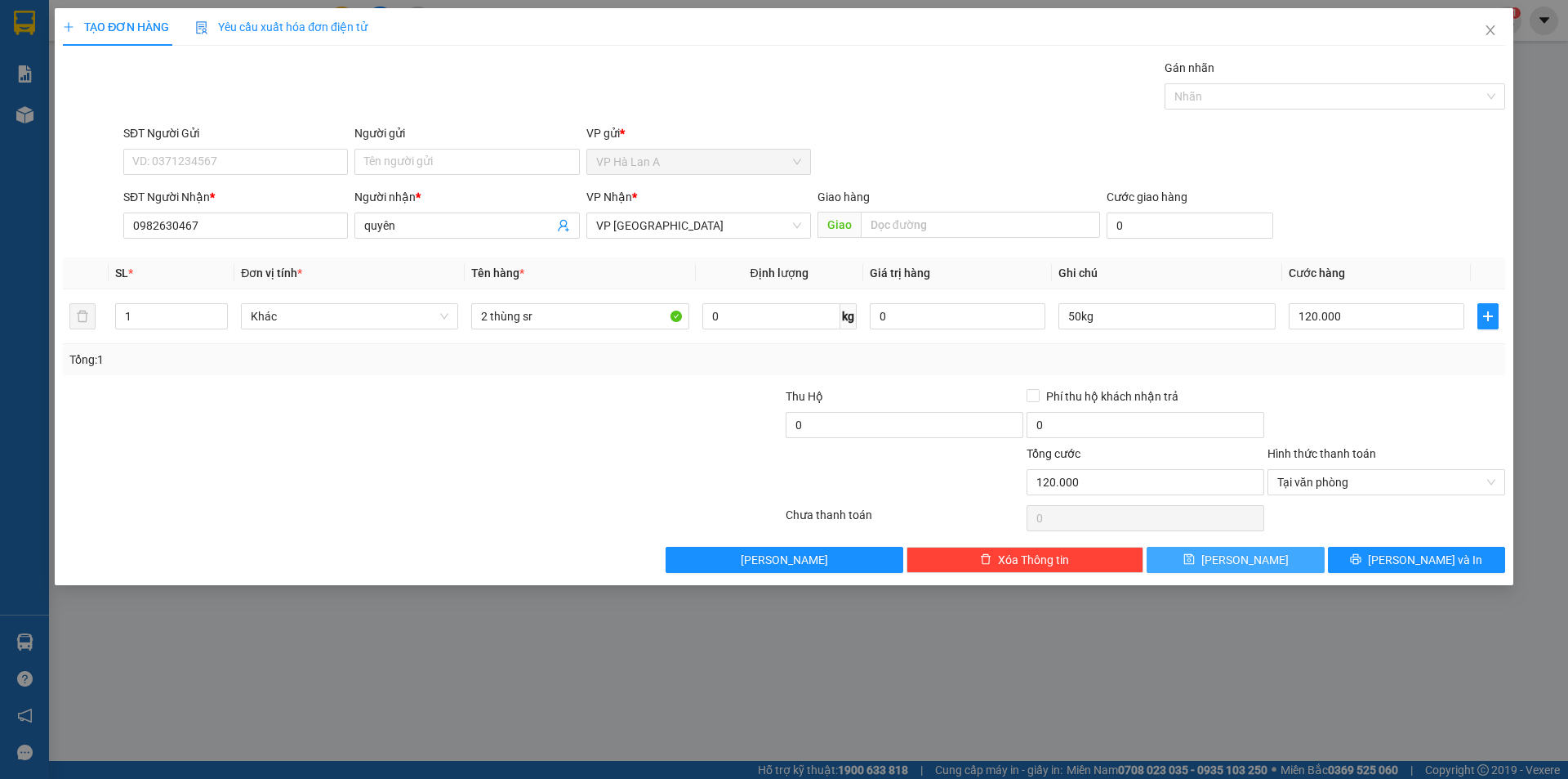
click at [1300, 547] on div "Transit Pickup Surcharge Ids Transit Deliver Surcharge Ids Transit Deliver Surc…" at bounding box center [784, 316] width 1442 height 514
click at [1182, 553] on button "[PERSON_NAME]" at bounding box center [1236, 559] width 177 height 26
type input "0"
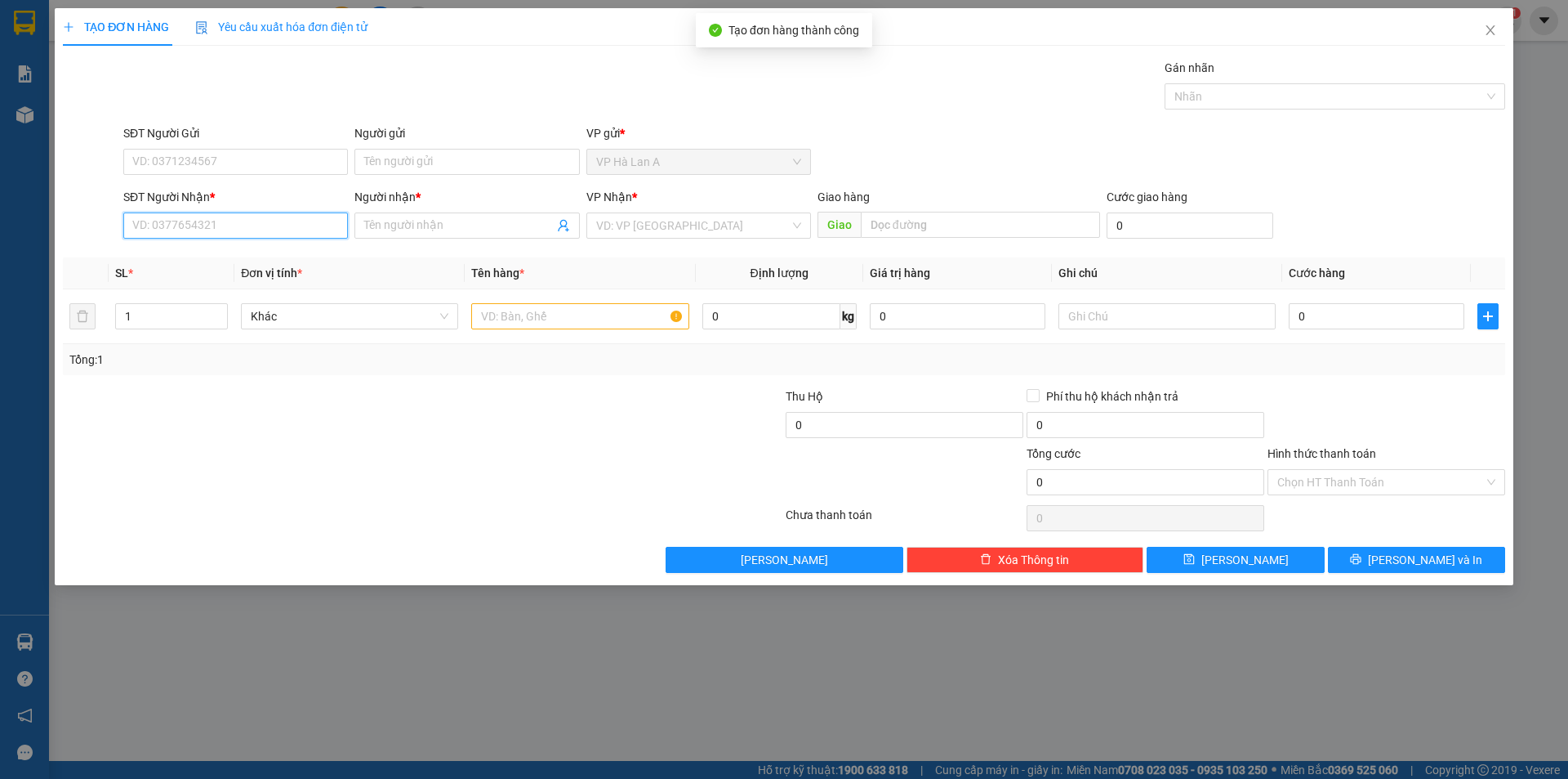
click at [315, 223] on input "SĐT Người Nhận *" at bounding box center [236, 225] width 225 height 26
drag, startPoint x: 222, startPoint y: 255, endPoint x: 541, endPoint y: 302, distance: 322.4
click at [234, 255] on div "0902770773 - phong" at bounding box center [235, 258] width 205 height 18
type input "0902770773"
type input "phong"
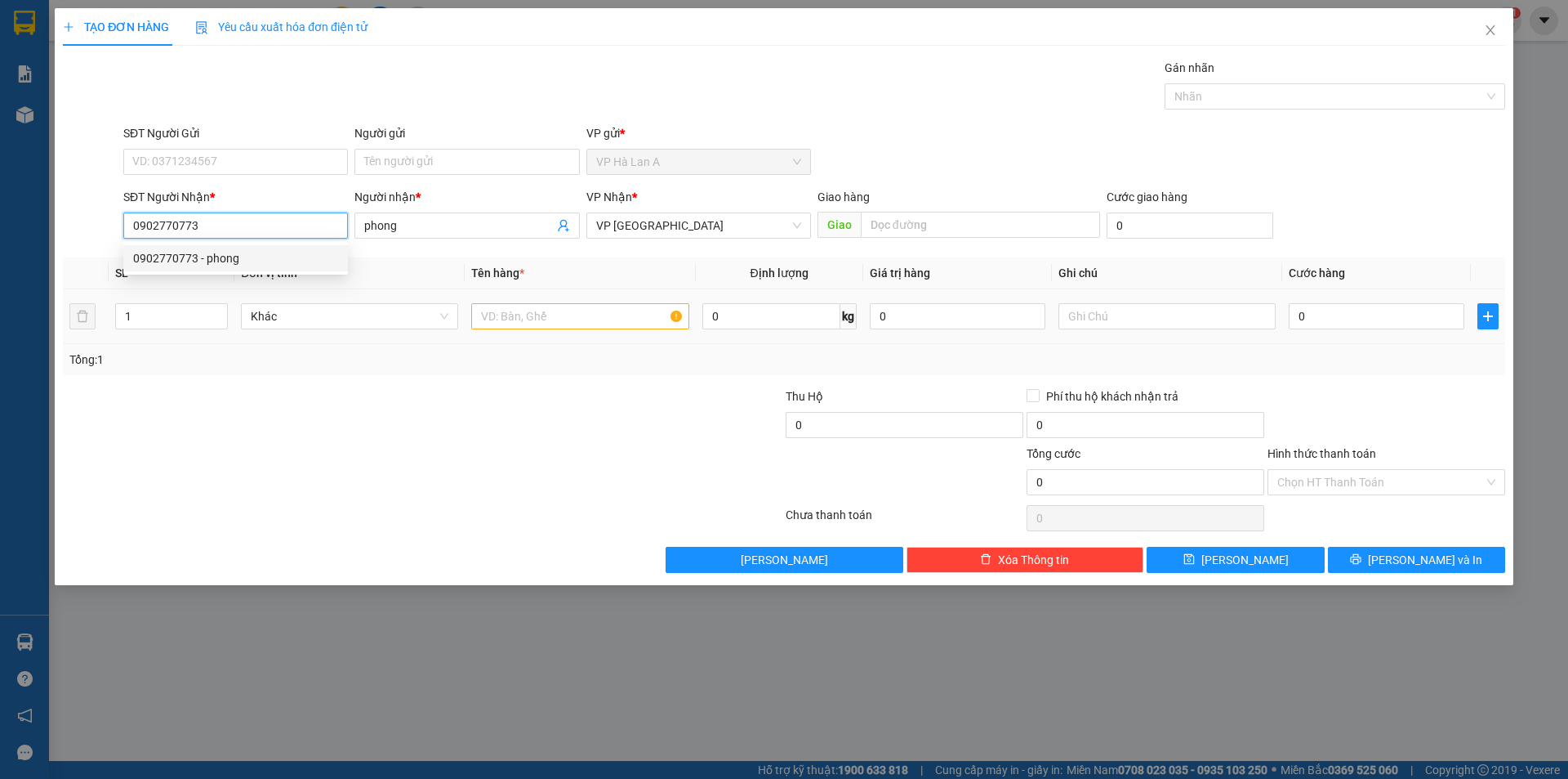
type input "0902770773"
click at [601, 312] on input "text" at bounding box center [580, 315] width 217 height 26
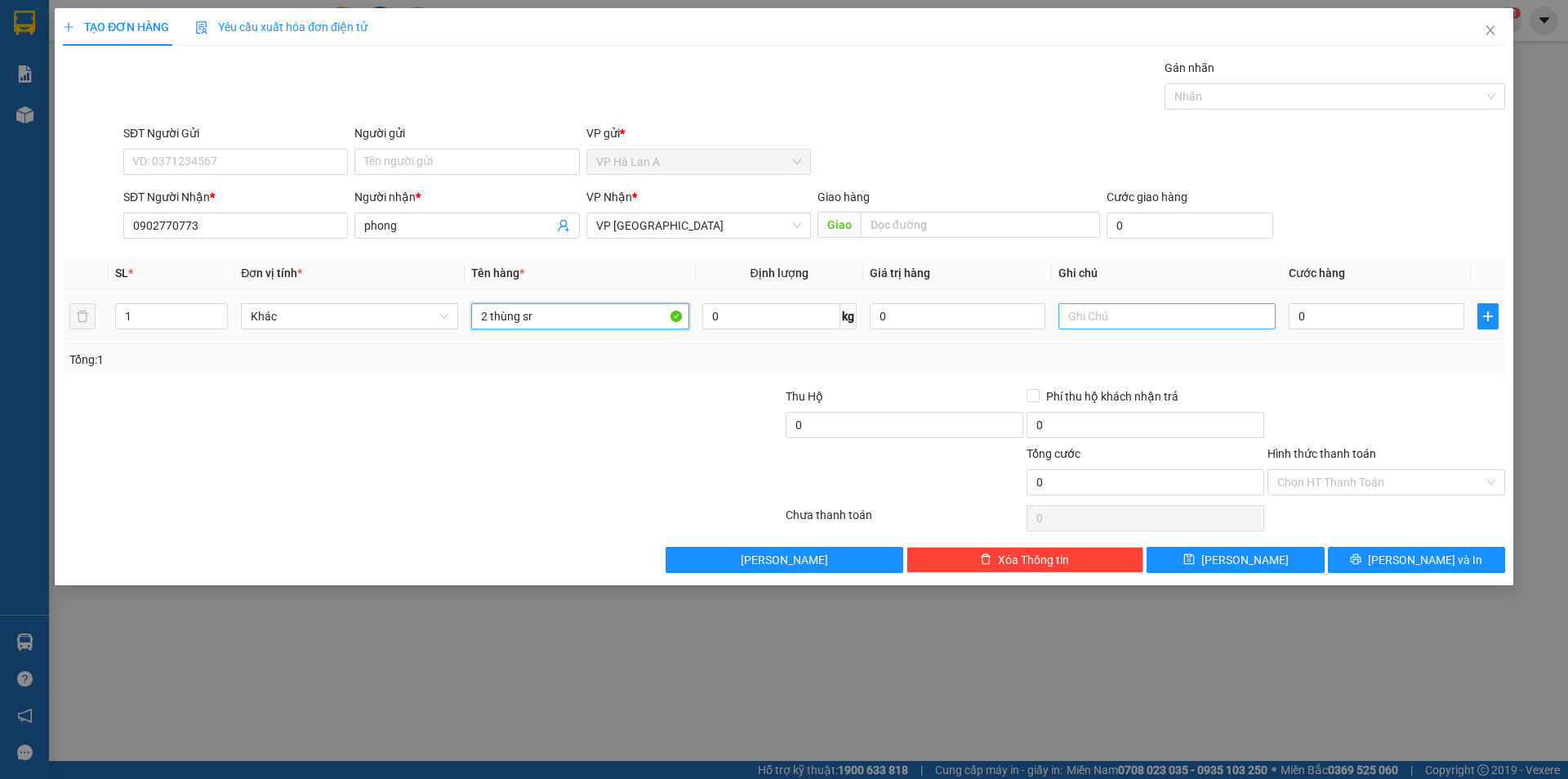
type input "2 thùng sr"
click at [1073, 319] on input "text" at bounding box center [1167, 315] width 217 height 26
type input "44kg"
click at [1364, 317] on input "0" at bounding box center [1377, 315] width 175 height 26
type input "1"
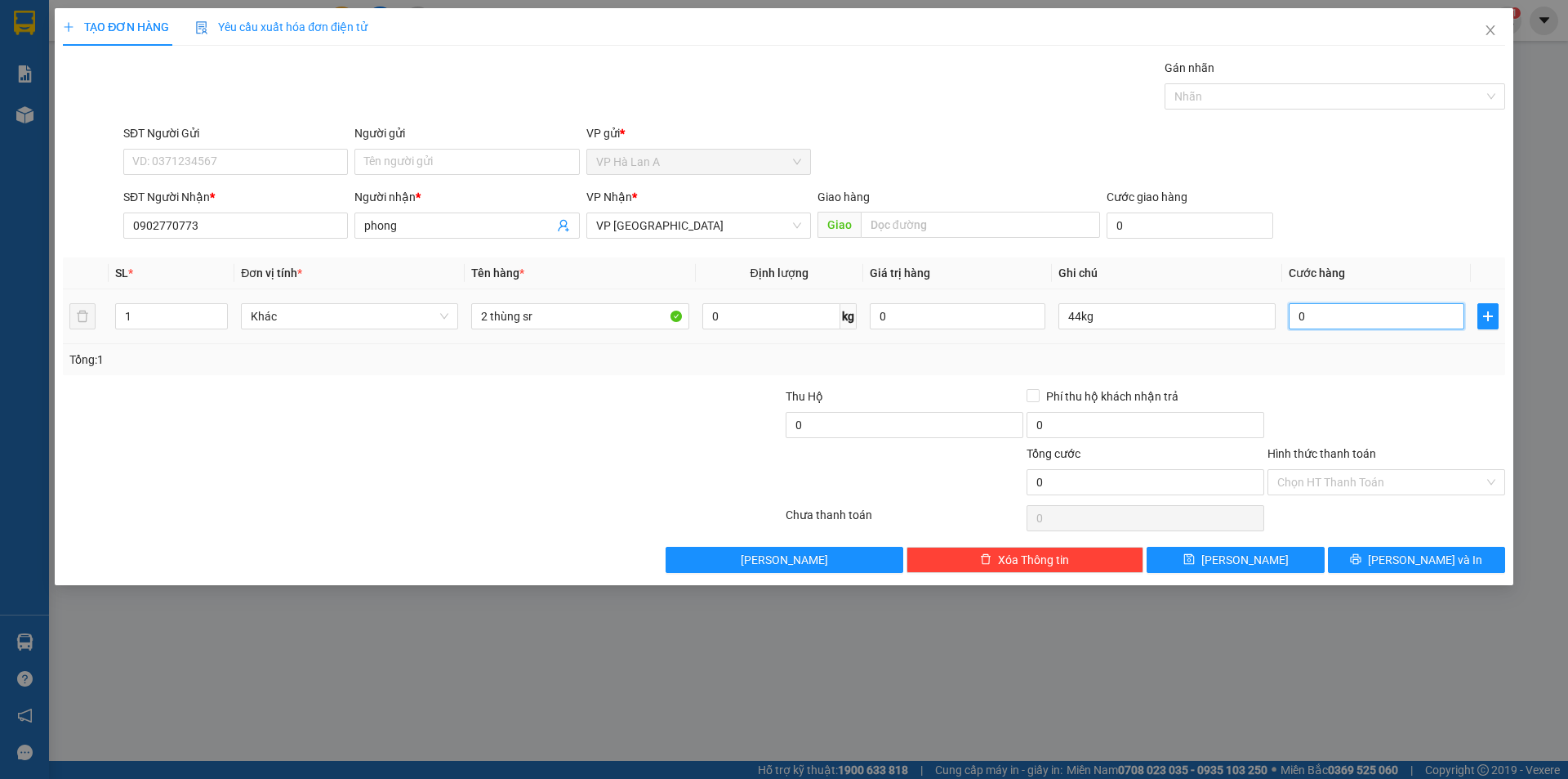
type input "1"
type input "11"
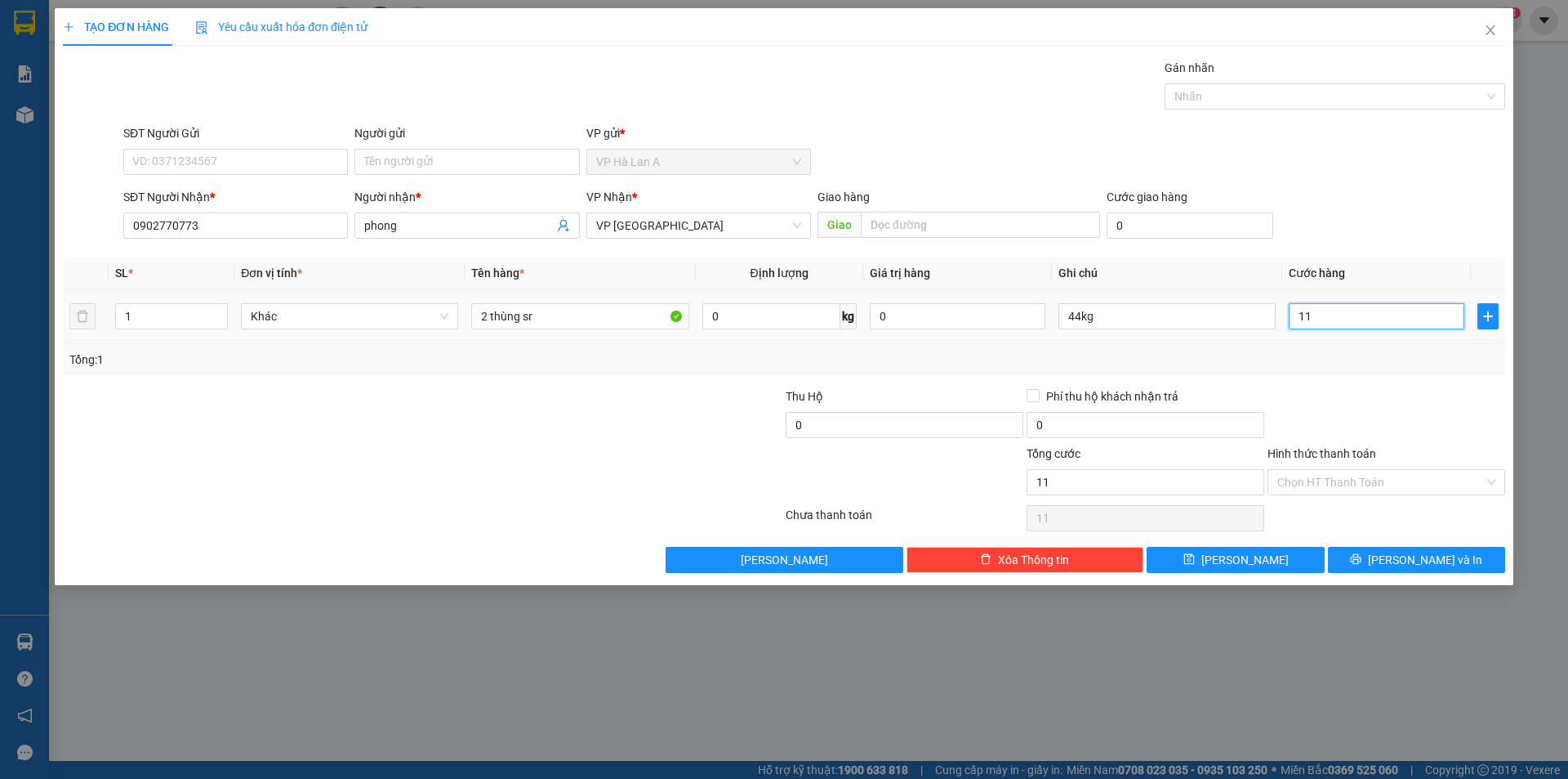
type input "110"
type input "110.000"
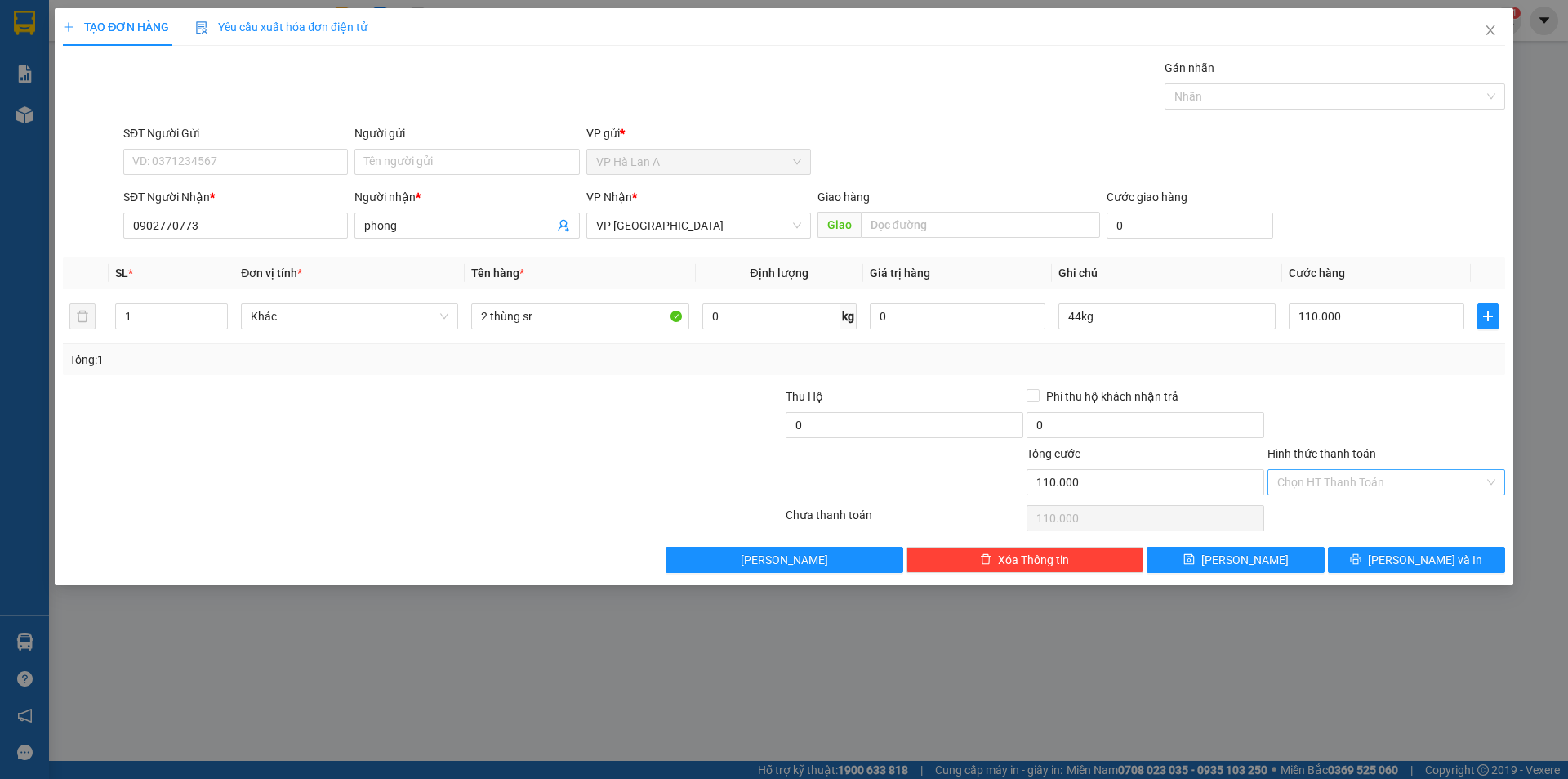
drag, startPoint x: 1312, startPoint y: 481, endPoint x: 1320, endPoint y: 486, distance: 9.4
click at [1317, 484] on input "Hình thức thanh toán" at bounding box center [1380, 482] width 207 height 25
click at [1319, 515] on div "Tại văn phòng" at bounding box center [1386, 514] width 218 height 18
type input "0"
drag, startPoint x: 1262, startPoint y: 564, endPoint x: 1060, endPoint y: 469, distance: 223.2
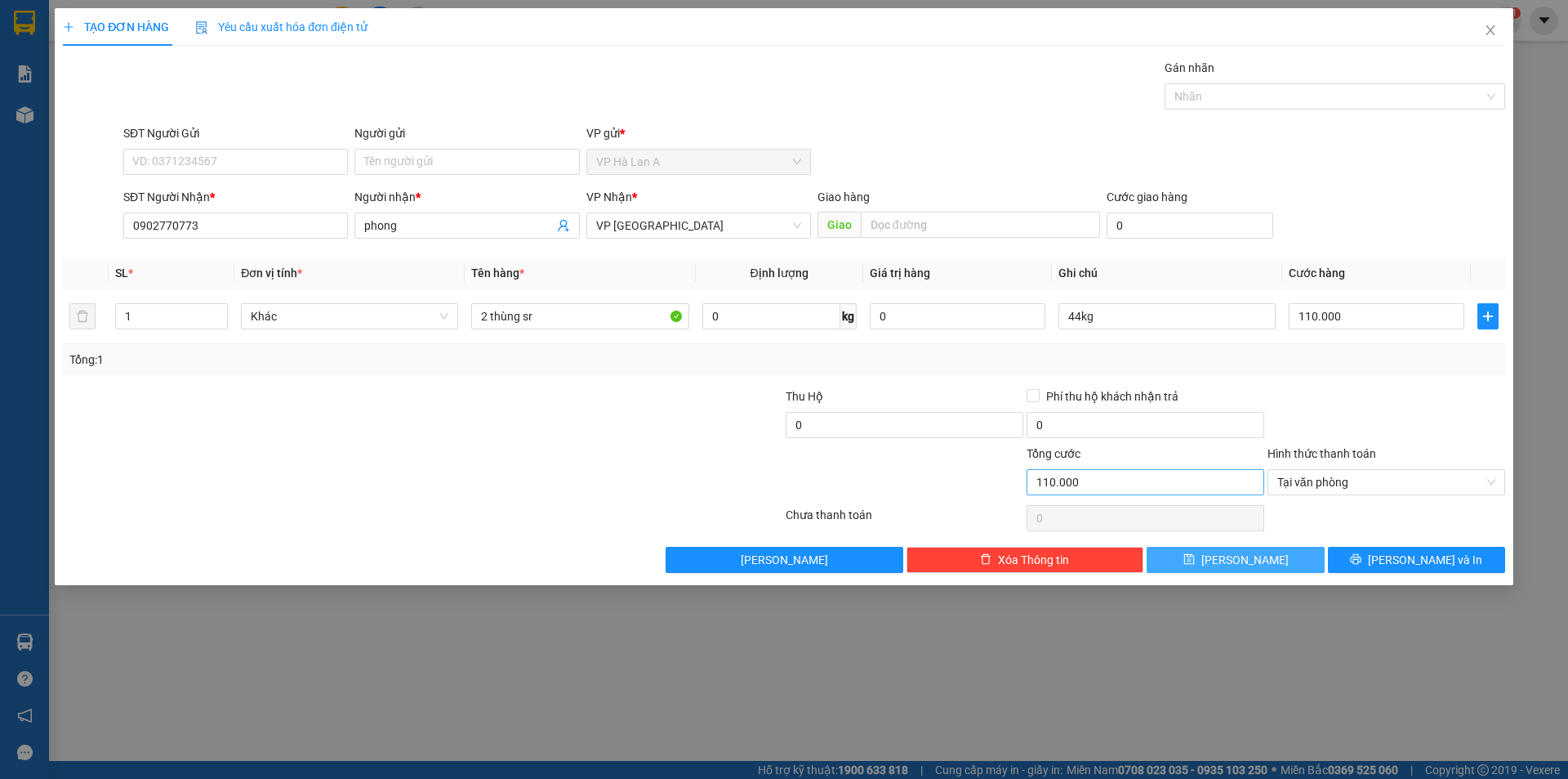
click at [1262, 564] on button "[PERSON_NAME]" at bounding box center [1236, 559] width 177 height 26
type input "0"
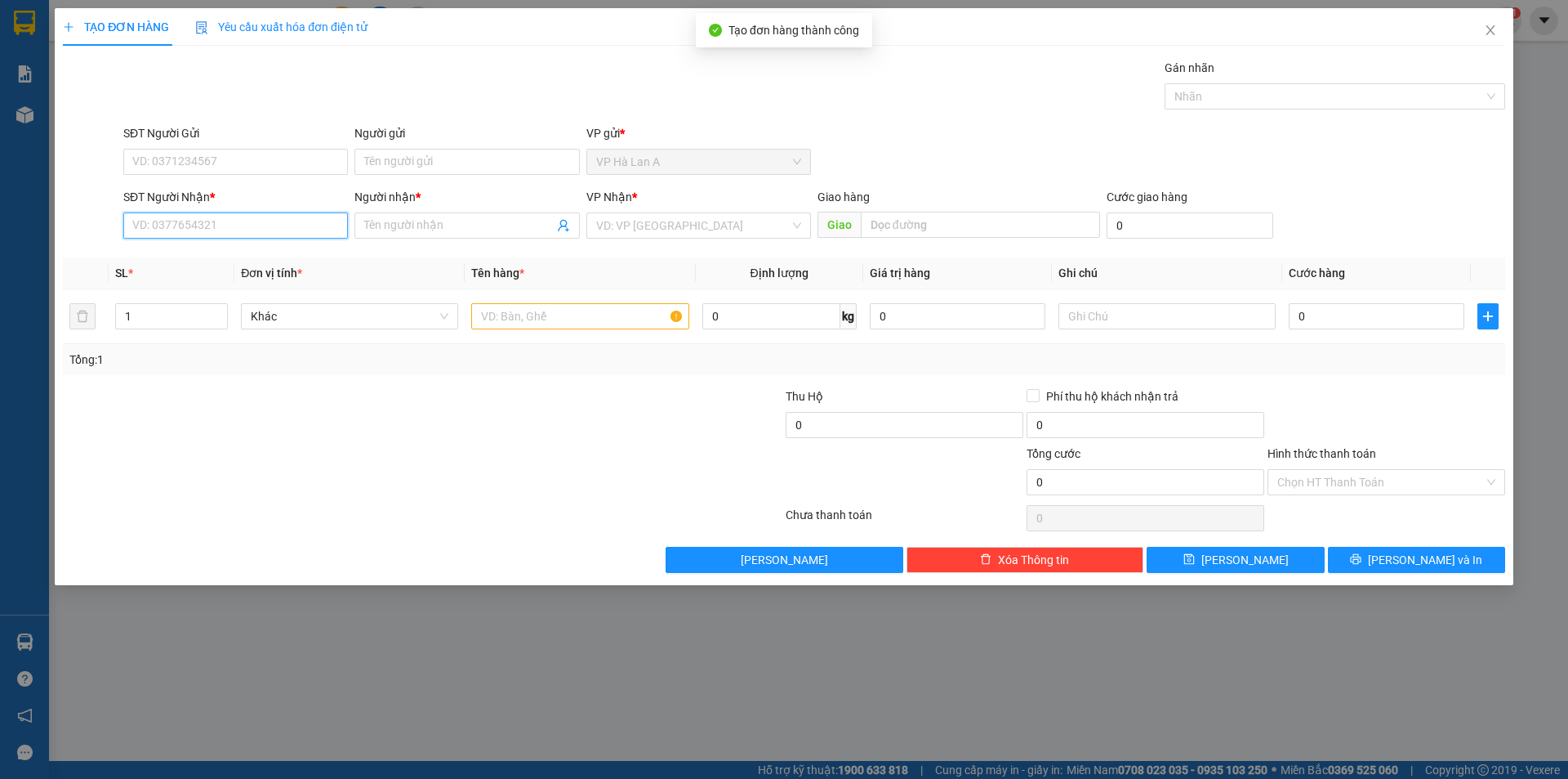
click at [302, 228] on input "SĐT Người Nhận *" at bounding box center [236, 225] width 225 height 26
drag, startPoint x: 237, startPoint y: 255, endPoint x: 306, endPoint y: 262, distance: 69.4
click at [237, 256] on div "0862250932 - linh" at bounding box center [235, 258] width 205 height 18
type input "0862250932"
type input "linh"
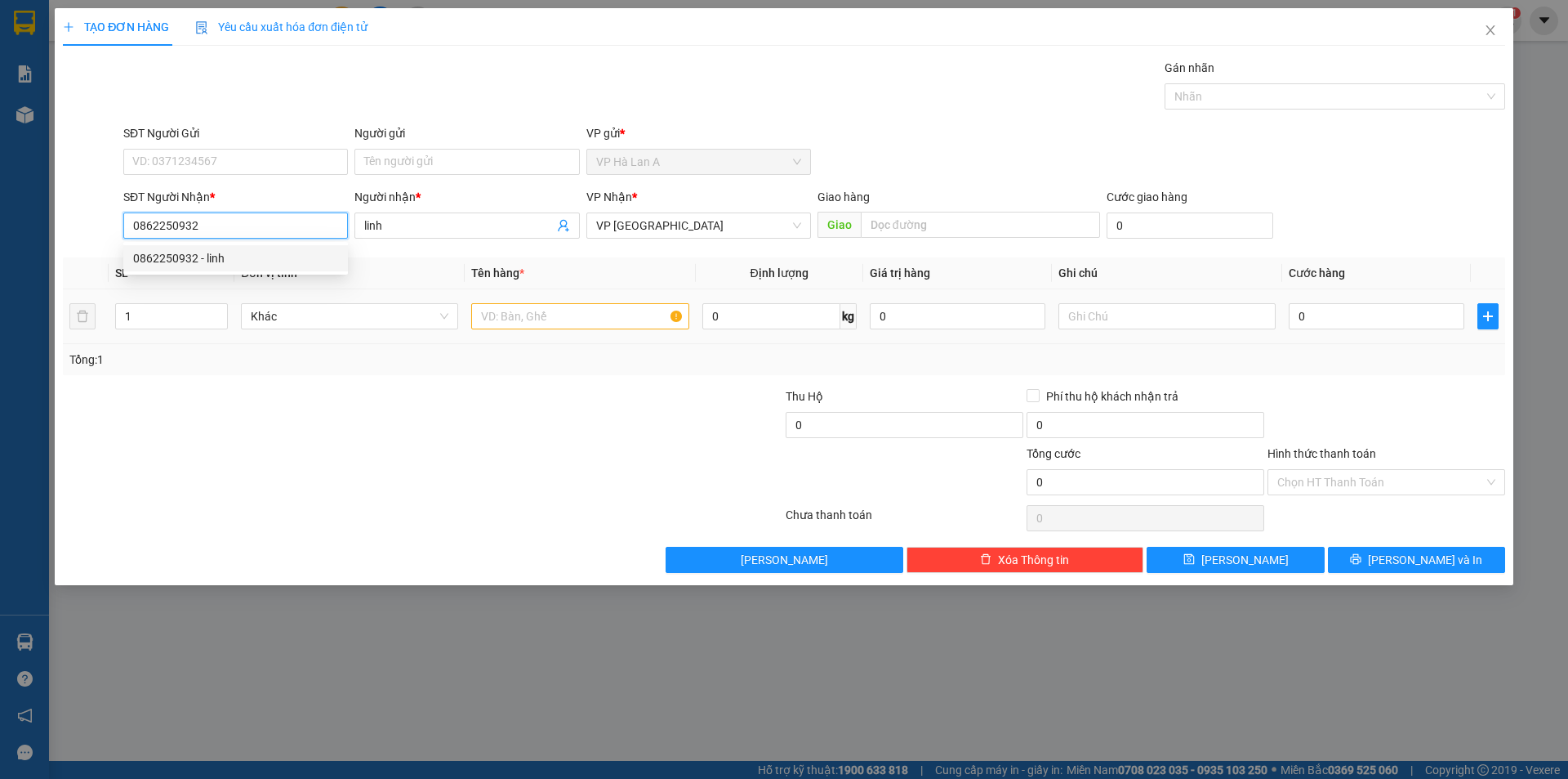
type input "0862250932"
click at [604, 313] on input "text" at bounding box center [580, 315] width 217 height 26
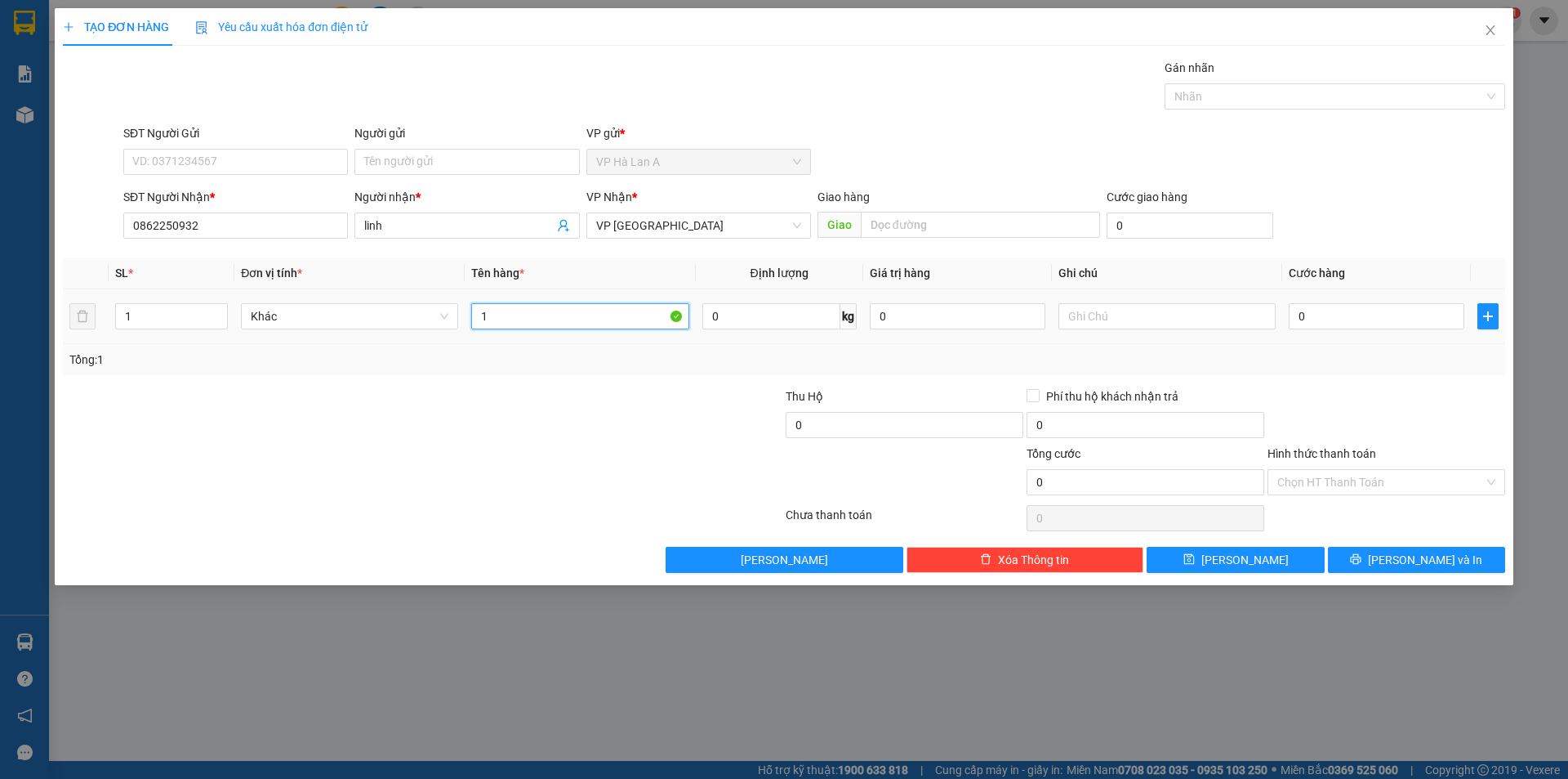
type input "1"
type input "2 thùng sr"
click at [1104, 304] on input "text" at bounding box center [1167, 315] width 217 height 26
type input "40kg"
click at [1379, 319] on input "0" at bounding box center [1377, 315] width 175 height 26
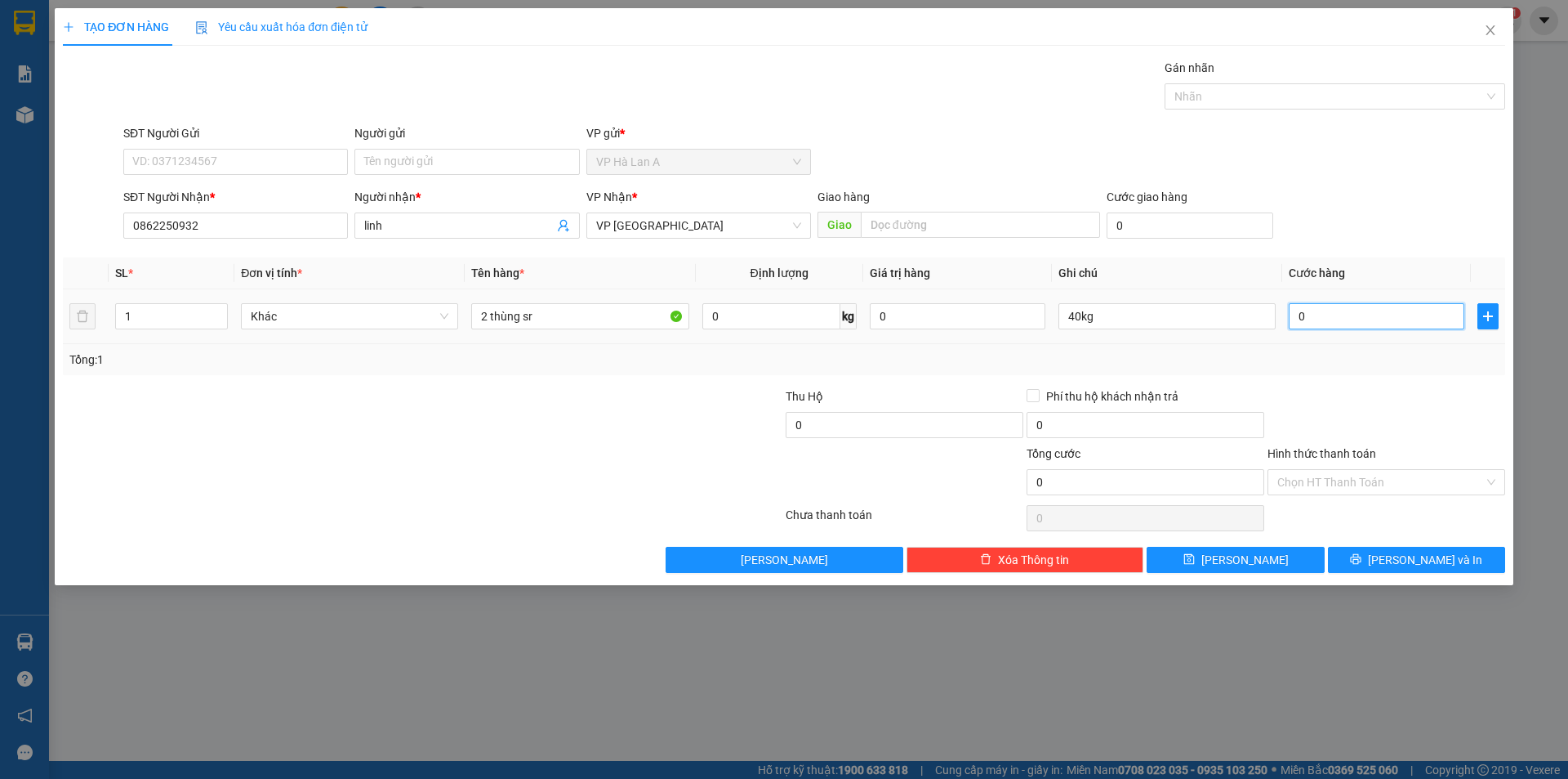
type input "9"
type input "90"
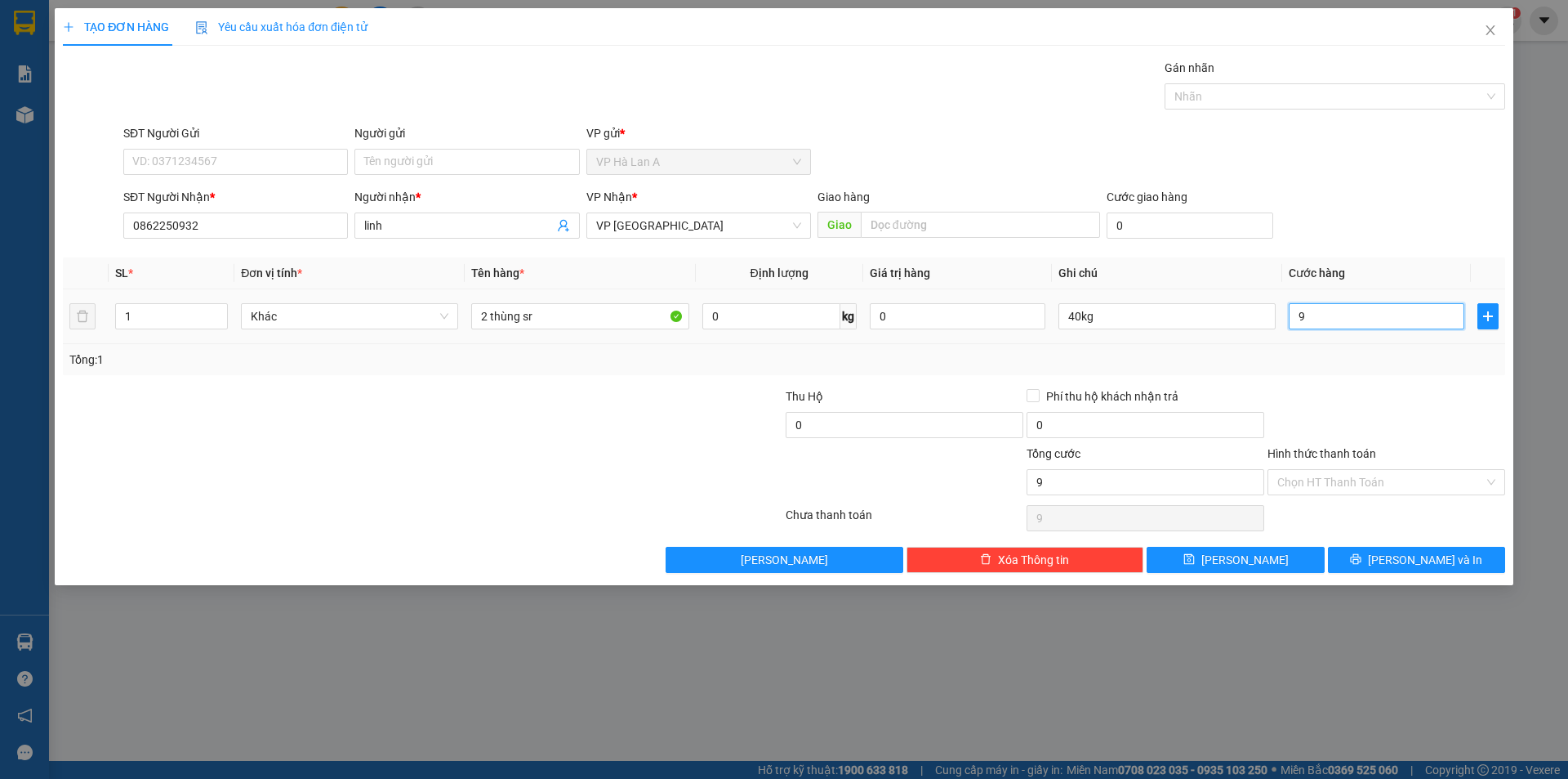
type input "90"
type input "90.000"
drag, startPoint x: 1332, startPoint y: 477, endPoint x: 1320, endPoint y: 510, distance: 35.1
click at [1332, 481] on input "Hình thức thanh toán" at bounding box center [1380, 482] width 207 height 25
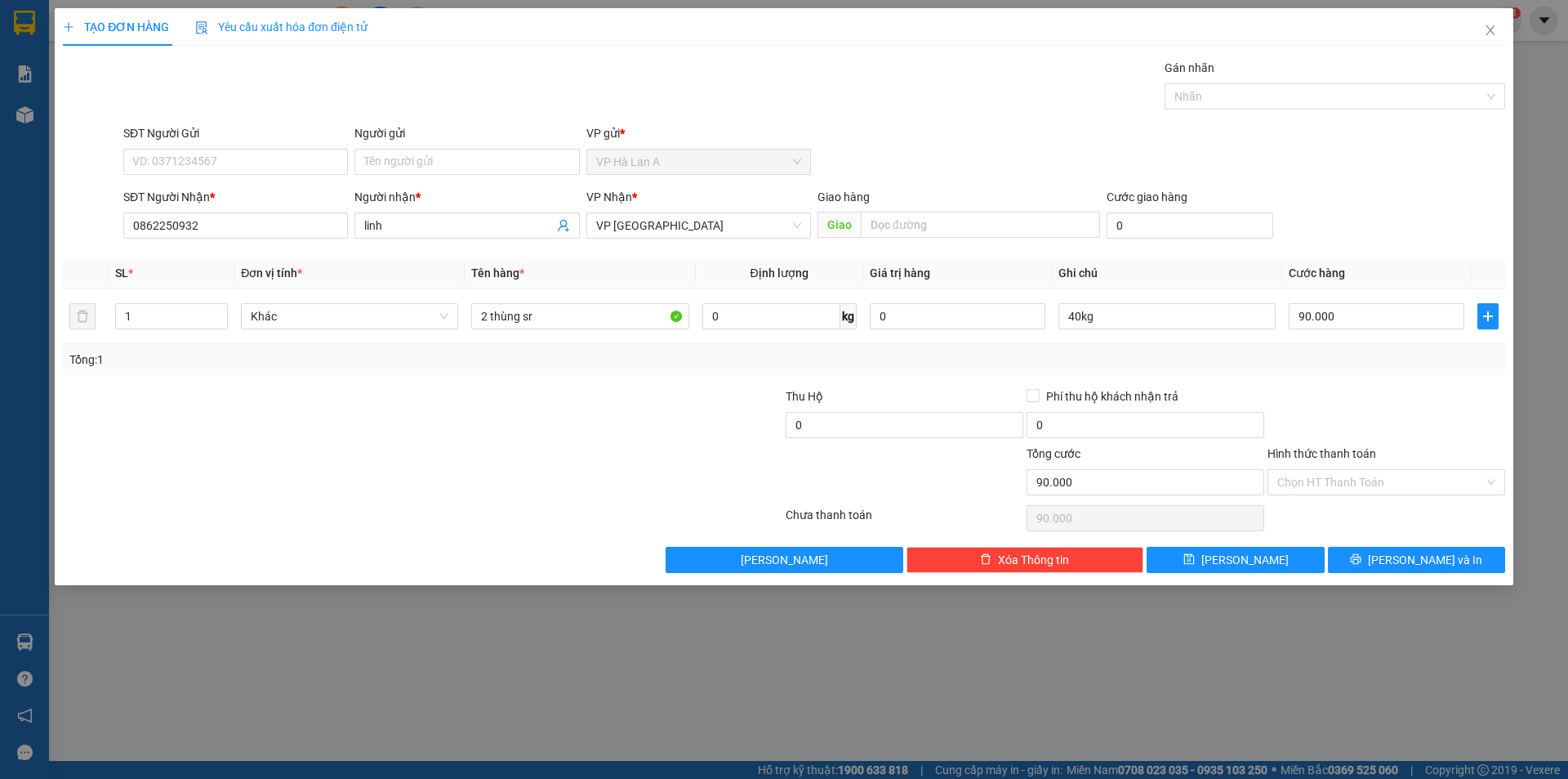
click at [1310, 529] on div "Transit Pickup Surcharge Ids Transit Deliver Surcharge Ids Transit Deliver Surc…" at bounding box center [784, 316] width 1442 height 514
drag, startPoint x: 1317, startPoint y: 483, endPoint x: 1319, endPoint y: 502, distance: 19.1
click at [1319, 486] on input "Hình thức thanh toán" at bounding box center [1380, 482] width 207 height 25
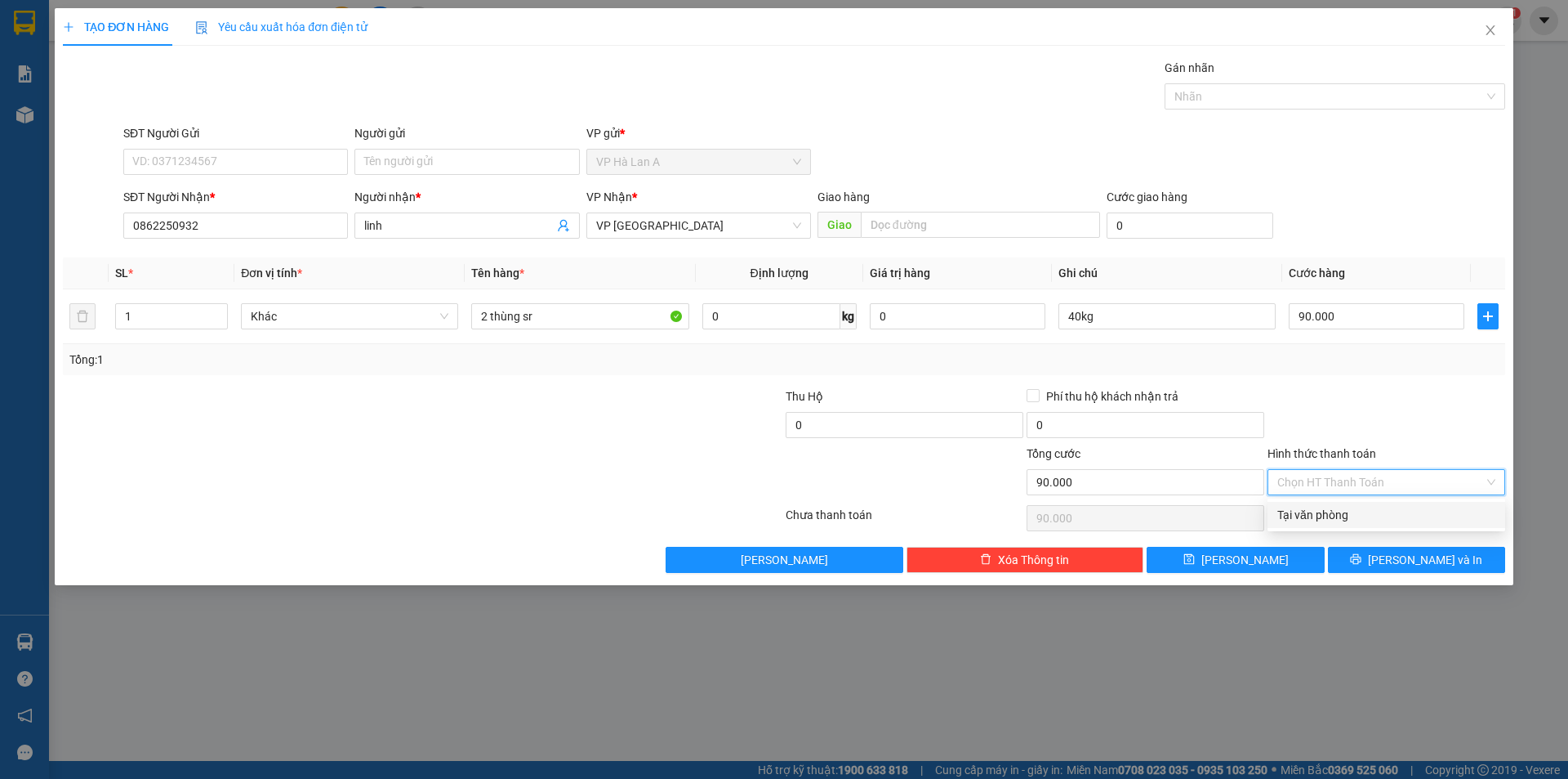
click at [1319, 509] on div "Tại văn phòng" at bounding box center [1386, 514] width 218 height 18
type input "0"
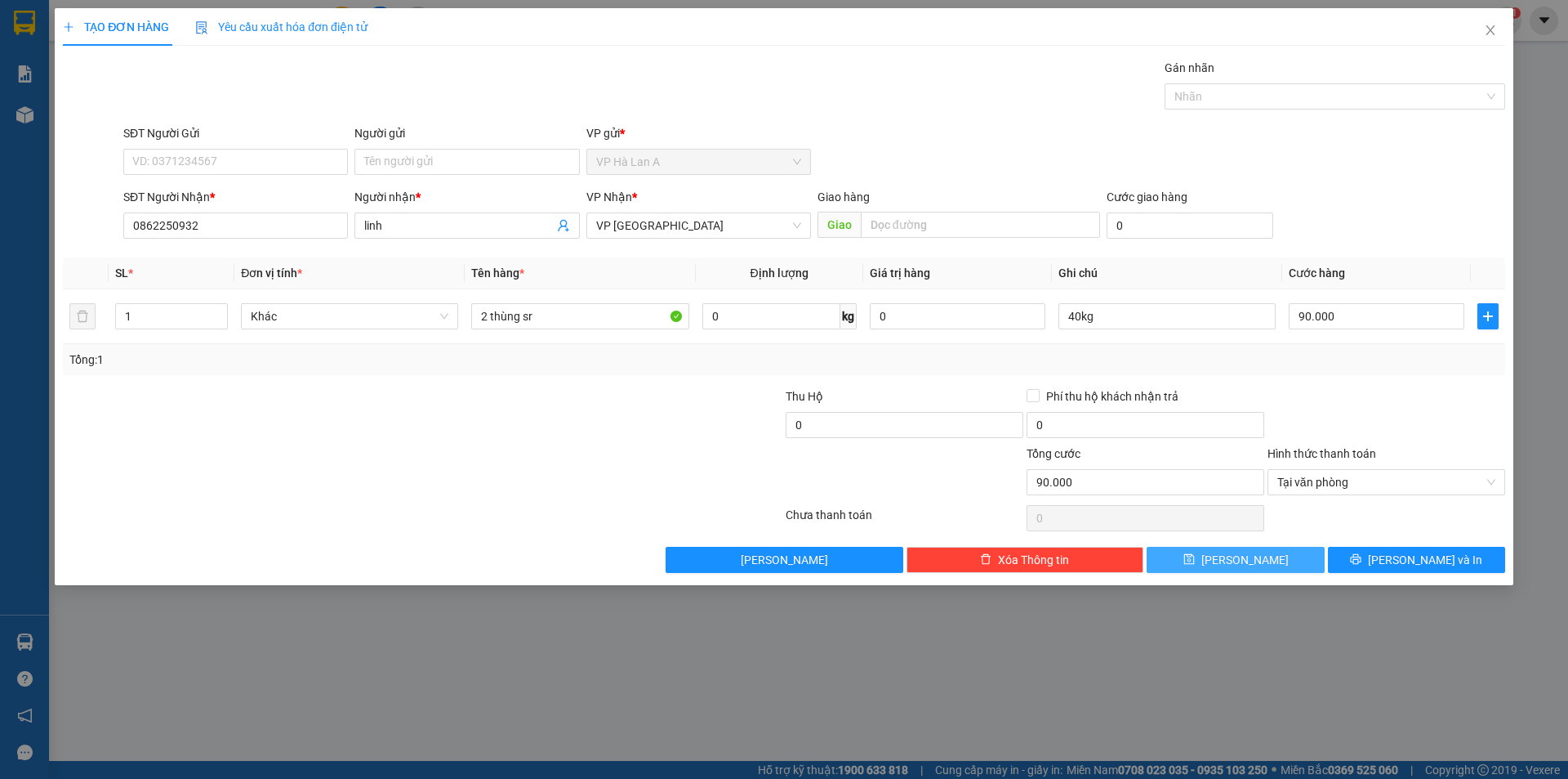
click at [1282, 559] on button "[PERSON_NAME]" at bounding box center [1236, 559] width 177 height 26
type input "0"
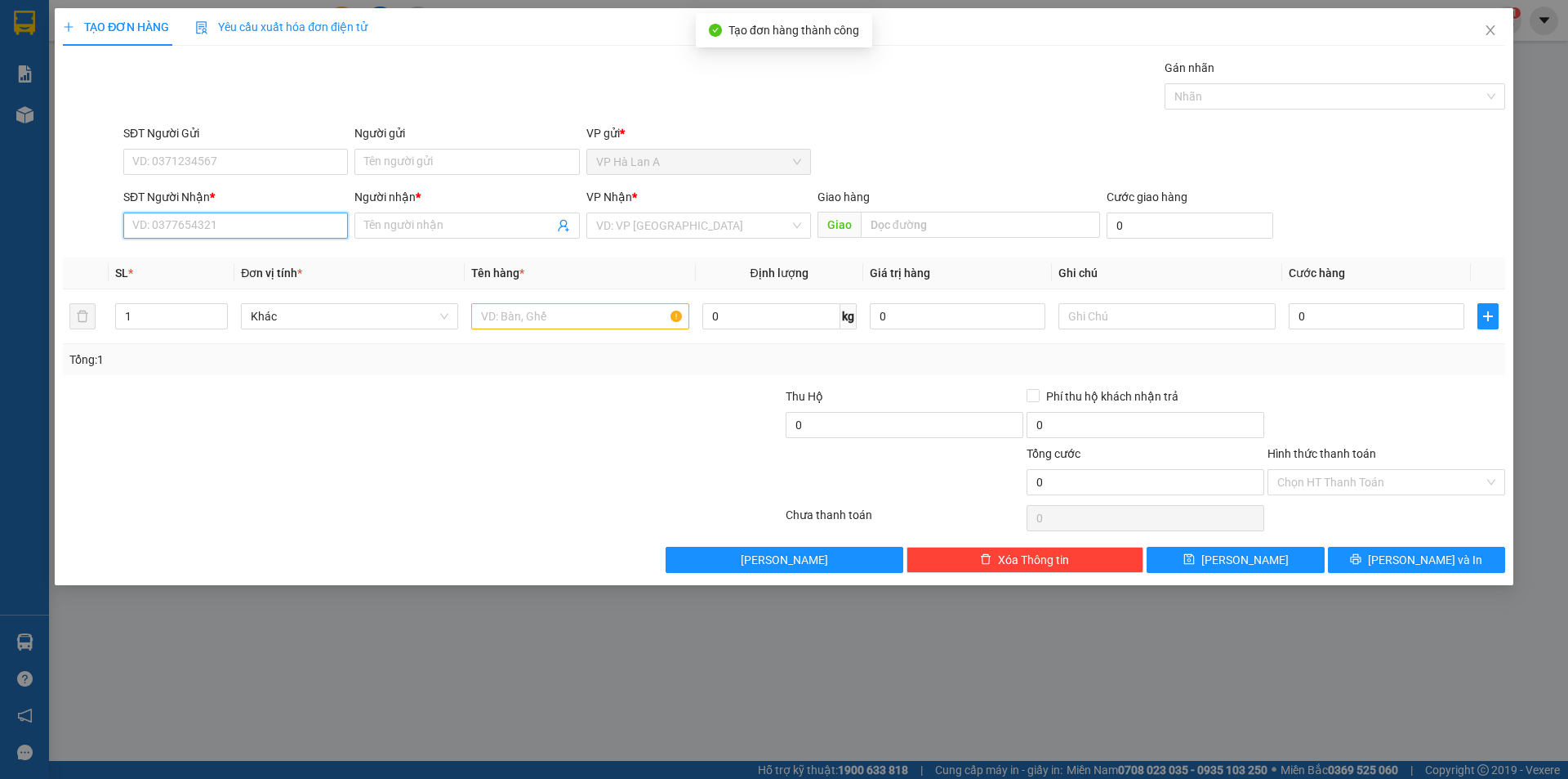
click at [305, 230] on input "SĐT Người Nhận *" at bounding box center [236, 225] width 225 height 26
type input "0984226758"
click at [259, 253] on div "0984226758 - xuyến" at bounding box center [236, 257] width 225 height 26
type input "xuyến"
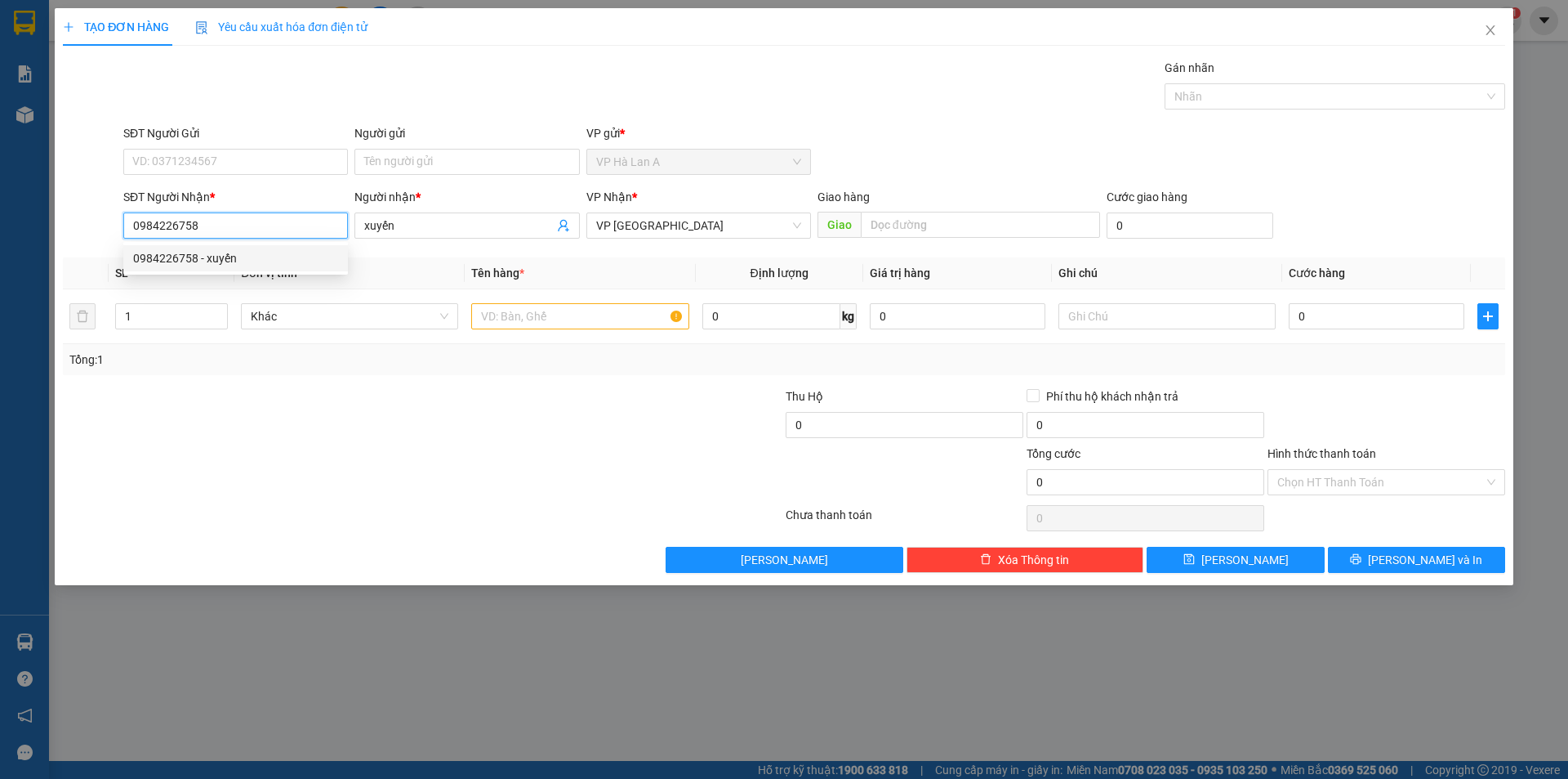
type input "0984226758"
click at [260, 254] on div "Transit Pickup Surcharge Ids Transit Deliver Surcharge Ids Transit Deliver Surc…" at bounding box center [784, 316] width 1442 height 514
drag, startPoint x: 532, startPoint y: 316, endPoint x: 519, endPoint y: 314, distance: 13.2
click at [525, 316] on input "text" at bounding box center [580, 315] width 217 height 26
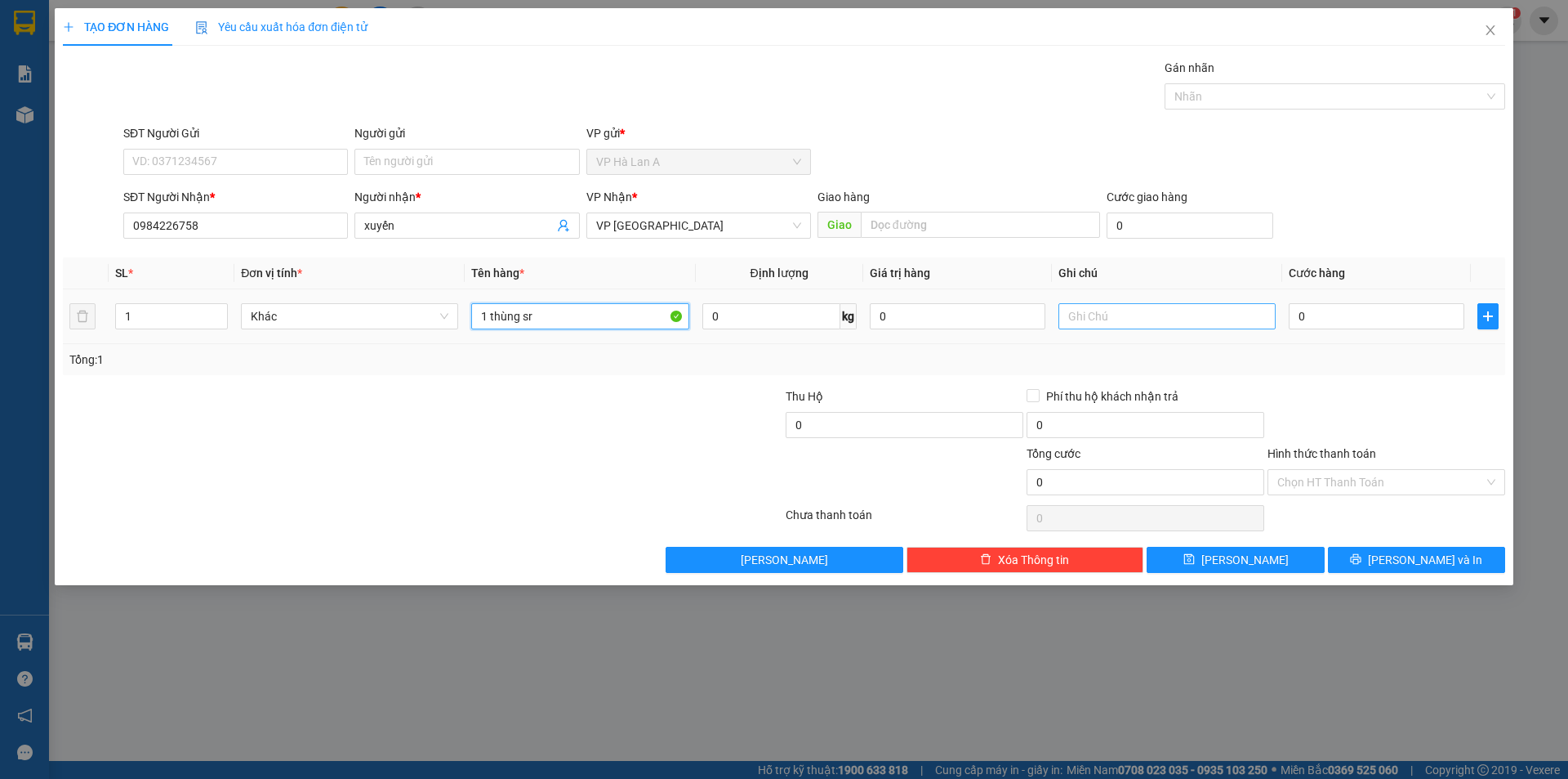
type input "1 thùng sr"
click at [1188, 319] on input "text" at bounding box center [1167, 315] width 217 height 26
type input "55kg"
click at [1370, 326] on input "0" at bounding box center [1377, 315] width 175 height 26
type input "1"
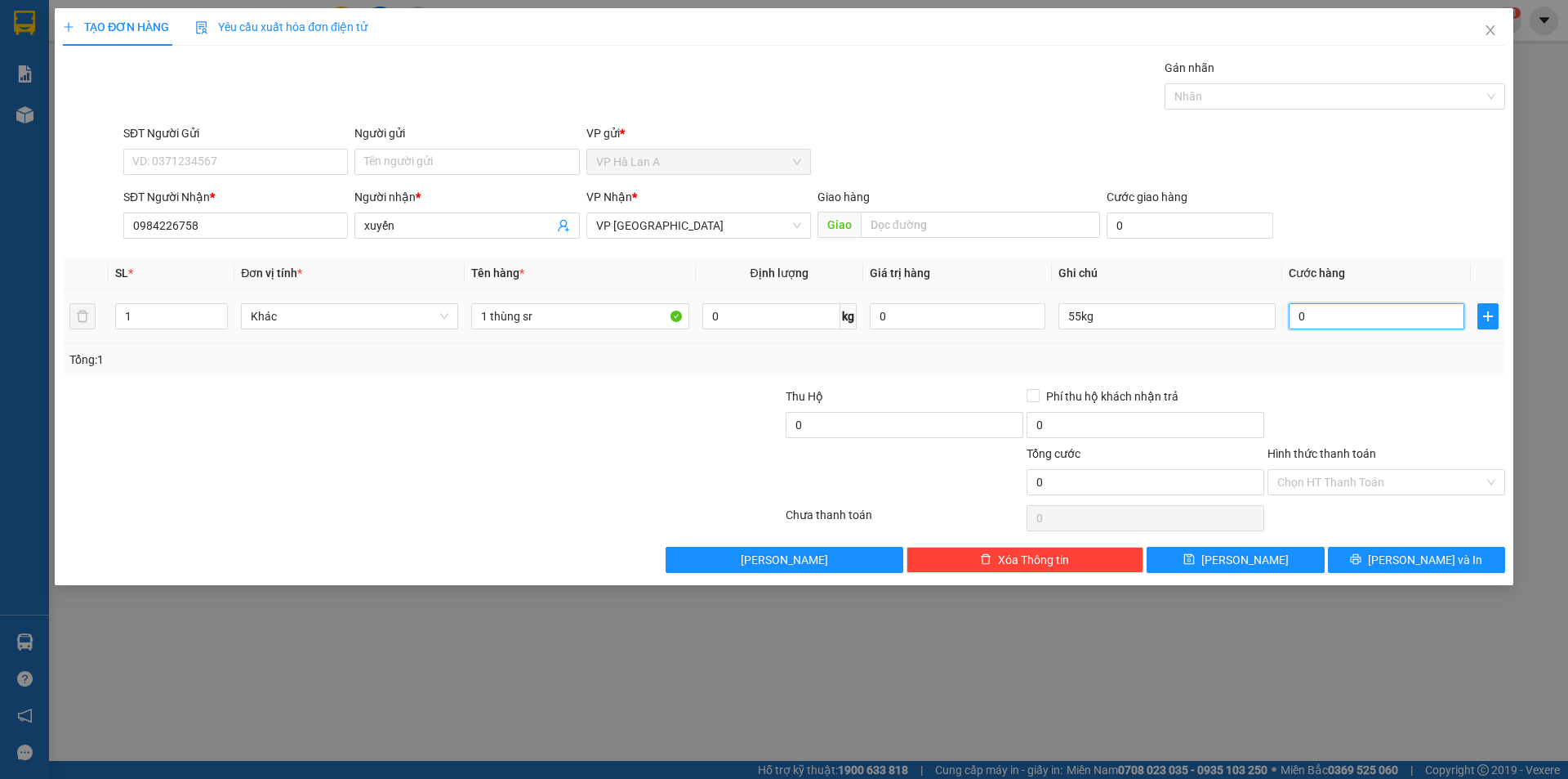
type input "1"
type input "13"
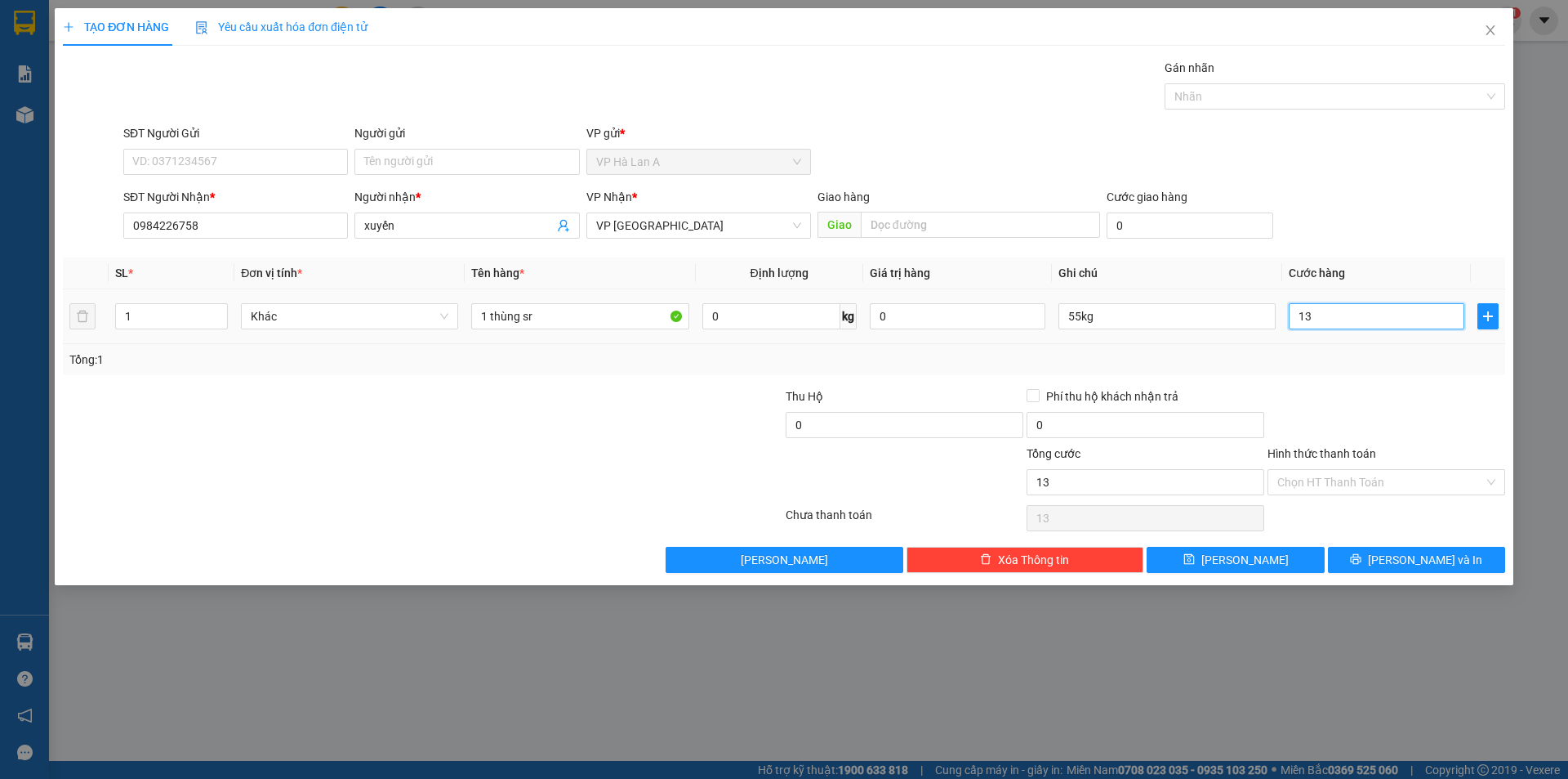
type input "130"
type input "130.000"
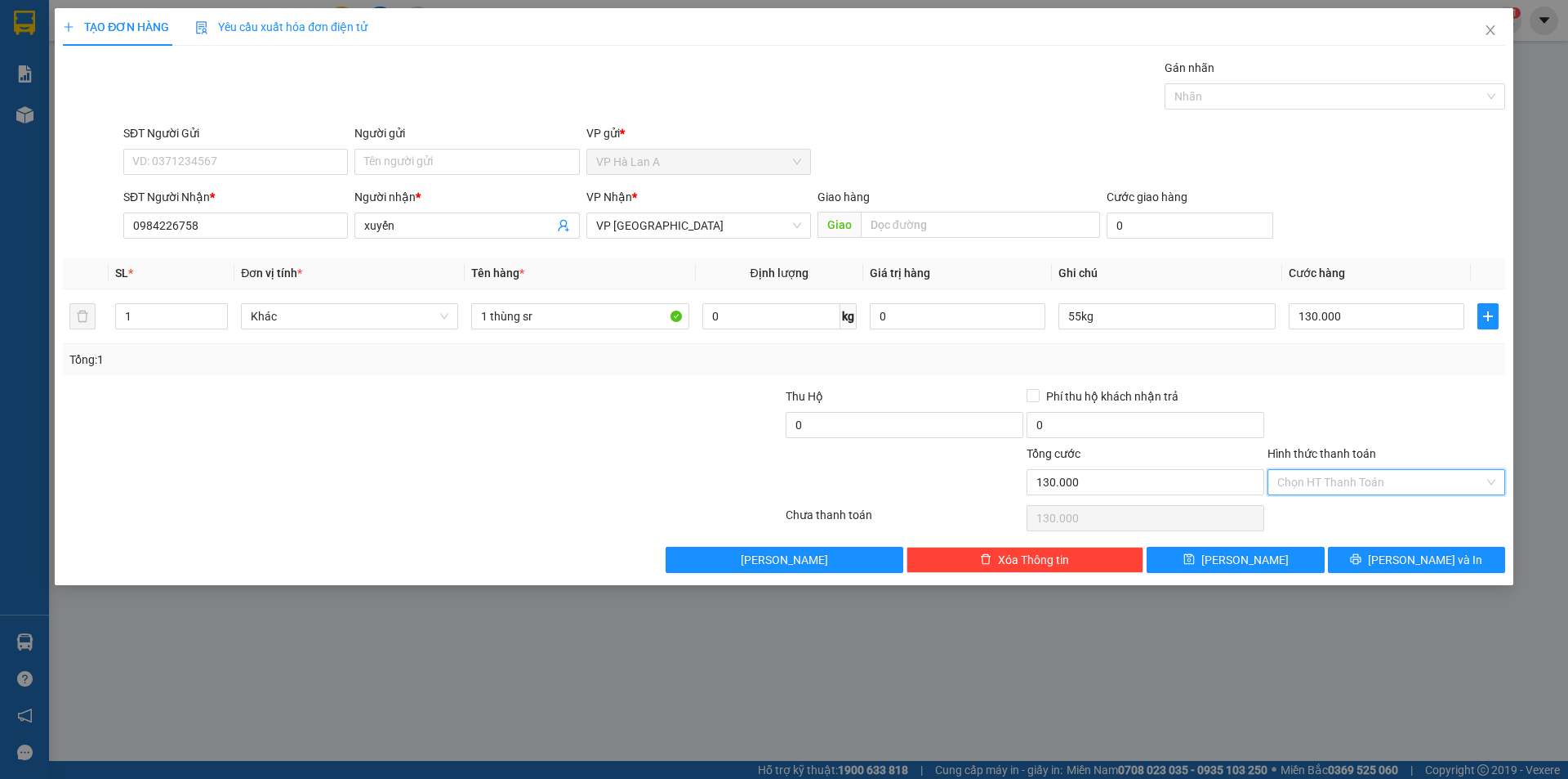
drag, startPoint x: 1324, startPoint y: 478, endPoint x: 1300, endPoint y: 515, distance: 44.1
click at [1322, 480] on input "Hình thức thanh toán" at bounding box center [1380, 482] width 207 height 25
drag, startPoint x: 1300, startPoint y: 516, endPoint x: 1293, endPoint y: 539, distance: 24.0
click at [1300, 519] on div "Tại văn phòng" at bounding box center [1386, 514] width 218 height 18
type input "0"
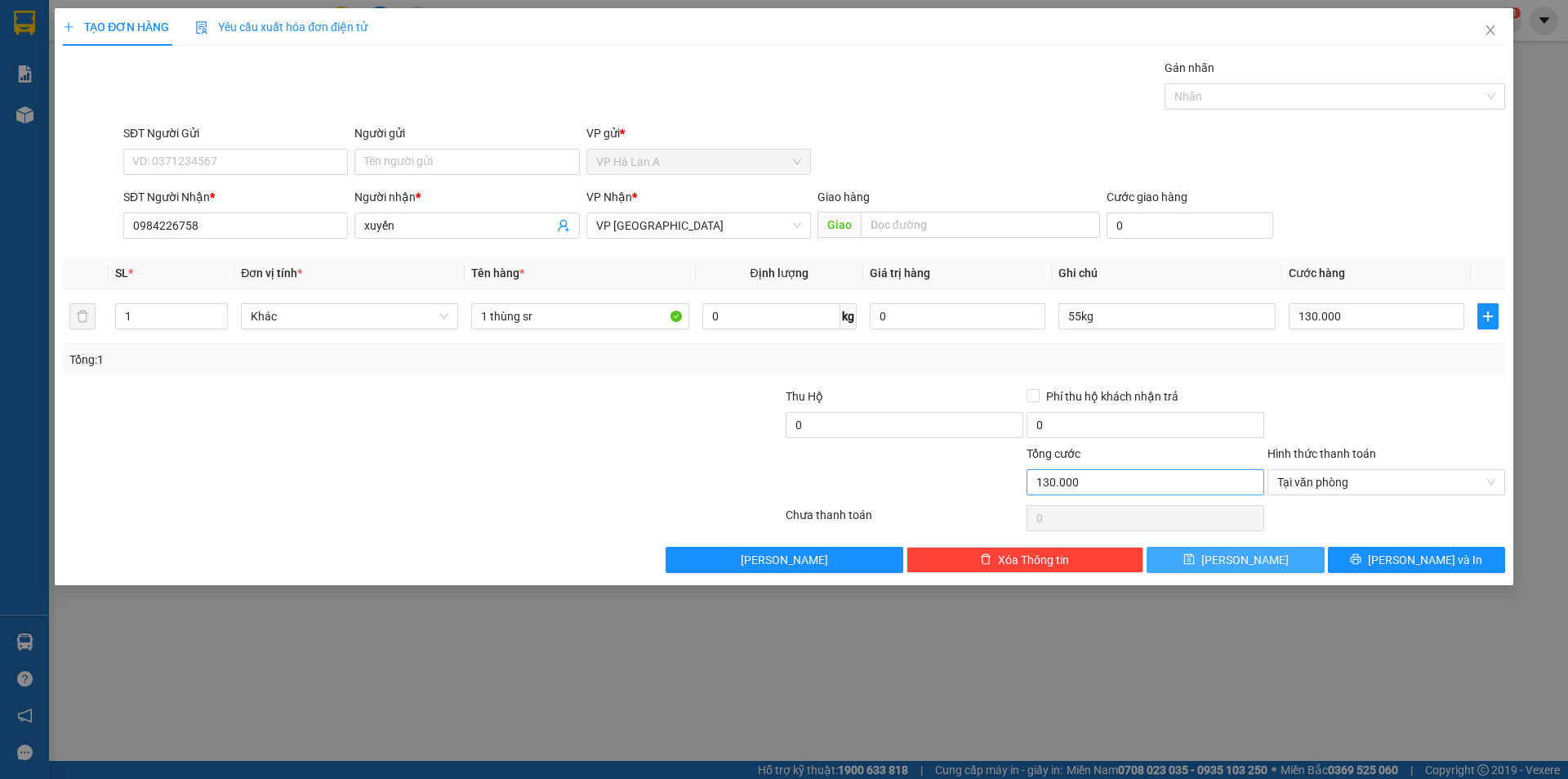
drag, startPoint x: 1285, startPoint y: 556, endPoint x: 1026, endPoint y: 474, distance: 271.7
click at [1285, 557] on button "Lưu" at bounding box center [1236, 559] width 177 height 26
type input "0"
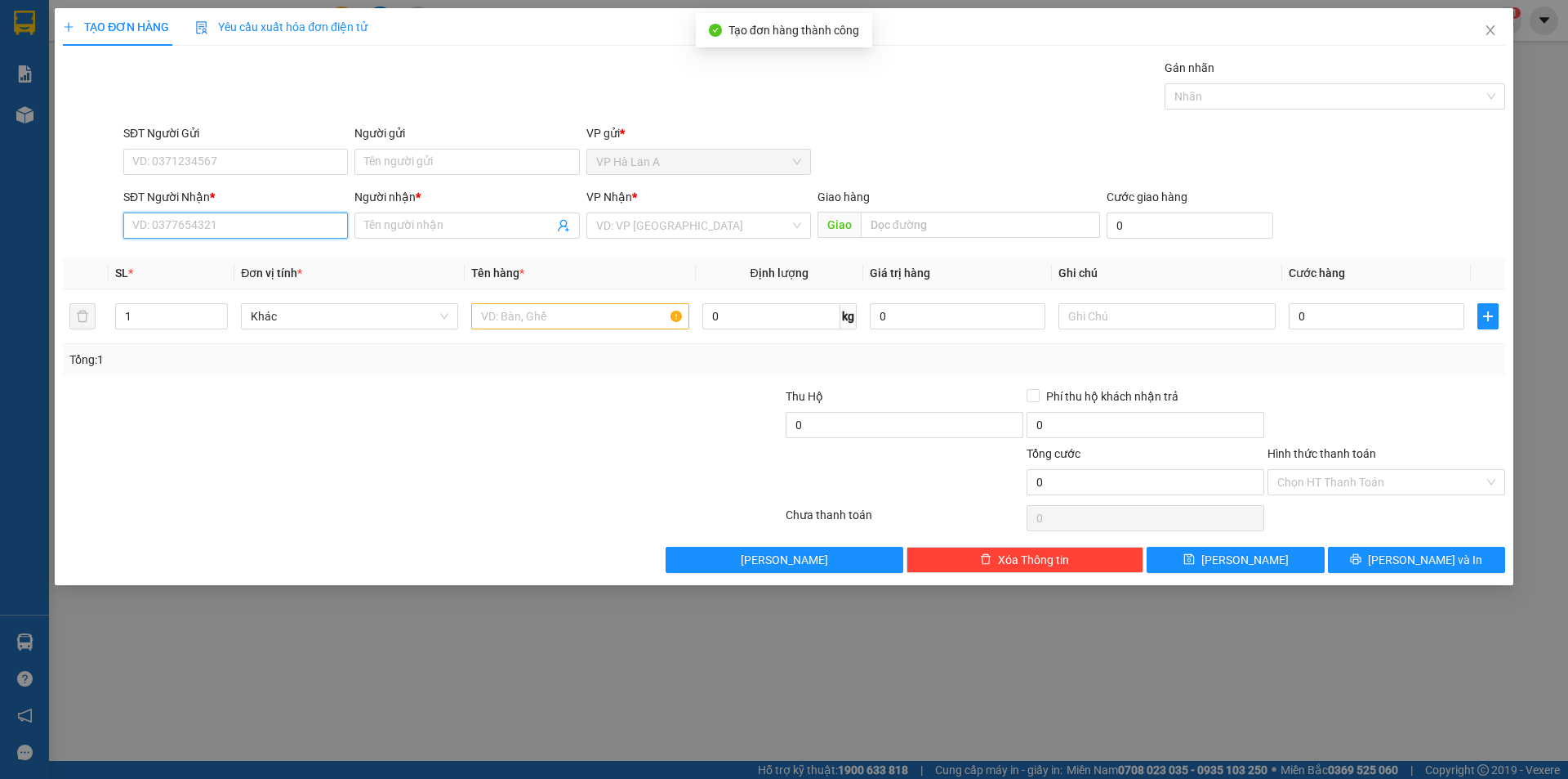
click at [262, 232] on input "SĐT Người Nhận *" at bounding box center [236, 225] width 225 height 26
drag, startPoint x: 236, startPoint y: 263, endPoint x: 336, endPoint y: 262, distance: 100.0
click at [246, 264] on div "0972001019 - quân" at bounding box center [235, 258] width 205 height 18
type input "0972001019"
type input "quân"
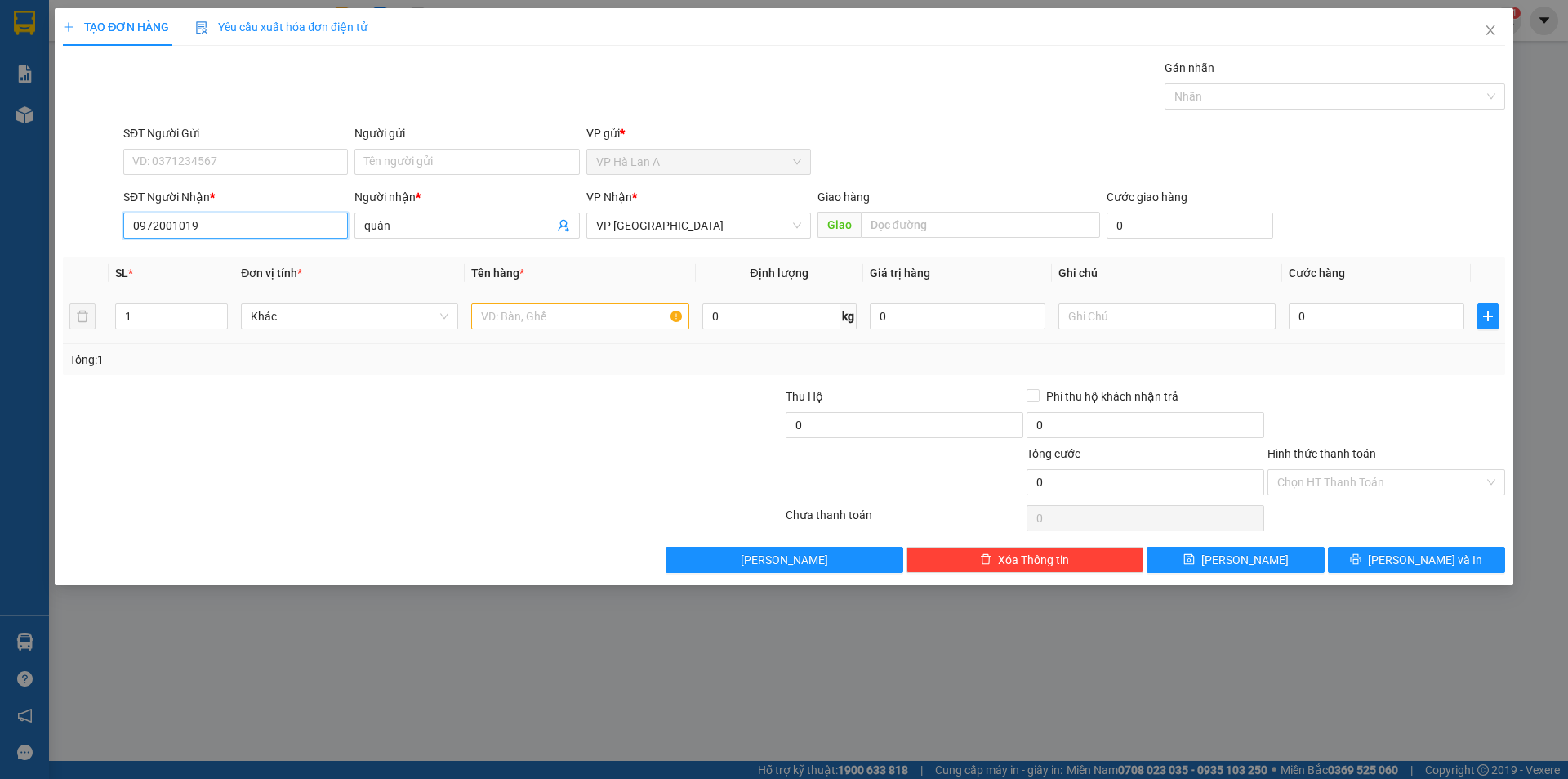
type input "0972001019"
click at [545, 307] on input "text" at bounding box center [580, 315] width 217 height 26
type input "2 thùng sr"
click at [1102, 314] on input "text" at bounding box center [1167, 315] width 217 height 26
type input "66kg"
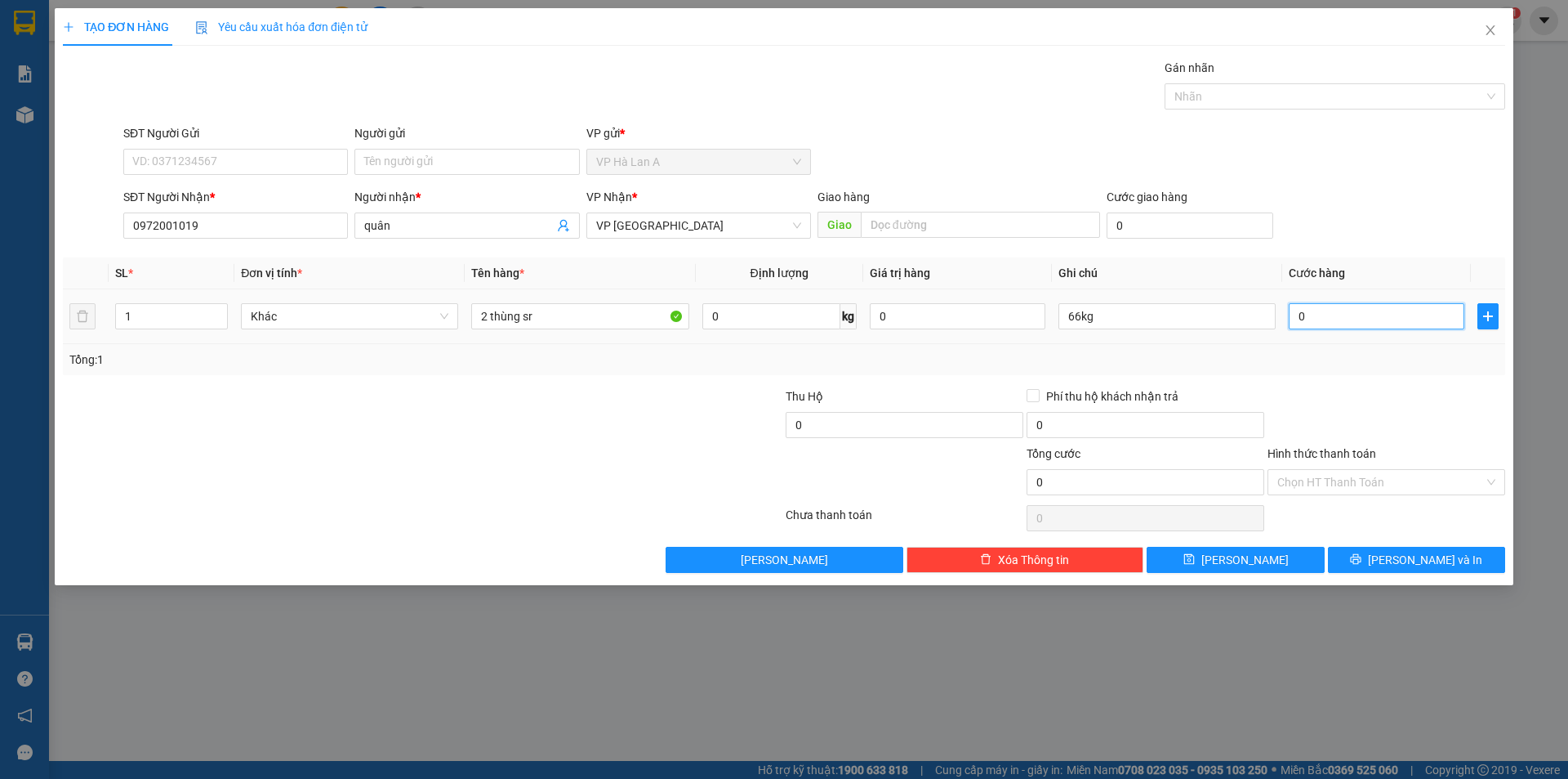
click at [1340, 325] on input "0" at bounding box center [1377, 315] width 175 height 26
type input "1"
type input "16"
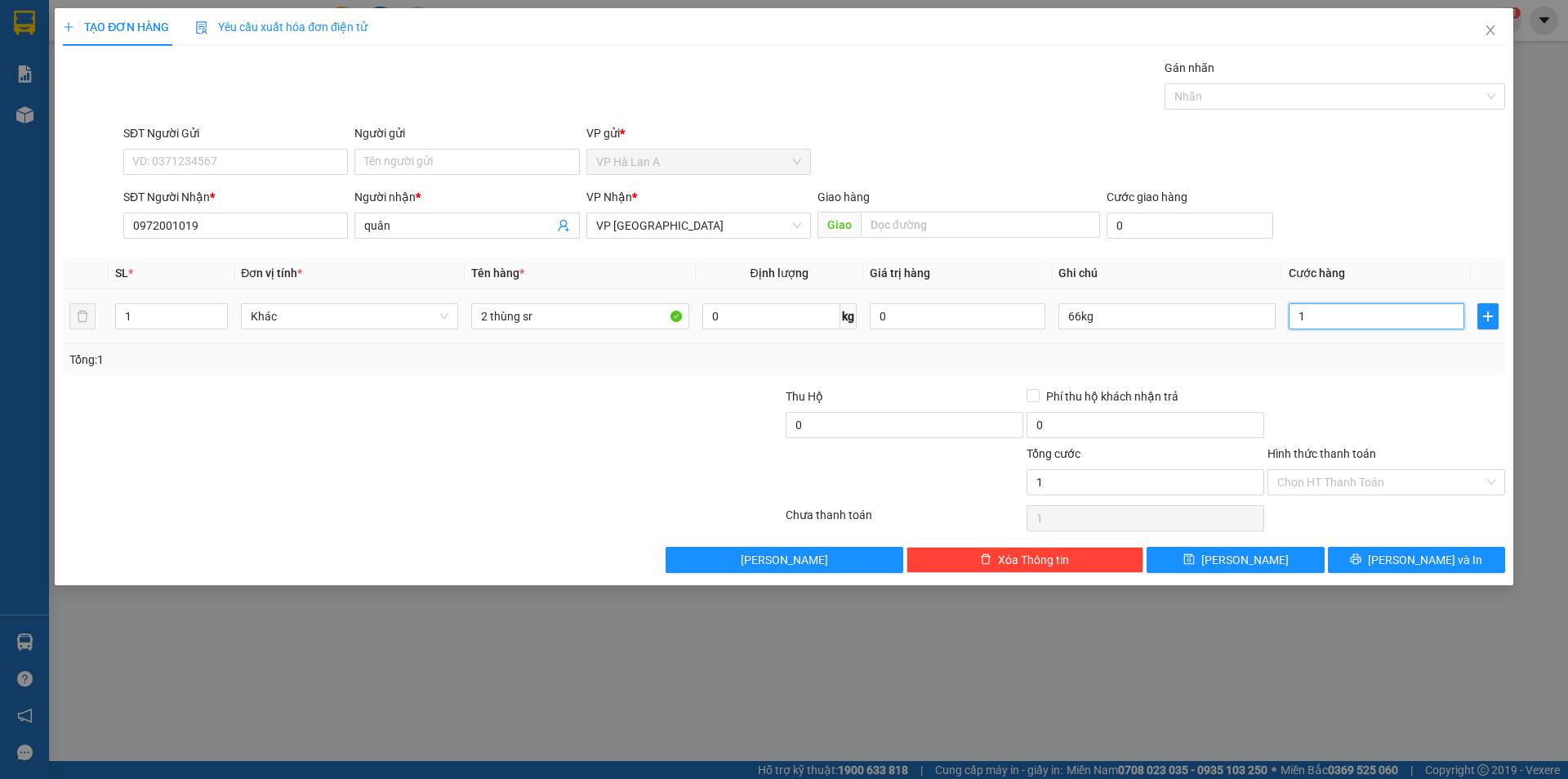
type input "16"
type input "160"
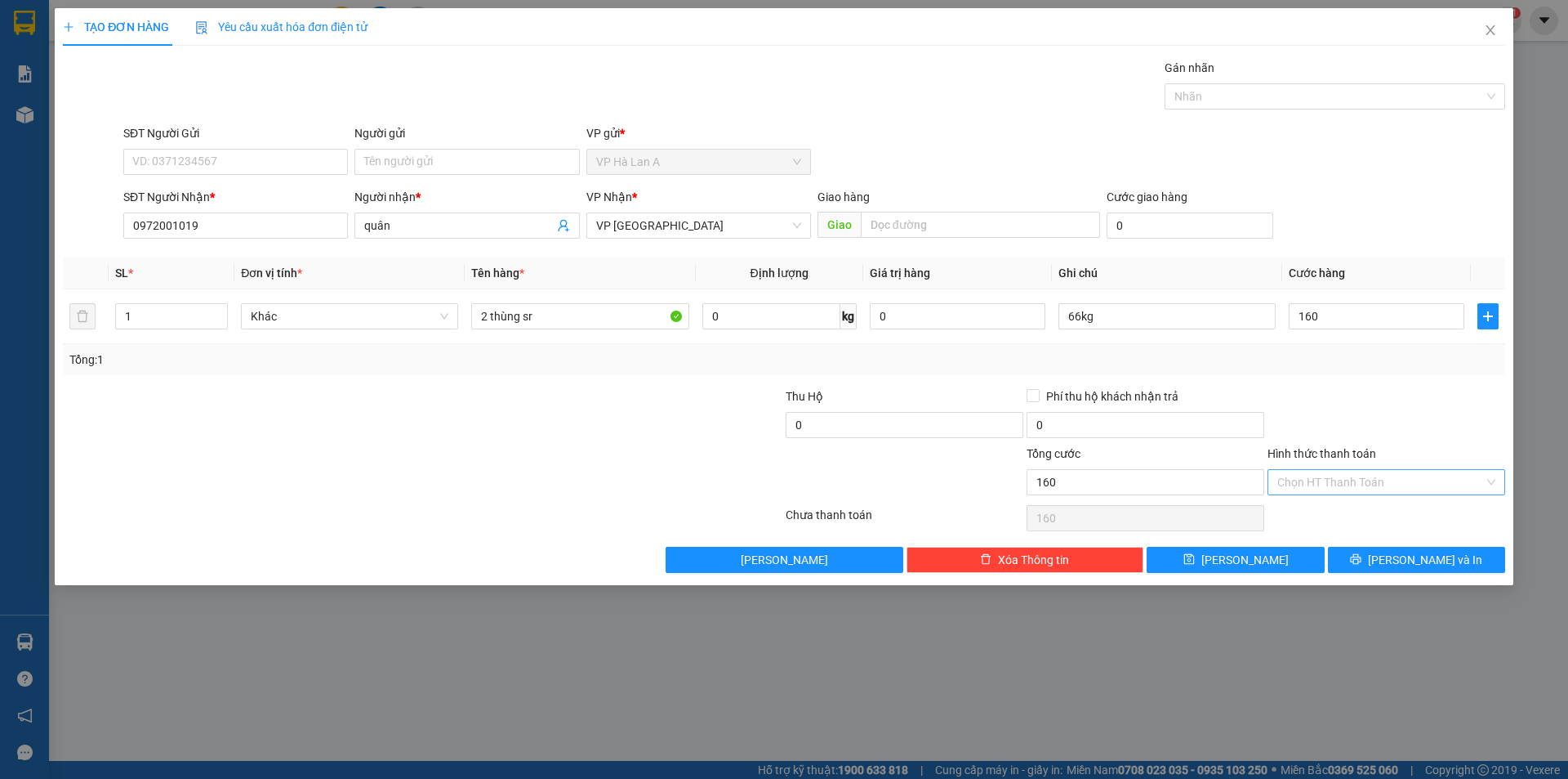
type input "160.000"
click at [1294, 478] on input "Hình thức thanh toán" at bounding box center [1380, 482] width 207 height 25
click at [1294, 515] on div "Tại văn phòng" at bounding box center [1386, 514] width 218 height 18
type input "0"
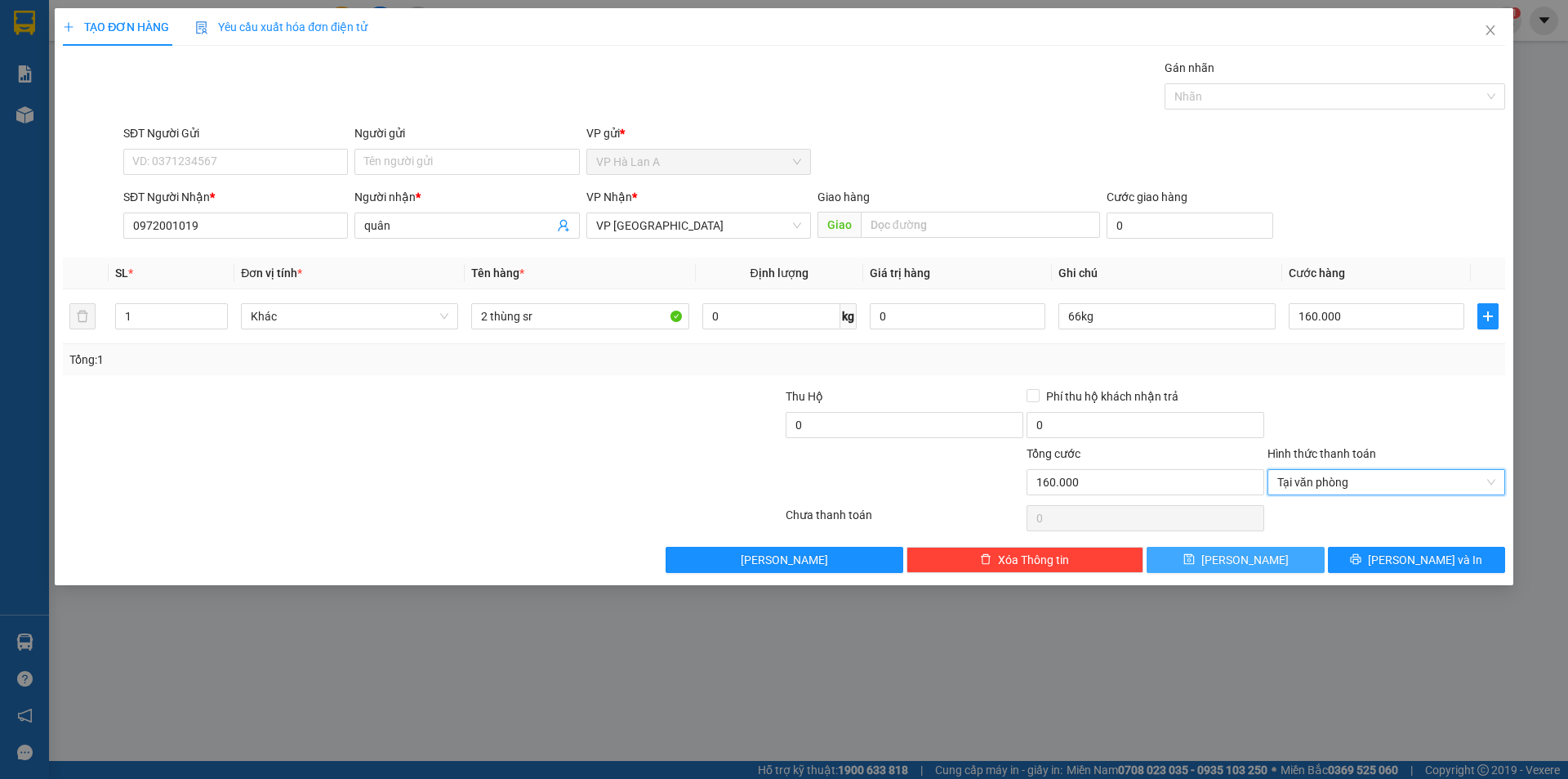
drag, startPoint x: 1275, startPoint y: 552, endPoint x: 1371, endPoint y: 429, distance: 156.0
click at [1275, 554] on button "Lưu" at bounding box center [1236, 559] width 177 height 26
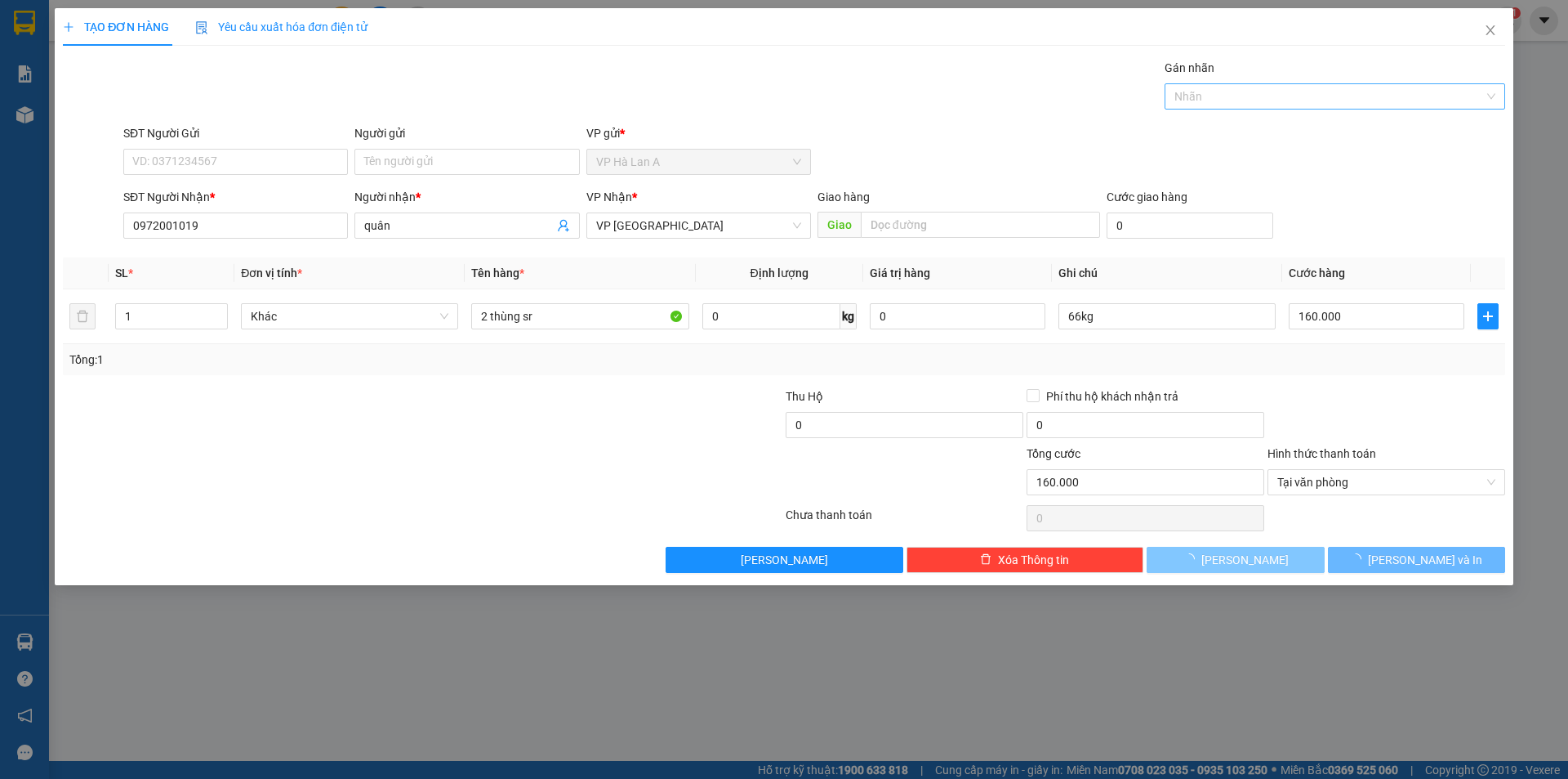
type input "0"
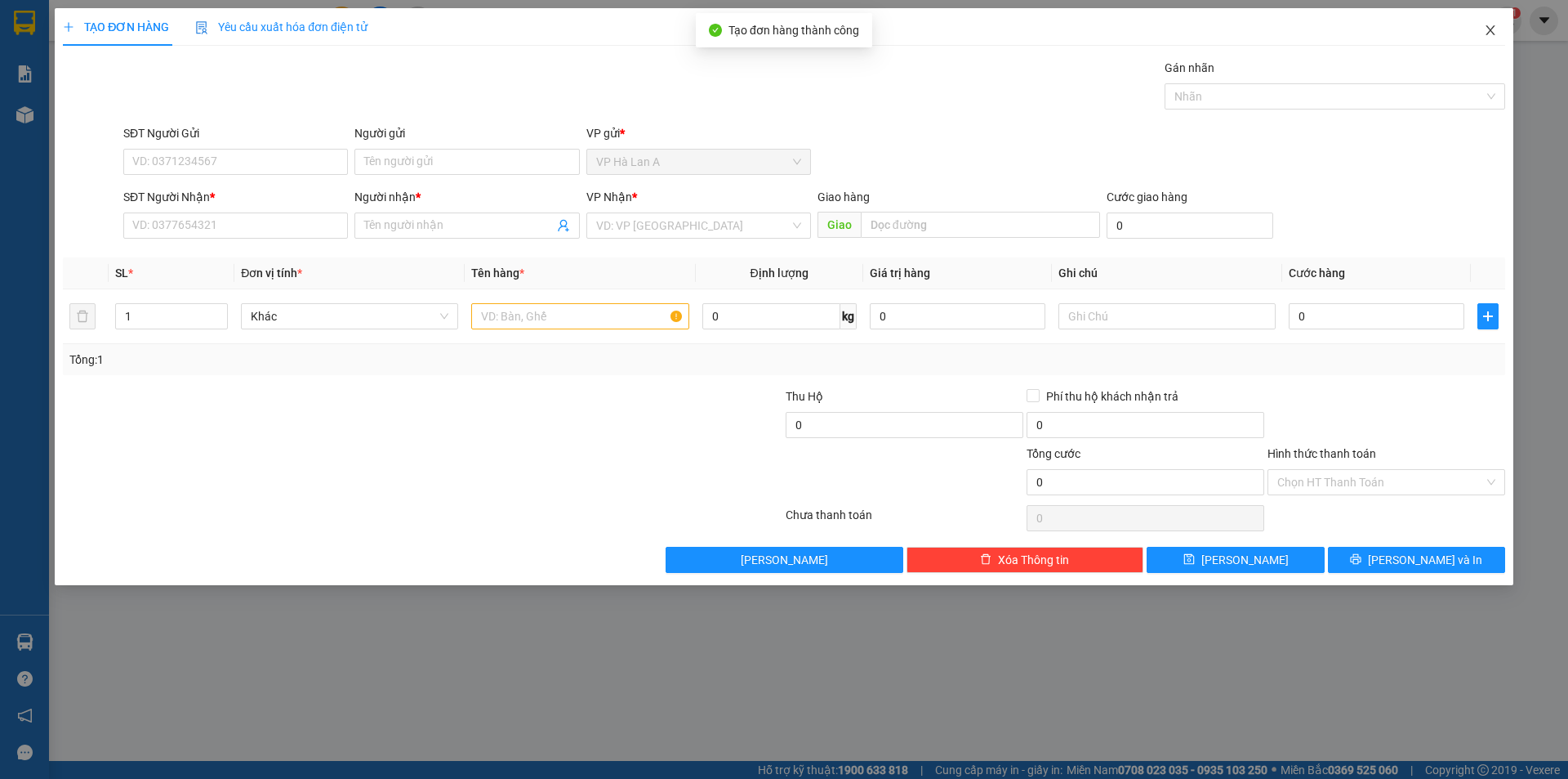
click at [1493, 37] on icon "close" at bounding box center [1491, 30] width 13 height 13
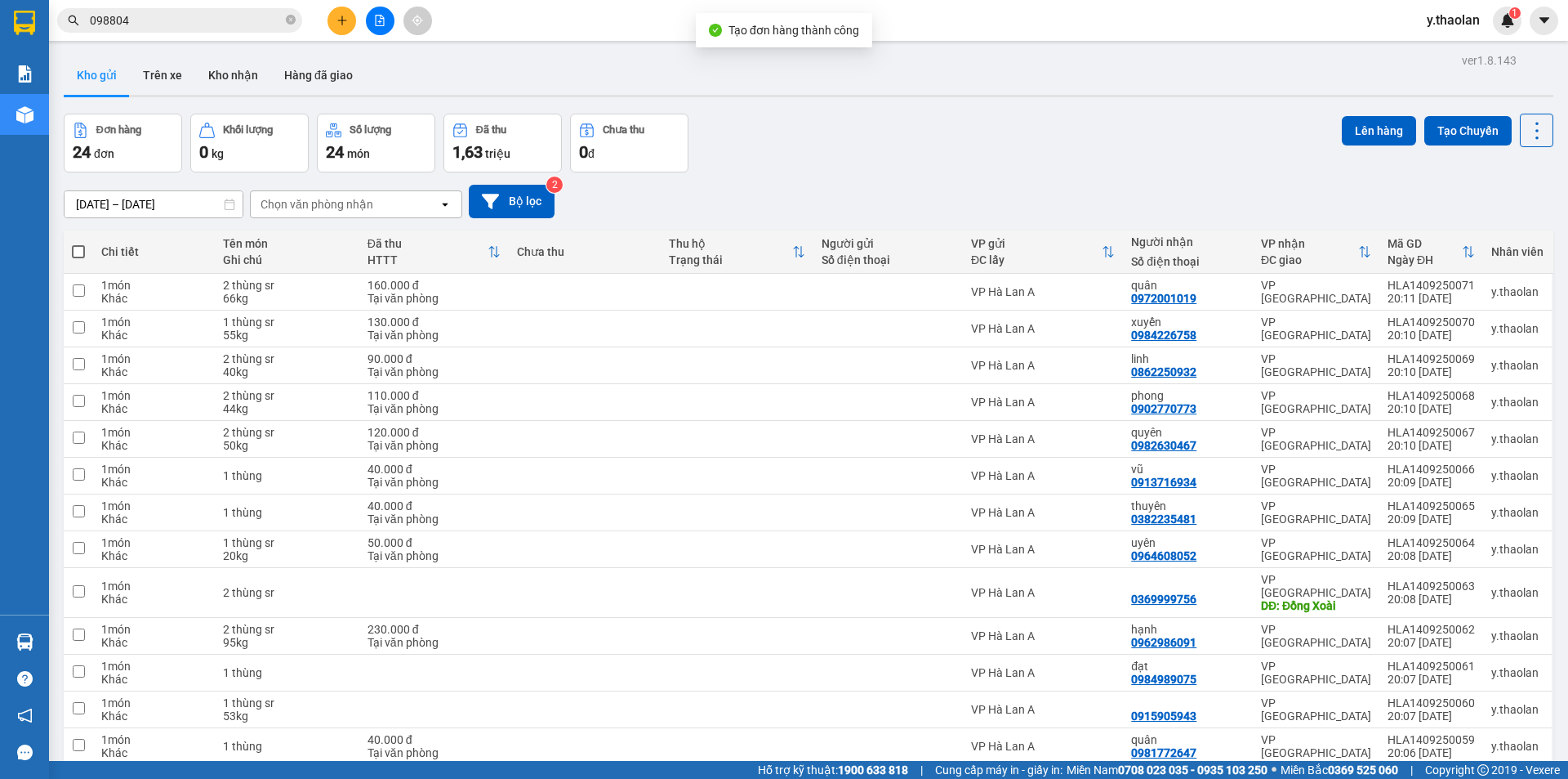
click at [434, 216] on div "Chọn văn phòng nhận" at bounding box center [344, 204] width 188 height 26
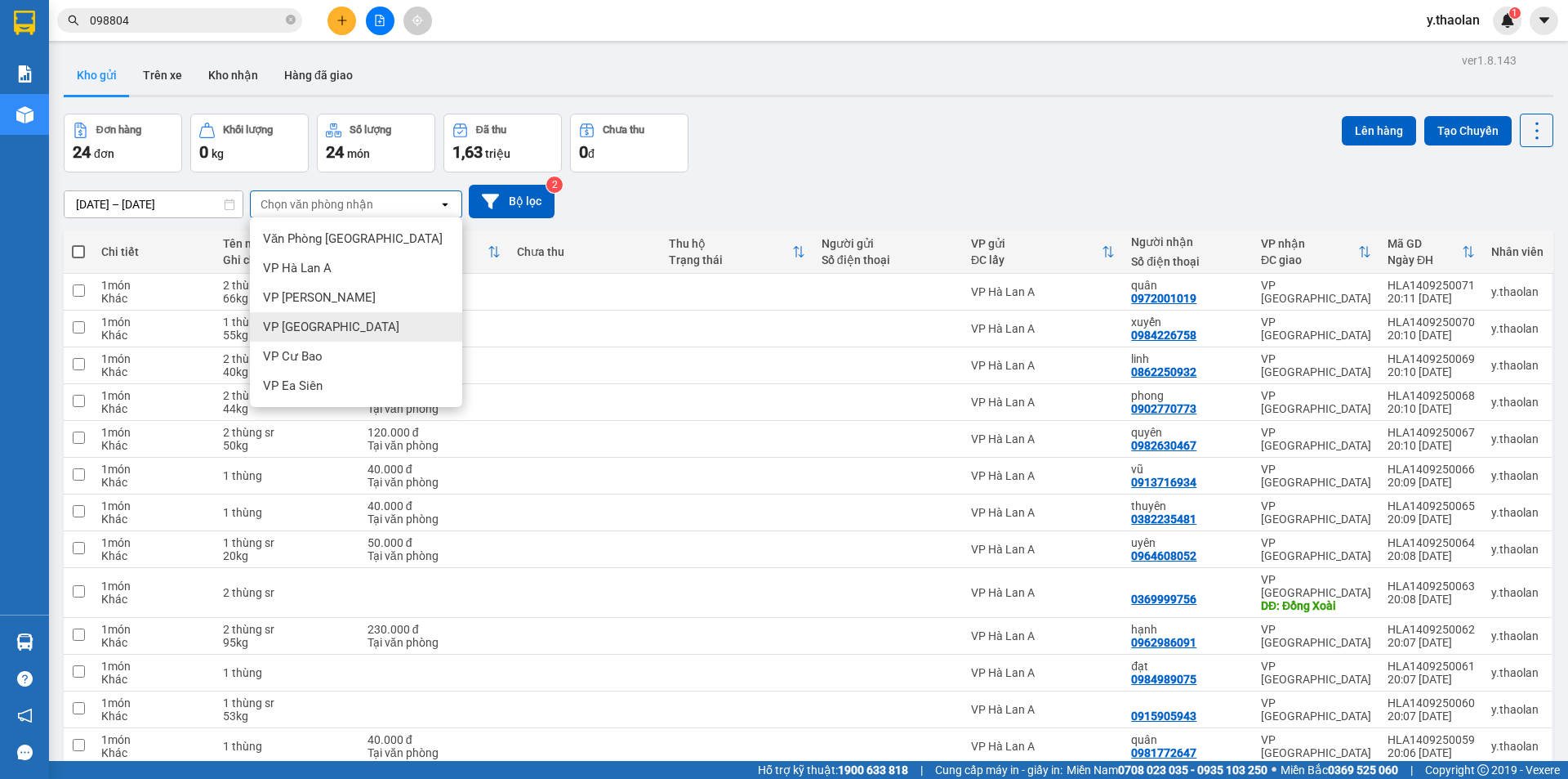
click at [347, 313] on div "VP [GEOGRAPHIC_DATA]" at bounding box center [356, 327] width 212 height 30
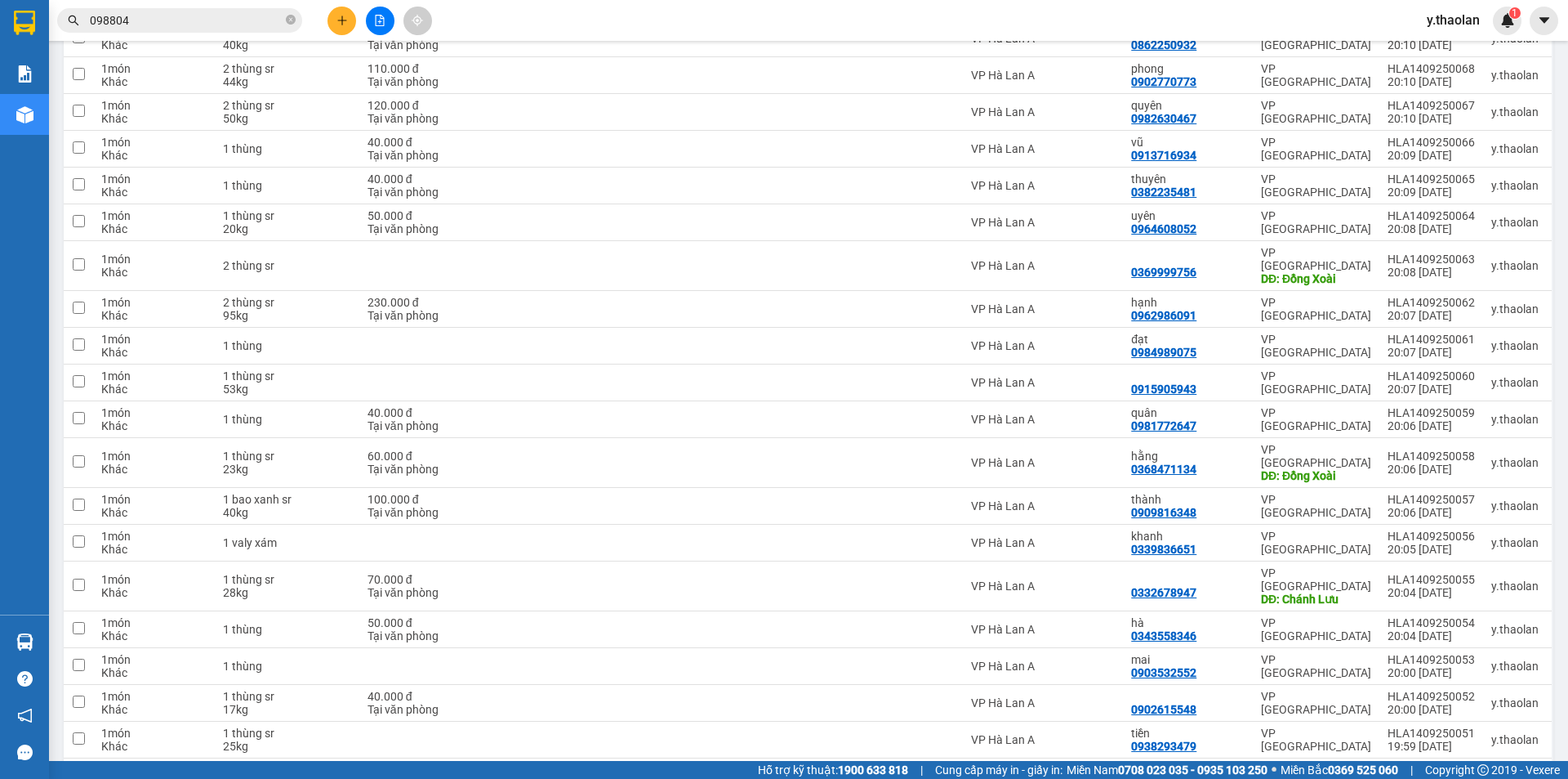
scroll to position [463, 0]
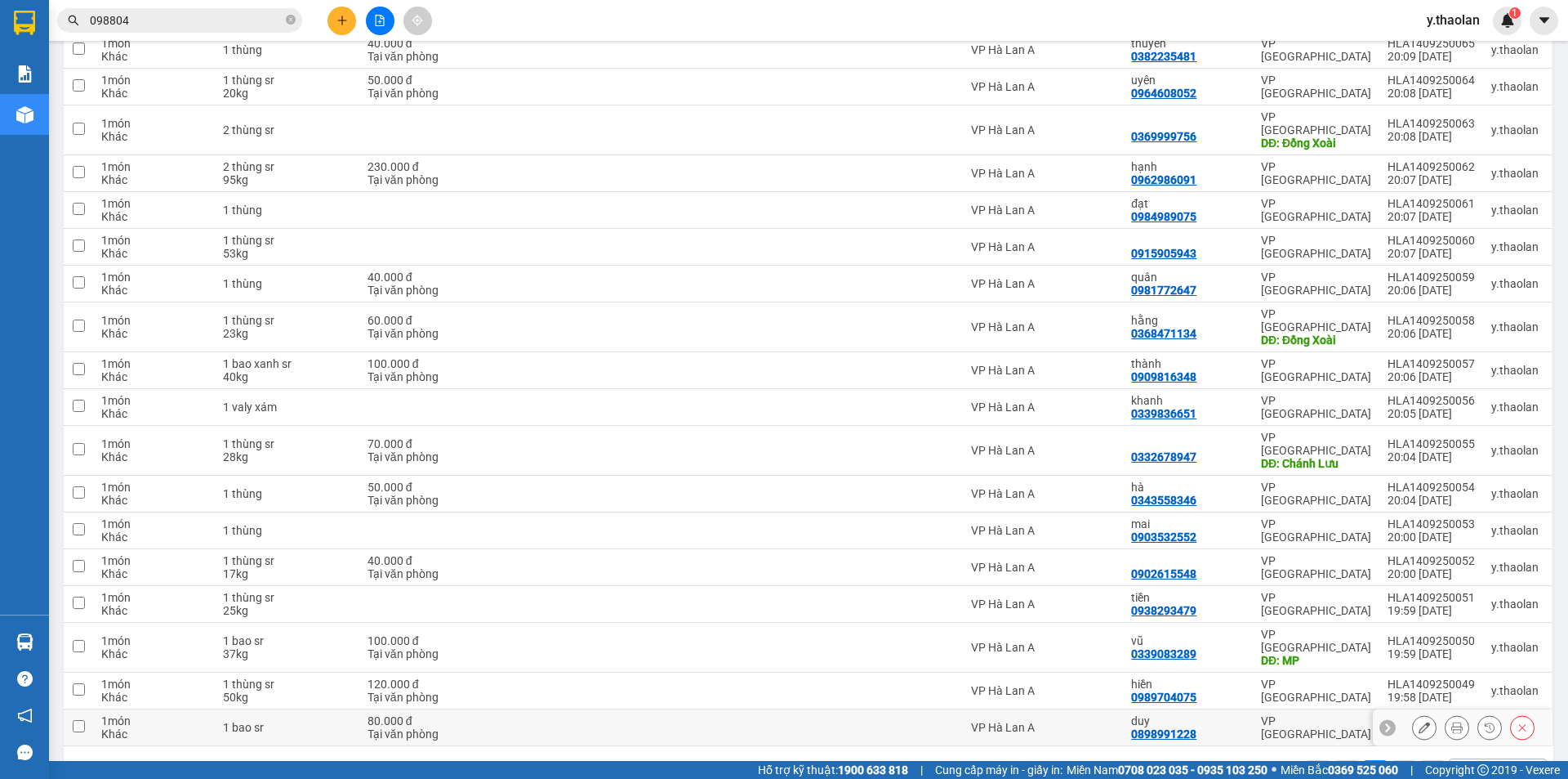
click at [314, 721] on div "1 bao sr" at bounding box center [287, 728] width 129 height 13
checkbox input "true"
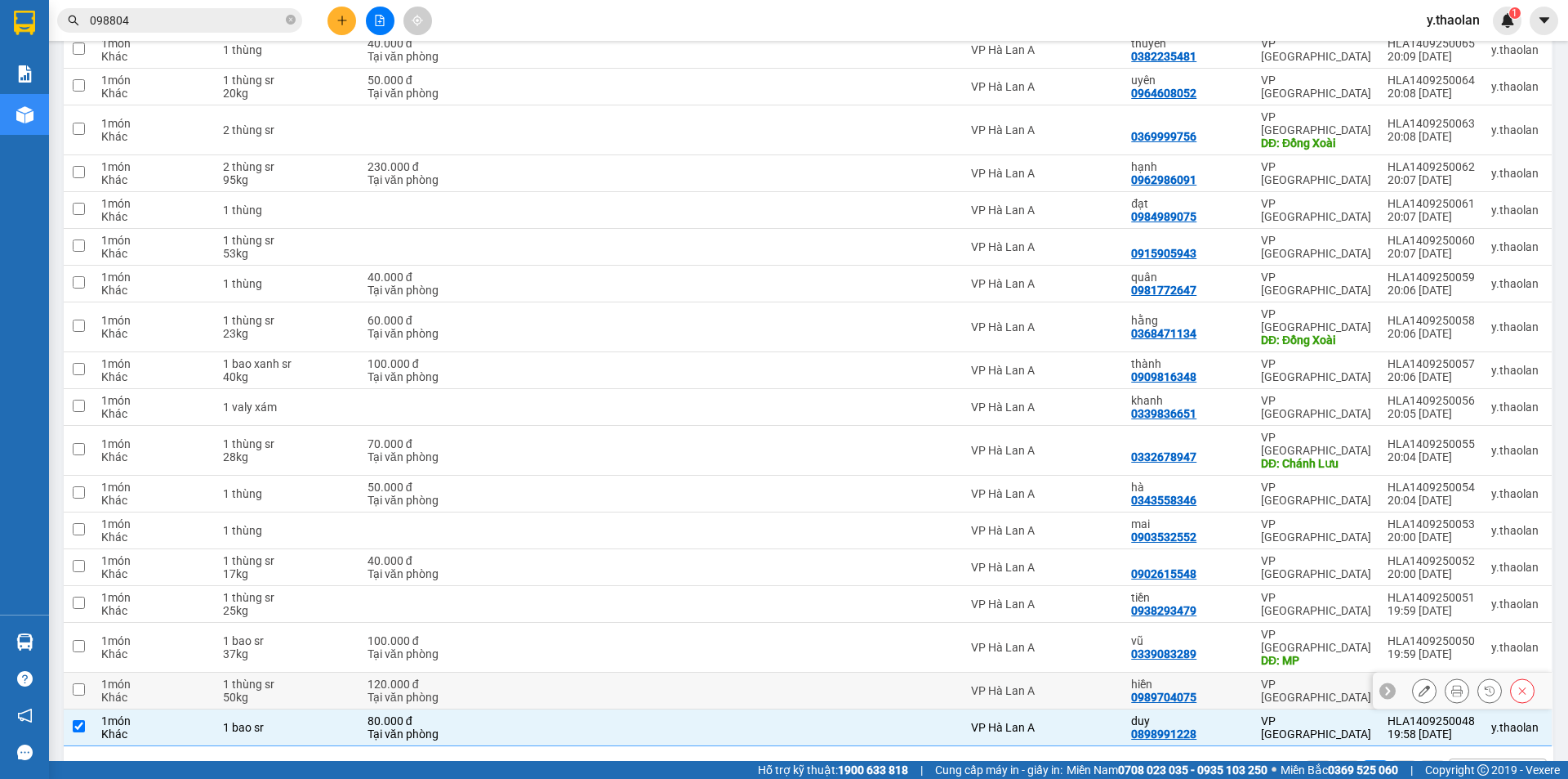
click at [319, 690] on div "50kg" at bounding box center [287, 697] width 129 height 13
checkbox input "true"
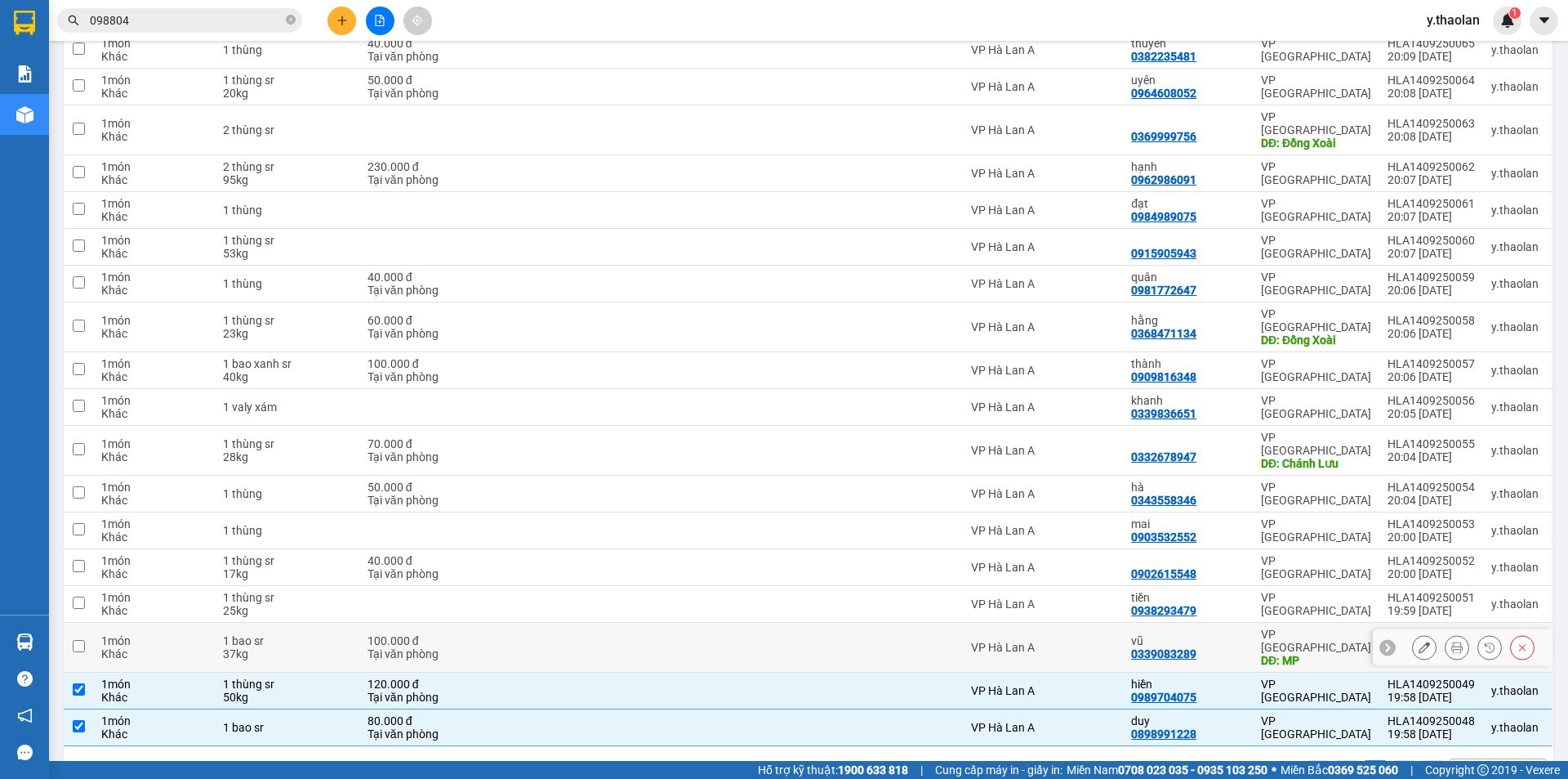
click at [314, 634] on div "1 bao sr" at bounding box center [287, 641] width 129 height 13
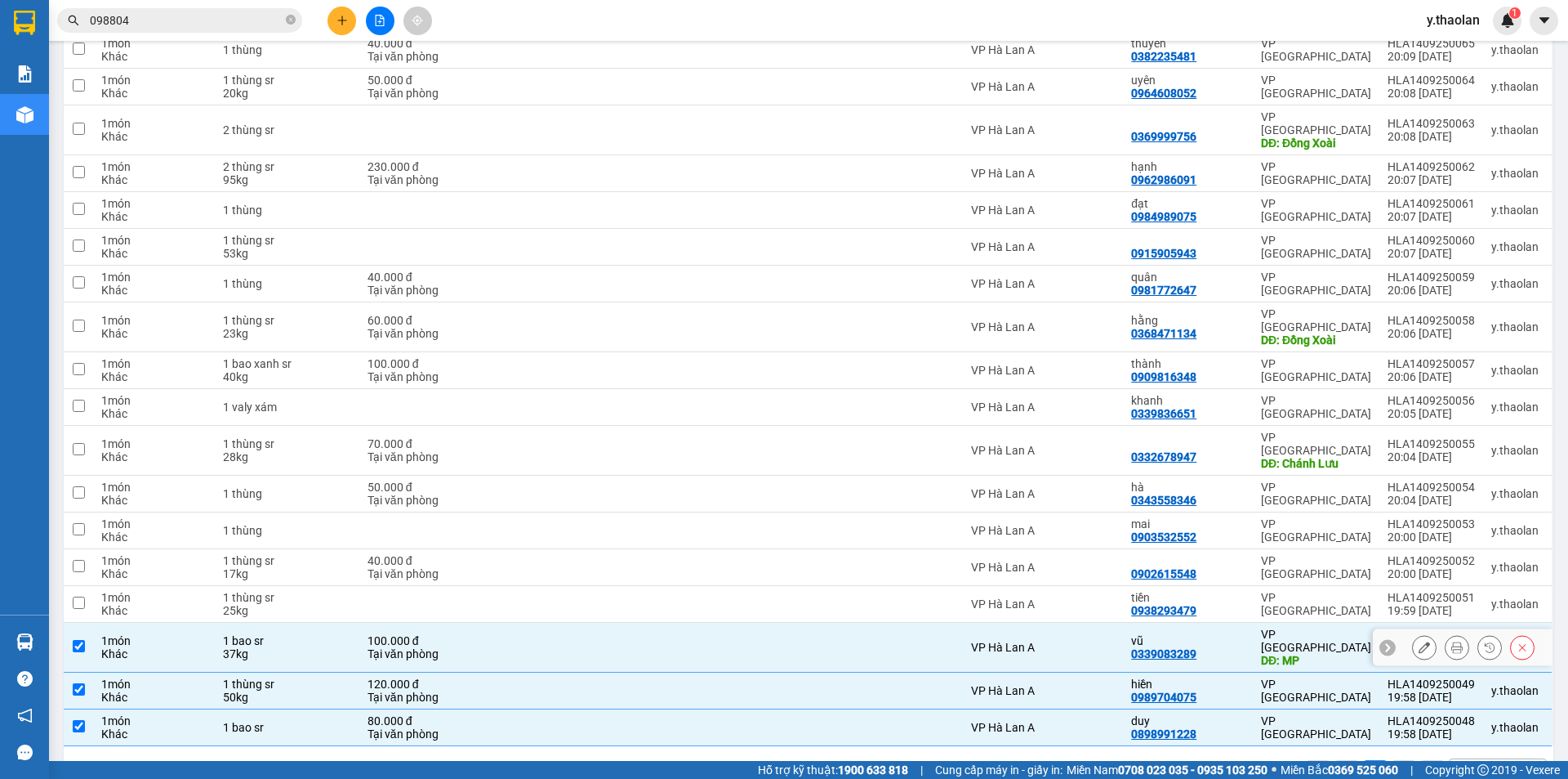
checkbox input "true"
click at [333, 604] on div "25kg" at bounding box center [287, 610] width 129 height 13
checkbox input "true"
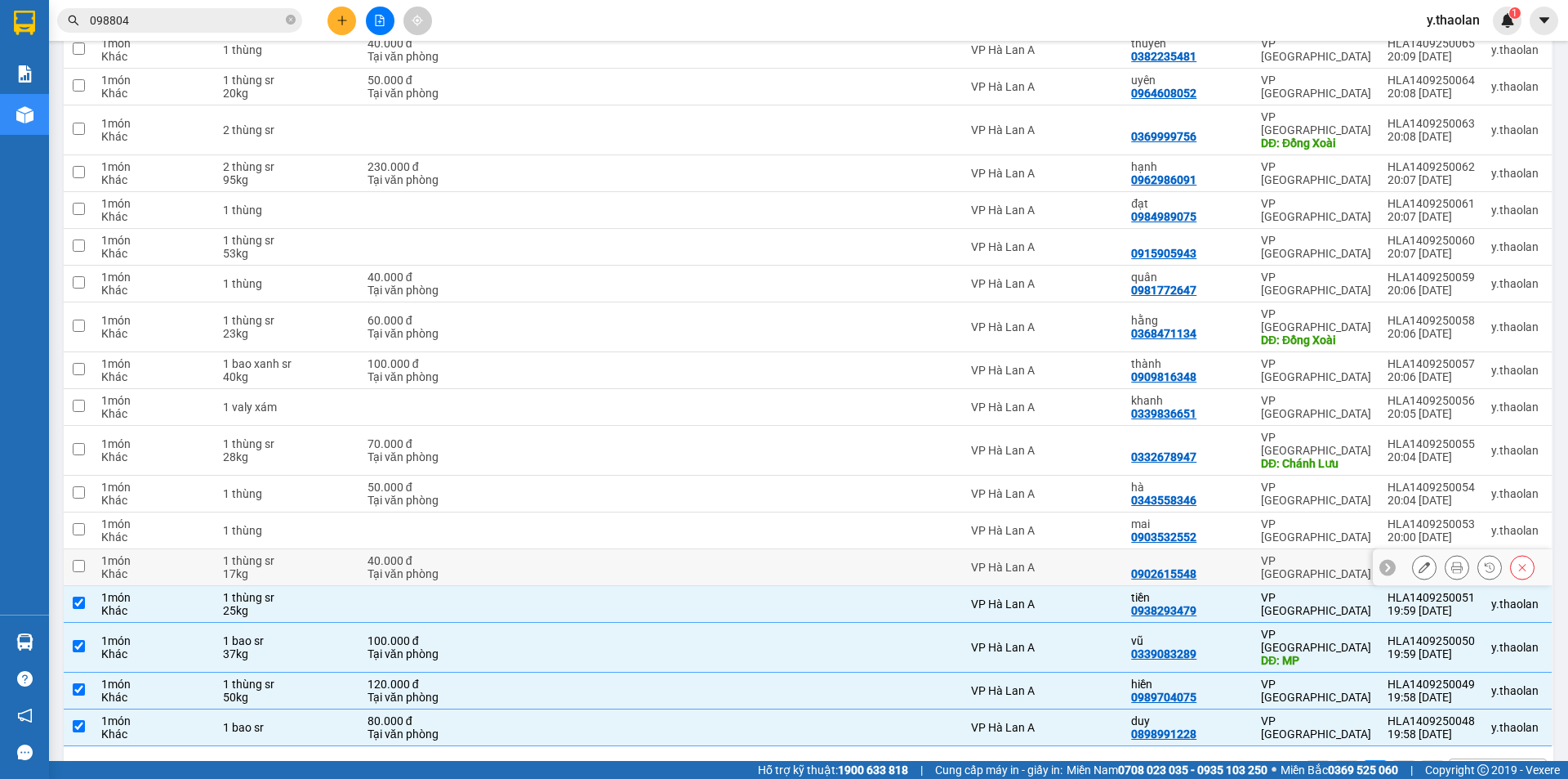
click at [333, 567] on div "17kg" at bounding box center [287, 573] width 129 height 13
checkbox input "true"
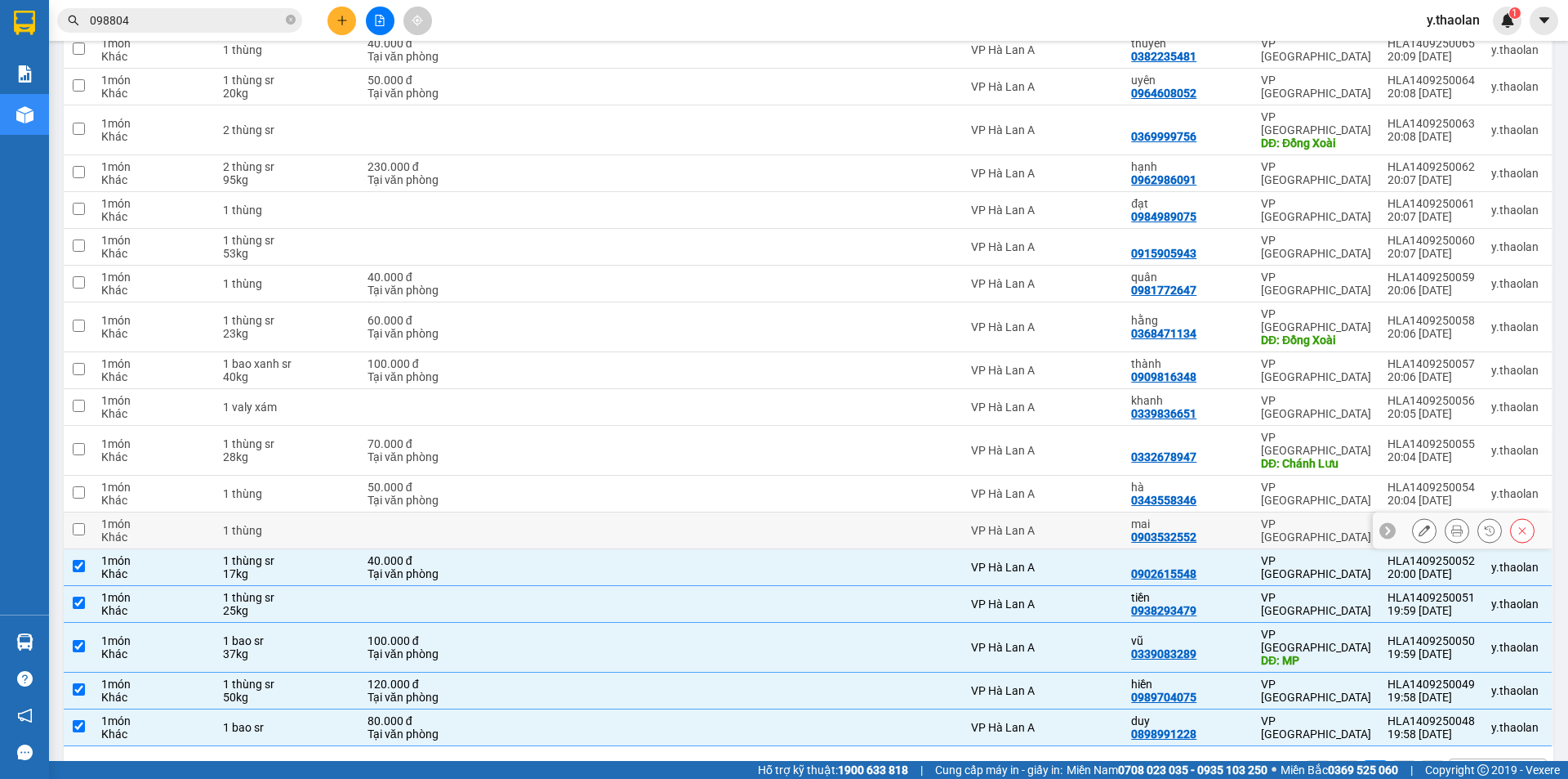
click at [335, 524] on div "1 thùng" at bounding box center [287, 530] width 129 height 13
checkbox input "true"
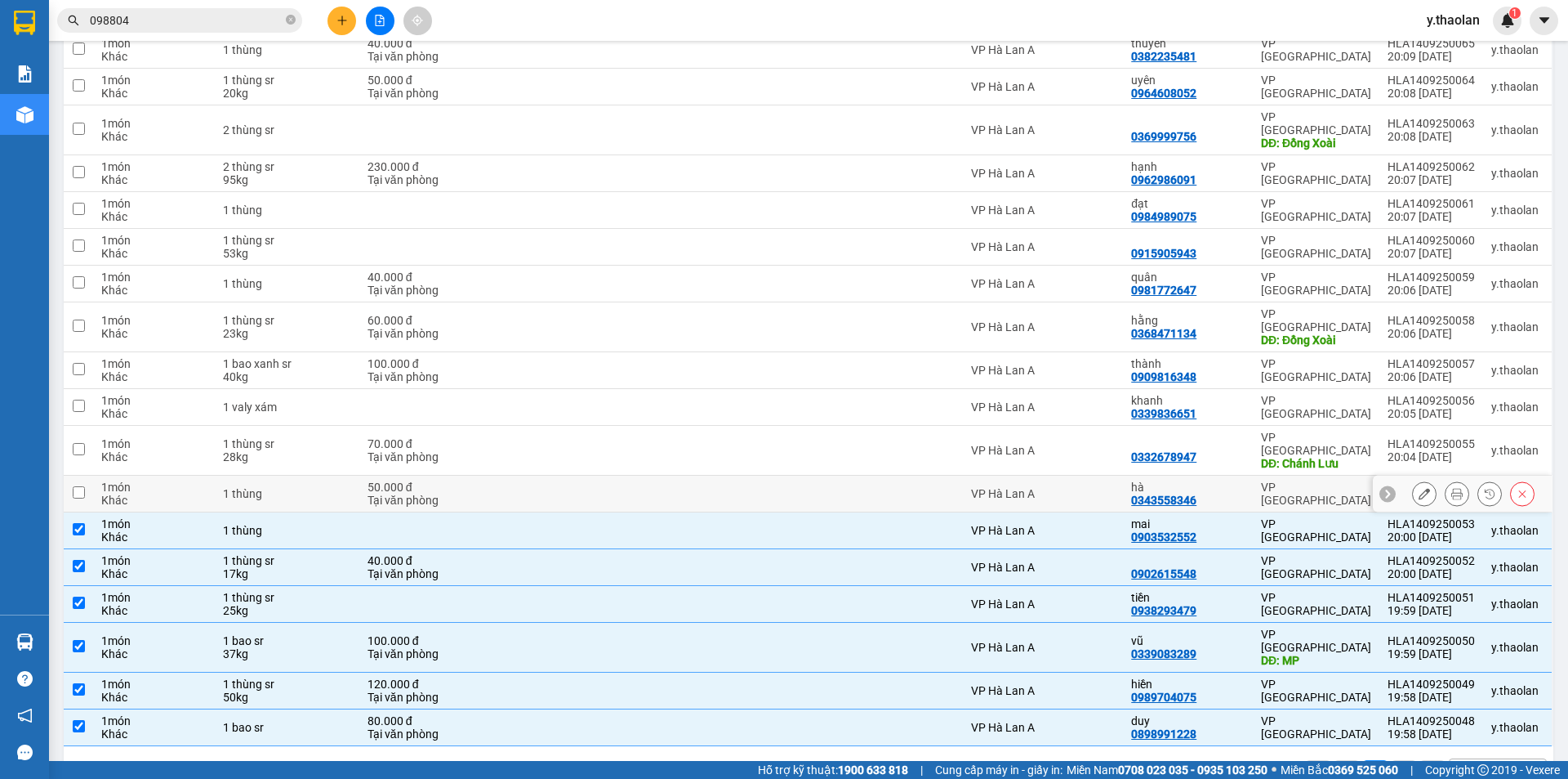
click at [345, 487] on div "1 thùng" at bounding box center [287, 493] width 129 height 13
checkbox input "true"
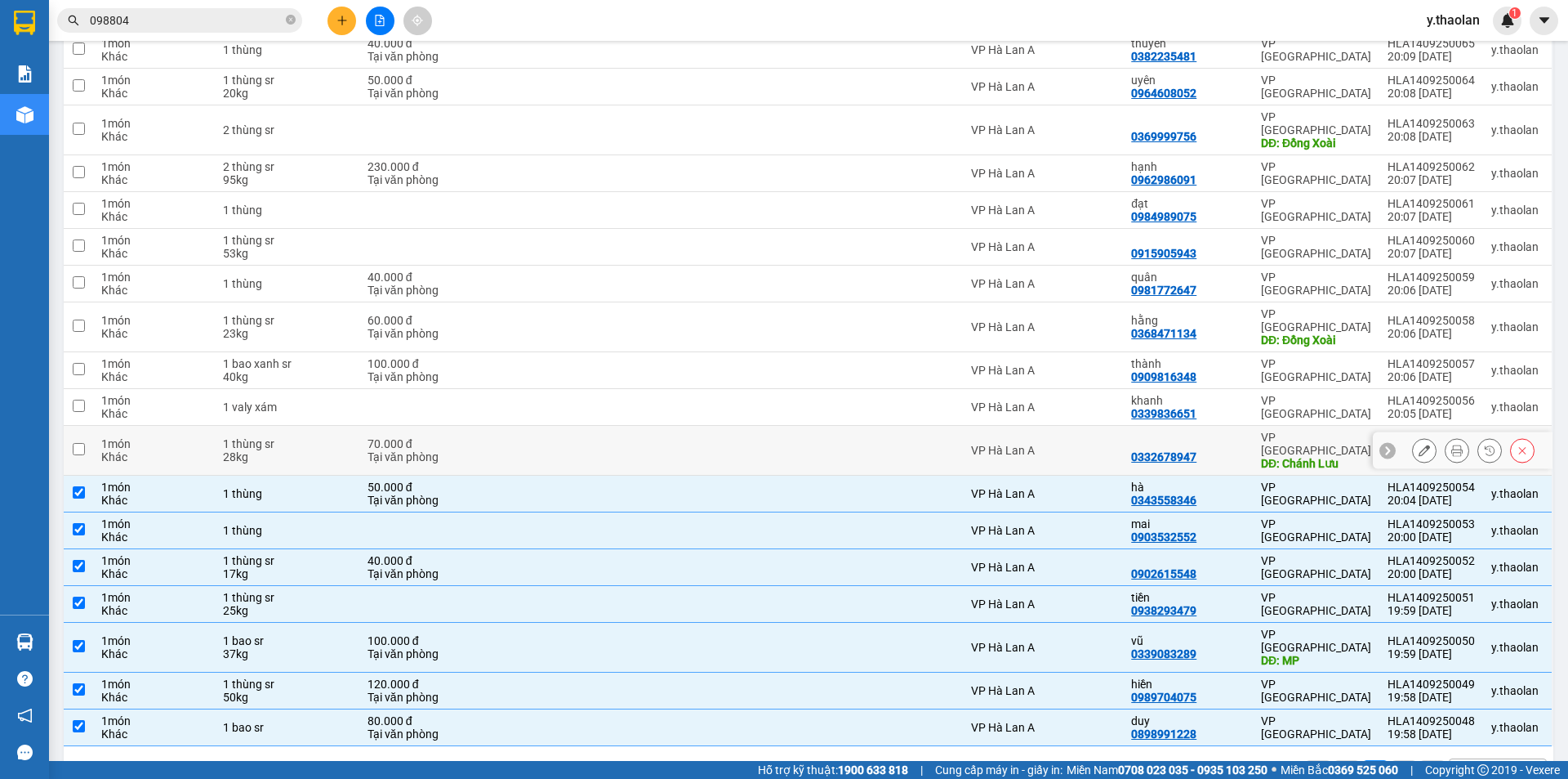
click at [343, 437] on div "1 thùng sr" at bounding box center [287, 444] width 129 height 13
checkbox input "true"
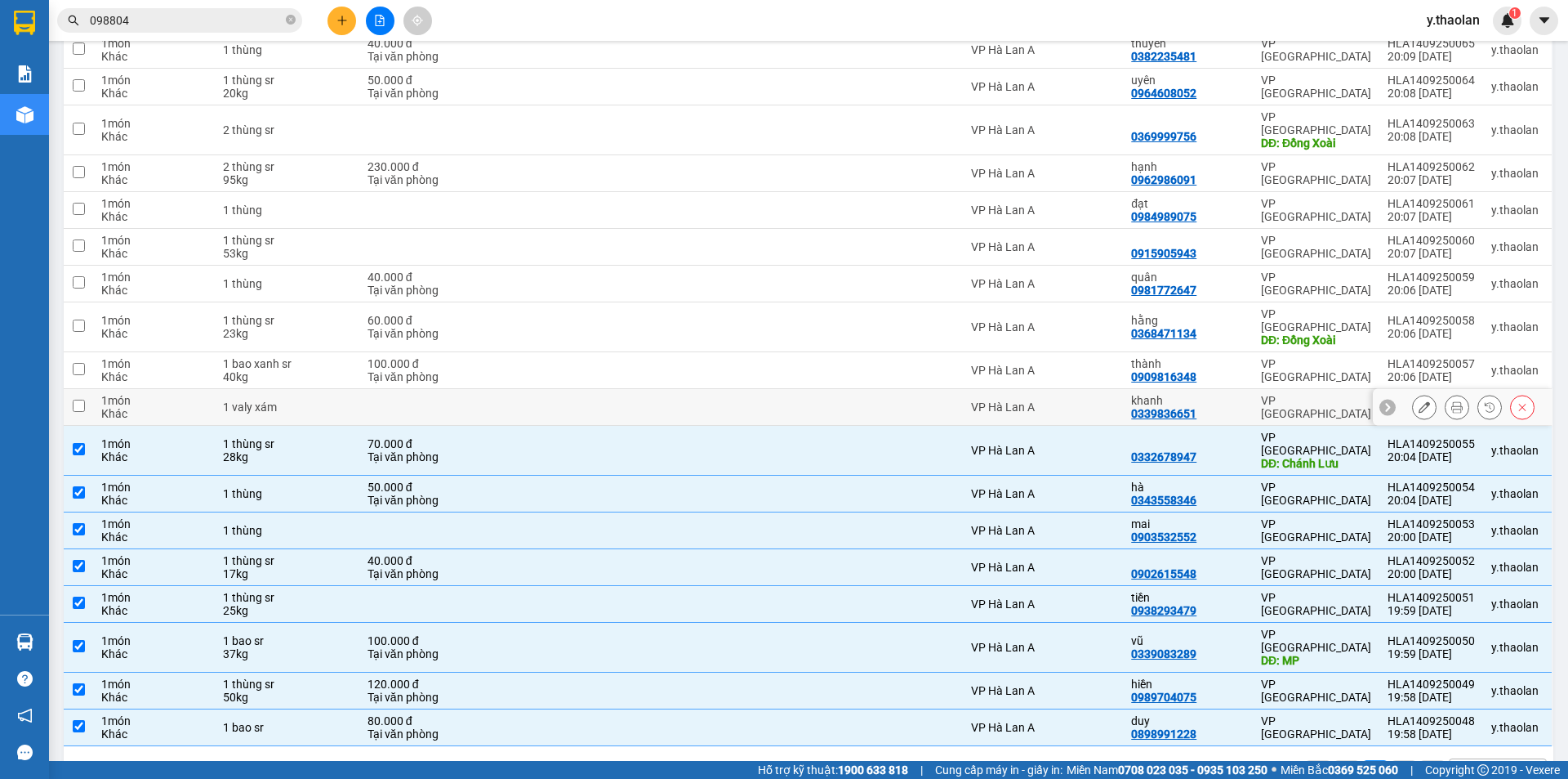
click at [360, 389] on td at bounding box center [434, 407] width 149 height 37
checkbox input "true"
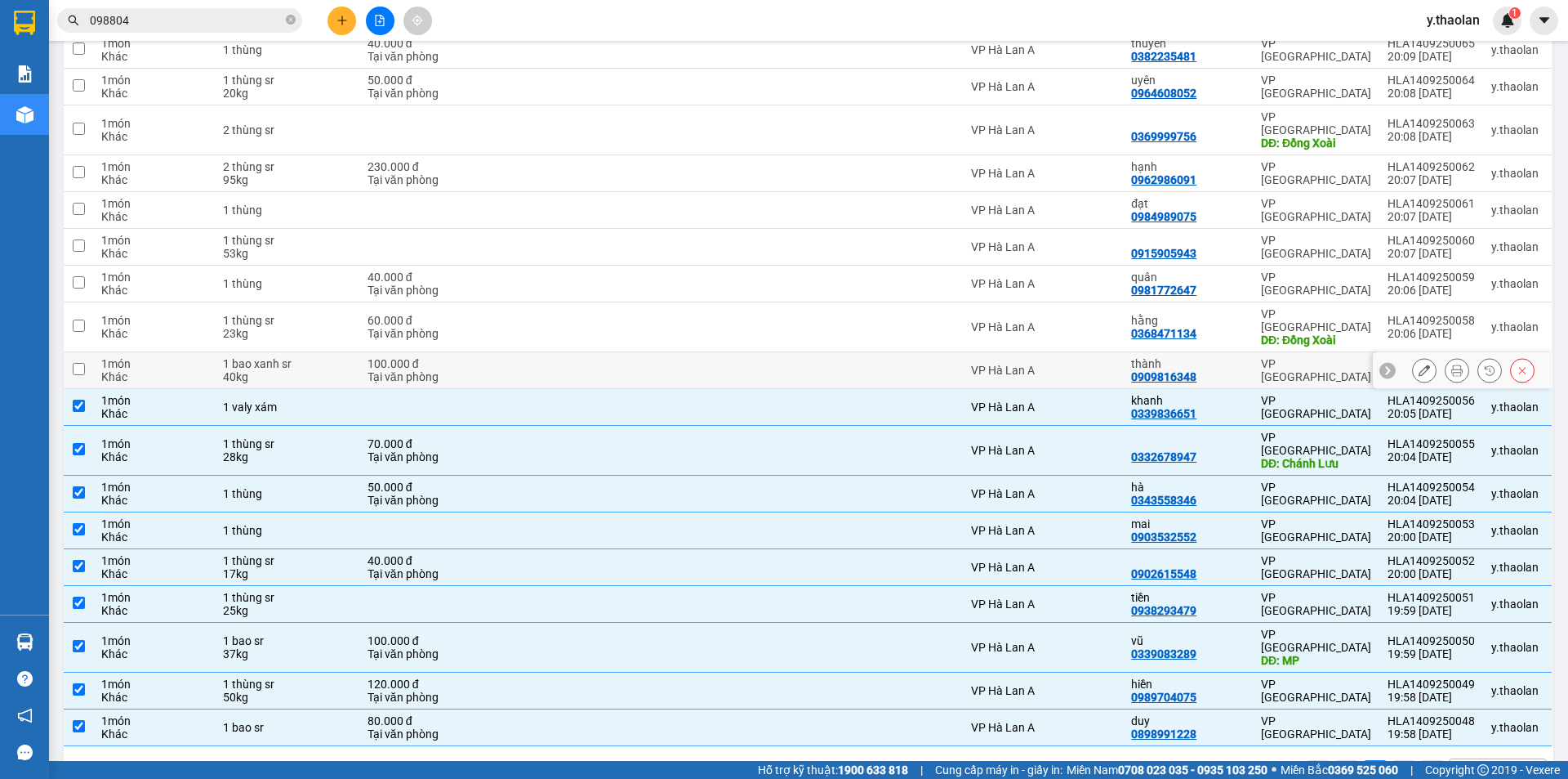
drag, startPoint x: 344, startPoint y: 348, endPoint x: 347, endPoint y: 330, distance: 18.2
click at [344, 370] on div "40kg" at bounding box center [287, 377] width 129 height 13
checkbox input "true"
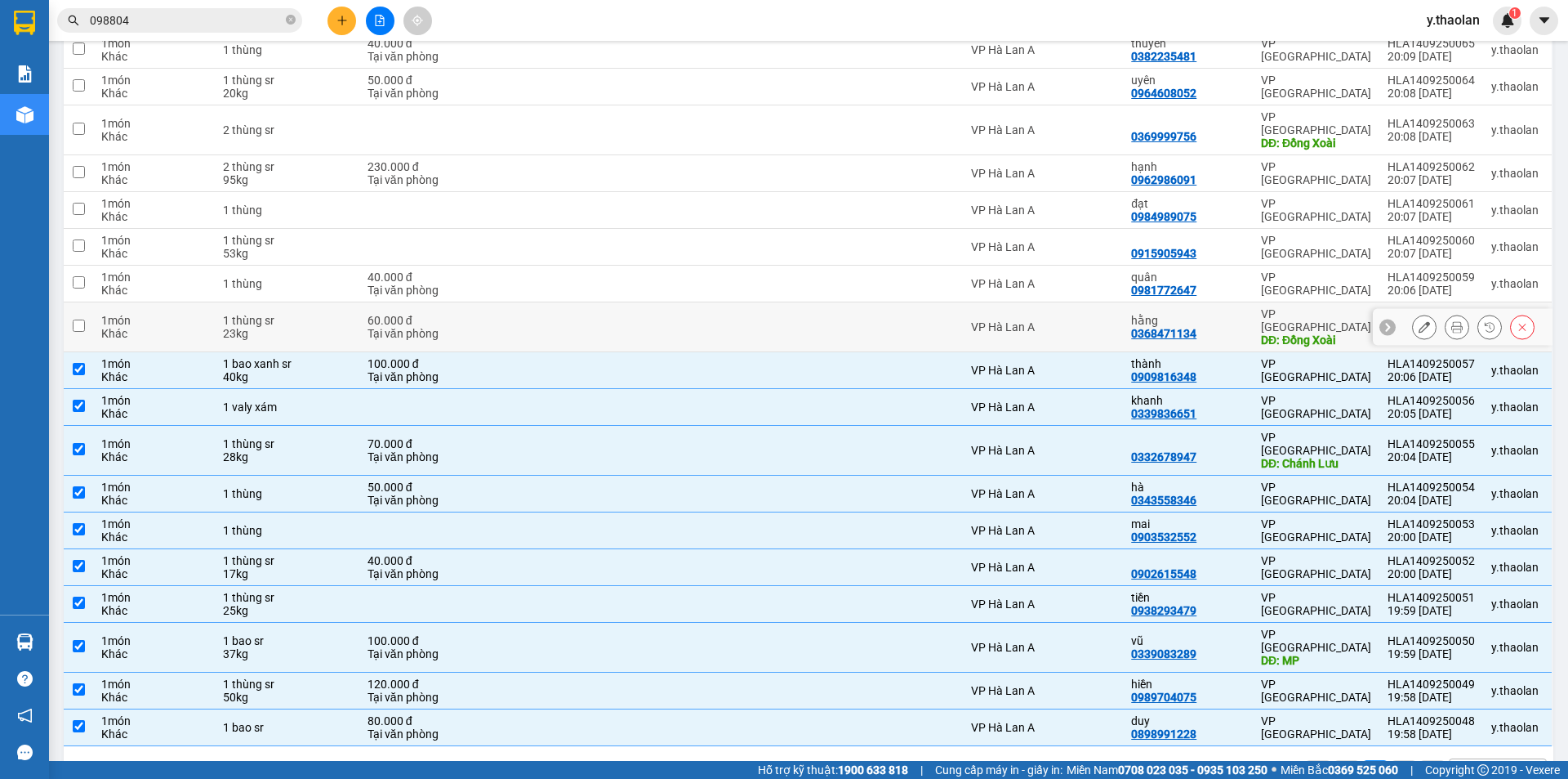
click at [349, 327] on div "23kg" at bounding box center [287, 333] width 129 height 13
checkbox input "true"
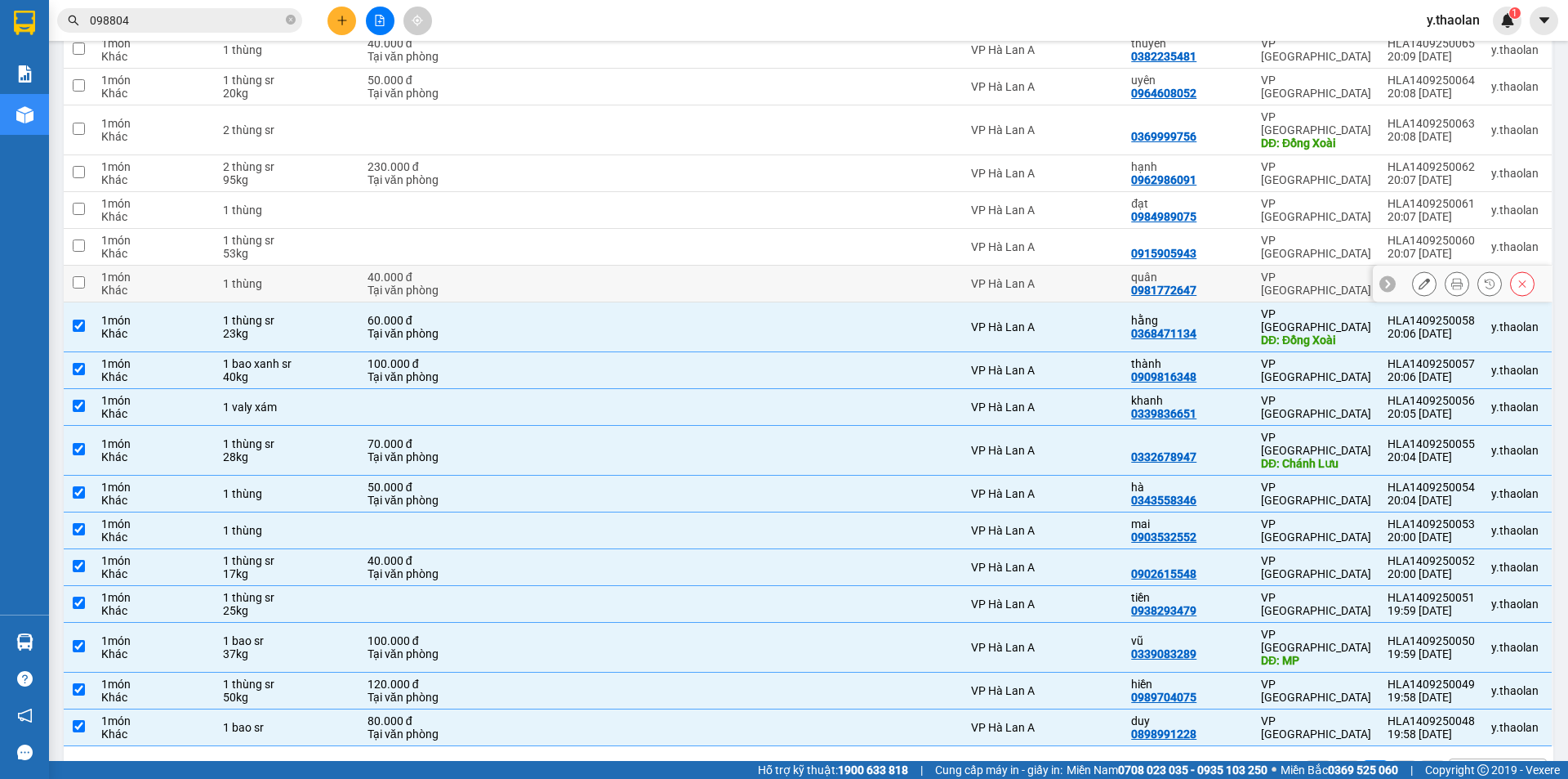
click at [349, 279] on td "1 thùng" at bounding box center [288, 284] width 145 height 37
checkbox input "true"
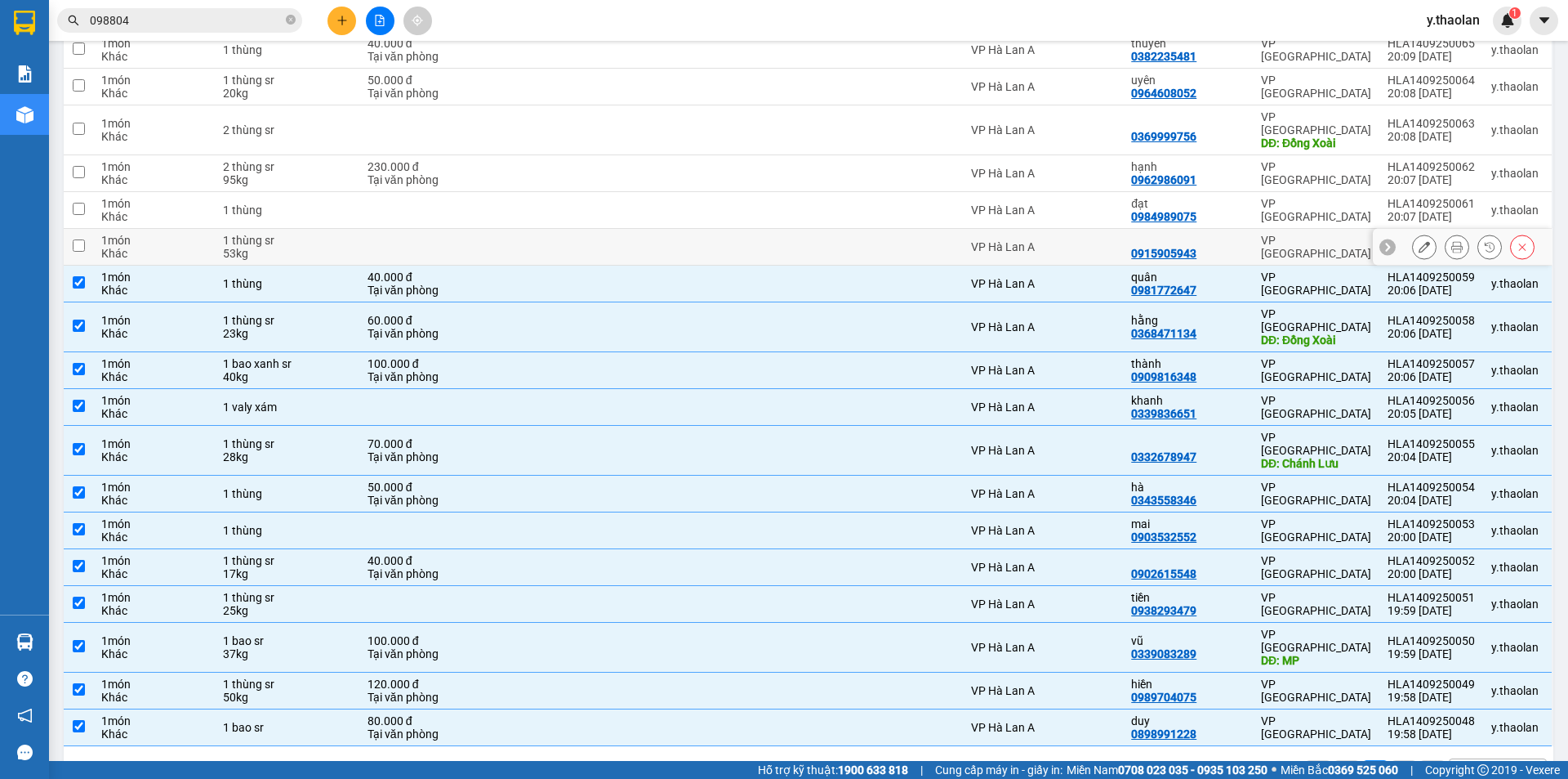
drag, startPoint x: 343, startPoint y: 236, endPoint x: 348, endPoint y: 192, distance: 44.3
click at [343, 247] on div "53kg" at bounding box center [287, 253] width 129 height 13
checkbox input "true"
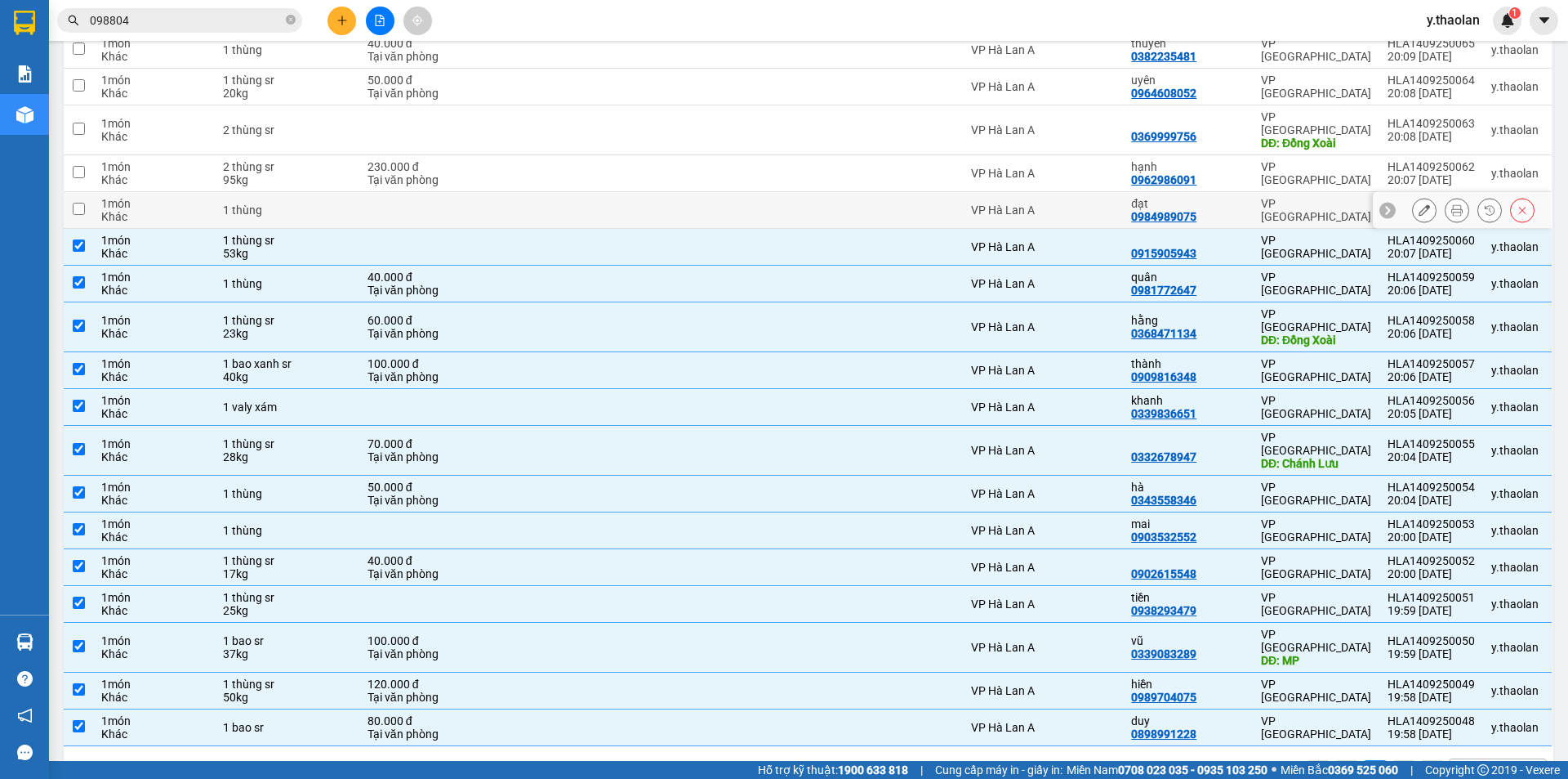
click at [348, 204] on div "1 thùng" at bounding box center [287, 210] width 129 height 13
checkbox input "true"
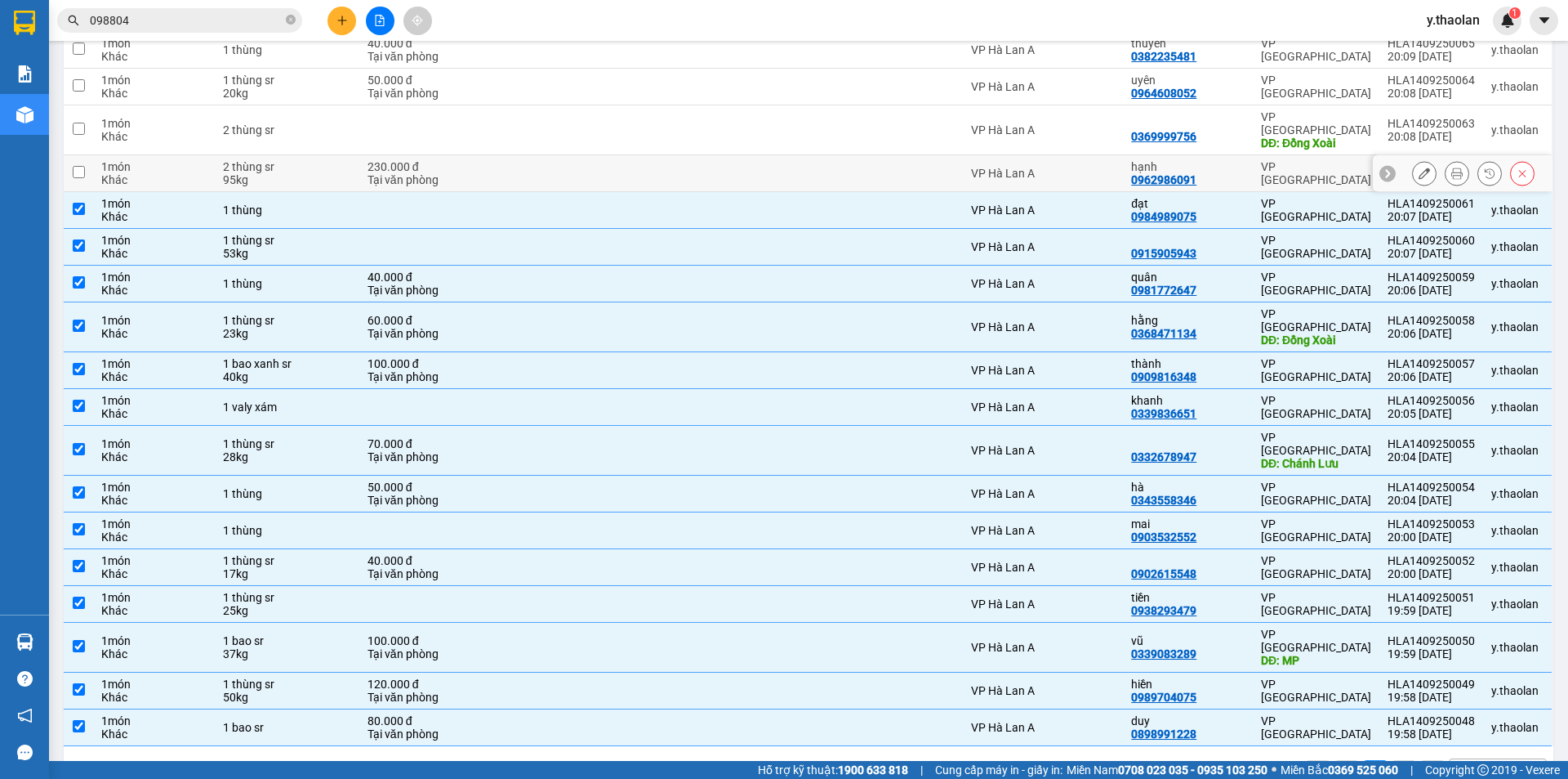
click at [316, 173] on div "95kg" at bounding box center [287, 180] width 129 height 13
checkbox input "true"
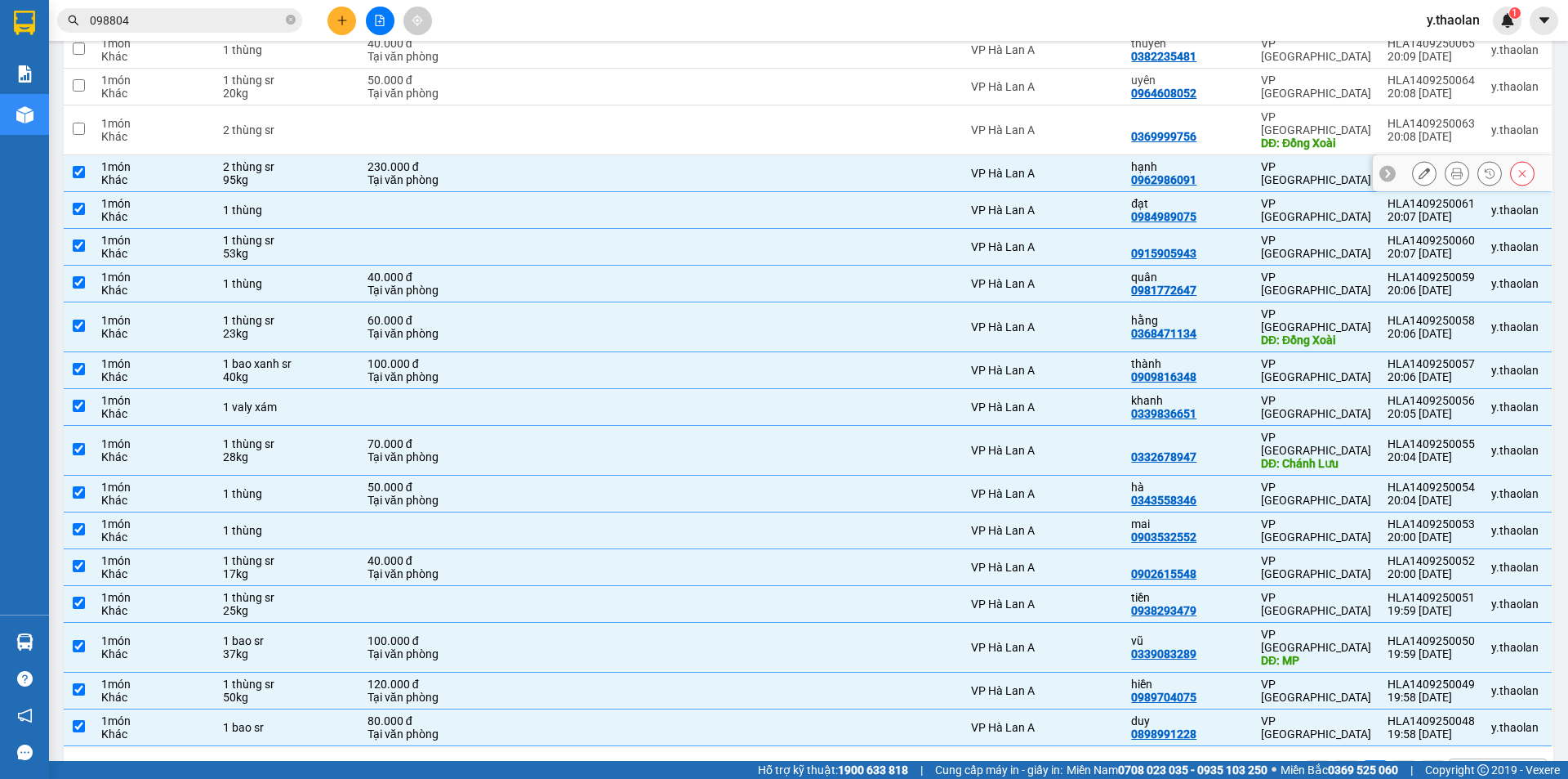
scroll to position [381, 0]
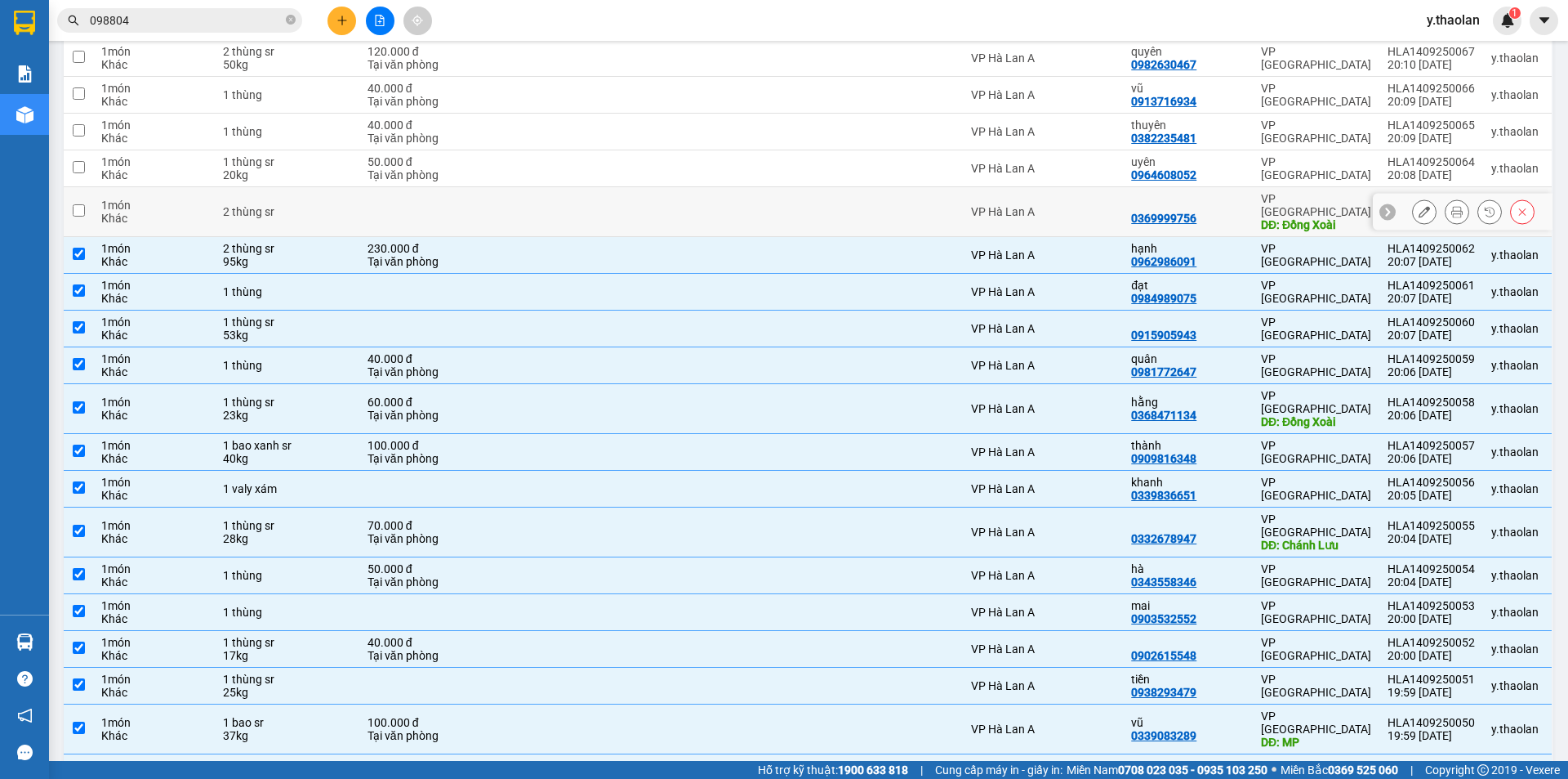
click at [336, 212] on td "2 thùng sr" at bounding box center [288, 211] width 145 height 50
checkbox input "true"
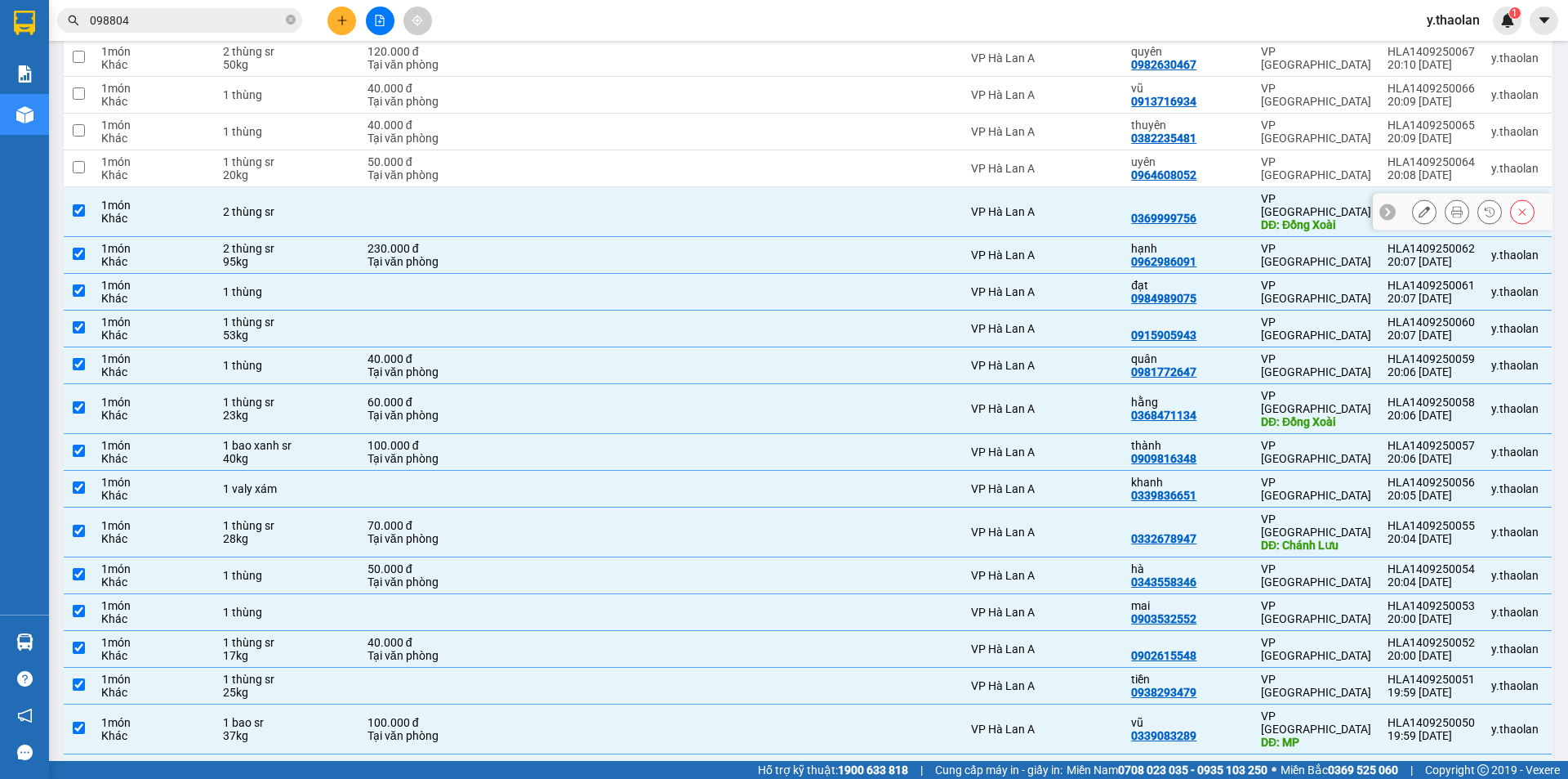
scroll to position [217, 0]
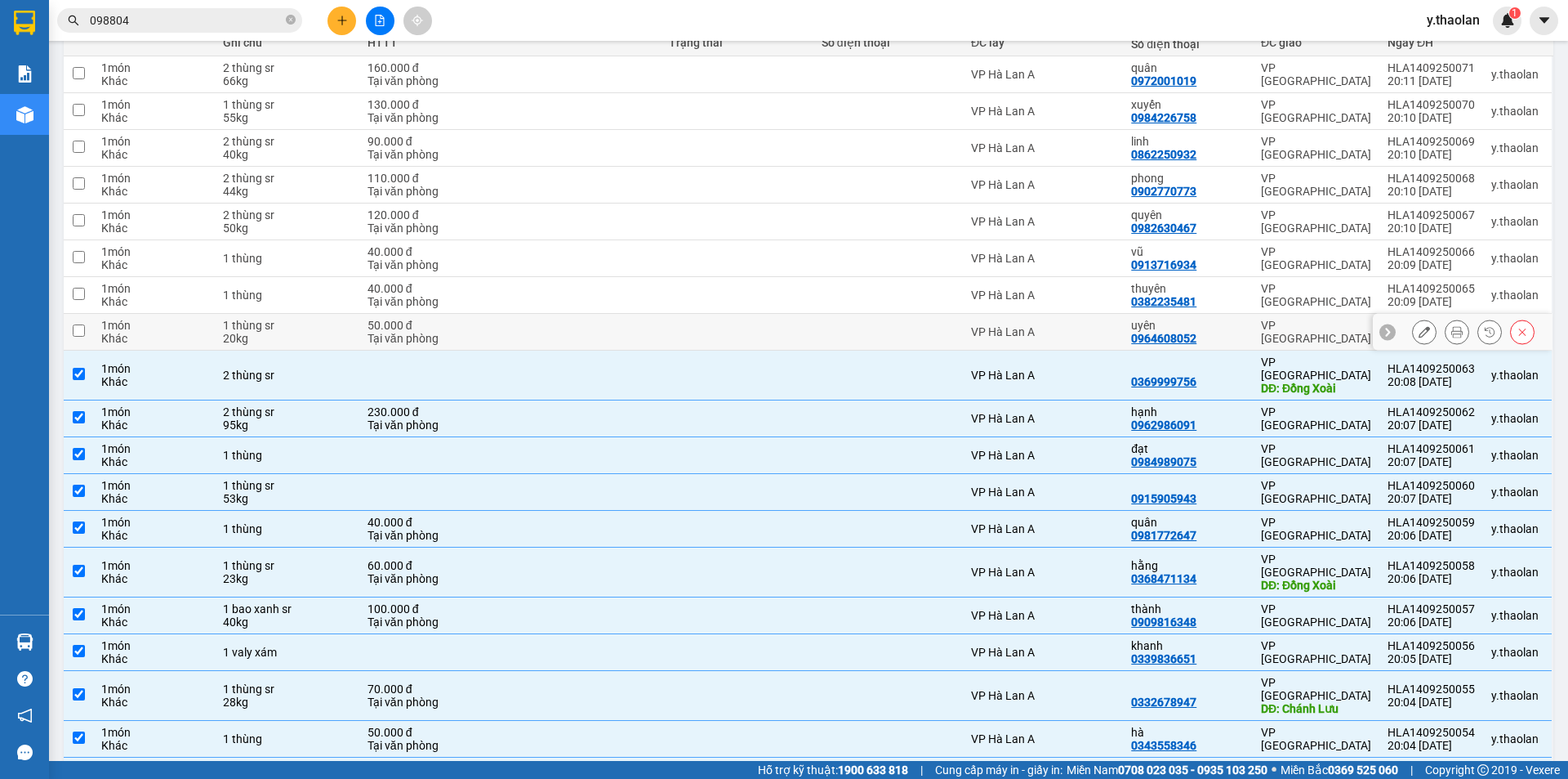
click at [309, 334] on div "20kg" at bounding box center [287, 338] width 129 height 13
checkbox input "true"
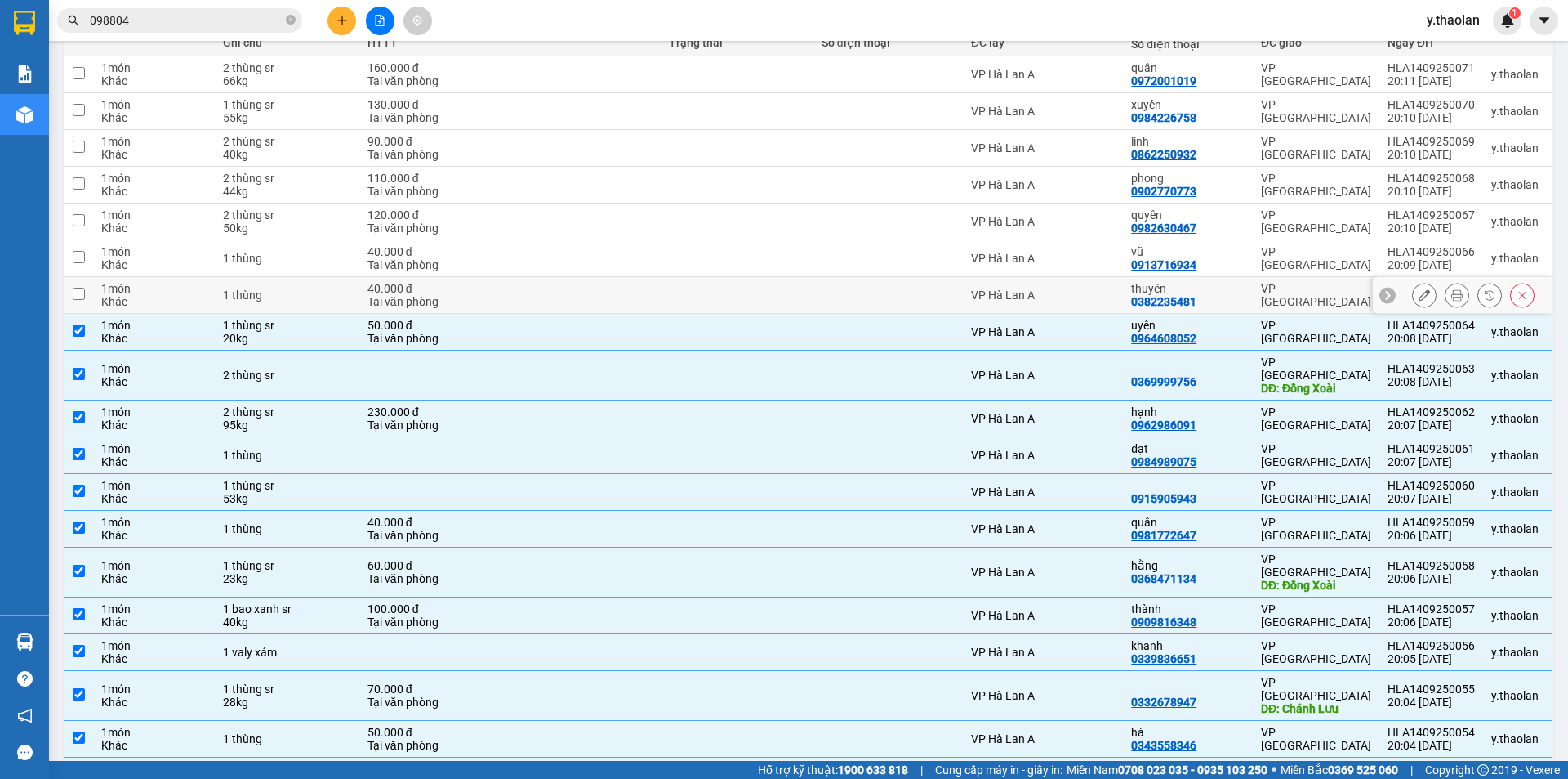
click at [325, 303] on td "1 thùng" at bounding box center [288, 295] width 145 height 37
checkbox input "true"
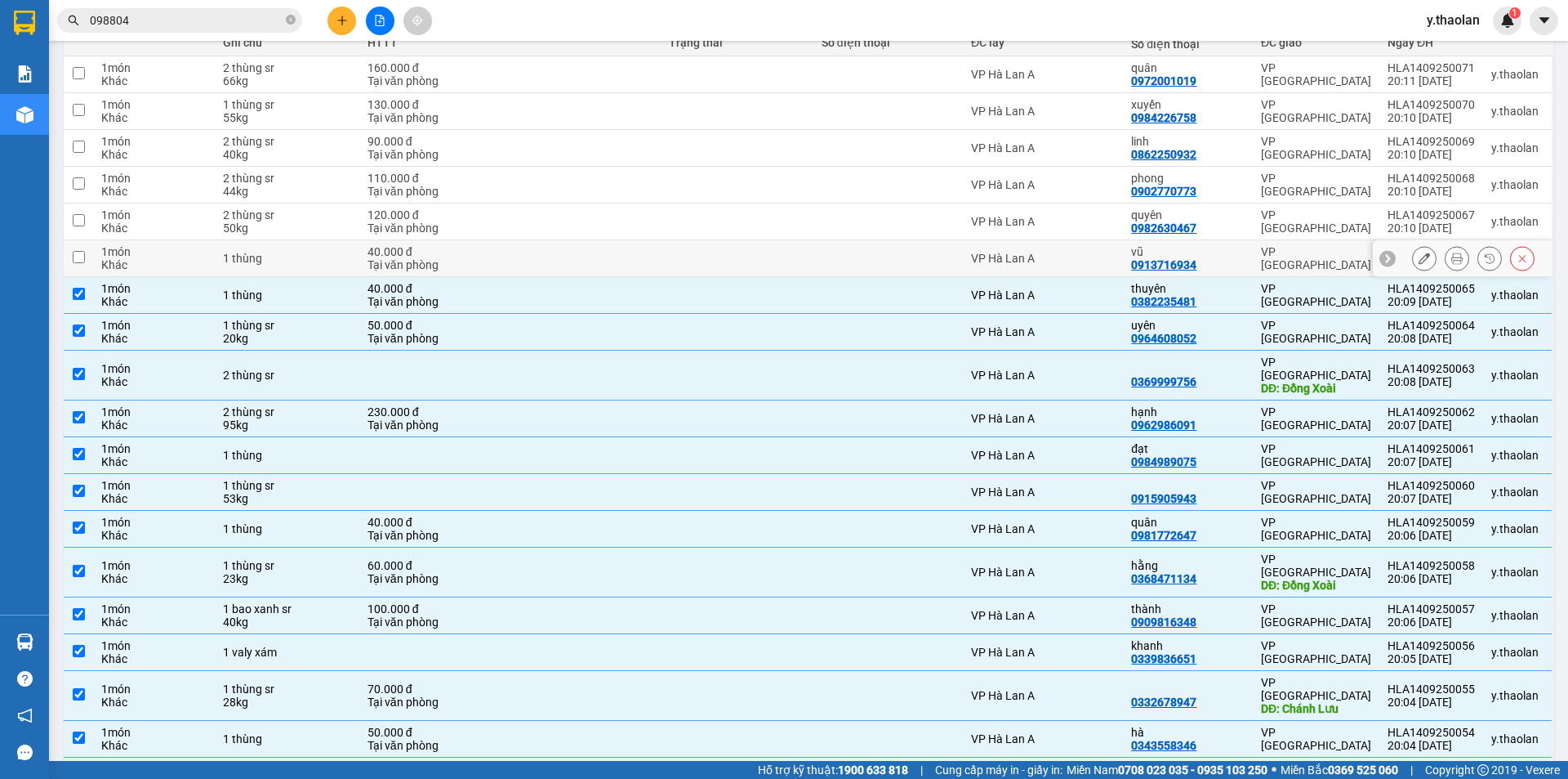
click at [325, 256] on div "1 thùng" at bounding box center [287, 258] width 129 height 13
checkbox input "true"
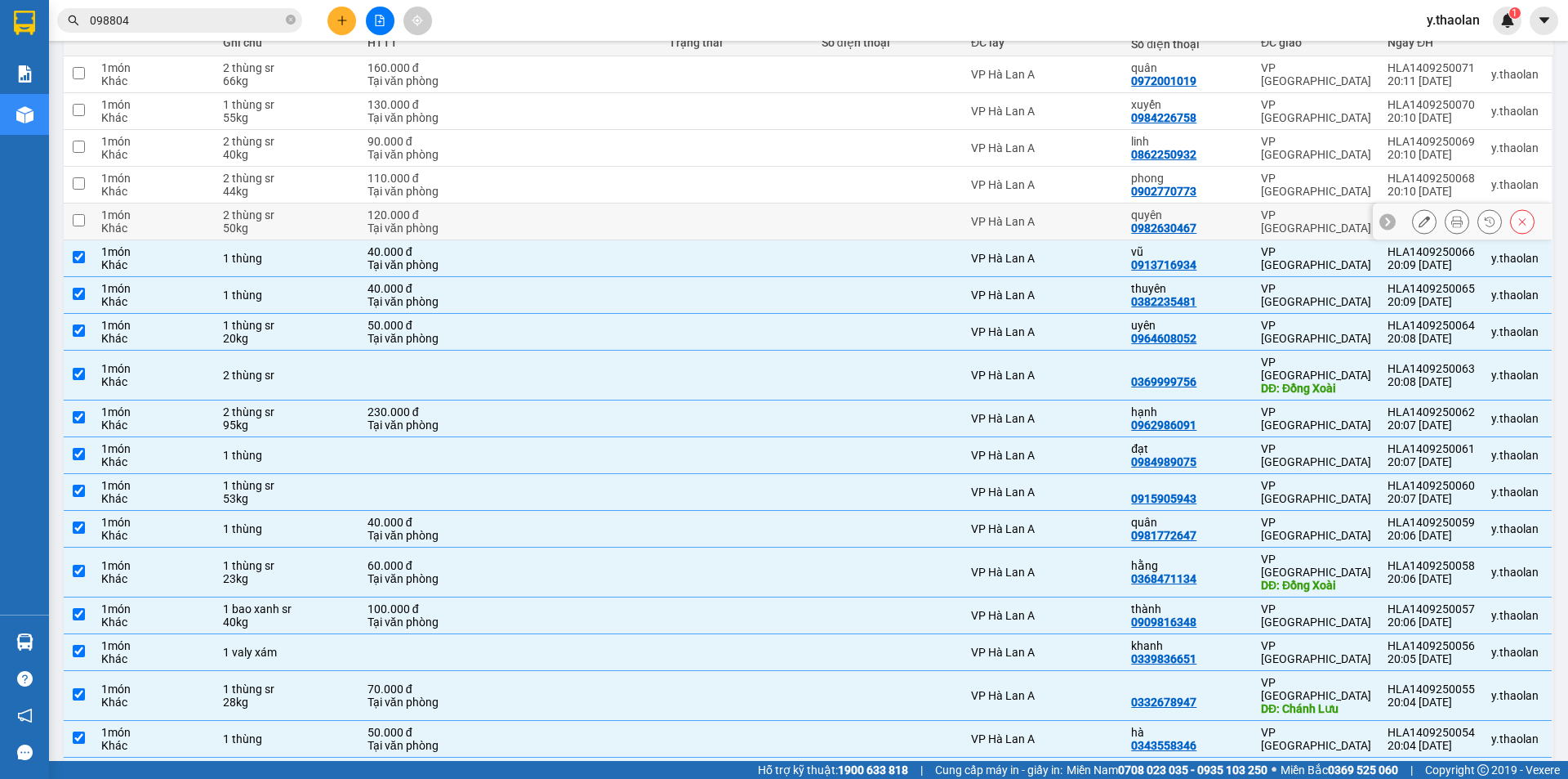
click at [324, 222] on div "50kg" at bounding box center [287, 229] width 129 height 13
checkbox input "true"
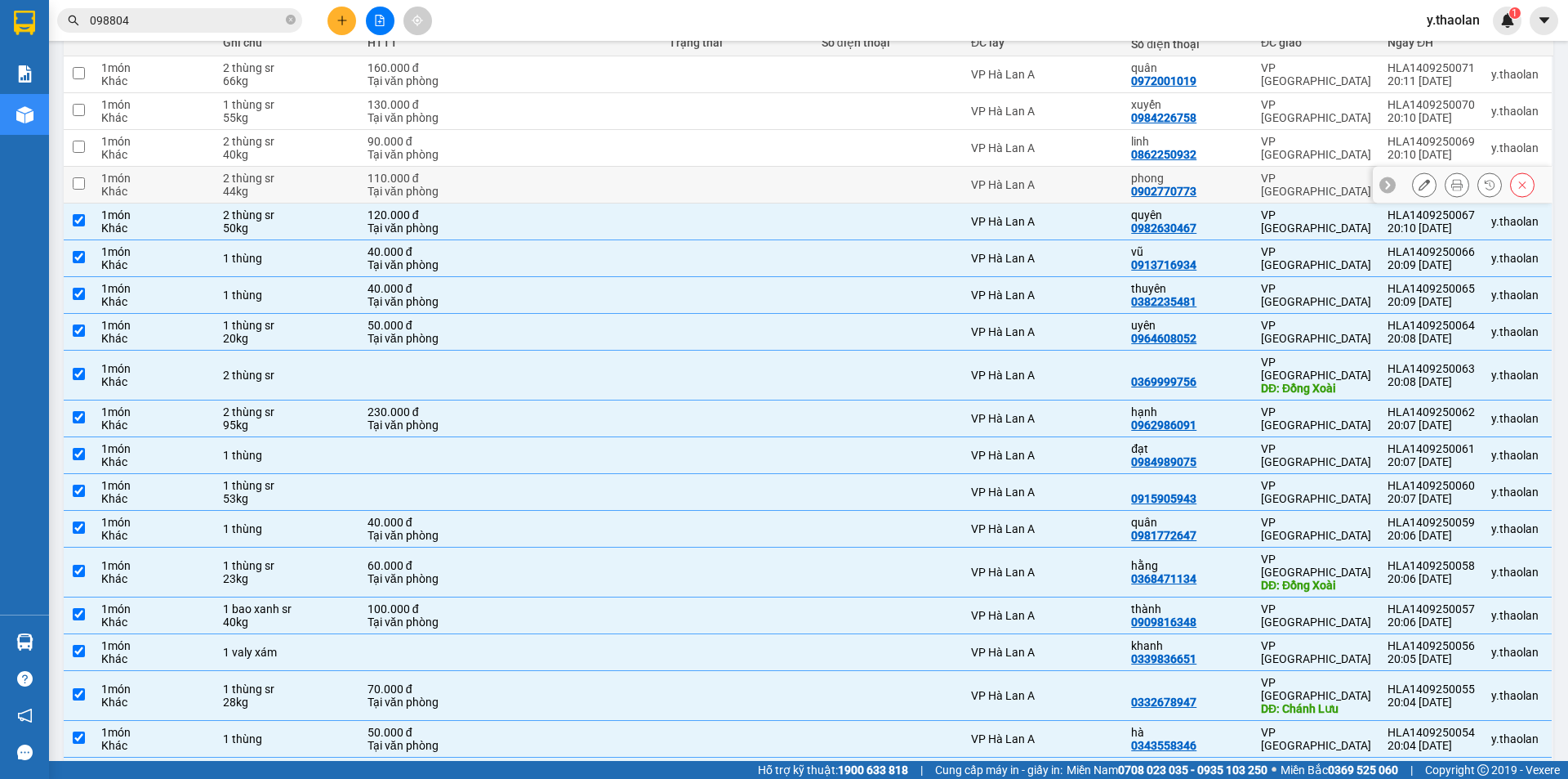
click at [336, 188] on div "44kg" at bounding box center [287, 191] width 129 height 13
checkbox input "true"
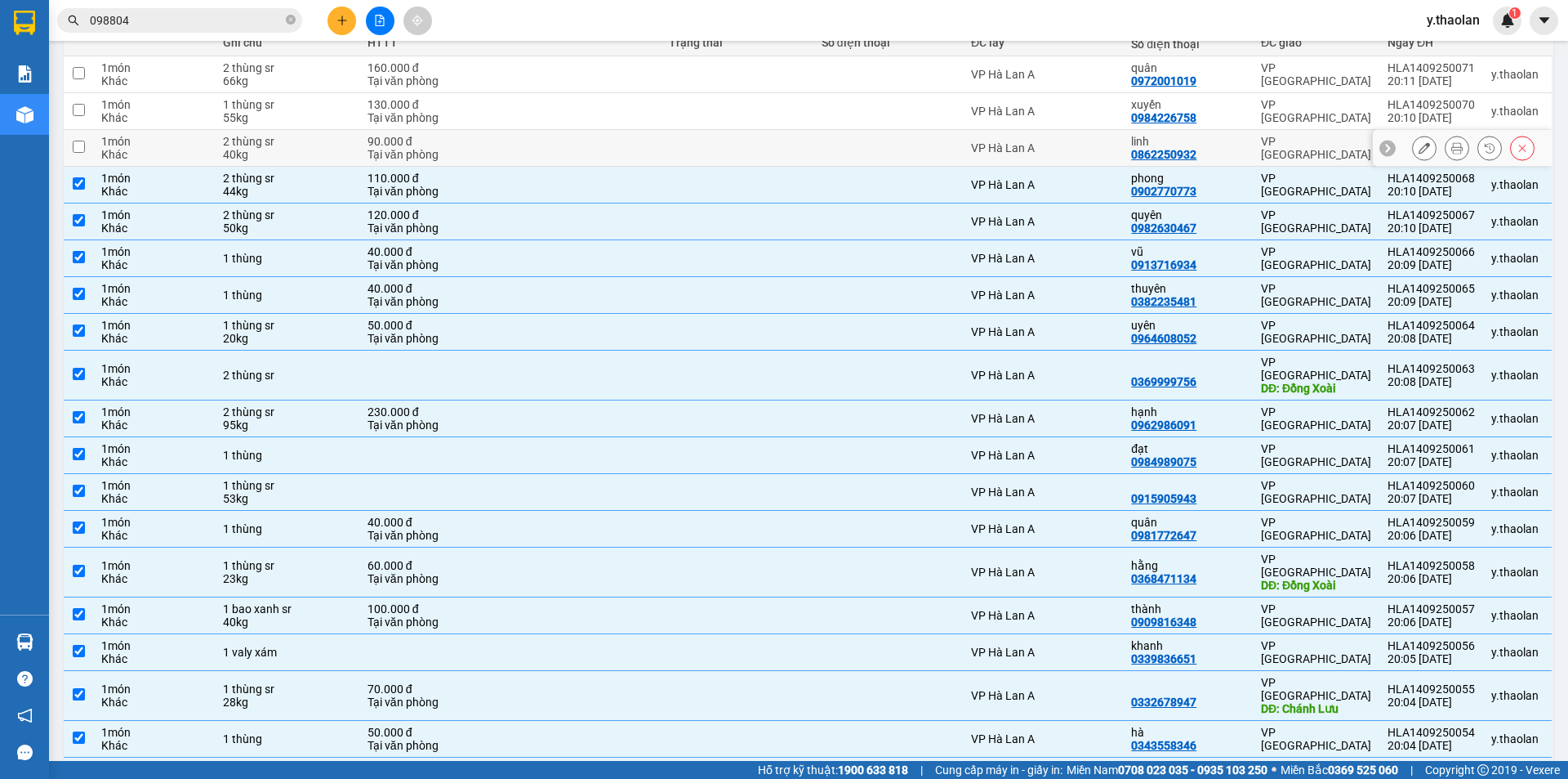
click at [311, 157] on div "40kg" at bounding box center [287, 154] width 129 height 13
checkbox input "true"
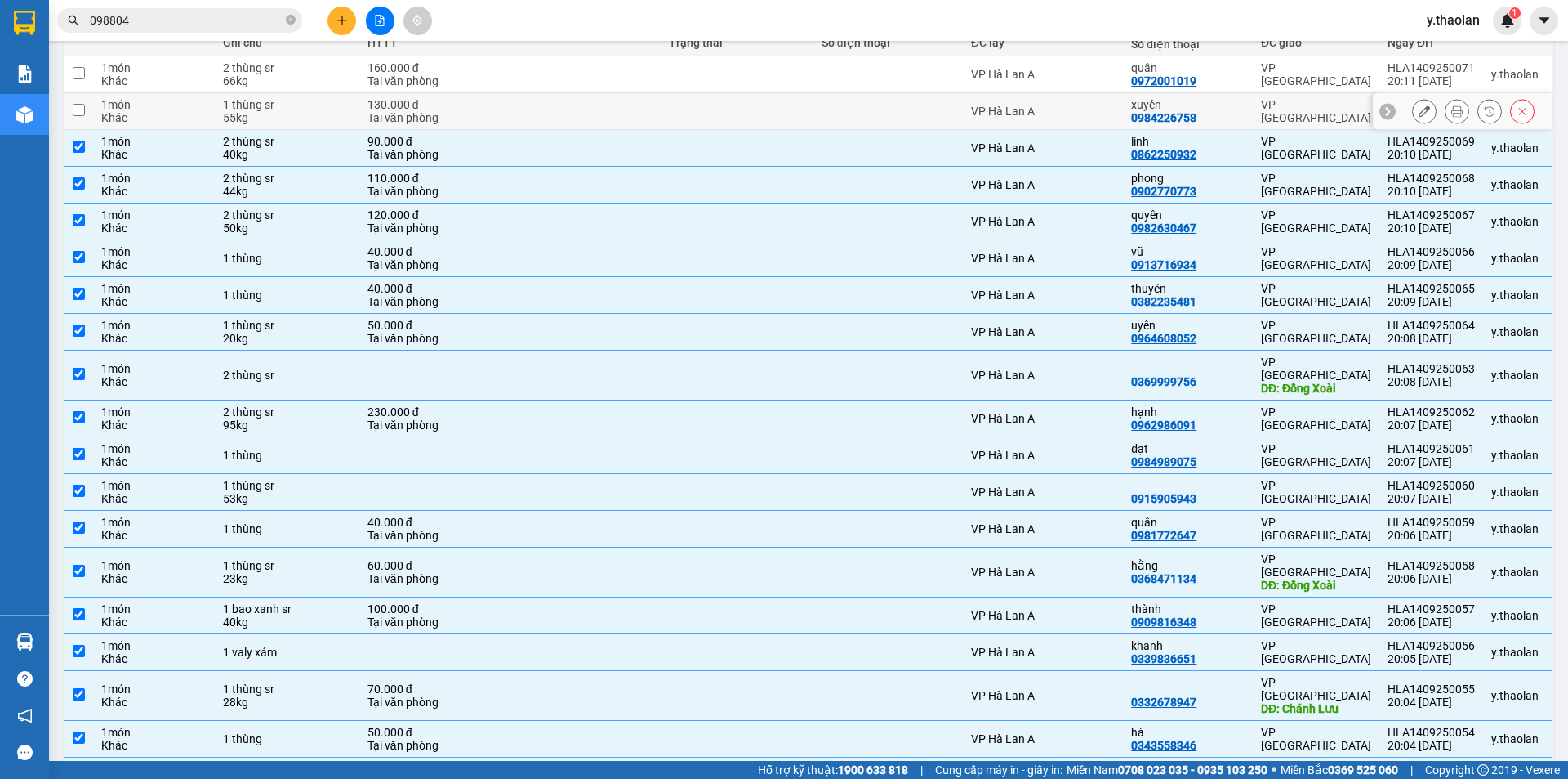
click at [329, 114] on div "55kg" at bounding box center [287, 118] width 129 height 13
checkbox input "true"
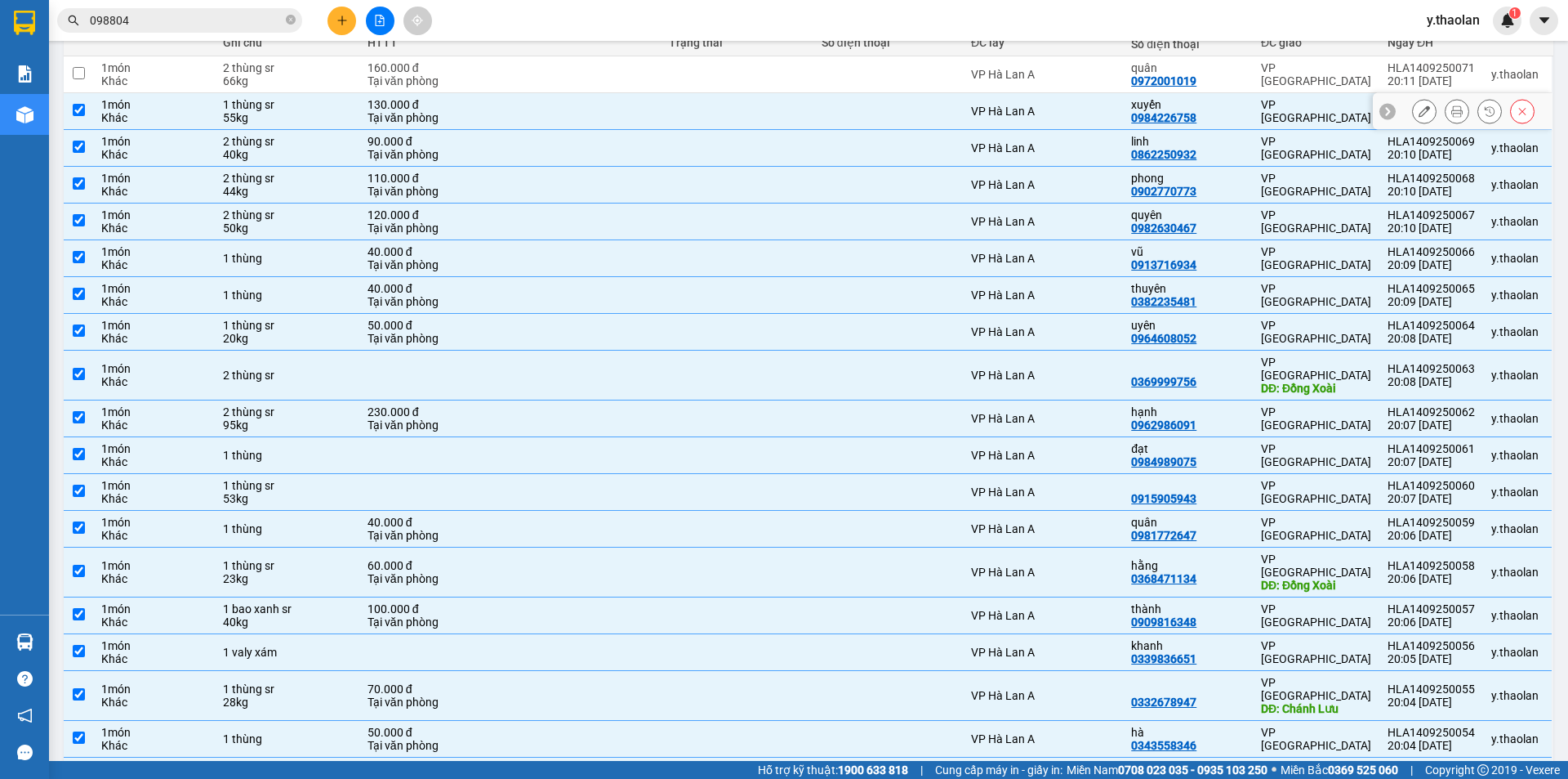
scroll to position [54, 0]
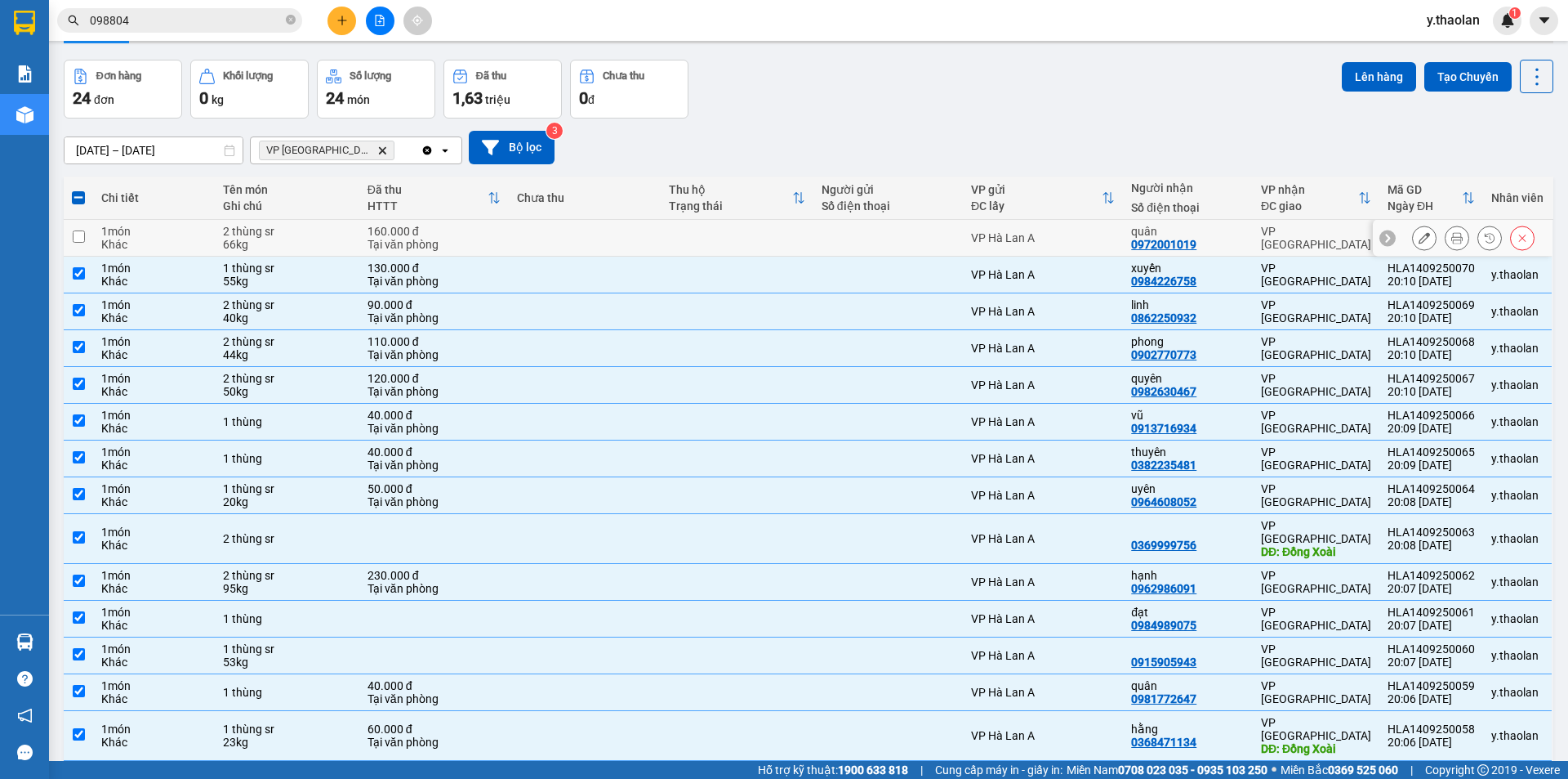
click at [320, 243] on div "66kg" at bounding box center [287, 245] width 129 height 13
checkbox input "true"
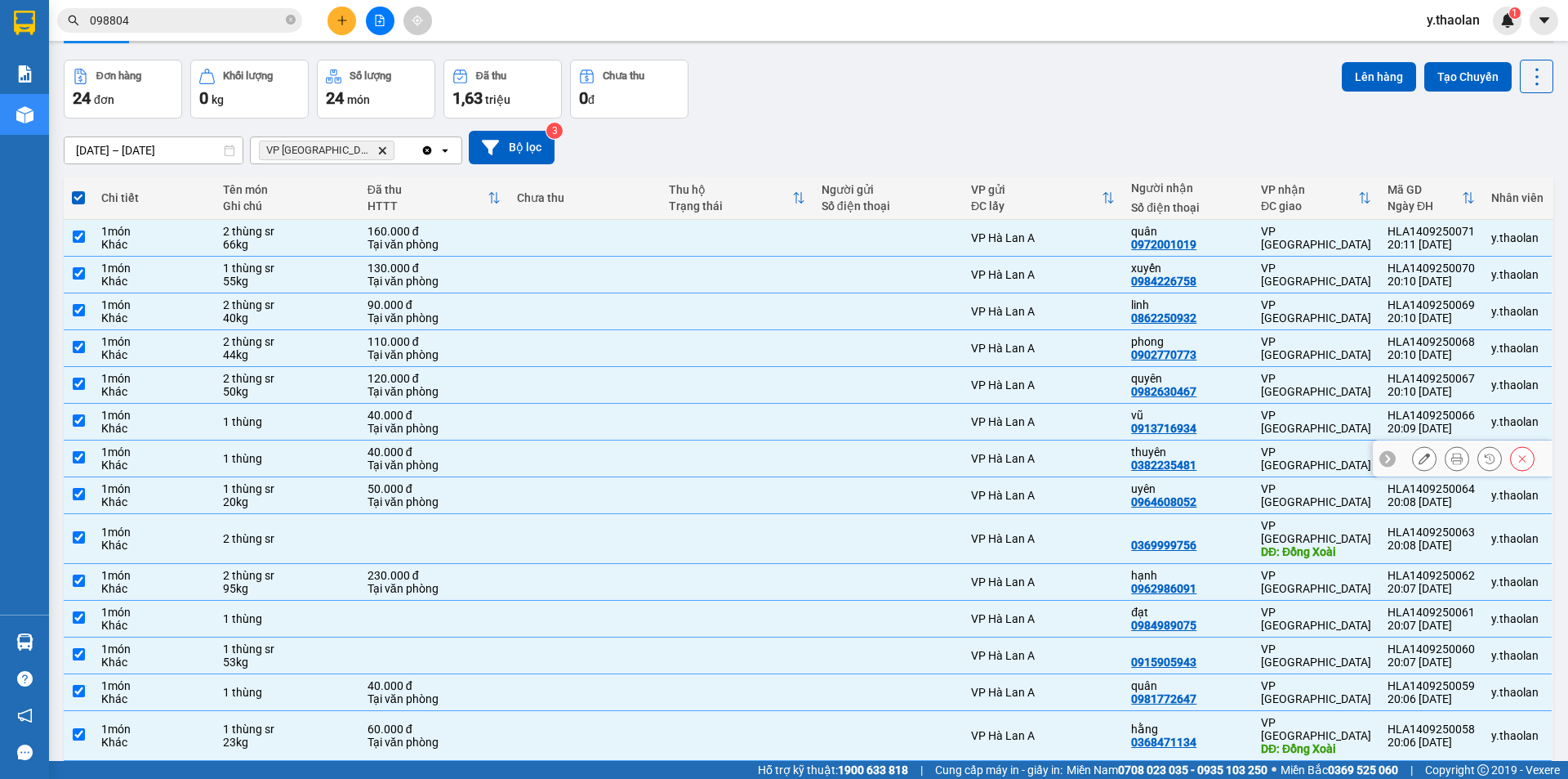
scroll to position [135, 0]
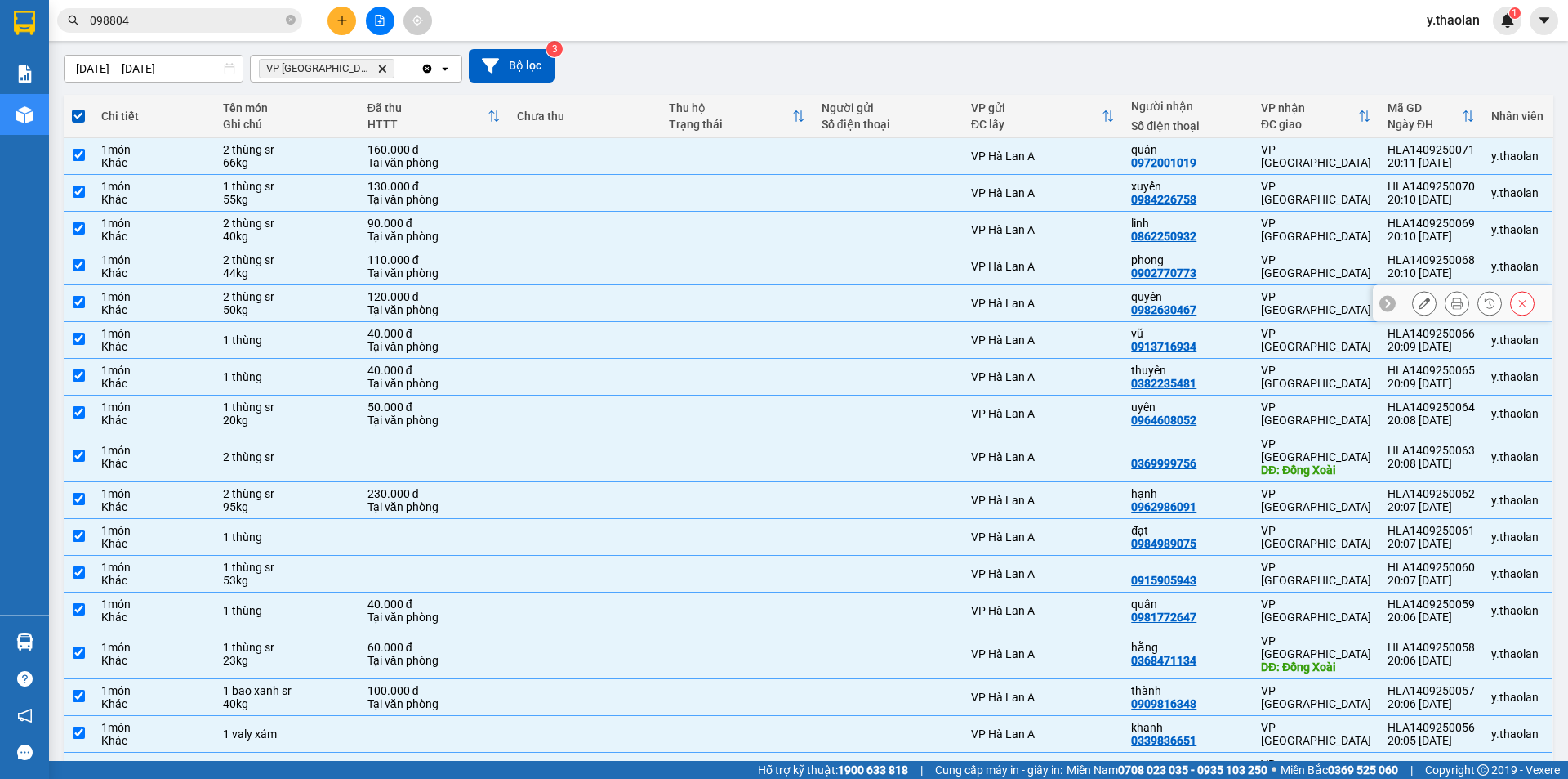
click at [1419, 300] on icon at bounding box center [1424, 303] width 11 height 11
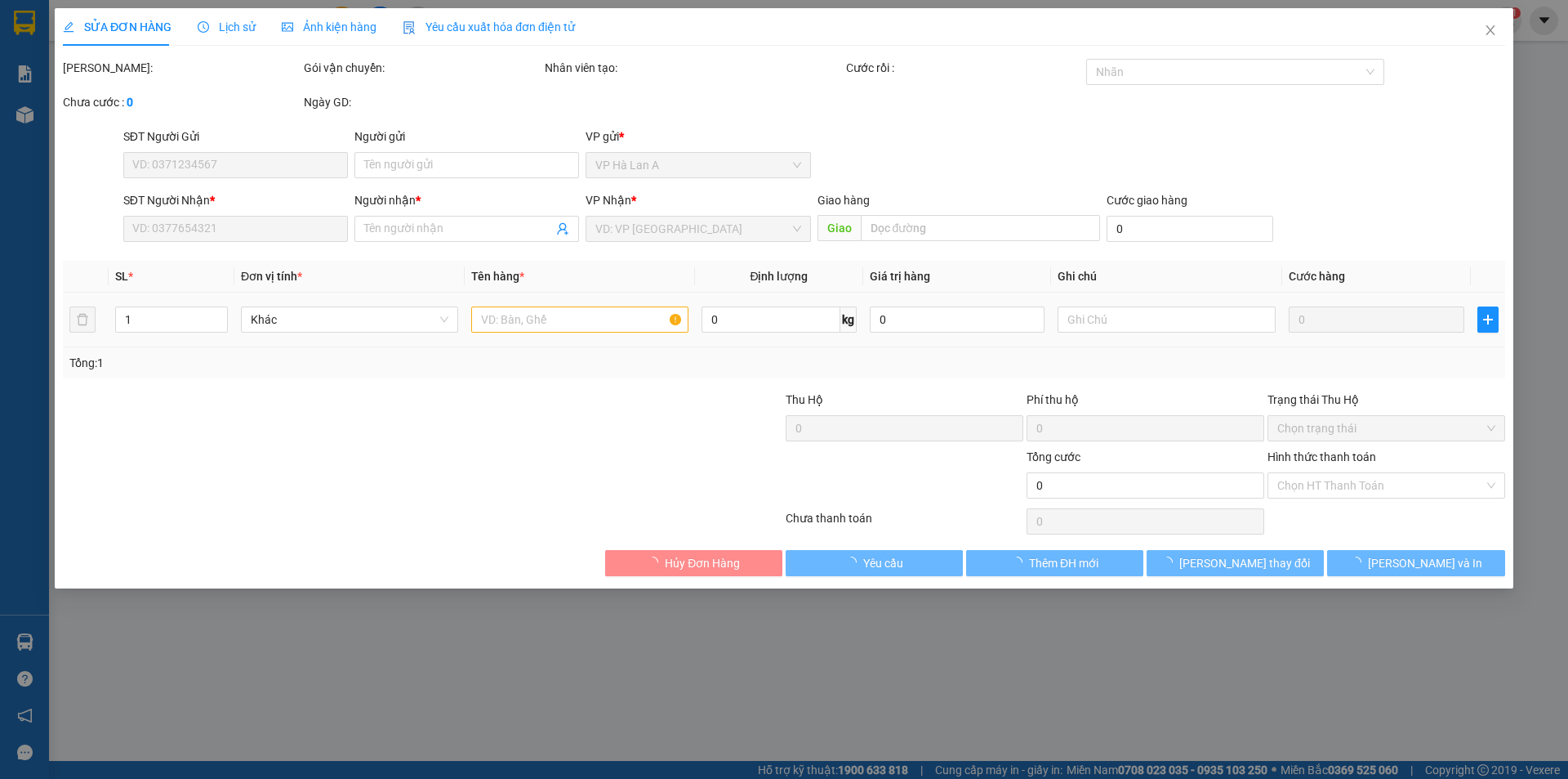
type input "0982630467"
type input "quyên"
type input "120.000"
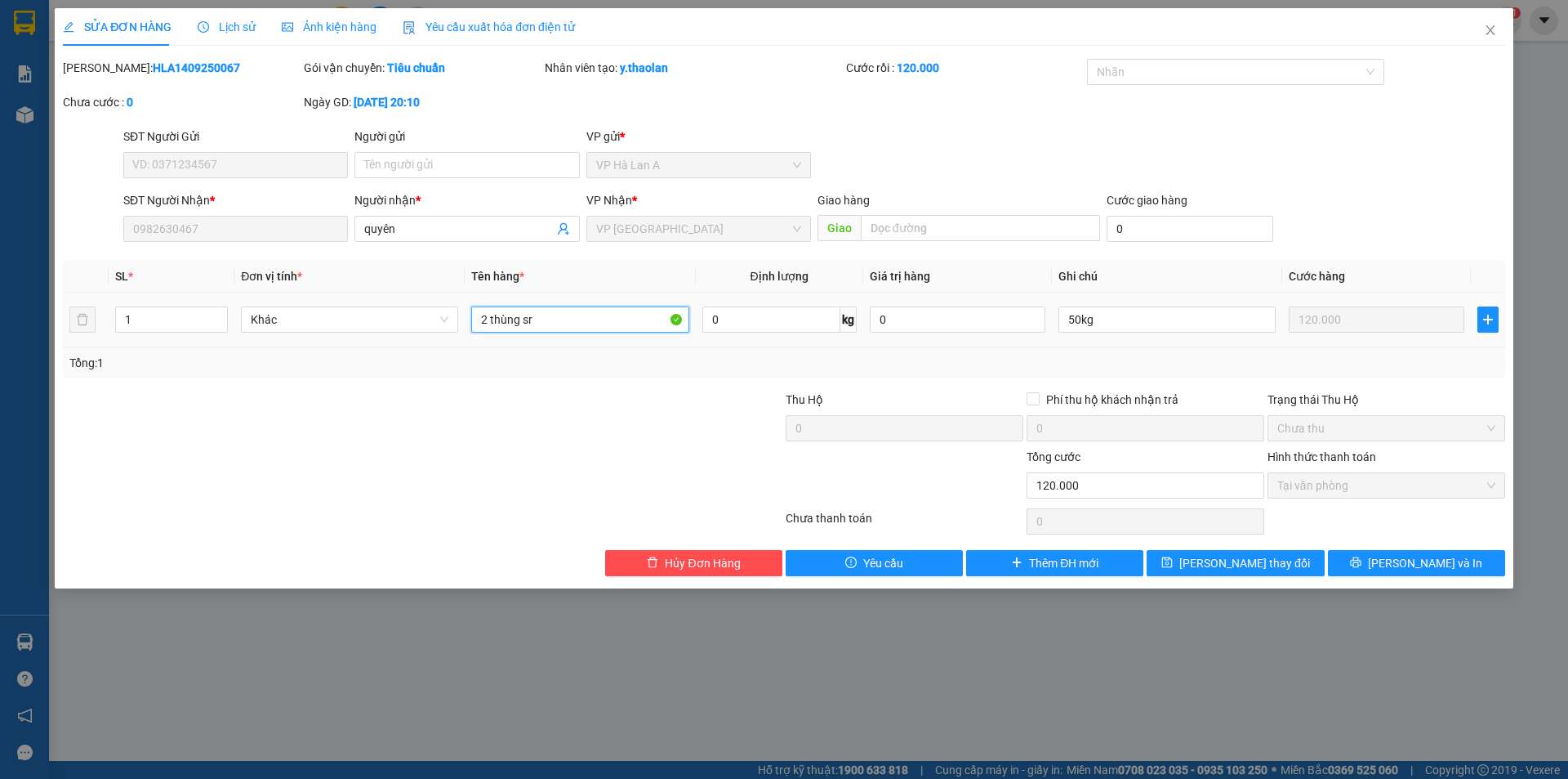
click at [482, 318] on input "2 thùng sr" at bounding box center [580, 319] width 217 height 26
drag, startPoint x: 487, startPoint y: 314, endPoint x: 475, endPoint y: 341, distance: 29.5
click at [436, 313] on tr "1 Khác 2 thùng sr 0 kg 0 50kg 120.000" at bounding box center [784, 319] width 1442 height 54
type input "1 thùng sr"
click at [1247, 578] on div "SỬA ĐƠN HÀNG Lịch sử Ảnh kiện hàng Yêu cầu xuất hóa đơn điện tử Total Paid Fee …" at bounding box center [784, 298] width 1459 height 580
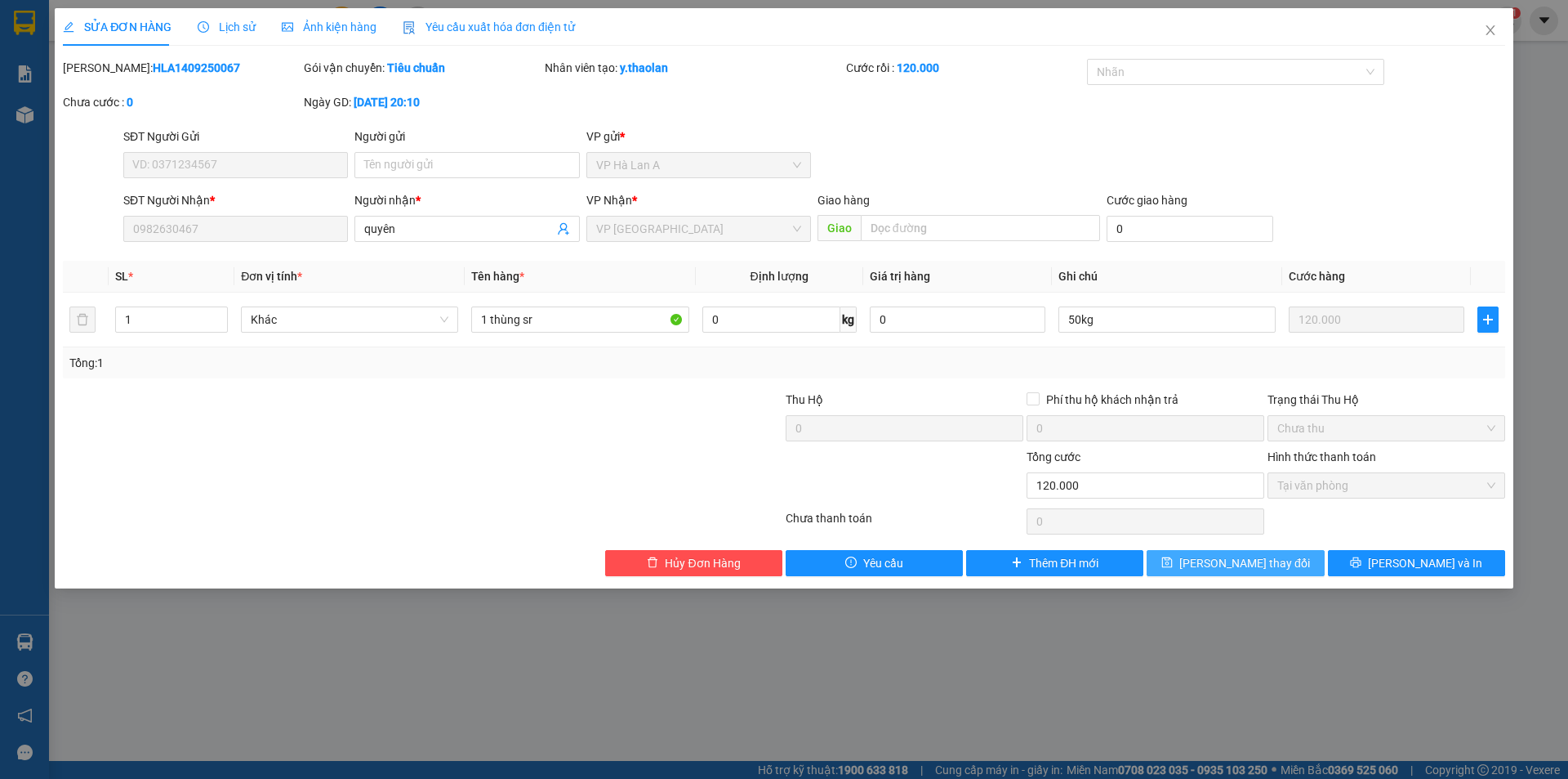
click at [1244, 562] on span "Lưu thay đổi" at bounding box center [1244, 563] width 130 height 18
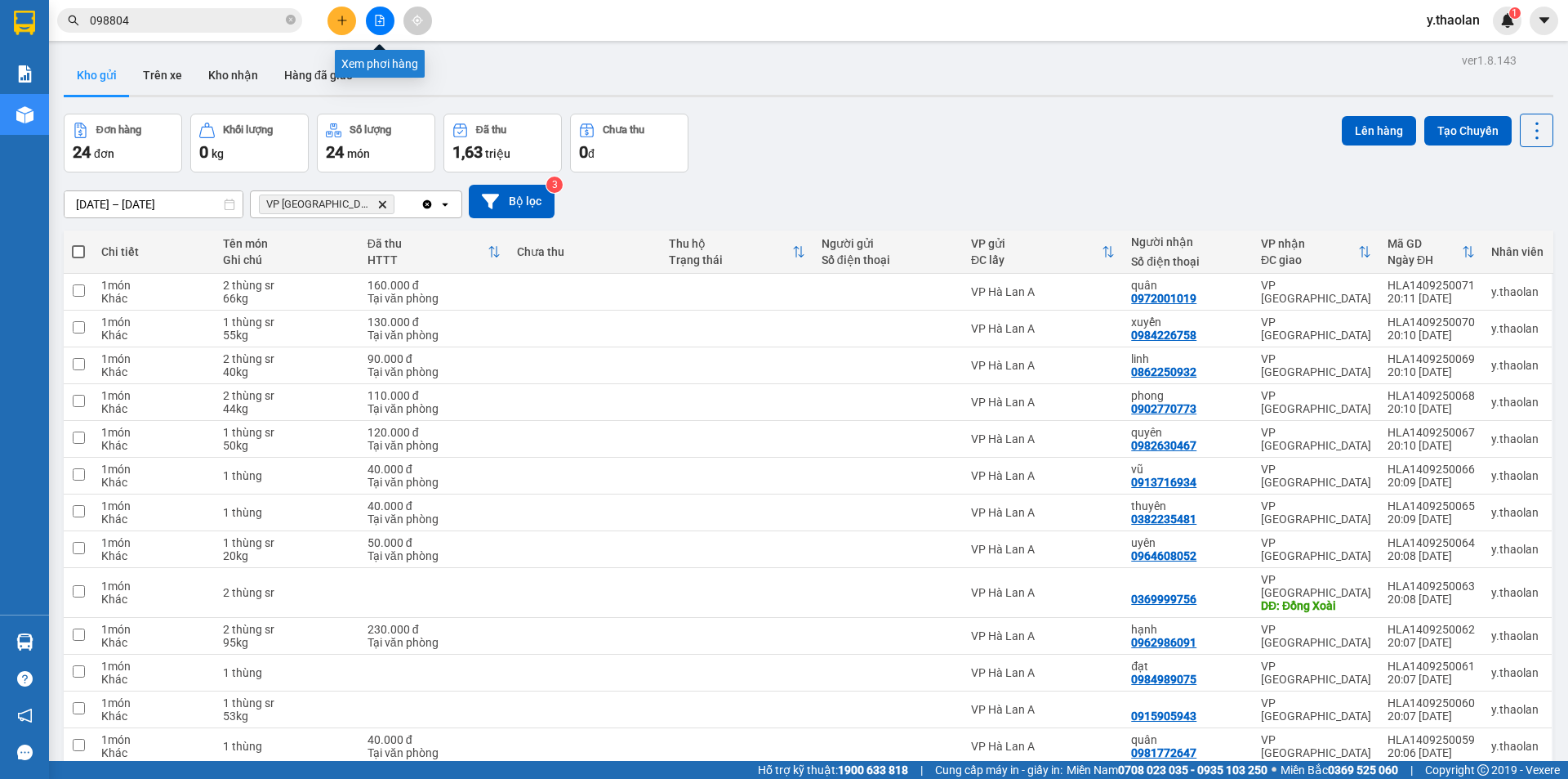
click at [347, 19] on icon "plus" at bounding box center [342, 20] width 11 height 11
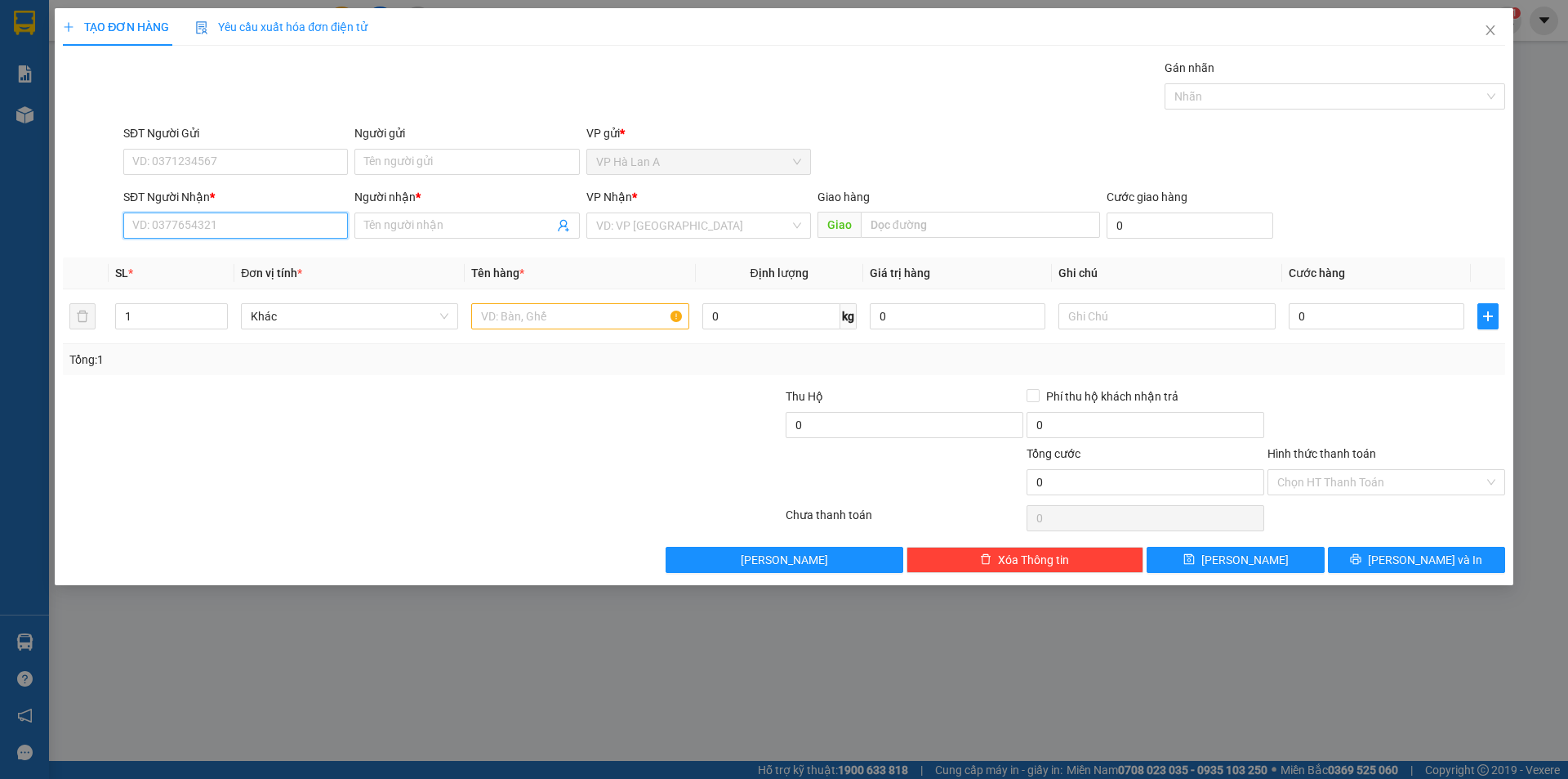
click at [284, 220] on input "SĐT Người Nhận *" at bounding box center [236, 225] width 225 height 26
click at [211, 250] on div "0916742009 - văn" at bounding box center [235, 258] width 205 height 18
type input "0916742009"
type input "văn"
type input "0916742009"
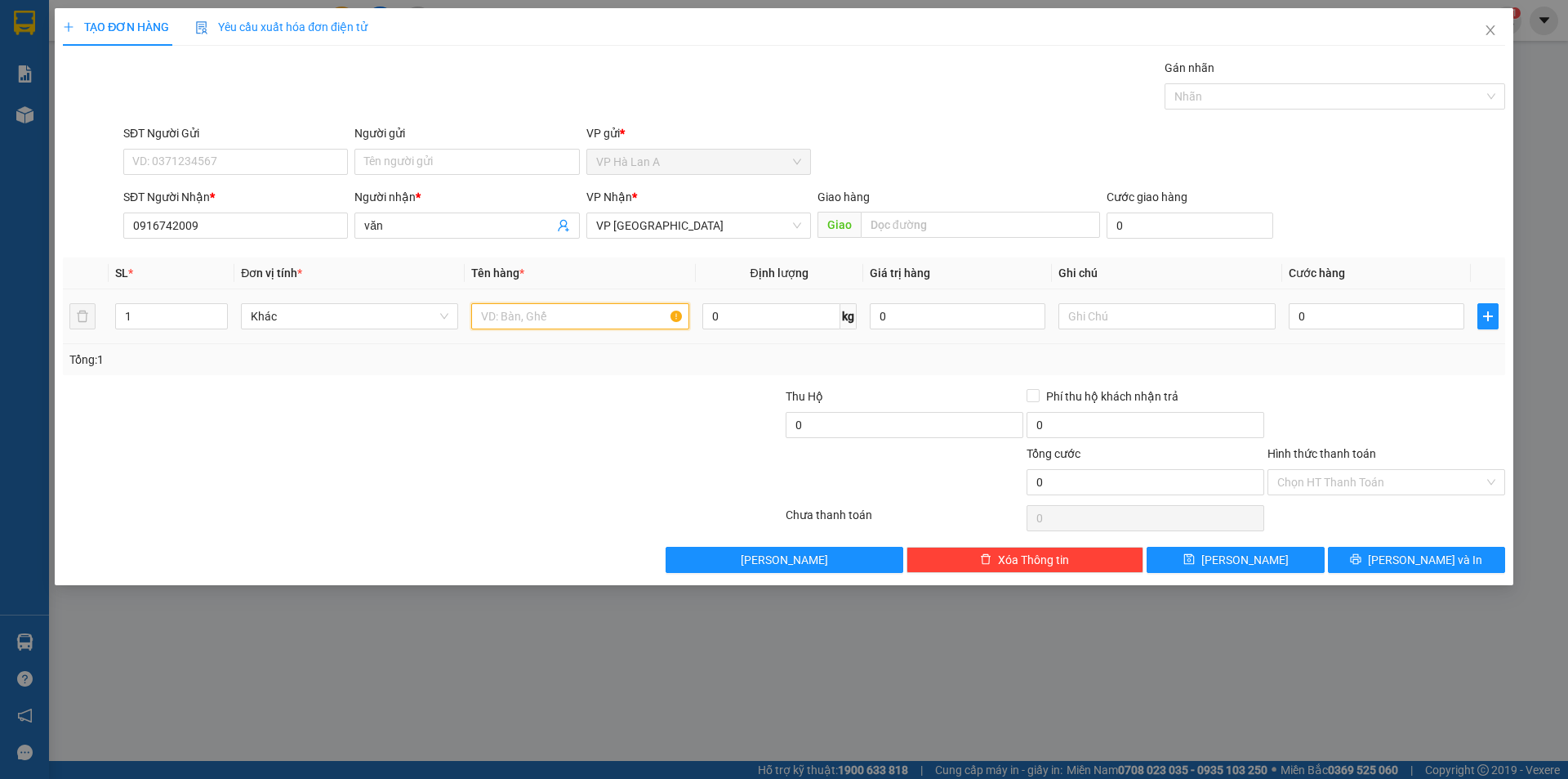
click at [521, 311] on input "text" at bounding box center [580, 315] width 217 height 26
type input "2 thùng sr"
click at [1137, 310] on input "text" at bounding box center [1167, 315] width 217 height 26
type input "69kg"
click at [1332, 326] on input "0" at bounding box center [1377, 315] width 175 height 26
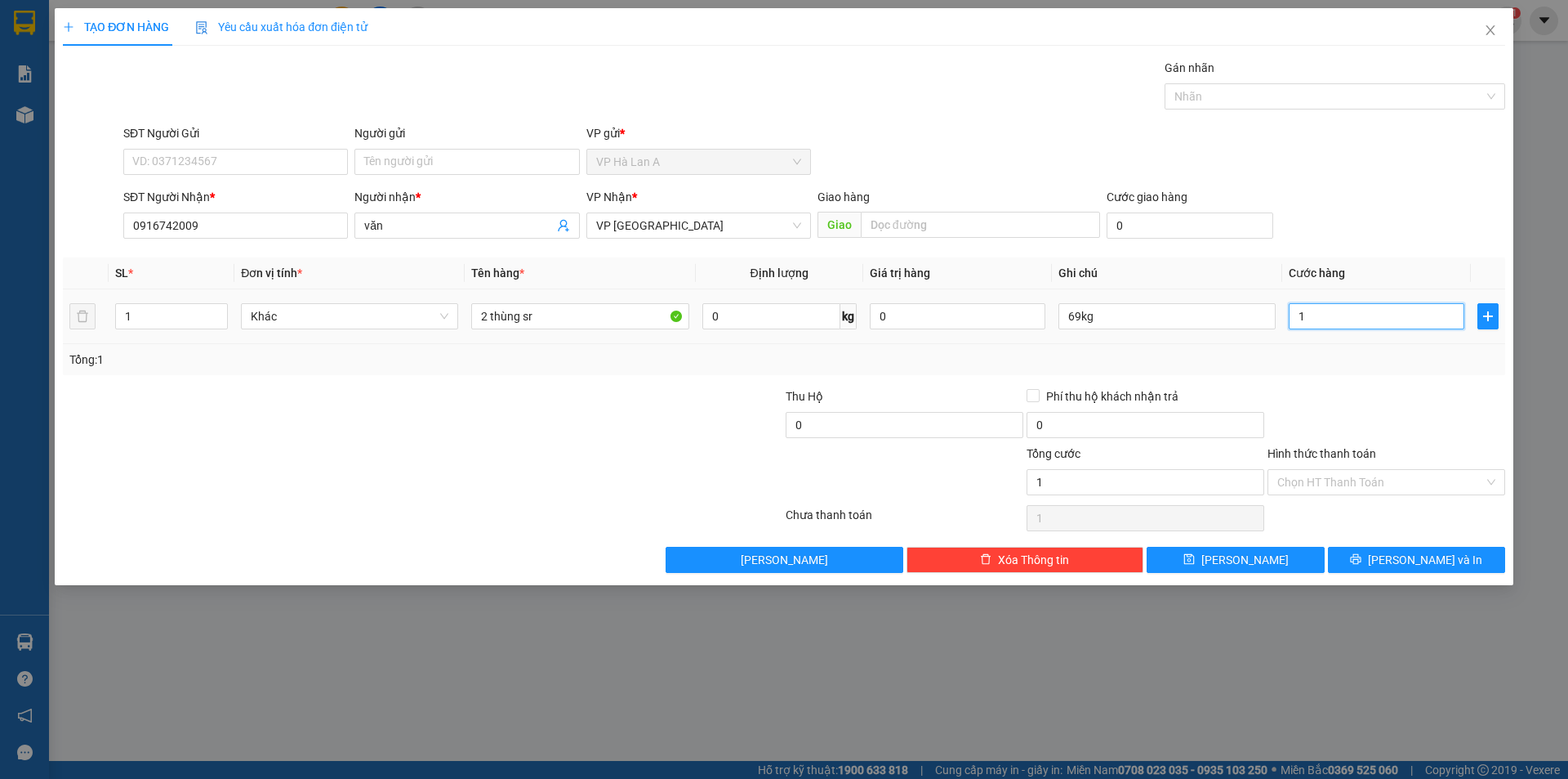
type input "1"
type input "17"
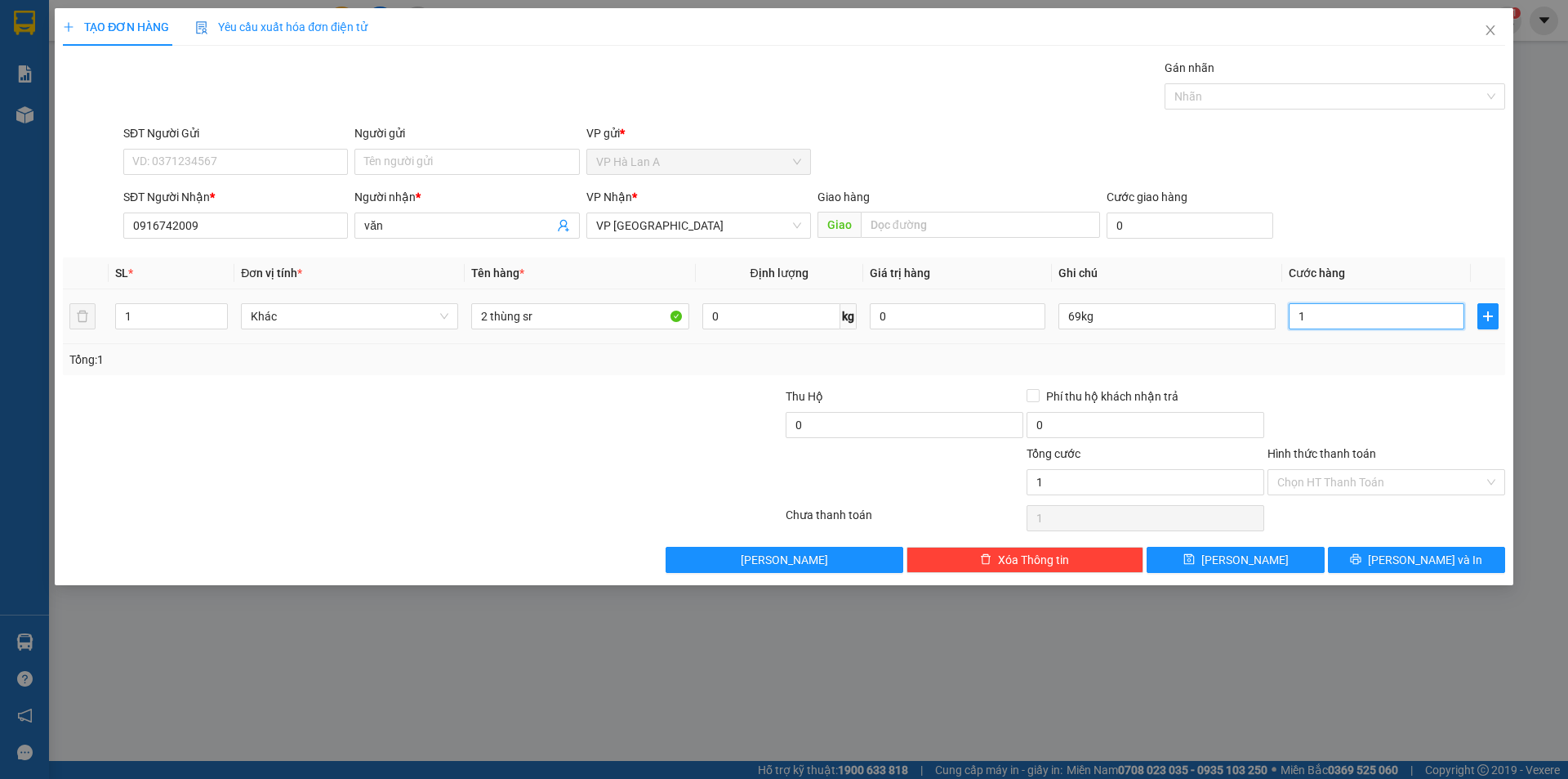
type input "17"
type input "170"
type input "170.000"
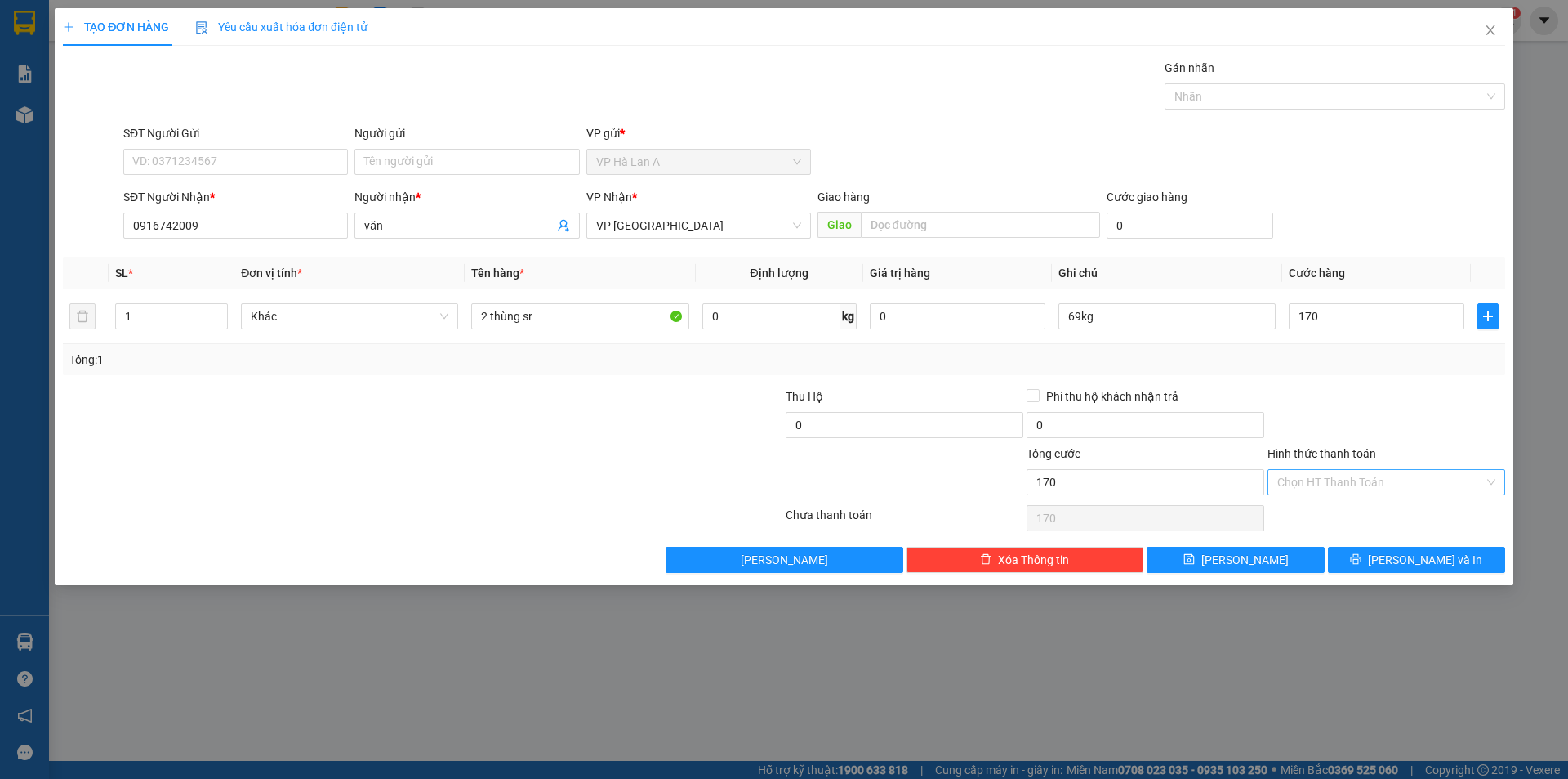
type input "170.000"
click at [1356, 480] on input "Hình thức thanh toán" at bounding box center [1380, 482] width 207 height 25
click at [1315, 531] on div "Chọn HT Thanh Toán" at bounding box center [1386, 518] width 241 height 32
click at [1303, 486] on input "Hình thức thanh toán" at bounding box center [1380, 482] width 207 height 25
click at [1303, 509] on div "Tại văn phòng" at bounding box center [1386, 514] width 218 height 18
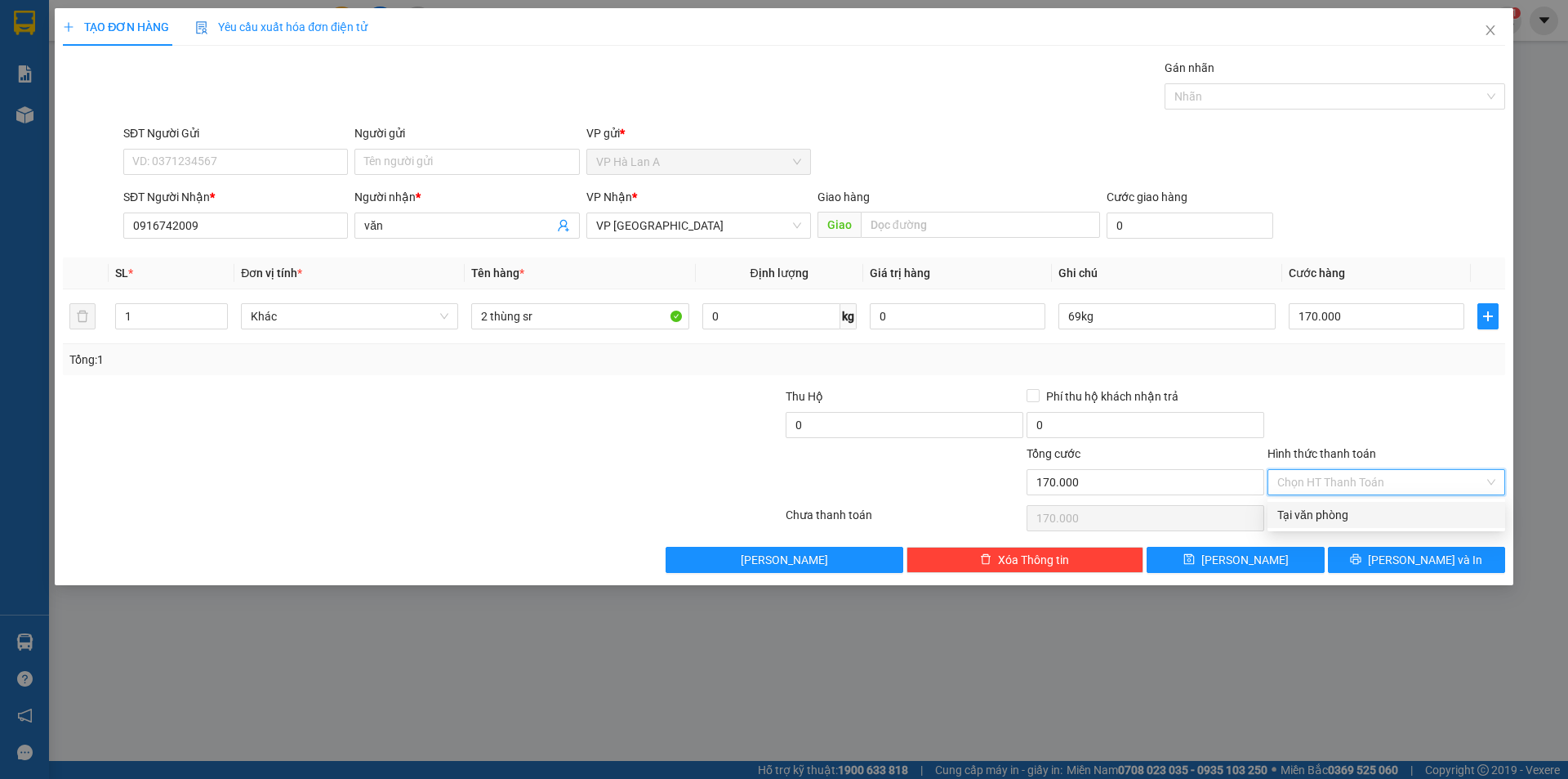
type input "0"
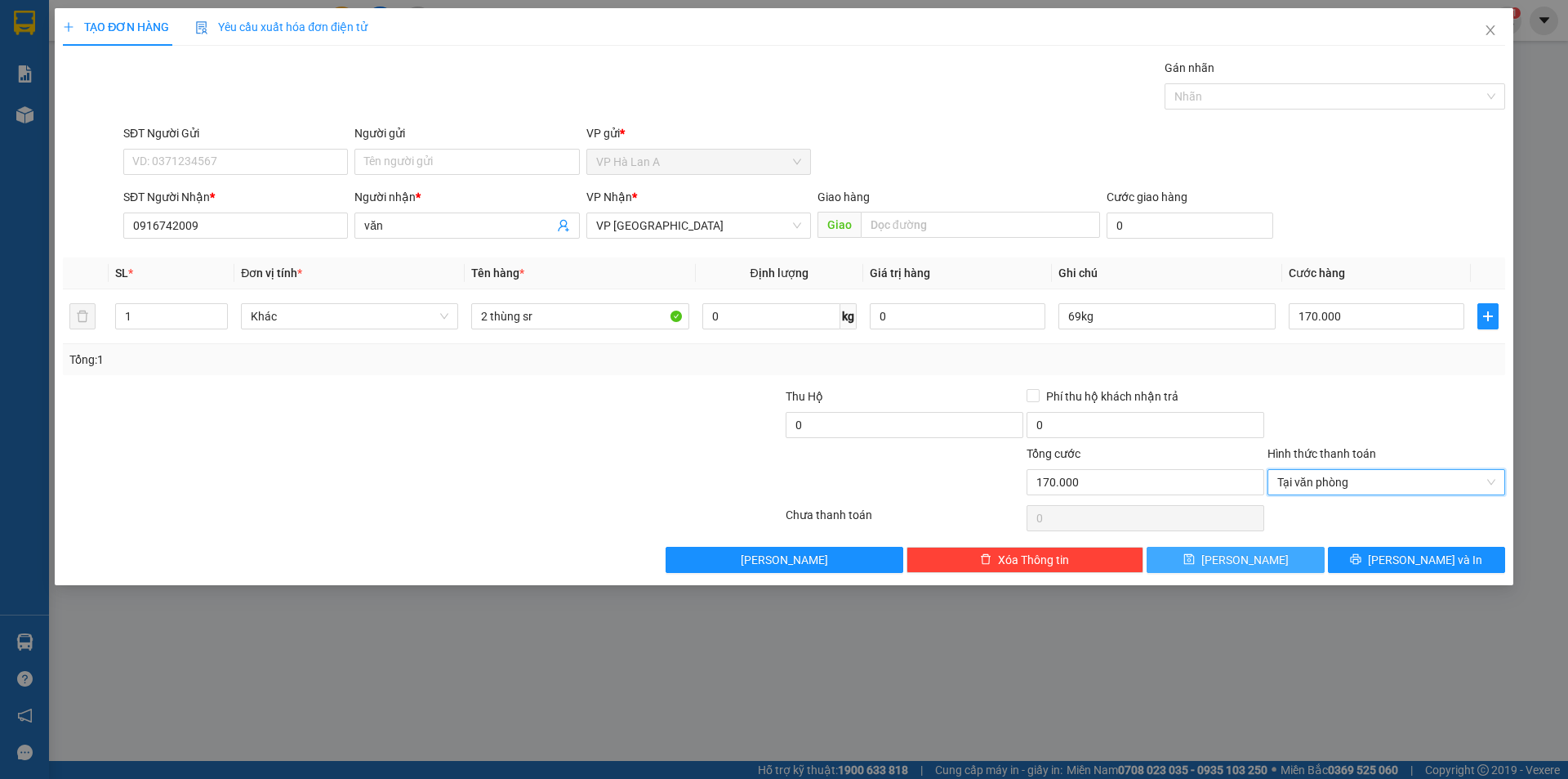
drag, startPoint x: 1236, startPoint y: 566, endPoint x: 1163, endPoint y: 523, distance: 84.7
click at [1237, 566] on span "Lưu" at bounding box center [1245, 559] width 88 height 18
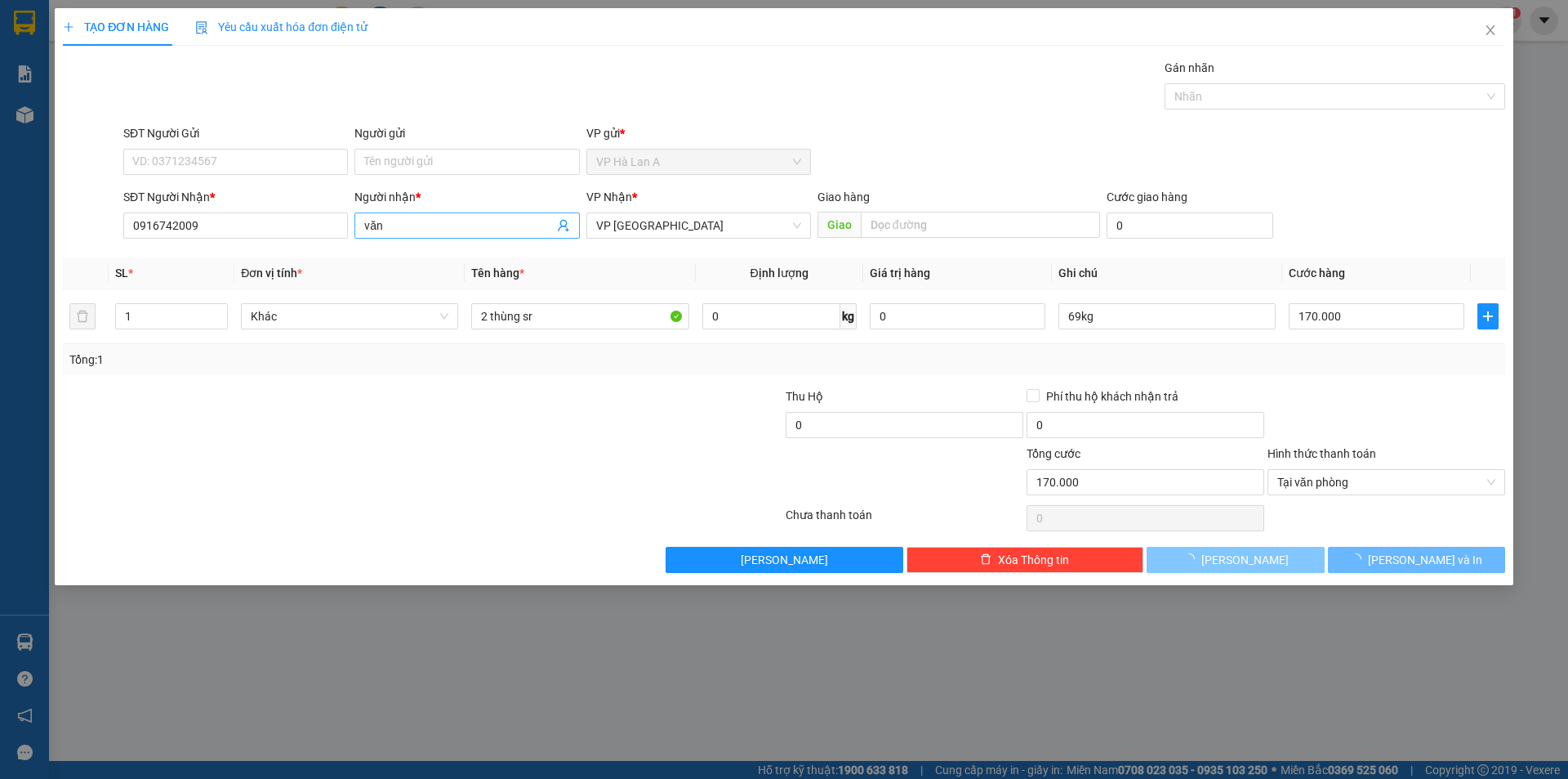
type input "0"
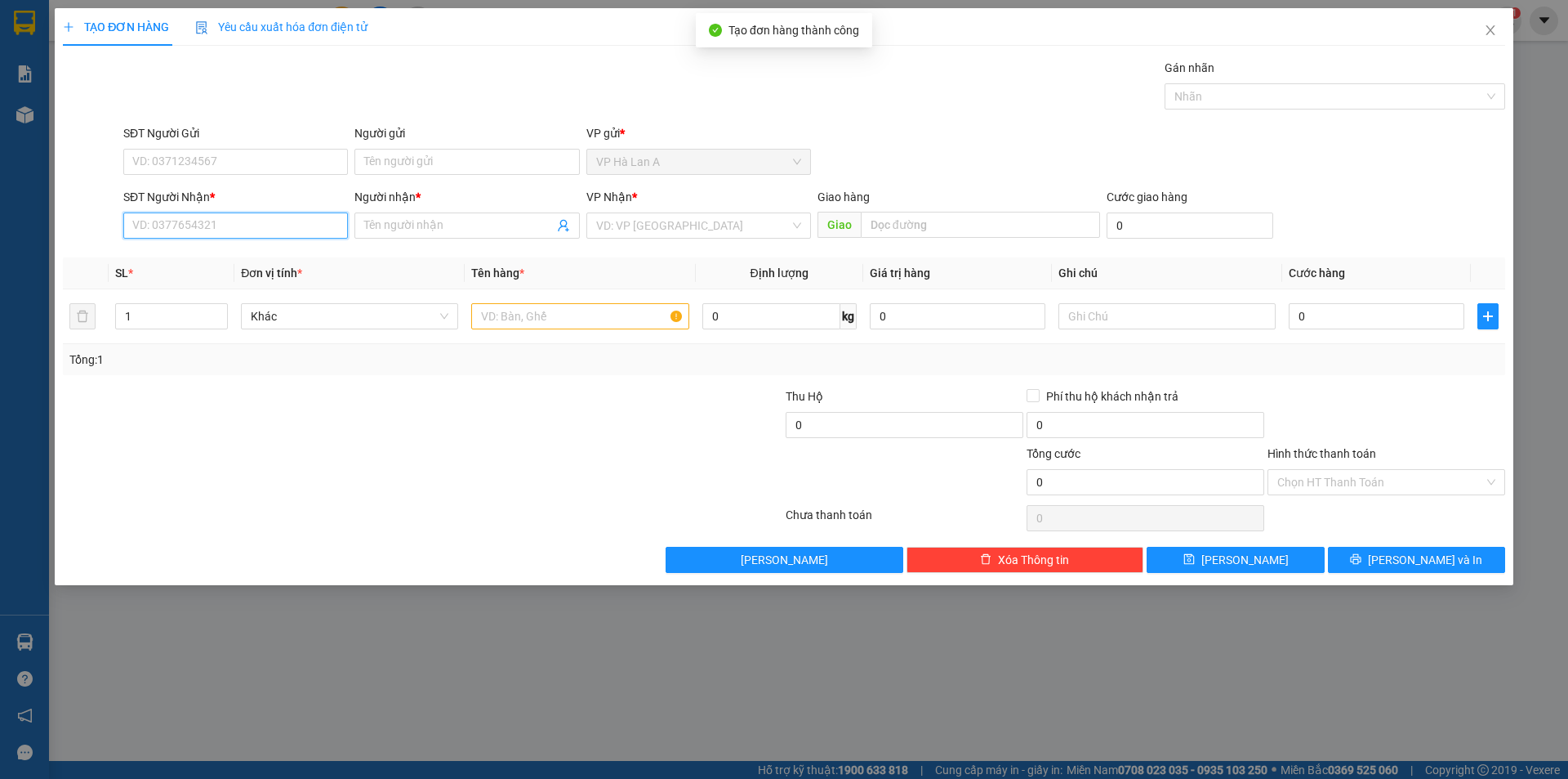
click at [308, 227] on input "SĐT Người Nhận *" at bounding box center [236, 225] width 225 height 26
type input "0963214285"
drag, startPoint x: 224, startPoint y: 253, endPoint x: 434, endPoint y: 249, distance: 210.0
click at [225, 253] on div "0963214285 - duyên" at bounding box center [235, 258] width 205 height 18
click at [528, 311] on input "text" at bounding box center [580, 315] width 217 height 26
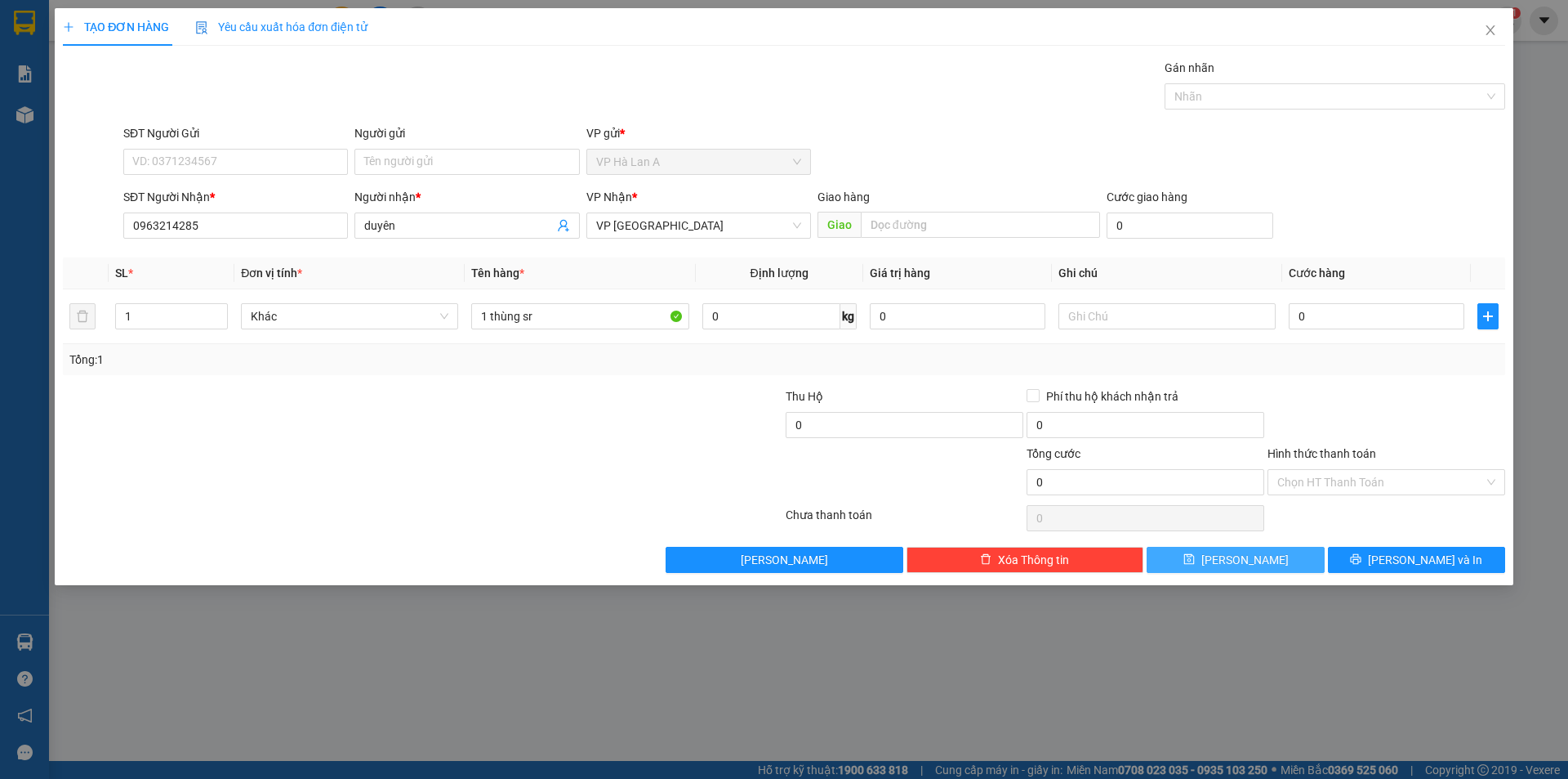
click at [1178, 551] on button "Lưu" at bounding box center [1236, 559] width 177 height 26
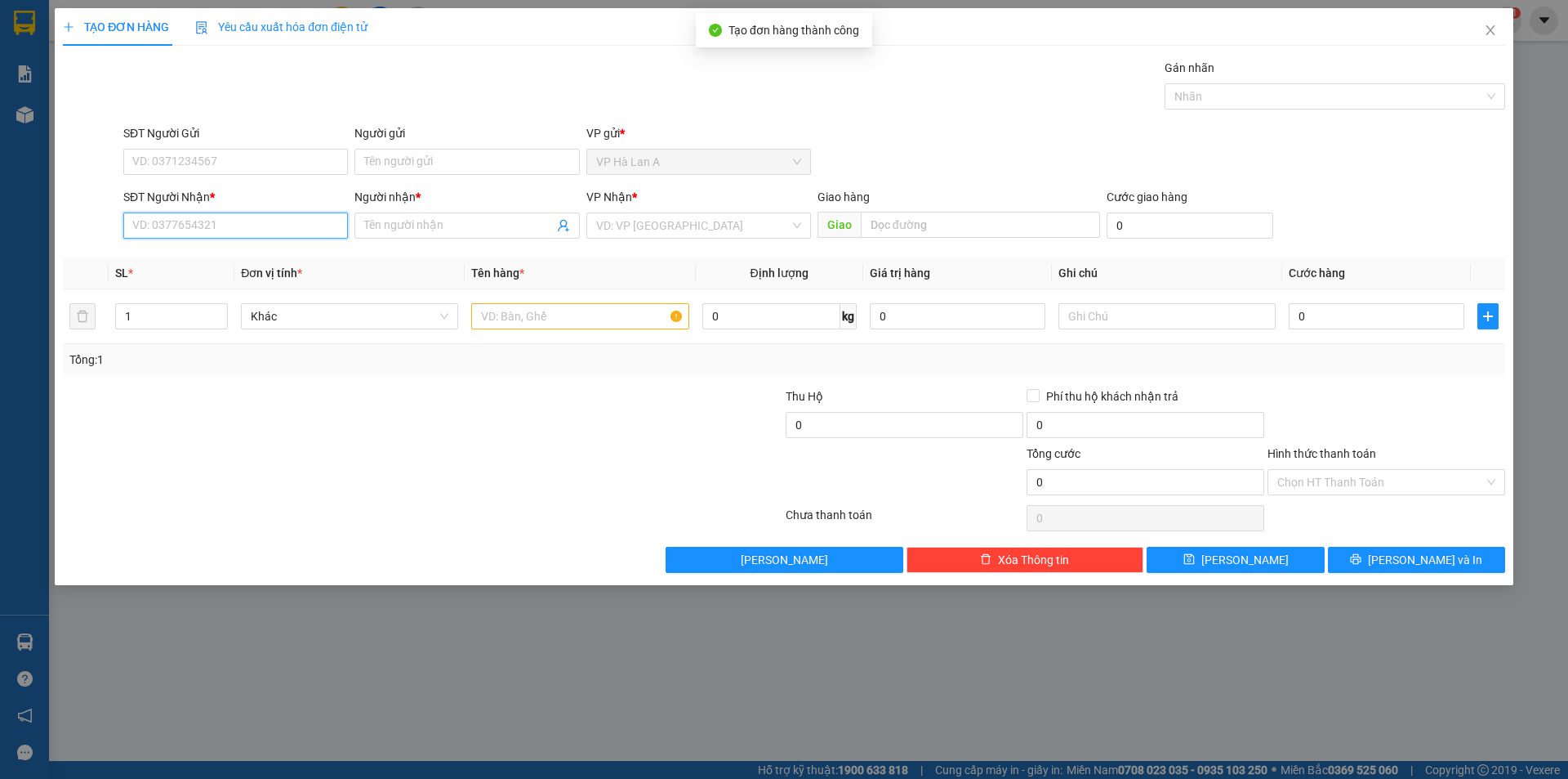
click at [263, 224] on input "SĐT Người Nhận *" at bounding box center [236, 225] width 225 height 26
drag, startPoint x: 203, startPoint y: 227, endPoint x: 38, endPoint y: 227, distance: 165.0
click at [37, 227] on div "TẠO ĐƠN HÀNG Yêu cầu xuất hóa đơn điện tử Transit Pickup Surcharge Ids Transit …" at bounding box center [784, 390] width 1568 height 779
paste input "69"
drag, startPoint x: 387, startPoint y: 223, endPoint x: 166, endPoint y: 170, distance: 227.3
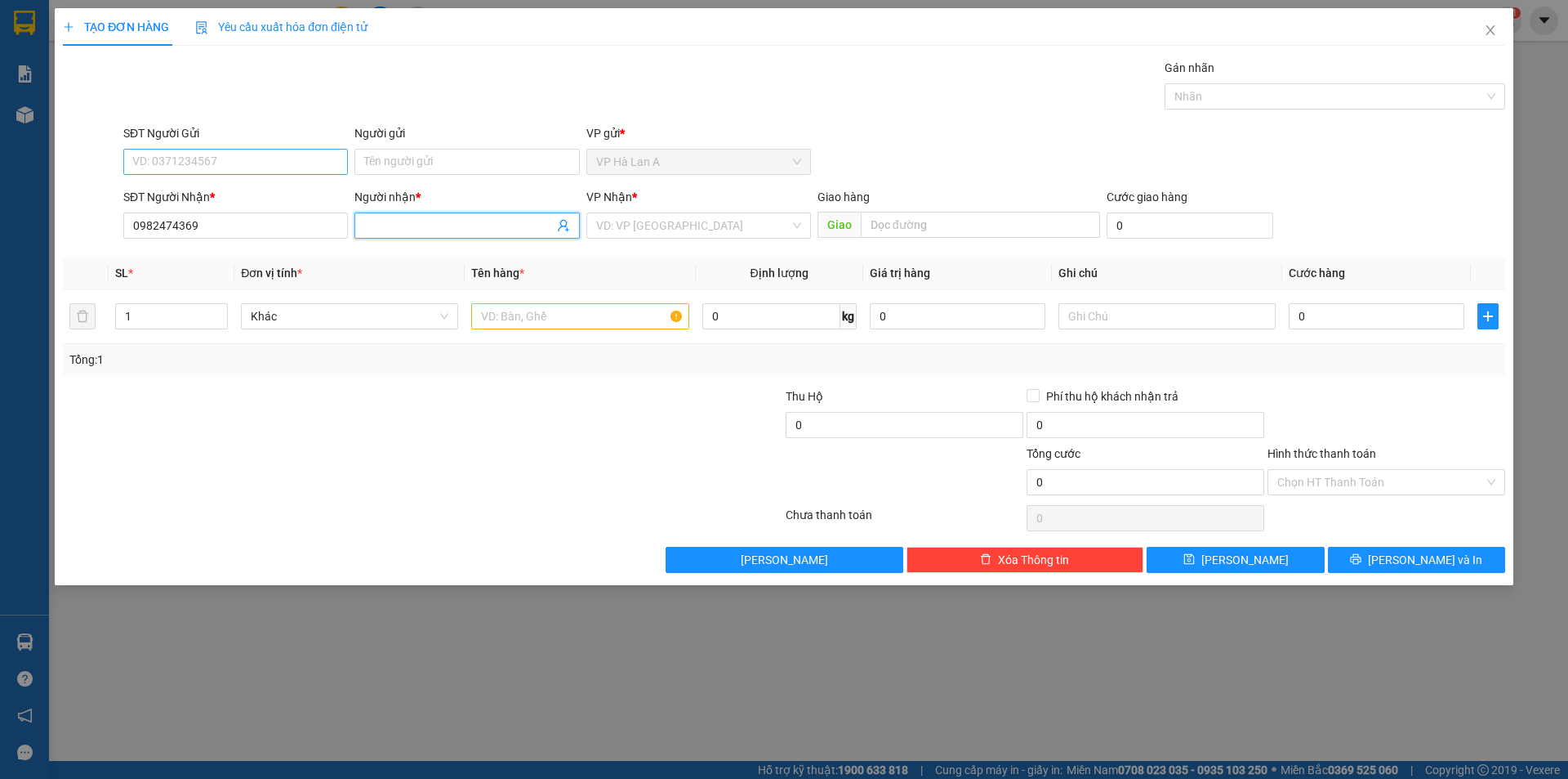
click at [169, 170] on form "SĐT Người Gửi VD: 0371234567 Người gửi Tên người gửi VP gửi * VP Hà Lan A SĐT …" at bounding box center [784, 184] width 1442 height 121
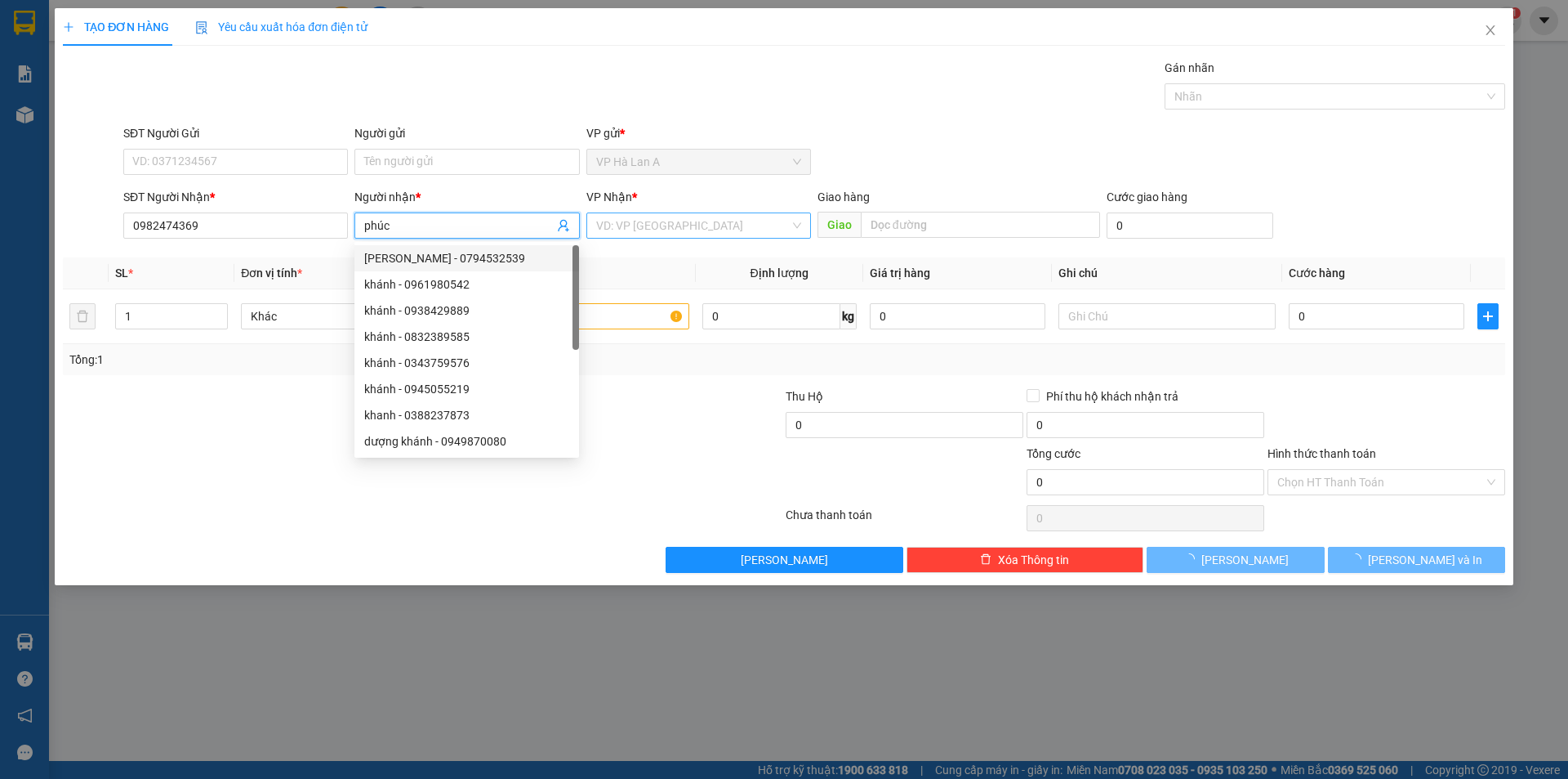
click at [618, 217] on input "search" at bounding box center [692, 226] width 193 height 25
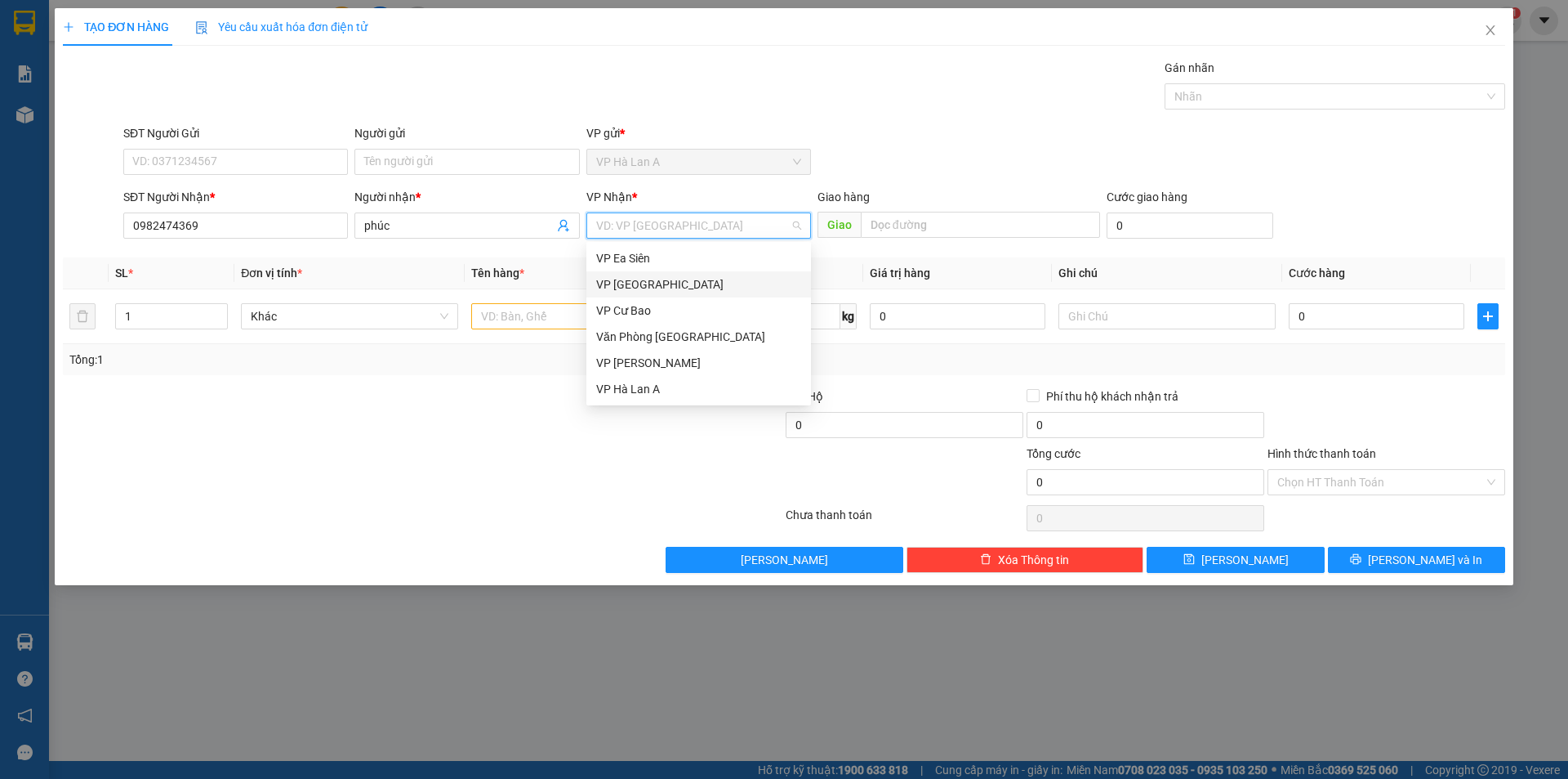
click at [625, 289] on div "VP [GEOGRAPHIC_DATA]" at bounding box center [698, 284] width 205 height 18
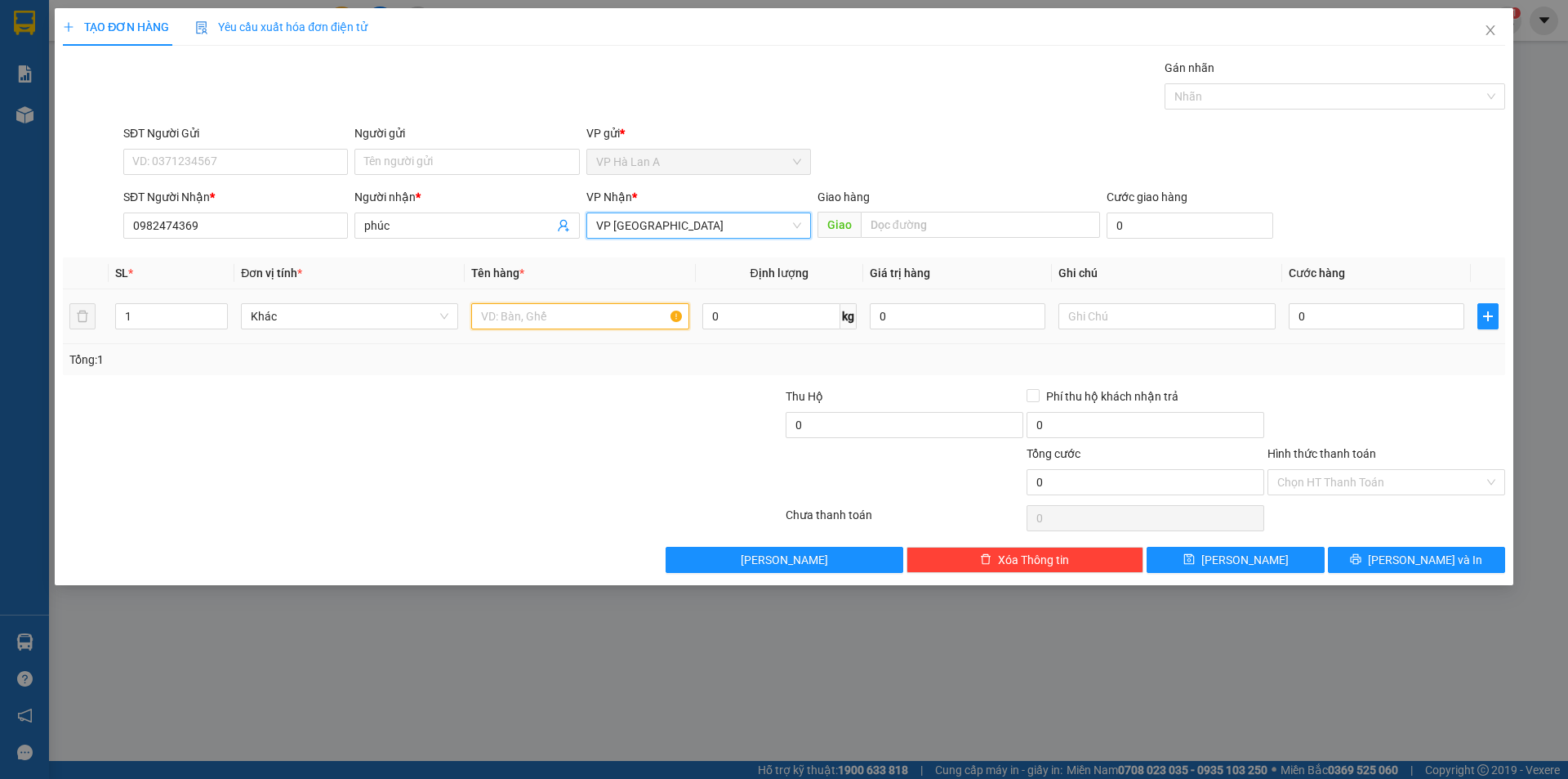
click at [540, 313] on input "text" at bounding box center [580, 315] width 217 height 26
click at [1171, 307] on input "text" at bounding box center [1167, 315] width 217 height 26
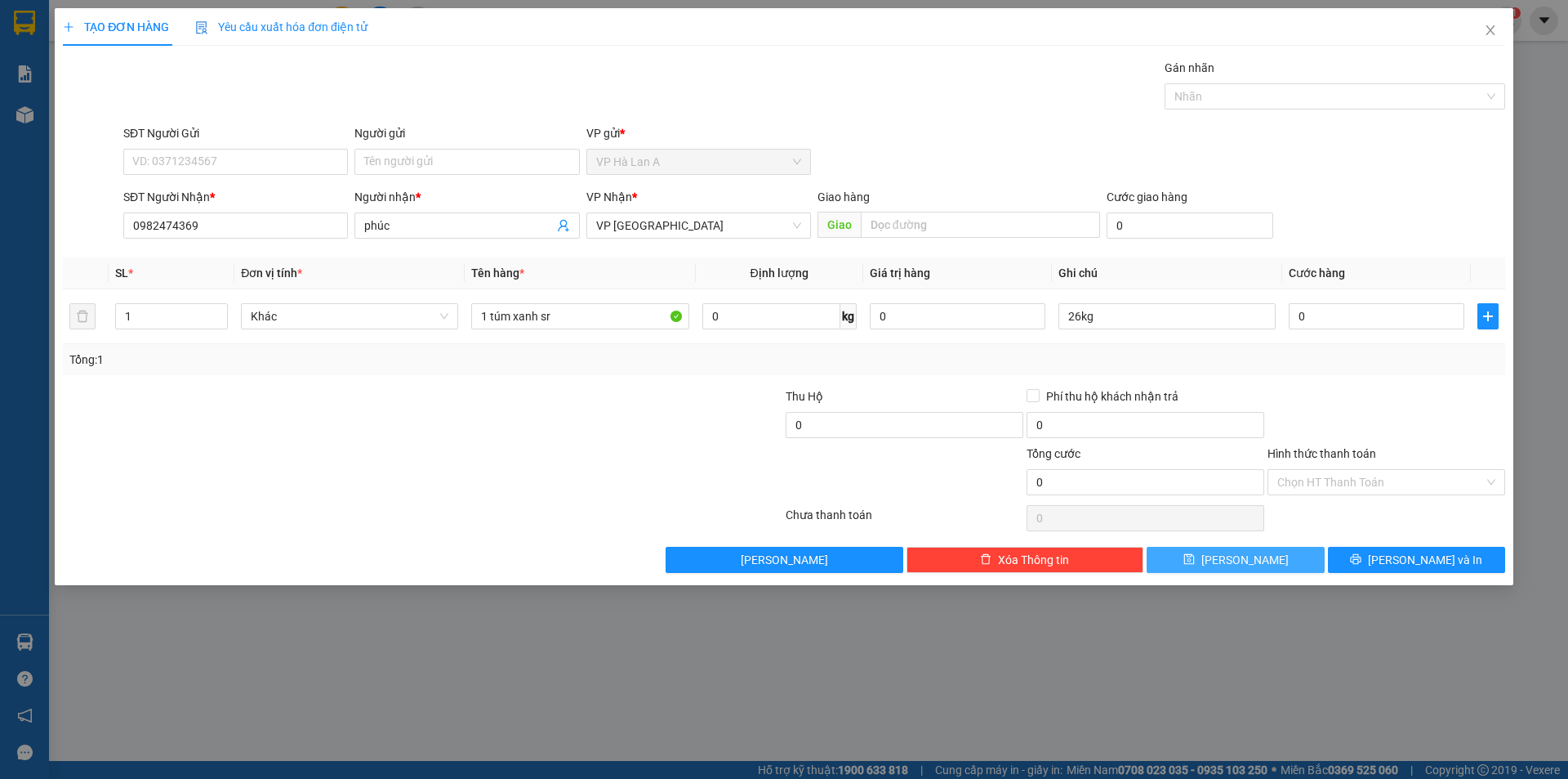
click at [1280, 570] on button "Lưu" at bounding box center [1236, 559] width 177 height 26
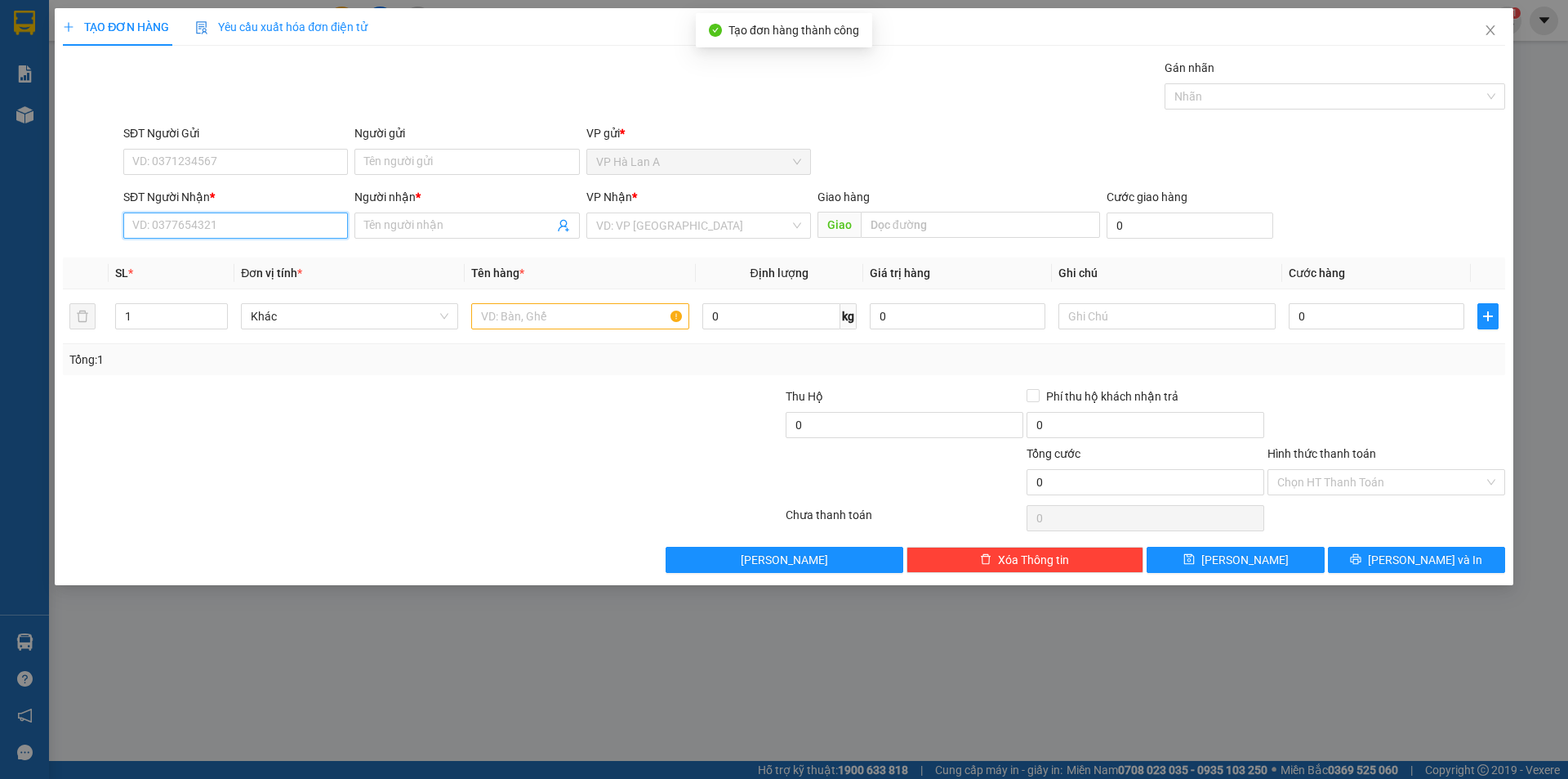
click at [245, 230] on input "SĐT Người Nhận *" at bounding box center [236, 225] width 225 height 26
drag, startPoint x: 224, startPoint y: 255, endPoint x: 280, endPoint y: 255, distance: 56.0
click at [227, 256] on div "0989587974 - quy" at bounding box center [235, 258] width 205 height 18
click at [537, 301] on div at bounding box center [580, 316] width 217 height 32
click at [538, 319] on input "text" at bounding box center [580, 315] width 217 height 26
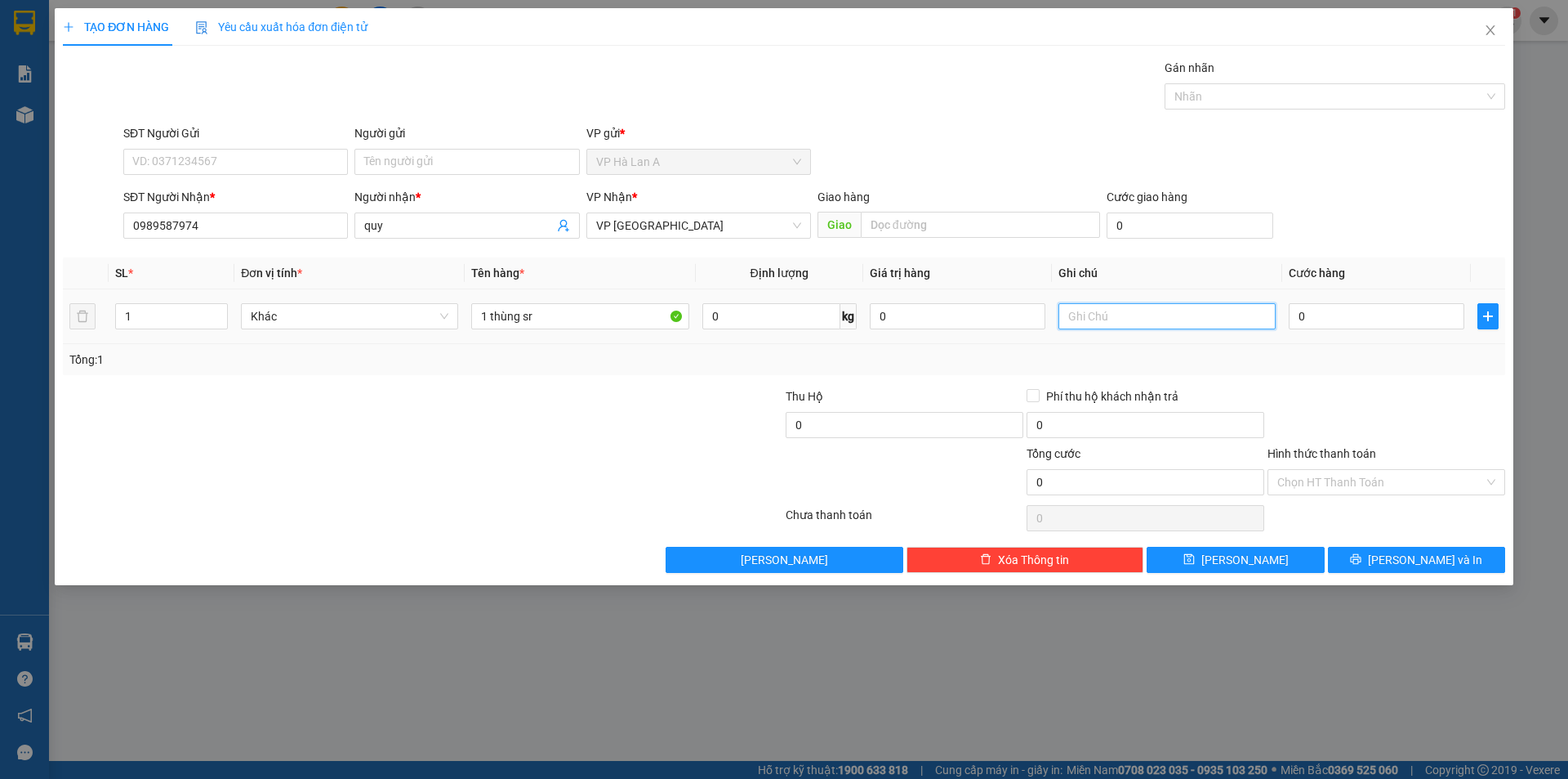
click at [1087, 317] on input "text" at bounding box center [1167, 315] width 217 height 26
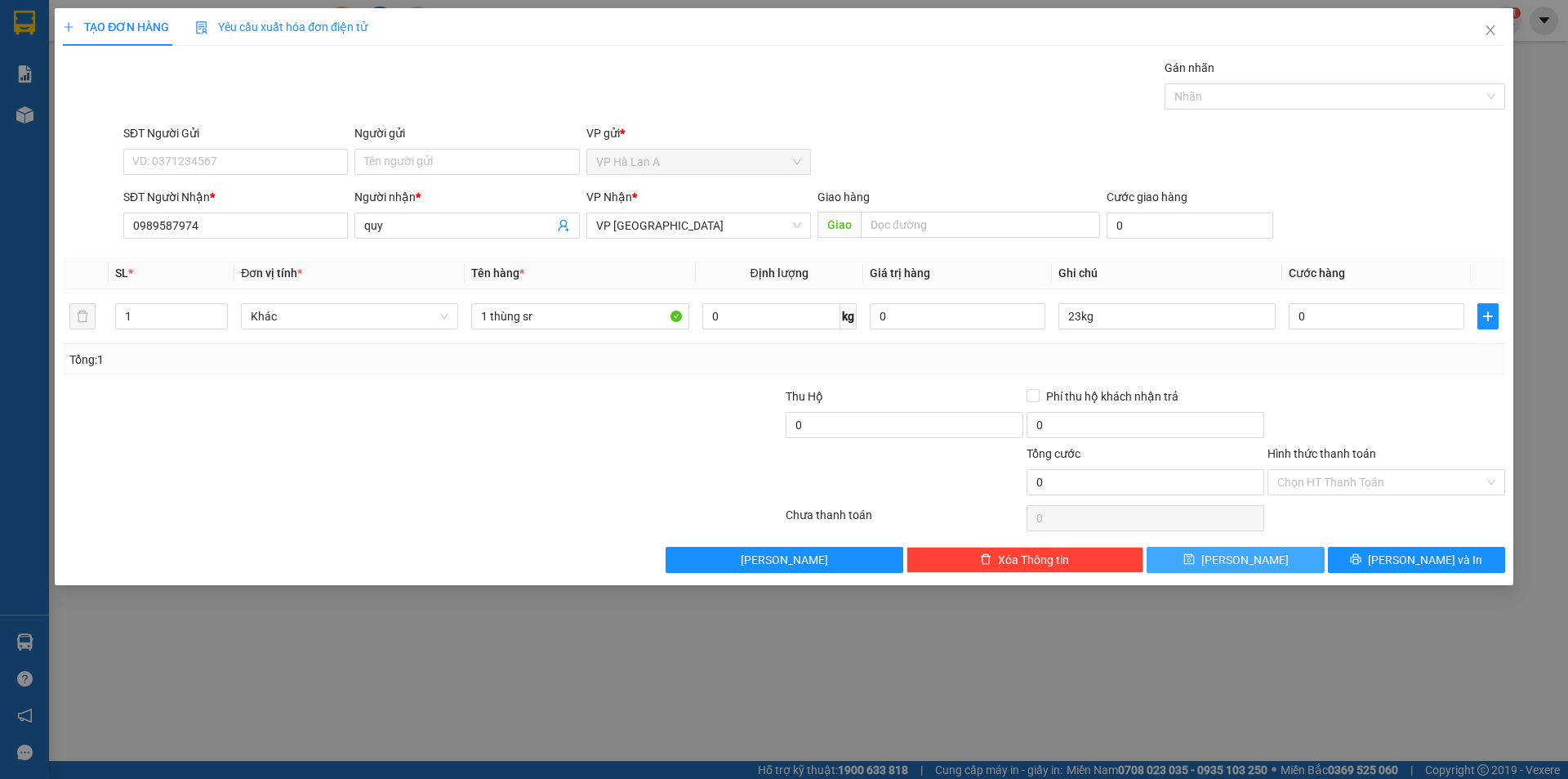
click at [1222, 568] on button "Lưu" at bounding box center [1236, 559] width 177 height 26
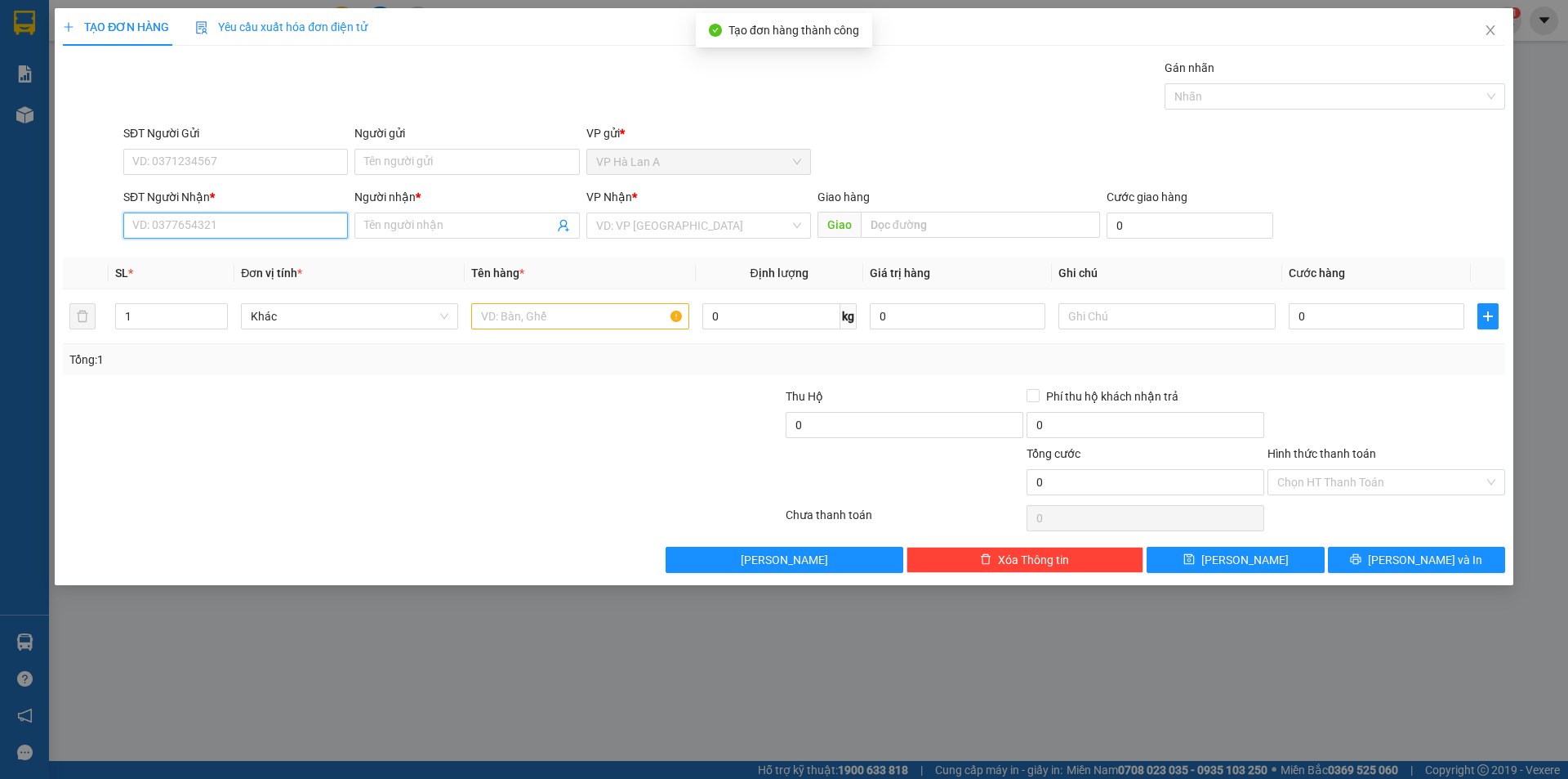
click at [281, 225] on input "SĐT Người Nhận *" at bounding box center [236, 225] width 225 height 26
drag, startPoint x: 186, startPoint y: 253, endPoint x: 331, endPoint y: 273, distance: 146.4
click at [189, 255] on div "0913569684 - trọng" at bounding box center [235, 258] width 205 height 18
click at [547, 305] on input "text" at bounding box center [580, 315] width 217 height 26
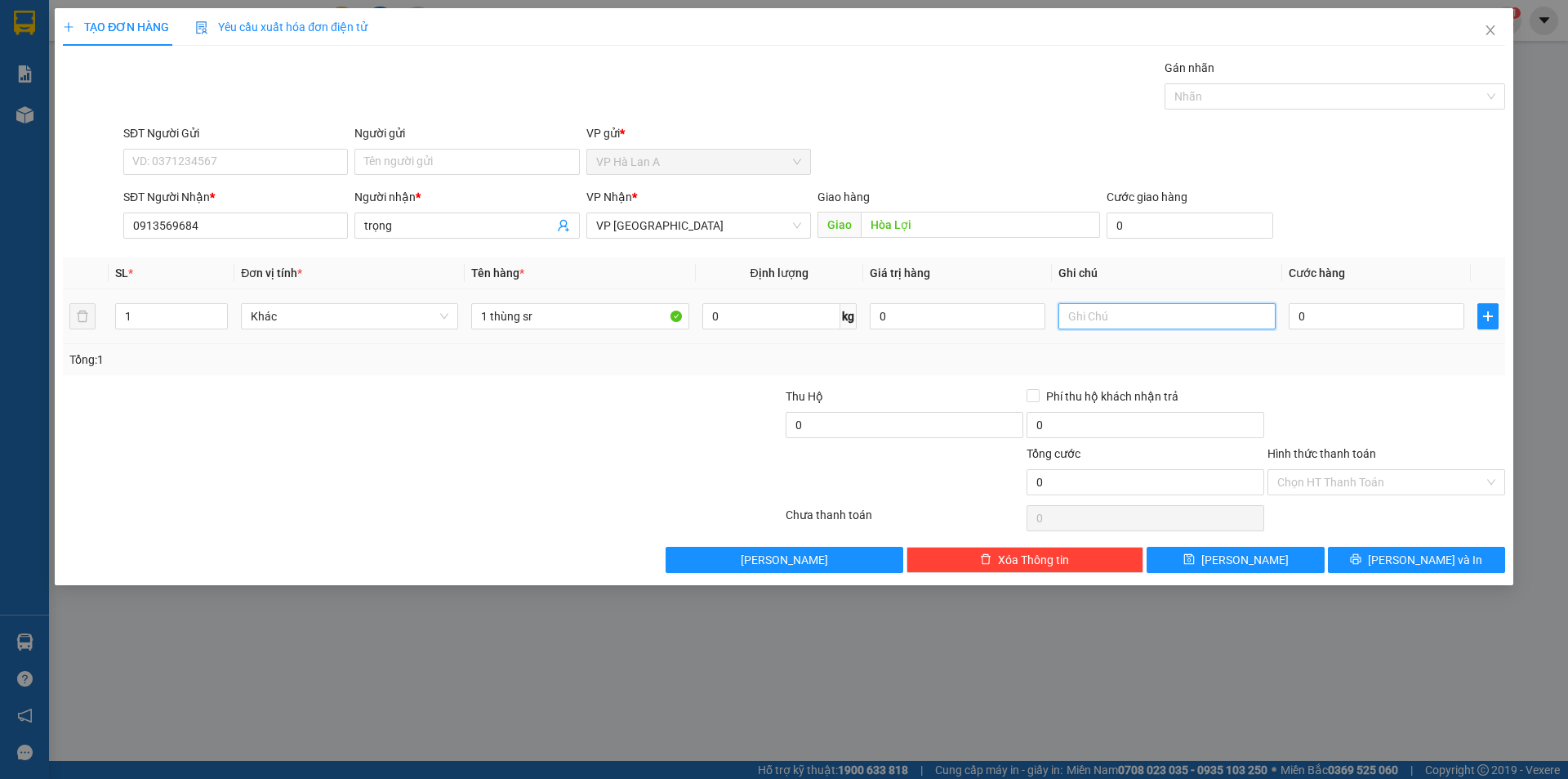
click at [1077, 319] on input "text" at bounding box center [1167, 315] width 217 height 26
click at [1349, 319] on input "0" at bounding box center [1377, 315] width 175 height 26
click at [1346, 478] on div "Hình thức thanh toán Chọn HT Thanh Toán" at bounding box center [1387, 473] width 238 height 57
click at [1342, 488] on input "Hình thức thanh toán" at bounding box center [1380, 482] width 207 height 25
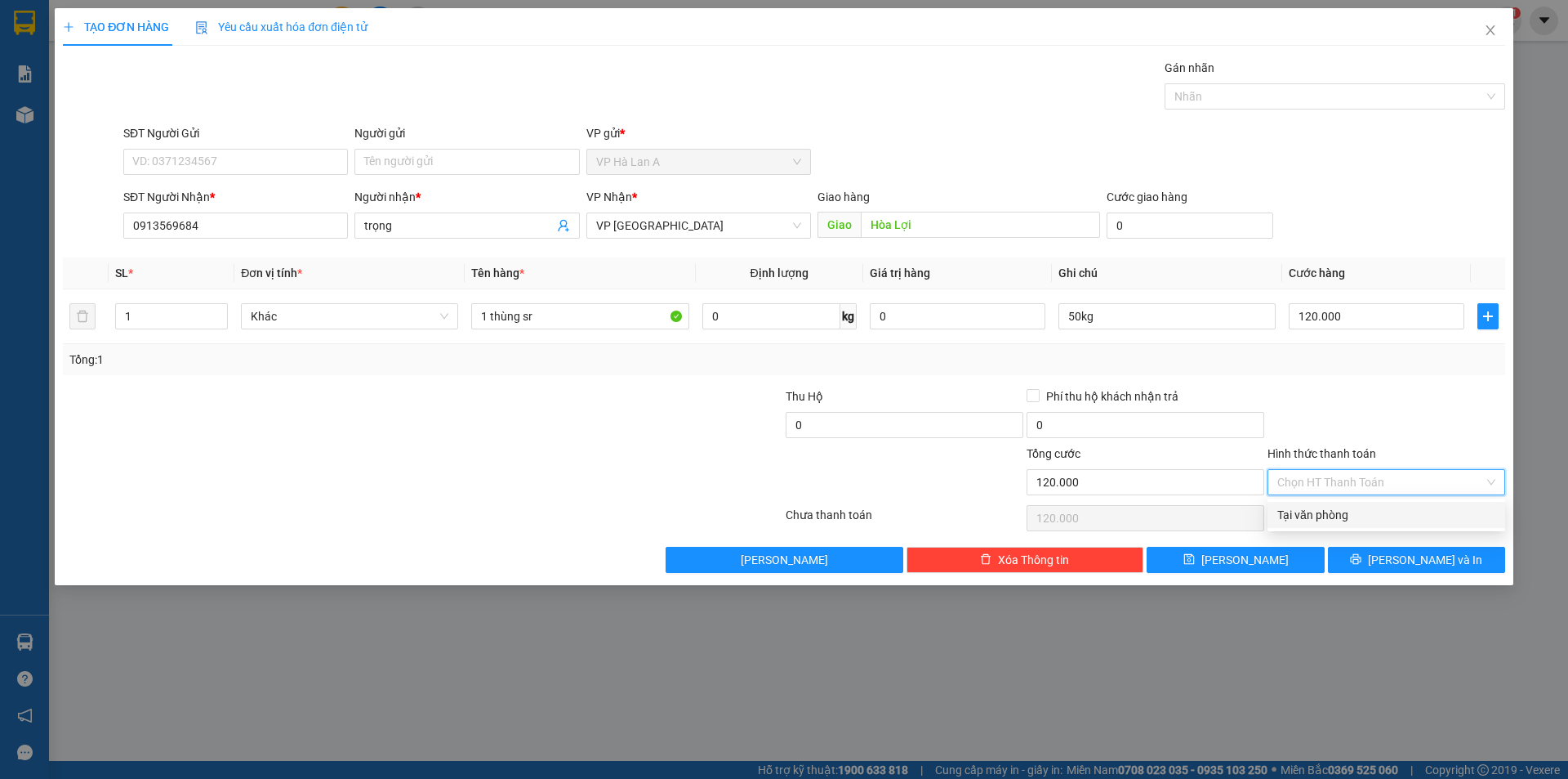
click at [1338, 516] on div "Tại văn phòng" at bounding box center [1386, 514] width 218 height 18
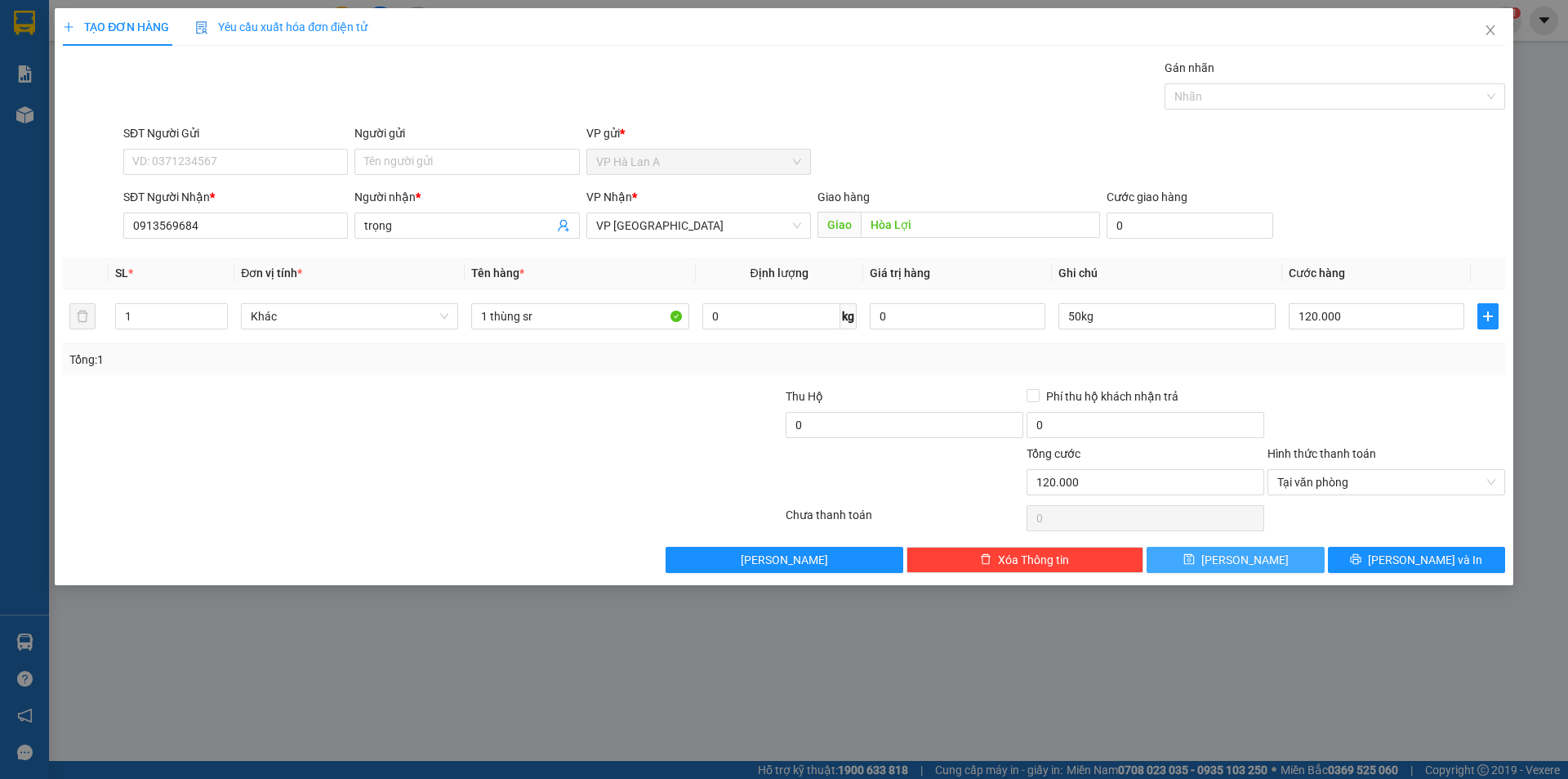
click at [1272, 567] on button "Lưu" at bounding box center [1236, 559] width 177 height 26
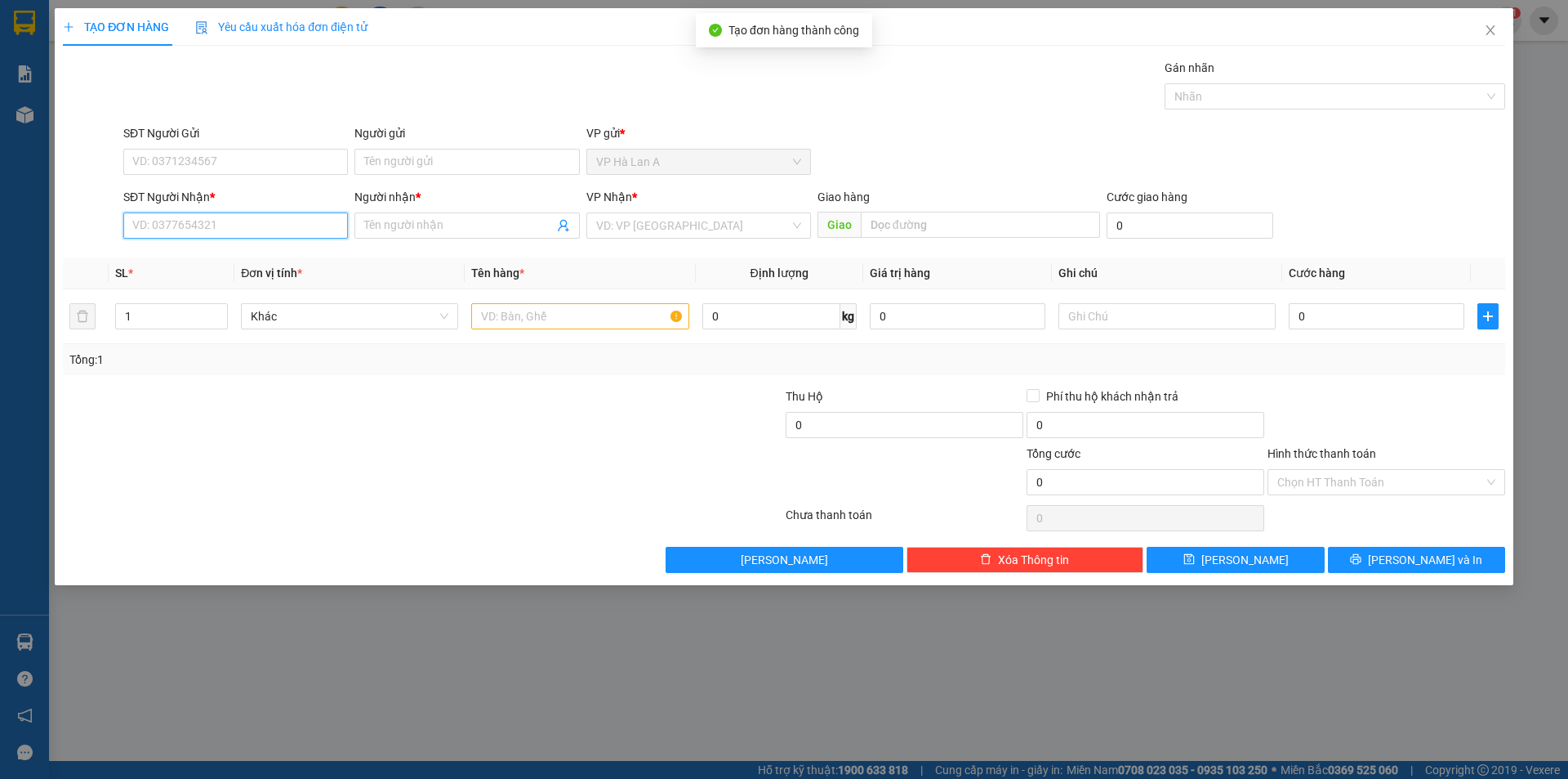
click at [215, 222] on input "SĐT Người Nhận *" at bounding box center [236, 225] width 225 height 26
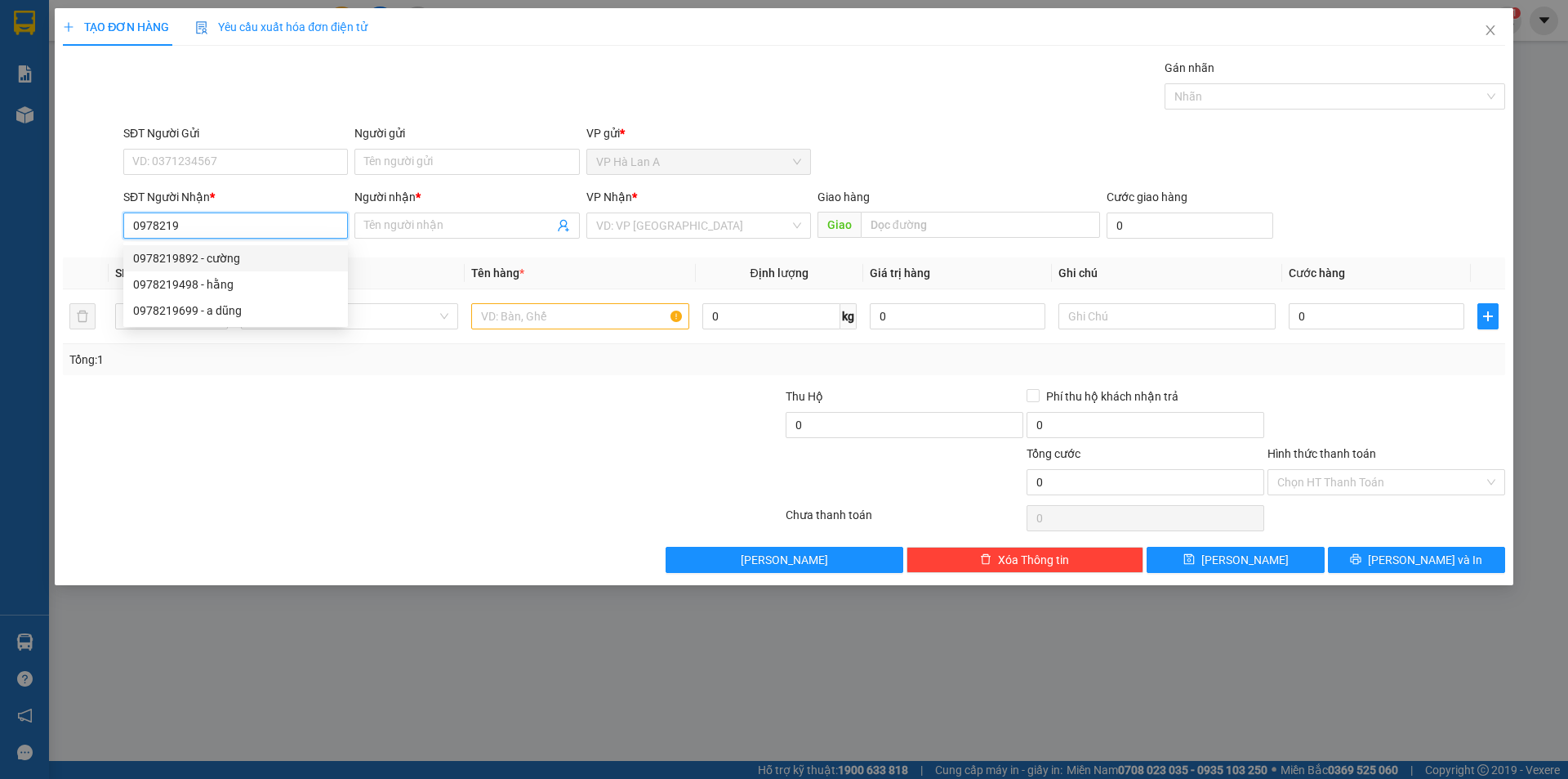
click at [204, 260] on div "0978219892 - cường" at bounding box center [235, 258] width 205 height 18
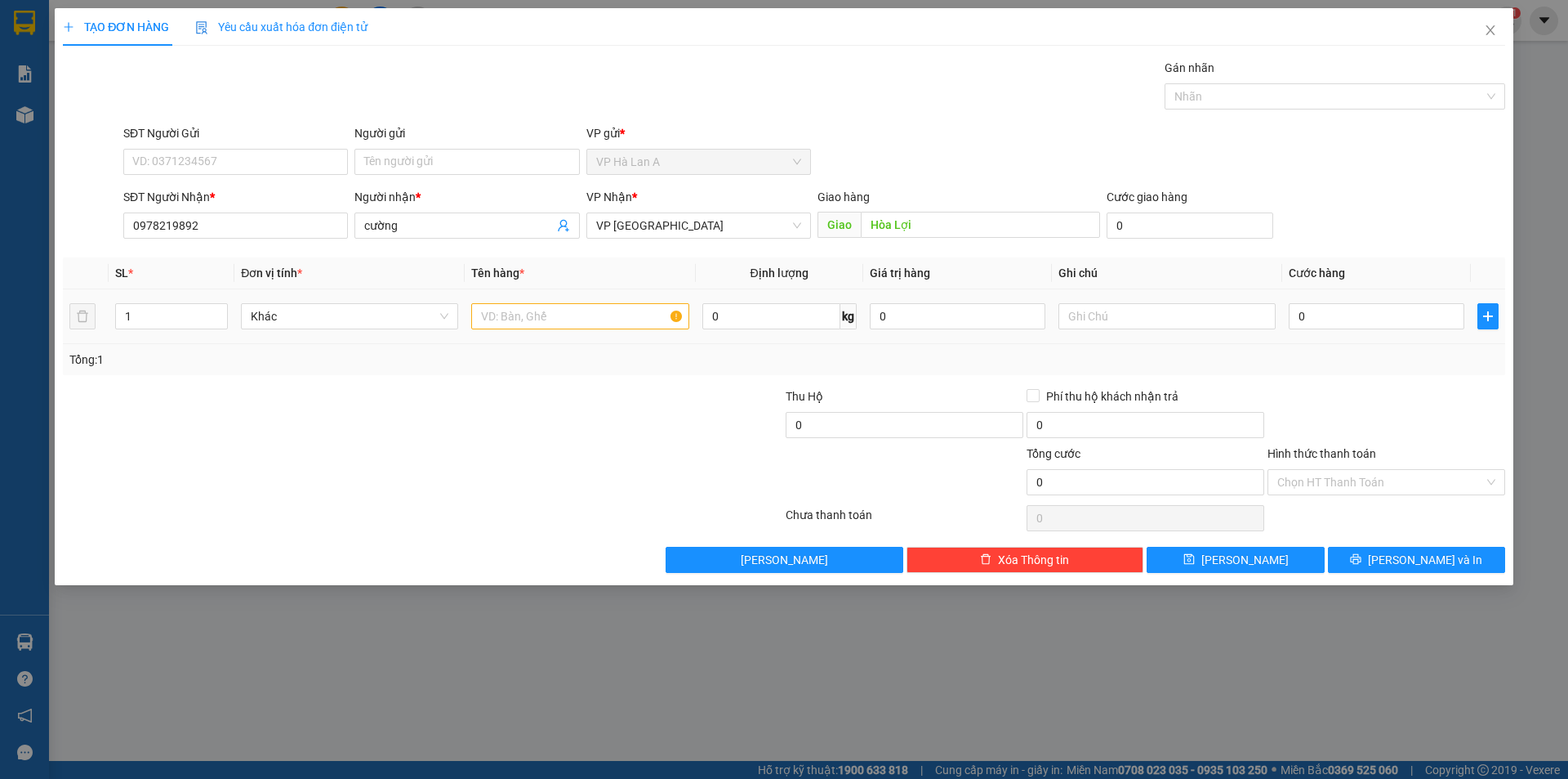
drag, startPoint x: 486, startPoint y: 301, endPoint x: 505, endPoint y: 308, distance: 20.2
click at [494, 305] on td at bounding box center [580, 316] width 230 height 54
click at [505, 308] on input "text" at bounding box center [580, 315] width 217 height 26
drag, startPoint x: 1121, startPoint y: 342, endPoint x: 1123, endPoint y: 323, distance: 19.1
click at [1121, 339] on td at bounding box center [1167, 316] width 230 height 54
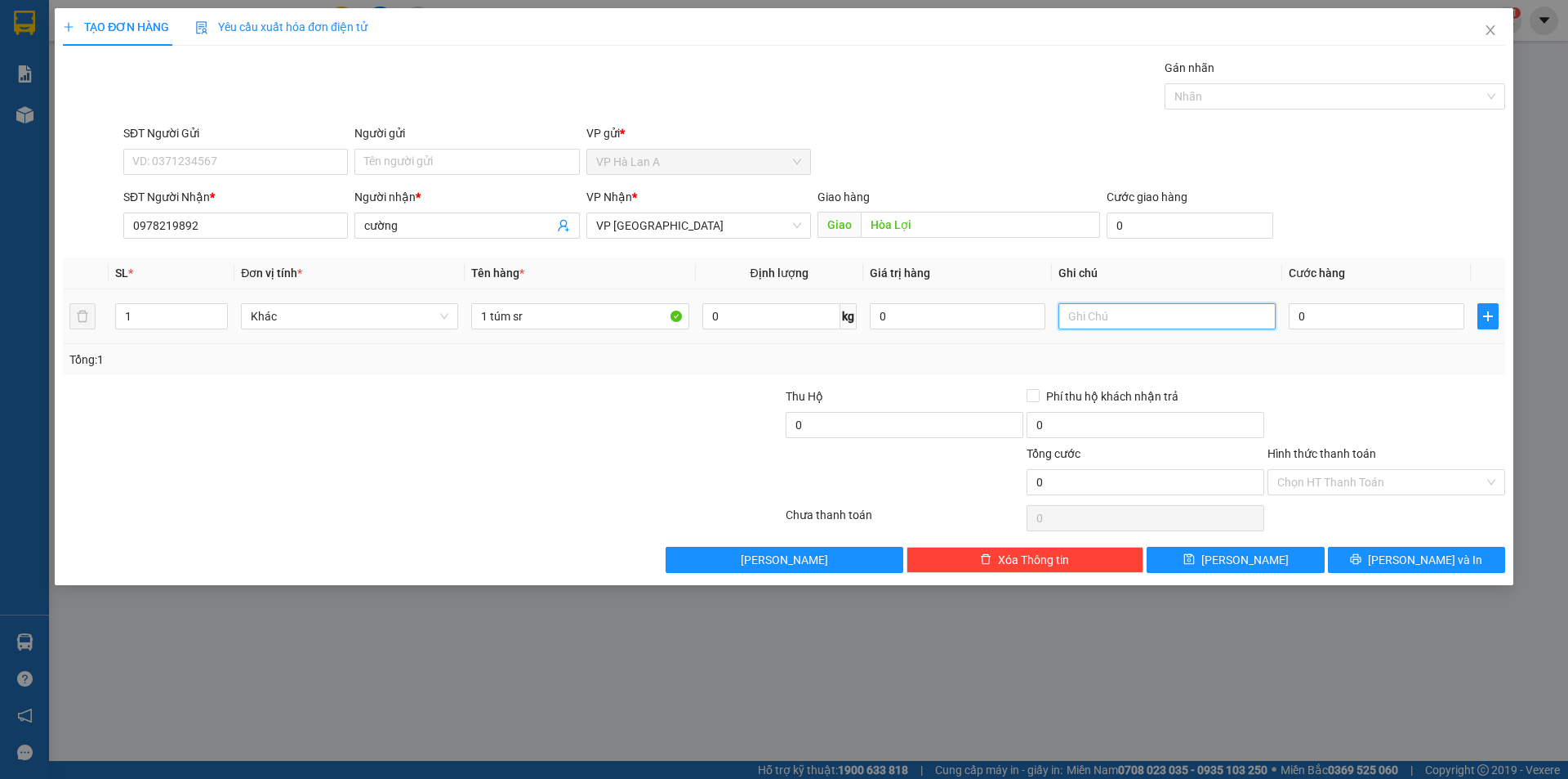
click at [1123, 323] on input "text" at bounding box center [1167, 315] width 217 height 26
click at [1304, 325] on input "0" at bounding box center [1377, 315] width 175 height 26
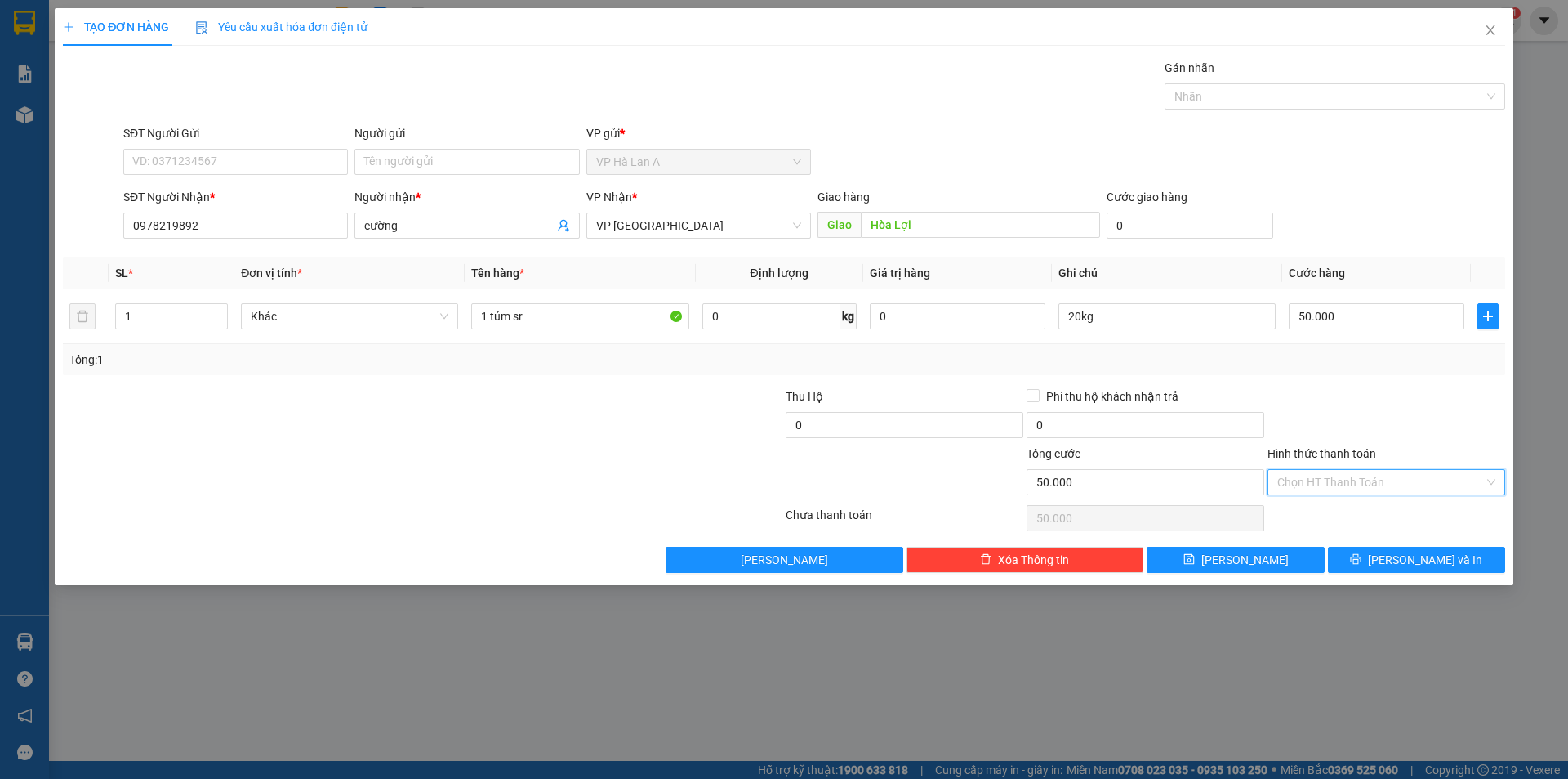
drag, startPoint x: 1338, startPoint y: 480, endPoint x: 1331, endPoint y: 504, distance: 25.0
click at [1338, 482] on input "Hình thức thanh toán" at bounding box center [1380, 482] width 207 height 25
click at [1326, 515] on div "Tại văn phòng" at bounding box center [1386, 514] width 218 height 18
click at [1239, 565] on span "Lưu" at bounding box center [1245, 559] width 88 height 18
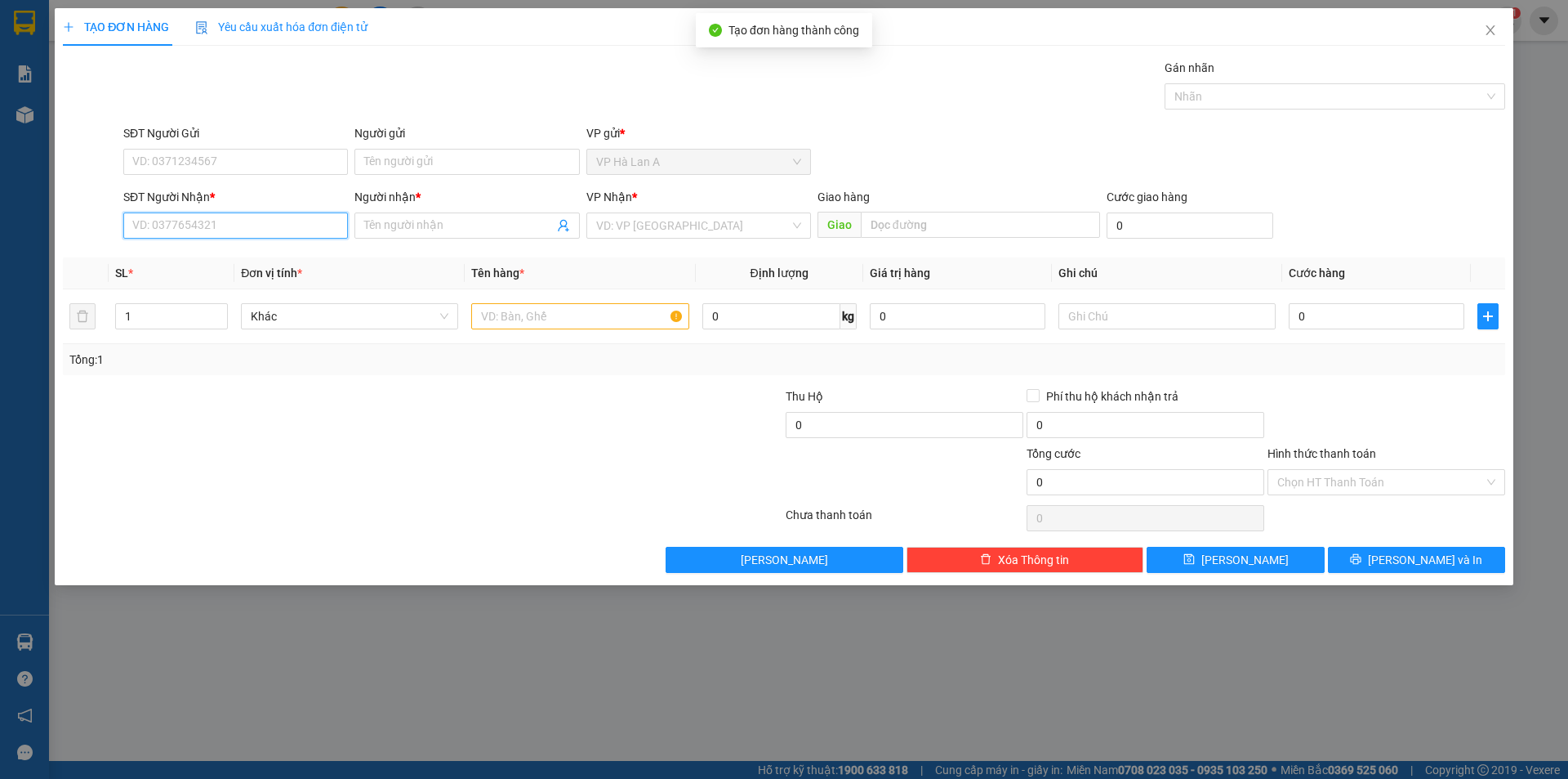
click at [285, 221] on input "SĐT Người Nhận *" at bounding box center [236, 225] width 225 height 26
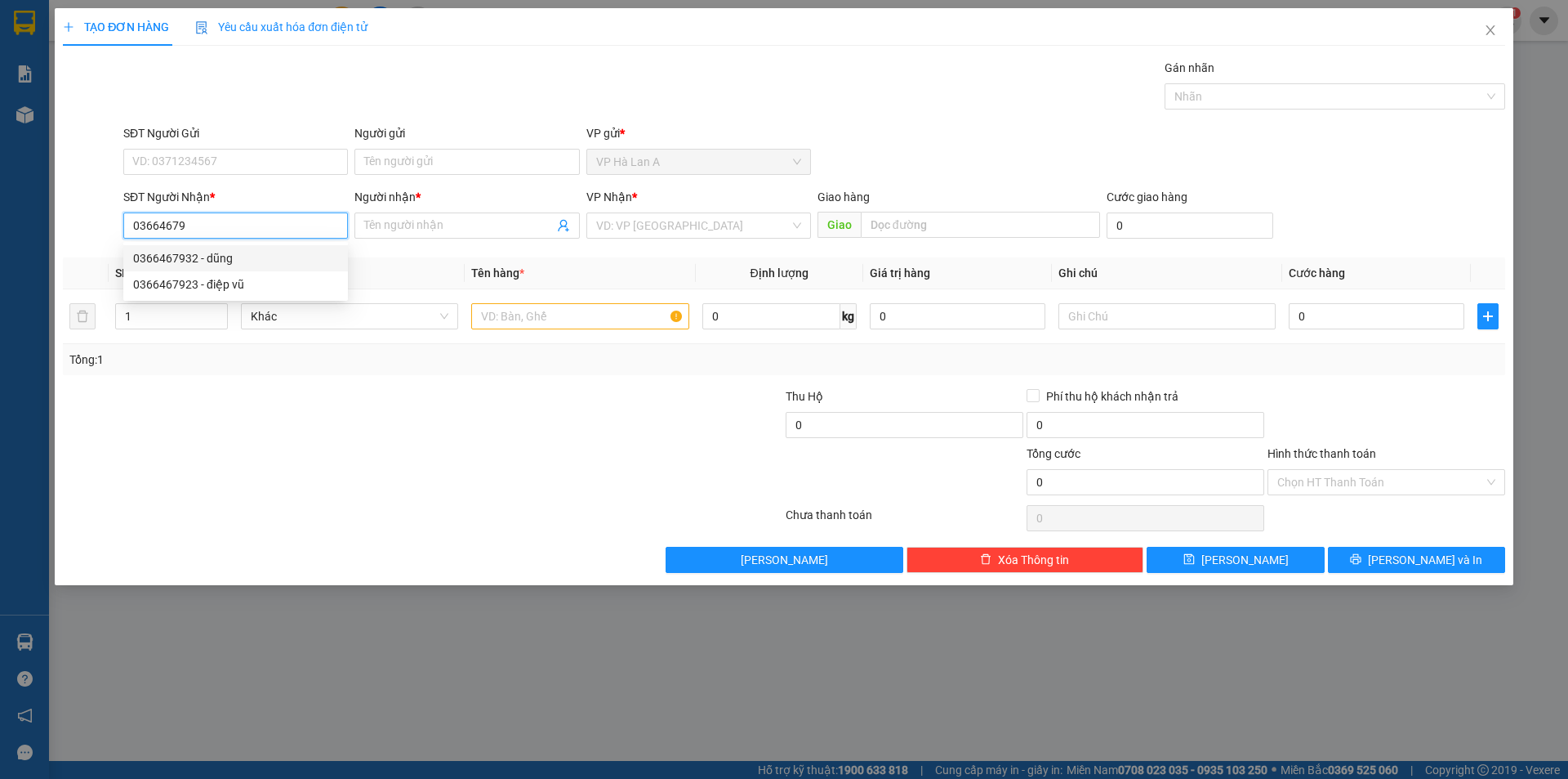
click at [201, 249] on div "0366467932 - dũng" at bounding box center [236, 257] width 225 height 26
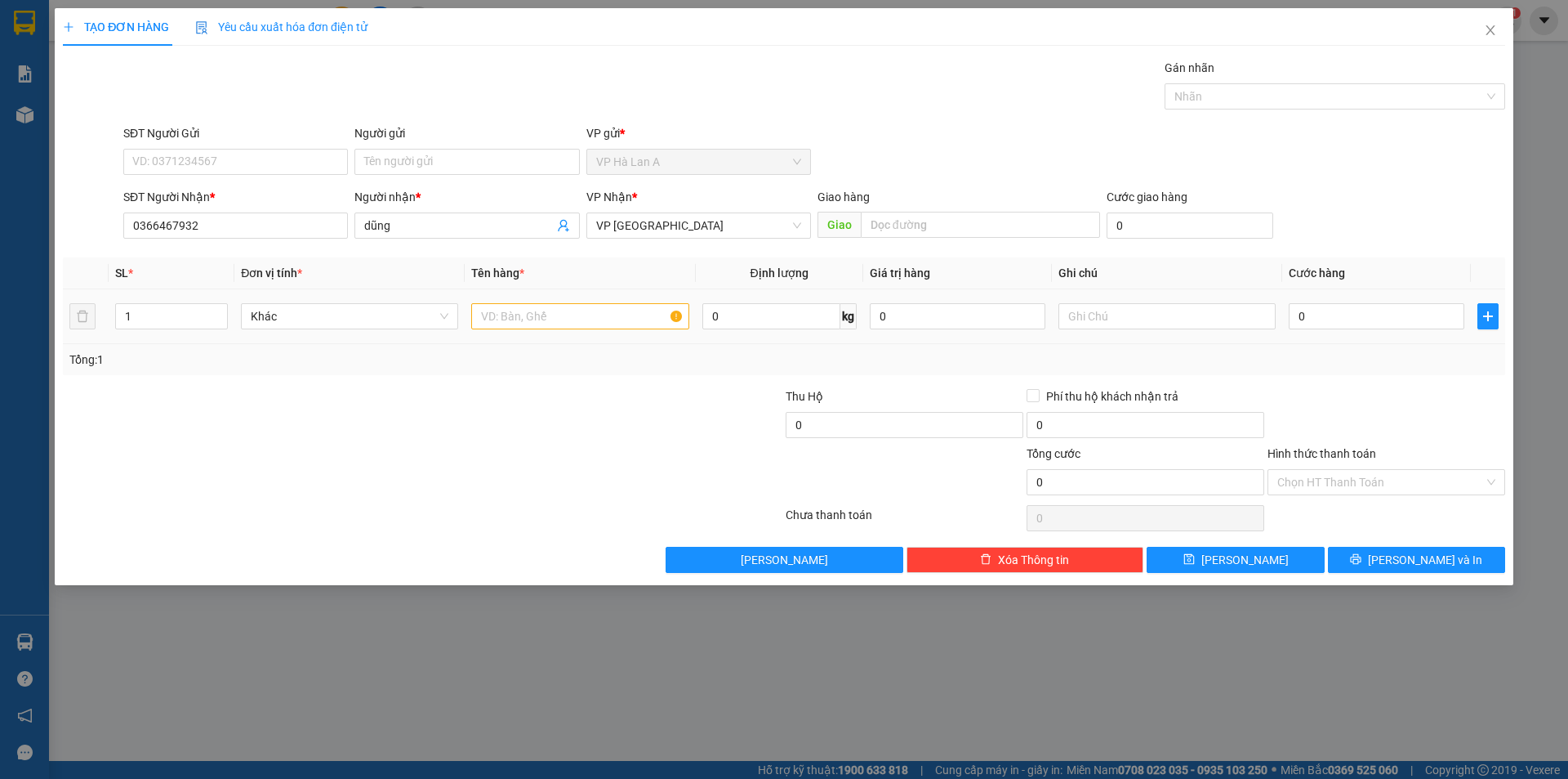
drag, startPoint x: 556, startPoint y: 296, endPoint x: 558, endPoint y: 304, distance: 8.2
click at [557, 302] on td at bounding box center [580, 316] width 230 height 54
click at [559, 308] on input "text" at bounding box center [580, 315] width 217 height 26
click at [1085, 310] on input "text" at bounding box center [1167, 315] width 217 height 26
click at [1245, 561] on span "Lưu" at bounding box center [1245, 559] width 88 height 18
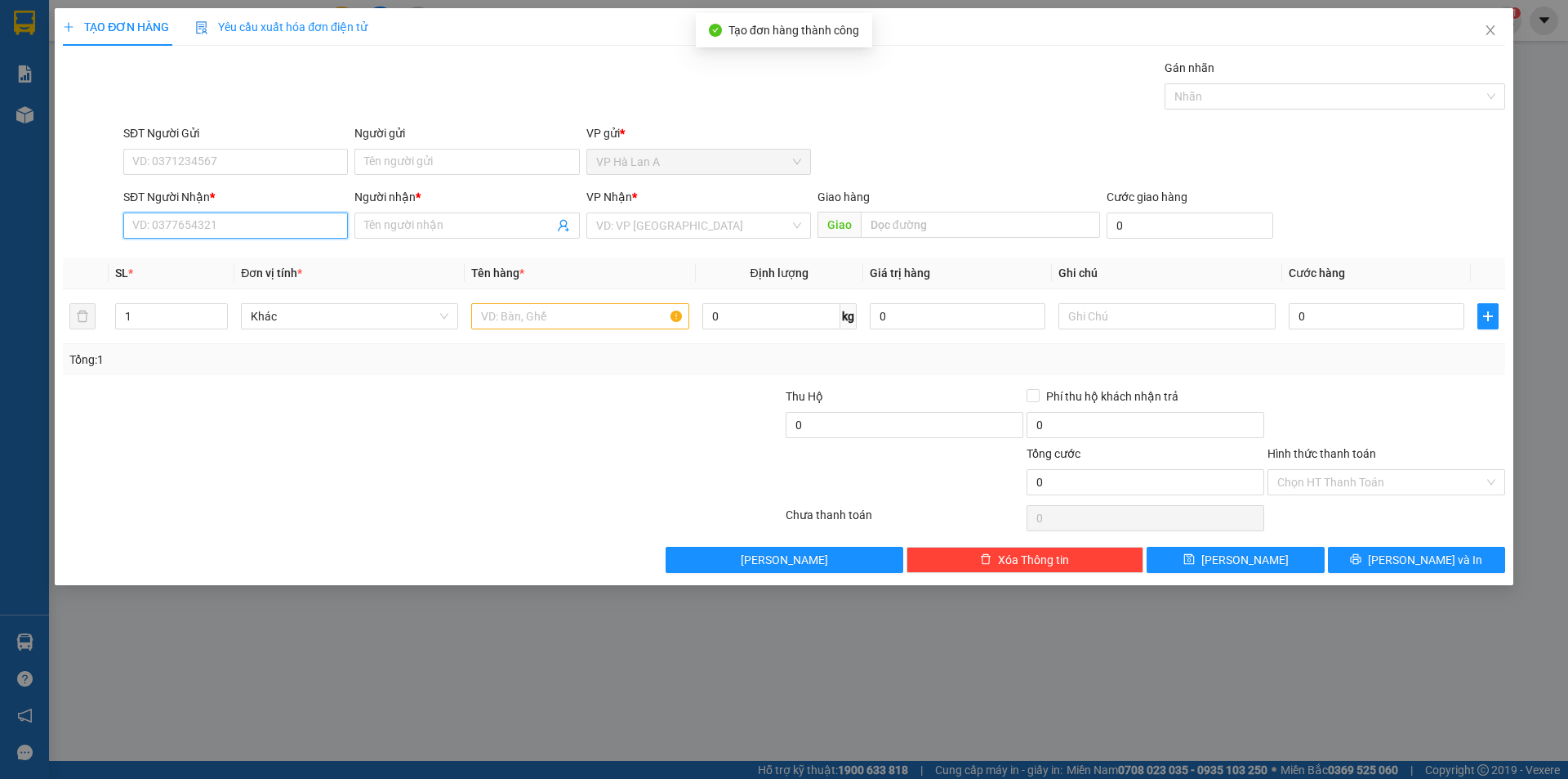
click at [195, 221] on input "SĐT Người Nhận *" at bounding box center [236, 225] width 225 height 26
drag, startPoint x: 195, startPoint y: 255, endPoint x: 291, endPoint y: 272, distance: 97.5
click at [208, 259] on div "0961417189 - chính" at bounding box center [235, 258] width 205 height 18
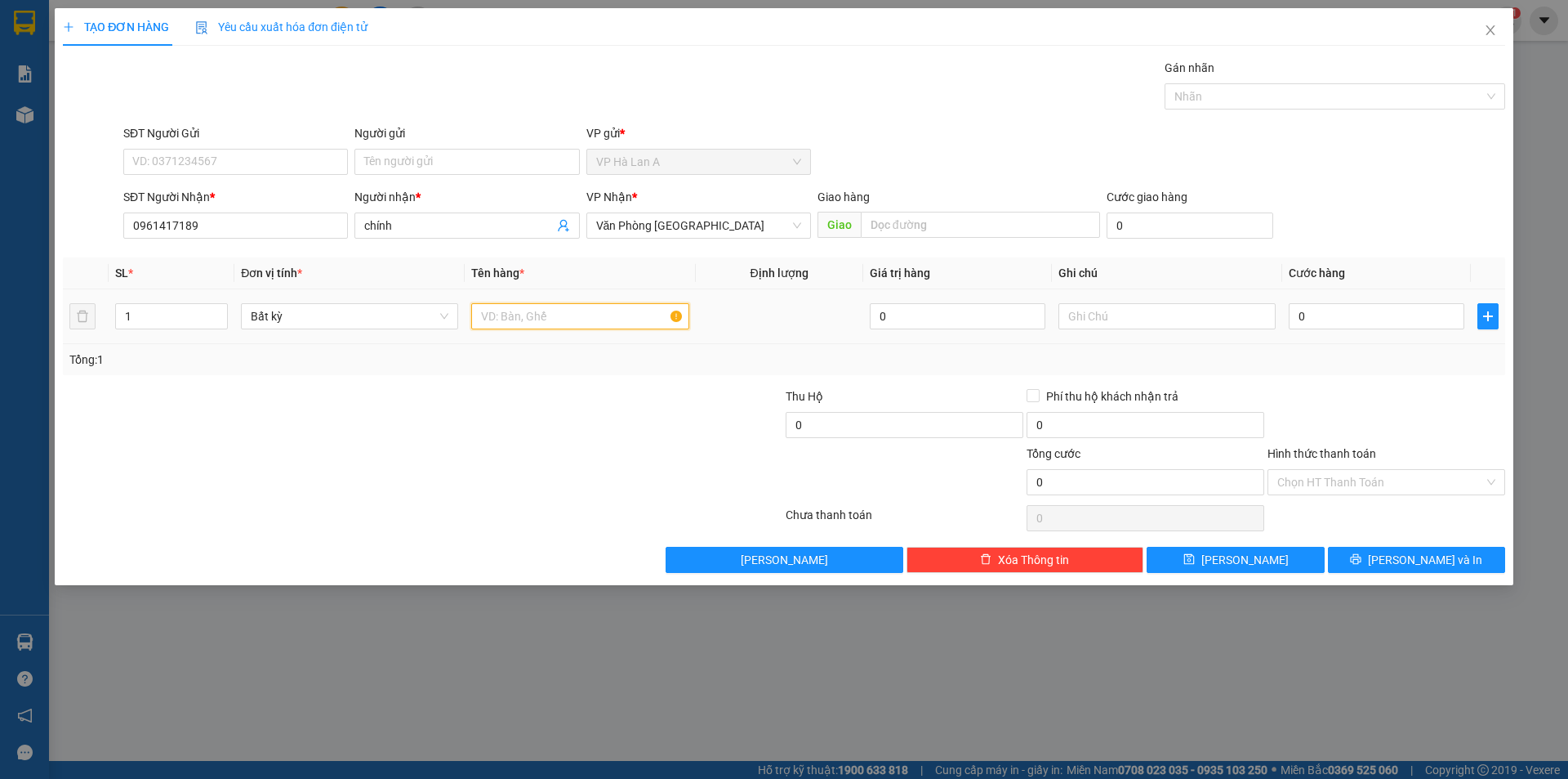
click at [500, 315] on input "text" at bounding box center [580, 315] width 217 height 26
click at [648, 228] on span "Văn Phòng [GEOGRAPHIC_DATA]" at bounding box center [698, 226] width 205 height 25
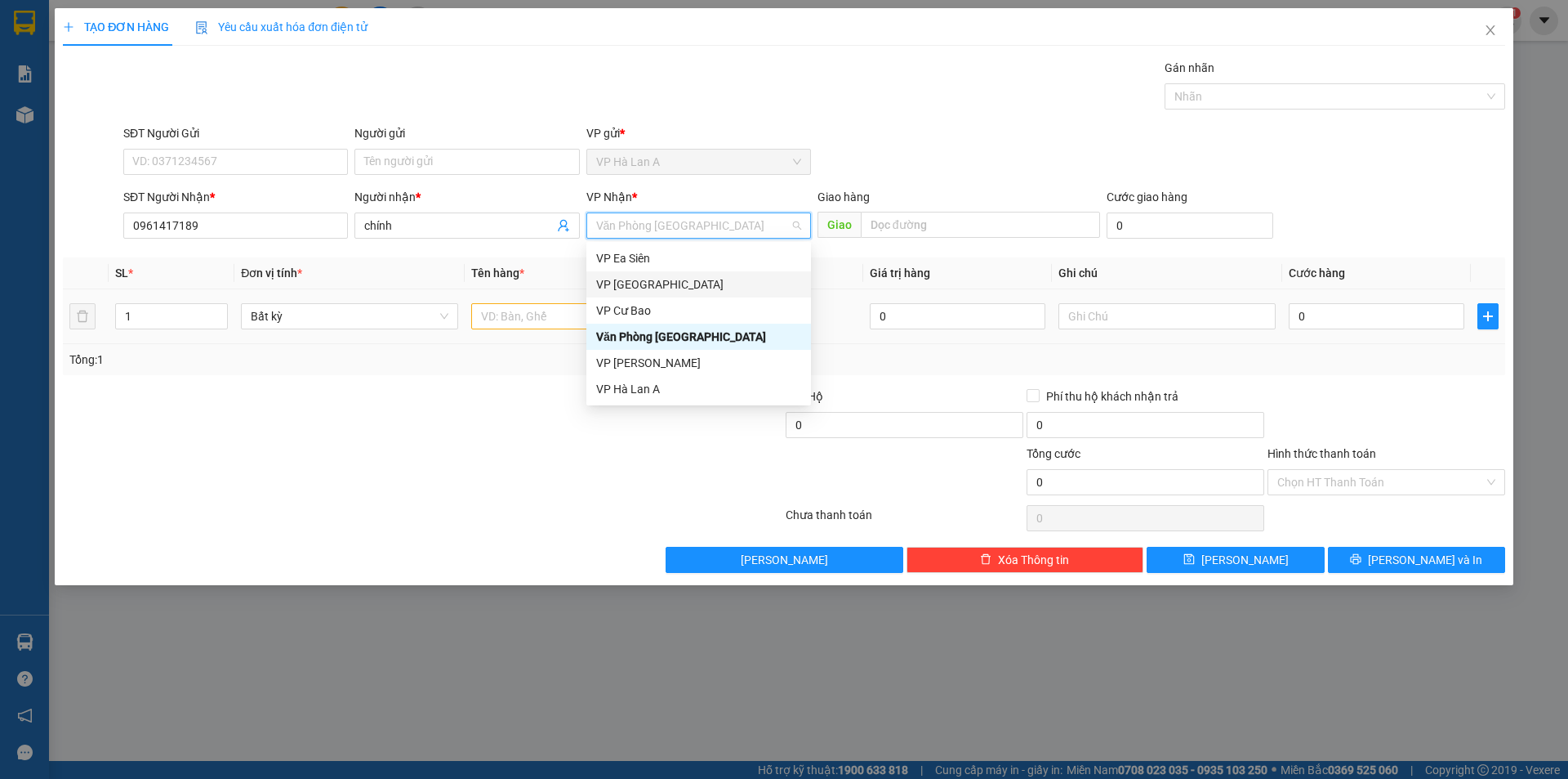
drag, startPoint x: 617, startPoint y: 282, endPoint x: 549, endPoint y: 292, distance: 68.7
click at [618, 282] on div "VP [GEOGRAPHIC_DATA]" at bounding box center [698, 284] width 205 height 18
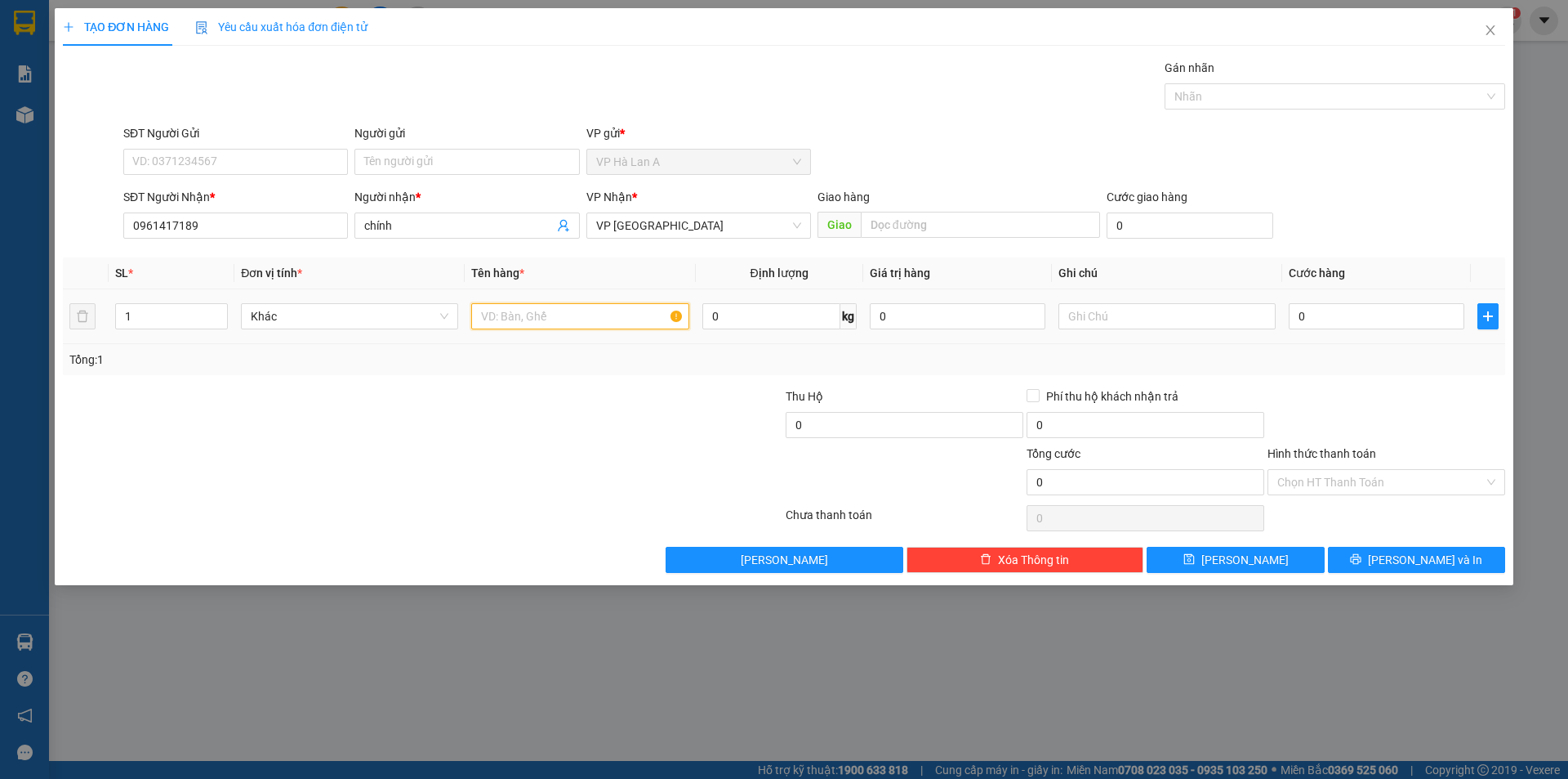
click at [542, 308] on input "text" at bounding box center [580, 315] width 217 height 26
click at [1153, 324] on input "text" at bounding box center [1167, 315] width 217 height 26
click at [1330, 307] on input "0" at bounding box center [1377, 315] width 175 height 26
drag, startPoint x: 1352, startPoint y: 480, endPoint x: 1337, endPoint y: 509, distance: 32.6
click at [1354, 485] on input "Hình thức thanh toán" at bounding box center [1380, 482] width 207 height 25
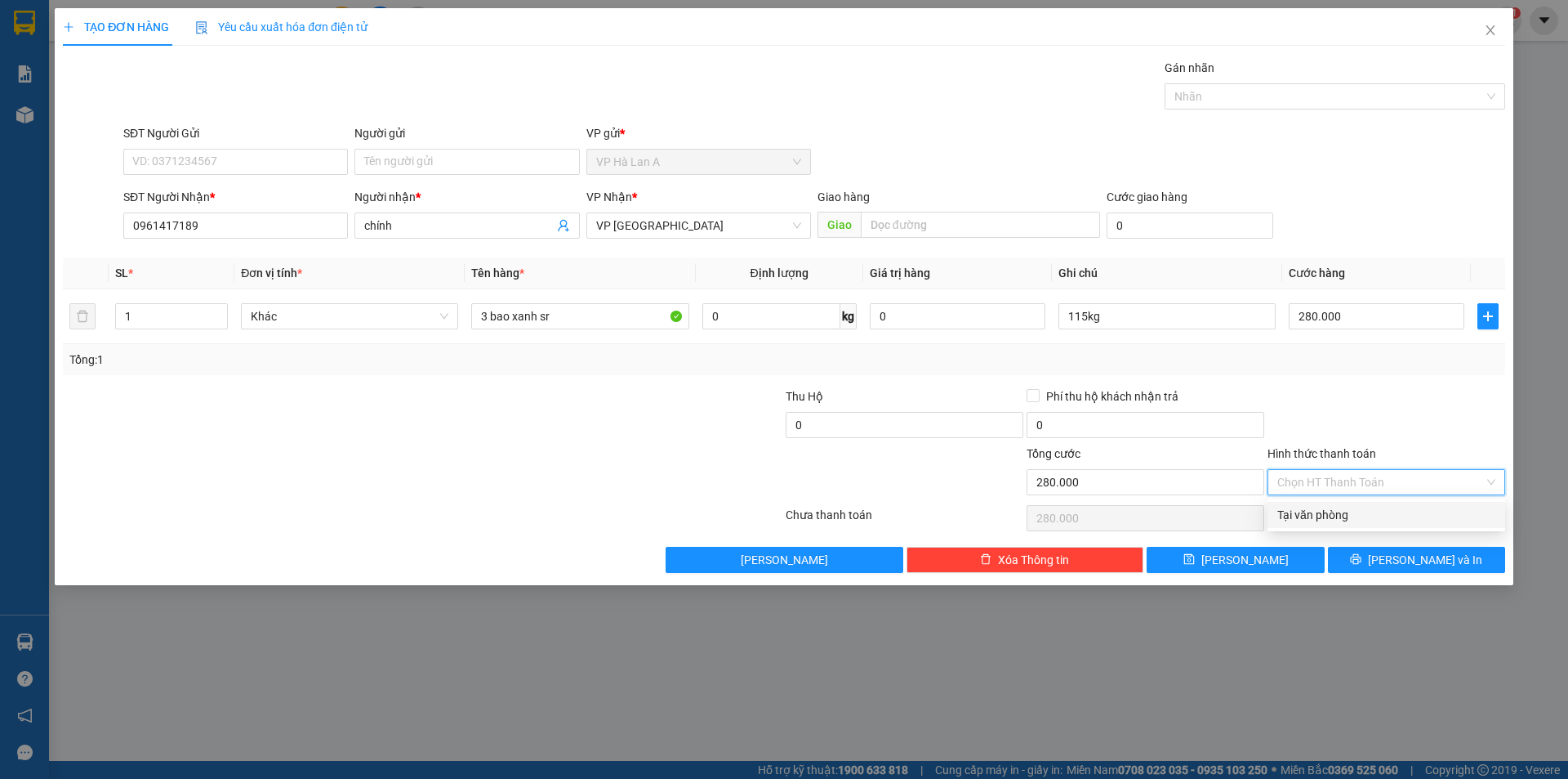
click at [1329, 517] on div "Tại văn phòng" at bounding box center [1386, 514] width 218 height 18
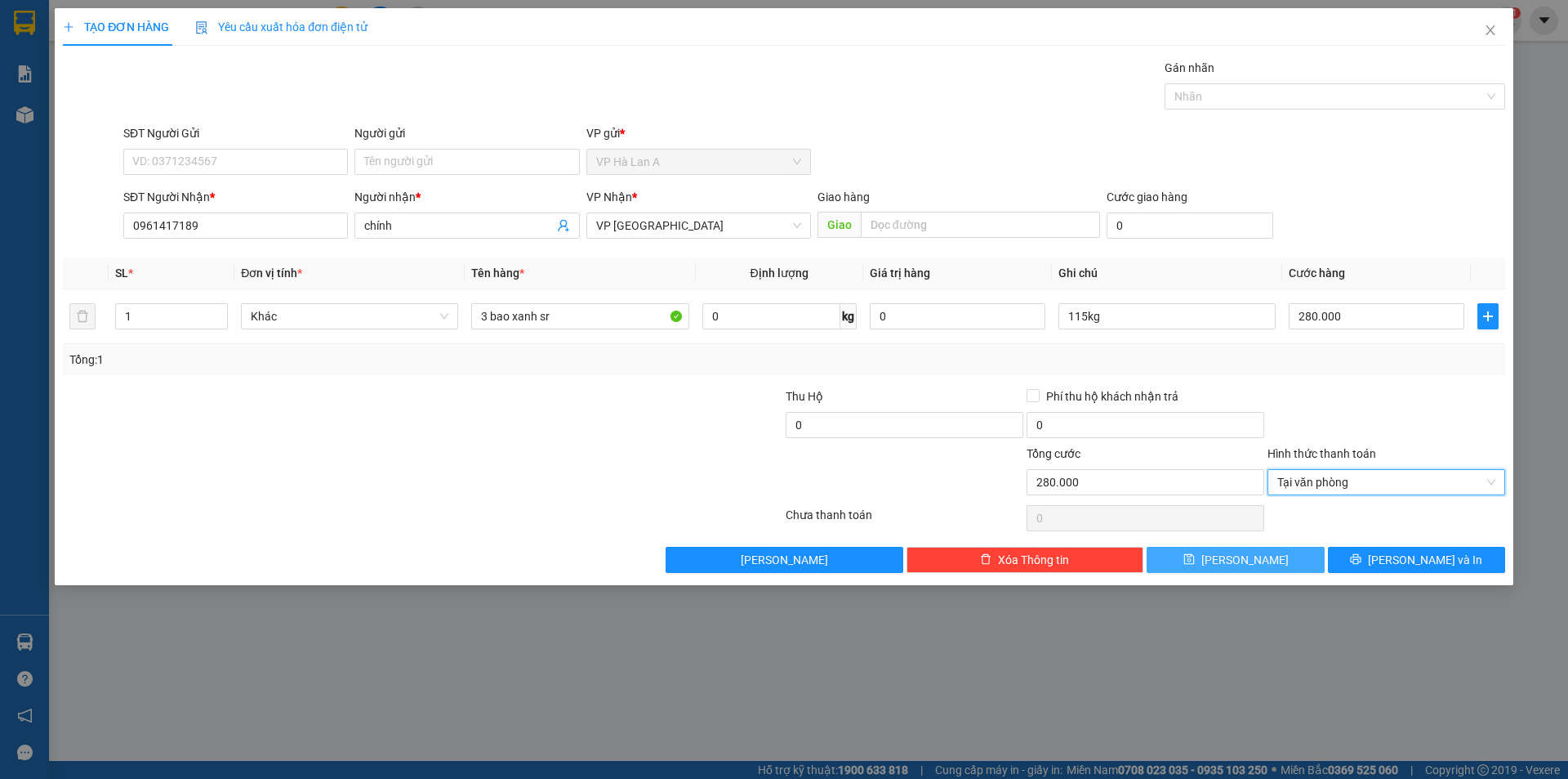
click at [1260, 558] on button "Lưu" at bounding box center [1236, 559] width 177 height 26
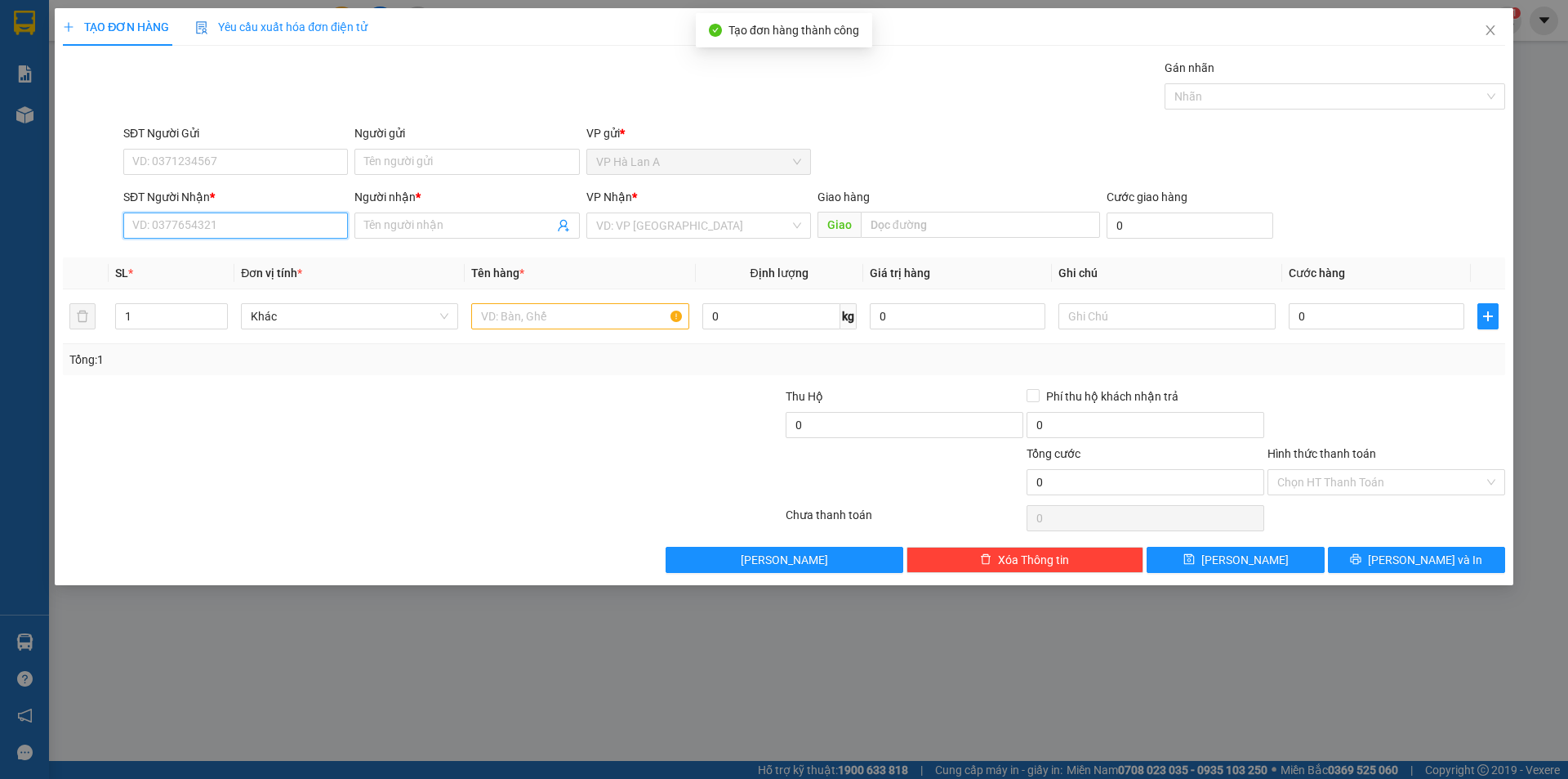
click at [257, 225] on input "SĐT Người Nhận *" at bounding box center [236, 225] width 225 height 26
click at [204, 260] on div "0794629543 - nhung" at bounding box center [235, 258] width 205 height 18
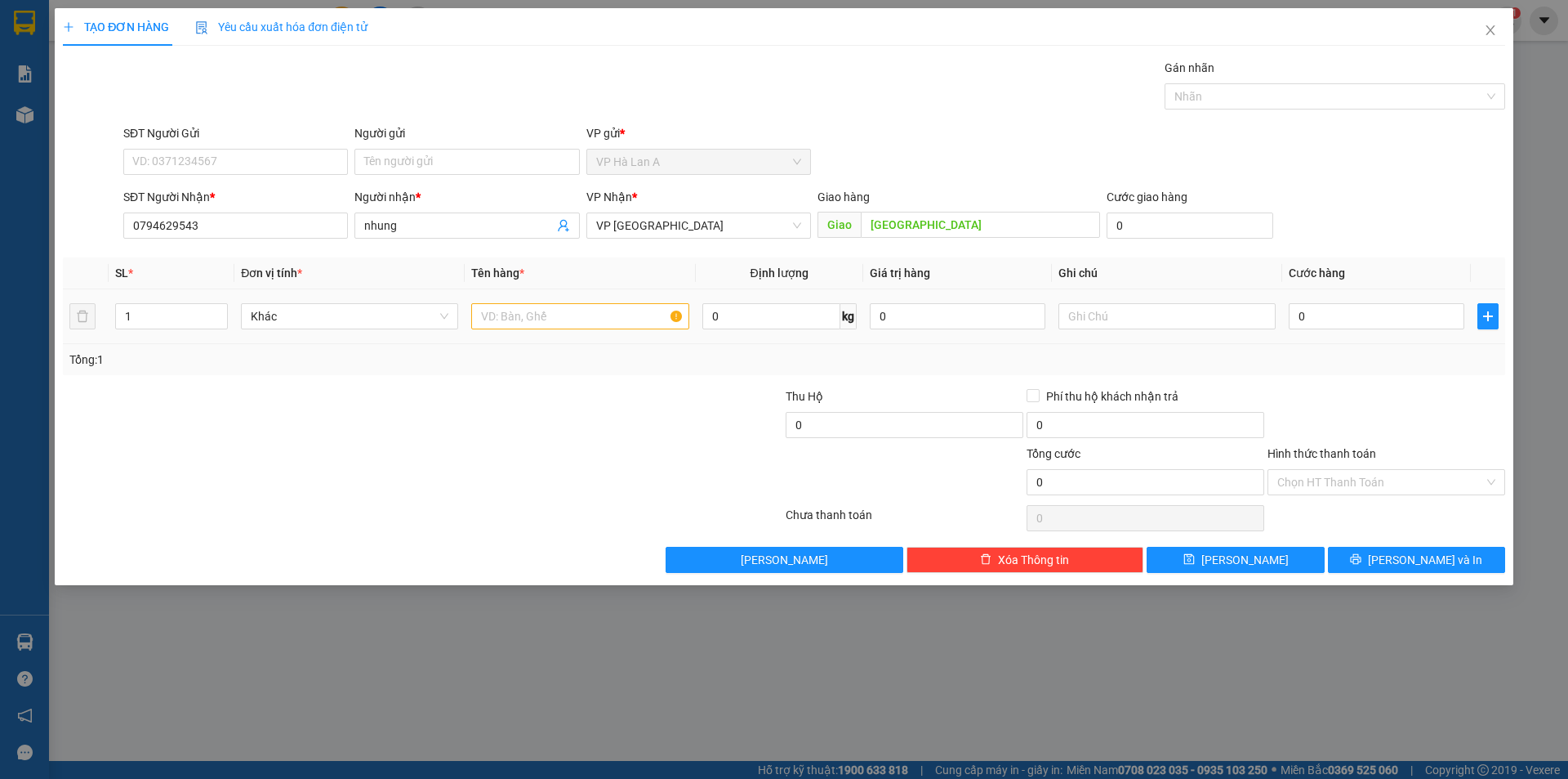
click at [555, 305] on div at bounding box center [580, 316] width 217 height 32
click at [556, 310] on input "text" at bounding box center [580, 315] width 217 height 26
click at [1079, 309] on input "text" at bounding box center [1167, 315] width 217 height 26
click at [1214, 555] on button "Lưu" at bounding box center [1236, 559] width 177 height 26
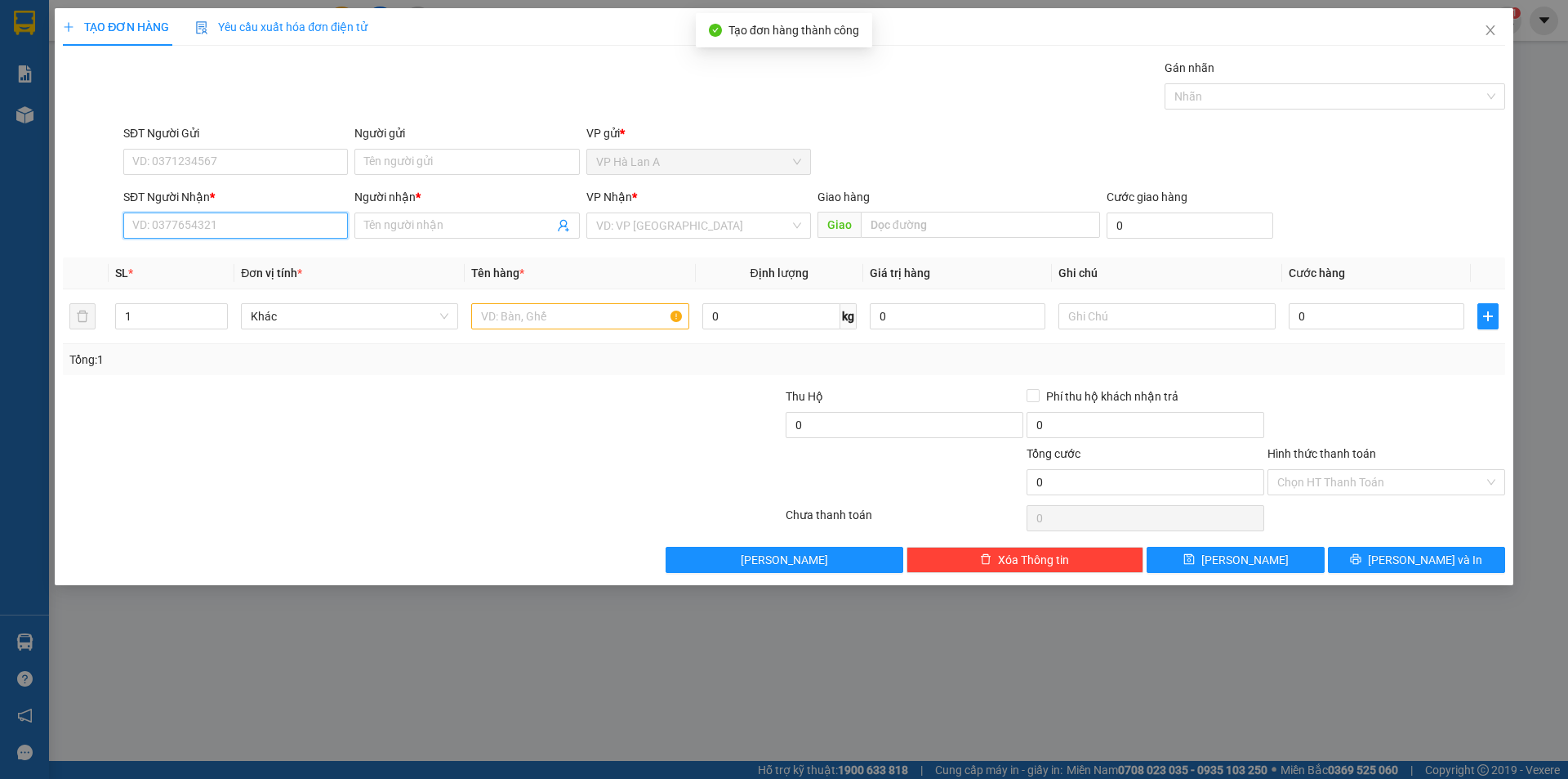
click at [254, 230] on input "SĐT Người Nhận *" at bounding box center [236, 225] width 225 height 26
click at [1493, 31] on icon "close" at bounding box center [1491, 30] width 13 height 13
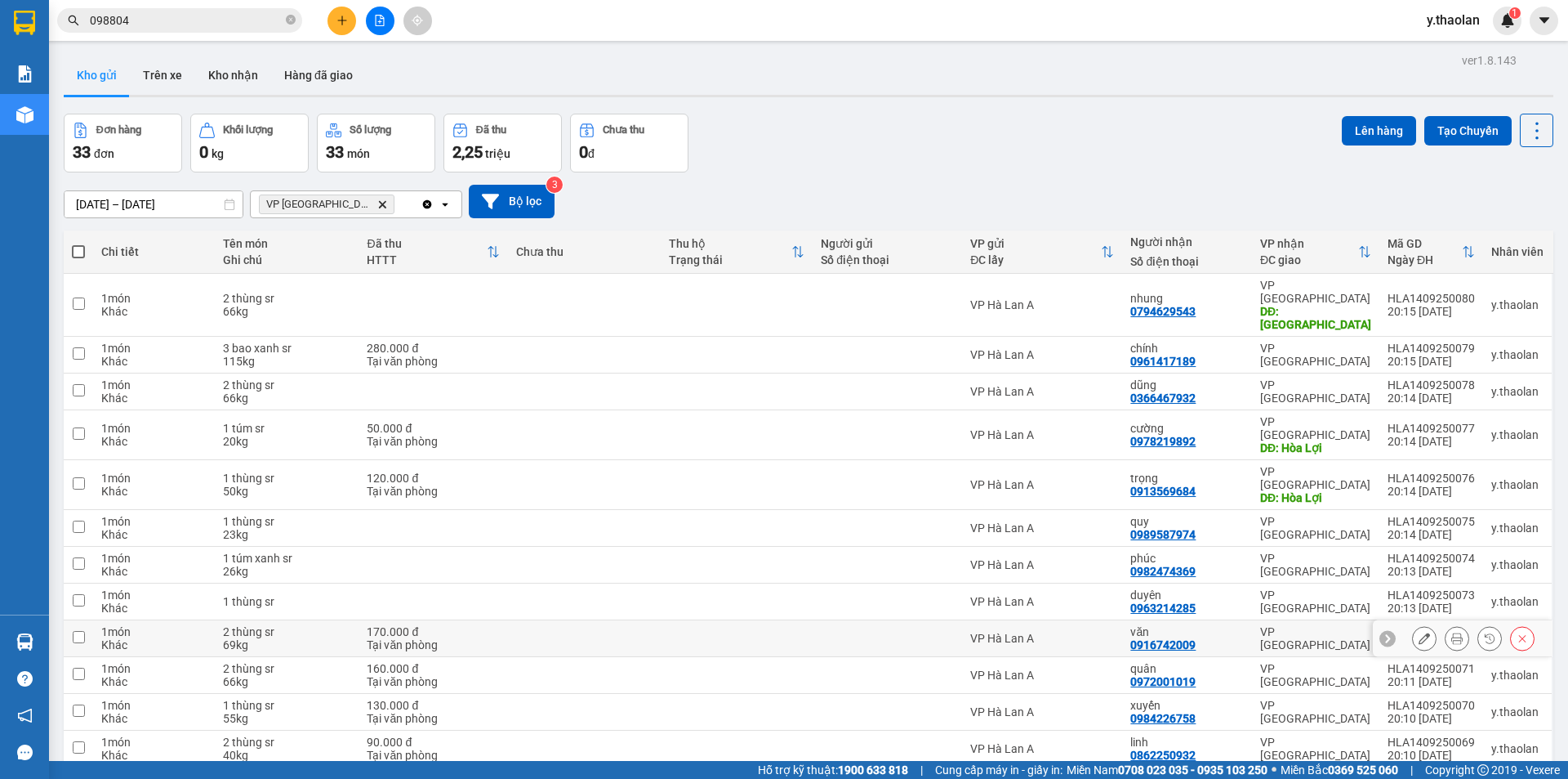
click at [317, 638] on div "69kg" at bounding box center [287, 645] width 128 height 13
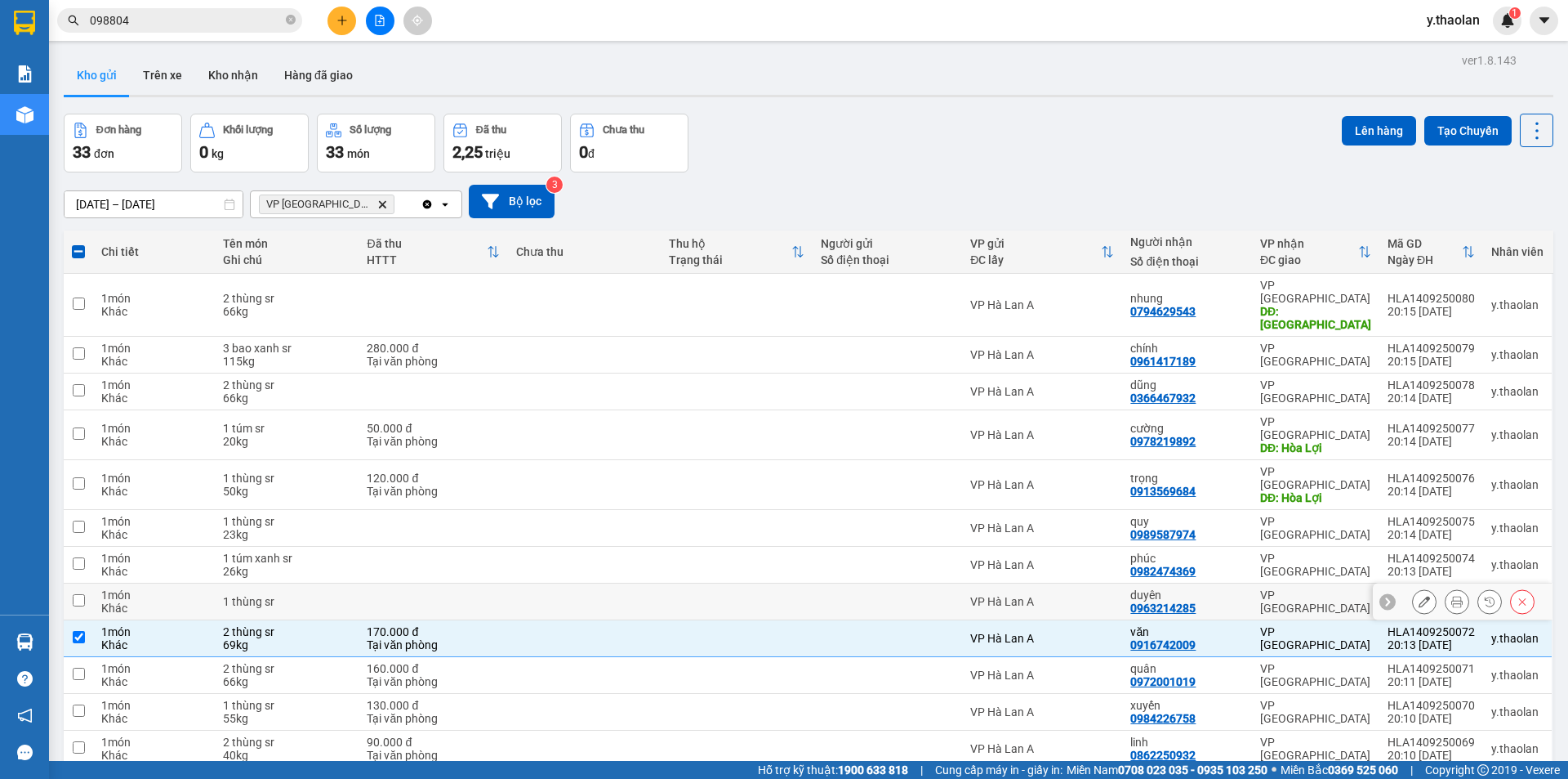
click at [1032, 584] on td "VP Hà Lan A" at bounding box center [1042, 602] width 160 height 37
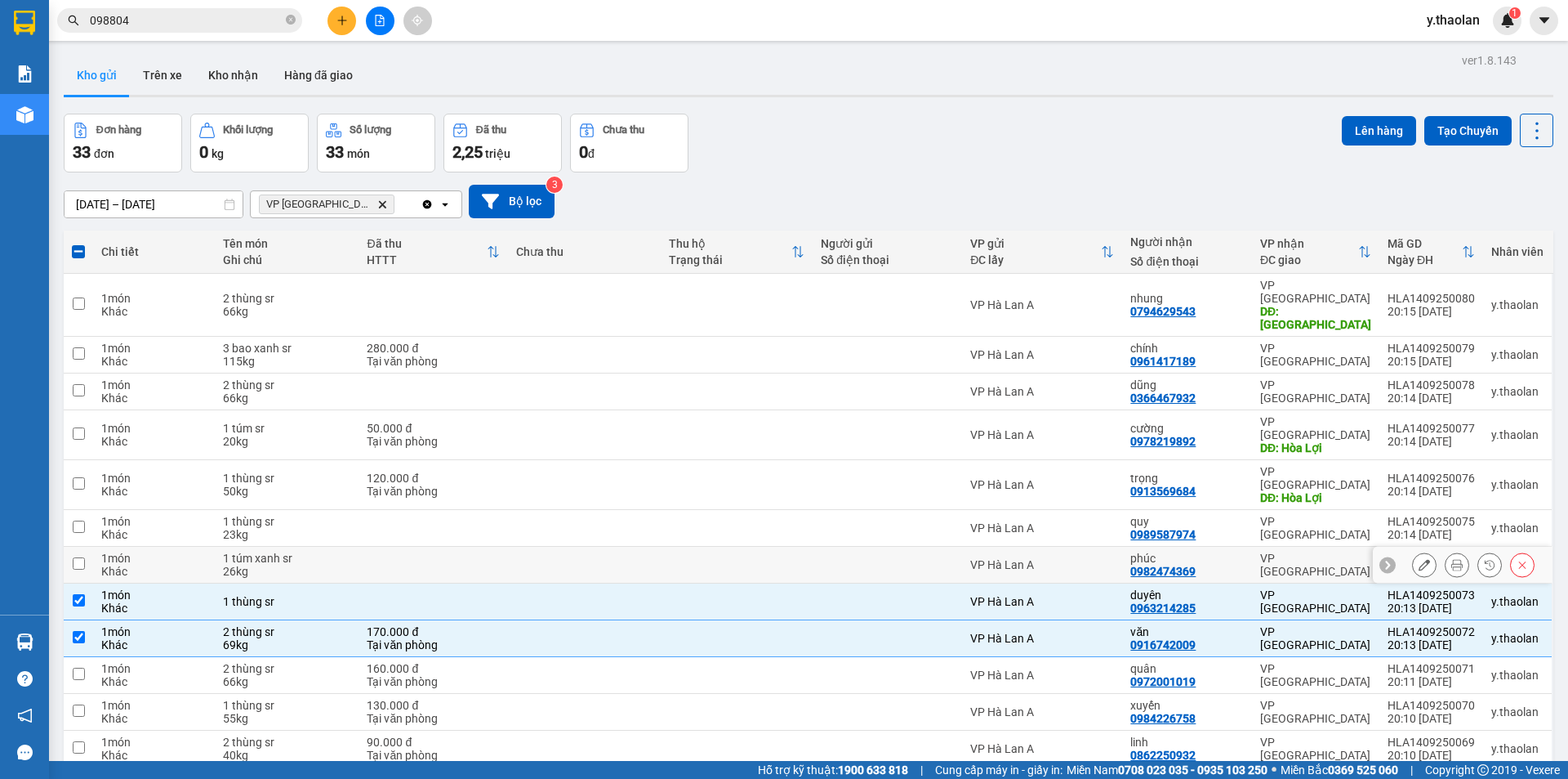
click at [1067, 558] on div "VP Hà Lan A" at bounding box center [1042, 565] width 144 height 13
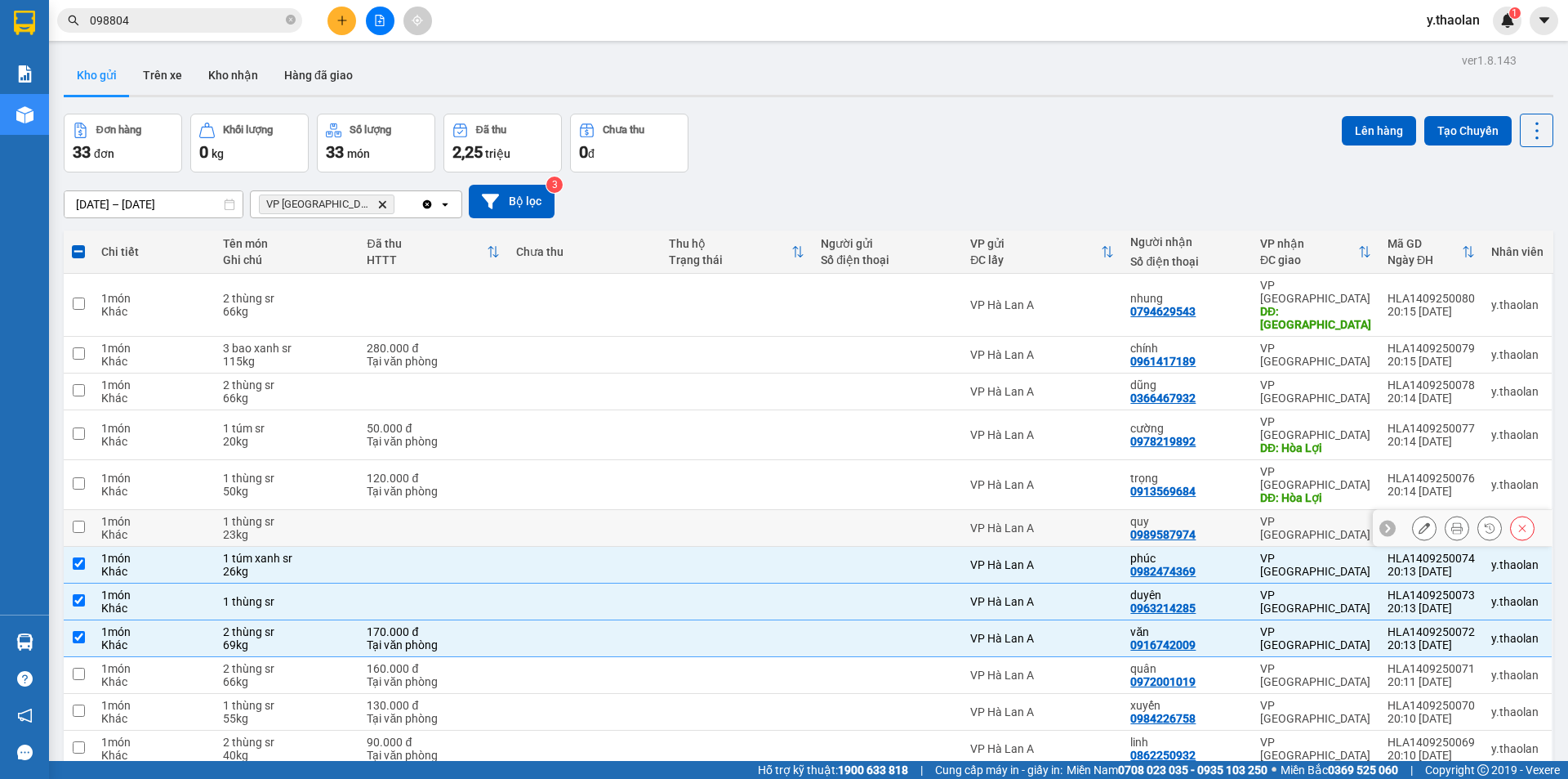
click at [1089, 521] on div "VP Hà Lan A" at bounding box center [1042, 528] width 144 height 13
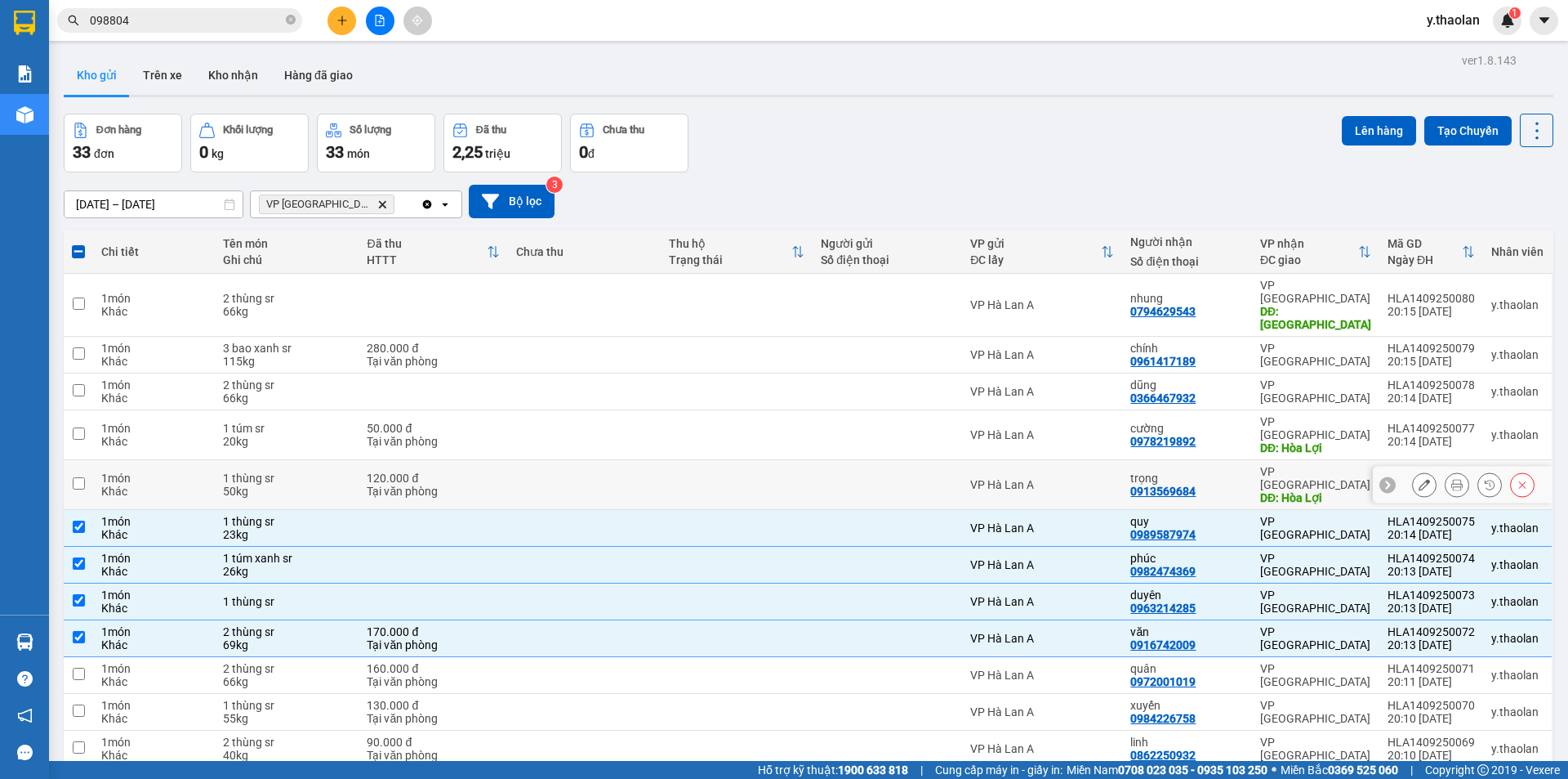
click at [1052, 460] on td "VP Hà Lan A" at bounding box center [1042, 485] width 160 height 50
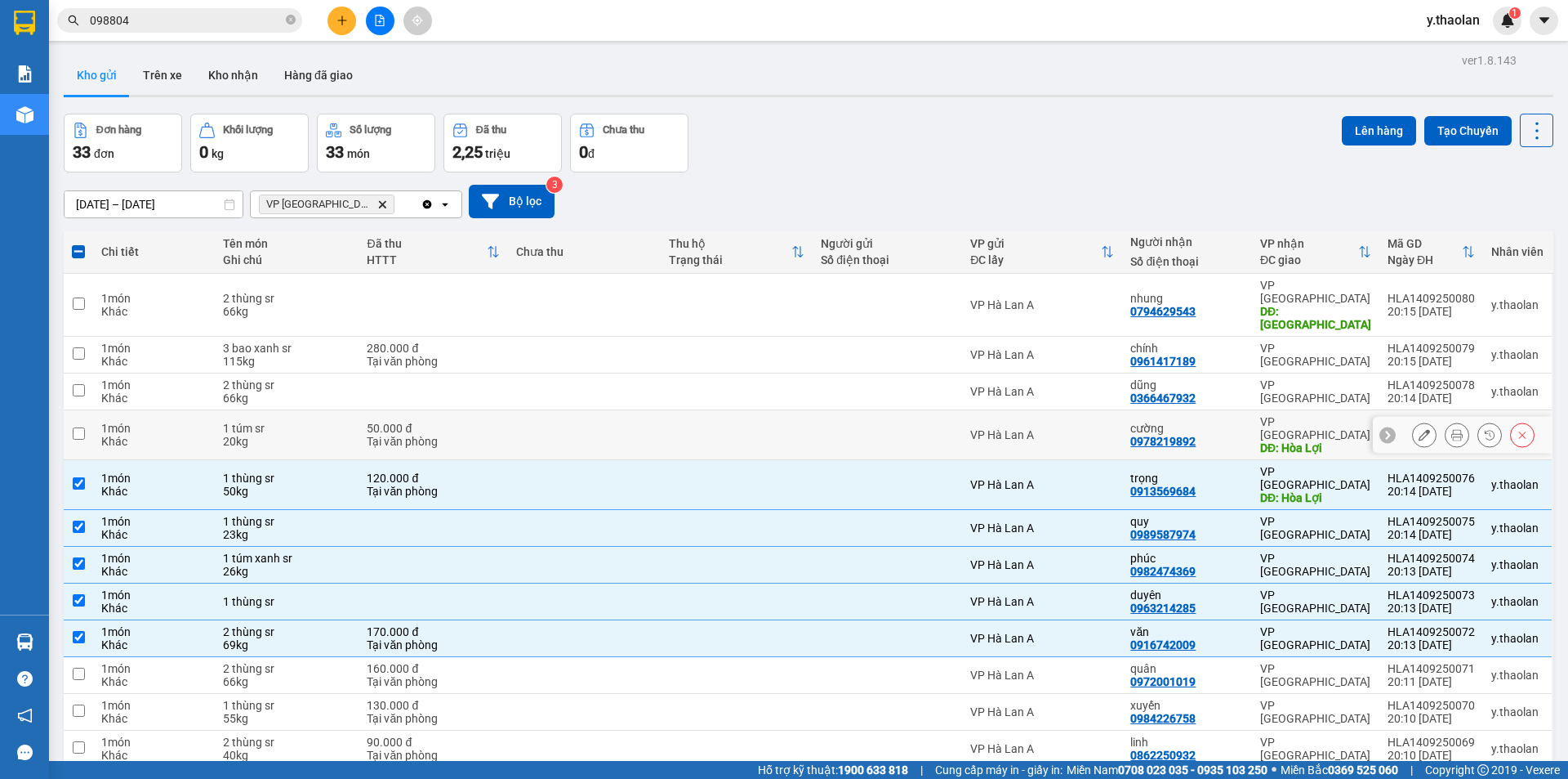
click at [1066, 429] on div "VP Hà Lan A" at bounding box center [1042, 435] width 144 height 13
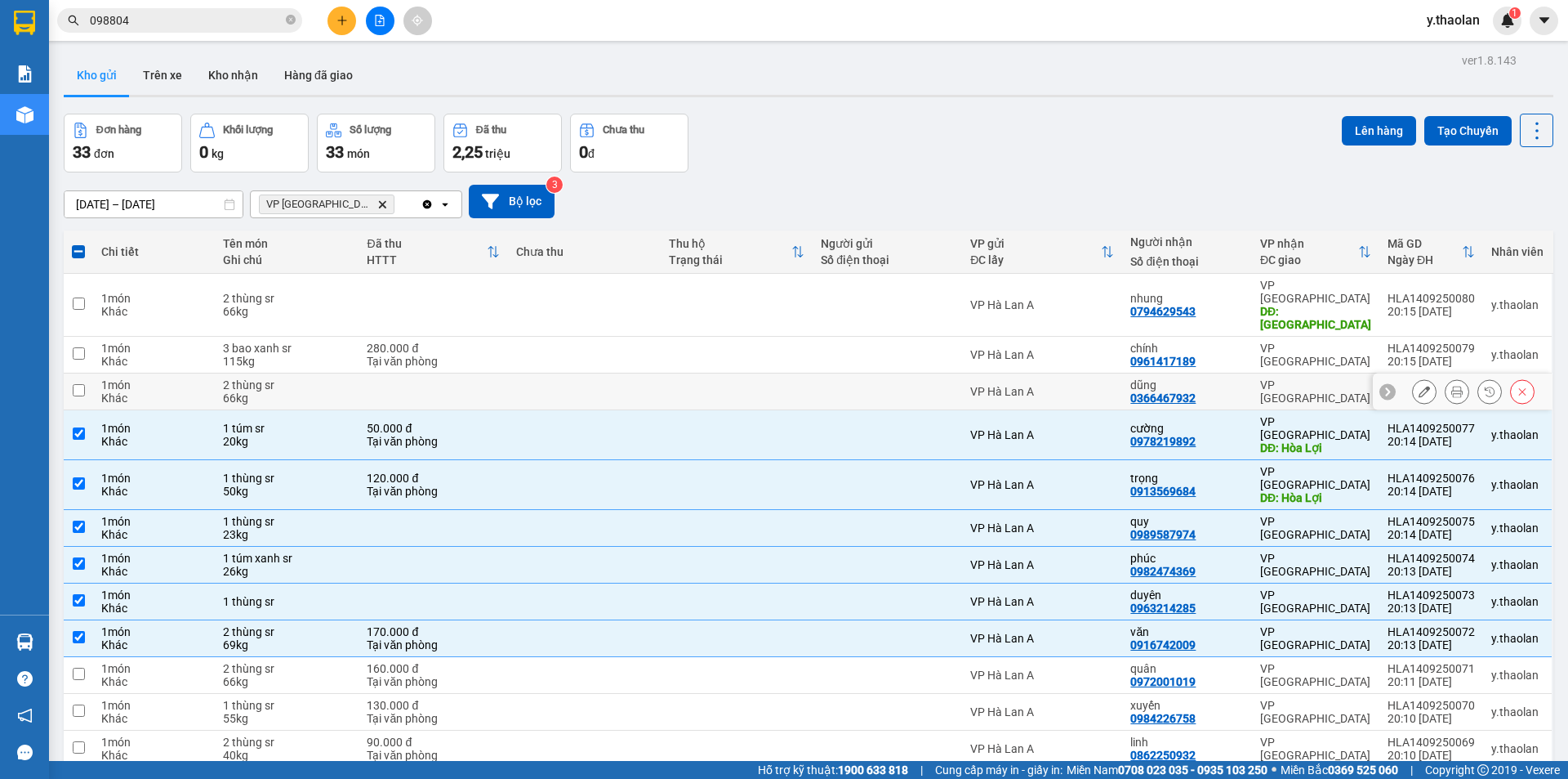
click at [1068, 373] on td "VP Hà Lan A" at bounding box center [1042, 391] width 160 height 37
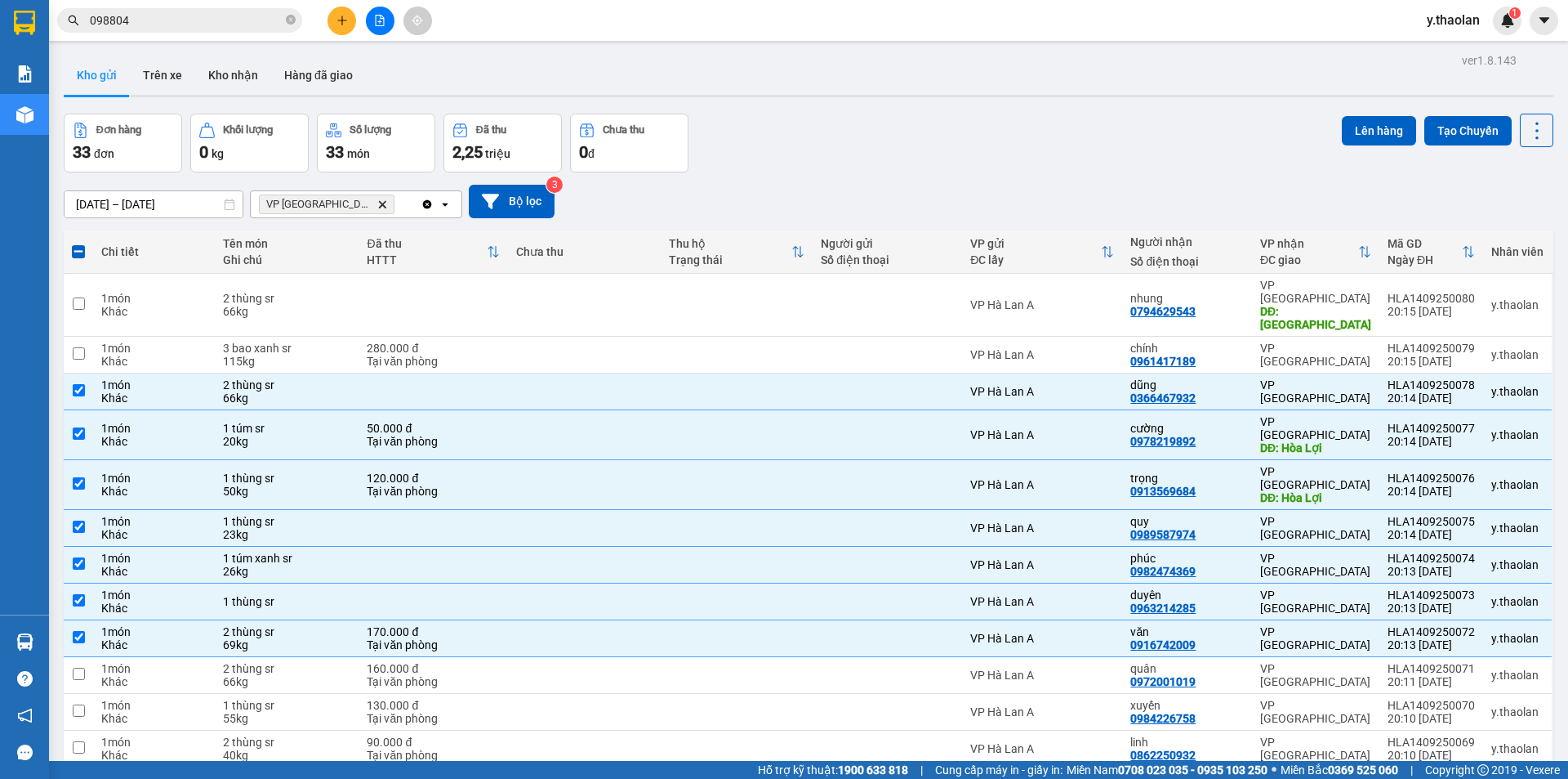
drag, startPoint x: 154, startPoint y: 25, endPoint x: 0, endPoint y: 5, distance: 155.3
click at [0, 5] on section "Kết quả tìm kiếm ( 5 ) Bộ lọc Mã ĐH Trạng thái Món hàng Thu hộ Tổng cước Chưa c…" at bounding box center [784, 390] width 1568 height 779
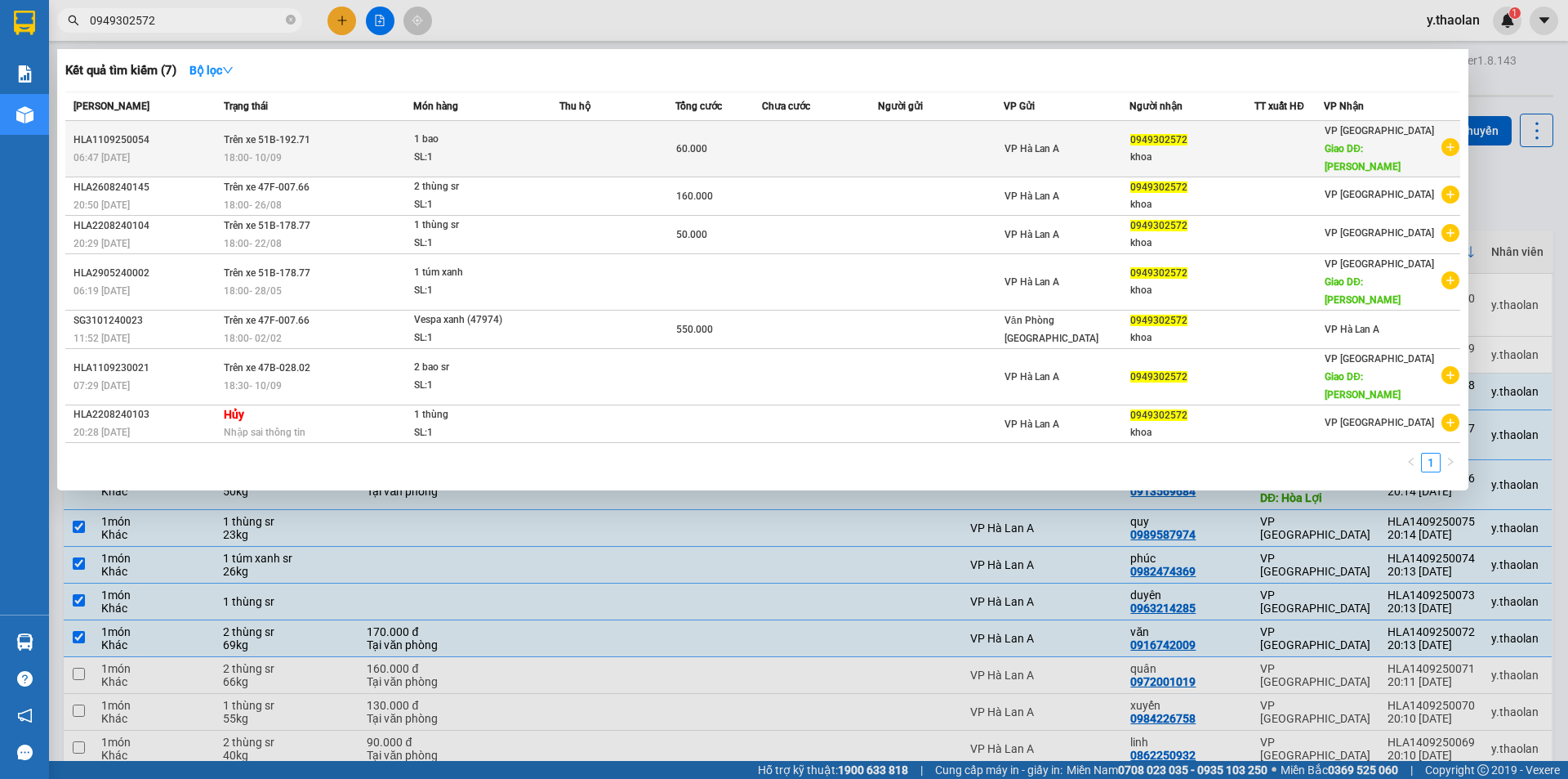
click at [833, 132] on td at bounding box center [821, 149] width 116 height 56
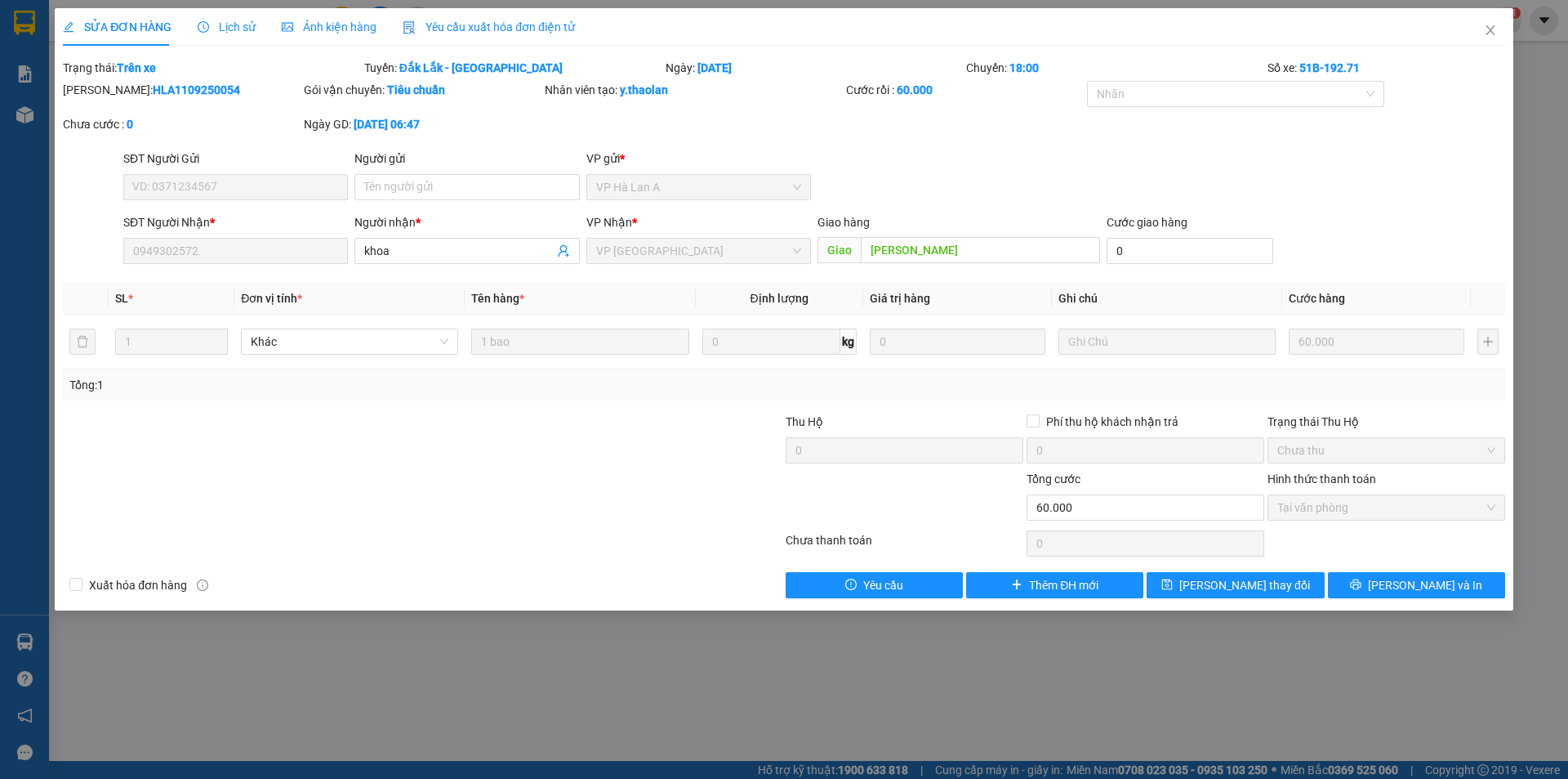
click at [459, 270] on div "Người nhận * khoa" at bounding box center [466, 242] width 225 height 57
click at [459, 254] on input "khoa" at bounding box center [459, 250] width 189 height 18
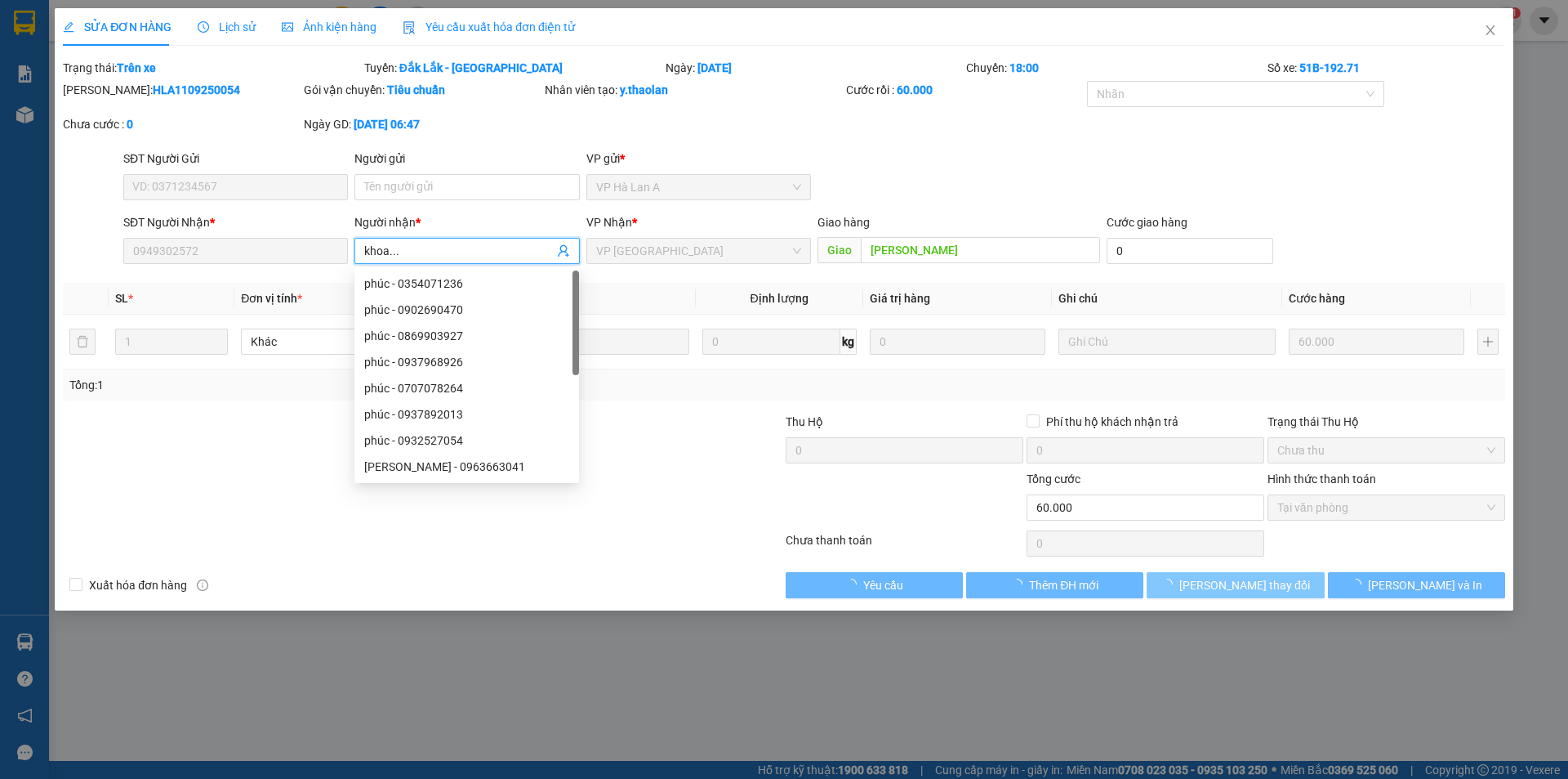
click at [1233, 585] on span "Lưu thay đổi" at bounding box center [1244, 585] width 130 height 18
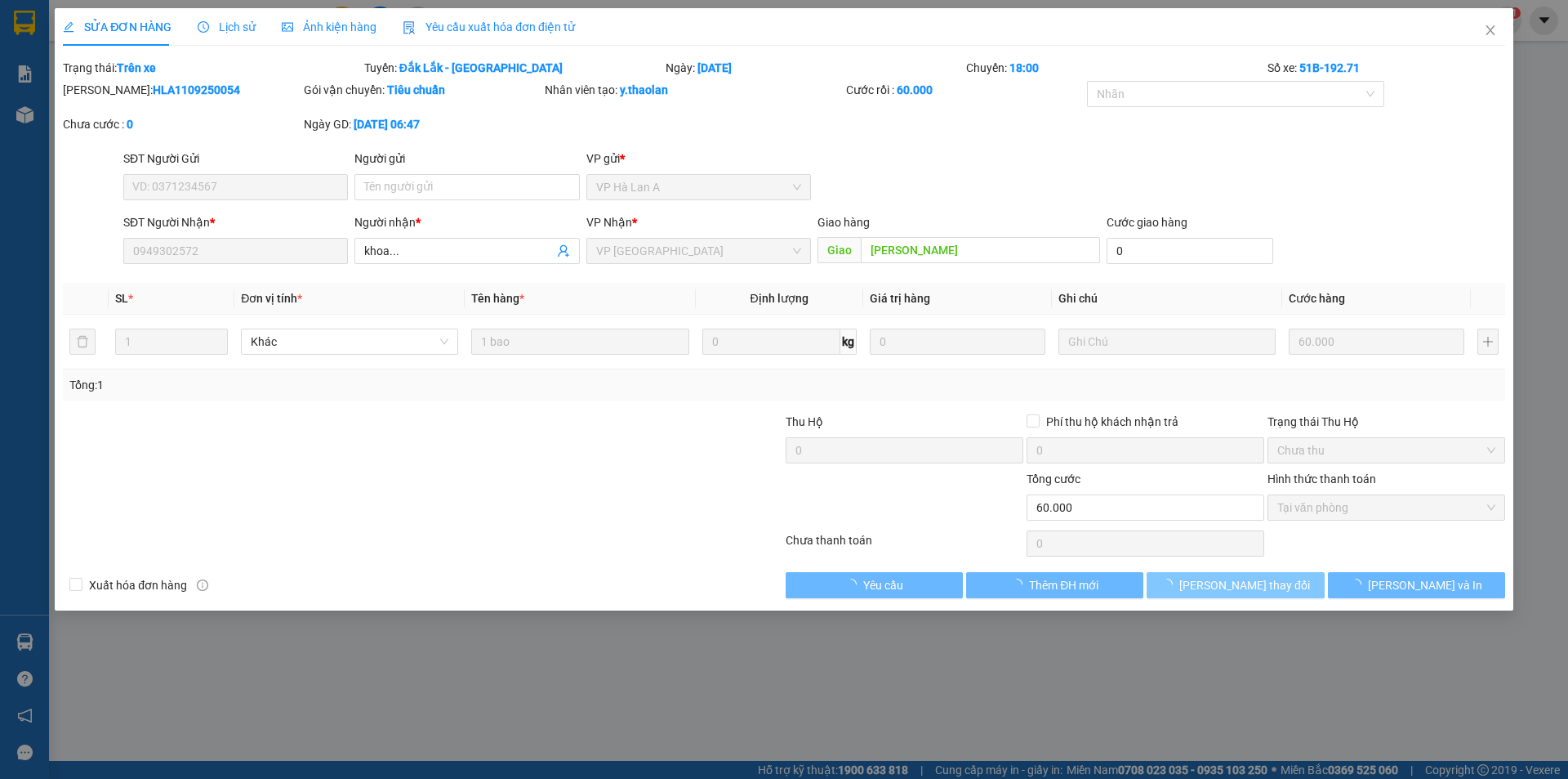
click at [1240, 581] on span "Lưu thay đổi" at bounding box center [1244, 585] width 130 height 18
click at [1241, 584] on span "Lưu thay đổi" at bounding box center [1244, 585] width 130 height 18
click at [1241, 585] on span "Lưu thay đổi" at bounding box center [1244, 585] width 130 height 18
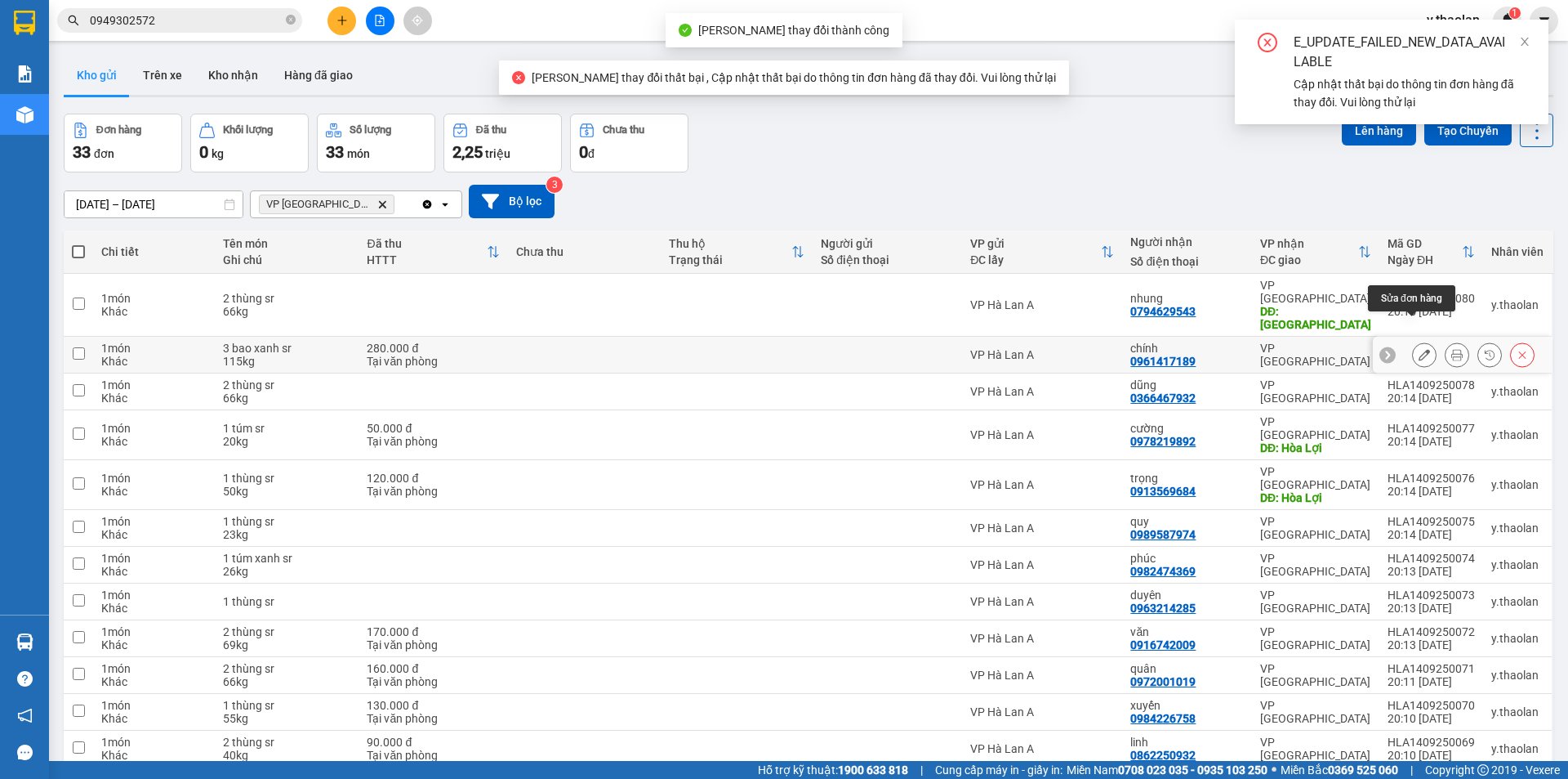
click at [1413, 341] on button at bounding box center [1424, 355] width 23 height 29
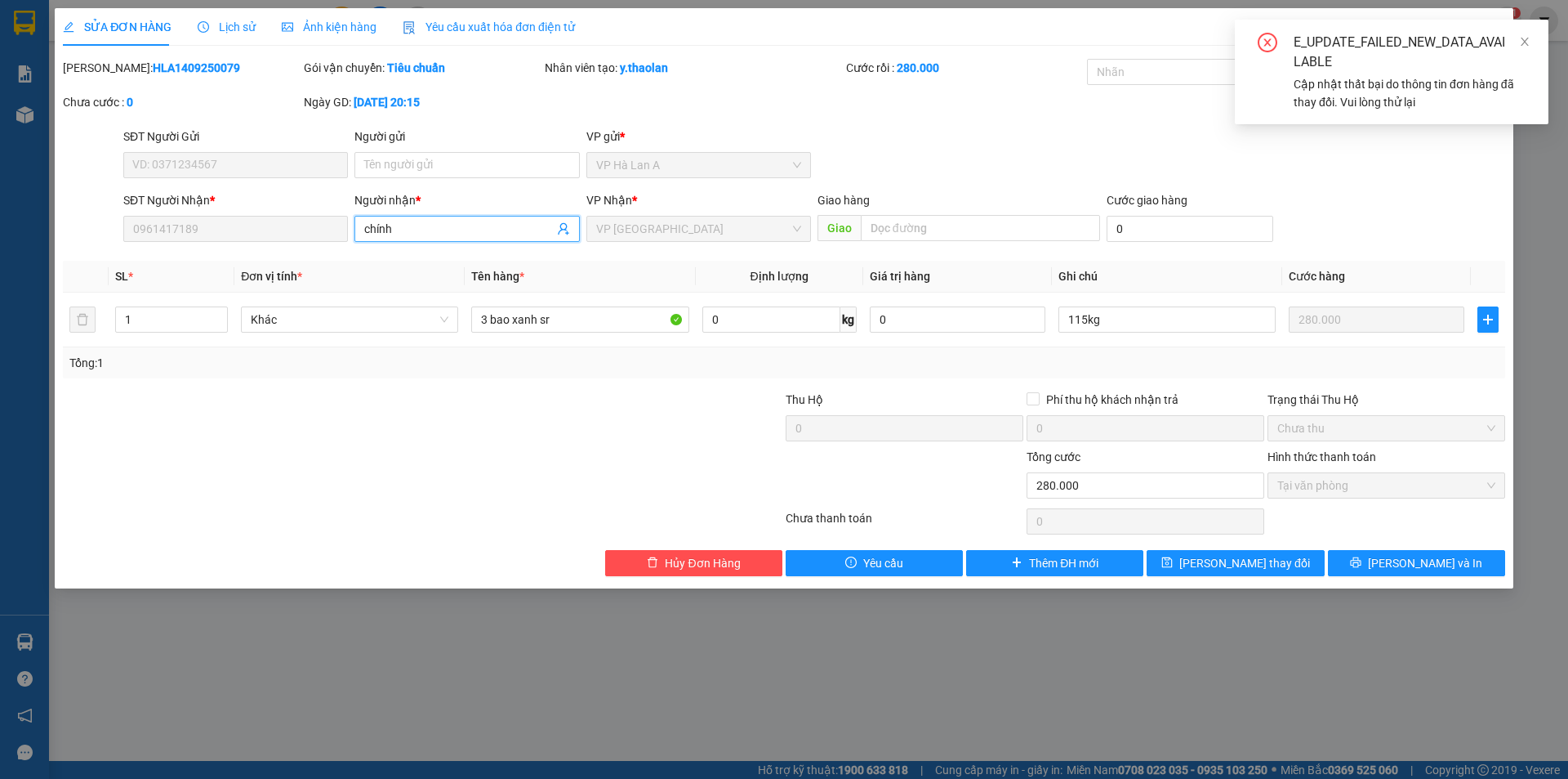
click at [171, 173] on form "SĐT Người Gửi VD: 0371234567 Người gửi Tên người gửi VP gửi * VP Hà Lan A SĐT …" at bounding box center [784, 188] width 1442 height 121
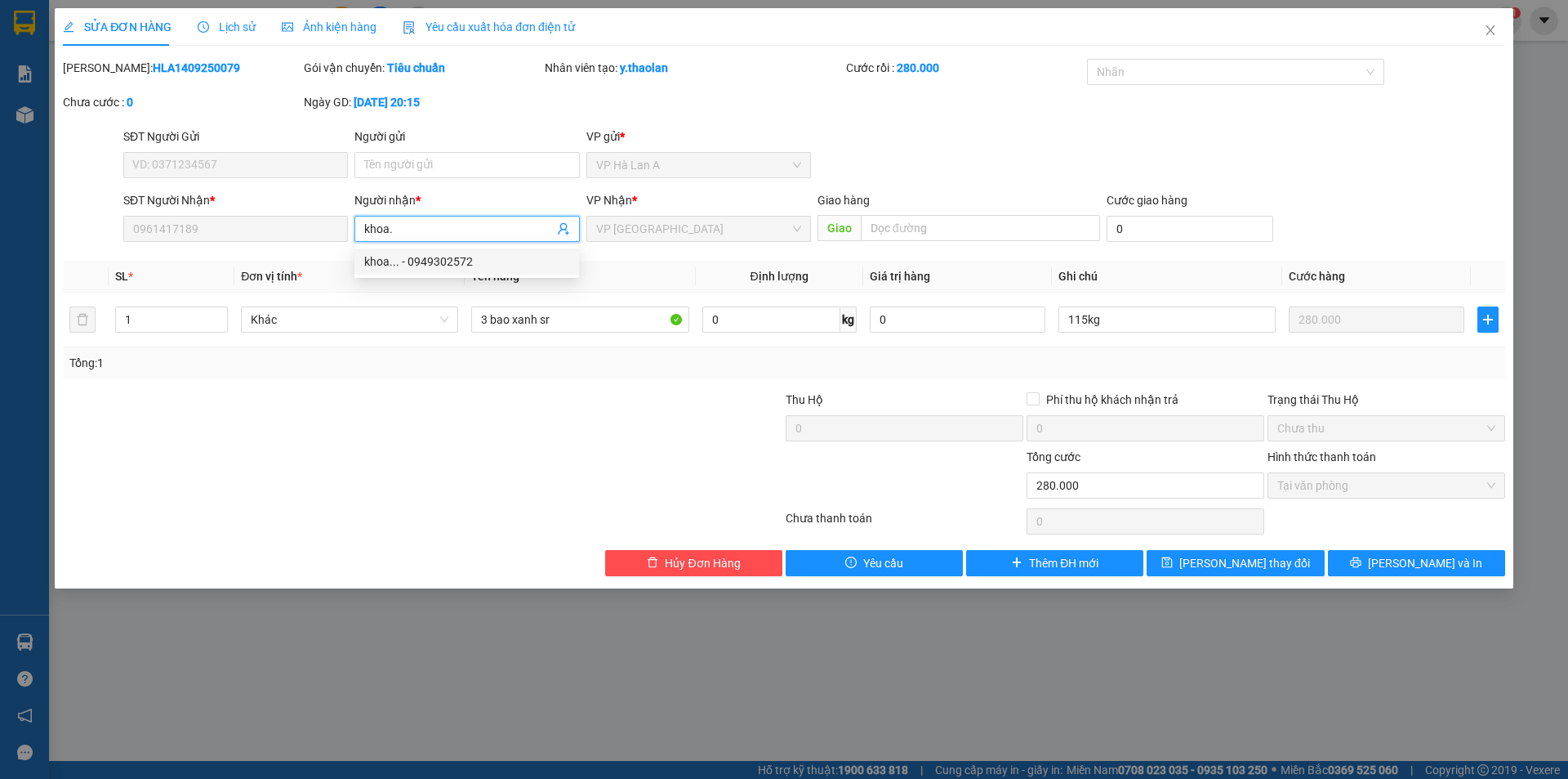
click at [399, 262] on div "khoa... - 0949302572" at bounding box center [466, 261] width 205 height 18
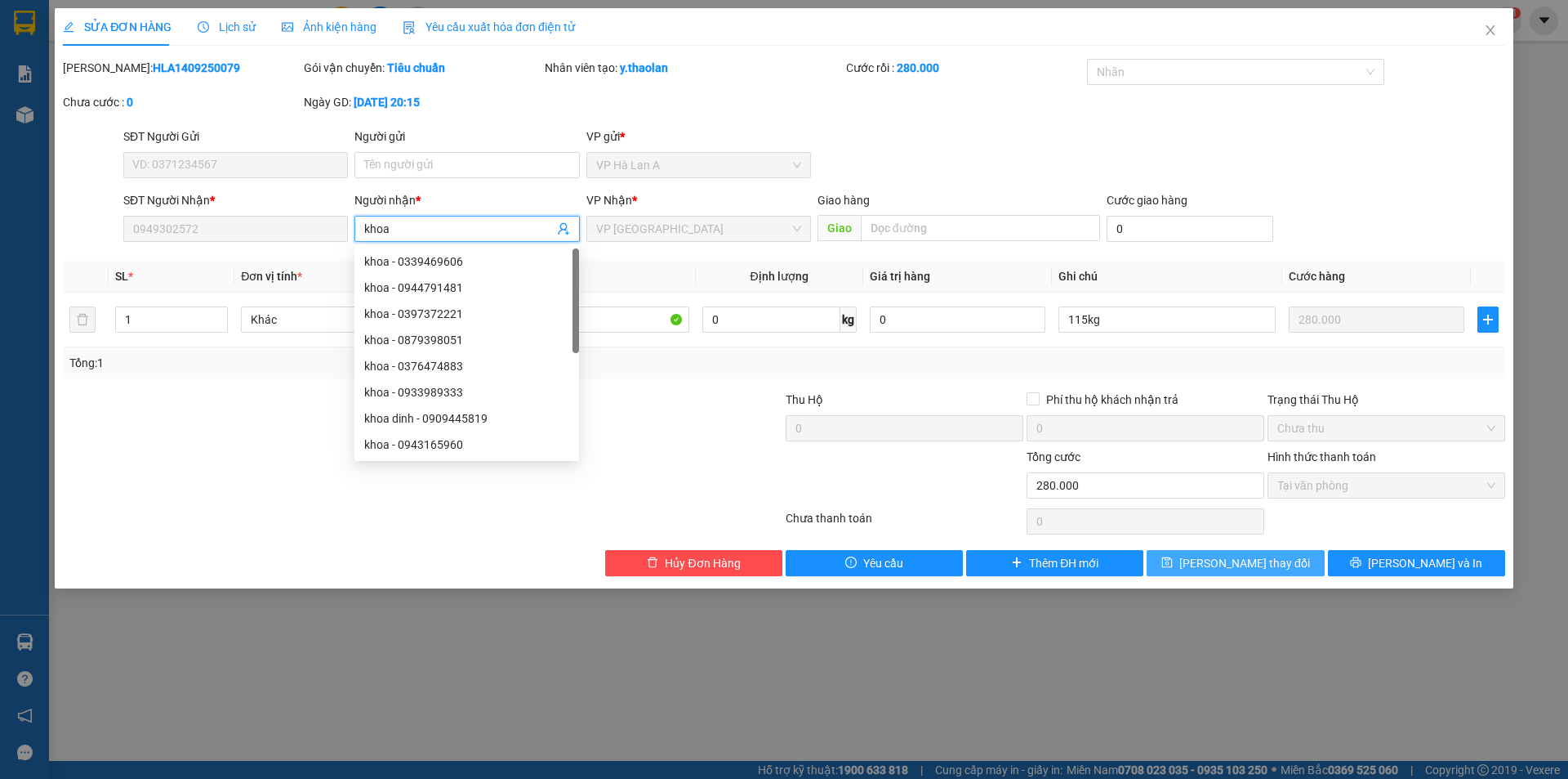
click at [1219, 564] on span "Lưu thay đổi" at bounding box center [1244, 563] width 130 height 18
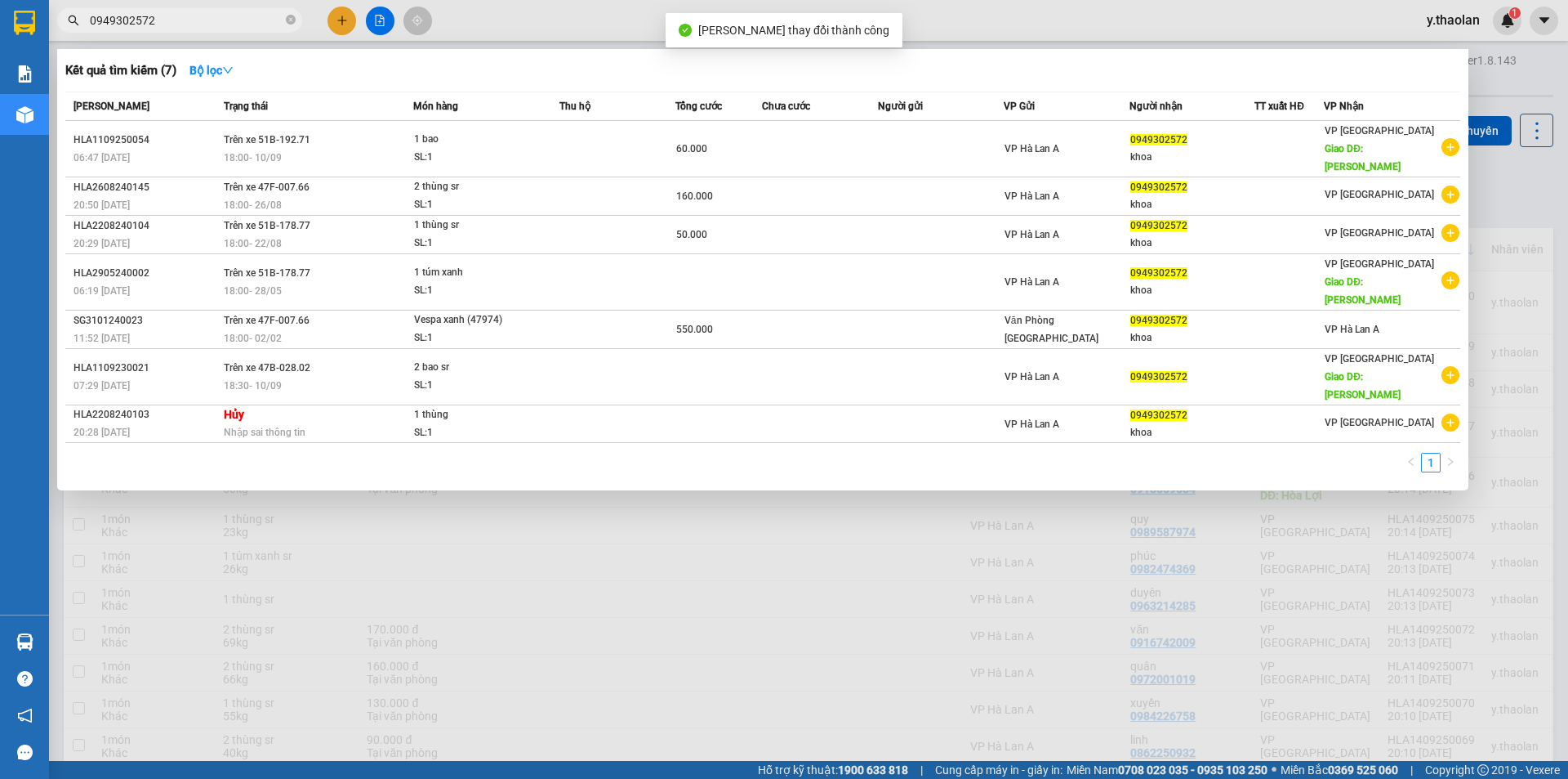
click at [199, 20] on input "0949302572" at bounding box center [186, 20] width 192 height 18
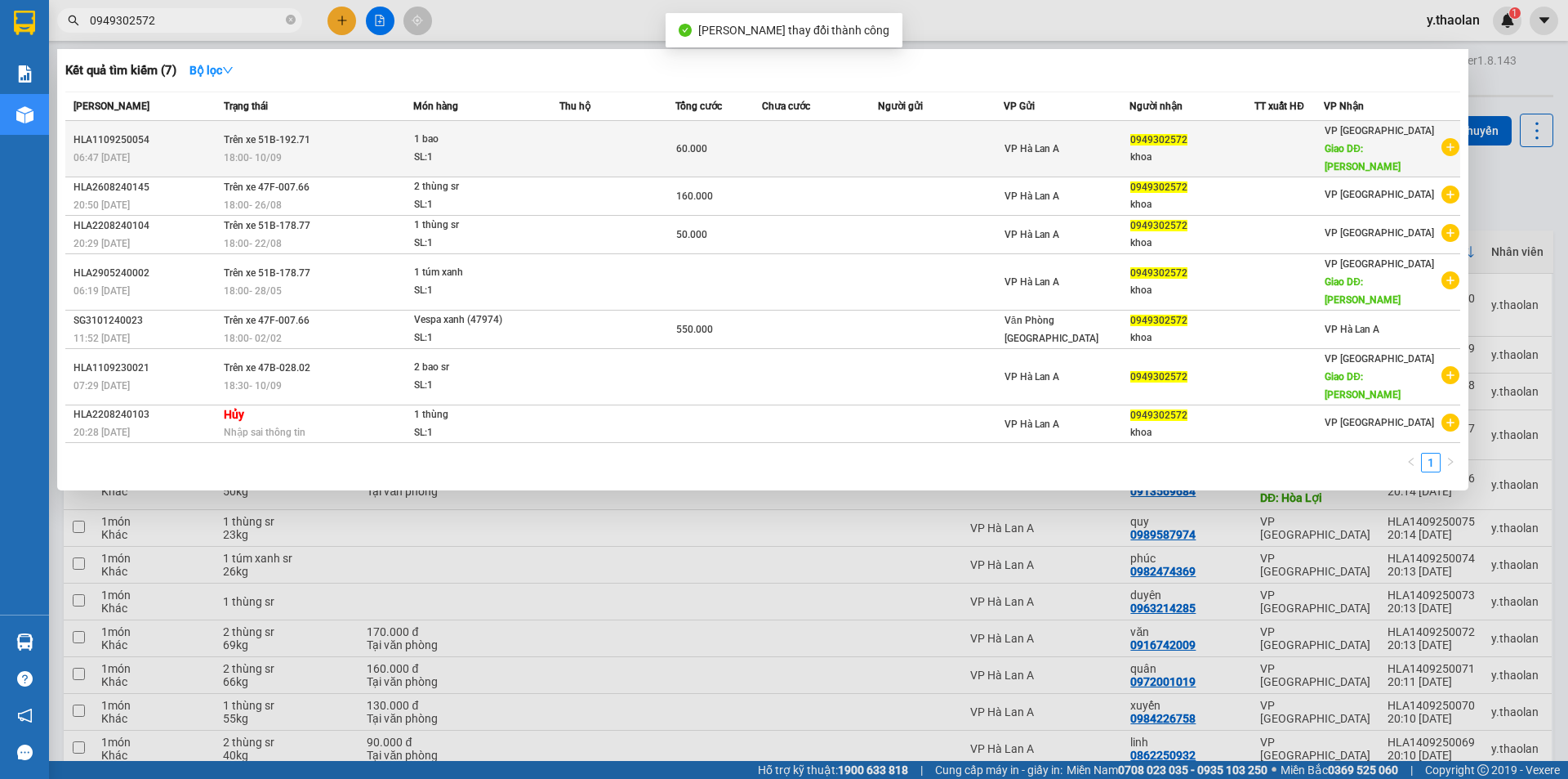
click at [803, 147] on td at bounding box center [821, 149] width 116 height 56
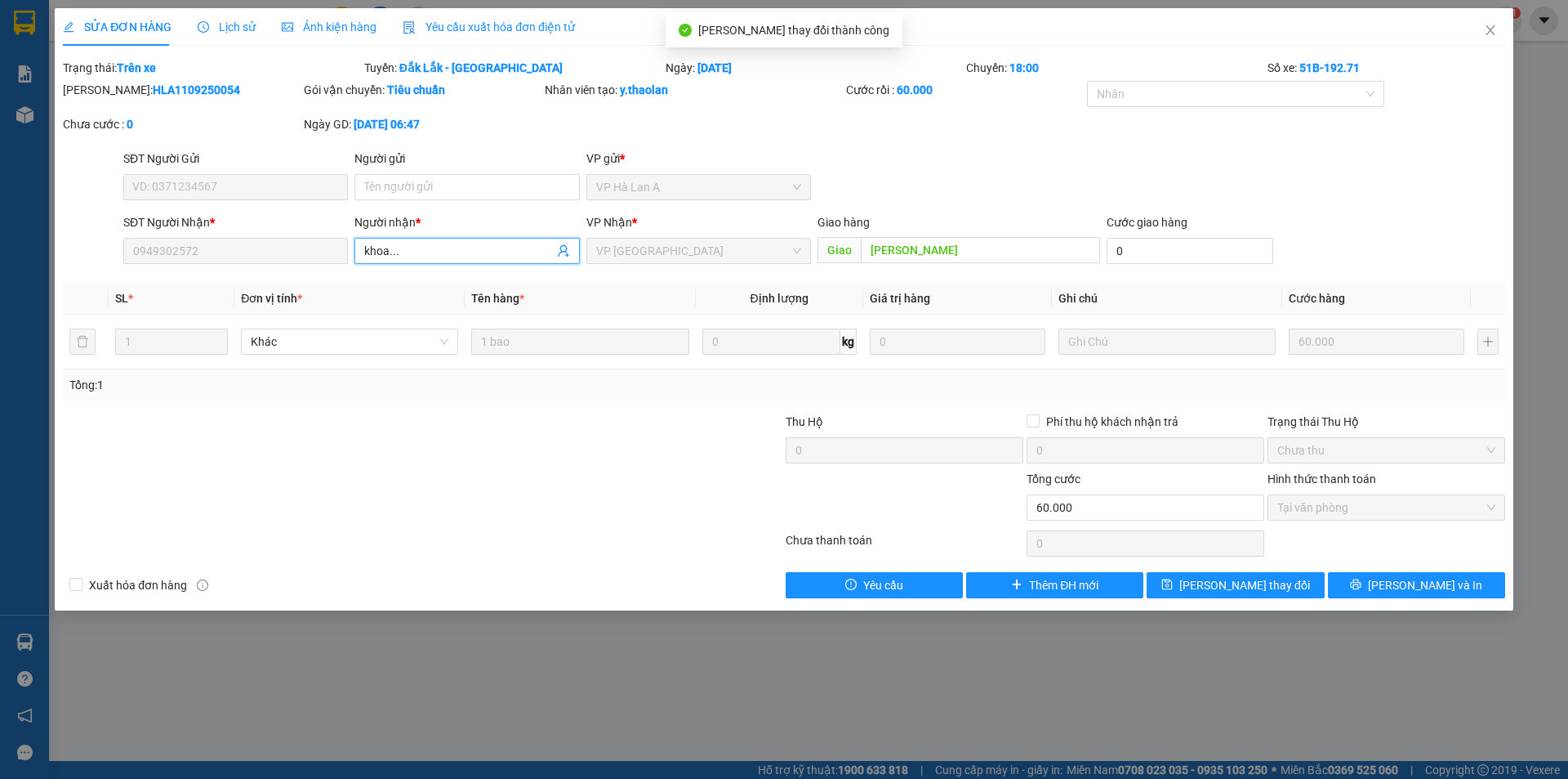
click at [440, 251] on input "khoa..." at bounding box center [459, 250] width 189 height 18
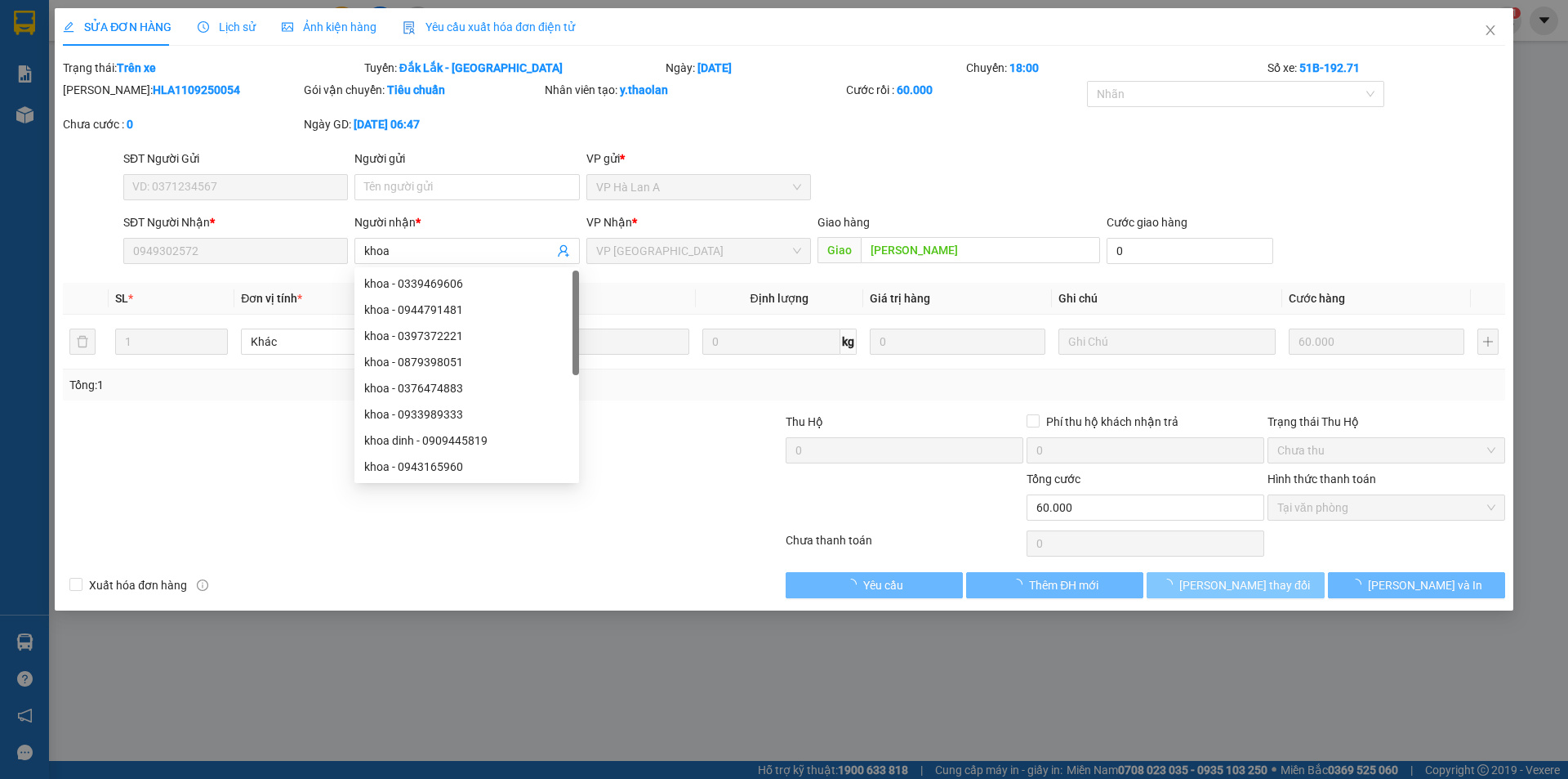
click at [1219, 578] on span "Lưu thay đổi" at bounding box center [1244, 585] width 130 height 18
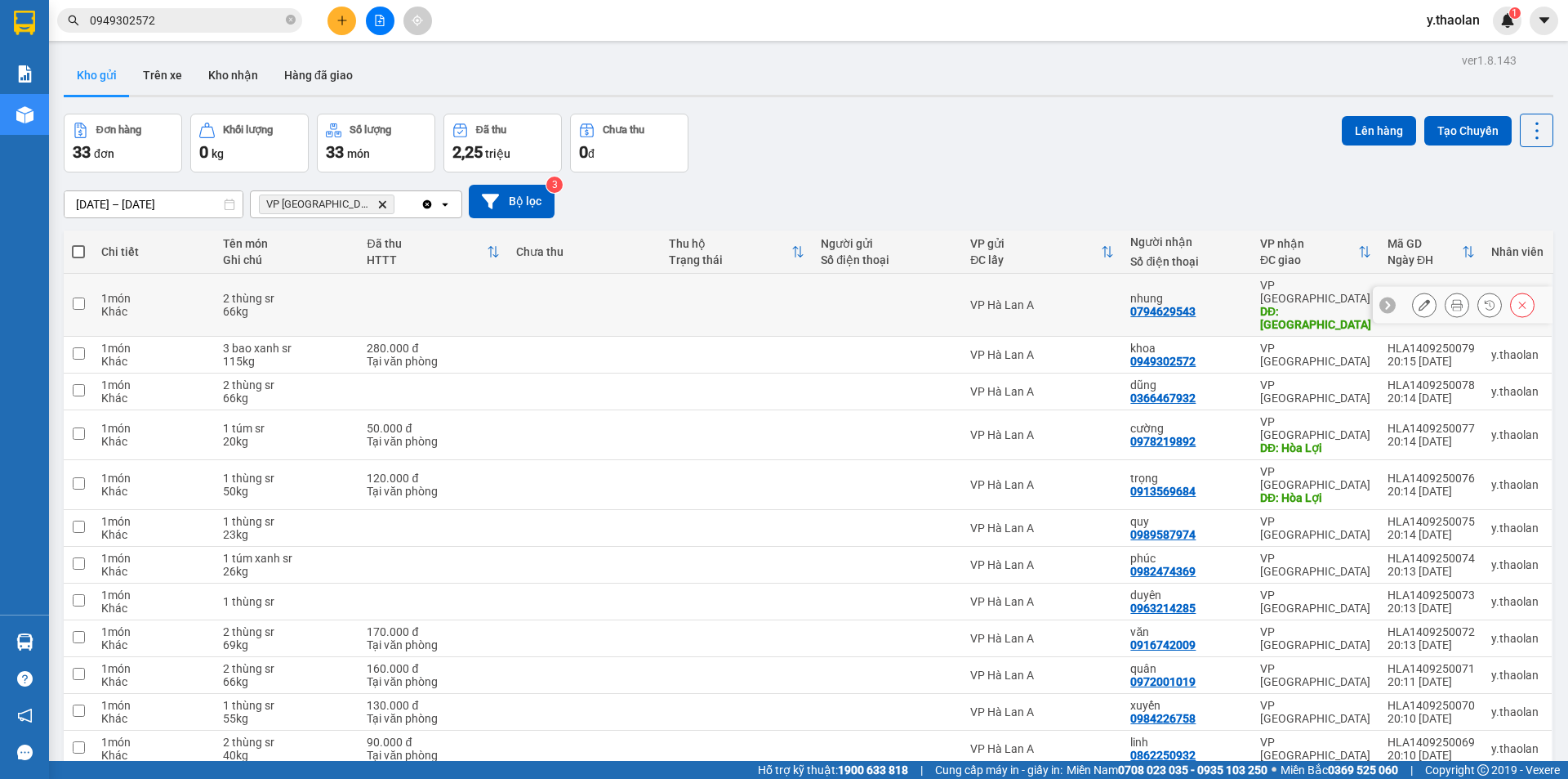
click at [1397, 292] on div at bounding box center [1462, 305] width 180 height 37
click at [348, 20] on button at bounding box center [342, 21] width 29 height 29
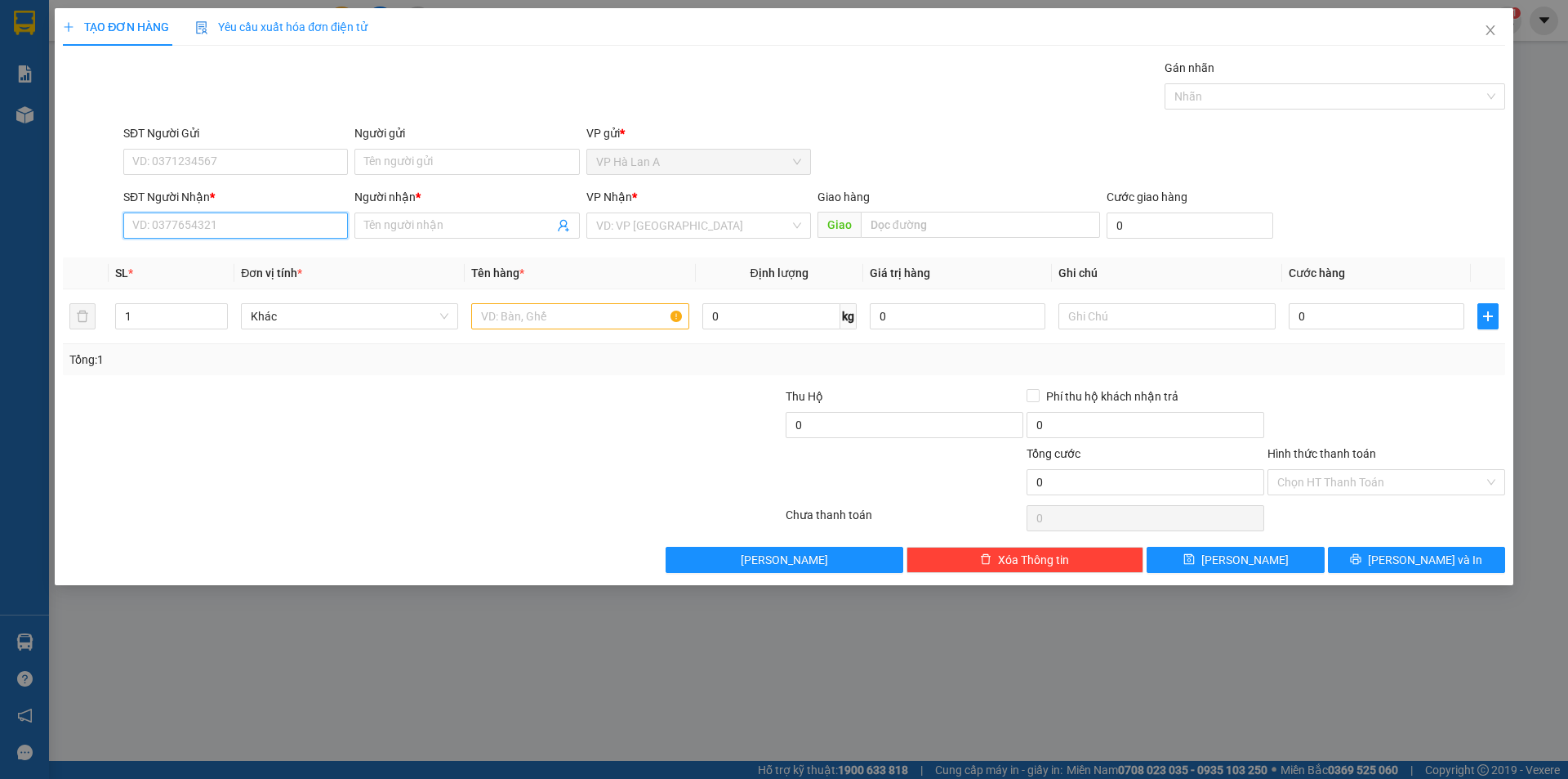
click at [233, 219] on input "SĐT Người Nhận *" at bounding box center [236, 225] width 225 height 26
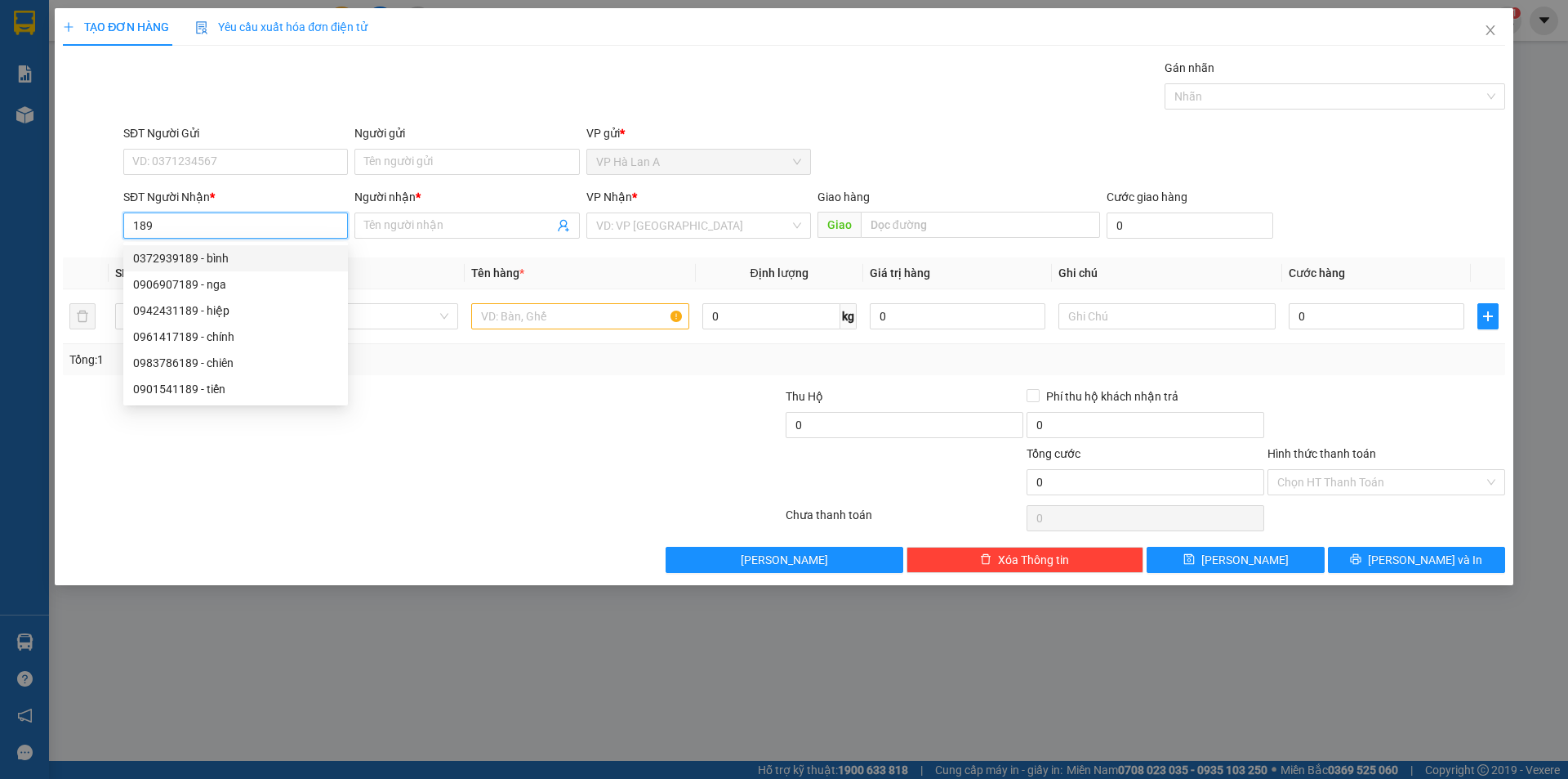
click at [191, 254] on div "0372939189 - bình" at bounding box center [235, 258] width 205 height 18
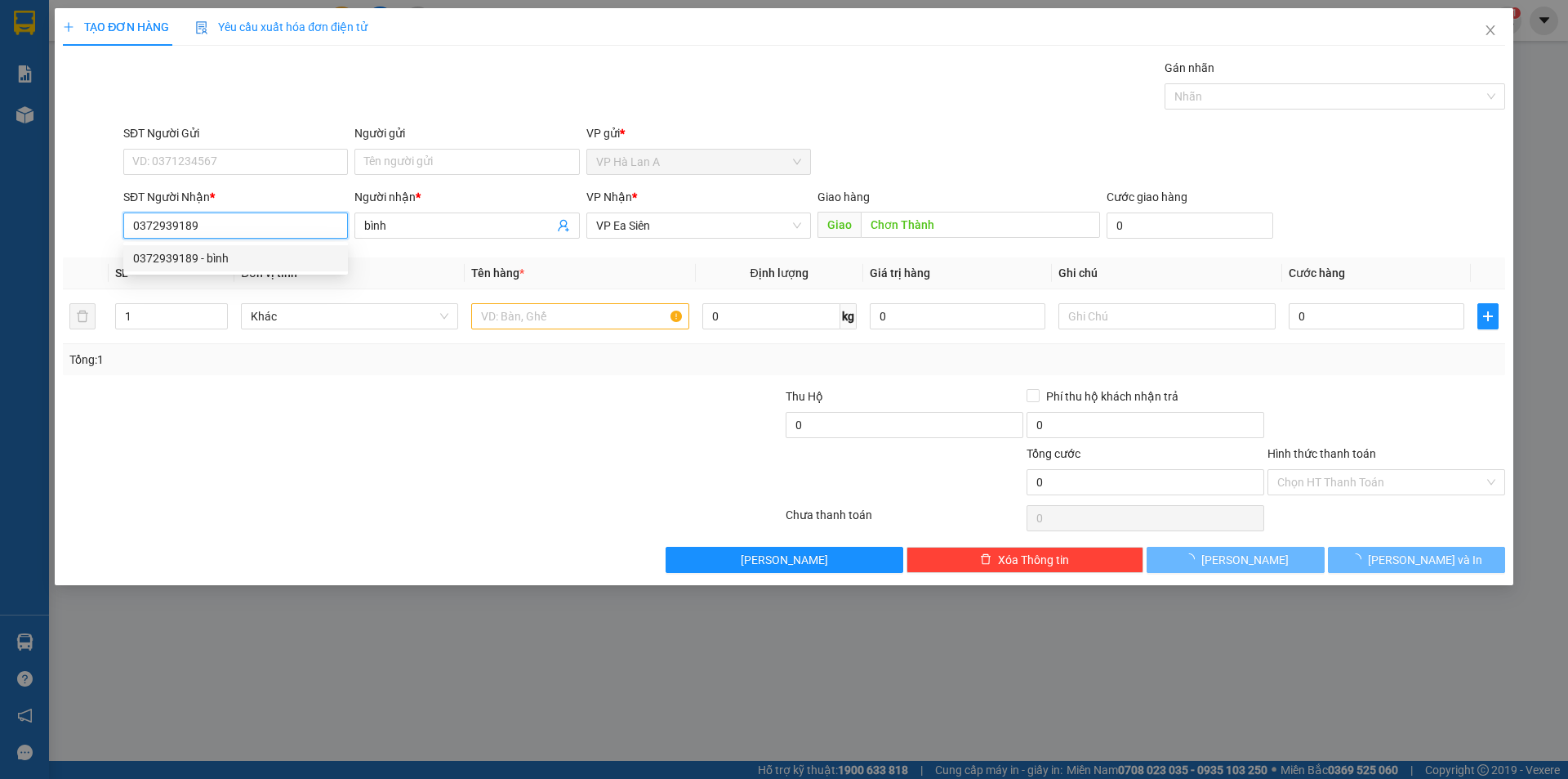
click at [191, 254] on body "Kết quả tìm kiếm ( 7 ) Bộ lọc Mã ĐH Trạng thái Món hàng Thu hộ Tổng cước Chưa c…" at bounding box center [784, 390] width 1568 height 779
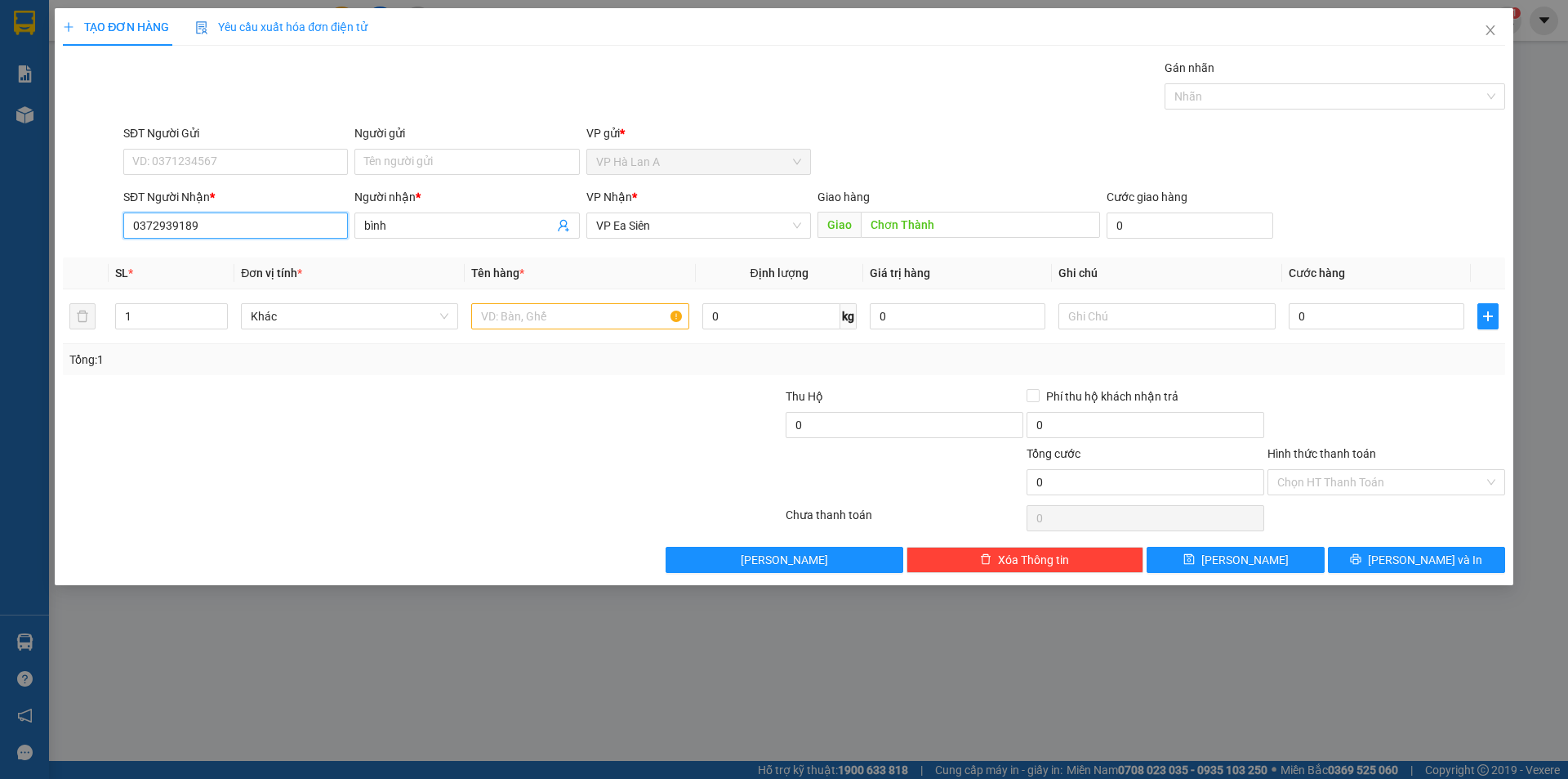
drag, startPoint x: 216, startPoint y: 221, endPoint x: 30, endPoint y: 215, distance: 186.1
click at [31, 217] on div "TẠO ĐƠN HÀNG Yêu cầu xuất hóa đơn điện tử Transit Pickup Surcharge Ids Transit …" at bounding box center [784, 390] width 1568 height 779
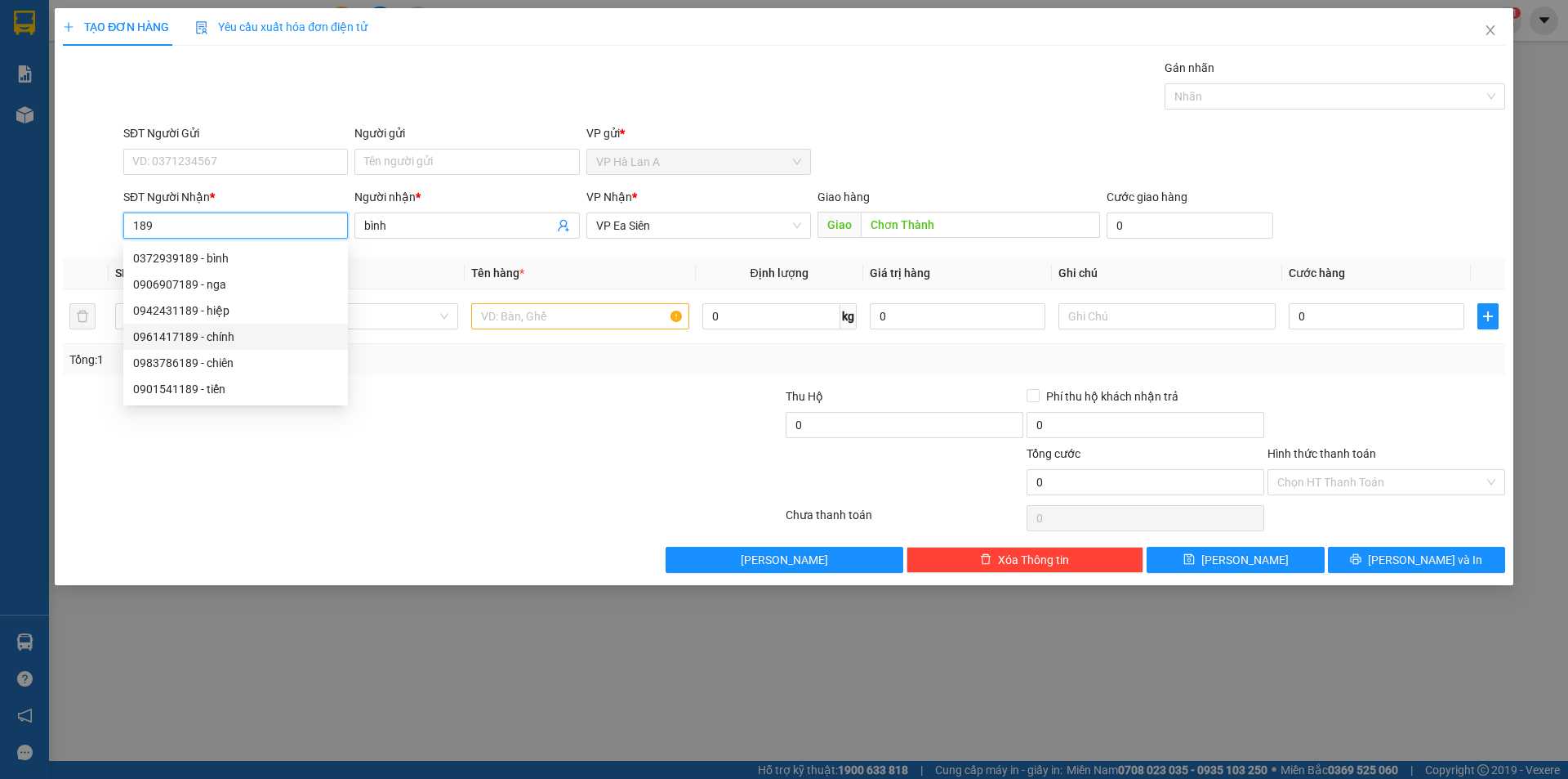
click at [224, 325] on div "0961417189 - chính" at bounding box center [236, 336] width 225 height 26
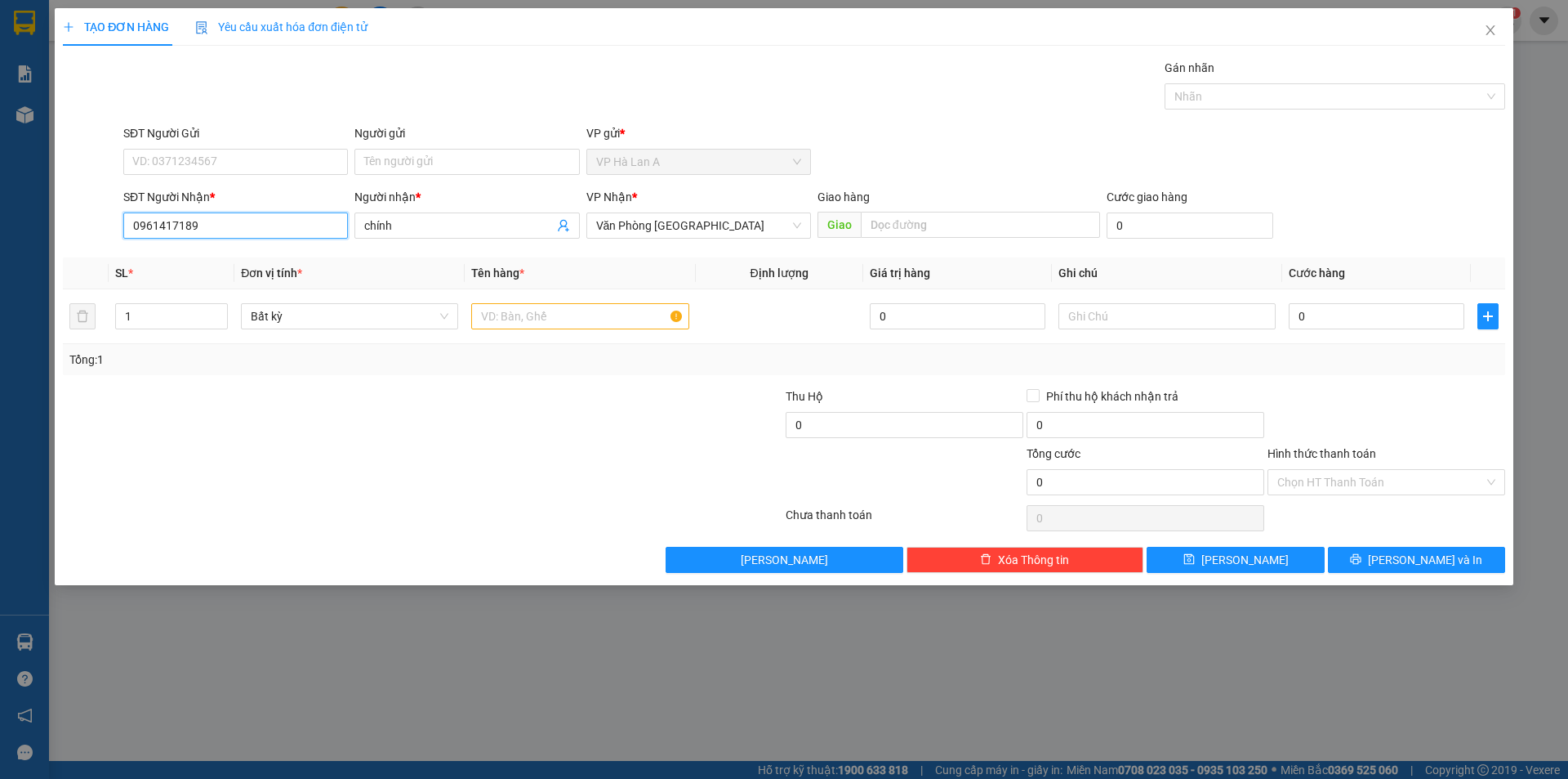
drag, startPoint x: 609, startPoint y: 233, endPoint x: 625, endPoint y: 266, distance: 36.7
click at [613, 239] on div "VP Nhận * Văn Phòng Sài Gòn" at bounding box center [699, 216] width 225 height 57
click at [658, 220] on span "Văn Phòng [GEOGRAPHIC_DATA]" at bounding box center [698, 226] width 205 height 25
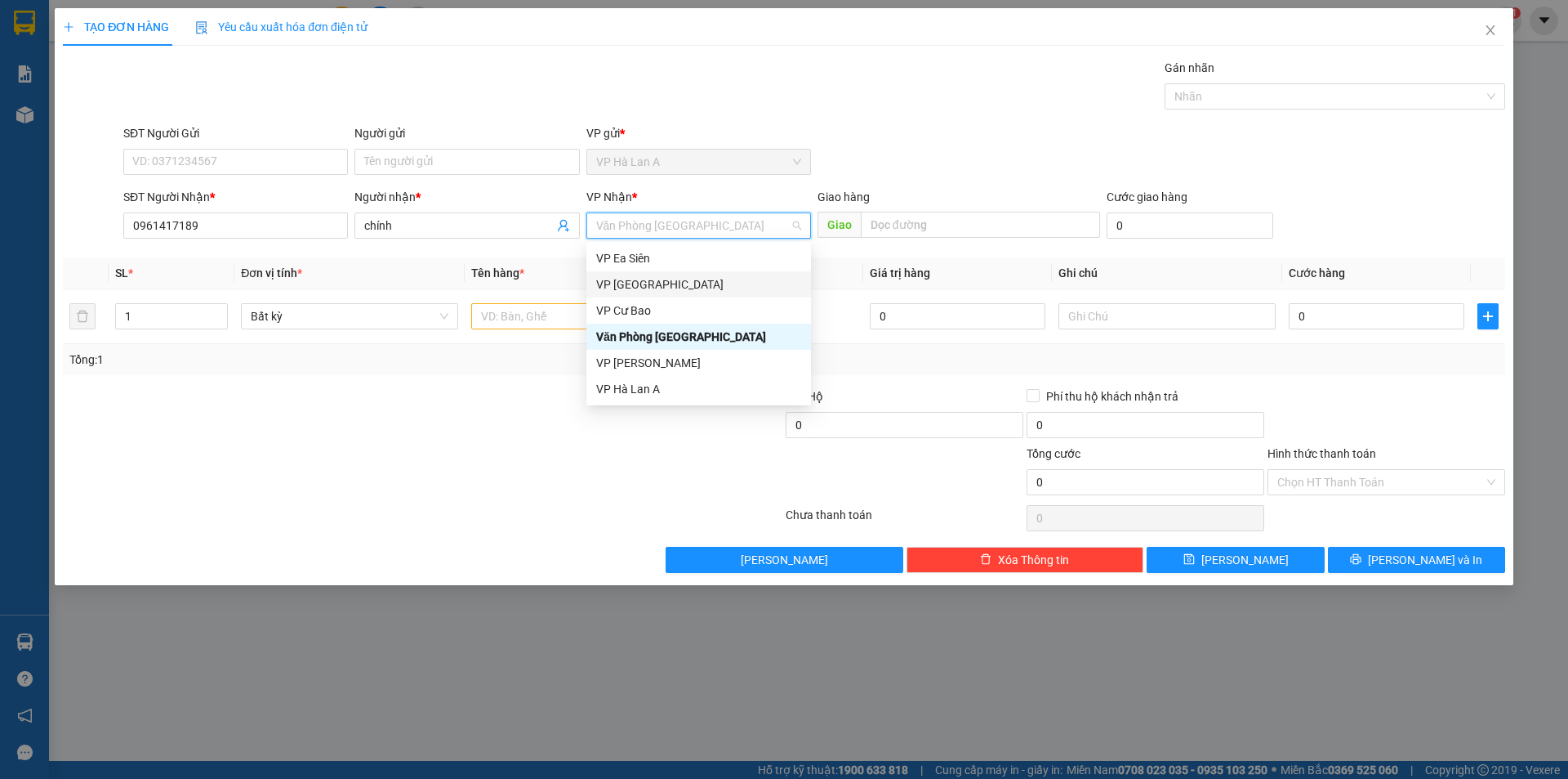
click at [650, 280] on div "VP [GEOGRAPHIC_DATA]" at bounding box center [698, 284] width 205 height 18
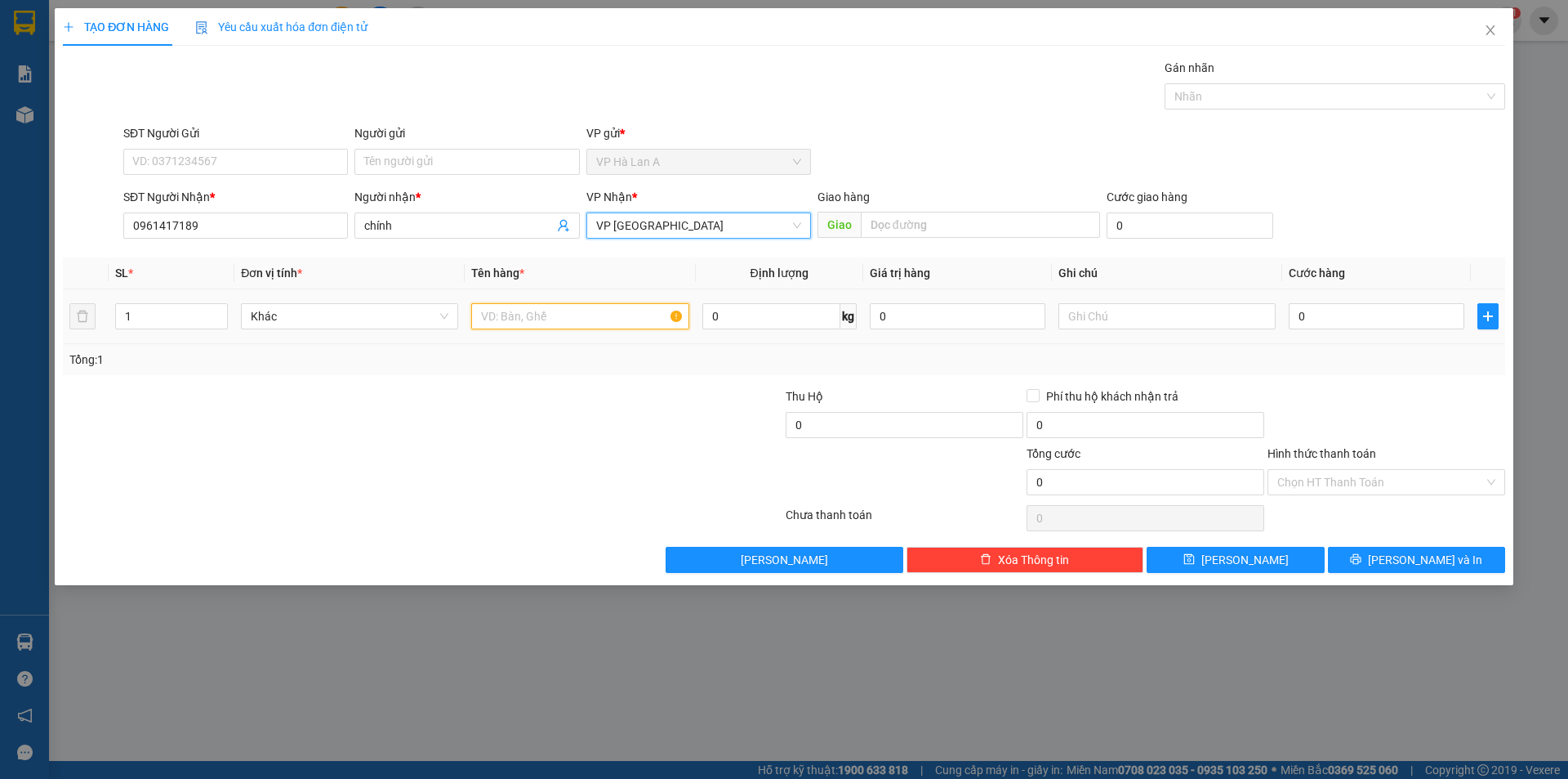
click at [517, 319] on input "text" at bounding box center [580, 315] width 217 height 26
click at [1504, 36] on span "Close" at bounding box center [1491, 31] width 46 height 46
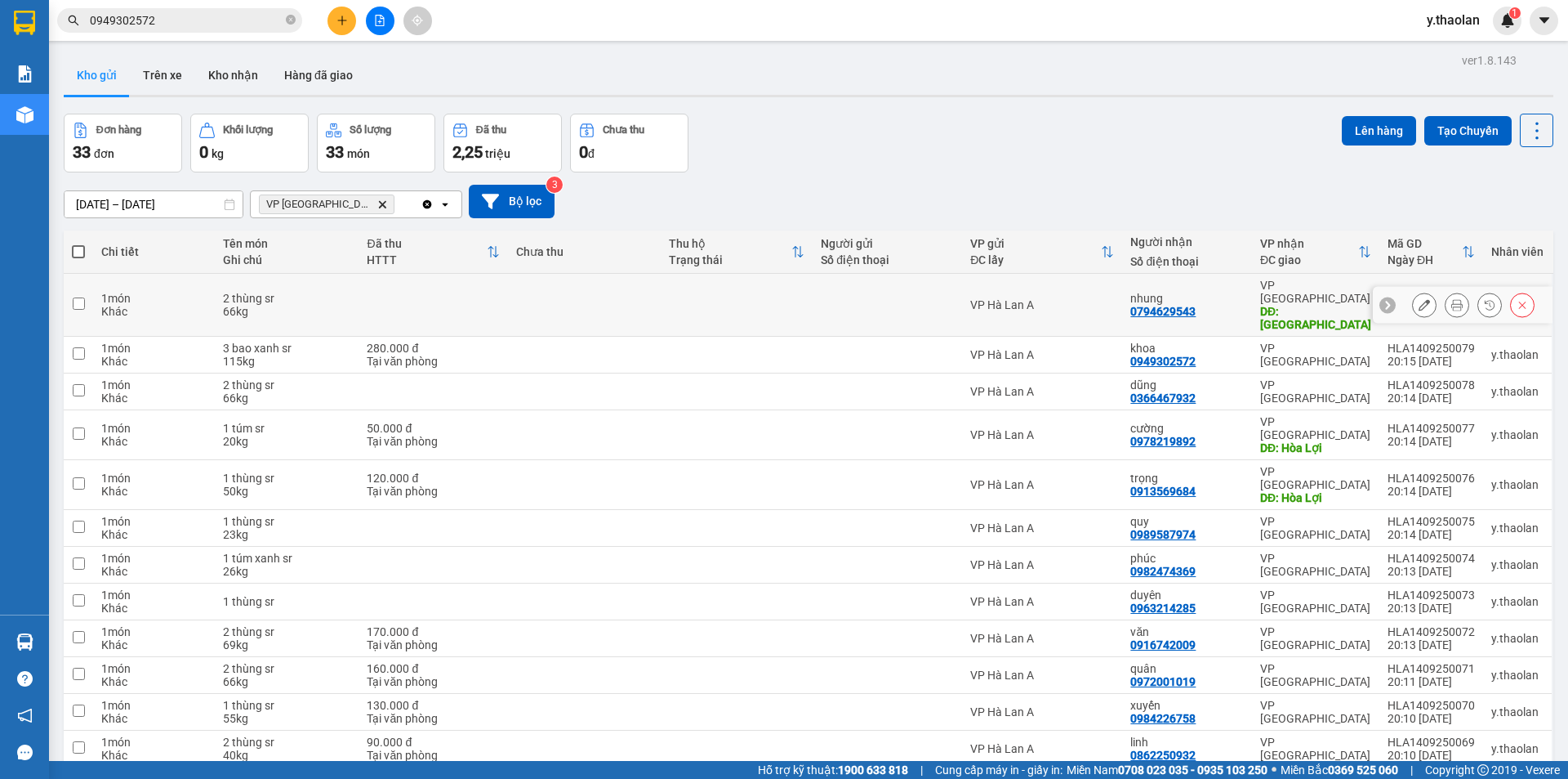
click at [1413, 294] on button at bounding box center [1424, 305] width 23 height 29
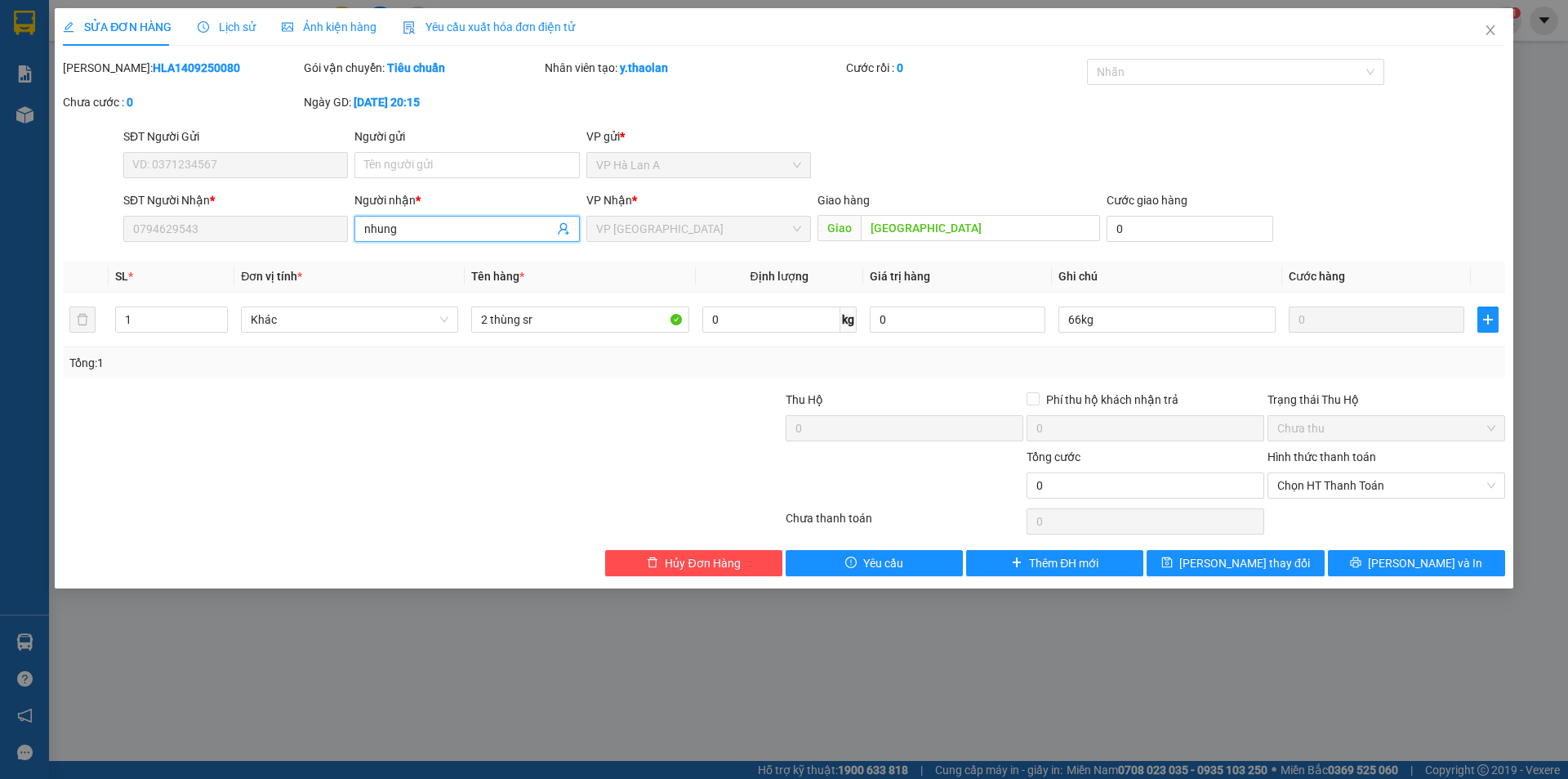
click at [245, 225] on div "SĐT Người Nhận * 0794629543 Người nhận * nhung nhung VP Nhận * VP Bình Hòa Giao…" at bounding box center [814, 220] width 1389 height 57
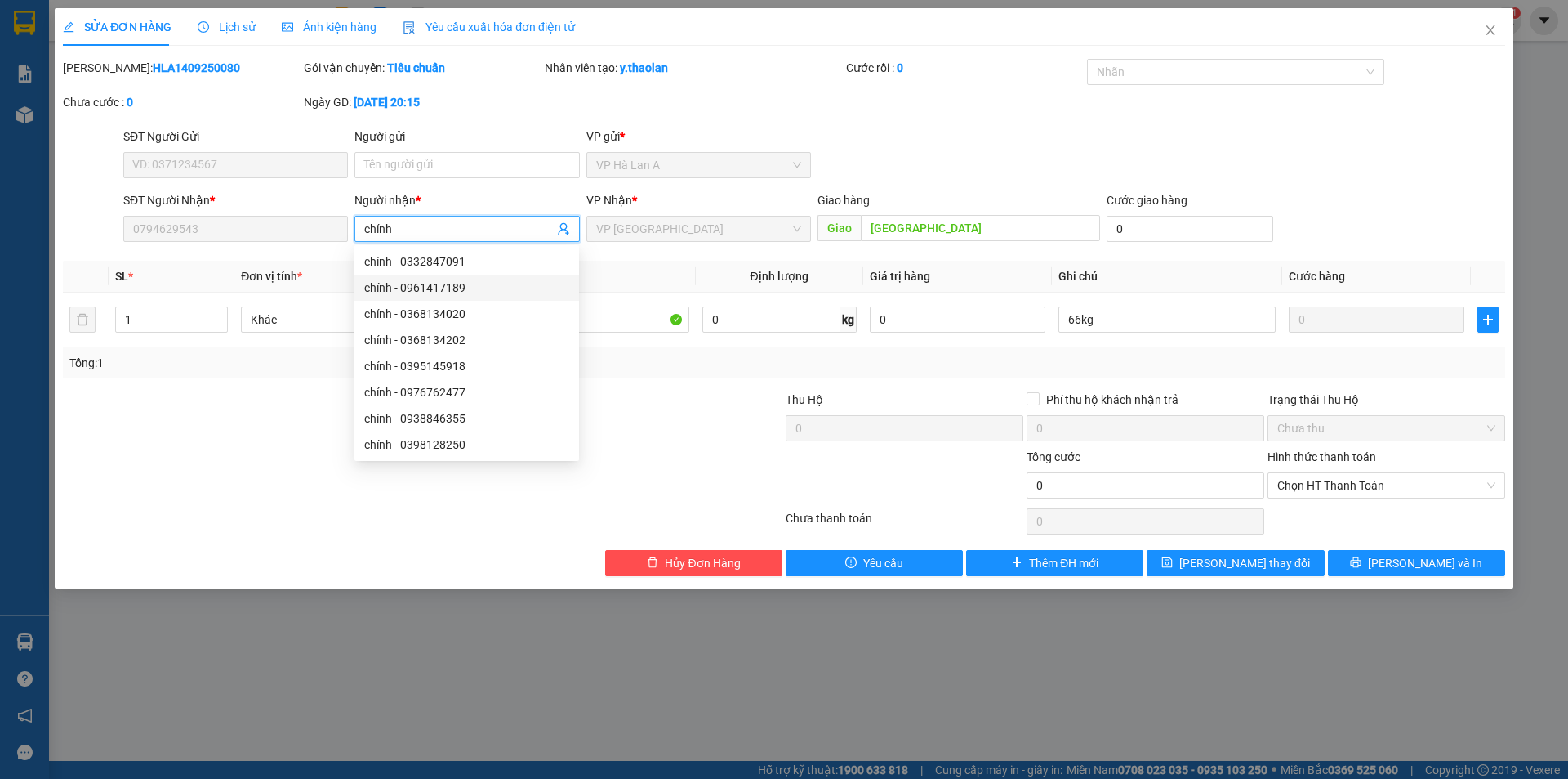
scroll to position [52, 0]
click at [1478, 37] on span "Close" at bounding box center [1491, 31] width 46 height 46
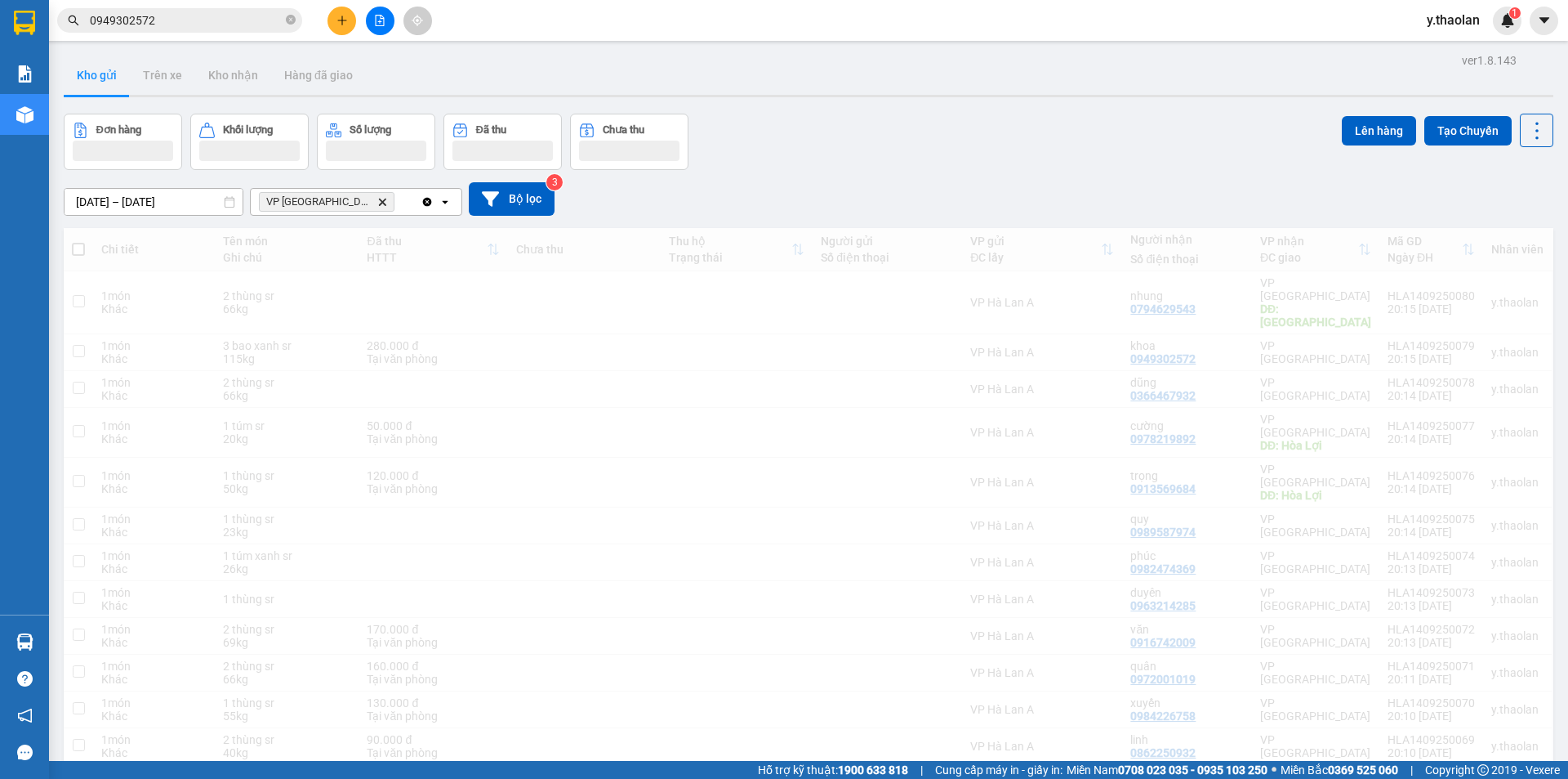
click at [154, 22] on input "0949302572" at bounding box center [186, 20] width 192 height 18
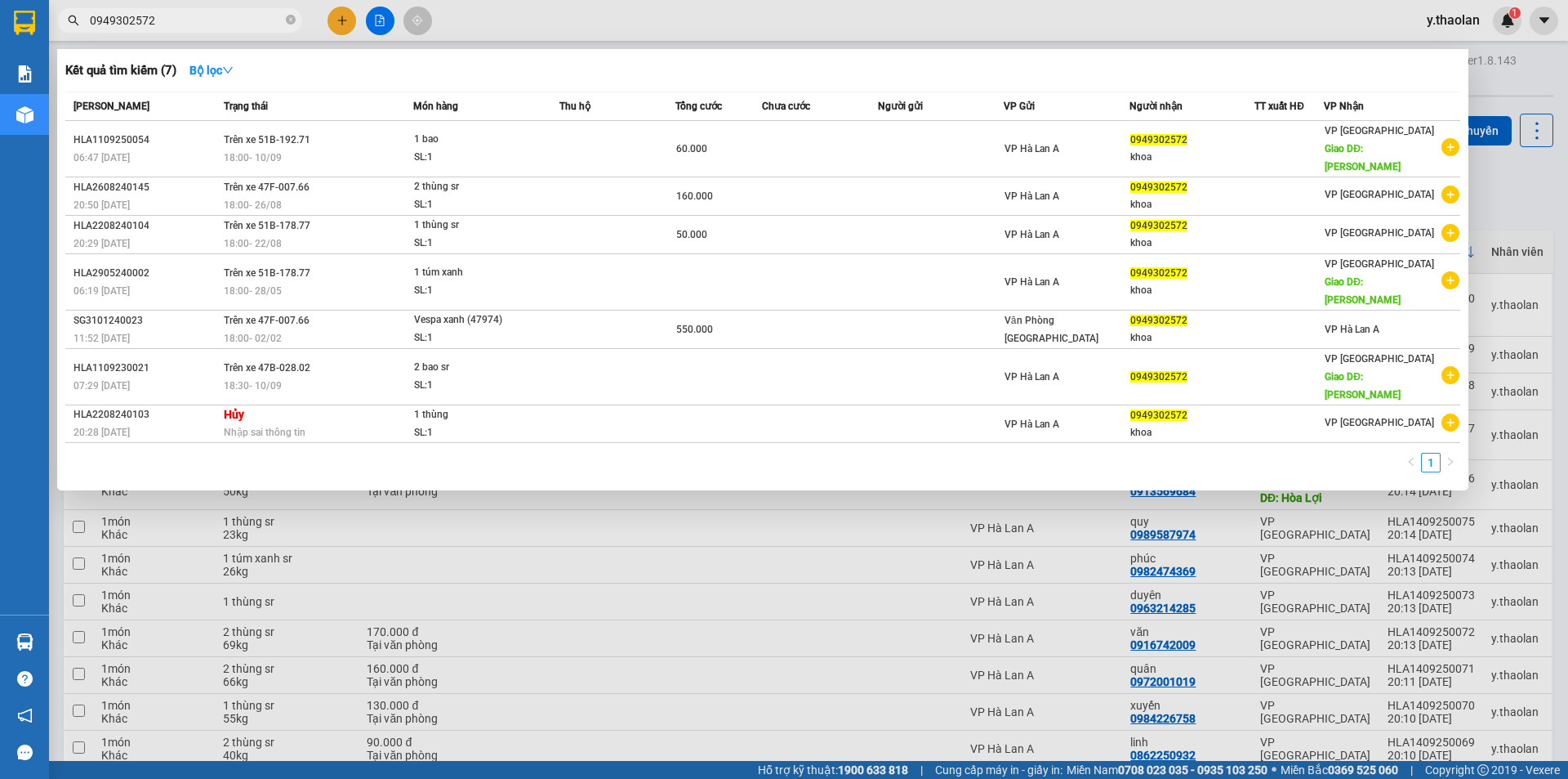
drag, startPoint x: 177, startPoint y: 20, endPoint x: 0, endPoint y: -14, distance: 180.2
click at [0, 0] on html "Kết quả tìm kiếm ( 7 ) Bộ lọc Mã ĐH Trạng thái Món hàng Thu hộ Tổng cước Chưa c…" at bounding box center [784, 390] width 1568 height 779
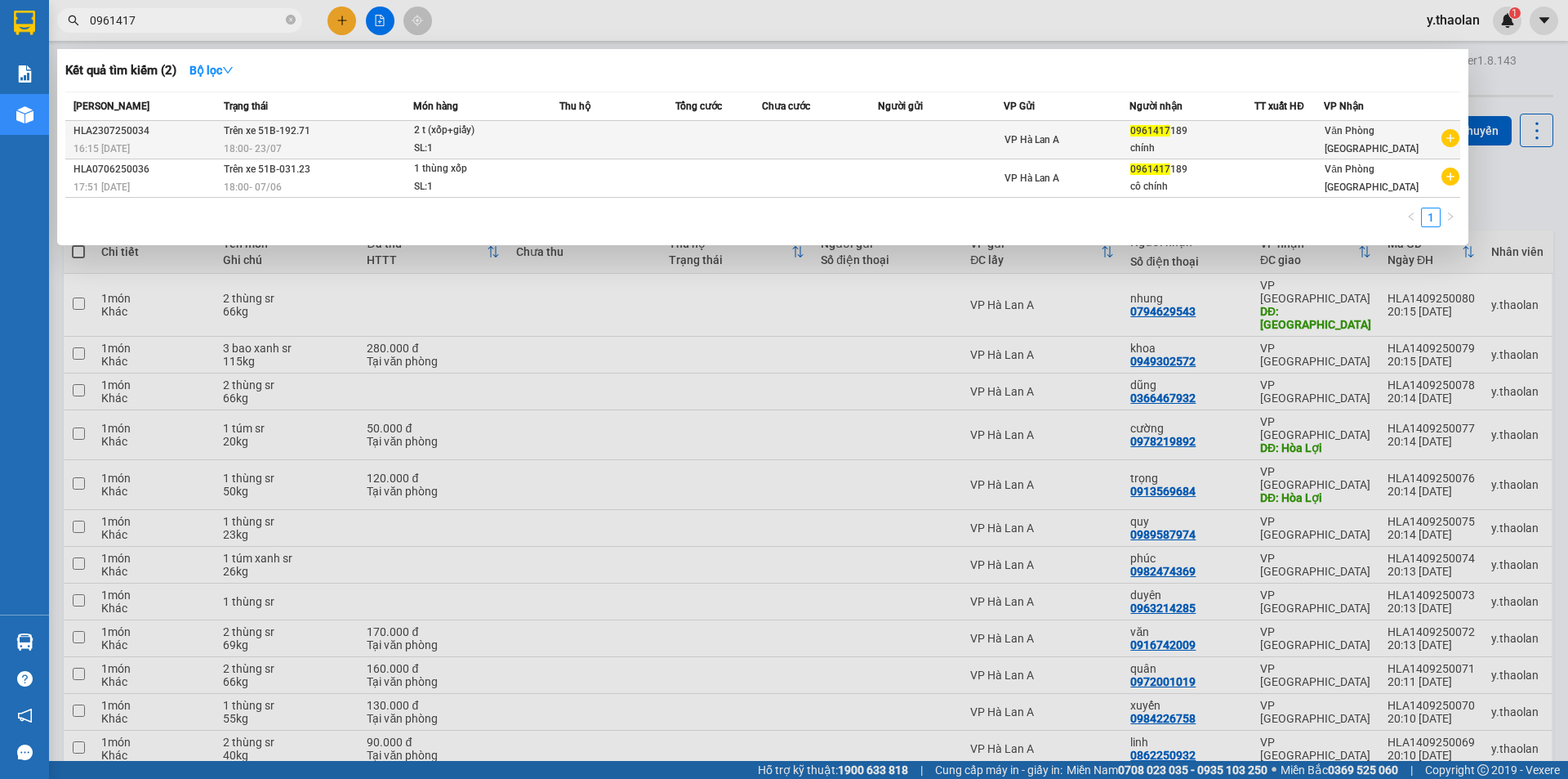
click at [892, 122] on td at bounding box center [941, 140] width 126 height 38
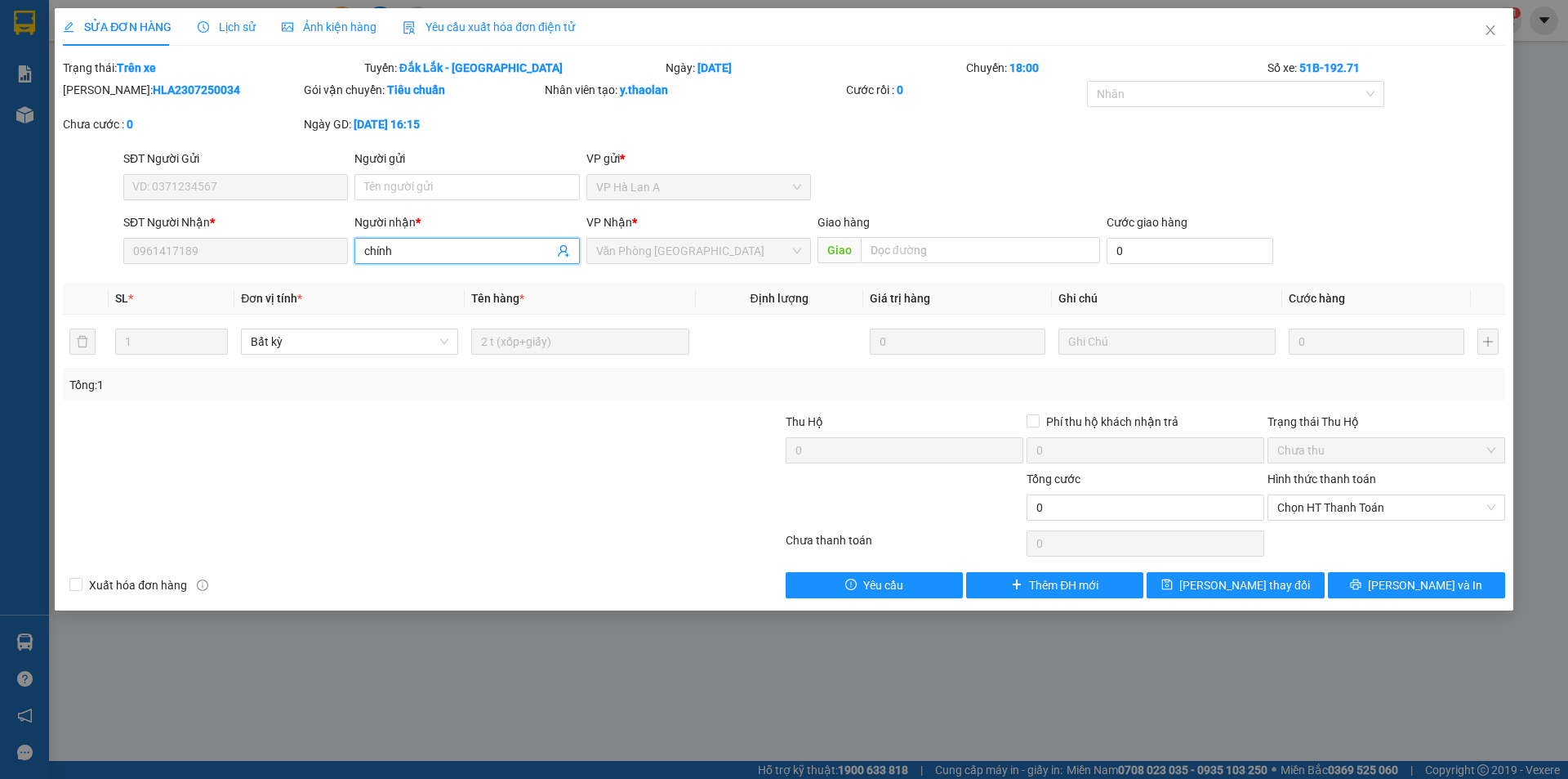
click at [485, 262] on span "chính" at bounding box center [466, 250] width 225 height 26
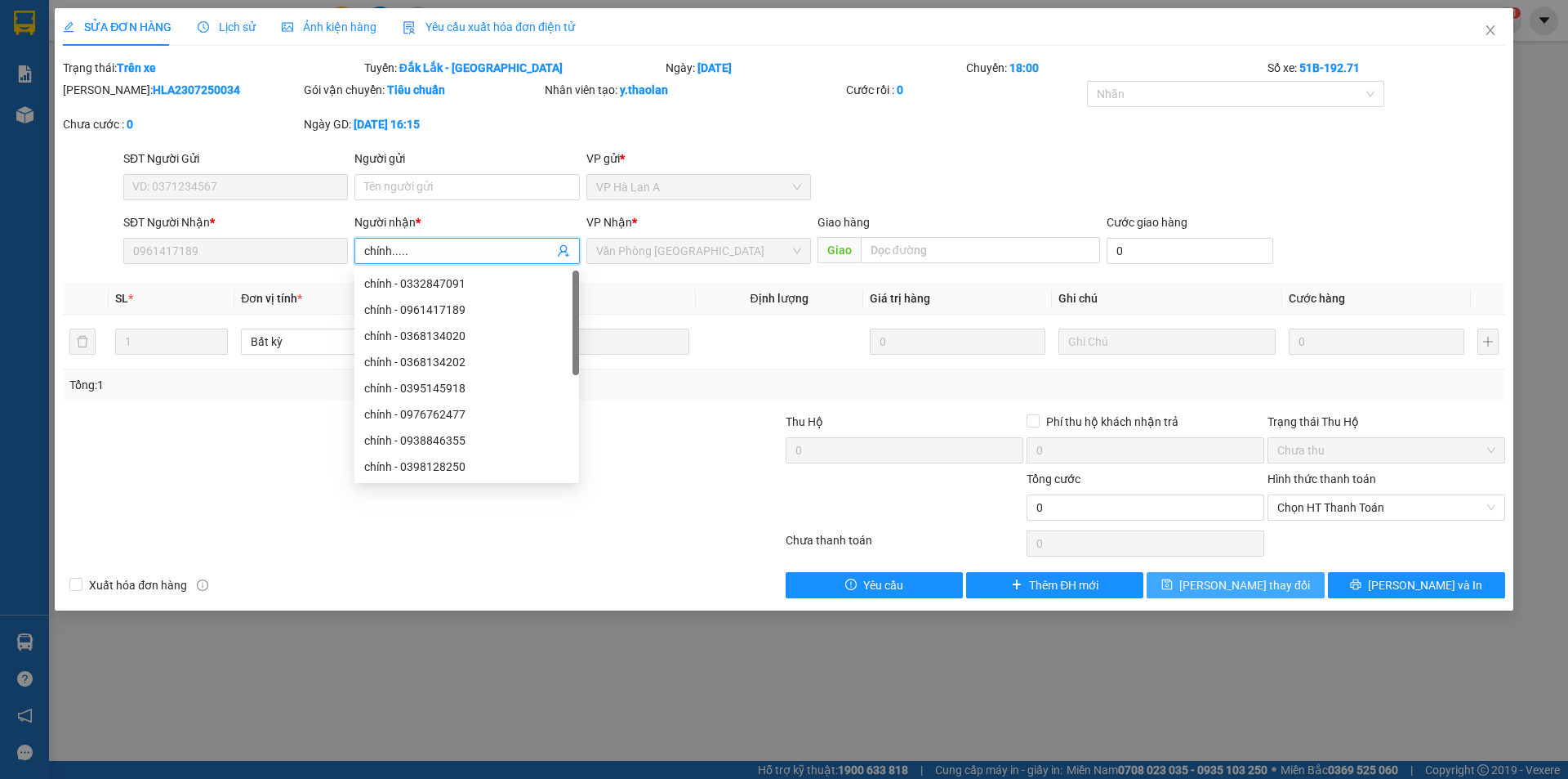
click at [1259, 586] on span "Lưu thay đổi" at bounding box center [1244, 585] width 130 height 18
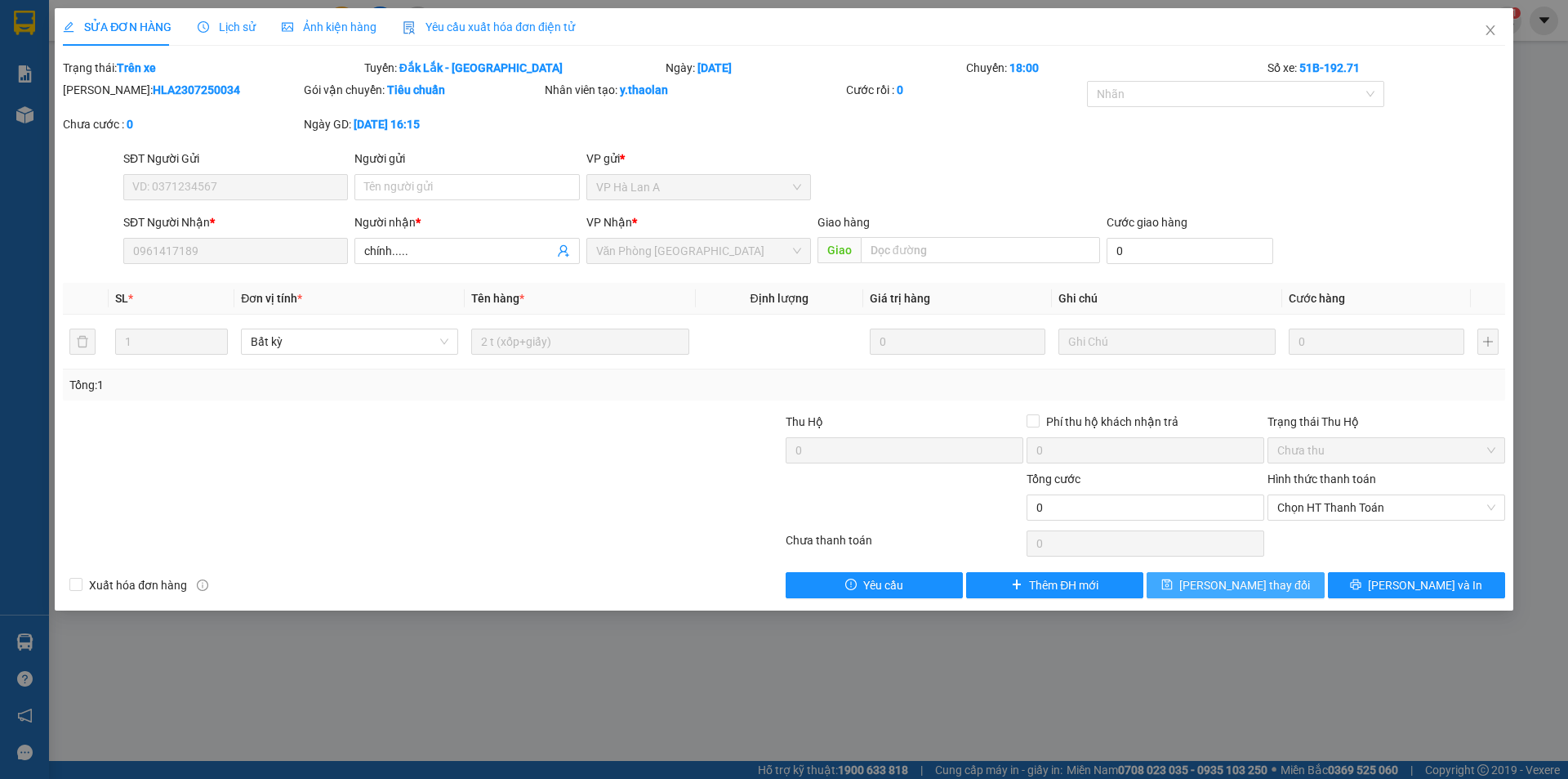
click at [1274, 574] on button "Lưu thay đổi" at bounding box center [1236, 585] width 177 height 26
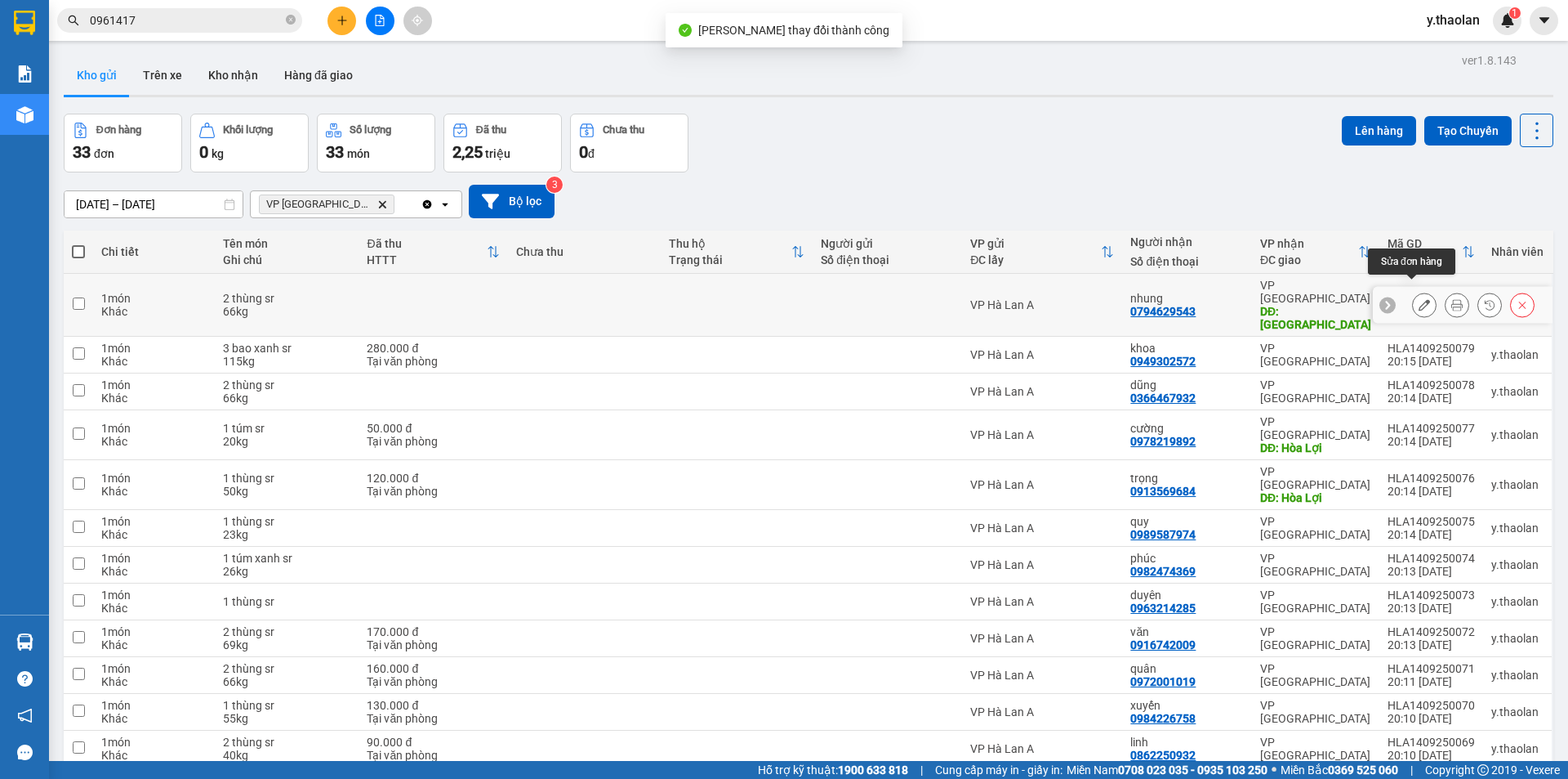
click at [1419, 299] on icon at bounding box center [1424, 305] width 11 height 11
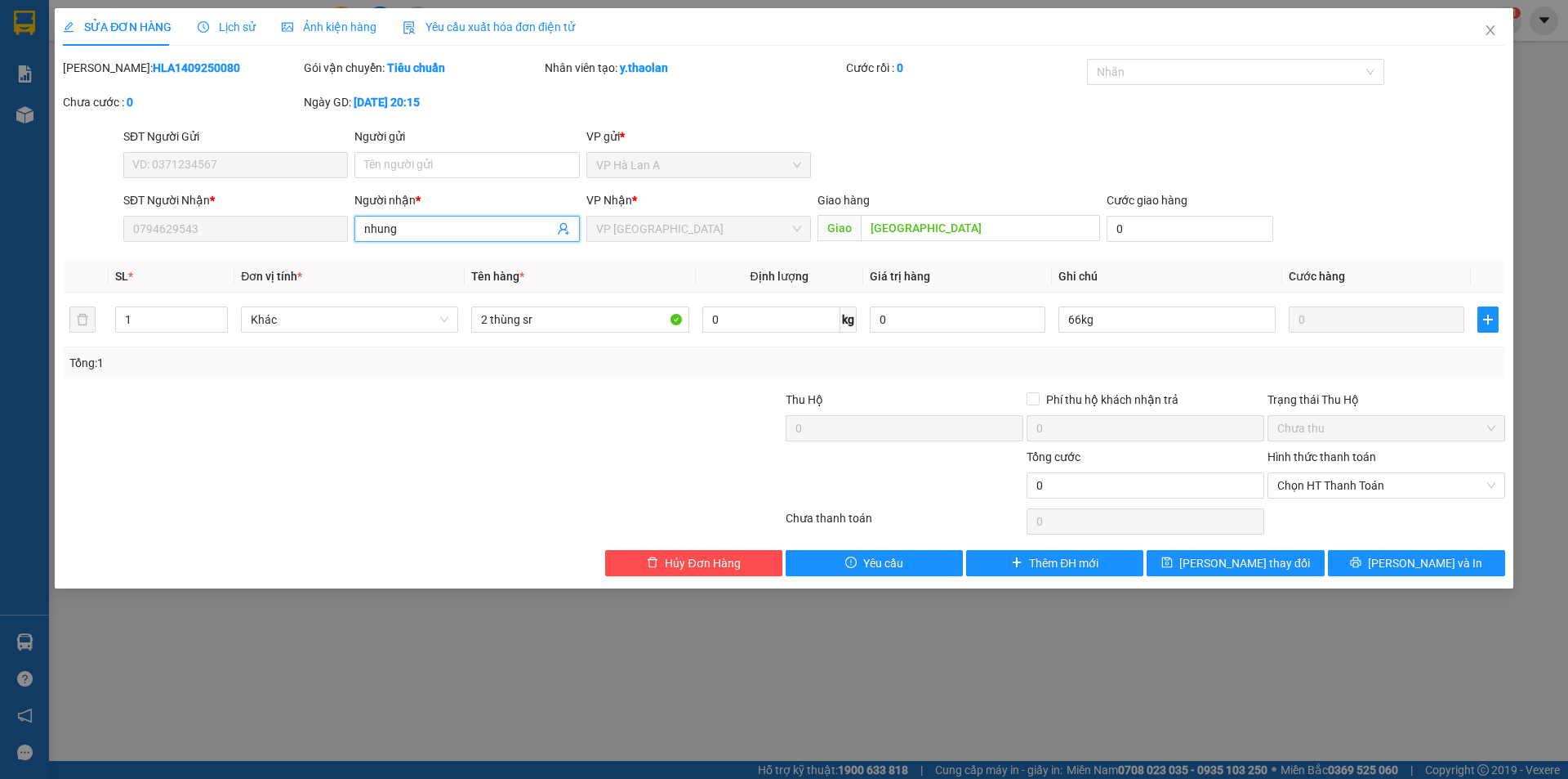
drag, startPoint x: 409, startPoint y: 228, endPoint x: 41, endPoint y: 186, distance: 370.4
click at [95, 147] on form "SĐT Người Gửi VD: 0371234567 Người gửi Tên người gửi VP gửi * VP Hà Lan A SĐT …" at bounding box center [784, 188] width 1442 height 121
click at [439, 252] on div "chính..... - 0961417189" at bounding box center [466, 261] width 225 height 26
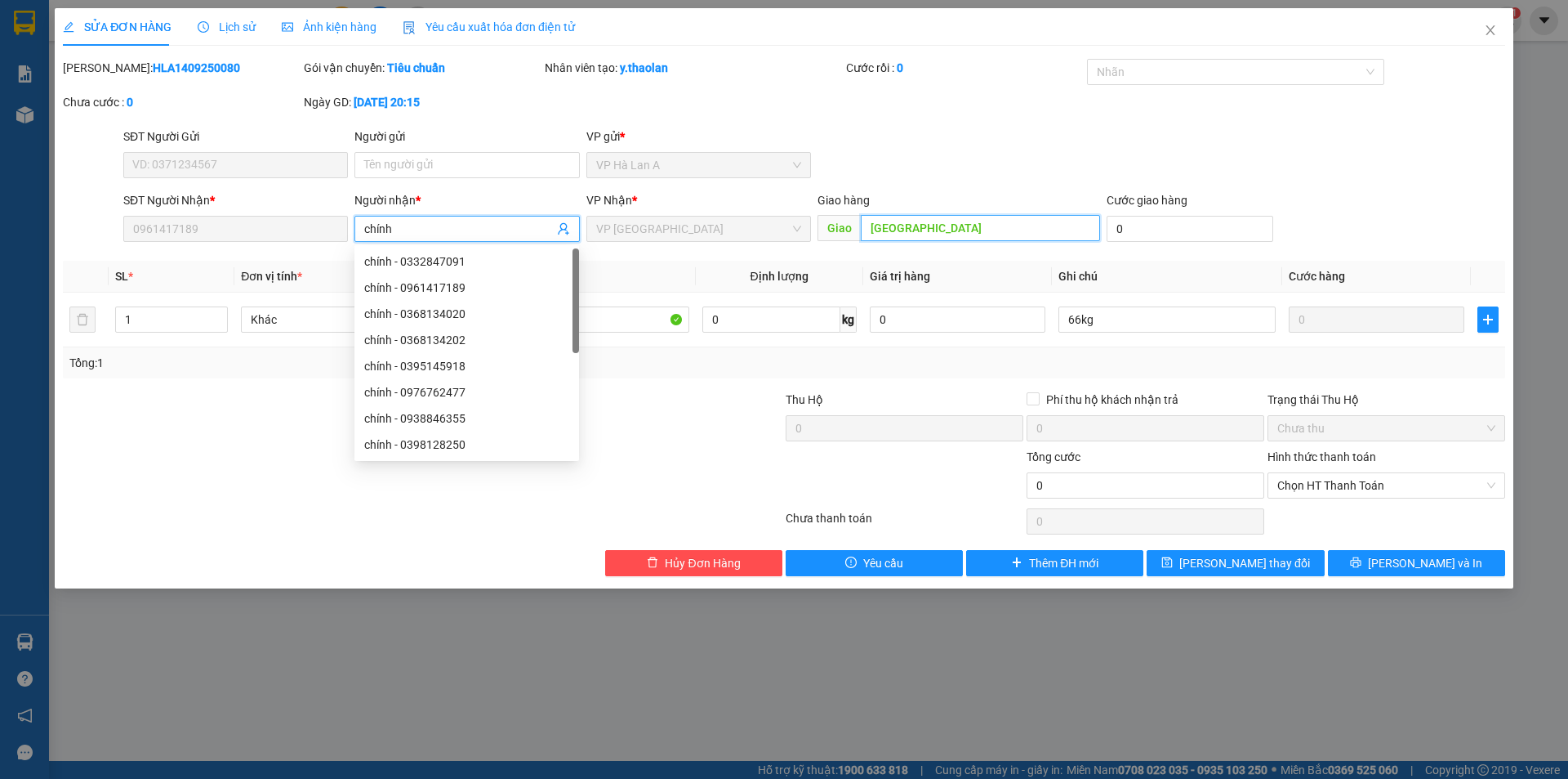
drag, startPoint x: 953, startPoint y: 220, endPoint x: 1000, endPoint y: 268, distance: 67.2
click at [954, 220] on input "Phú Hòa" at bounding box center [980, 228] width 239 height 26
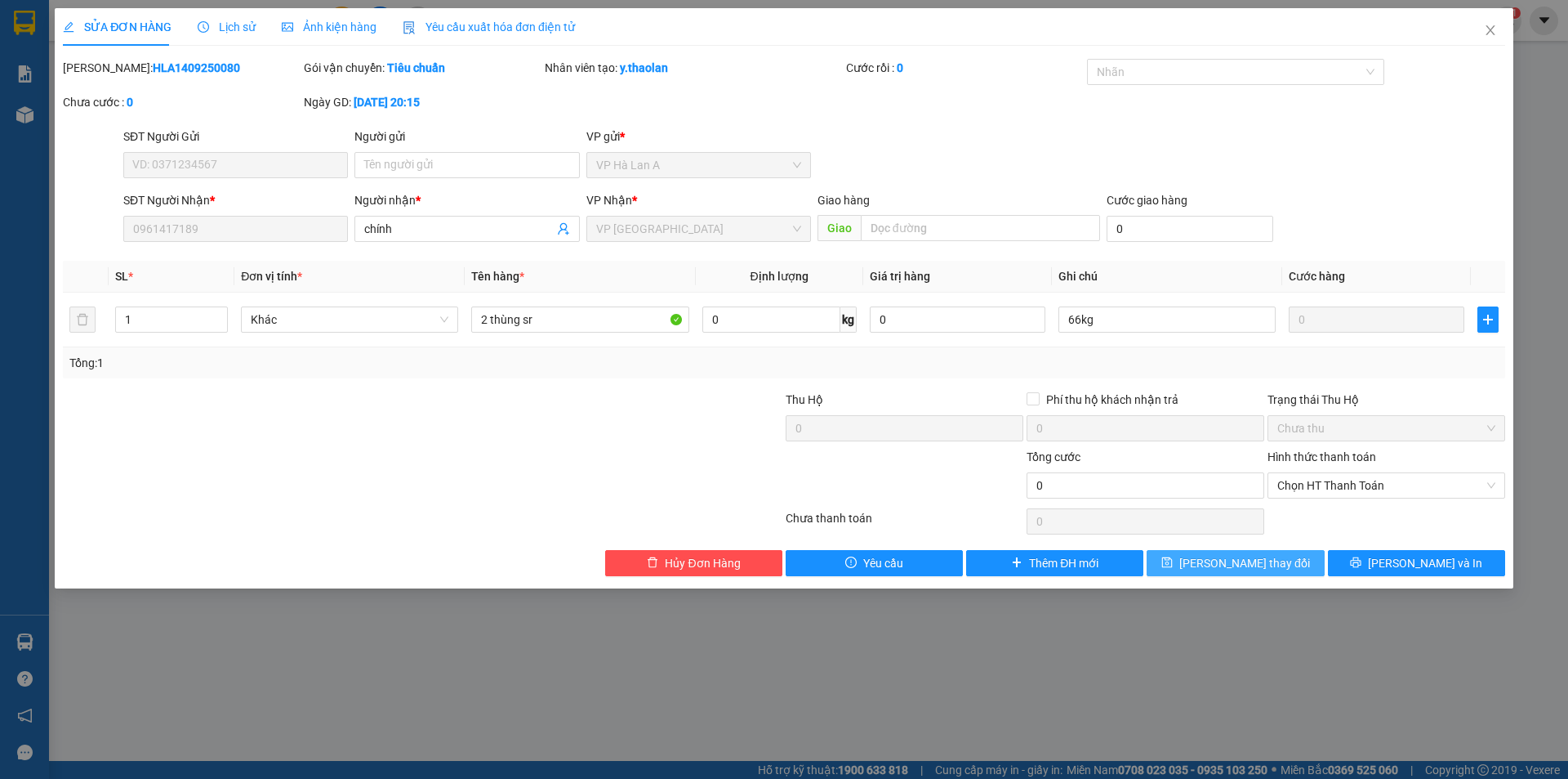
click at [1249, 551] on button "Lưu thay đổi" at bounding box center [1236, 562] width 177 height 26
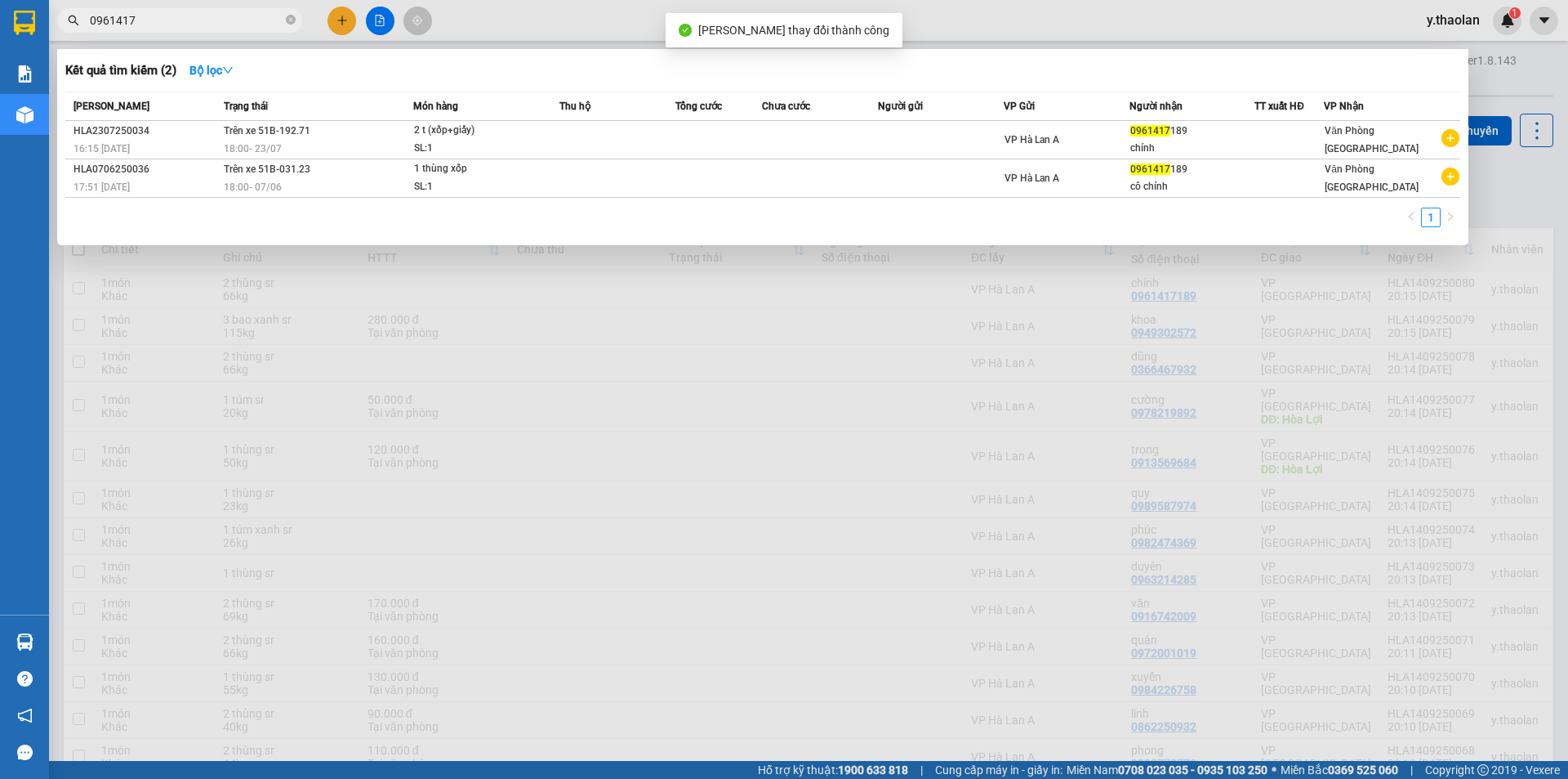
click at [245, 16] on input "0961417" at bounding box center [186, 20] width 192 height 18
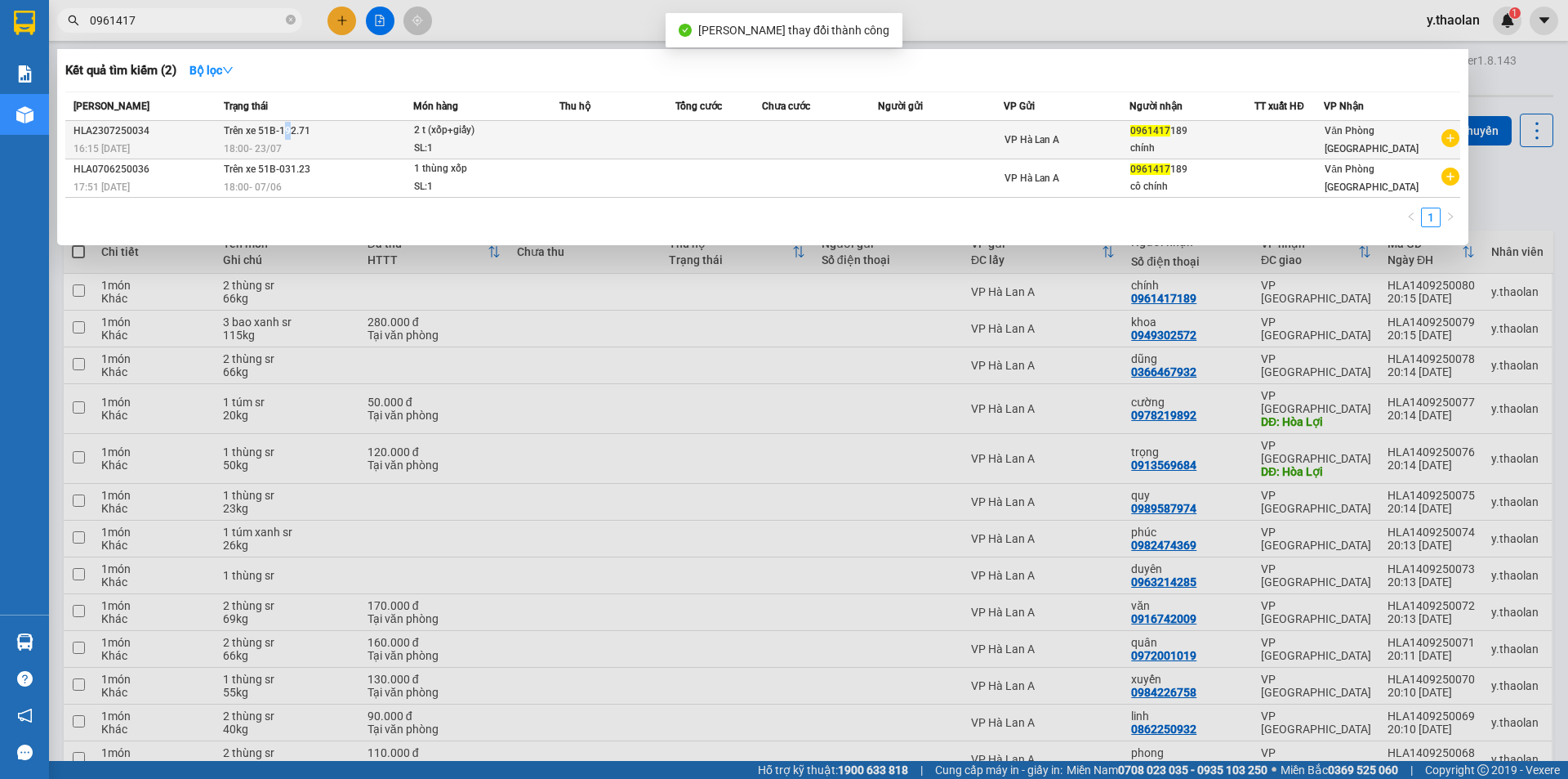
click at [289, 126] on span "Trên xe 51B-192.71" at bounding box center [267, 130] width 87 height 13
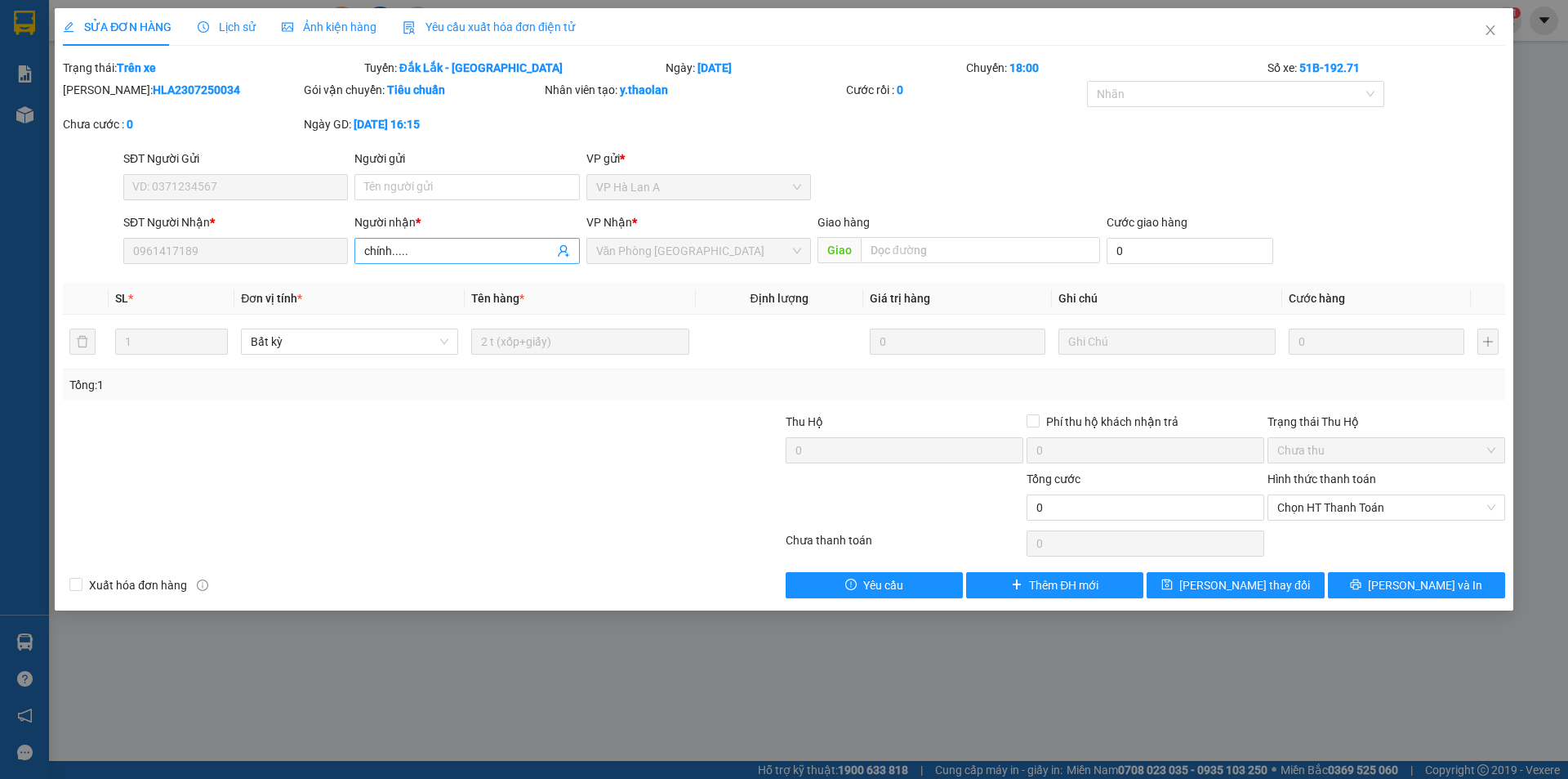
drag, startPoint x: 423, startPoint y: 266, endPoint x: 435, endPoint y: 262, distance: 12.6
click at [424, 267] on div "Người nhận * chính....." at bounding box center [466, 242] width 225 height 57
click at [434, 250] on input "chính....." at bounding box center [459, 250] width 189 height 18
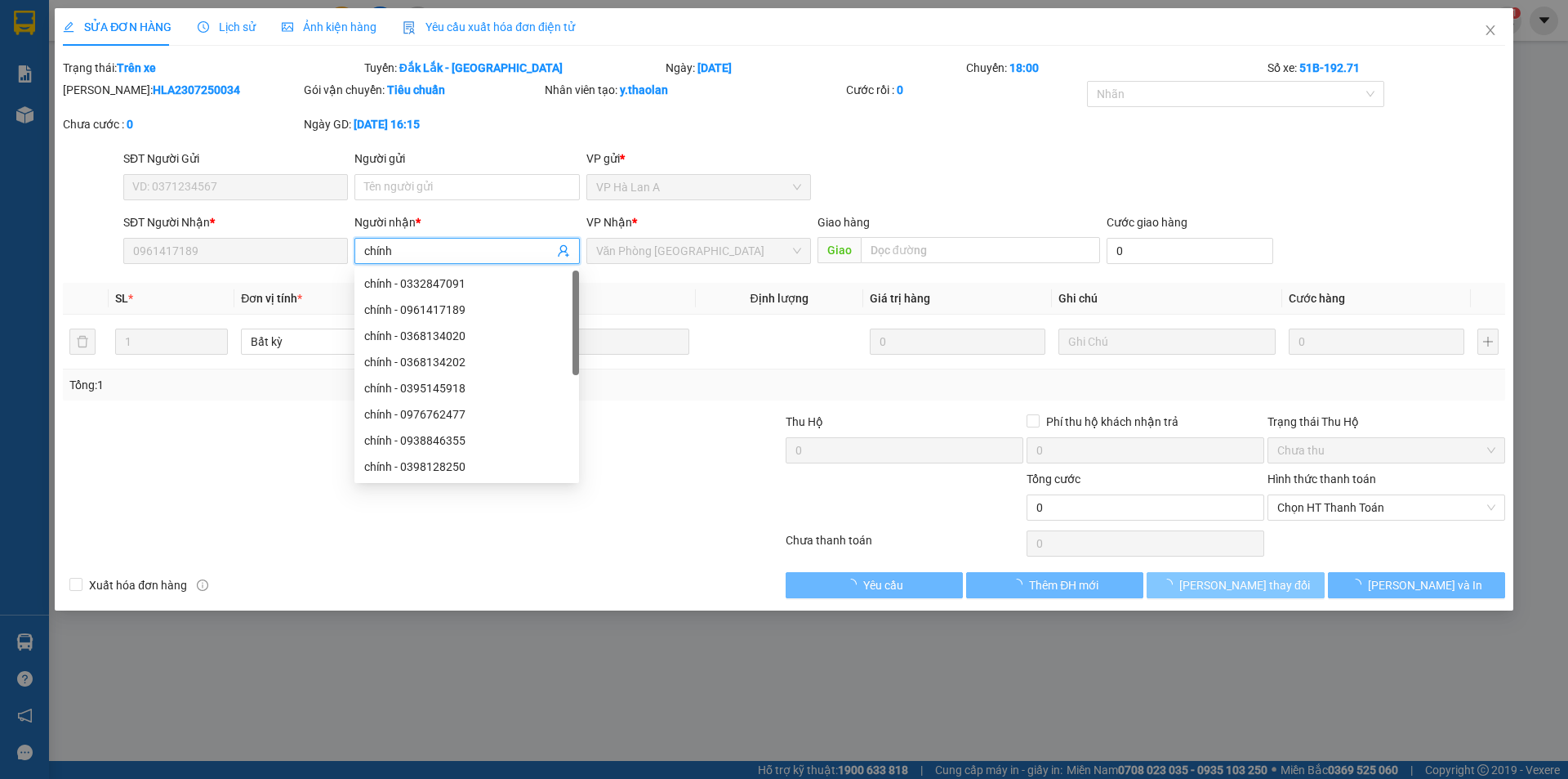
click at [1289, 581] on button "Lưu thay đổi" at bounding box center [1236, 585] width 177 height 26
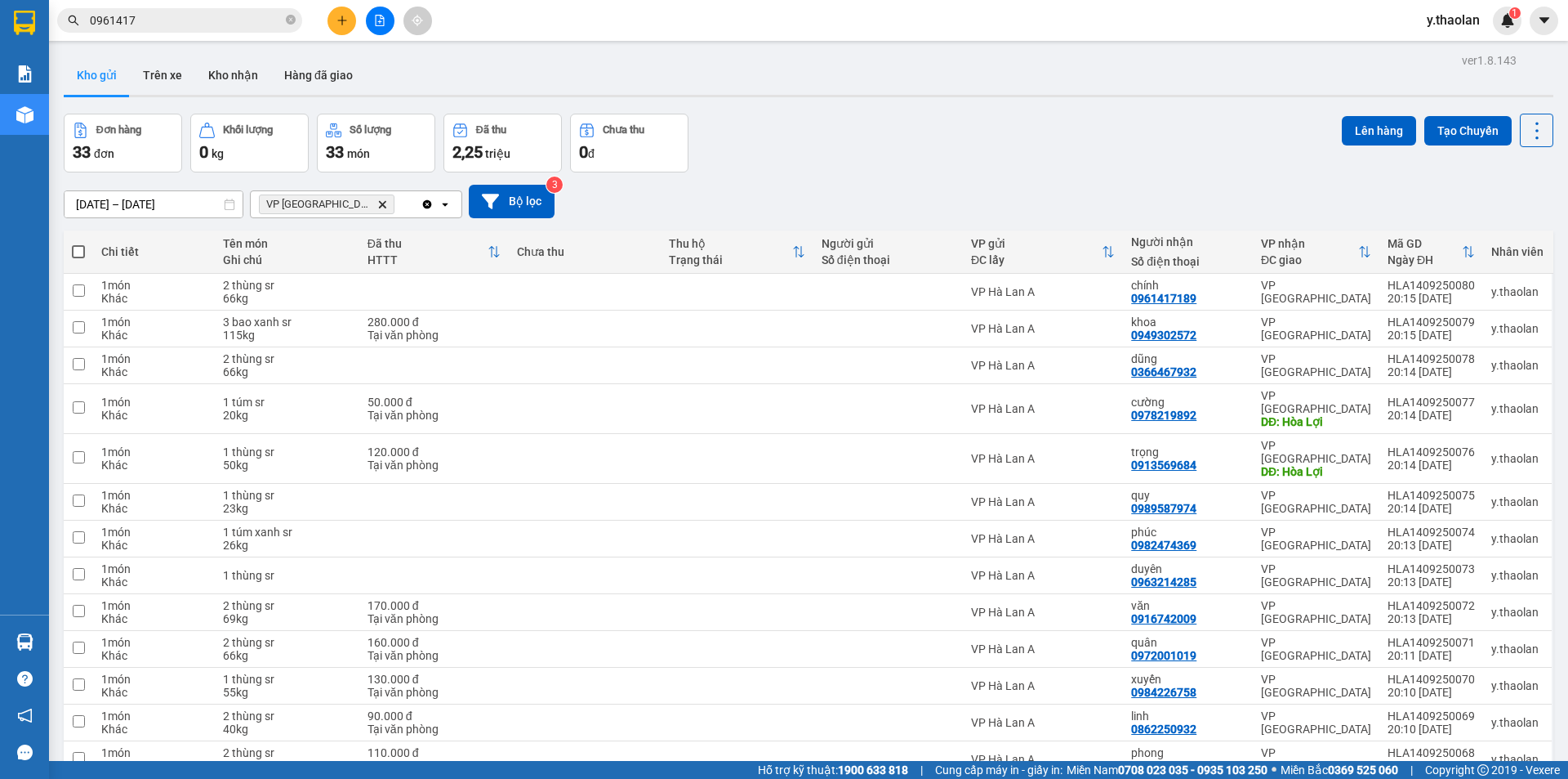
click at [331, 19] on button at bounding box center [342, 21] width 29 height 29
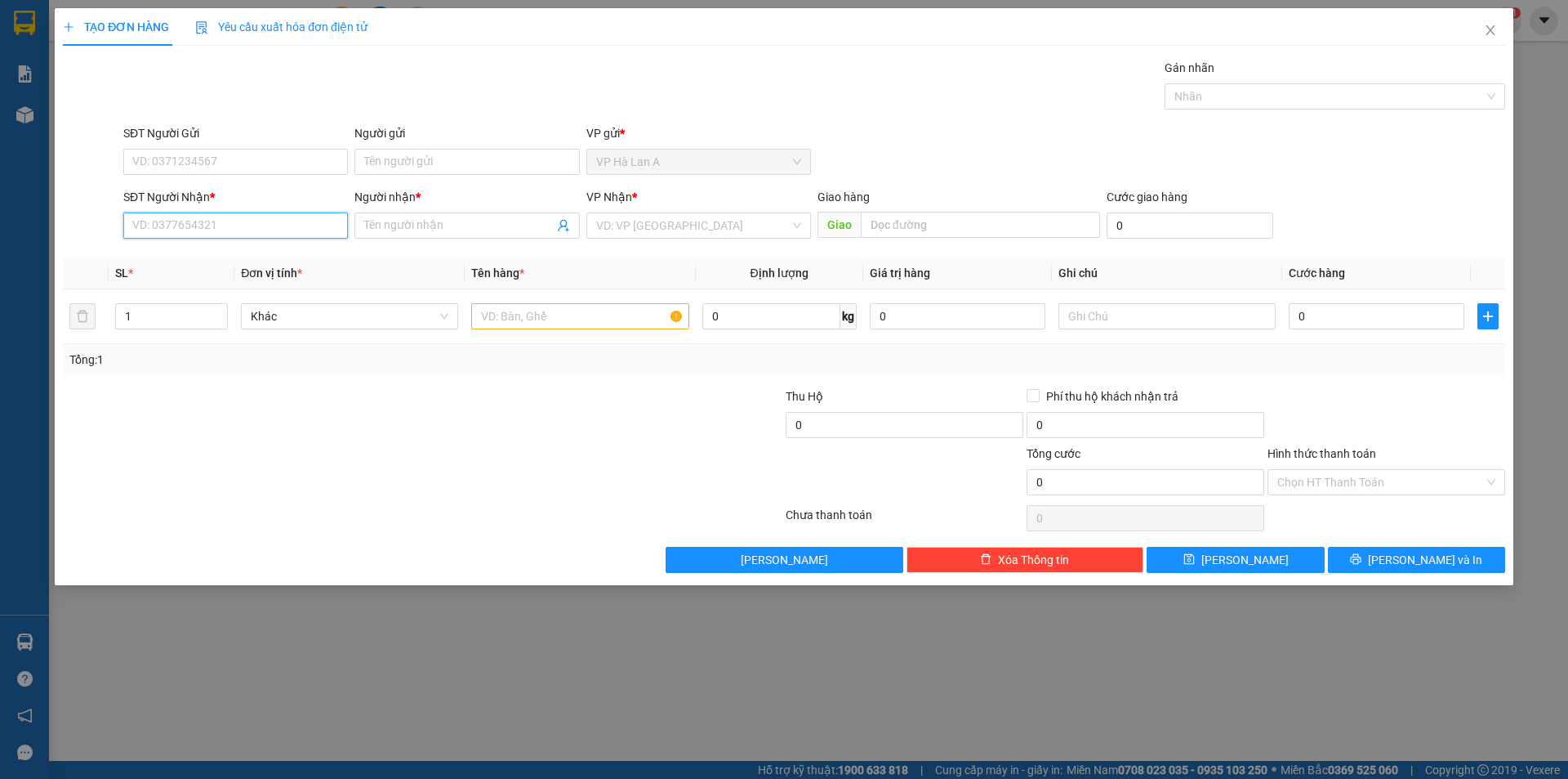
click at [229, 222] on input "SĐT Người Nhận *" at bounding box center [236, 225] width 225 height 26
click at [199, 250] on div "0794629543 - nhung" at bounding box center [235, 258] width 205 height 18
click at [526, 325] on input "text" at bounding box center [580, 315] width 217 height 26
click at [1300, 303] on div "0" at bounding box center [1377, 316] width 175 height 32
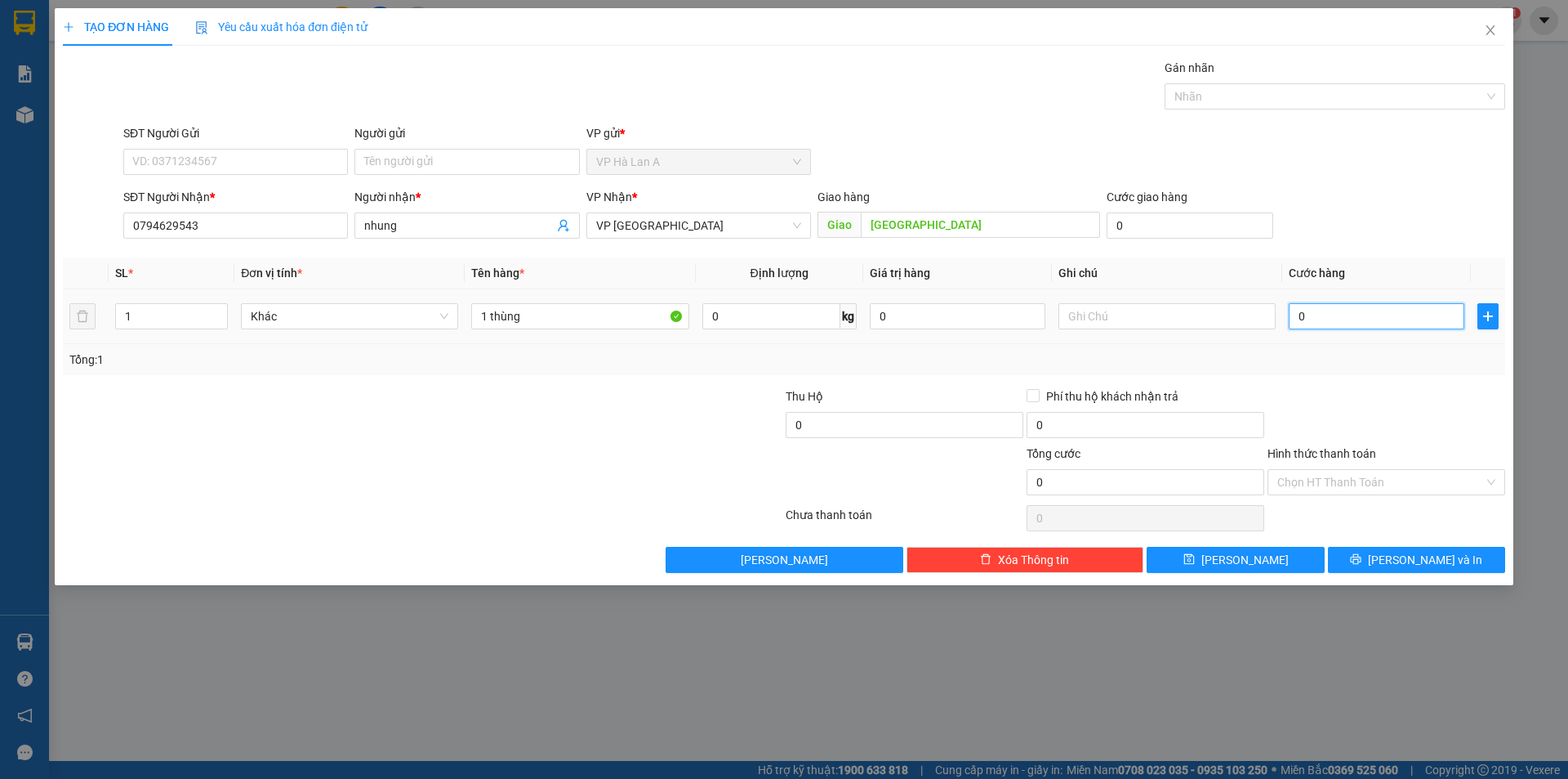
click at [1303, 308] on input "0" at bounding box center [1377, 315] width 175 height 26
click at [1321, 480] on input "Hình thức thanh toán" at bounding box center [1380, 482] width 207 height 25
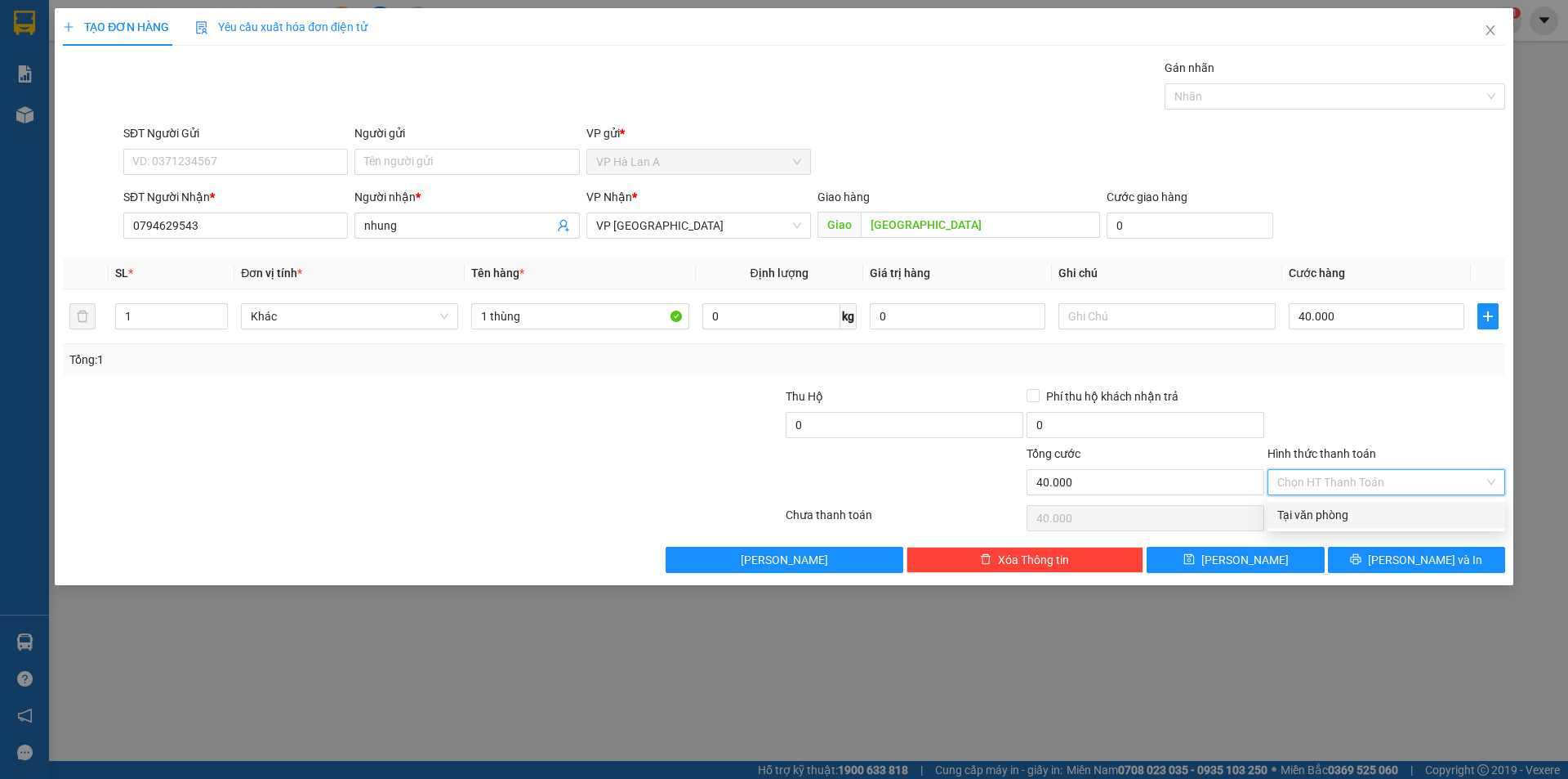
drag, startPoint x: 1309, startPoint y: 519, endPoint x: 1294, endPoint y: 528, distance: 17.5
click at [1310, 519] on div "Tại văn phòng" at bounding box center [1386, 514] width 218 height 18
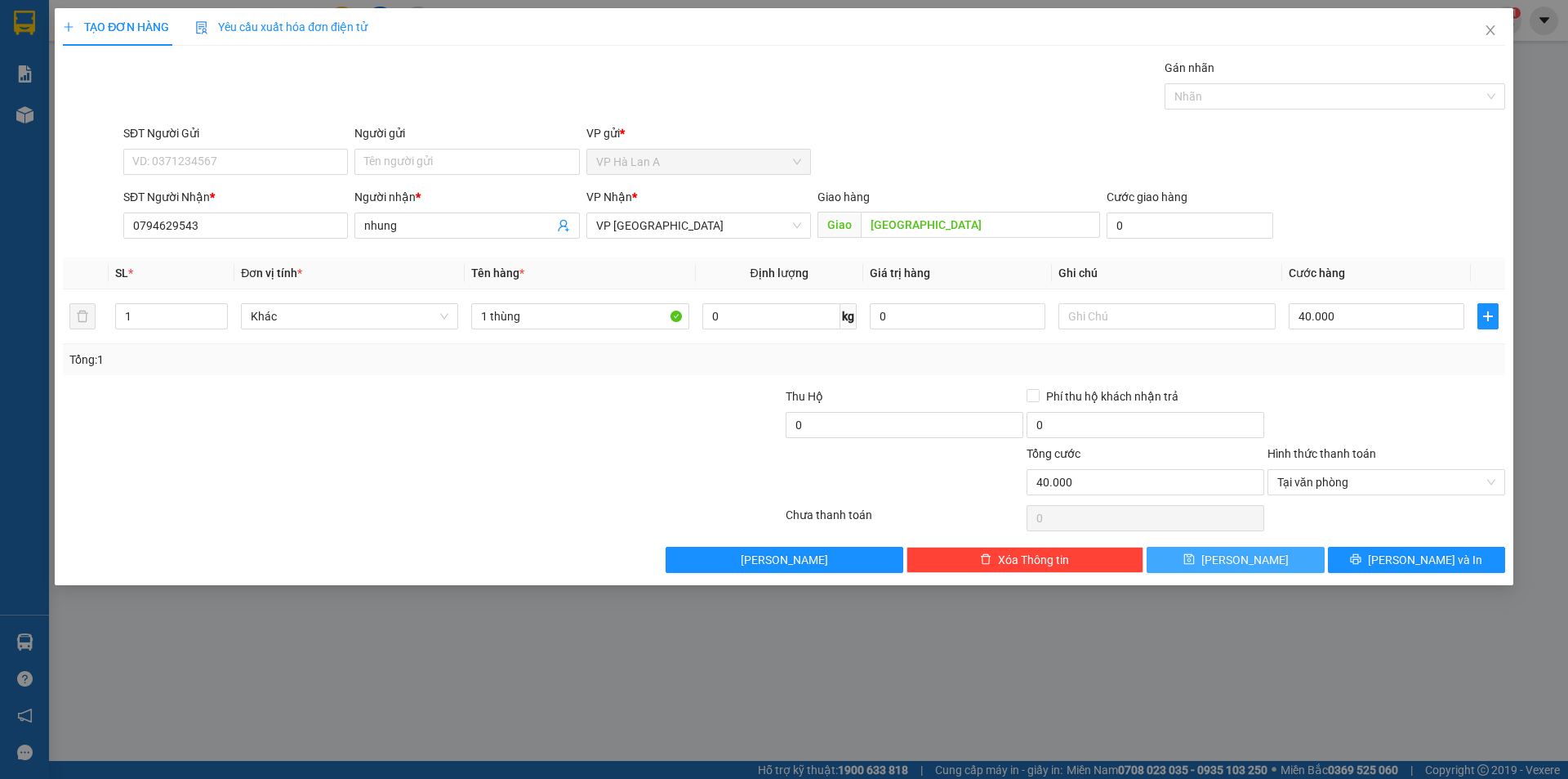
drag, startPoint x: 1289, startPoint y: 569, endPoint x: 1213, endPoint y: 538, distance: 82.1
click at [1288, 563] on button "Lưu" at bounding box center [1236, 559] width 177 height 26
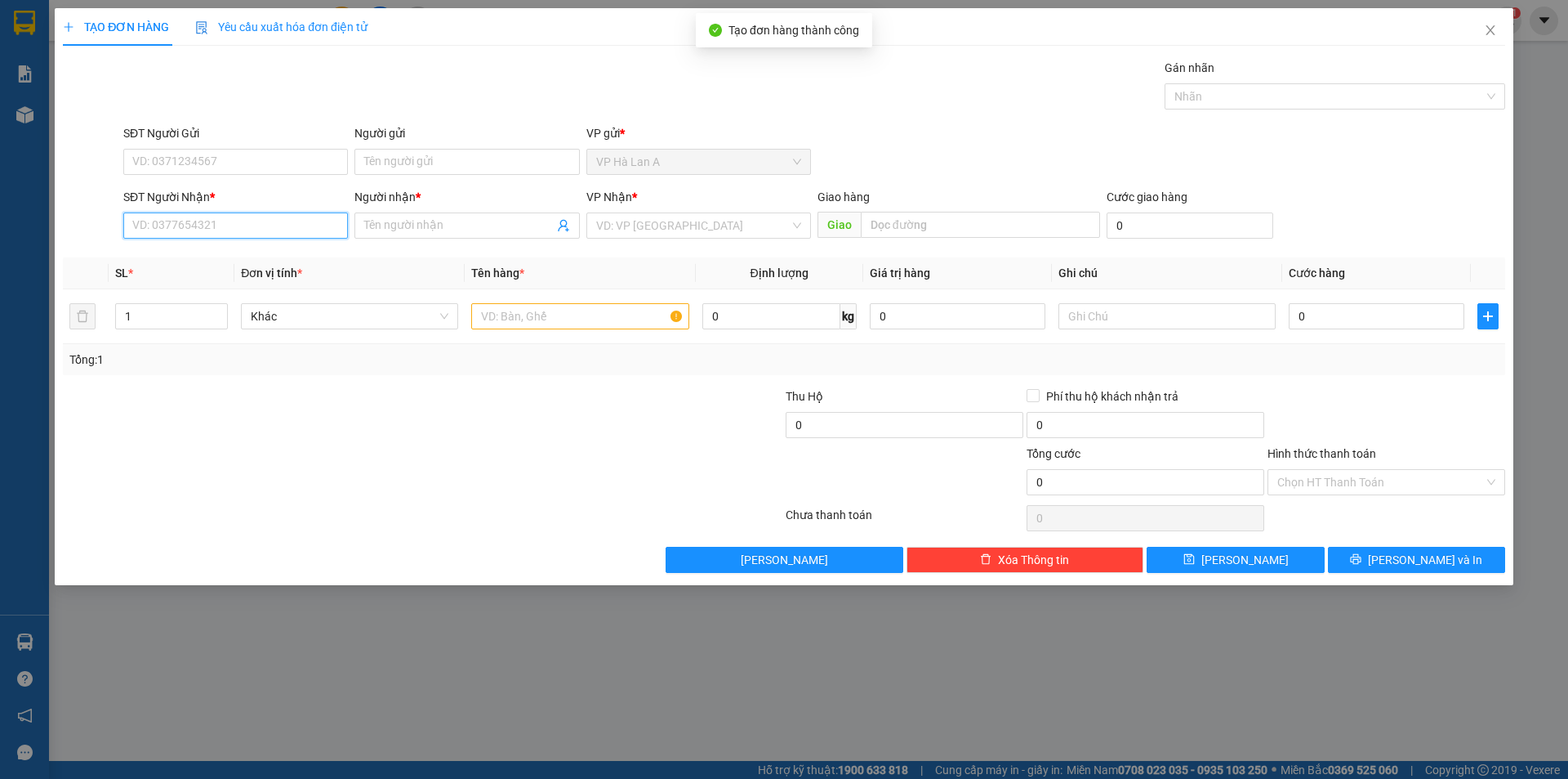
click at [305, 230] on input "SĐT Người Nhận *" at bounding box center [236, 225] width 225 height 26
drag, startPoint x: 187, startPoint y: 253, endPoint x: 360, endPoint y: 280, distance: 175.1
click at [191, 253] on div "0934089008 - tín" at bounding box center [235, 258] width 205 height 18
click at [472, 327] on input "text" at bounding box center [580, 315] width 217 height 26
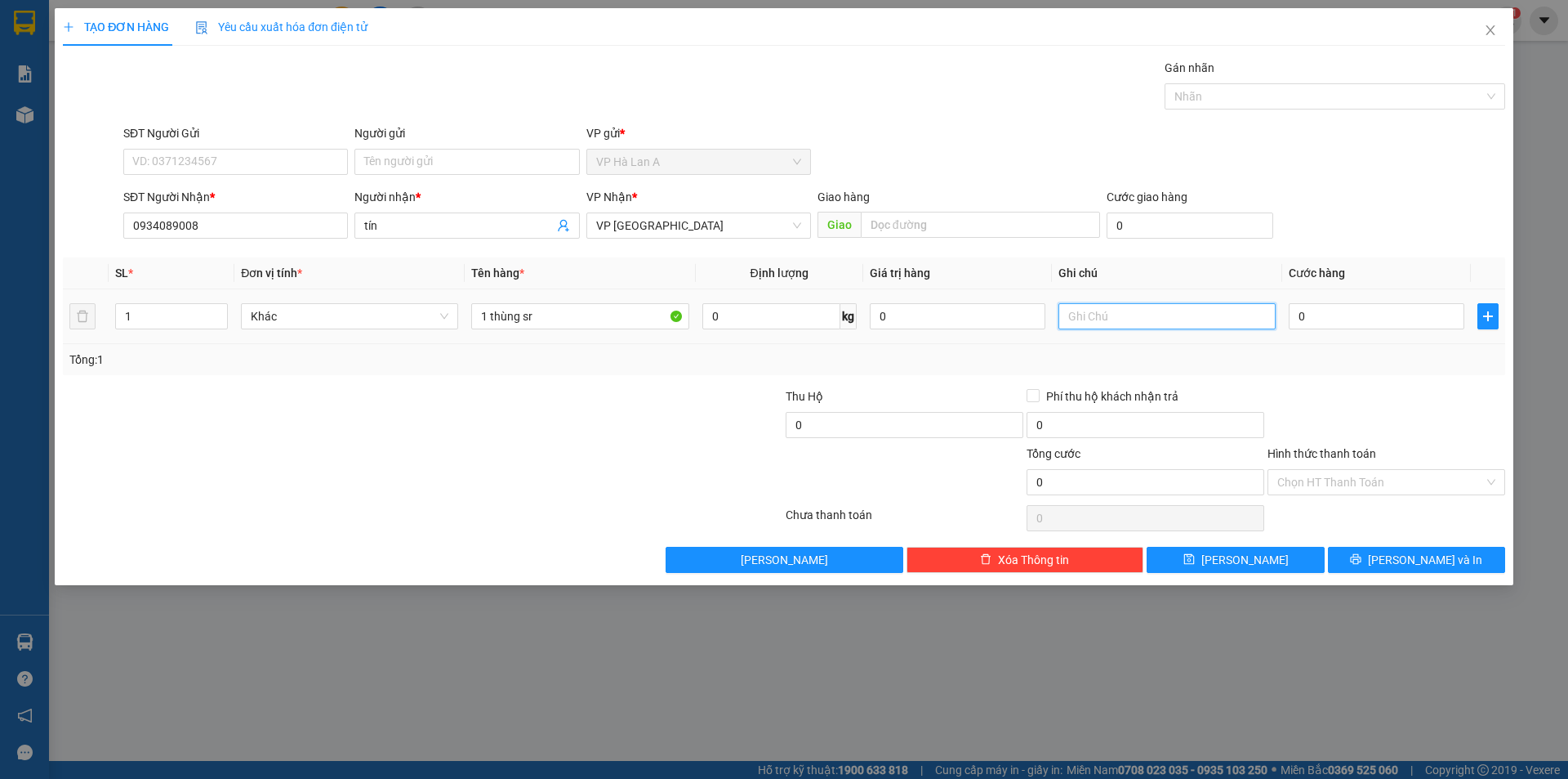
click at [1201, 316] on input "text" at bounding box center [1167, 315] width 217 height 26
click at [1379, 315] on input "0" at bounding box center [1377, 315] width 175 height 26
click at [1337, 480] on input "Hình thức thanh toán" at bounding box center [1380, 482] width 207 height 25
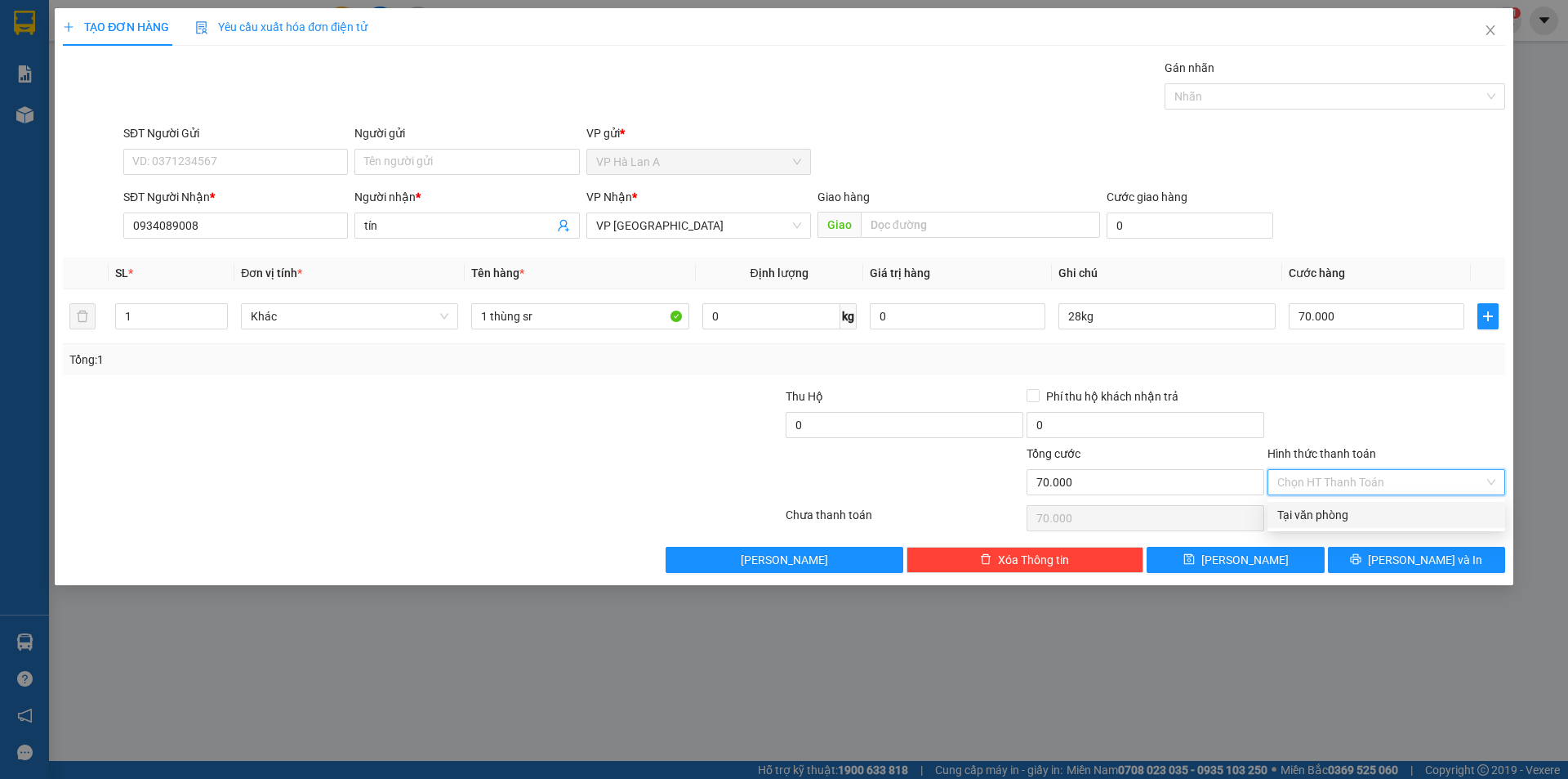
click at [1300, 513] on div "Tại văn phòng" at bounding box center [1386, 514] width 218 height 18
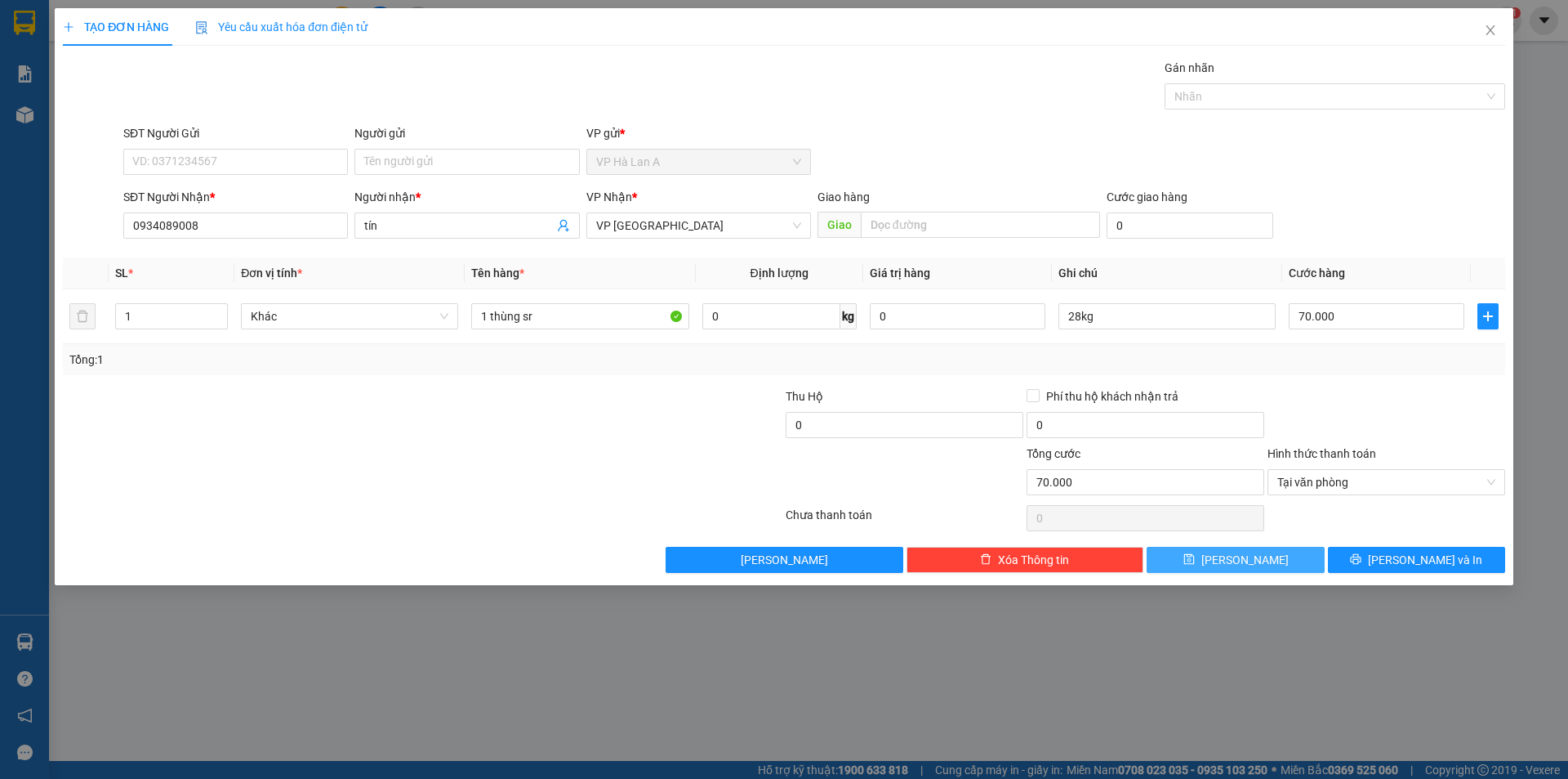
click at [1262, 551] on button "Lưu" at bounding box center [1236, 559] width 177 height 26
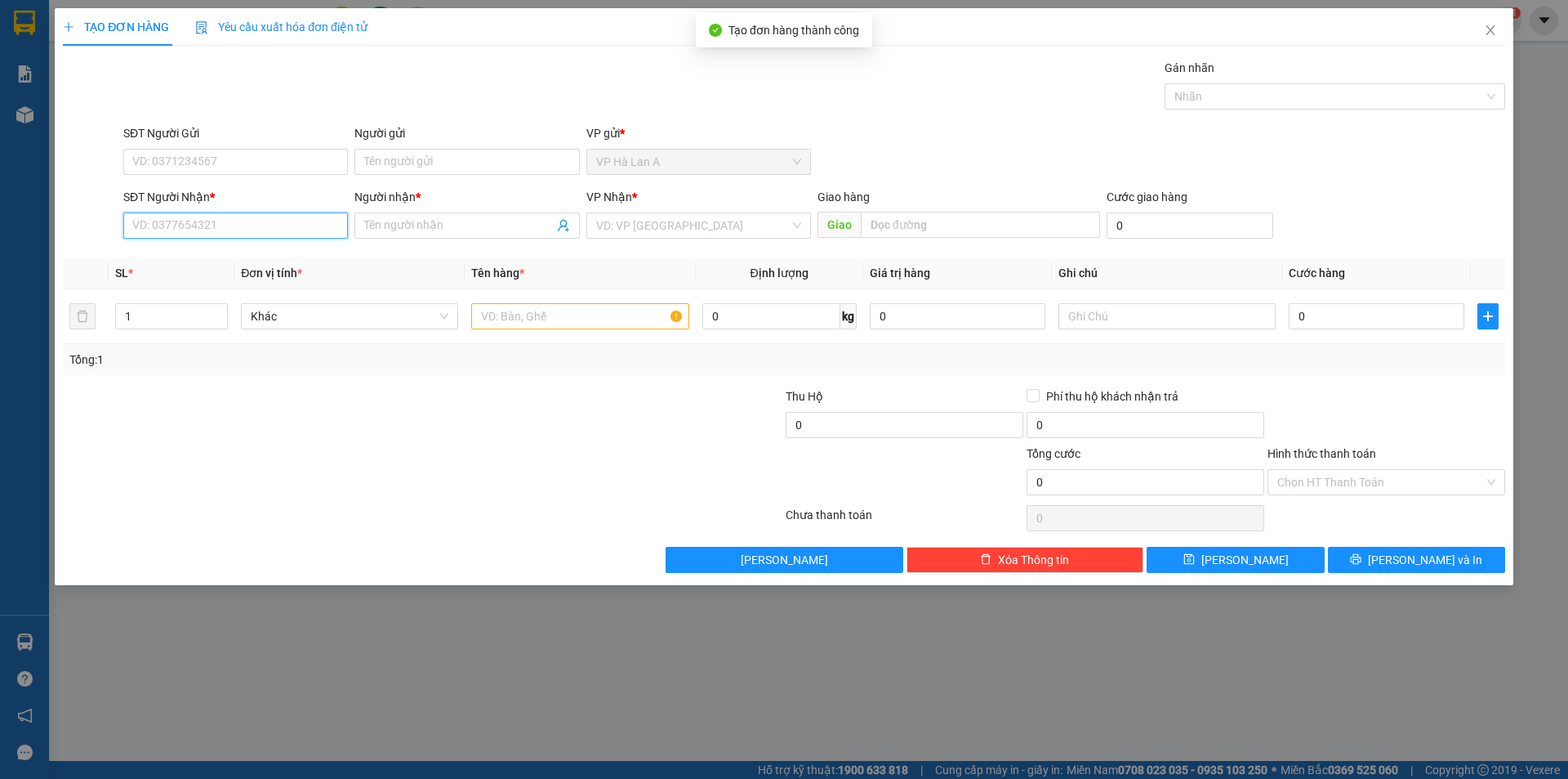
click at [293, 226] on input "SĐT Người Nhận *" at bounding box center [236, 225] width 225 height 26
click at [245, 249] on div "0366057766 - thúy" at bounding box center [236, 257] width 225 height 26
click at [542, 320] on input "text" at bounding box center [580, 315] width 217 height 26
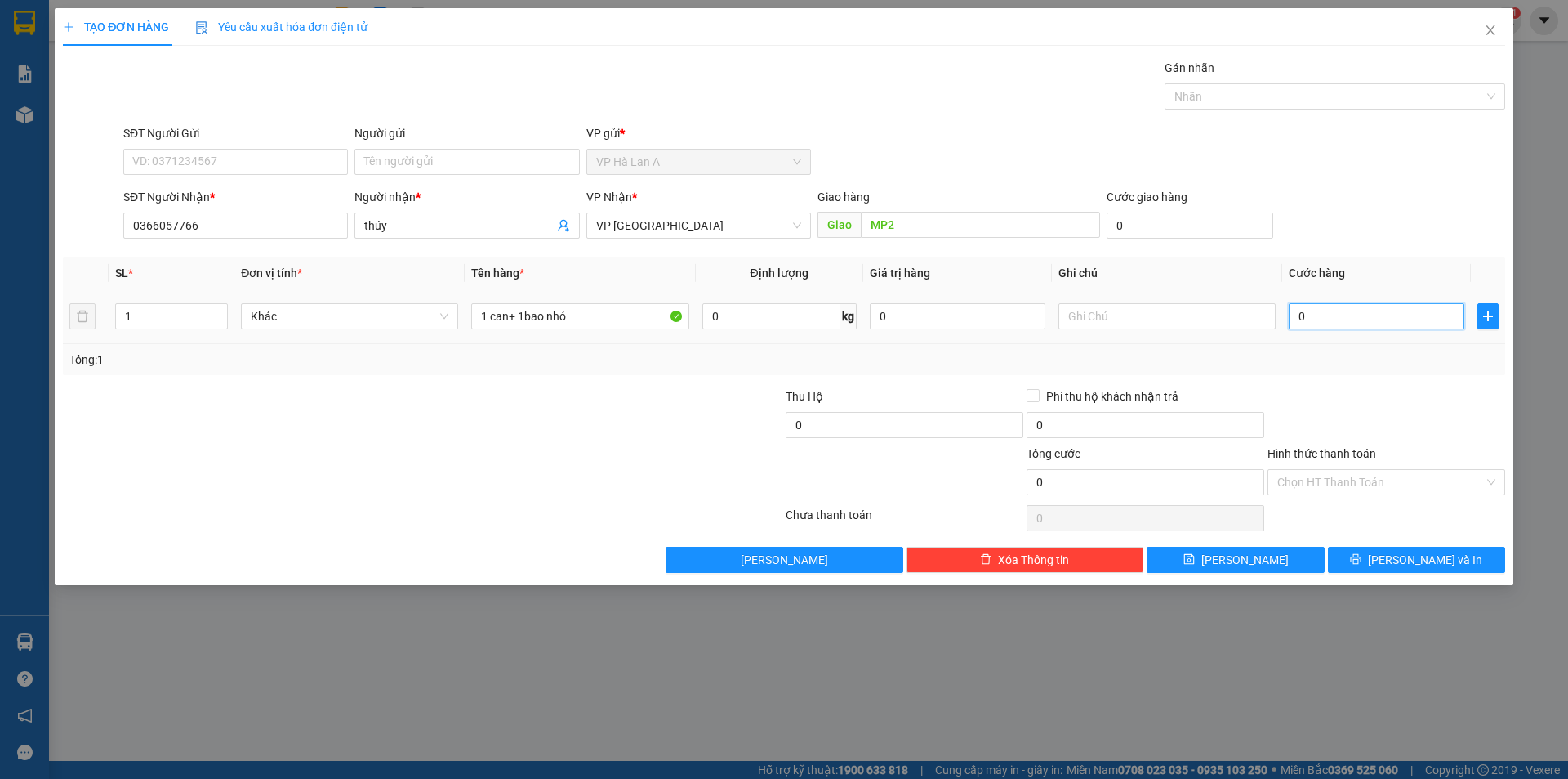
click at [1394, 318] on input "0" at bounding box center [1377, 315] width 175 height 26
click at [1346, 489] on input "Hình thức thanh toán" at bounding box center [1380, 482] width 207 height 25
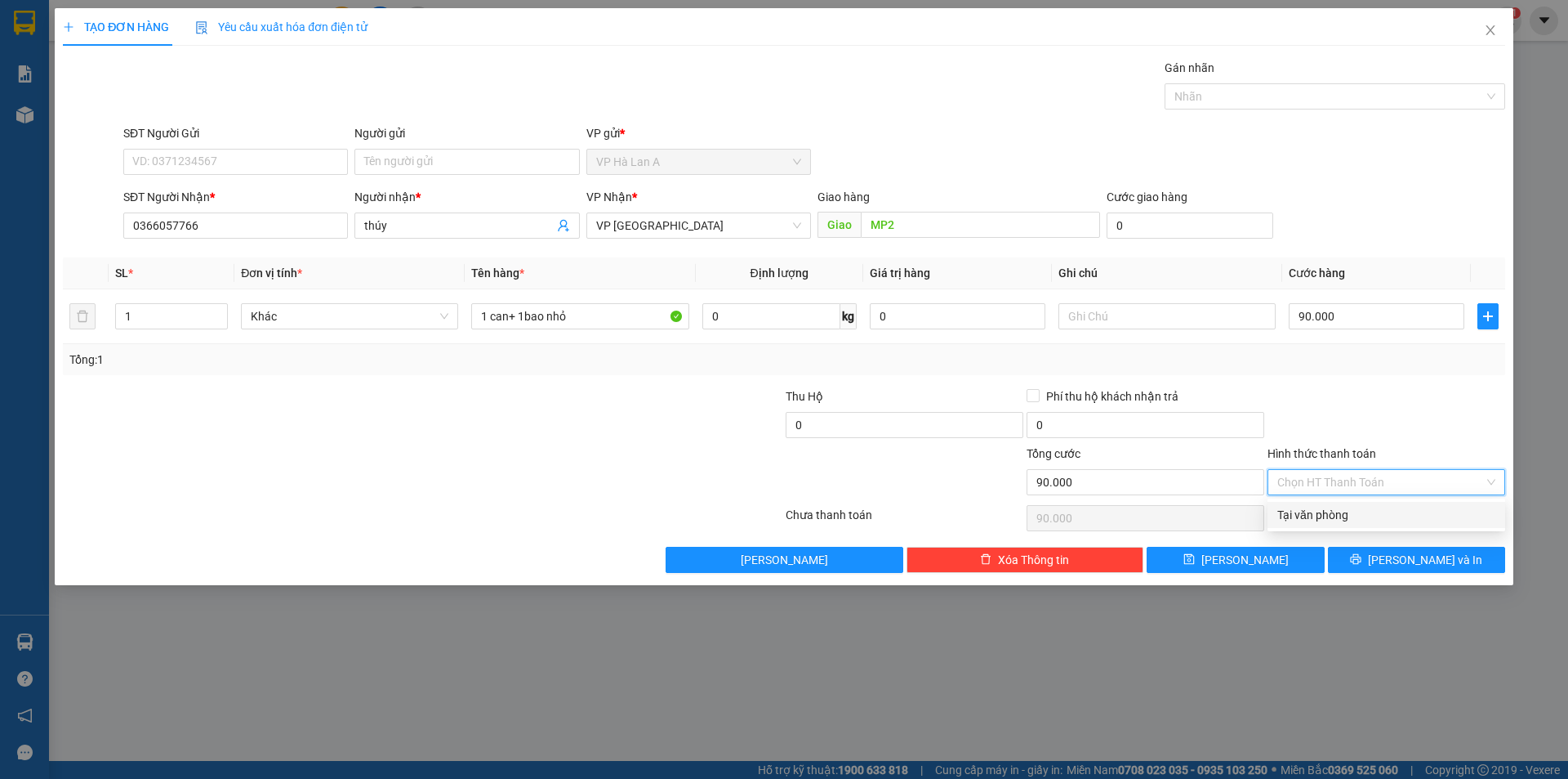
click at [1327, 527] on div "Tại văn phòng" at bounding box center [1387, 514] width 238 height 26
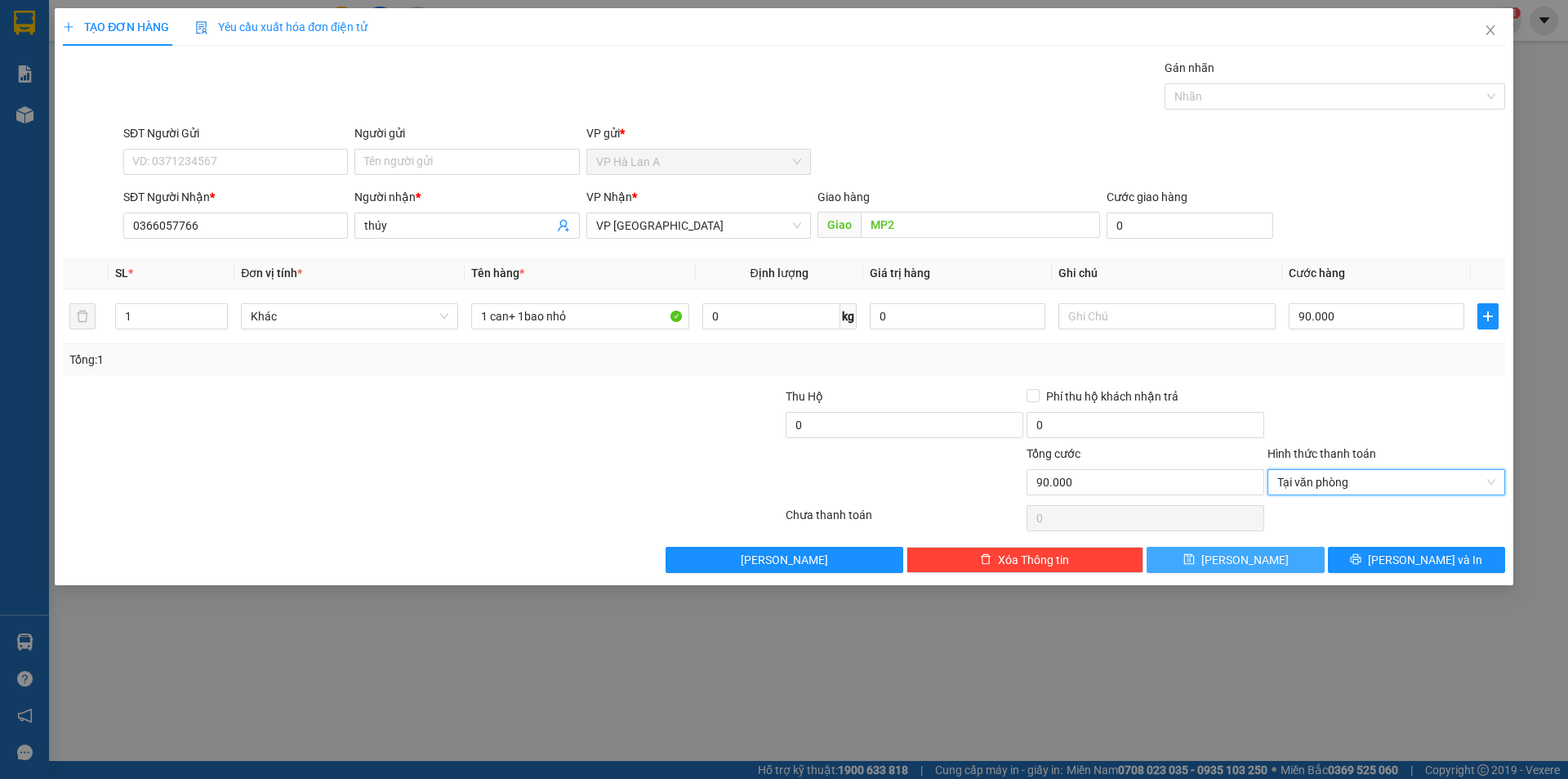
click at [1277, 552] on button "Lưu" at bounding box center [1236, 559] width 177 height 26
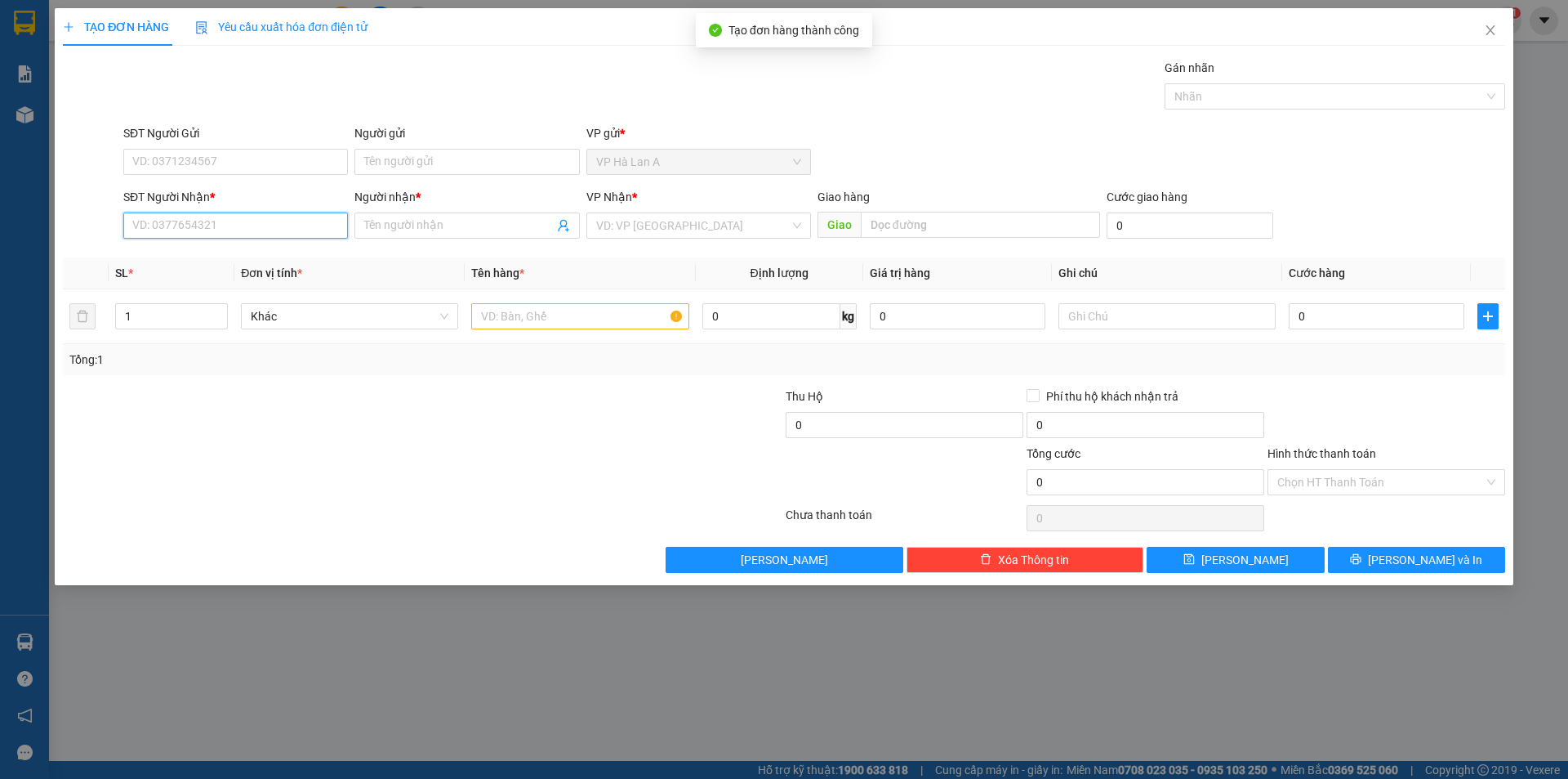
click at [293, 228] on input "SĐT Người Nhận *" at bounding box center [236, 225] width 225 height 26
click at [204, 261] on div "0903069903 - liên" at bounding box center [235, 258] width 205 height 18
click at [531, 292] on td at bounding box center [580, 316] width 230 height 54
click at [528, 312] on input "text" at bounding box center [580, 315] width 217 height 26
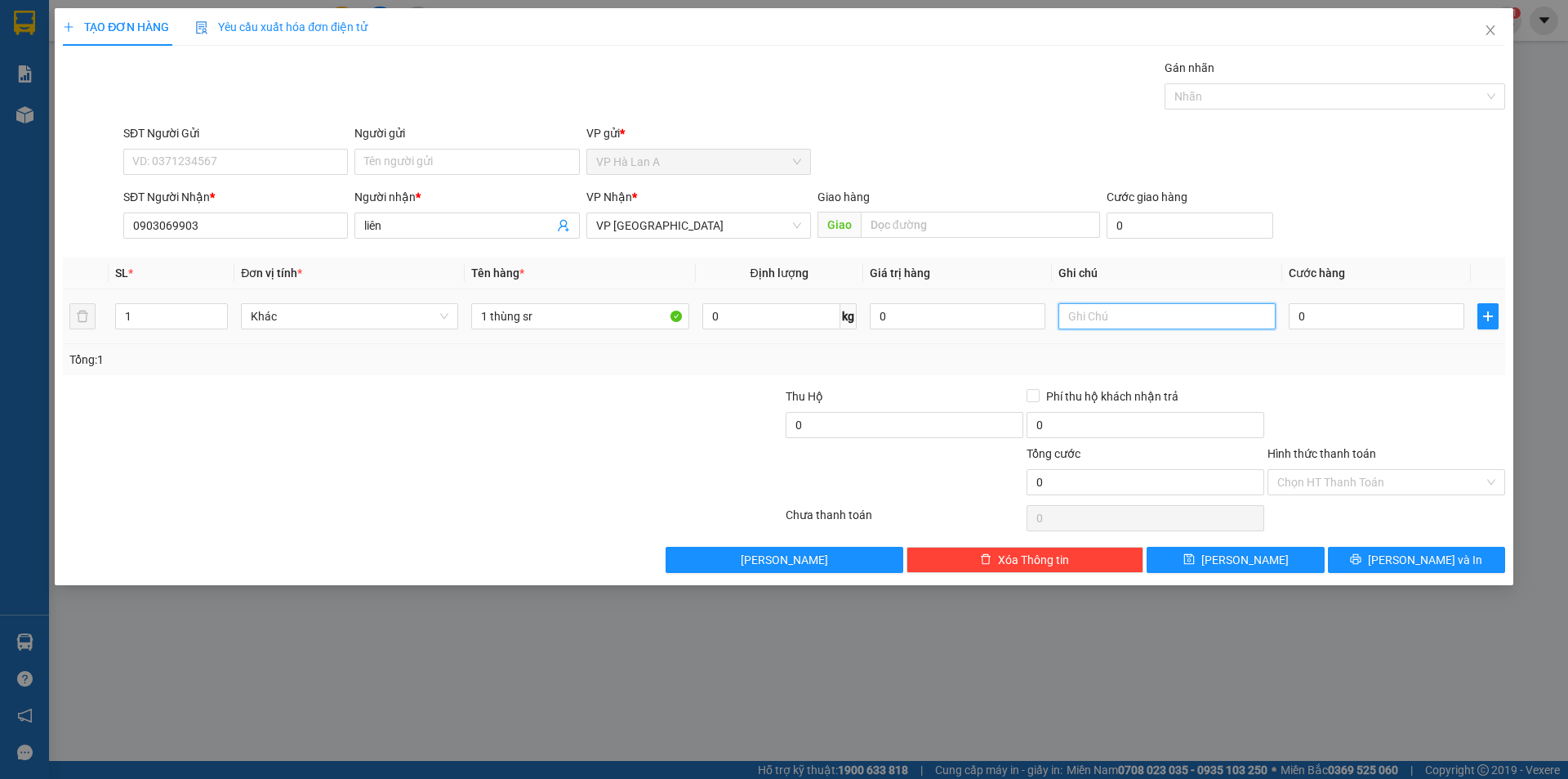
click at [1152, 306] on input "text" at bounding box center [1167, 315] width 217 height 26
click at [1216, 544] on div "Transit Pickup Surcharge Ids Transit Deliver Surcharge Ids Transit Deliver Surc…" at bounding box center [784, 316] width 1442 height 514
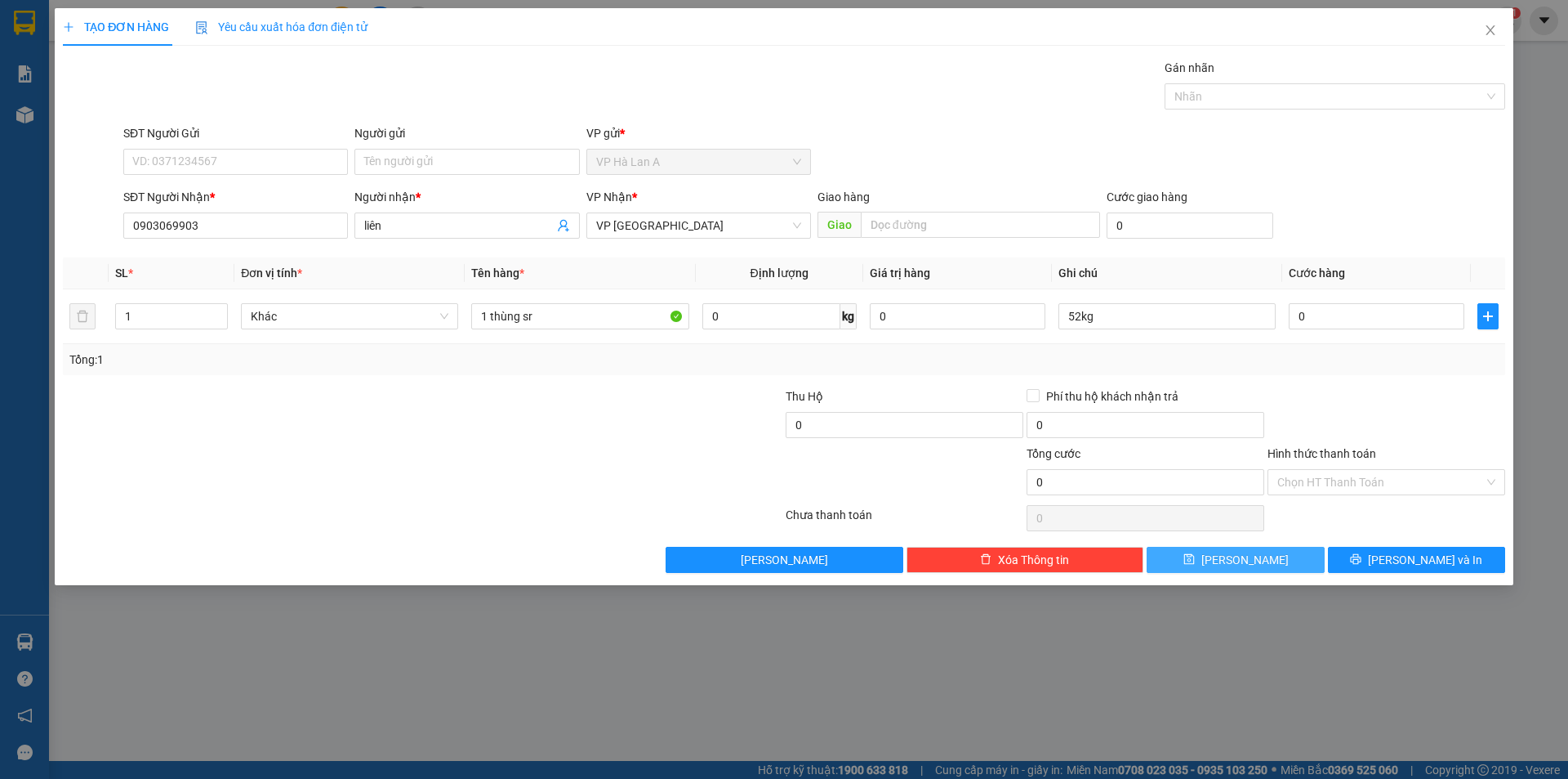
click at [1201, 549] on button "Lưu" at bounding box center [1236, 559] width 177 height 26
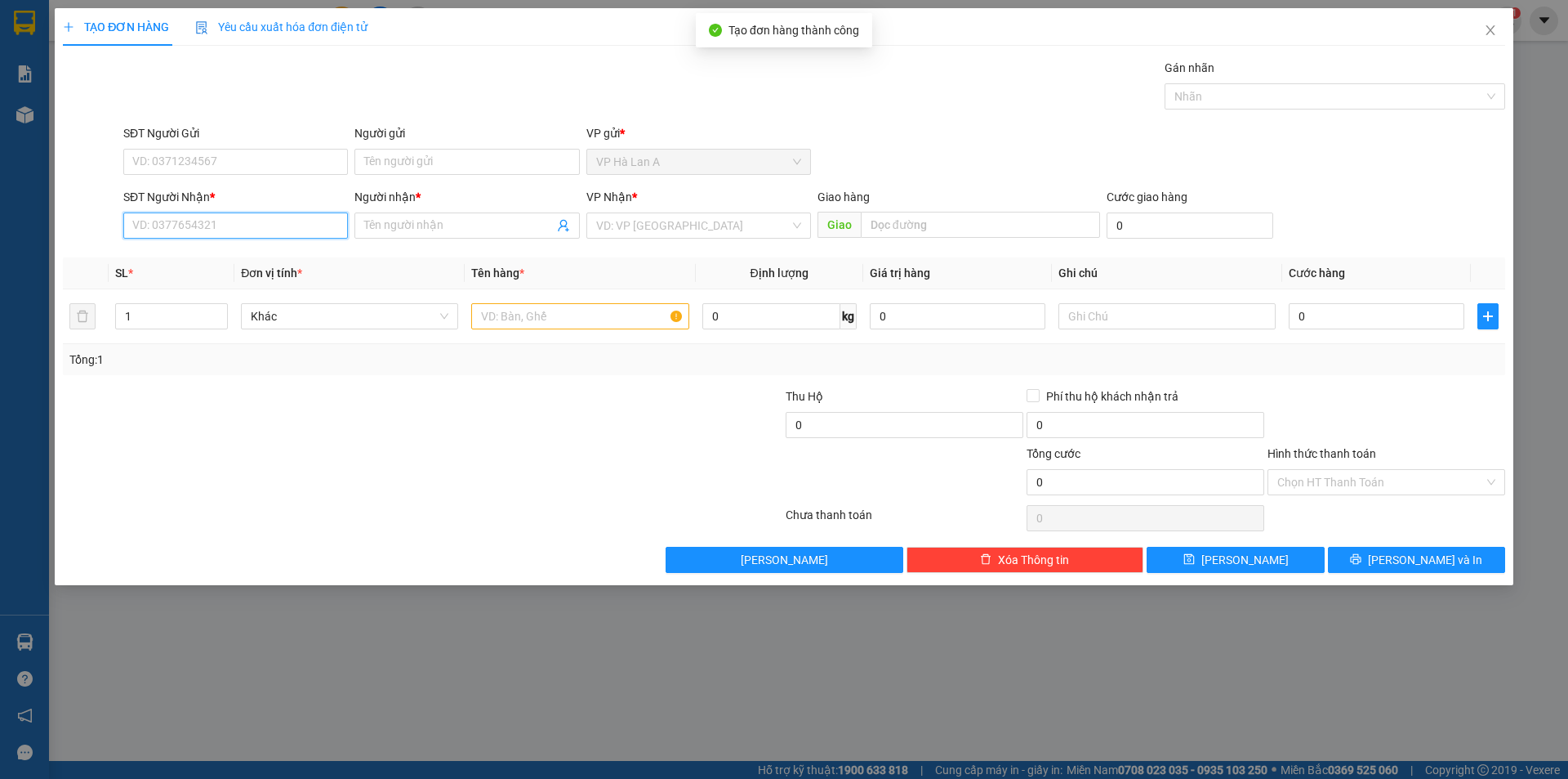
click at [261, 222] on input "SĐT Người Nhận *" at bounding box center [236, 225] width 225 height 26
click at [167, 247] on div "0986817452 - tâm" at bounding box center [236, 257] width 225 height 26
click at [532, 325] on input "text" at bounding box center [580, 315] width 217 height 26
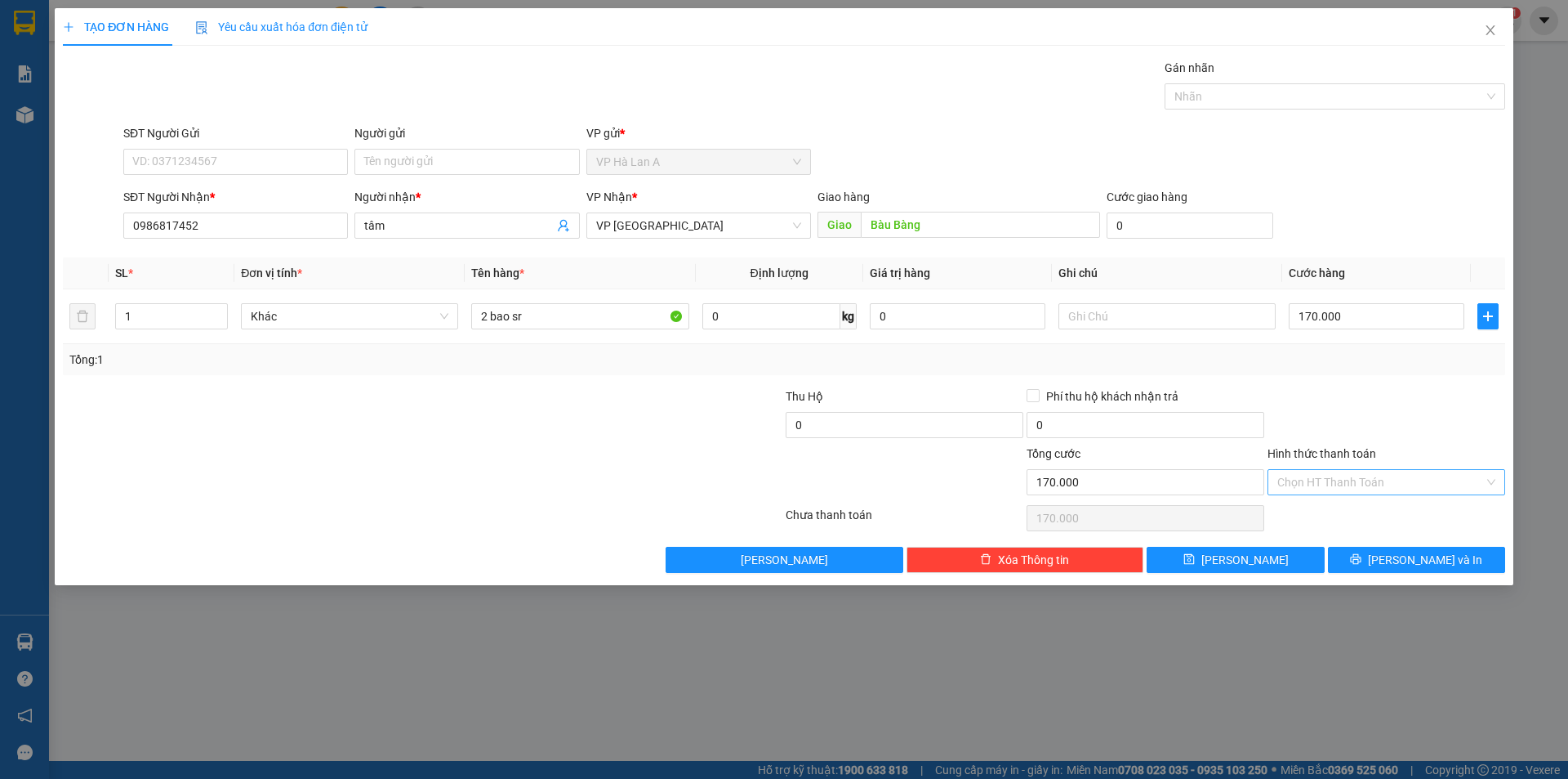
click at [1323, 483] on input "Hình thức thanh toán" at bounding box center [1380, 482] width 207 height 25
drag, startPoint x: 1280, startPoint y: 515, endPoint x: 1291, endPoint y: 527, distance: 16.3
click at [1280, 516] on div "Tại văn phòng" at bounding box center [1386, 514] width 218 height 18
drag, startPoint x: 1270, startPoint y: 564, endPoint x: 1139, endPoint y: 509, distance: 142.1
click at [1271, 564] on button "Lưu" at bounding box center [1236, 559] width 177 height 26
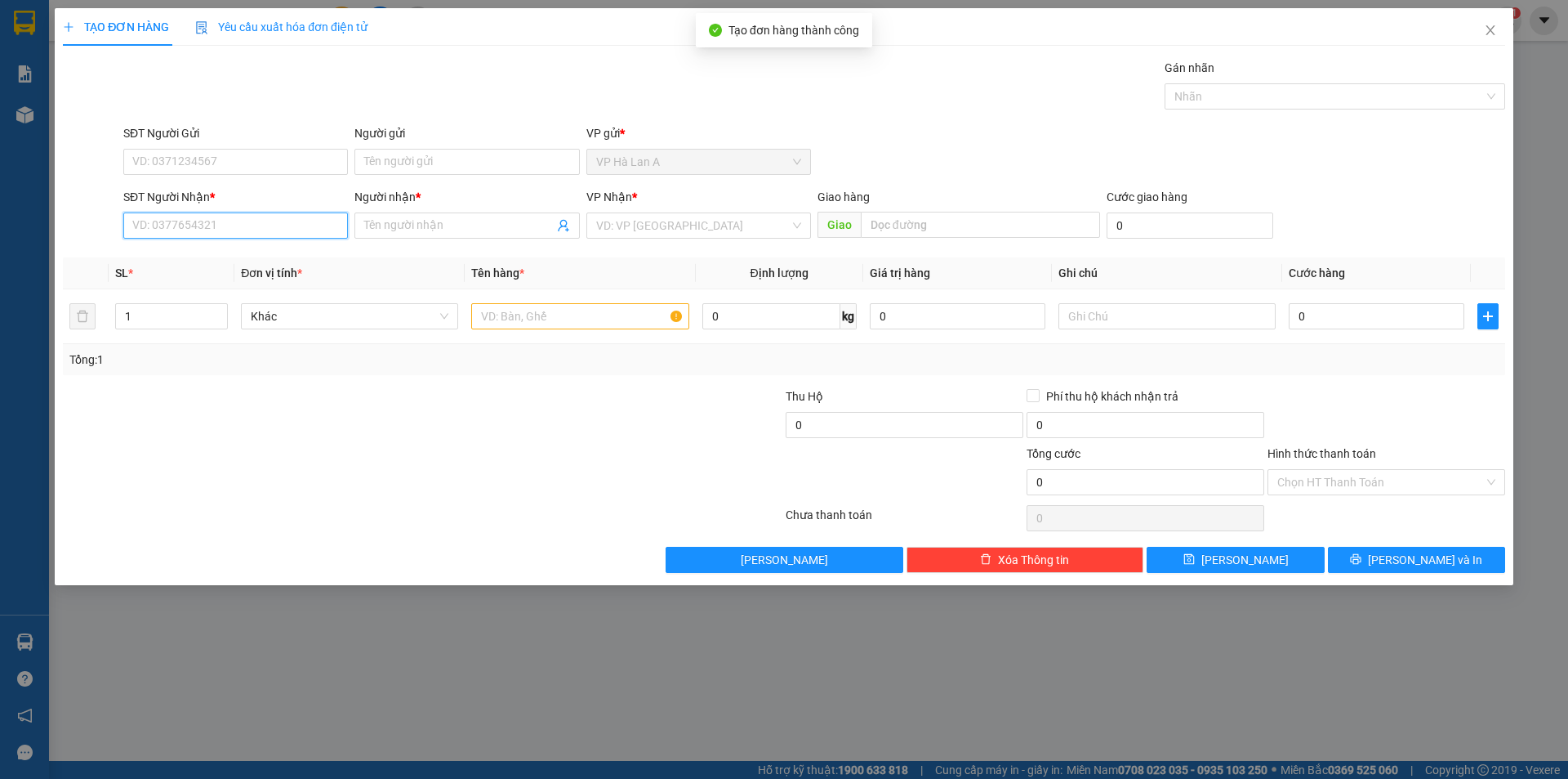
click at [312, 220] on input "SĐT Người Nhận *" at bounding box center [236, 225] width 225 height 26
click at [309, 256] on div "0899473573 - cô thơ" at bounding box center [235, 258] width 205 height 18
click at [498, 310] on input "text" at bounding box center [580, 315] width 217 height 26
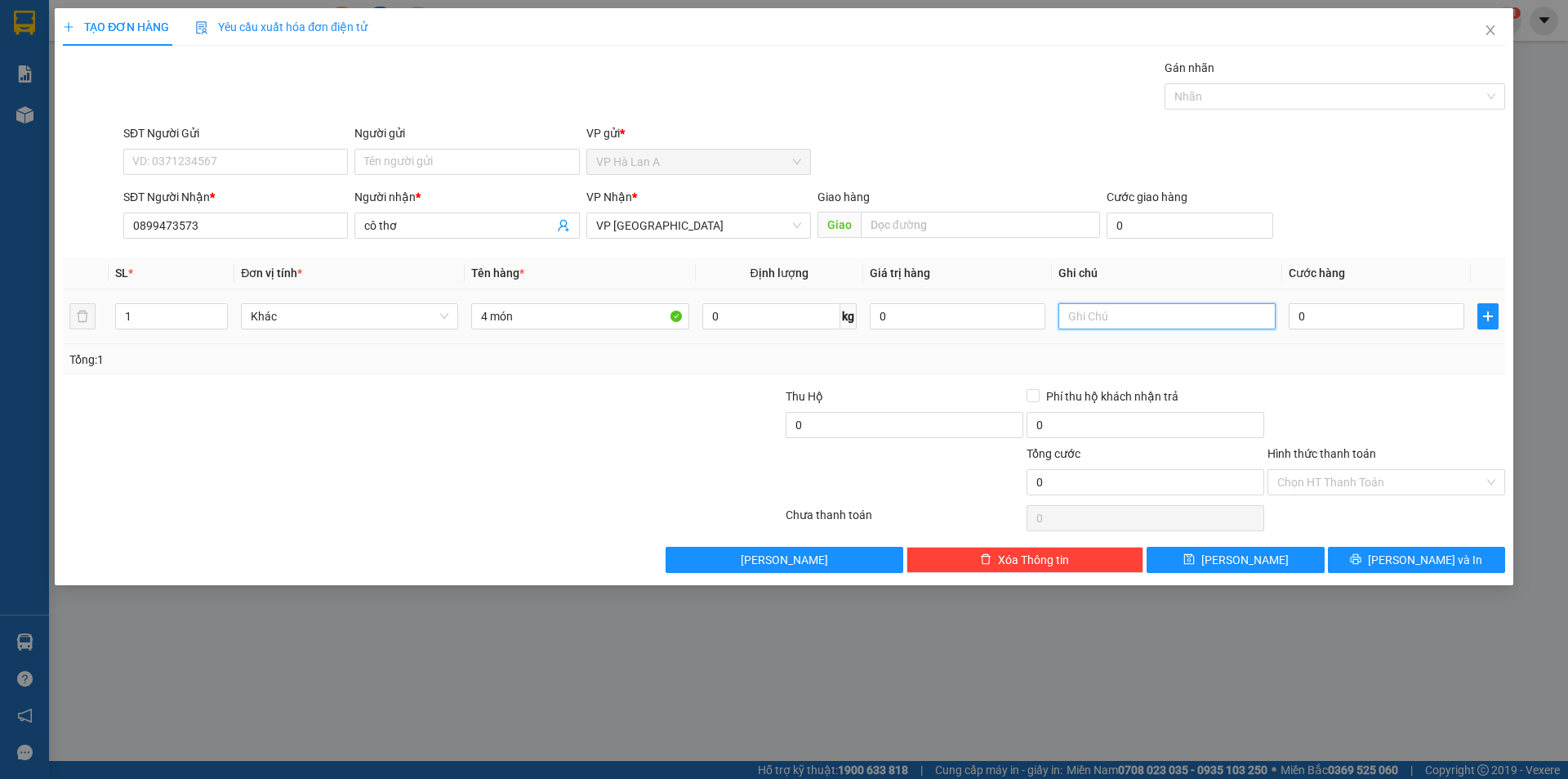
click at [1113, 316] on input "text" at bounding box center [1167, 315] width 217 height 26
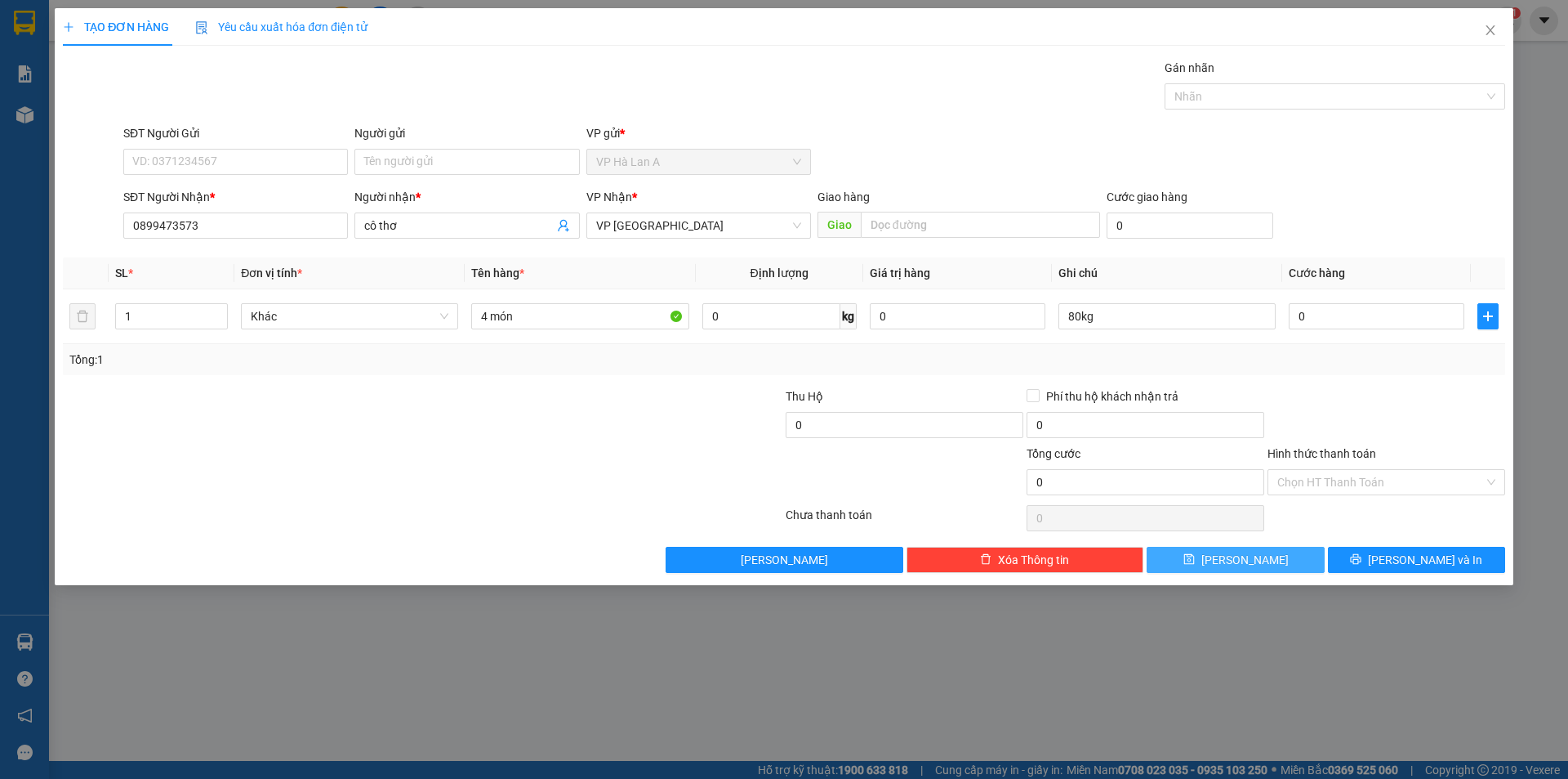
drag, startPoint x: 1253, startPoint y: 532, endPoint x: 1254, endPoint y: 550, distance: 18.0
click at [1253, 533] on div "0" at bounding box center [1145, 518] width 238 height 32
click at [1255, 553] on button "Lưu" at bounding box center [1236, 559] width 177 height 26
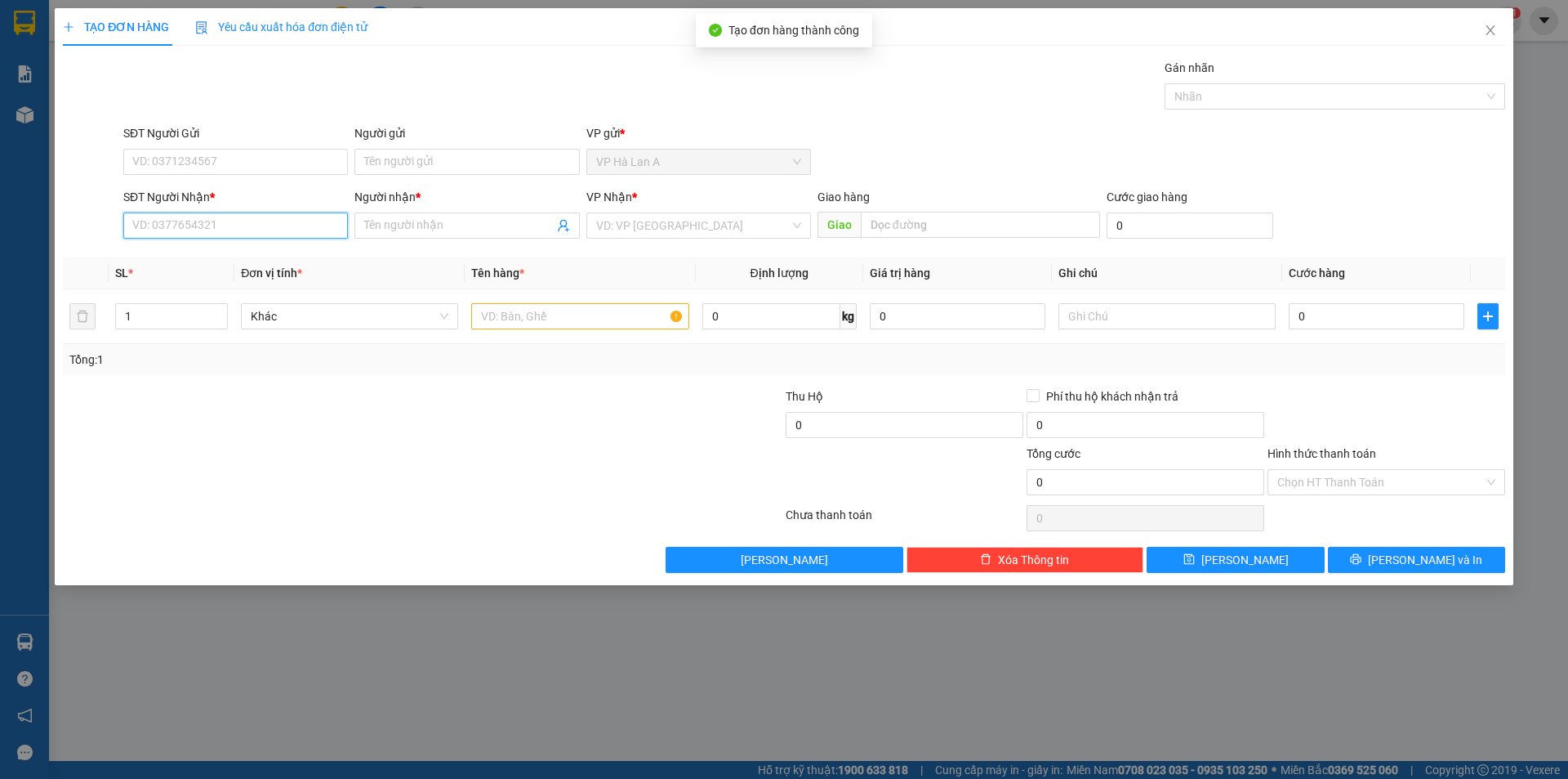
click at [208, 229] on input "SĐT Người Nhận *" at bounding box center [236, 225] width 225 height 26
drag, startPoint x: 201, startPoint y: 251, endPoint x: 281, endPoint y: 263, distance: 80.9
click at [203, 251] on div "0932114874 - lâm anh" at bounding box center [235, 258] width 205 height 18
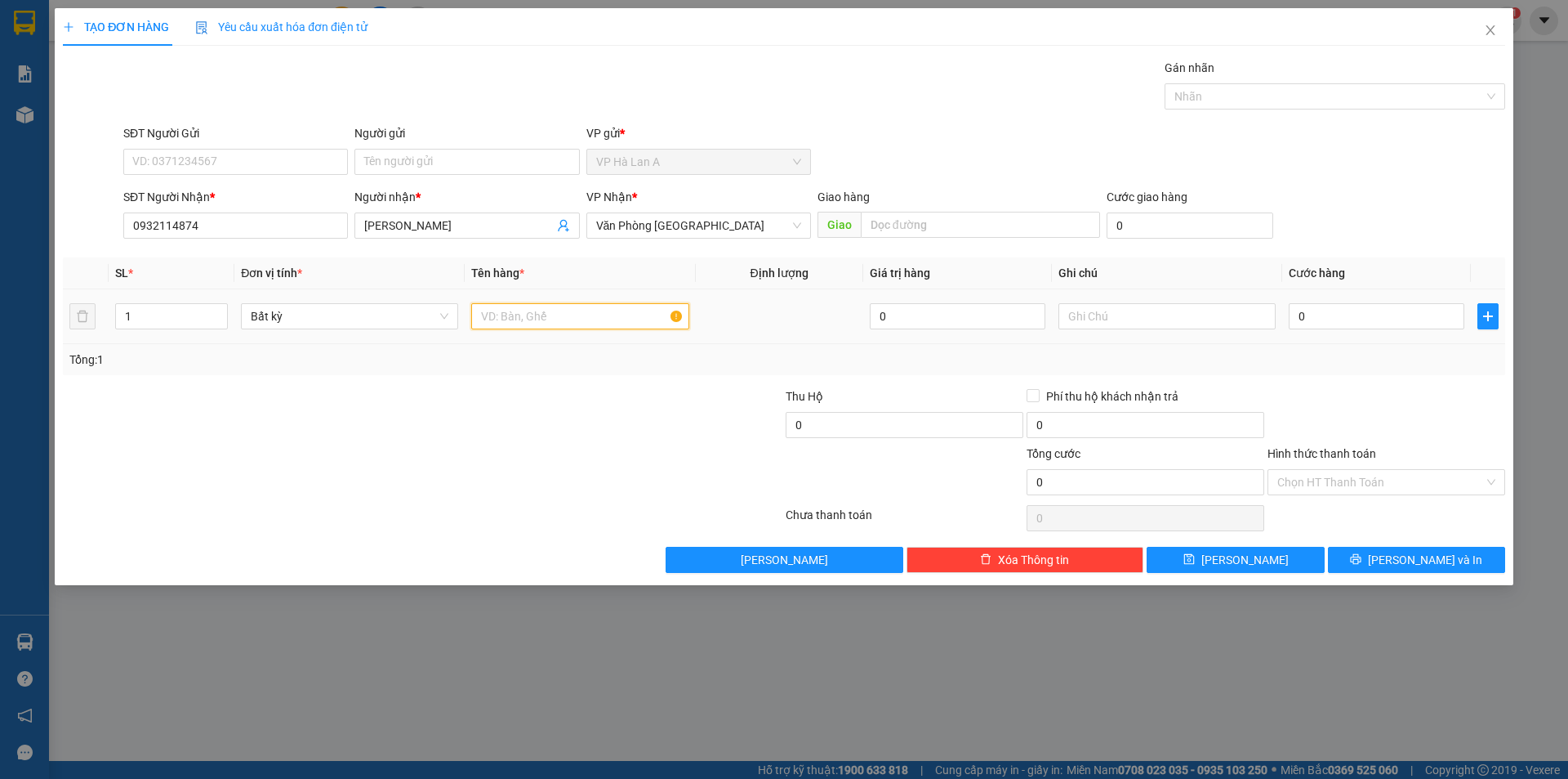
click at [525, 317] on input "text" at bounding box center [580, 315] width 217 height 26
click at [642, 227] on span "Văn Phòng [GEOGRAPHIC_DATA]" at bounding box center [698, 226] width 205 height 25
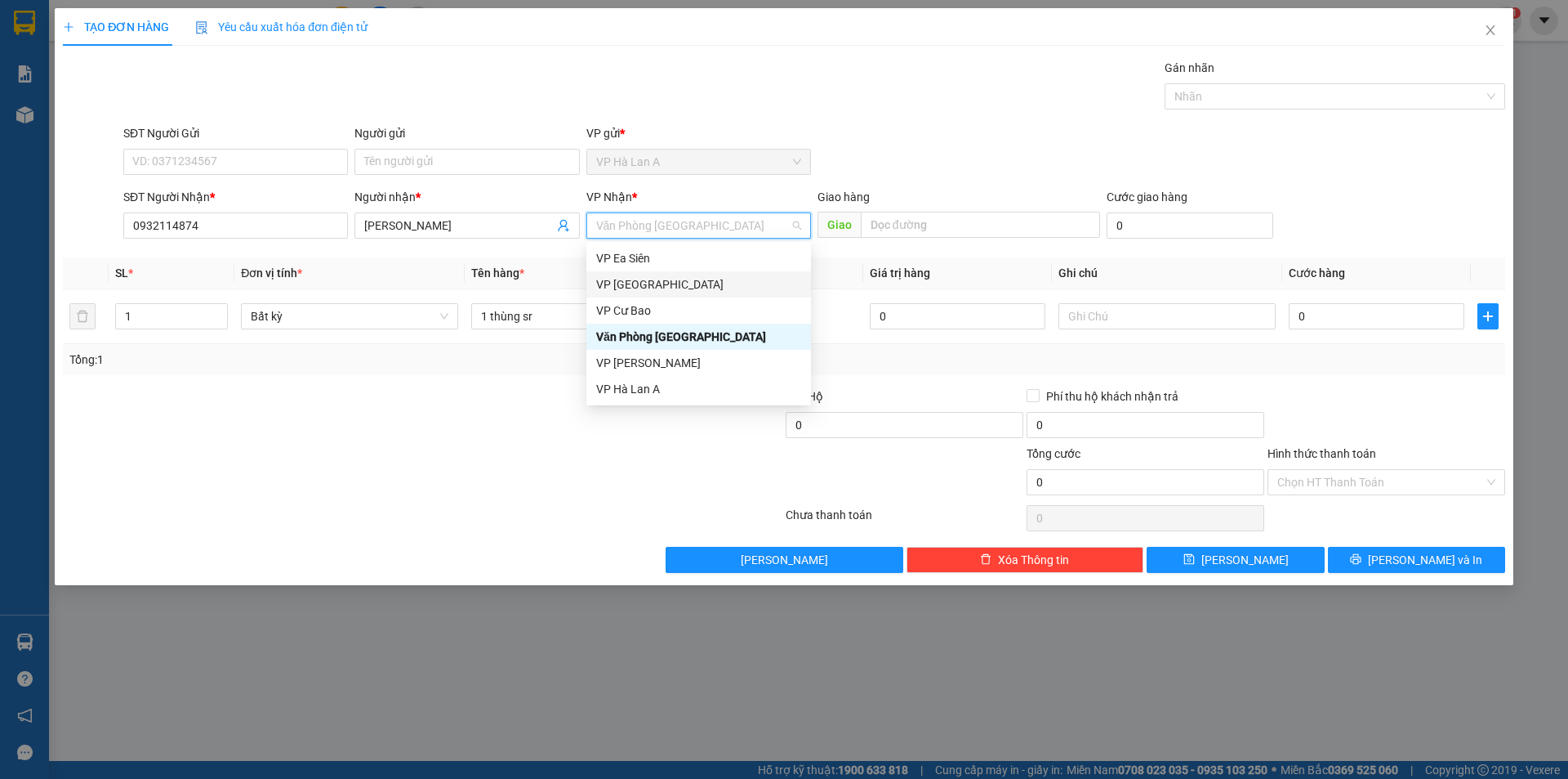
drag, startPoint x: 631, startPoint y: 267, endPoint x: 631, endPoint y: 277, distance: 10.0
click at [631, 277] on div "VP Ea Siên VP Bình Hòa VP Cư Bao Văn Phòng Sài Gòn VP Châu Sơn VP Hà Lan A" at bounding box center [699, 323] width 225 height 157
drag, startPoint x: 631, startPoint y: 277, endPoint x: 760, endPoint y: 278, distance: 129.0
click at [638, 279] on div "VP [GEOGRAPHIC_DATA]" at bounding box center [698, 284] width 205 height 18
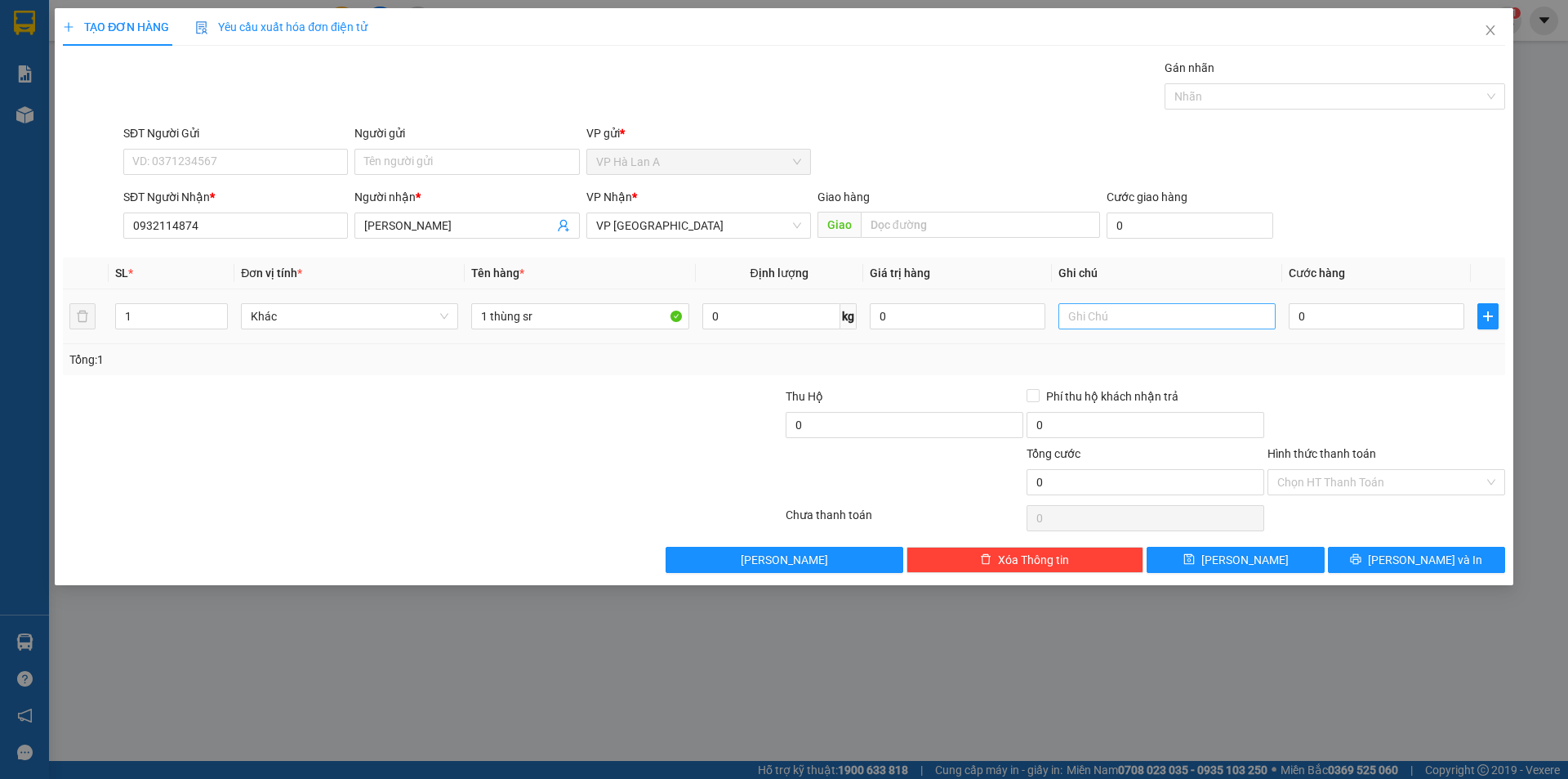
drag, startPoint x: 1235, startPoint y: 293, endPoint x: 1227, endPoint y: 314, distance: 22.5
click at [1238, 296] on td at bounding box center [1167, 316] width 230 height 54
click at [1225, 318] on input "text" at bounding box center [1167, 315] width 217 height 26
click at [1377, 326] on input "0" at bounding box center [1377, 315] width 175 height 26
drag, startPoint x: 1335, startPoint y: 466, endPoint x: 1329, endPoint y: 494, distance: 28.6
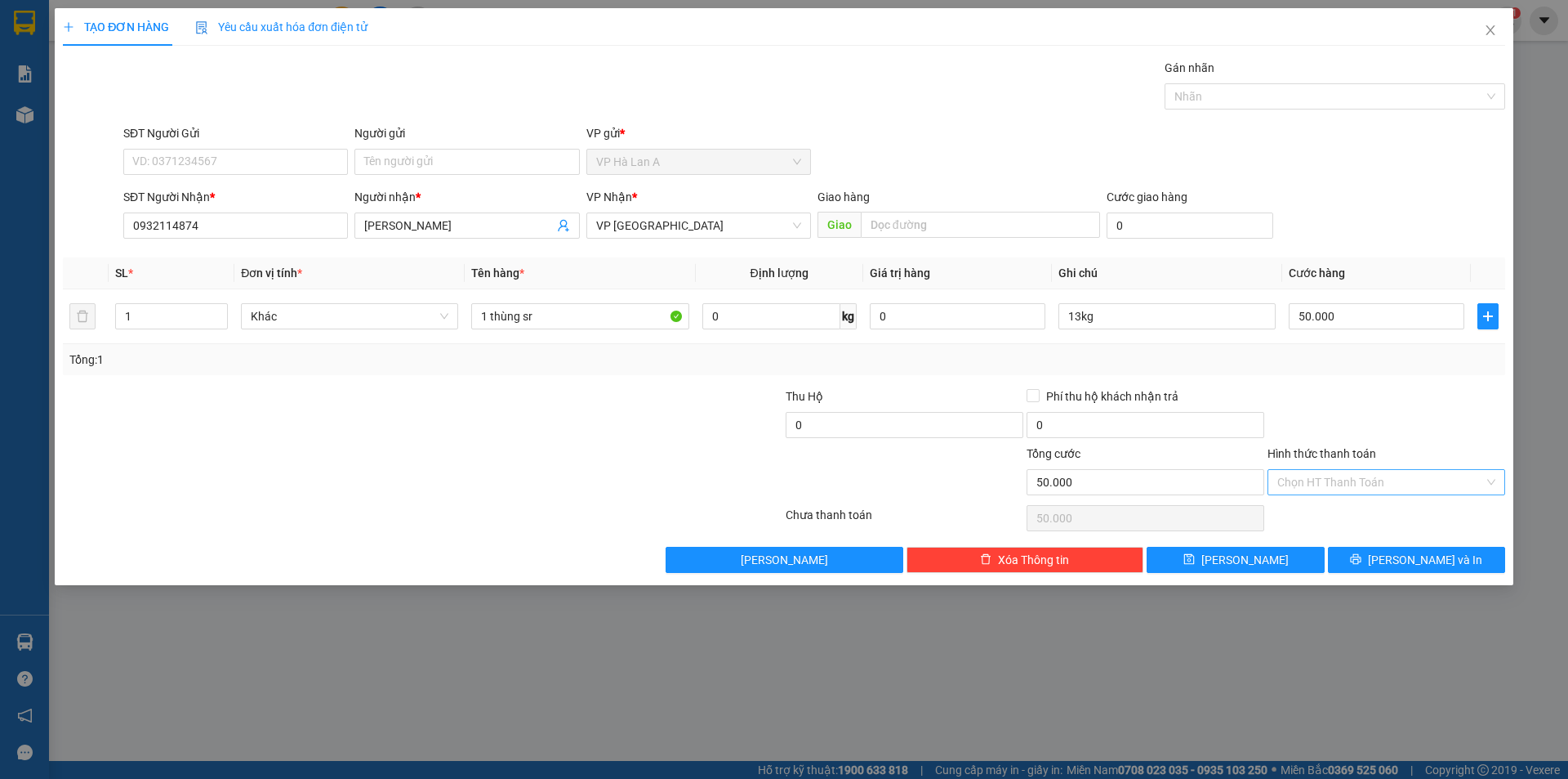
click at [1333, 480] on div "Hình thức thanh toán Chọn HT Thanh Toán" at bounding box center [1387, 473] width 238 height 57
click at [1329, 495] on div "Hình thức thanh toán Chọn HT Thanh Toán" at bounding box center [1387, 473] width 238 height 57
drag, startPoint x: 1302, startPoint y: 484, endPoint x: 1300, endPoint y: 530, distance: 46.0
click at [1304, 490] on input "Hình thức thanh toán" at bounding box center [1380, 482] width 207 height 25
drag, startPoint x: 1302, startPoint y: 532, endPoint x: 1302, endPoint y: 521, distance: 11.0
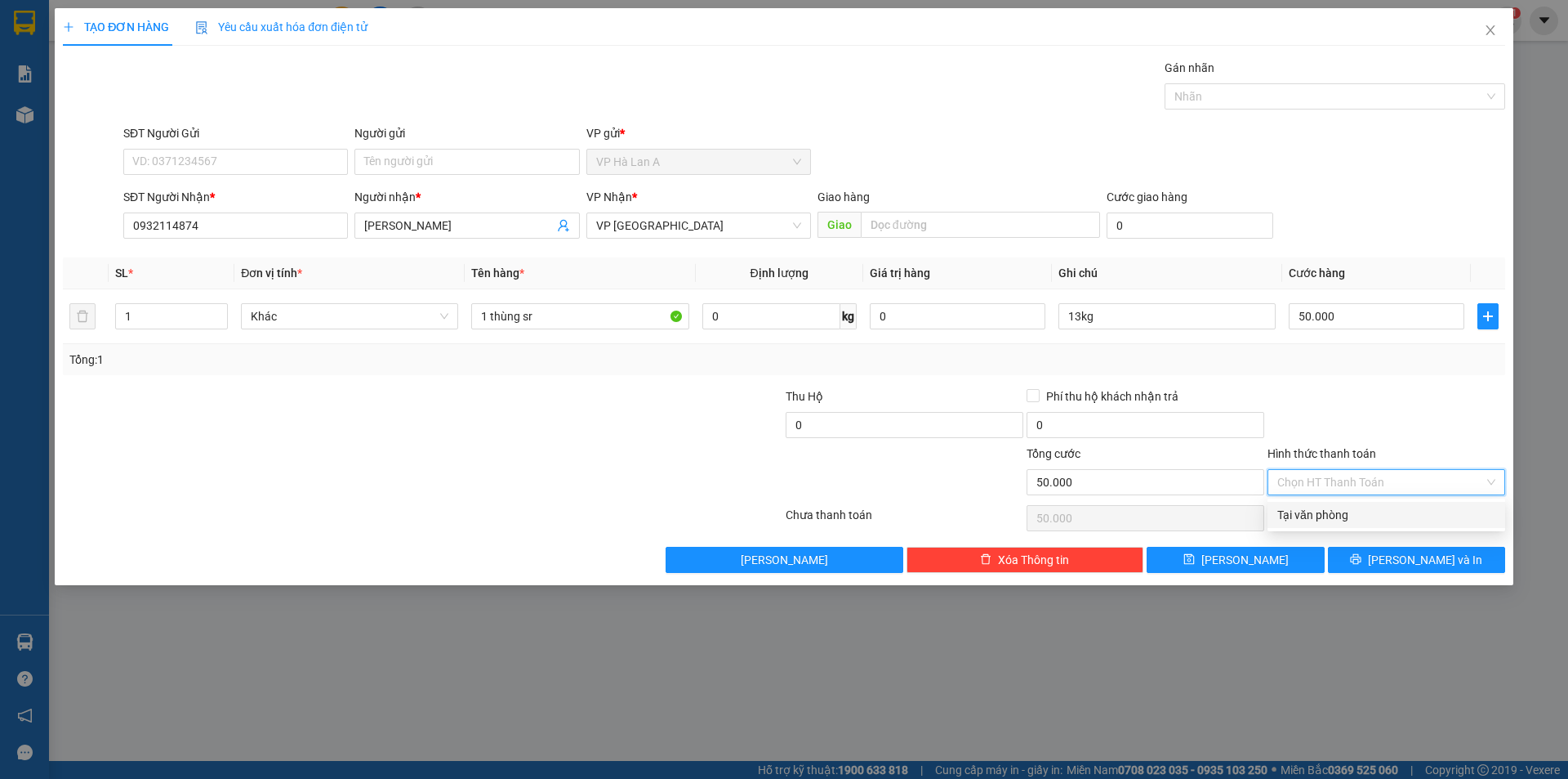
click at [1302, 529] on div "Chọn HT Thanh Toán" at bounding box center [1386, 518] width 241 height 32
drag, startPoint x: 1301, startPoint y: 480, endPoint x: 1309, endPoint y: 513, distance: 34.0
click at [1307, 494] on div "Chọn HT Thanh Toán" at bounding box center [1387, 481] width 238 height 26
click at [1309, 514] on div "Tại văn phòng" at bounding box center [1386, 514] width 218 height 18
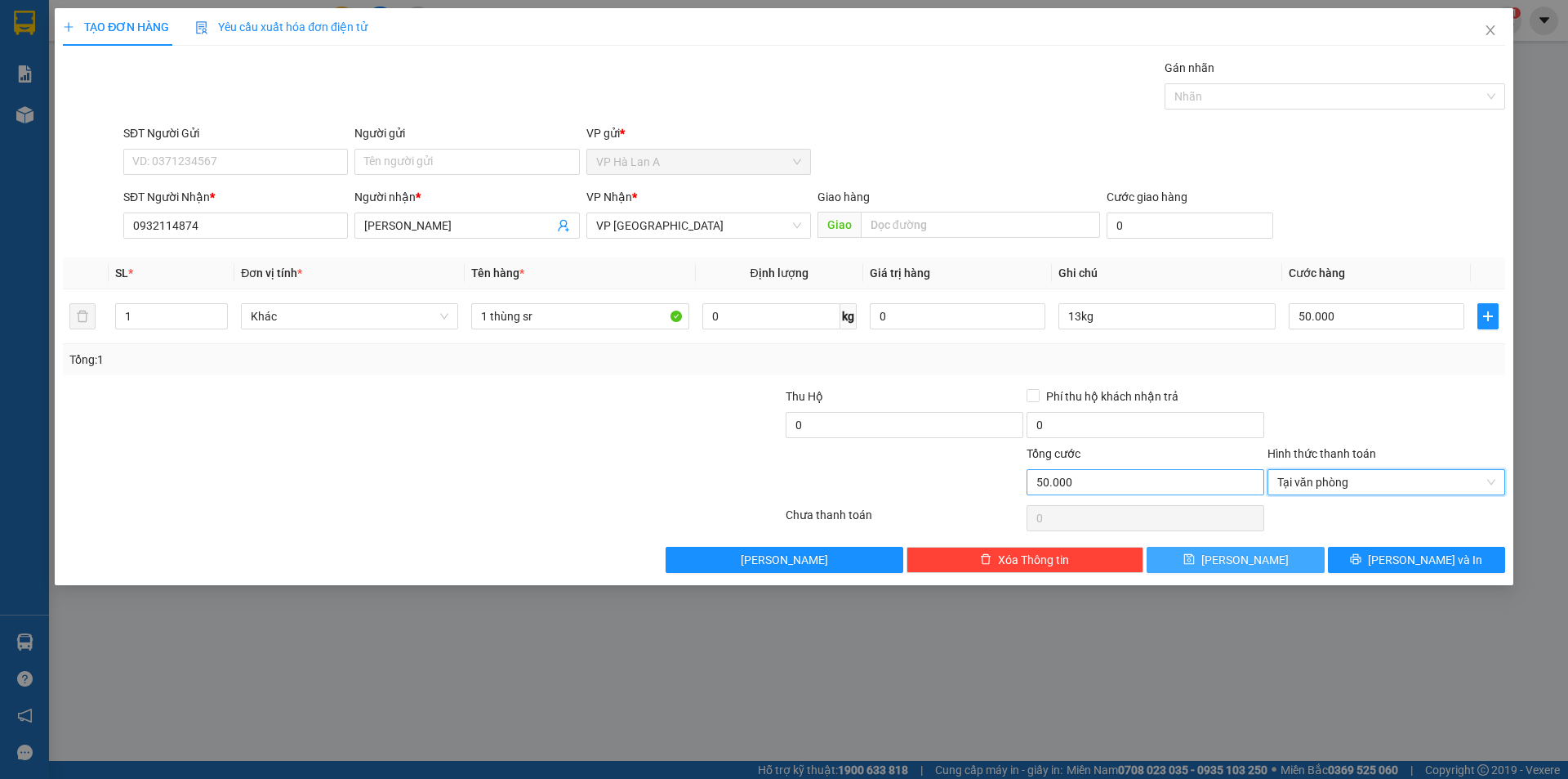
drag, startPoint x: 1279, startPoint y: 561, endPoint x: 1171, endPoint y: 491, distance: 128.7
click at [1280, 561] on button "Lưu" at bounding box center [1236, 559] width 177 height 26
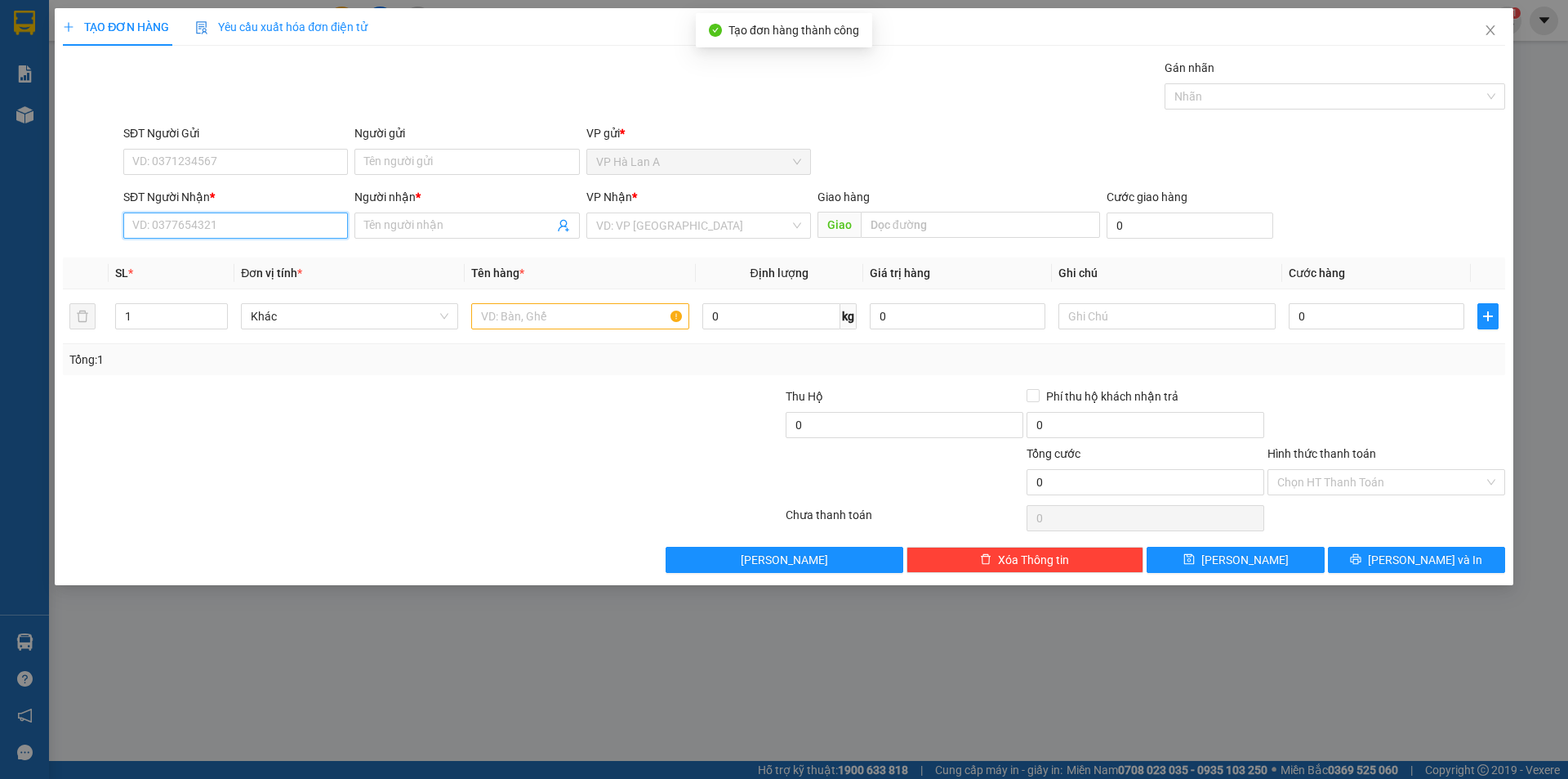
click at [210, 230] on input "SĐT Người Nhận *" at bounding box center [236, 225] width 225 height 26
click at [235, 253] on div "0961417189 - chính" at bounding box center [235, 258] width 205 height 18
click at [544, 310] on input "text" at bounding box center [580, 315] width 217 height 26
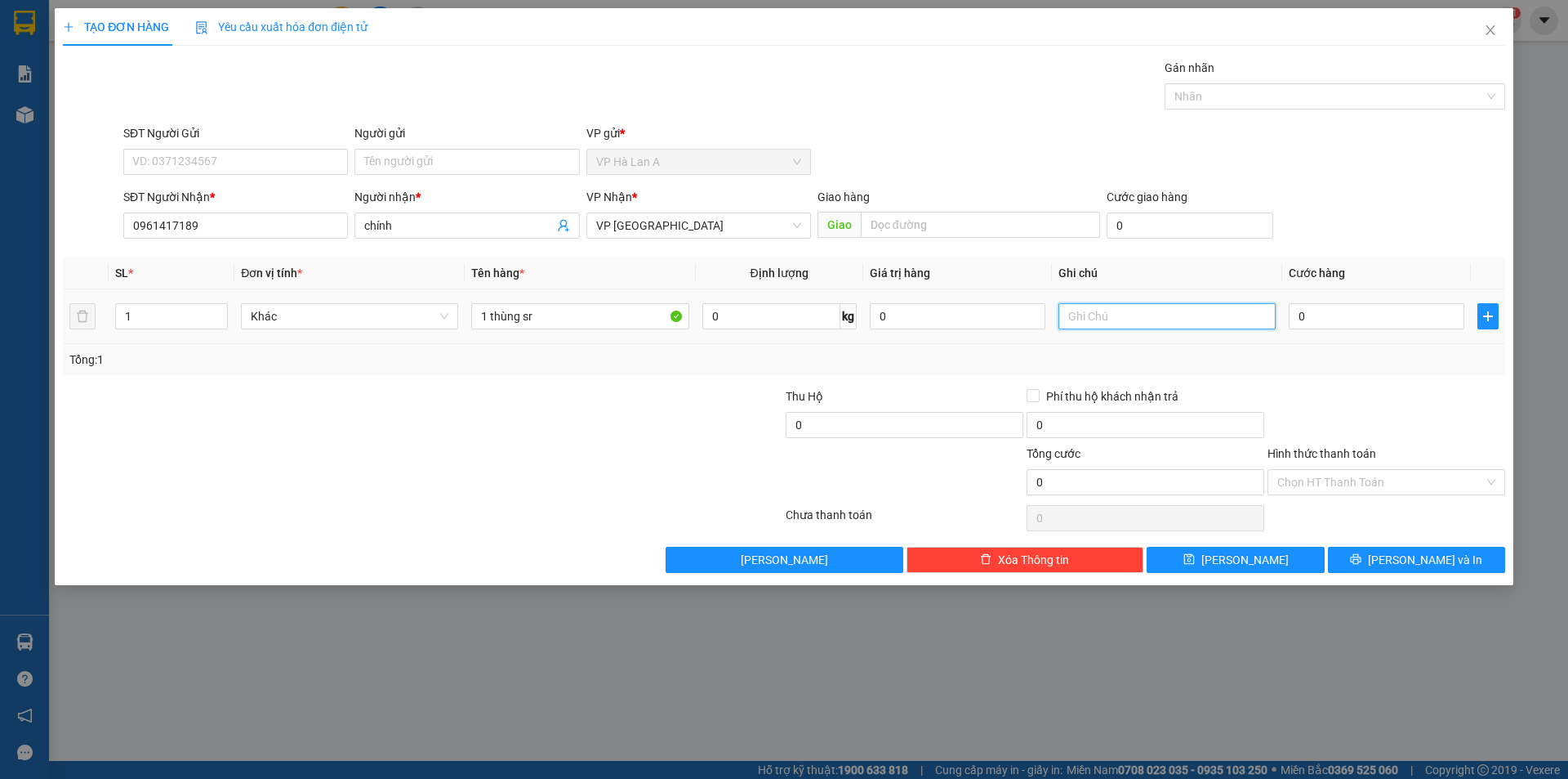
click at [1137, 319] on input "text" at bounding box center [1167, 315] width 217 height 26
click at [1332, 320] on input "0" at bounding box center [1377, 315] width 175 height 26
click at [1320, 483] on input "Hình thức thanh toán" at bounding box center [1380, 482] width 207 height 25
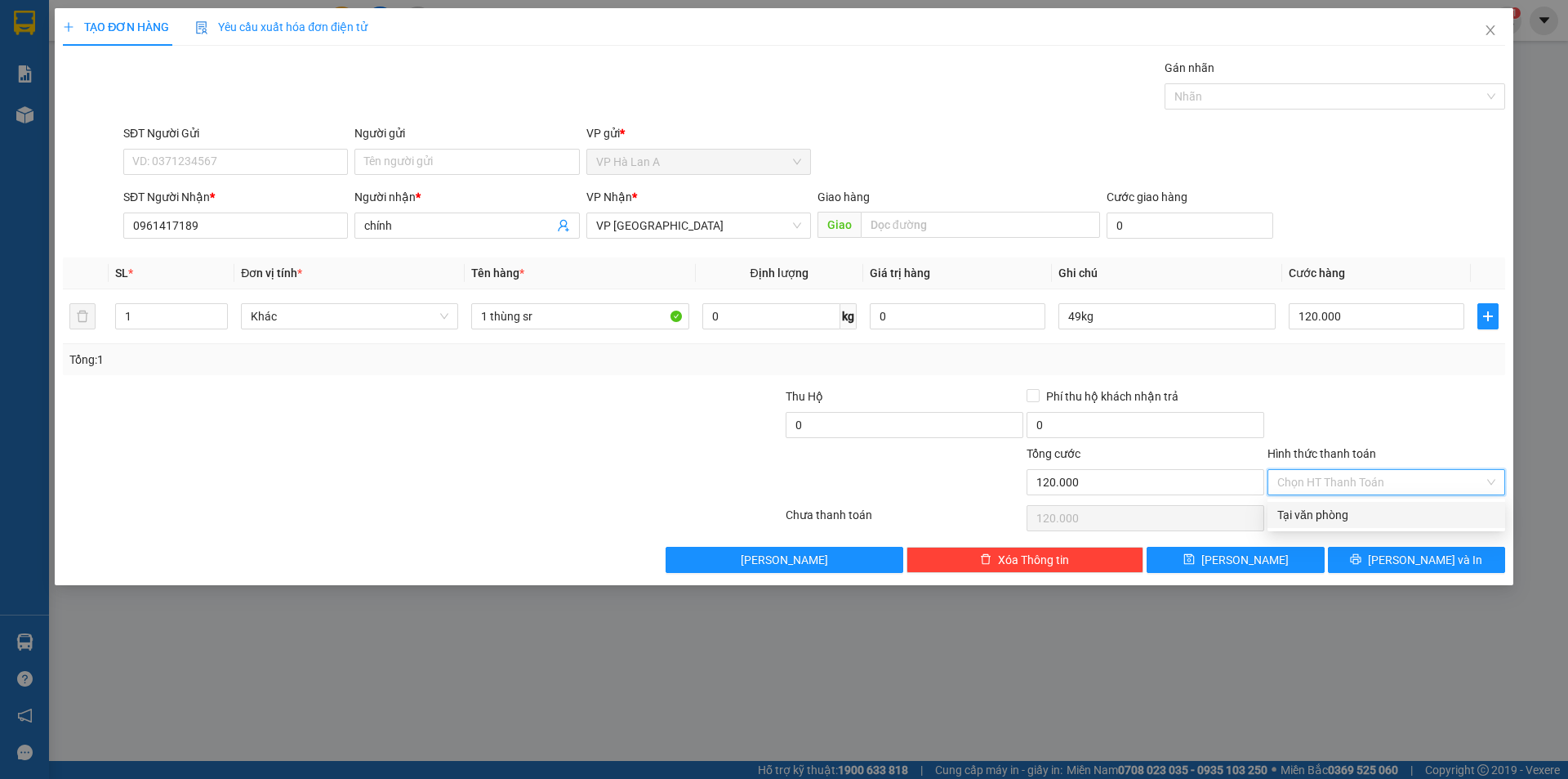
drag, startPoint x: 1310, startPoint y: 510, endPoint x: 1307, endPoint y: 519, distance: 9.5
click at [1310, 512] on div "Tại văn phòng" at bounding box center [1386, 514] width 218 height 18
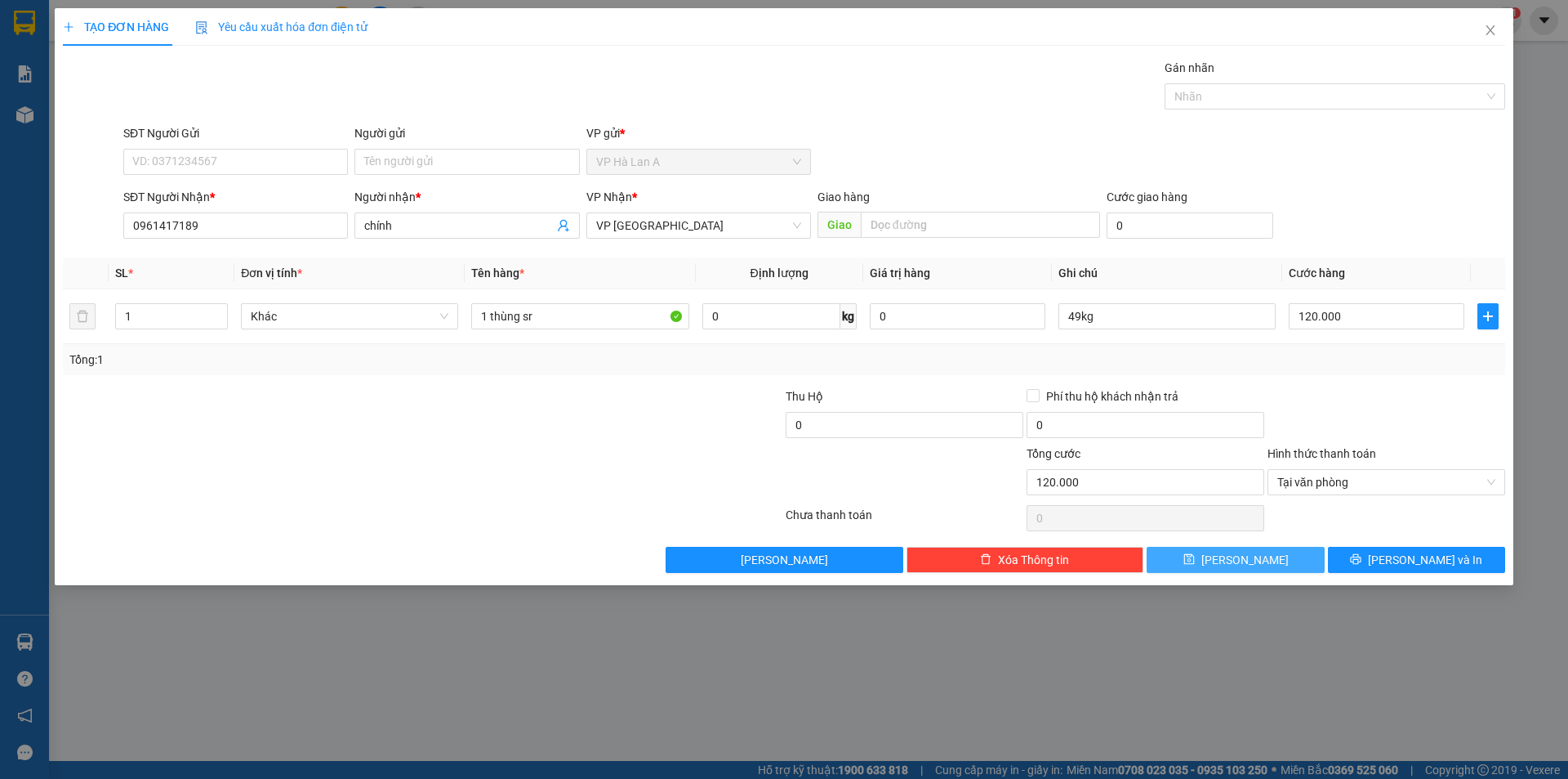
click at [1299, 553] on button "Lưu" at bounding box center [1236, 559] width 177 height 26
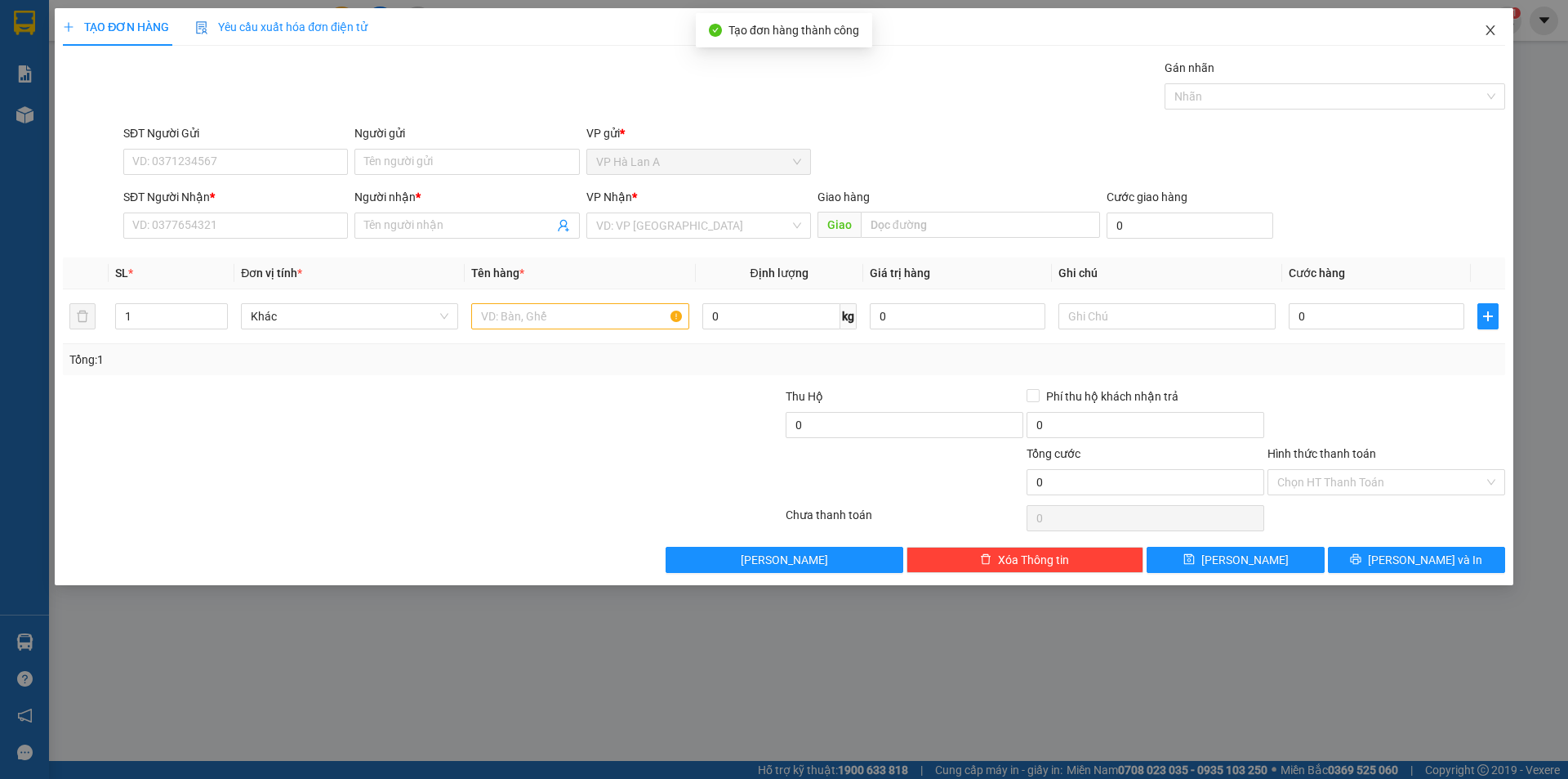
click at [1495, 27] on icon "close" at bounding box center [1491, 30] width 13 height 13
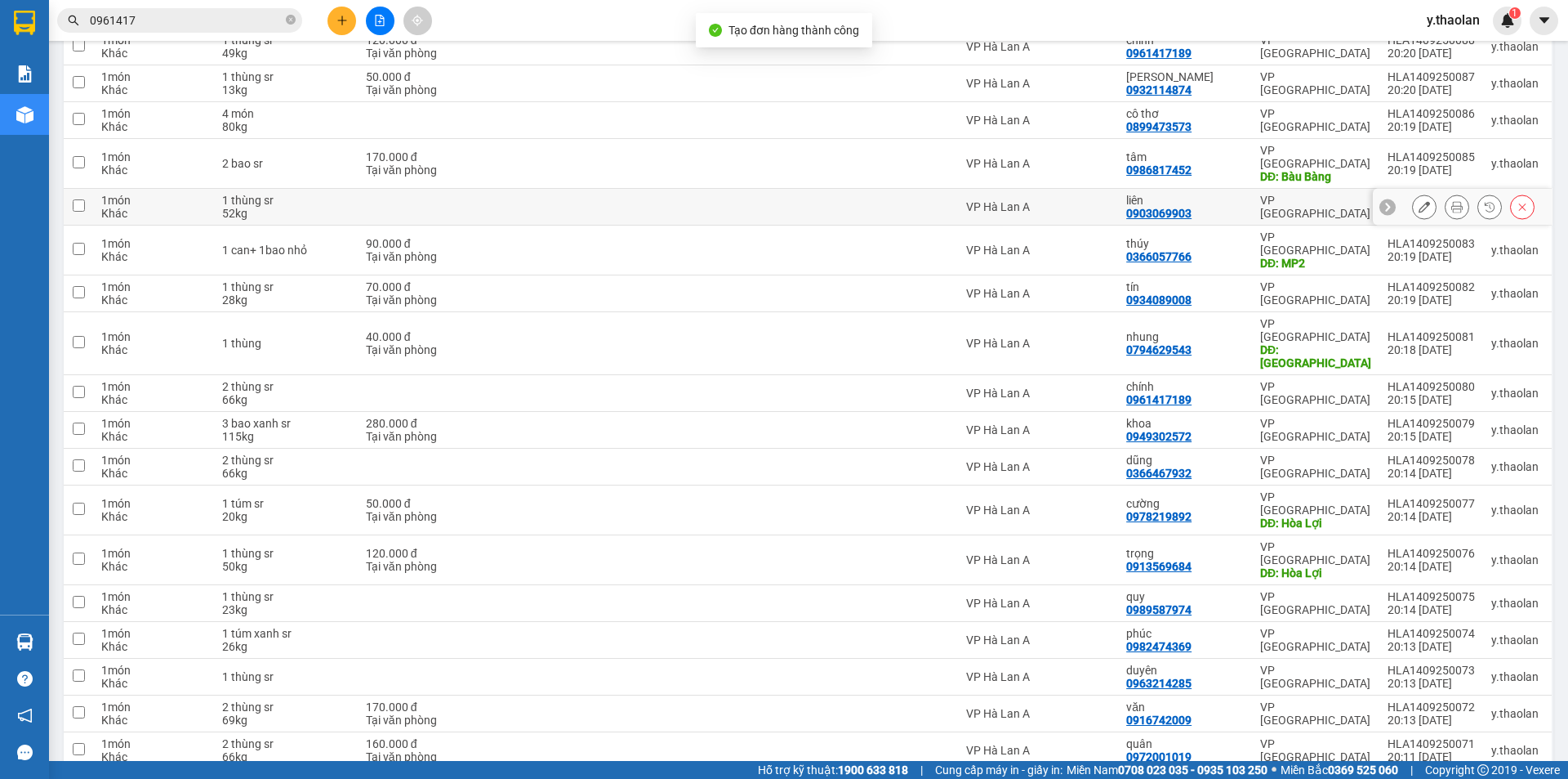
scroll to position [327, 0]
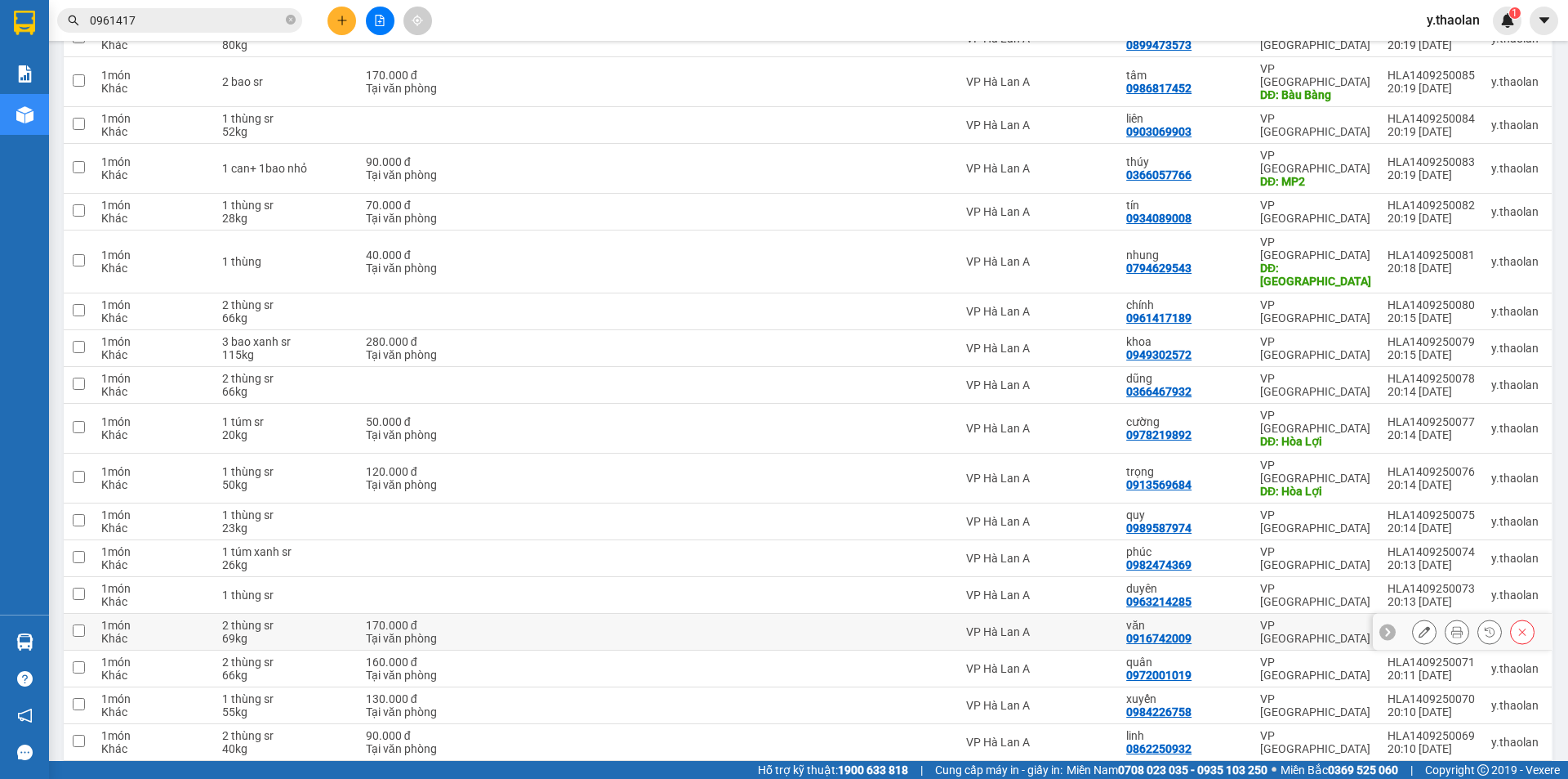
click at [321, 631] on div "69kg" at bounding box center [286, 638] width 128 height 13
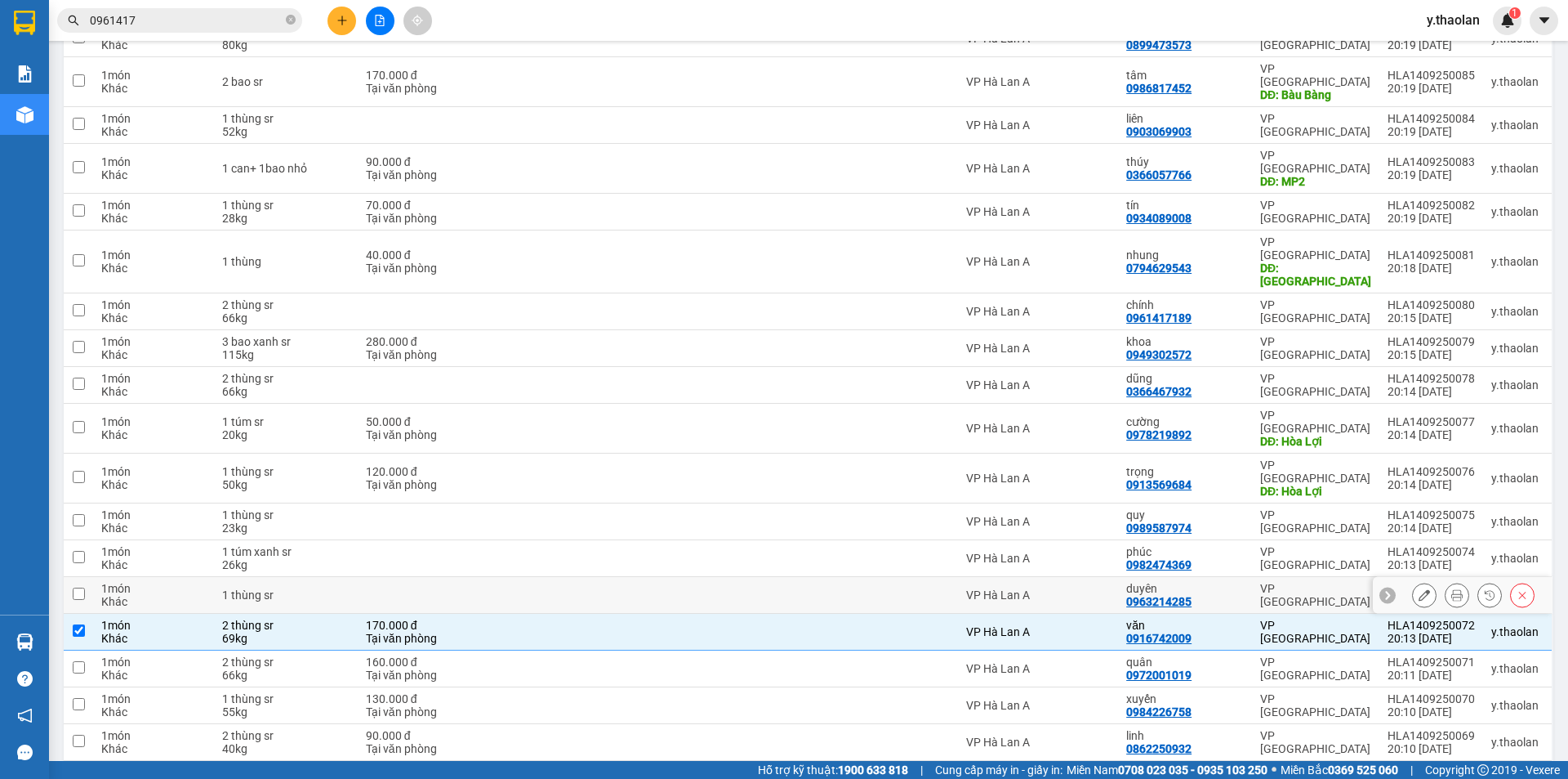
click at [320, 589] on div "1 thùng sr" at bounding box center [286, 595] width 128 height 13
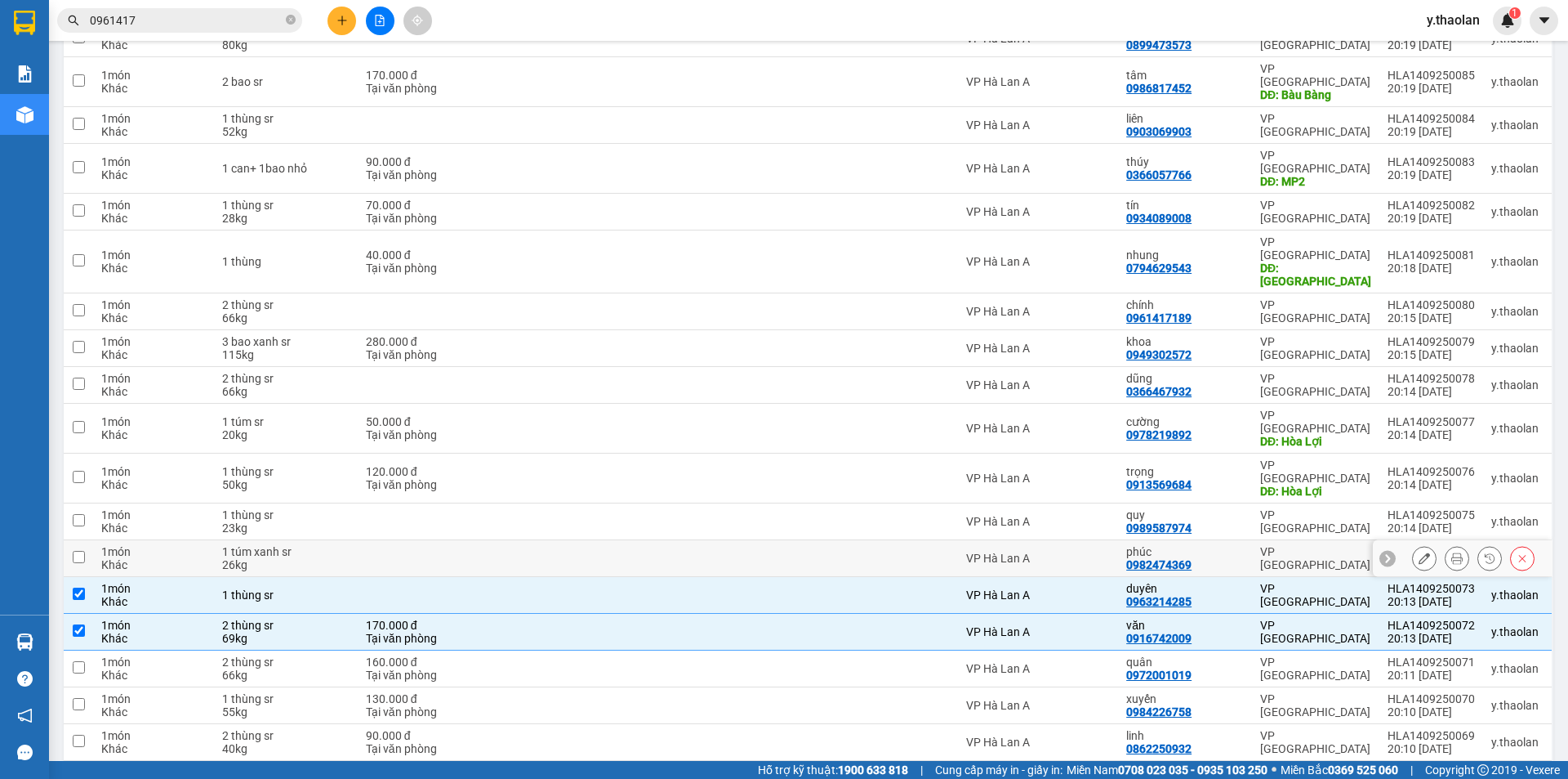
click at [327, 545] on div "1 túm xanh sr" at bounding box center [286, 551] width 128 height 13
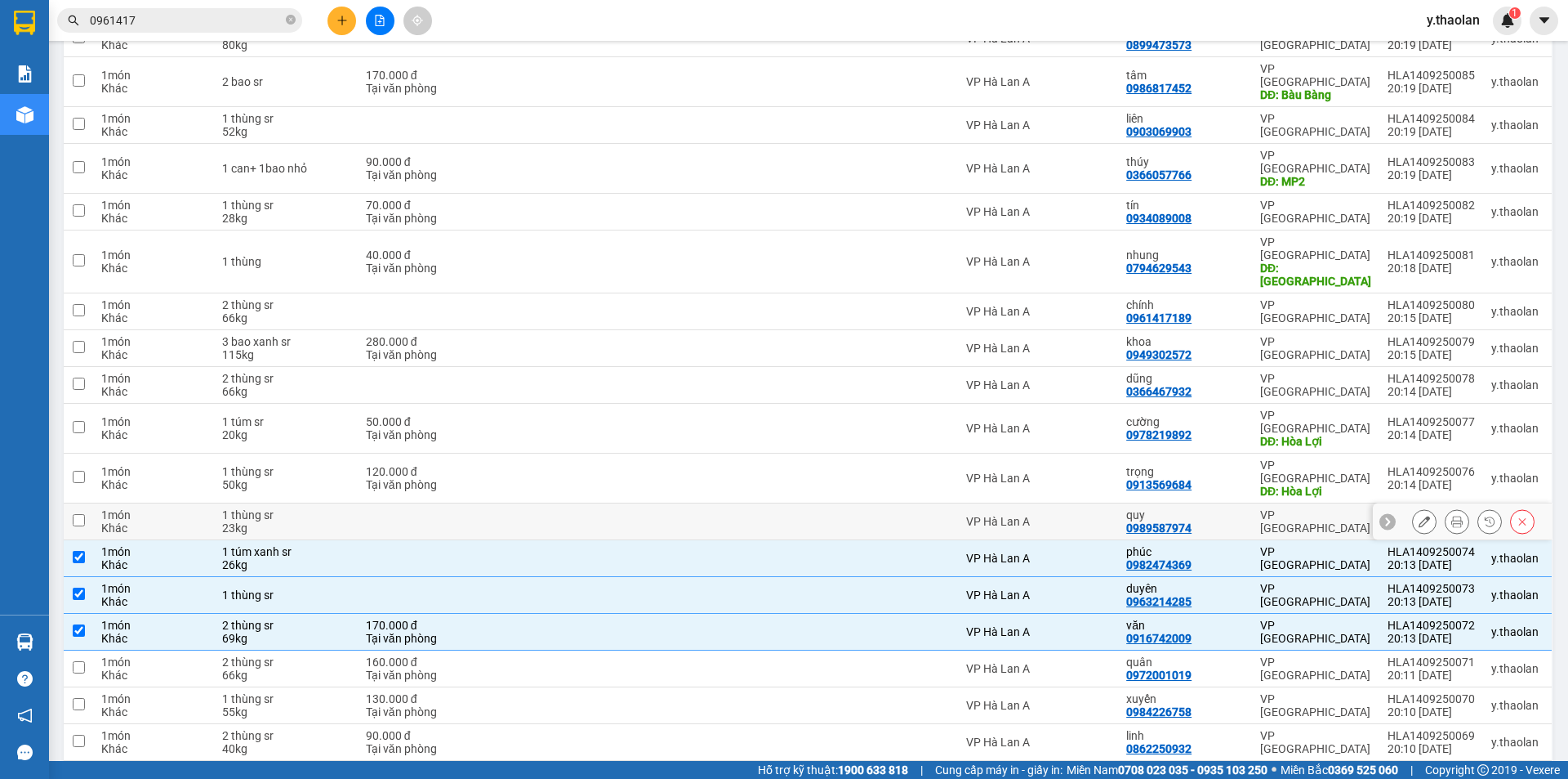
click at [309, 521] on div "23kg" at bounding box center [286, 528] width 128 height 13
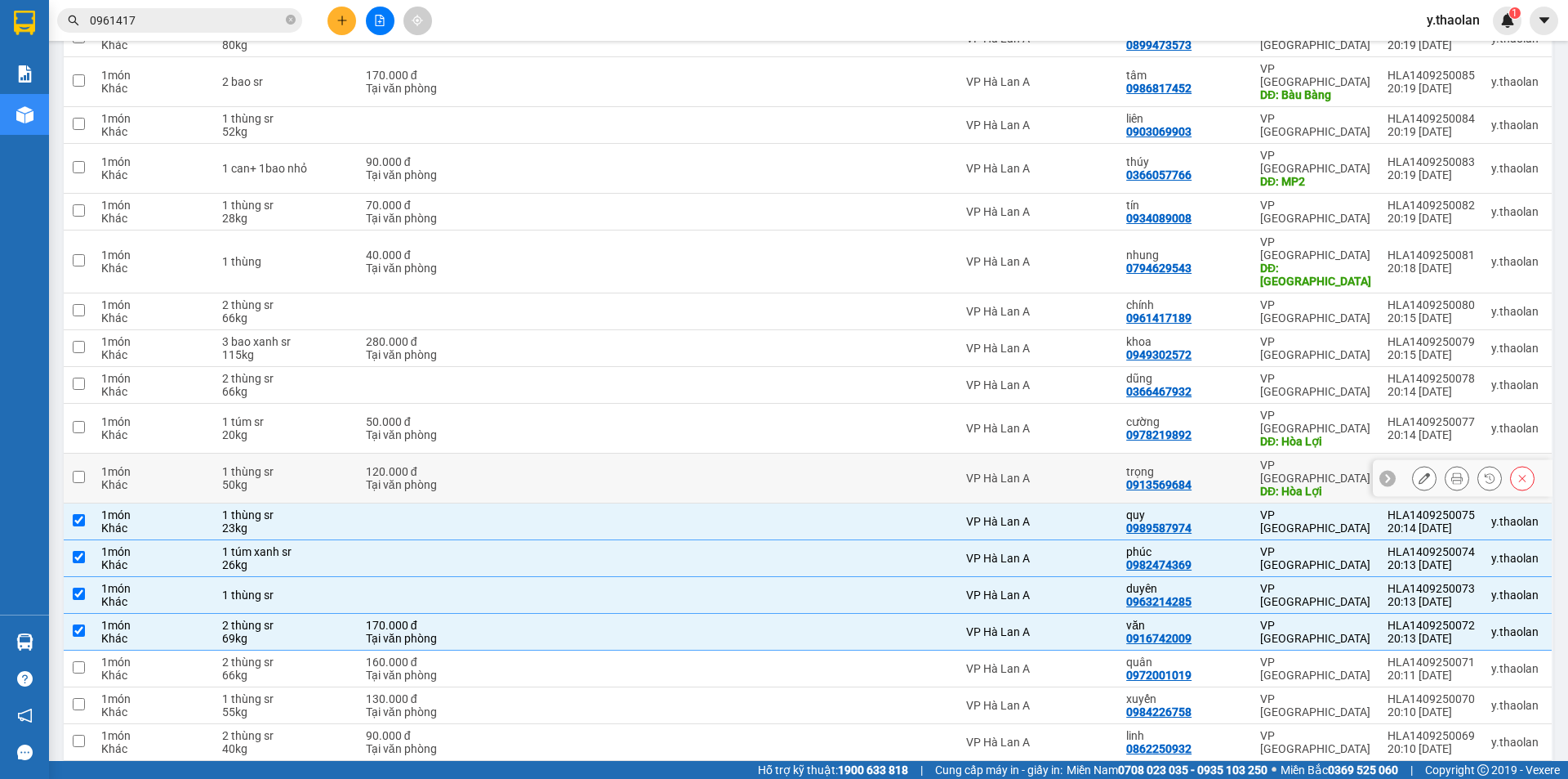
click at [304, 478] on div "50kg" at bounding box center [286, 485] width 128 height 13
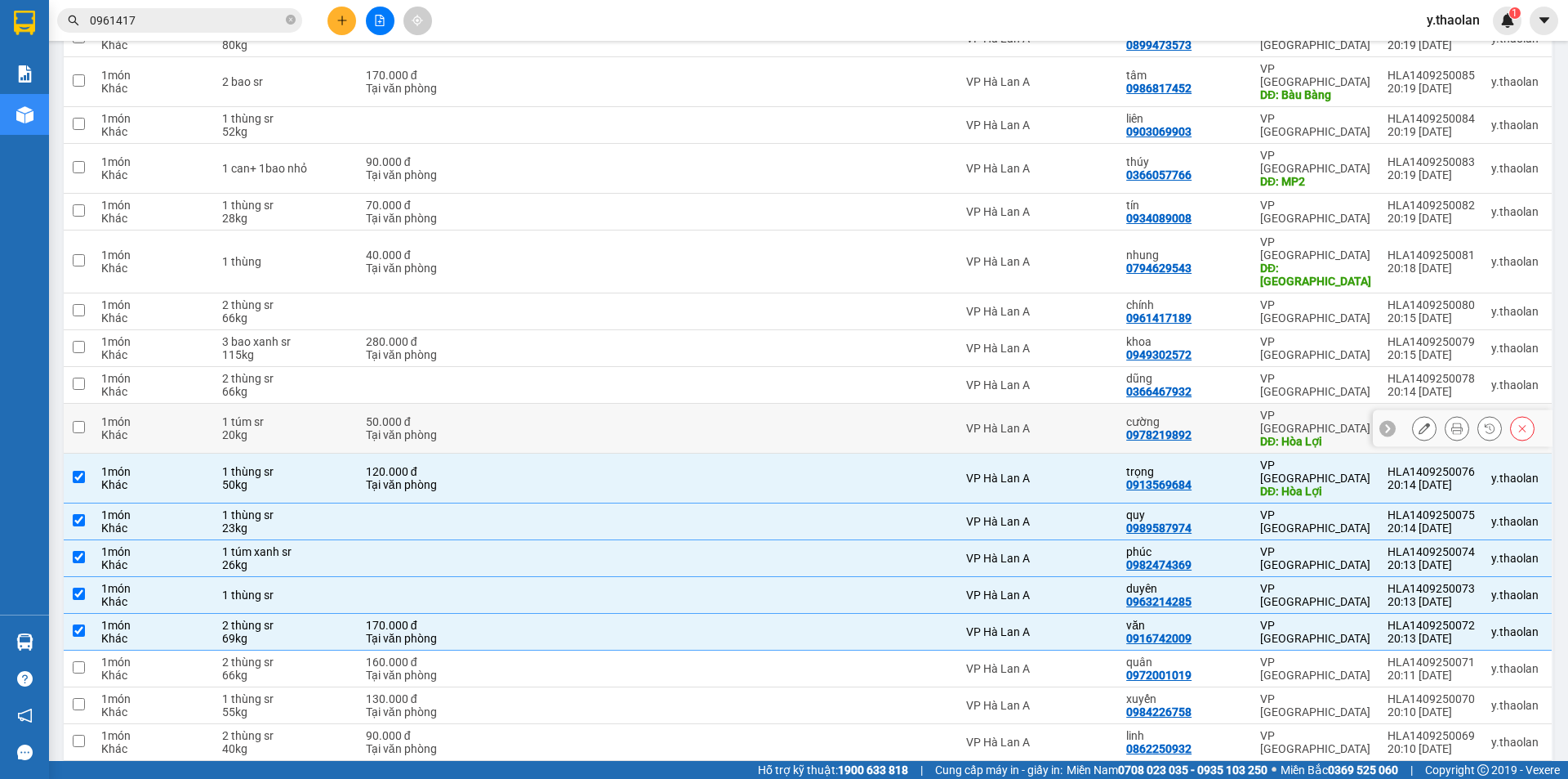
click at [319, 429] on div "20kg" at bounding box center [286, 435] width 128 height 13
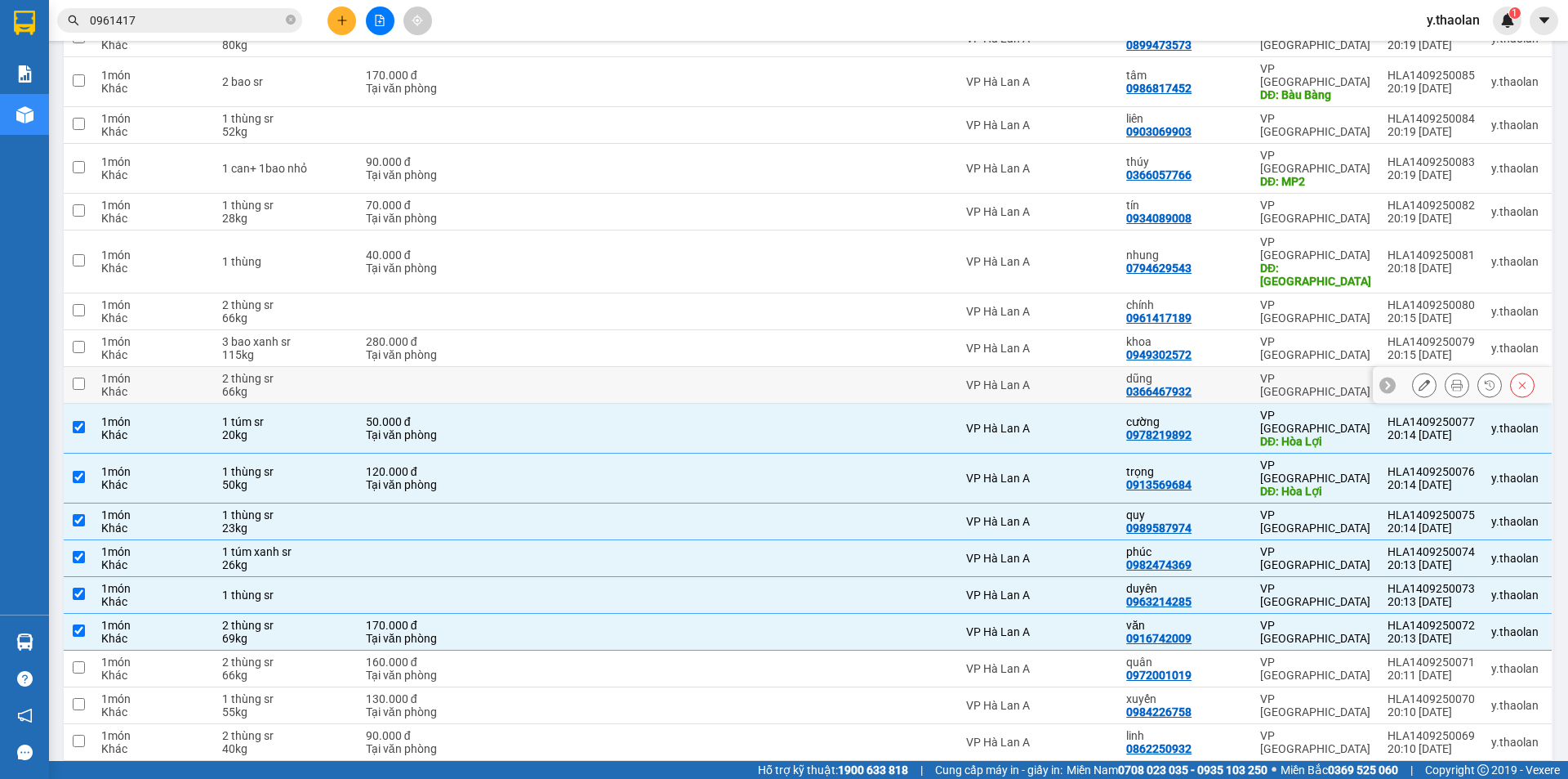
click at [347, 385] on div "66kg" at bounding box center [286, 391] width 128 height 13
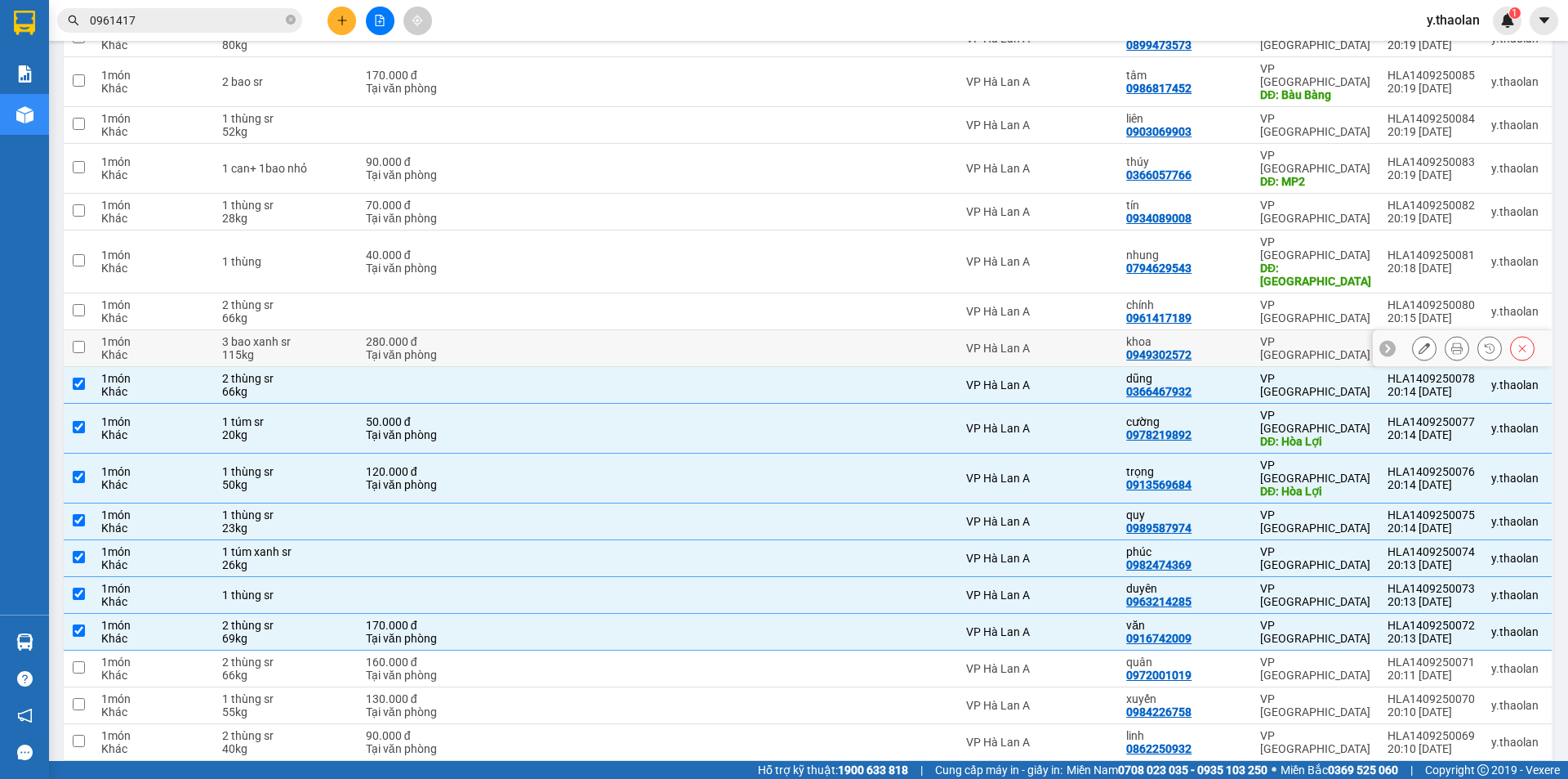
click at [320, 335] on div "3 bao xanh sr" at bounding box center [286, 342] width 128 height 13
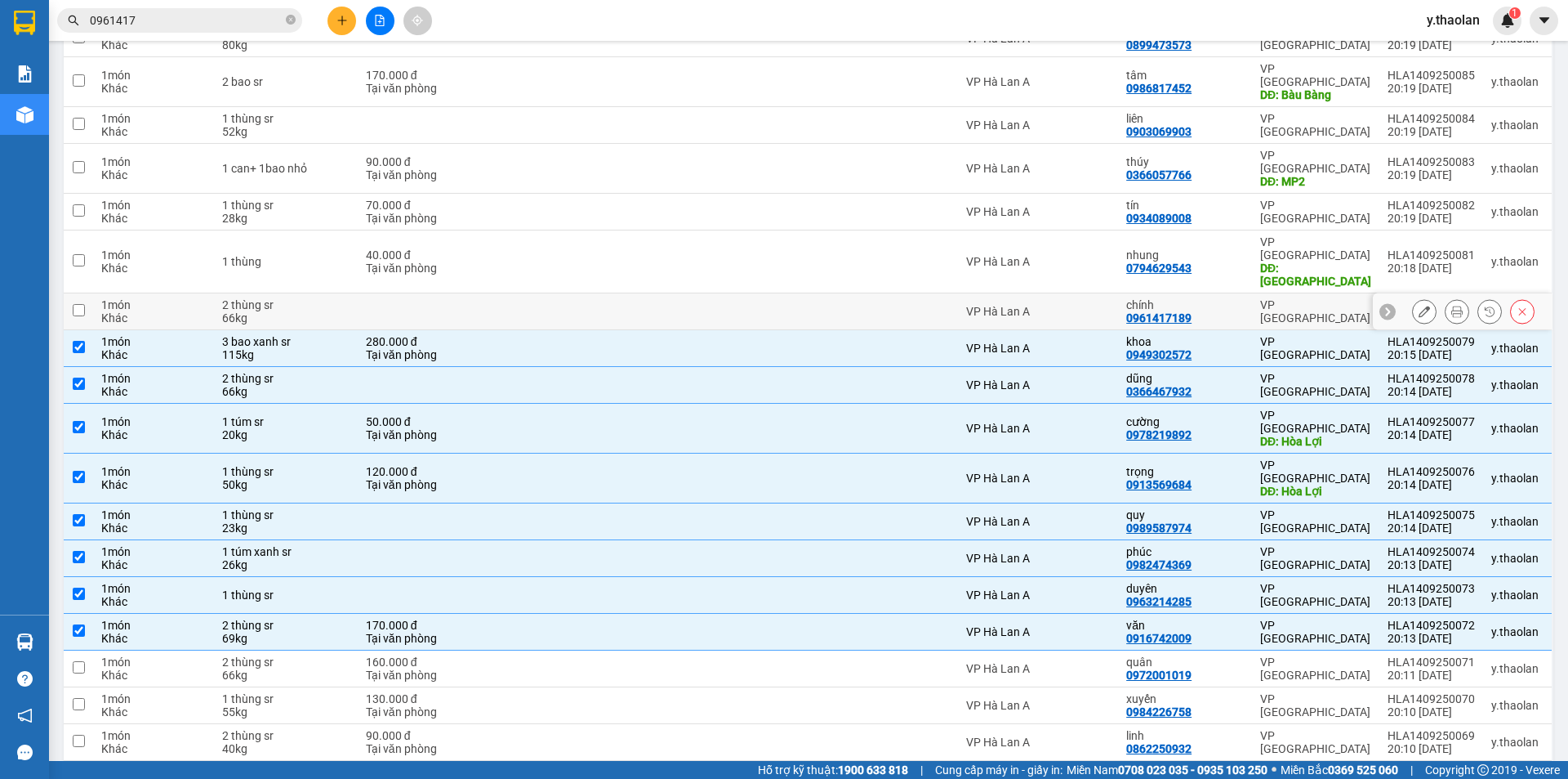
click at [326, 311] on div "66kg" at bounding box center [286, 318] width 128 height 13
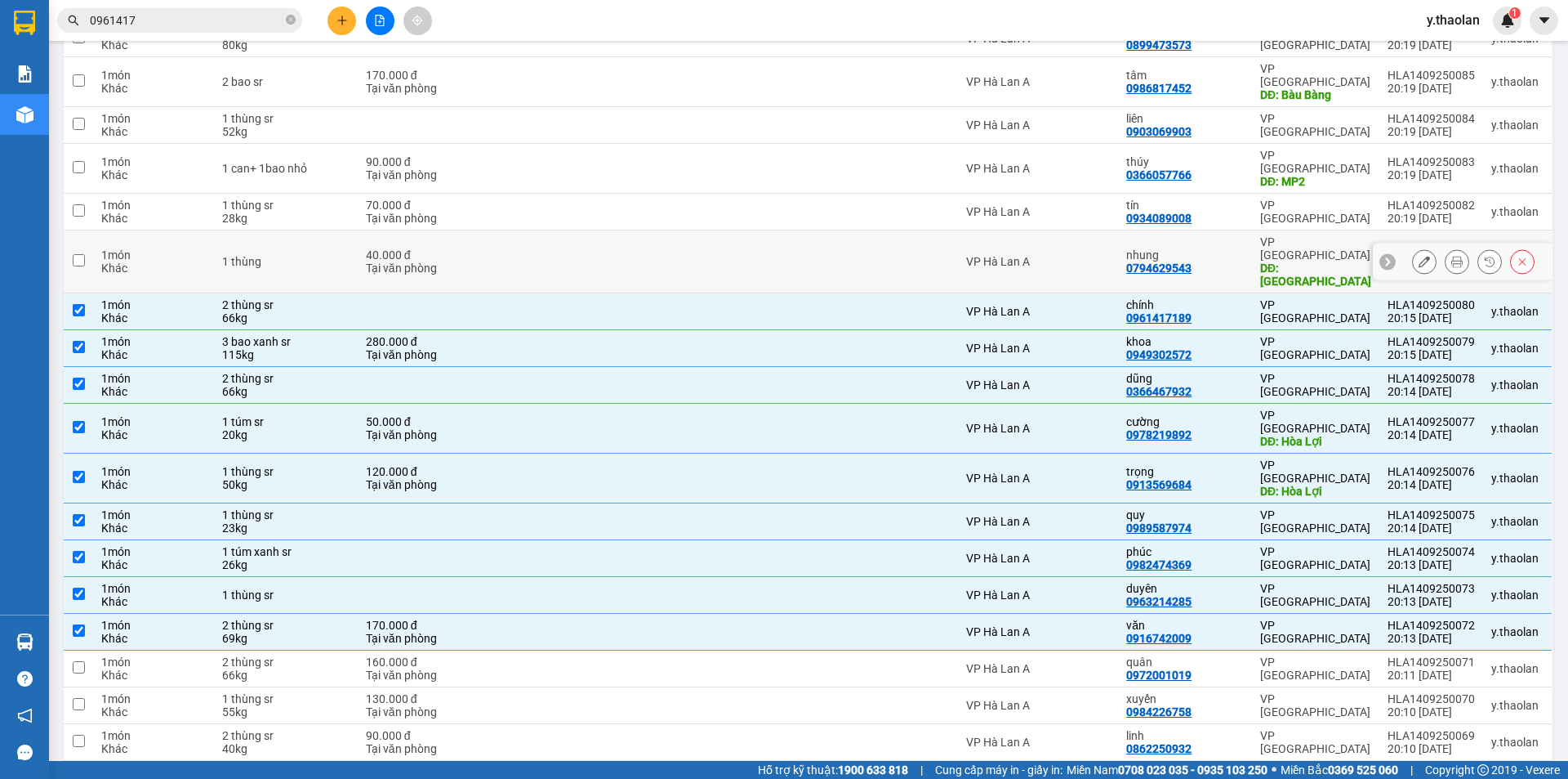
click at [315, 255] on div "1 thùng" at bounding box center [286, 262] width 128 height 13
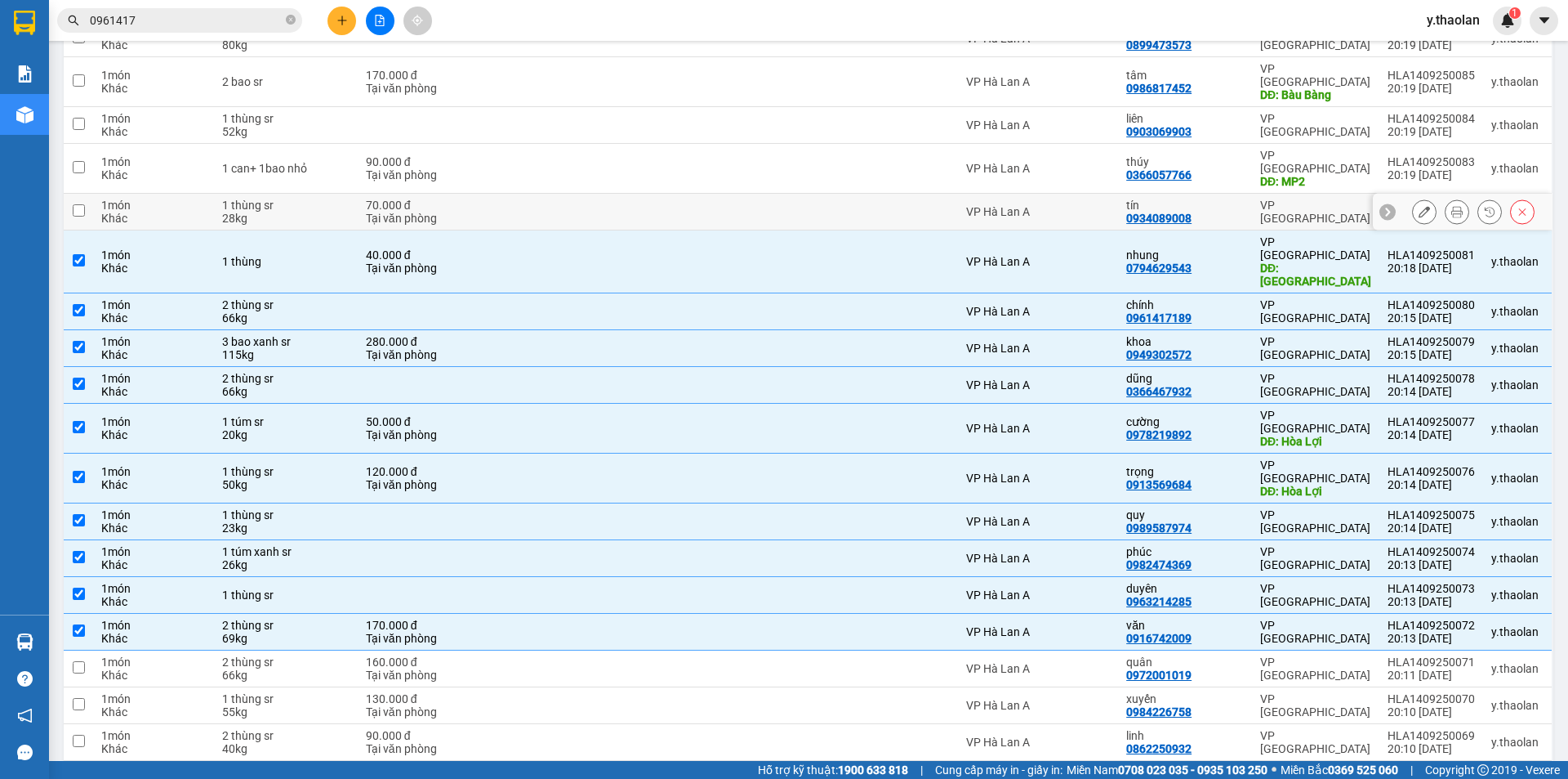
click at [323, 193] on td "1 thùng sr 28kg" at bounding box center [286, 211] width 144 height 37
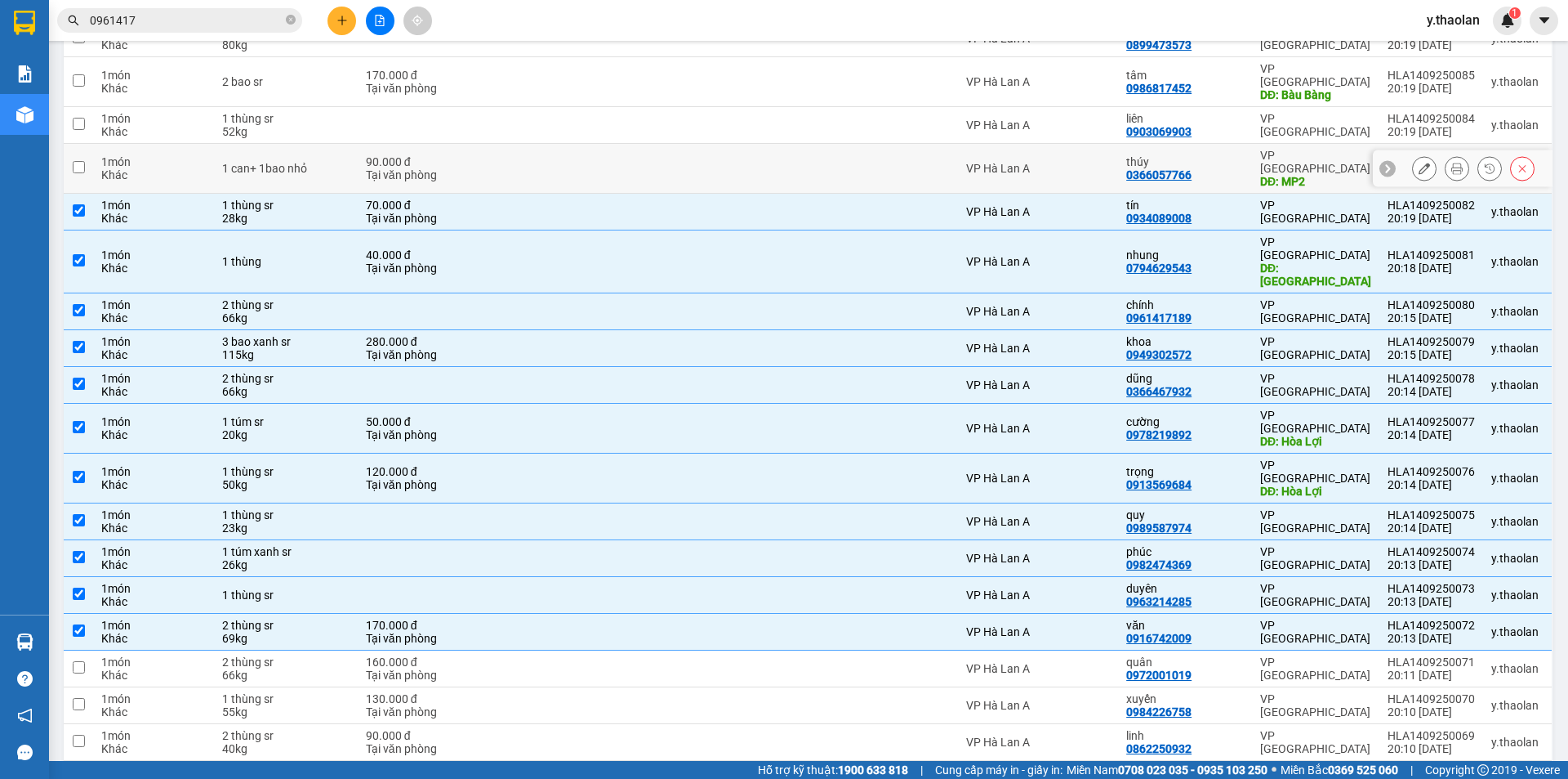
click at [340, 159] on td "1 can+ 1bao nhỏ" at bounding box center [286, 169] width 144 height 50
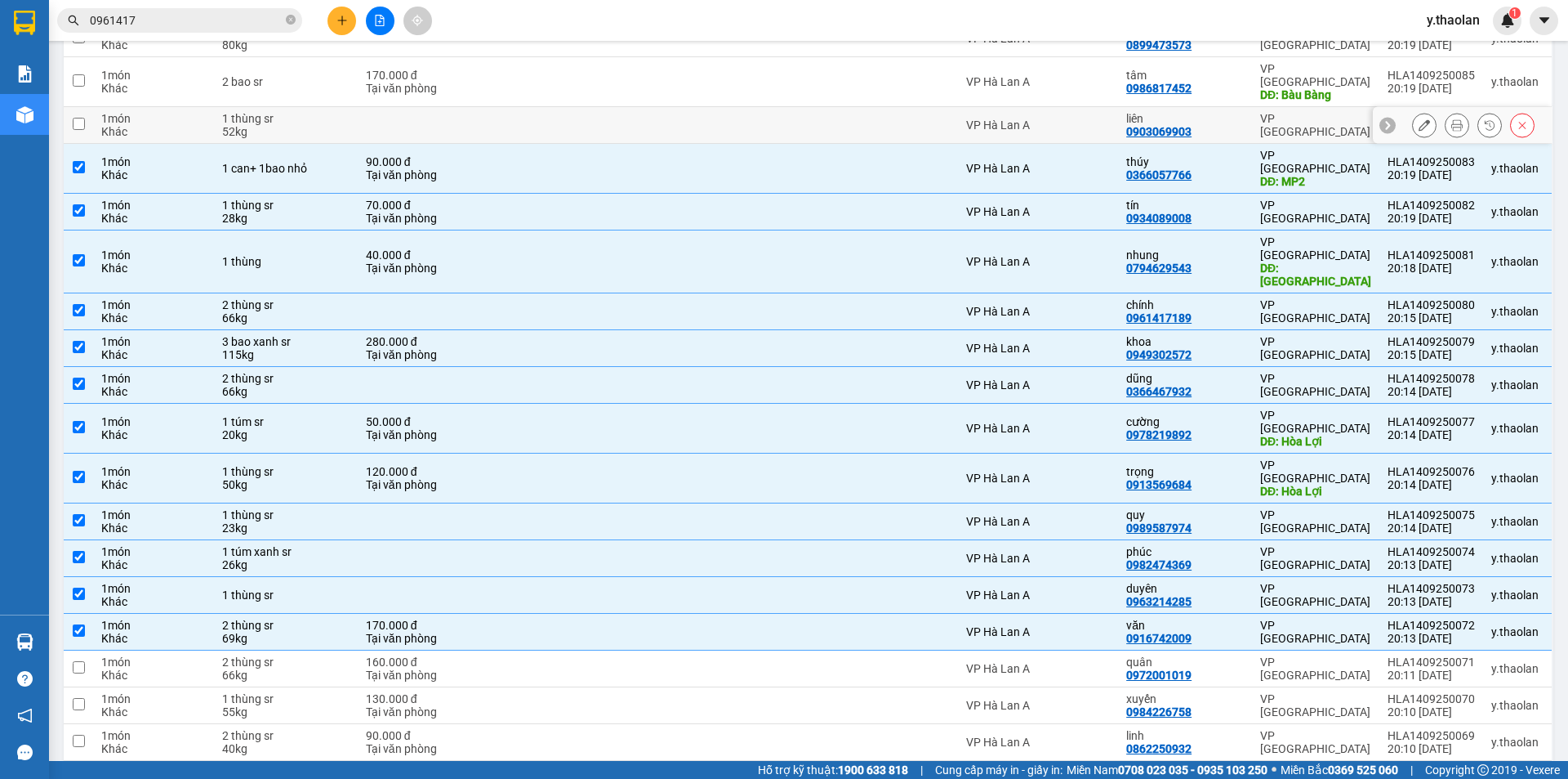
click at [319, 125] on div "52kg" at bounding box center [286, 131] width 128 height 13
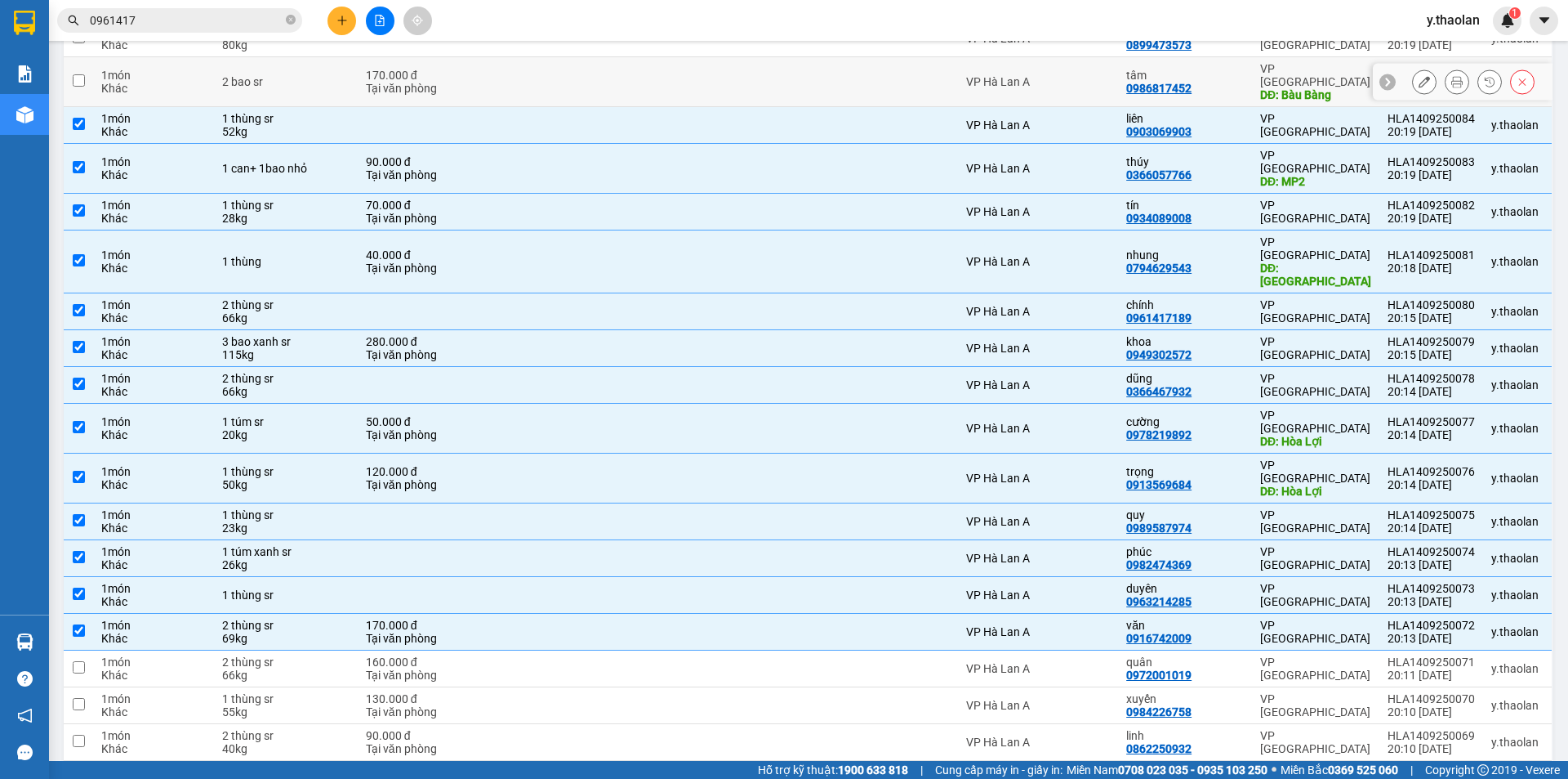
click at [308, 75] on div "2 bao sr" at bounding box center [286, 82] width 128 height 13
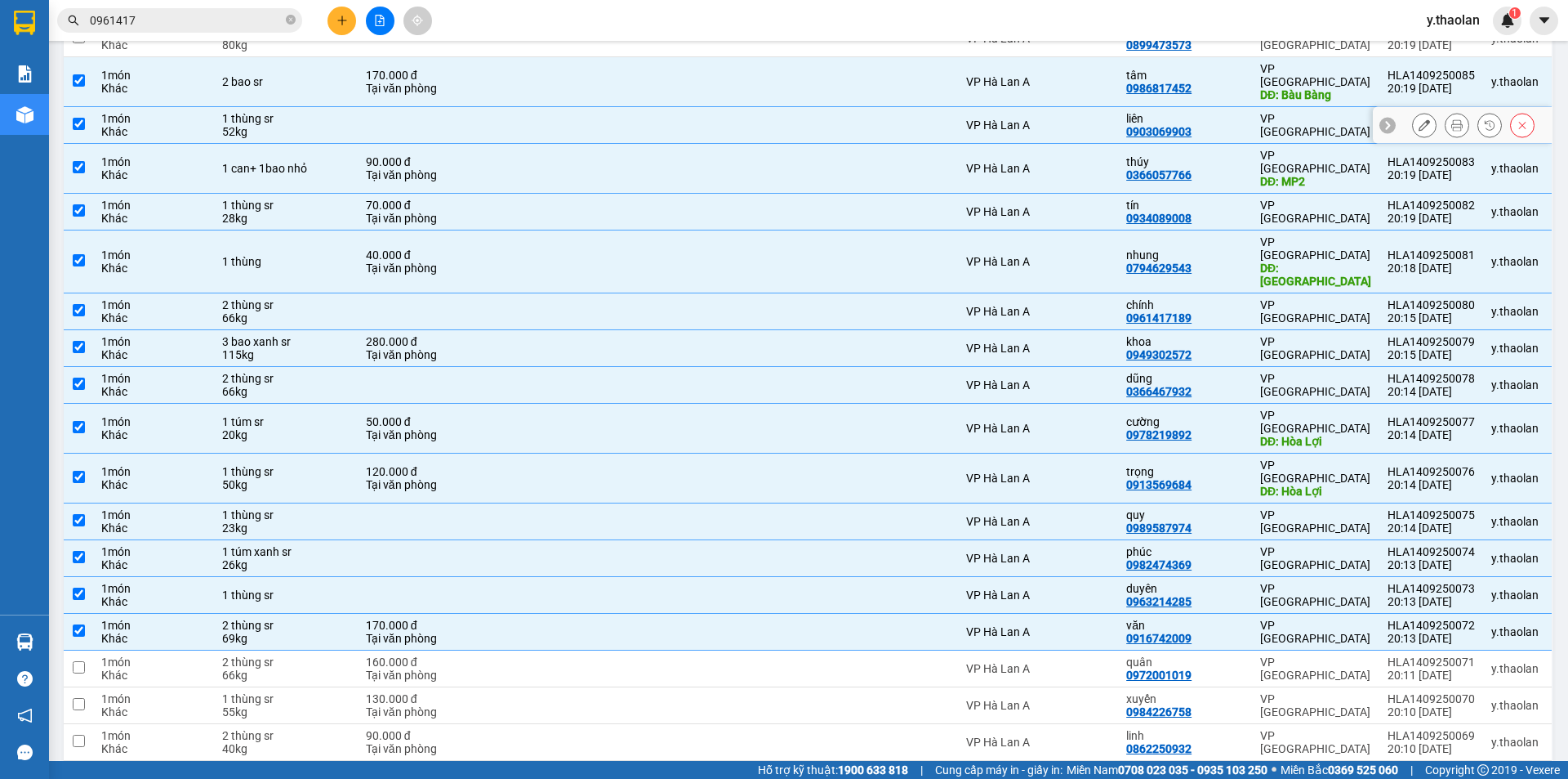
scroll to position [164, 0]
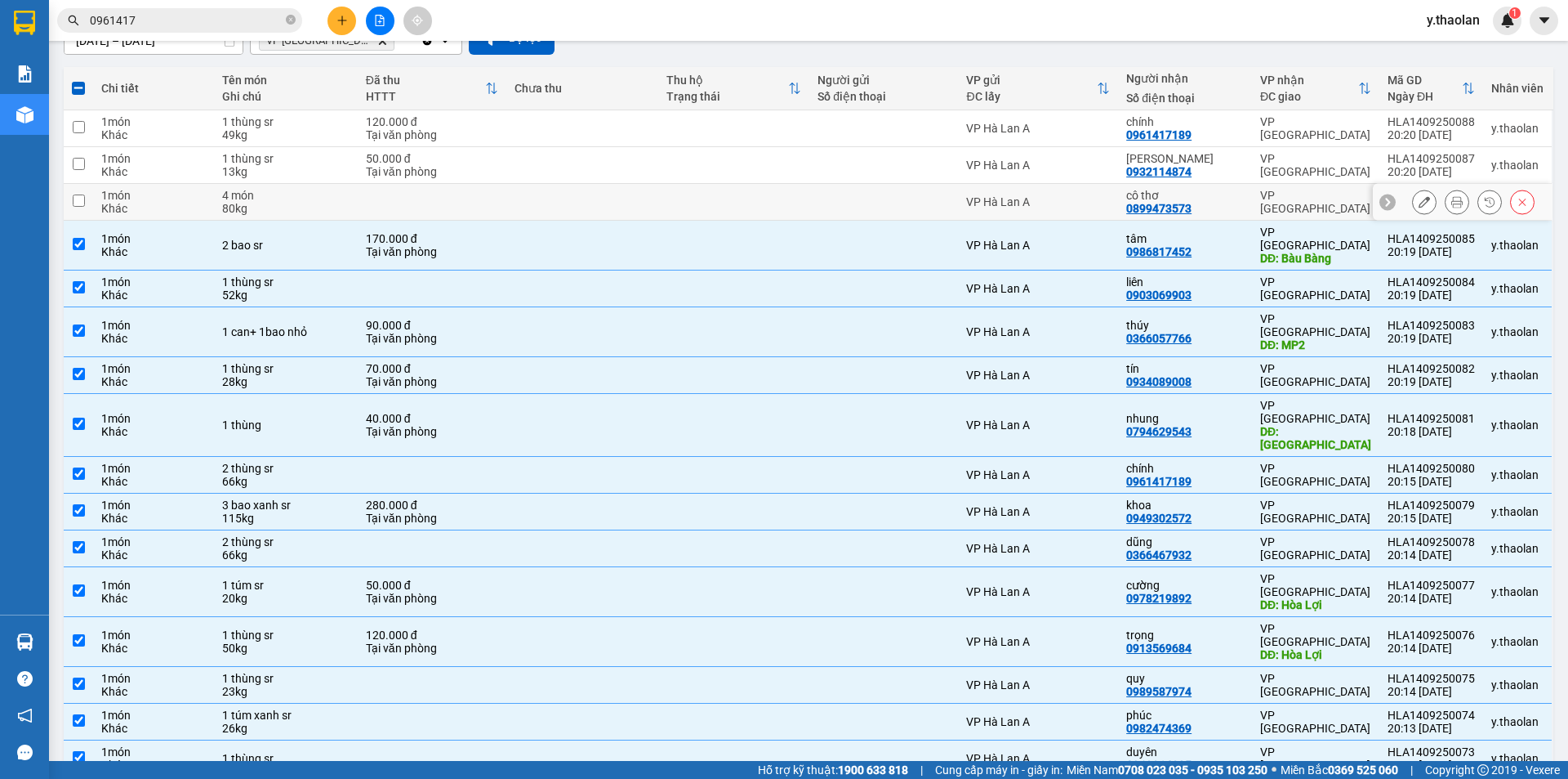
click at [296, 198] on div "4 món" at bounding box center [286, 195] width 128 height 13
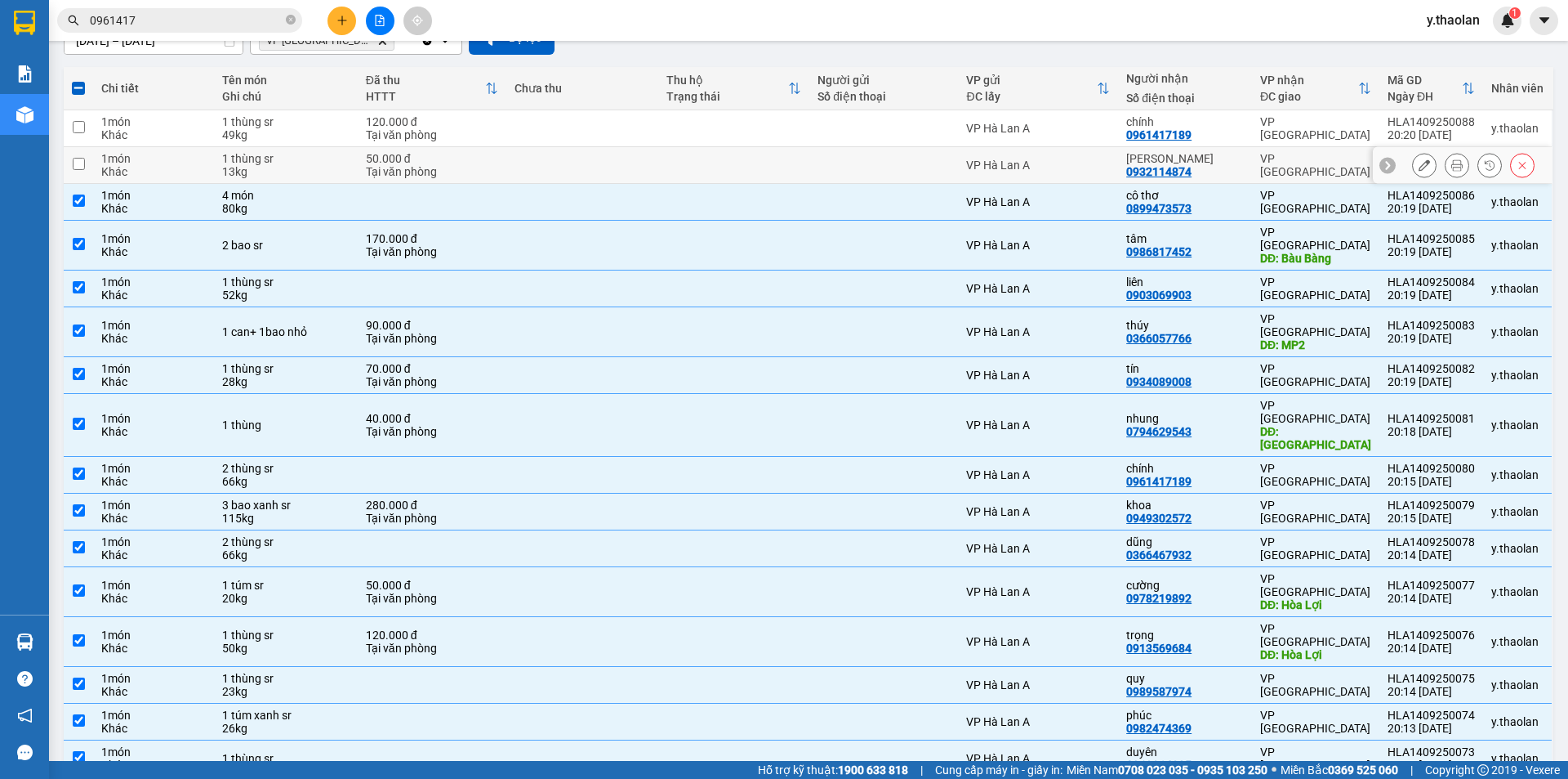
click at [309, 161] on div "1 thùng sr" at bounding box center [286, 159] width 128 height 13
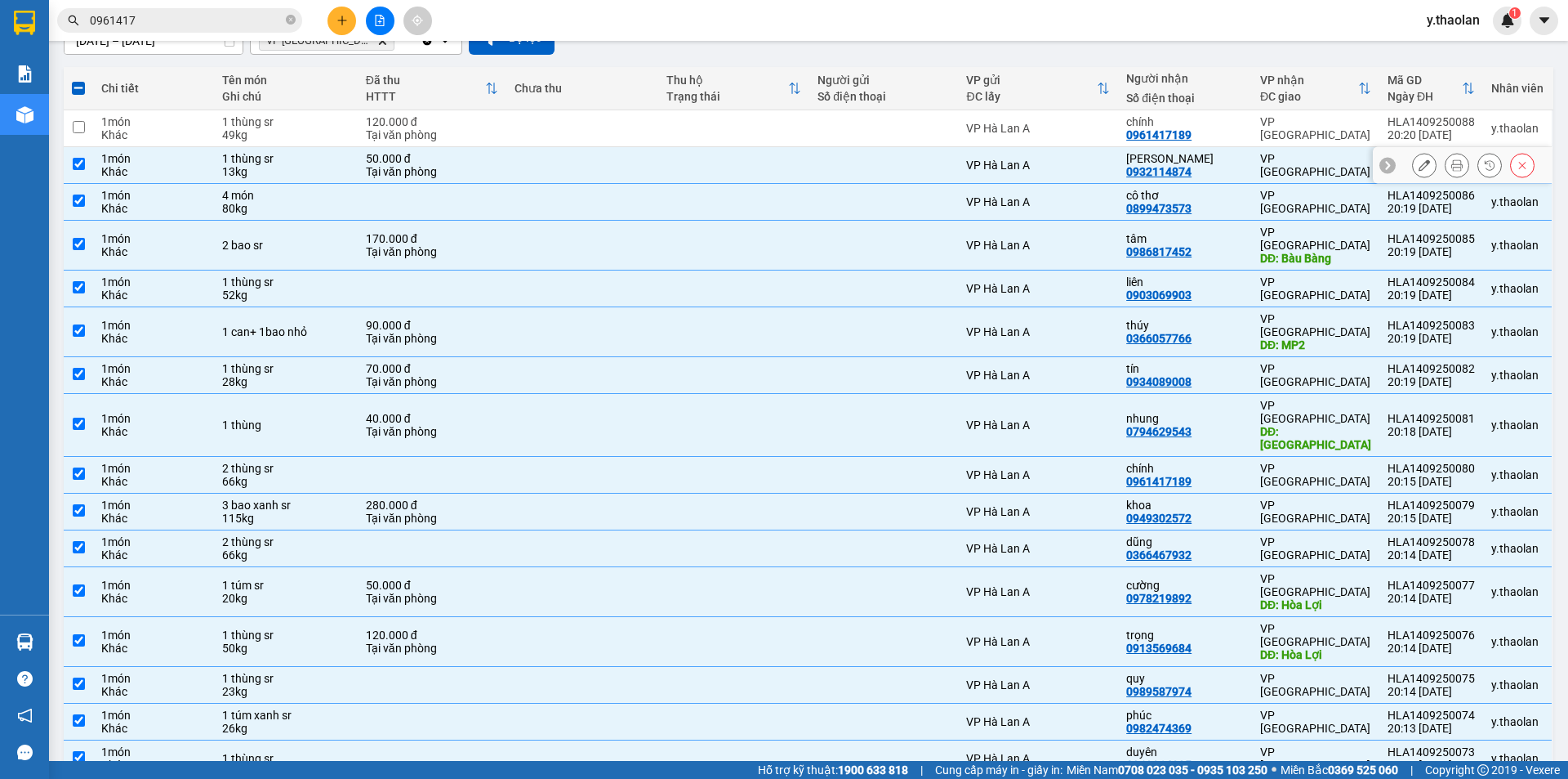
scroll to position [82, 0]
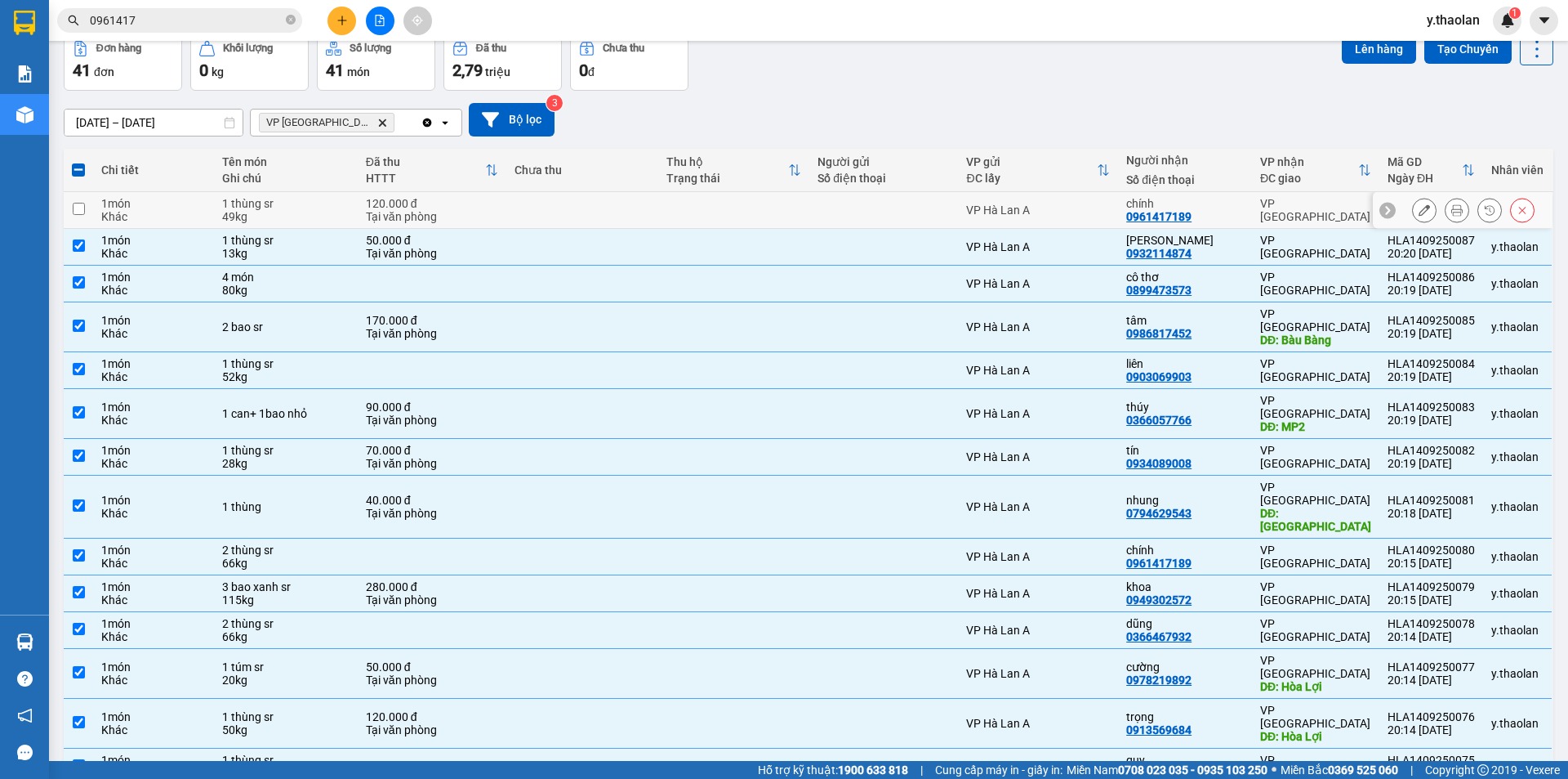
click at [309, 200] on div "1 thùng sr" at bounding box center [286, 204] width 128 height 13
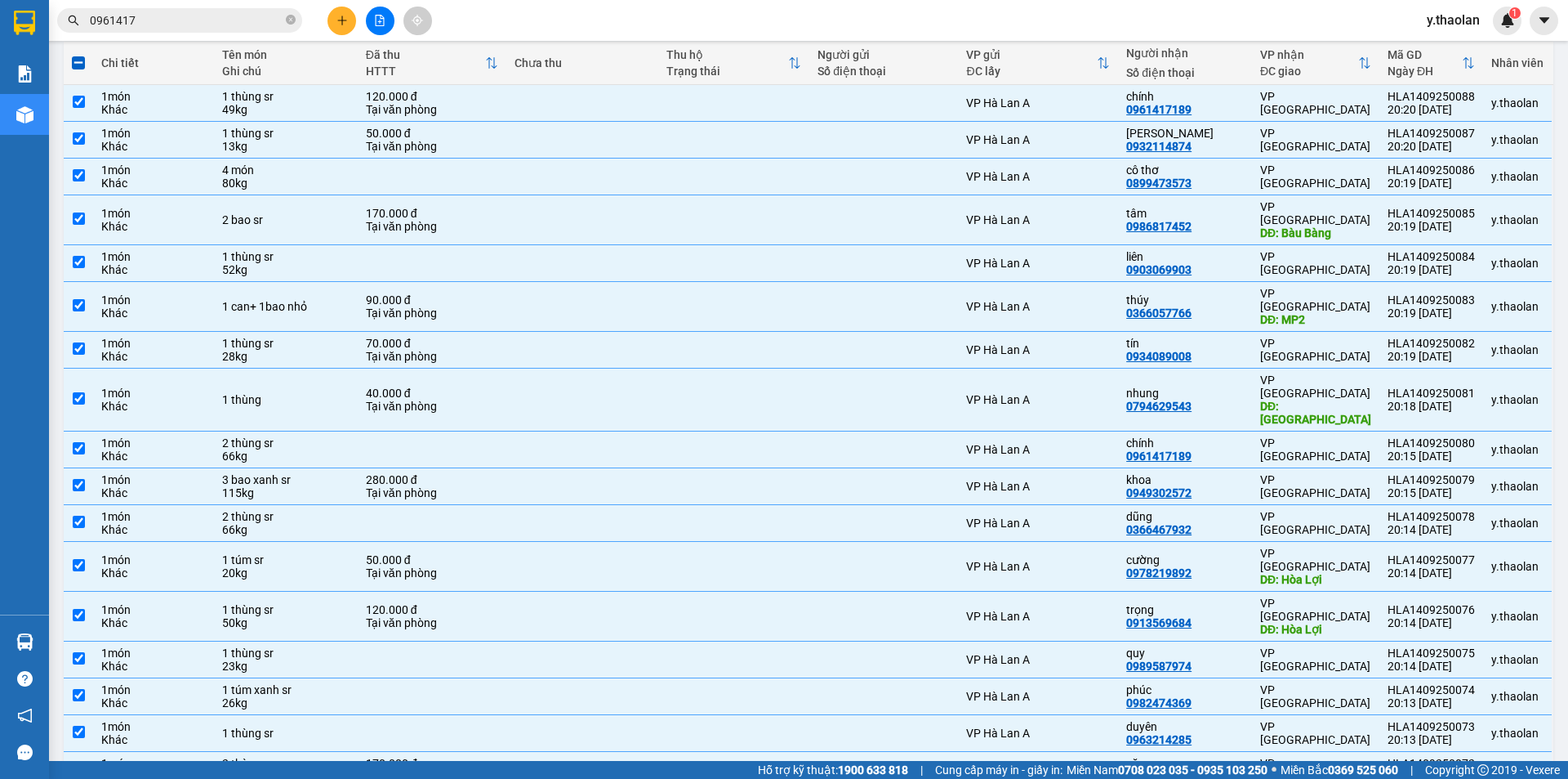
scroll to position [0, 0]
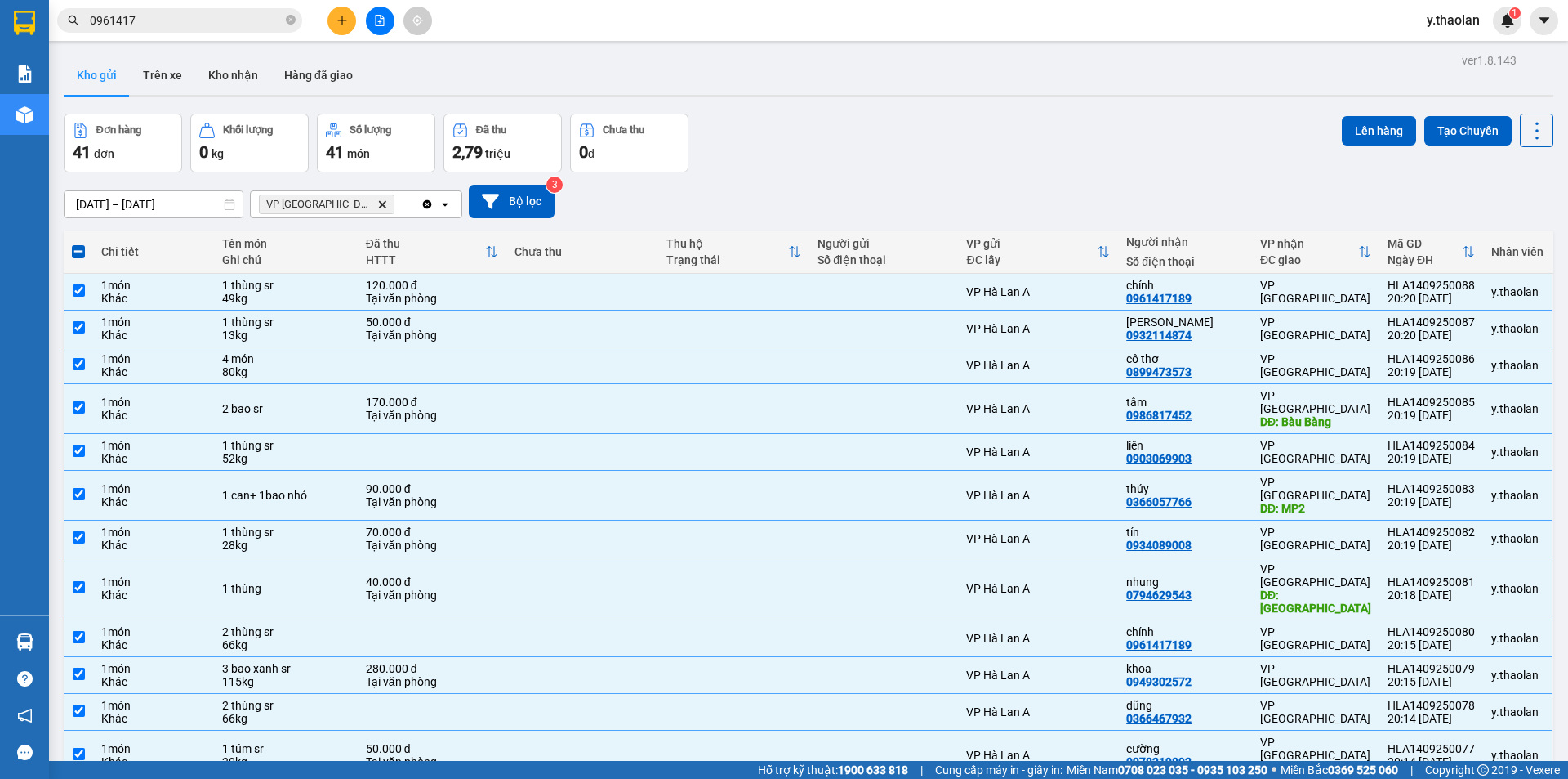
click at [379, 206] on icon "VP Bình Hòa, close by backspace" at bounding box center [383, 204] width 8 height 8
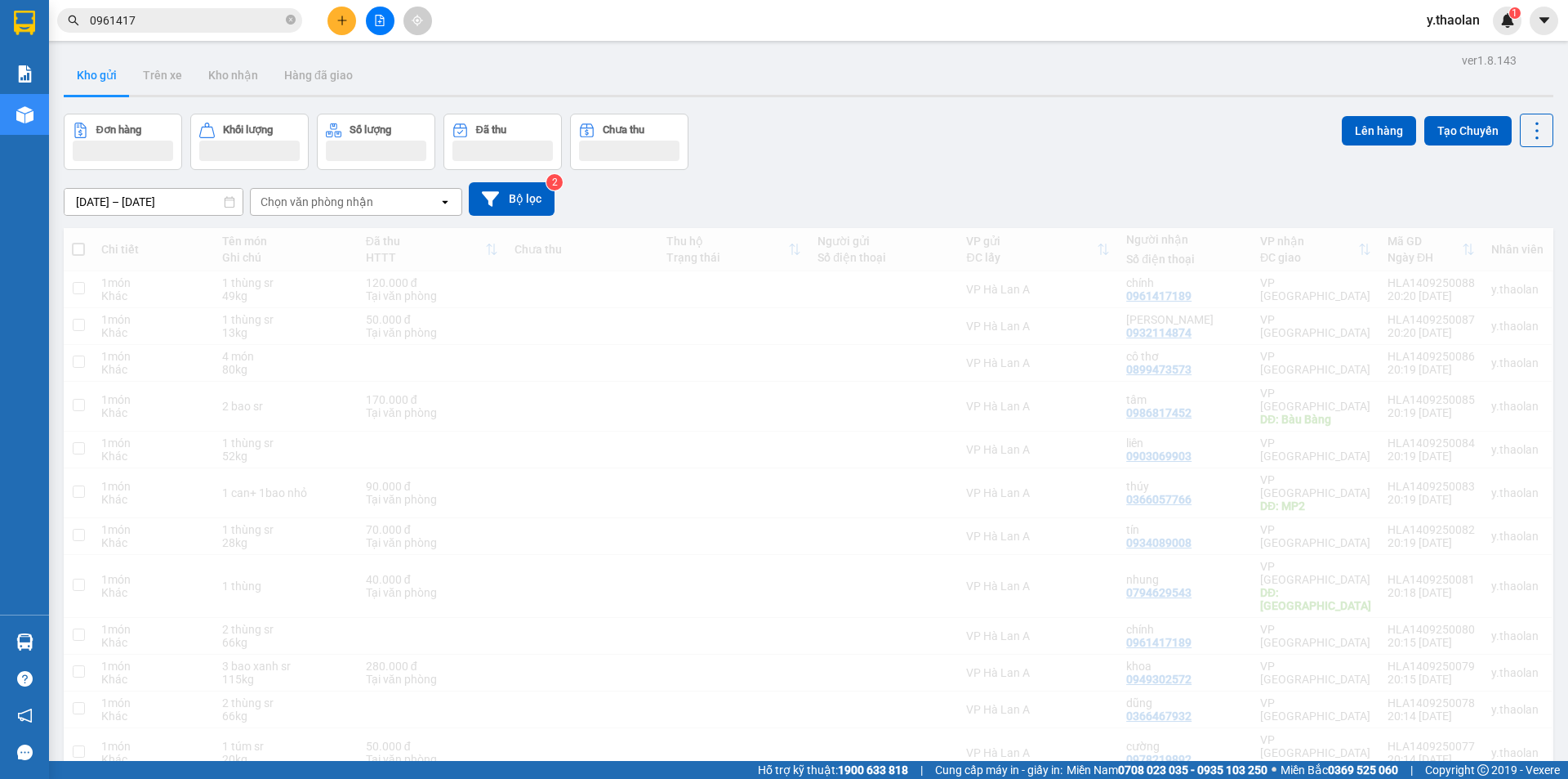
click at [336, 205] on div "Chọn văn phòng nhận" at bounding box center [317, 201] width 112 height 16
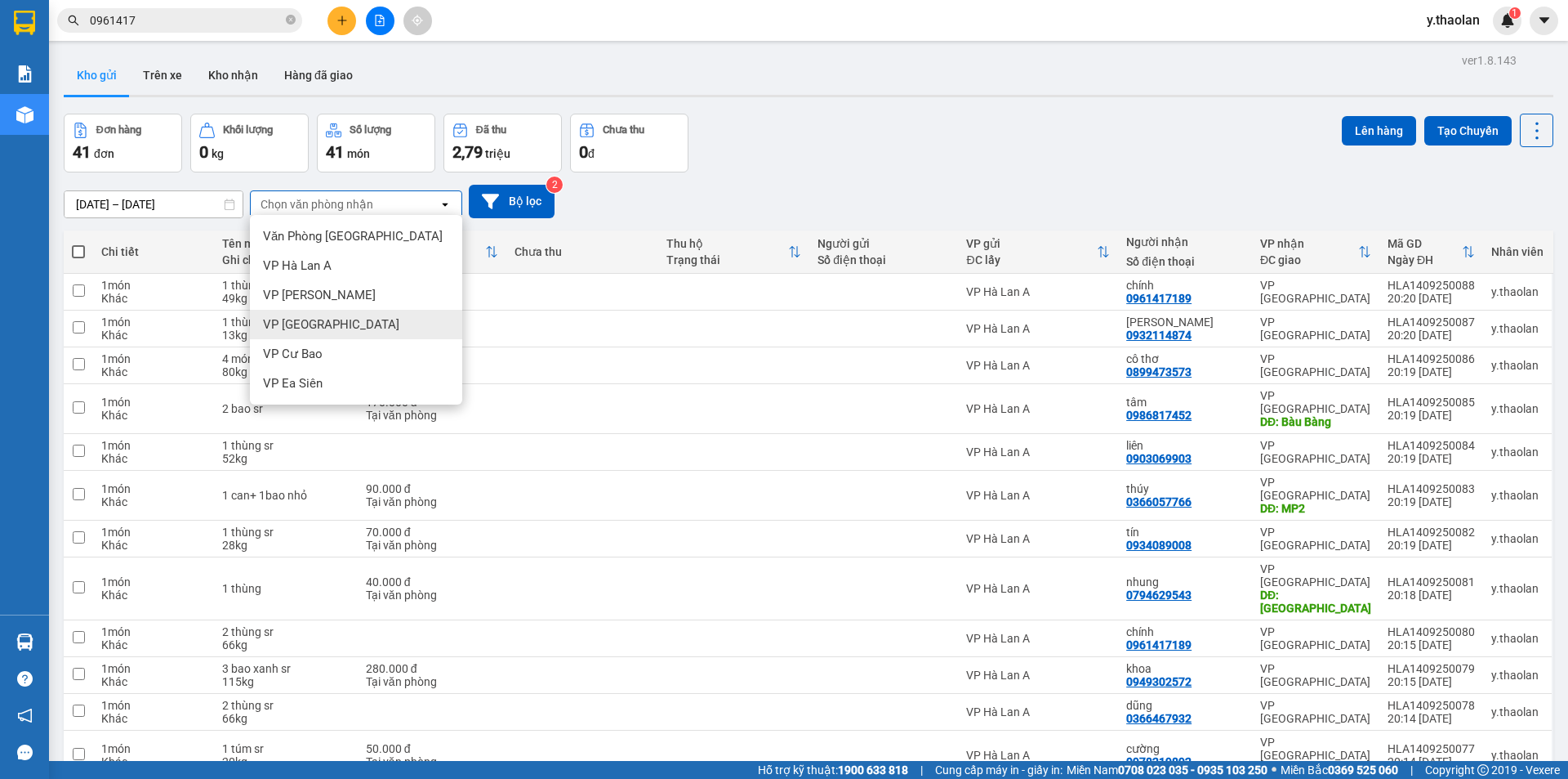
click at [342, 321] on div "VP [GEOGRAPHIC_DATA]" at bounding box center [356, 324] width 212 height 30
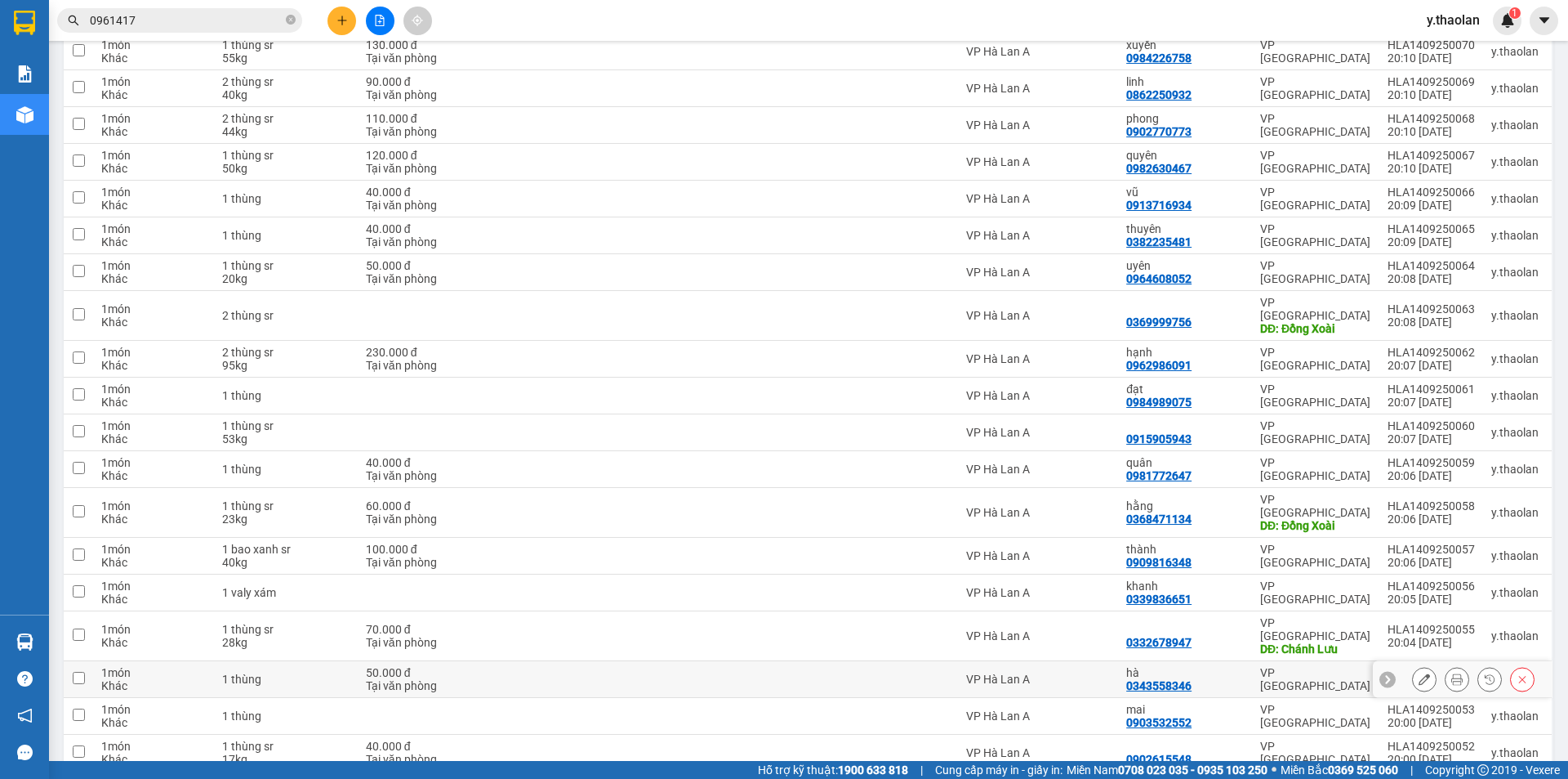
scroll to position [1088, 0]
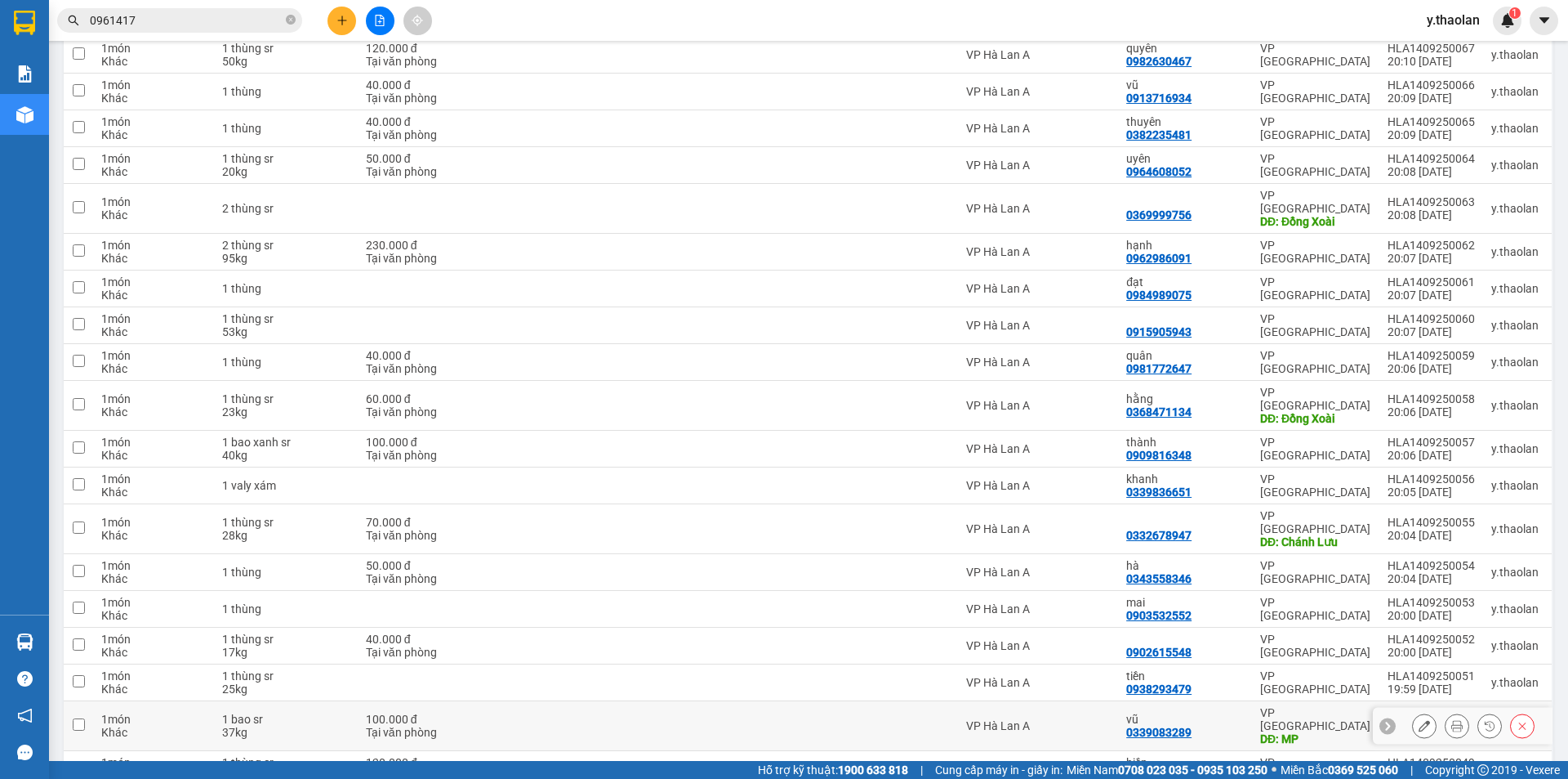
click at [1224, 712] on div "vũ" at bounding box center [1185, 719] width 118 height 13
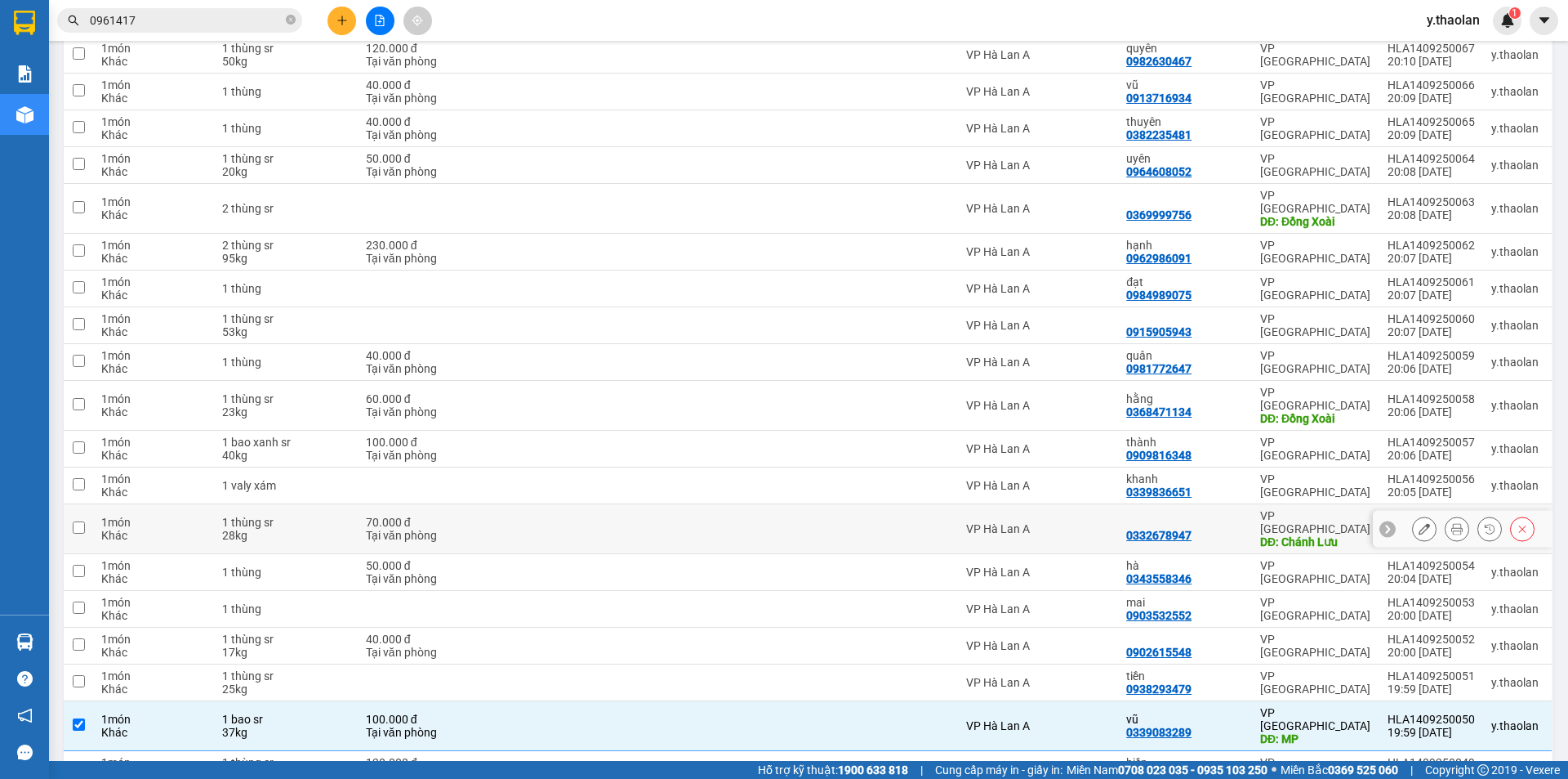
click at [1222, 515] on div at bounding box center [1185, 522] width 118 height 13
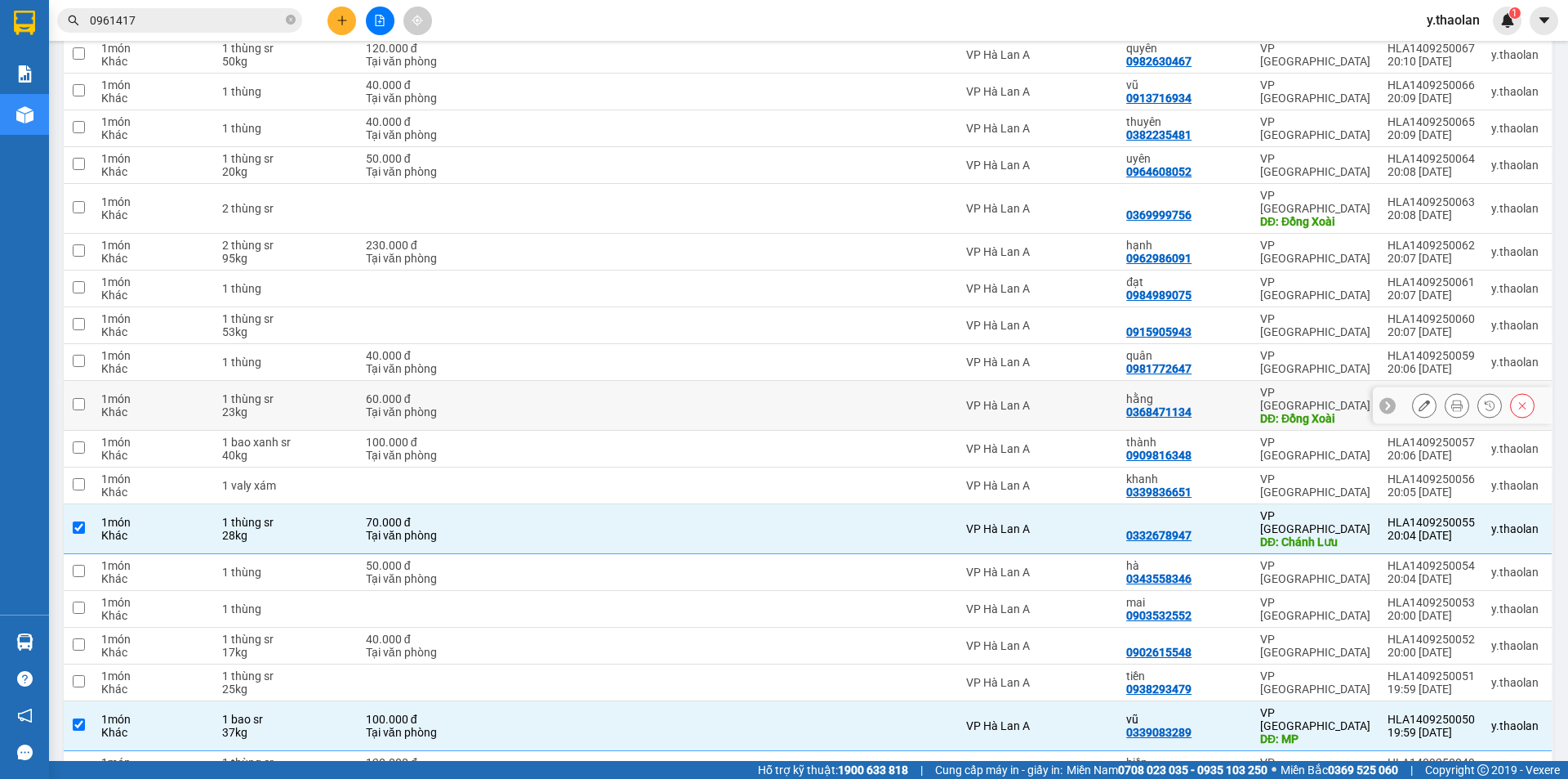
click at [1241, 381] on td "hằng 0368471134" at bounding box center [1185, 406] width 134 height 50
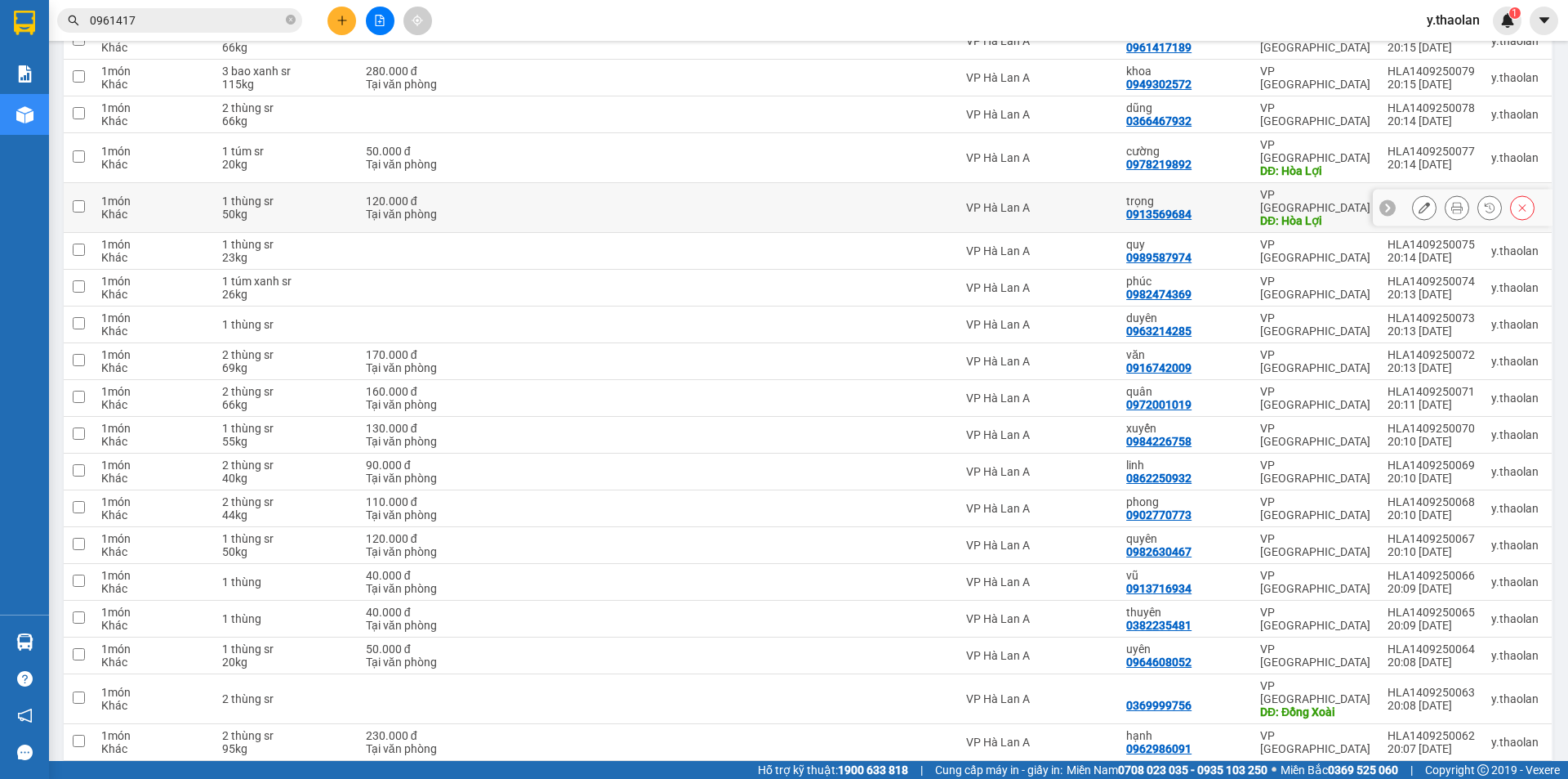
scroll to position [352, 0]
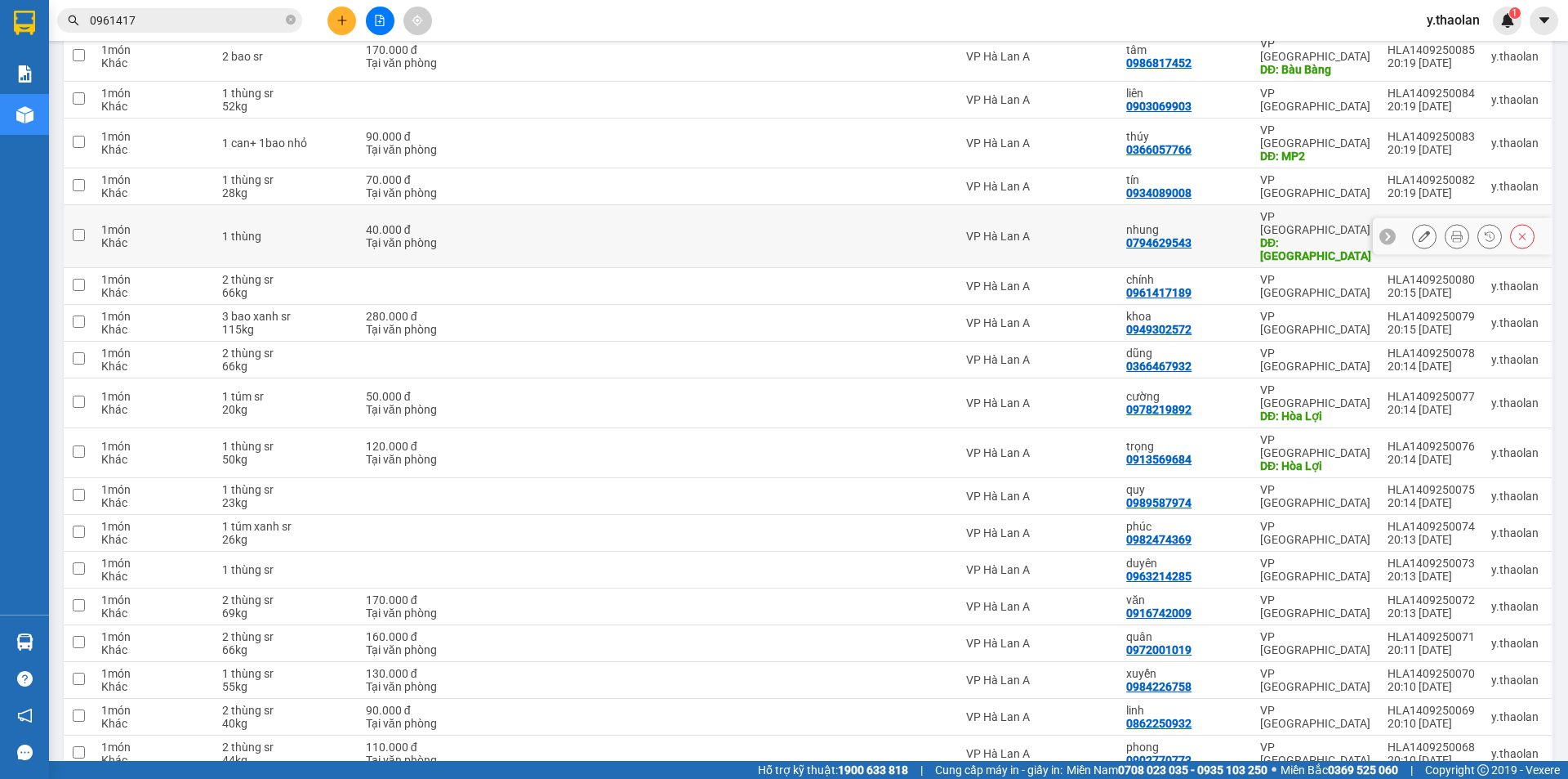
click at [1225, 223] on div "nhung" at bounding box center [1185, 230] width 118 height 13
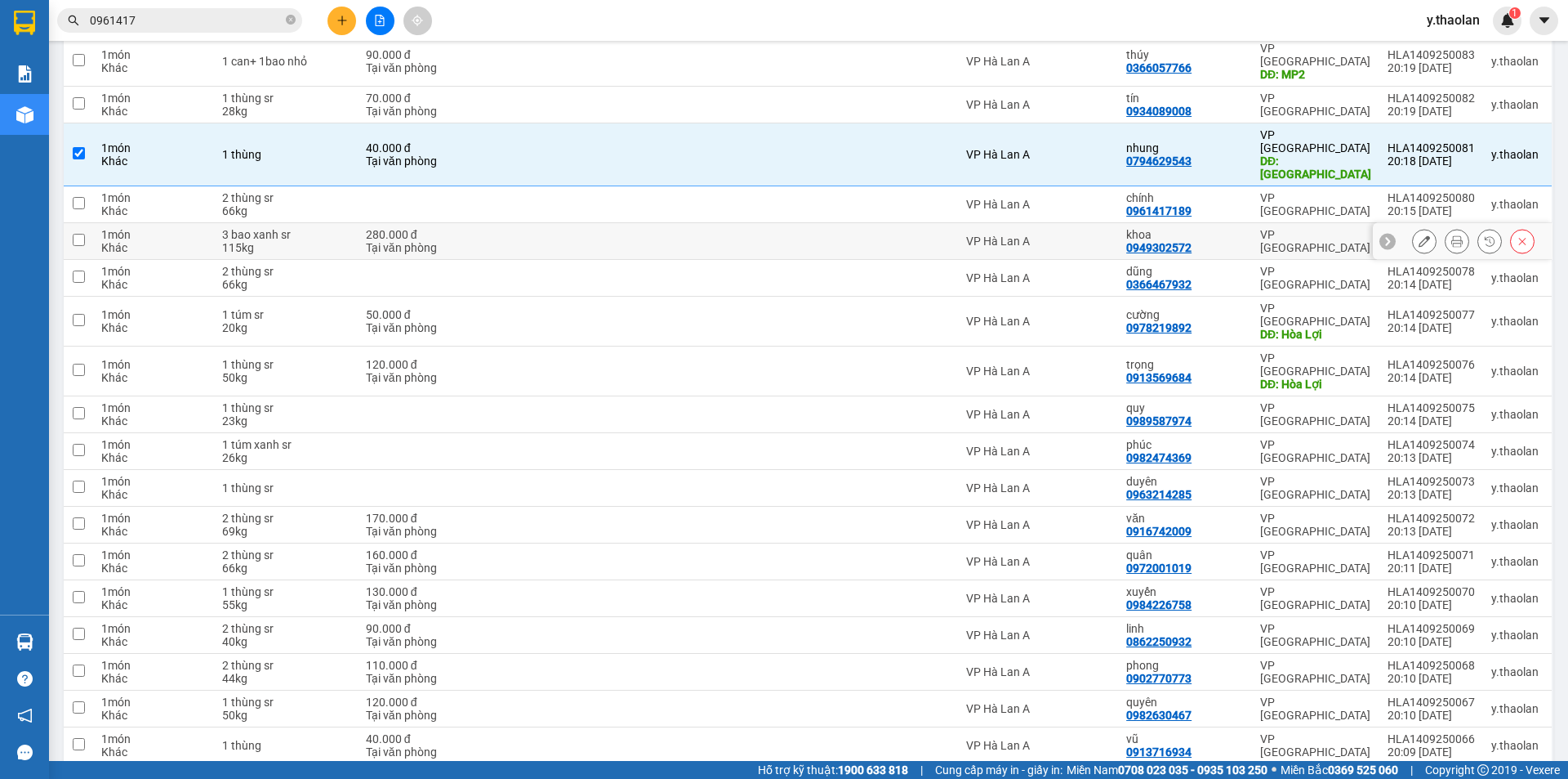
scroll to position [515, 0]
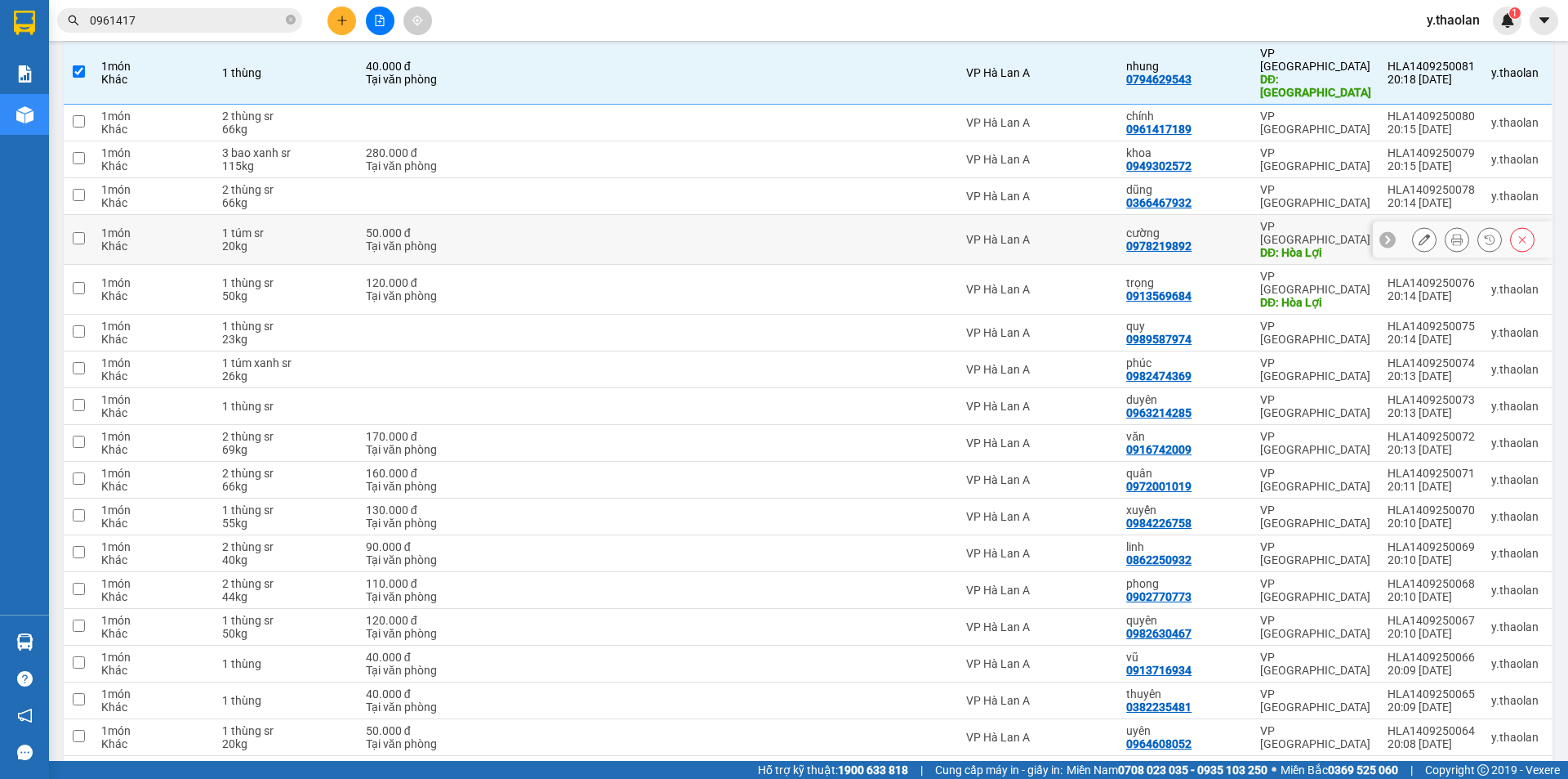
click at [1216, 227] on div "cường 0978219892" at bounding box center [1185, 239] width 118 height 26
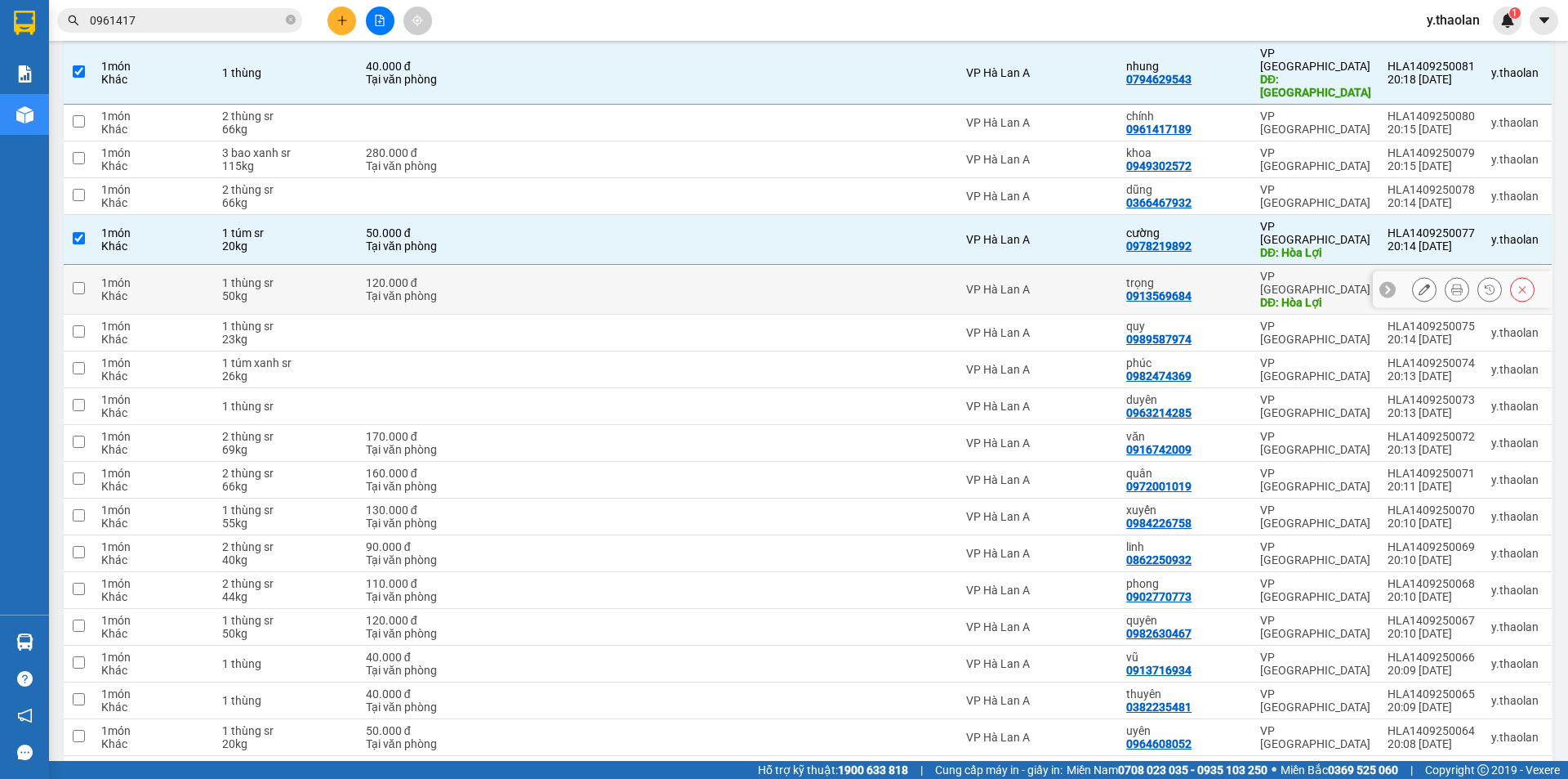
click at [1224, 276] on div "trọng 0913569684" at bounding box center [1185, 289] width 118 height 26
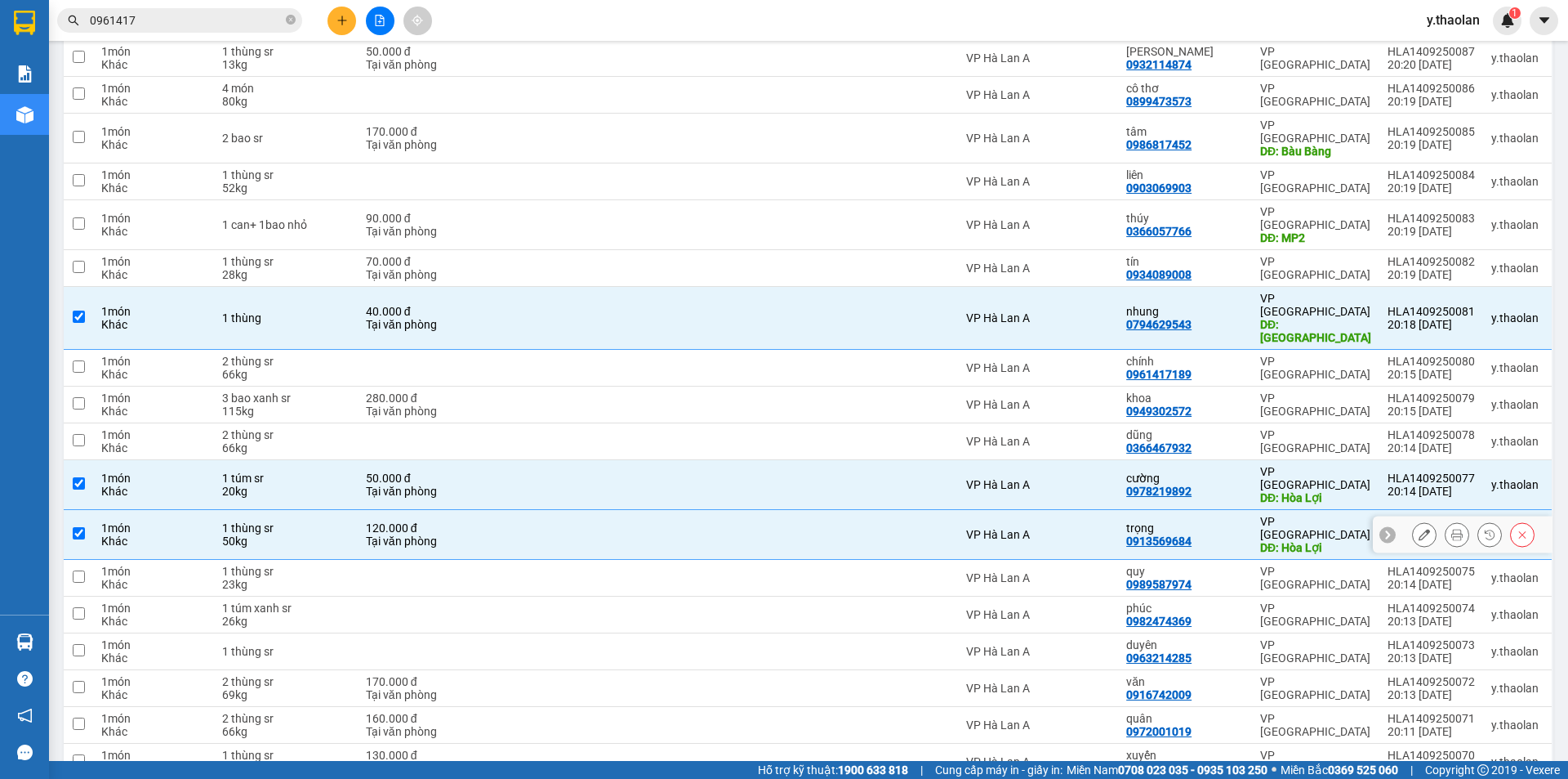
scroll to position [189, 0]
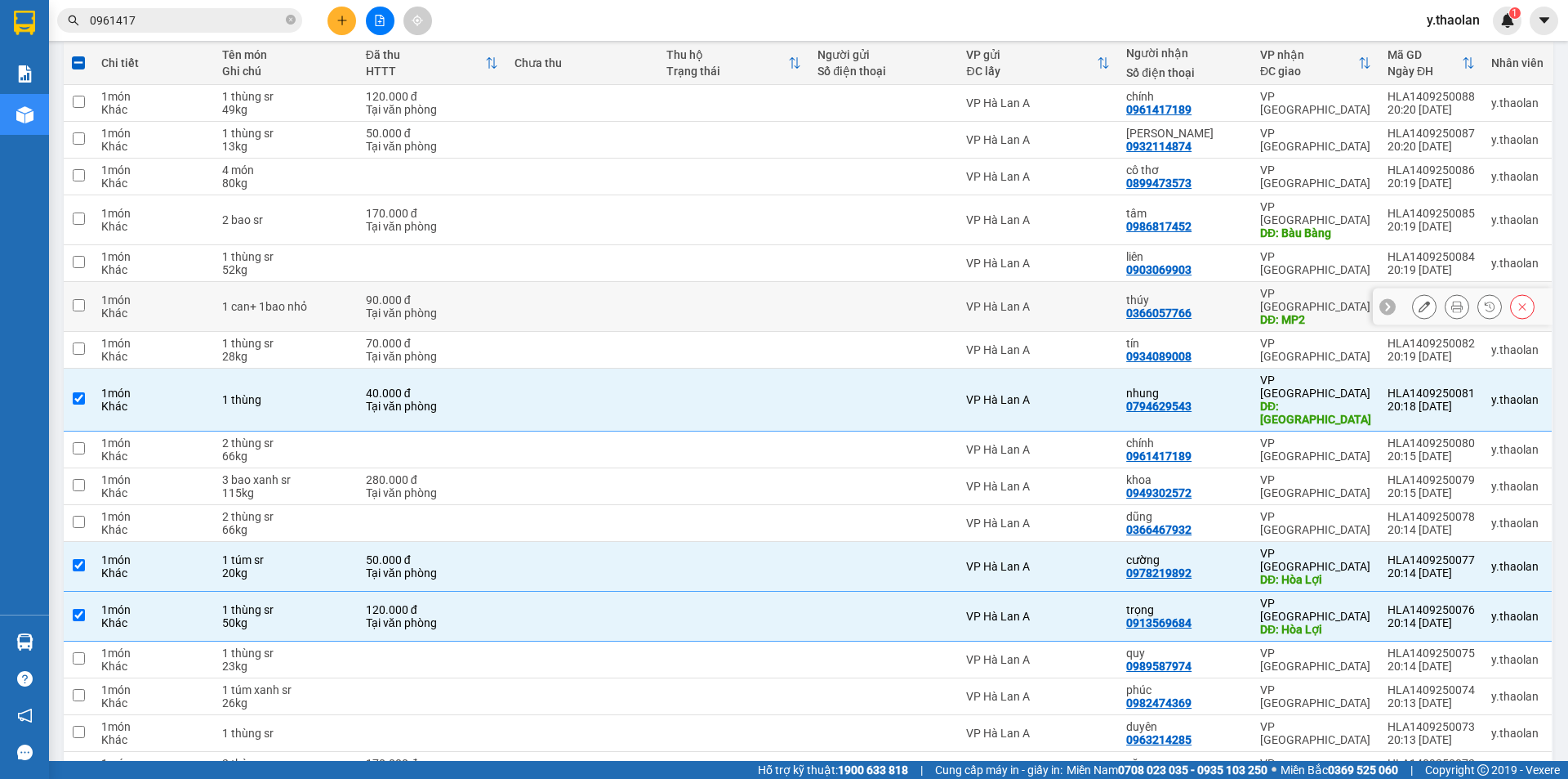
click at [1212, 293] on div "thúy 0366057766" at bounding box center [1185, 306] width 118 height 26
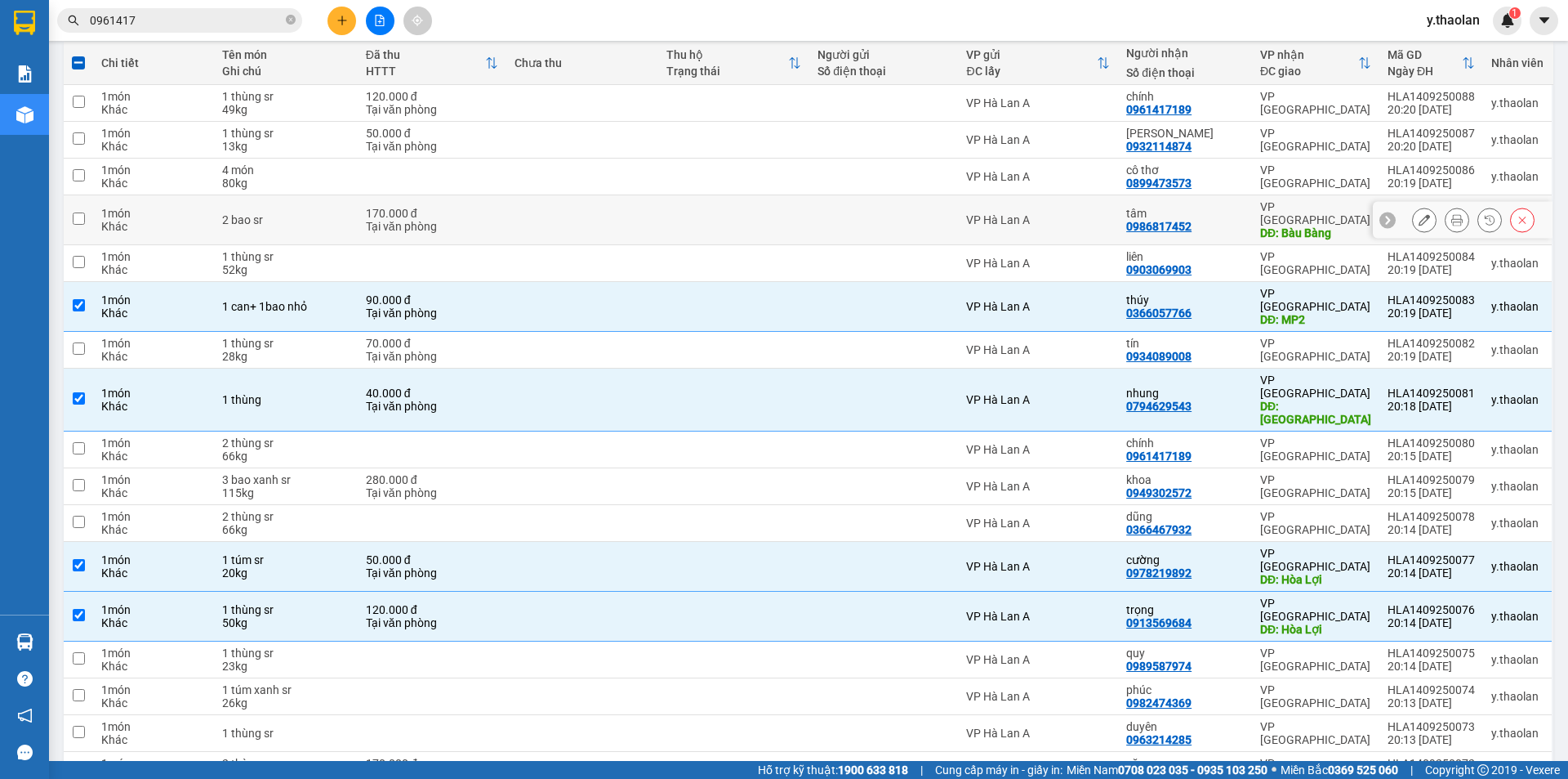
click at [1227, 219] on div "tâm 0986817452" at bounding box center [1185, 219] width 118 height 26
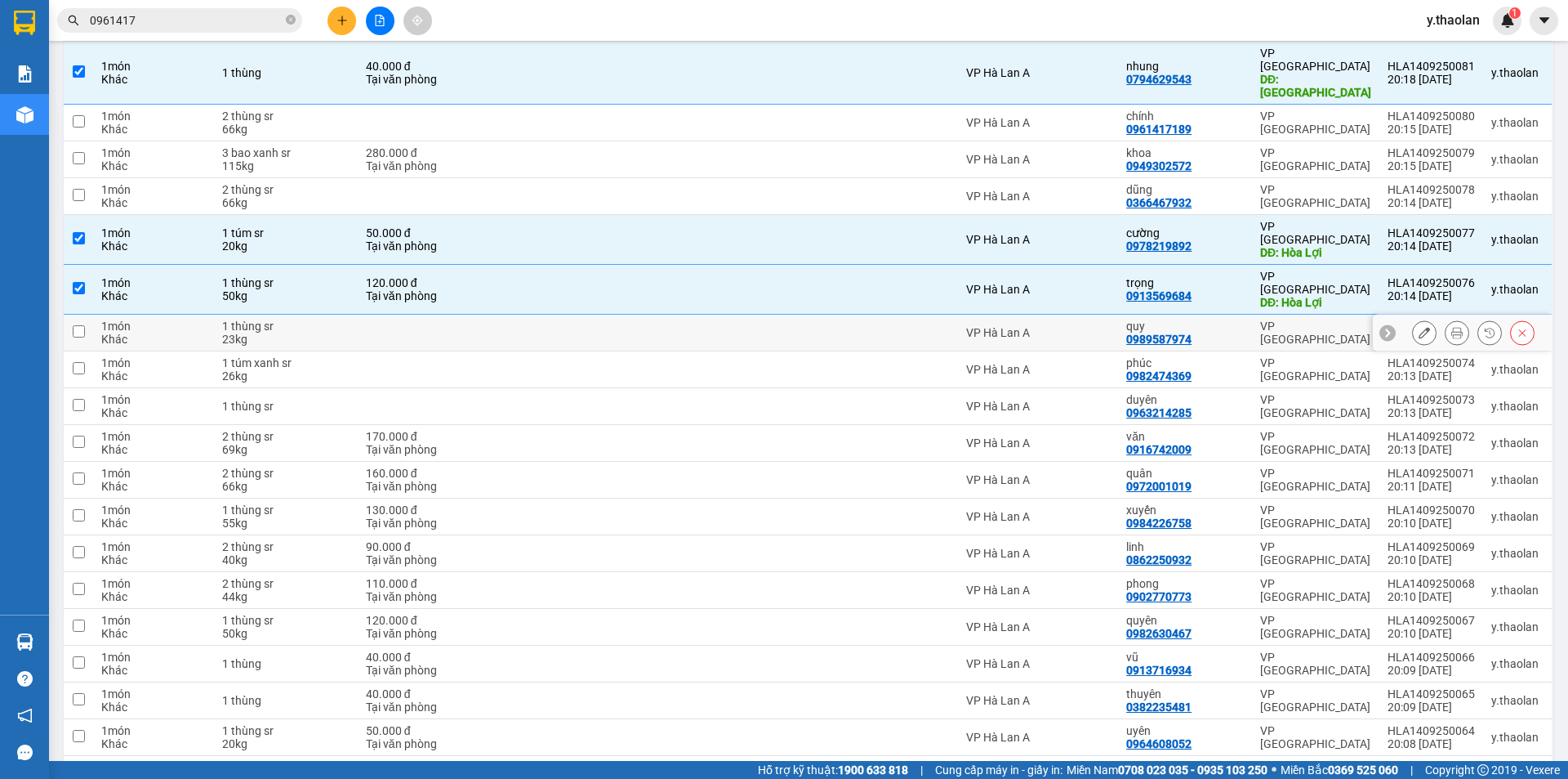
scroll to position [679, 0]
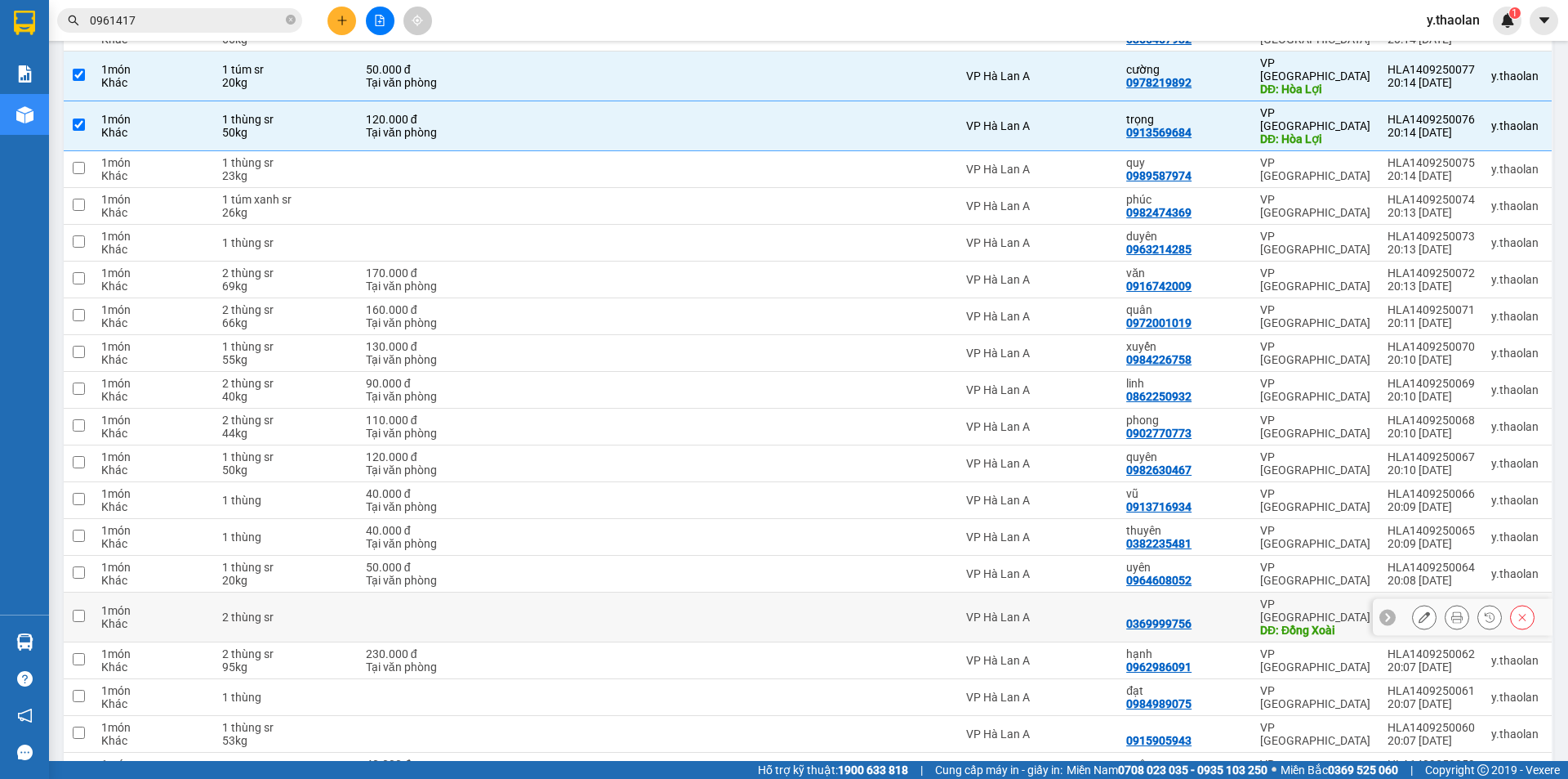
click at [1239, 604] on div at bounding box center [1185, 610] width 118 height 13
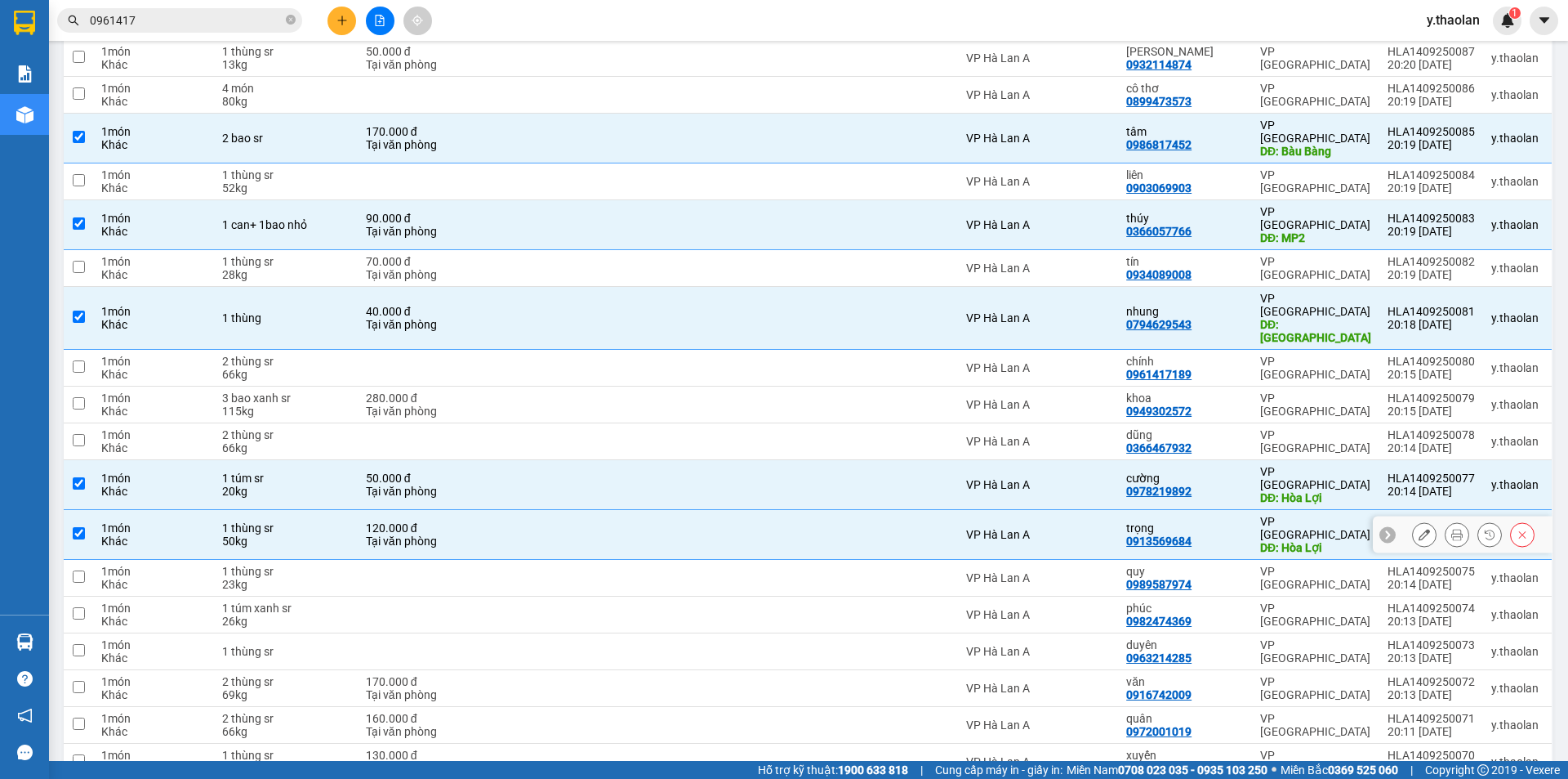
scroll to position [0, 0]
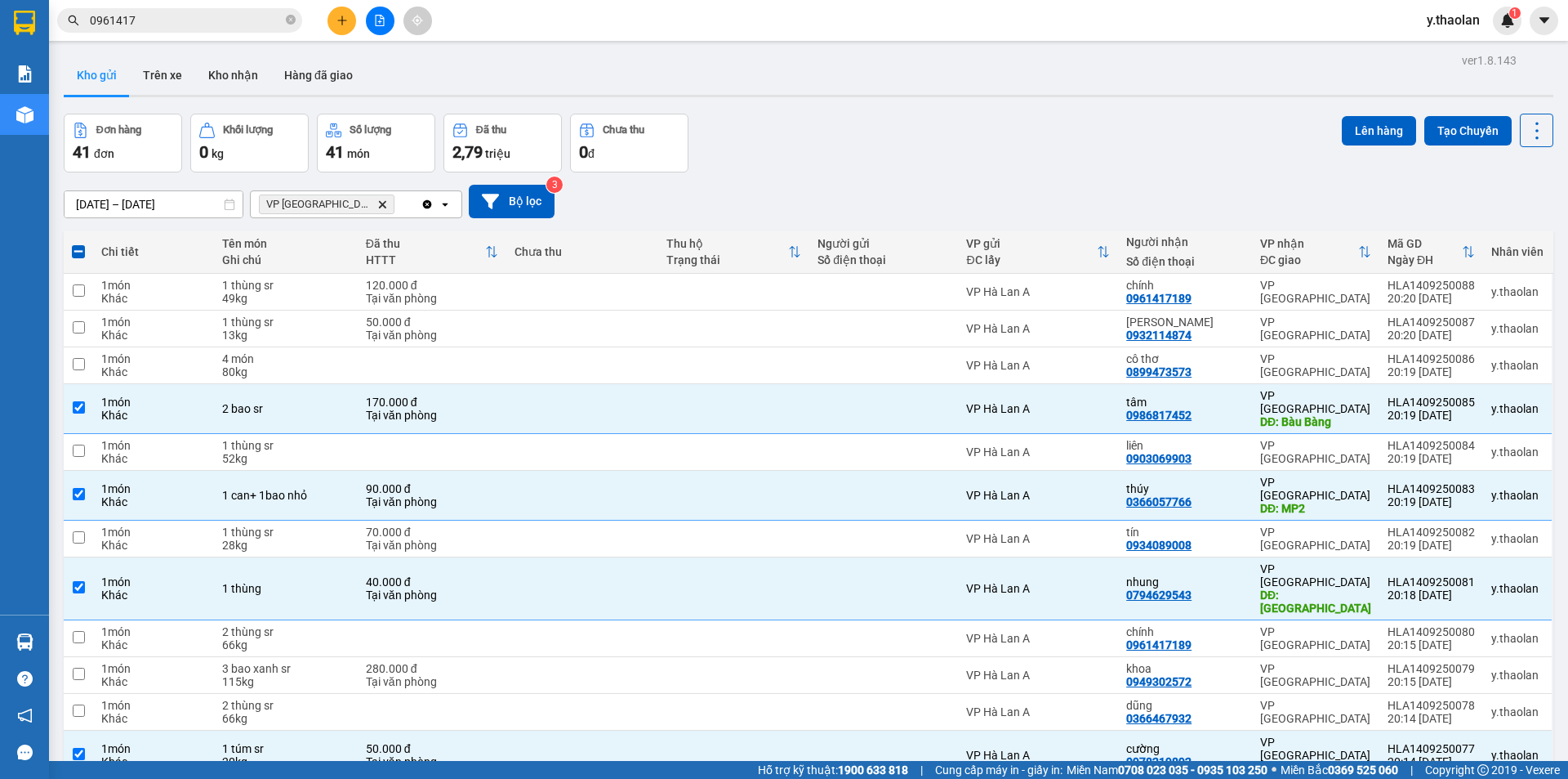
click at [396, 191] on div "VP Bình Hòa Delete" at bounding box center [335, 204] width 169 height 26
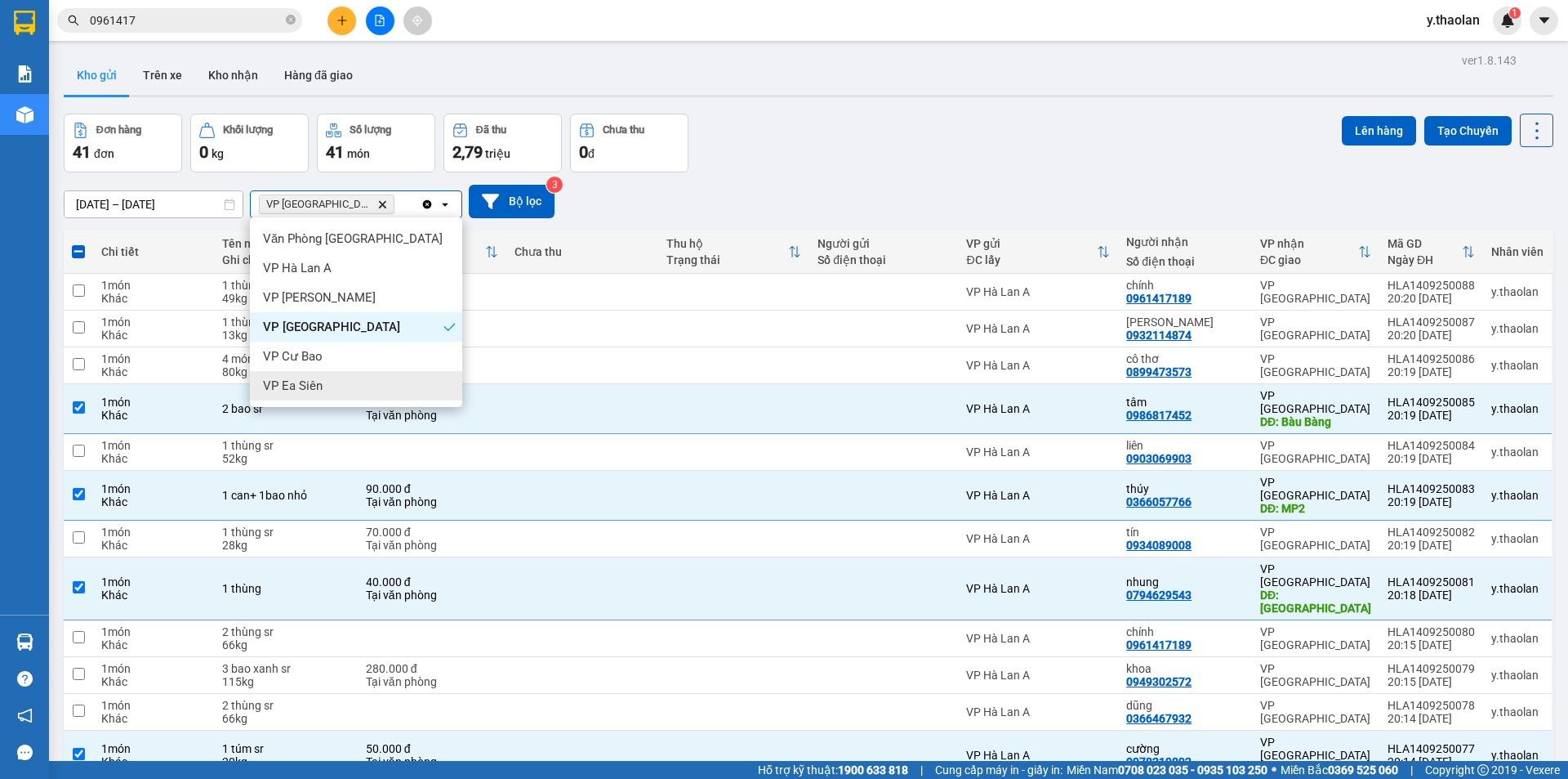
drag, startPoint x: 296, startPoint y: 380, endPoint x: 323, endPoint y: 296, distance: 88.2
click at [297, 380] on span "VP Ea Siên" at bounding box center [292, 385] width 60 height 16
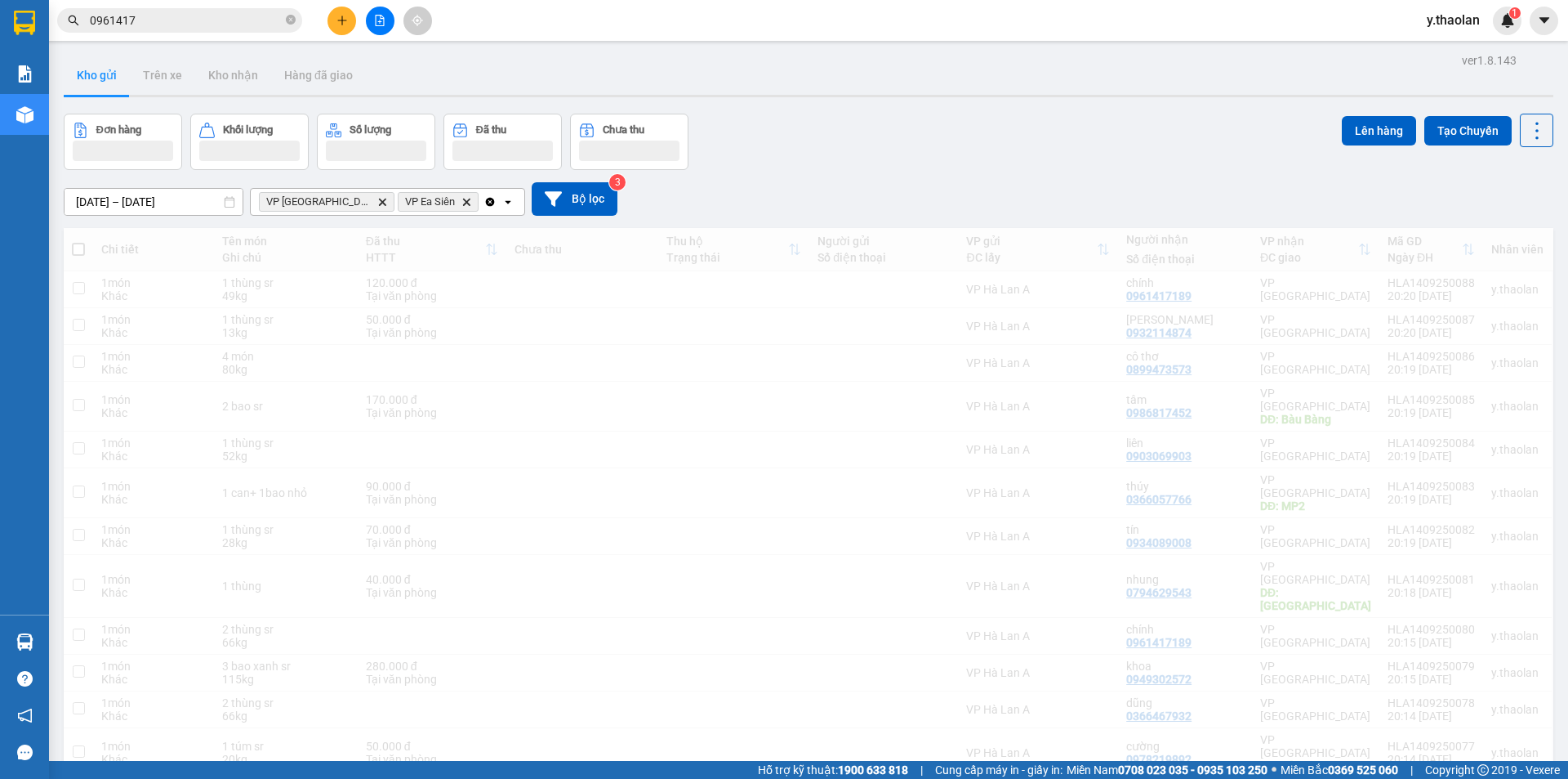
click at [377, 206] on icon "Delete" at bounding box center [382, 202] width 10 height 10
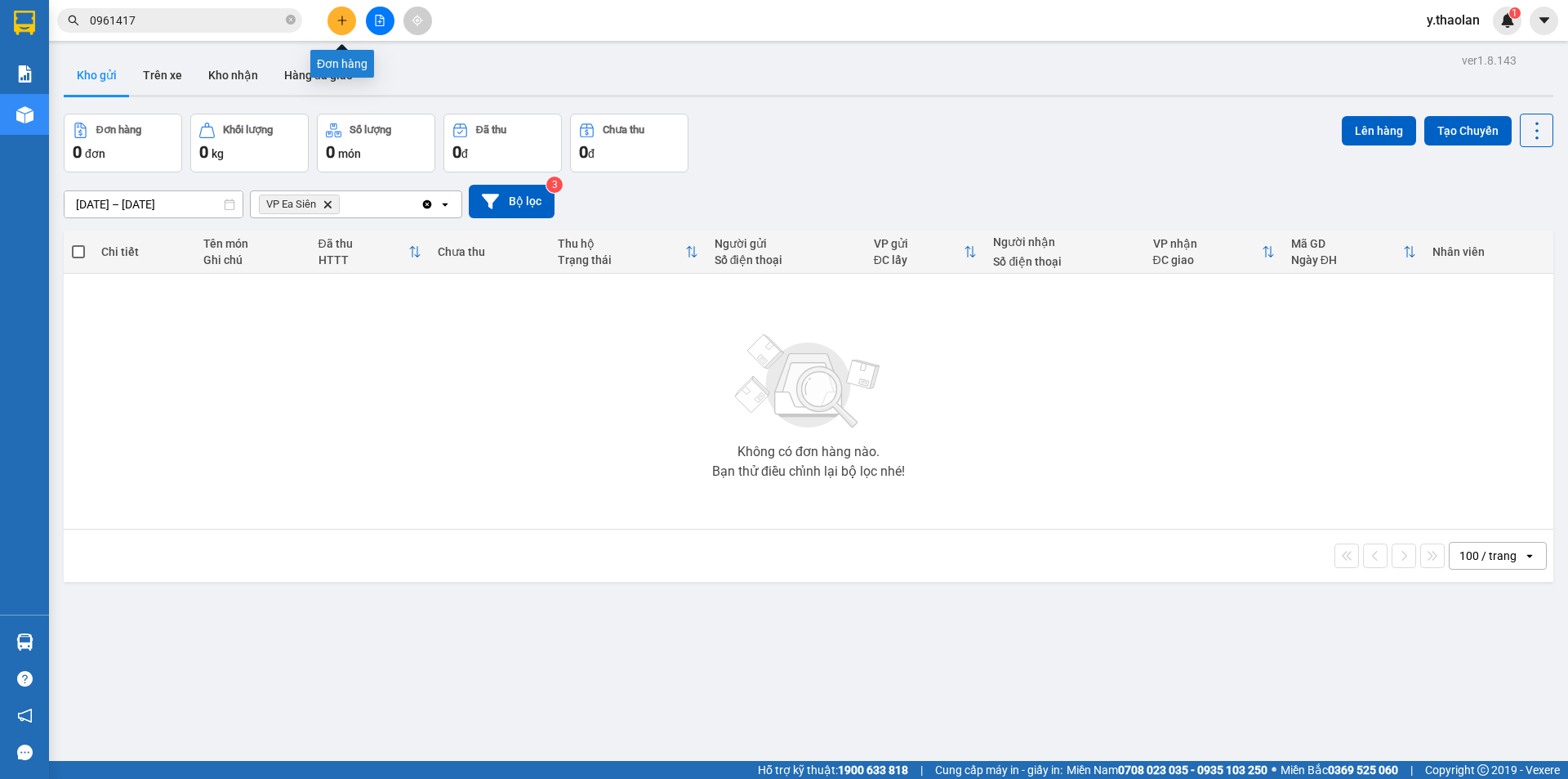
click at [342, 23] on icon "plus" at bounding box center [342, 20] width 11 height 11
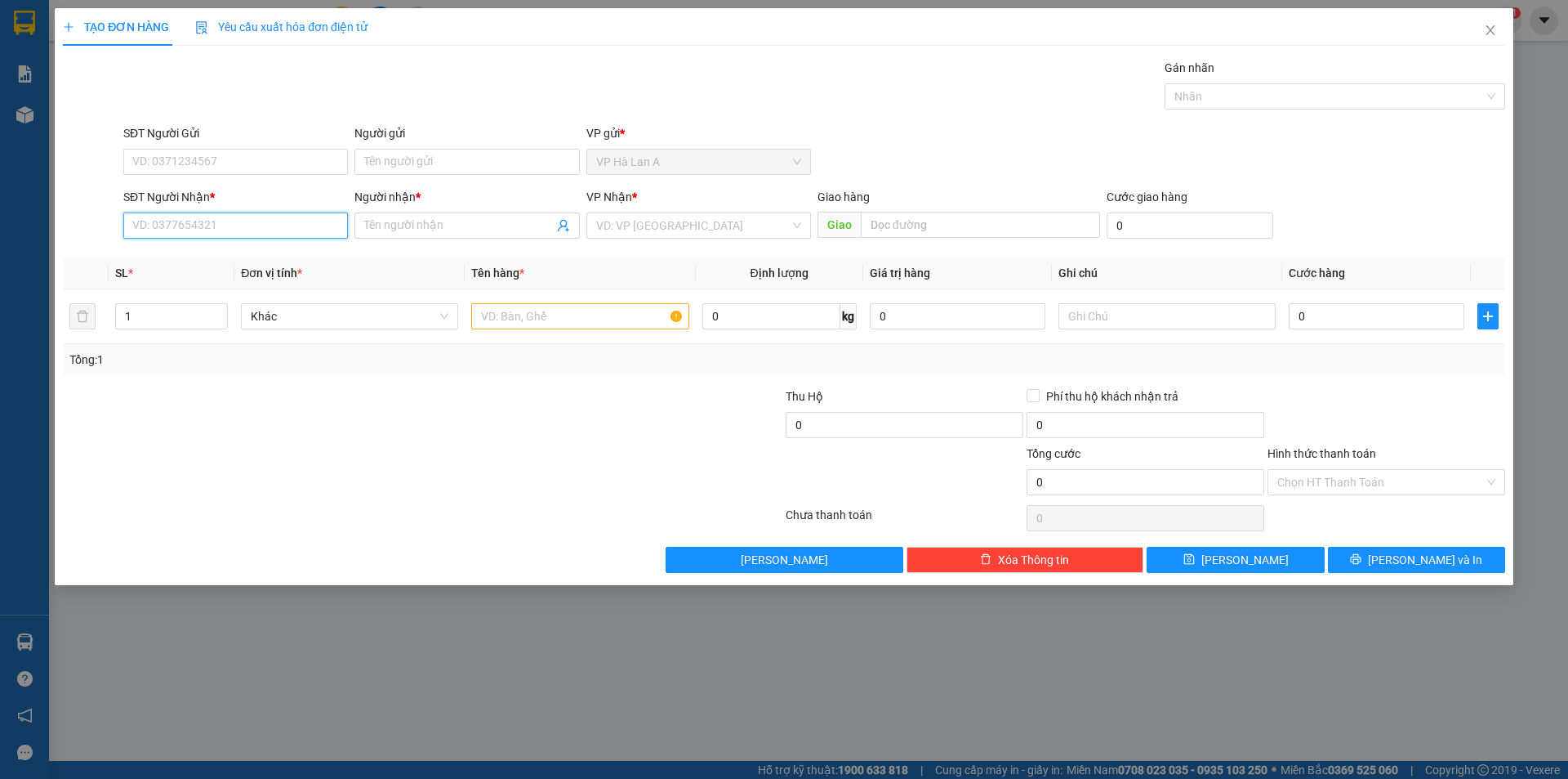
click at [290, 231] on input "SĐT Người Nhận *" at bounding box center [236, 225] width 225 height 26
click at [436, 231] on input "Người nhận *" at bounding box center [459, 225] width 189 height 18
click at [637, 227] on input "search" at bounding box center [692, 226] width 193 height 25
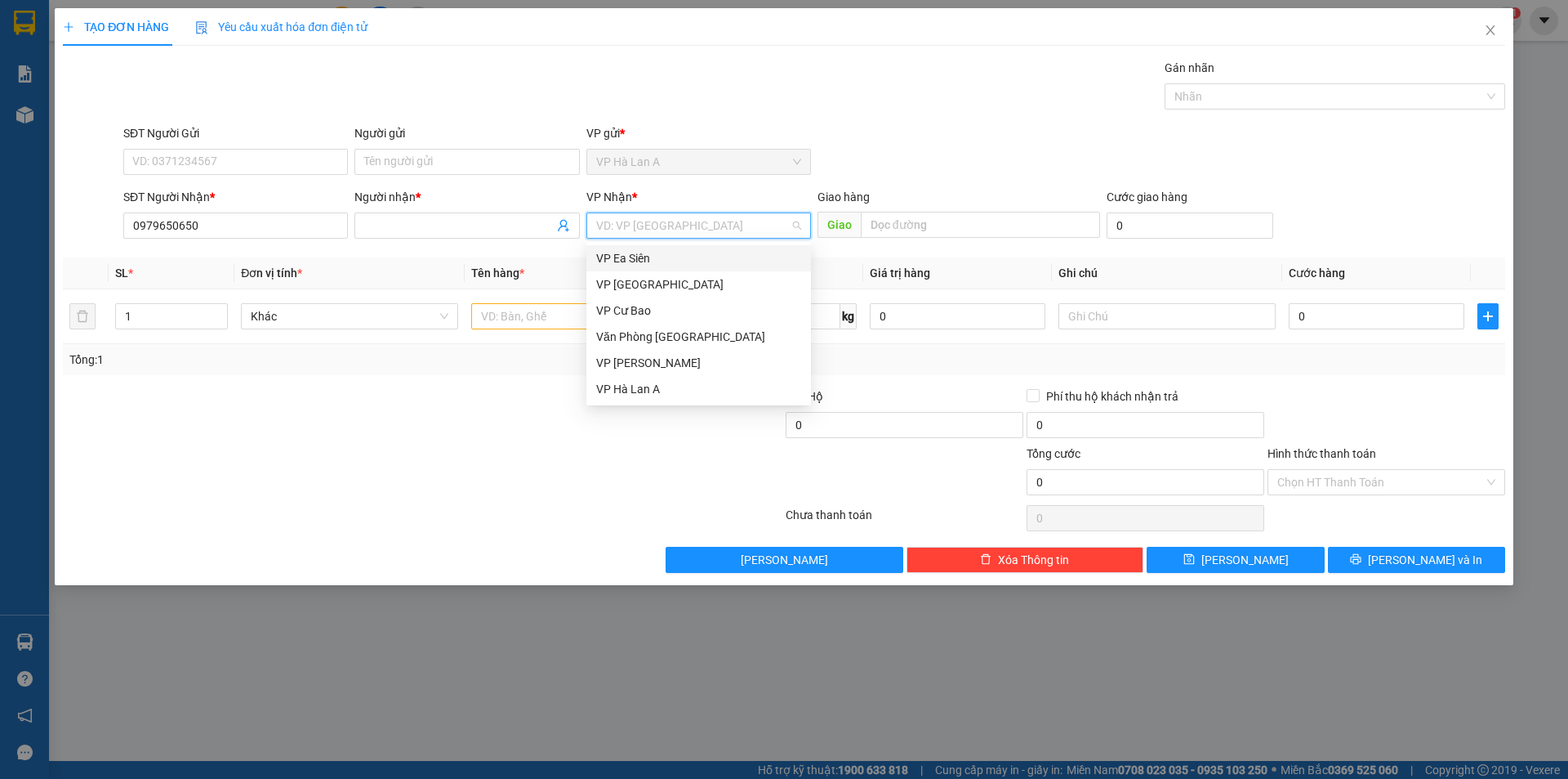
click at [645, 257] on div "VP Ea Siên" at bounding box center [698, 258] width 205 height 18
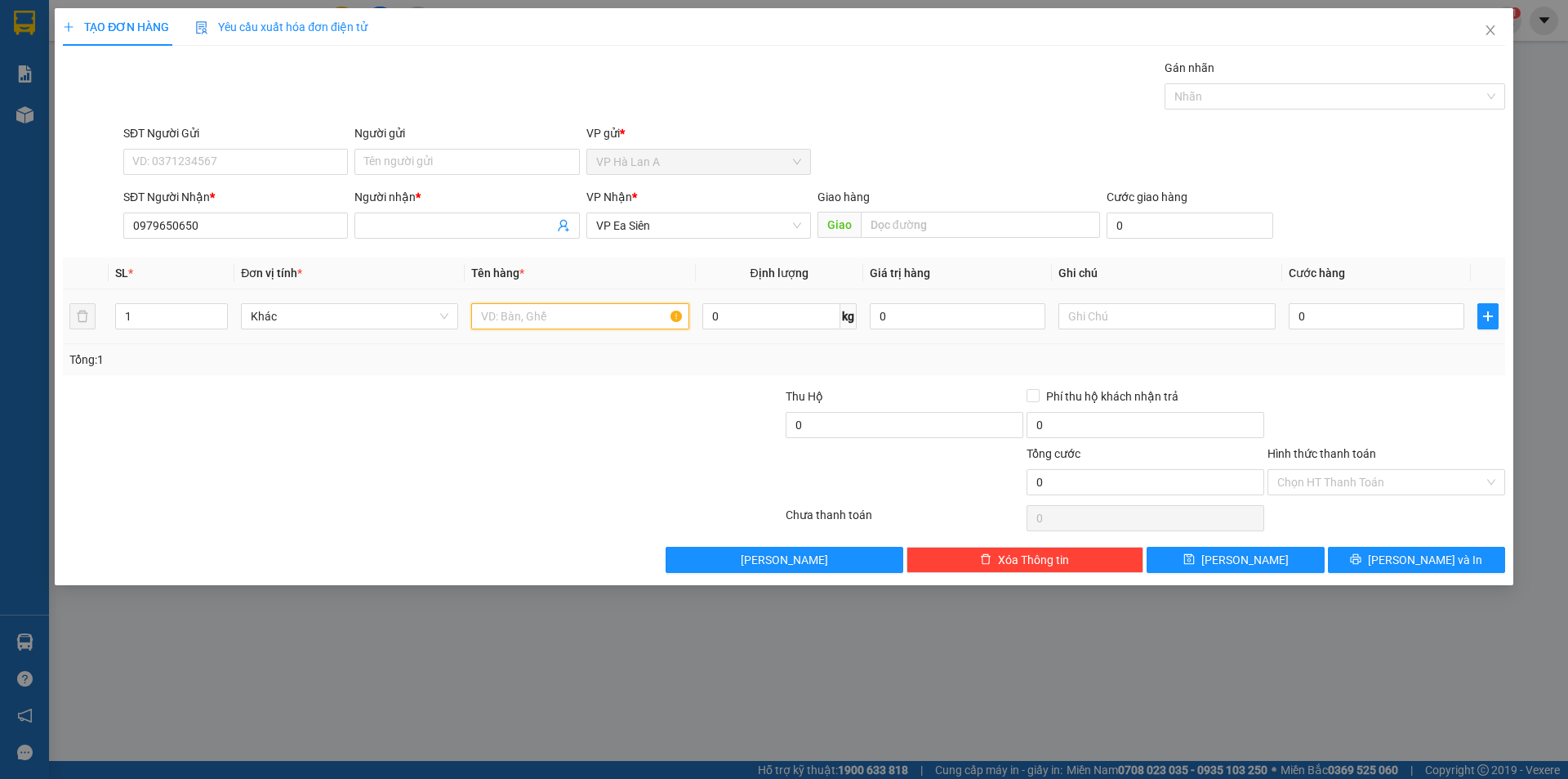
click at [537, 322] on input "text" at bounding box center [580, 315] width 217 height 26
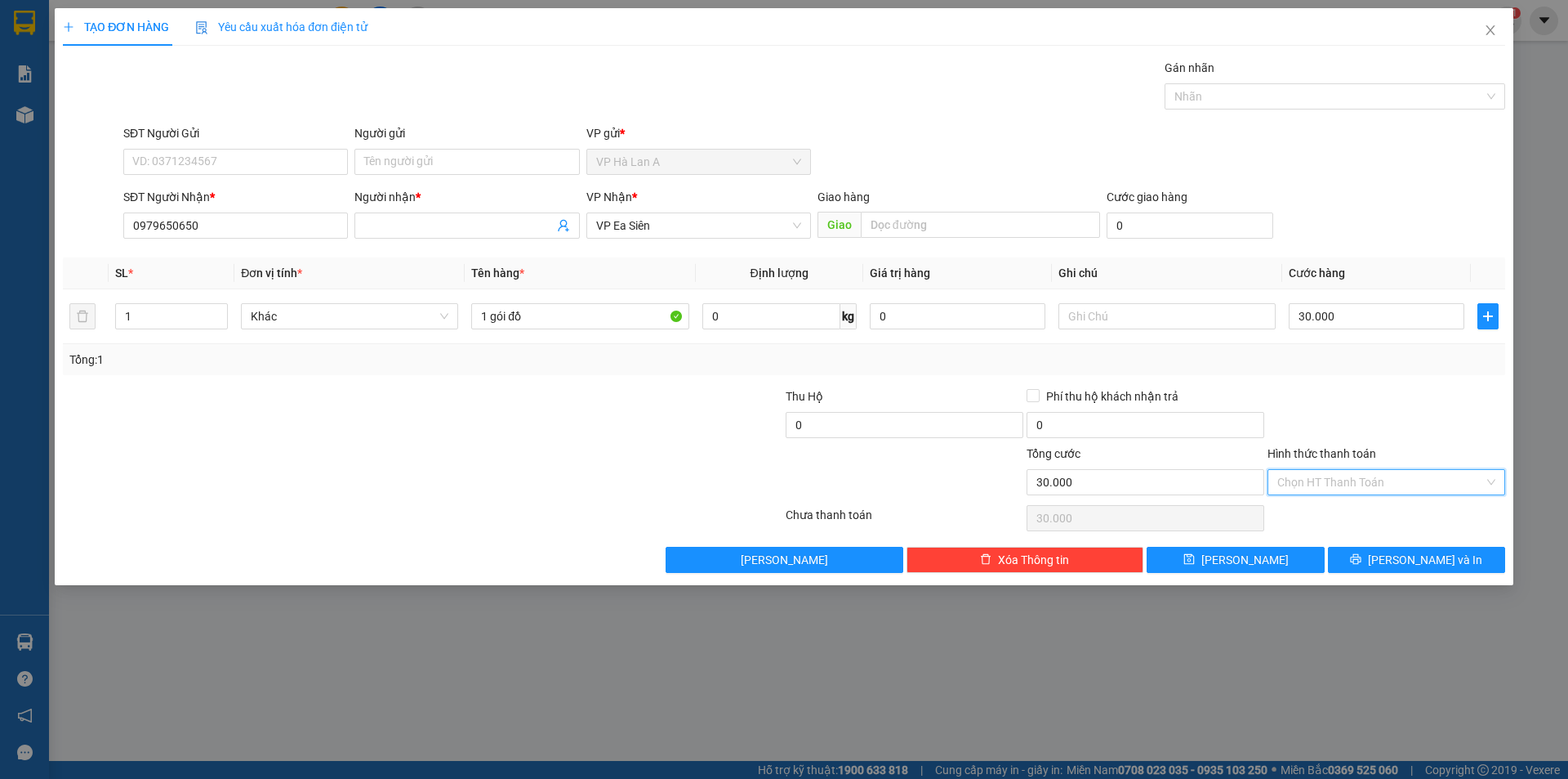
drag, startPoint x: 1318, startPoint y: 484, endPoint x: 1310, endPoint y: 512, distance: 29.1
click at [1317, 484] on input "Hình thức thanh toán" at bounding box center [1380, 482] width 207 height 25
click at [1309, 523] on div "Tại văn phòng" at bounding box center [1386, 514] width 218 height 18
click at [1274, 559] on button "Lưu" at bounding box center [1236, 559] width 177 height 26
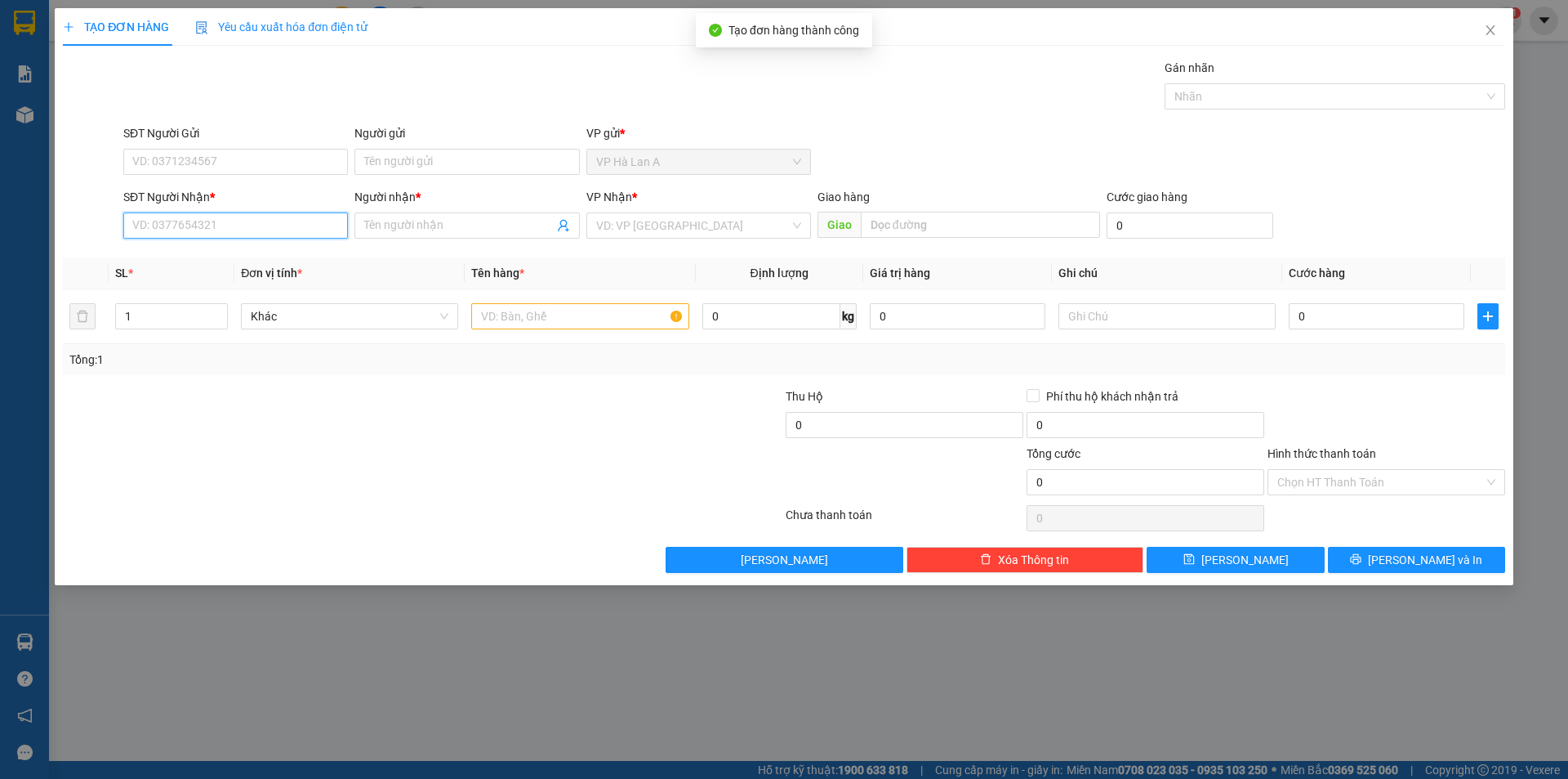
click at [167, 219] on input "SĐT Người Nhận *" at bounding box center [236, 225] width 225 height 26
drag, startPoint x: 191, startPoint y: 262, endPoint x: 342, endPoint y: 277, distance: 151.7
click at [192, 262] on div "0982248109 - ngọc" at bounding box center [235, 258] width 205 height 18
click at [449, 314] on div "Khác" at bounding box center [349, 315] width 217 height 26
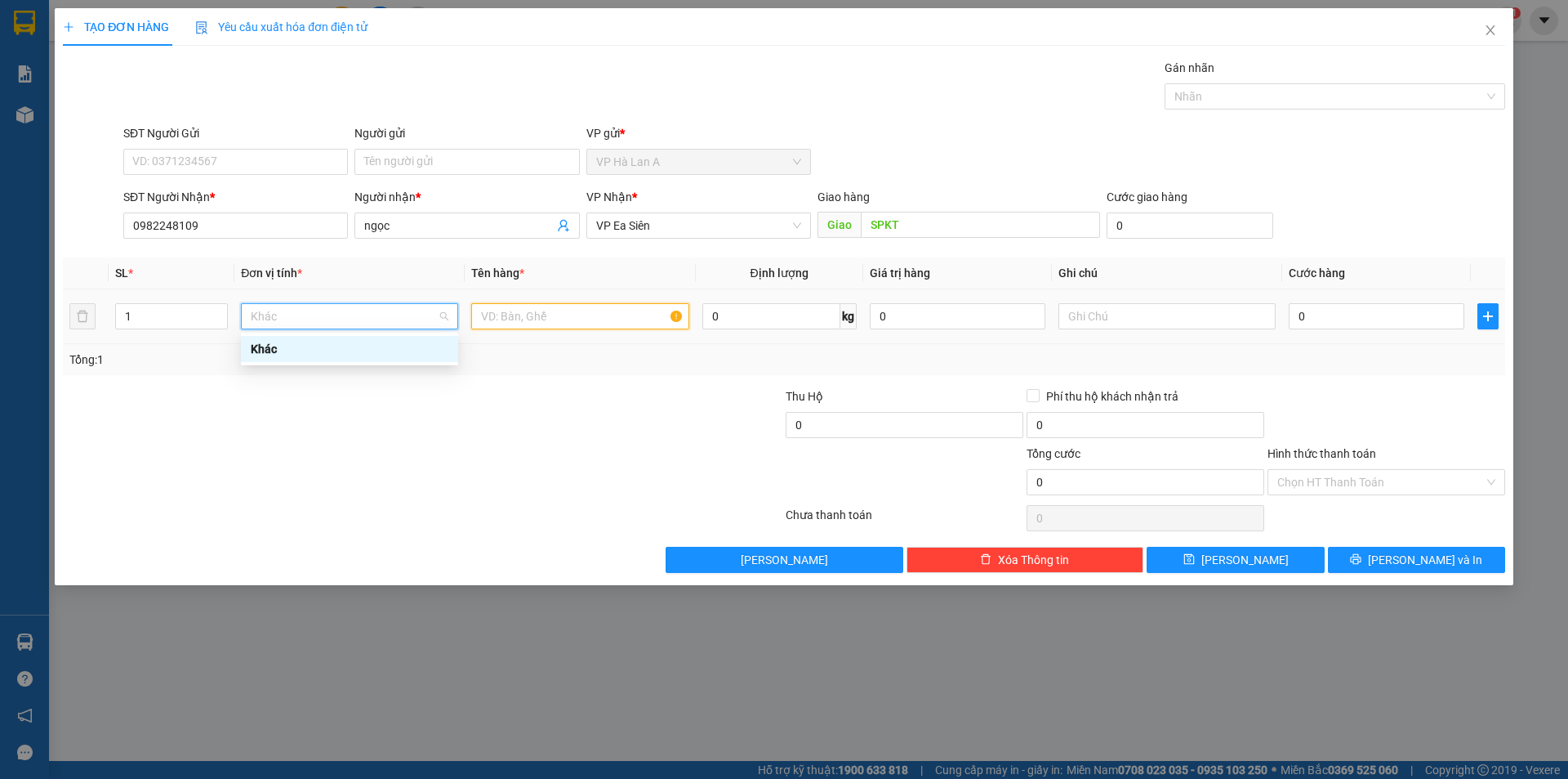
click at [504, 315] on input "text" at bounding box center [580, 315] width 217 height 26
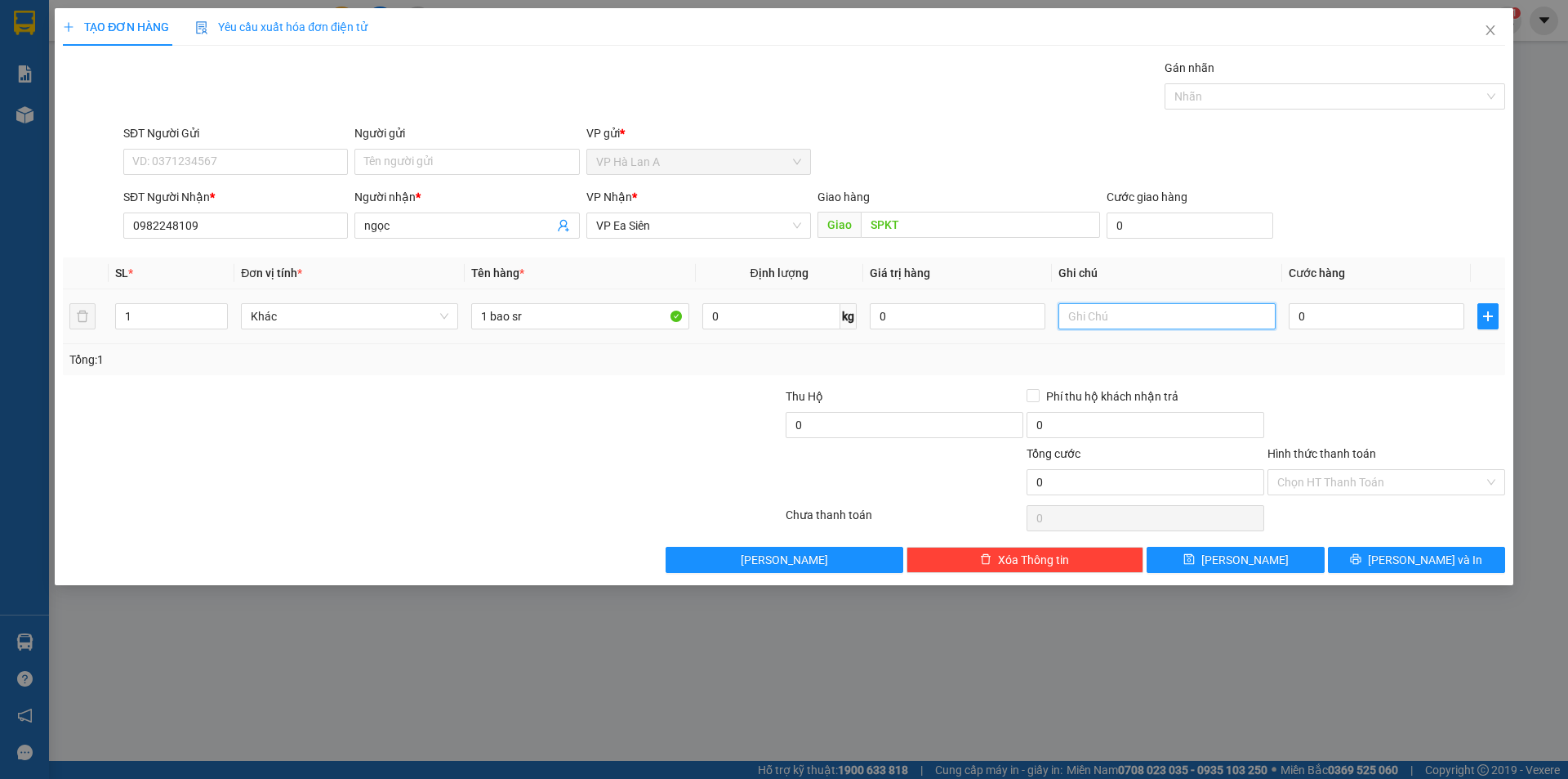
click at [1099, 324] on input "text" at bounding box center [1167, 315] width 217 height 26
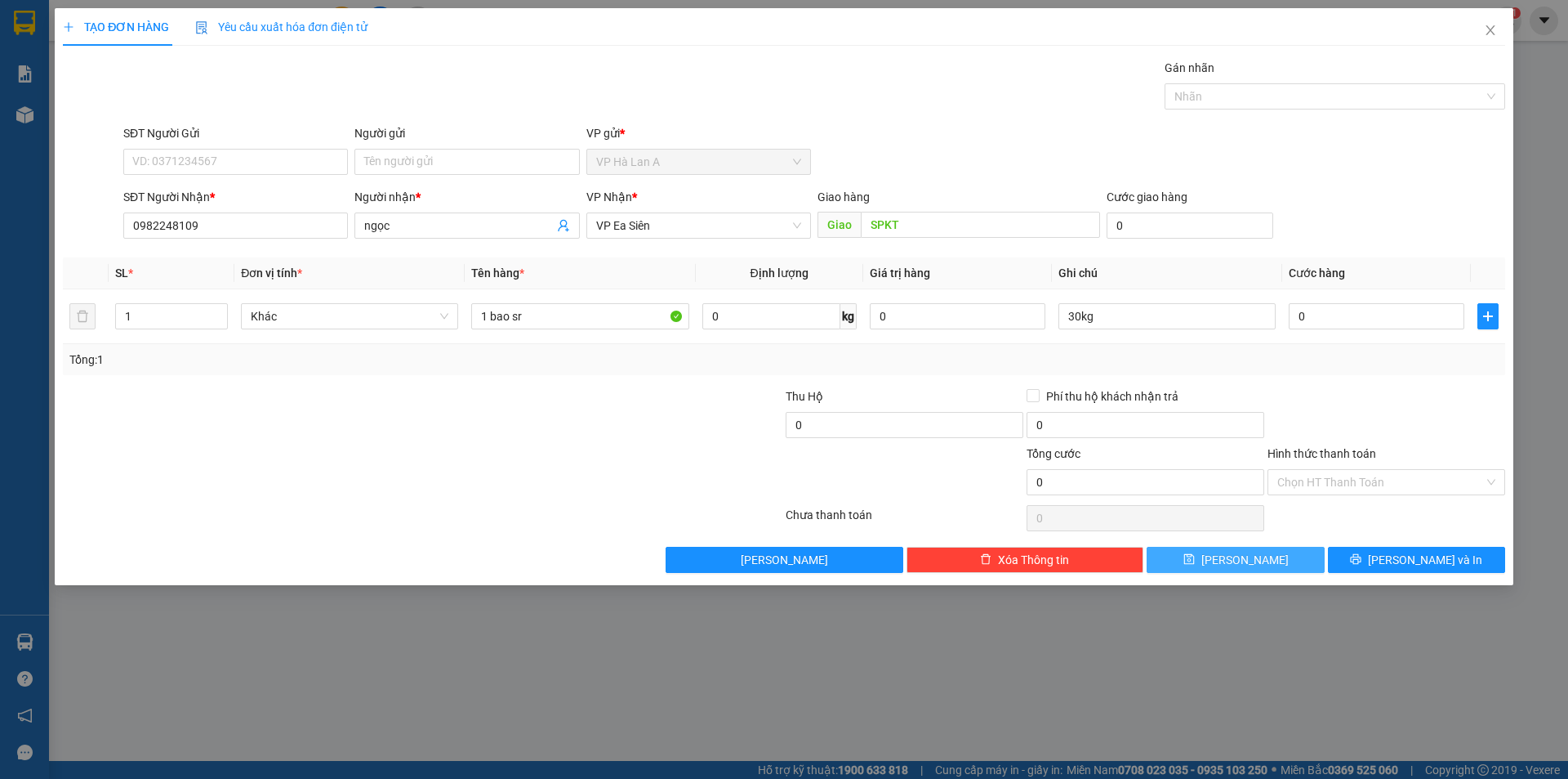
click at [1299, 553] on button "Lưu" at bounding box center [1236, 559] width 177 height 26
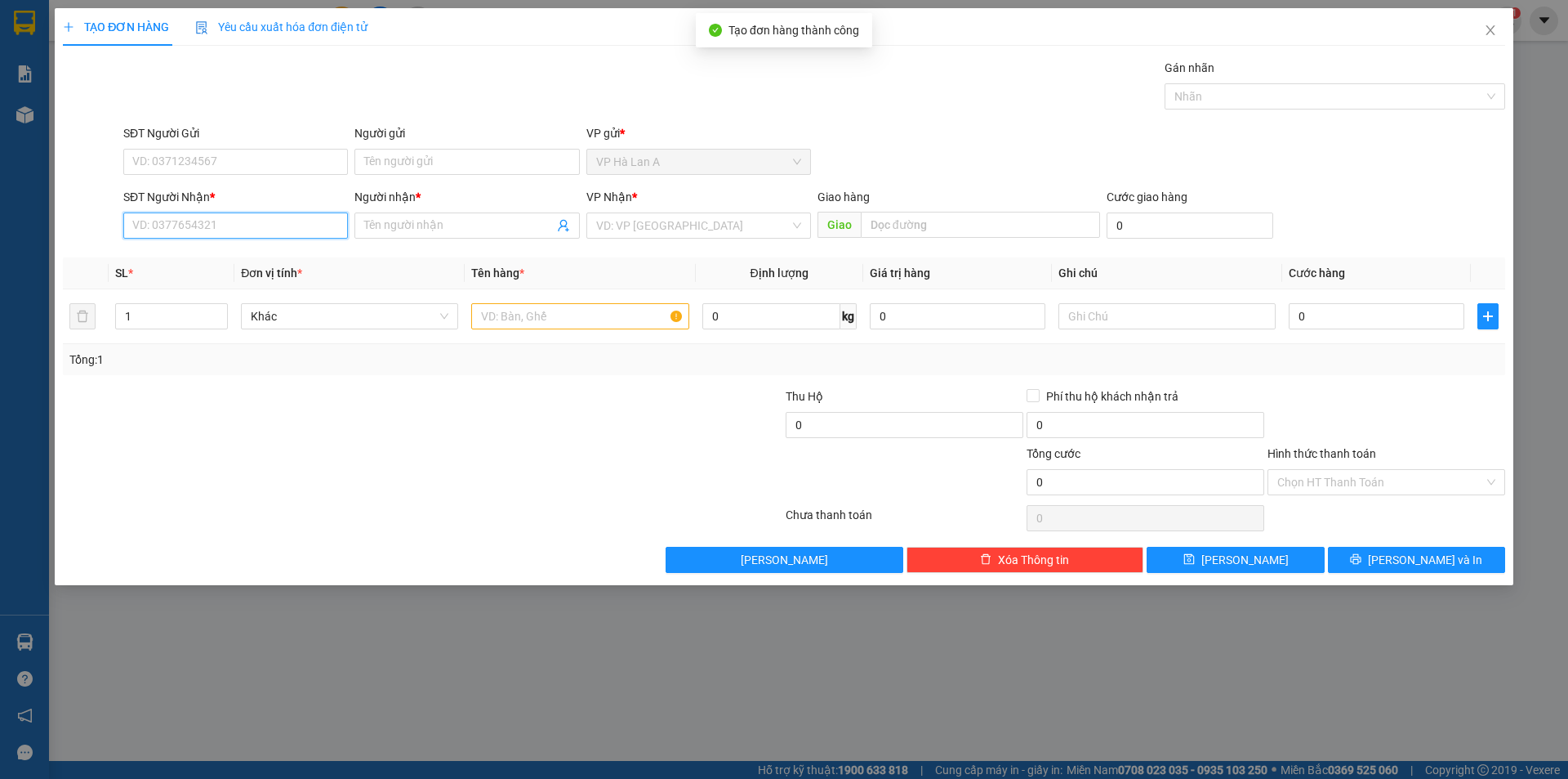
click at [205, 222] on input "SĐT Người Nhận *" at bounding box center [236, 225] width 225 height 26
click at [213, 259] on div "0942651865 - lí" at bounding box center [235, 258] width 205 height 18
click at [496, 320] on input "text" at bounding box center [580, 315] width 217 height 26
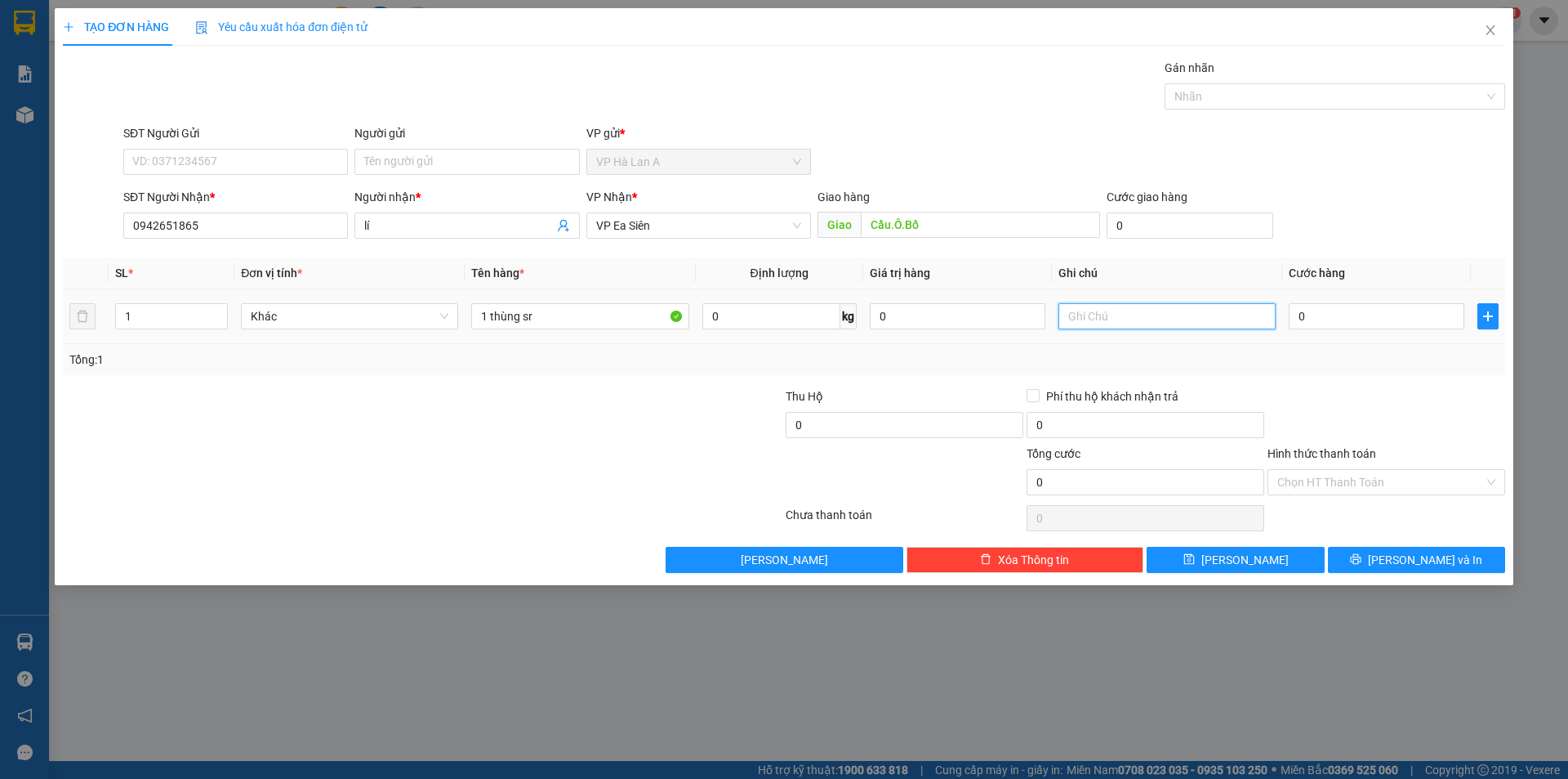
click at [1141, 318] on input "text" at bounding box center [1167, 315] width 217 height 26
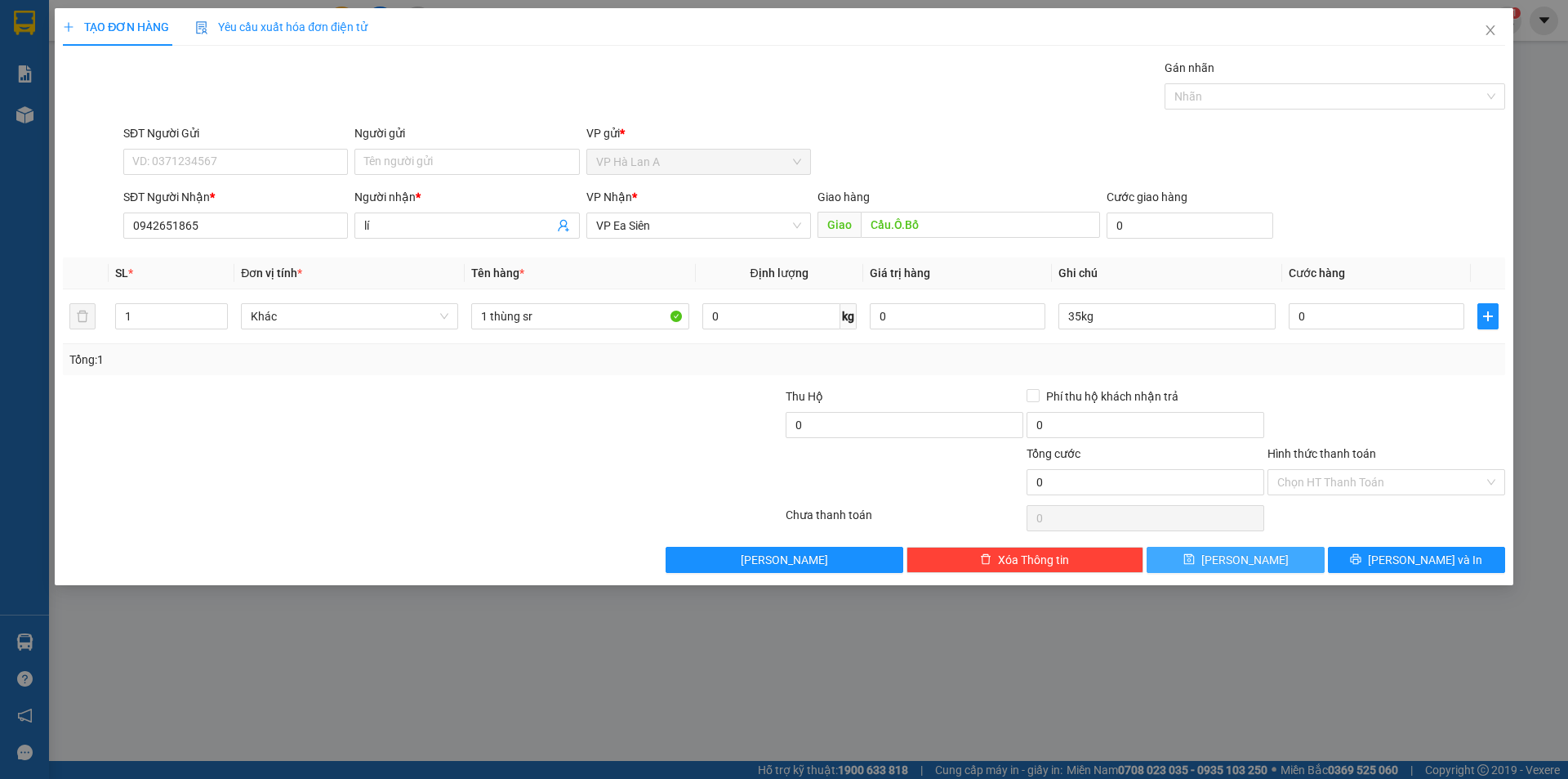
click at [1212, 550] on div "Transit Pickup Surcharge Ids Transit Deliver Surcharge Ids Transit Deliver Surc…" at bounding box center [784, 316] width 1442 height 514
click at [1208, 550] on button "Lưu" at bounding box center [1236, 559] width 177 height 26
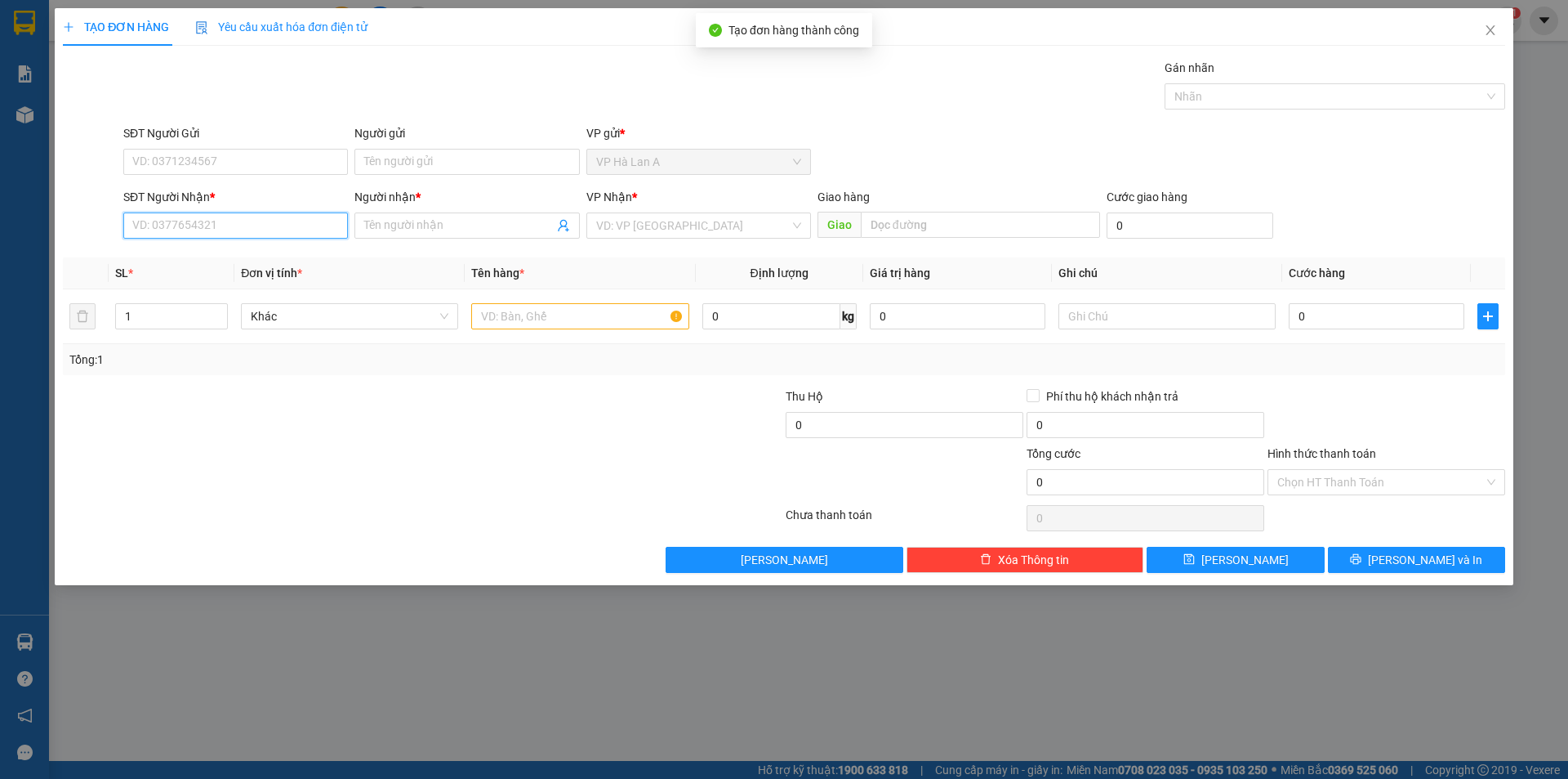
click at [216, 222] on input "SĐT Người Nhận *" at bounding box center [236, 225] width 225 height 26
drag, startPoint x: 195, startPoint y: 254, endPoint x: 350, endPoint y: 268, distance: 155.6
click at [205, 255] on div "0974500249 - mai" at bounding box center [235, 258] width 205 height 18
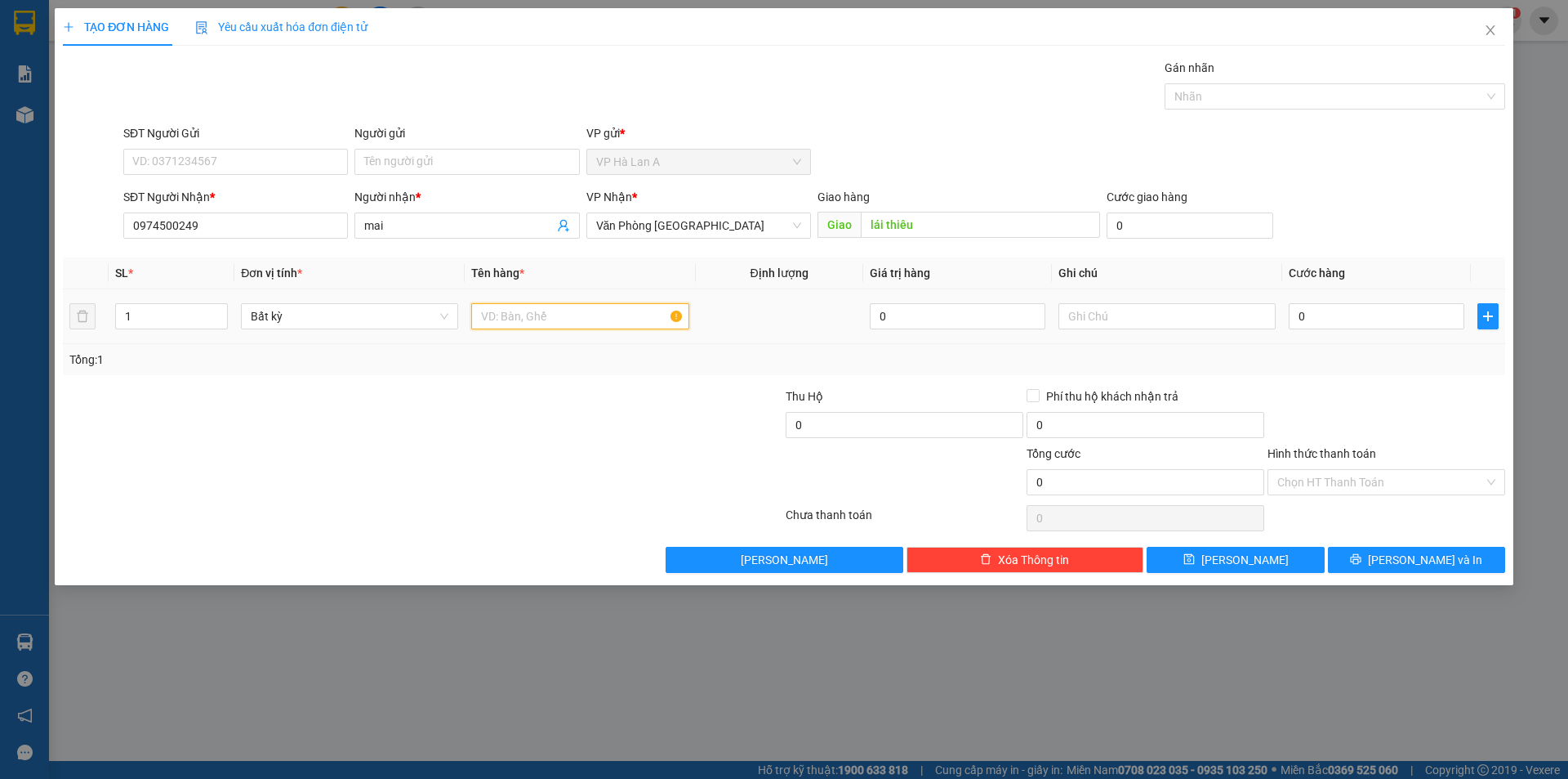
click at [526, 312] on input "text" at bounding box center [580, 315] width 217 height 26
drag, startPoint x: 645, startPoint y: 222, endPoint x: 647, endPoint y: 248, distance: 26.1
click at [646, 222] on span "Văn Phòng [GEOGRAPHIC_DATA]" at bounding box center [698, 226] width 205 height 25
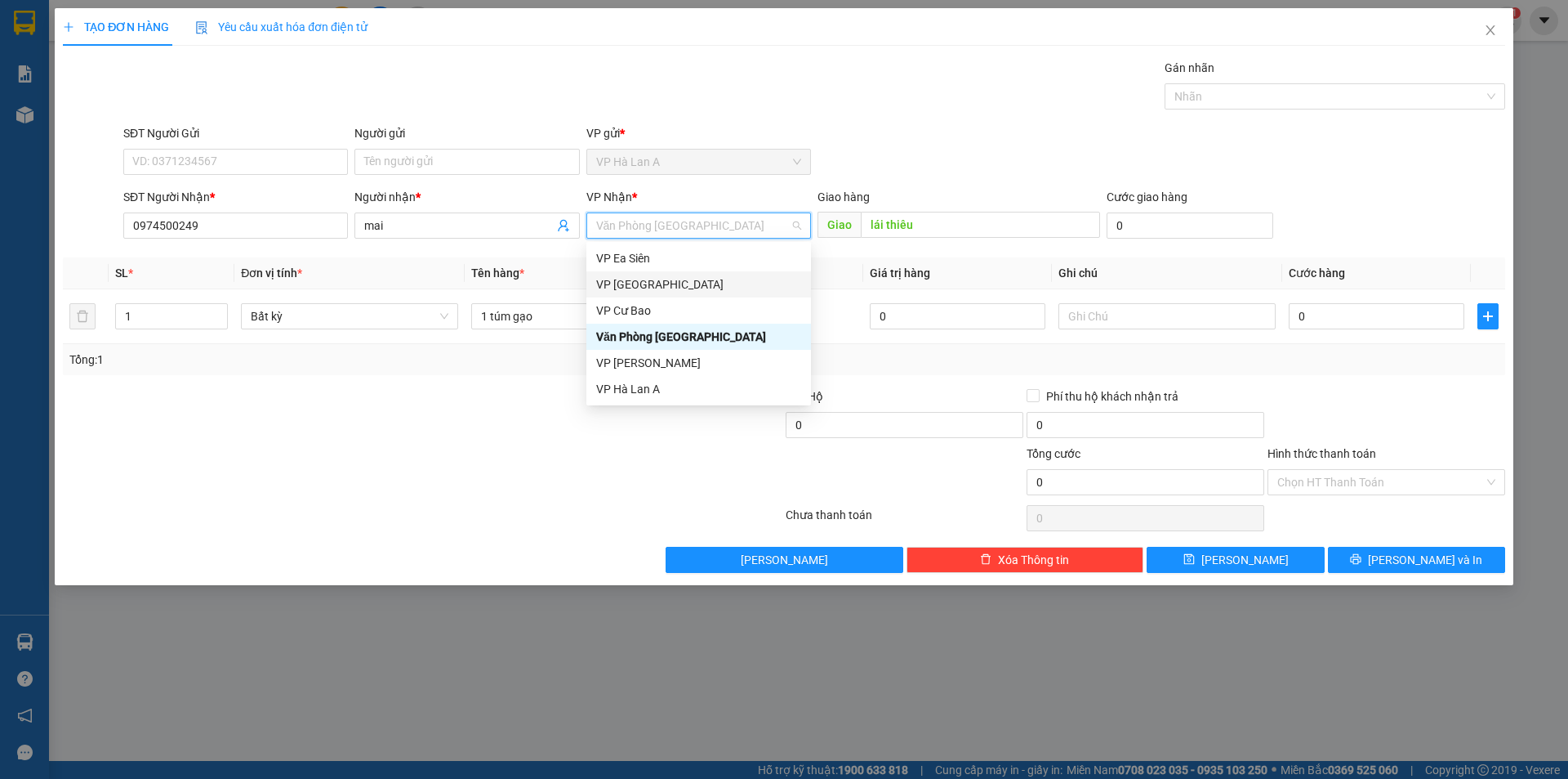
click at [644, 285] on div "VP [GEOGRAPHIC_DATA]" at bounding box center [698, 284] width 205 height 18
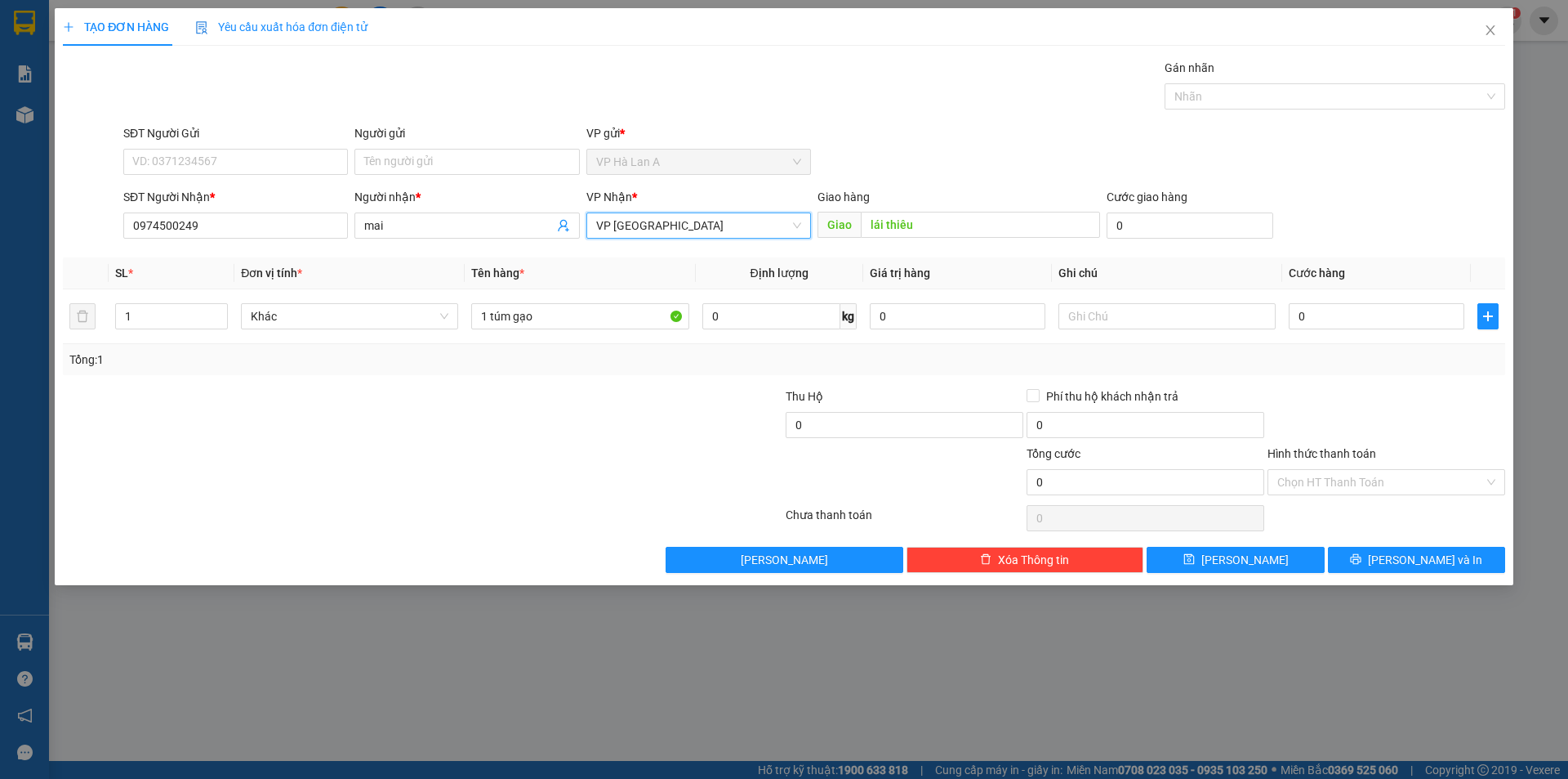
click at [722, 229] on span "VP [GEOGRAPHIC_DATA]" at bounding box center [698, 226] width 205 height 25
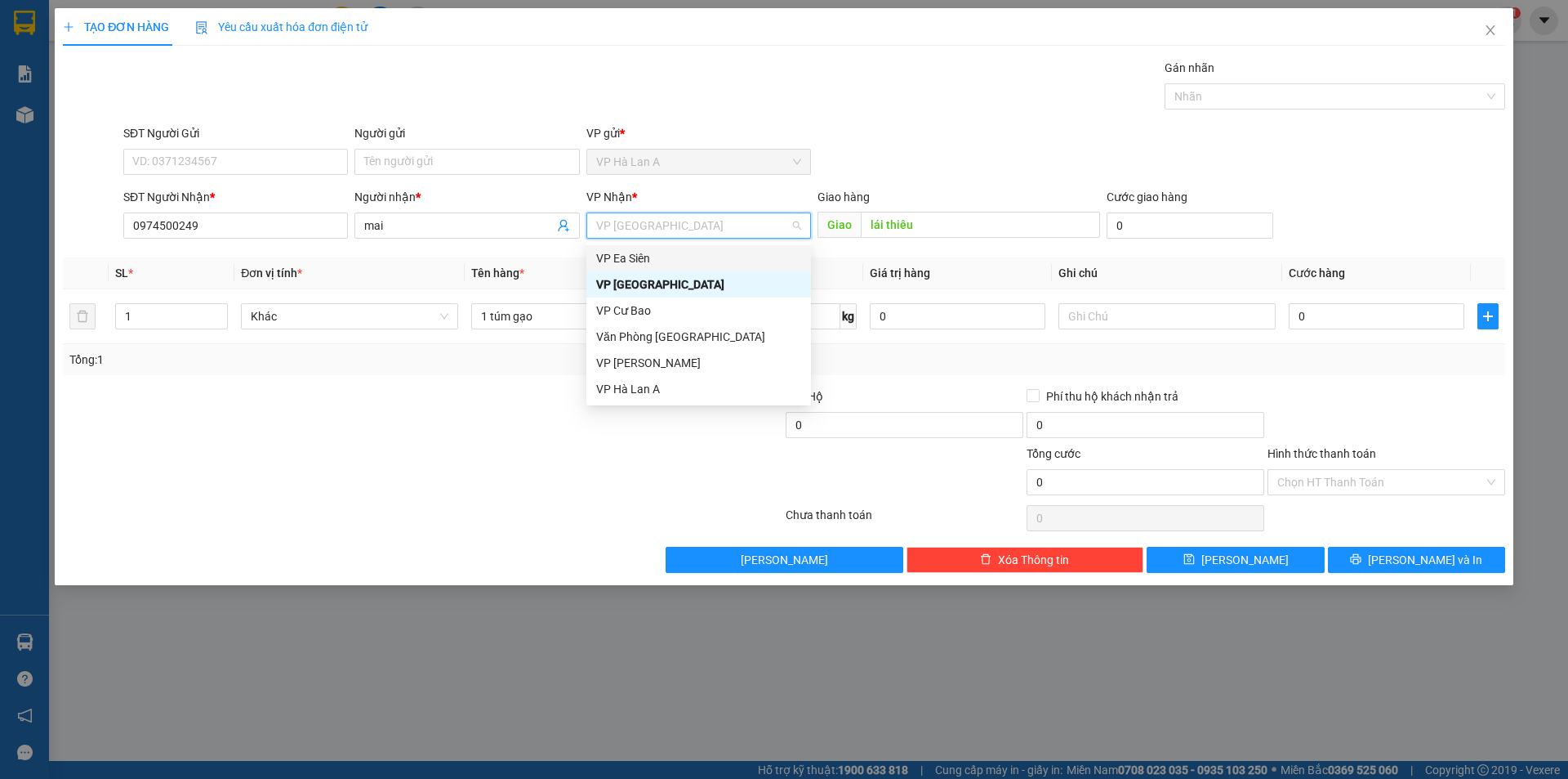
drag, startPoint x: 683, startPoint y: 248, endPoint x: 733, endPoint y: 247, distance: 50.0
click at [683, 250] on div "VP Ea Siên" at bounding box center [699, 257] width 225 height 26
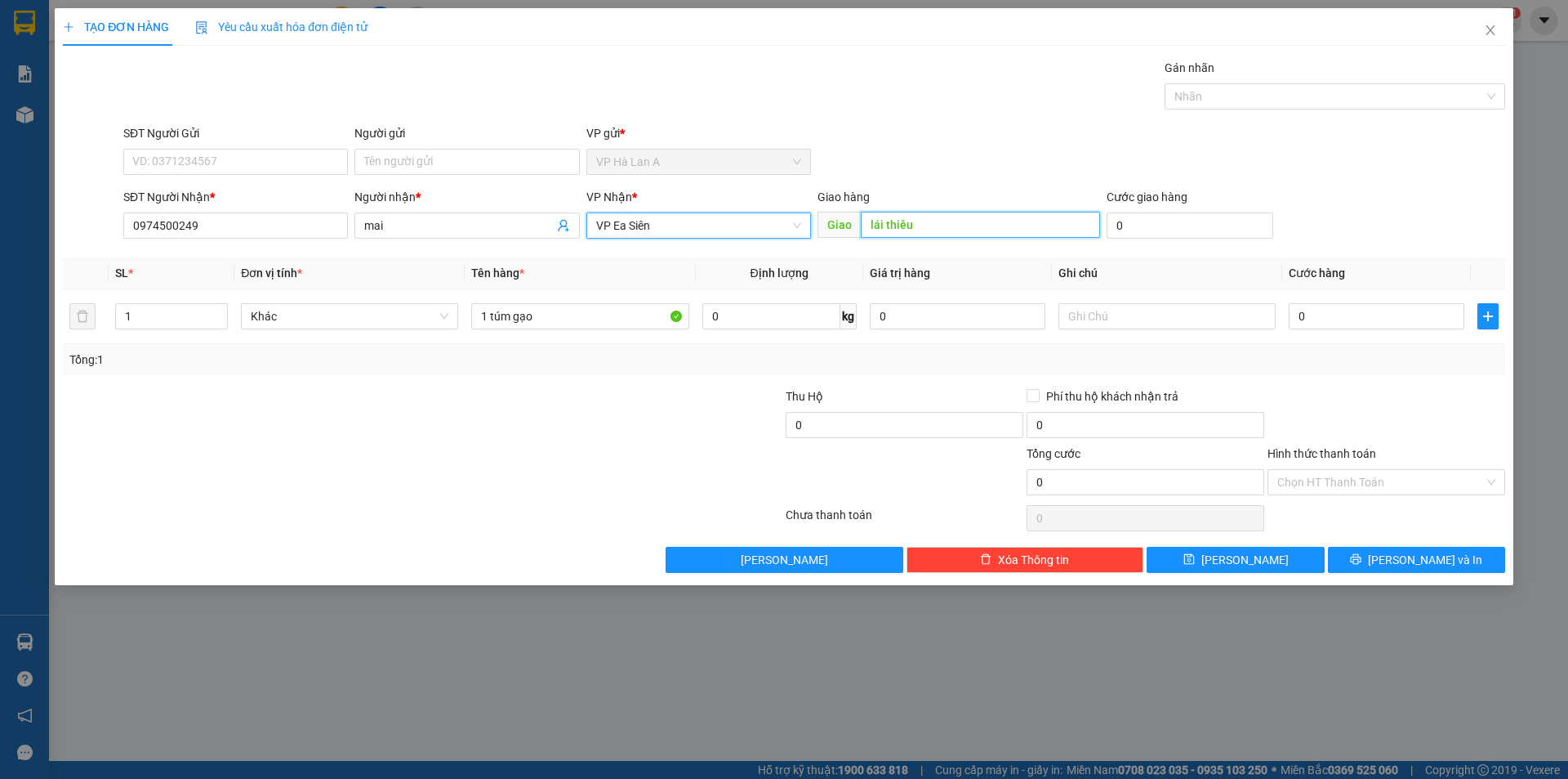
click at [869, 222] on input "lái thiêu" at bounding box center [980, 224] width 239 height 26
click at [874, 216] on input "lái thiêu" at bounding box center [980, 224] width 239 height 26
click at [1294, 314] on input "0" at bounding box center [1377, 315] width 175 height 26
click at [936, 241] on div "Giao hàng Giao Lái Thiêu" at bounding box center [959, 216] width 283 height 57
click at [936, 227] on input "Lái Thiêu" at bounding box center [980, 224] width 239 height 26
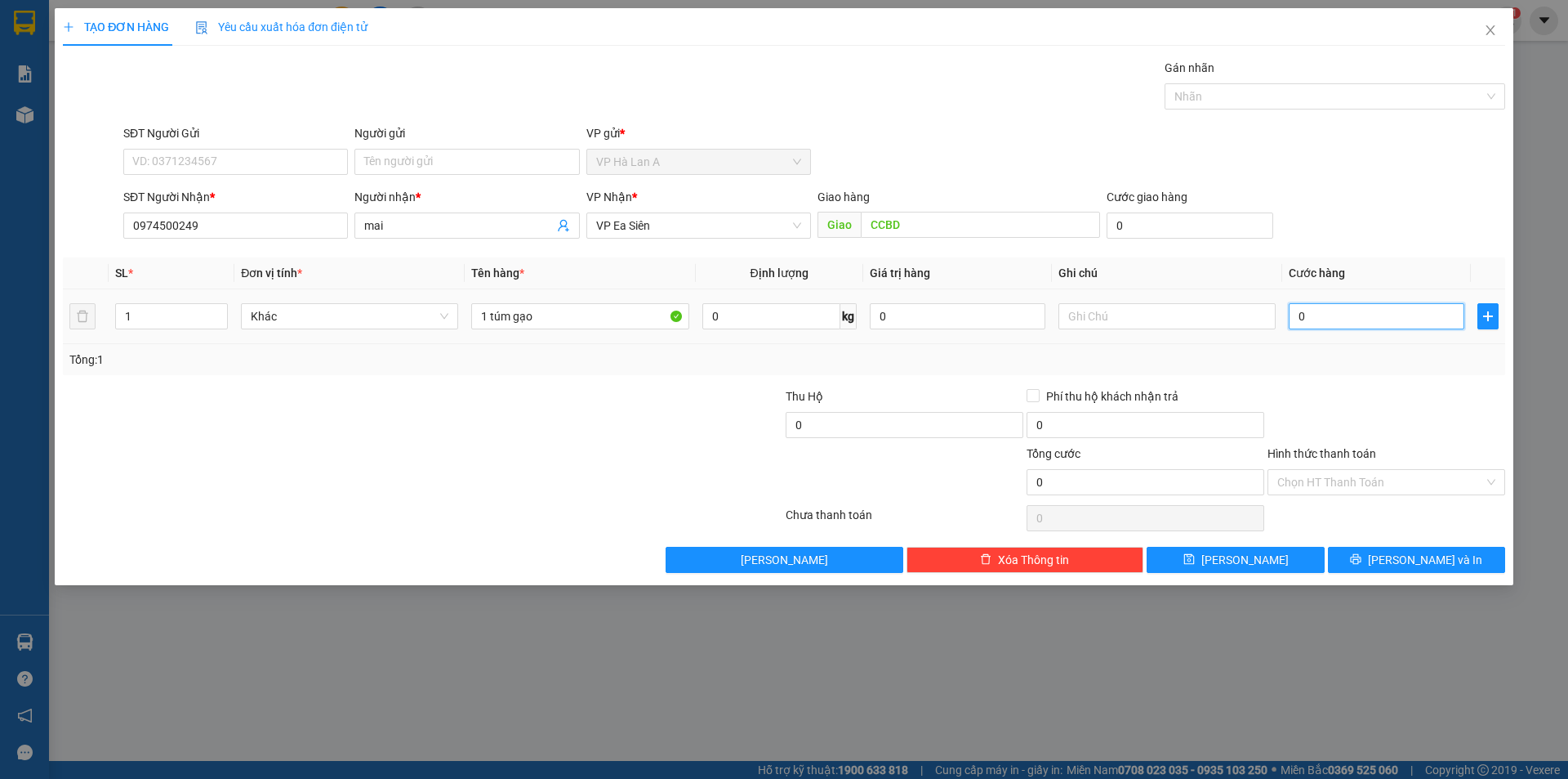
click at [1389, 317] on input "0" at bounding box center [1377, 315] width 175 height 26
click at [1337, 480] on input "Hình thức thanh toán" at bounding box center [1380, 482] width 207 height 25
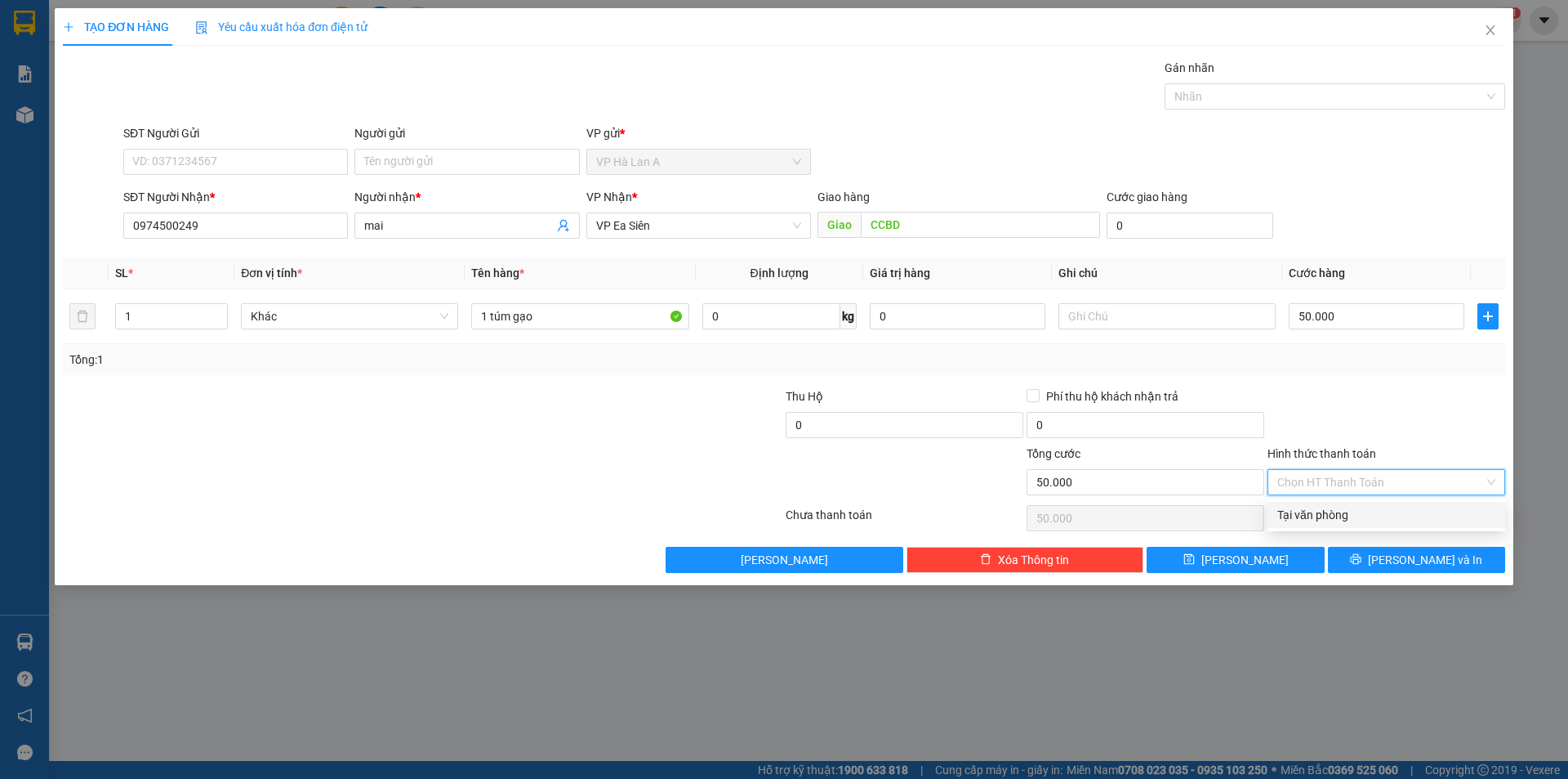
click at [1318, 508] on div "Tại văn phòng" at bounding box center [1386, 514] width 218 height 18
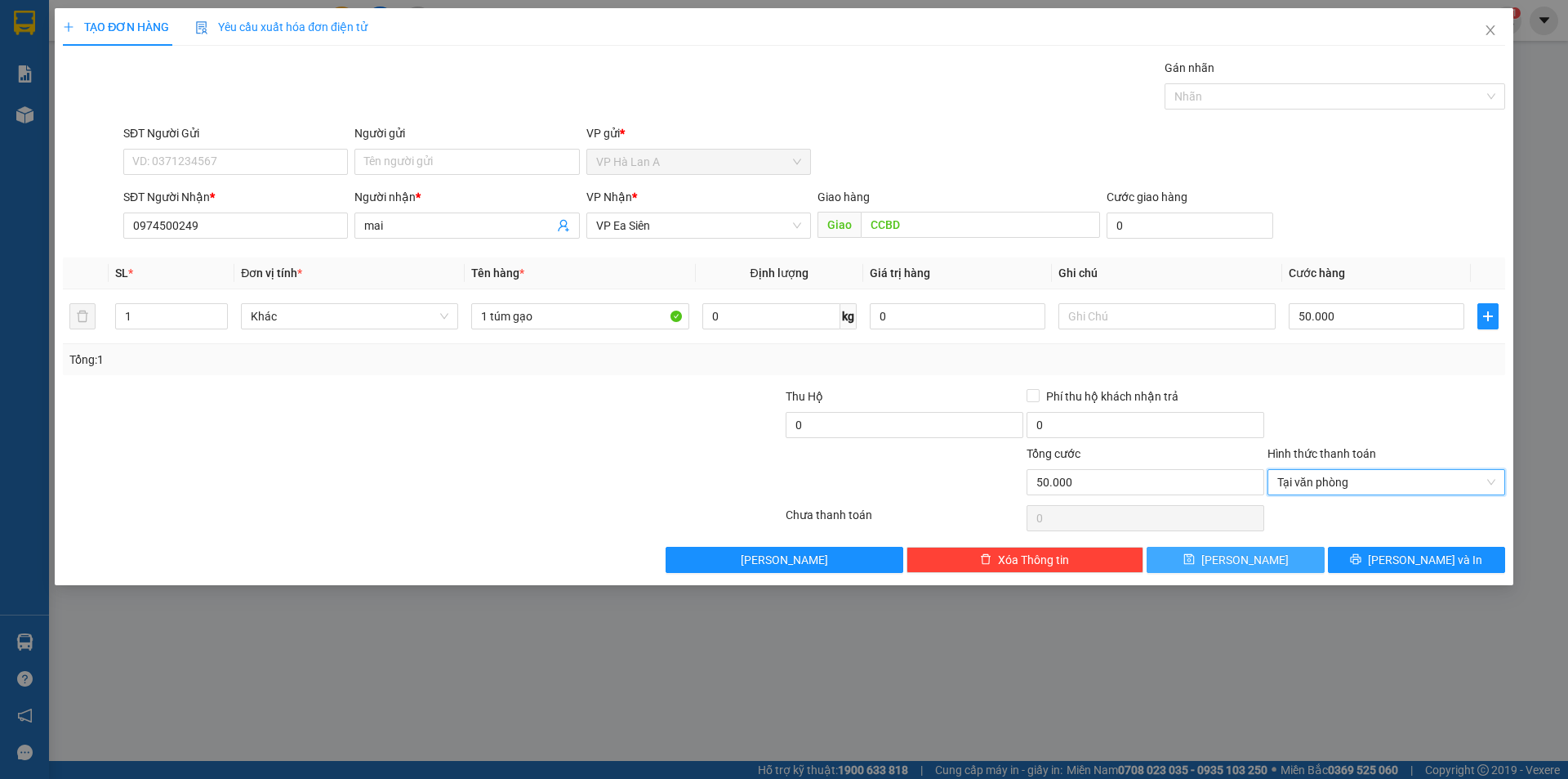
click at [1300, 558] on button "Lưu" at bounding box center [1236, 559] width 177 height 26
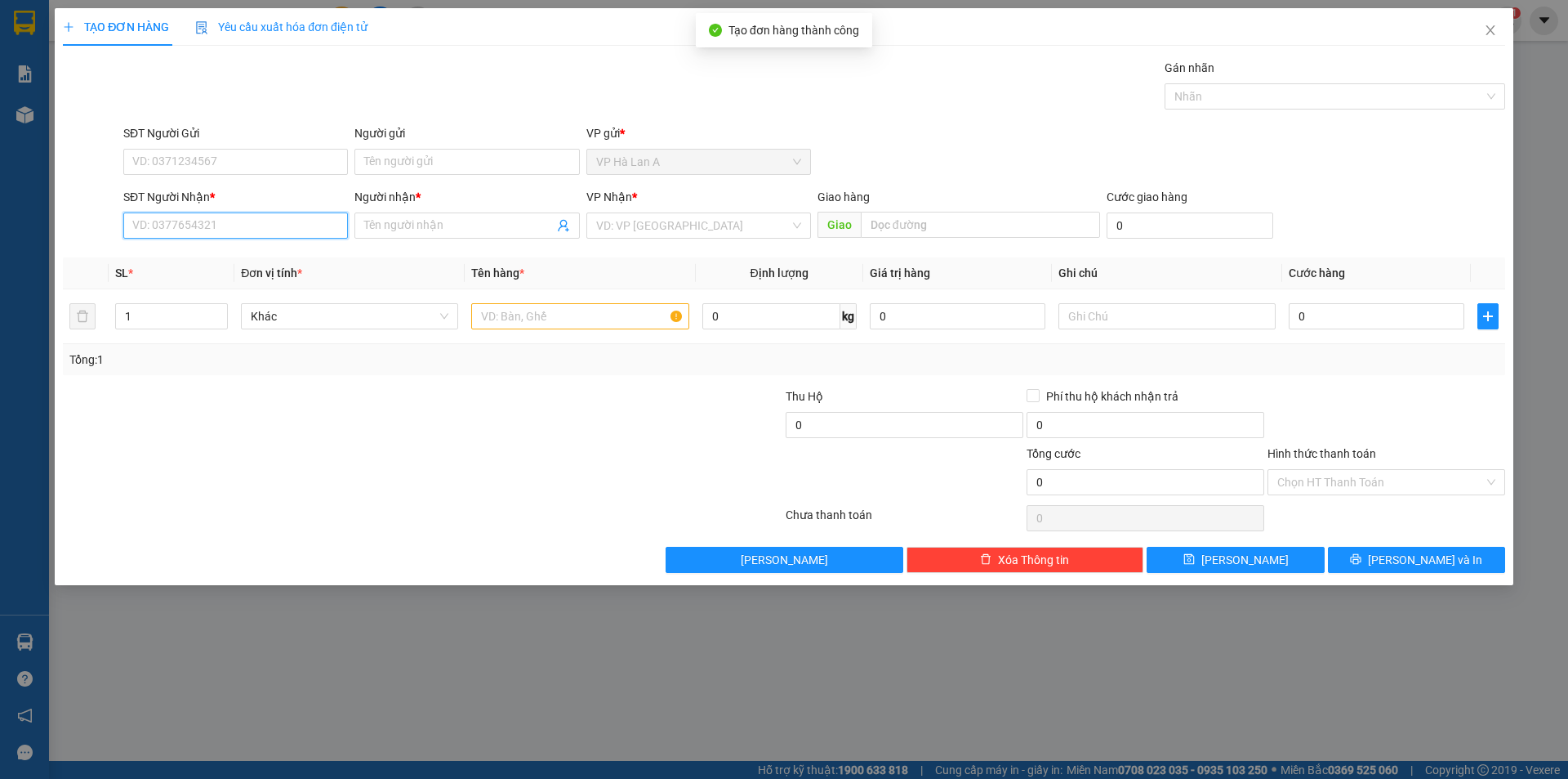
click at [298, 230] on input "SĐT Người Nhận *" at bounding box center [236, 225] width 225 height 26
drag, startPoint x: 217, startPoint y: 250, endPoint x: 339, endPoint y: 278, distance: 125.2
click at [227, 256] on div "0357736459 - biển" at bounding box center [235, 258] width 205 height 18
click at [538, 313] on input "text" at bounding box center [580, 315] width 217 height 26
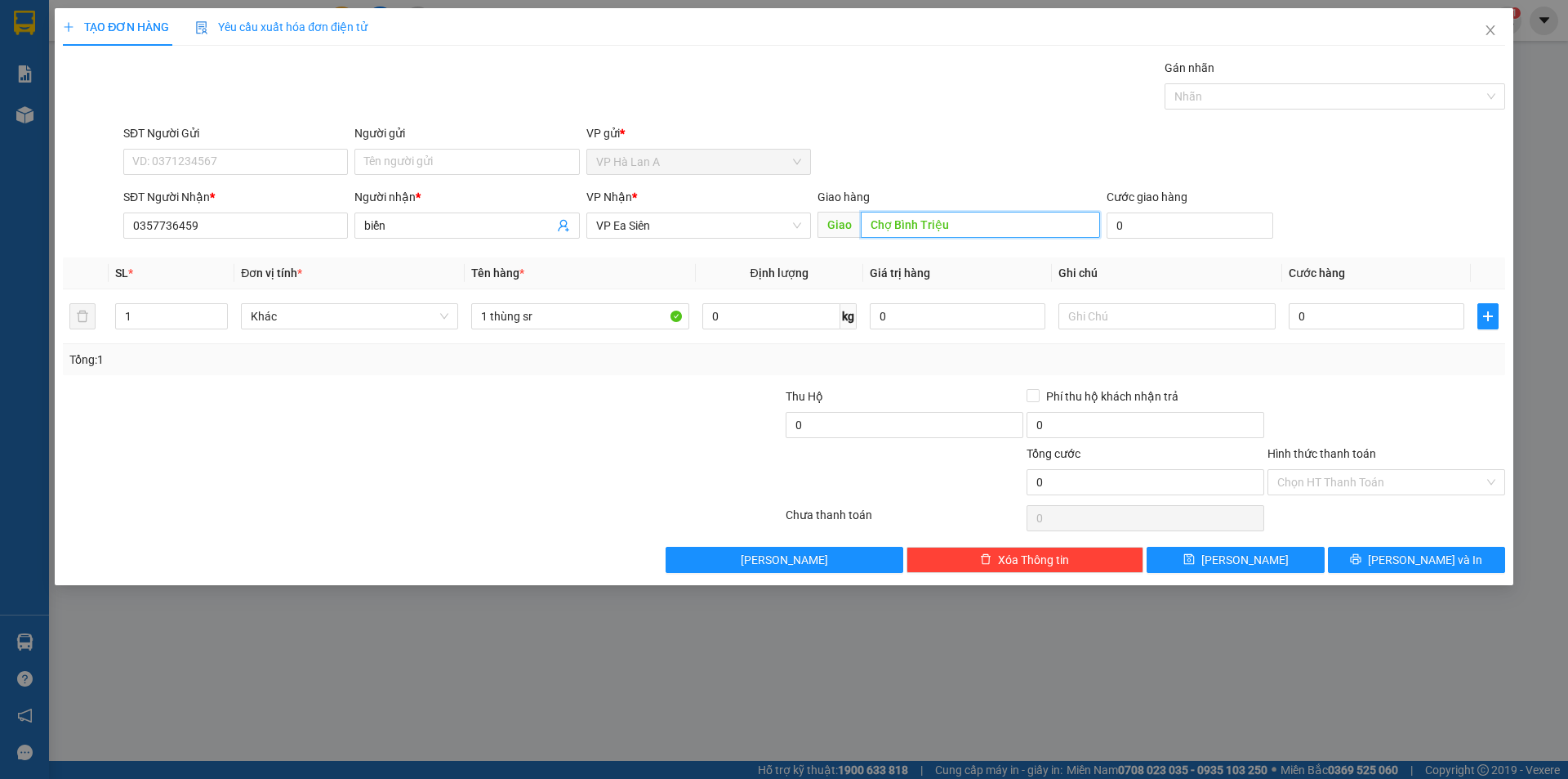
click at [895, 224] on input "Chợ Bình Triệu" at bounding box center [980, 224] width 239 height 26
click at [877, 228] on input "PKT" at bounding box center [980, 224] width 239 height 26
click at [867, 220] on input "PKT" at bounding box center [980, 224] width 239 height 26
click at [1106, 312] on input "text" at bounding box center [1167, 315] width 217 height 26
click at [1400, 319] on input "0" at bounding box center [1377, 315] width 175 height 26
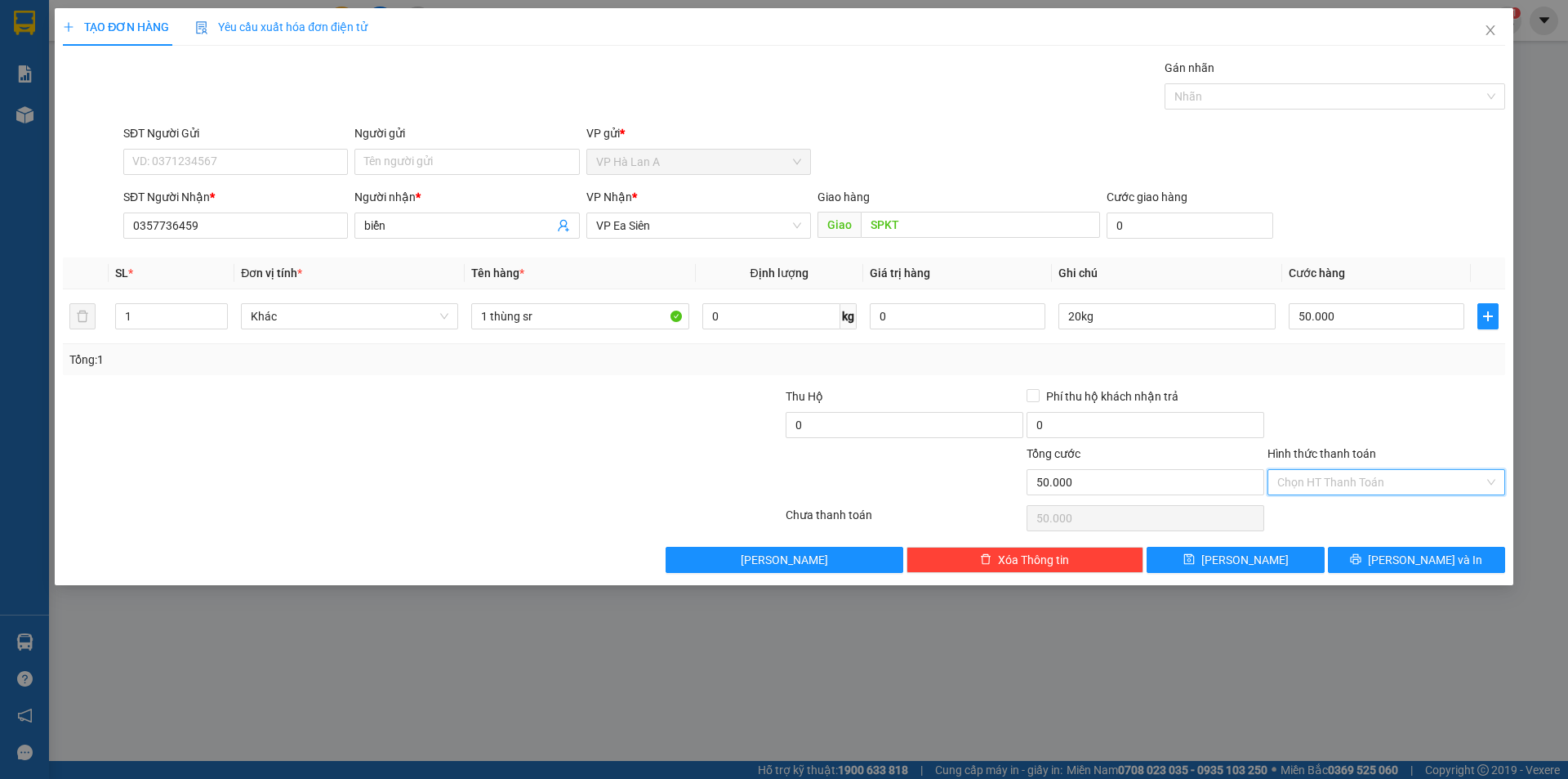
drag, startPoint x: 1343, startPoint y: 473, endPoint x: 1324, endPoint y: 501, distance: 33.8
click at [1342, 474] on input "Hình thức thanh toán" at bounding box center [1380, 482] width 207 height 25
drag, startPoint x: 1322, startPoint y: 508, endPoint x: 1320, endPoint y: 518, distance: 10.2
click at [1321, 514] on div "Tại văn phòng" at bounding box center [1387, 514] width 238 height 26
click at [1284, 555] on button "Lưu" at bounding box center [1236, 559] width 177 height 26
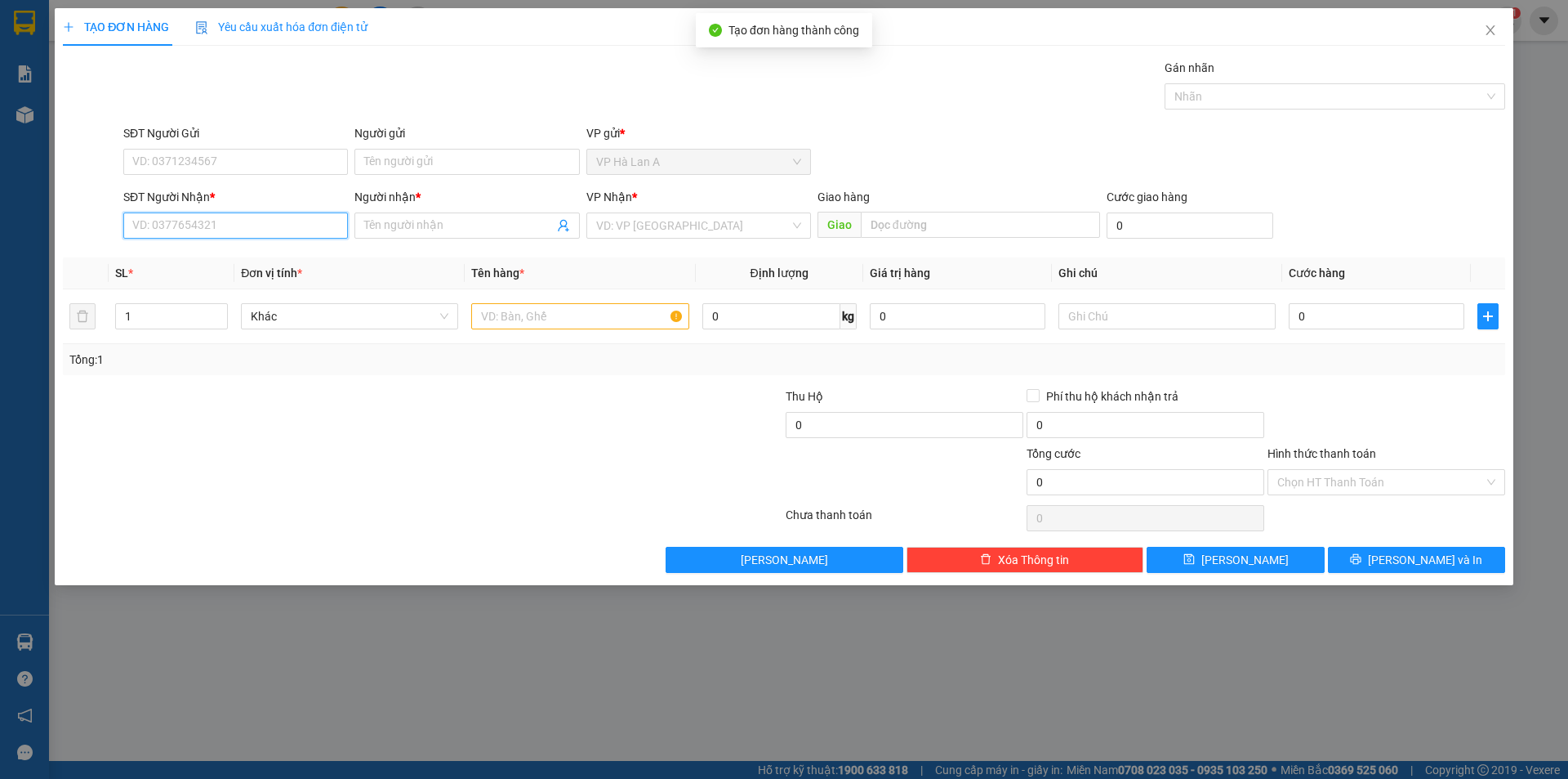
click at [292, 226] on input "SĐT Người Nhận *" at bounding box center [236, 225] width 225 height 26
click at [194, 252] on div "0386126376 - đạt" at bounding box center [235, 258] width 205 height 18
click at [511, 316] on input "text" at bounding box center [580, 315] width 217 height 26
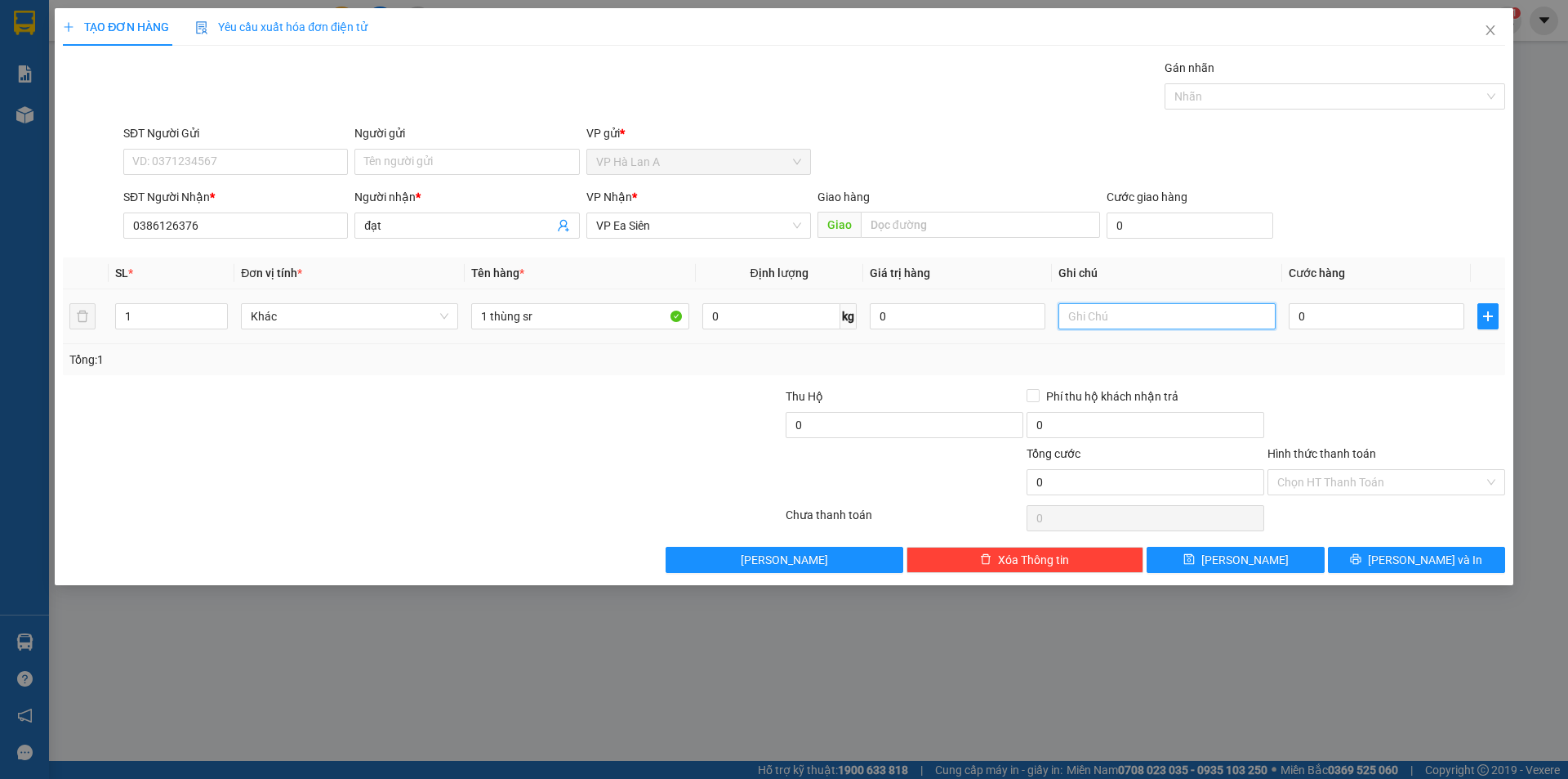
click at [1164, 325] on input "text" at bounding box center [1167, 315] width 217 height 26
click at [1314, 319] on input "0" at bounding box center [1377, 315] width 175 height 26
drag, startPoint x: 1335, startPoint y: 475, endPoint x: 1323, endPoint y: 499, distance: 26.8
click at [1334, 482] on input "Hình thức thanh toán" at bounding box center [1380, 482] width 207 height 25
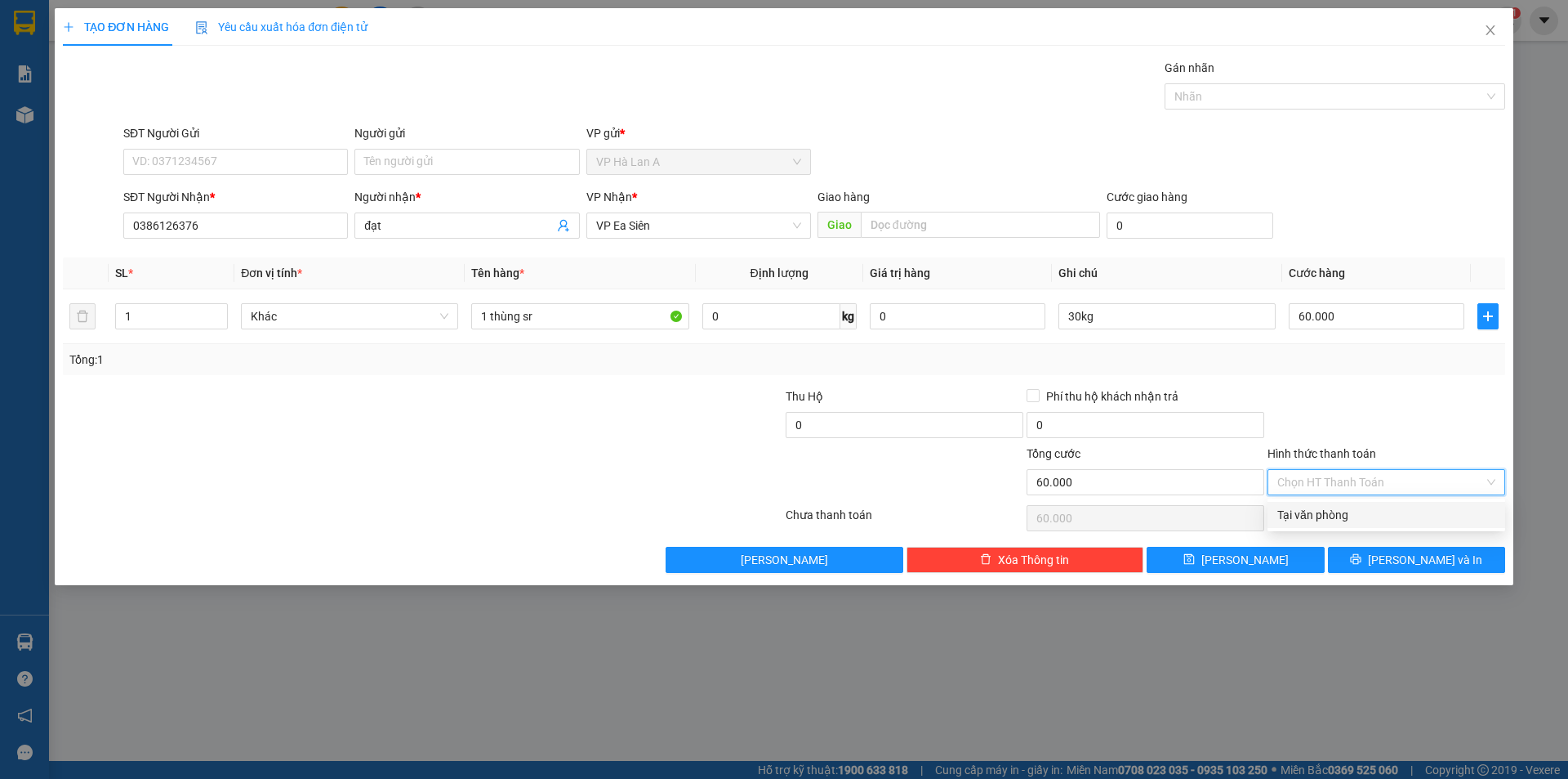
click at [1322, 502] on div "Tại văn phòng" at bounding box center [1387, 514] width 238 height 26
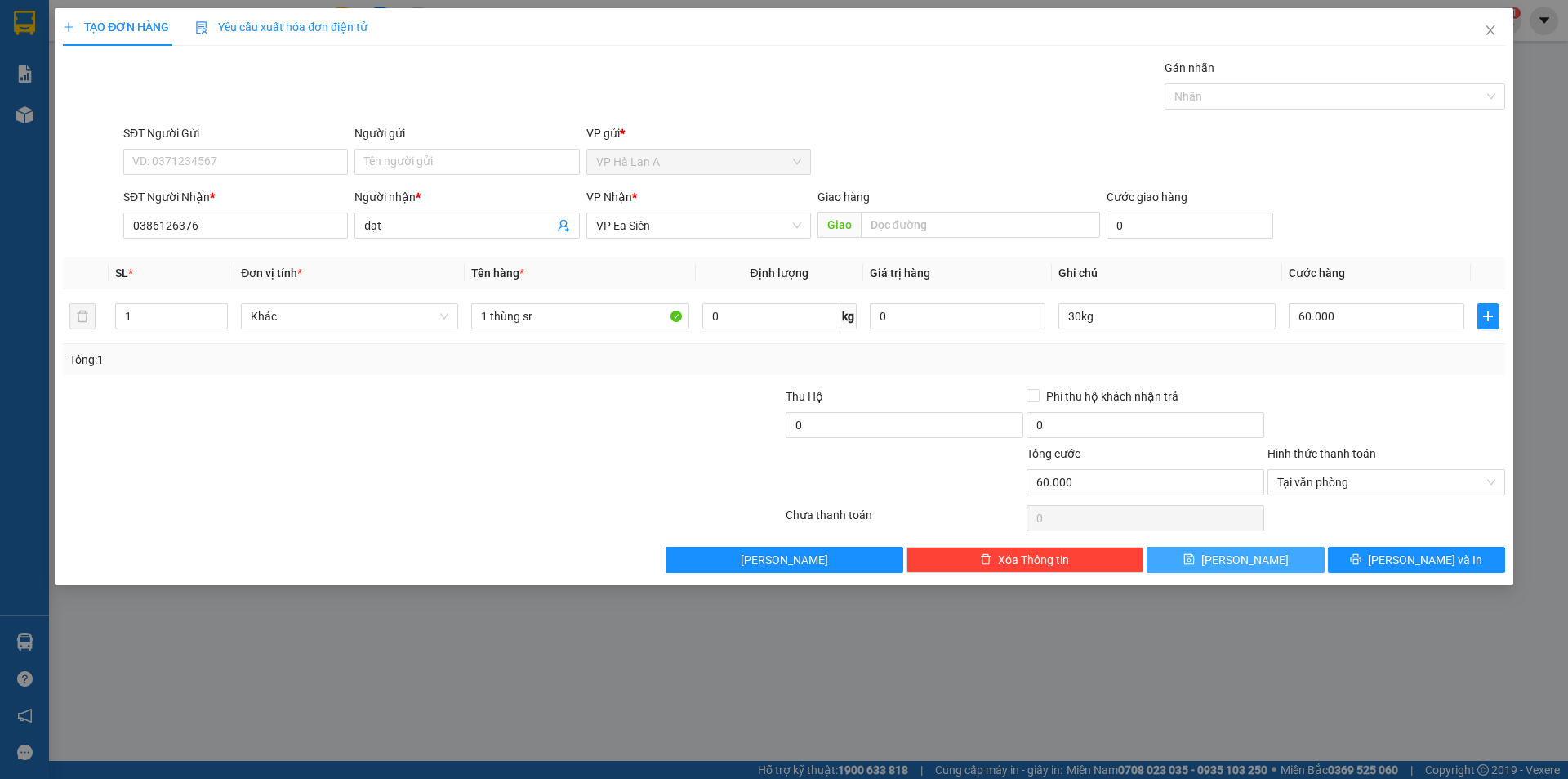
drag, startPoint x: 1290, startPoint y: 549, endPoint x: 1234, endPoint y: 502, distance: 73.1
click at [1288, 551] on button "Lưu" at bounding box center [1236, 559] width 177 height 26
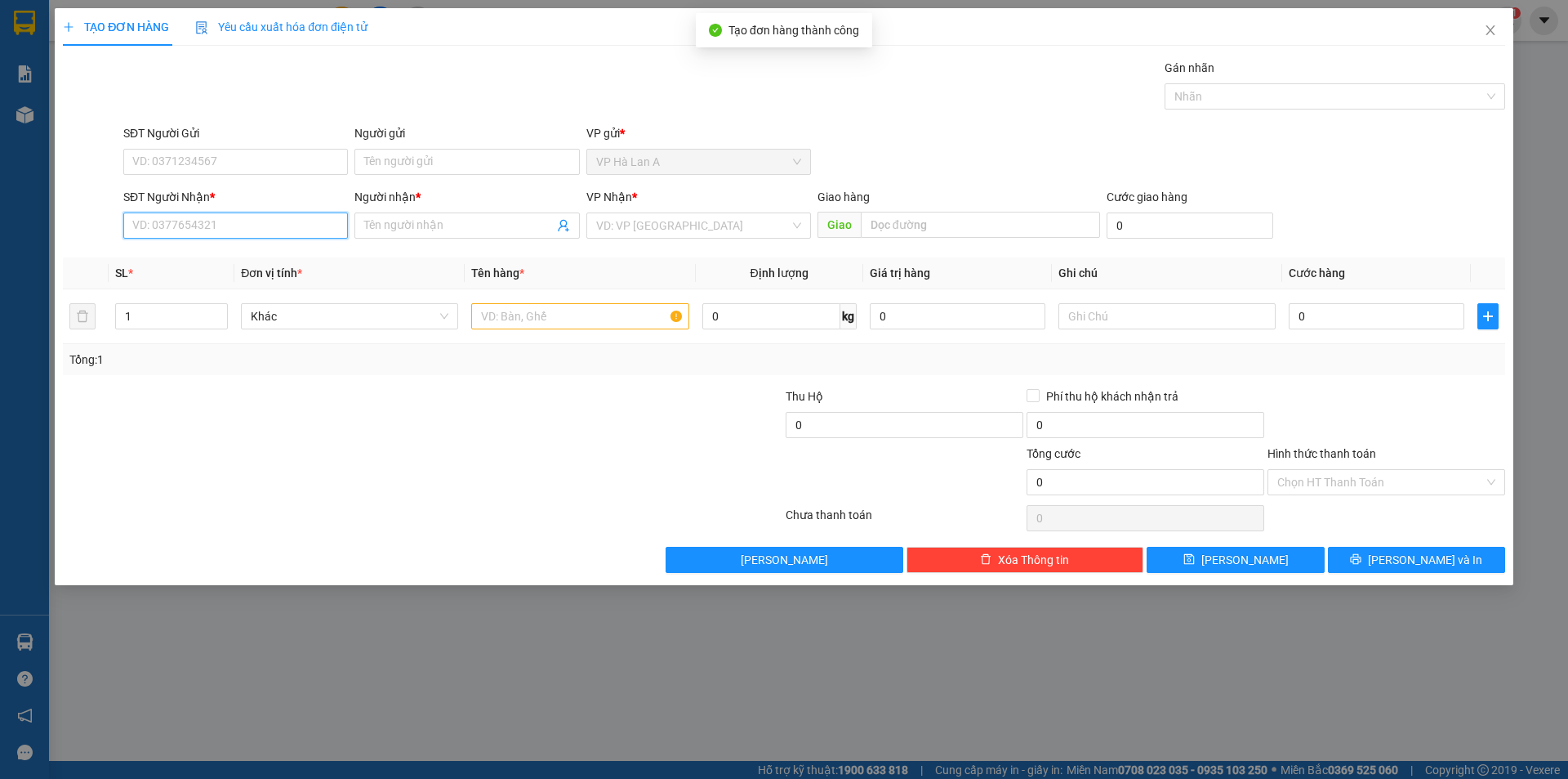
click at [256, 217] on input "SĐT Người Nhận *" at bounding box center [236, 225] width 225 height 26
drag, startPoint x: 210, startPoint y: 257, endPoint x: 449, endPoint y: 296, distance: 242.2
click at [210, 259] on div "0766722658 - vương" at bounding box center [235, 258] width 205 height 18
click at [509, 325] on input "text" at bounding box center [580, 315] width 217 height 26
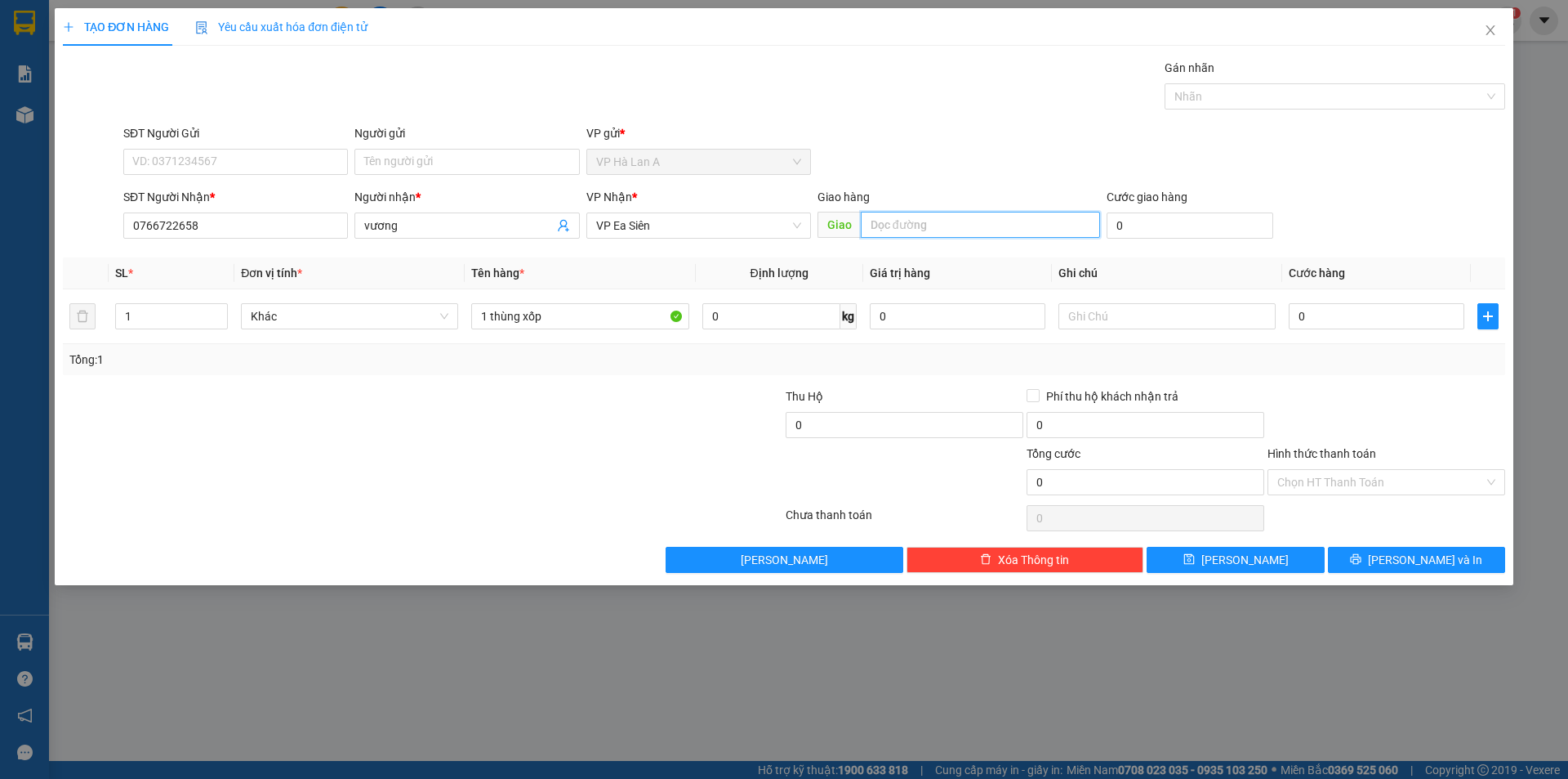
click at [867, 233] on input "text" at bounding box center [980, 224] width 239 height 26
drag, startPoint x: 889, startPoint y: 230, endPoint x: 776, endPoint y: 208, distance: 115.1
click at [791, 208] on div "SĐT Người Nhận * 0766722658 Người nhận * vương VP Nhận * VP Ea Siên Giao hàng G…" at bounding box center [814, 216] width 1389 height 57
click at [884, 230] on input "CX47" at bounding box center [980, 224] width 239 height 26
drag, startPoint x: 1221, startPoint y: 556, endPoint x: 1204, endPoint y: 549, distance: 18.4
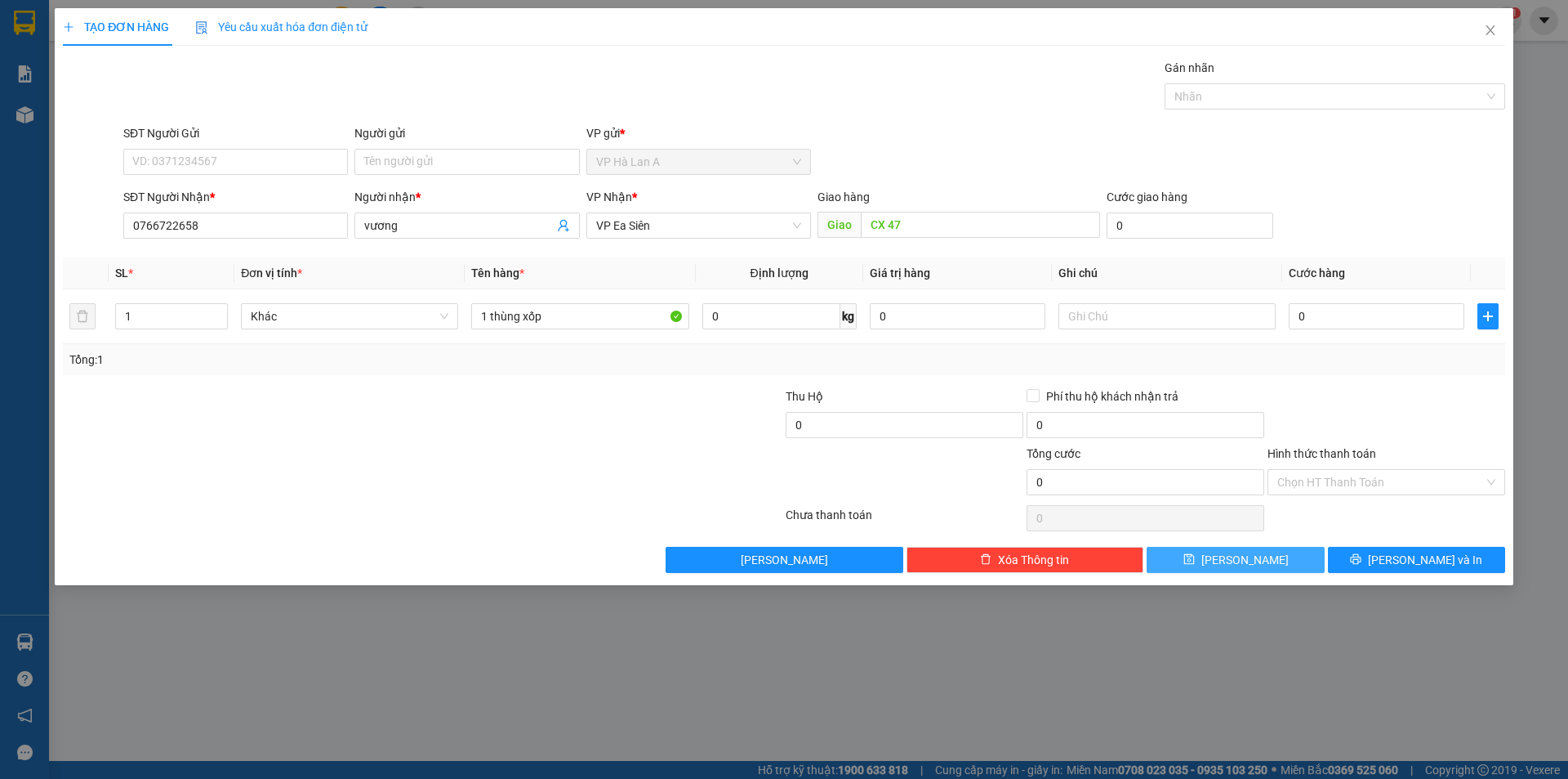
click at [1195, 556] on icon "save" at bounding box center [1189, 559] width 11 height 11
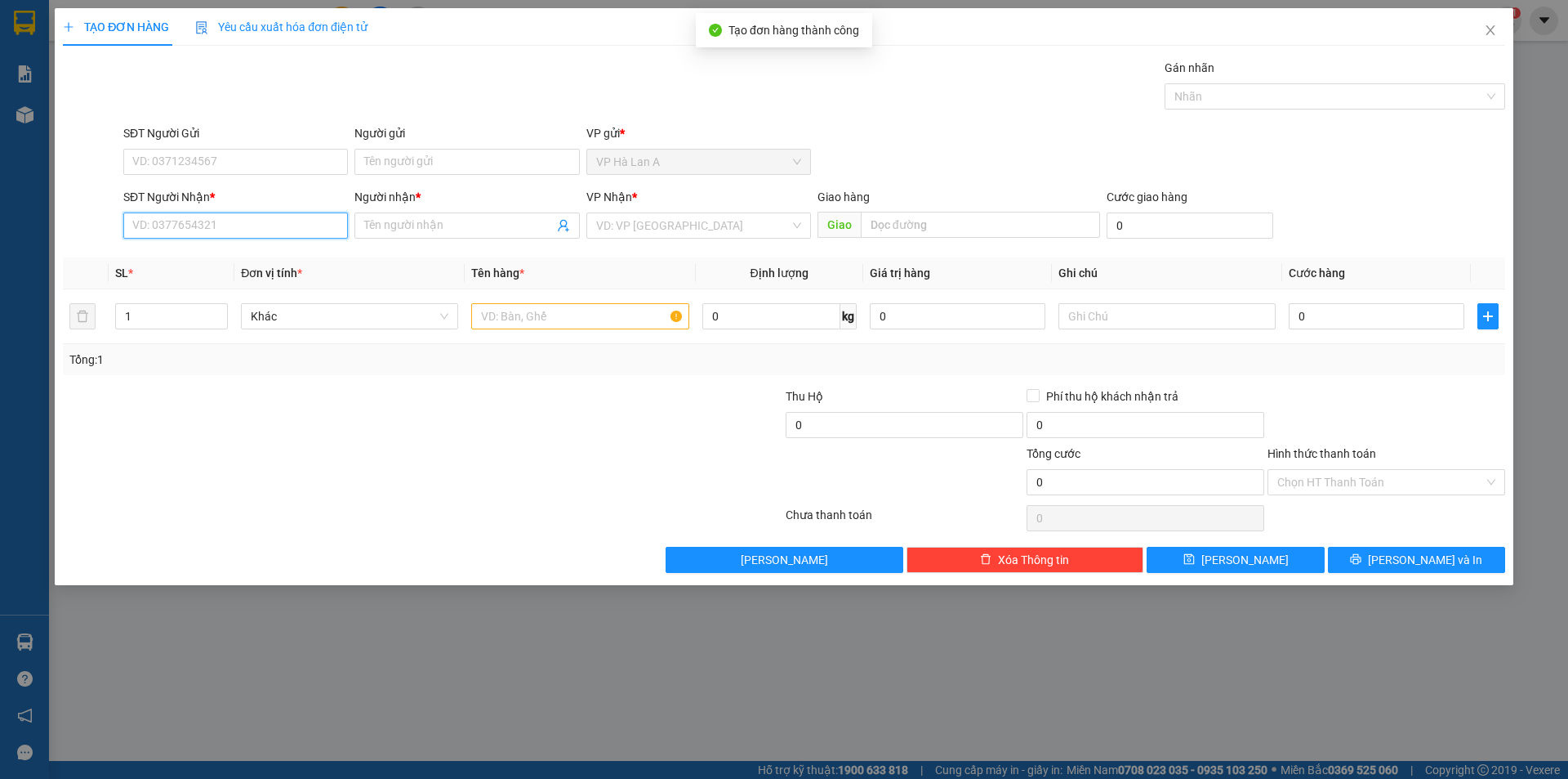
click at [257, 226] on input "SĐT Người Nhận *" at bounding box center [236, 225] width 225 height 26
drag, startPoint x: 194, startPoint y: 259, endPoint x: 334, endPoint y: 279, distance: 141.4
click at [195, 259] on div "0337447467 - lớn" at bounding box center [235, 258] width 205 height 18
click at [615, 306] on input "text" at bounding box center [580, 315] width 217 height 26
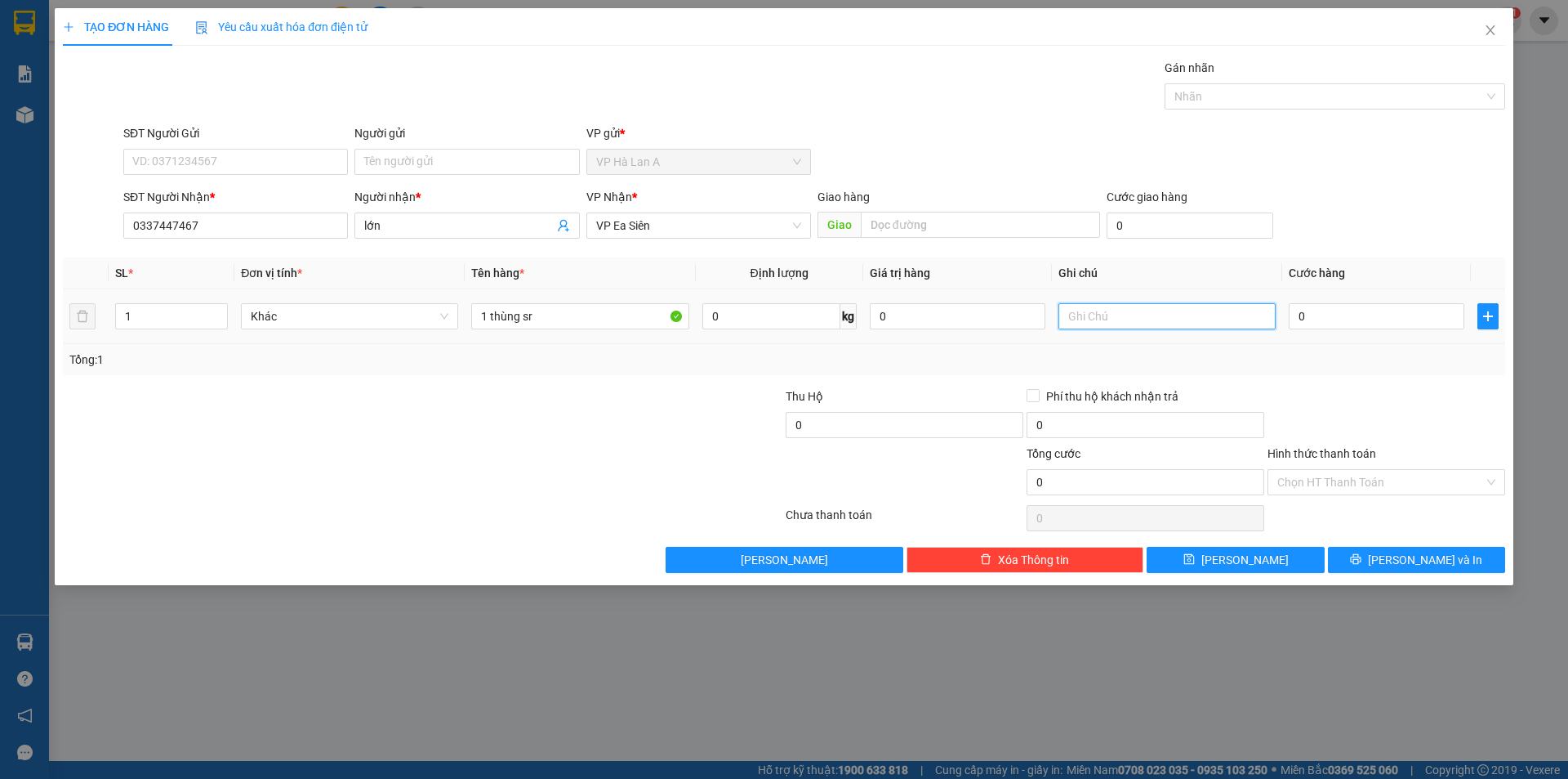
click at [1175, 324] on input "text" at bounding box center [1167, 315] width 217 height 26
click at [1371, 315] on input "0" at bounding box center [1377, 315] width 175 height 26
drag, startPoint x: 1300, startPoint y: 477, endPoint x: 1309, endPoint y: 490, distance: 15.8
click at [1303, 480] on input "Hình thức thanh toán" at bounding box center [1380, 482] width 207 height 25
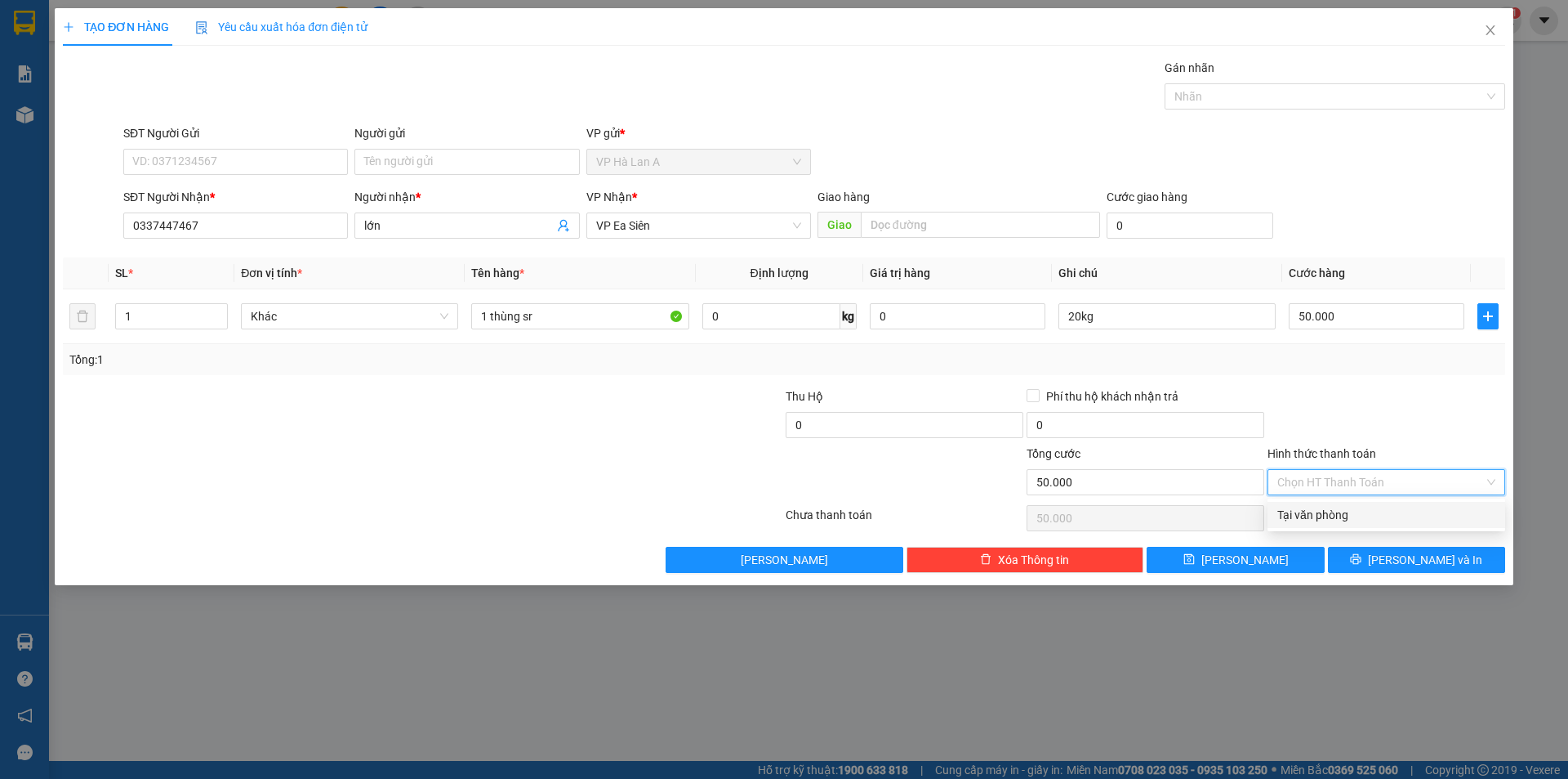
click at [1313, 508] on div "Tại văn phòng" at bounding box center [1387, 514] width 238 height 26
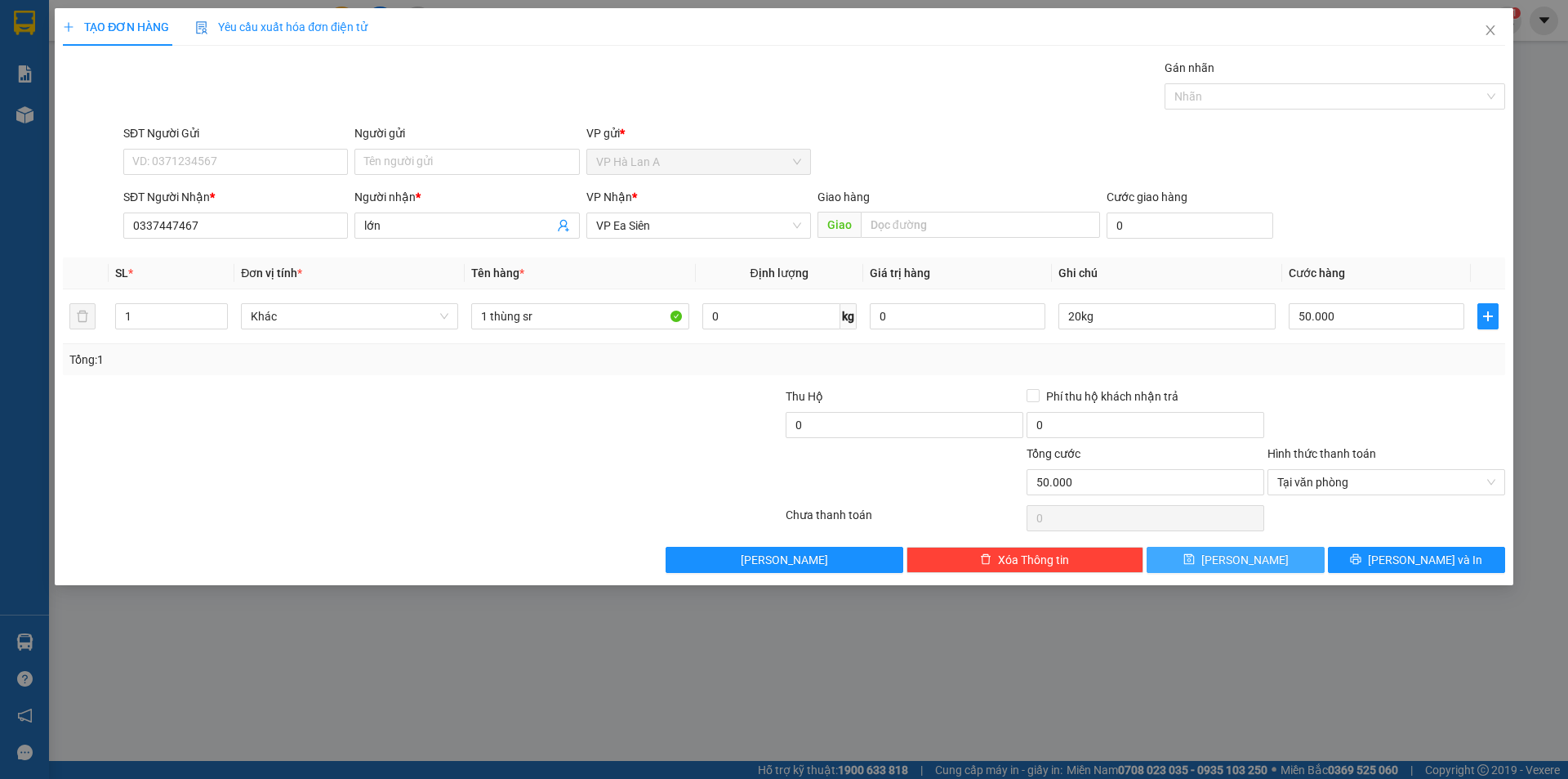
click at [1303, 555] on button "Lưu" at bounding box center [1236, 559] width 177 height 26
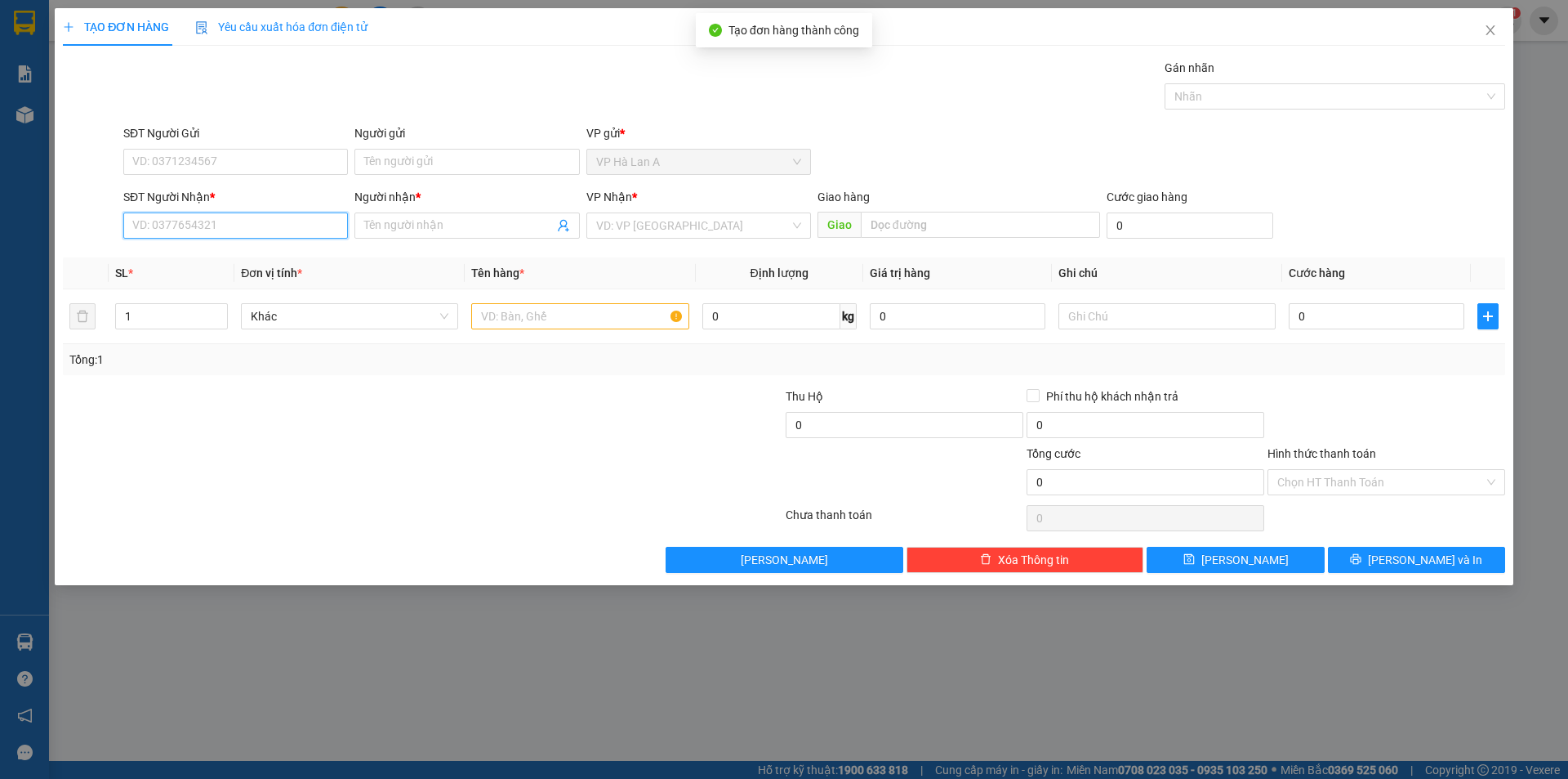
click at [284, 233] on input "SĐT Người Nhận *" at bounding box center [236, 225] width 225 height 26
click at [228, 252] on div "0399831242 - trang" at bounding box center [235, 258] width 205 height 18
click at [505, 302] on div at bounding box center [580, 316] width 217 height 32
click at [514, 317] on input "text" at bounding box center [580, 315] width 217 height 26
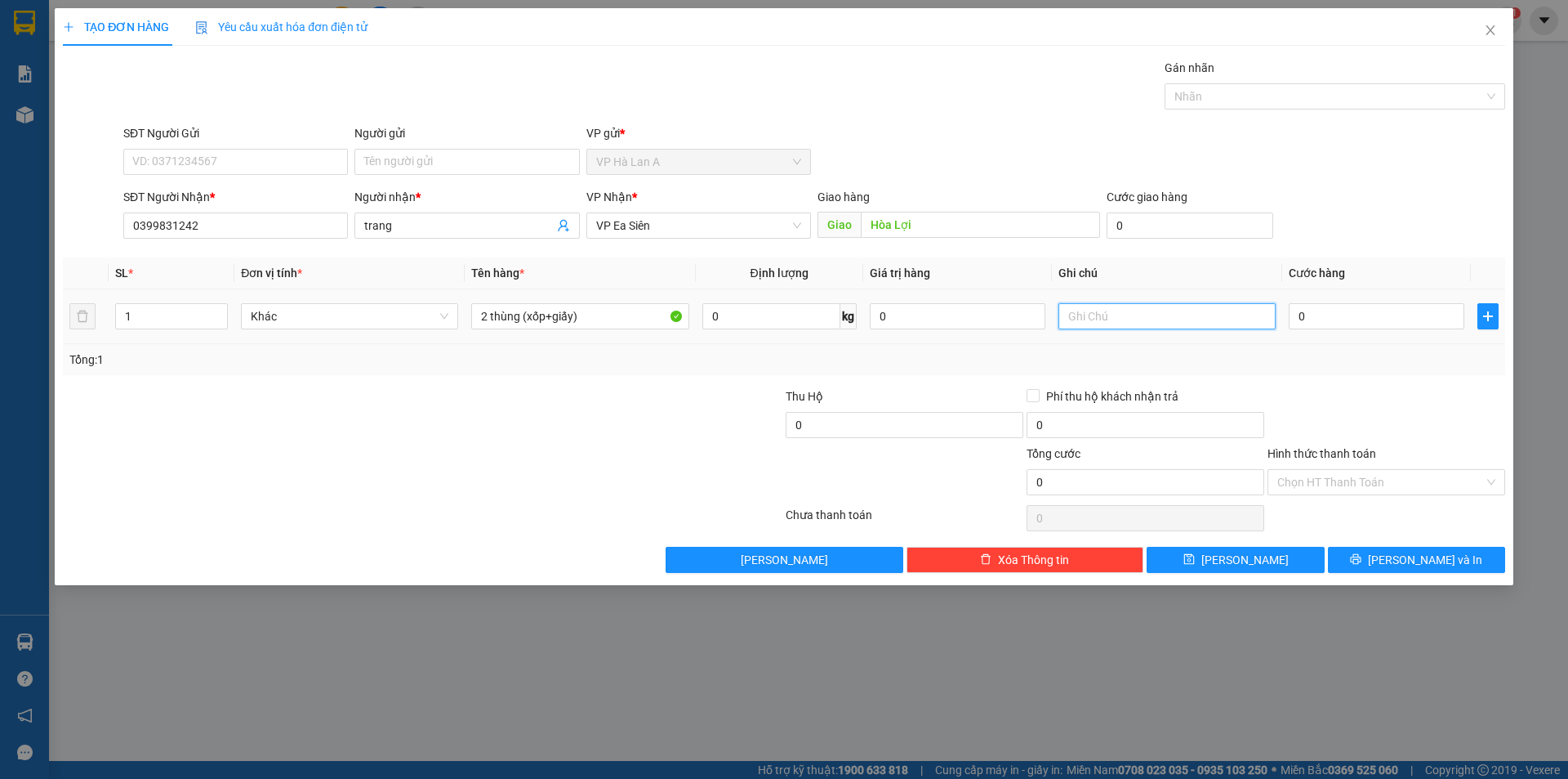
click at [1066, 321] on input "text" at bounding box center [1167, 315] width 217 height 26
click at [1351, 306] on input "0" at bounding box center [1377, 315] width 175 height 26
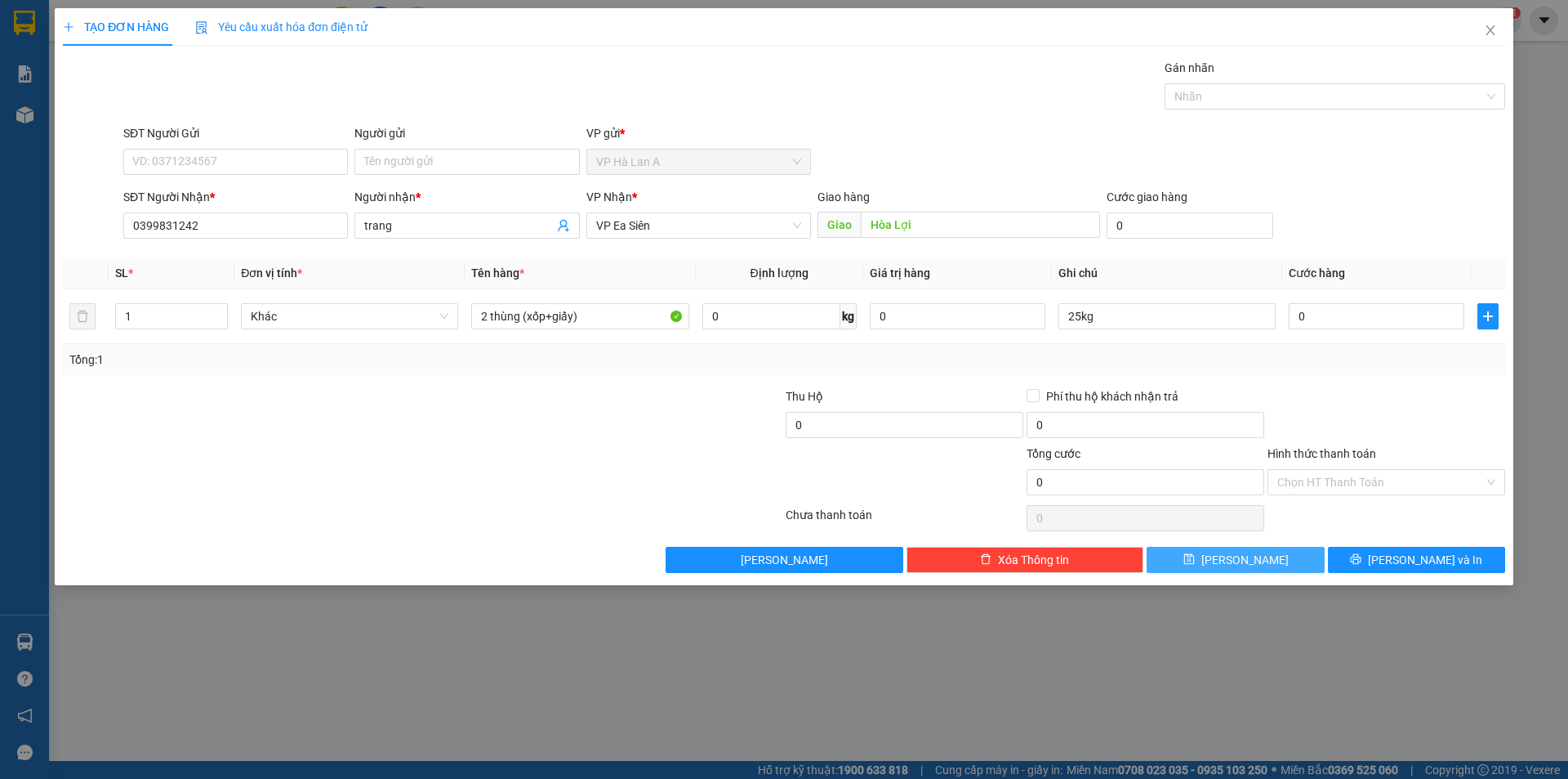
click at [1268, 558] on button "Lưu" at bounding box center [1236, 559] width 177 height 26
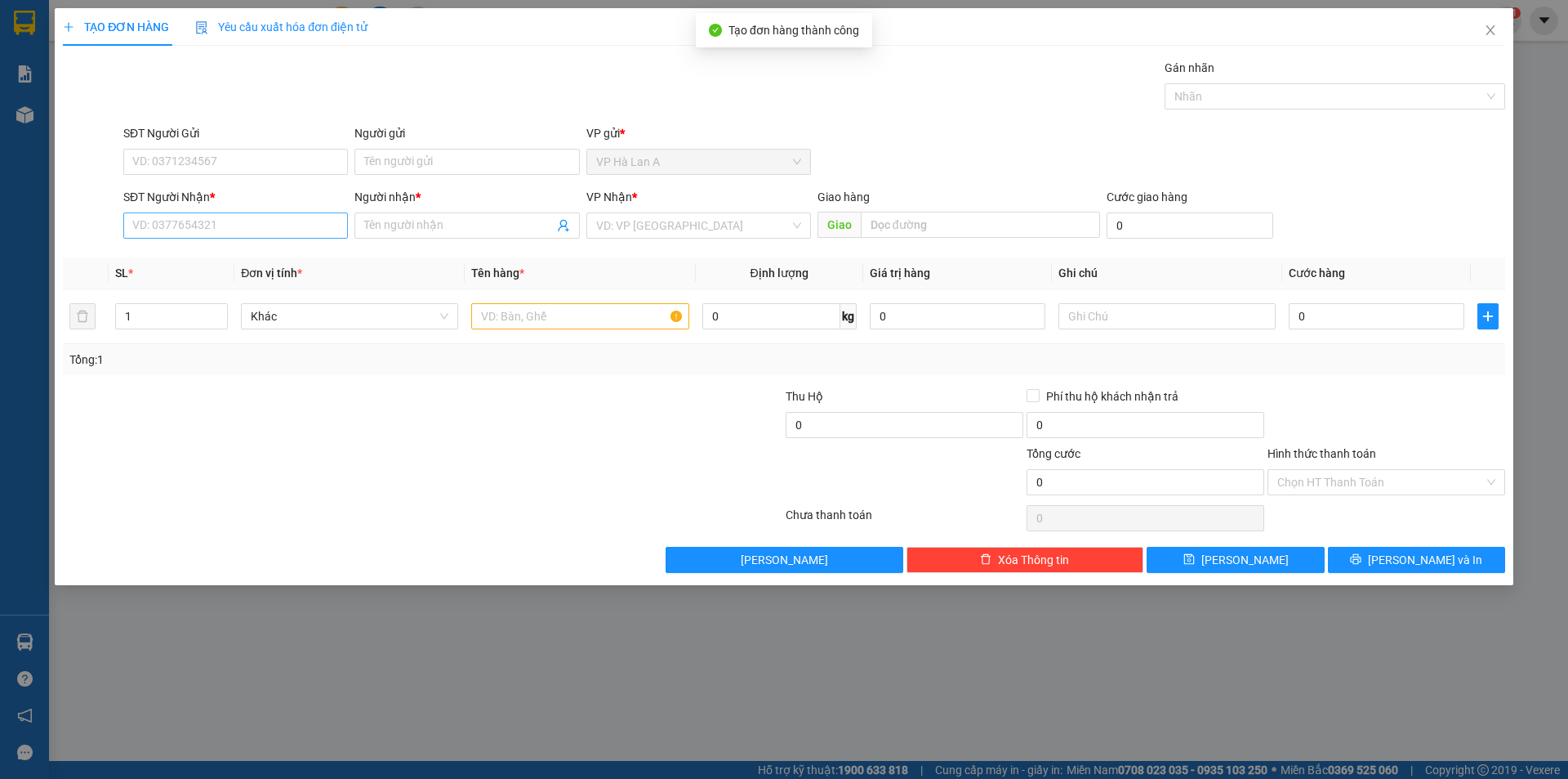
drag, startPoint x: 222, startPoint y: 201, endPoint x: 228, endPoint y: 216, distance: 16.2
click at [226, 212] on div "SĐT Người Nhận * VD: 0377654321" at bounding box center [236, 216] width 225 height 57
click at [228, 217] on input "SĐT Người Nhận *" at bounding box center [236, 225] width 225 height 26
drag, startPoint x: 193, startPoint y: 219, endPoint x: 0, endPoint y: 233, distance: 193.5
click at [0, 233] on div "TẠO ĐƠN HÀNG Yêu cầu xuất hóa đơn điện tử Transit Pickup Surcharge Ids Transit …" at bounding box center [784, 390] width 1568 height 779
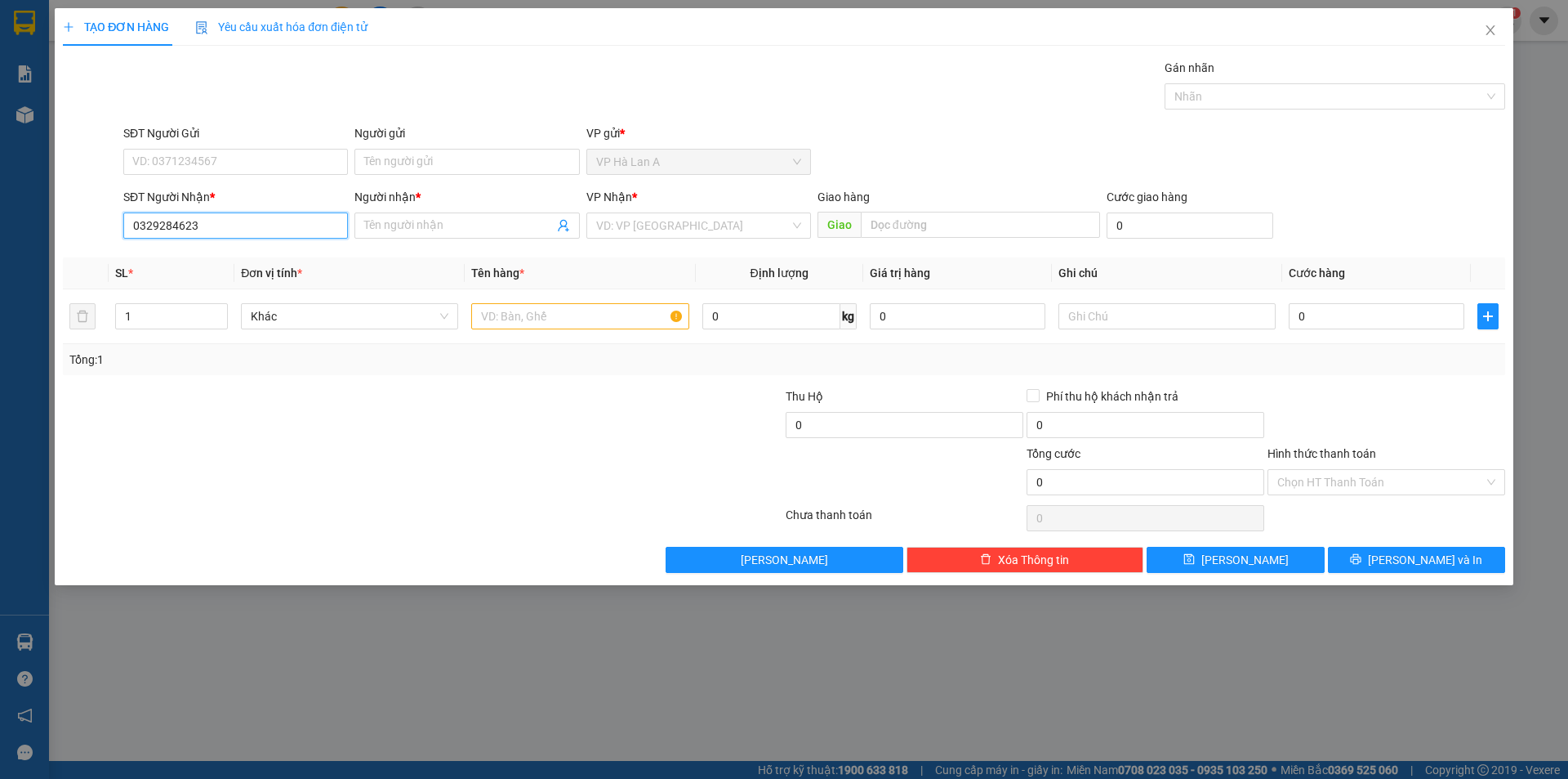
drag, startPoint x: 204, startPoint y: 228, endPoint x: 47, endPoint y: 164, distance: 169.5
click at [70, 172] on form "SĐT Người Gửi VD: 0371234567 Người gửi Tên người gửi VP gửi * VP Hà Lan A SĐT …" at bounding box center [784, 184] width 1442 height 121
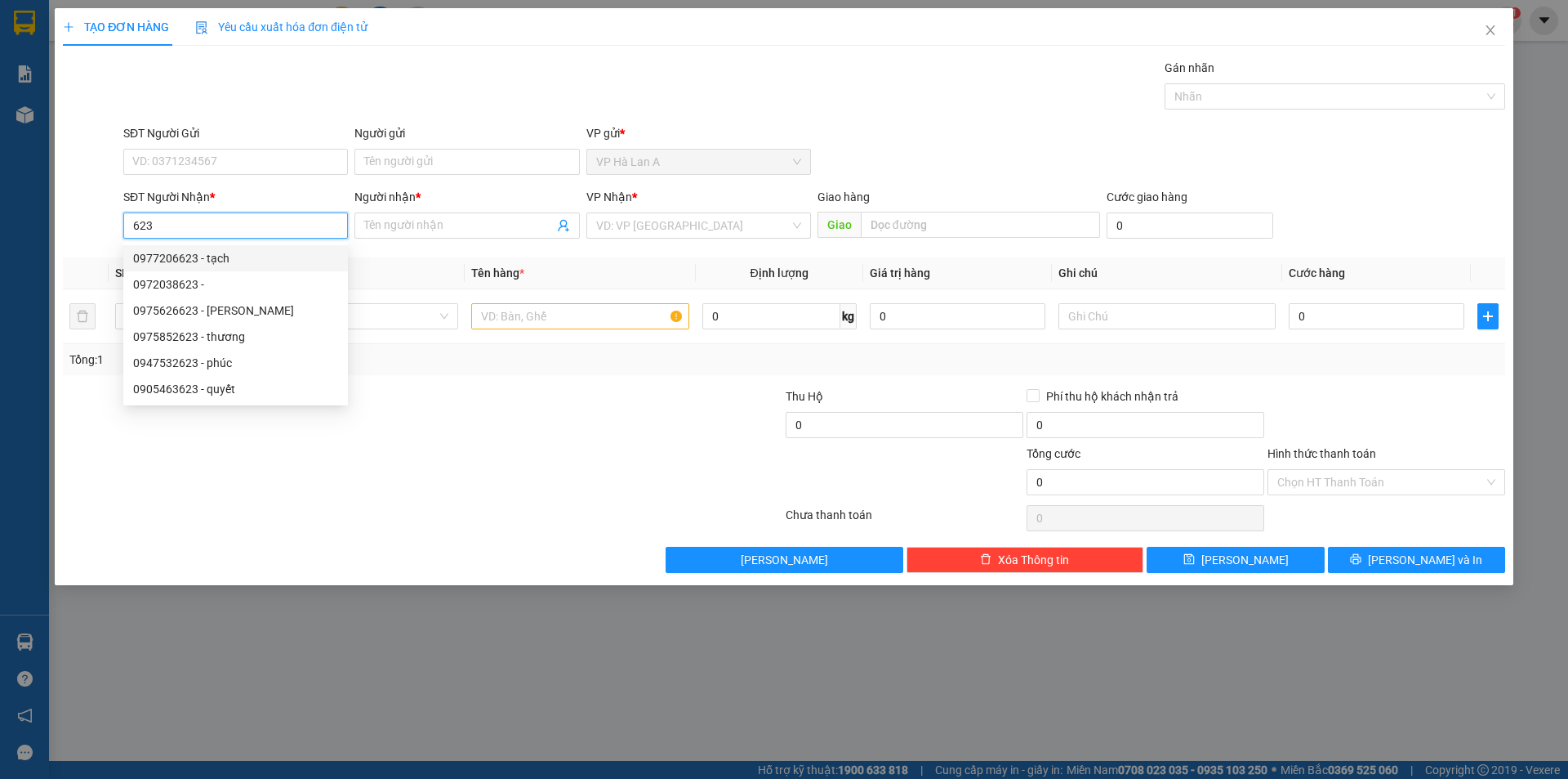
drag, startPoint x: 172, startPoint y: 222, endPoint x: 25, endPoint y: 177, distance: 153.7
click at [40, 179] on div "TẠO ĐƠN HÀNG Yêu cầu xuất hóa đơn điện tử Transit Pickup Surcharge Ids Transit …" at bounding box center [784, 390] width 1568 height 779
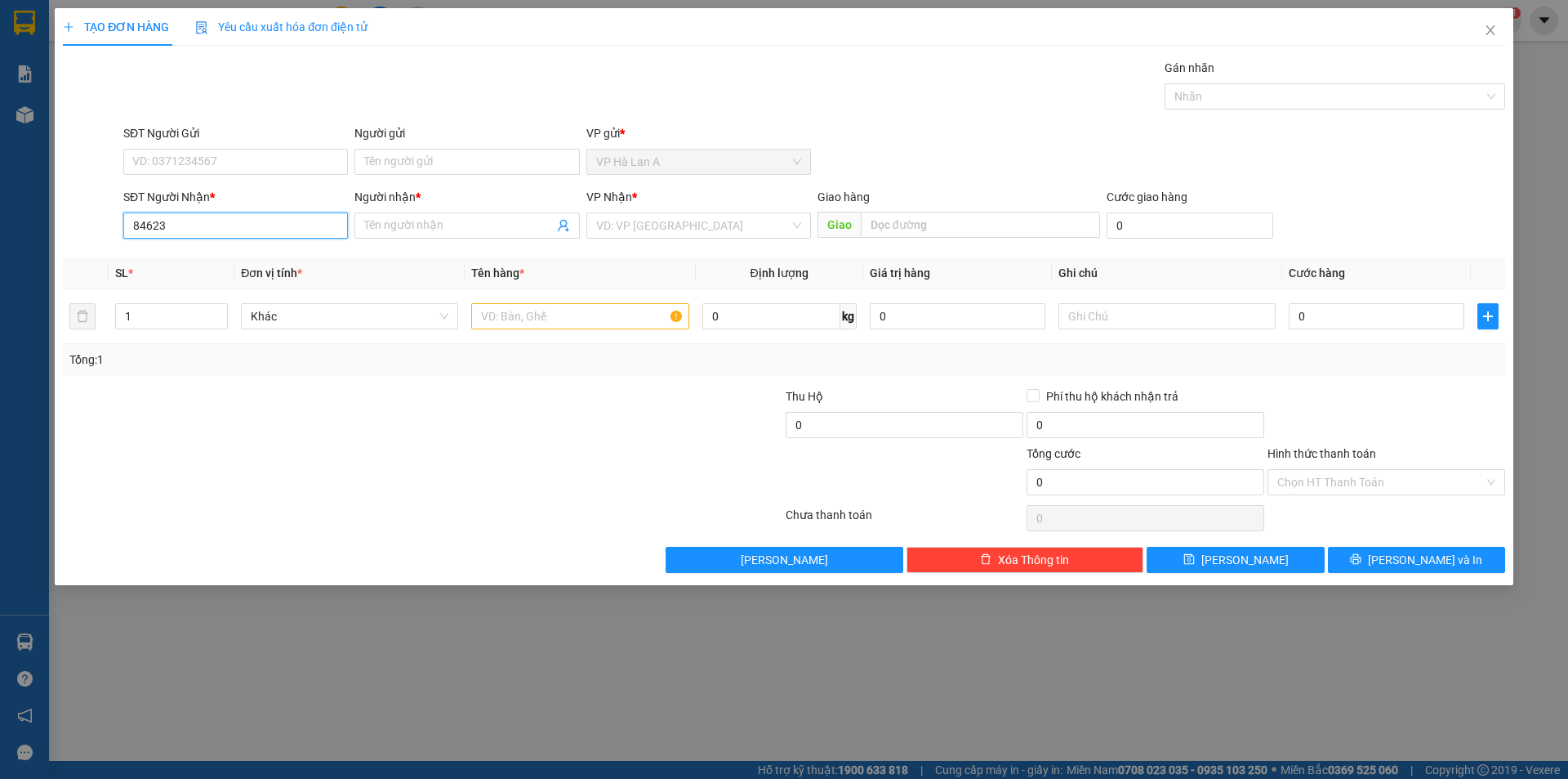
drag, startPoint x: 140, startPoint y: 217, endPoint x: 89, endPoint y: 210, distance: 51.5
click at [90, 210] on div "SĐT Người Nhận * 84623 84623 Người nhận * Tên người nhận VP Nhận * VD: VP Sài G…" at bounding box center [784, 216] width 1446 height 57
click at [186, 230] on input "4623" at bounding box center [236, 225] width 225 height 26
click at [1482, 31] on span "Close" at bounding box center [1491, 31] width 46 height 46
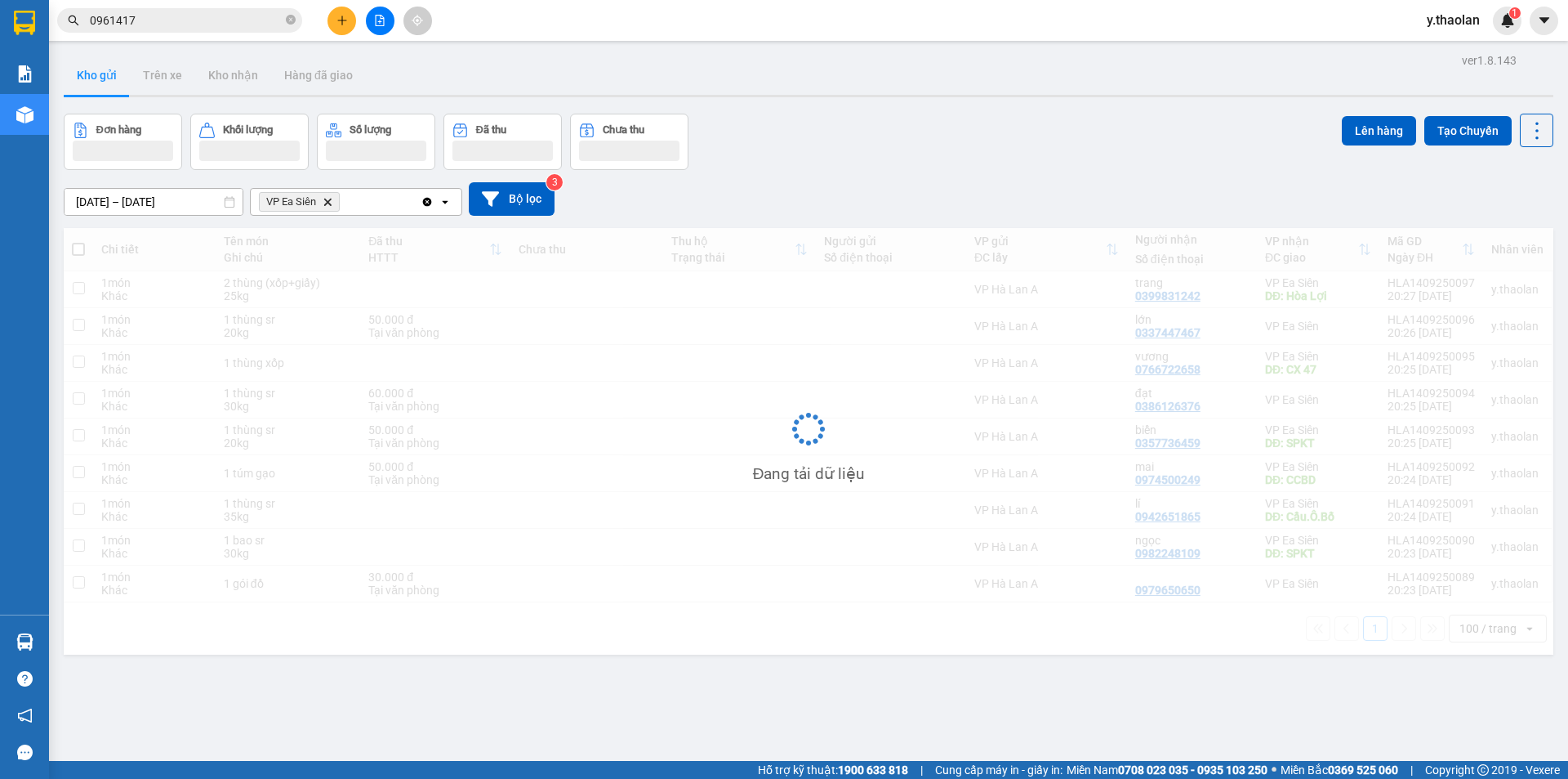
drag, startPoint x: 181, startPoint y: 21, endPoint x: 0, endPoint y: -13, distance: 184.2
click at [0, 0] on html "Kết quả tìm kiếm ( 2 ) Bộ lọc Mã ĐH Trạng thái Món hàng Thu hộ Tổng cước Chưa c…" at bounding box center [784, 390] width 1568 height 779
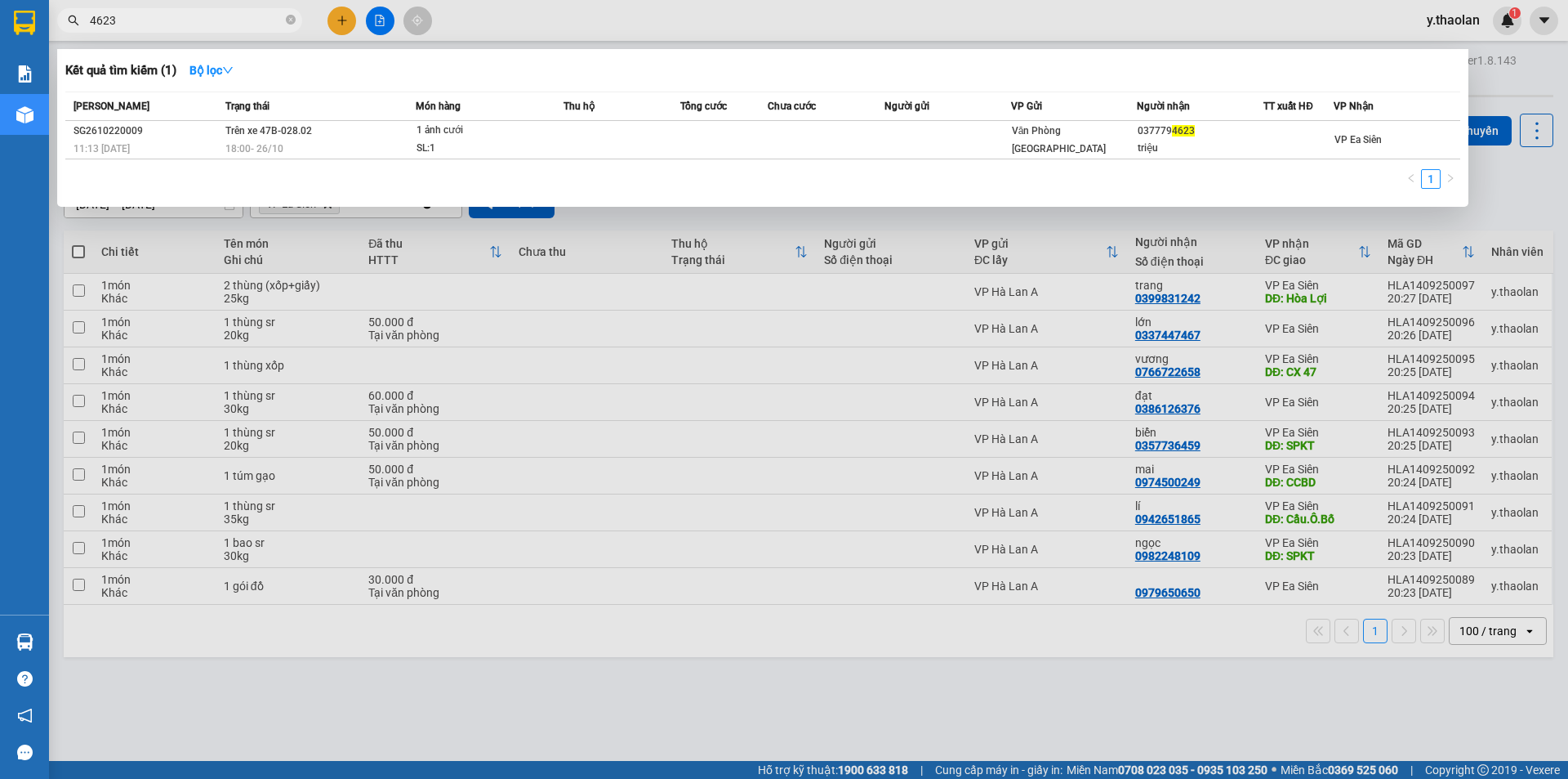
drag, startPoint x: 147, startPoint y: 21, endPoint x: 0, endPoint y: -9, distance: 150.0
click at [0, 0] on html "Kết quả tìm kiếm ( 1 ) Bộ lọc Mã ĐH Trạng thái Món hàng Thu hộ Tổng cước Chưa c…" at bounding box center [784, 390] width 1568 height 779
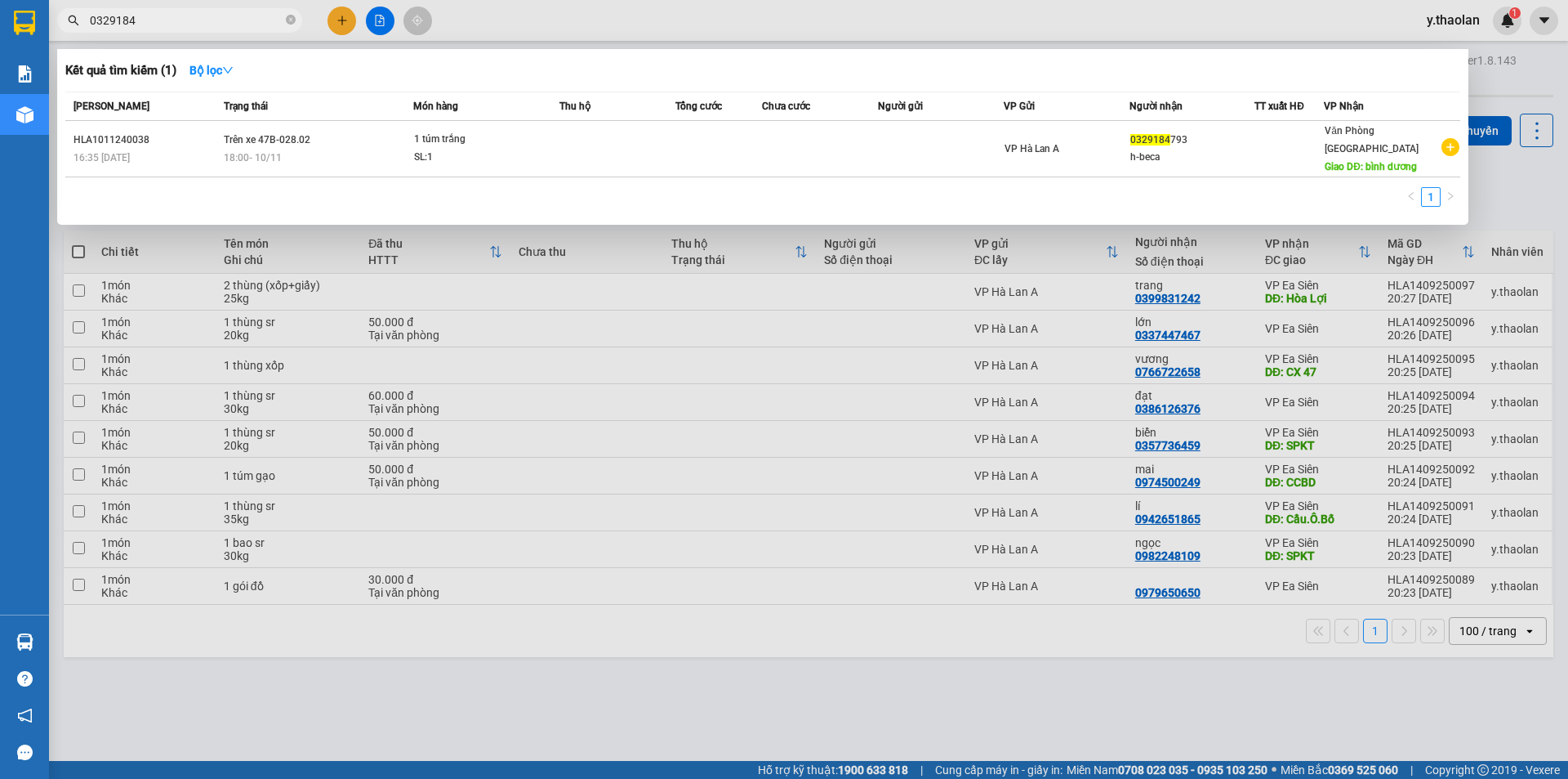
click at [332, 20] on div at bounding box center [784, 390] width 1568 height 779
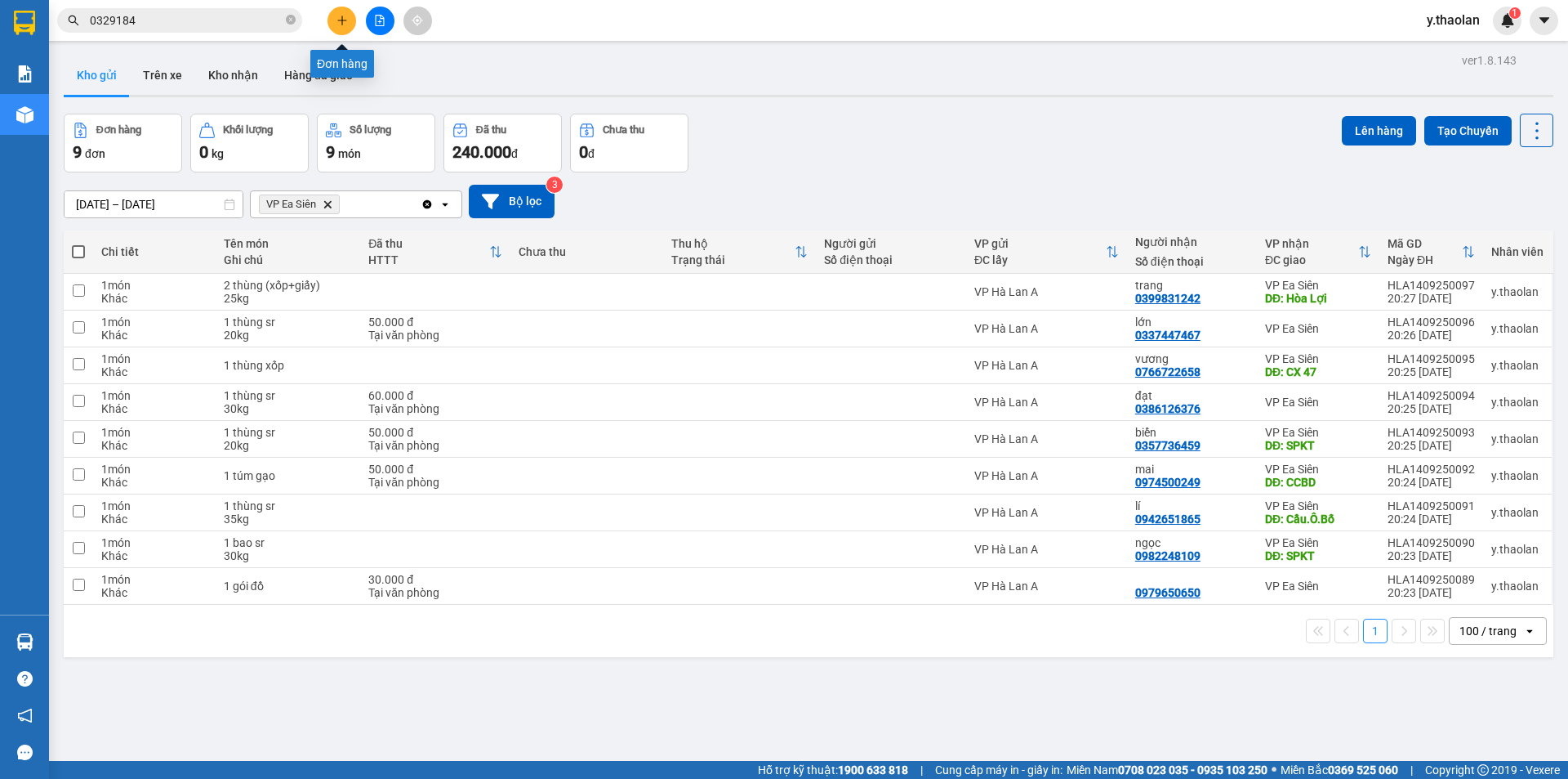
click at [336, 19] on icon "plus" at bounding box center [342, 20] width 11 height 11
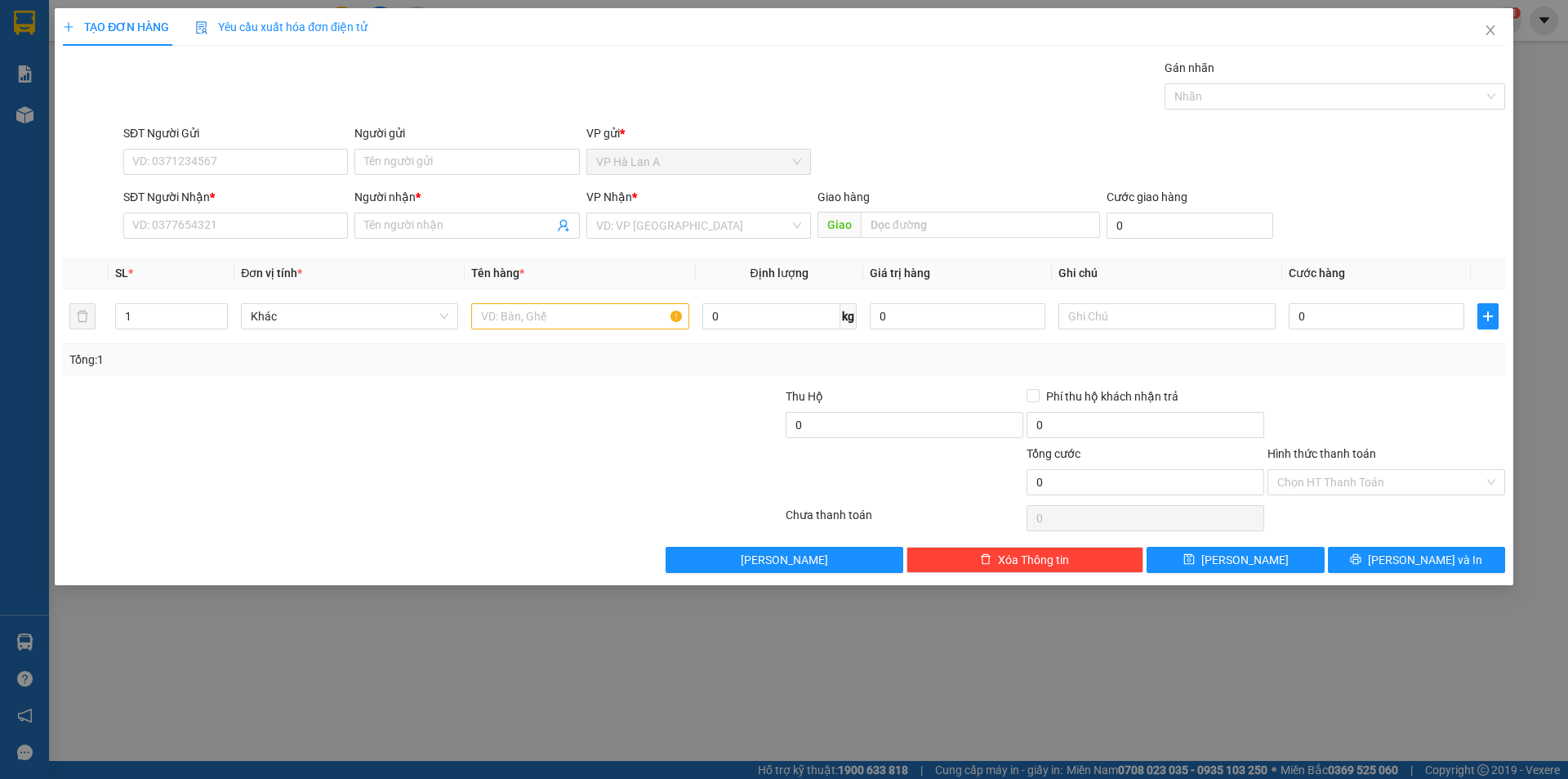
click at [258, 202] on div "SĐT Người Nhận *" at bounding box center [236, 196] width 225 height 18
click at [258, 212] on input "SĐT Người Nhận *" at bounding box center [236, 225] width 225 height 26
click at [262, 219] on input "SĐT Người Nhận *" at bounding box center [236, 225] width 225 height 26
paste input "0329284623"
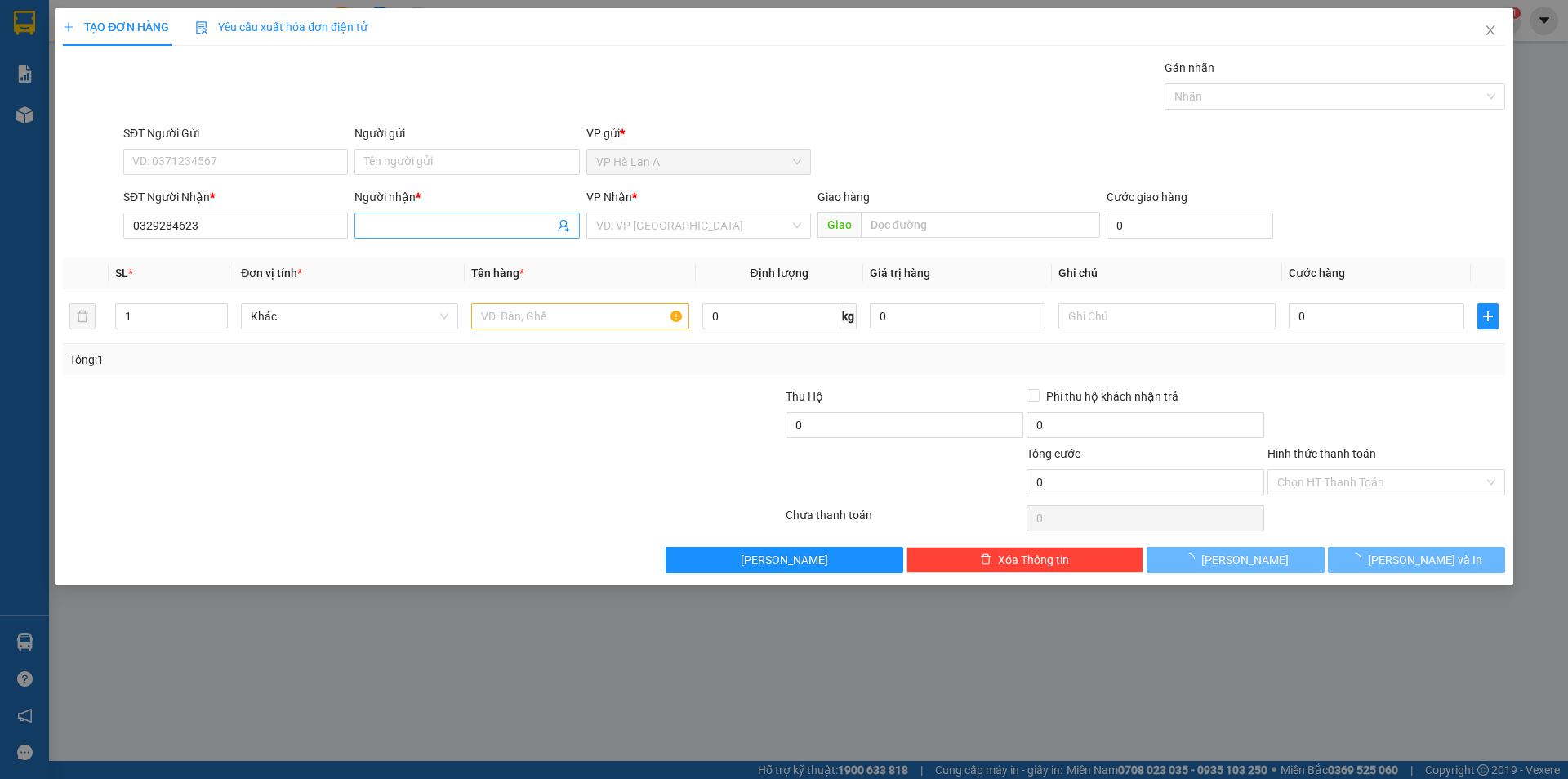
click at [409, 233] on input "Người nhận *" at bounding box center [459, 225] width 189 height 18
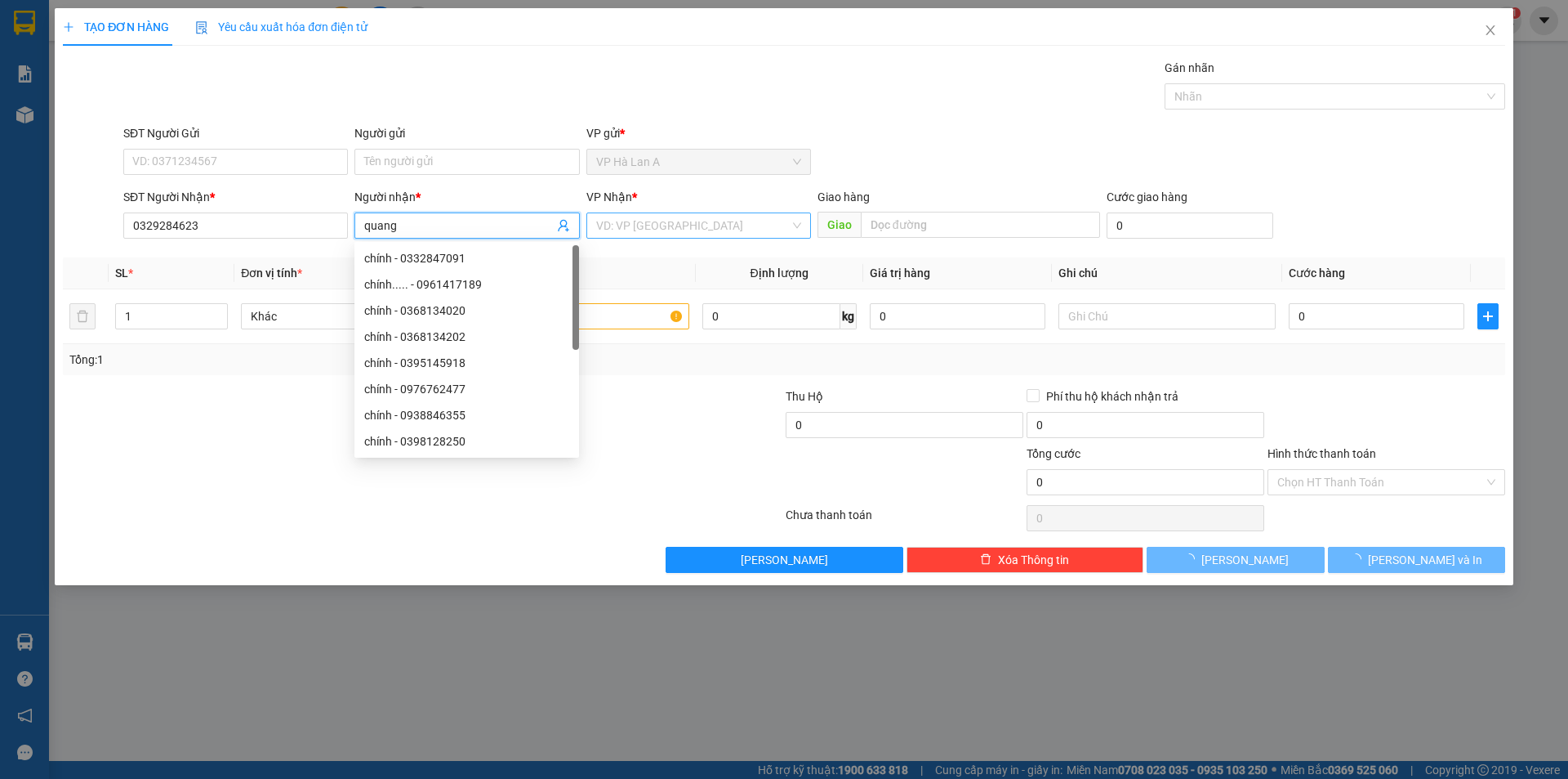
click at [692, 225] on input "search" at bounding box center [692, 226] width 193 height 25
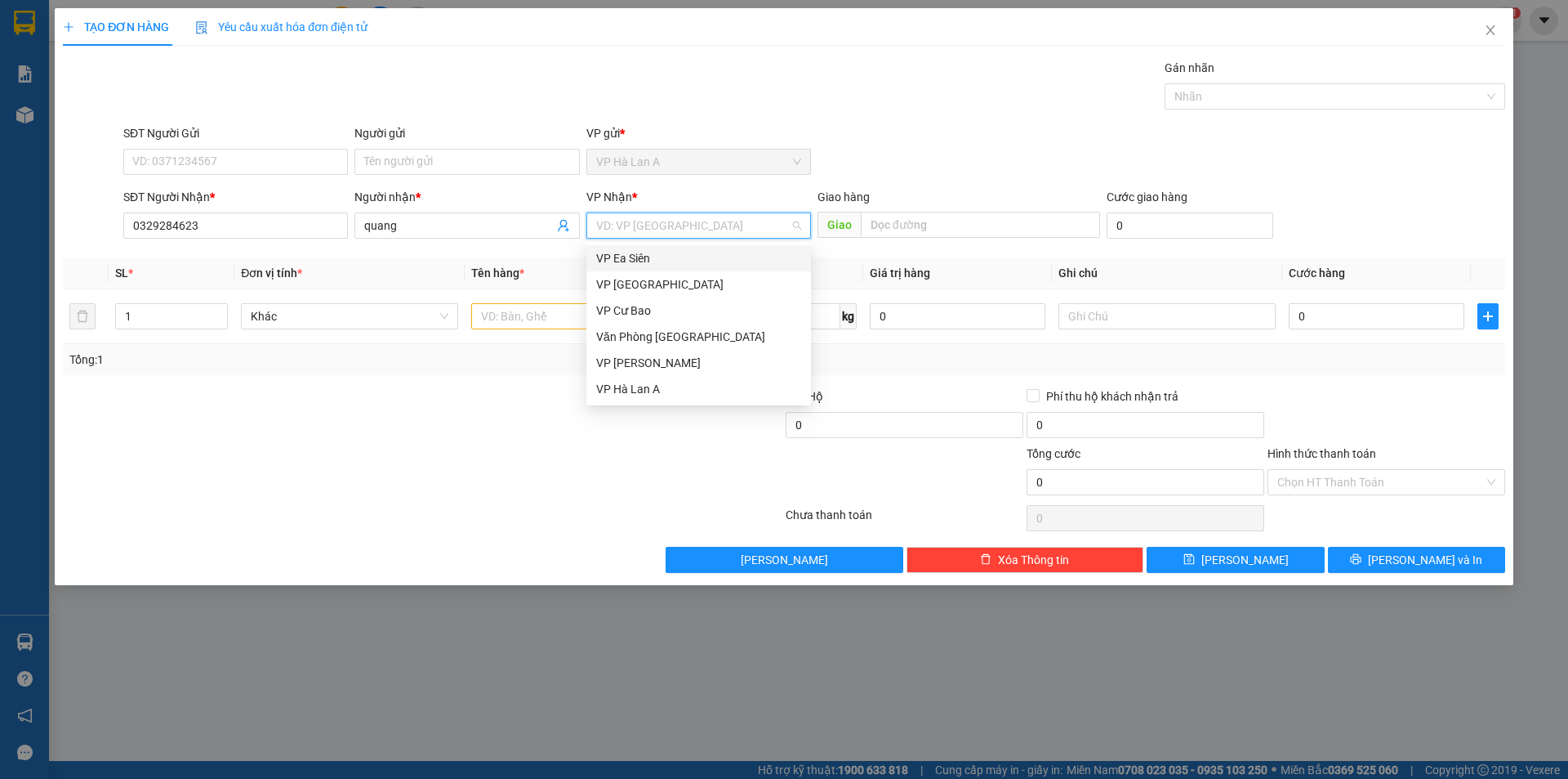
click at [674, 250] on div "VP Ea Siên" at bounding box center [698, 258] width 205 height 18
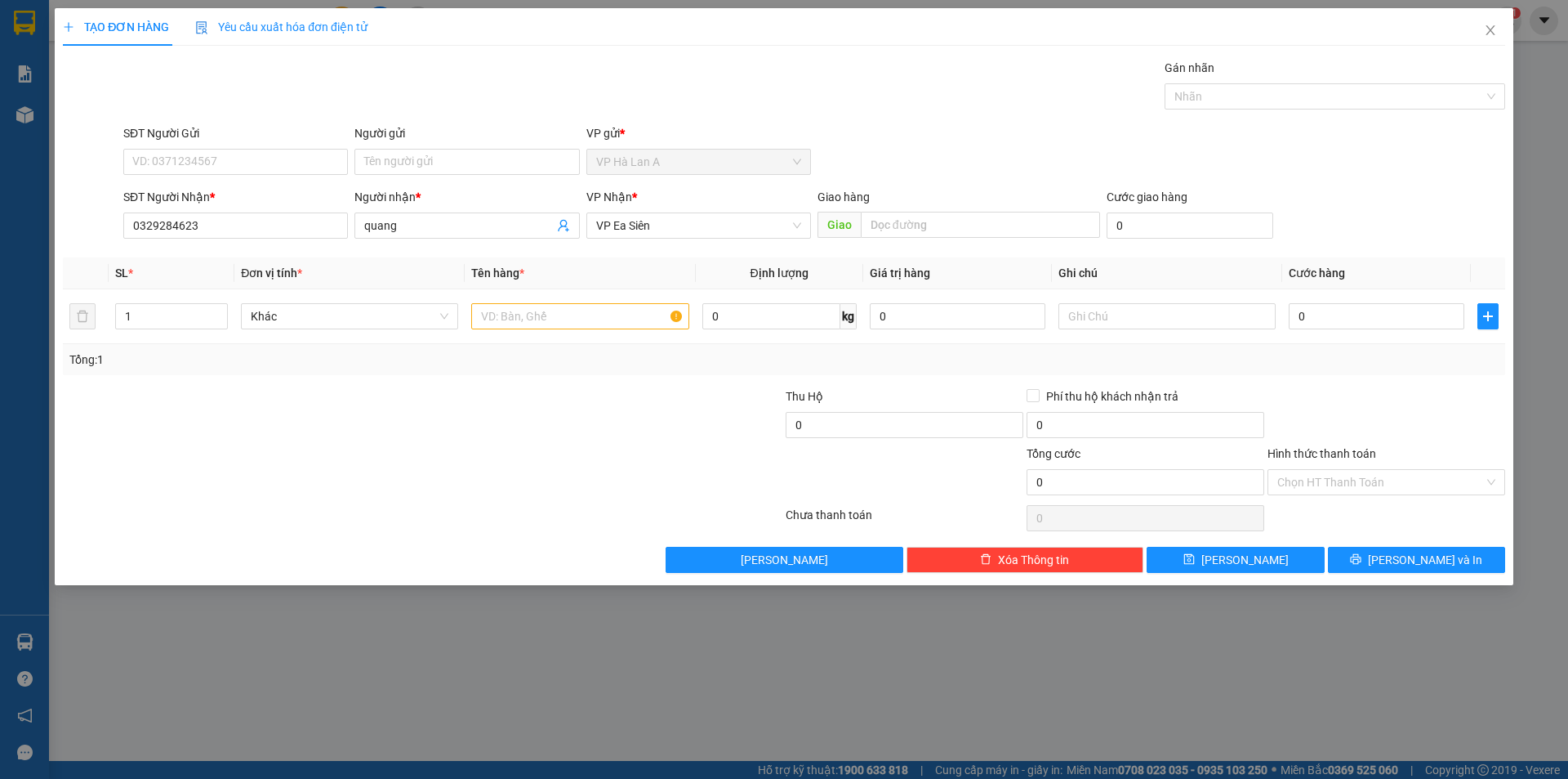
click at [843, 232] on span "Giao" at bounding box center [839, 224] width 43 height 26
click at [883, 210] on div "Giao hàng" at bounding box center [959, 200] width 283 height 25
click at [885, 214] on div "Giao hàng Giao" at bounding box center [959, 216] width 283 height 57
click at [885, 214] on input "text" at bounding box center [980, 224] width 239 height 26
click at [565, 321] on input "text" at bounding box center [580, 315] width 217 height 26
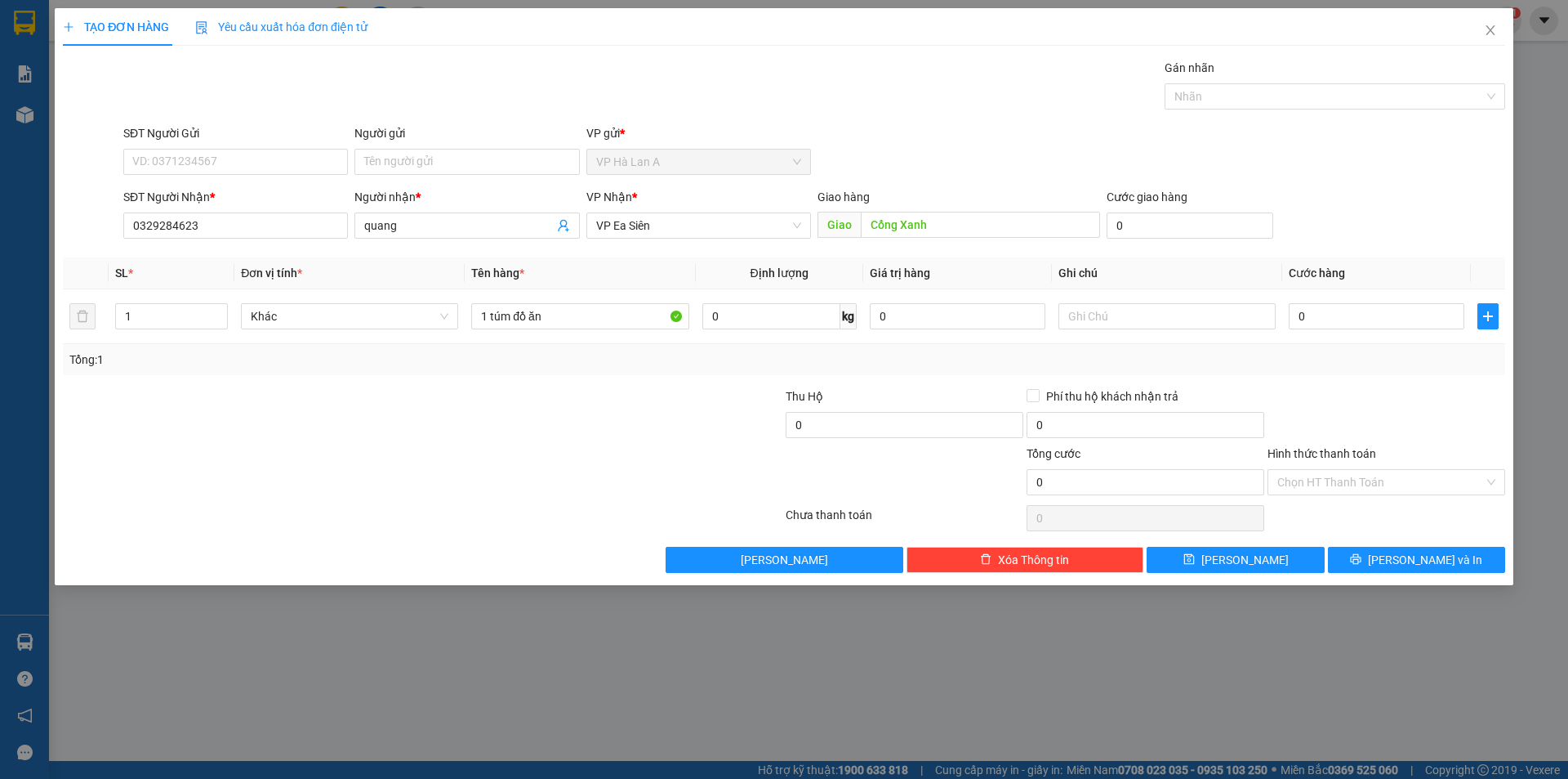
click at [1193, 579] on div "TẠO ĐƠN HÀNG Yêu cầu xuất hóa đơn điện tử Transit Pickup Surcharge Ids Transit …" at bounding box center [784, 297] width 1459 height 577
click at [1200, 568] on button "Lưu" at bounding box center [1236, 559] width 177 height 26
click at [1499, 12] on span "Close" at bounding box center [1491, 31] width 46 height 46
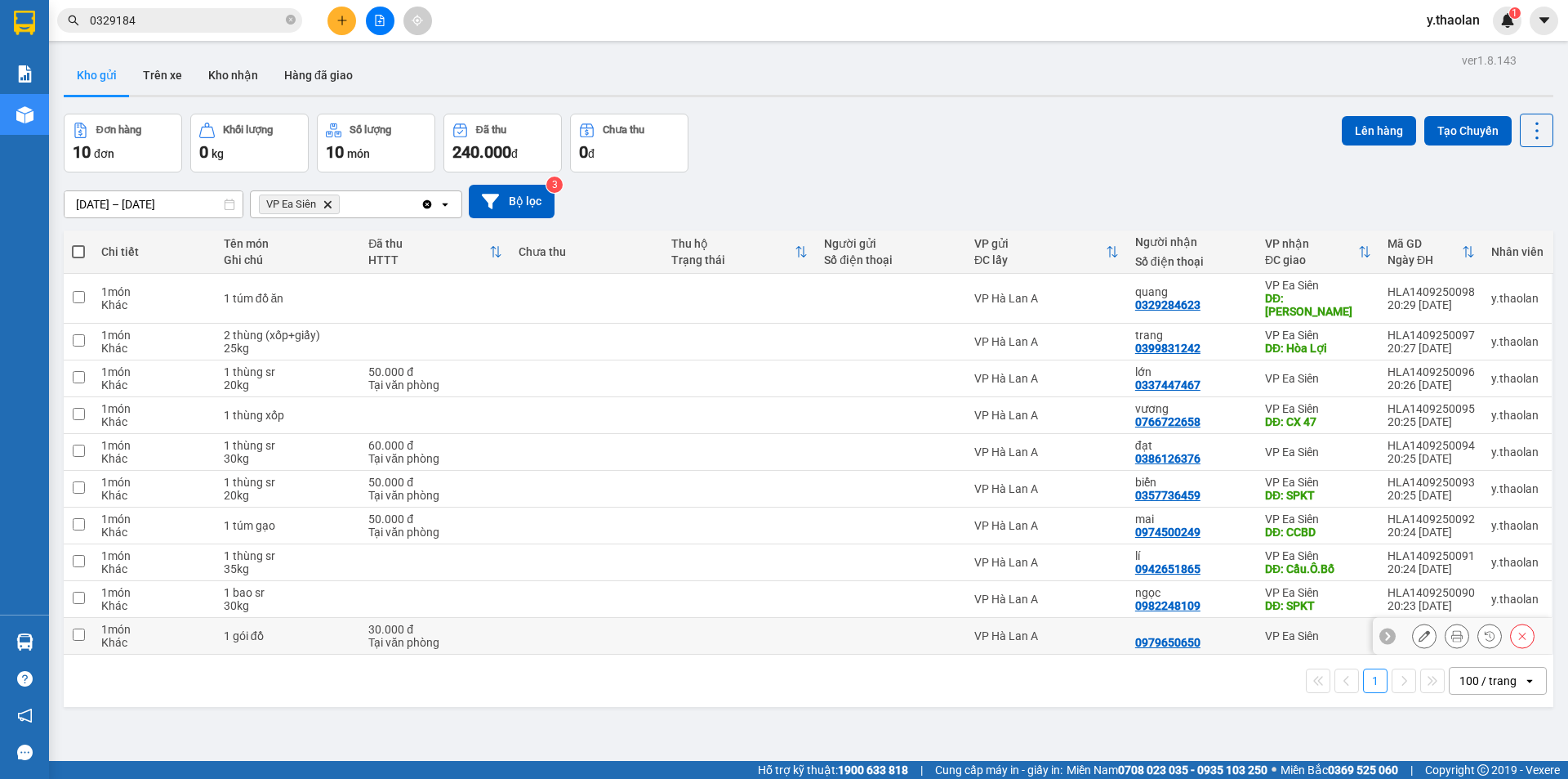
click at [290, 629] on div "1 gói đồ" at bounding box center [288, 636] width 129 height 13
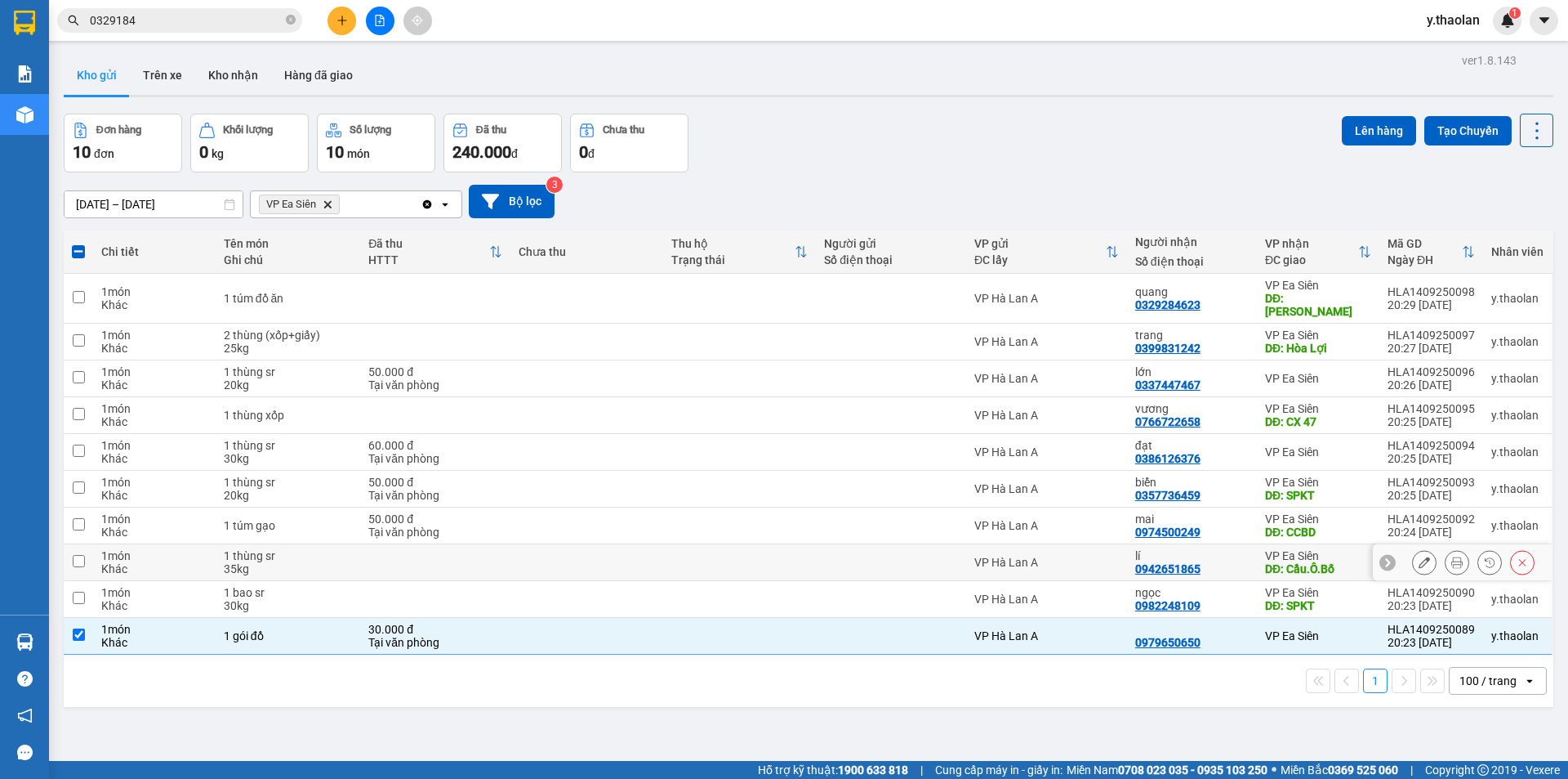
drag, startPoint x: 338, startPoint y: 560, endPoint x: 336, endPoint y: 572, distance: 12.2
click at [338, 567] on td "1 thùng sr 35kg" at bounding box center [288, 562] width 145 height 37
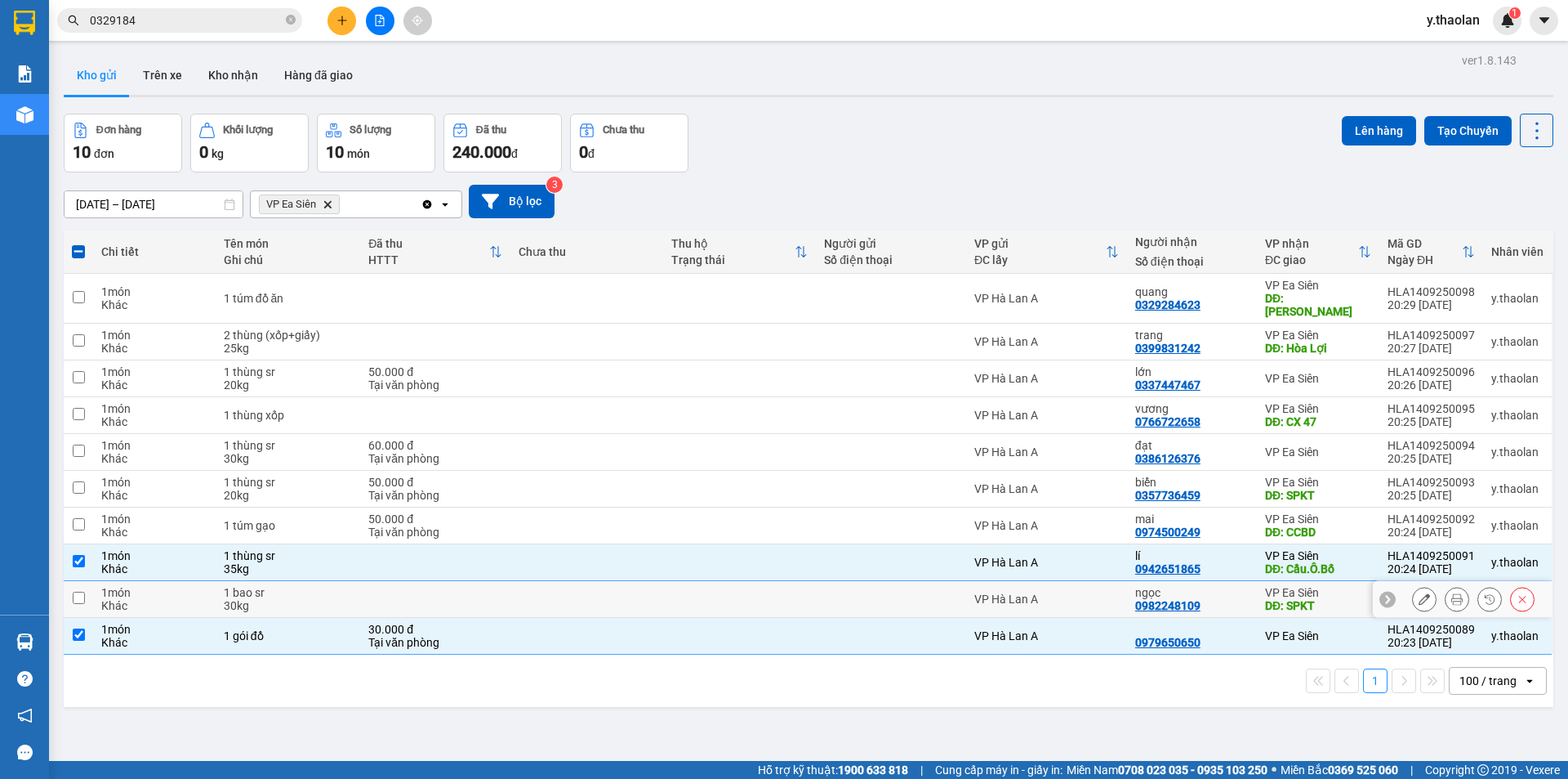
click at [333, 586] on div "1 bao sr" at bounding box center [288, 592] width 129 height 13
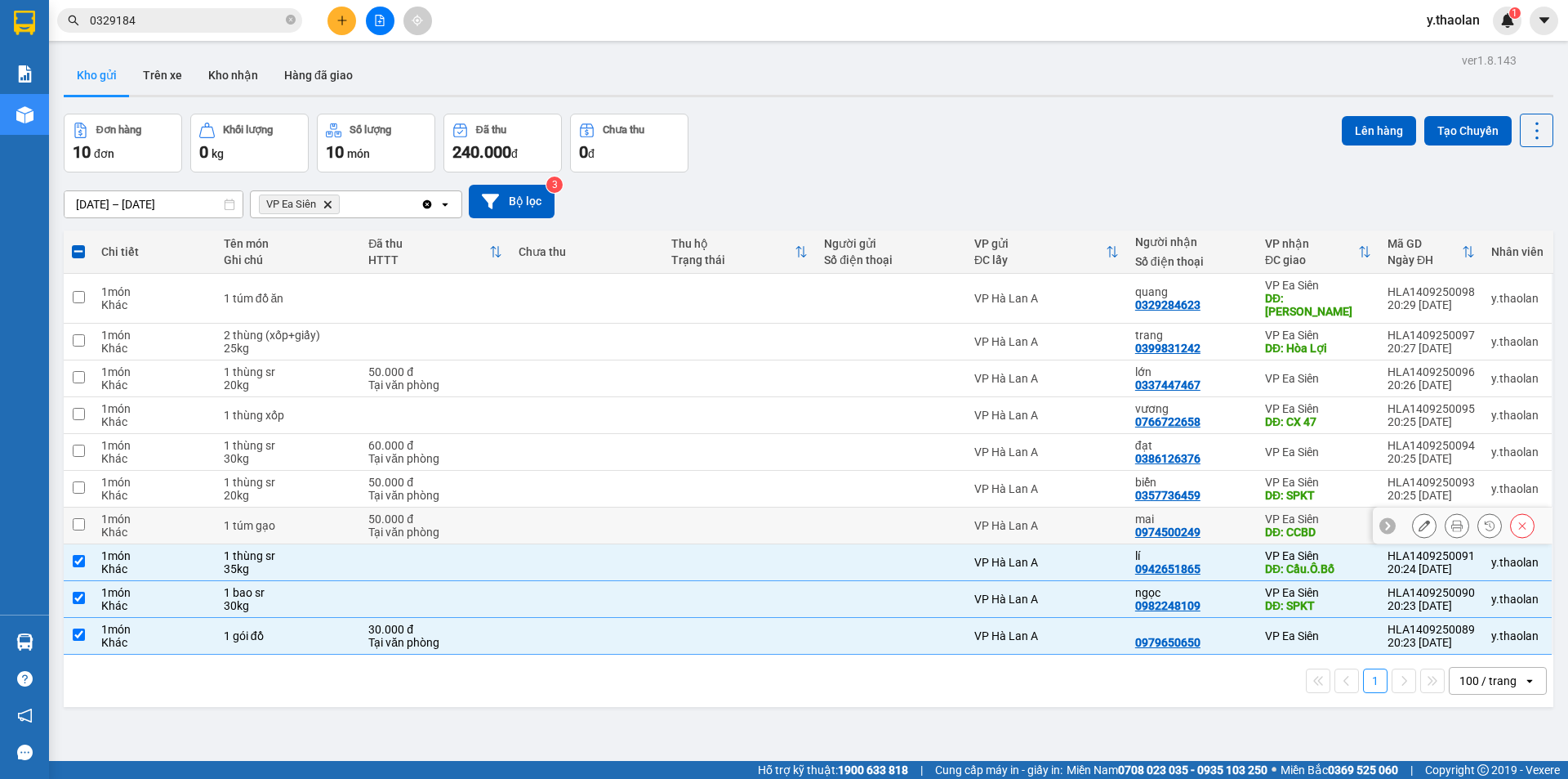
click at [319, 519] on div "1 túm gạo" at bounding box center [288, 526] width 129 height 13
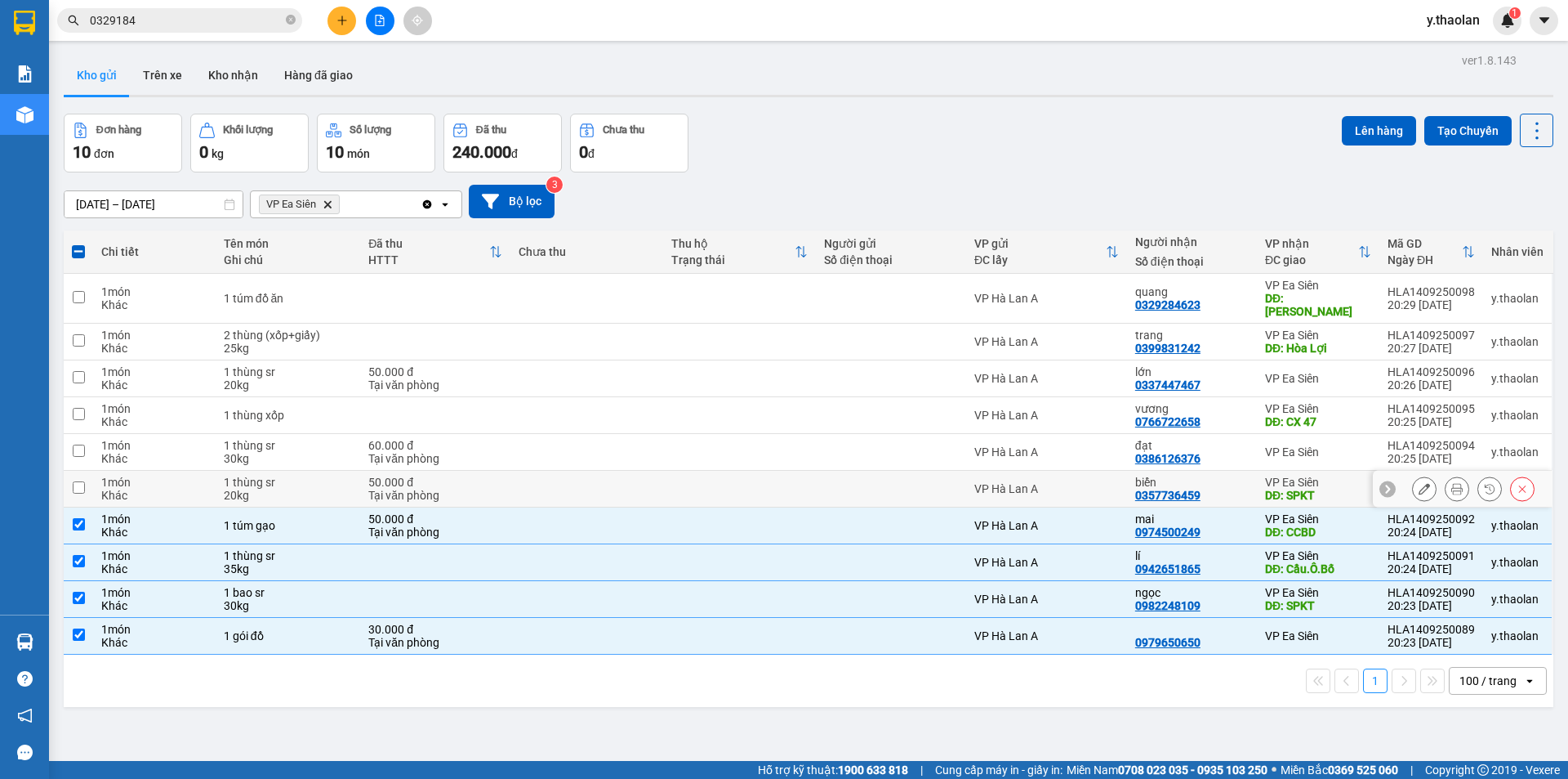
click at [328, 475] on div "1 thùng sr" at bounding box center [288, 482] width 129 height 13
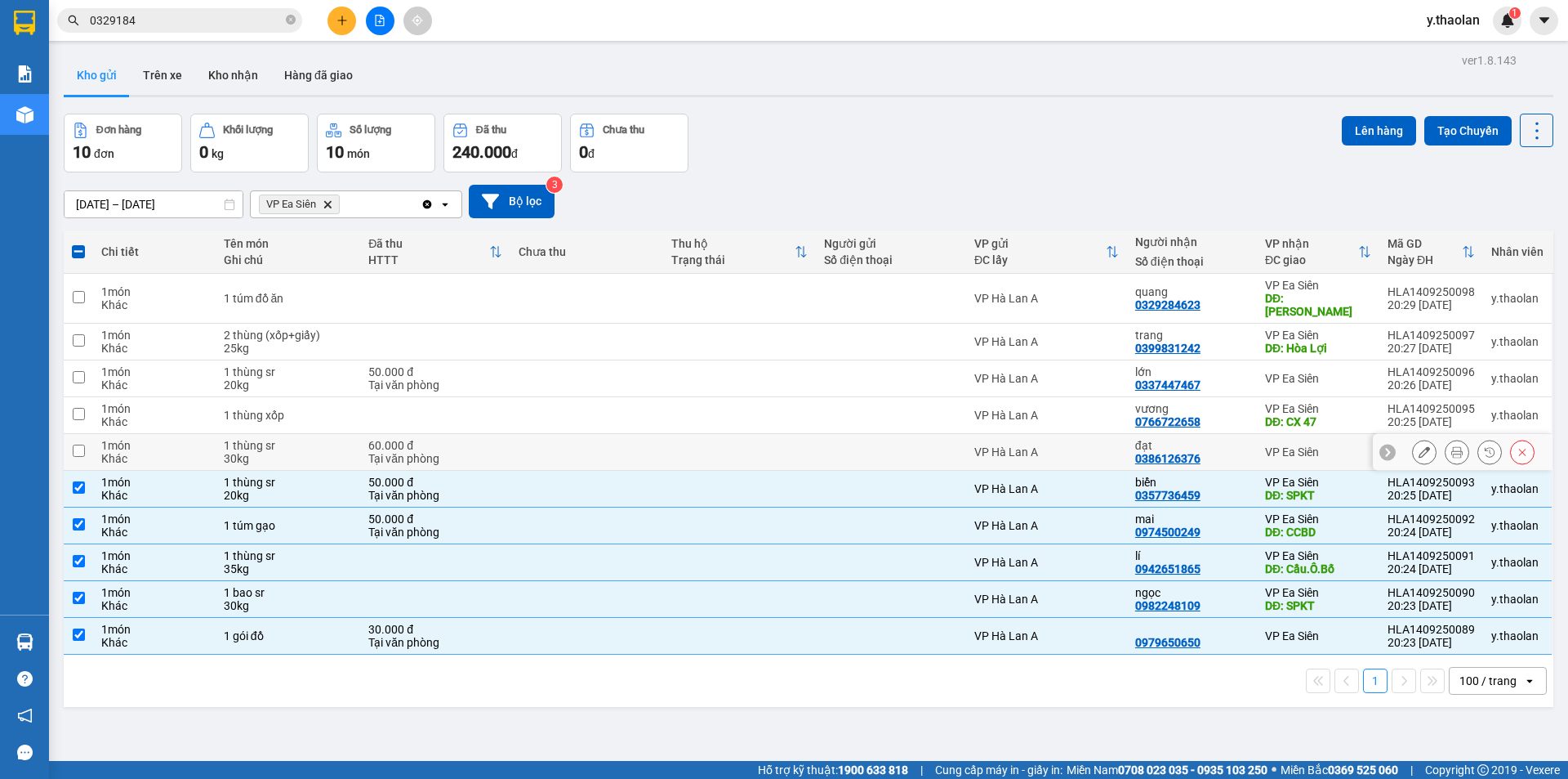
click at [328, 439] on div "1 thùng sr" at bounding box center [288, 446] width 129 height 13
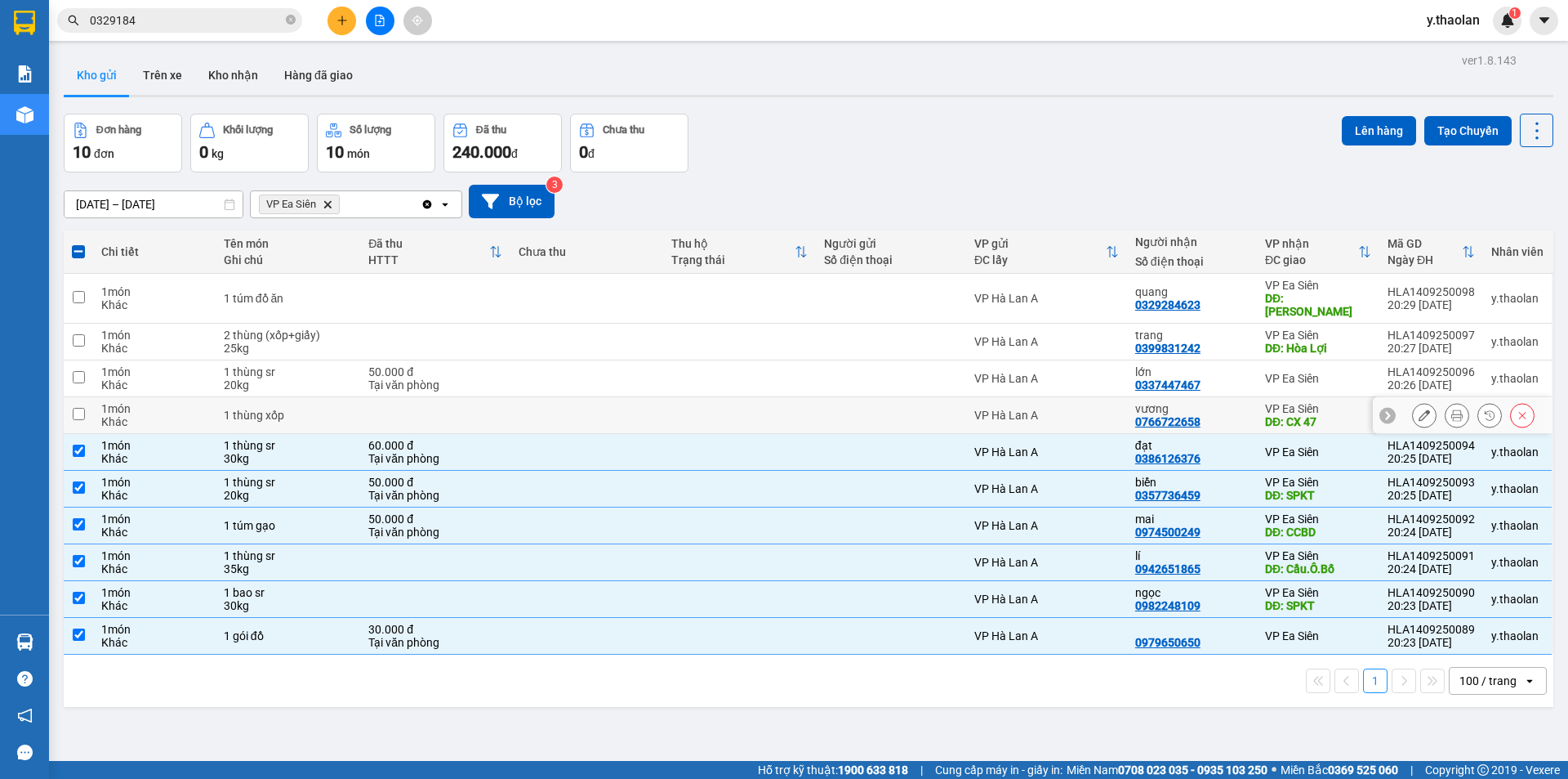
click at [328, 397] on td "1 thùng xốp" at bounding box center [288, 415] width 145 height 37
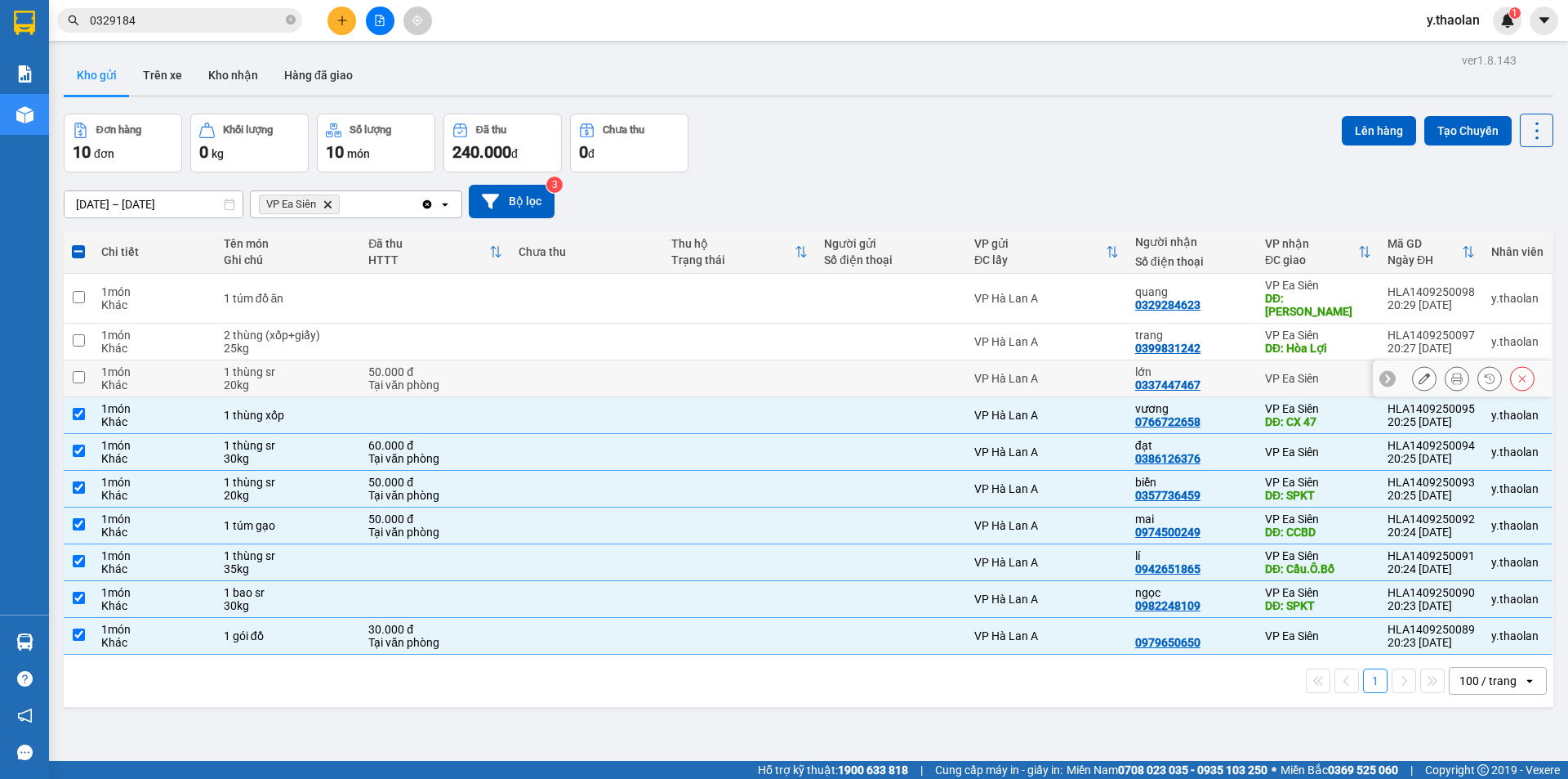
click at [326, 366] on div "1 thùng sr" at bounding box center [288, 372] width 129 height 13
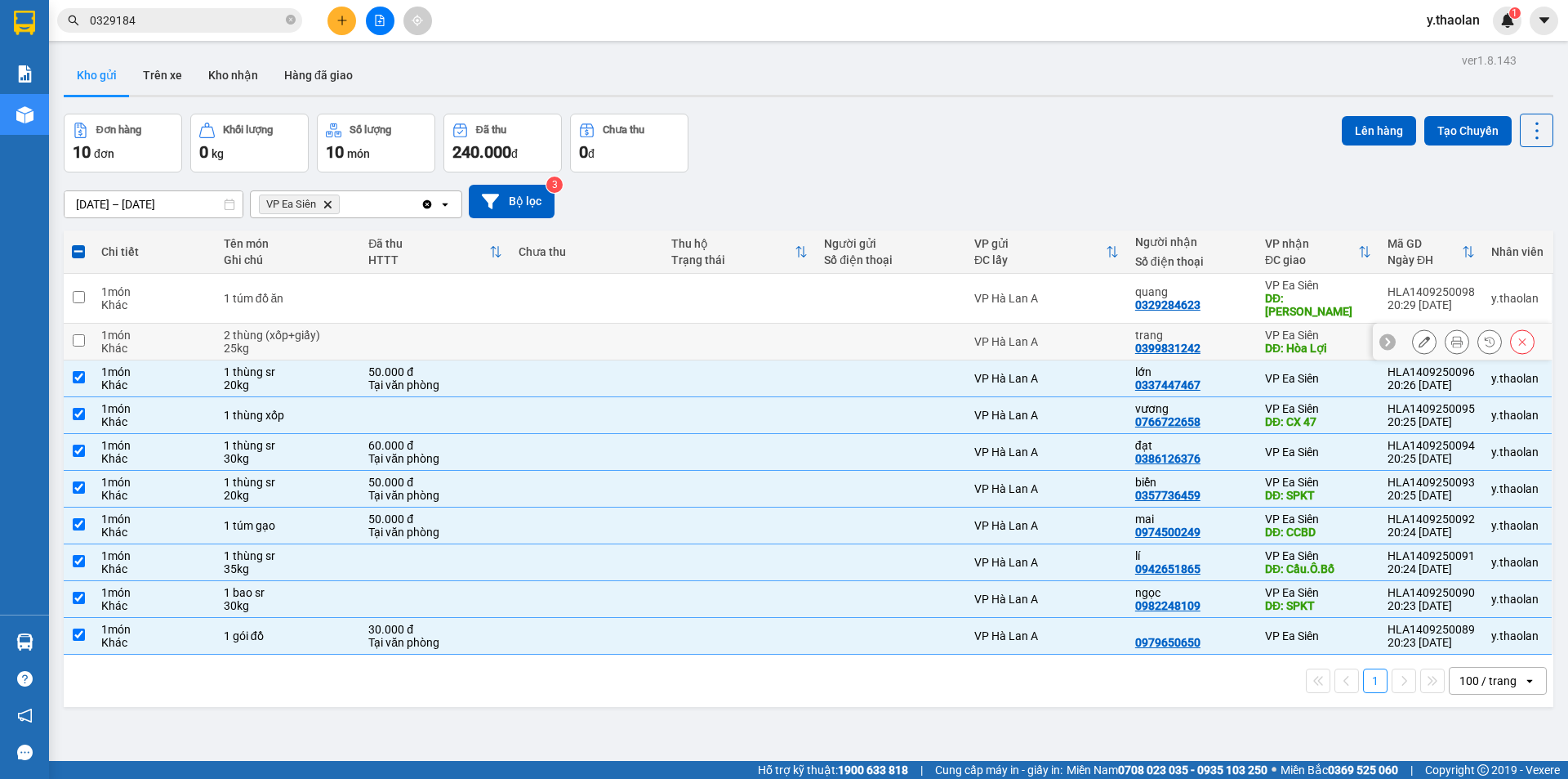
click at [360, 330] on td at bounding box center [435, 342] width 150 height 37
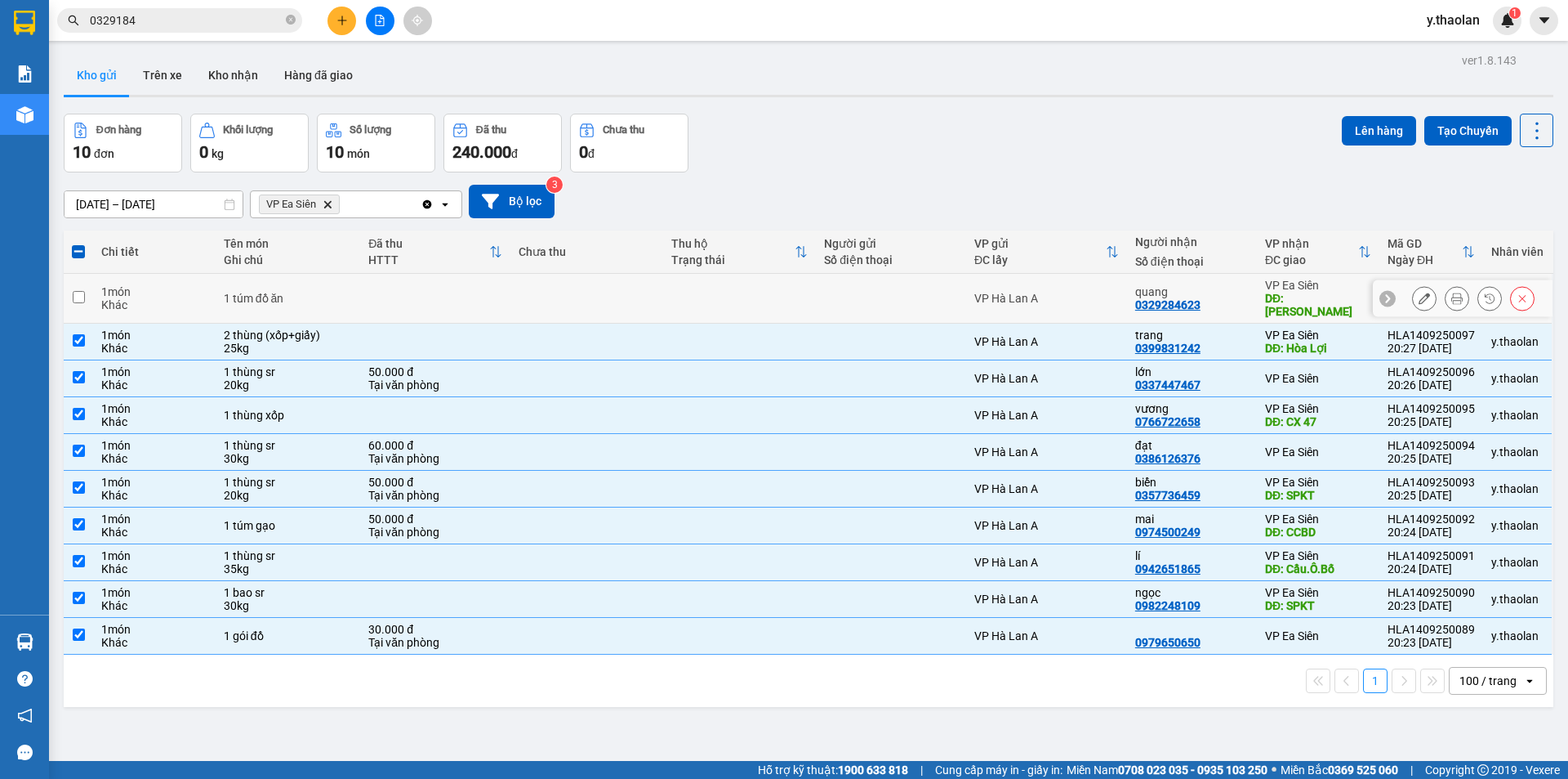
click at [382, 285] on td at bounding box center [435, 298] width 150 height 50
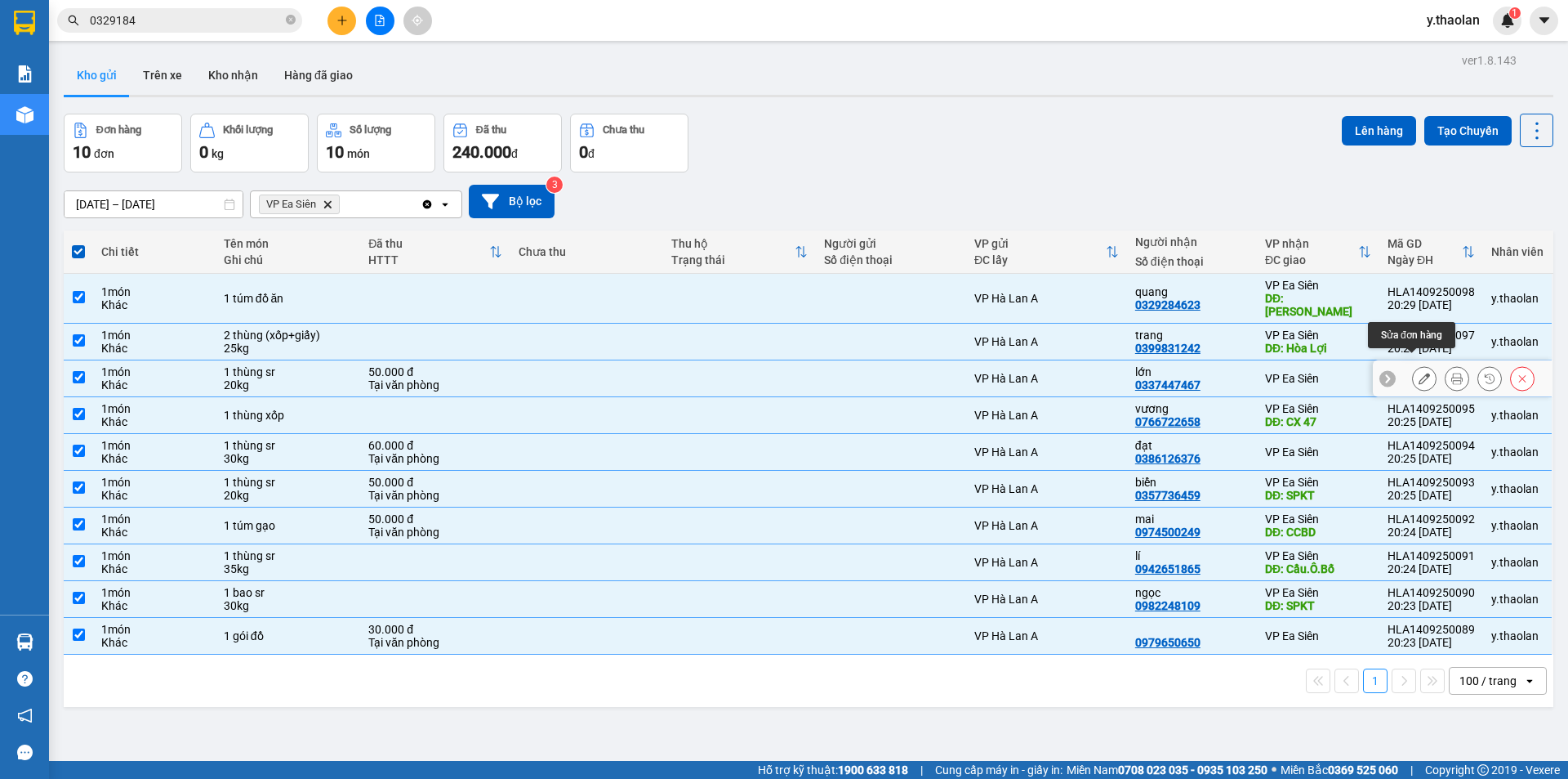
click at [1419, 372] on icon at bounding box center [1424, 378] width 11 height 11
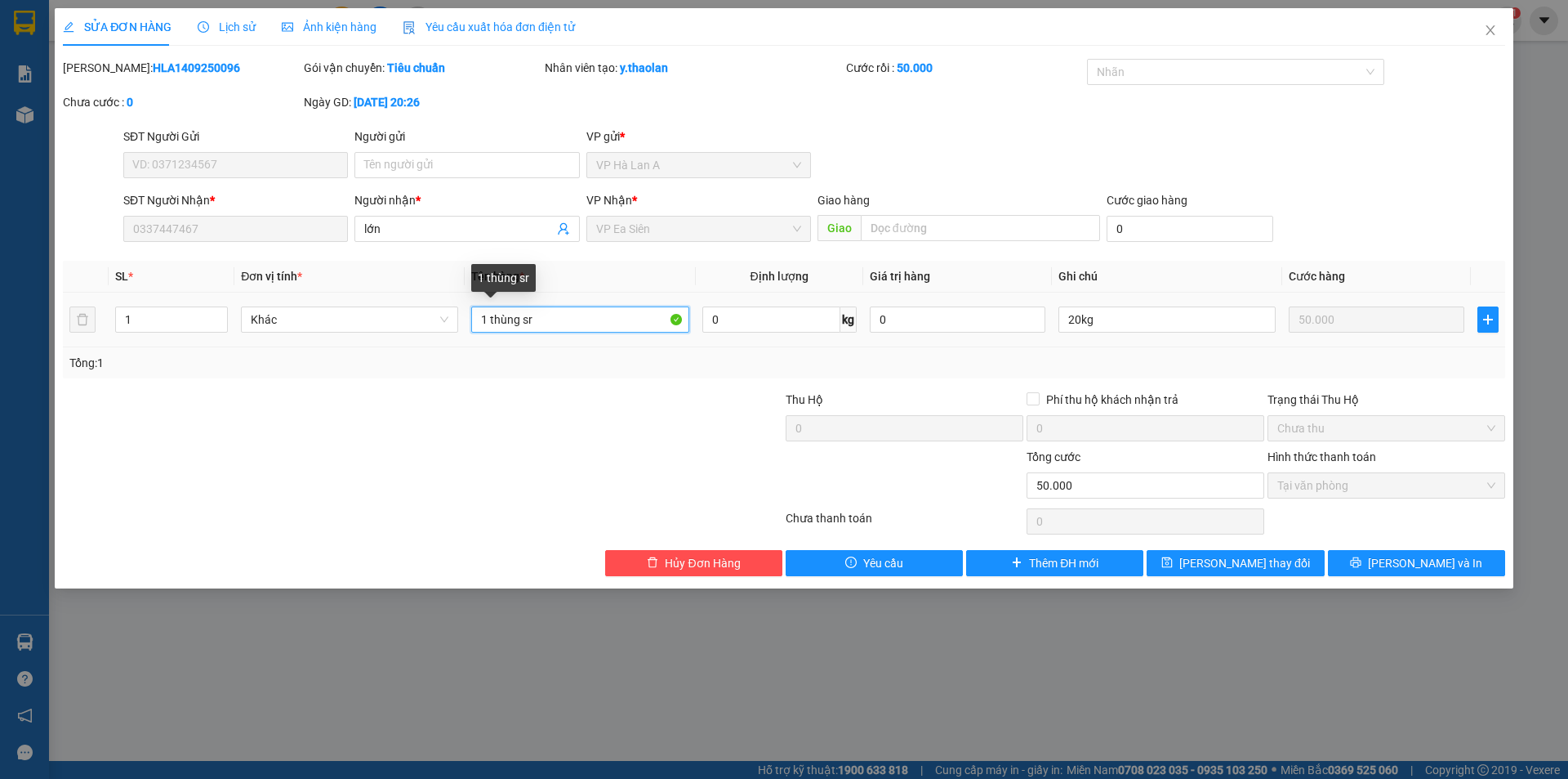
drag, startPoint x: 525, startPoint y: 319, endPoint x: 650, endPoint y: 285, distance: 129.5
click at [612, 294] on td "1 thùng sr" at bounding box center [580, 319] width 230 height 54
click at [1285, 553] on button "Lưu thay đổi" at bounding box center [1236, 562] width 177 height 26
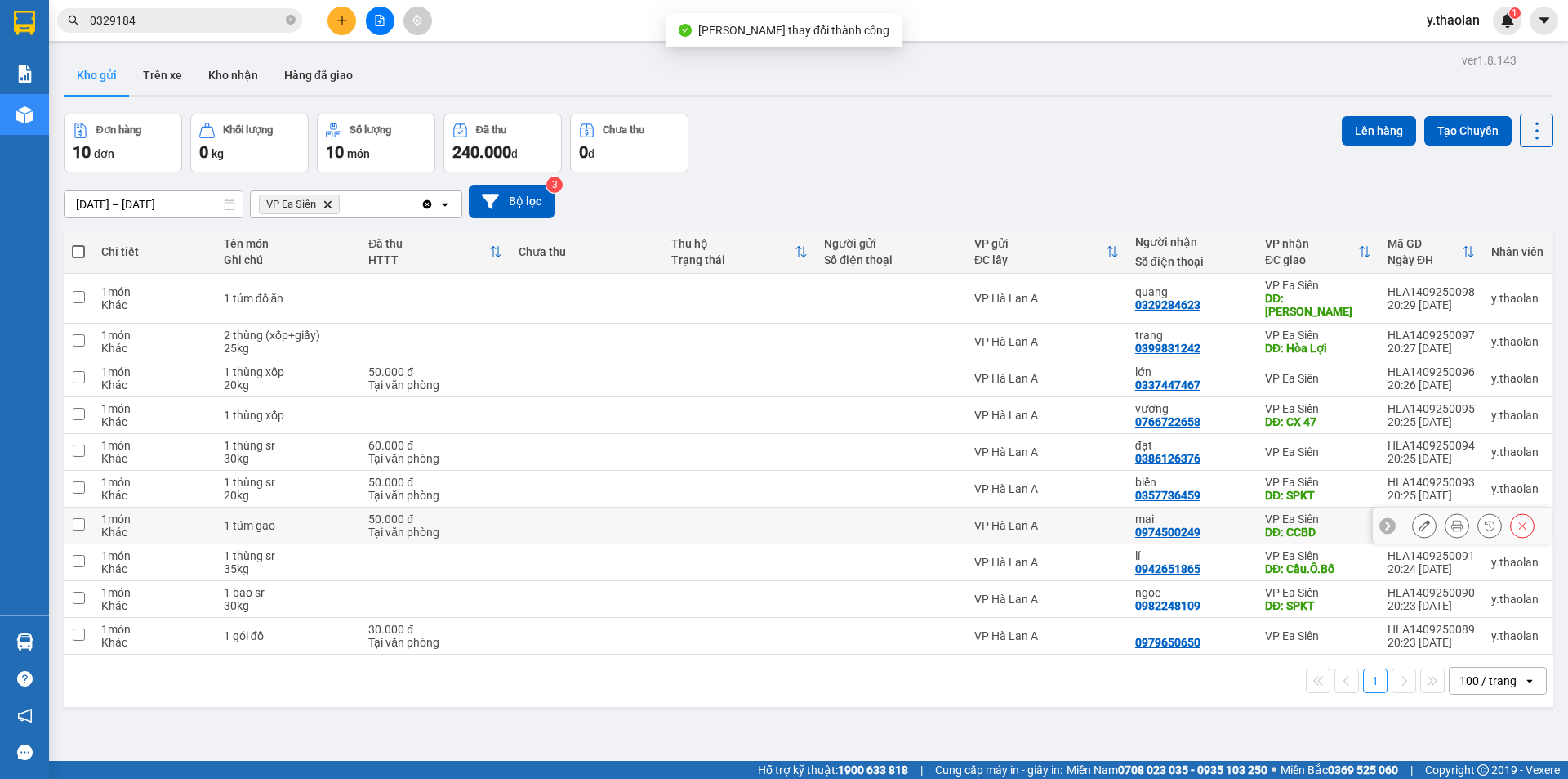
scroll to position [75, 0]
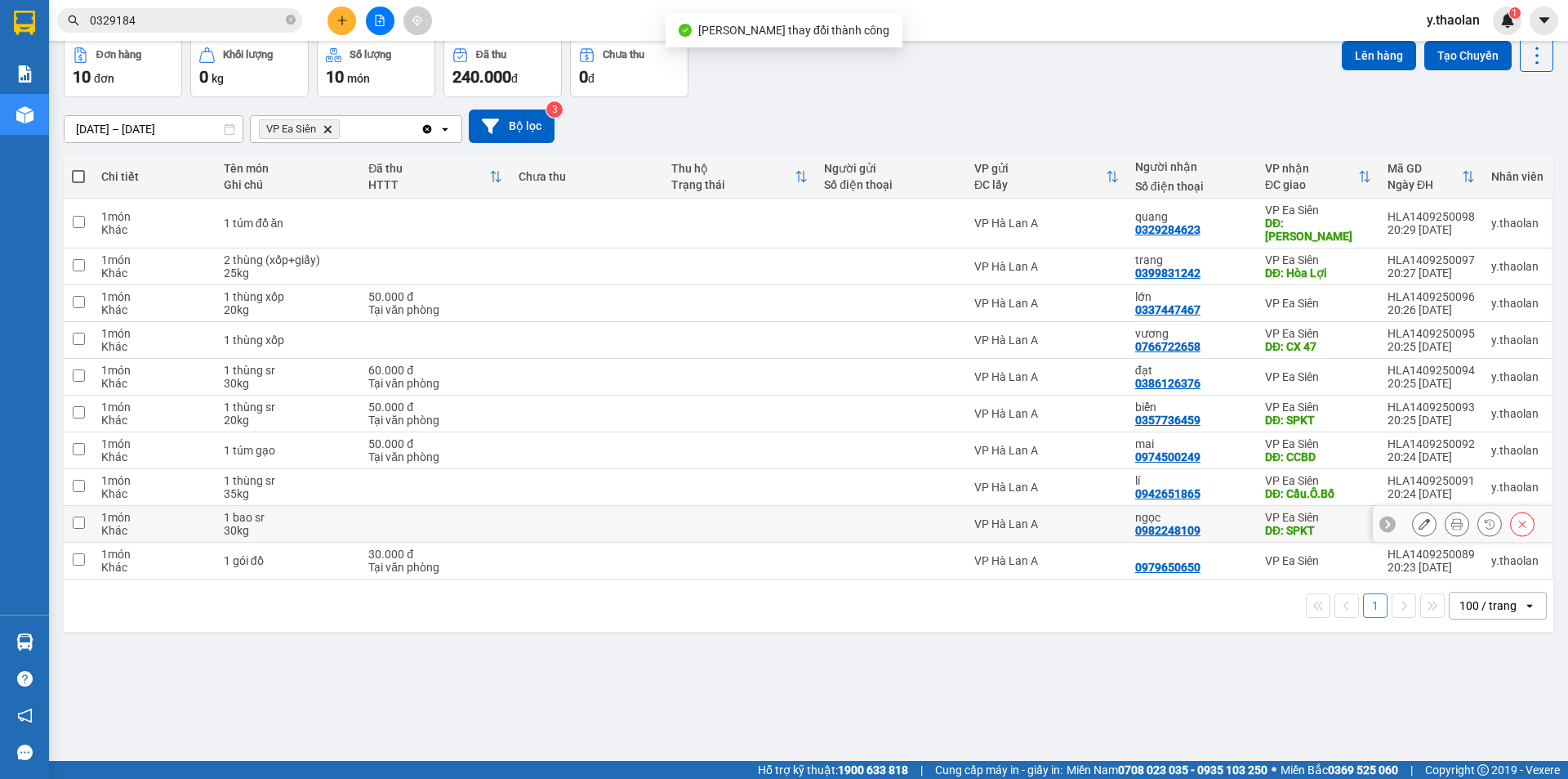
click at [1325, 510] on div "VP Ea Siên" at bounding box center [1319, 517] width 107 height 13
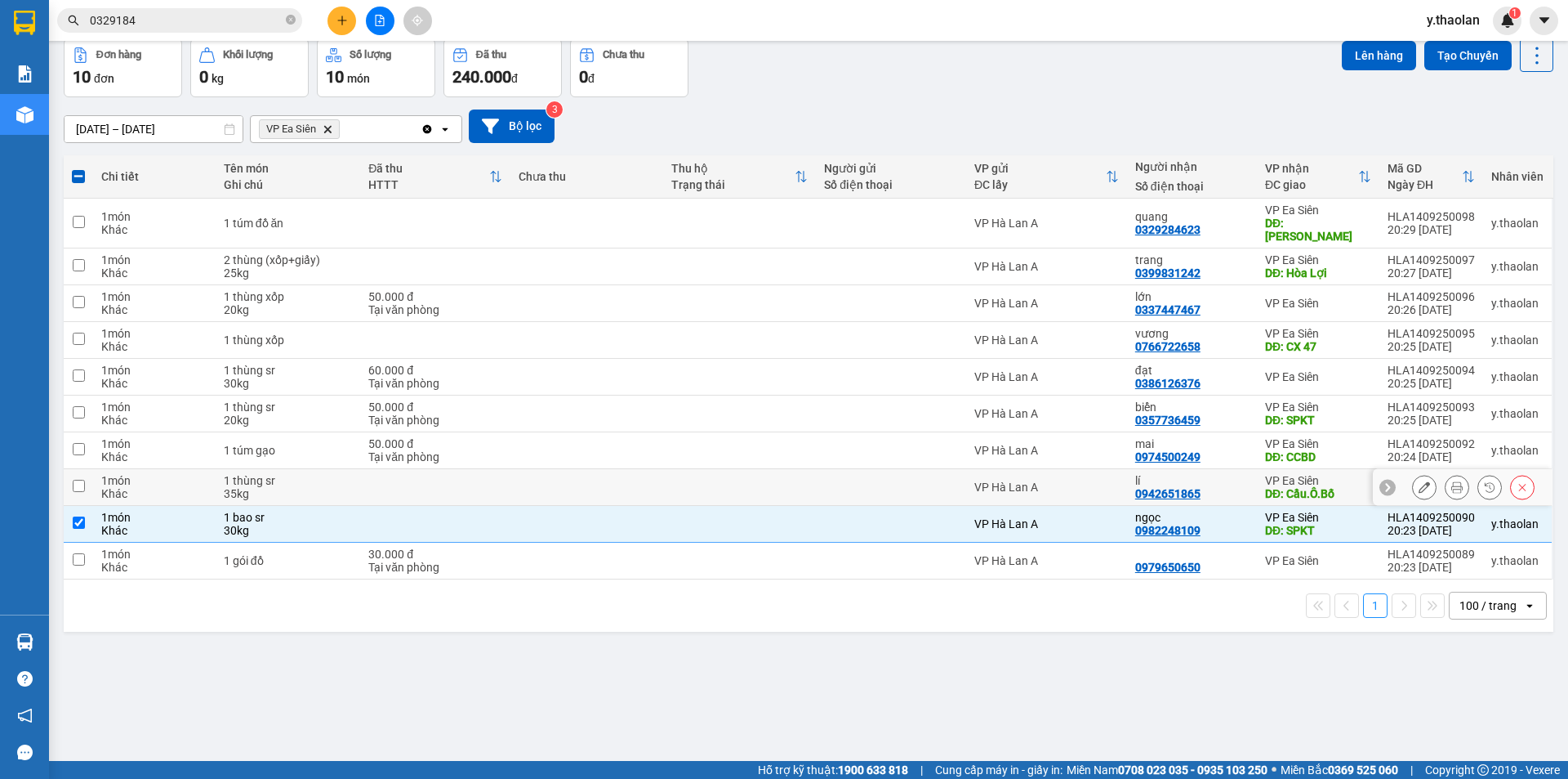
click at [1331, 487] on div "DĐ: Cầu.Ô.Bố" at bounding box center [1319, 493] width 107 height 13
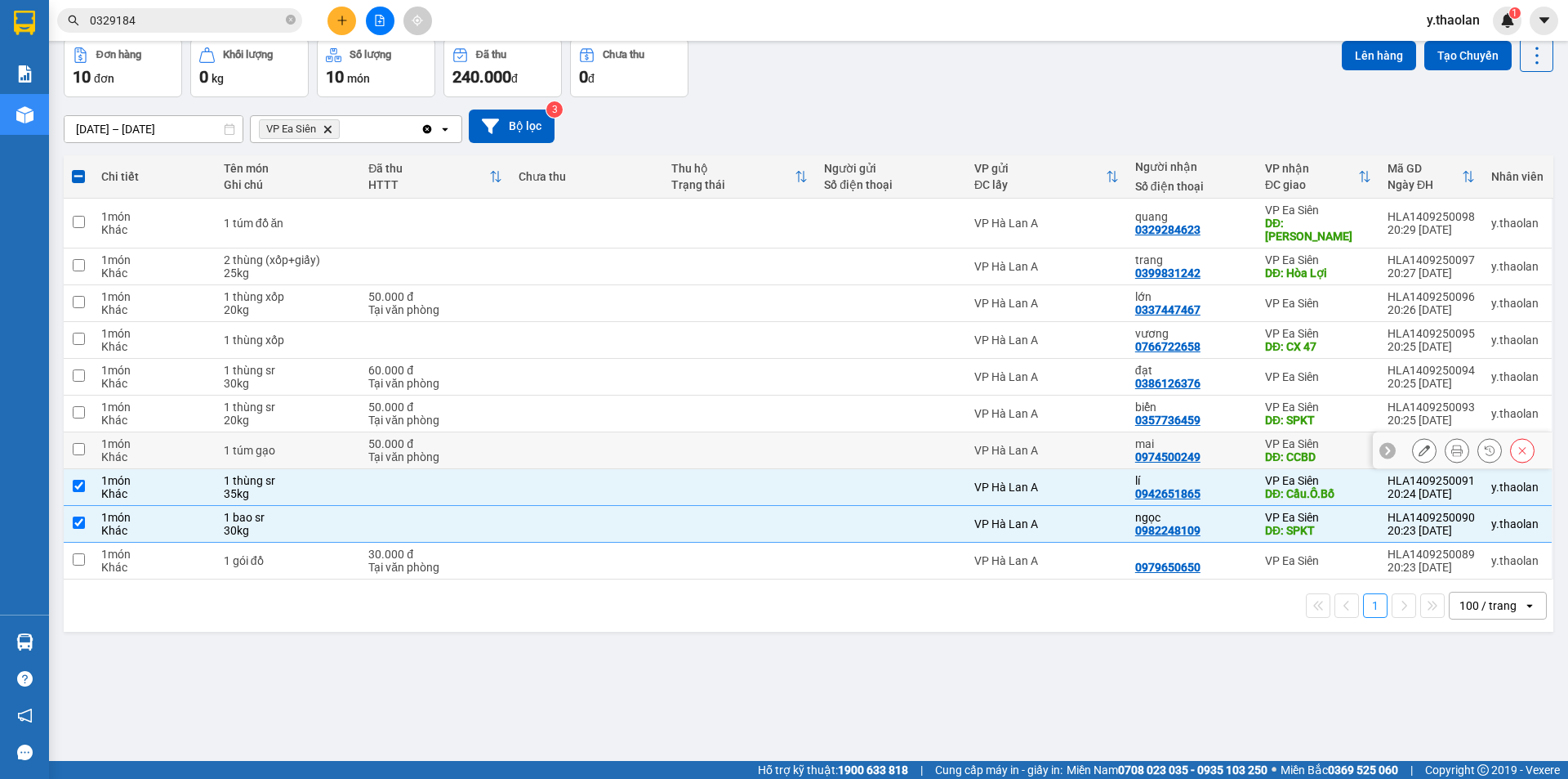
click at [1419, 445] on icon at bounding box center [1424, 450] width 11 height 11
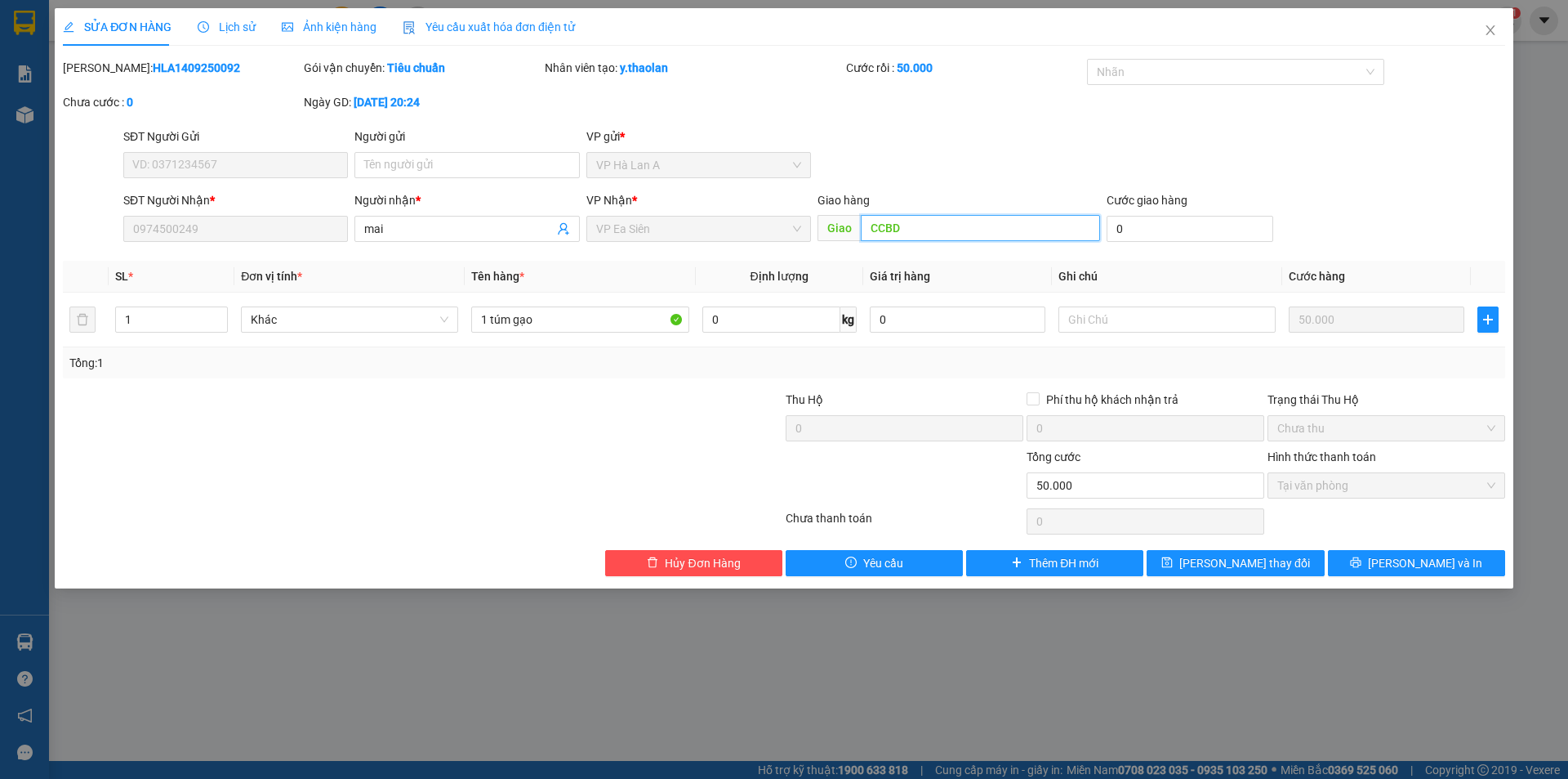
click at [939, 225] on input "CCBD" at bounding box center [980, 228] width 239 height 26
click at [1235, 563] on span "Lưu thay đổi" at bounding box center [1244, 563] width 130 height 18
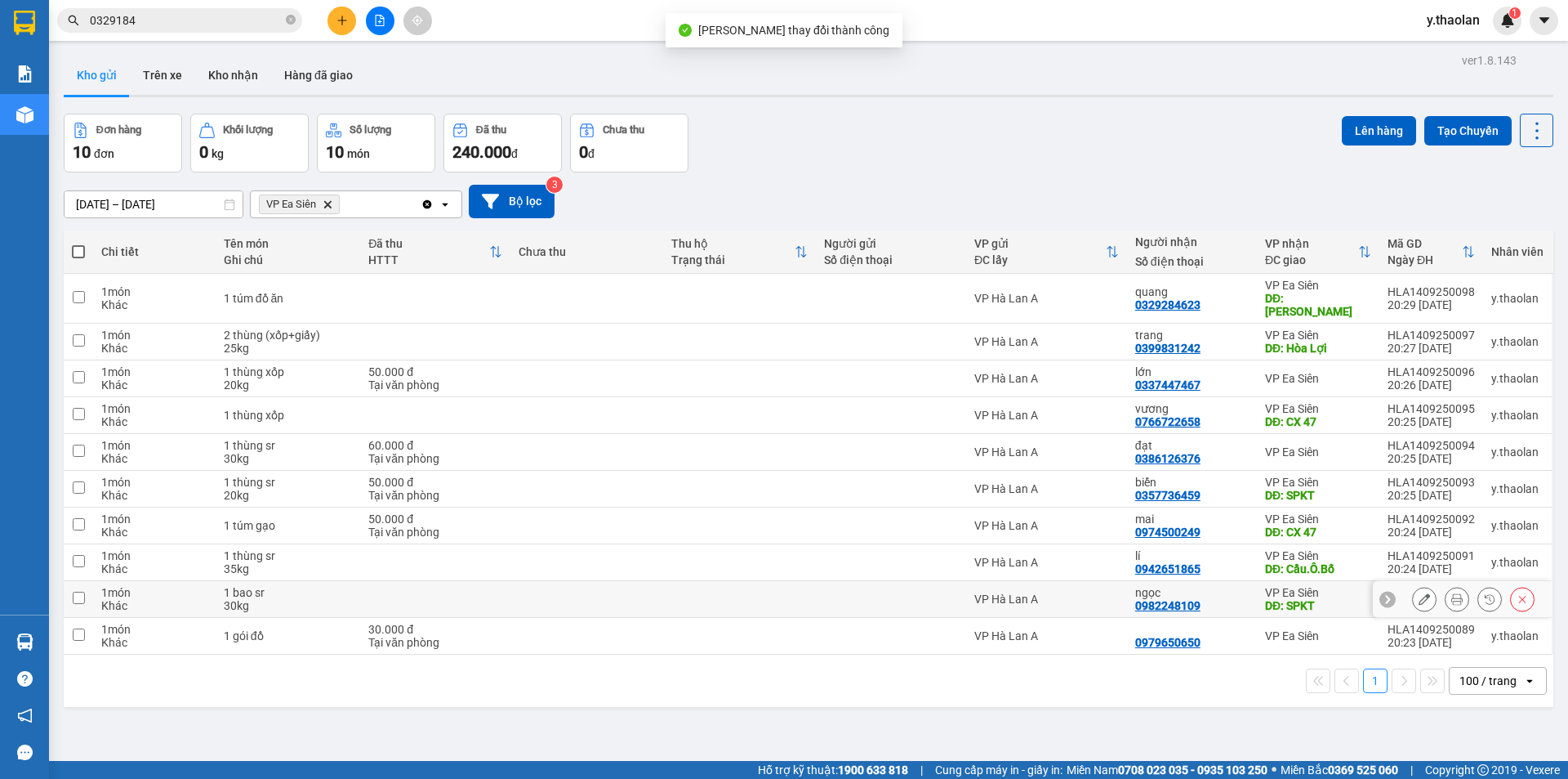
drag, startPoint x: 1333, startPoint y: 592, endPoint x: 1333, endPoint y: 550, distance: 42.0
click at [1333, 599] on div "DĐ: SPKT" at bounding box center [1319, 606] width 107 height 13
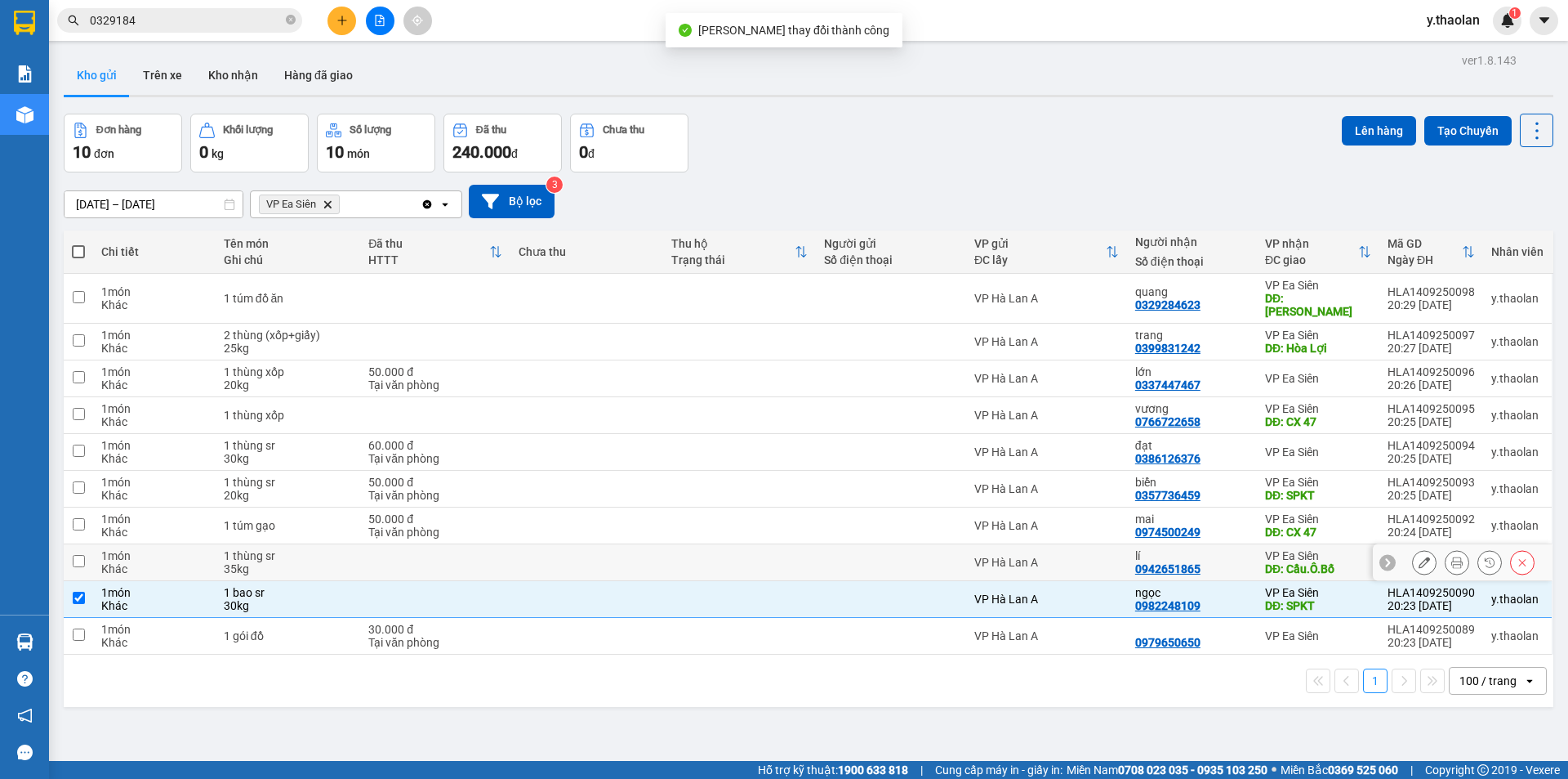
click at [1332, 549] on div "VP Ea Siên" at bounding box center [1319, 556] width 107 height 13
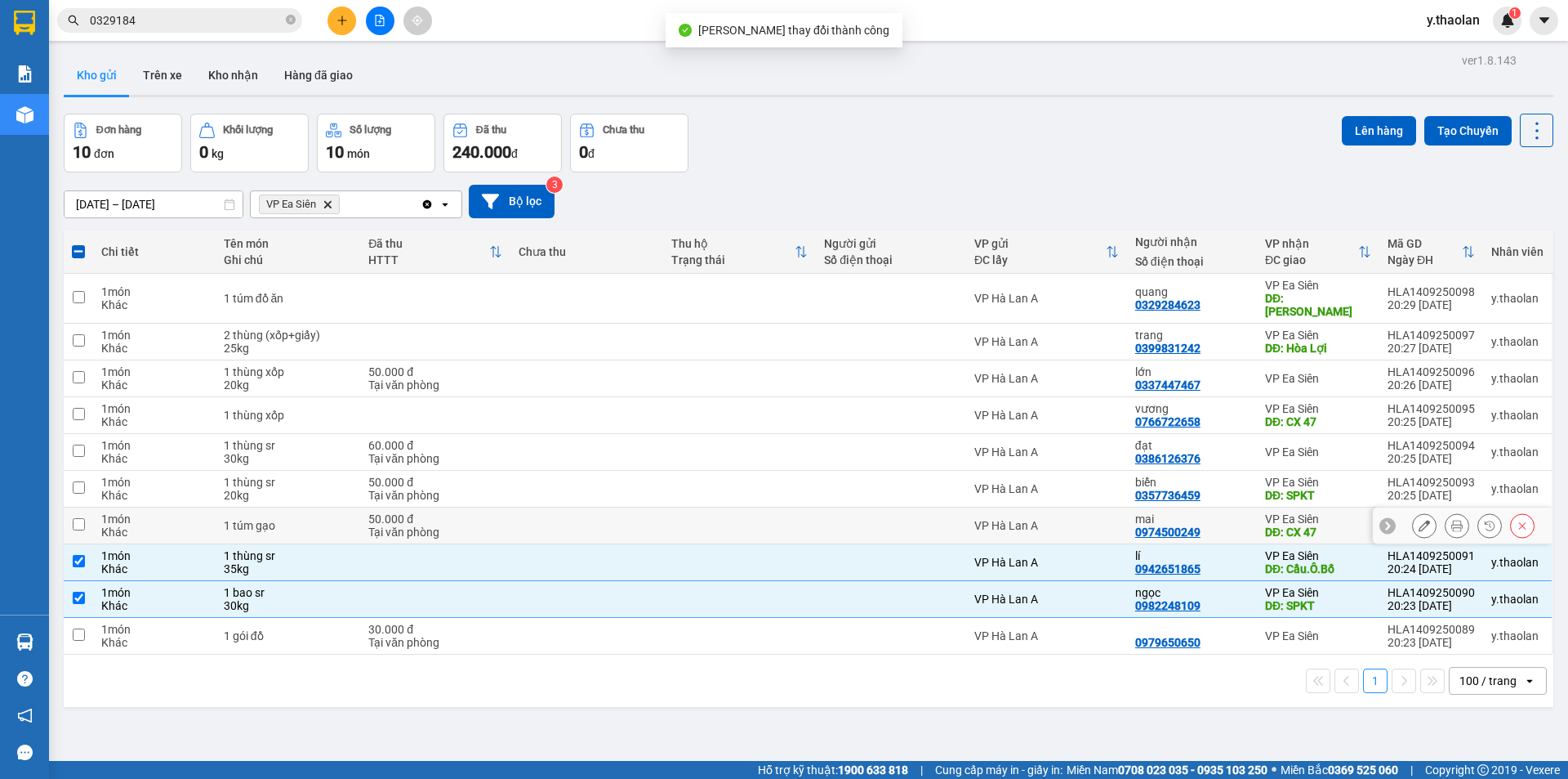
click at [1327, 512] on div "VP Ea Siên" at bounding box center [1319, 519] width 107 height 13
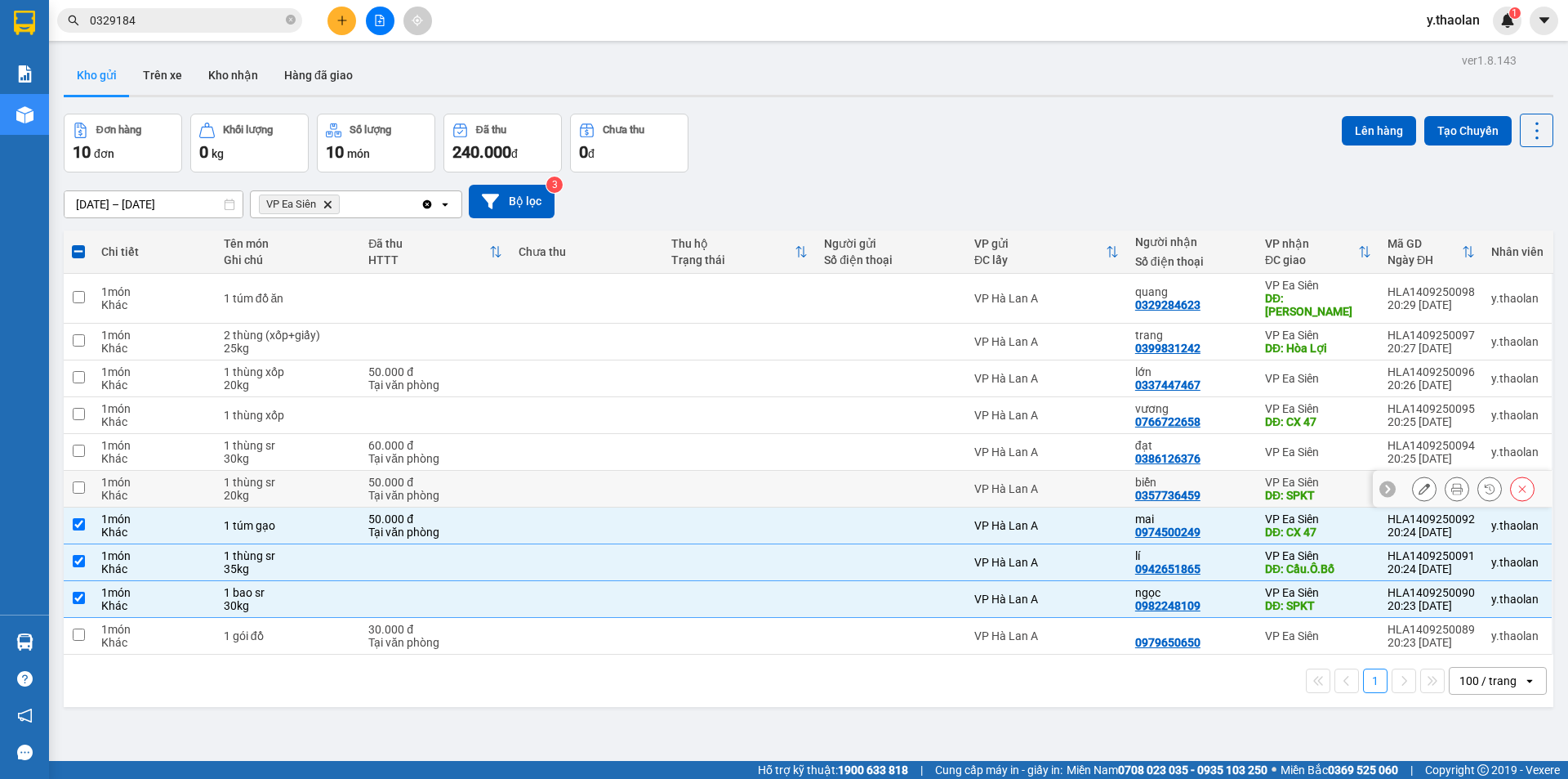
click at [1308, 475] on div "VP Ea Siên" at bounding box center [1319, 482] width 107 height 13
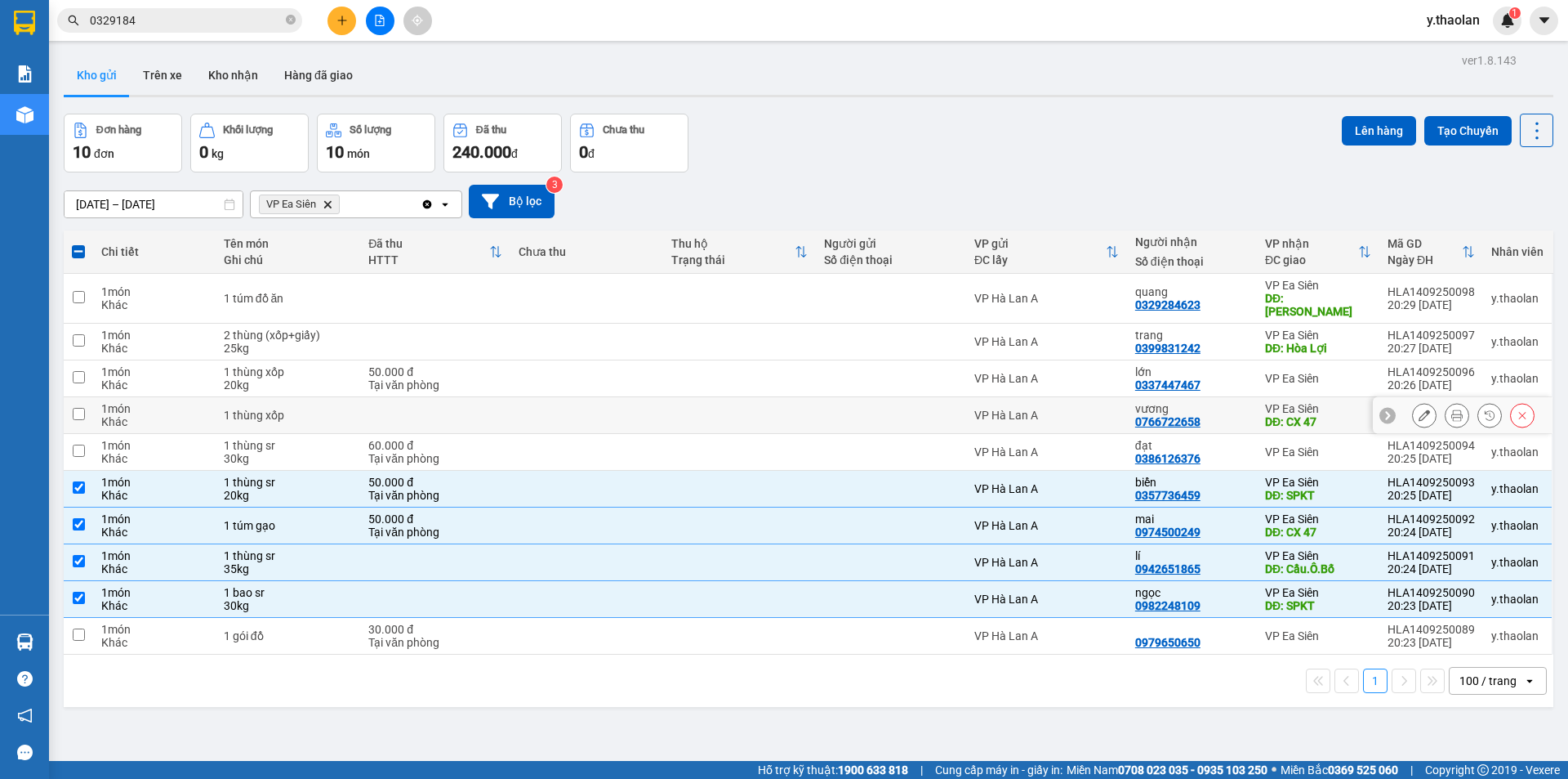
click at [1314, 415] on div "DĐ: CX 47" at bounding box center [1319, 422] width 107 height 13
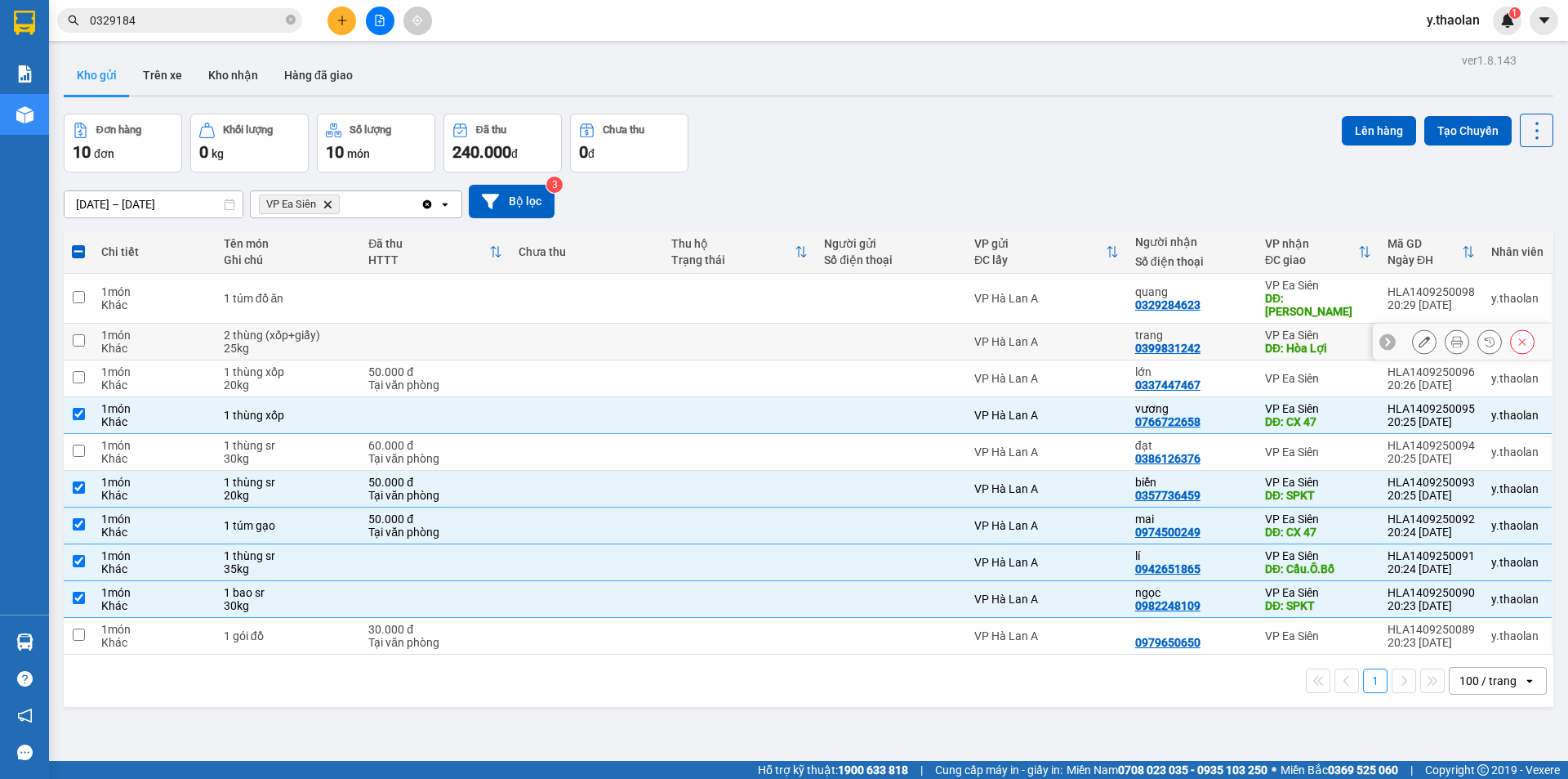
click at [1357, 342] on div "DĐ: Hòa Lợi" at bounding box center [1319, 349] width 107 height 13
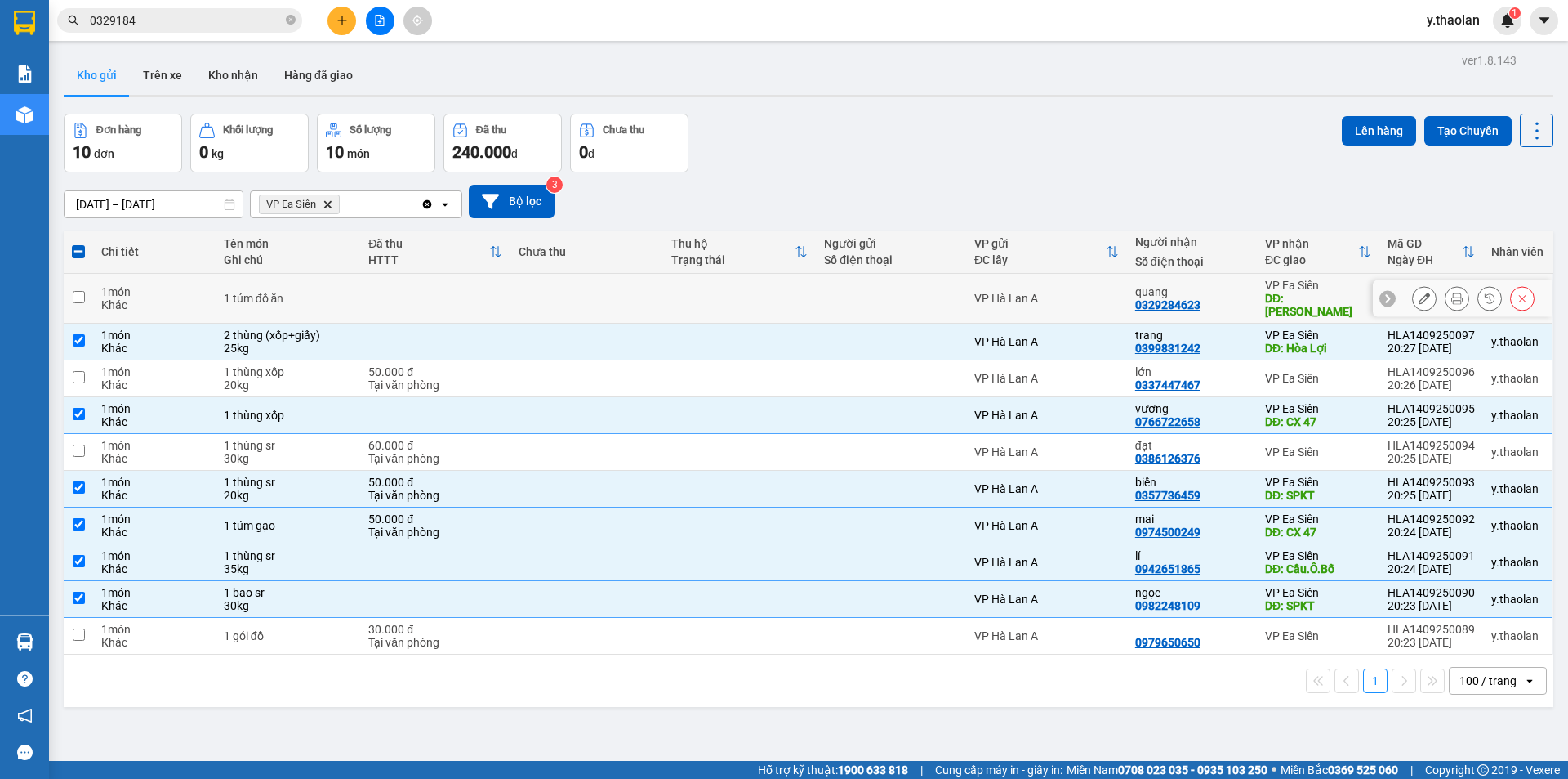
click at [1340, 303] on div "DĐ: Cổng Xanh" at bounding box center [1319, 304] width 107 height 26
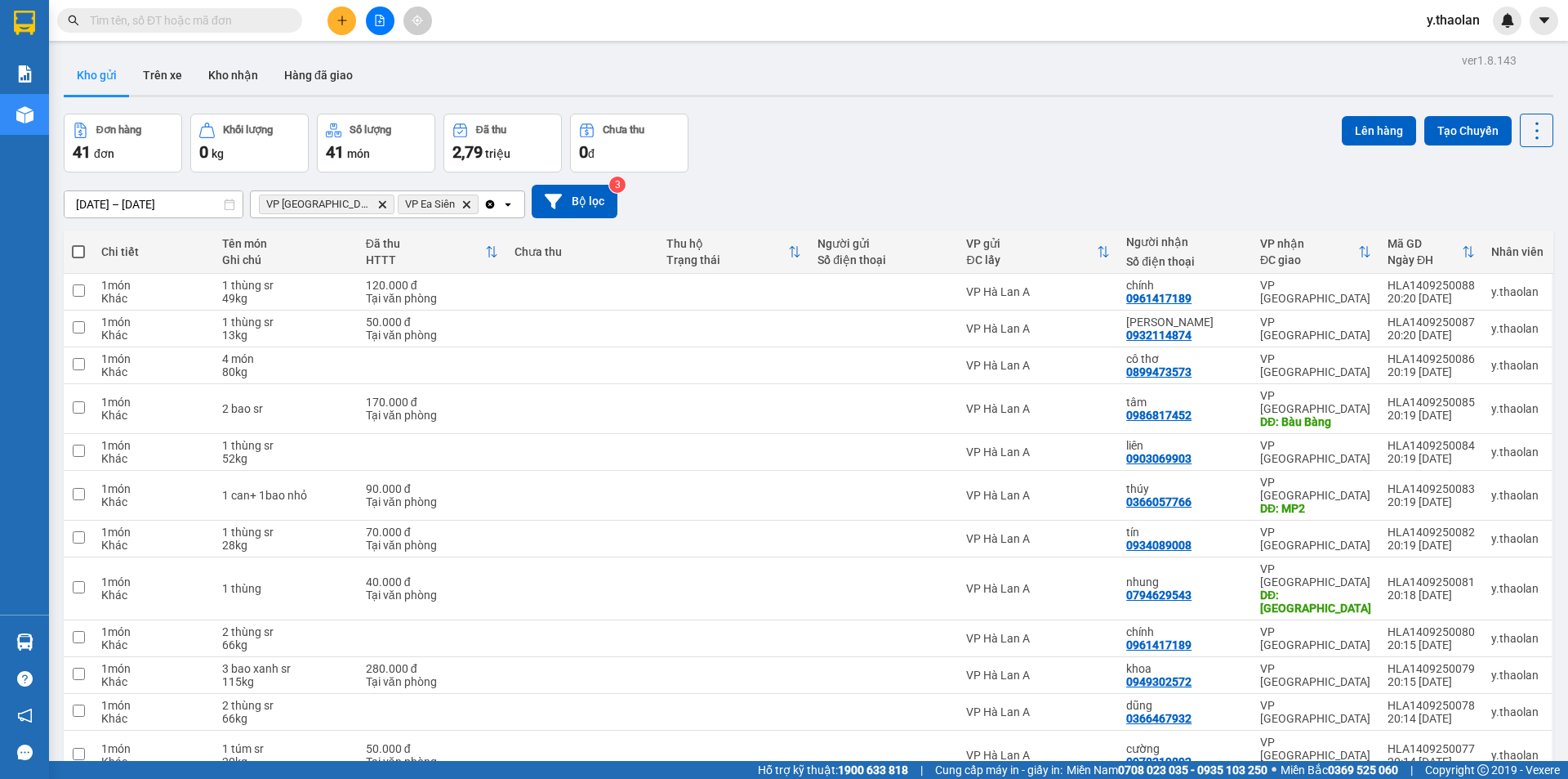
click at [462, 209] on icon "Delete" at bounding box center [466, 204] width 10 height 10
click at [187, 20] on input "text" at bounding box center [186, 20] width 192 height 18
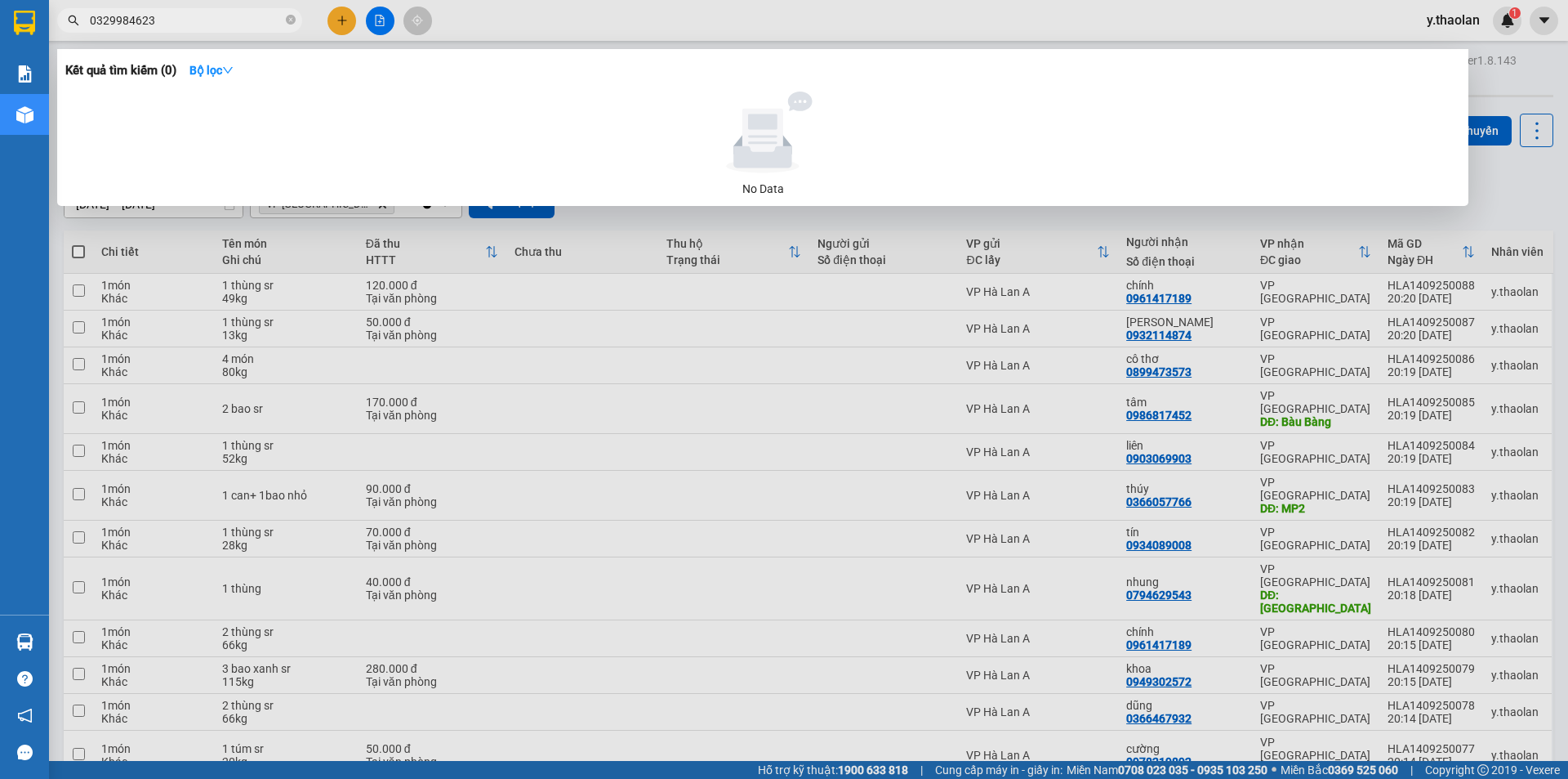
type input "0329984623"
